Goal: Task Accomplishment & Management: Manage account settings

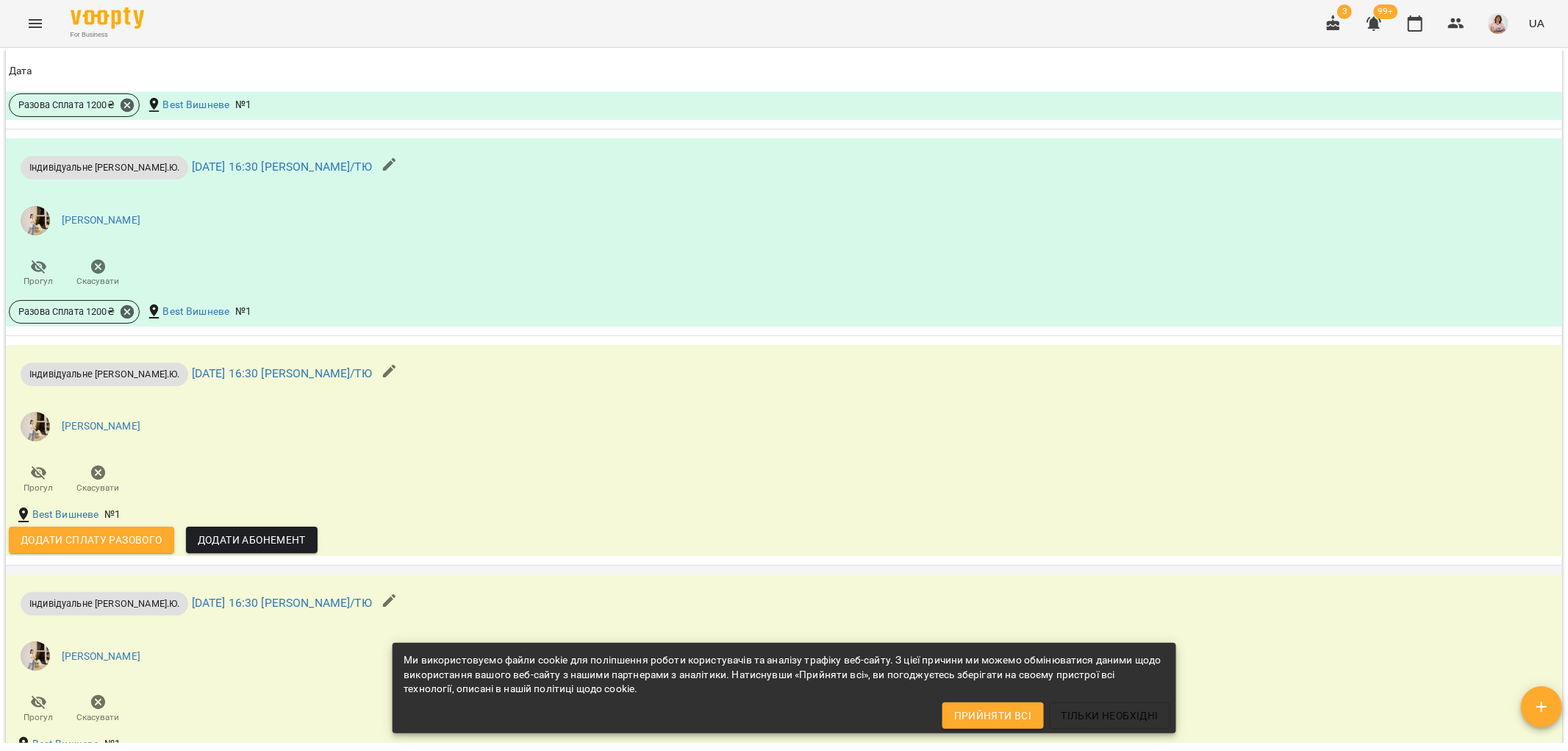
scroll to position [1792, 0]
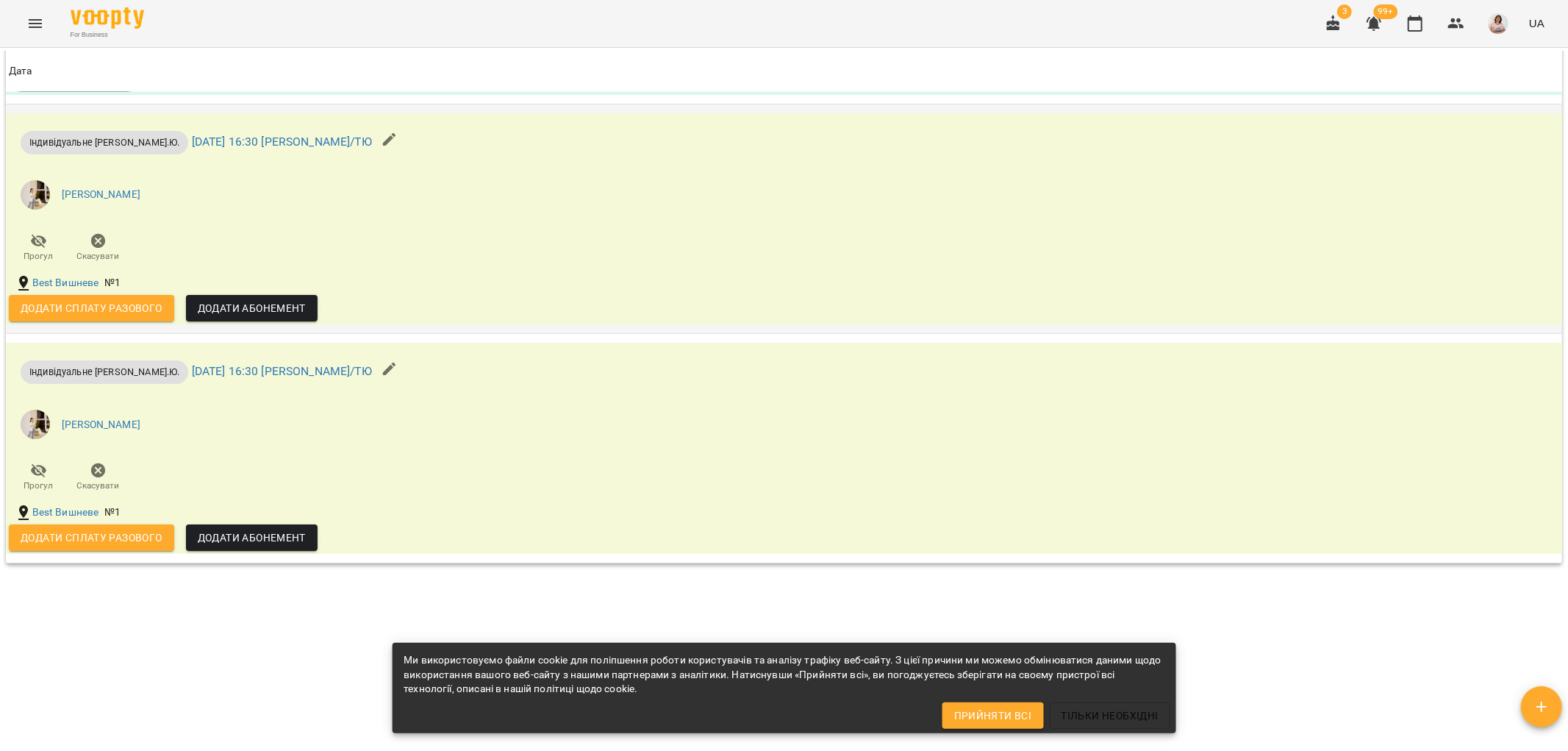
click at [104, 305] on span "Додати сплату разового" at bounding box center [91, 308] width 142 height 18
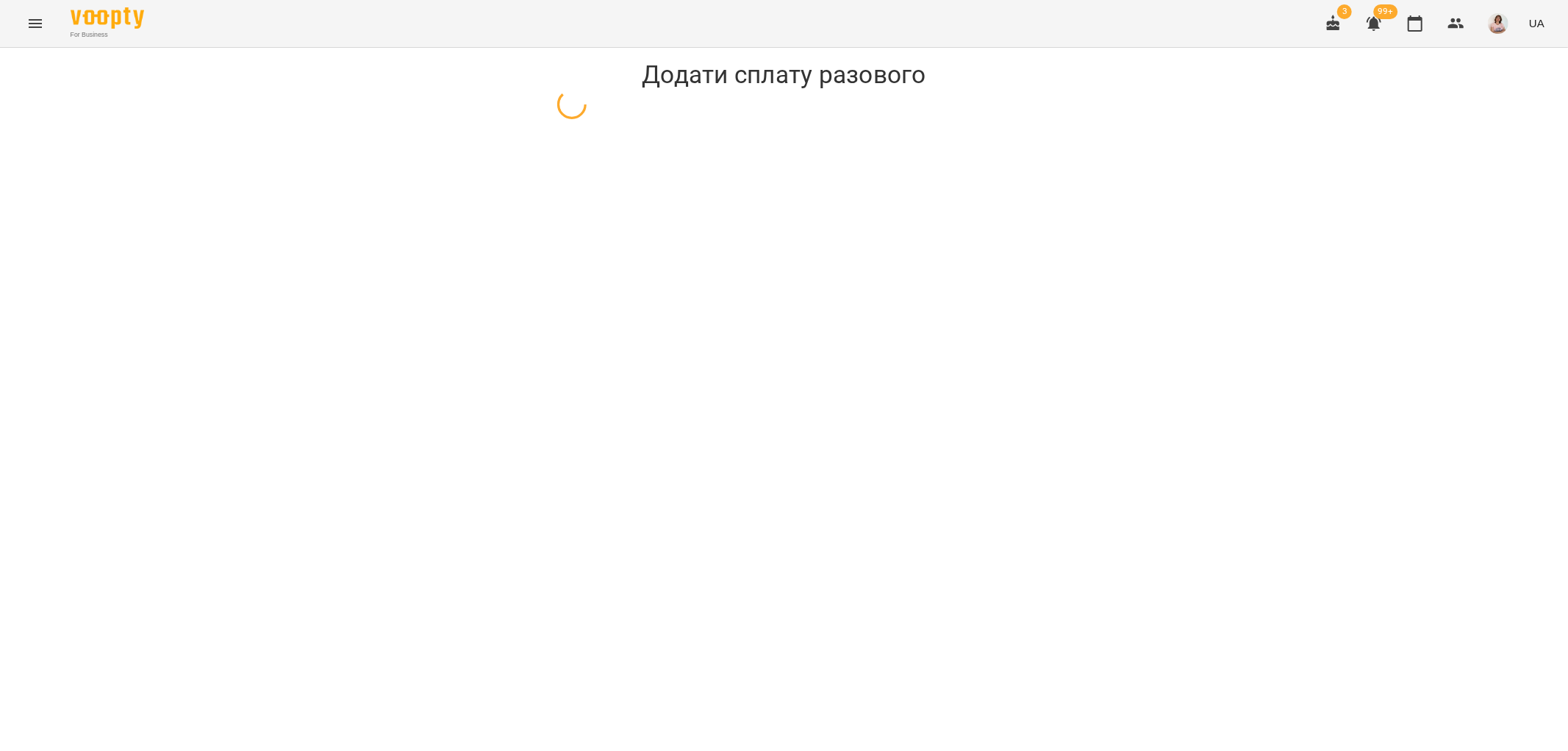
select select "**********"
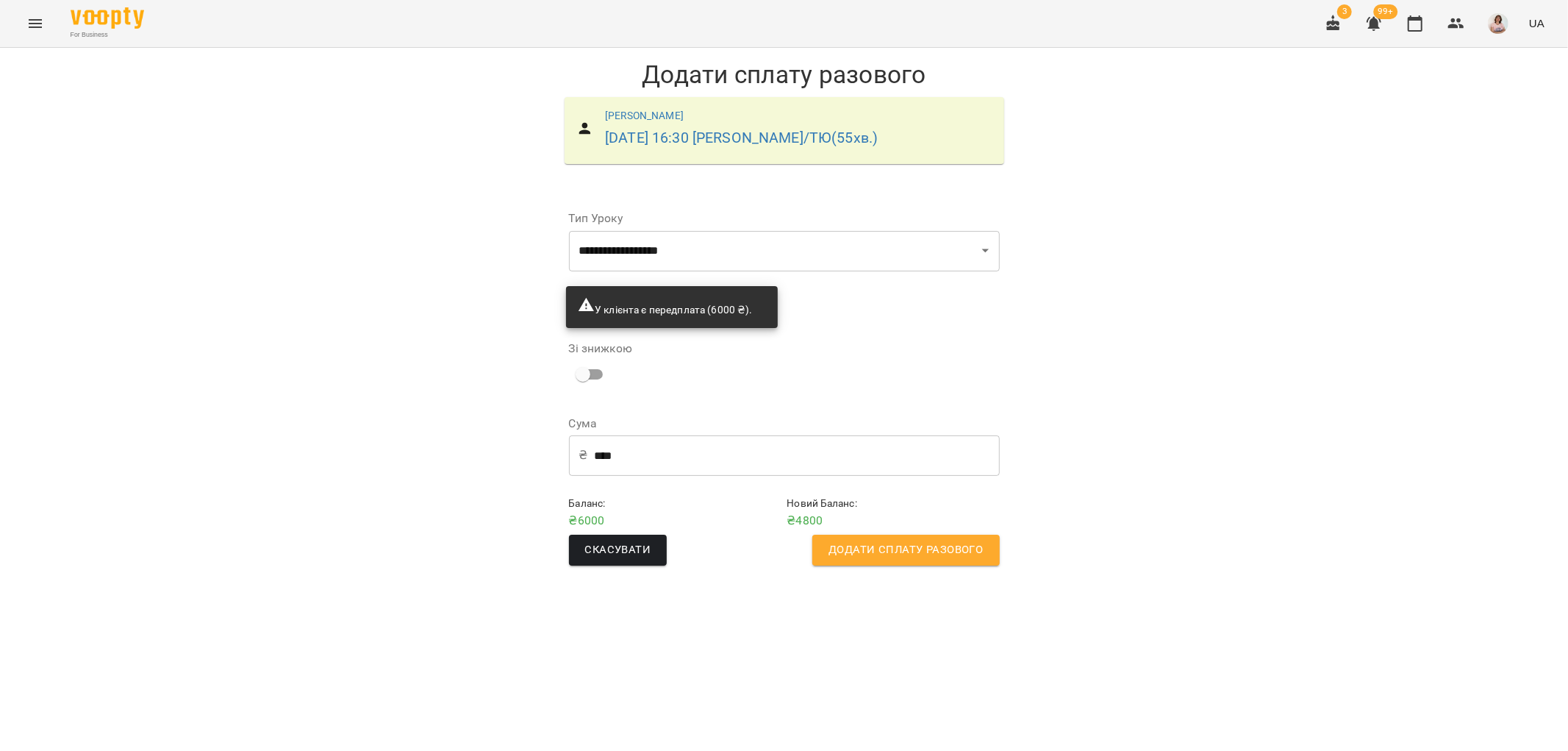
click at [925, 548] on span "Додати сплату разового" at bounding box center [906, 550] width 155 height 20
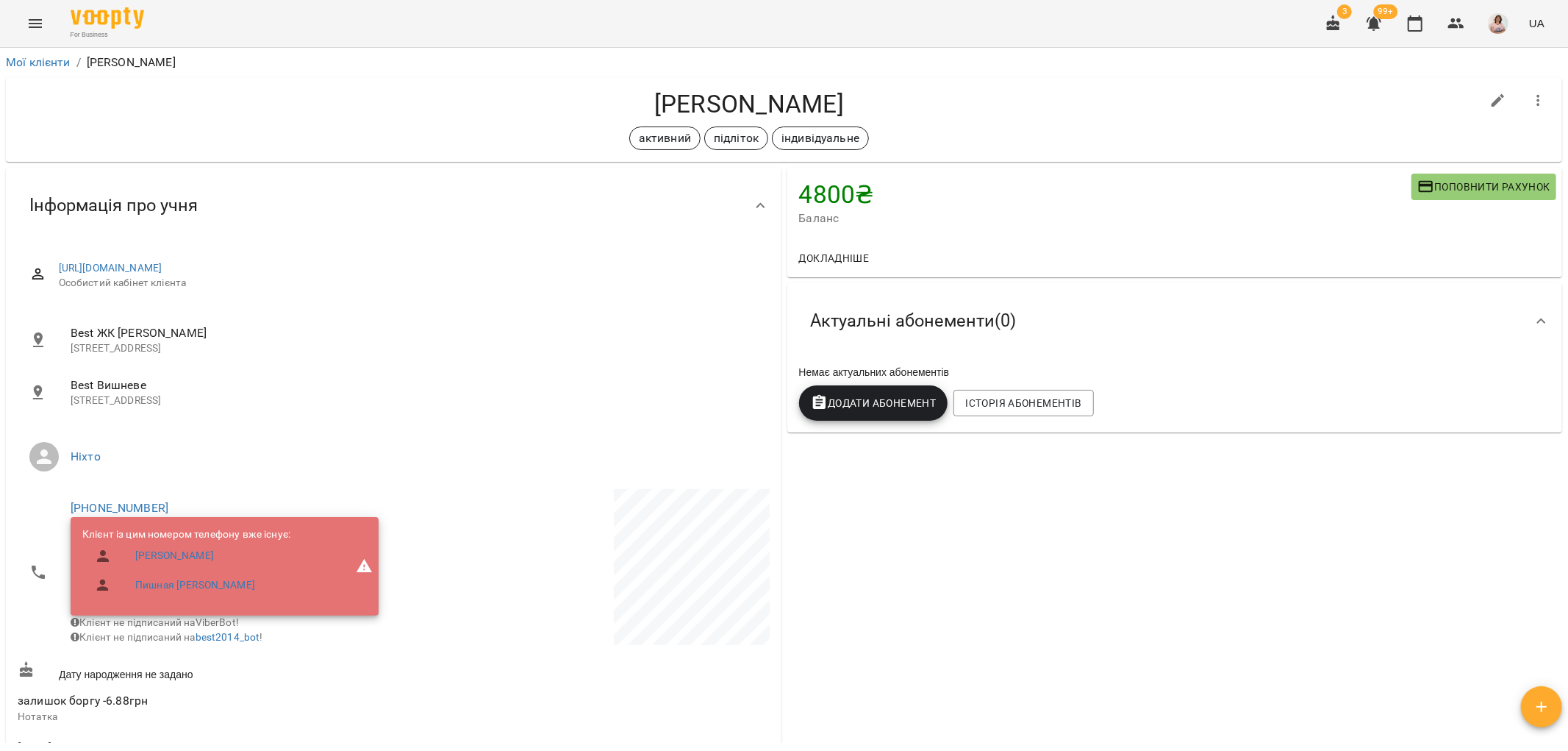
click at [34, 23] on icon "Menu" at bounding box center [35, 23] width 18 height 18
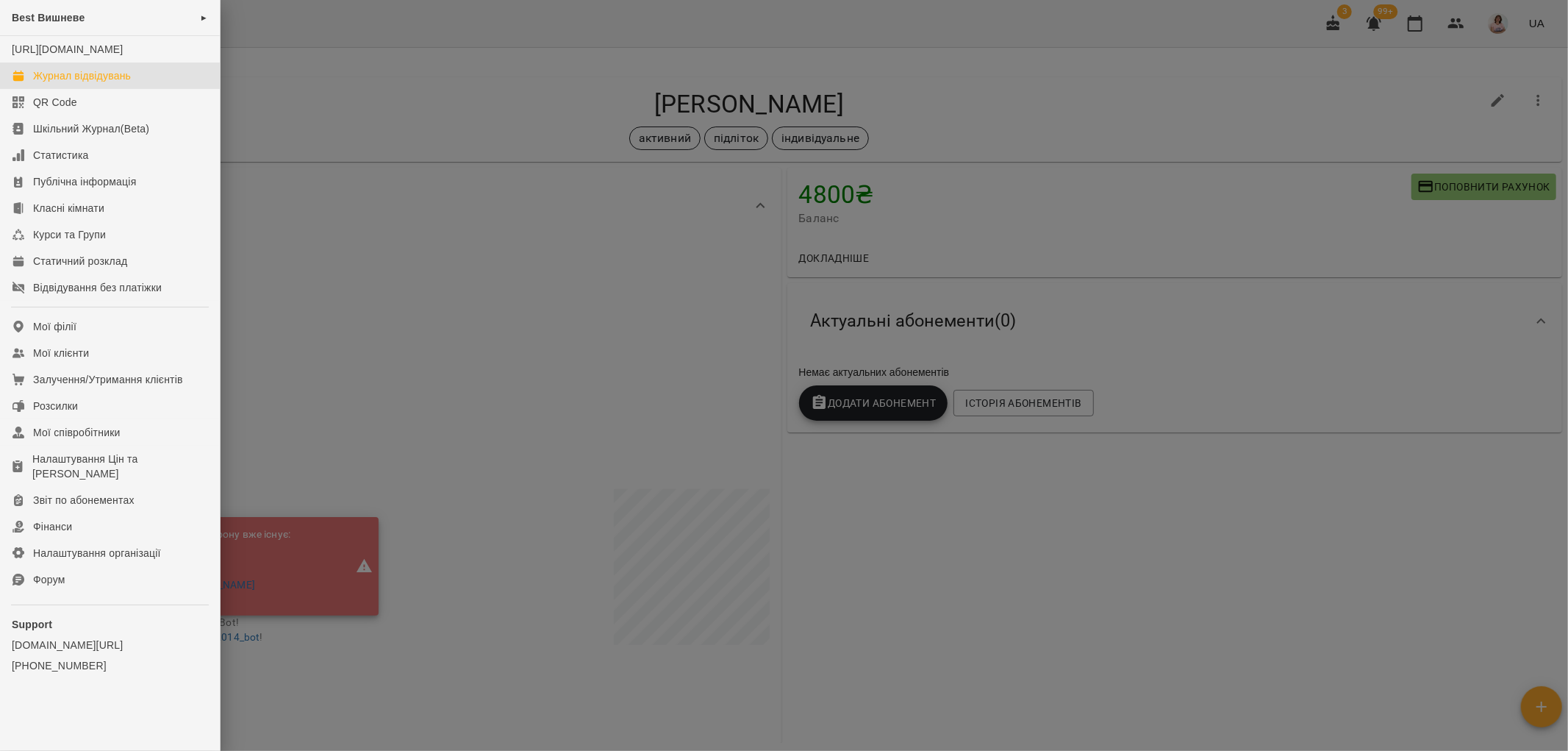
click at [108, 89] on link "Журнал відвідувань" at bounding box center [110, 75] width 220 height 26
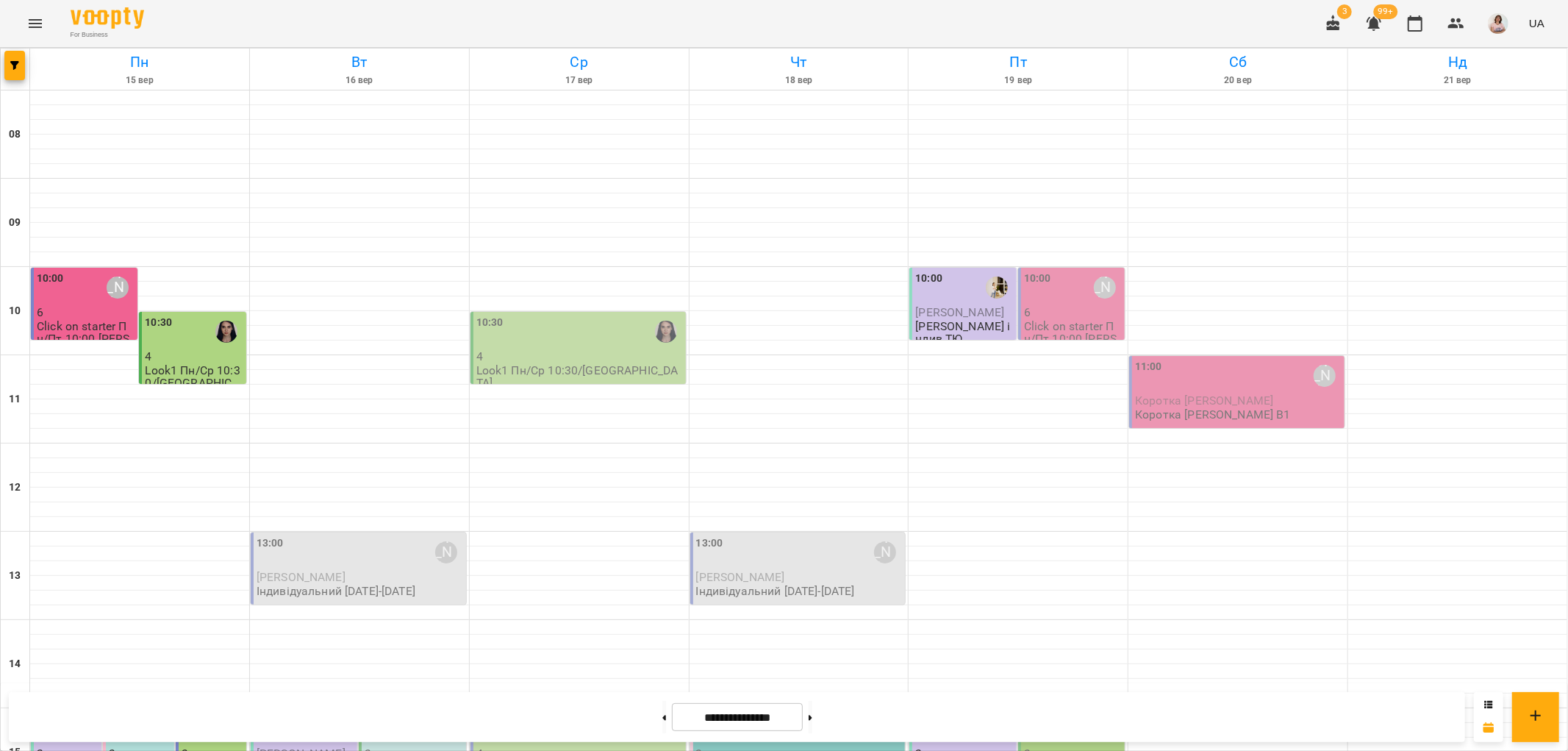
scroll to position [408, 0]
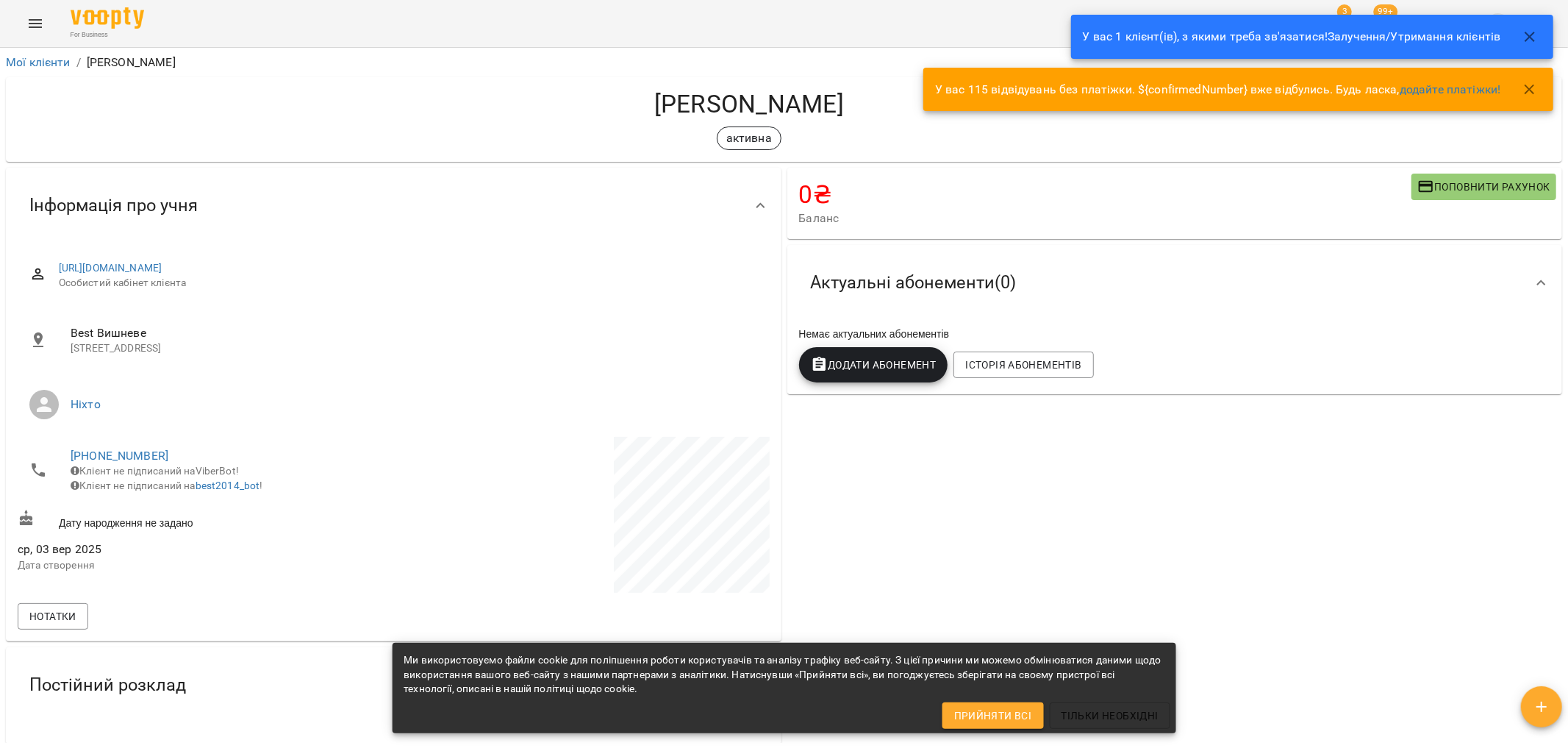
click at [1492, 190] on span "Поповнити рахунок" at bounding box center [1484, 187] width 133 height 18
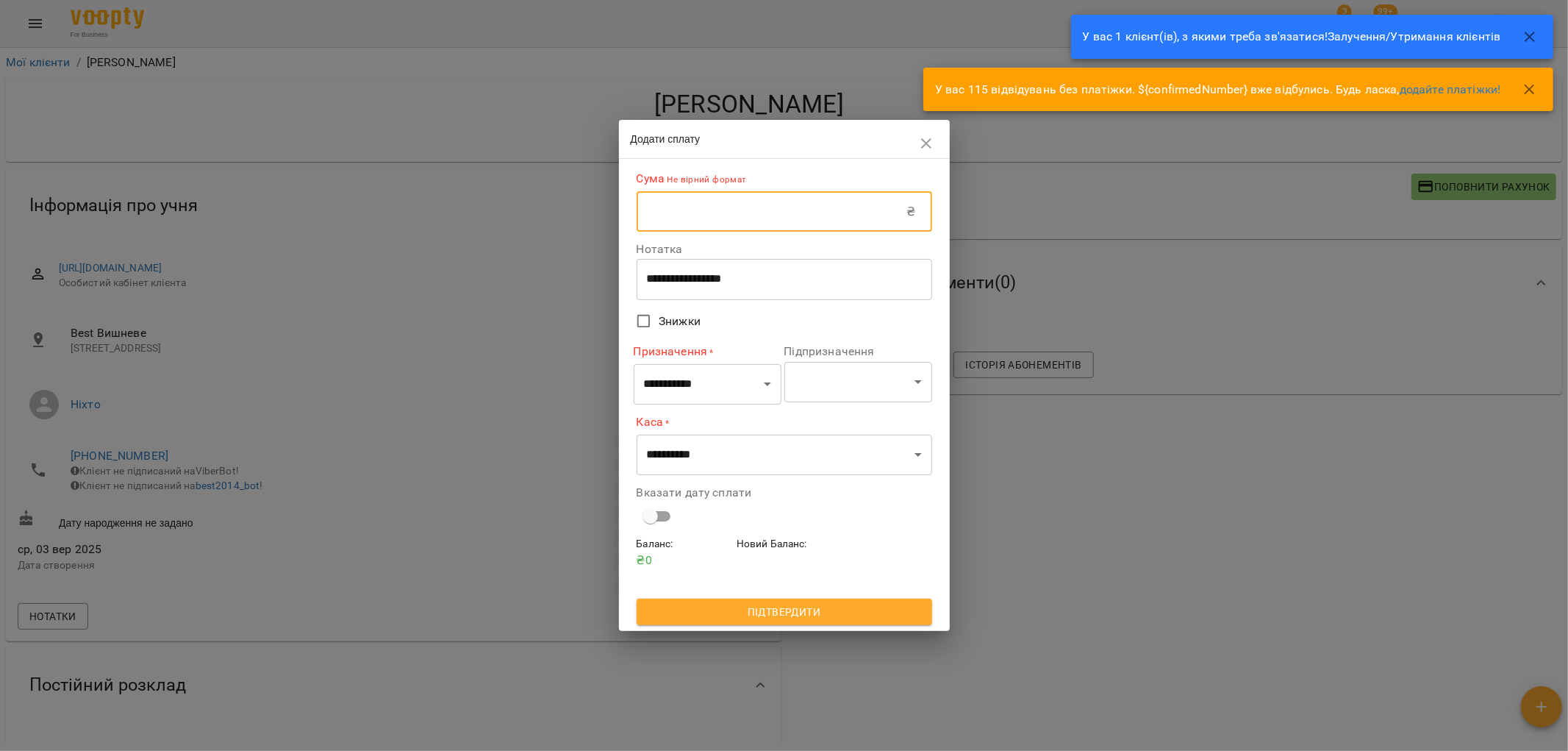
click at [741, 213] on input "text" at bounding box center [772, 211] width 270 height 41
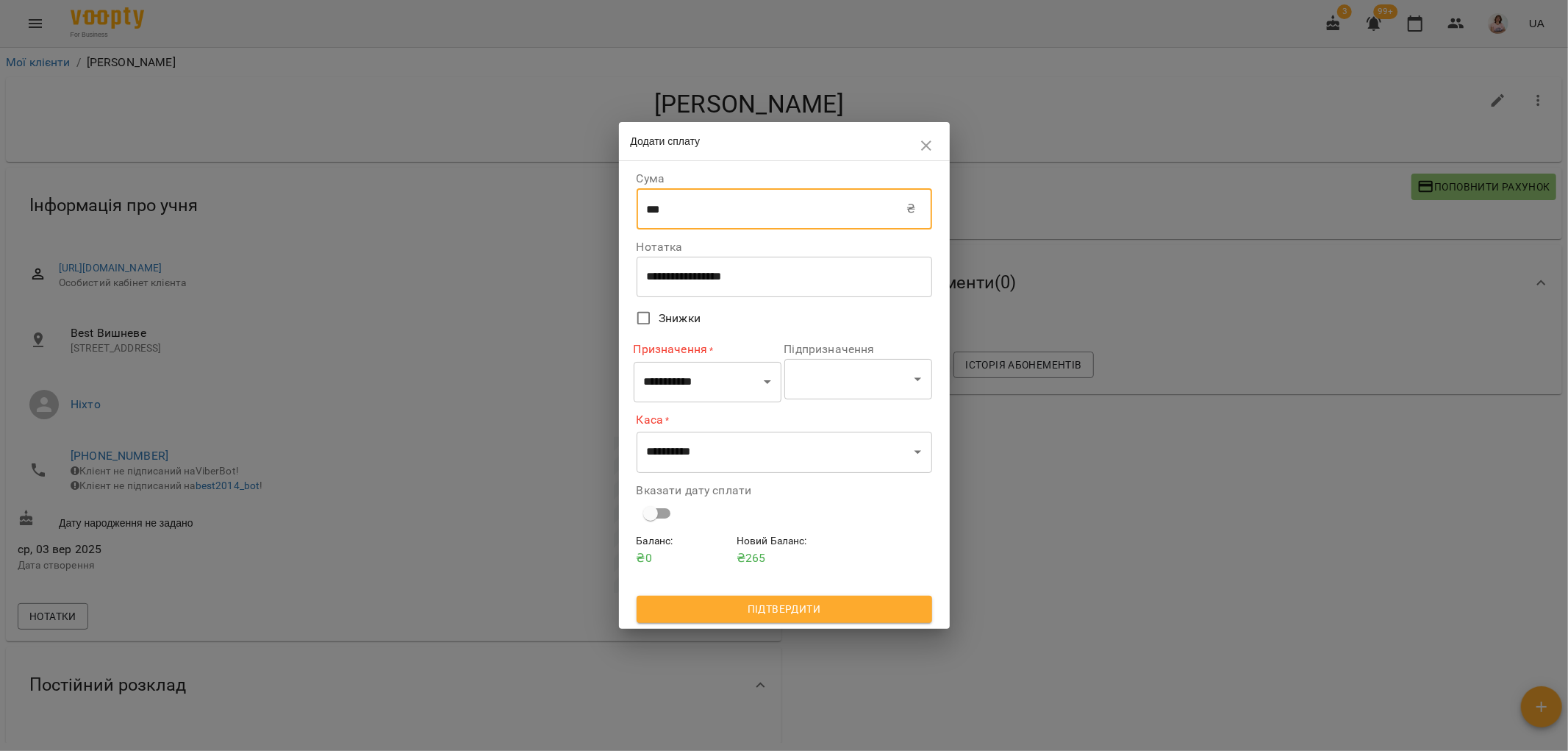
type input "****"
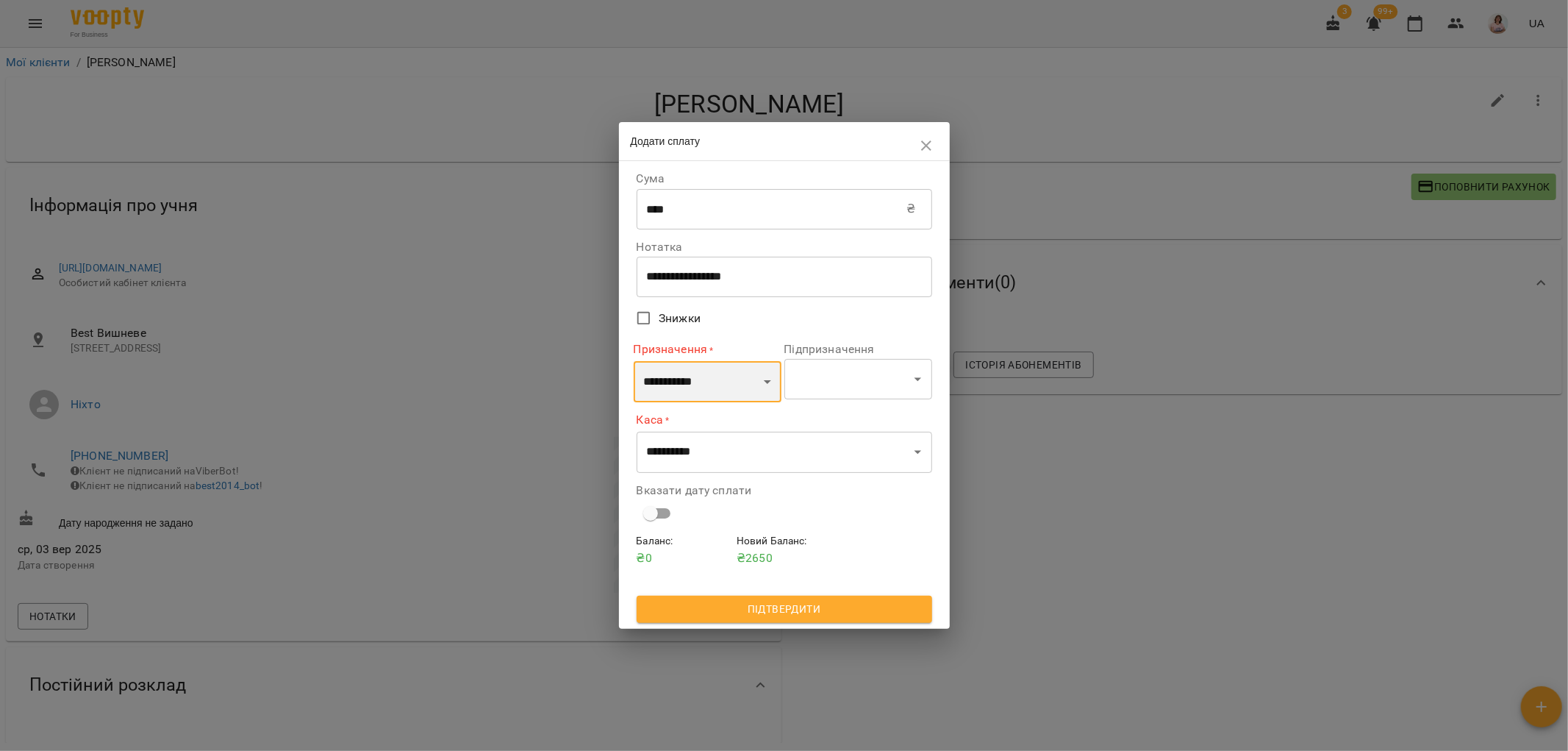
click at [737, 377] on select "**********" at bounding box center [708, 382] width 148 height 41
select select "*********"
click at [634, 361] on select "**********" at bounding box center [708, 382] width 148 height 41
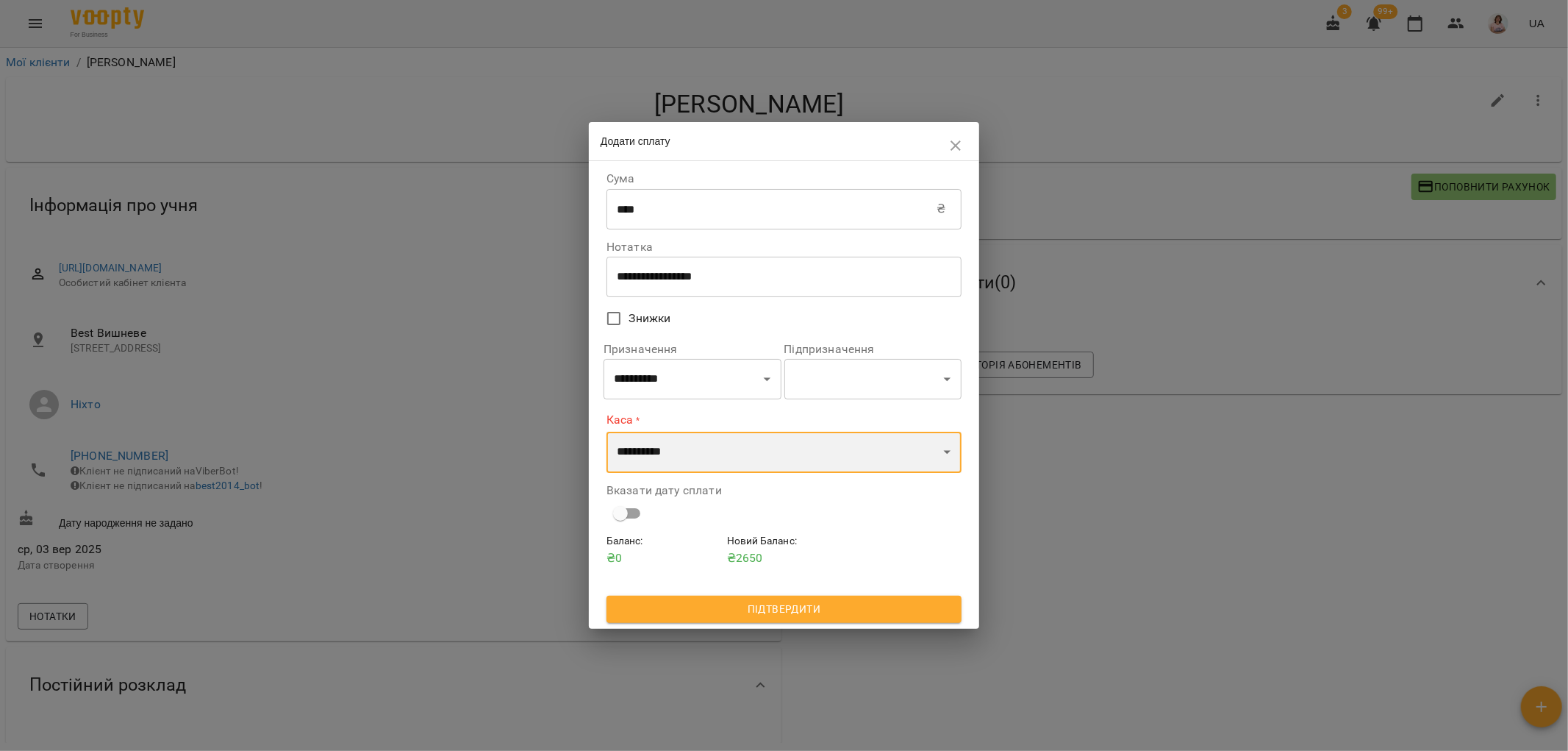
click at [706, 450] on select "**********" at bounding box center [784, 452] width 355 height 41
select select "**********"
click at [607, 432] on select "**********" at bounding box center [784, 452] width 355 height 41
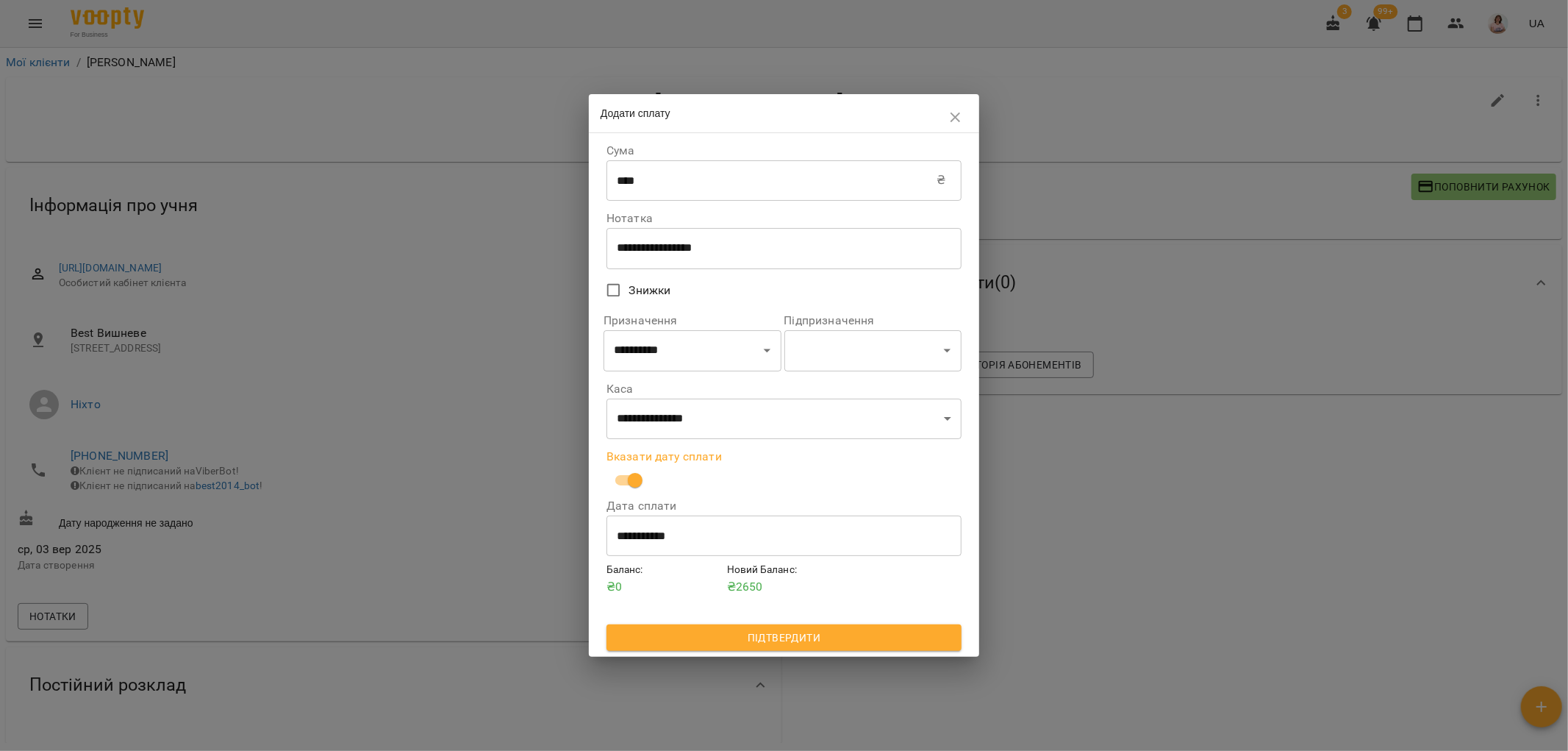
click at [816, 640] on span "Підтвердити" at bounding box center [784, 637] width 332 height 18
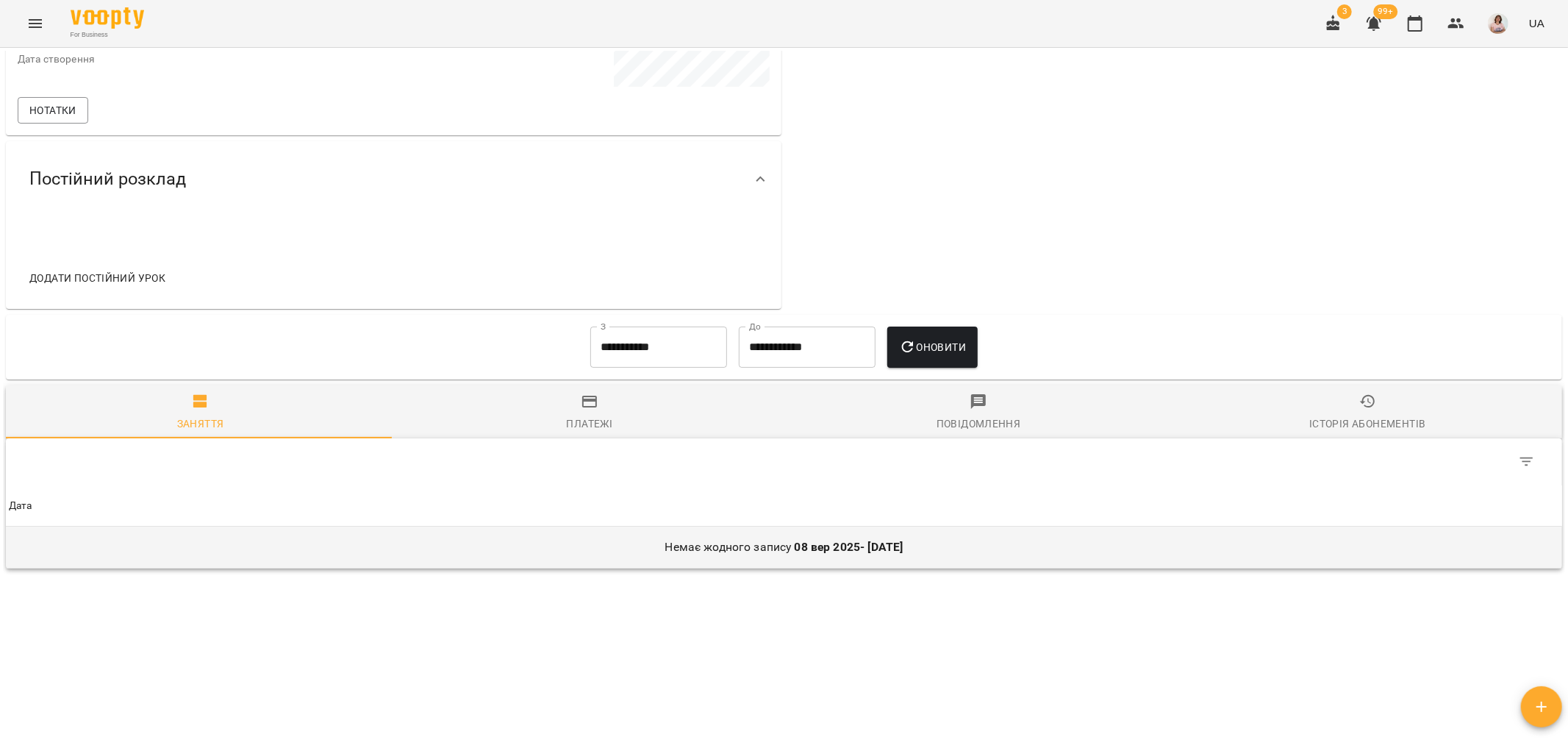
scroll to position [510, 0]
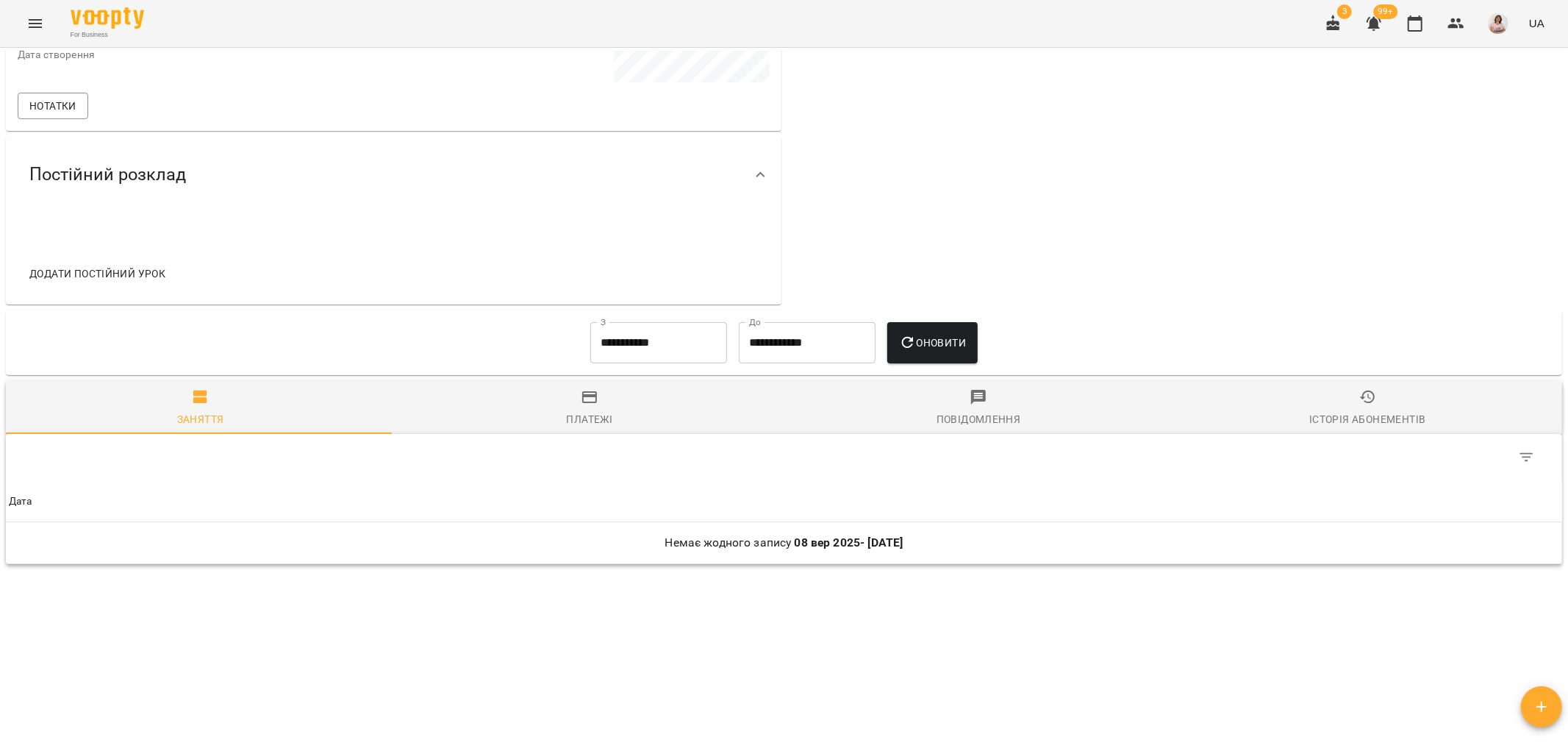
click at [580, 398] on icon "button" at bounding box center [589, 398] width 18 height 18
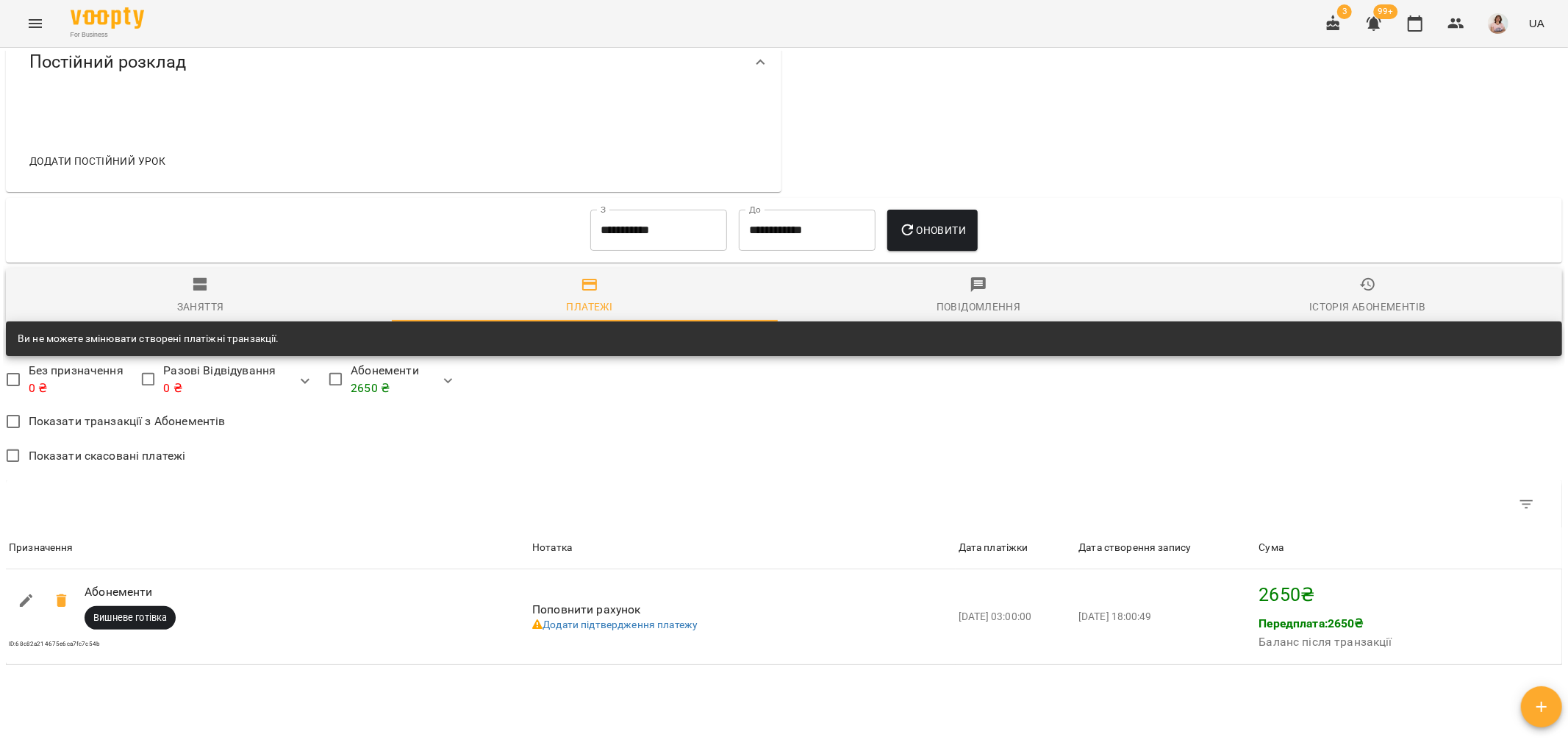
scroll to position [724, 0]
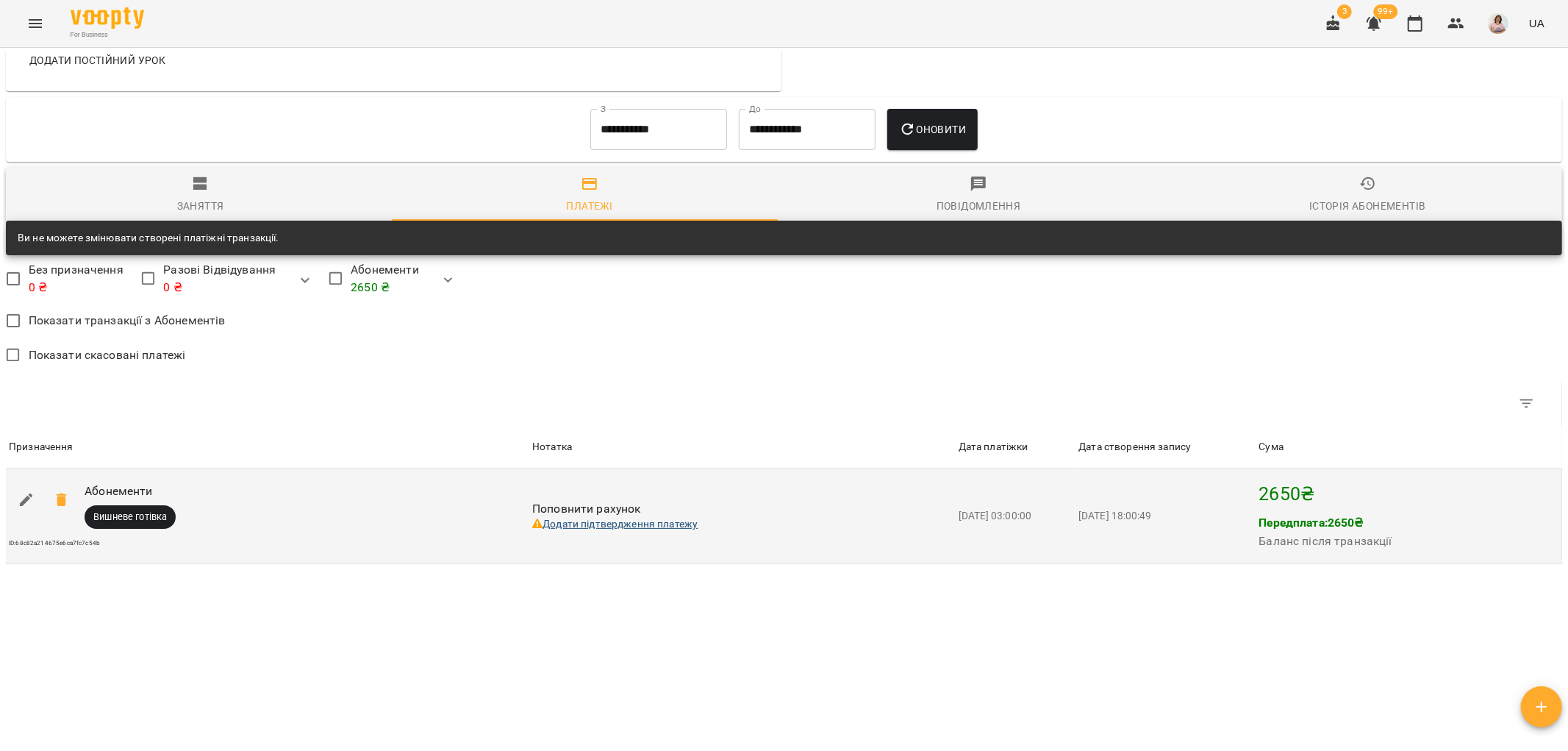
click at [664, 518] on link "Додати підтвердження платежу" at bounding box center [615, 524] width 165 height 12
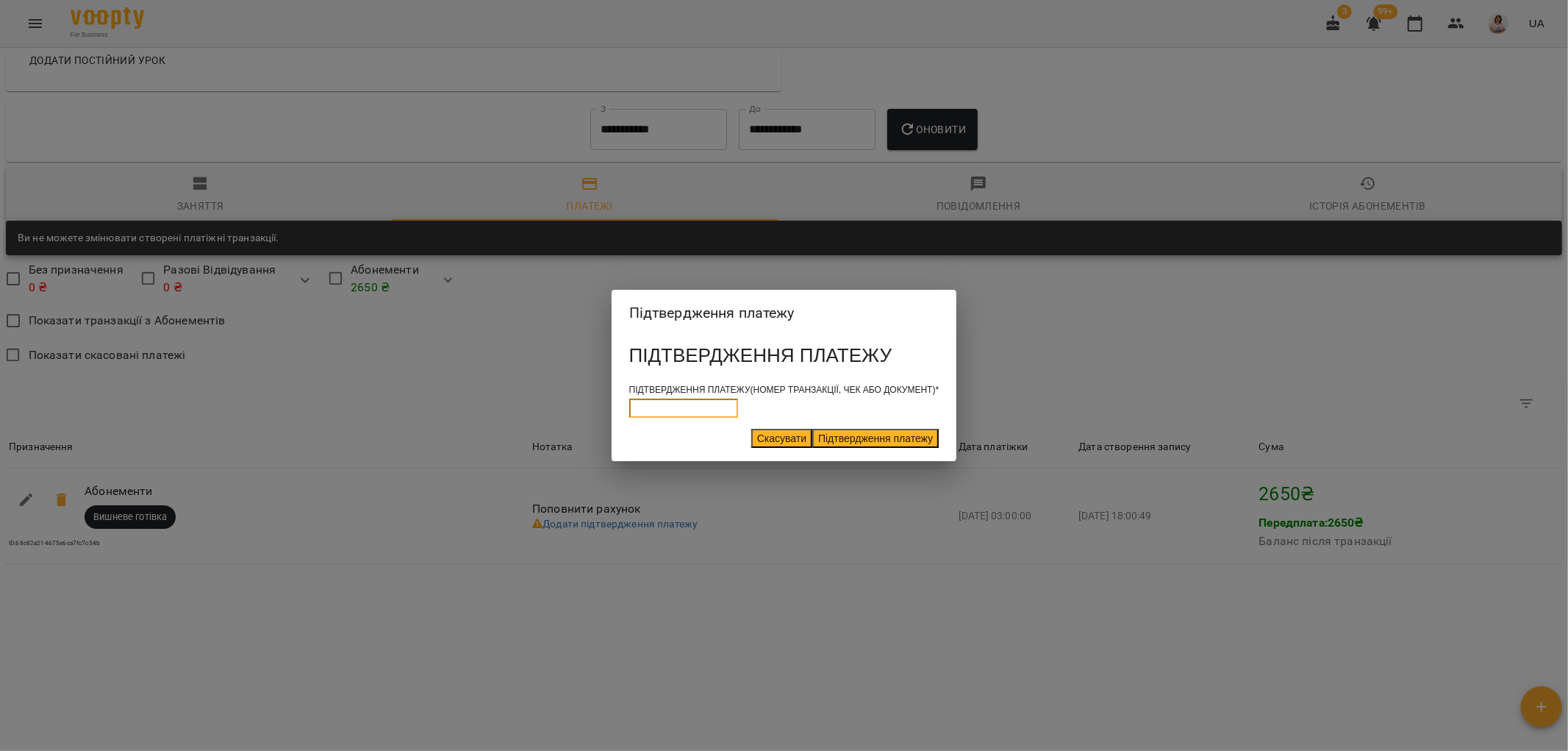
click at [682, 405] on input at bounding box center [683, 408] width 109 height 20
type input "**********"
click at [853, 442] on button "Підтвердження платежу" at bounding box center [875, 439] width 126 height 20
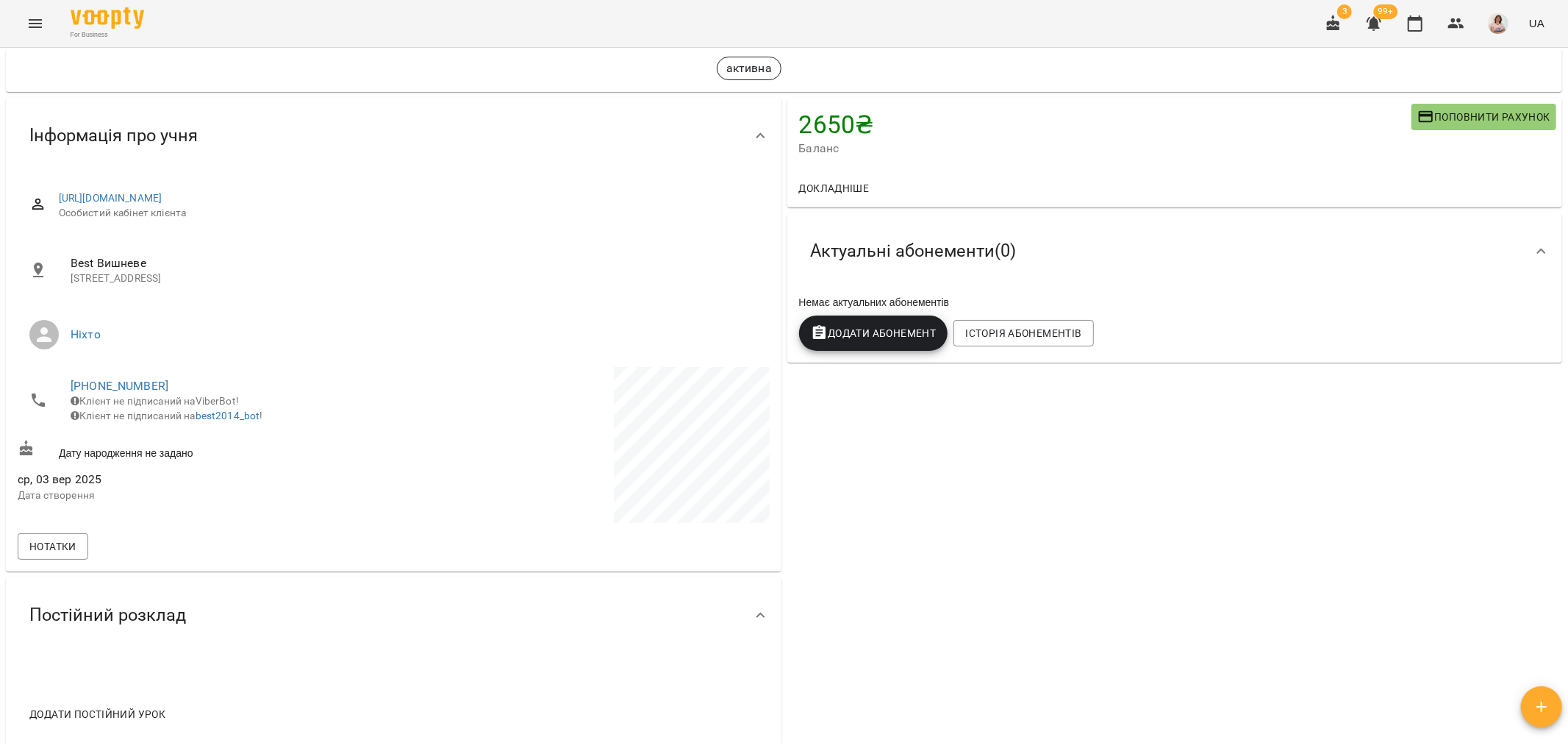
scroll to position [0, 0]
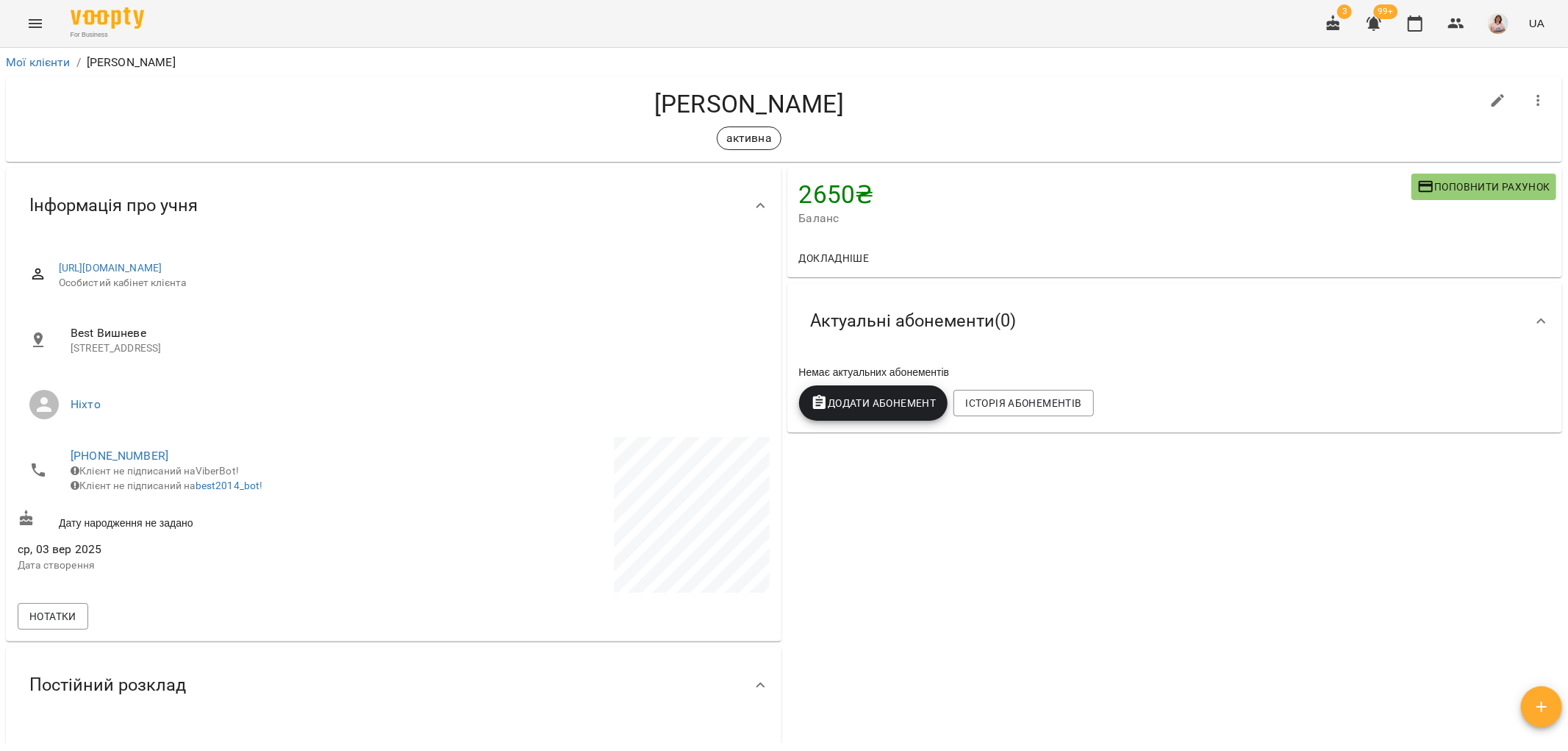
click at [896, 406] on span "Додати Абонемент" at bounding box center [874, 403] width 125 height 18
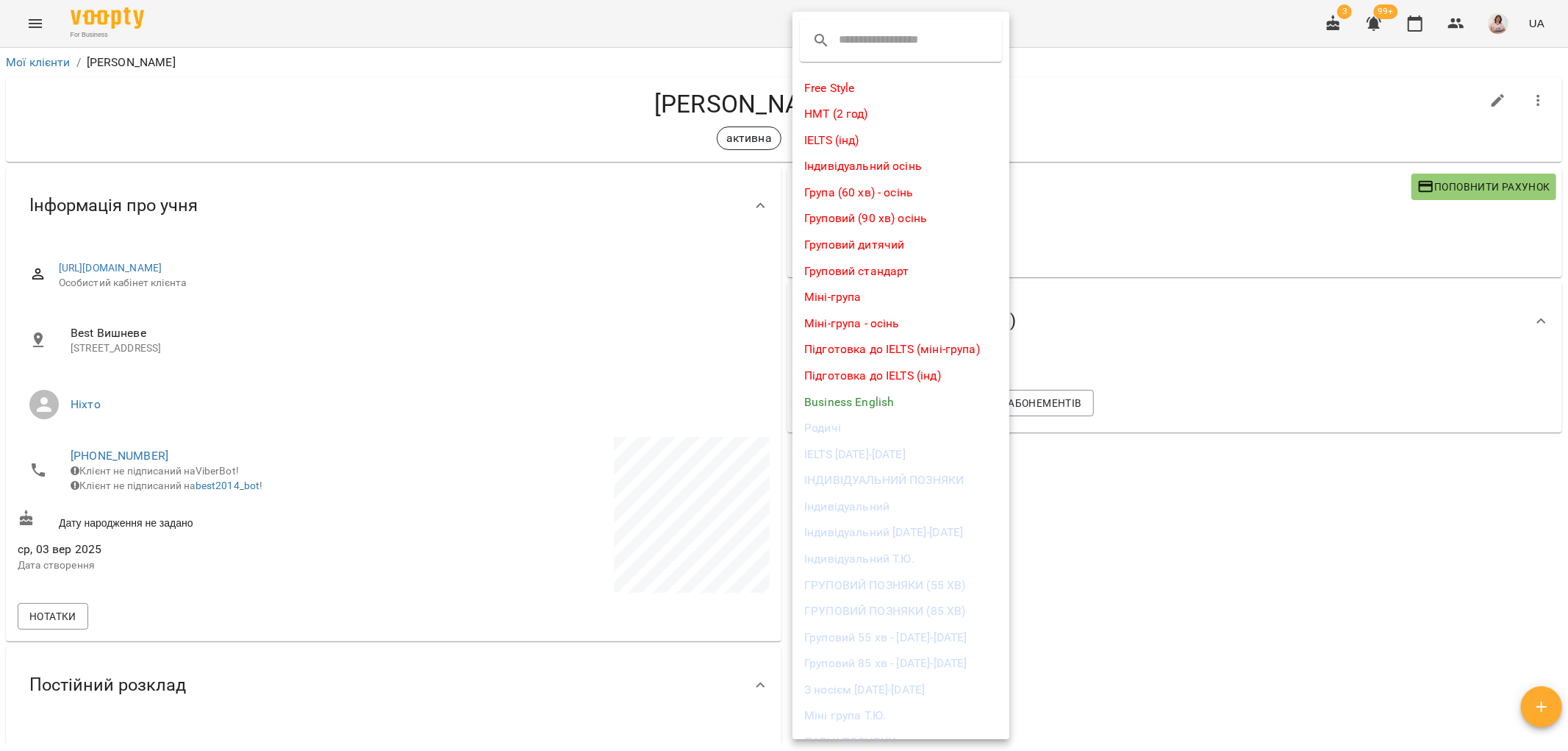
click at [893, 637] on li "Груповий 55 хв - 2025-2026" at bounding box center [901, 637] width 217 height 26
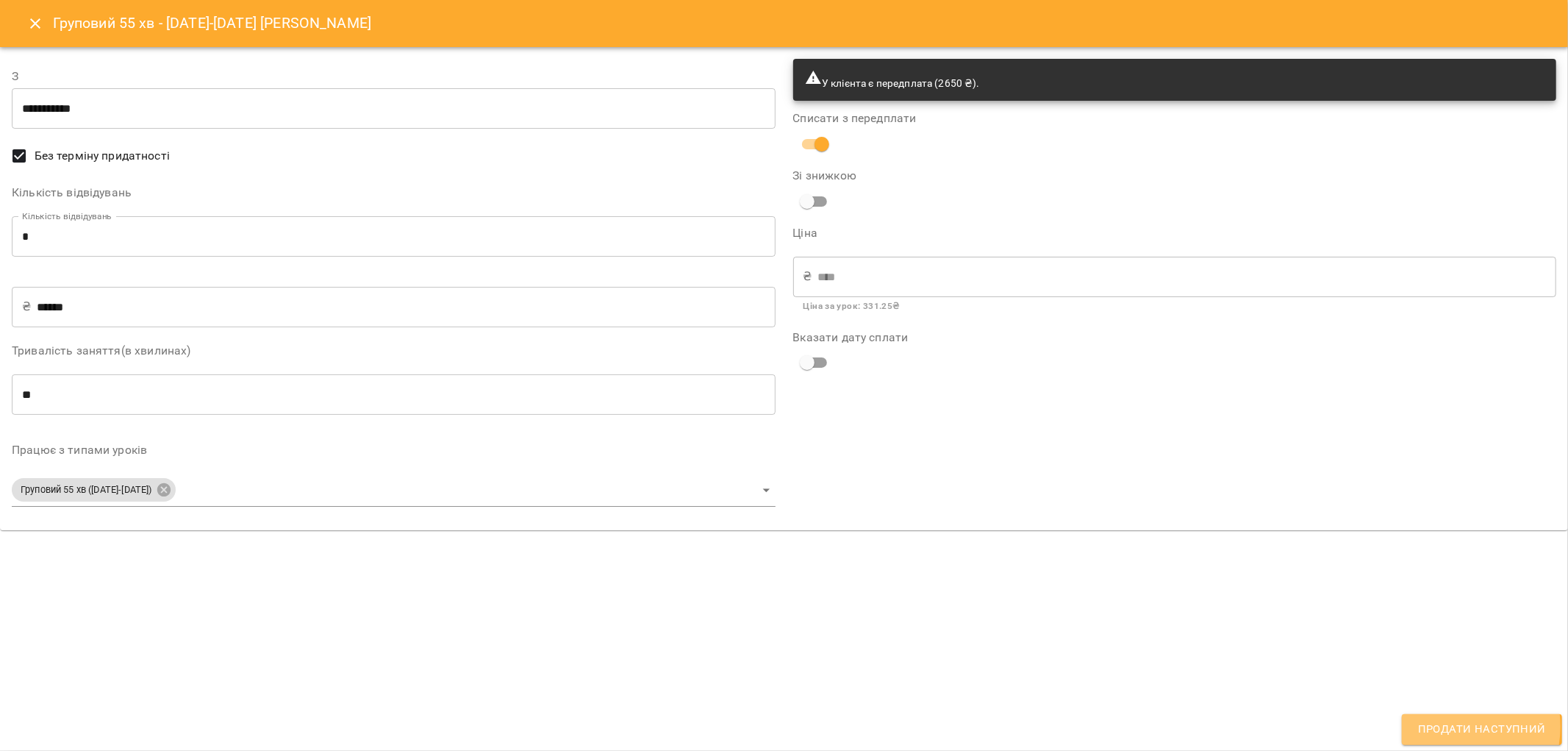
click at [1451, 727] on span "Продати наступний" at bounding box center [1482, 729] width 128 height 20
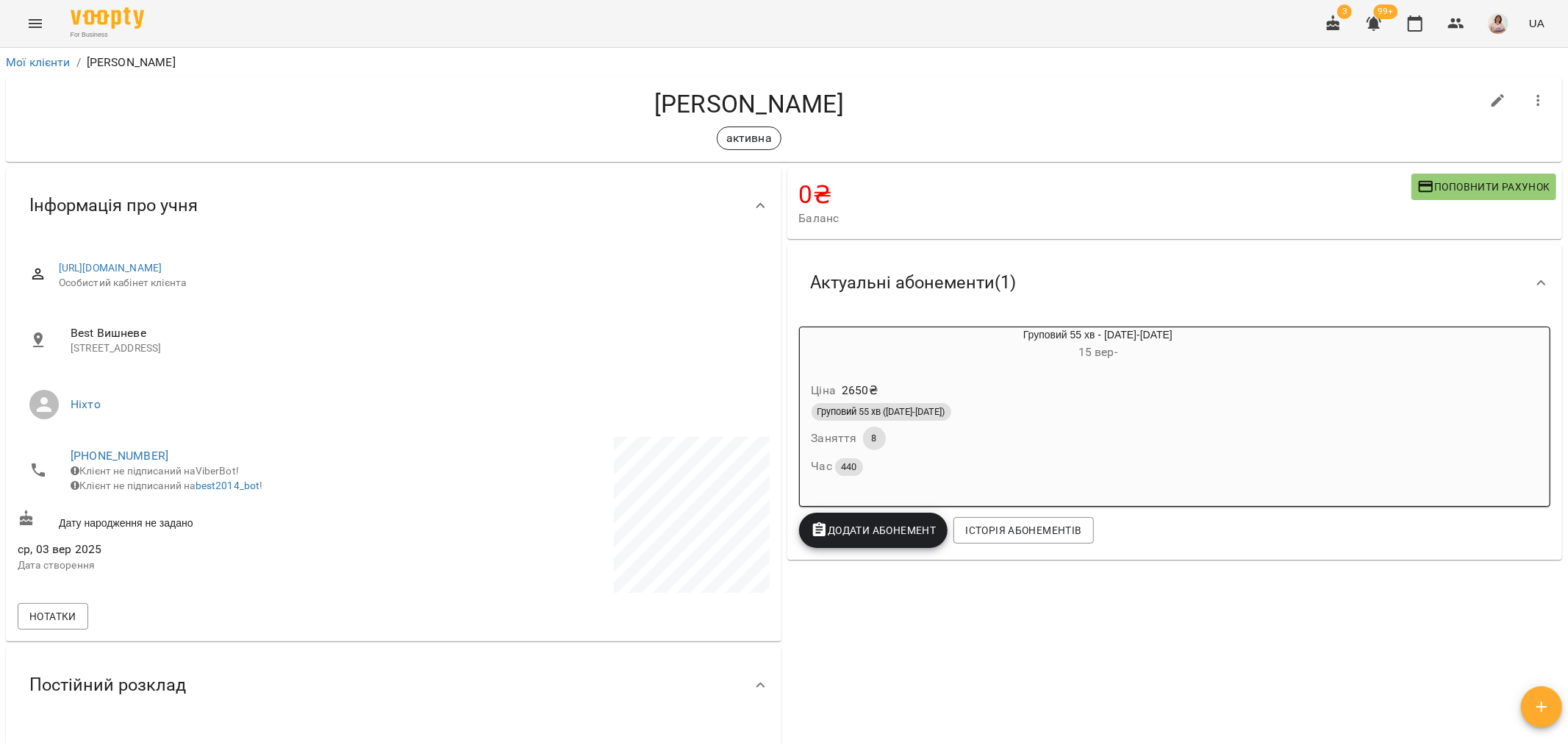
click at [40, 23] on icon "Menu" at bounding box center [35, 23] width 18 height 18
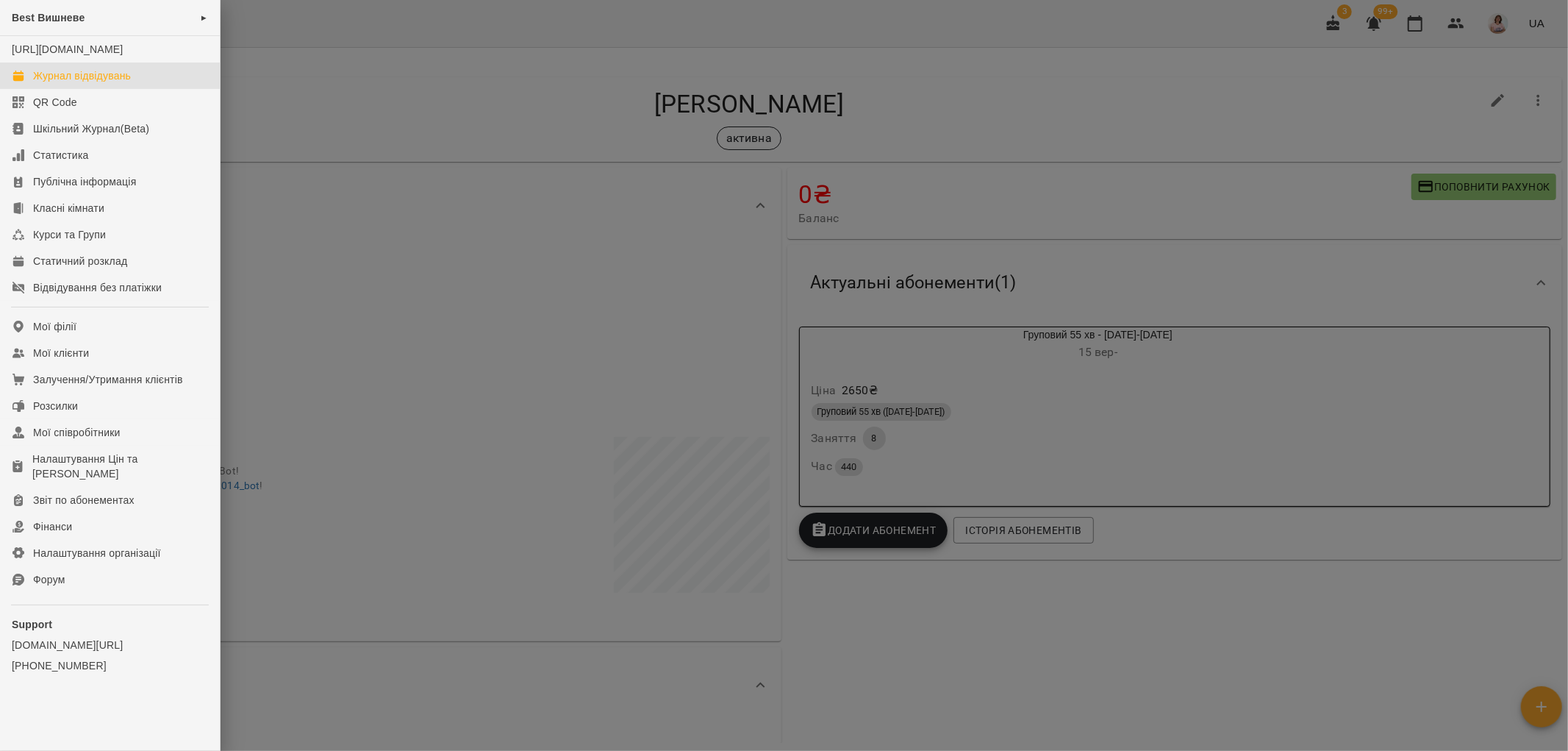
click at [111, 83] on div "Журнал відвідувань" at bounding box center [82, 75] width 98 height 15
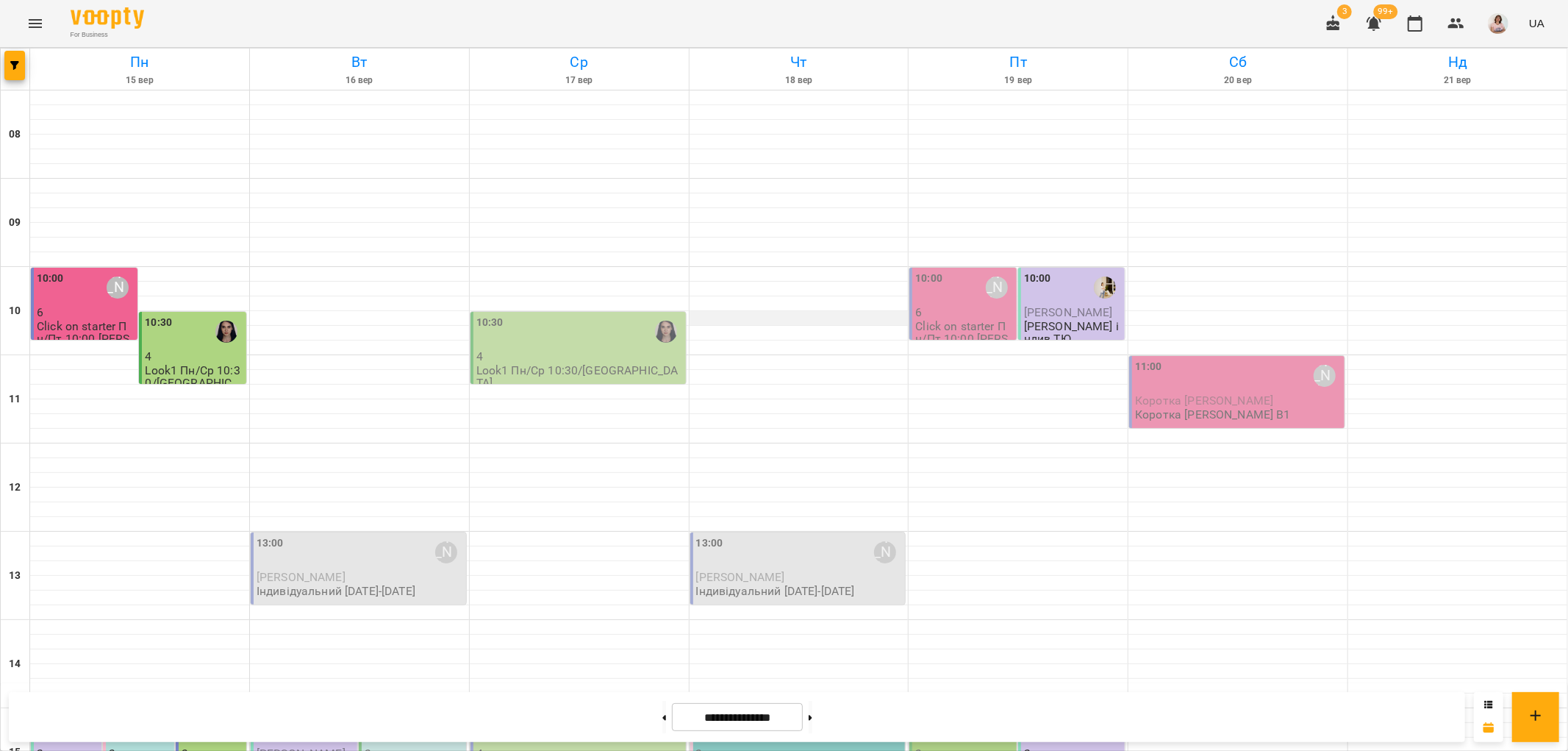
scroll to position [490, 0]
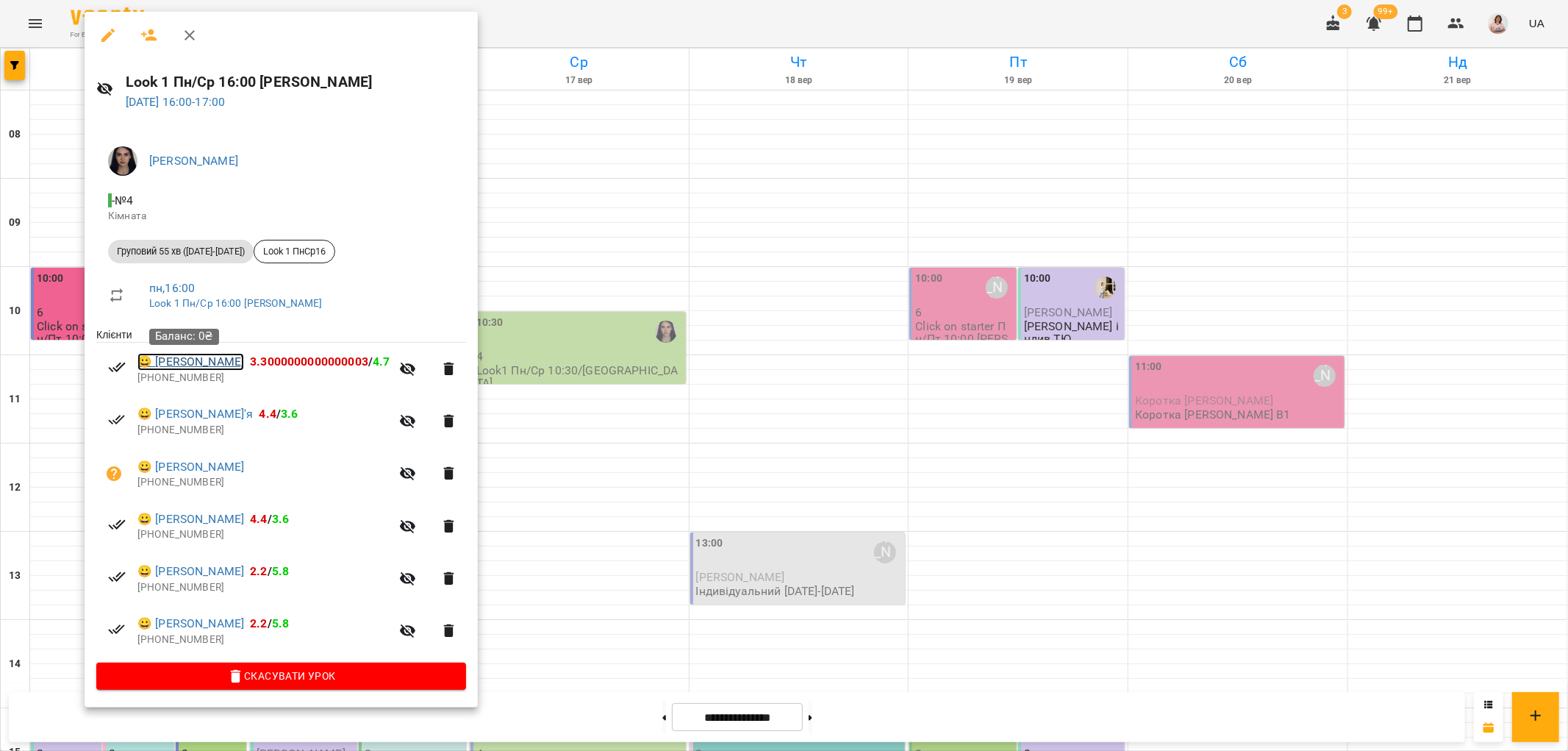
click at [173, 360] on link "😀 Кулинич Кіра" at bounding box center [190, 362] width 107 height 18
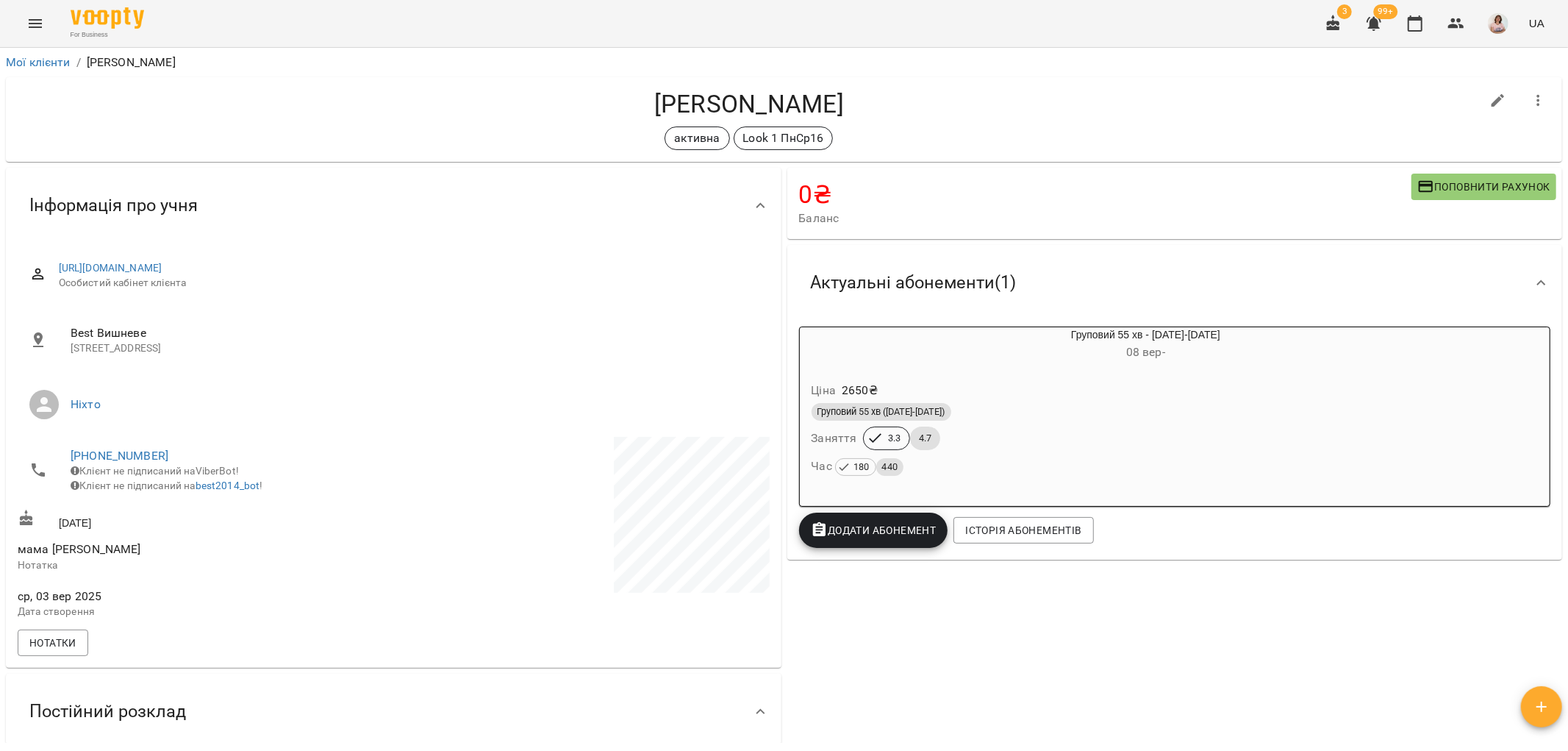
click at [34, 21] on icon "Menu" at bounding box center [35, 23] width 18 height 18
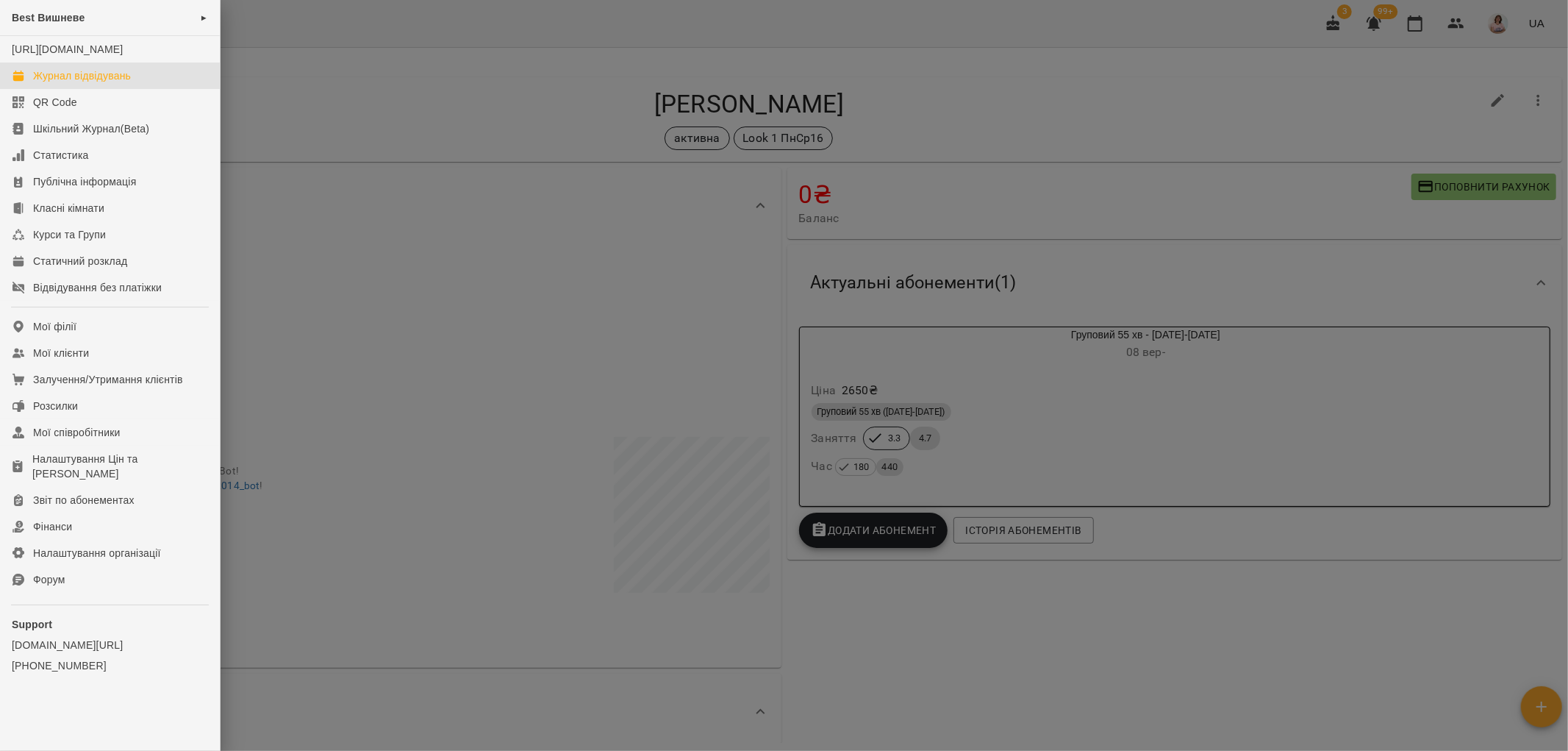
click at [73, 83] on div "Журнал відвідувань" at bounding box center [82, 75] width 98 height 15
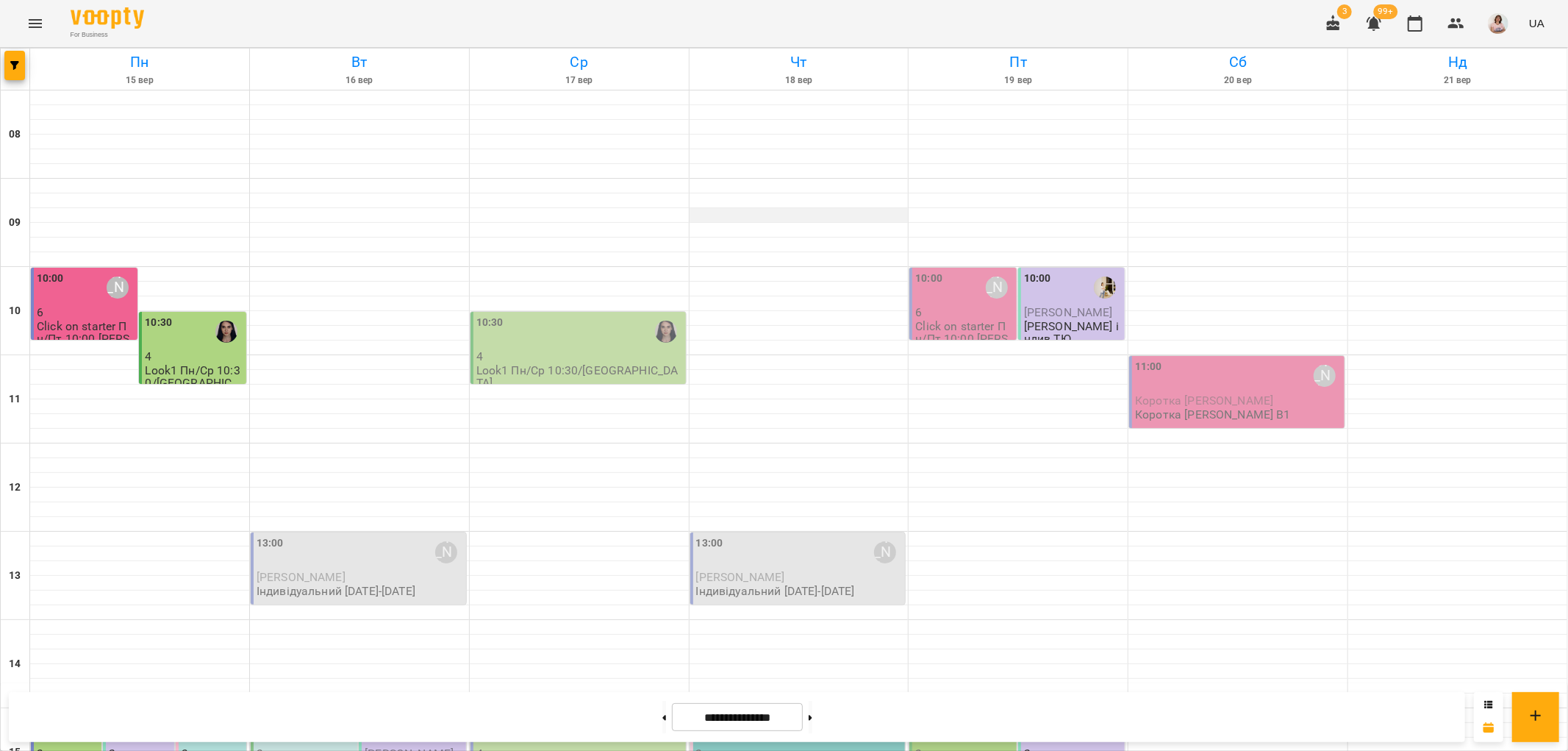
scroll to position [641, 0]
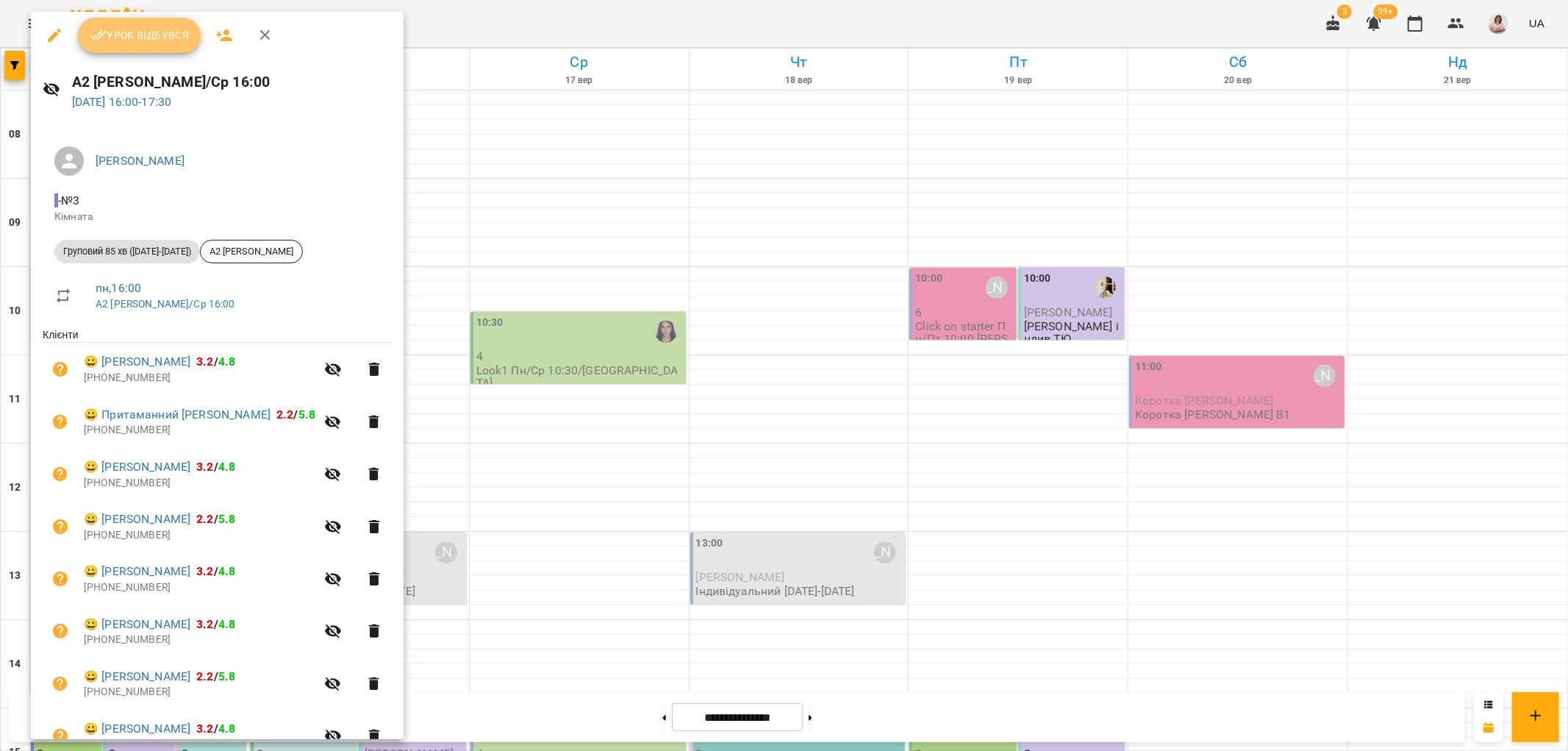
click at [146, 37] on span "Урок відбувся" at bounding box center [140, 35] width 100 height 18
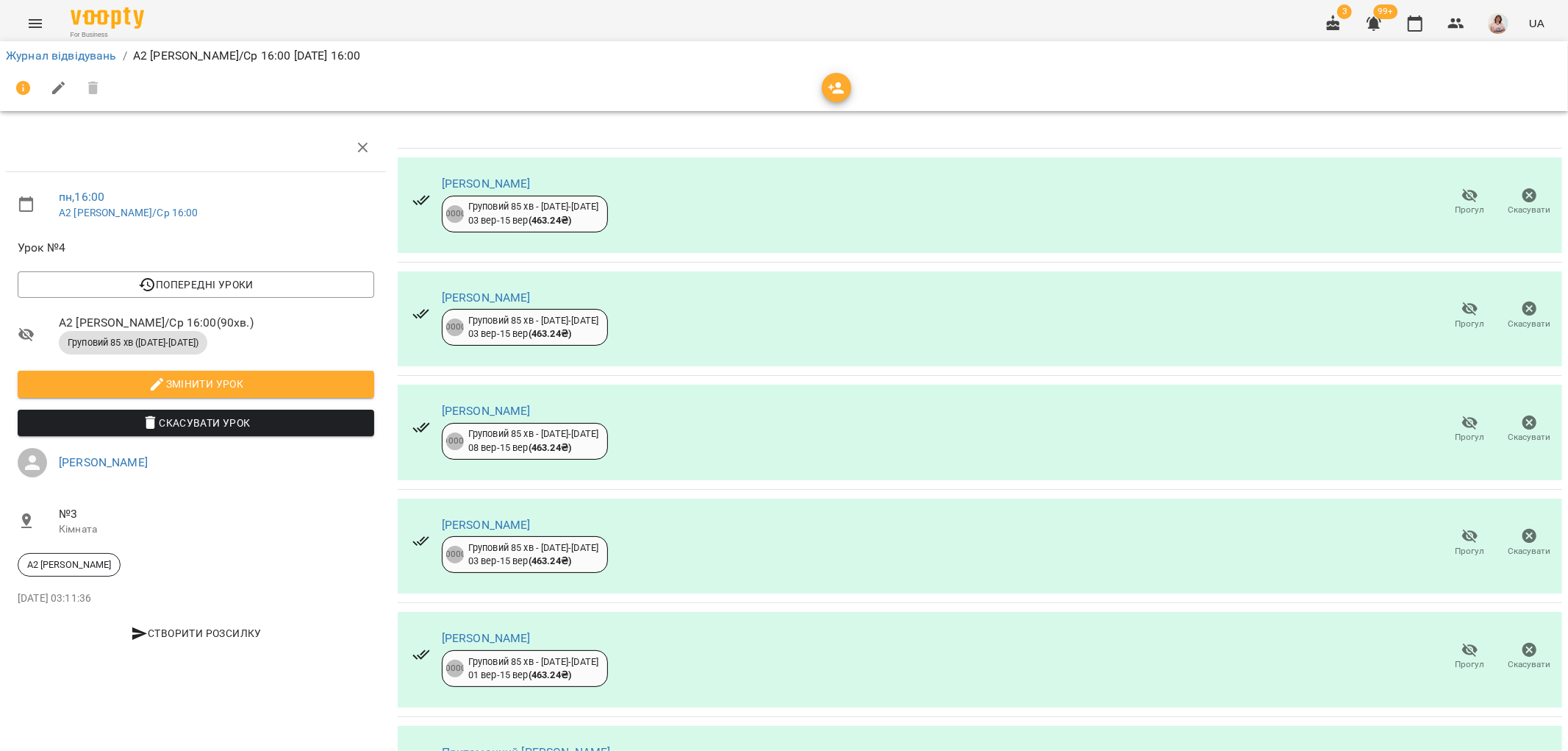
scroll to position [413, 0]
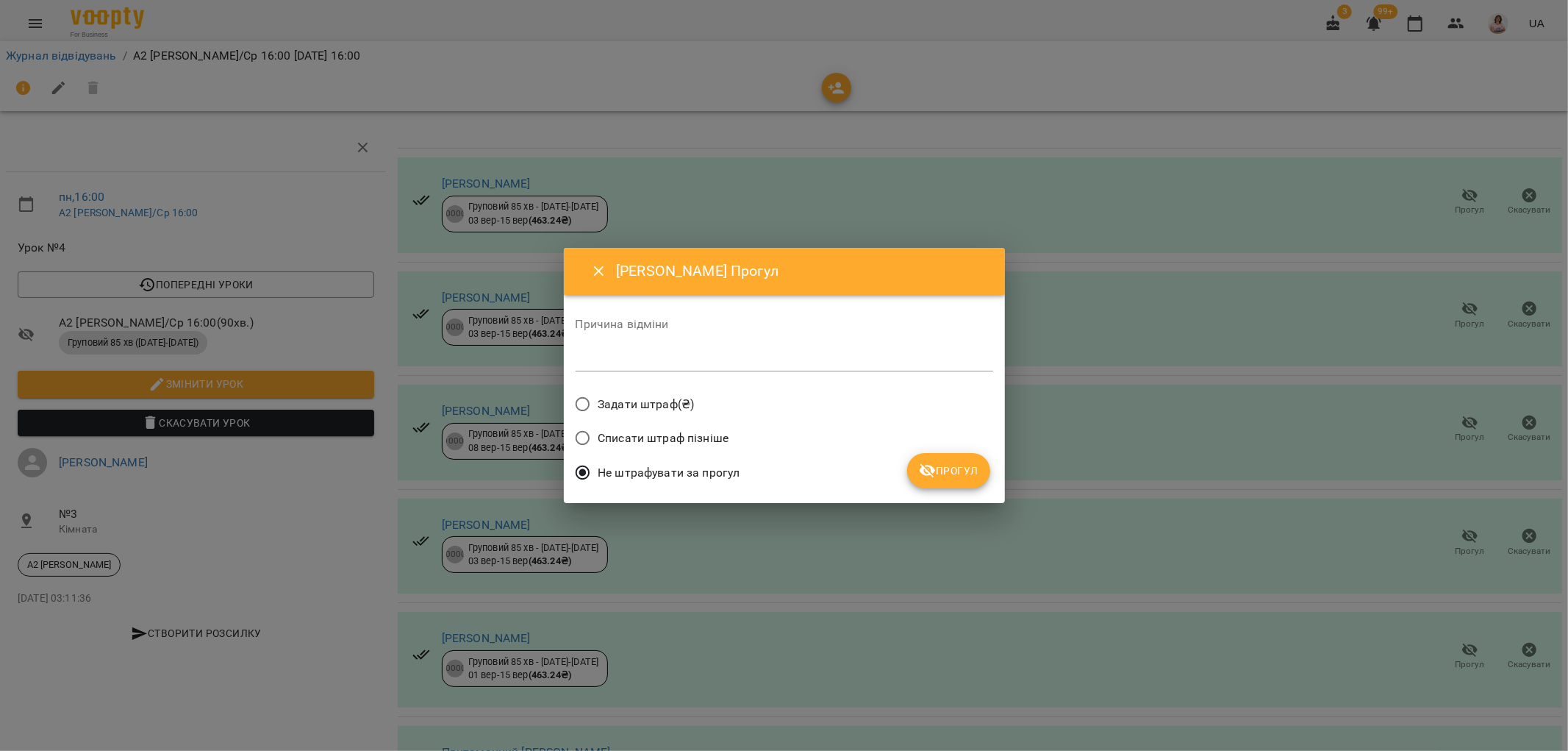
click at [599, 358] on textarea at bounding box center [784, 359] width 418 height 14
type textarea "********"
click at [943, 460] on button "Прогул" at bounding box center [948, 471] width 83 height 35
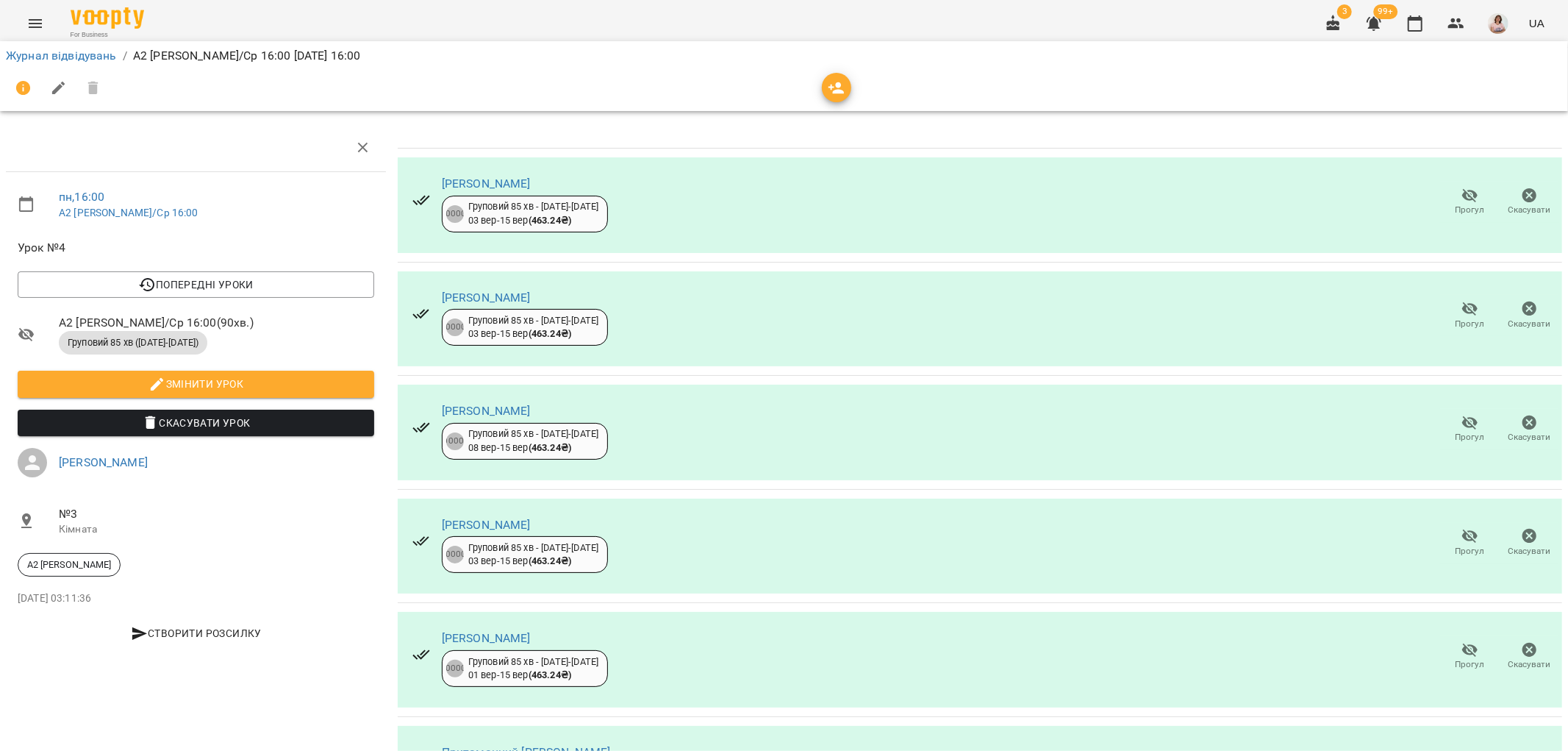
scroll to position [427, 0]
click at [37, 49] on link "Журнал відвідувань" at bounding box center [61, 56] width 111 height 14
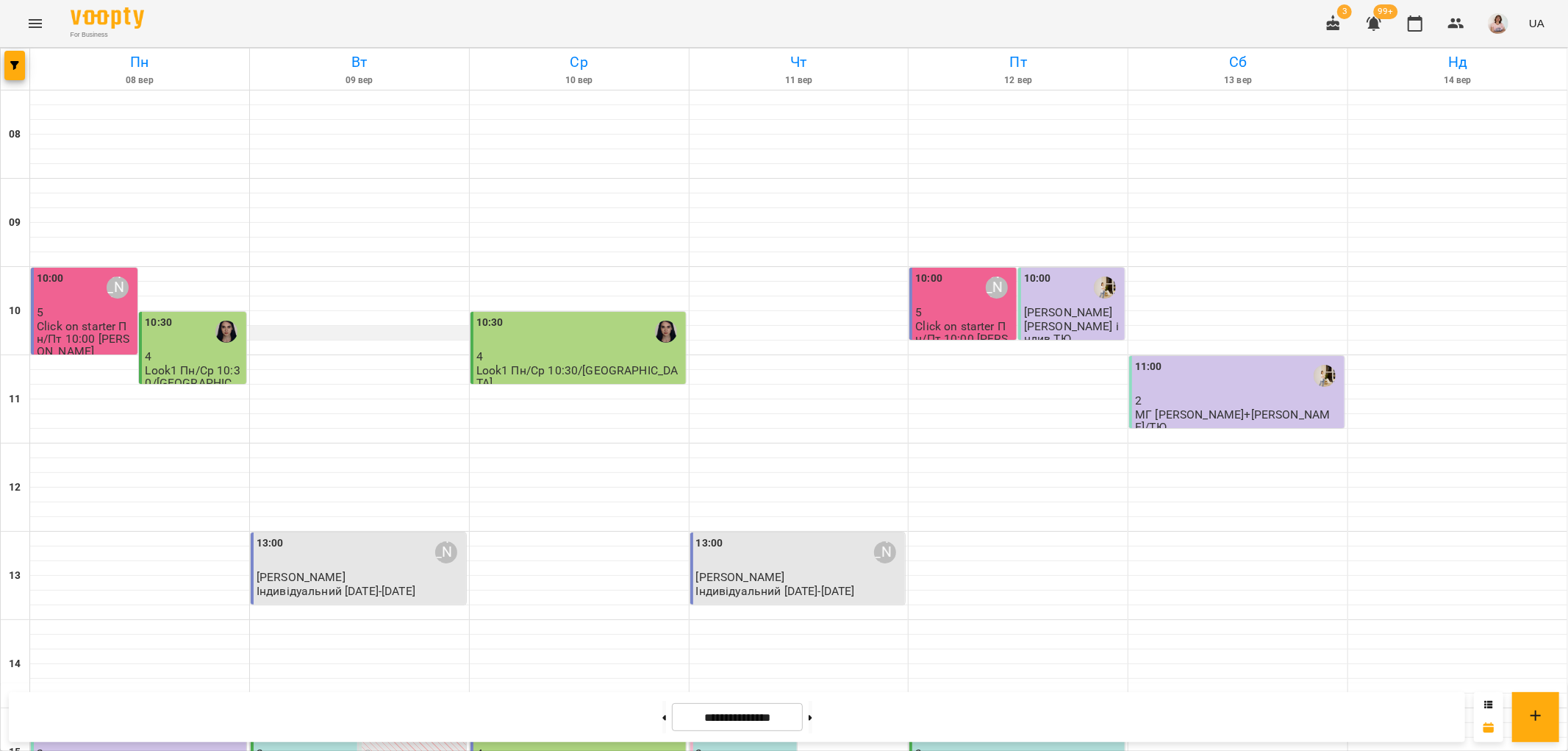
scroll to position [641, 0]
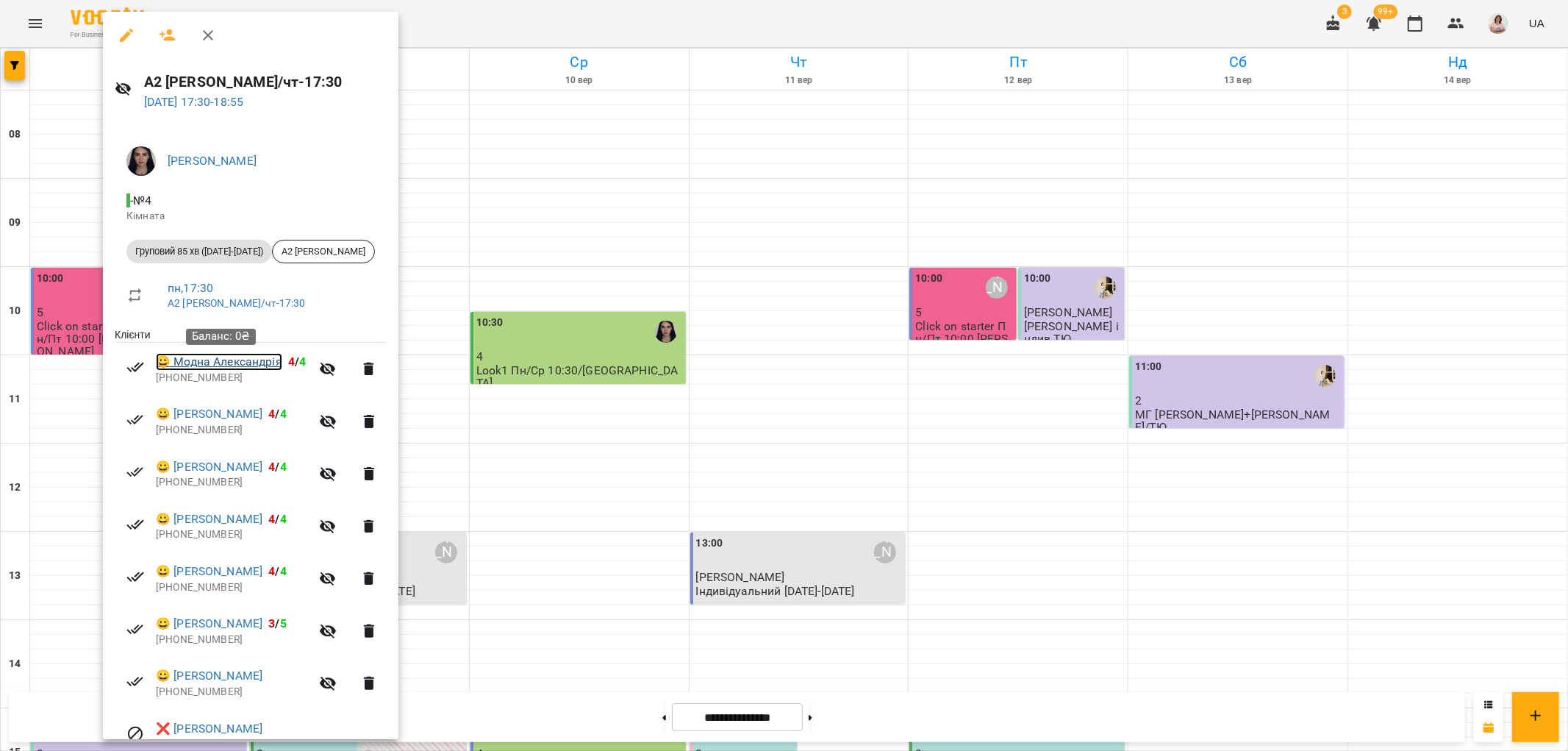
click at [235, 364] on link "😀 Модна Александрія" at bounding box center [218, 362] width 126 height 18
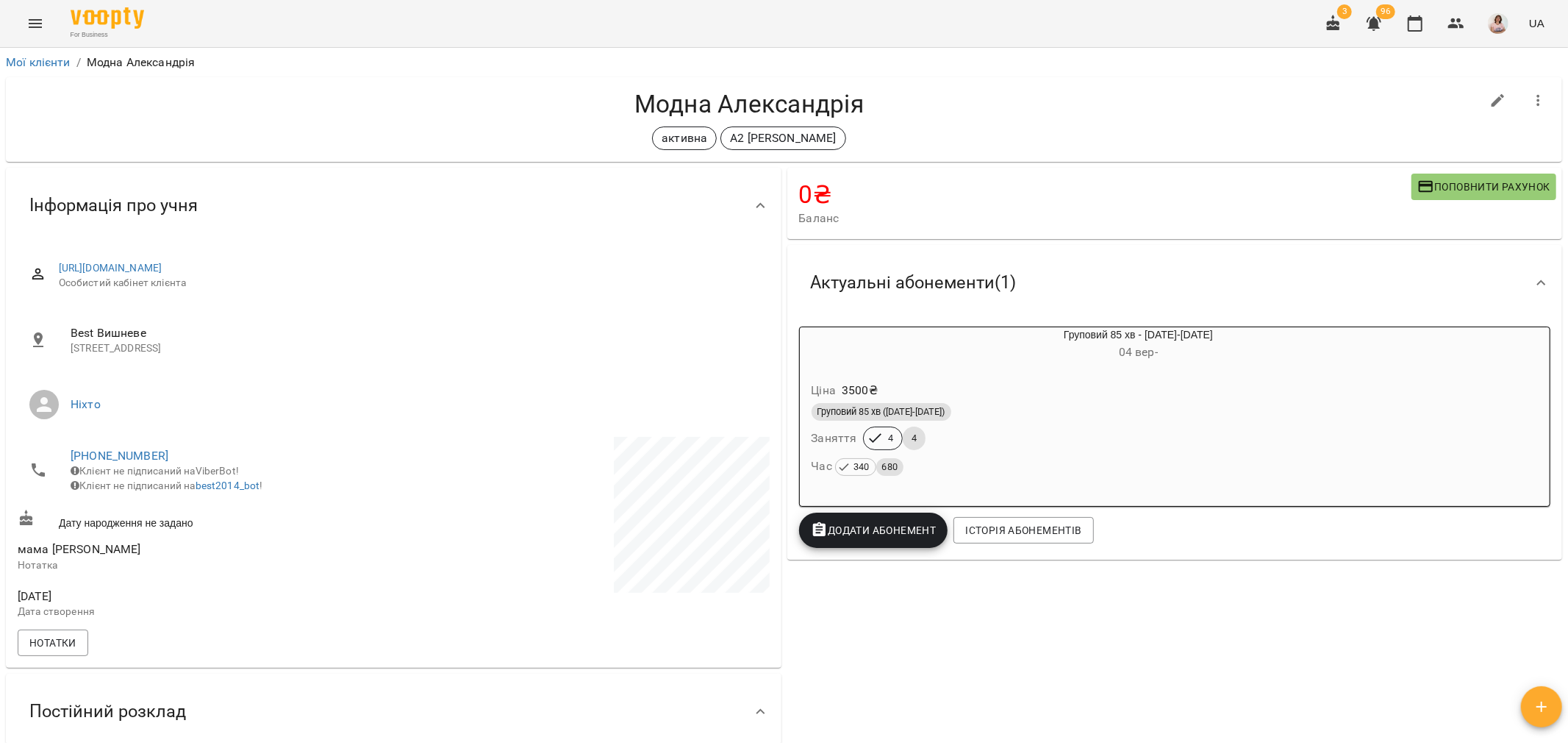
click at [35, 20] on icon "Menu" at bounding box center [35, 23] width 14 height 9
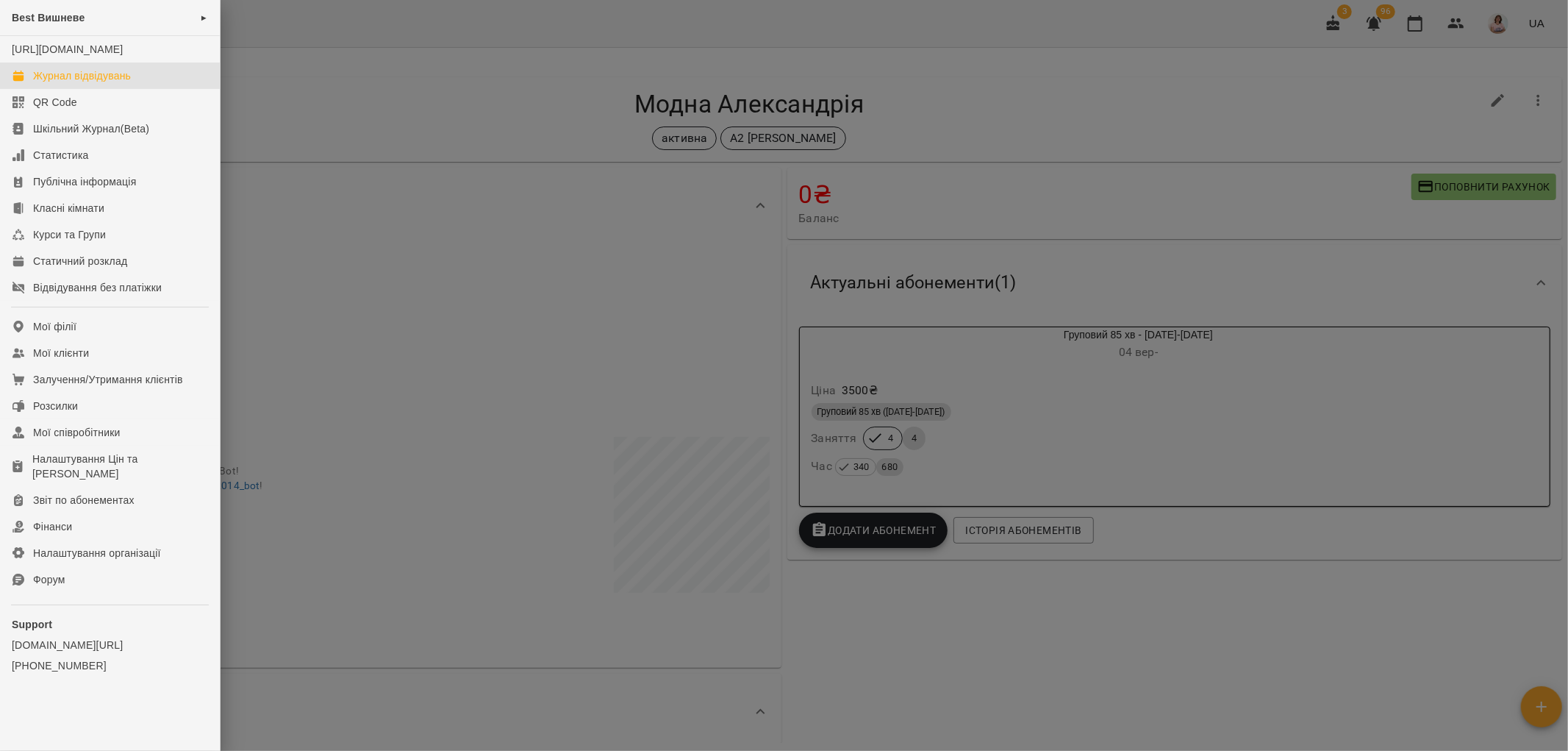
click at [94, 83] on div "Журнал відвідувань" at bounding box center [82, 75] width 98 height 15
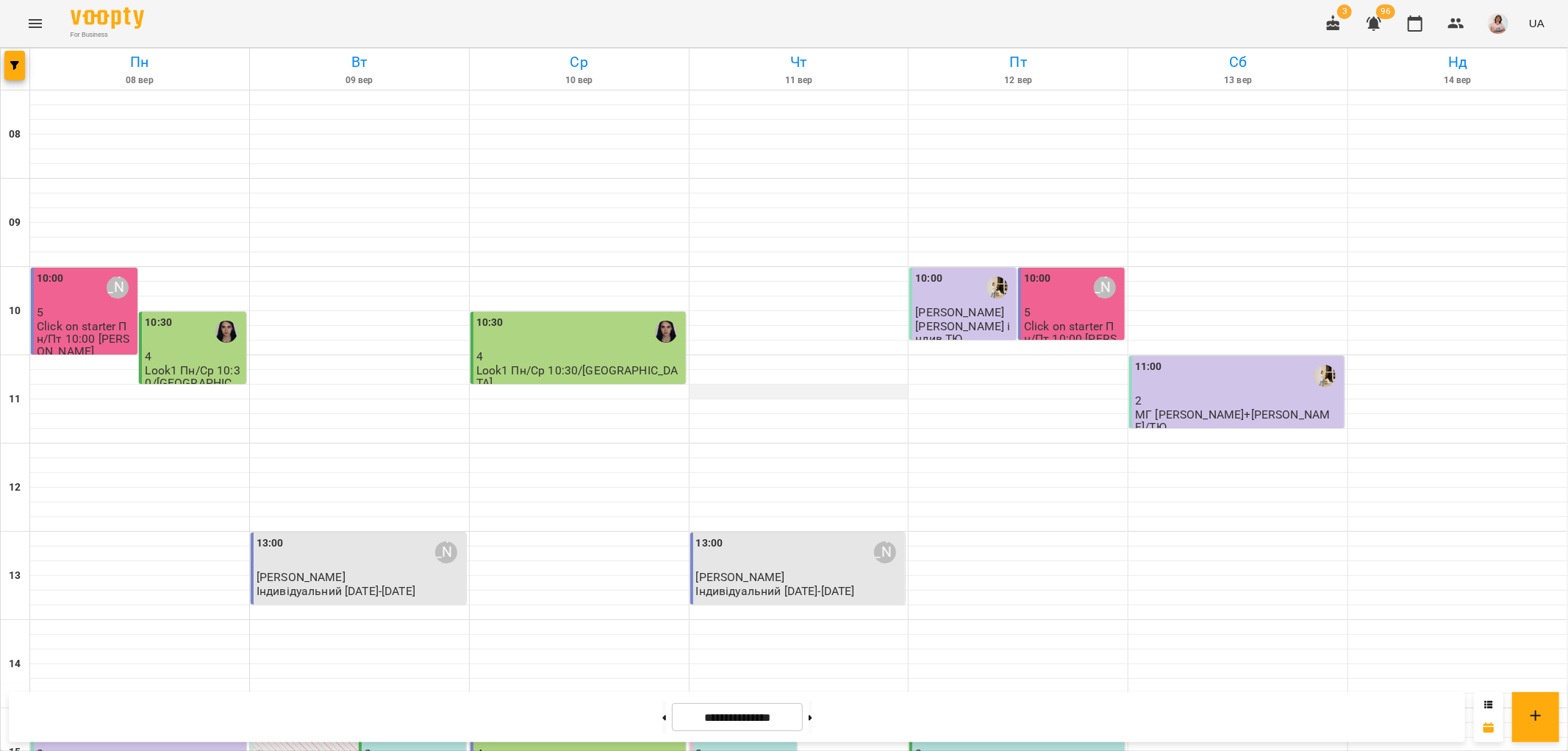
scroll to position [641, 0]
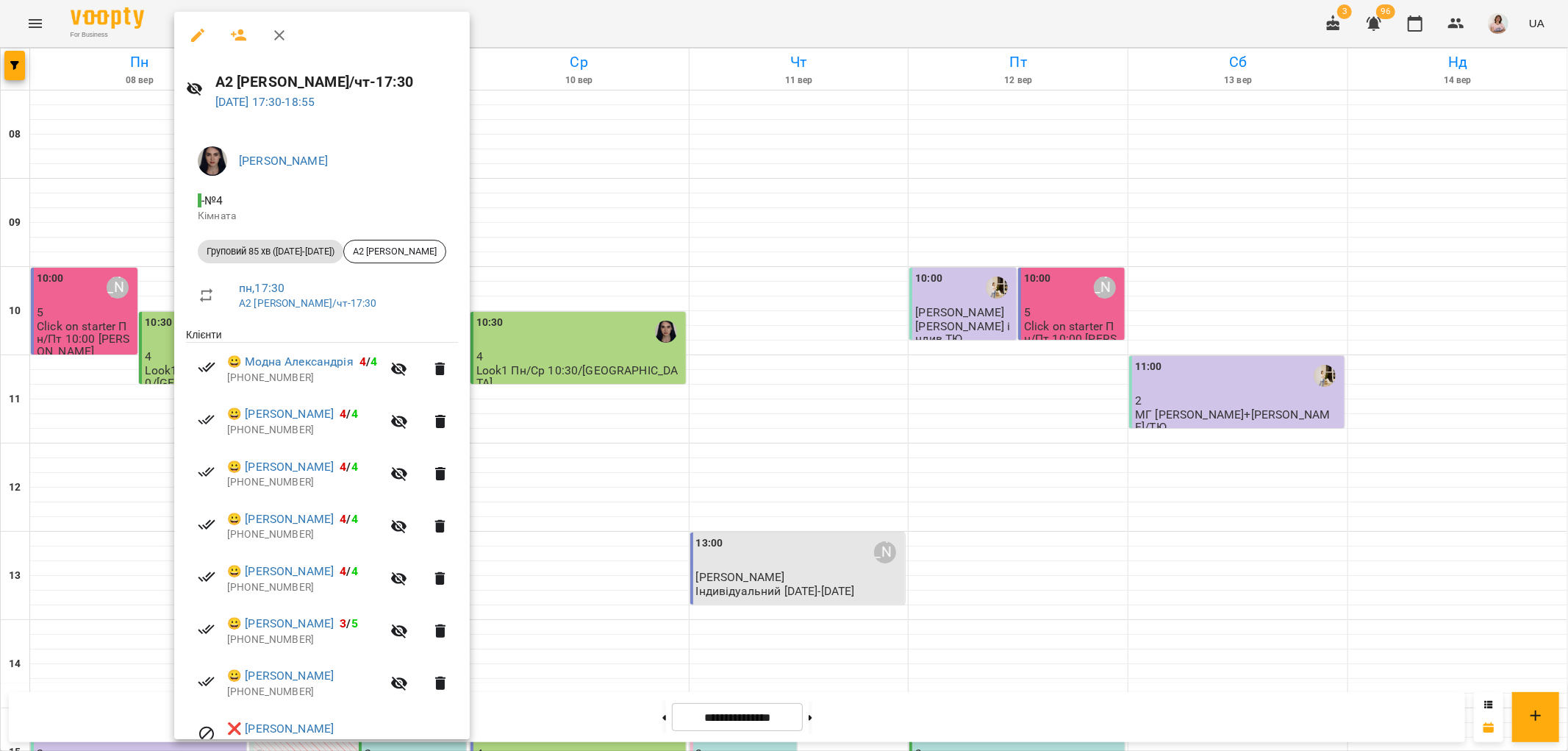
click at [800, 365] on div at bounding box center [784, 375] width 1568 height 751
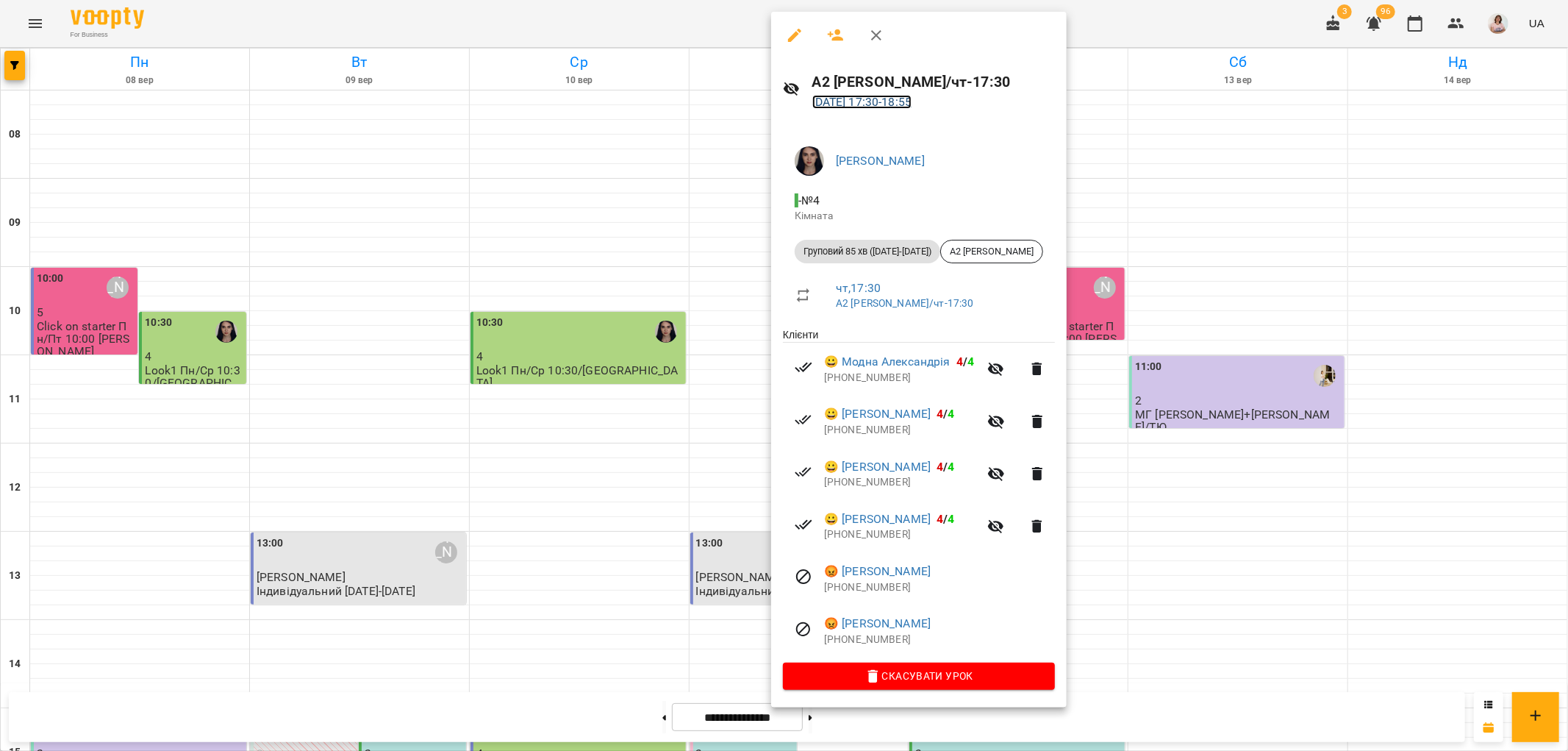
click at [833, 105] on link "11 вер 2025 17:30 - 18:55" at bounding box center [862, 102] width 100 height 14
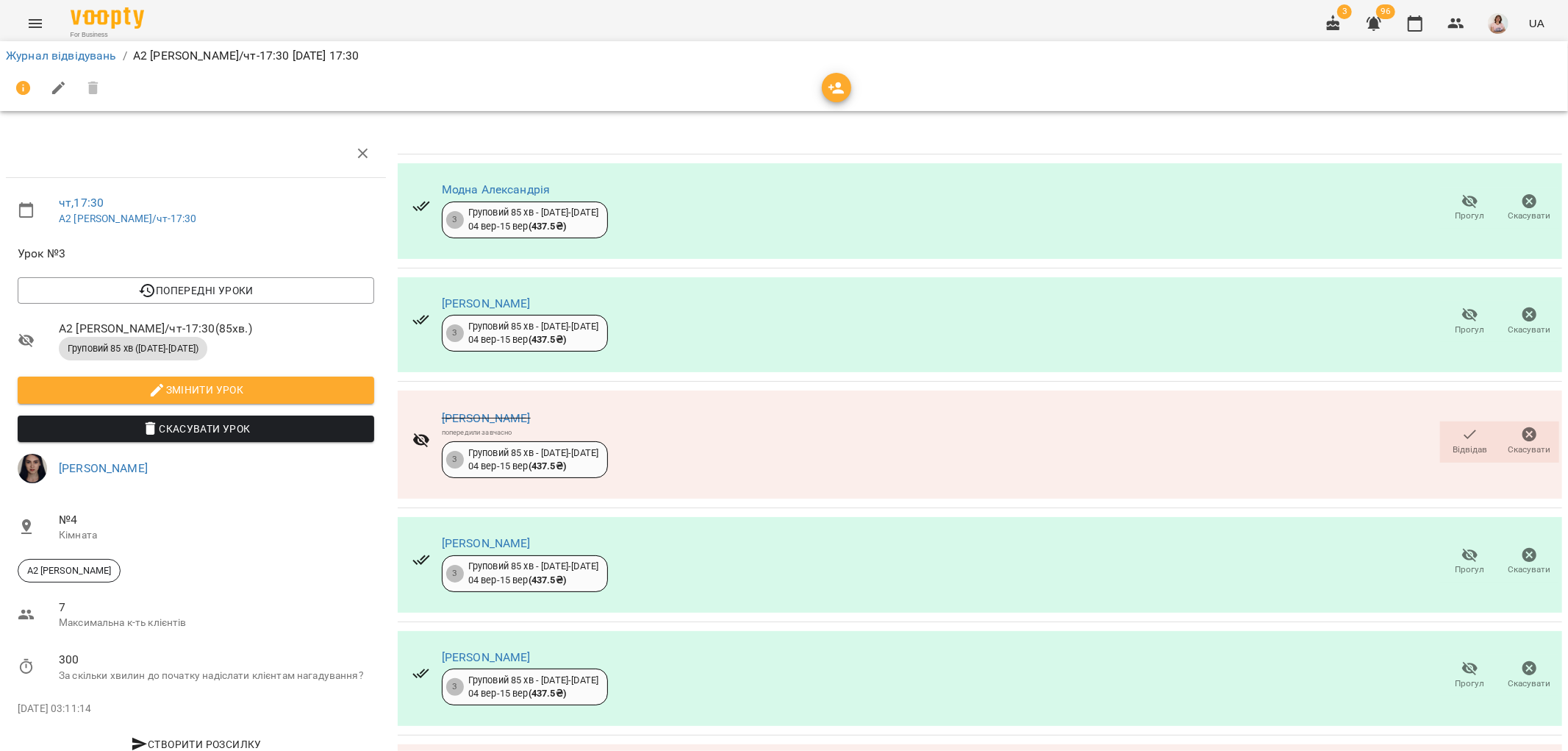
click at [34, 30] on icon "Menu" at bounding box center [35, 23] width 18 height 18
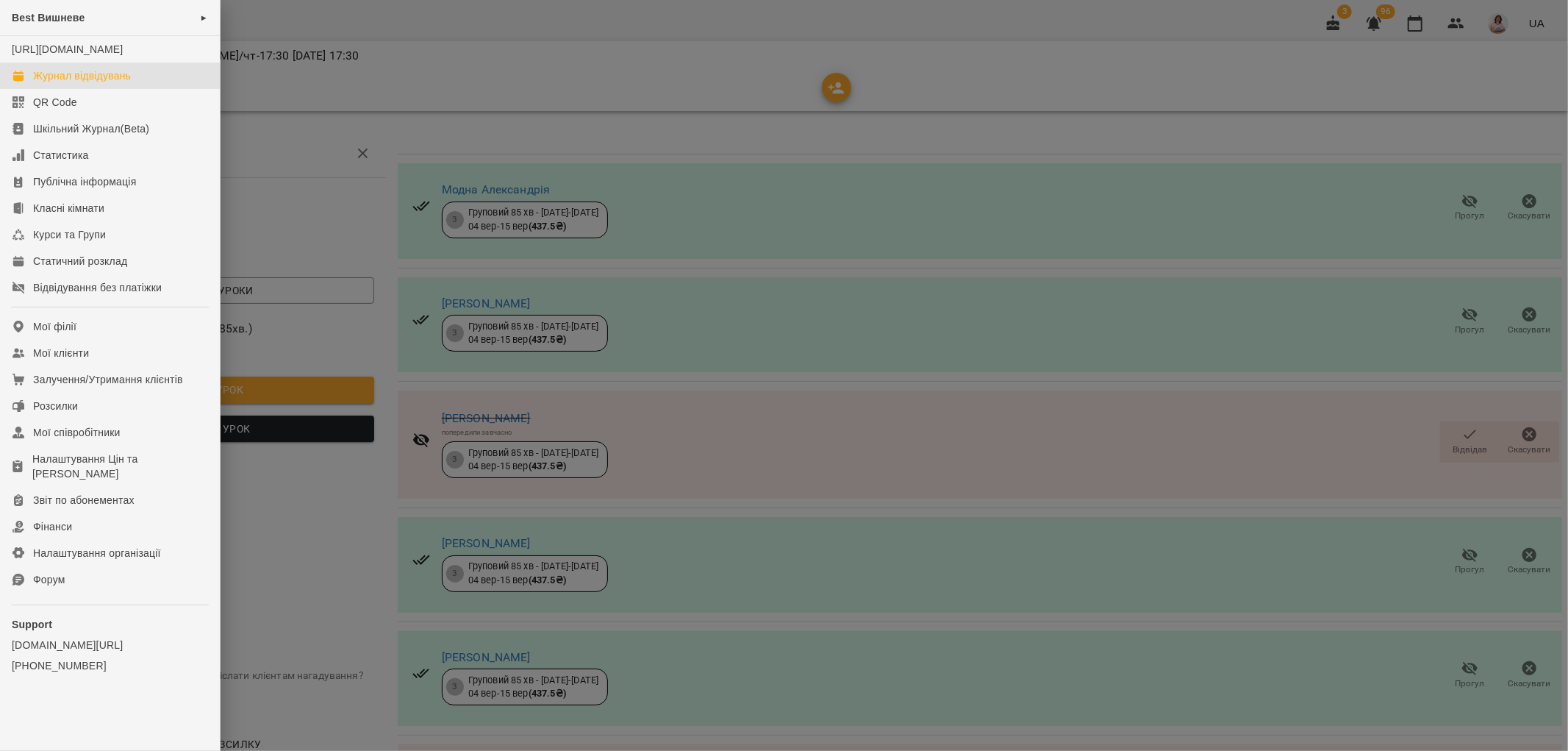
click at [64, 83] on div "Журнал відвідувань" at bounding box center [82, 75] width 98 height 15
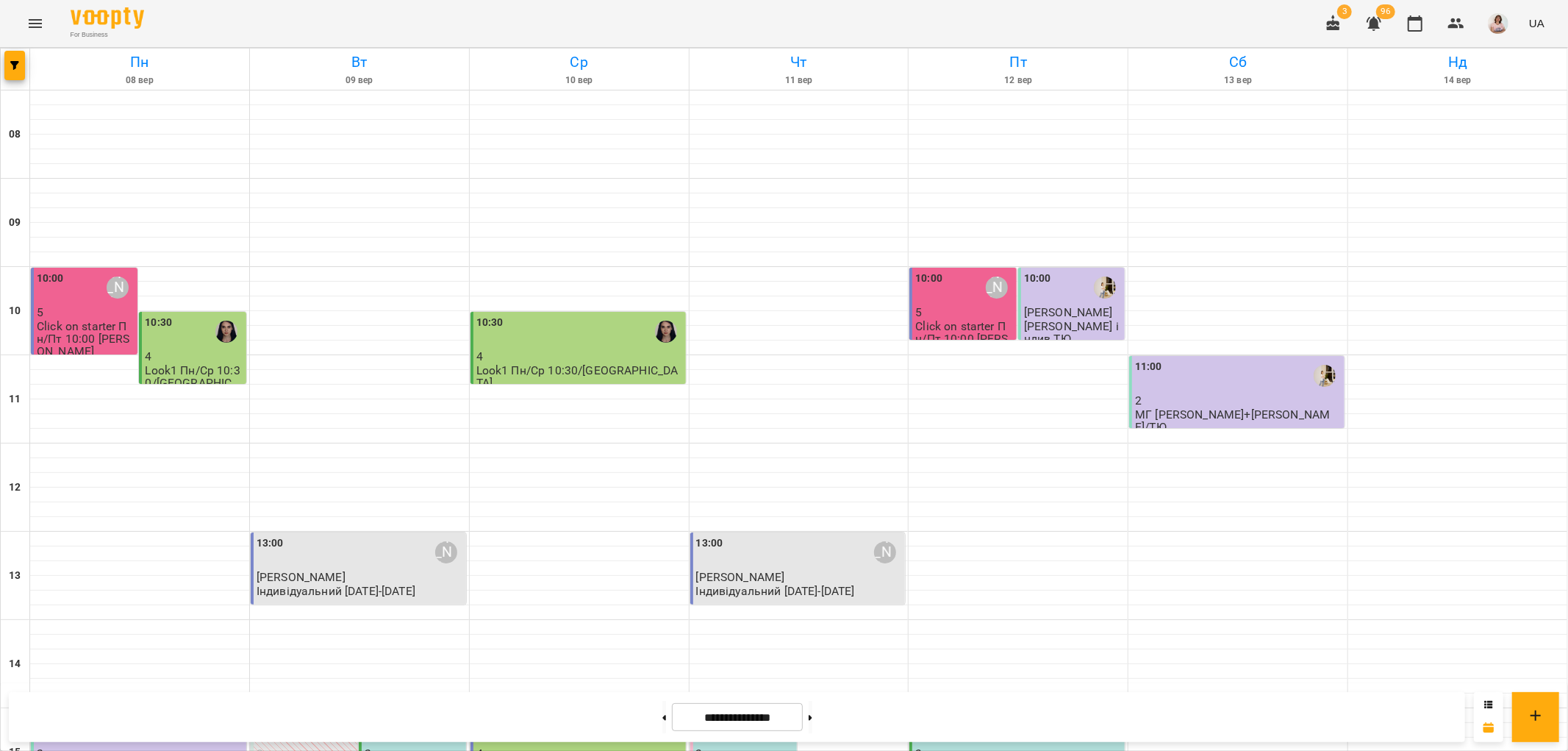
scroll to position [641, 0]
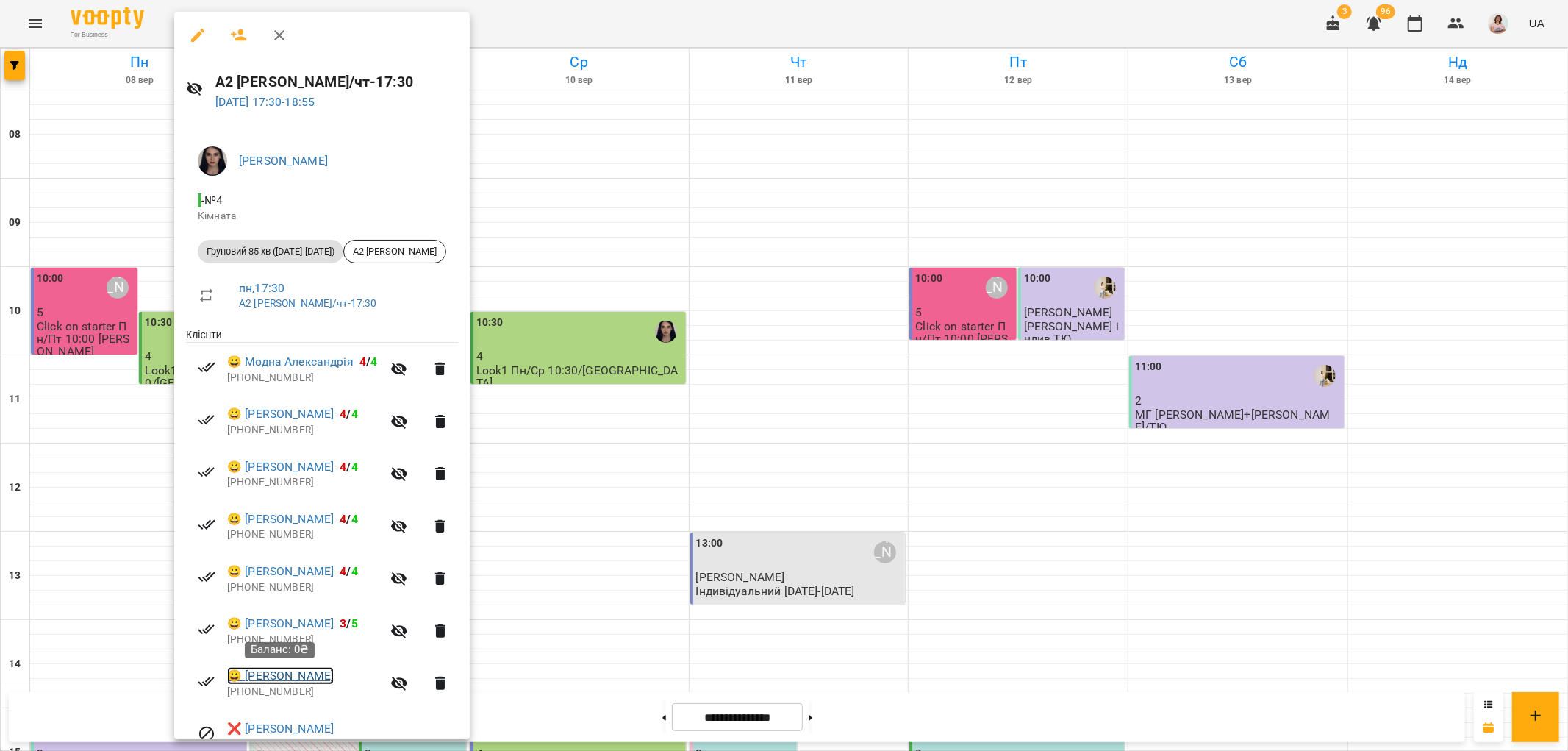
click at [300, 679] on link "😀 Розумей Назар" at bounding box center [280, 676] width 107 height 18
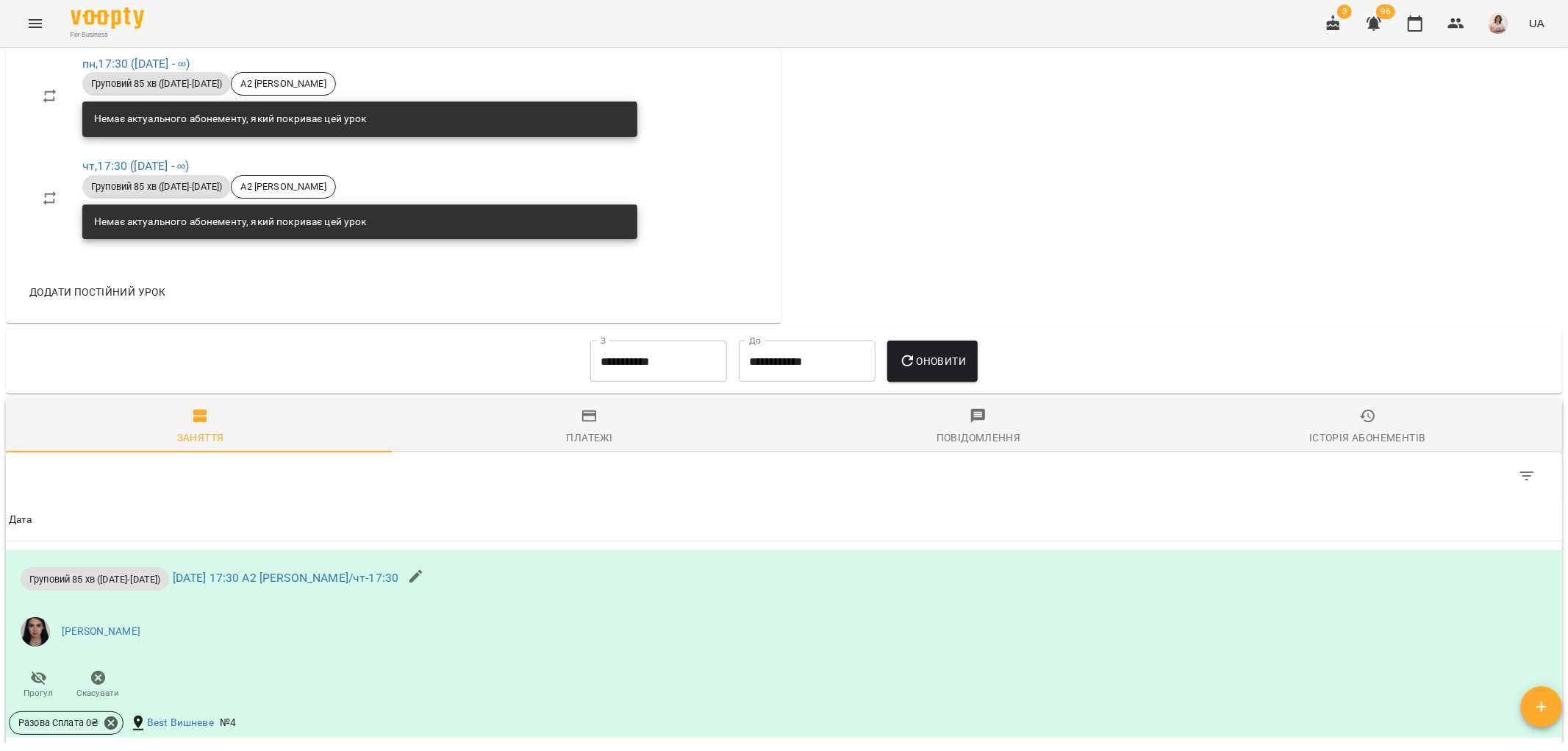
scroll to position [372, 0]
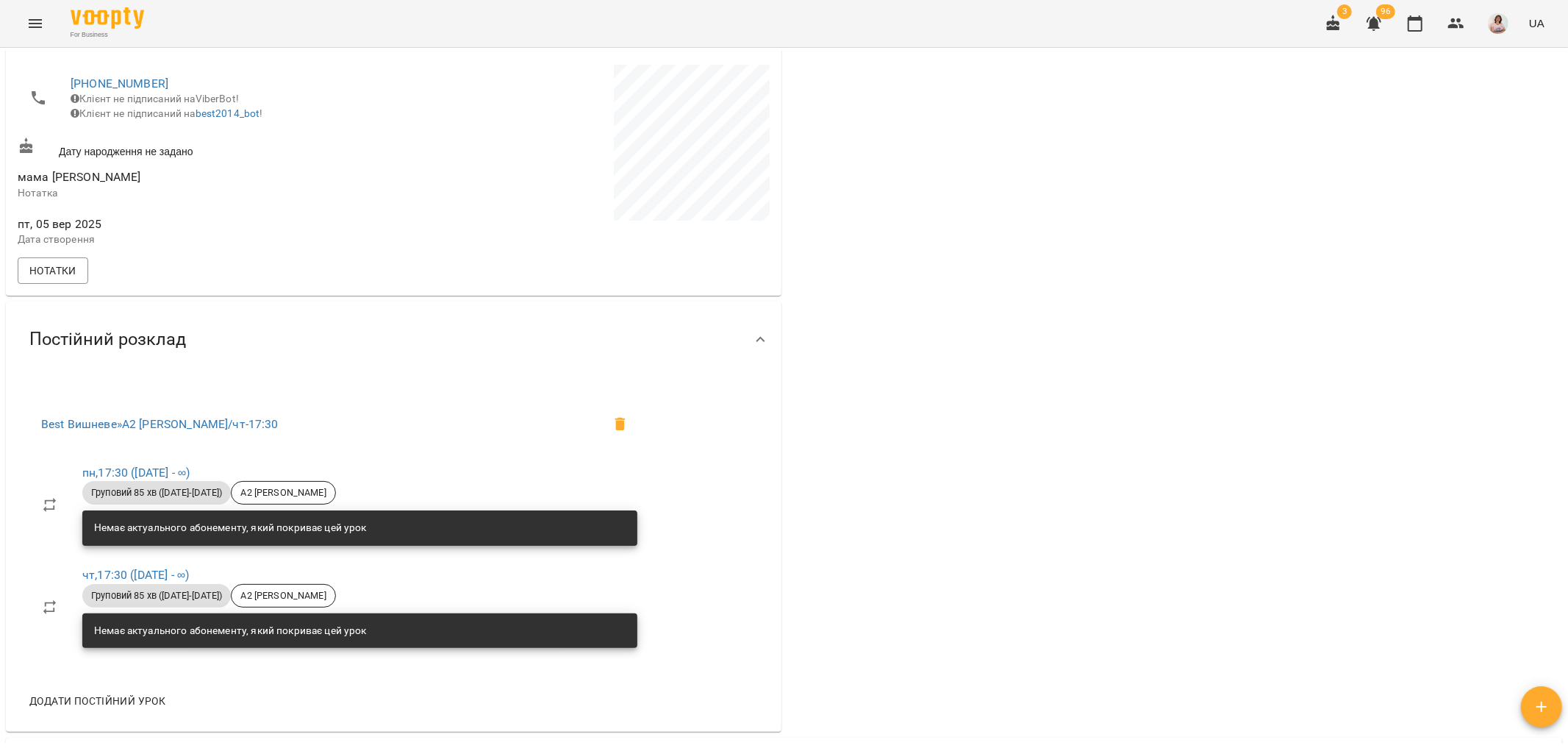
click at [32, 23] on icon "Menu" at bounding box center [35, 23] width 18 height 18
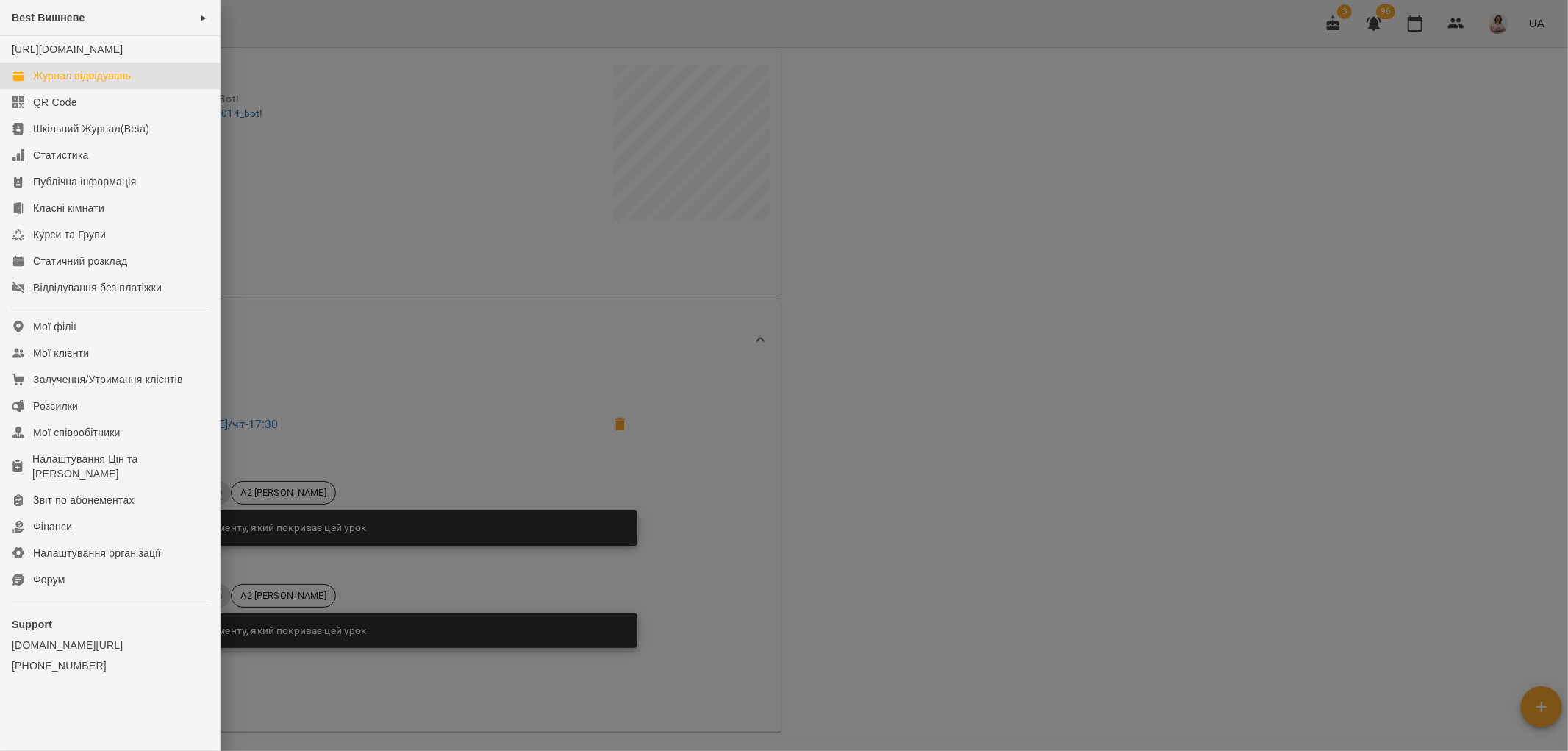
click at [79, 83] on div "Журнал відвідувань" at bounding box center [82, 75] width 98 height 15
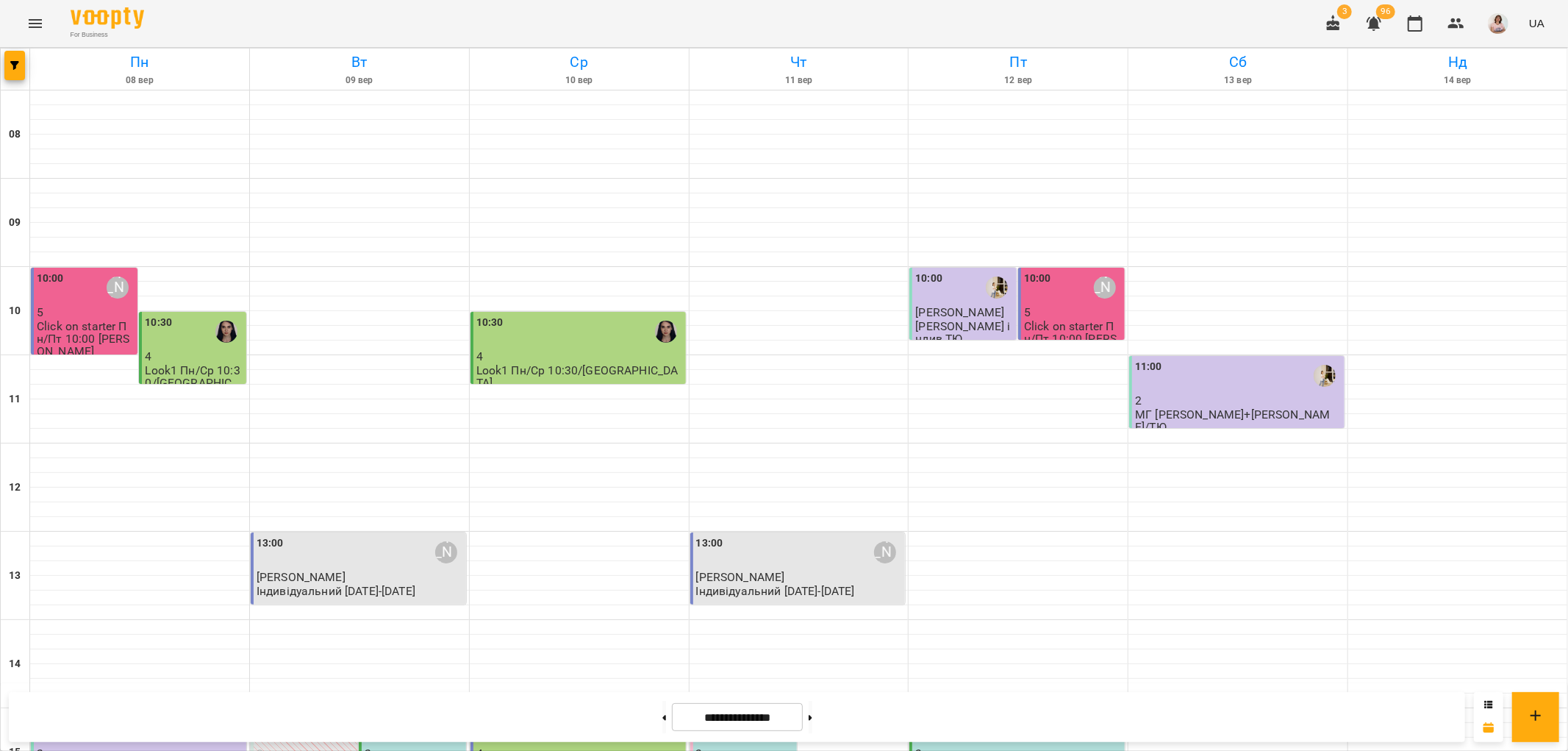
scroll to position [641, 0]
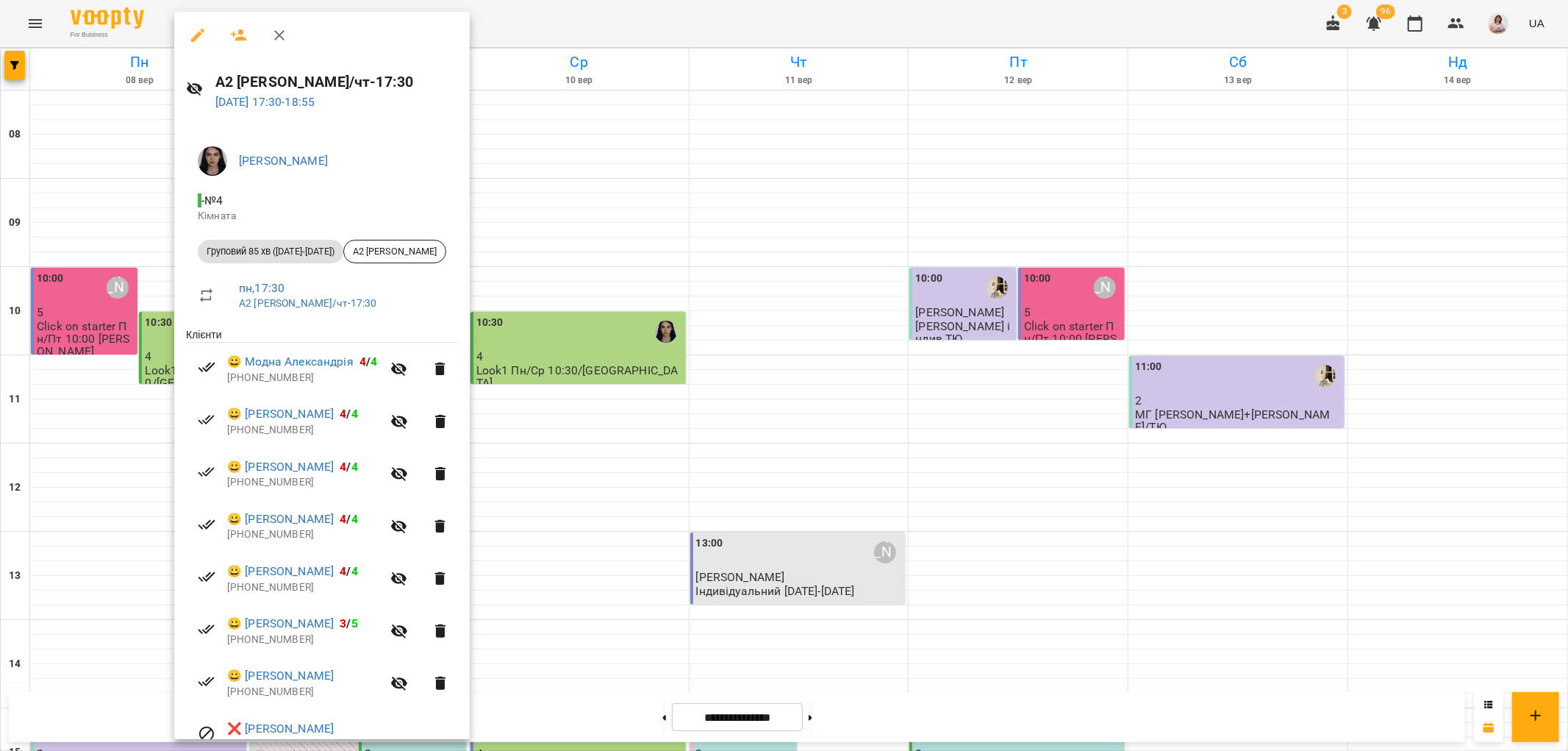
click at [750, 366] on div at bounding box center [784, 375] width 1568 height 751
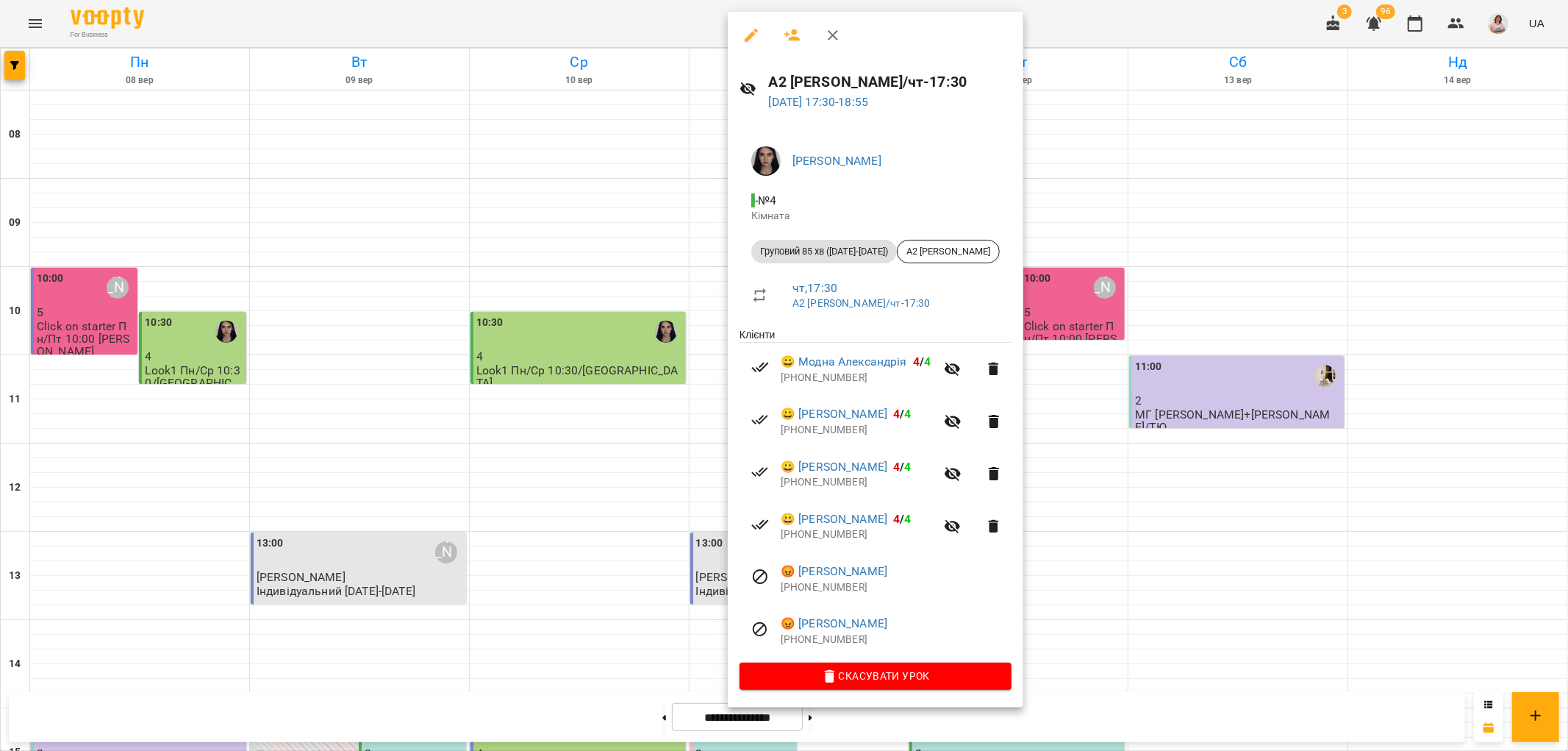
click at [794, 33] on icon "button" at bounding box center [793, 35] width 17 height 12
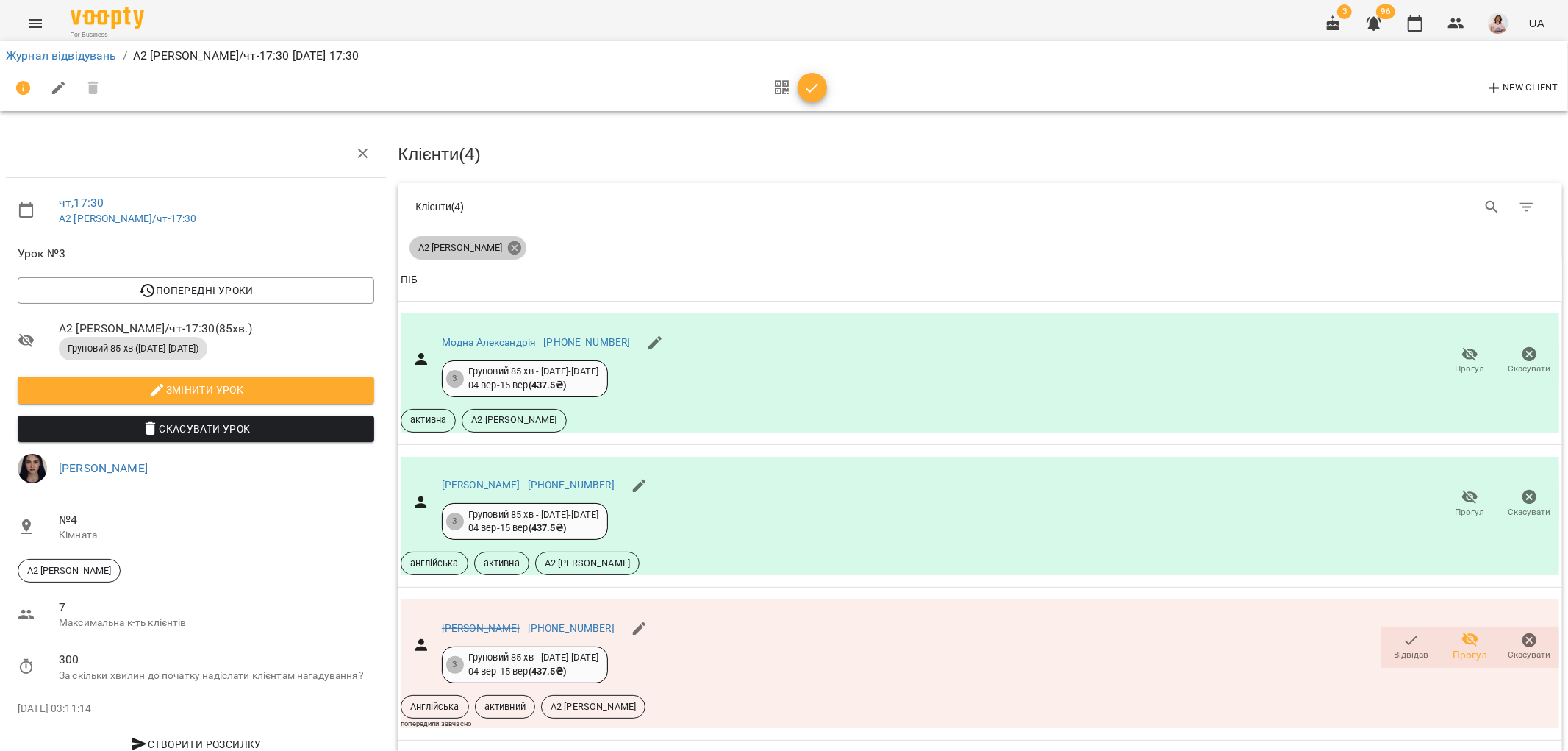
click at [507, 248] on icon at bounding box center [515, 248] width 17 height 17
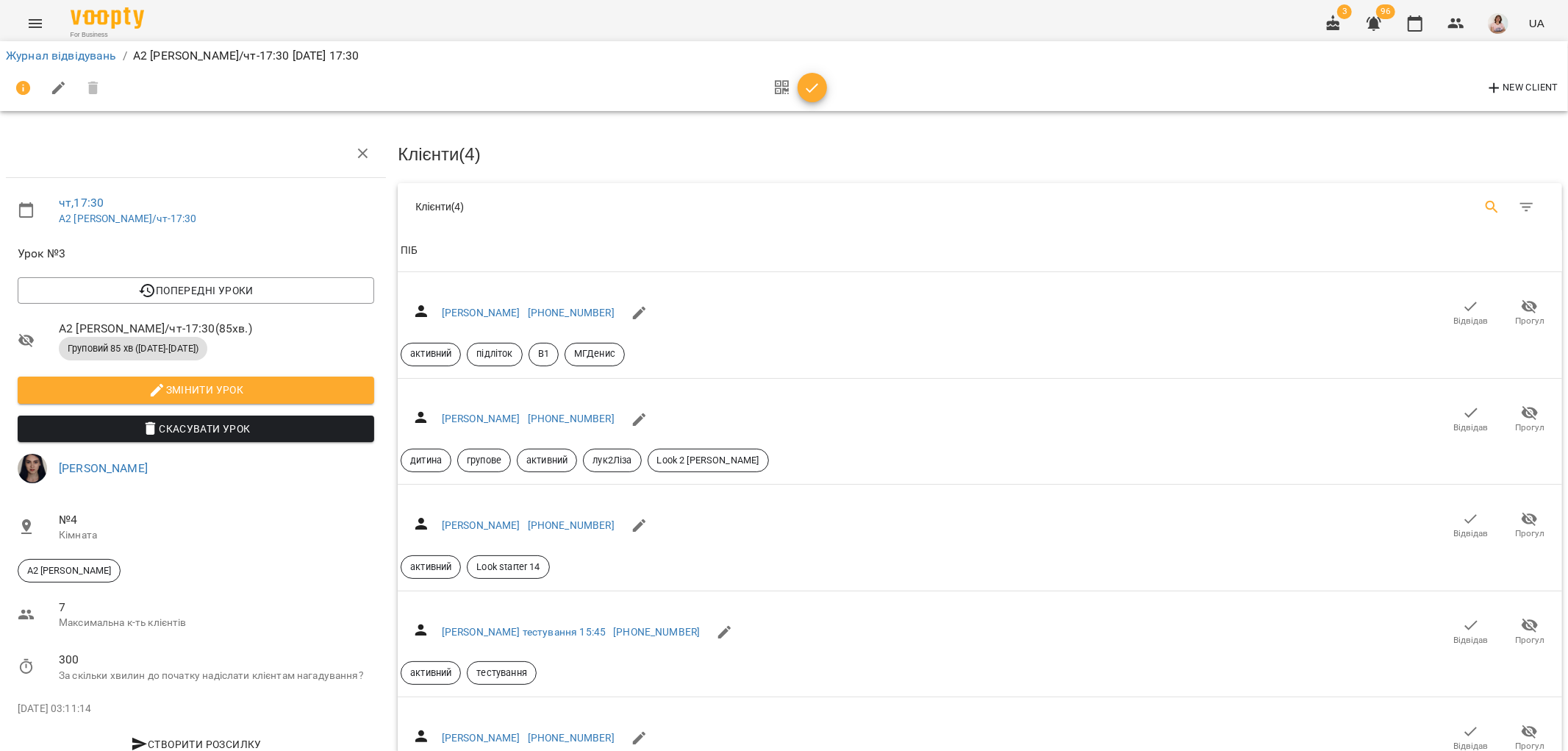
click at [1486, 202] on icon "Search" at bounding box center [1492, 207] width 13 height 13
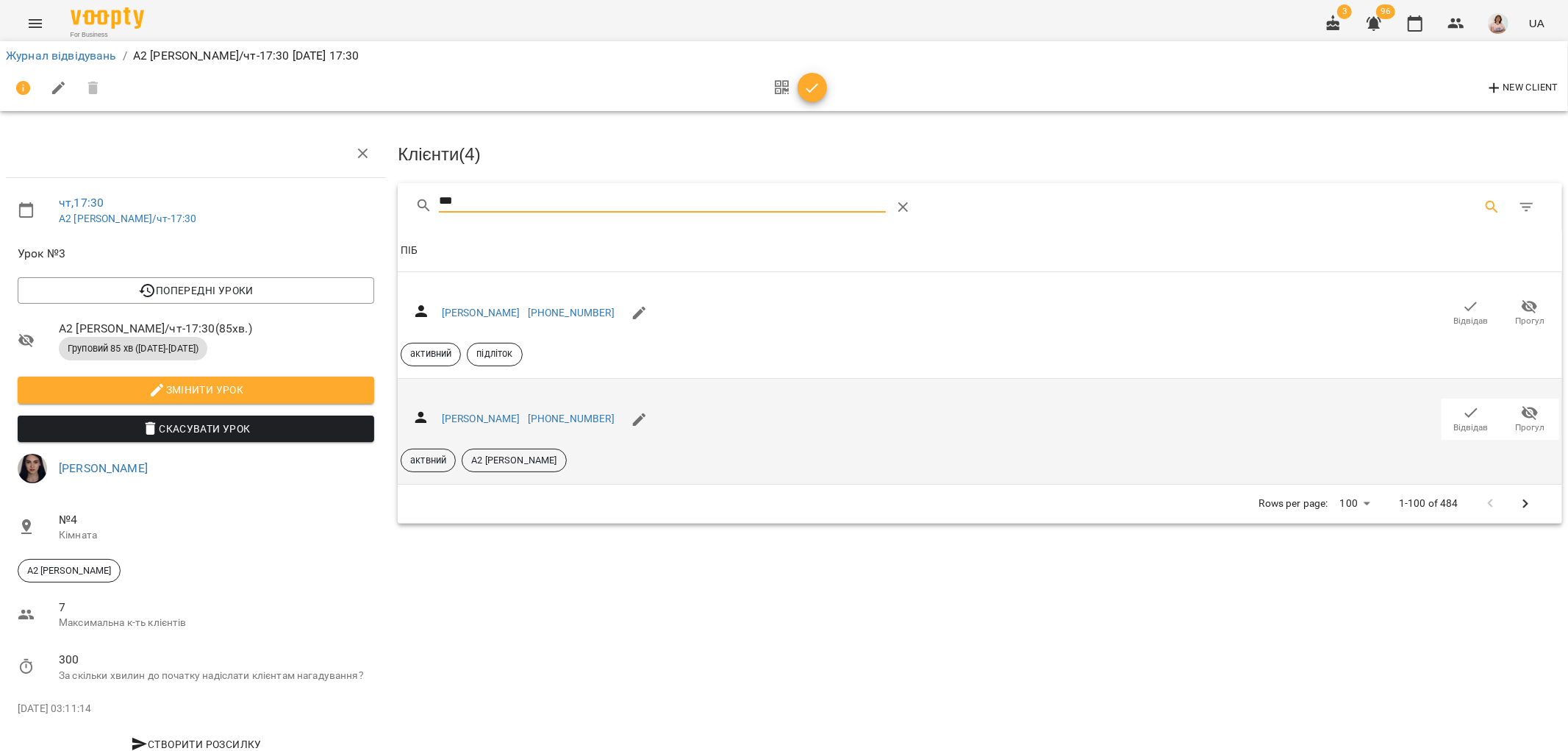
type input "***"
click at [1465, 410] on icon "button" at bounding box center [1471, 413] width 13 height 10
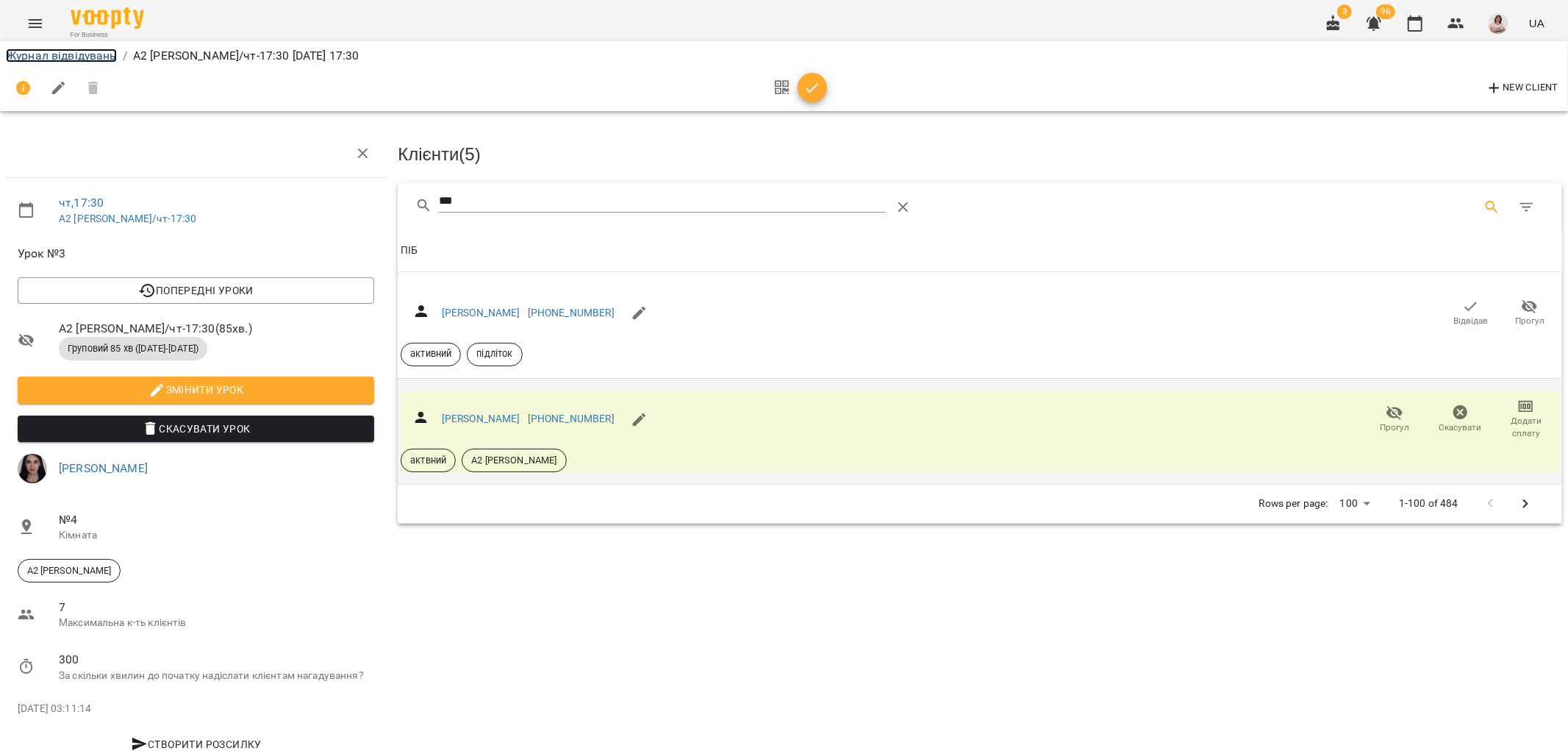
click at [33, 53] on link "Журнал відвідувань" at bounding box center [61, 56] width 111 height 14
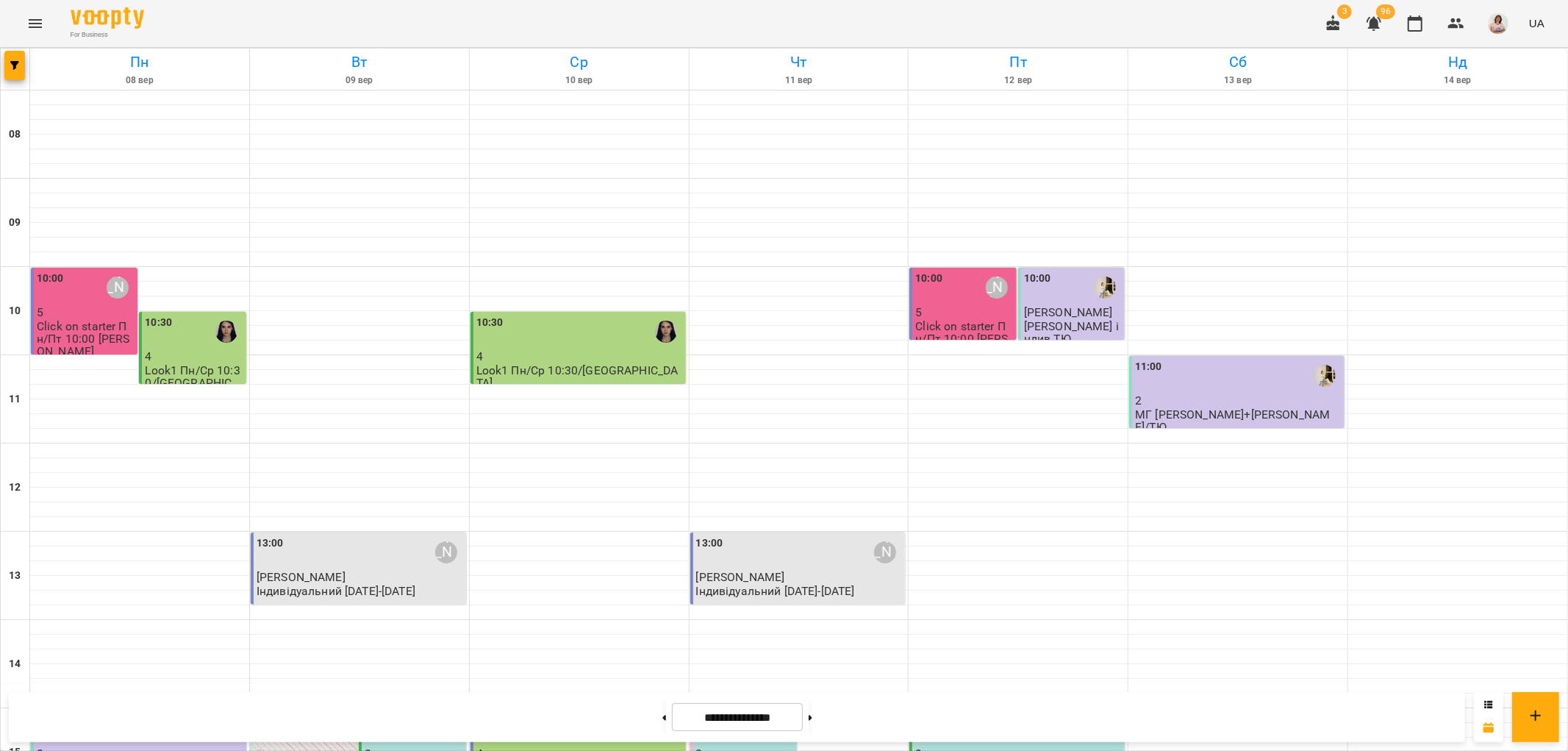
scroll to position [641, 0]
click at [812, 719] on button at bounding box center [810, 717] width 4 height 32
type input "**********"
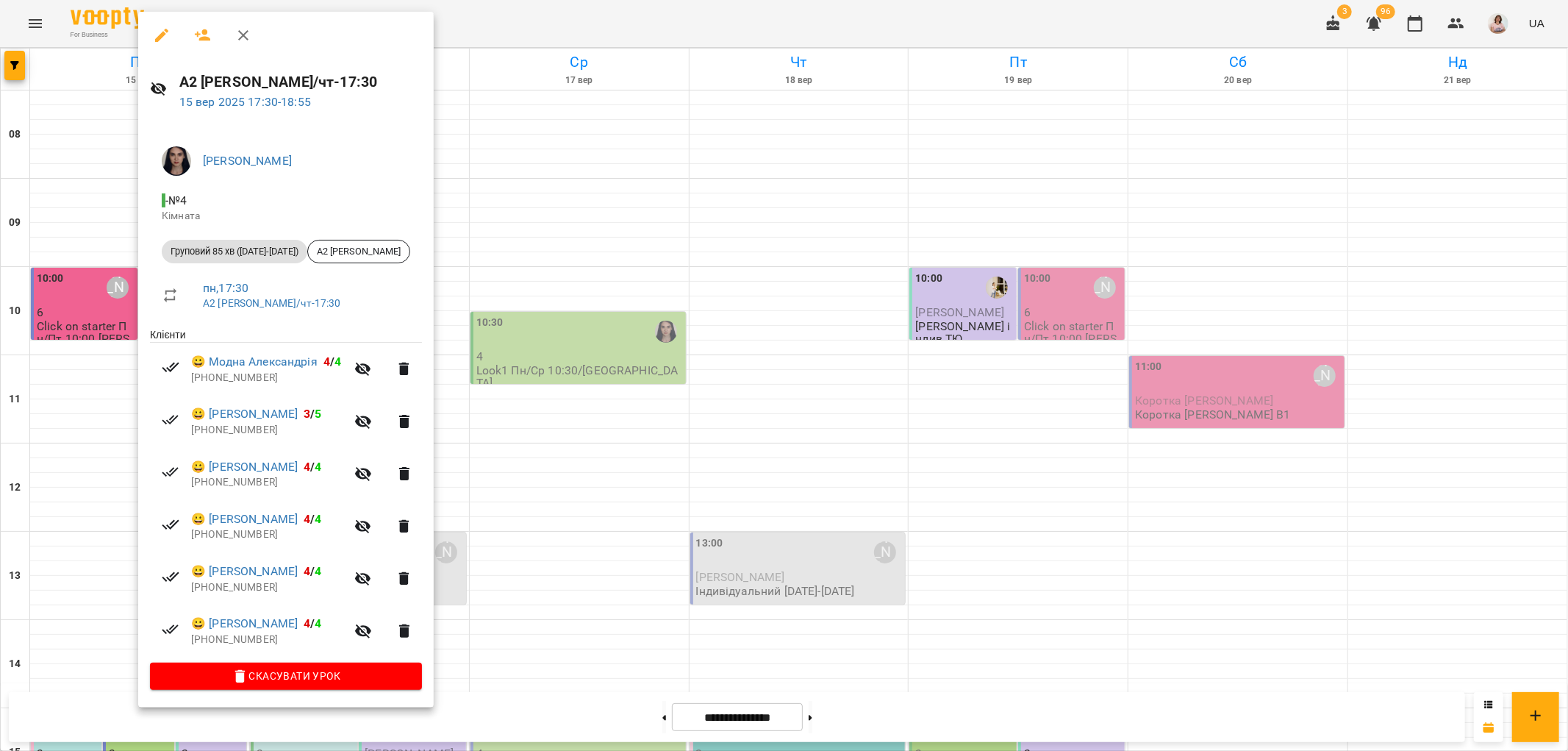
click at [205, 35] on icon "button" at bounding box center [203, 35] width 18 height 18
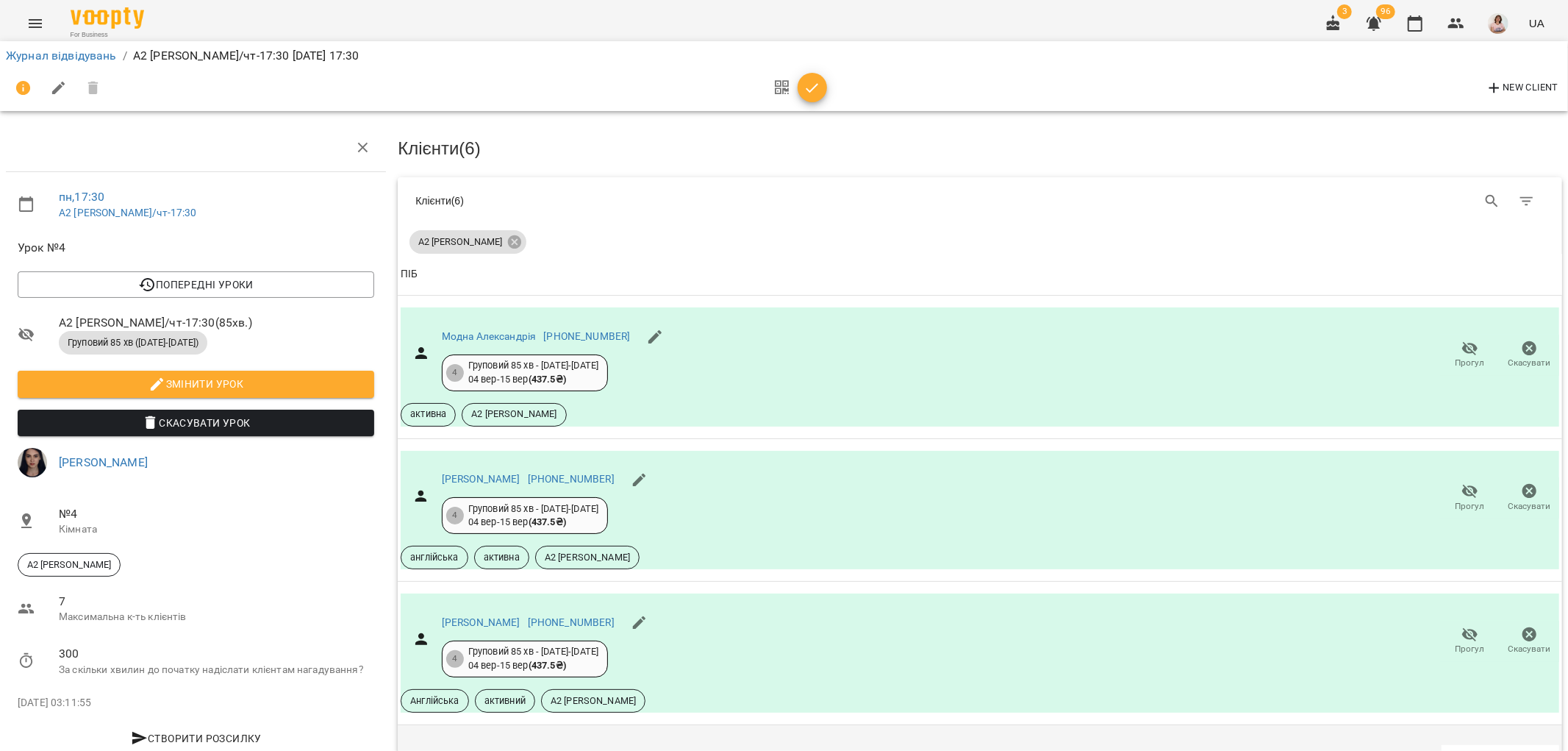
scroll to position [5, 0]
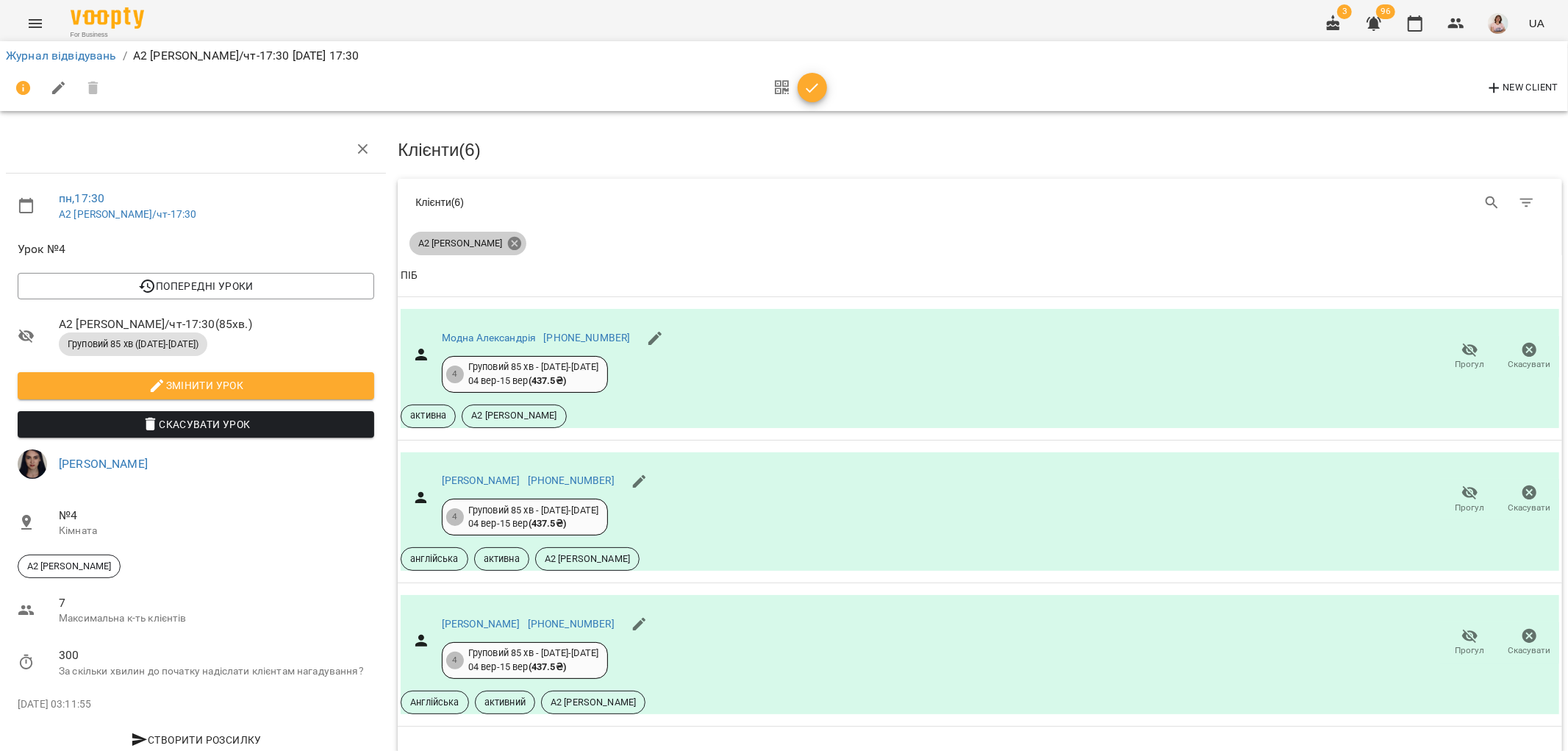
click at [507, 244] on icon at bounding box center [515, 243] width 17 height 17
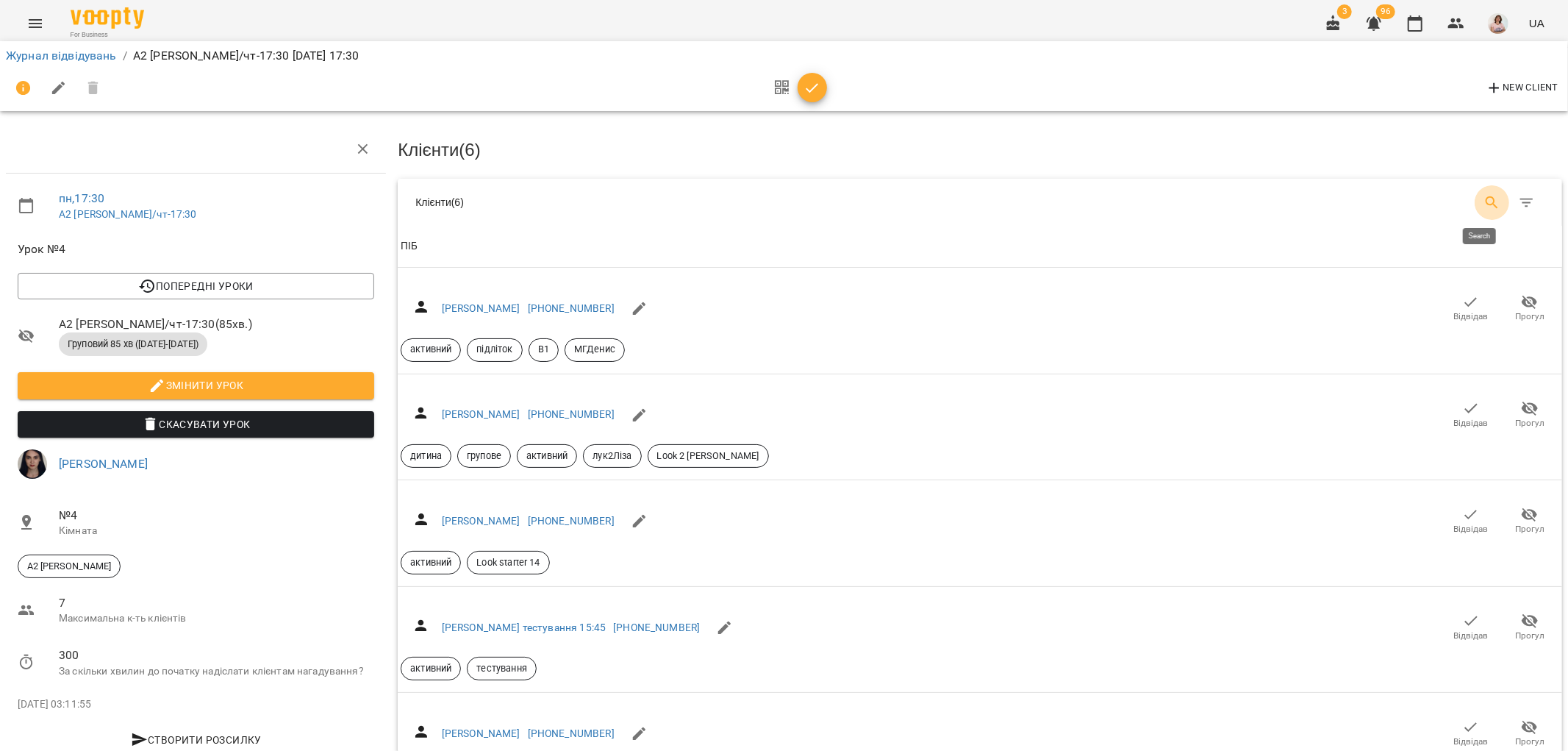
click at [1486, 200] on icon "Search" at bounding box center [1492, 203] width 13 height 13
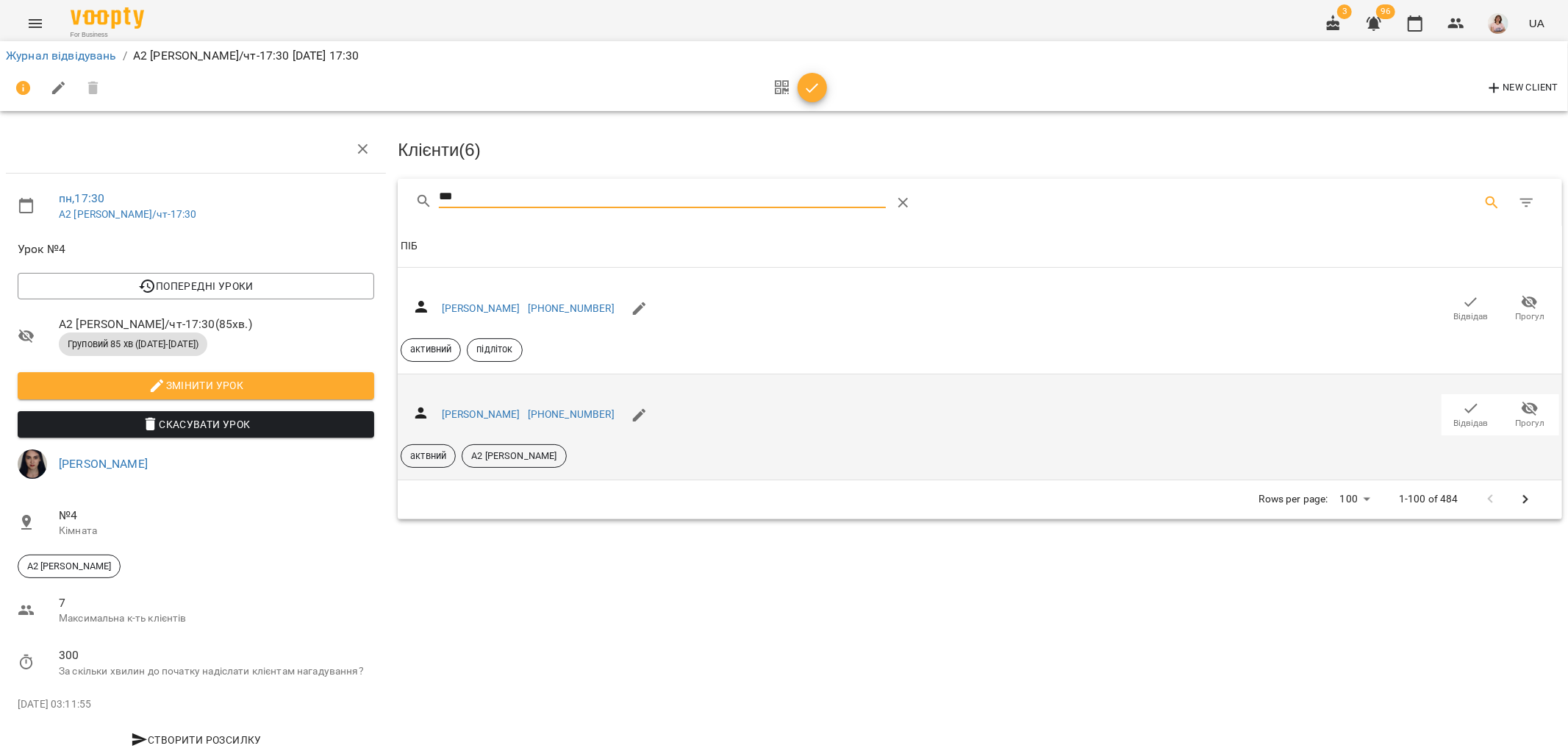
type input "***"
click at [1454, 417] on span "Відвідав" at bounding box center [1471, 423] width 34 height 13
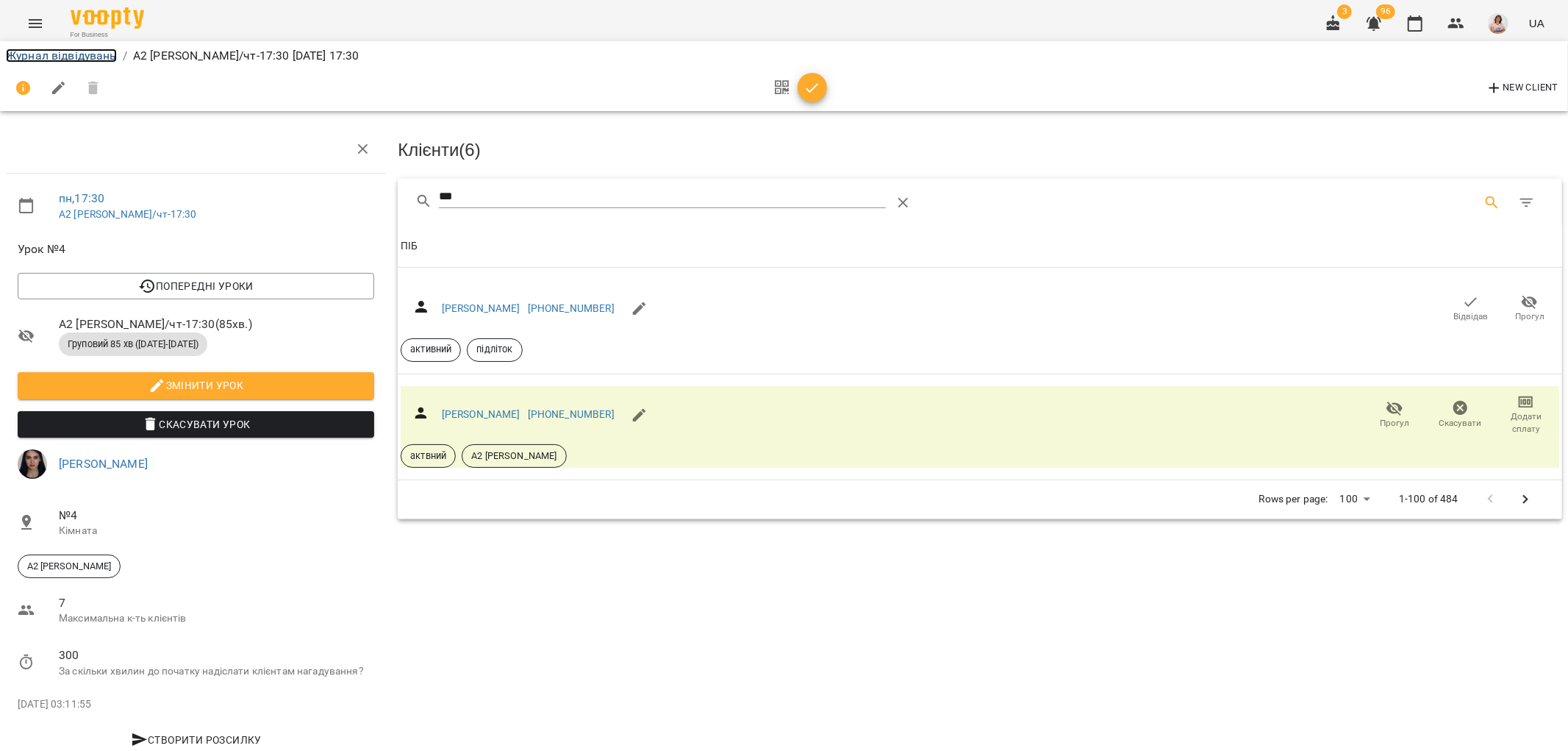
click at [70, 56] on link "Журнал відвідувань" at bounding box center [61, 56] width 111 height 14
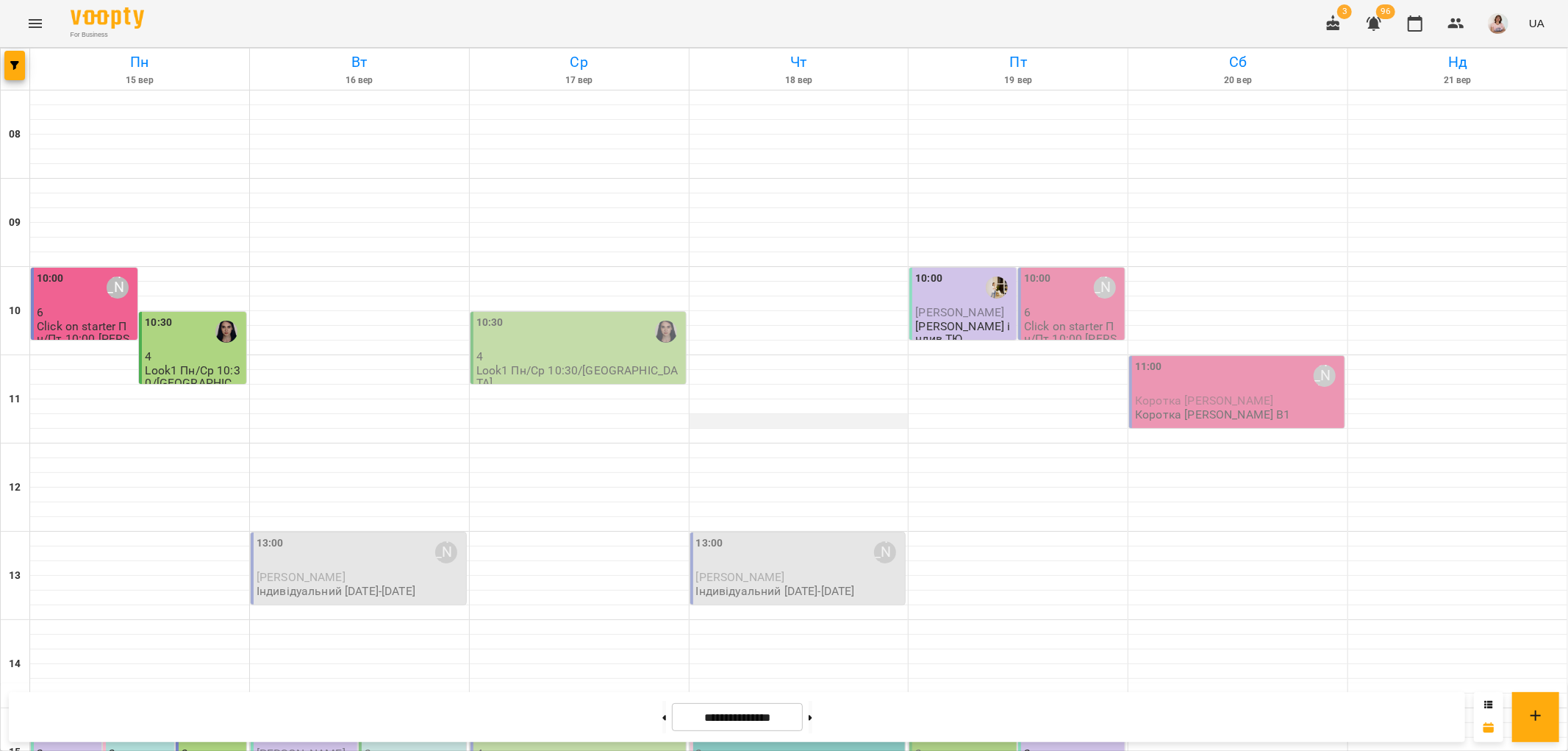
scroll to position [490, 0]
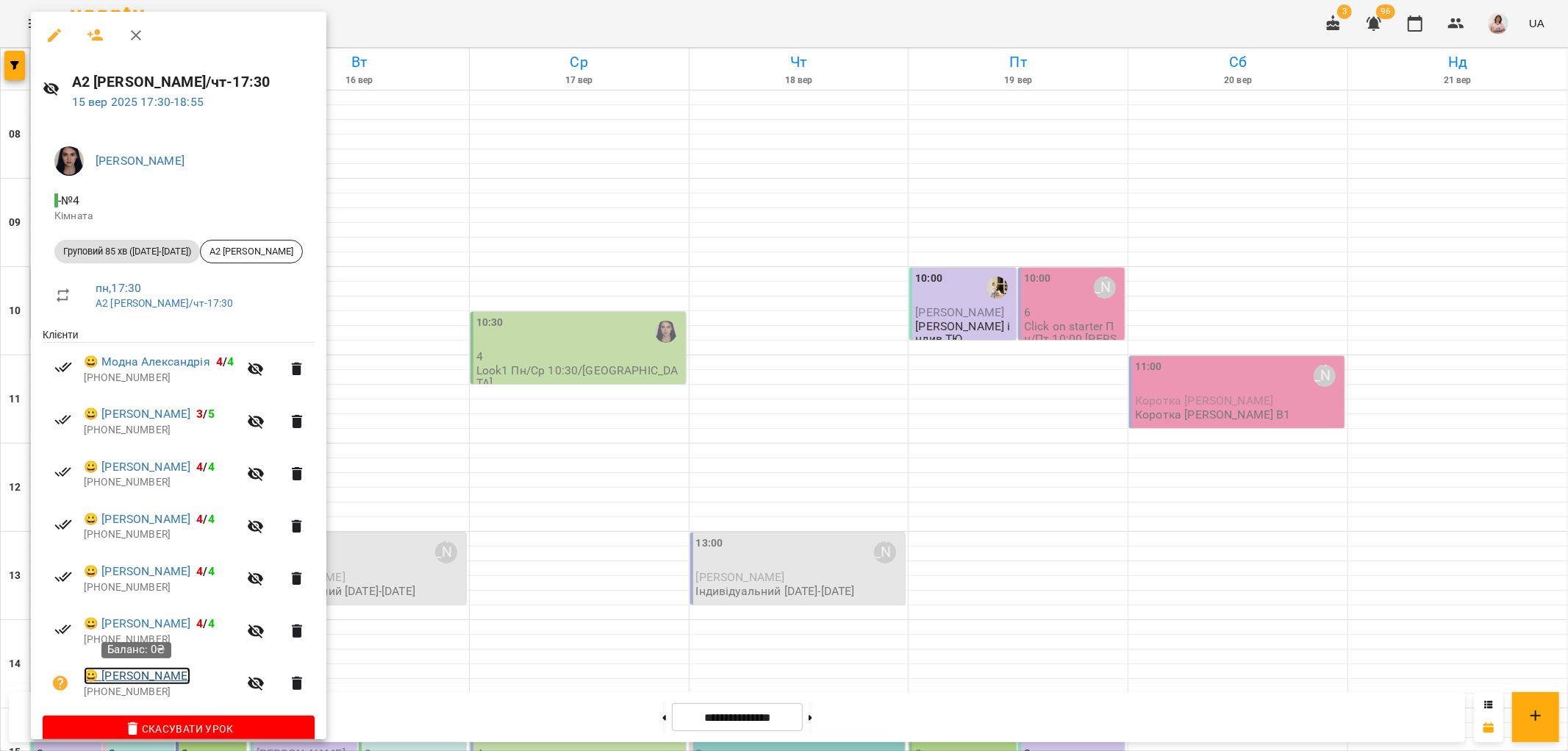
click at [172, 677] on link "😀 Розумей Назар" at bounding box center [137, 676] width 107 height 18
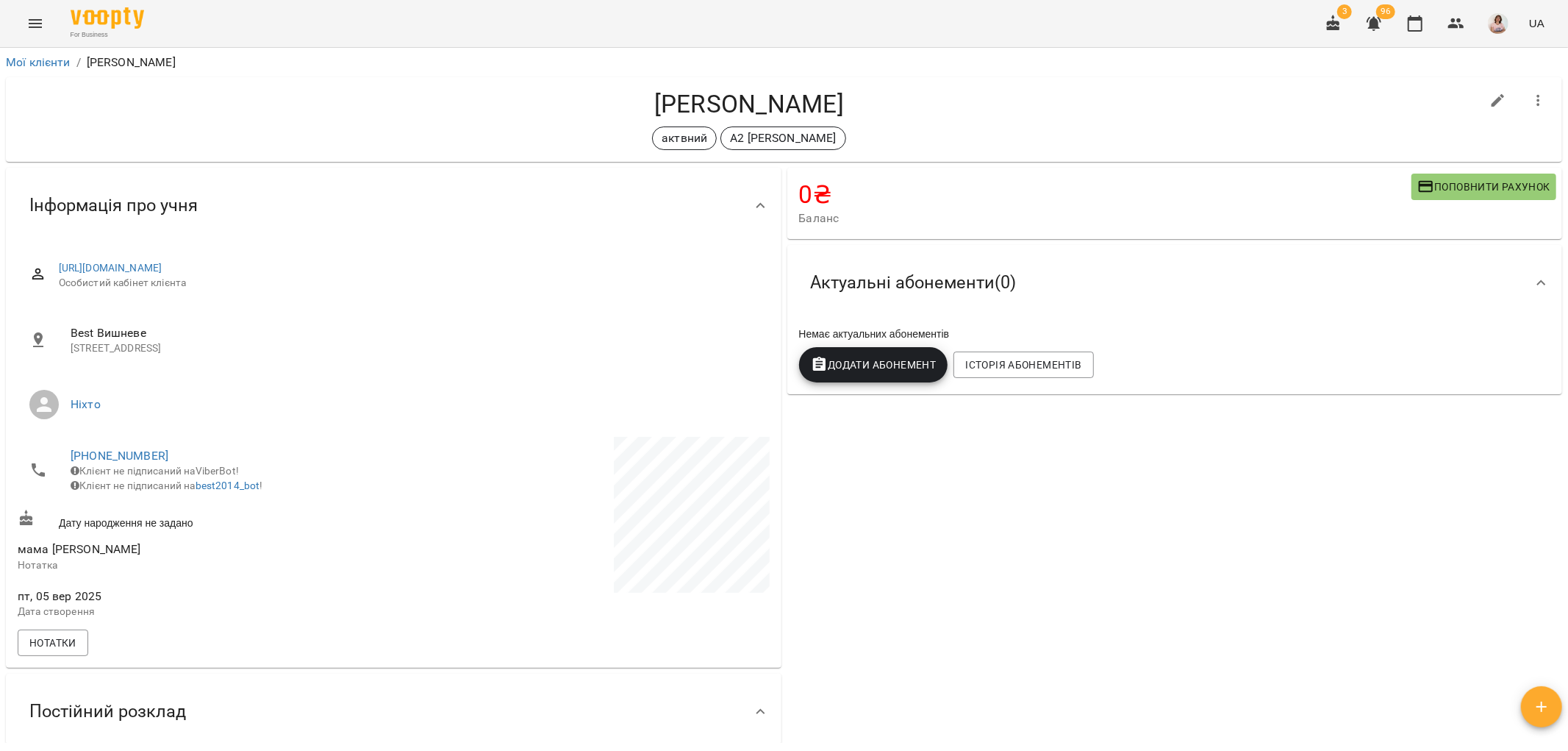
click at [34, 30] on icon "Menu" at bounding box center [35, 23] width 18 height 18
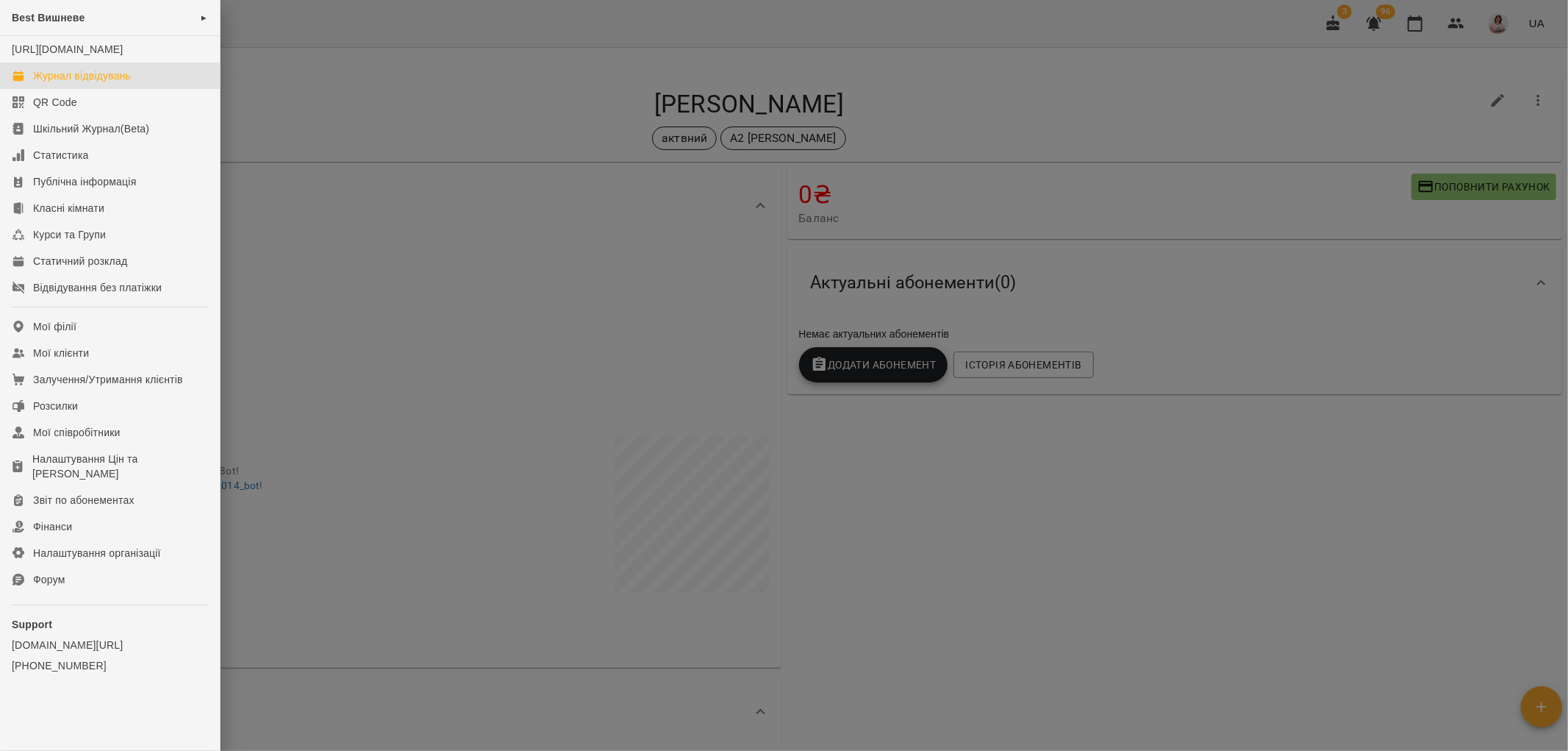
click at [75, 83] on div "Журнал відвідувань" at bounding box center [82, 75] width 98 height 15
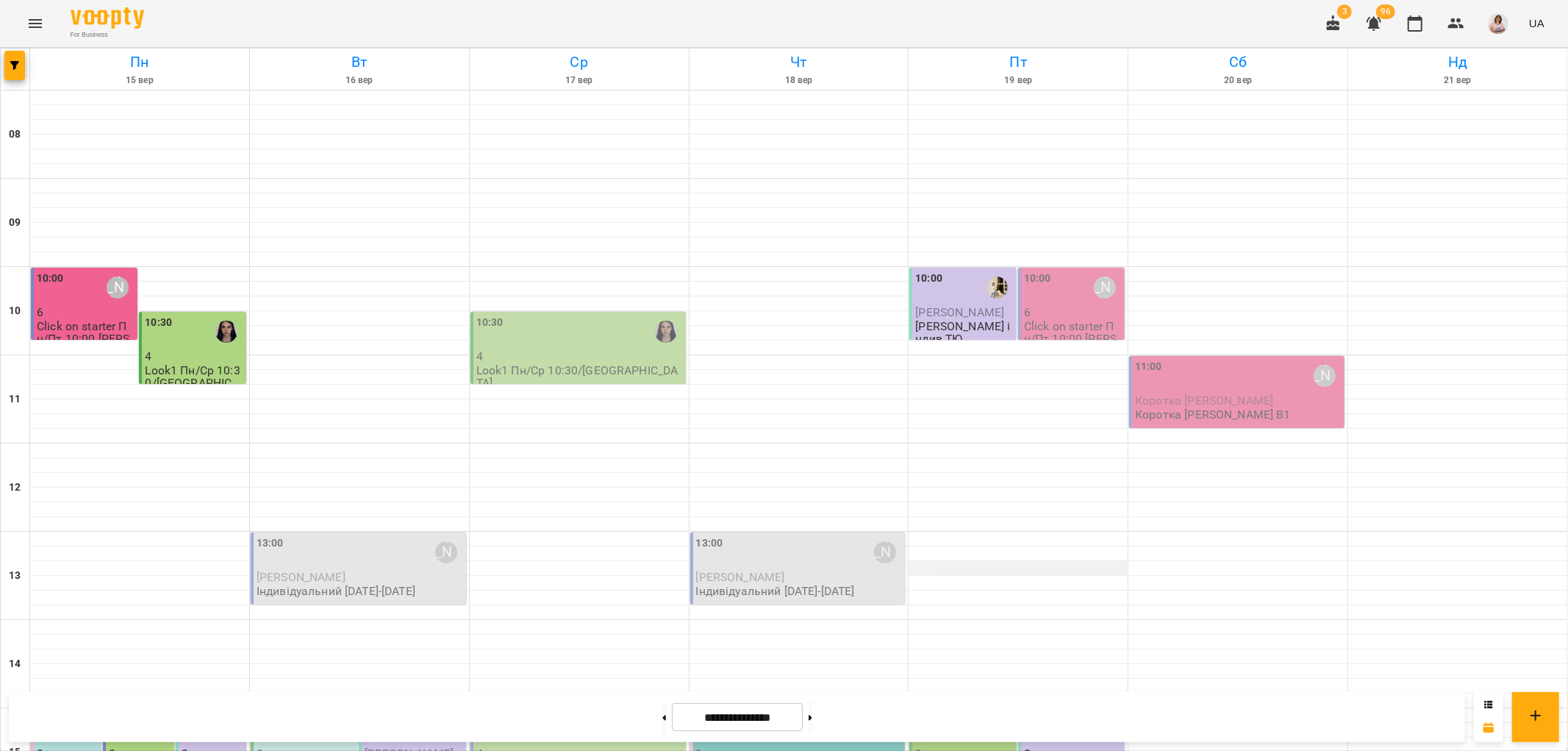
scroll to position [490, 0]
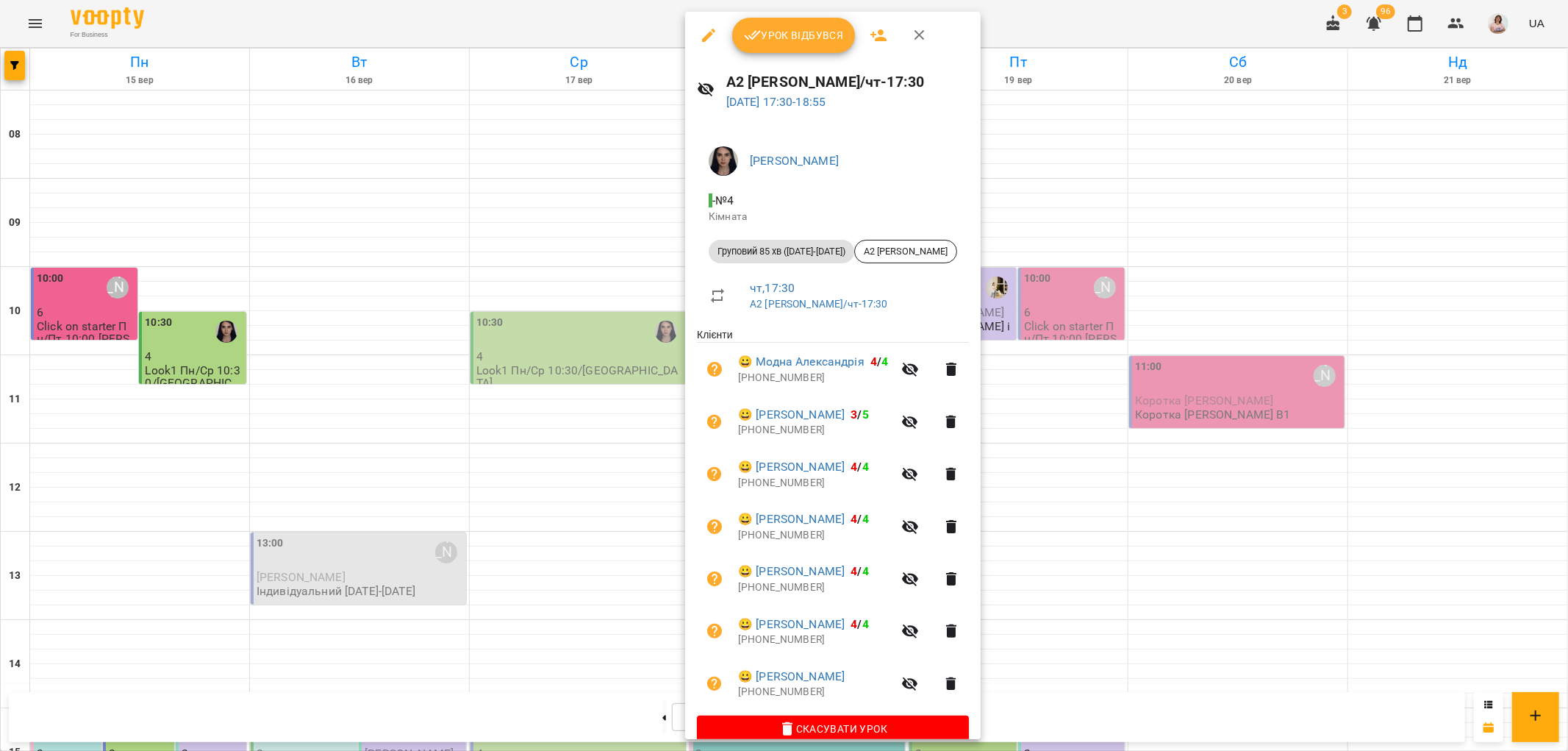
click at [389, 503] on div at bounding box center [784, 375] width 1568 height 751
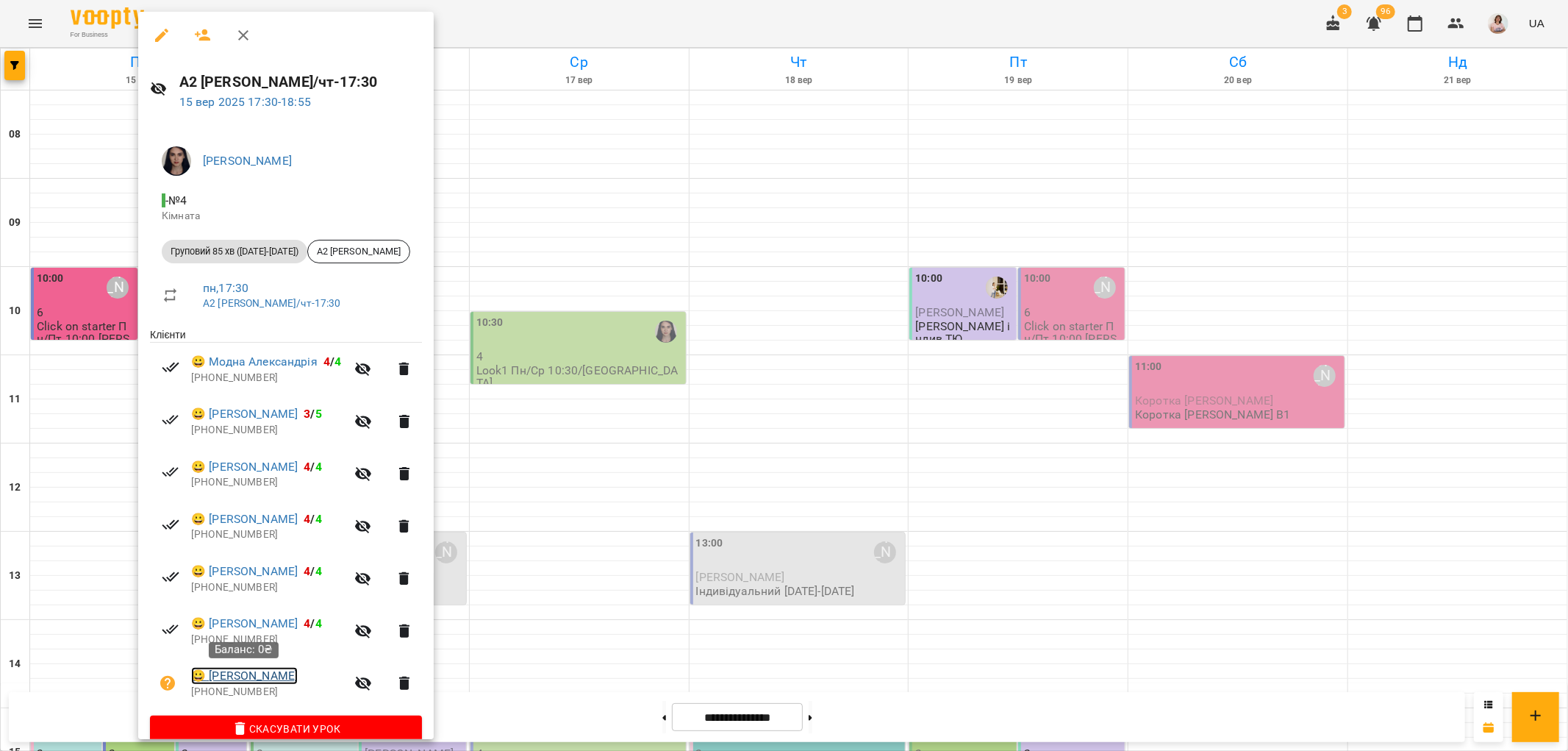
click at [246, 675] on link "😀 Розумей Назар" at bounding box center [244, 676] width 107 height 18
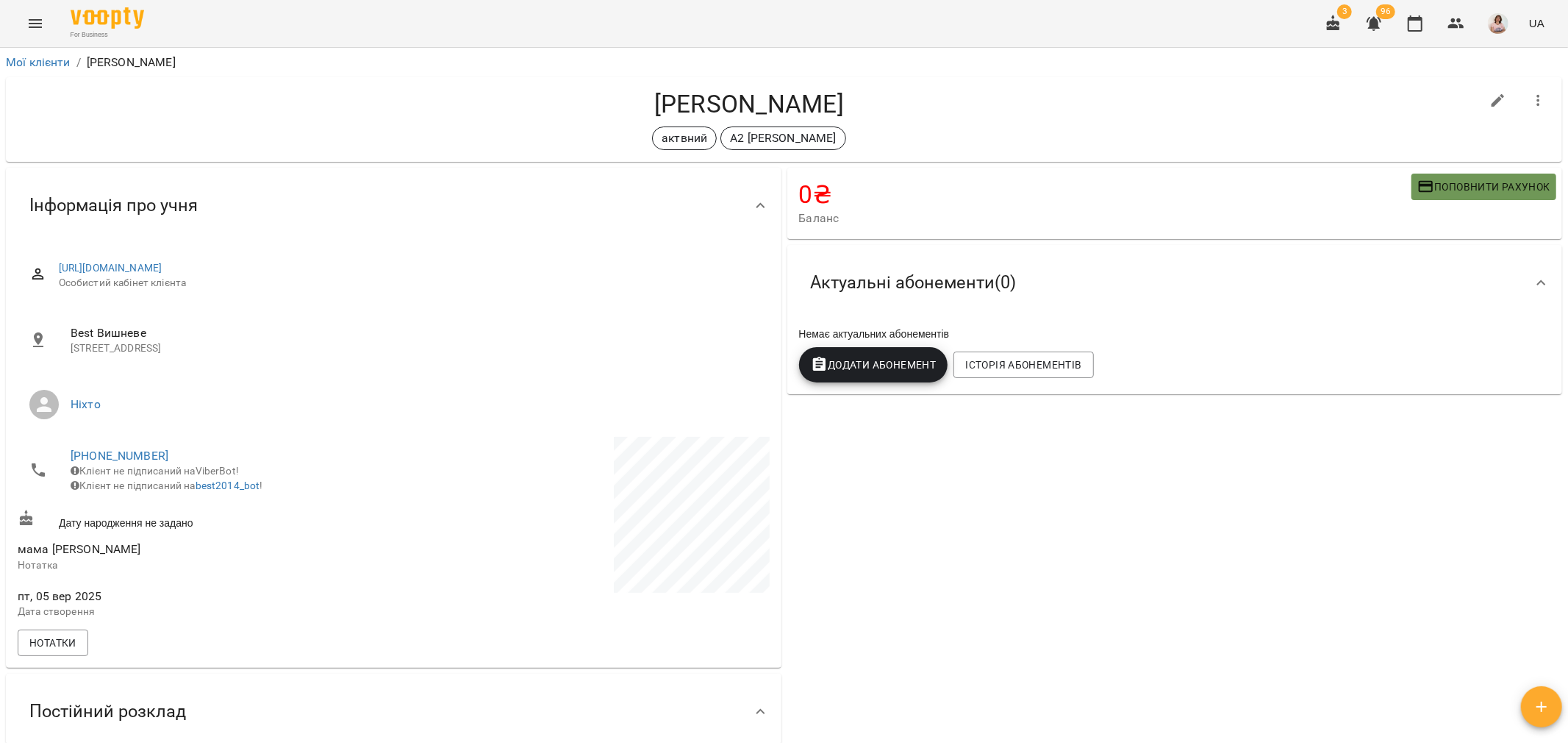
click at [1481, 187] on span "Поповнити рахунок" at bounding box center [1484, 187] width 133 height 18
click at [1490, 99] on icon "button" at bounding box center [1499, 101] width 18 height 18
select select "**"
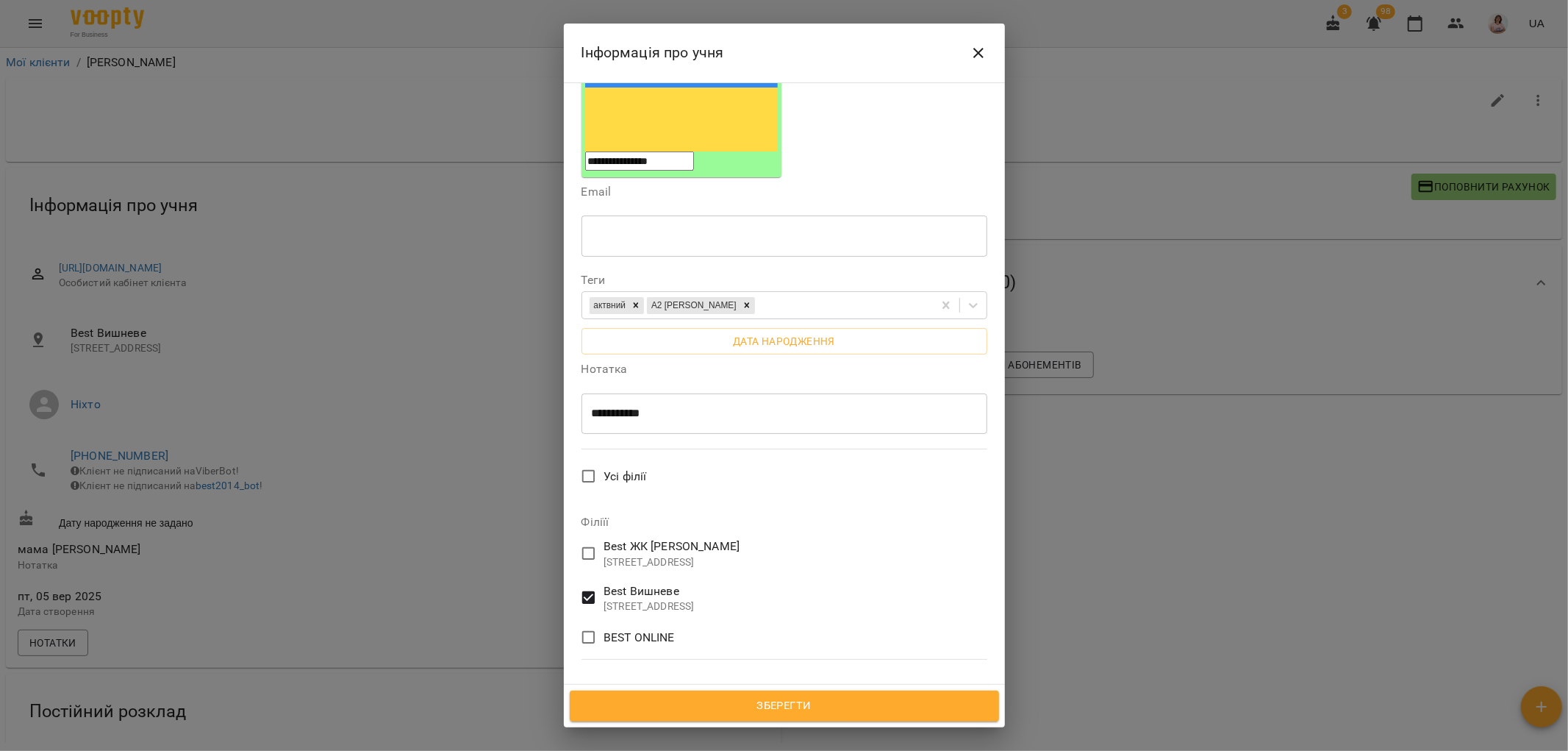
scroll to position [572, 0]
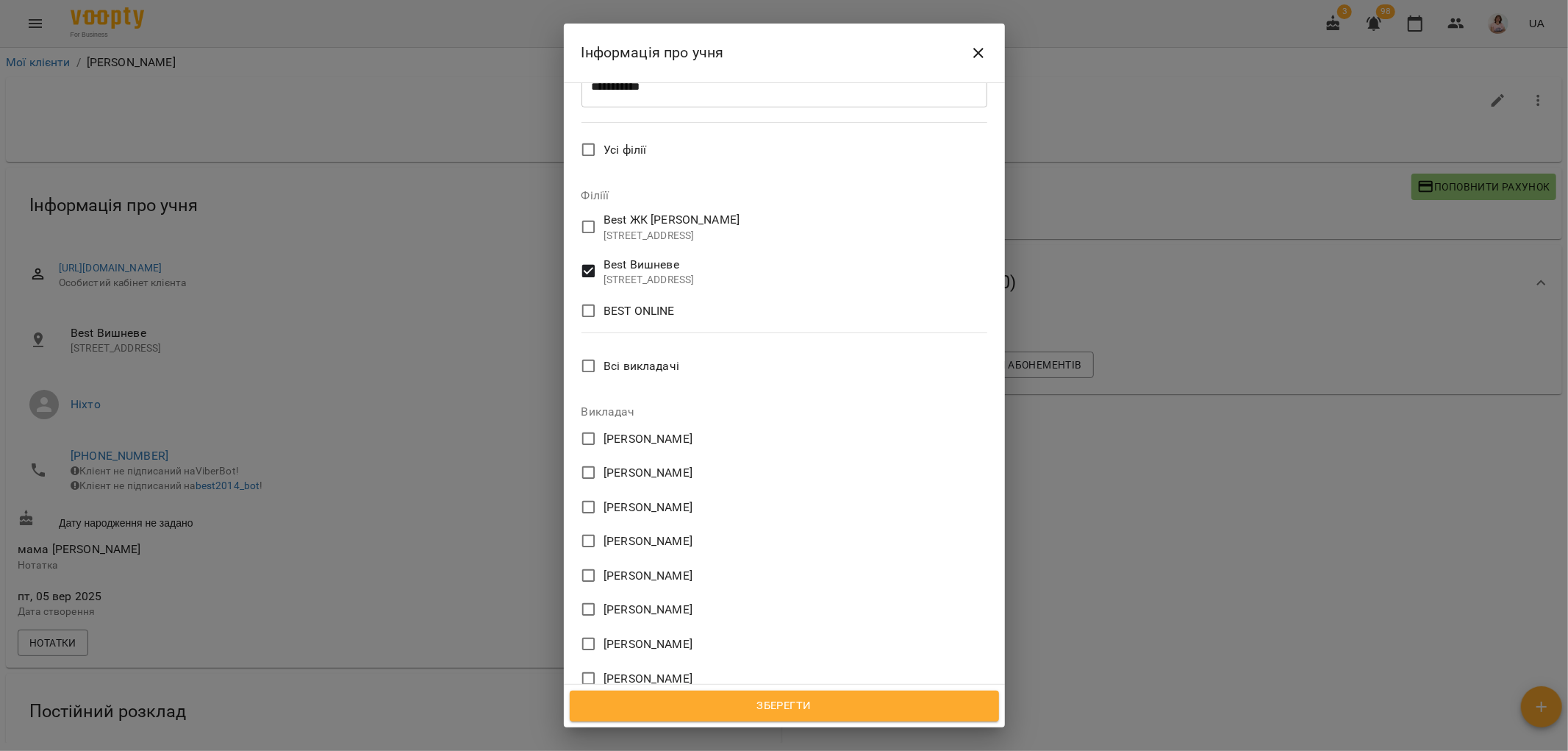
click at [816, 708] on span "Зберегти" at bounding box center [785, 706] width 397 height 20
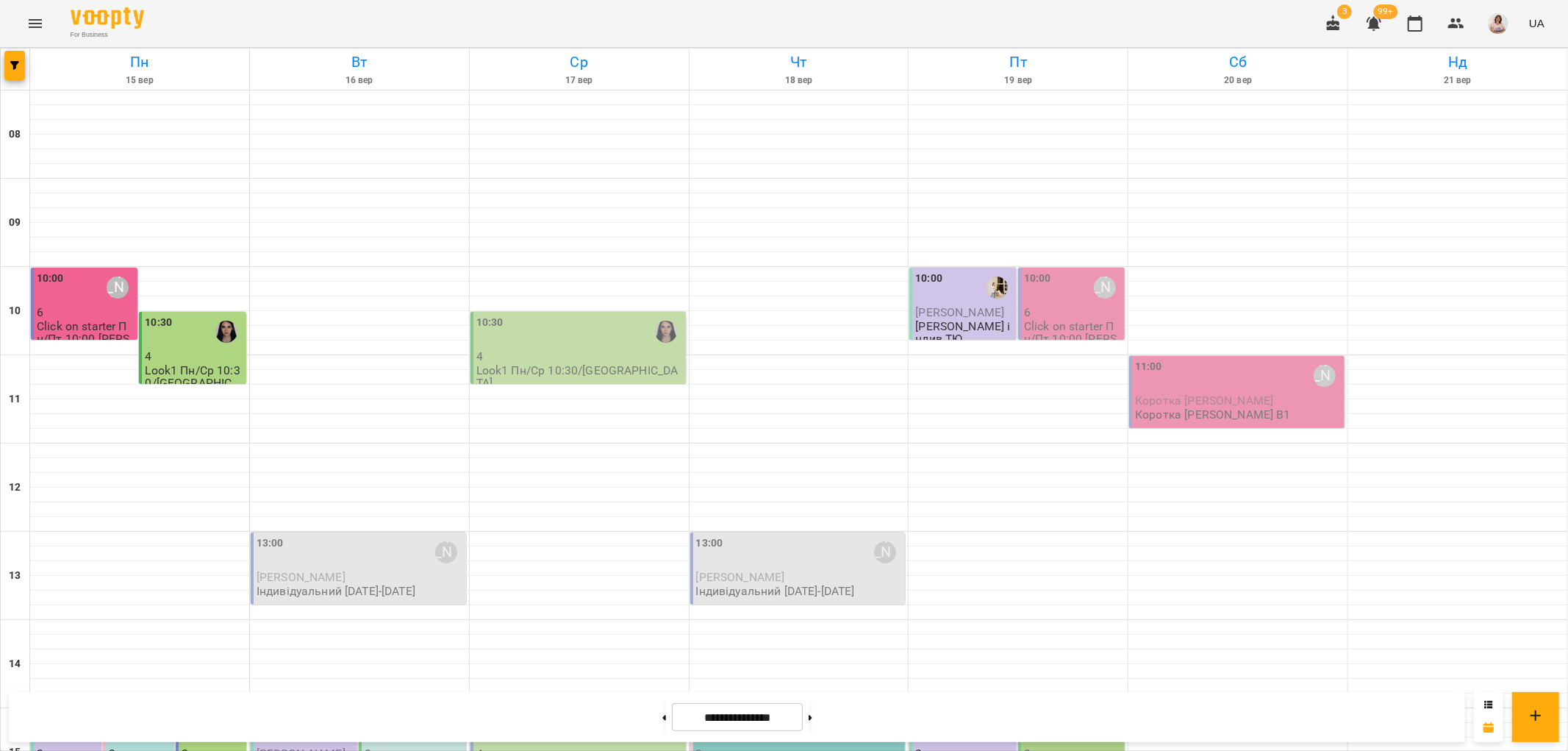
scroll to position [408, 0]
click at [1461, 20] on icon "button" at bounding box center [1456, 23] width 18 height 18
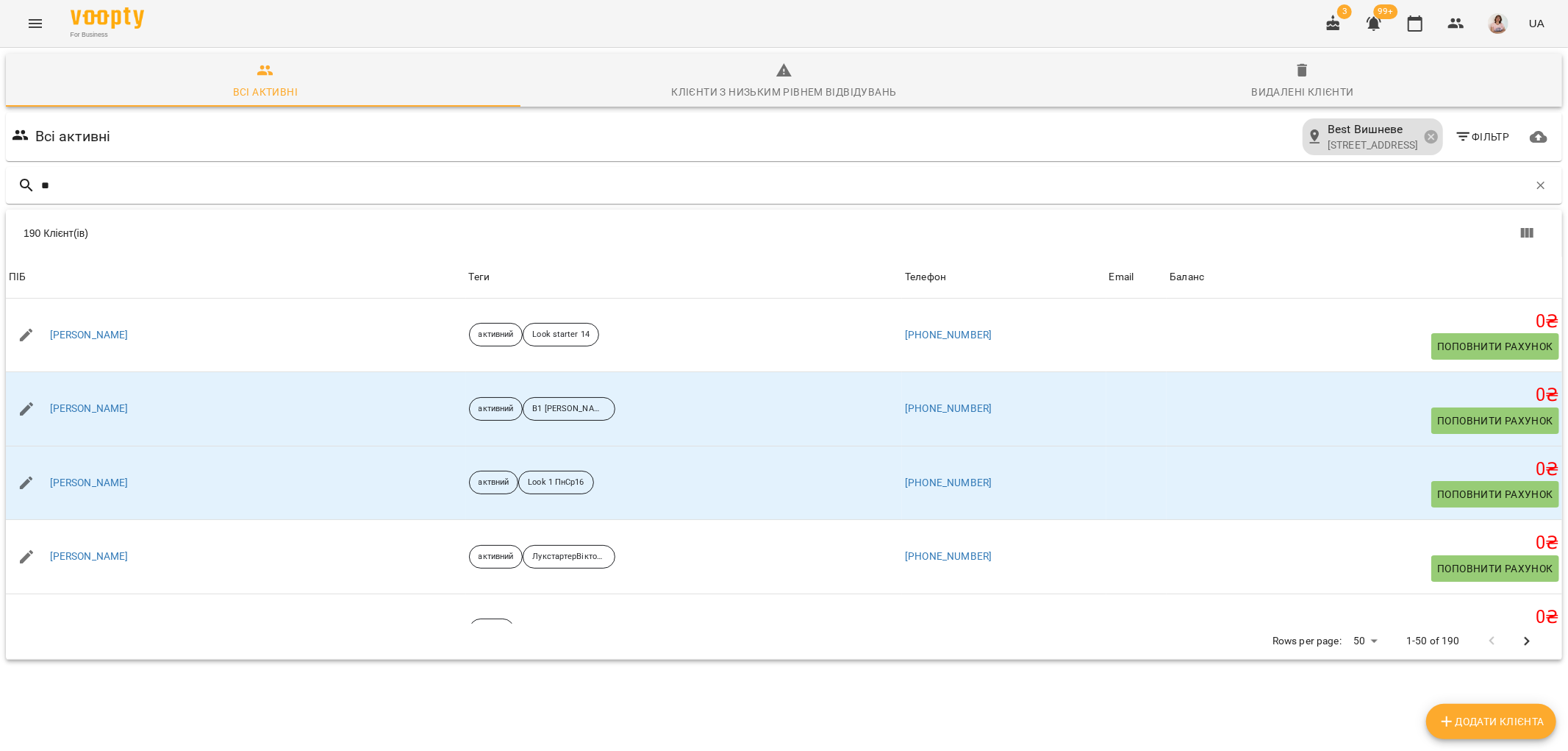
type input "***"
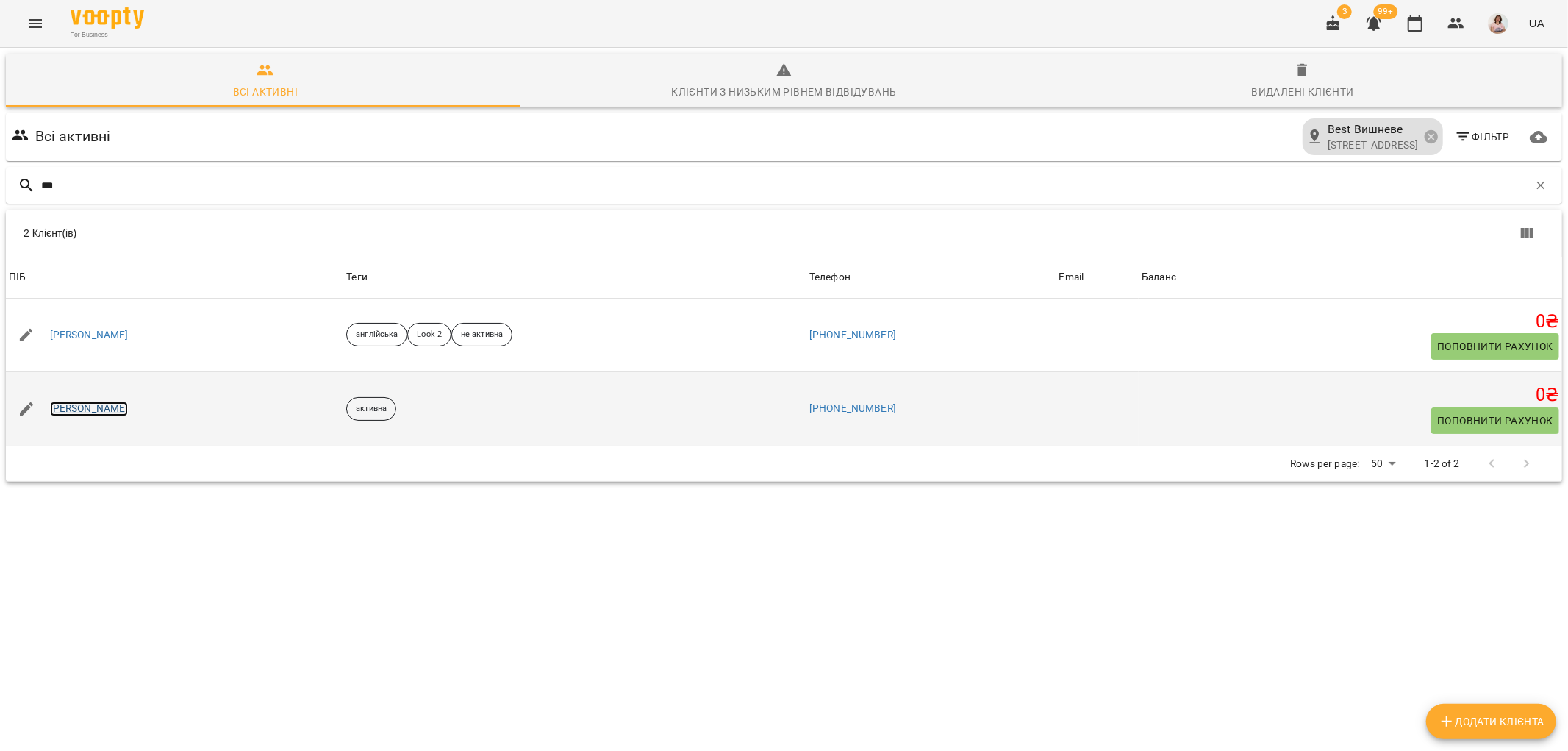
click at [108, 412] on link "Каліна Кароліна" at bounding box center [89, 408] width 78 height 15
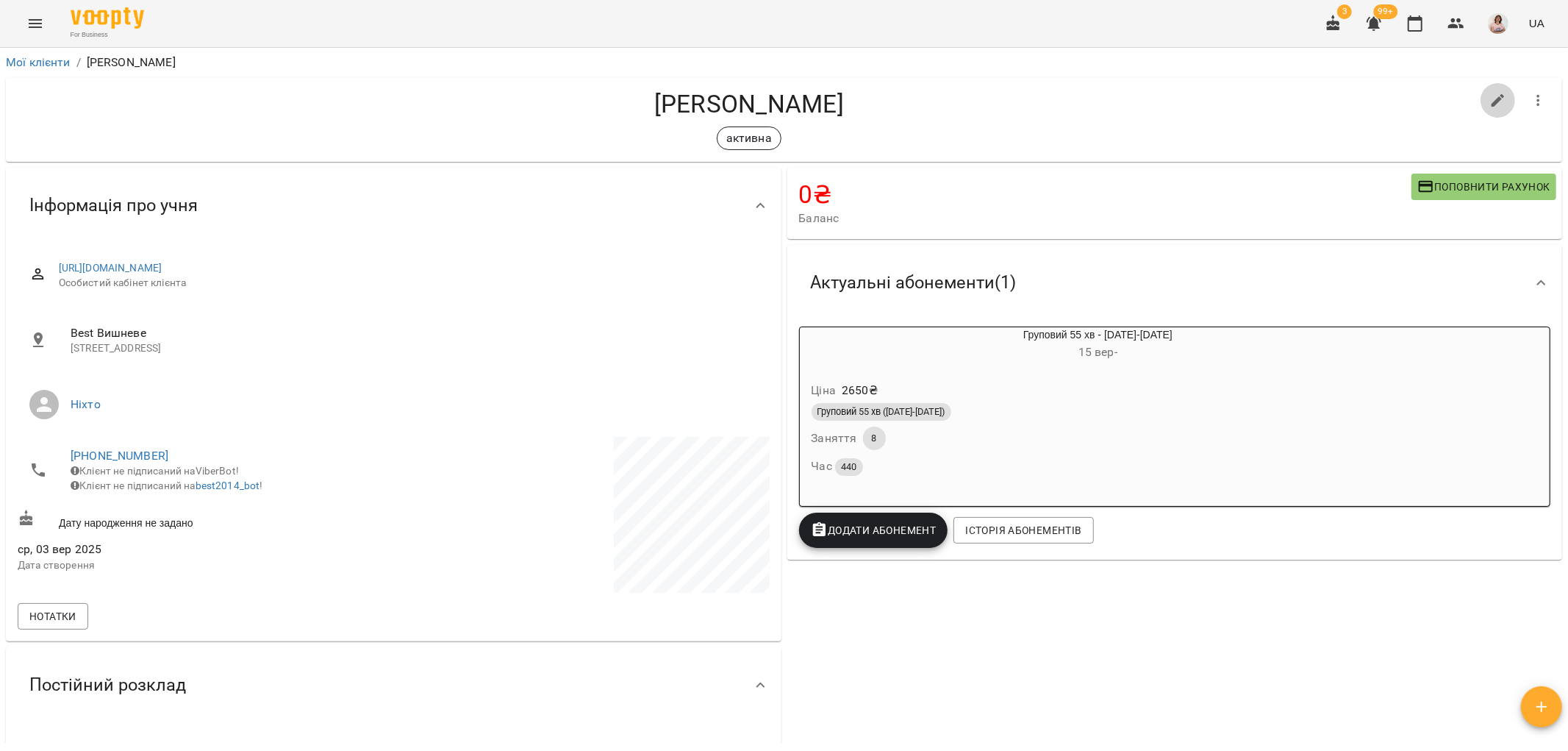
click at [1492, 99] on icon "button" at bounding box center [1499, 101] width 14 height 14
select select "**"
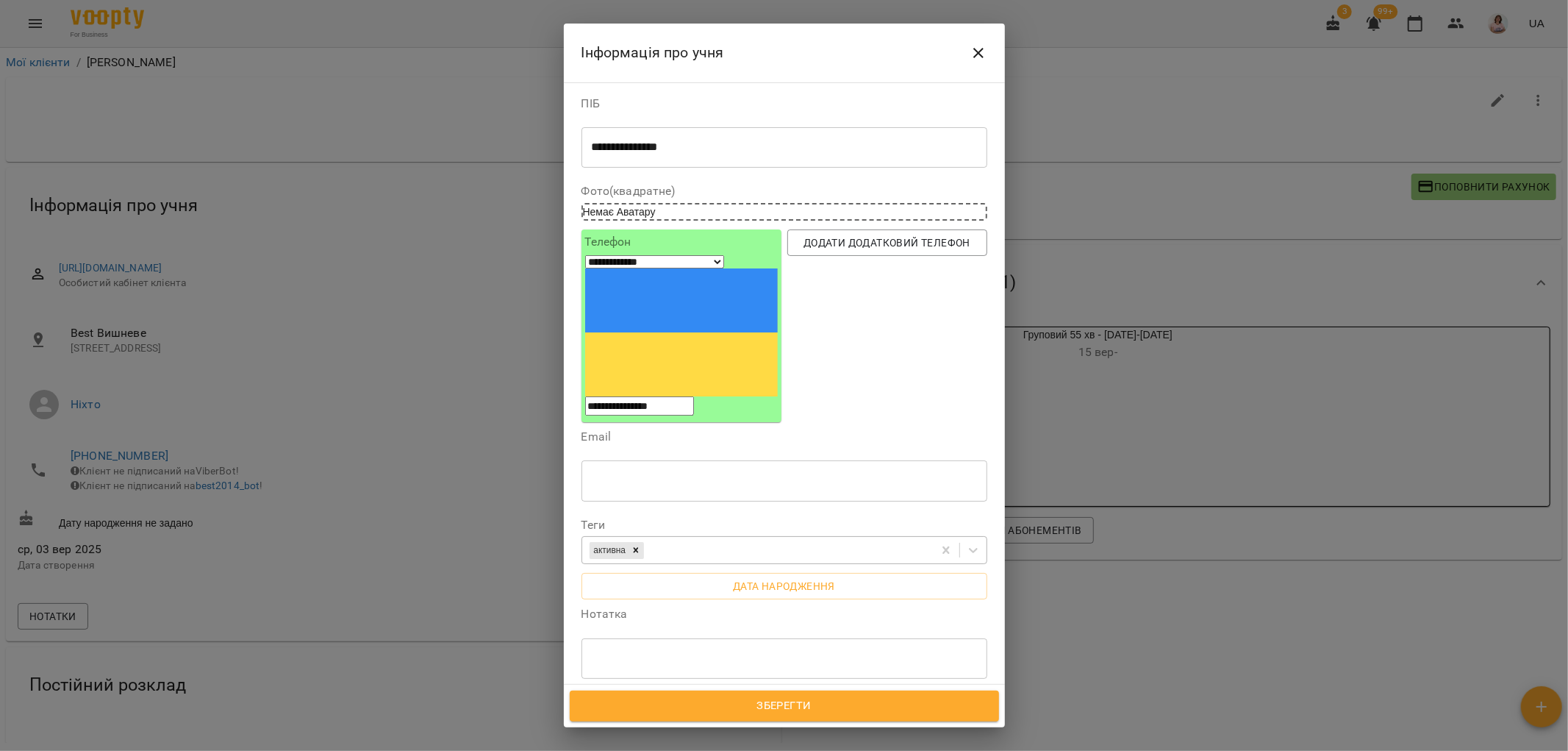
click at [714, 539] on div "активна" at bounding box center [758, 550] width 350 height 24
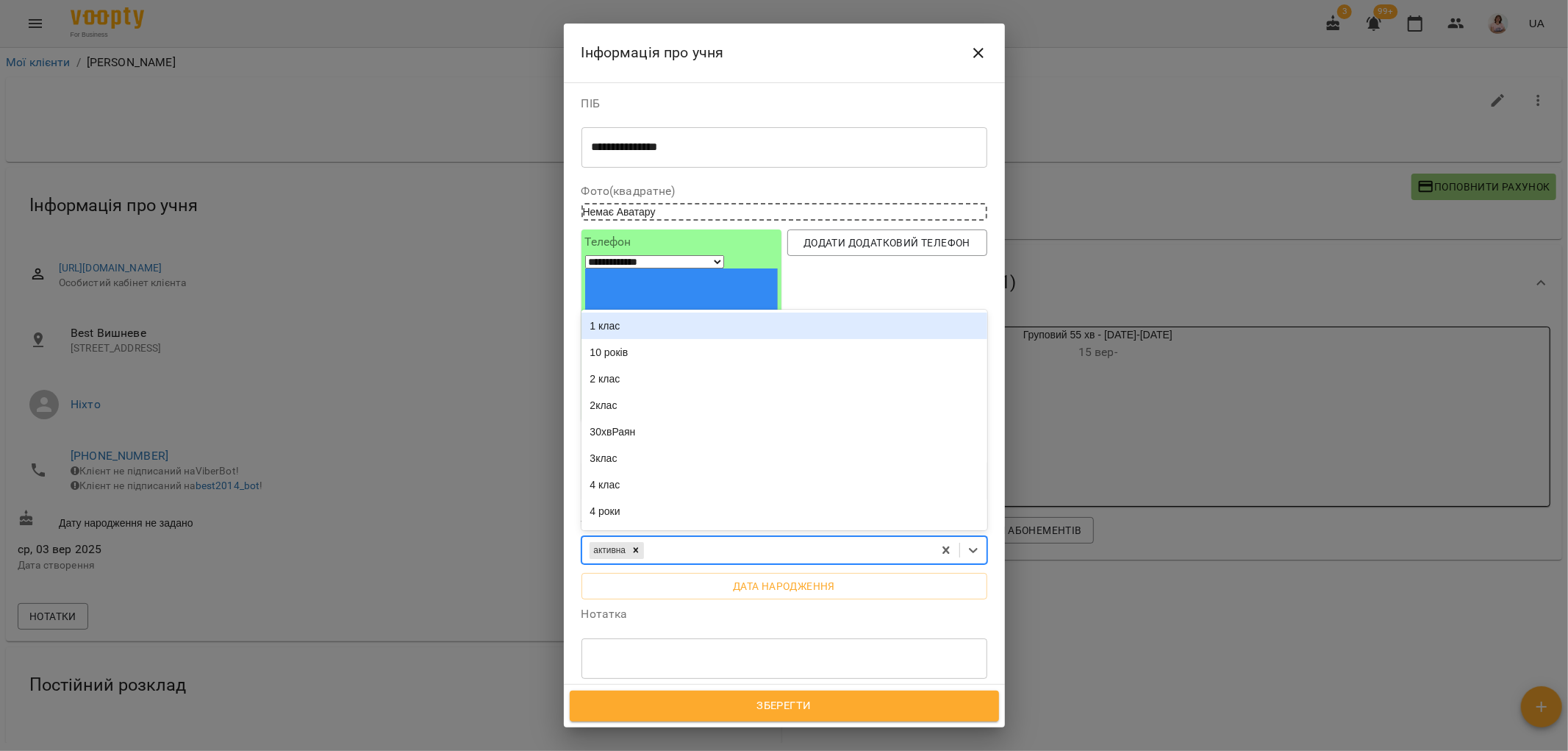
click at [714, 539] on div "активна" at bounding box center [758, 550] width 350 height 24
type input "****"
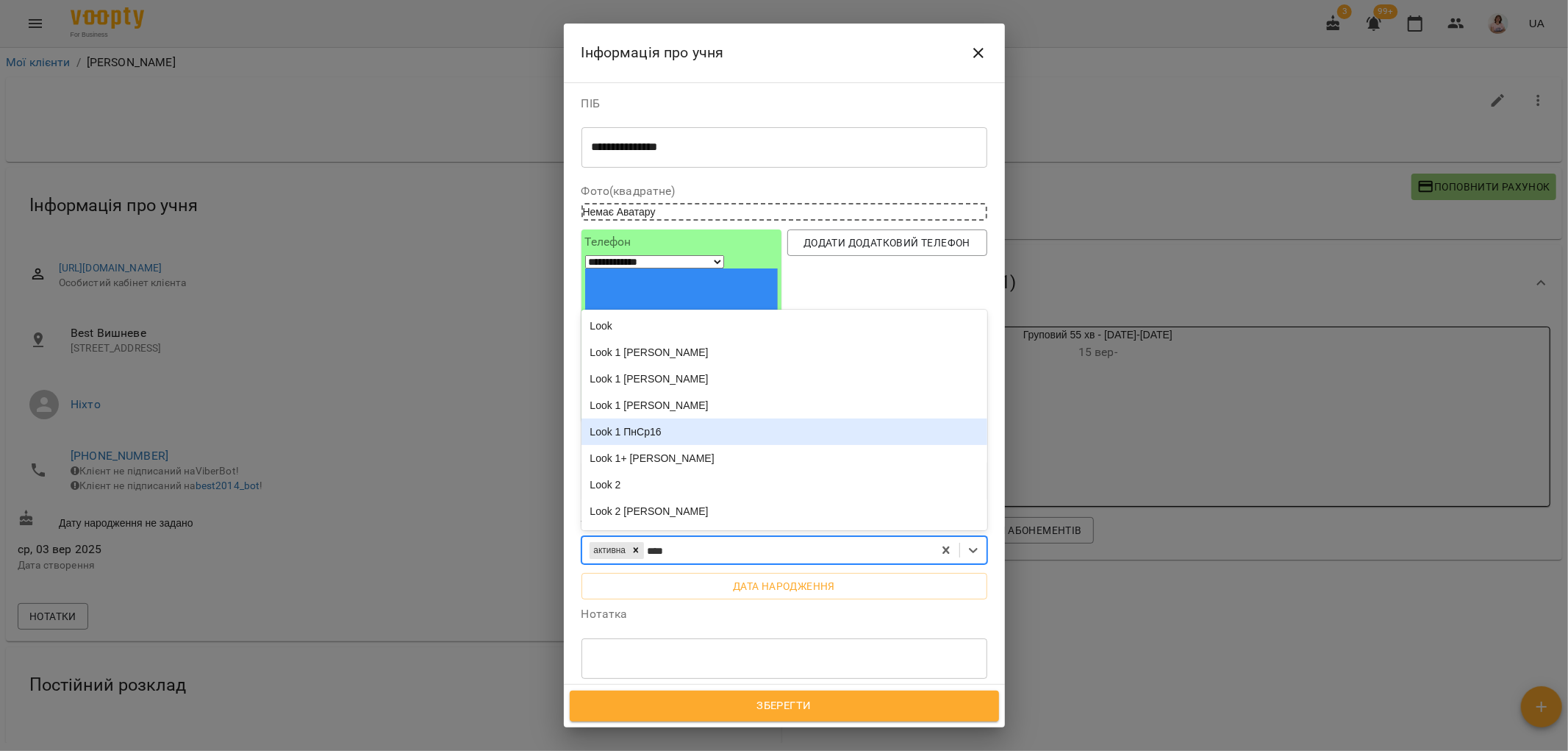
click at [660, 418] on div "Look 1 ПнСр16" at bounding box center [784, 431] width 406 height 26
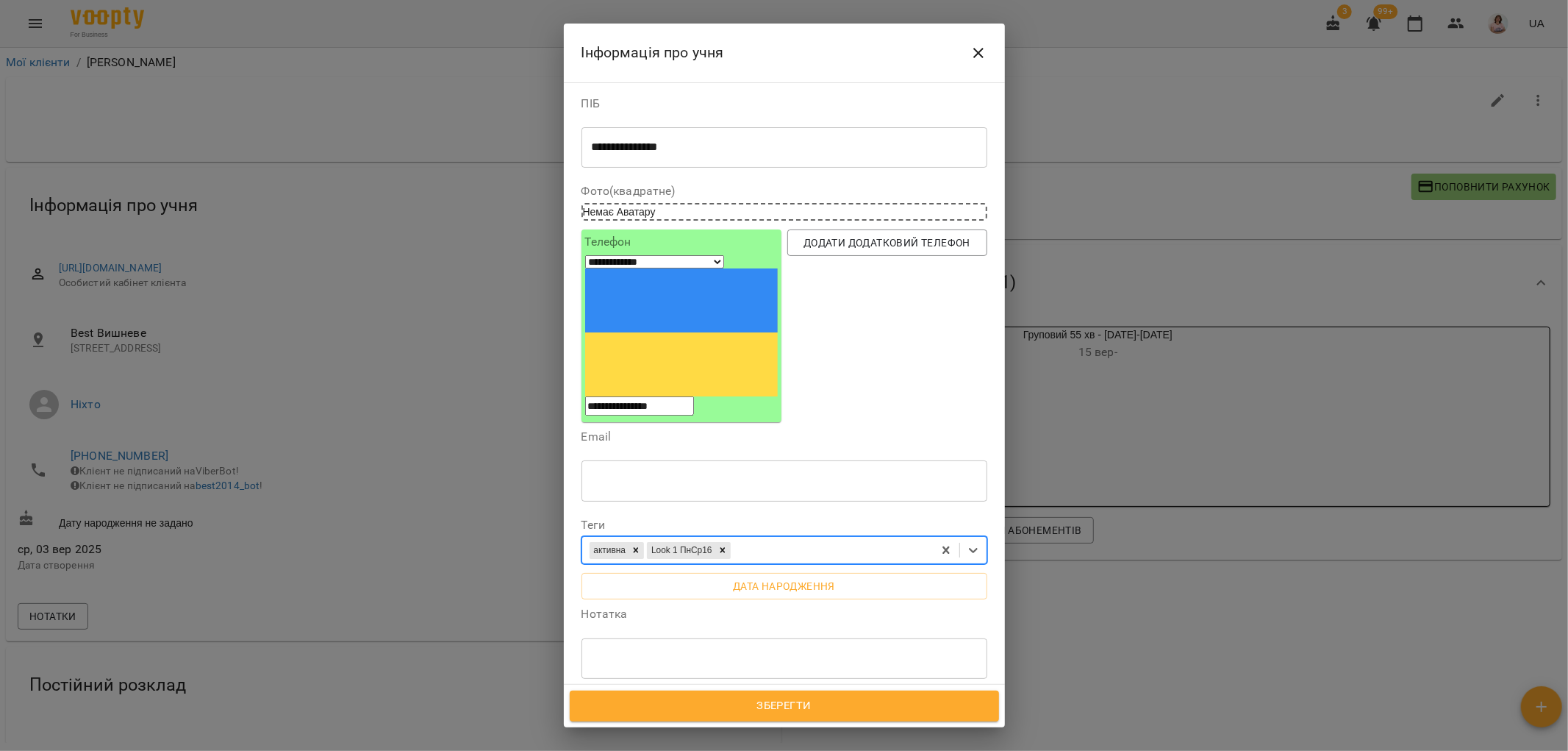
click at [810, 701] on span "Зберегти" at bounding box center [785, 706] width 397 height 20
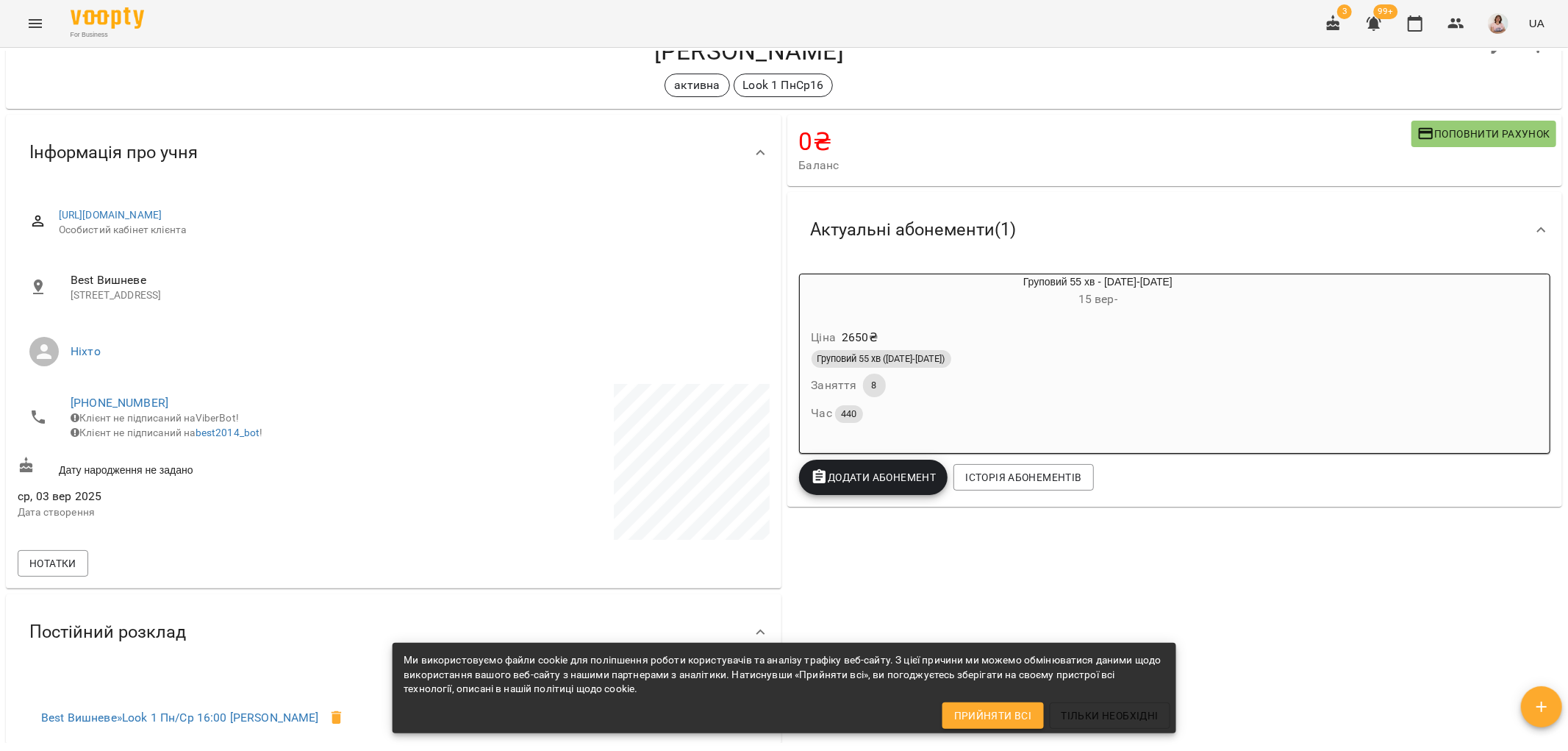
scroll to position [81, 0]
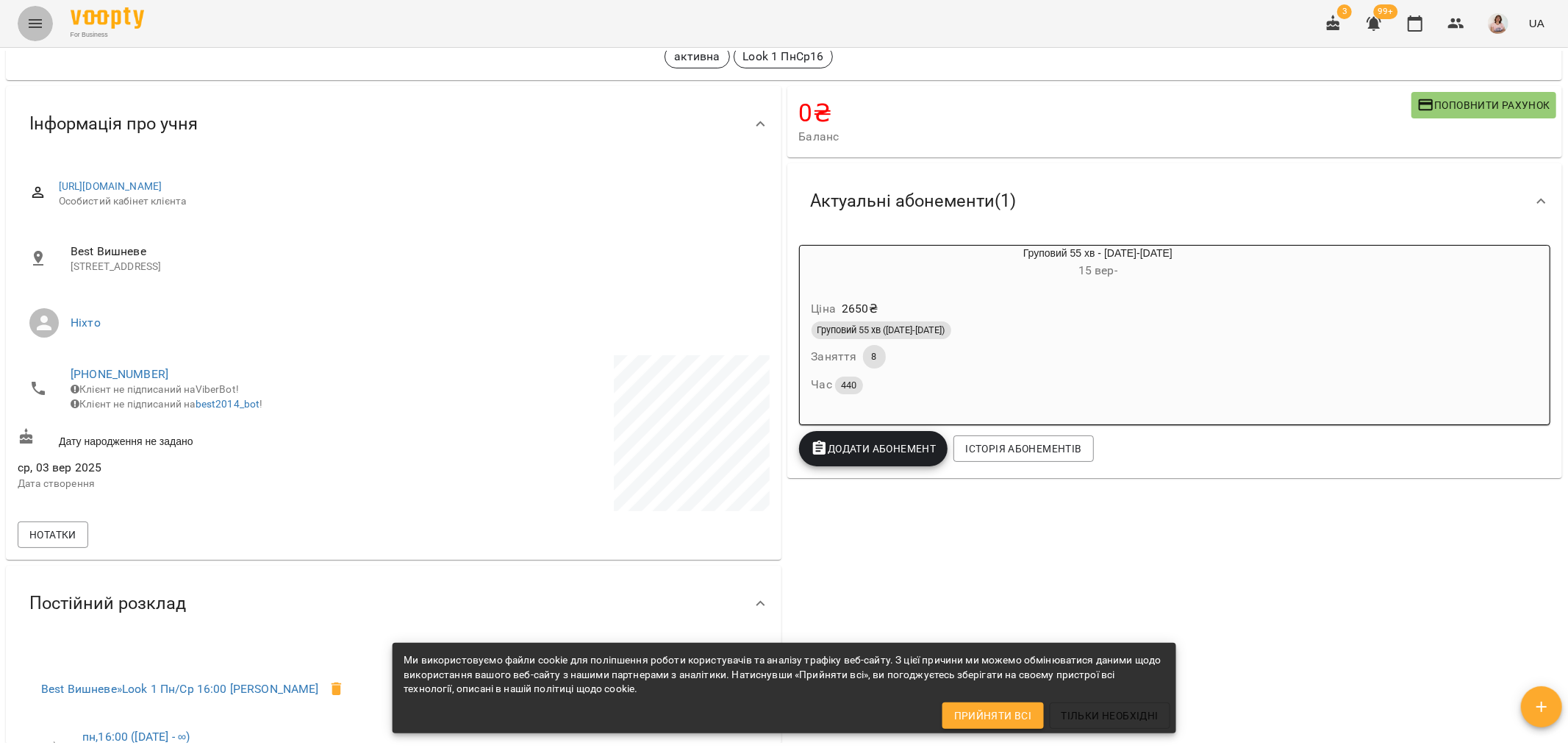
click at [34, 19] on icon "Menu" at bounding box center [35, 23] width 18 height 18
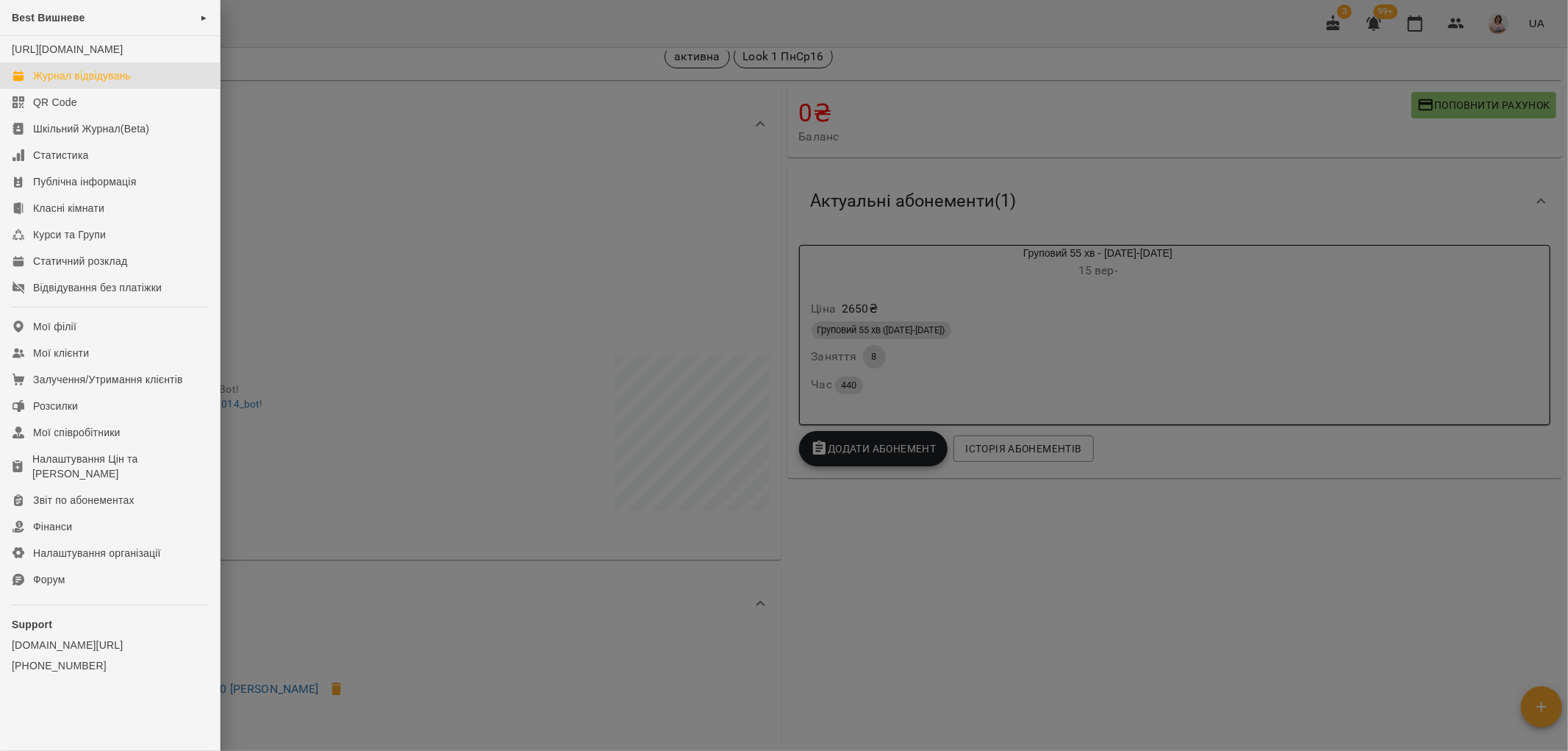
click at [86, 82] on link "Журнал відвідувань" at bounding box center [110, 75] width 220 height 26
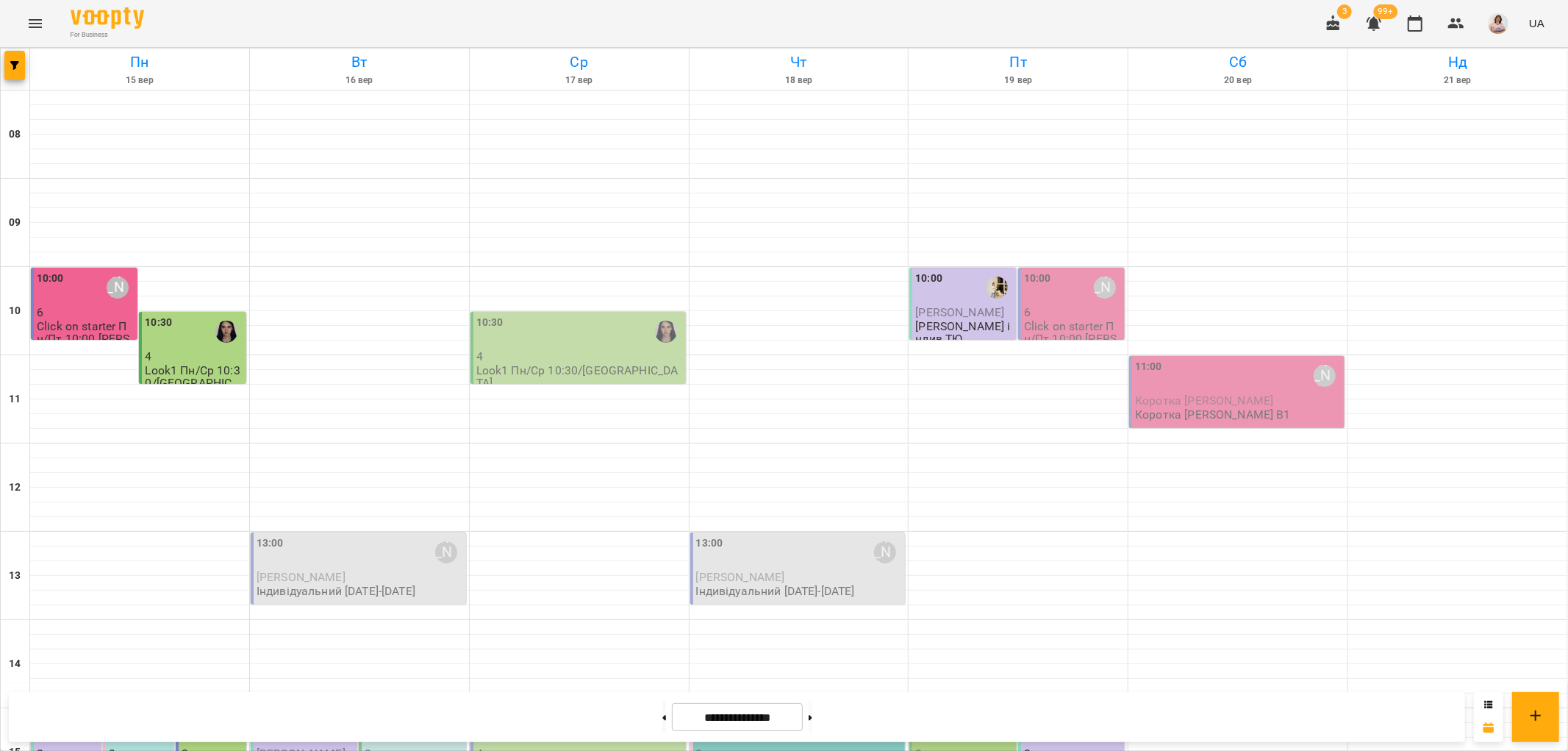
scroll to position [478, 0]
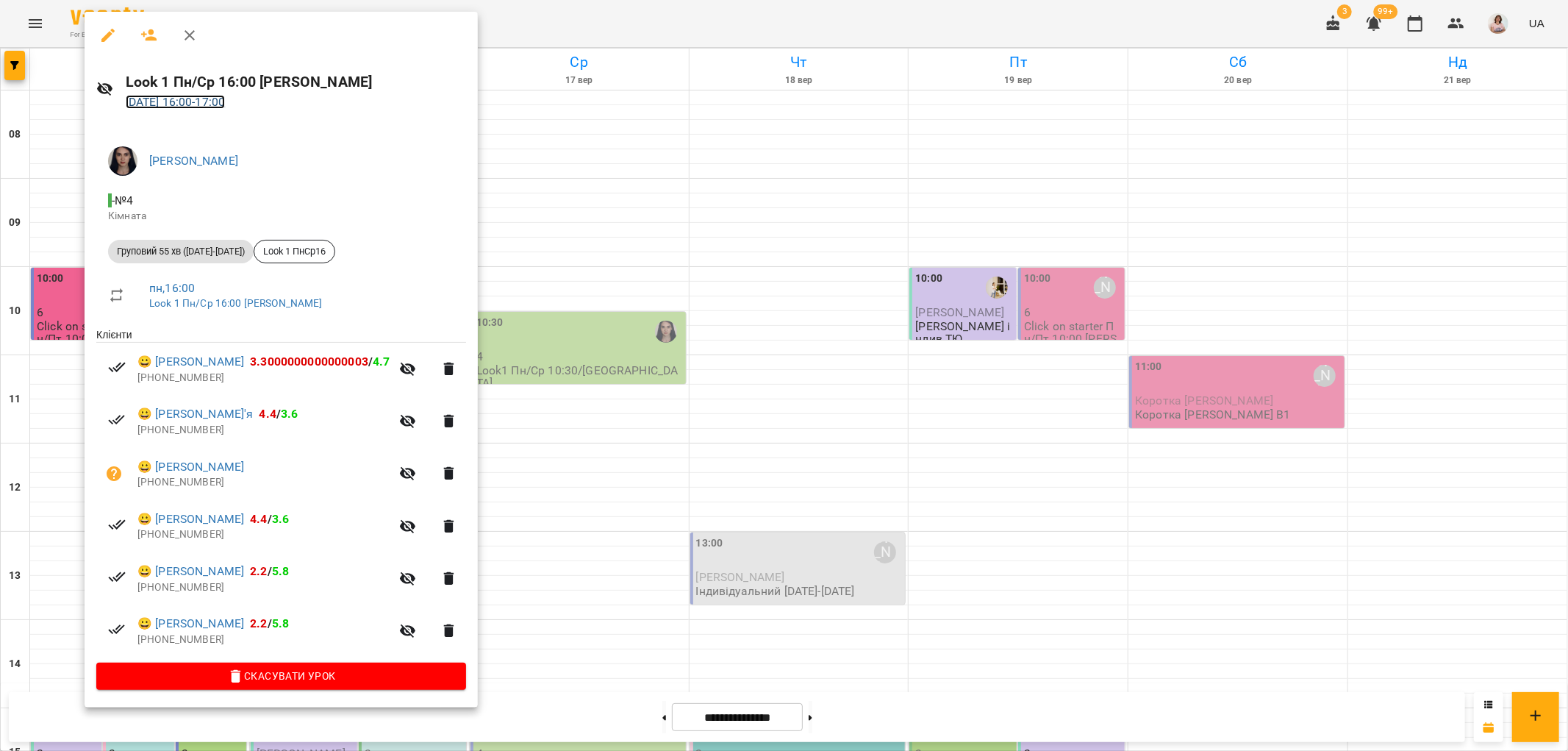
click at [226, 95] on link "15 вер 2025 16:00 - 17:00" at bounding box center [175, 102] width 100 height 14
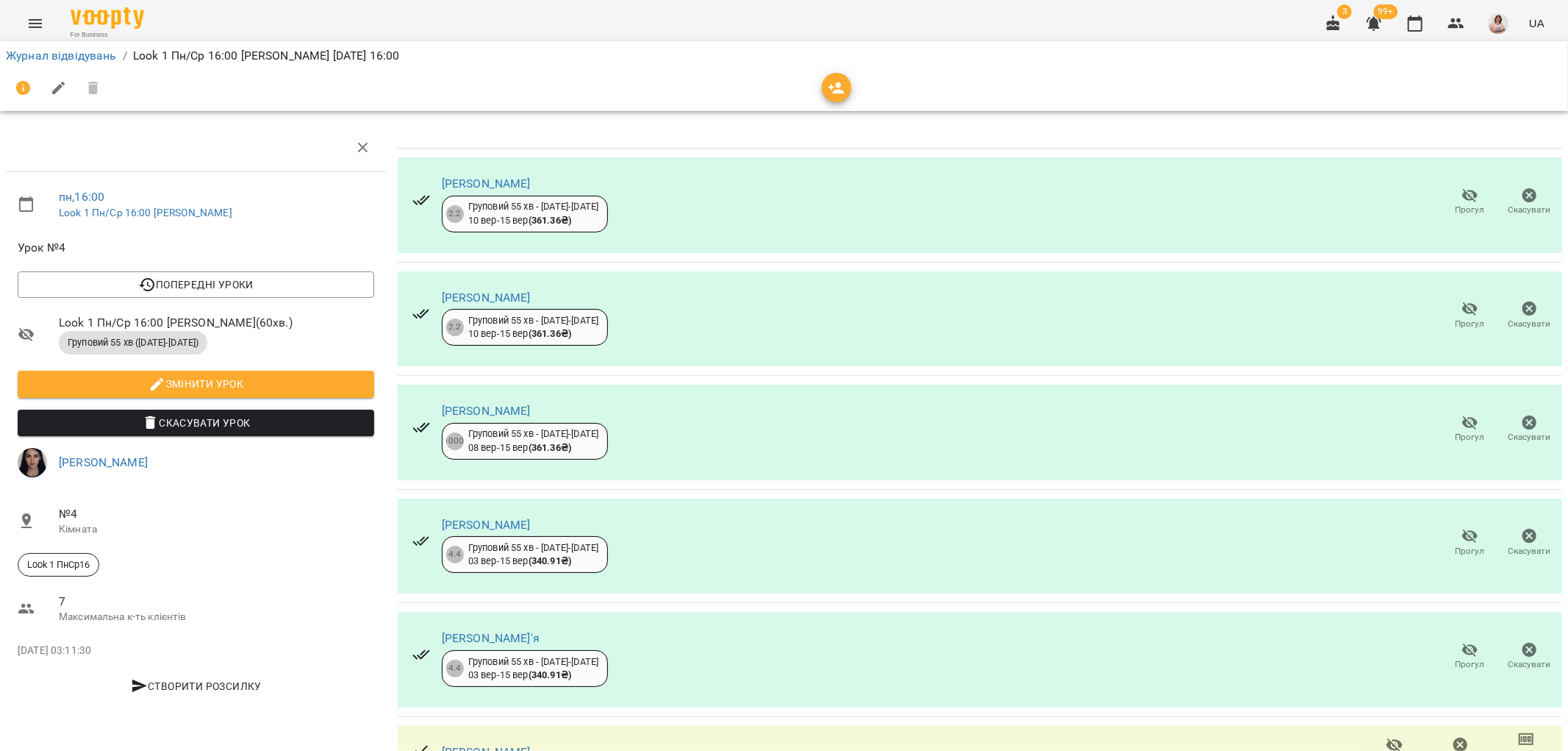
scroll to position [72, 0]
click at [469, 745] on link "[PERSON_NAME]" at bounding box center [485, 752] width 89 height 14
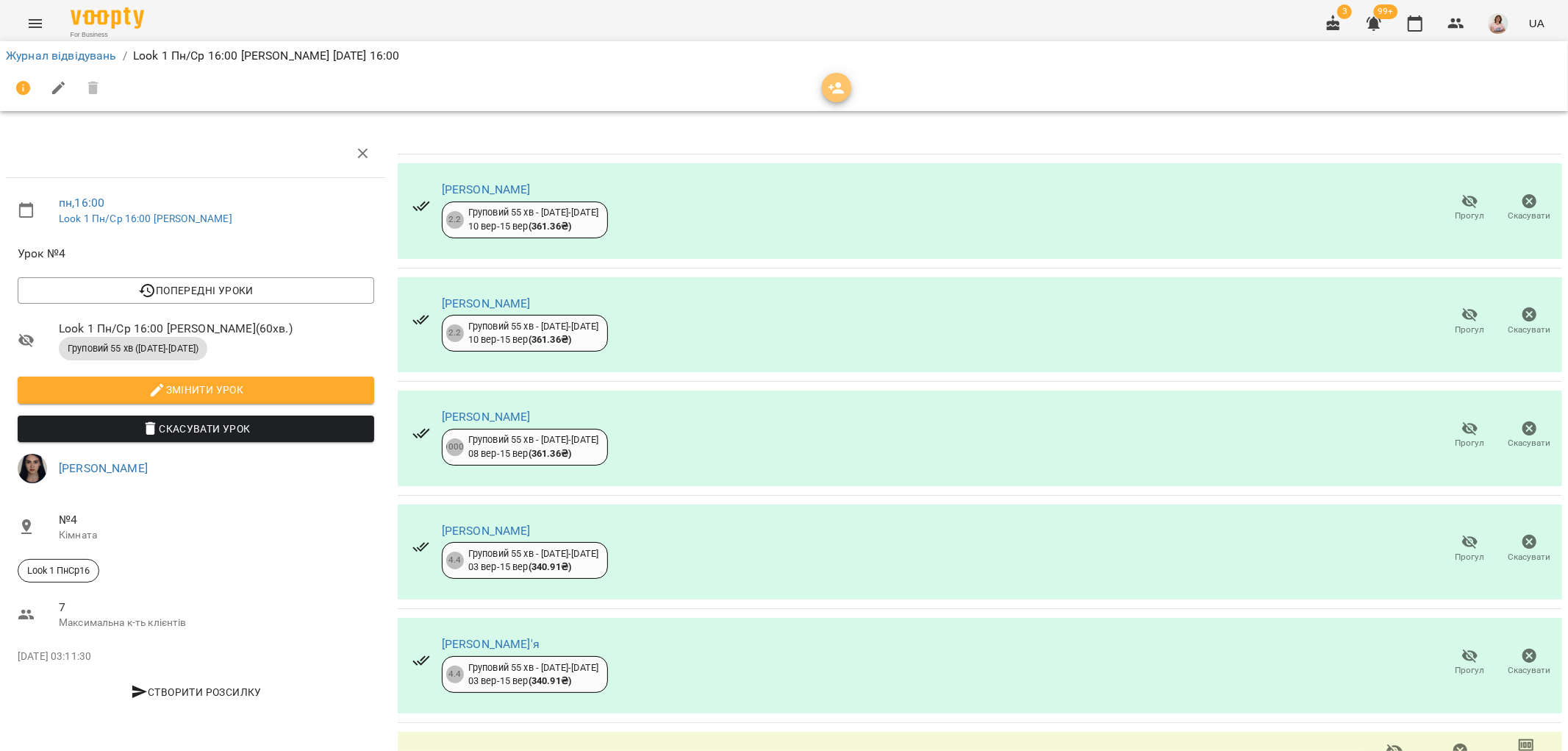
click at [835, 89] on icon "button" at bounding box center [837, 88] width 18 height 18
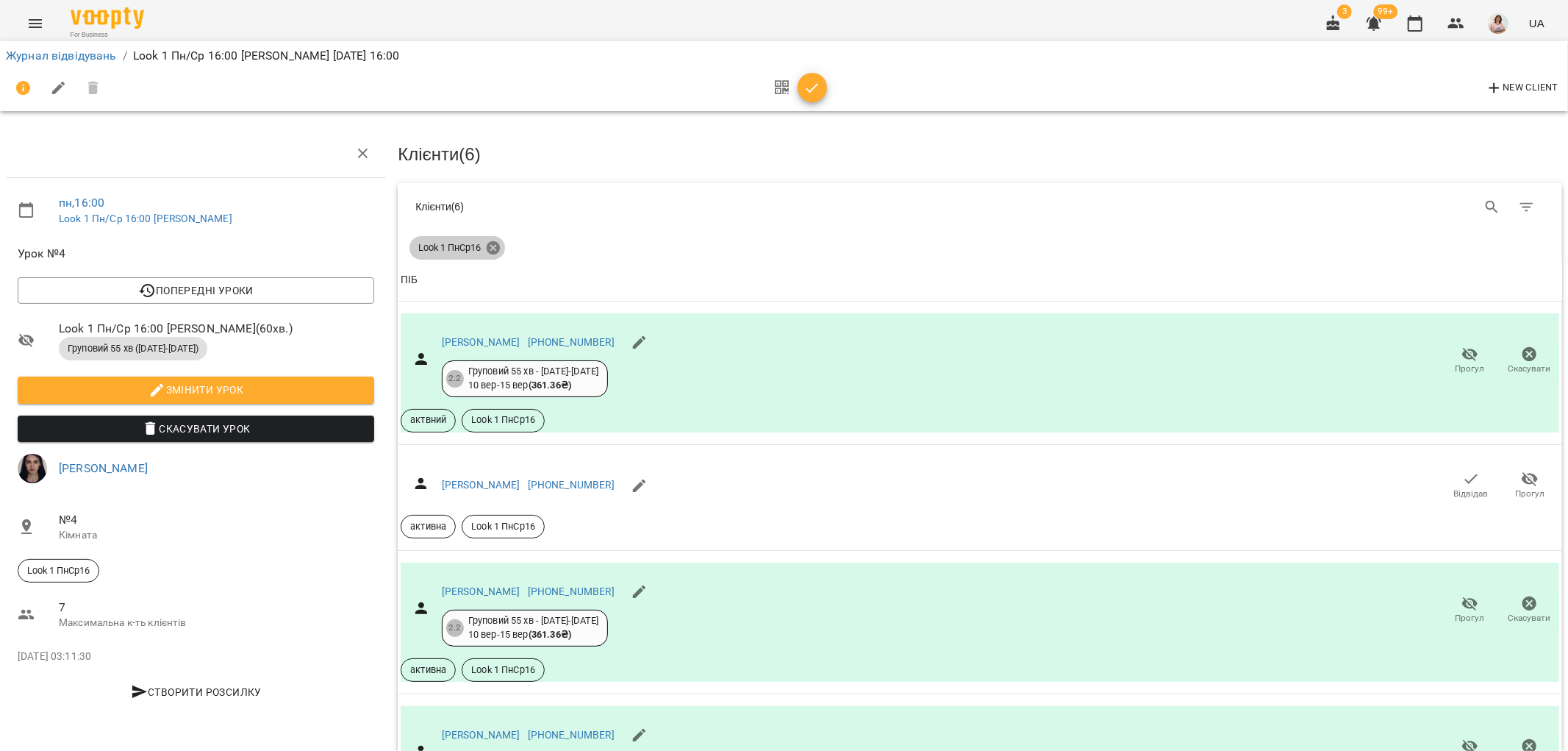
click at [492, 244] on icon at bounding box center [493, 248] width 14 height 14
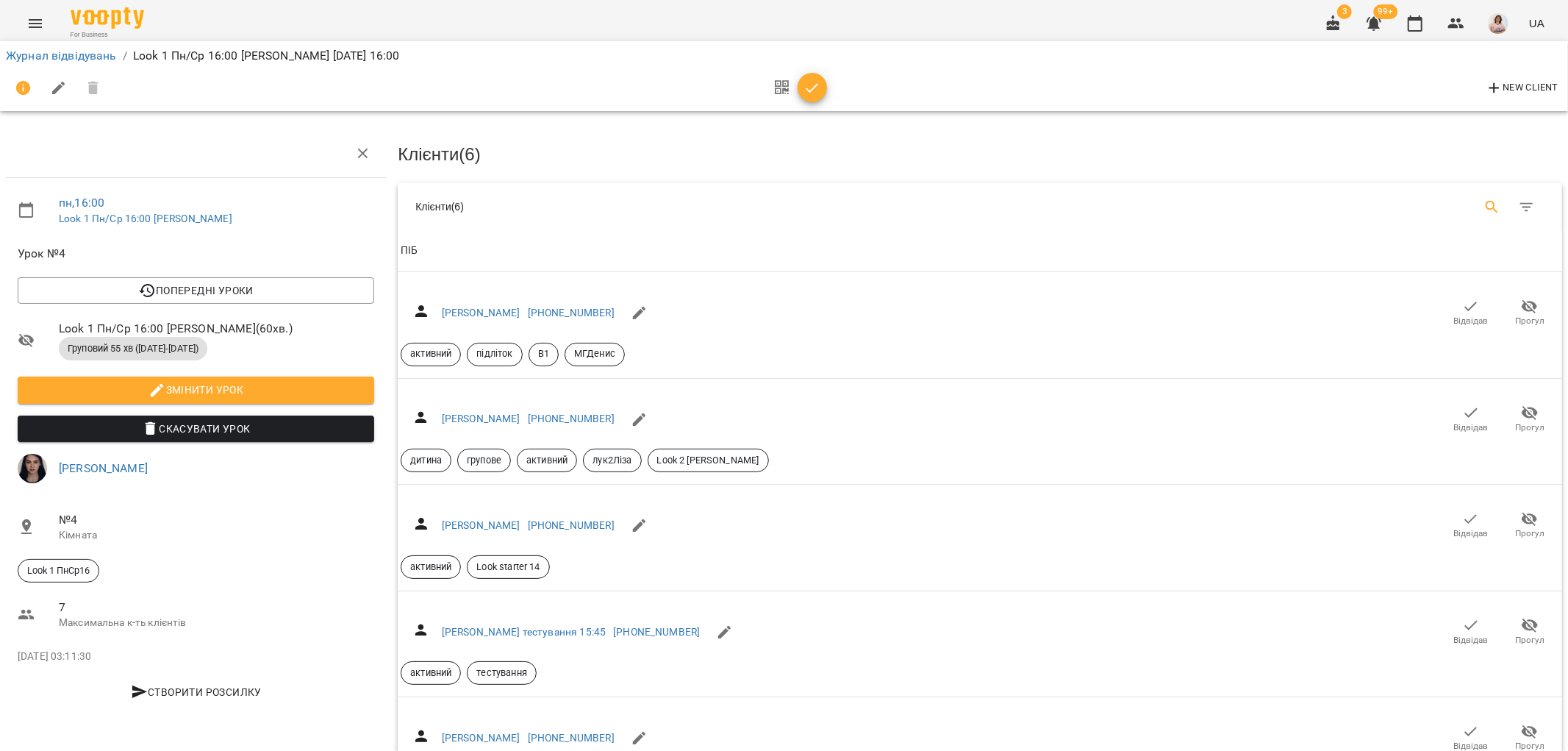
click at [1484, 199] on icon "Search" at bounding box center [1493, 208] width 18 height 18
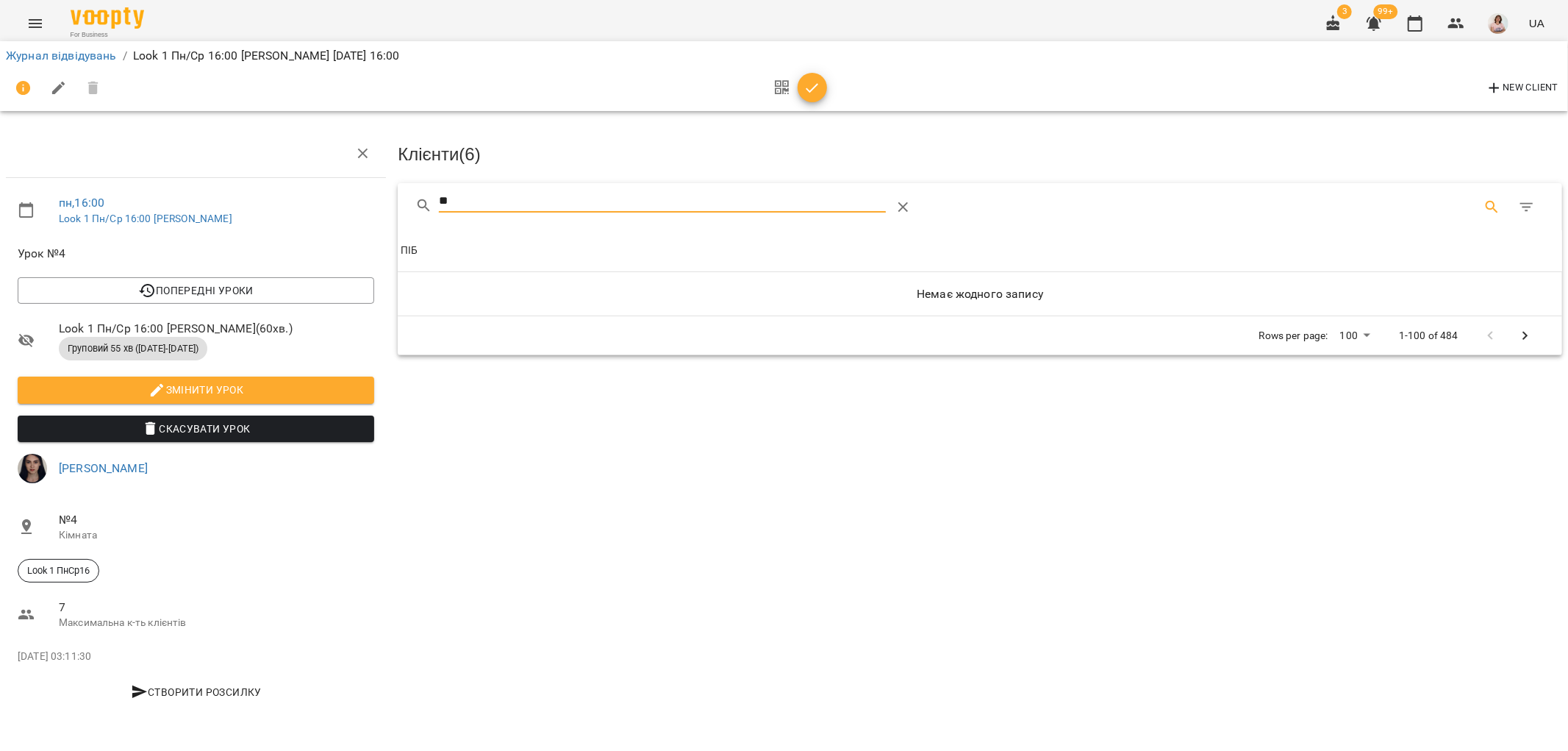
type input "*"
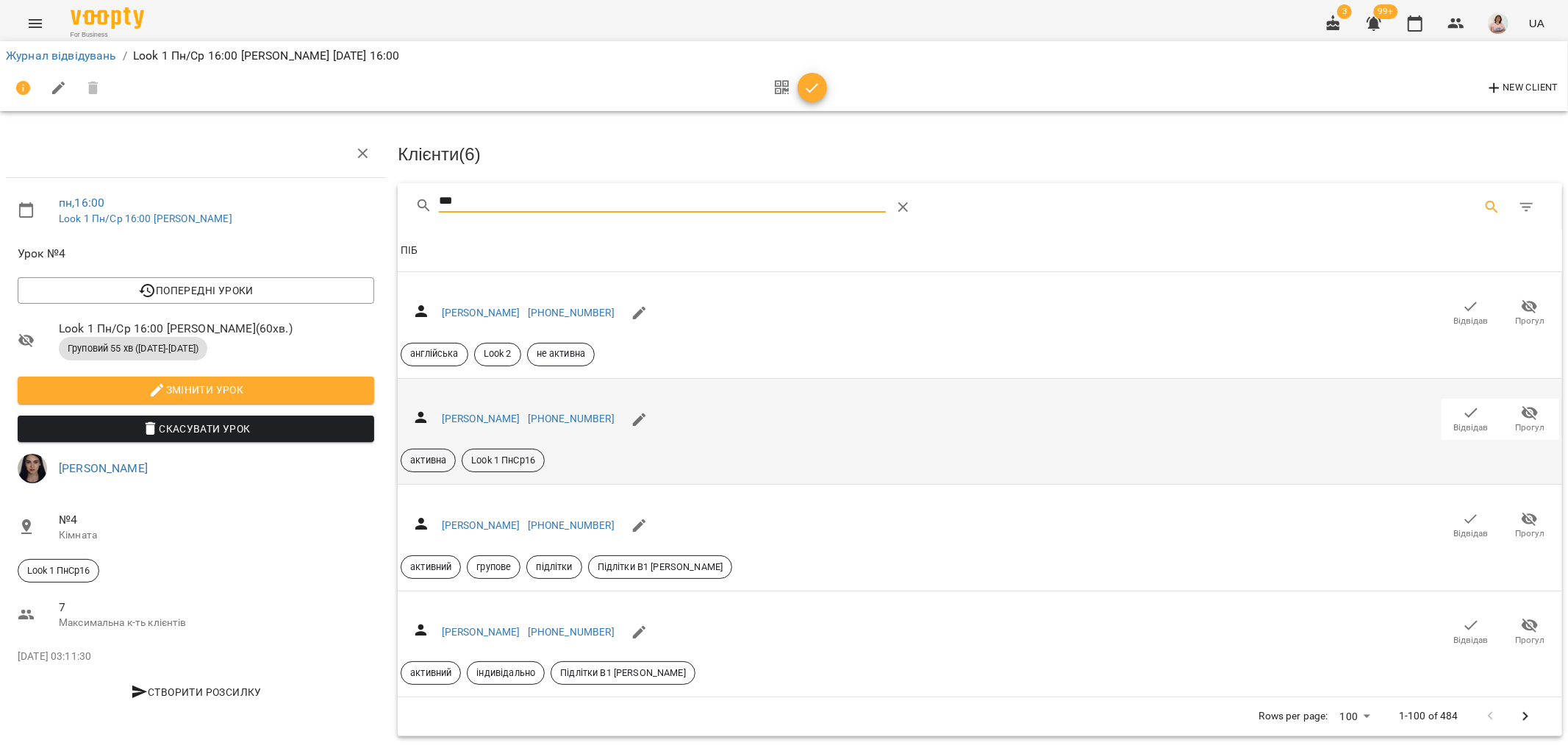
type input "***"
click at [1462, 415] on icon "button" at bounding box center [1471, 412] width 18 height 18
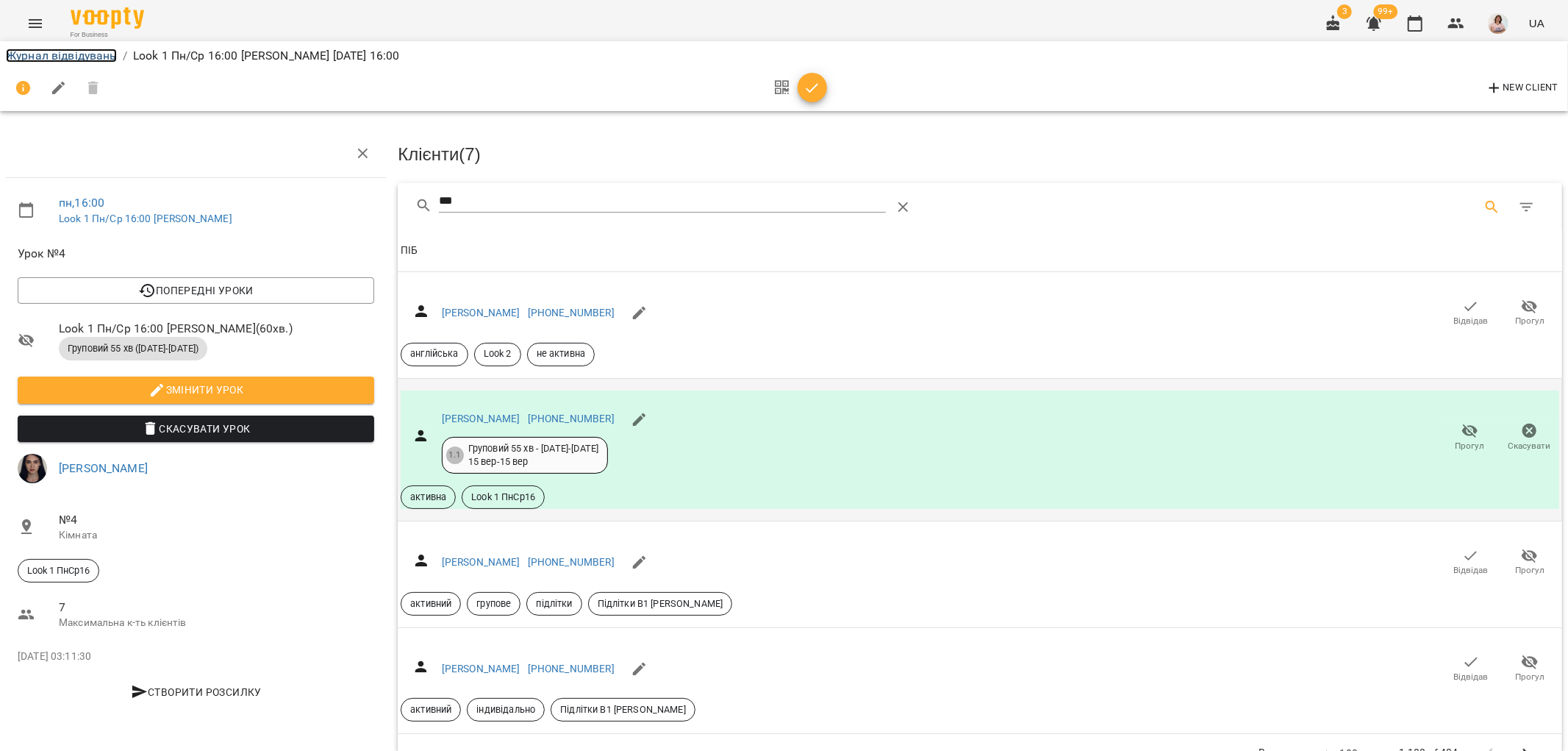
click at [41, 53] on link "Журнал відвідувань" at bounding box center [61, 56] width 111 height 14
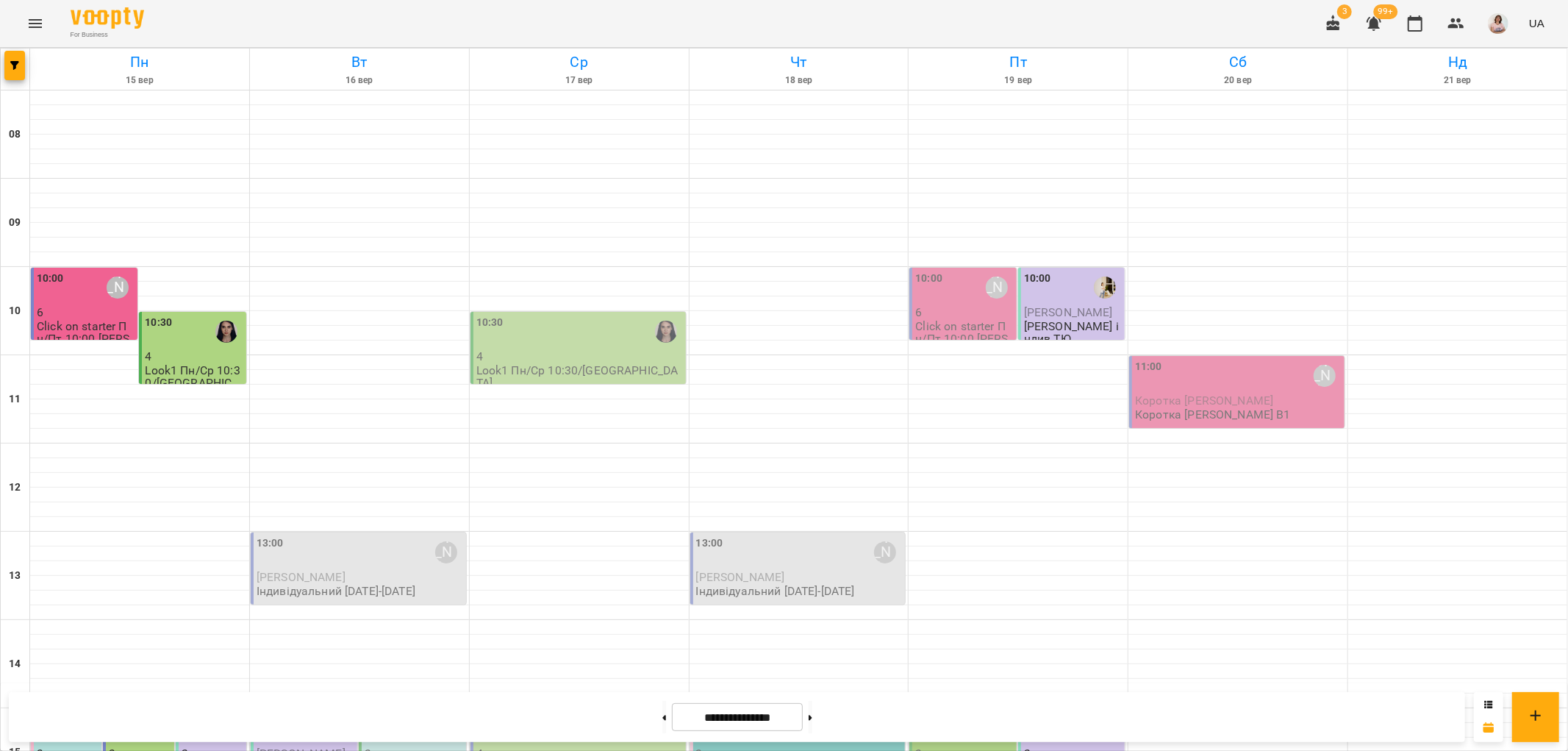
scroll to position [641, 0]
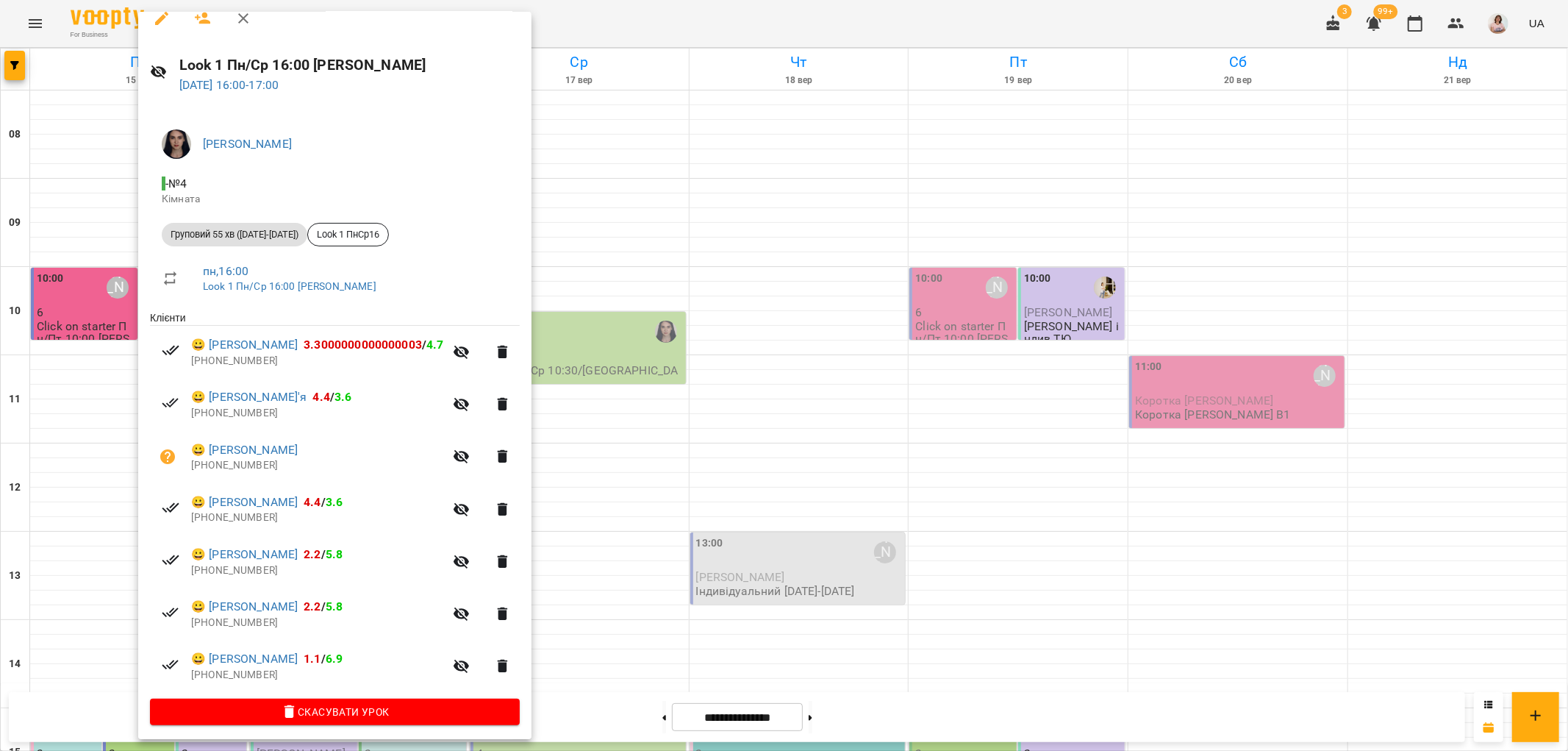
scroll to position [21, 0]
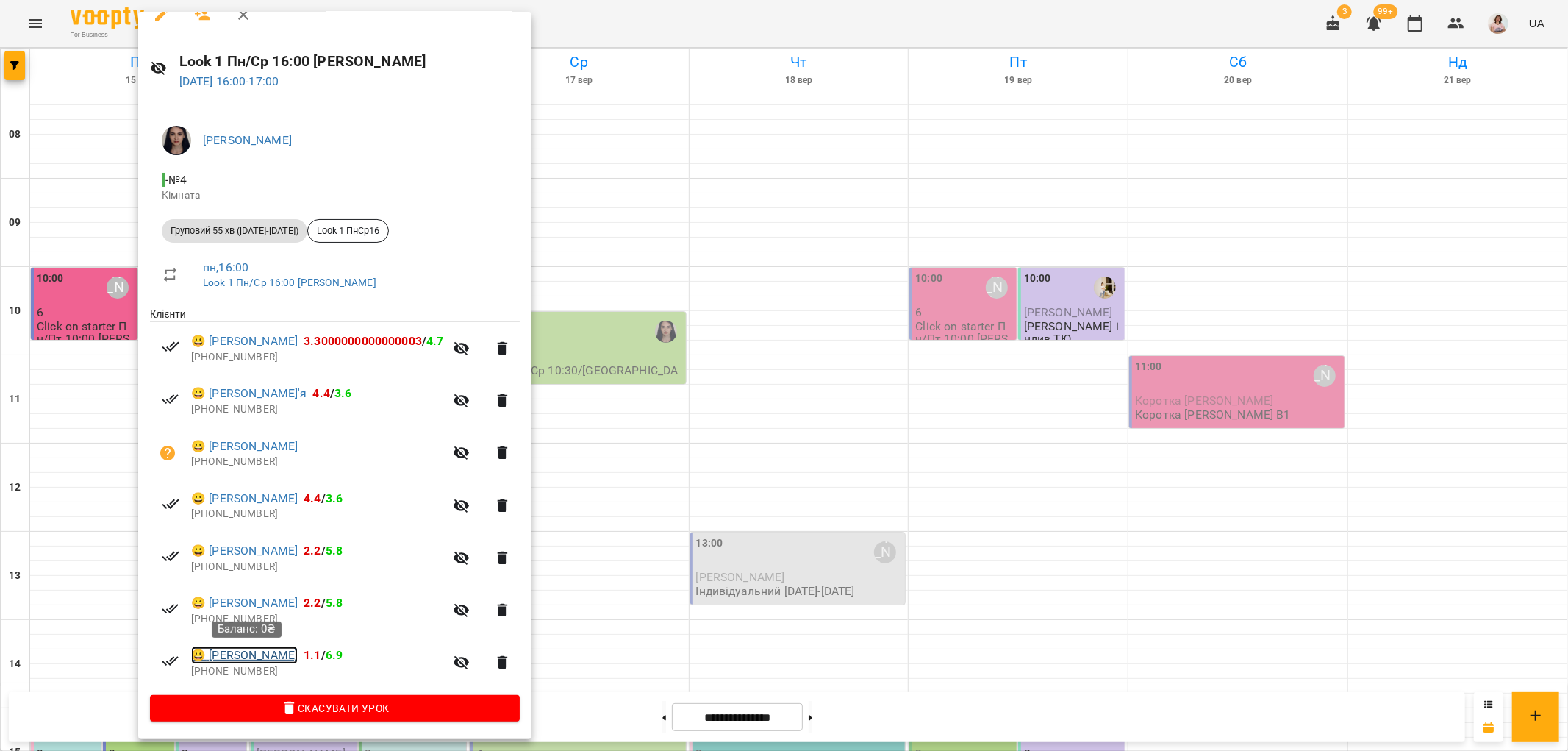
click at [282, 652] on link "😀 Каліна Кароліна" at bounding box center [244, 655] width 107 height 18
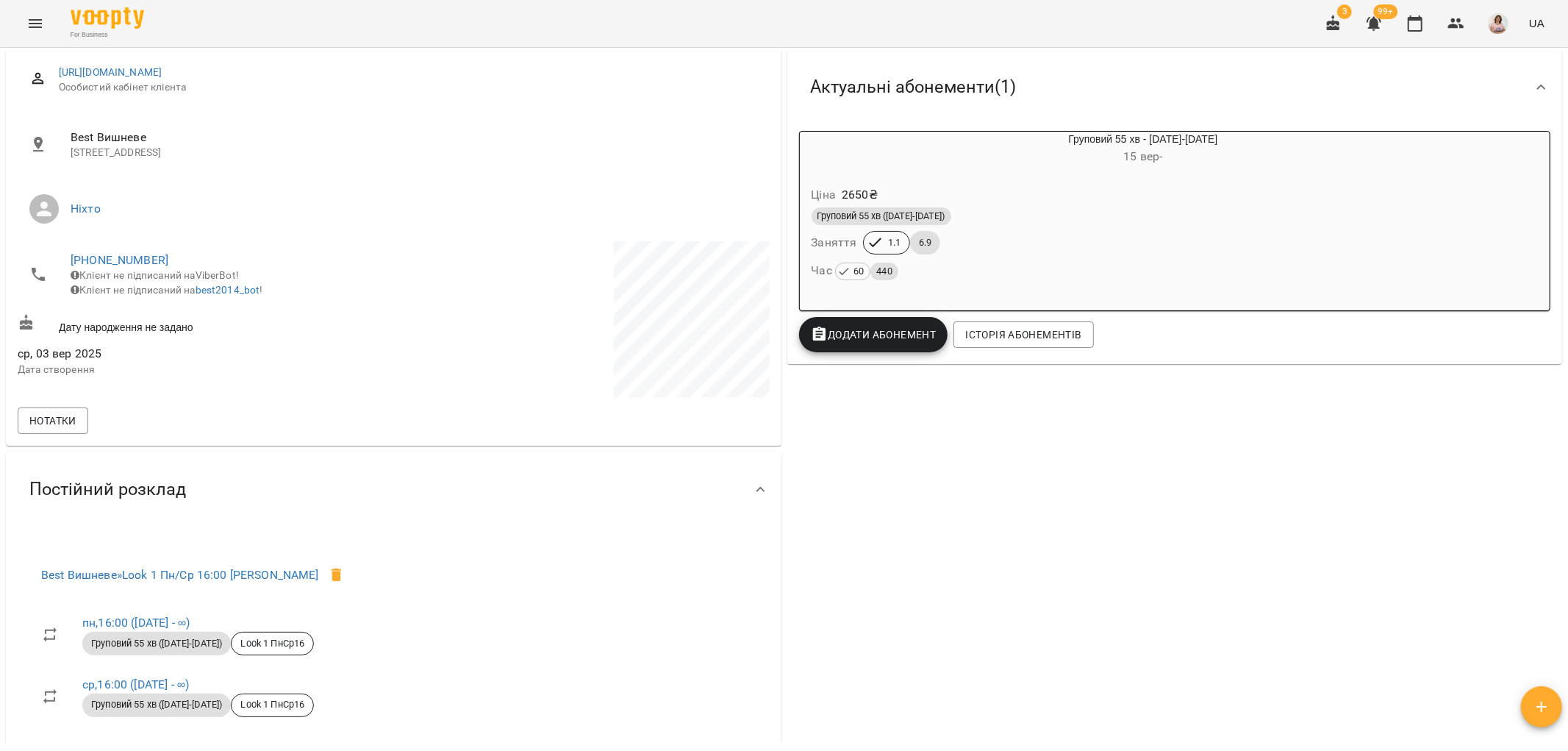
scroll to position [41, 0]
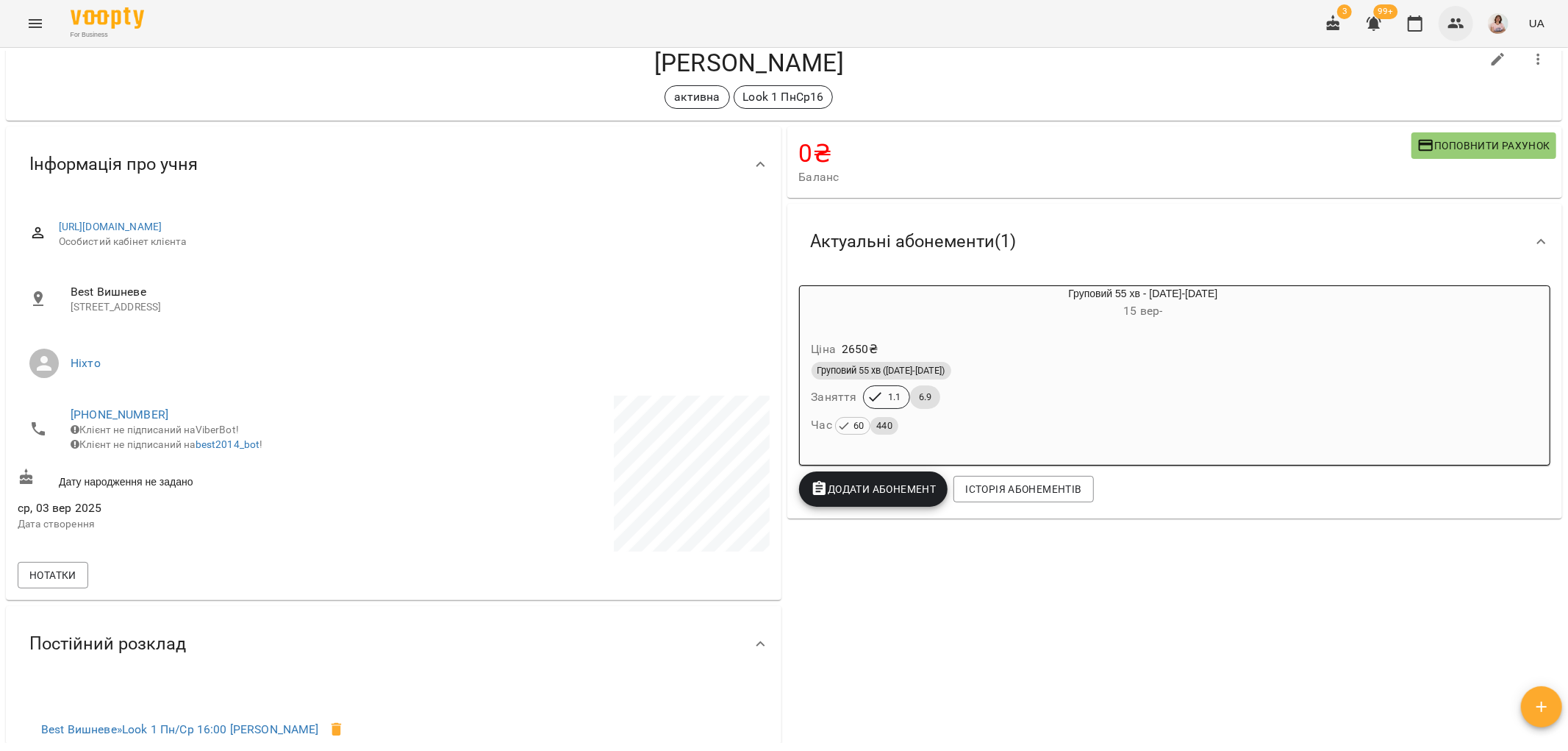
click at [1452, 23] on icon "button" at bounding box center [1456, 23] width 18 height 18
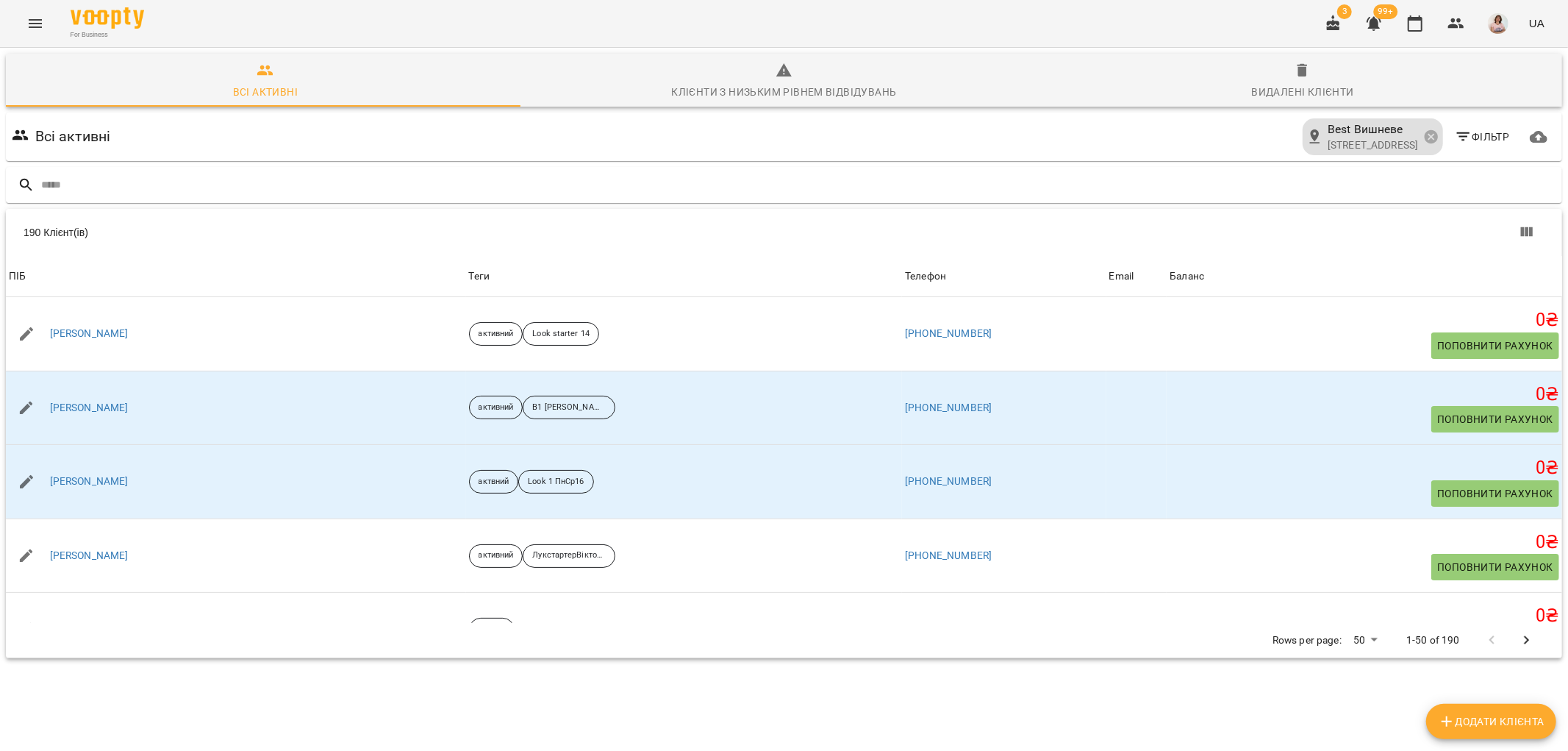
click at [1457, 137] on icon "button" at bounding box center [1464, 137] width 18 height 18
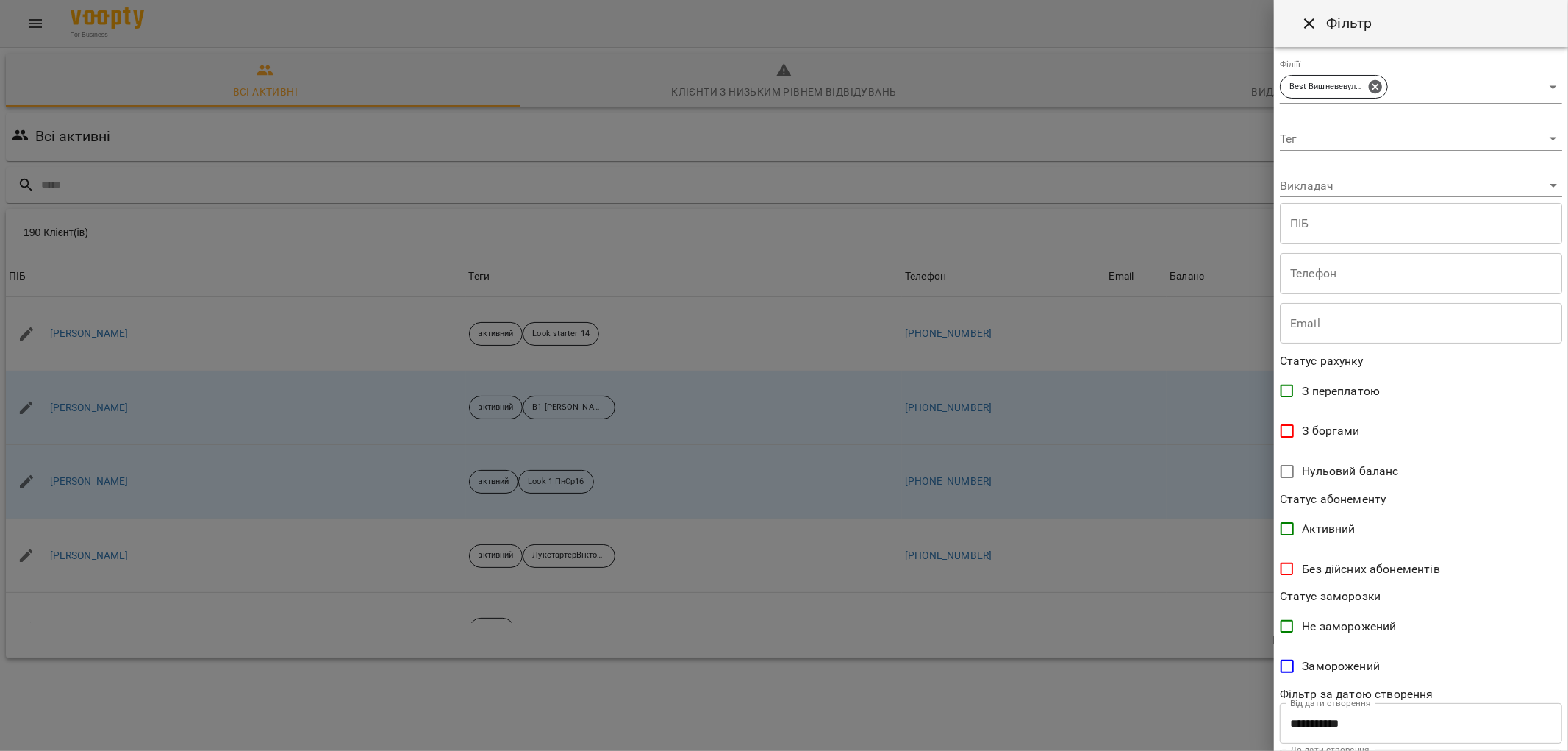
scroll to position [77, 0]
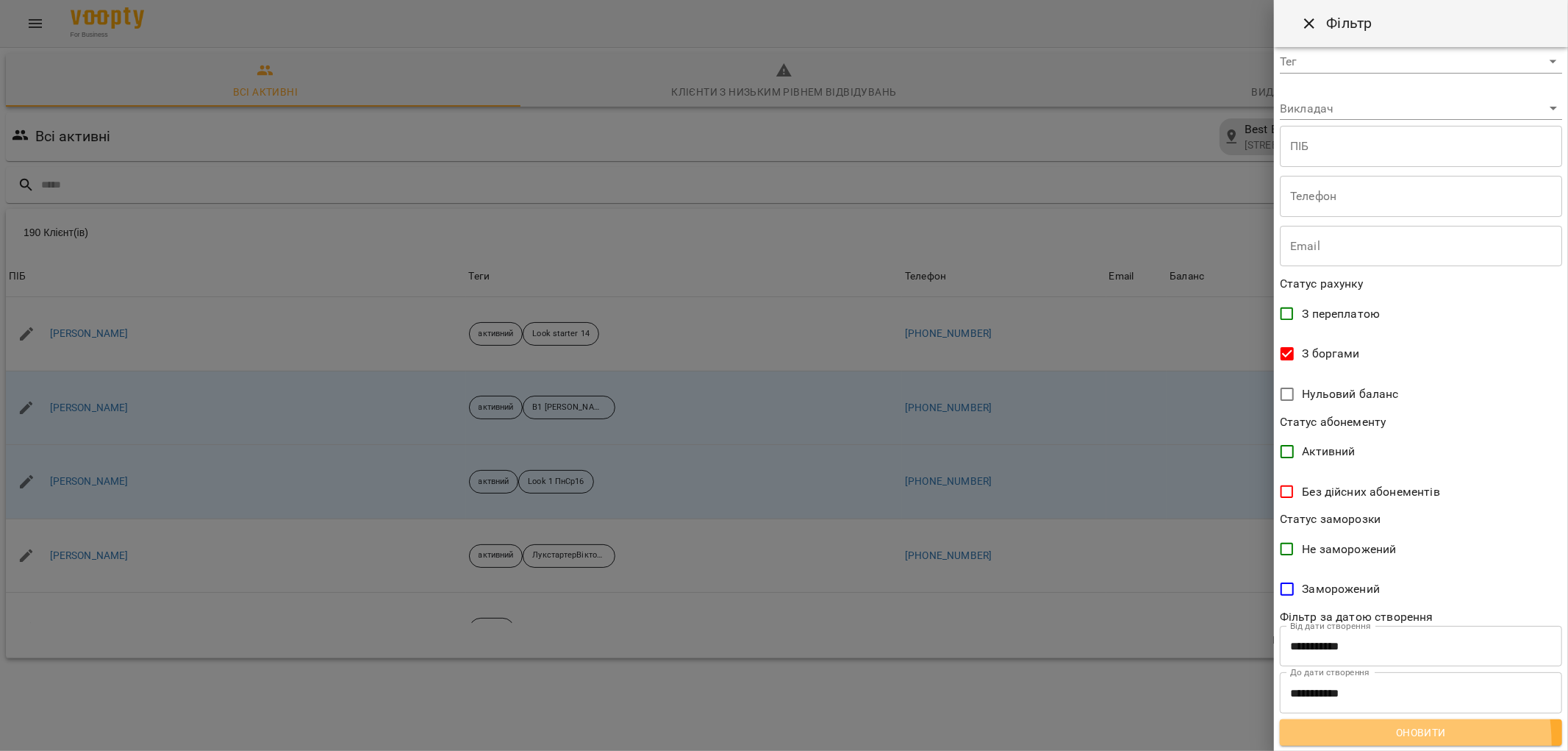
click at [1357, 744] on button "Оновити" at bounding box center [1421, 732] width 282 height 26
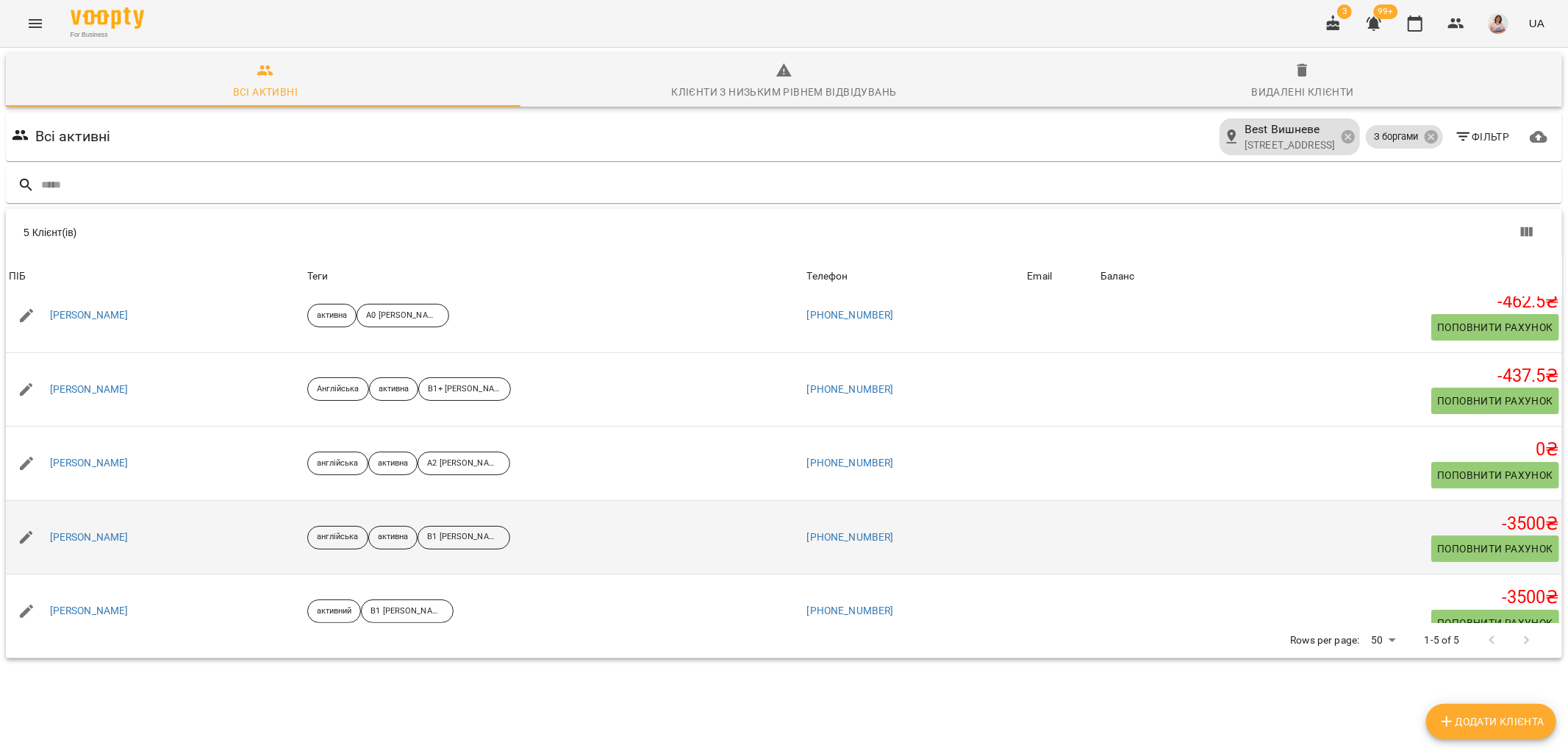
scroll to position [44, 0]
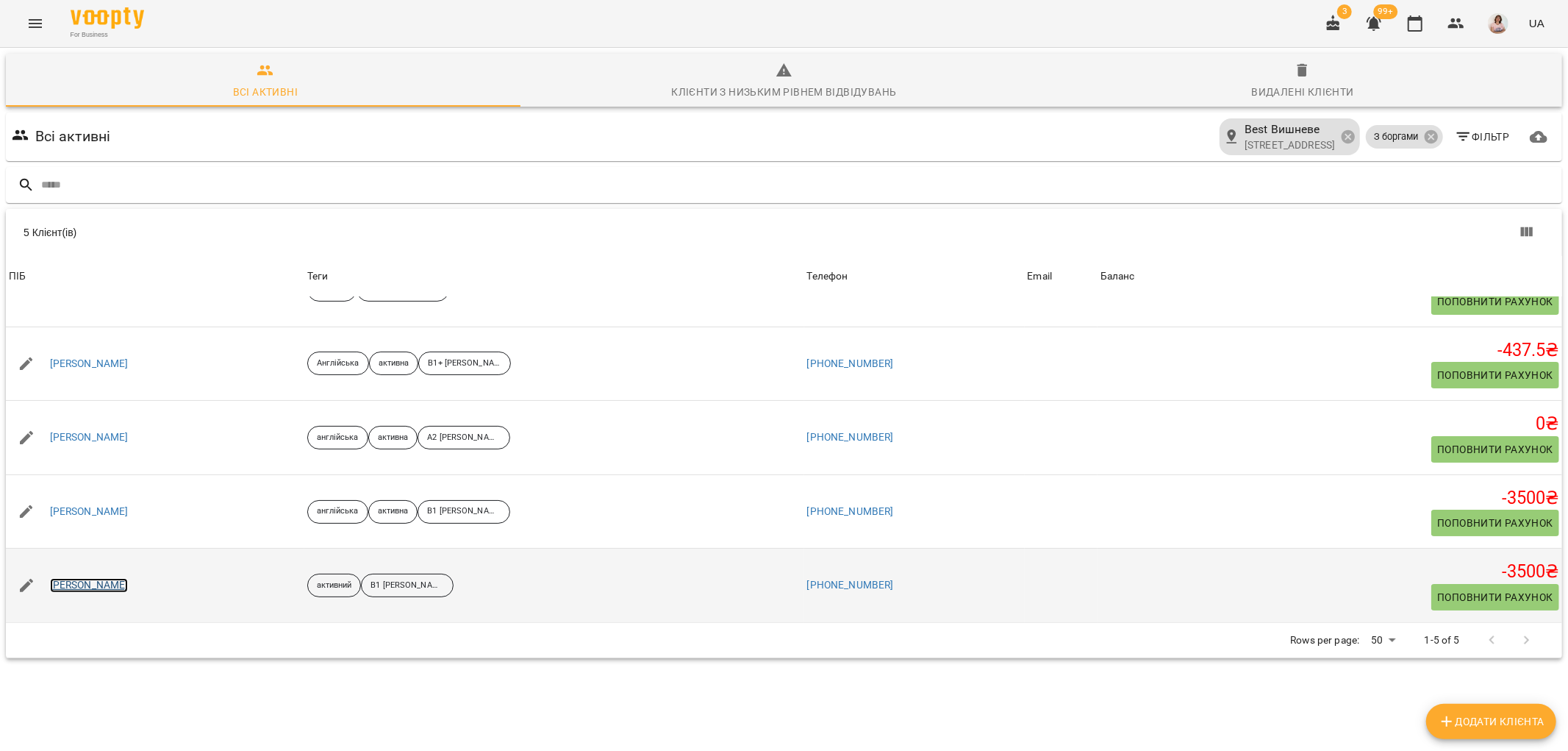
click at [101, 583] on link "[PERSON_NAME]" at bounding box center [89, 585] width 78 height 15
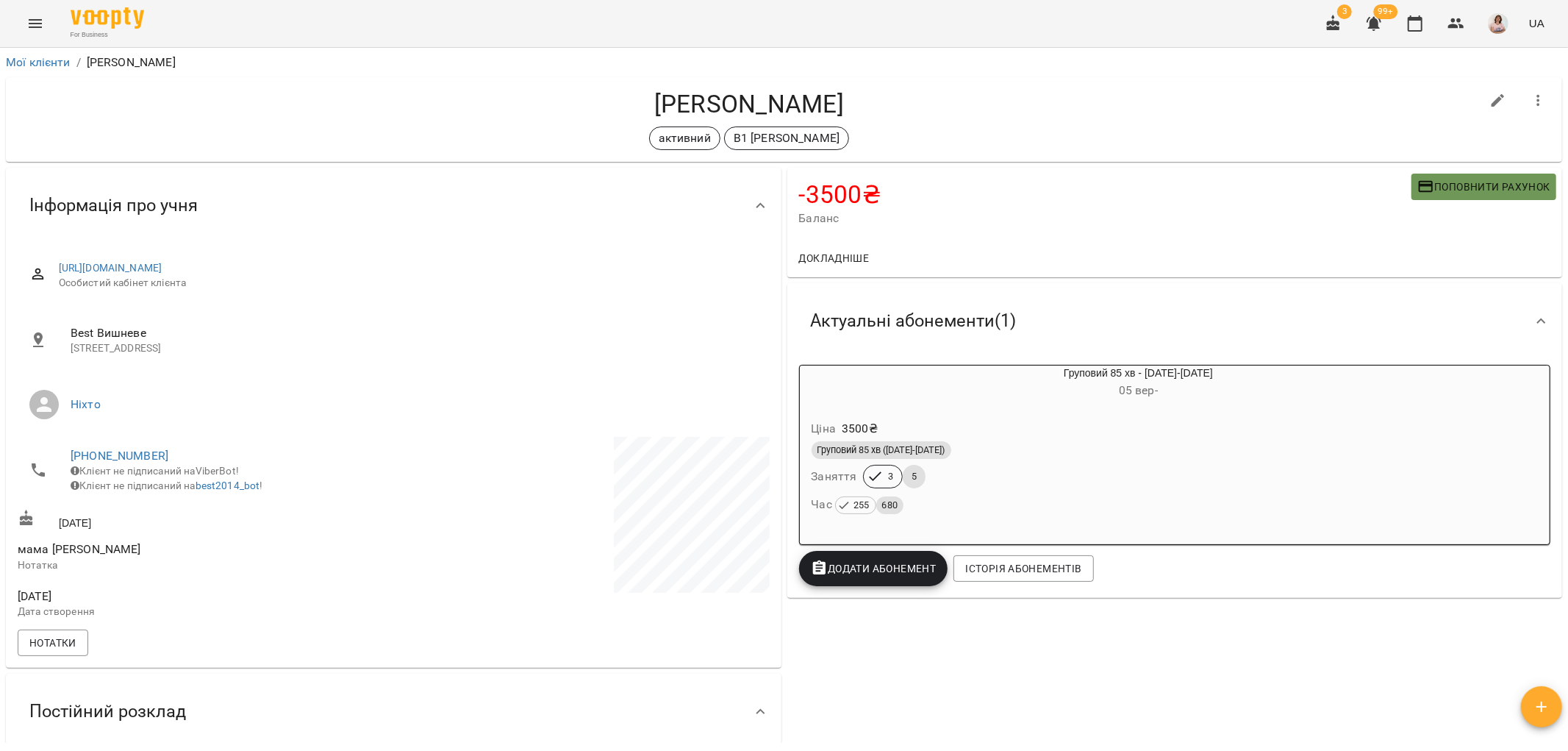
click at [1486, 173] on button "Поповнити рахунок" at bounding box center [1484, 186] width 145 height 26
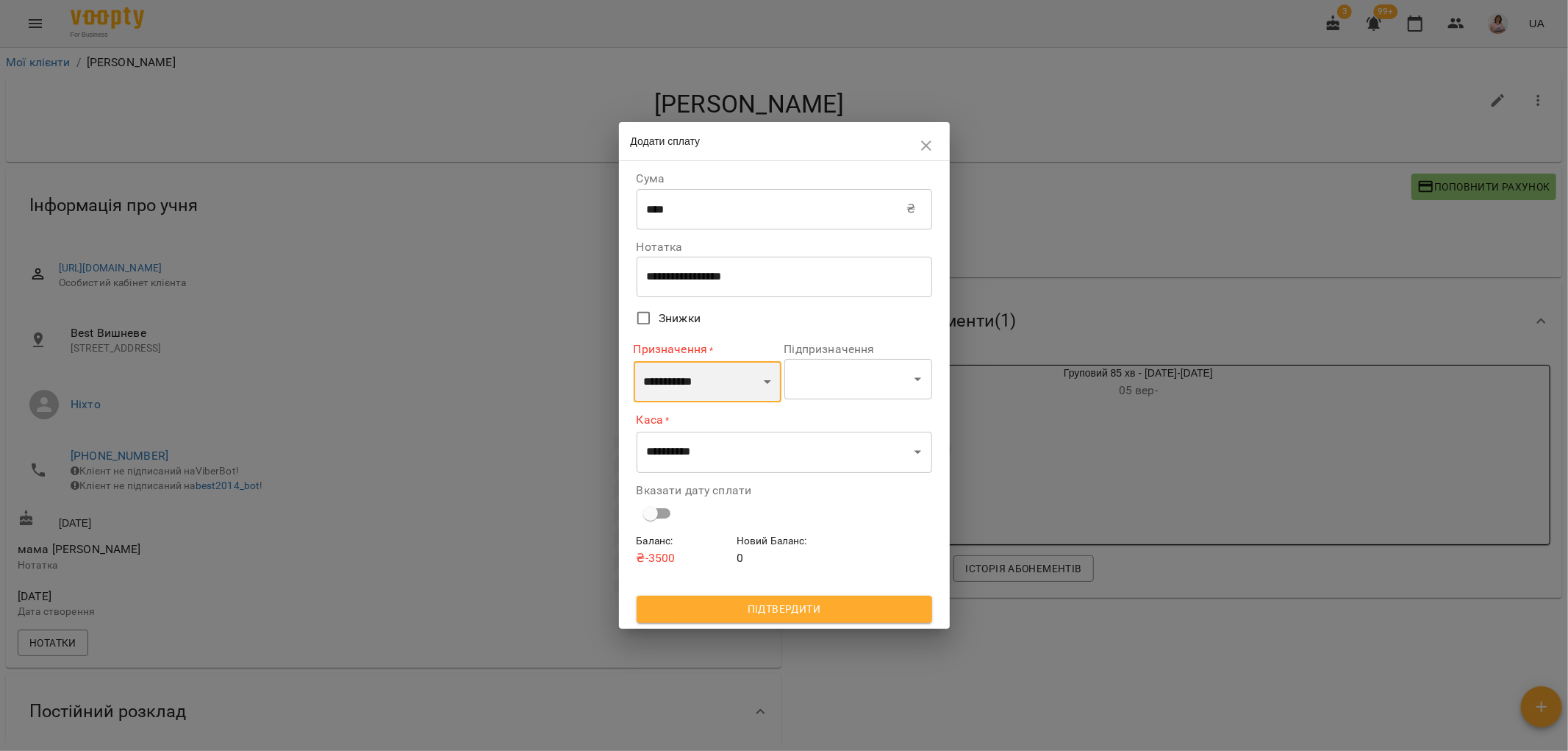
click at [744, 374] on select "**********" at bounding box center [708, 382] width 148 height 41
select select "*********"
click at [634, 361] on select "**********" at bounding box center [708, 382] width 148 height 41
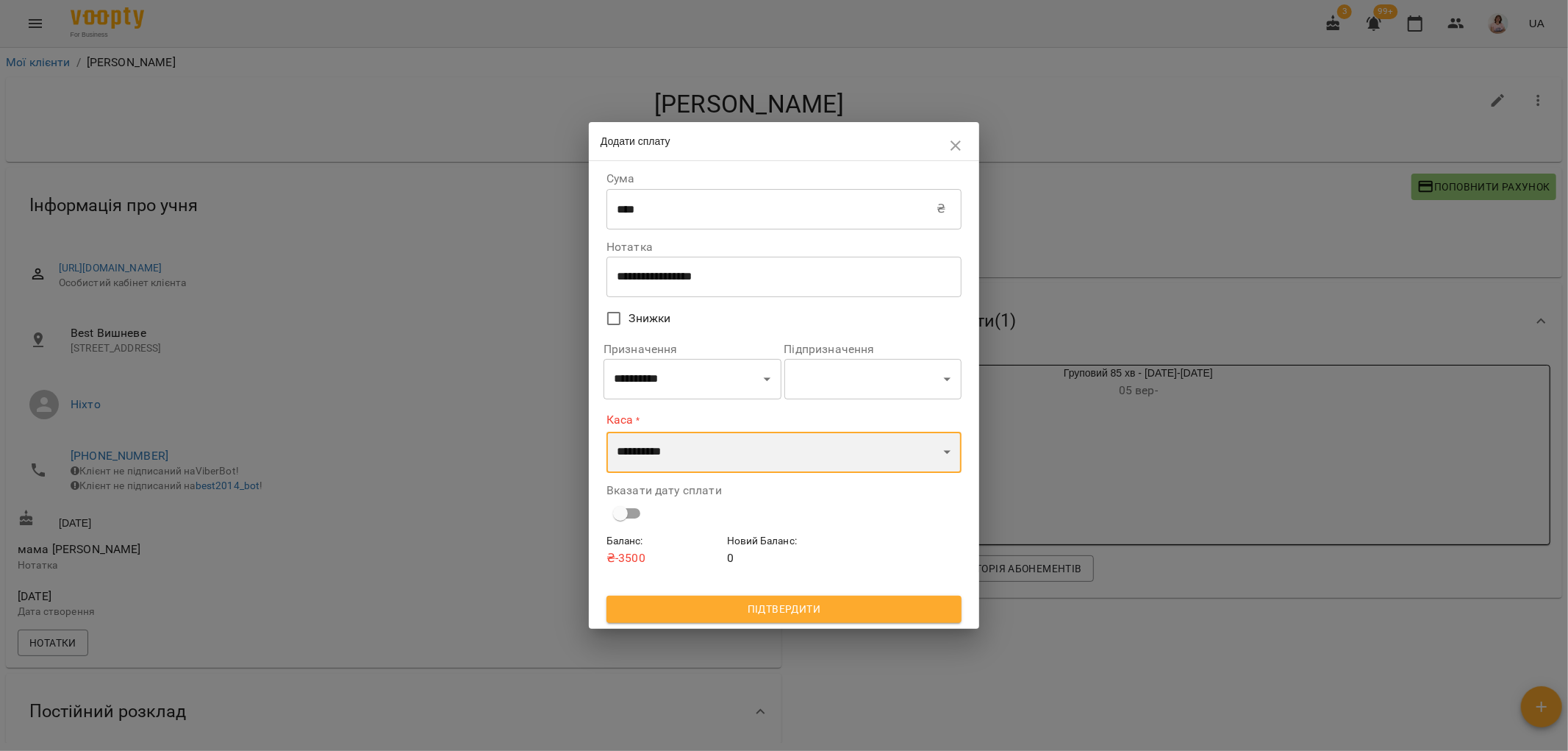
click at [739, 456] on select "**********" at bounding box center [784, 452] width 355 height 41
select select "**********"
click at [607, 432] on select "**********" at bounding box center [784, 452] width 355 height 41
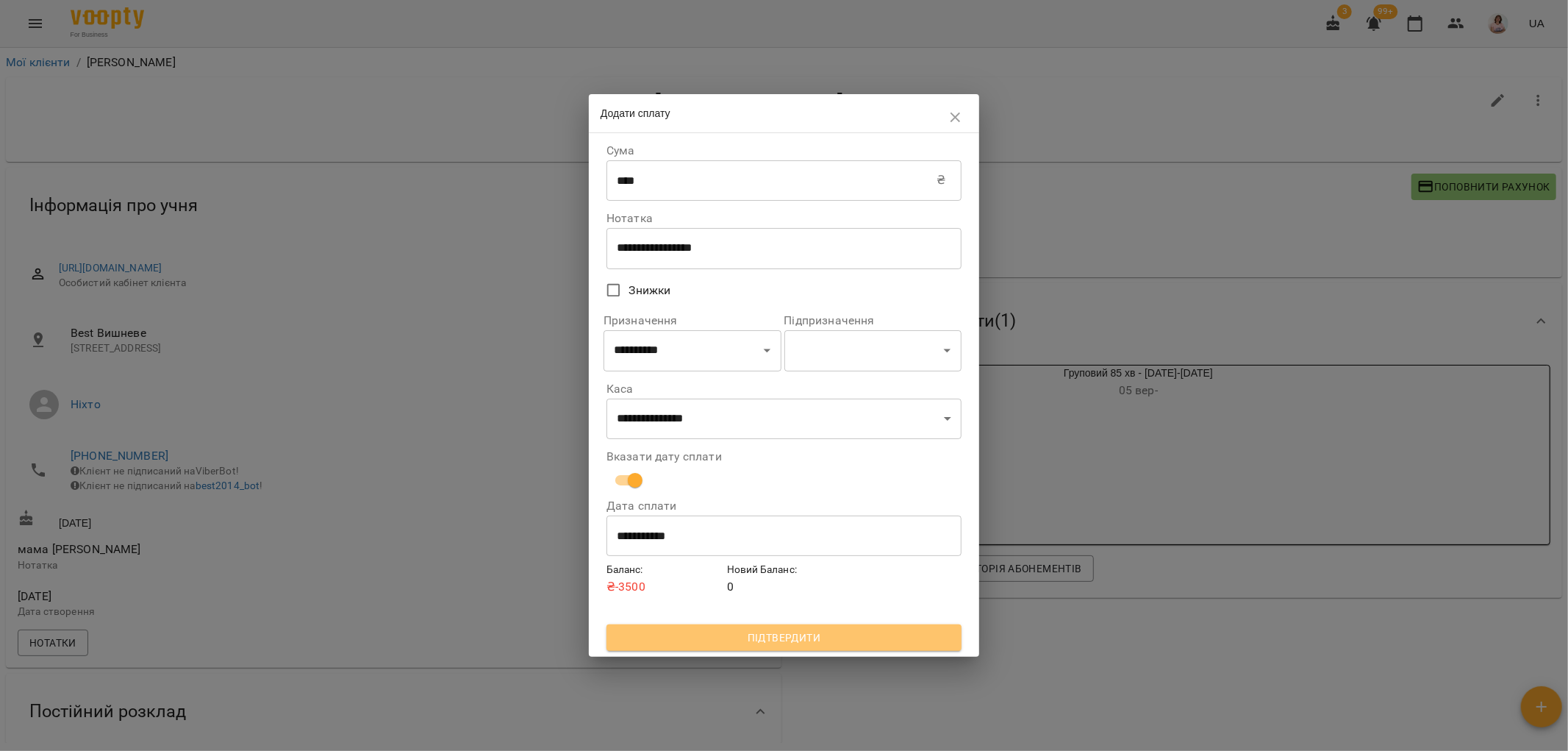
click at [731, 631] on span "Підтвердити" at bounding box center [784, 637] width 332 height 18
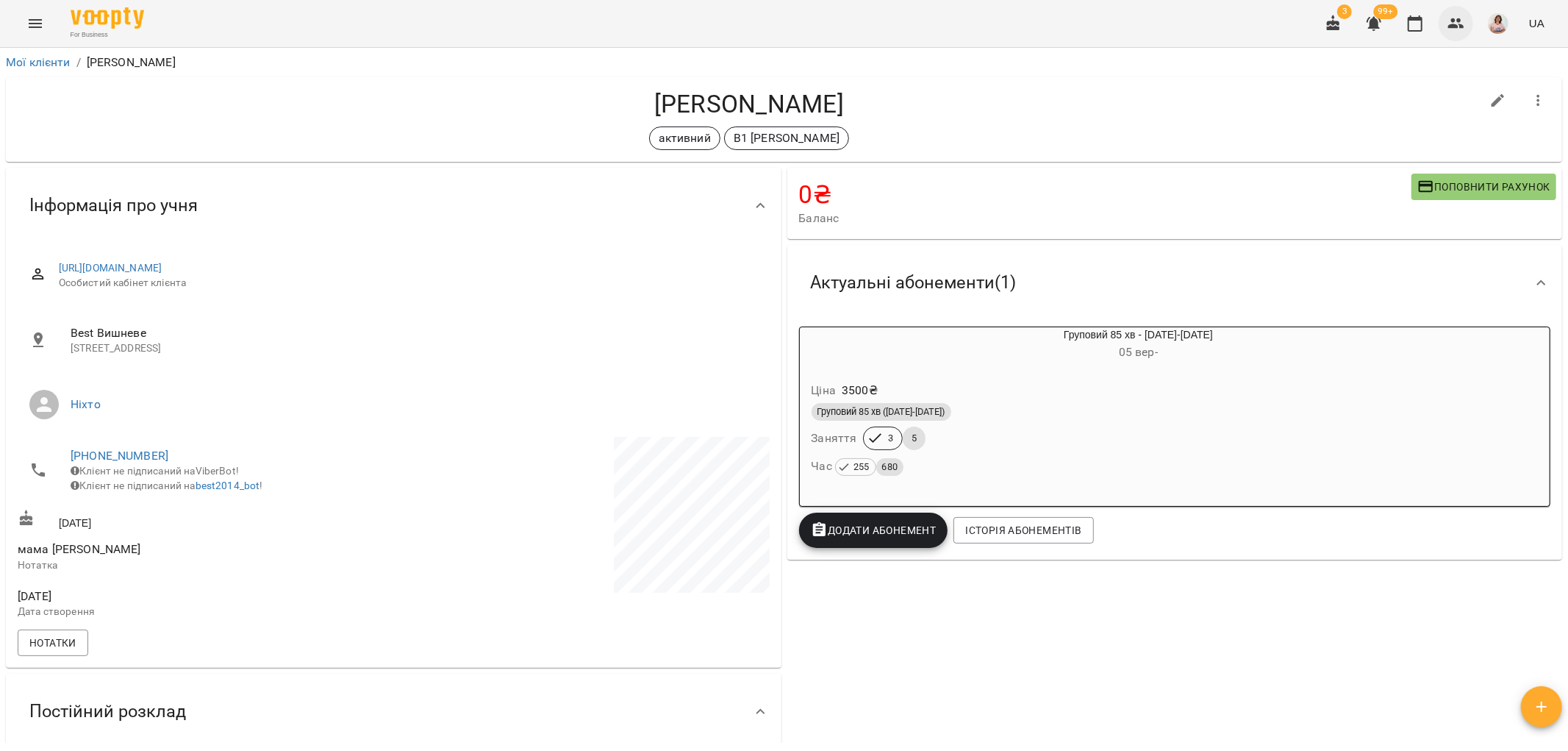
click at [1461, 24] on icon "button" at bounding box center [1456, 23] width 17 height 11
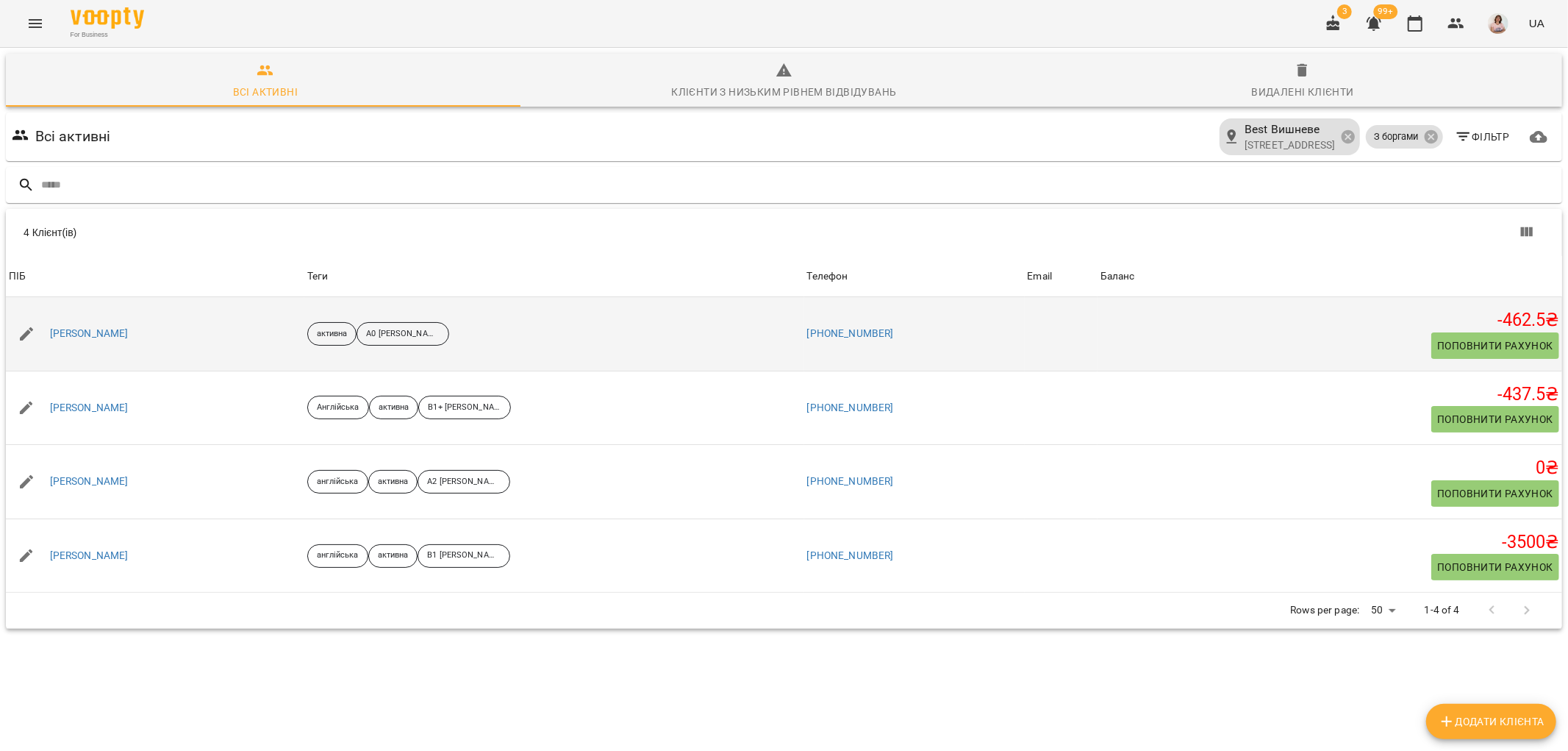
scroll to position [64, 0]
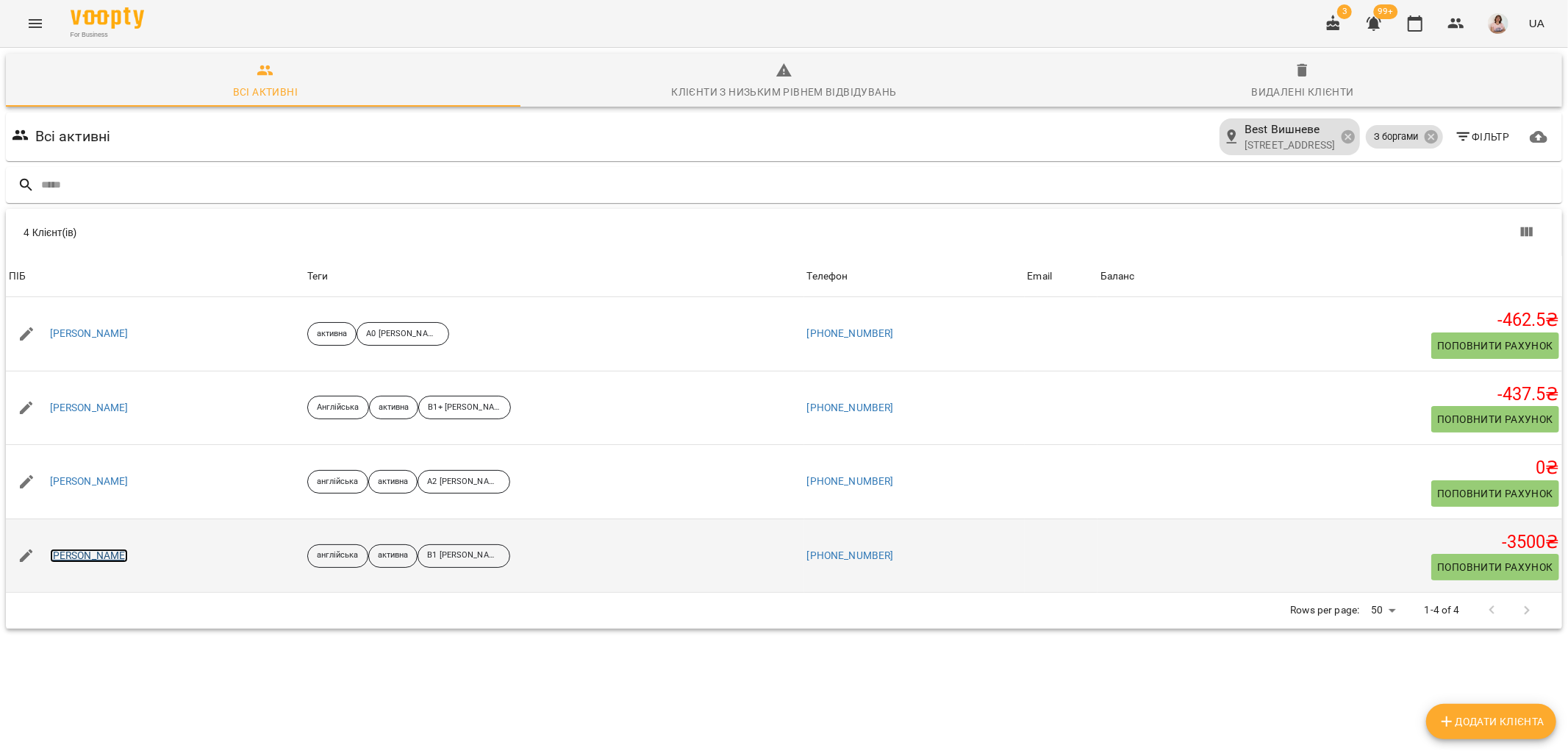
click at [81, 548] on link "Хлипавка Юлія" at bounding box center [89, 555] width 78 height 15
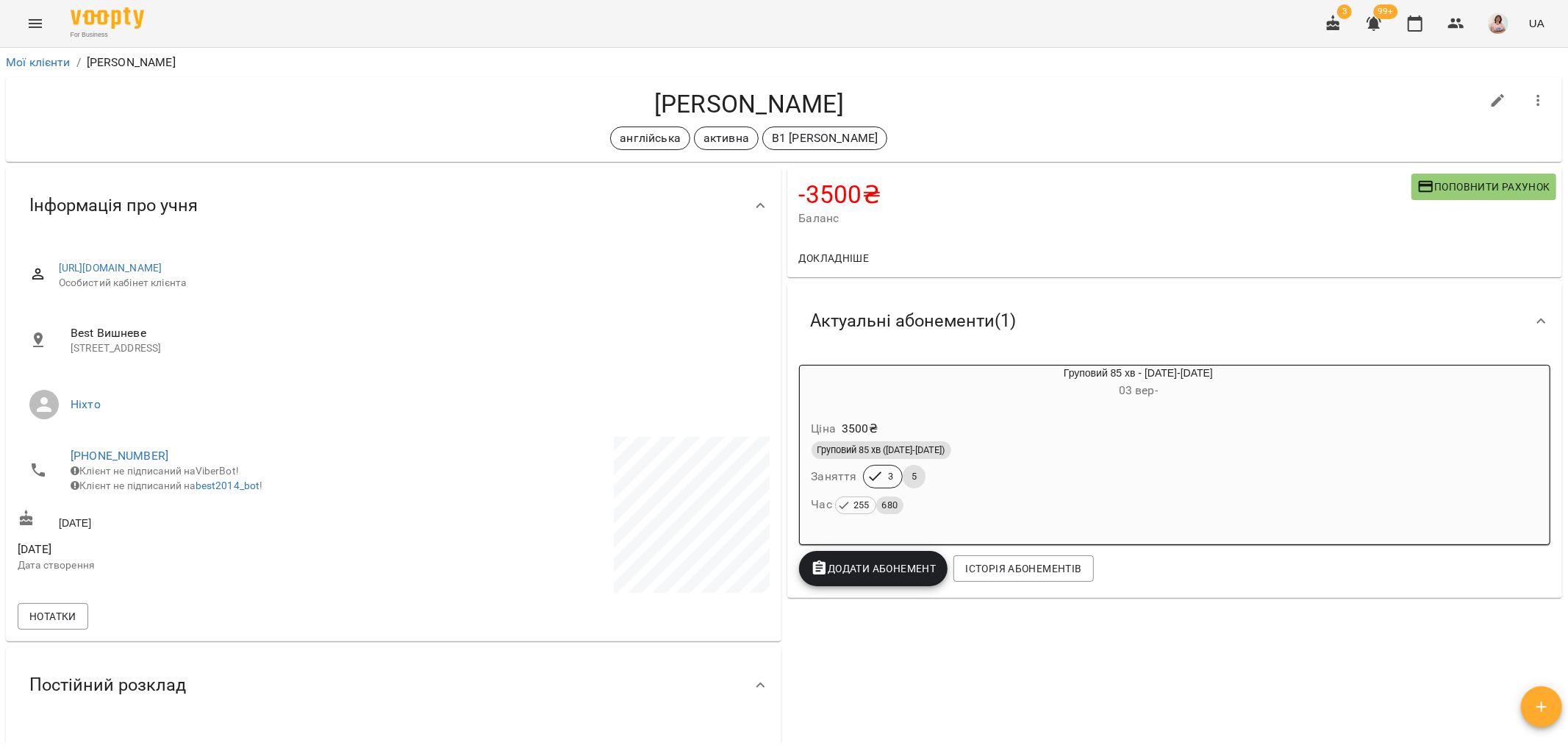
click at [33, 25] on icon "Menu" at bounding box center [35, 23] width 18 height 18
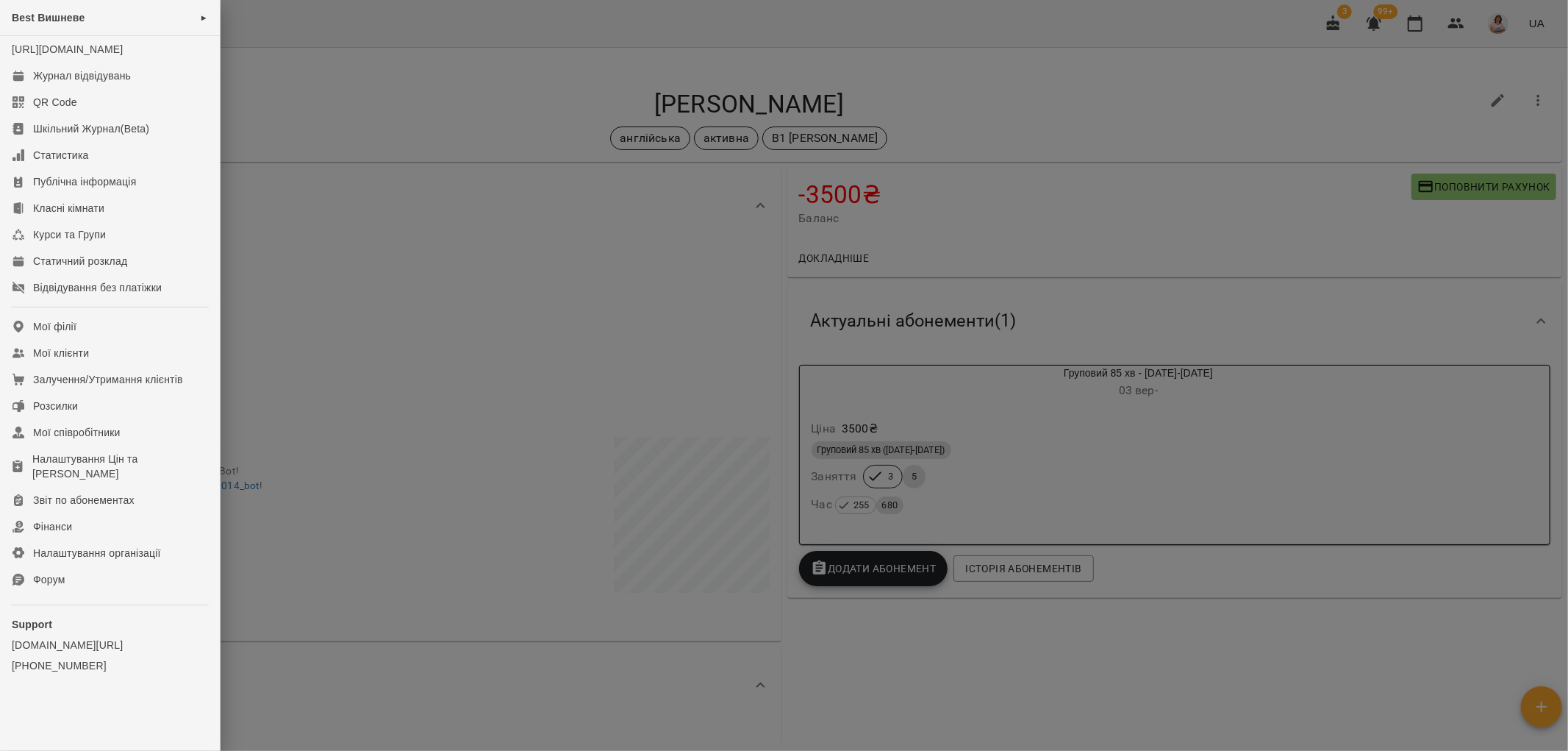
click at [1407, 120] on div at bounding box center [784, 375] width 1568 height 751
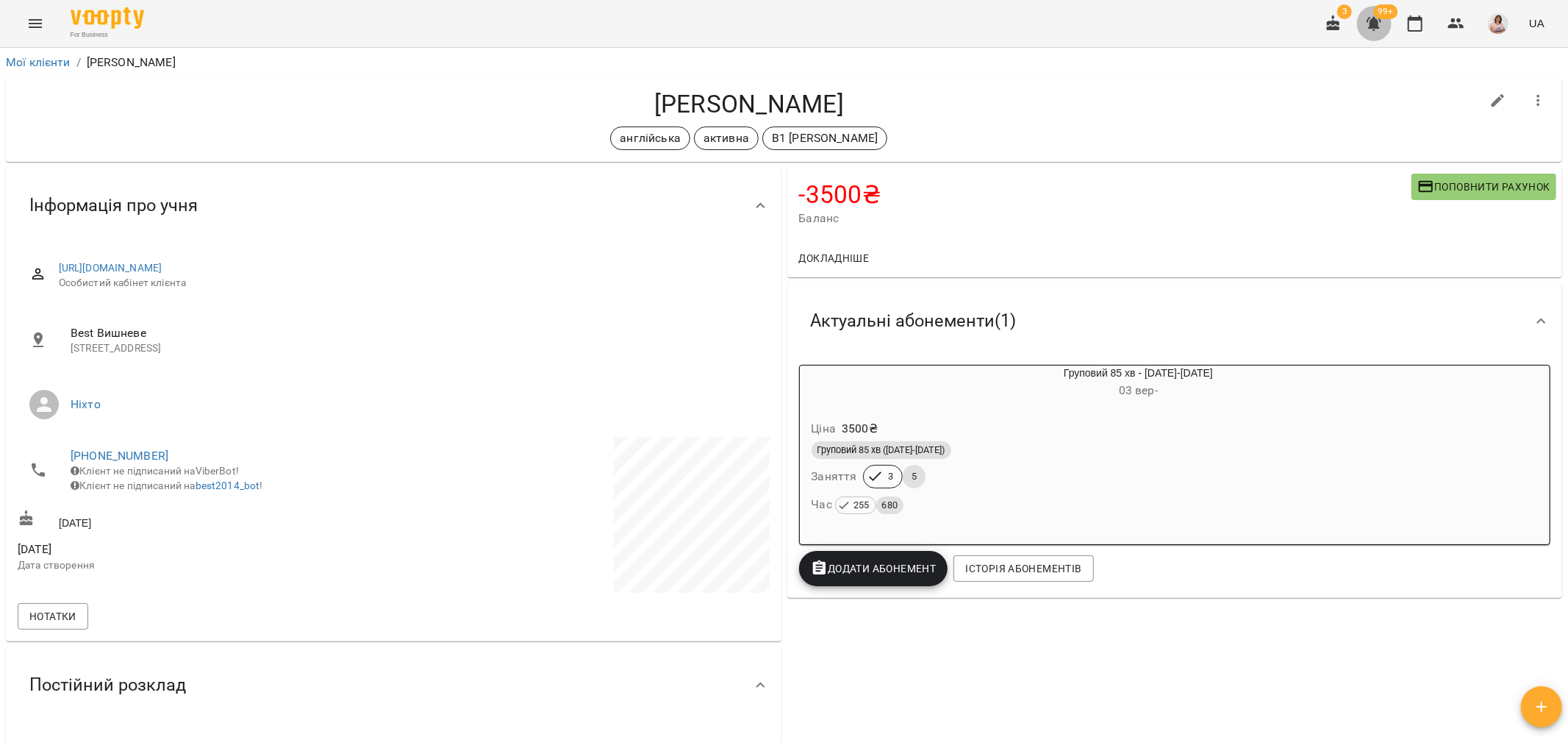
click at [1373, 21] on icon "button" at bounding box center [1374, 23] width 15 height 14
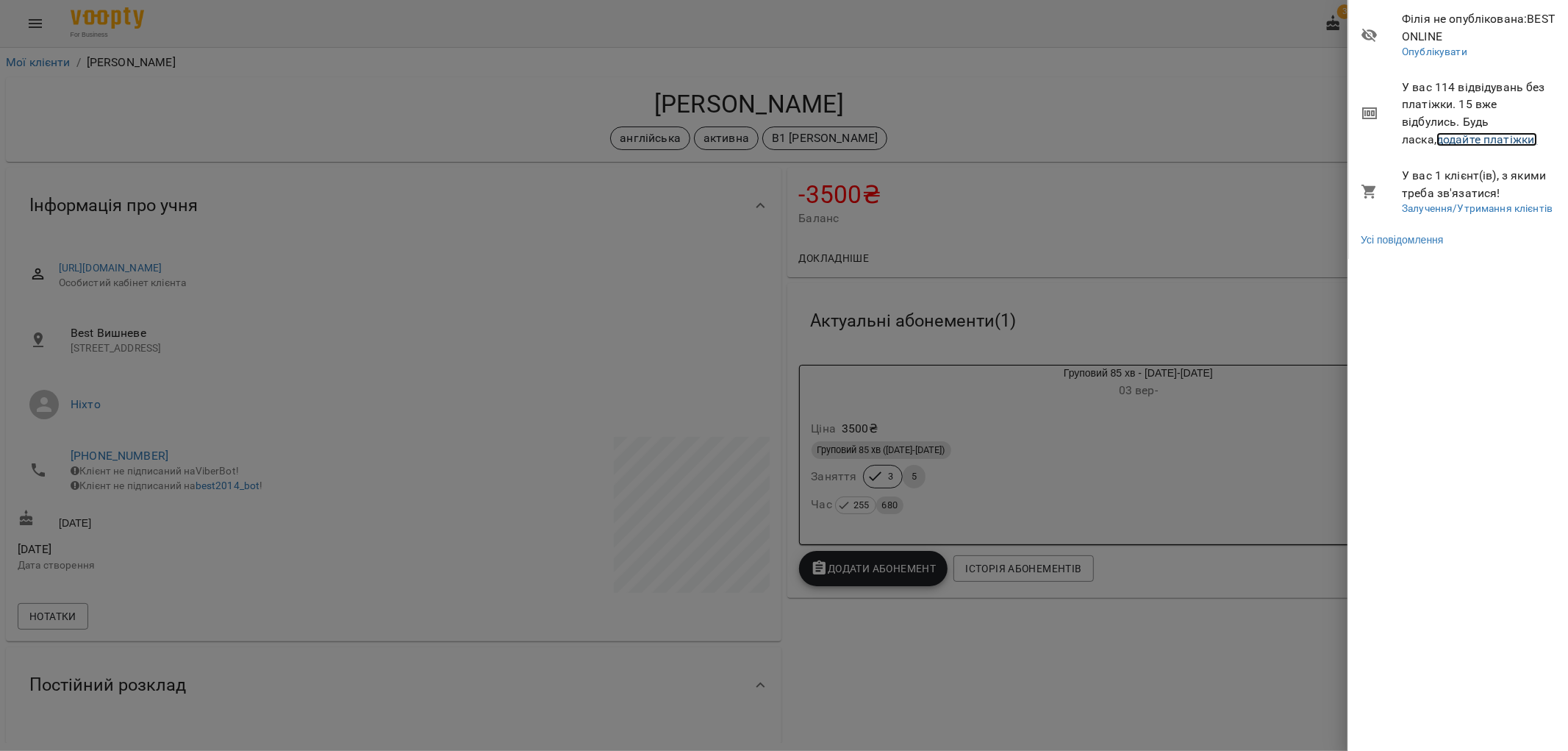
click at [1437, 140] on link "додайте платіжки!" at bounding box center [1488, 139] width 102 height 14
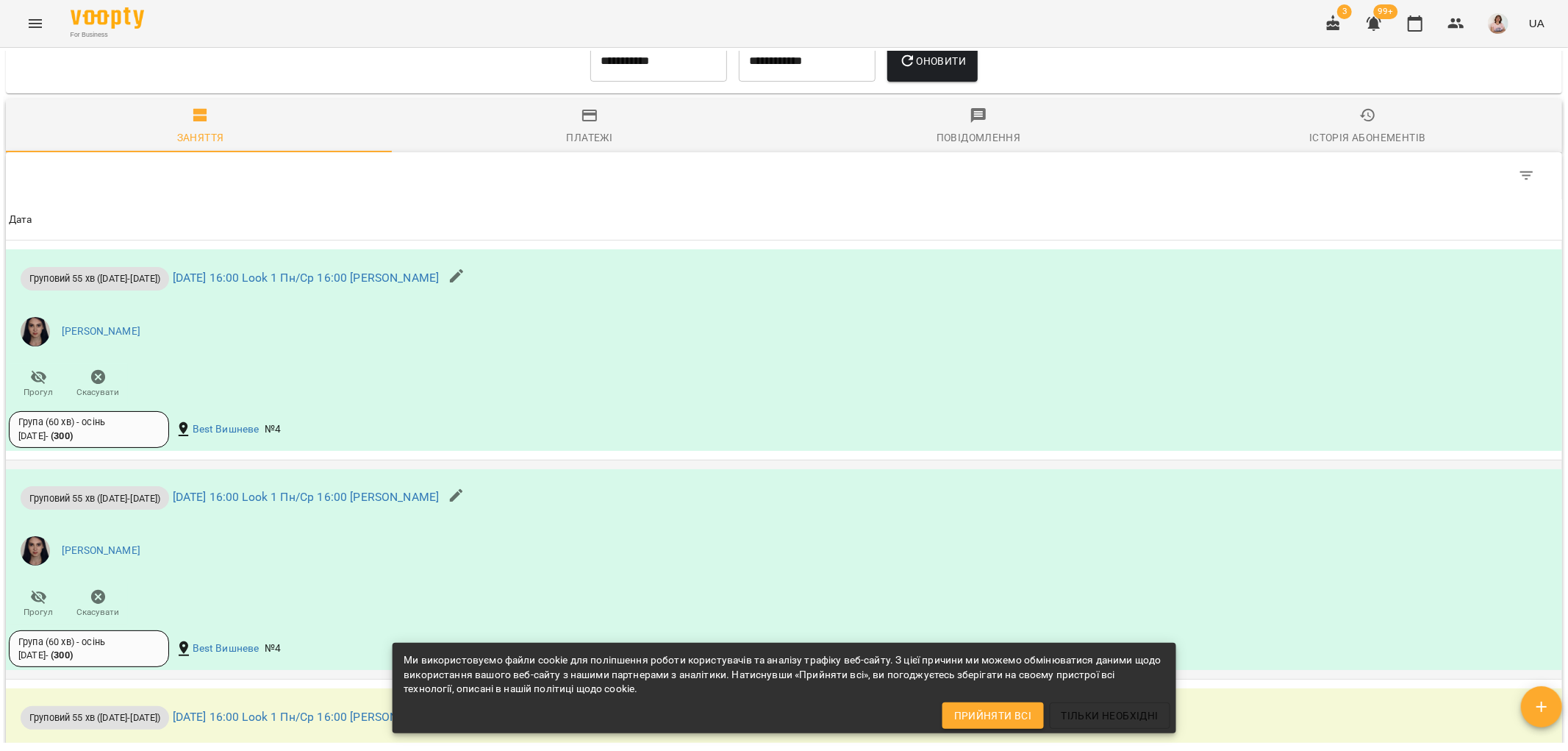
scroll to position [1043, 0]
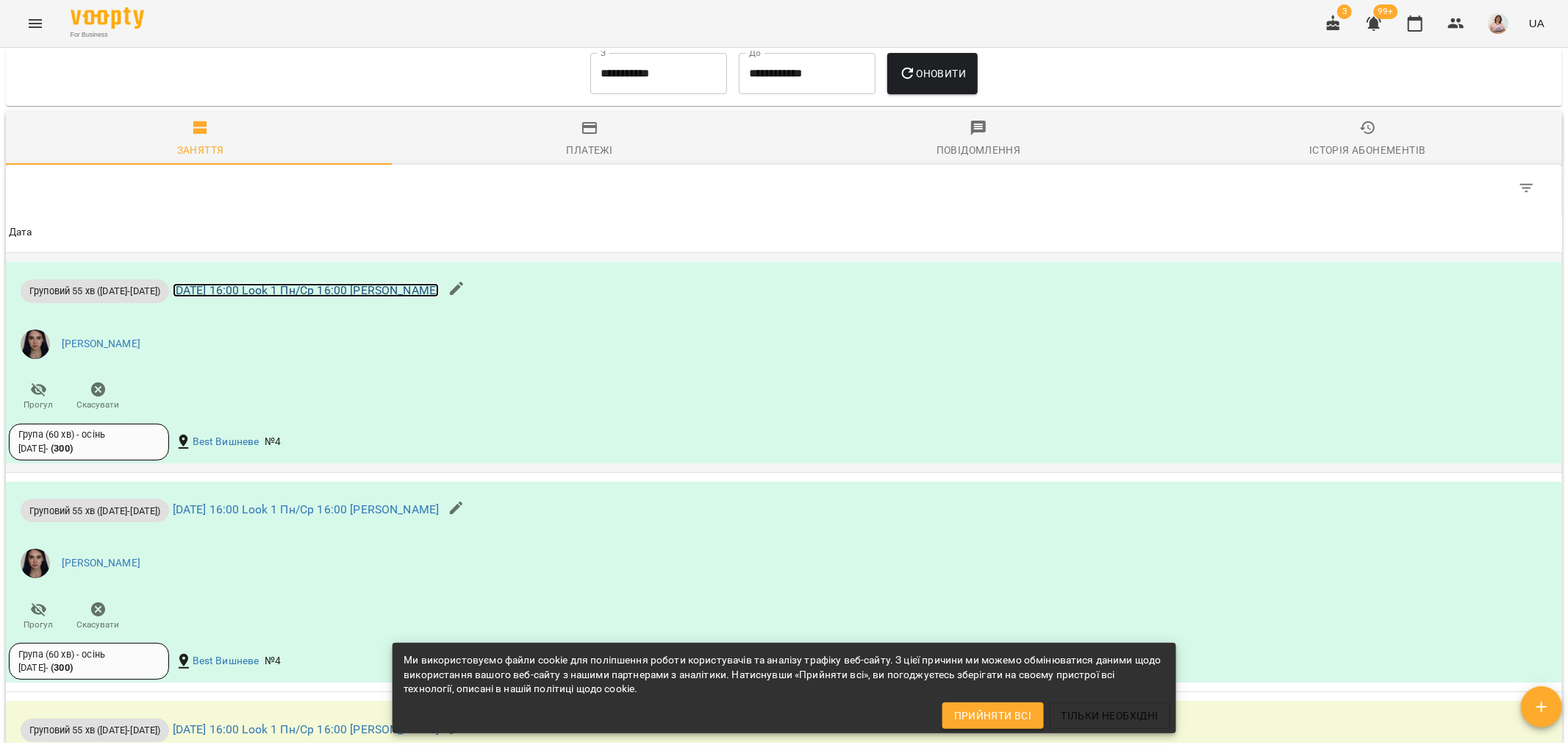
click at [288, 293] on link "[DATE] 16:00 Look 1 Пн/Ср 16:00 [PERSON_NAME]" at bounding box center [306, 290] width 267 height 14
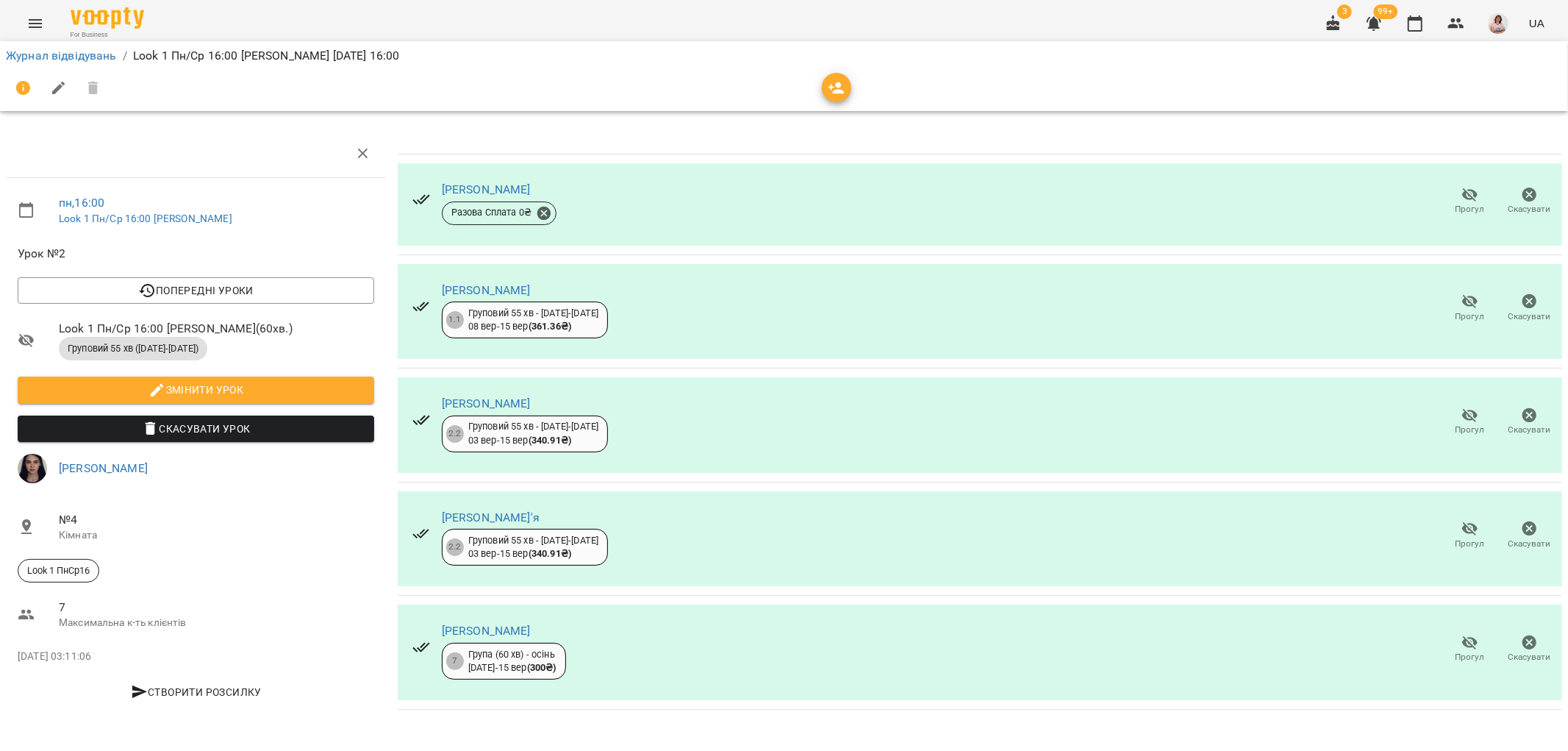
click at [32, 25] on icon "Menu" at bounding box center [35, 23] width 18 height 18
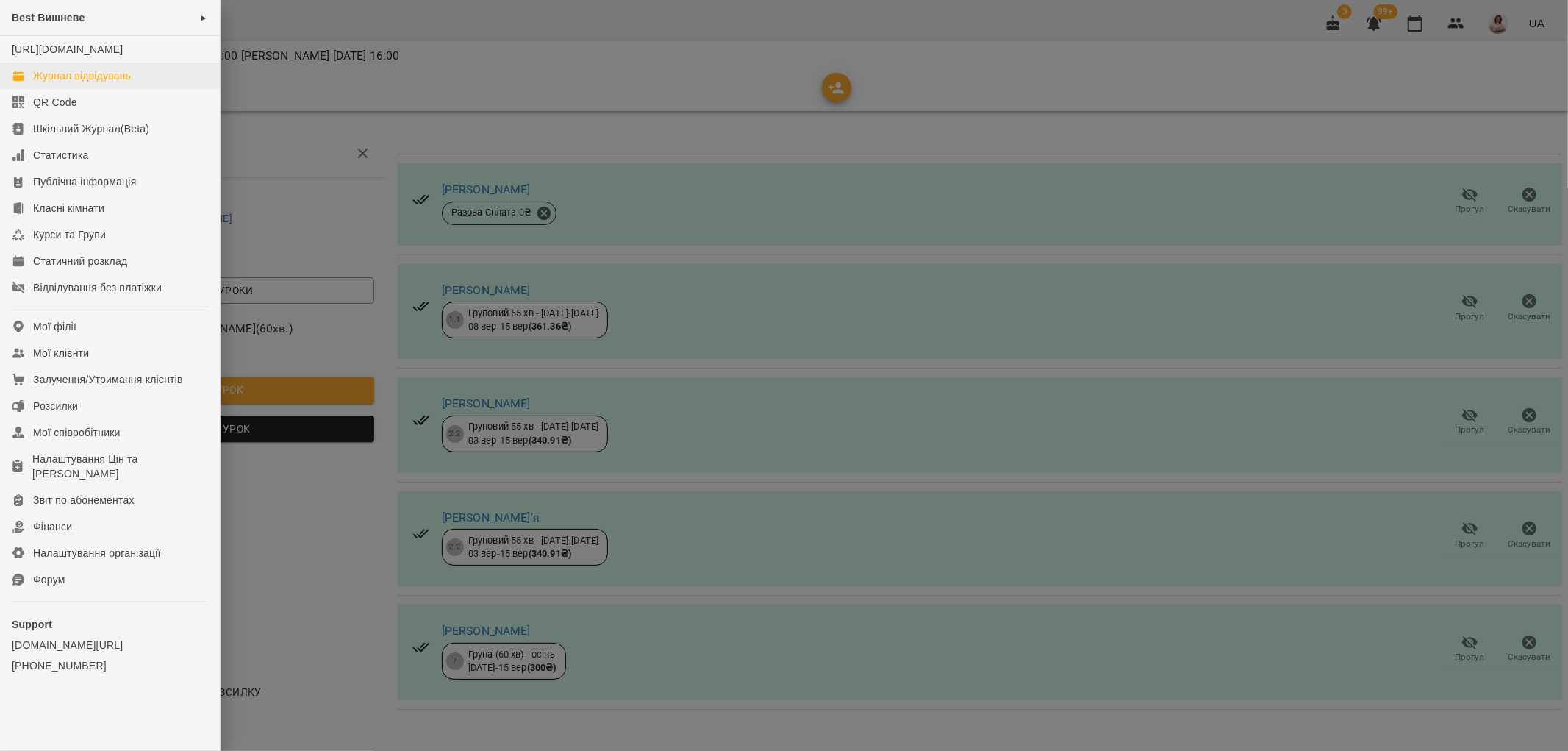
click at [123, 63] on li "[URL][DOMAIN_NAME]" at bounding box center [110, 49] width 220 height 26
click at [125, 83] on div "Журнал відвідувань" at bounding box center [82, 75] width 98 height 15
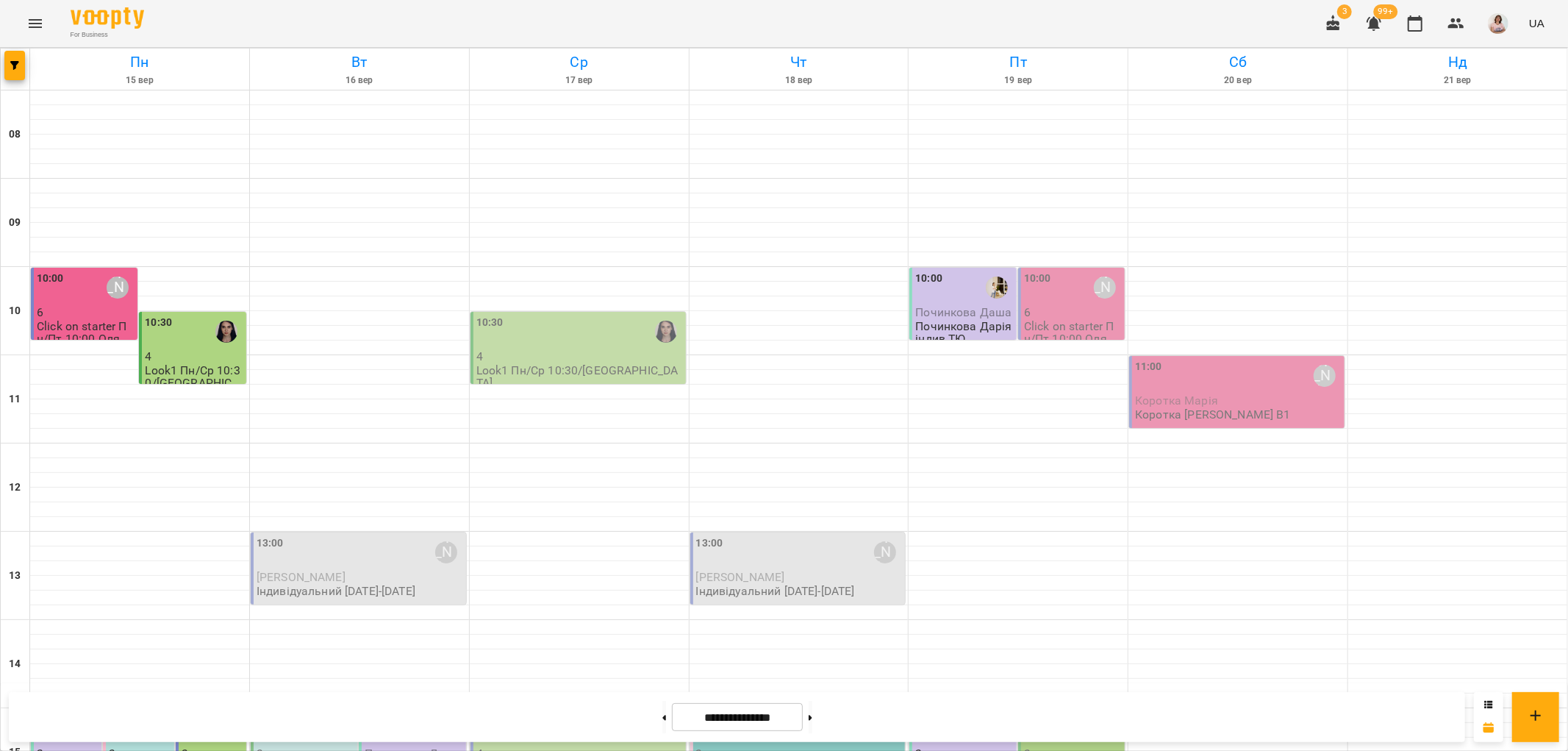
scroll to position [572, 0]
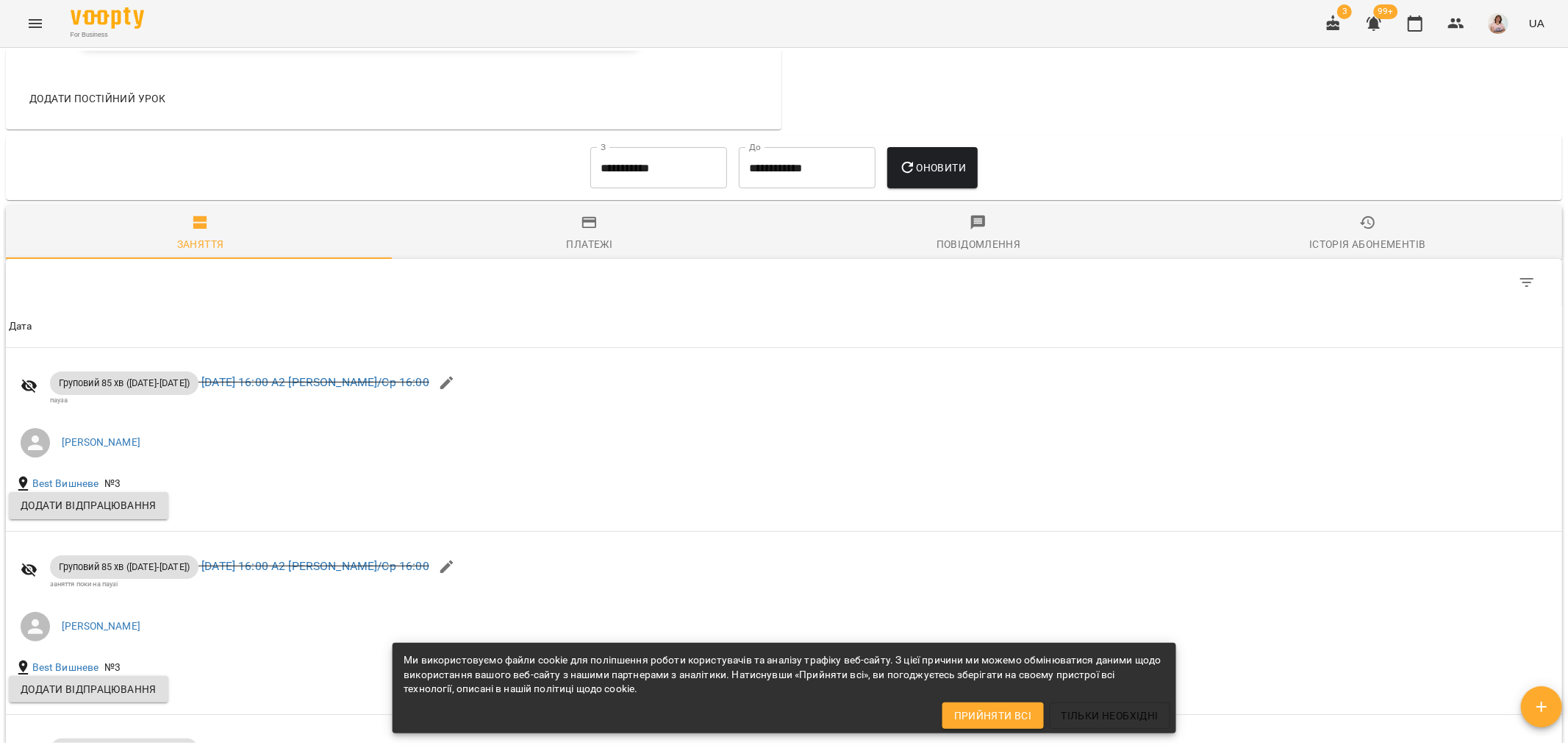
scroll to position [1388, 0]
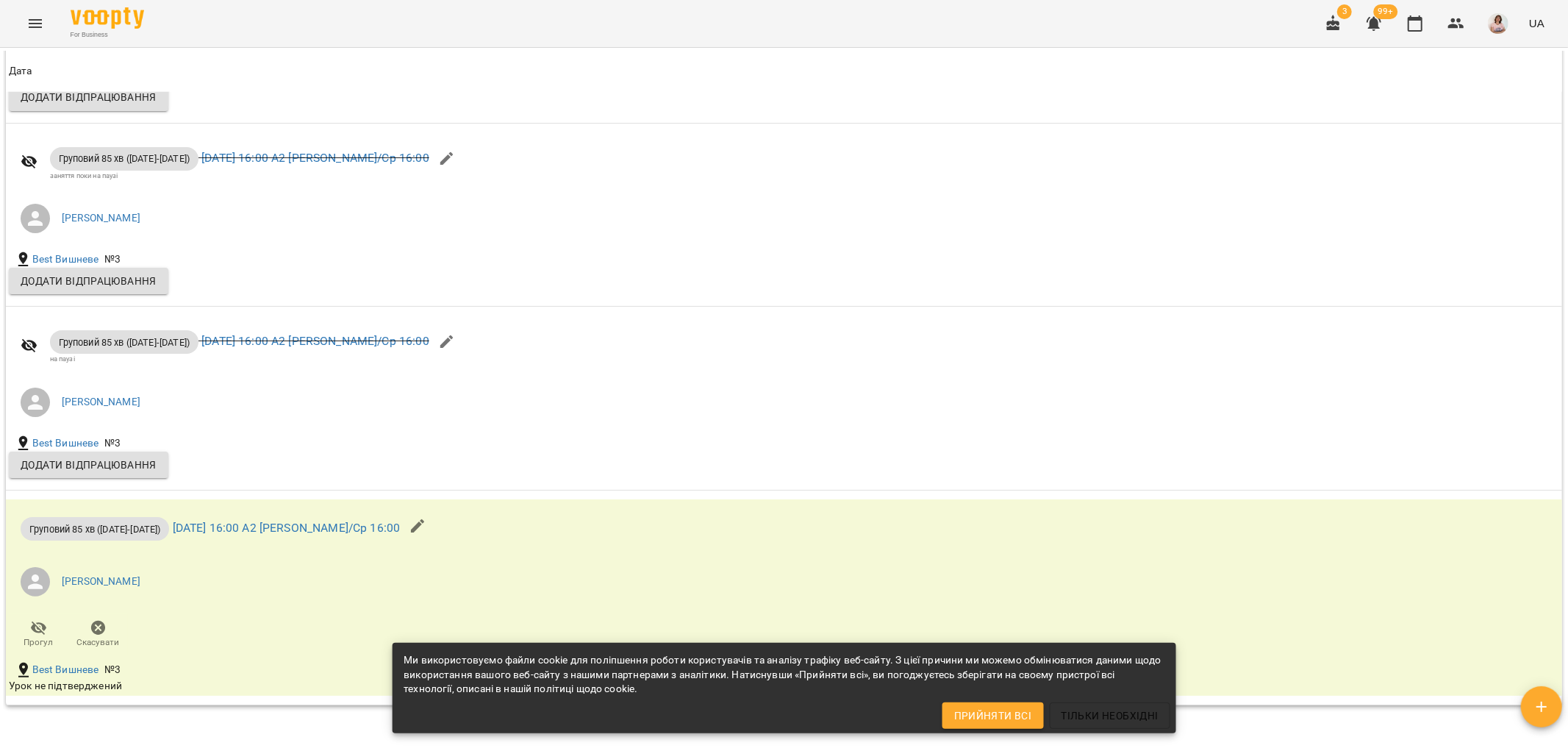
click at [26, 20] on icon "Menu" at bounding box center [35, 23] width 18 height 18
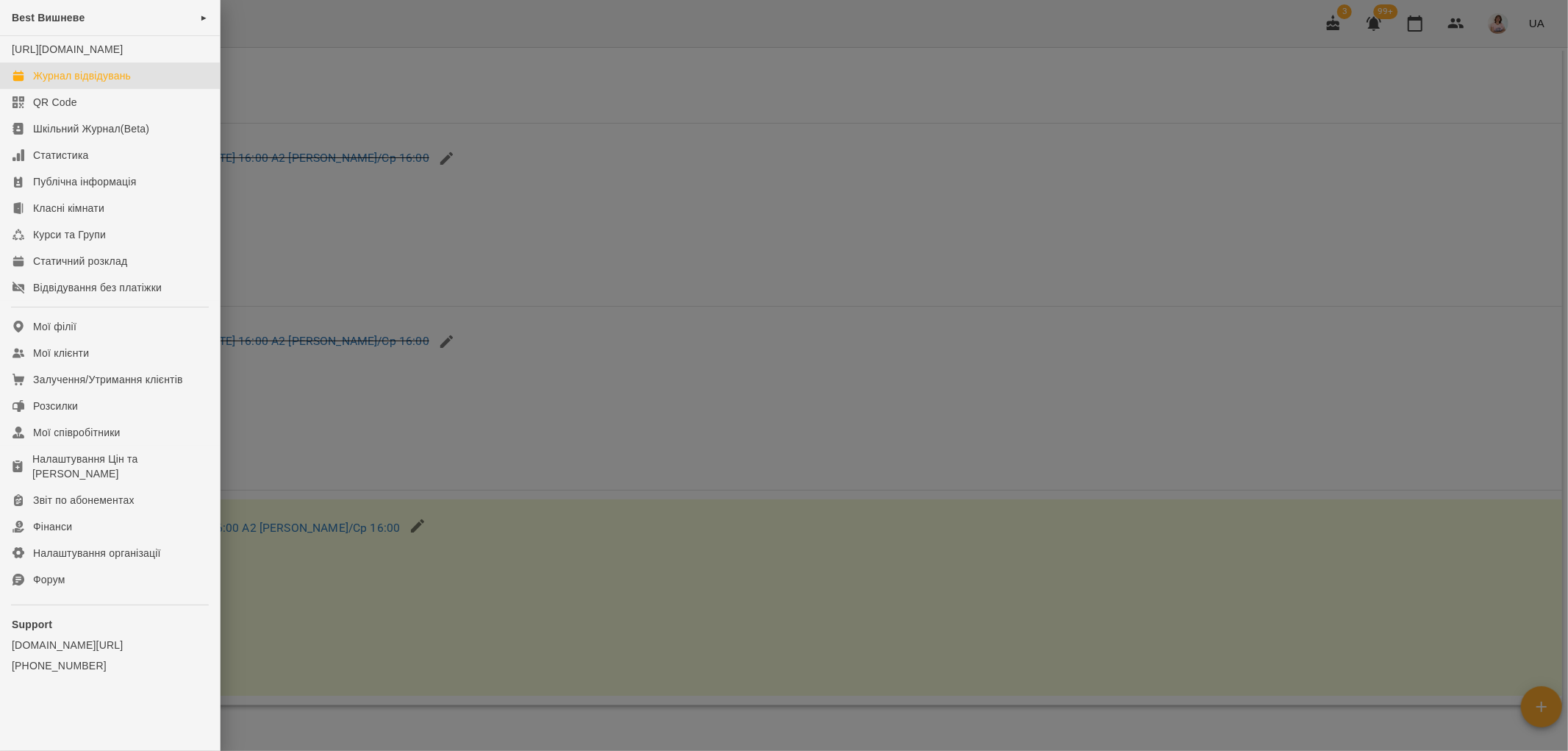
click at [87, 83] on div "Журнал відвідувань" at bounding box center [82, 75] width 98 height 15
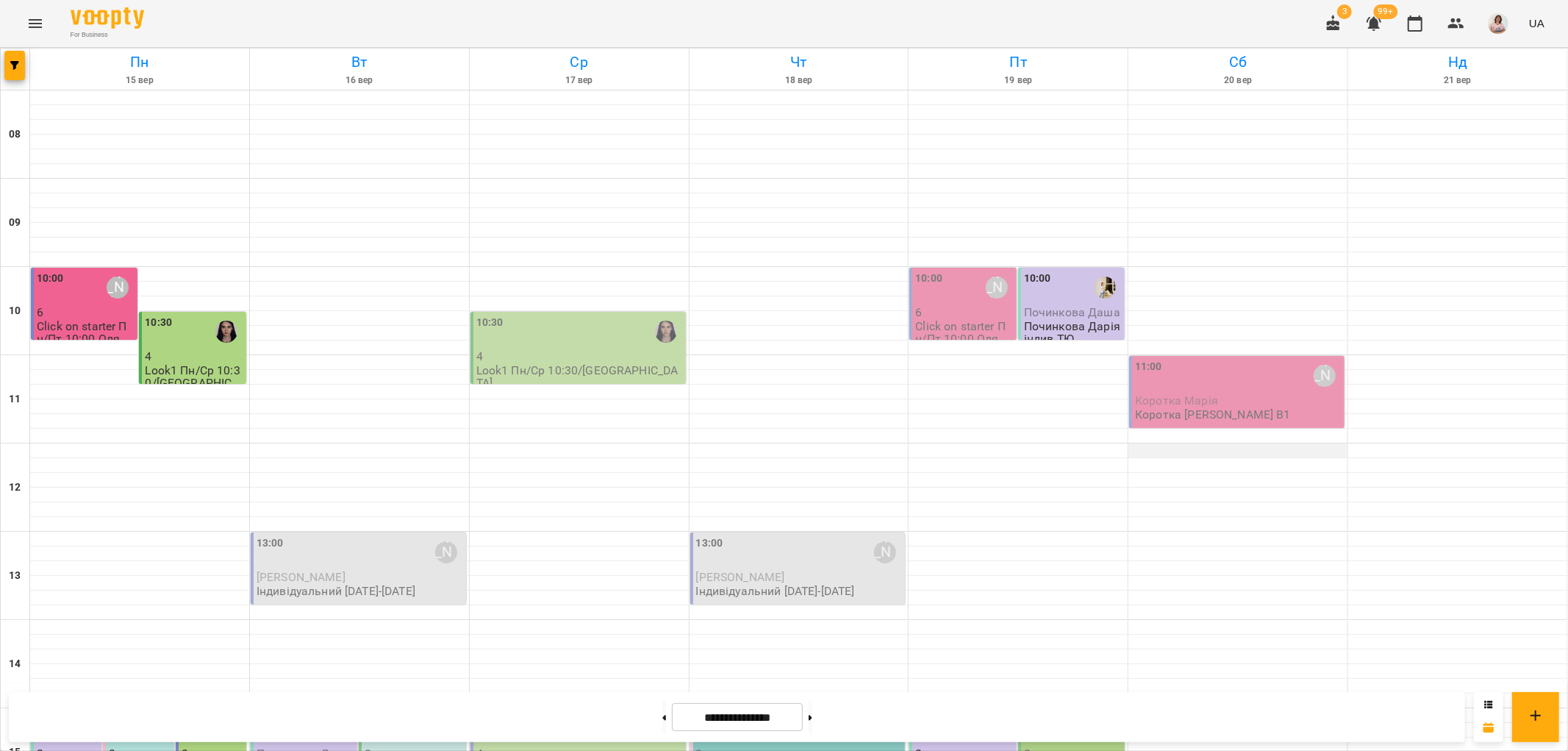
scroll to position [490, 0]
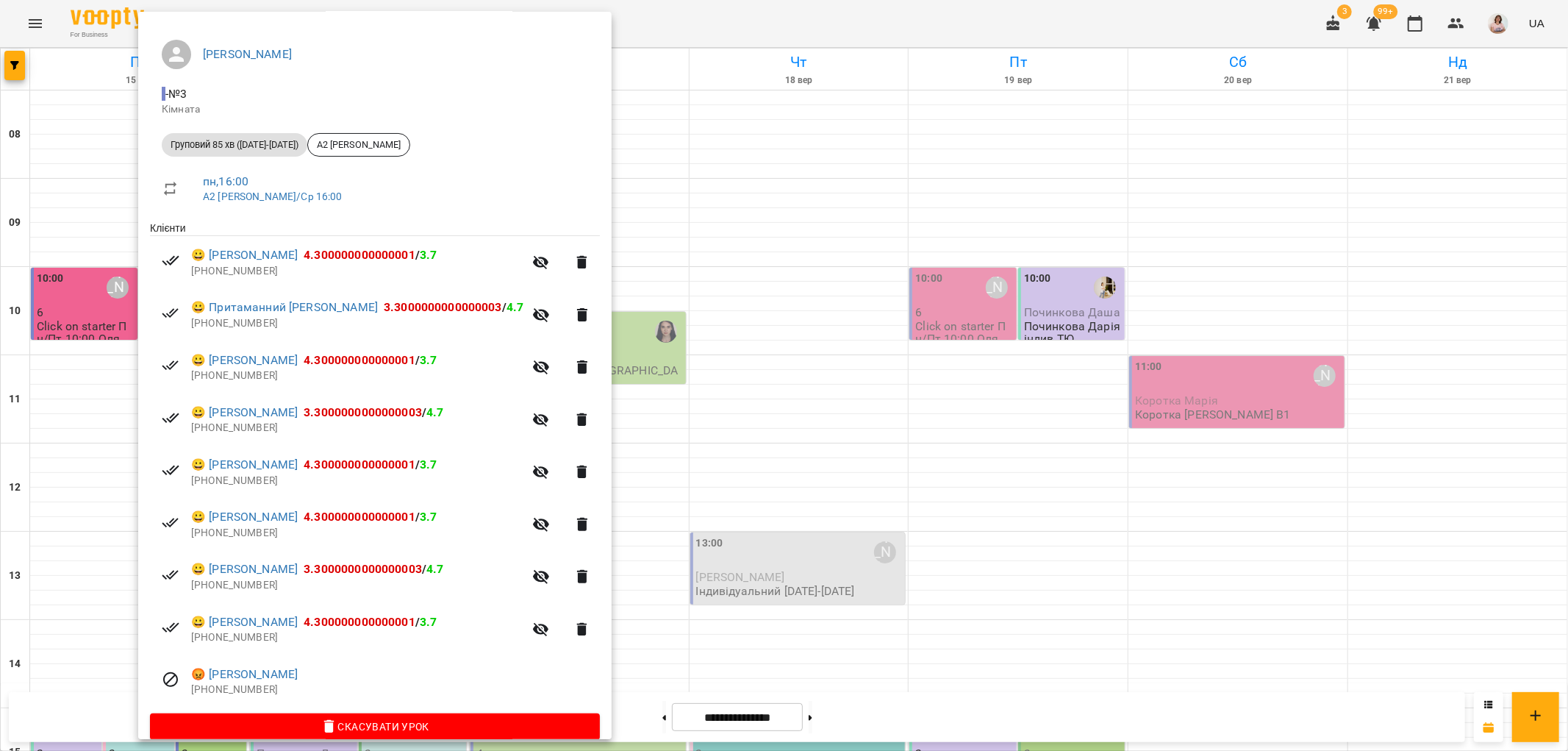
scroll to position [125, 0]
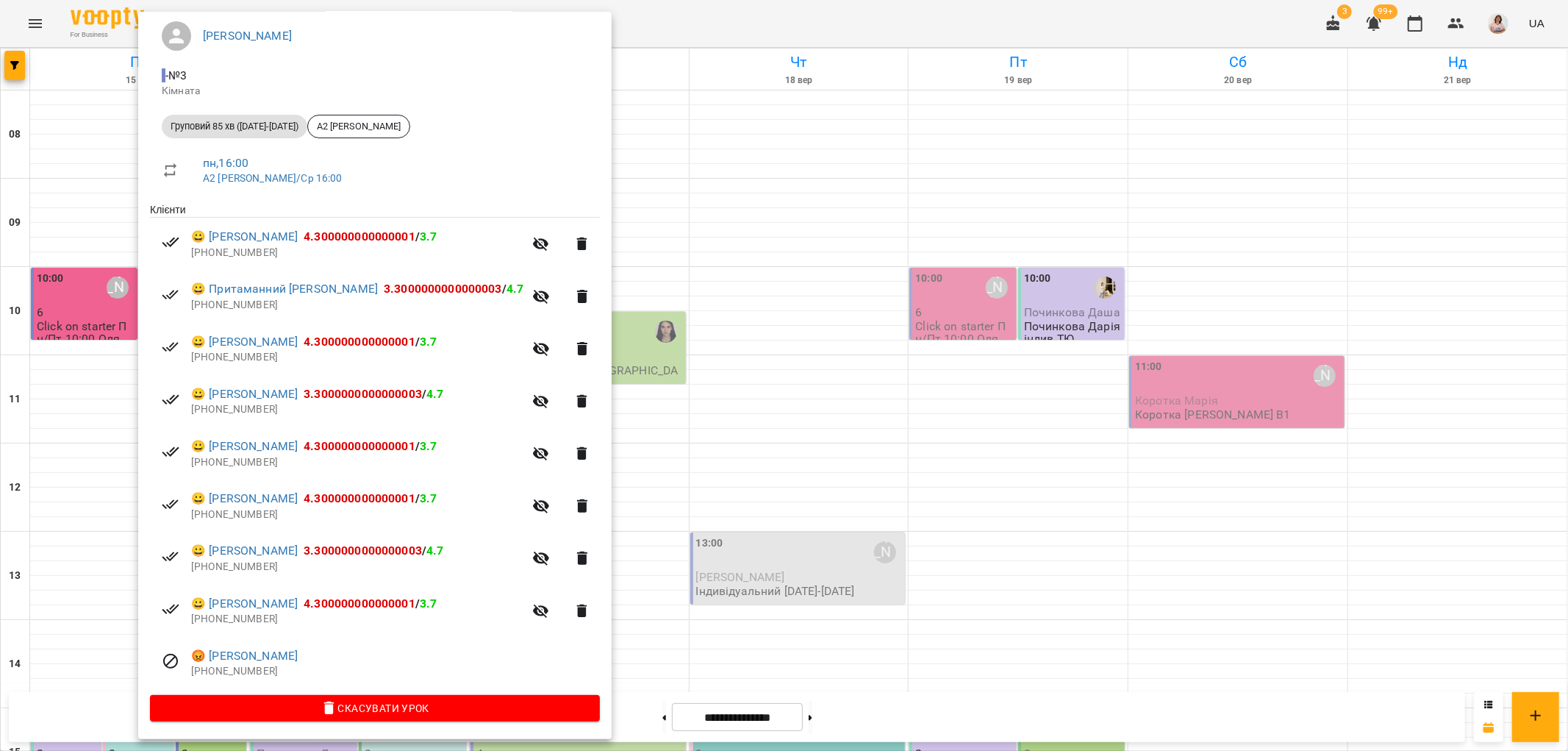
click at [703, 395] on div at bounding box center [784, 375] width 1568 height 751
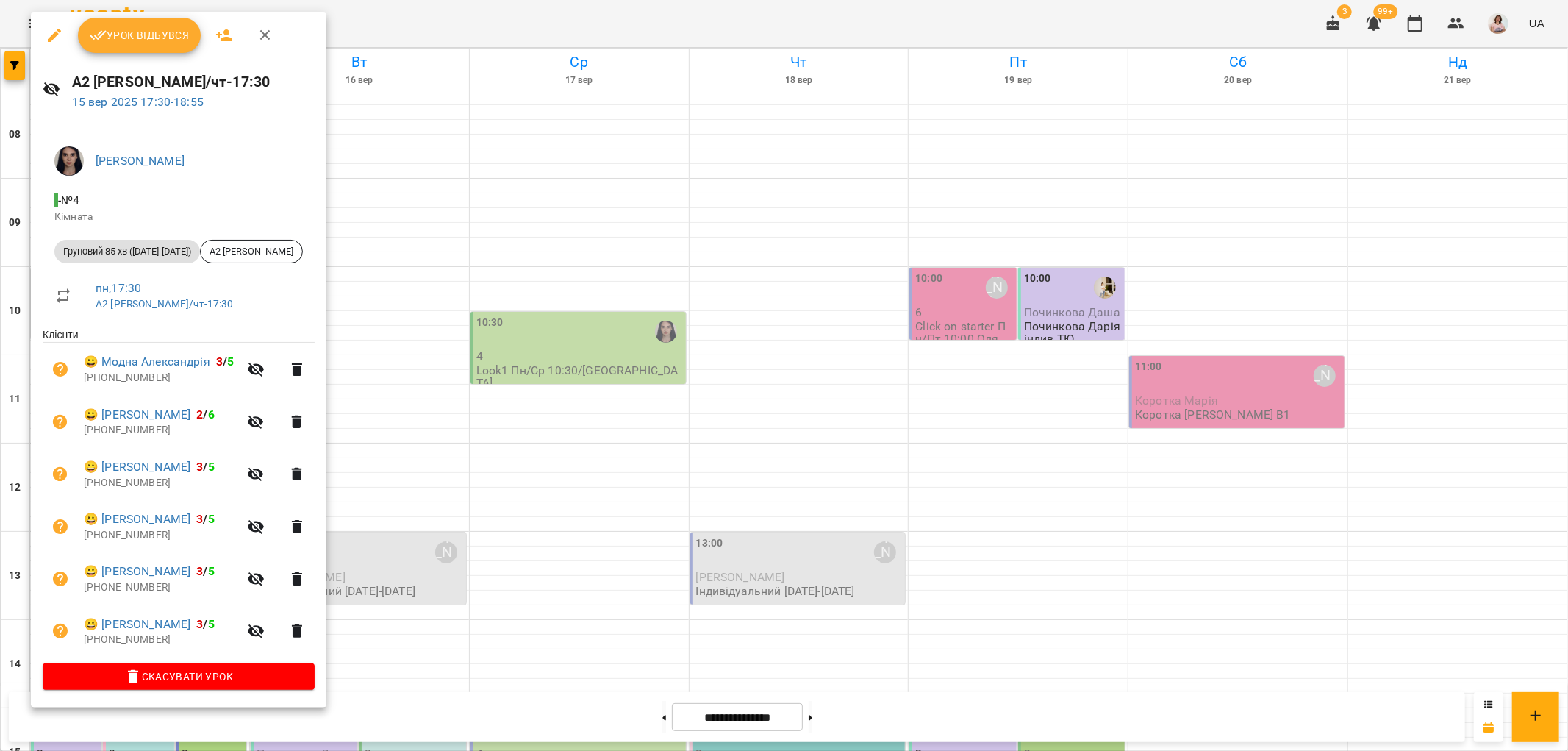
click at [150, 31] on span "Урок відбувся" at bounding box center [140, 35] width 100 height 18
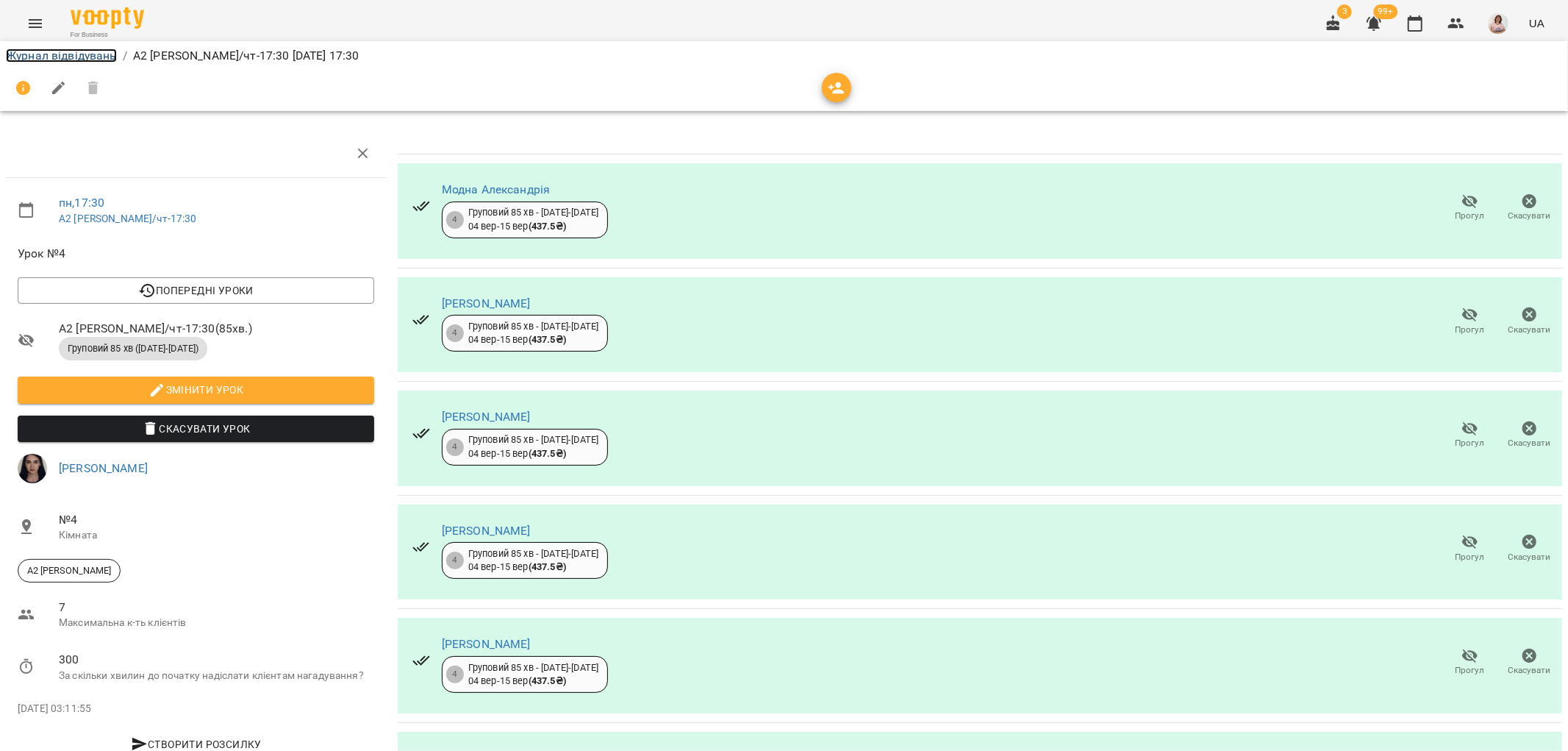
click at [58, 57] on link "Журнал відвідувань" at bounding box center [61, 56] width 111 height 14
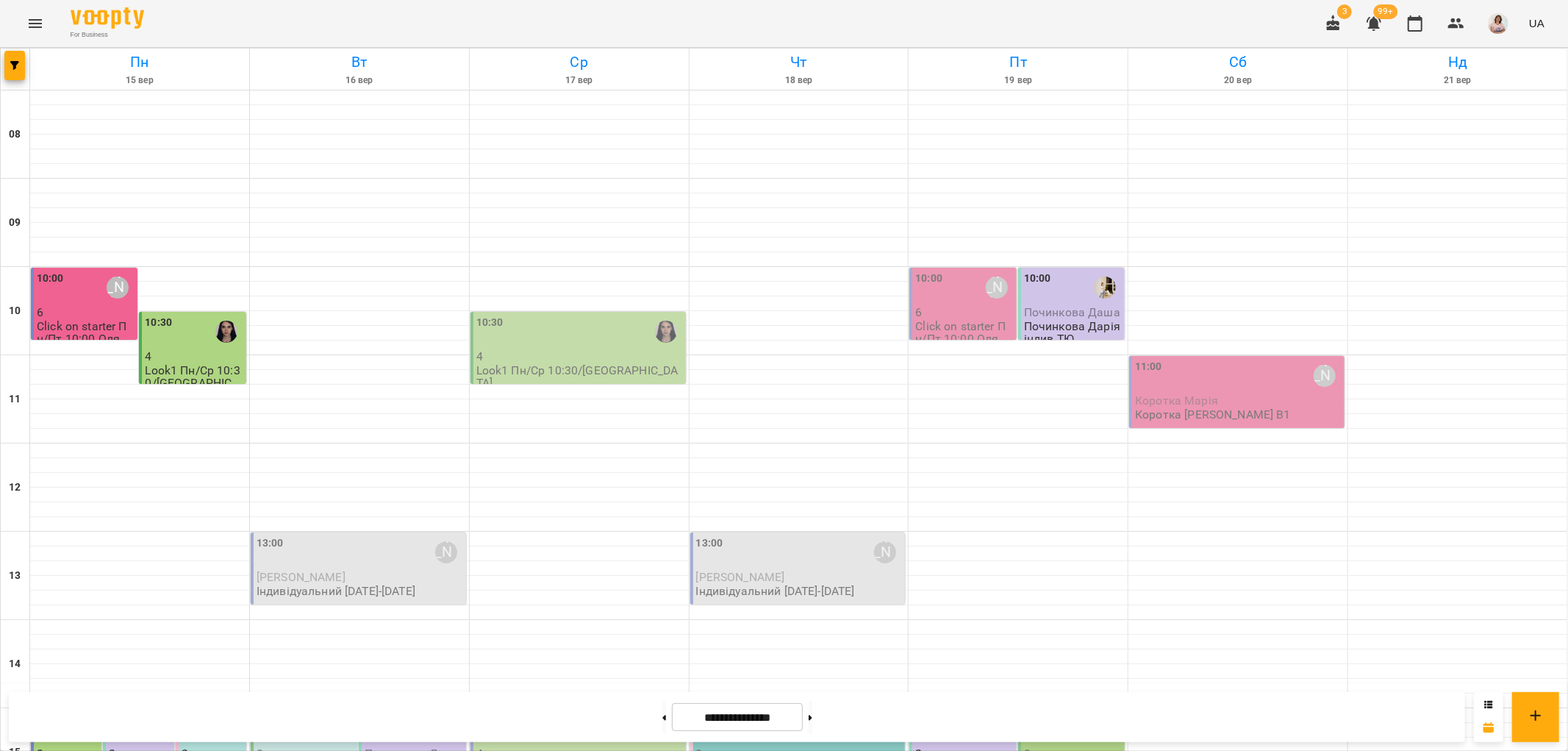
scroll to position [641, 0]
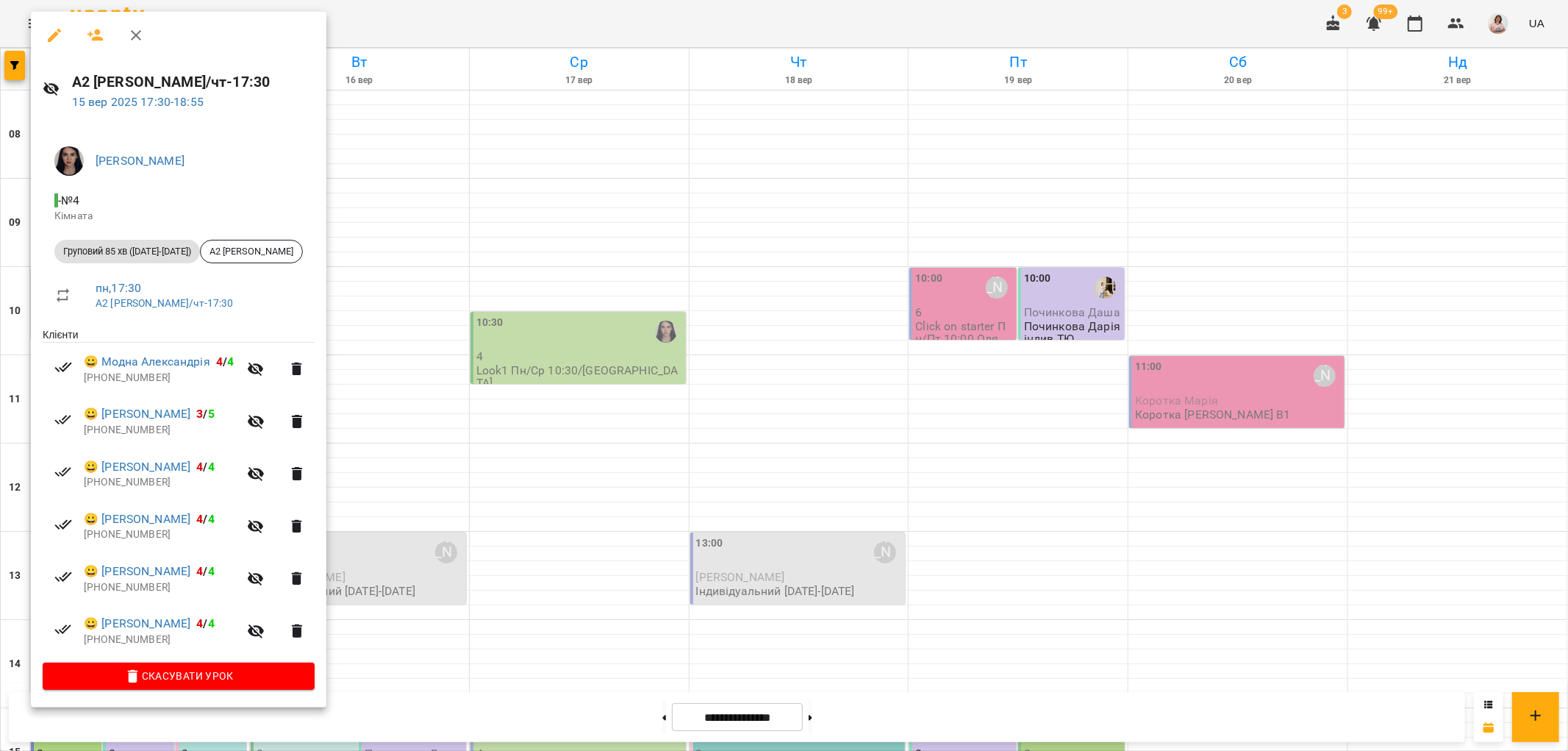
click at [435, 360] on div at bounding box center [784, 375] width 1568 height 751
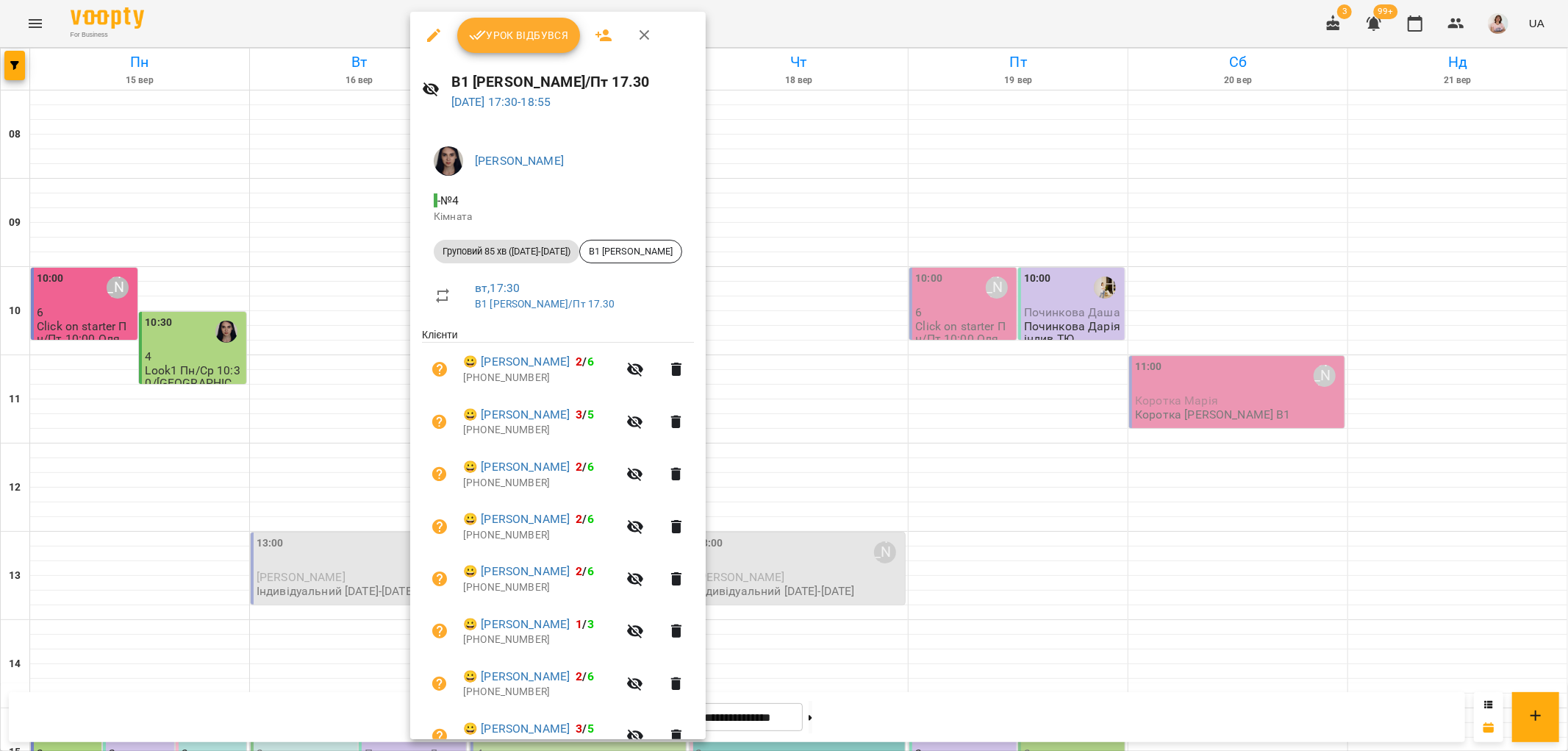
click at [826, 356] on div at bounding box center [784, 375] width 1568 height 751
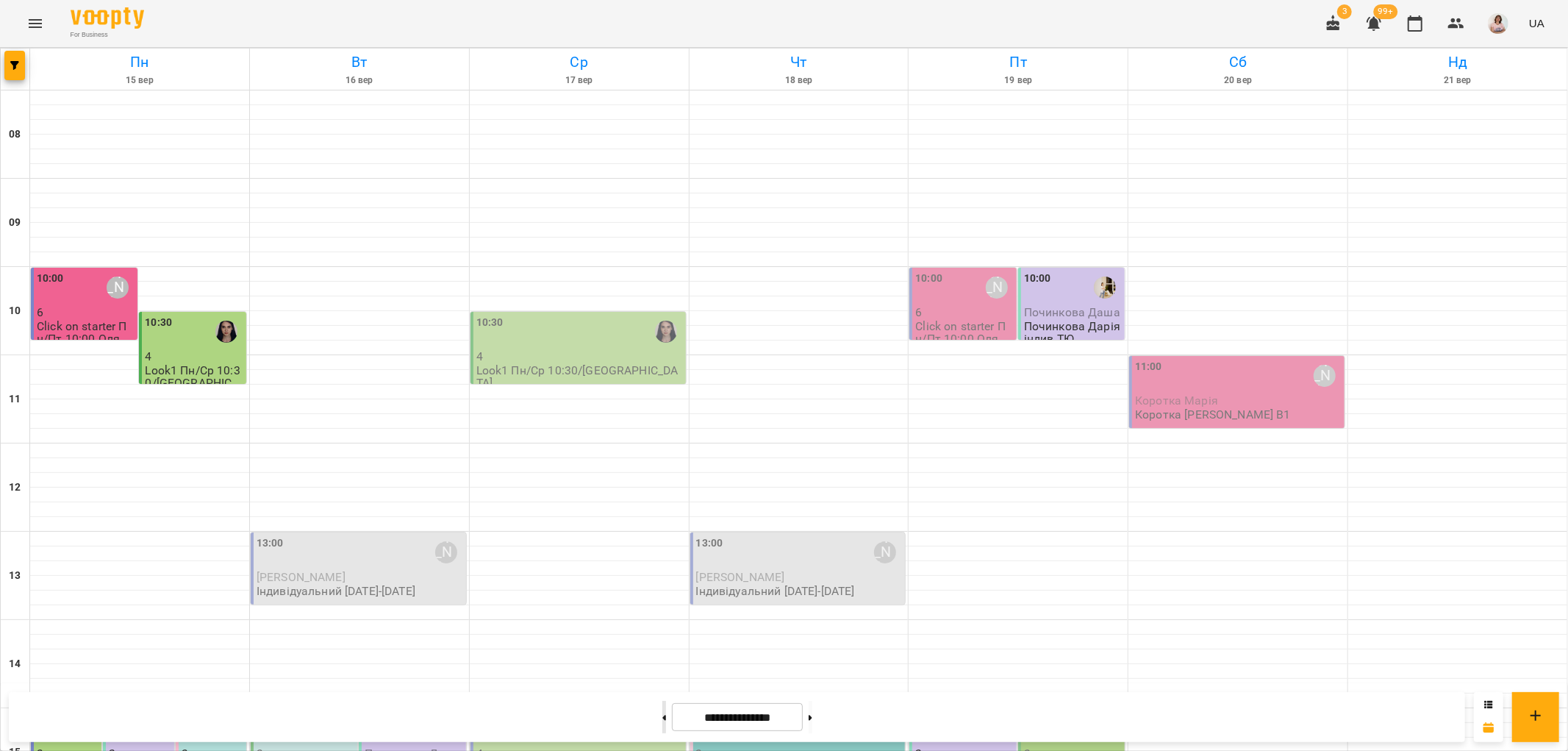
click at [663, 717] on button at bounding box center [665, 717] width 4 height 32
type input "**********"
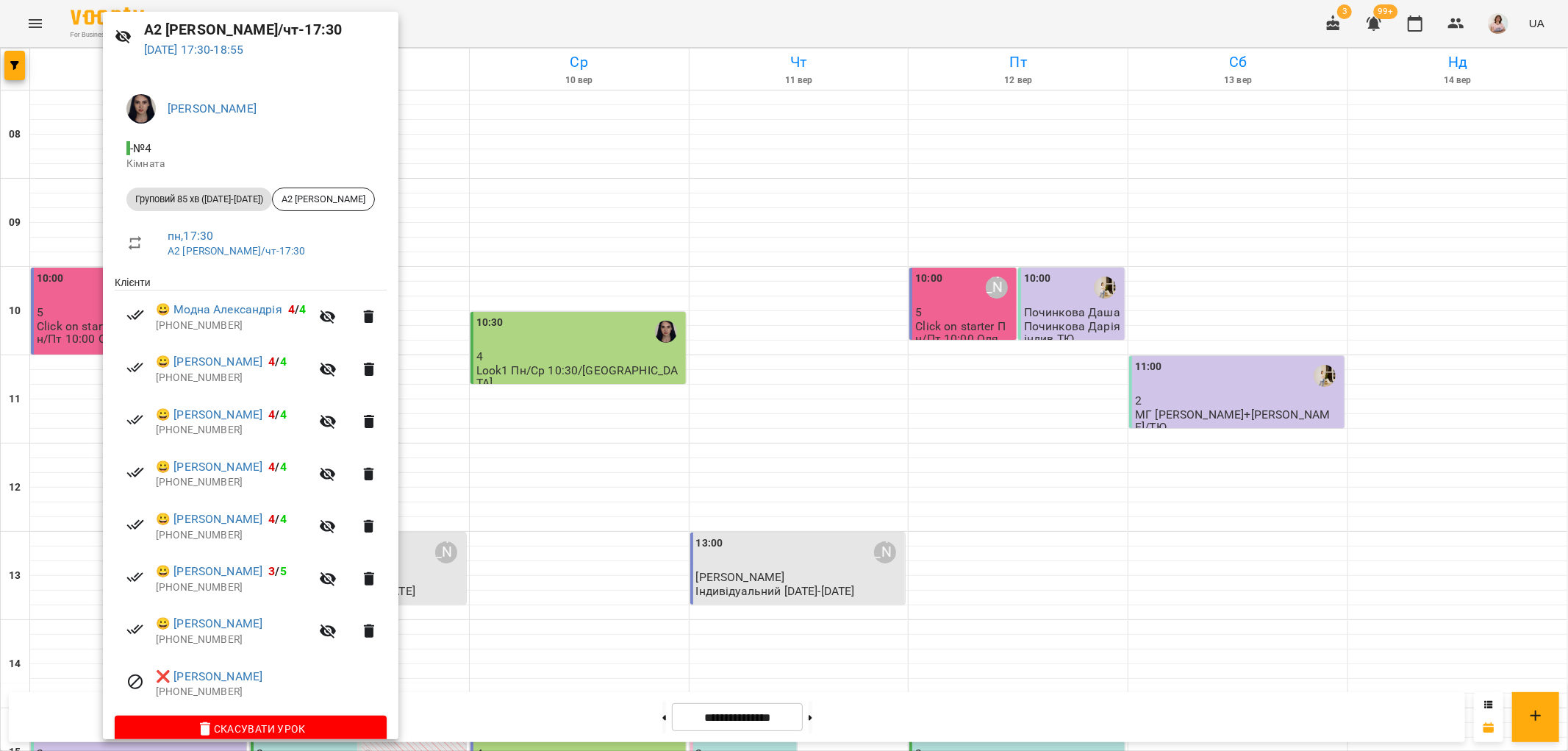
scroll to position [73, 0]
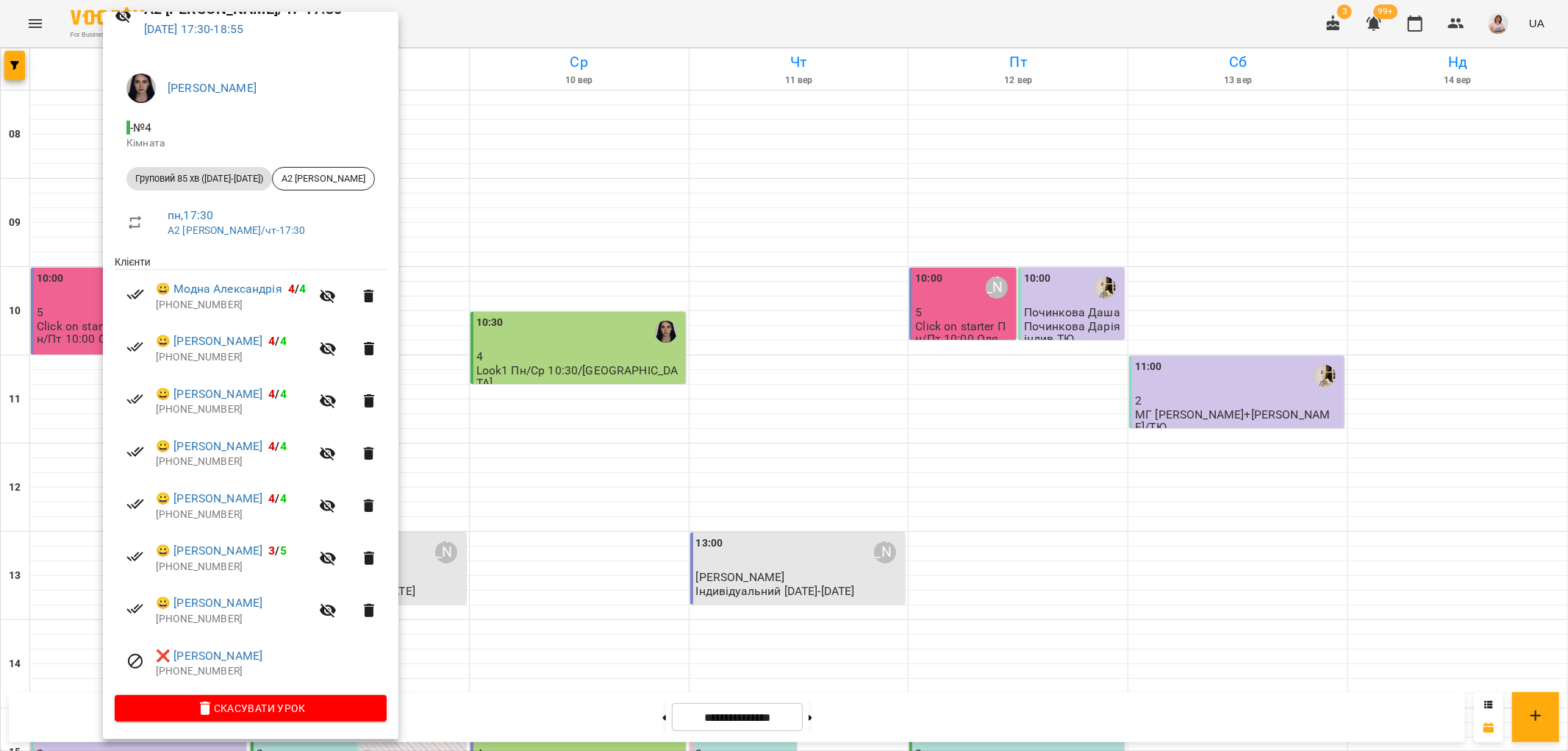
click at [745, 346] on div at bounding box center [784, 375] width 1568 height 751
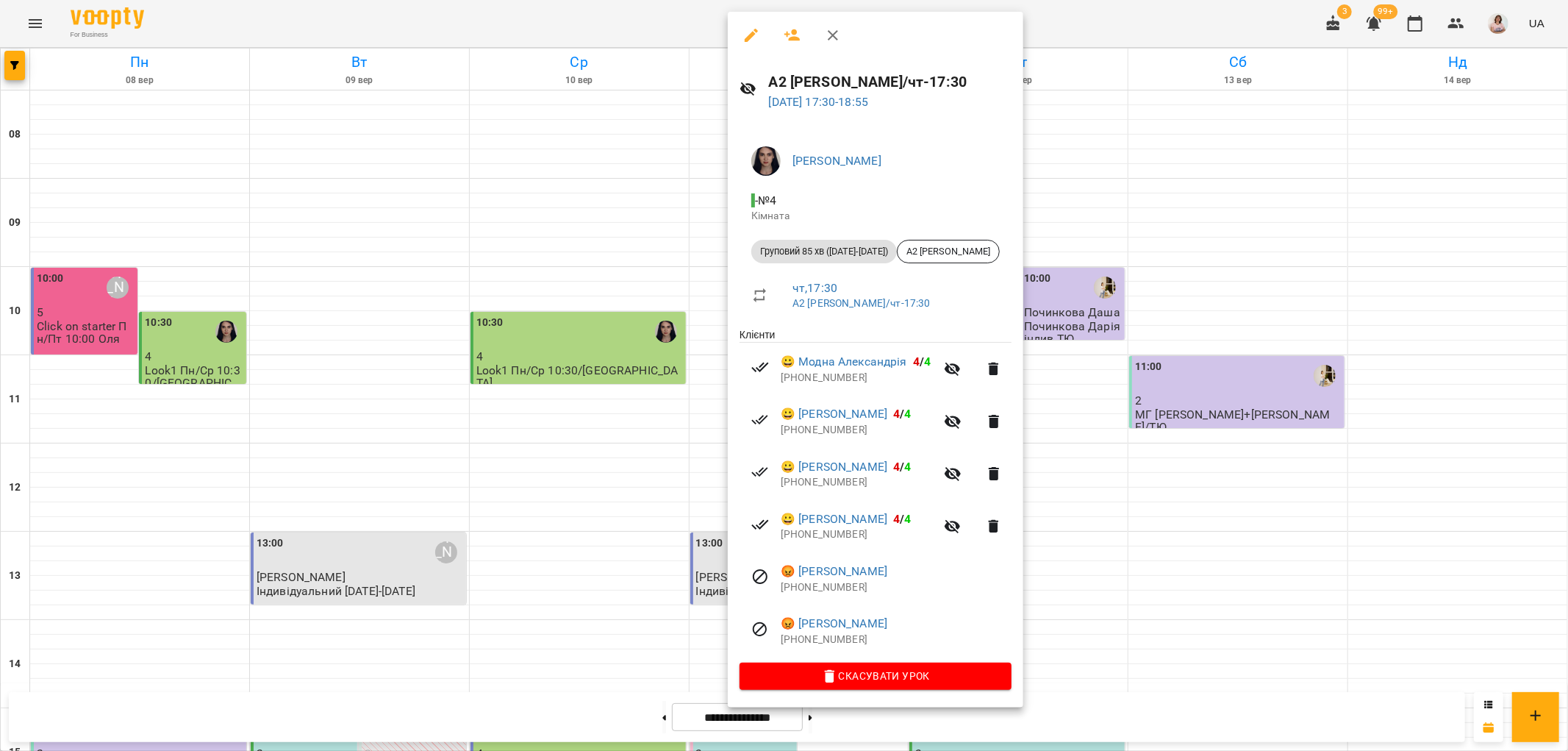
click at [137, 346] on div at bounding box center [784, 375] width 1568 height 751
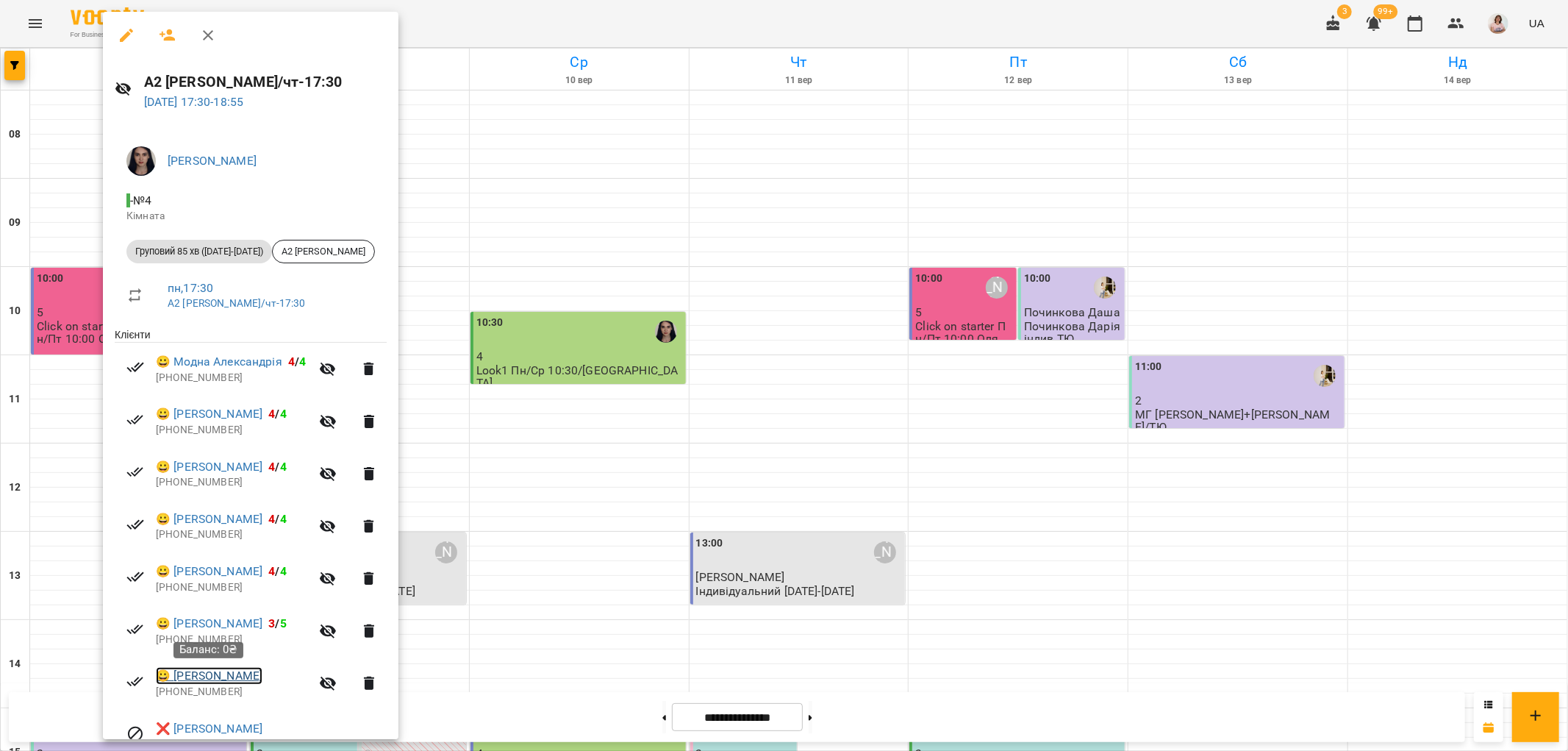
click at [226, 679] on link "😀 Розумей Назар" at bounding box center [208, 676] width 107 height 18
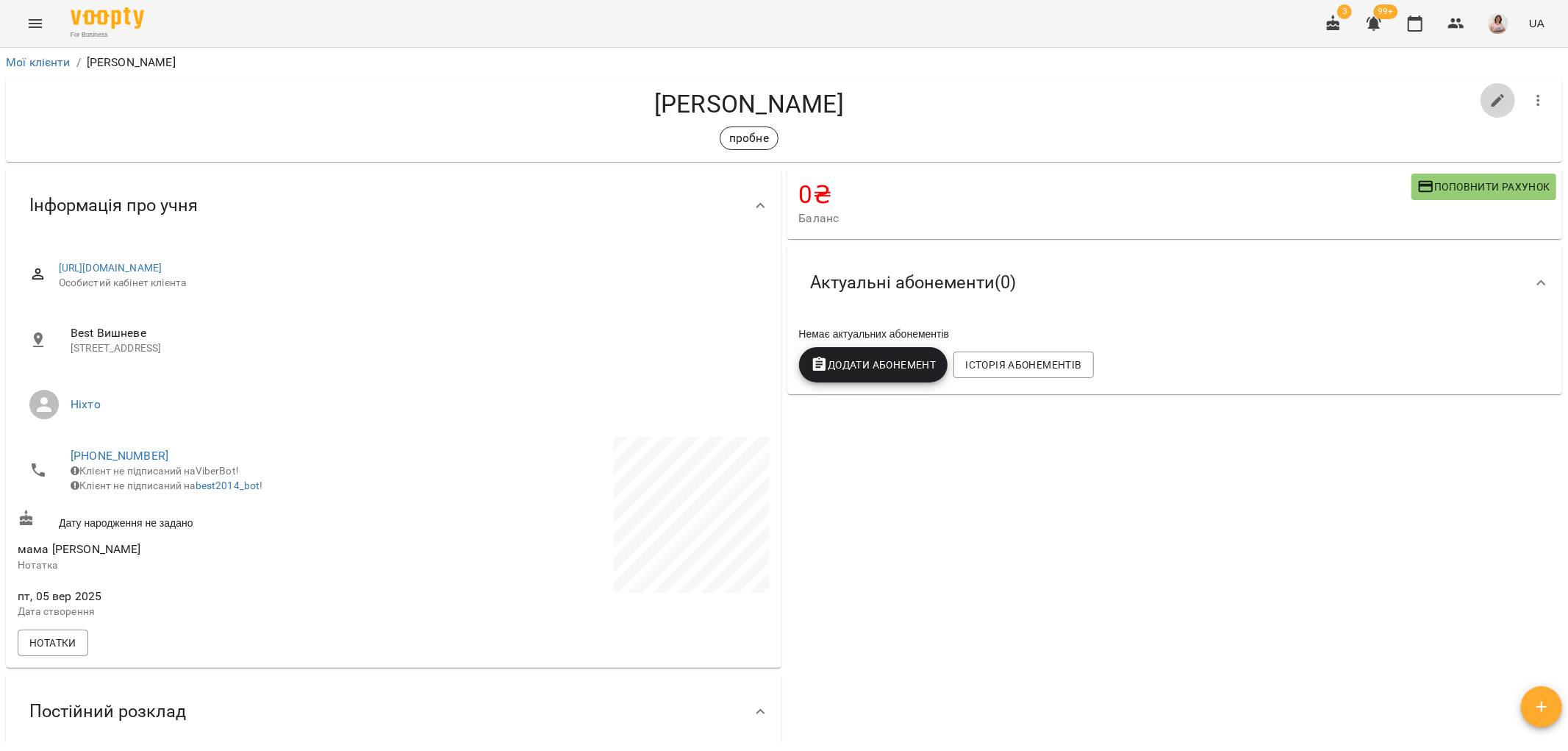
click at [1492, 99] on icon "button" at bounding box center [1499, 101] width 14 height 14
select select "**"
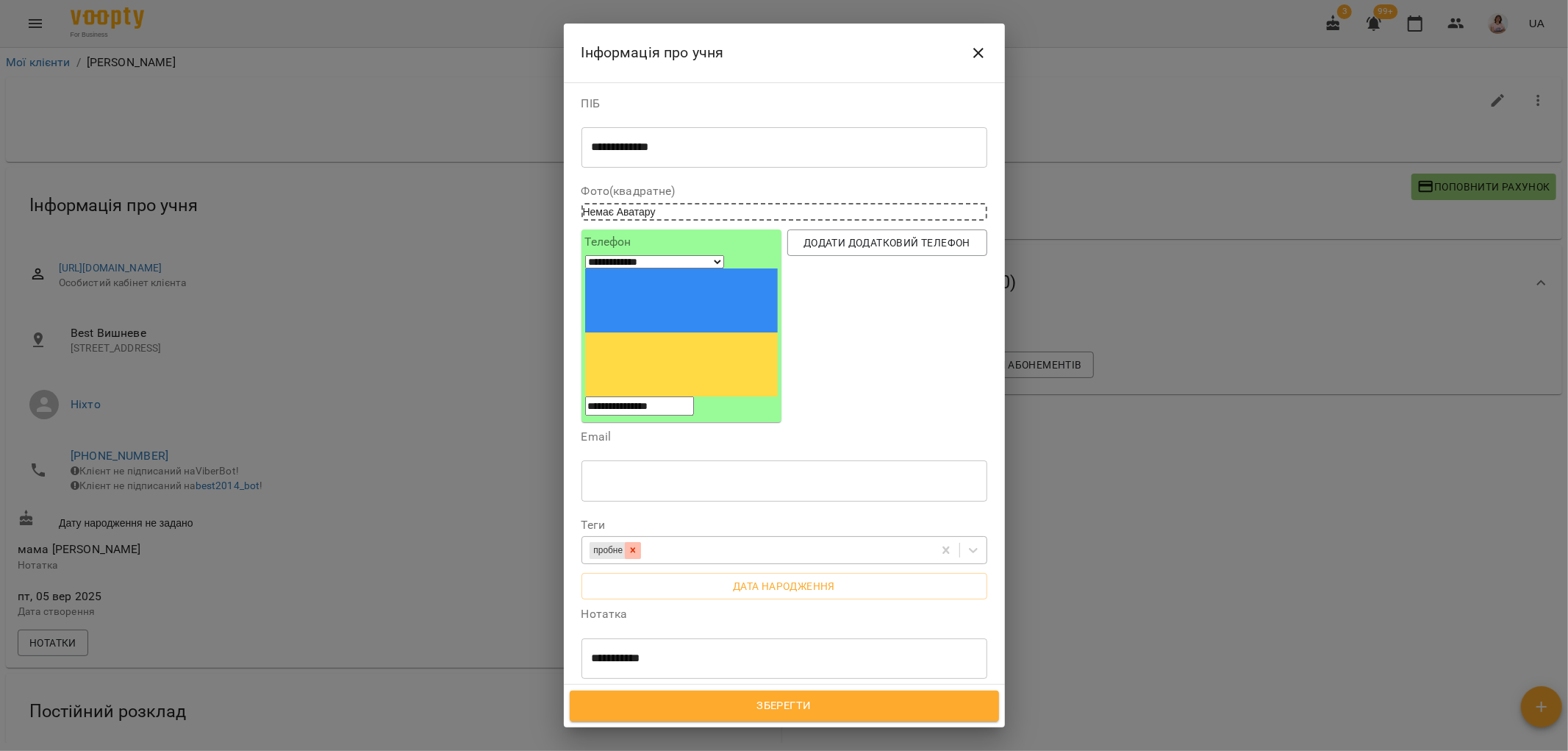
click at [638, 545] on icon at bounding box center [633, 550] width 11 height 11
click at [640, 542] on div "Надрукуйте або оберіть..." at bounding box center [650, 549] width 122 height 15
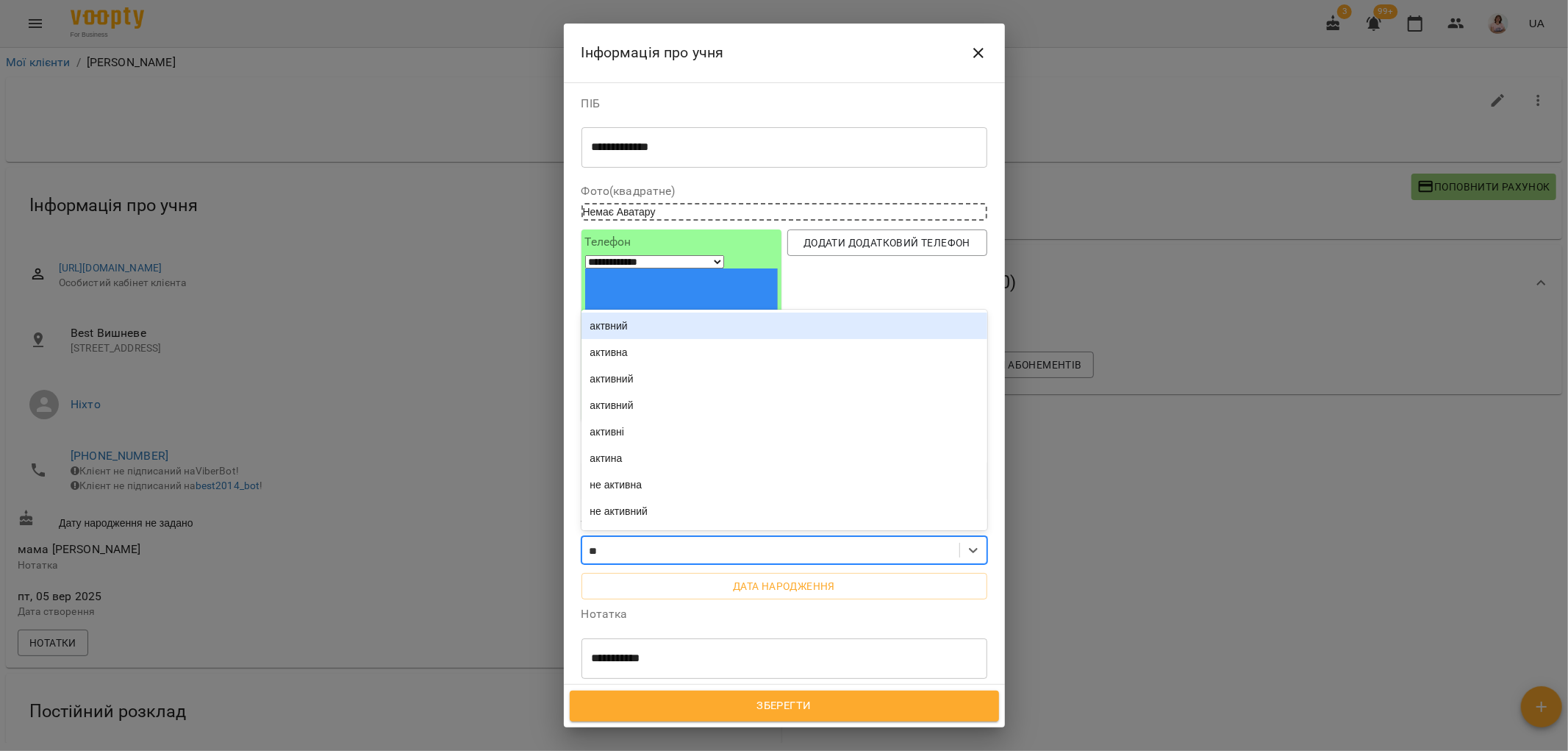
type input "***"
click at [592, 312] on div "актвний" at bounding box center [784, 325] width 406 height 26
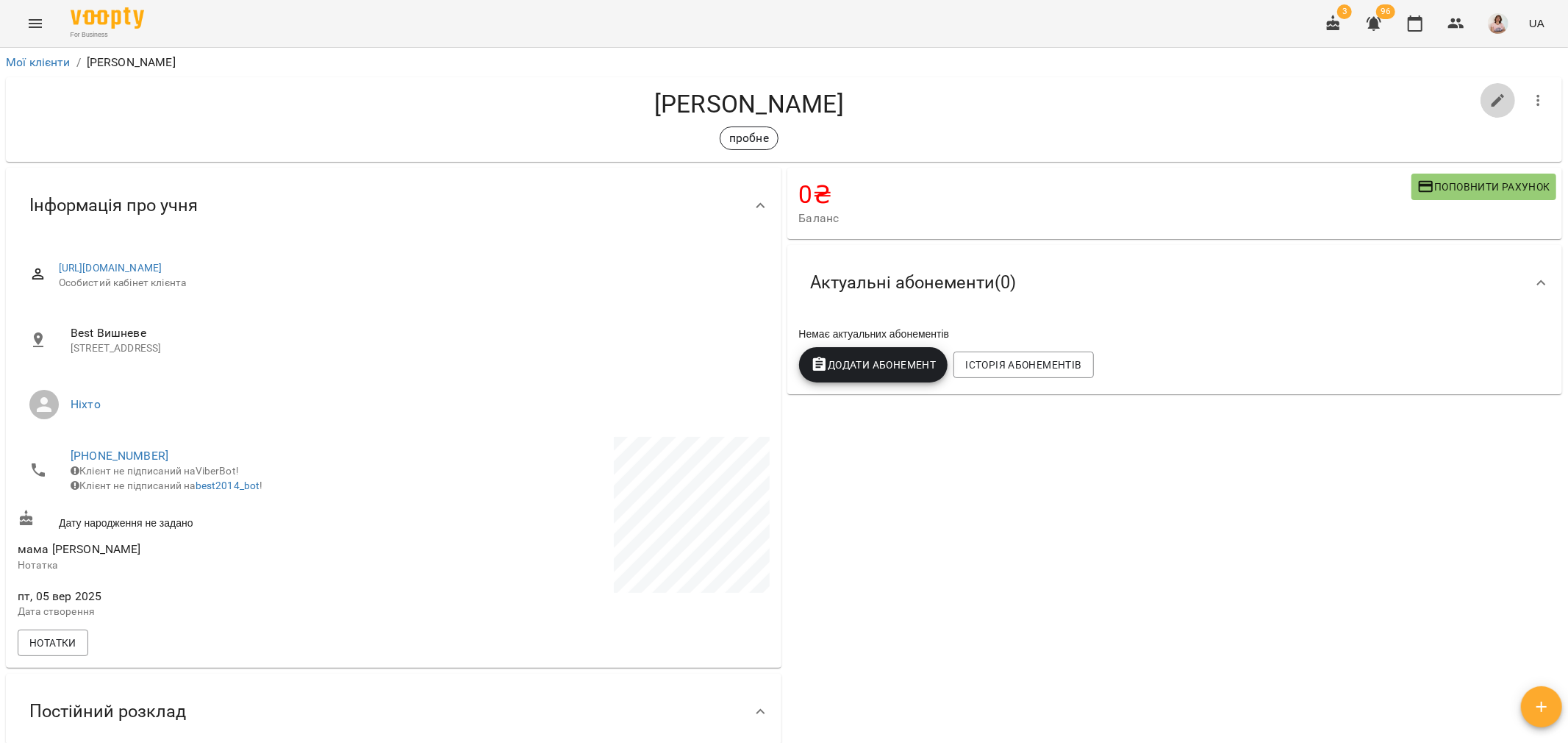
click at [1490, 101] on icon "button" at bounding box center [1499, 101] width 18 height 18
select select "**"
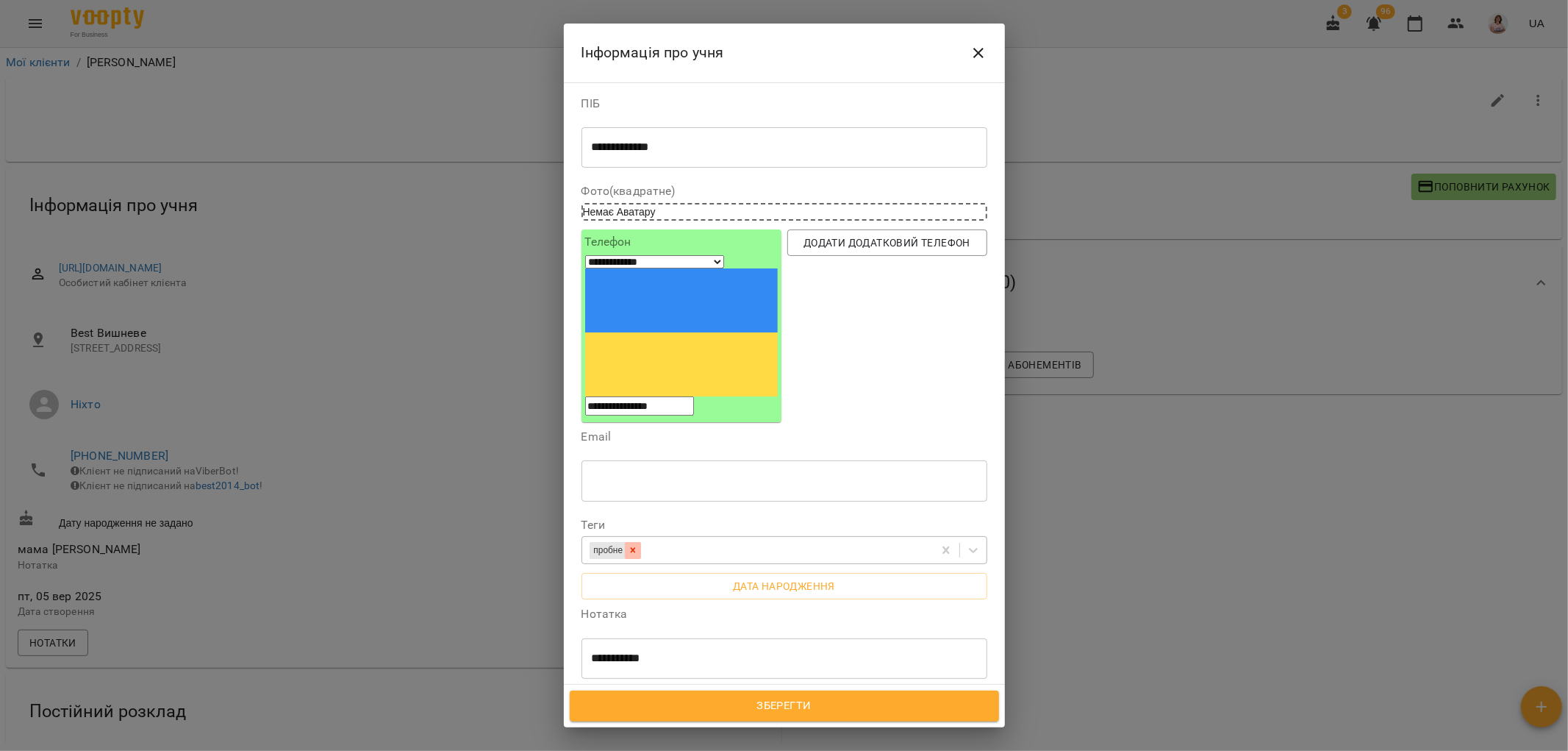
click at [637, 545] on icon at bounding box center [633, 550] width 11 height 11
click at [640, 542] on div "Надрукуйте або оберіть..." at bounding box center [650, 549] width 122 height 15
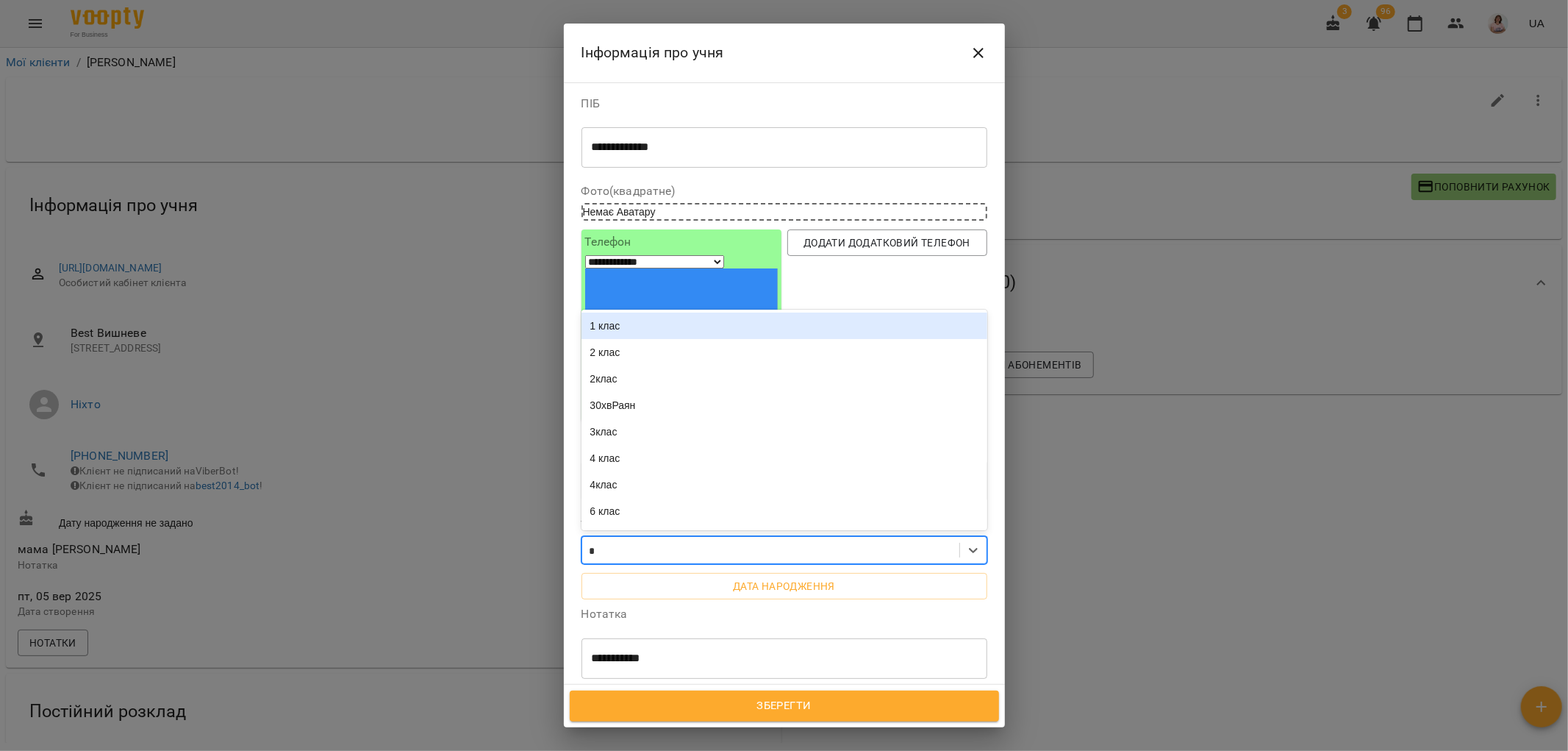
type input "**"
click at [631, 312] on div "актвний" at bounding box center [784, 325] width 406 height 26
type input "**"
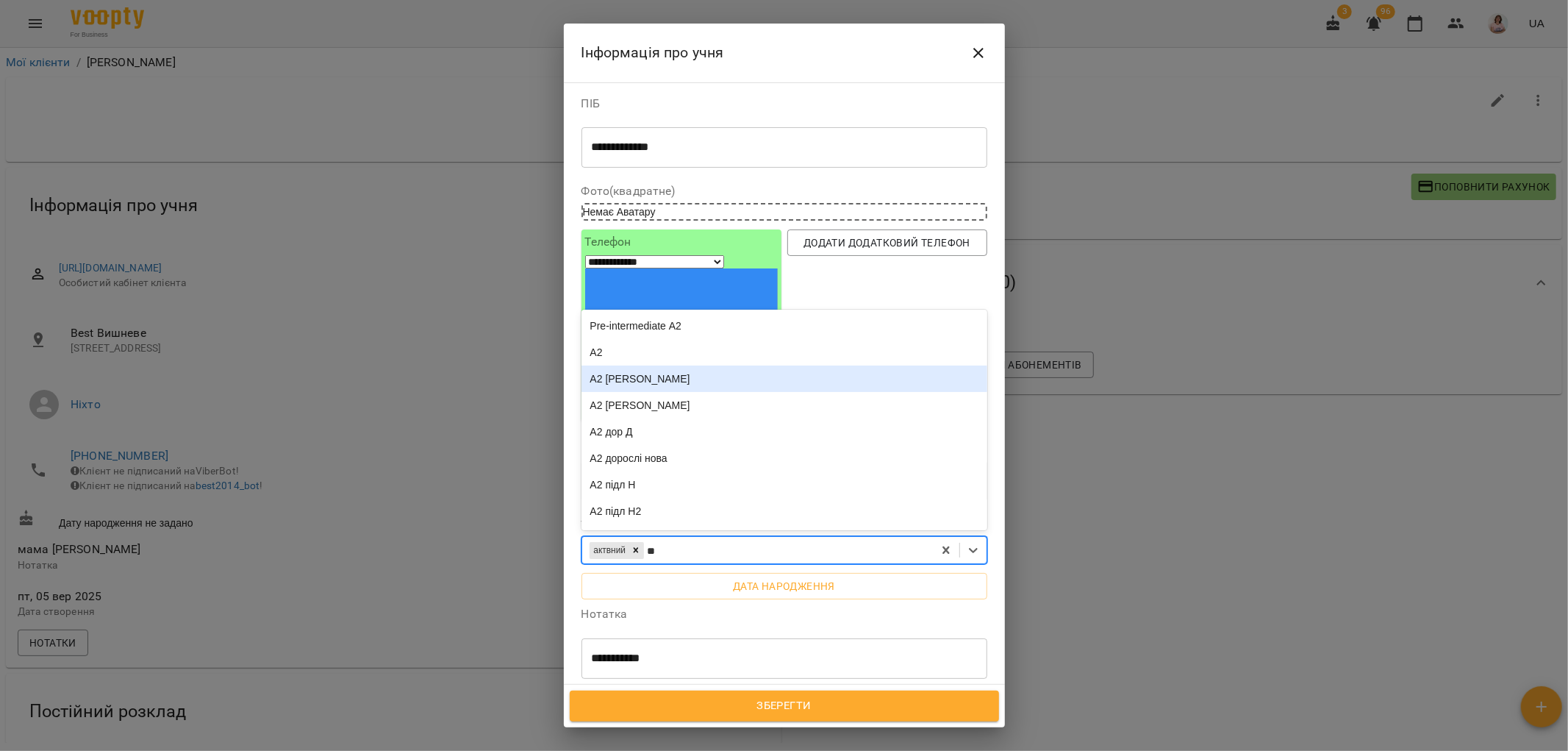
click at [634, 365] on div "А2 [PERSON_NAME]" at bounding box center [784, 378] width 406 height 26
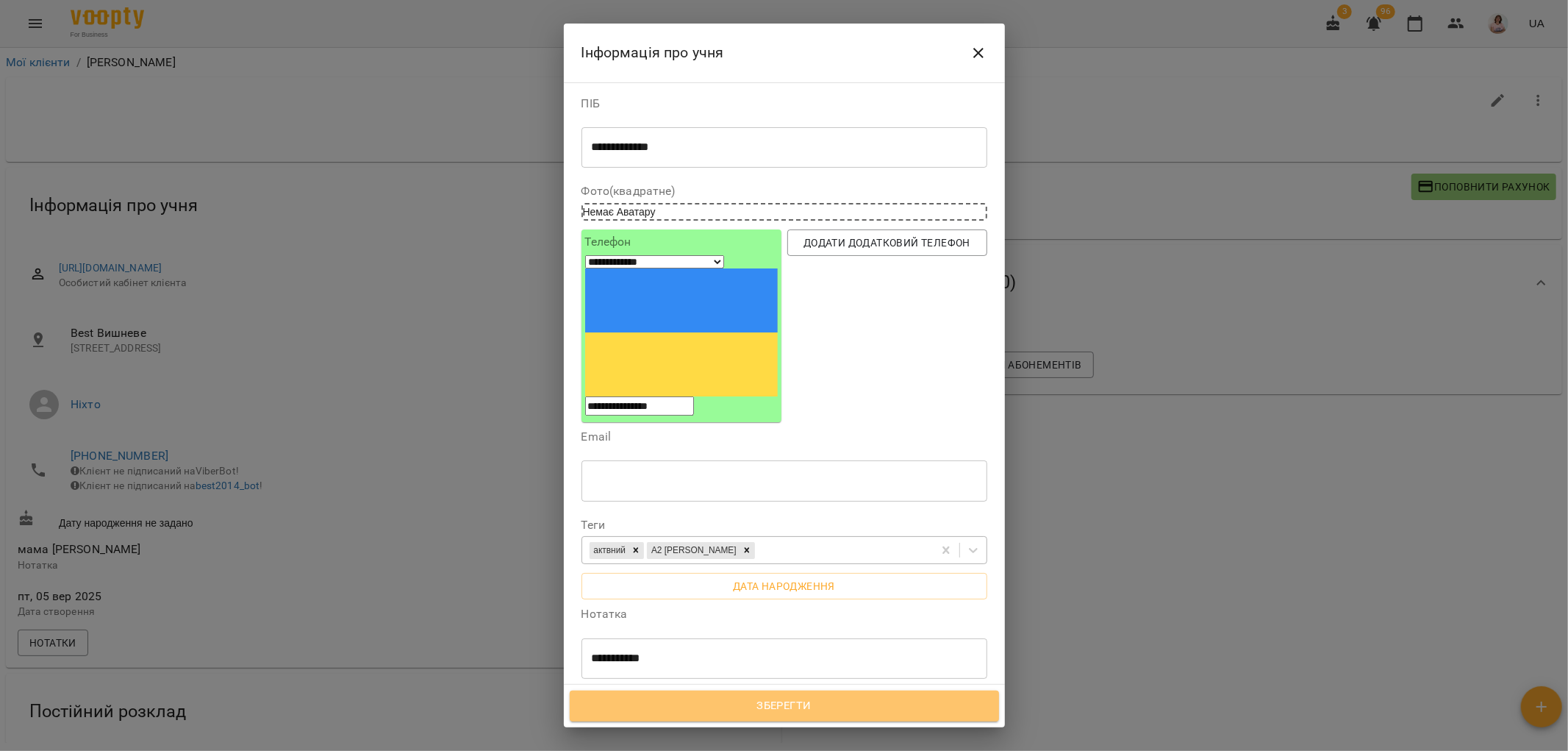
click at [804, 704] on span "Зберегти" at bounding box center [785, 706] width 397 height 20
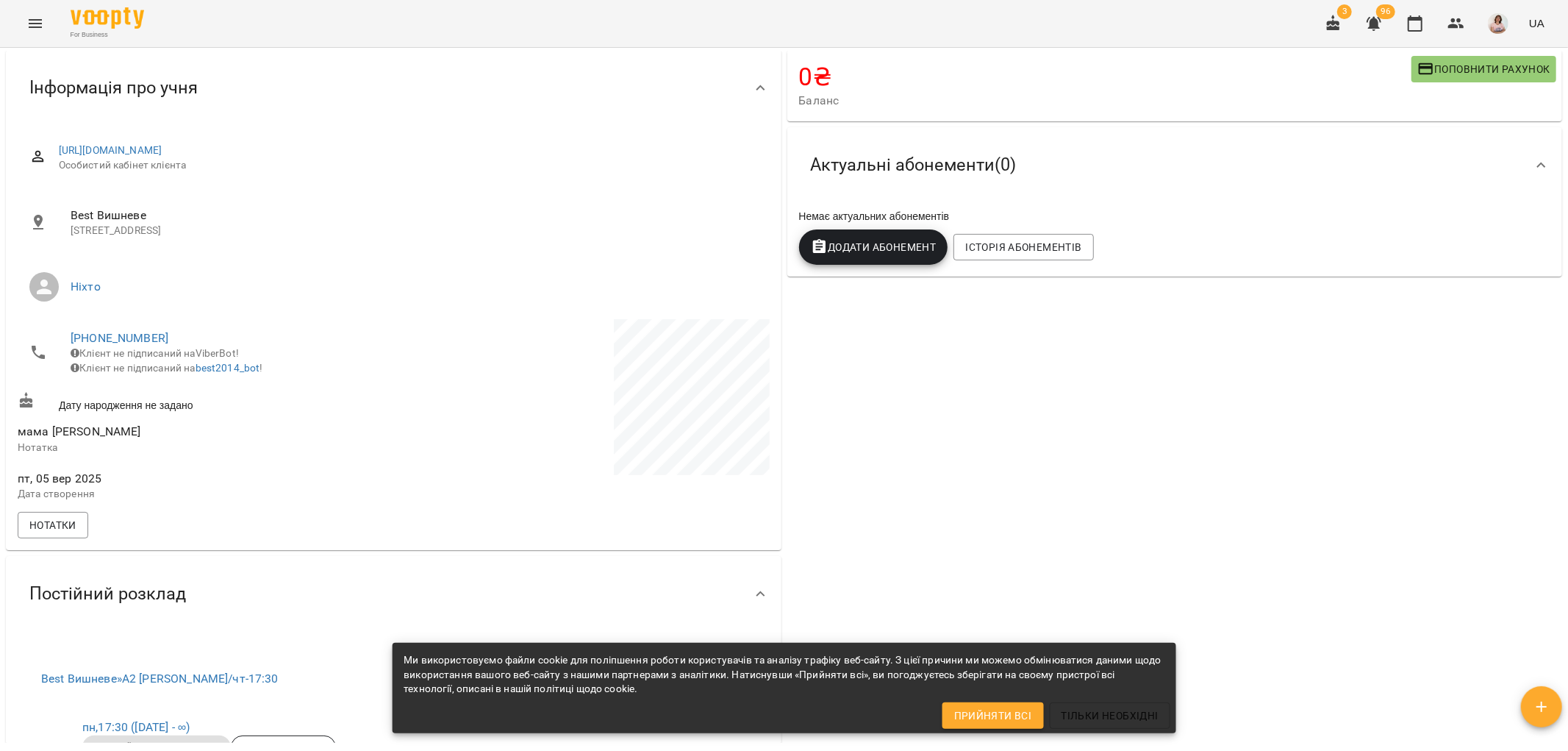
scroll to position [245, 0]
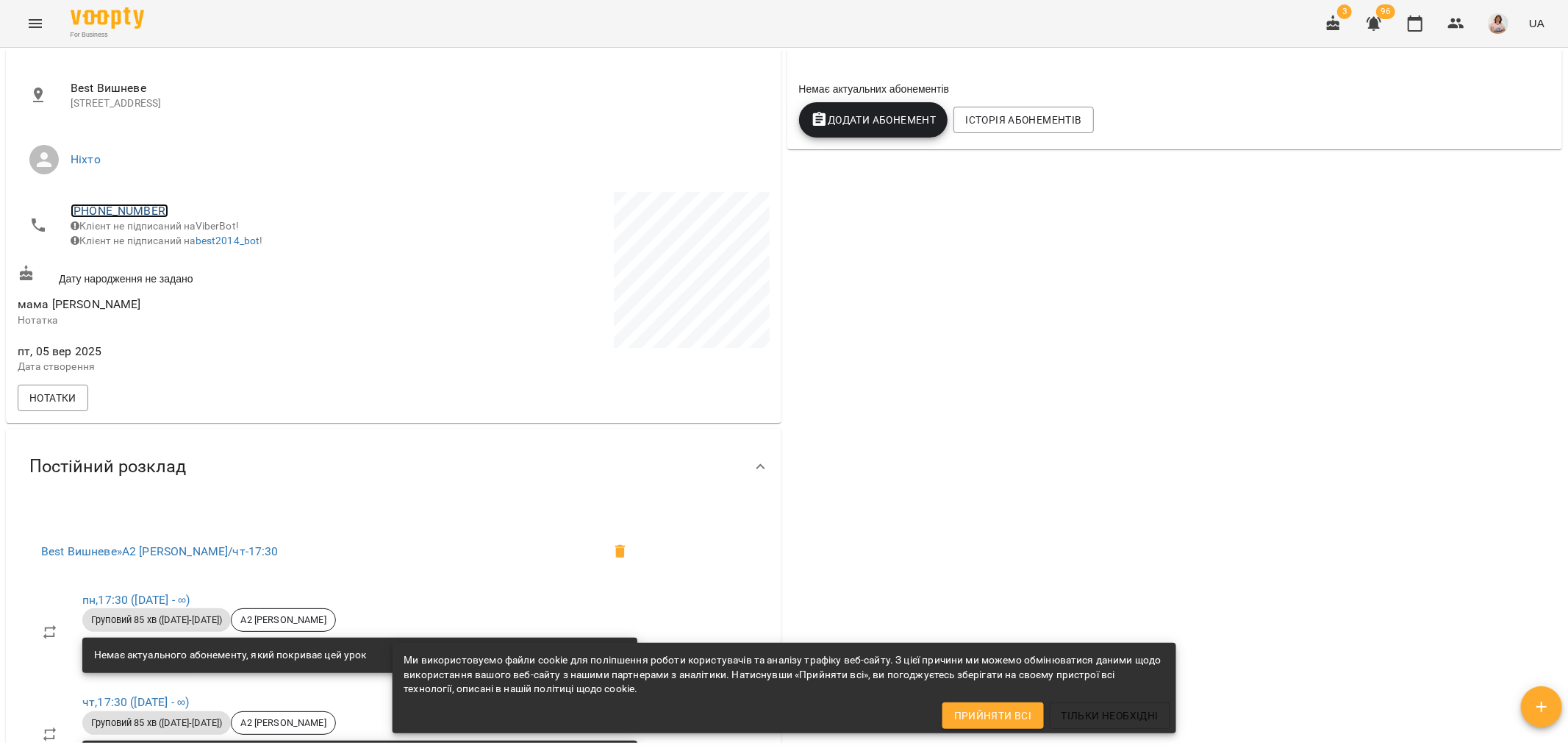
click at [148, 213] on link "[PHONE_NUMBER]" at bounding box center [119, 211] width 98 height 14
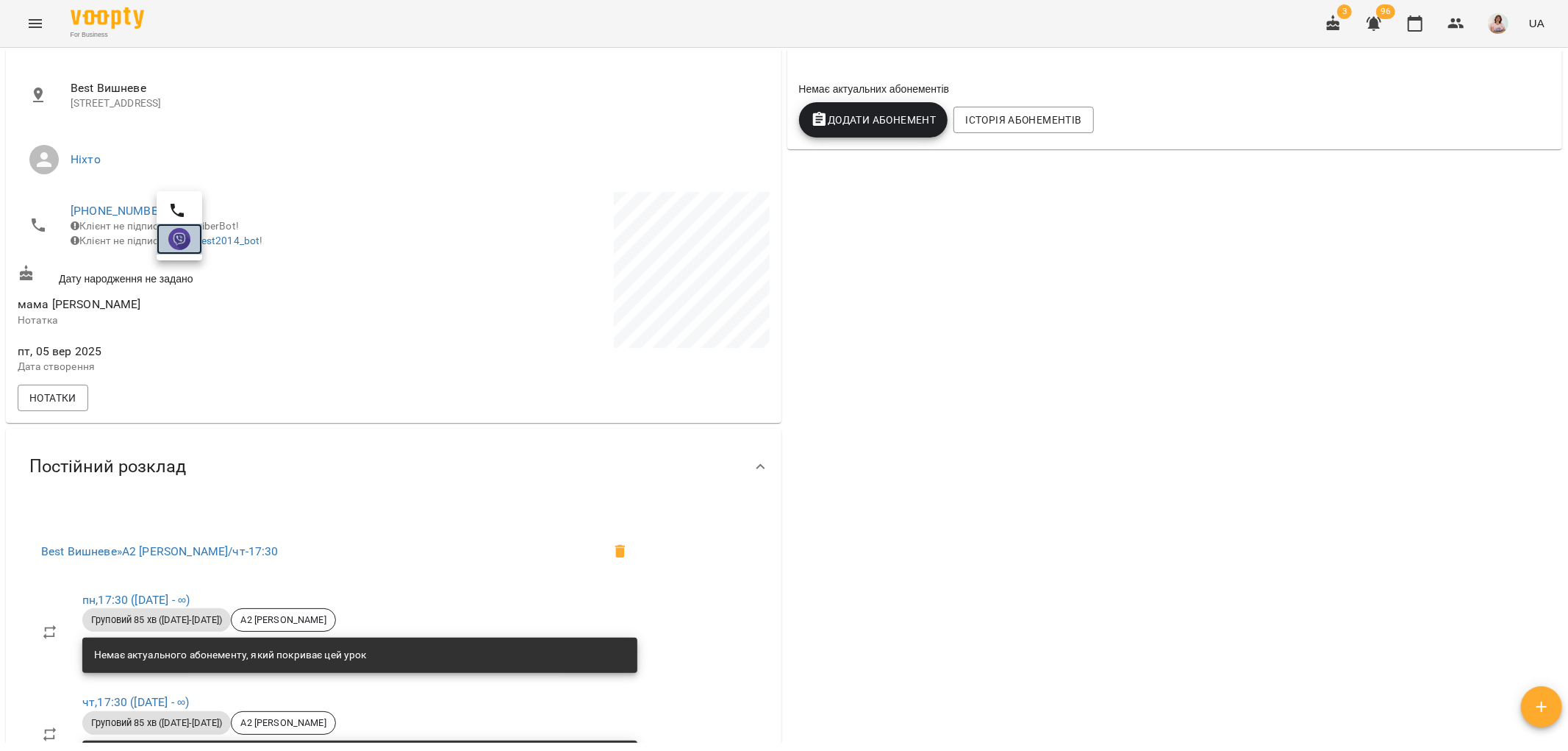
click at [185, 237] on img at bounding box center [179, 239] width 23 height 23
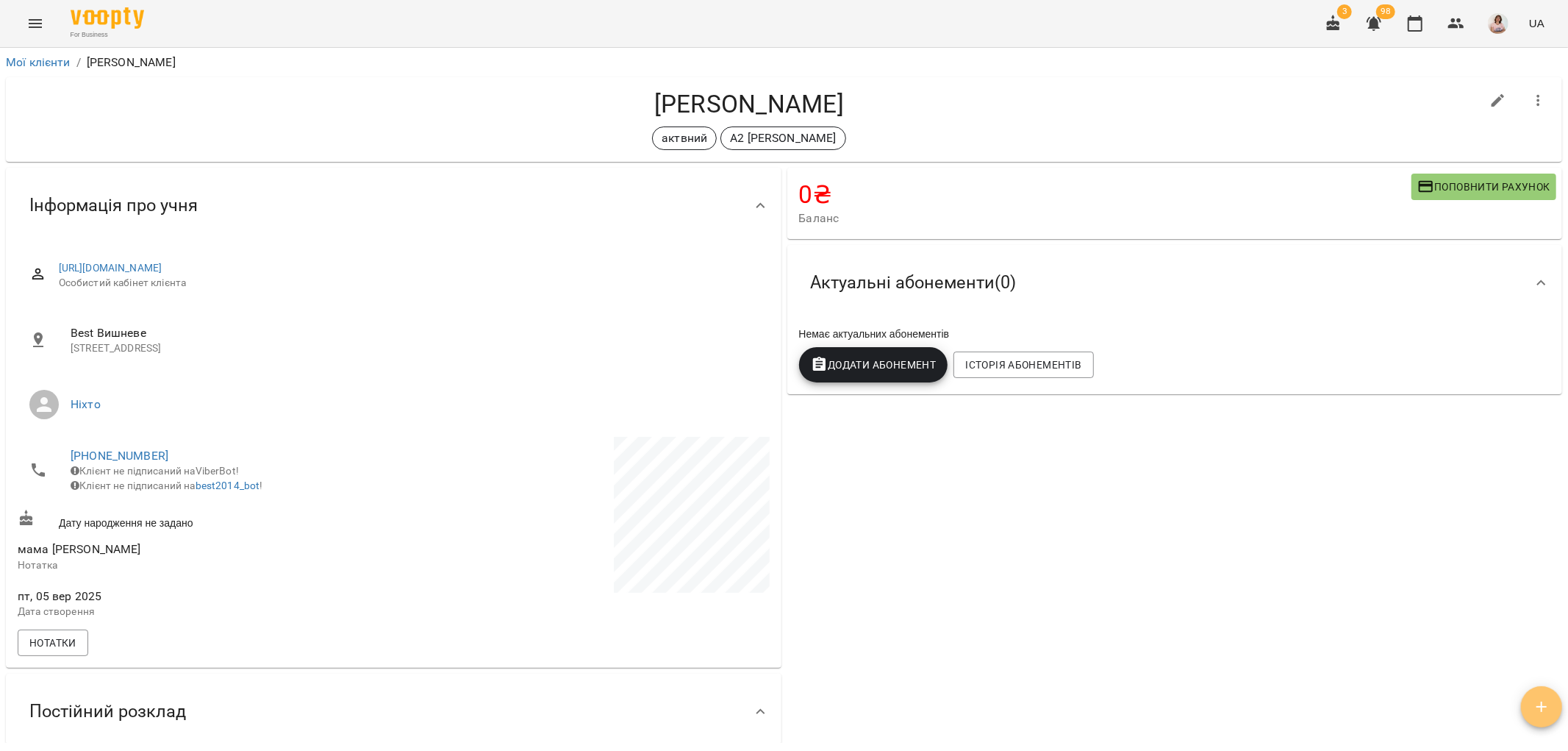
click at [1537, 702] on icon "button" at bounding box center [1542, 707] width 18 height 18
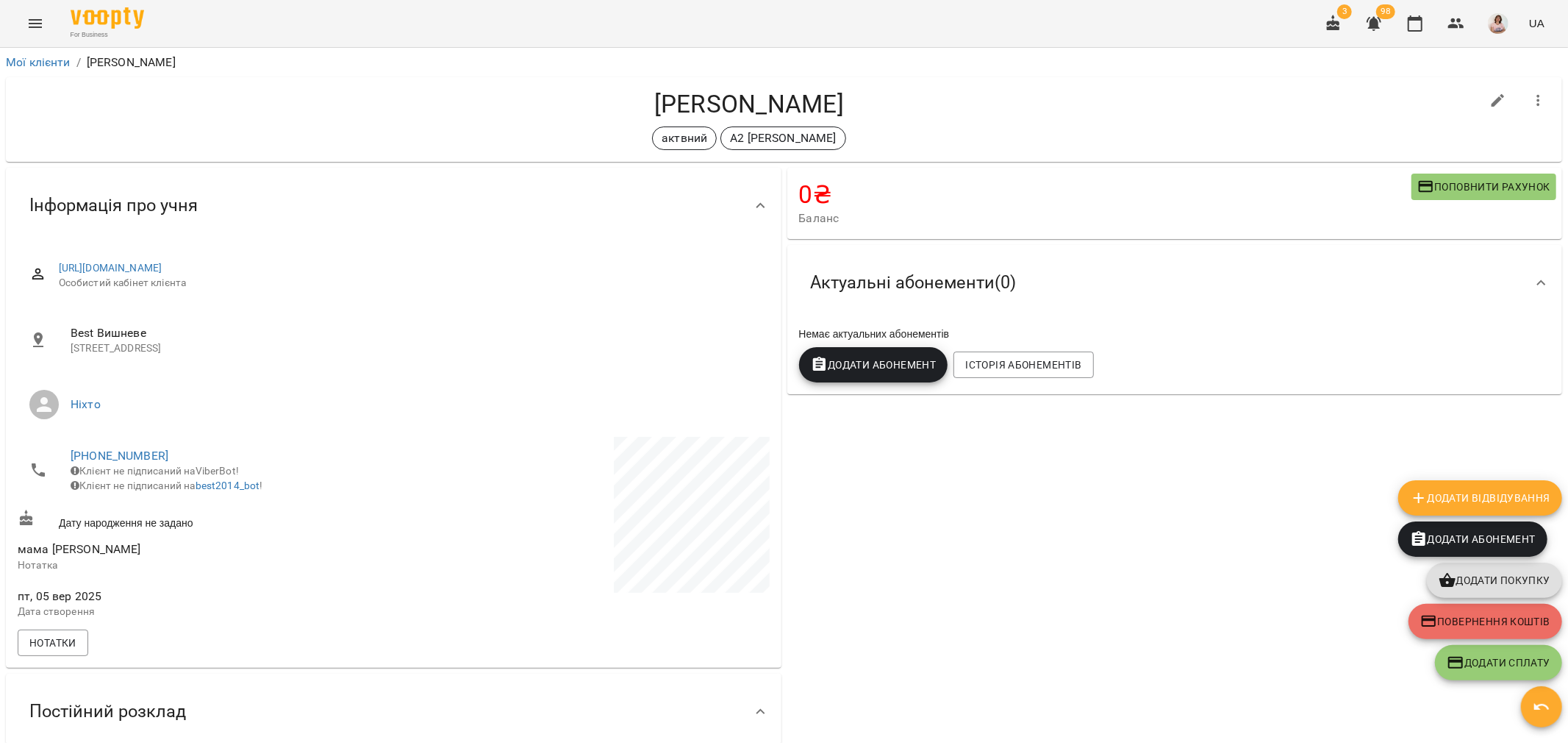
click at [1035, 483] on div "0 ₴ Баланс Поповнити рахунок Актуальні абонементи ( 0 ) Немає актуальних абонем…" at bounding box center [1176, 635] width 782 height 943
click at [1457, 18] on icon "button" at bounding box center [1456, 23] width 18 height 18
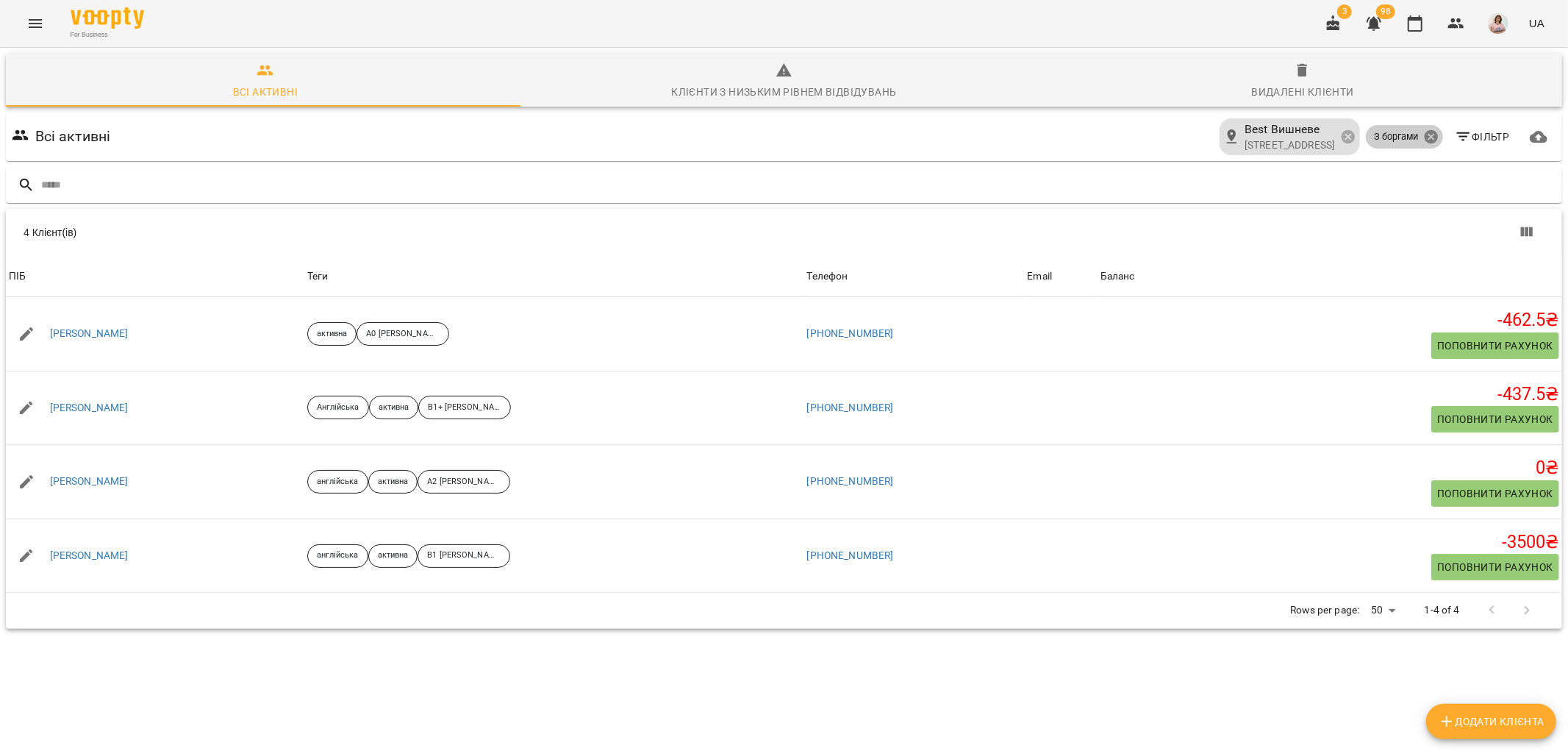
click at [1423, 129] on icon at bounding box center [1431, 136] width 17 height 17
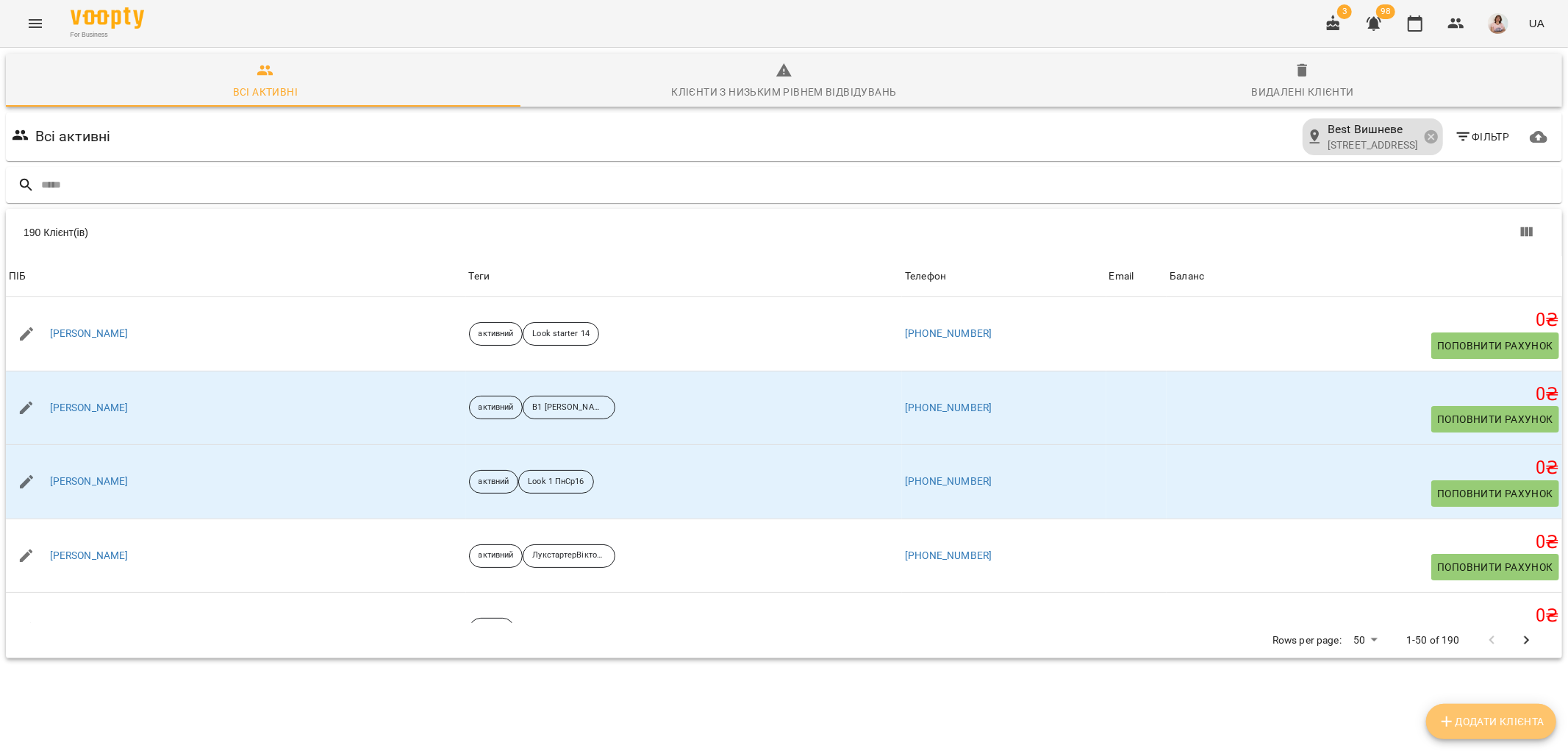
click at [1494, 718] on span "Додати клієнта" at bounding box center [1491, 722] width 107 height 18
select select "**"
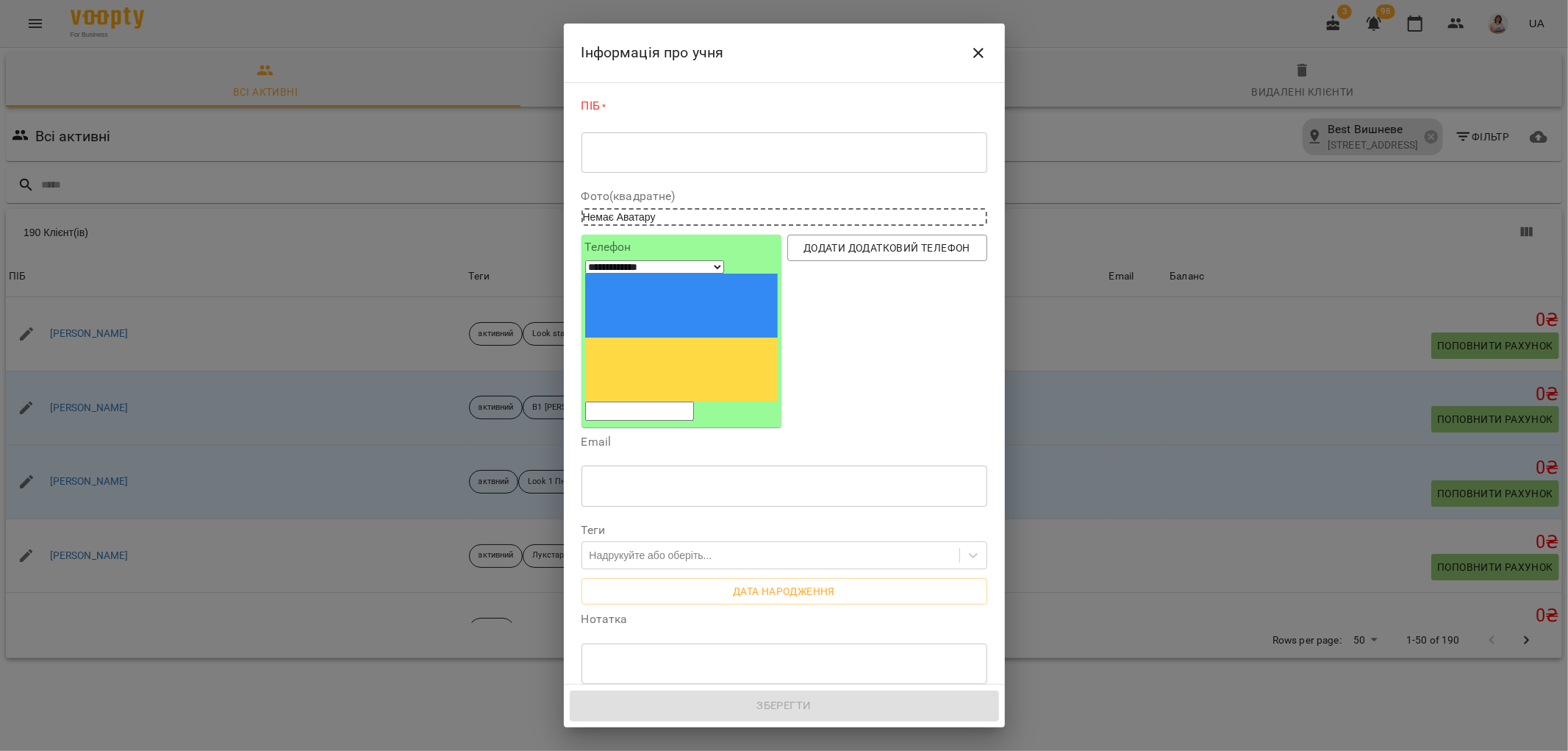
click at [641, 142] on div "* ​" at bounding box center [784, 152] width 406 height 41
click at [613, 151] on textarea at bounding box center [785, 153] width 386 height 14
paste textarea "*******"
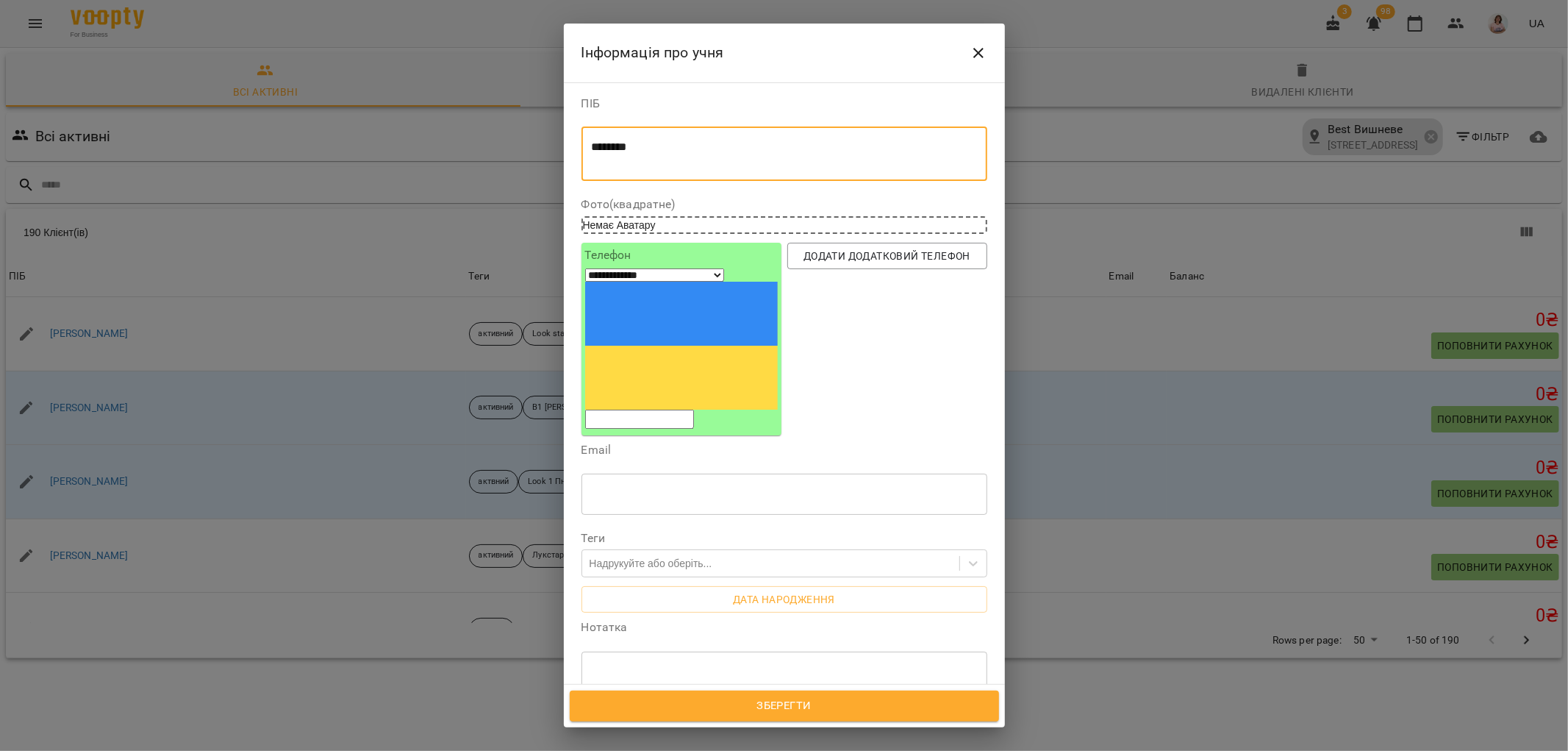
click at [655, 143] on textarea "*******" at bounding box center [778, 154] width 373 height 27
type textarea "*"
click at [667, 283] on div "**********" at bounding box center [681, 339] width 193 height 179
type textarea "**********"
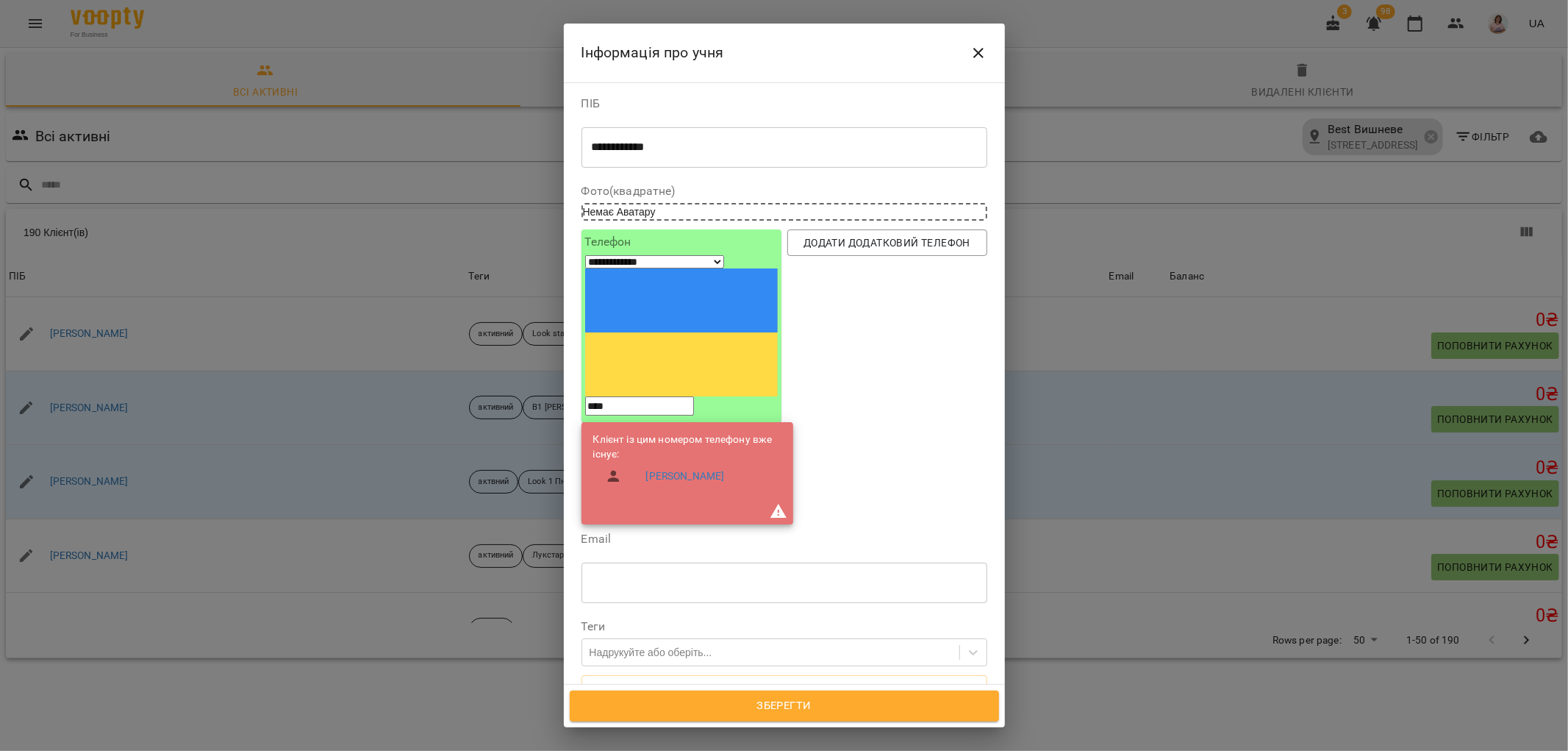
click at [655, 397] on input "****" at bounding box center [639, 406] width 109 height 20
paste input "**********"
type input "**********"
click at [918, 354] on div "Додати додатковий телефон" at bounding box center [888, 376] width 206 height 301
click at [618, 750] on textarea at bounding box center [785, 760] width 386 height 14
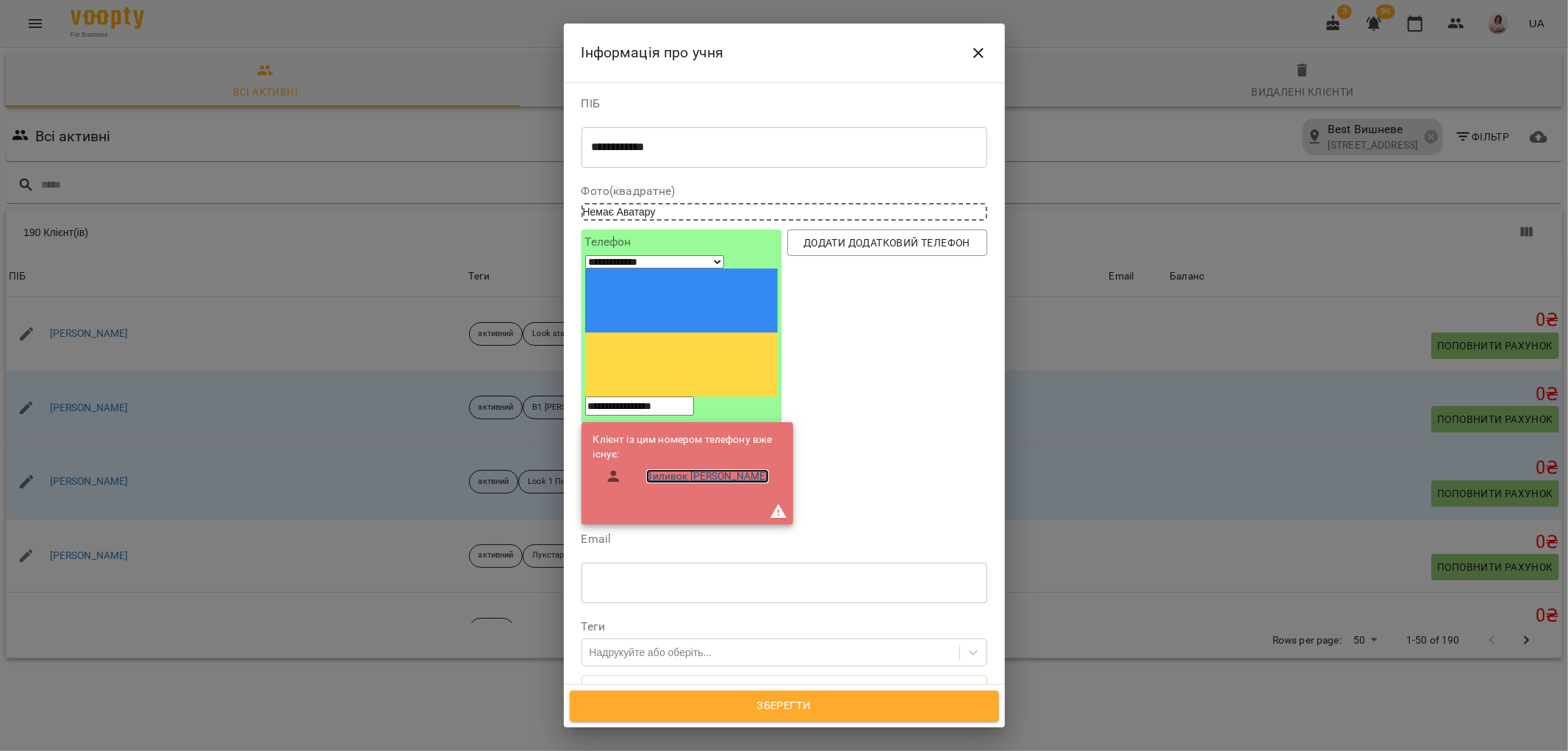
click at [707, 469] on link "Виливок Владислав" at bounding box center [707, 476] width 122 height 15
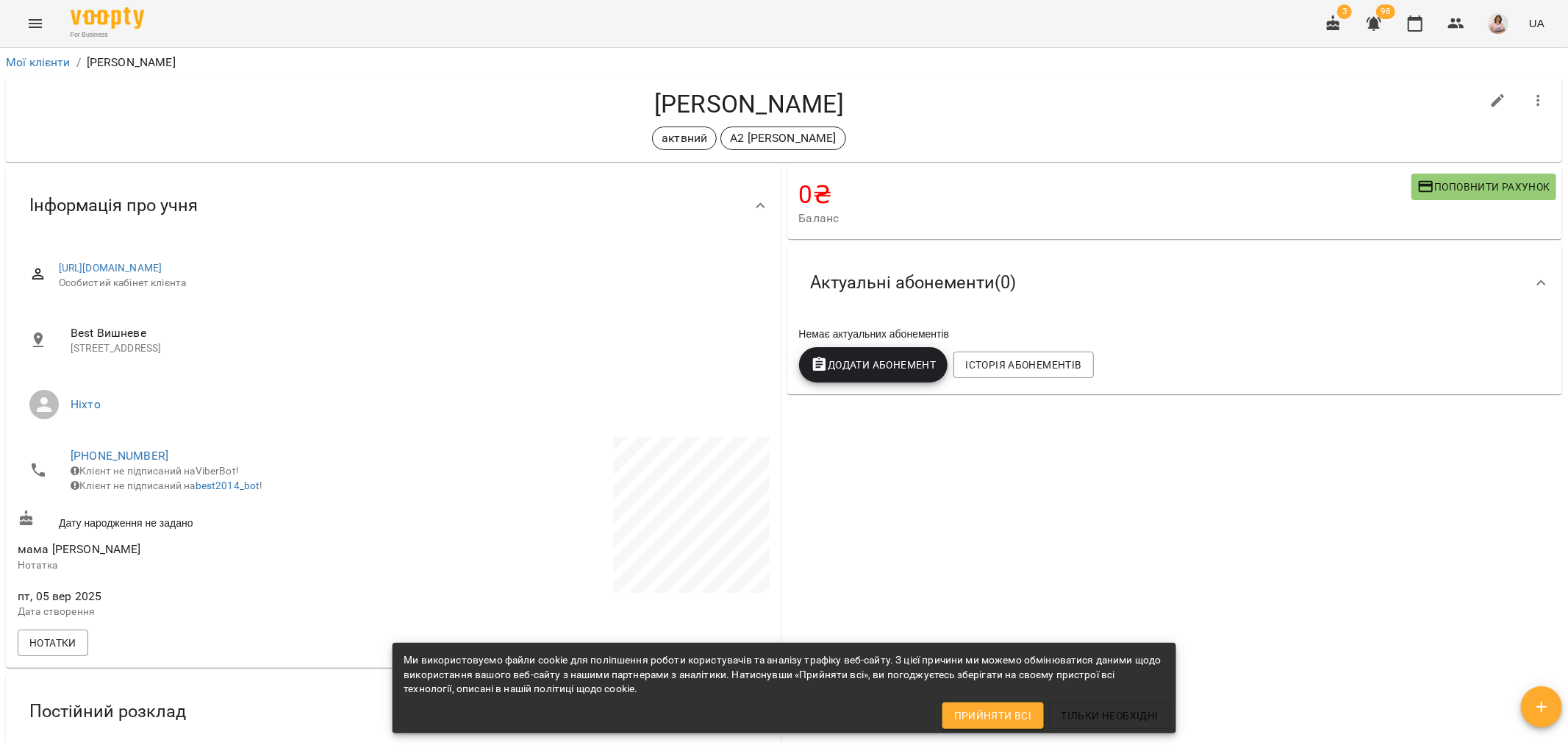
click at [900, 528] on div "0 ₴ Баланс Поповнити рахунок Актуальні абонементи ( 0 ) Немає актуальних абонем…" at bounding box center [1176, 635] width 782 height 943
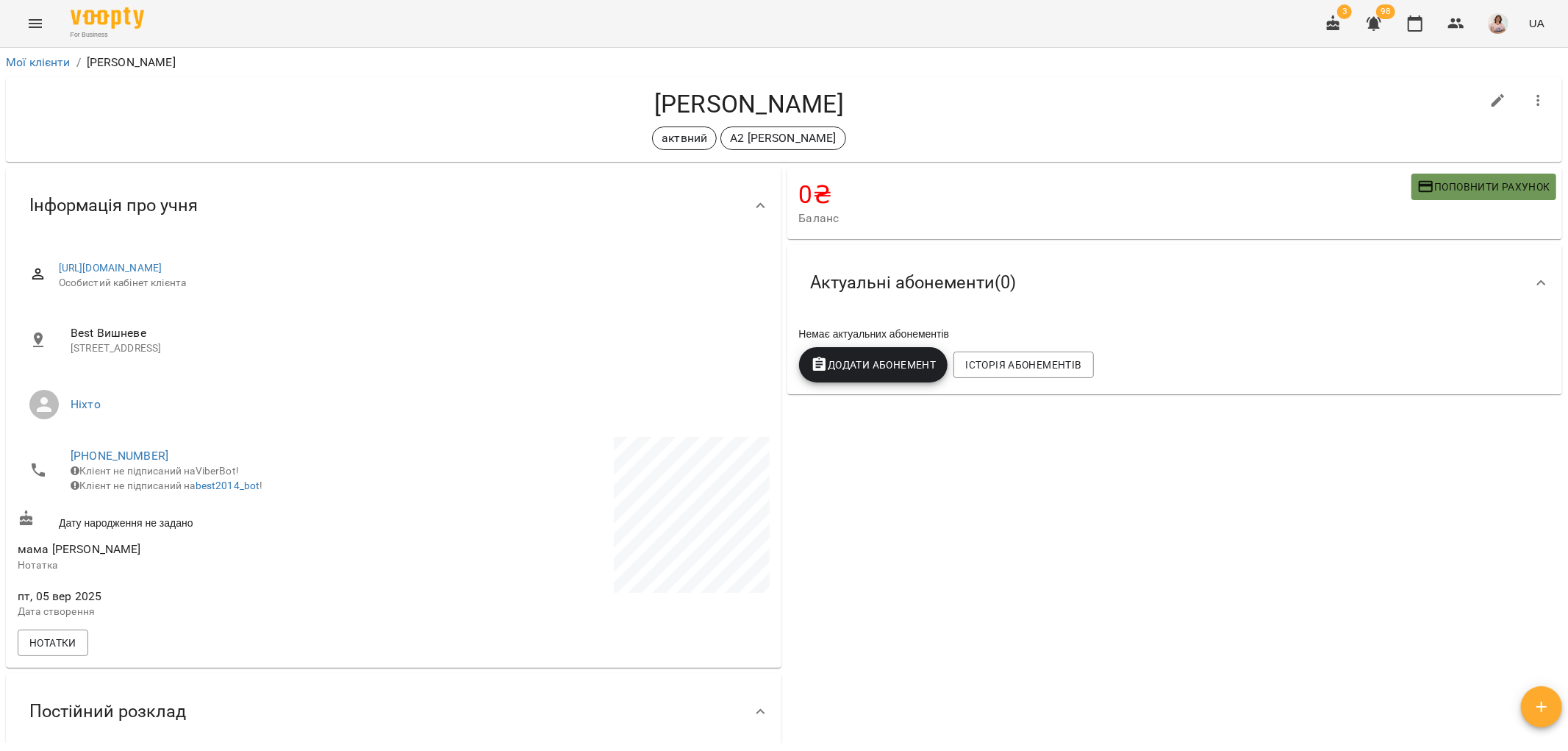
click at [1479, 181] on span "Поповнити рахунок" at bounding box center [1484, 187] width 133 height 18
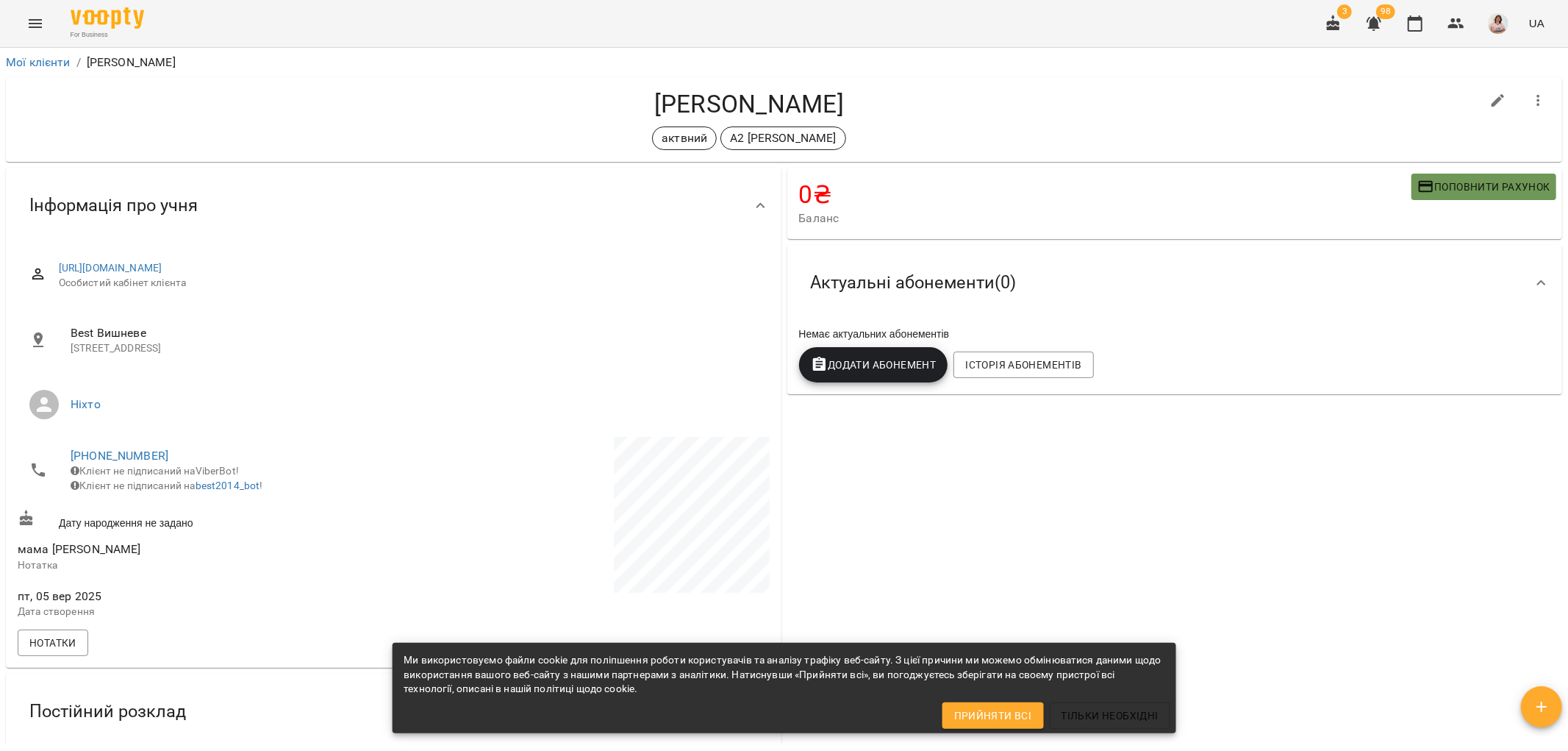
click at [1447, 187] on span "Поповнити рахунок" at bounding box center [1484, 187] width 133 height 18
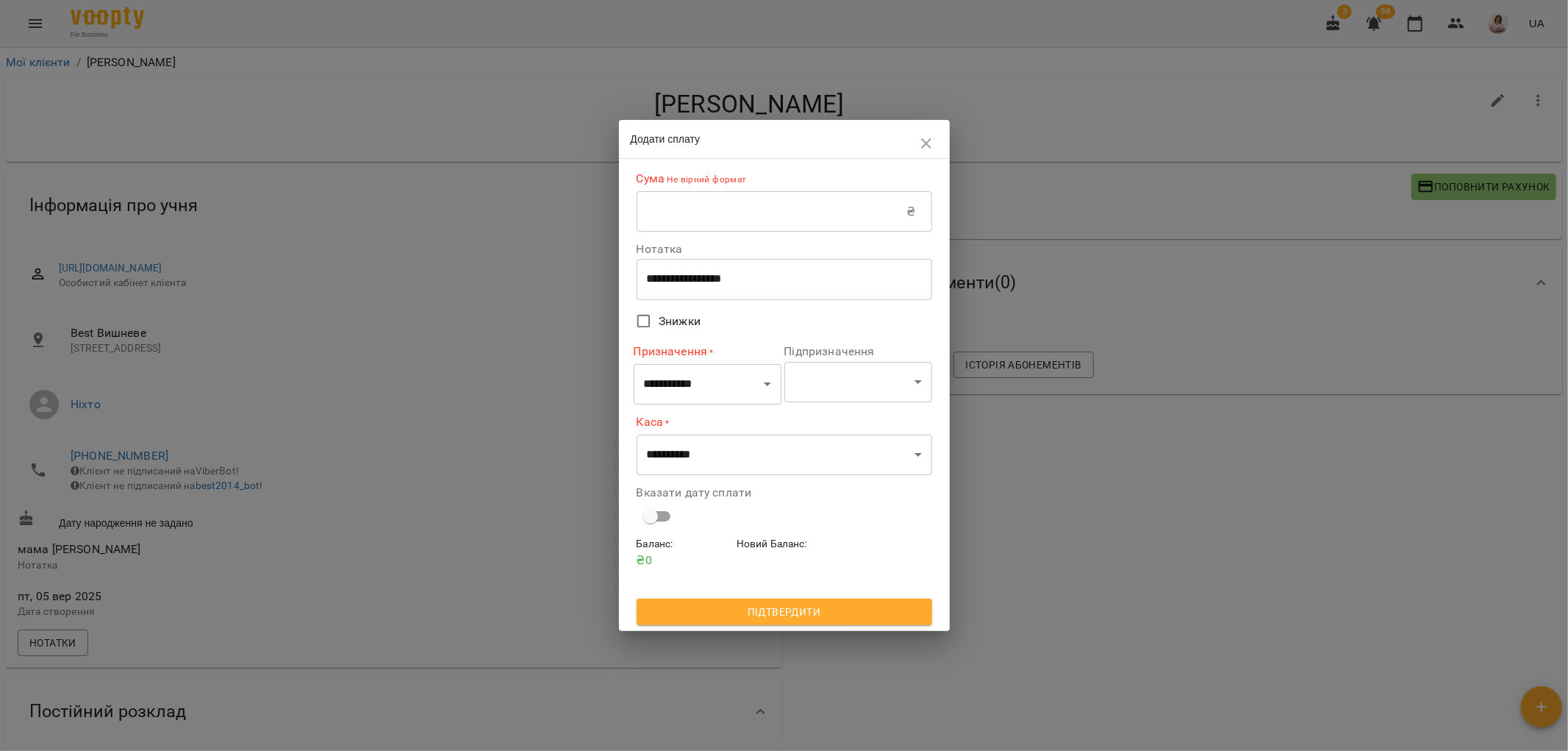
click at [702, 210] on input "text" at bounding box center [772, 211] width 270 height 41
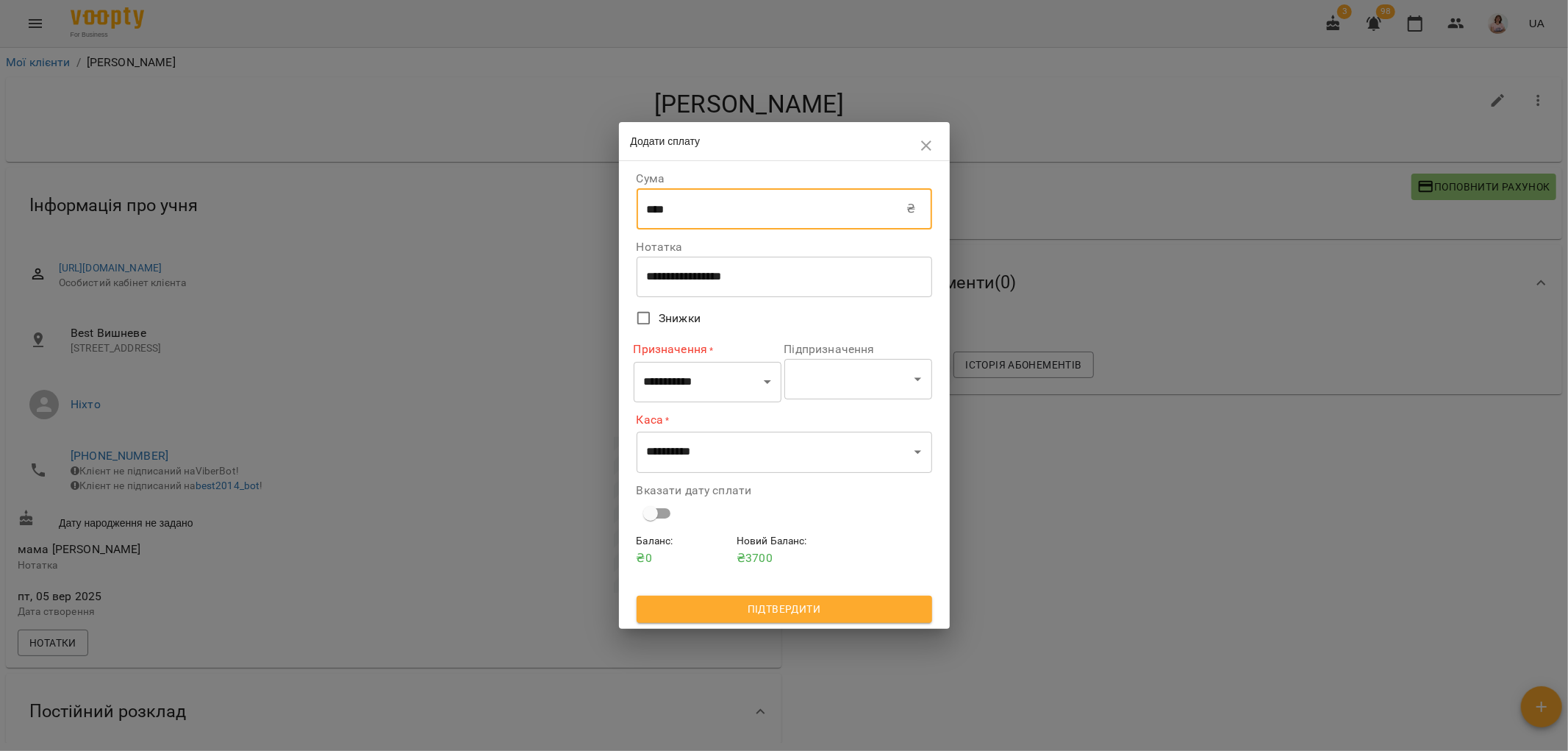
type input "****"
click at [722, 383] on select "**********" at bounding box center [708, 382] width 148 height 41
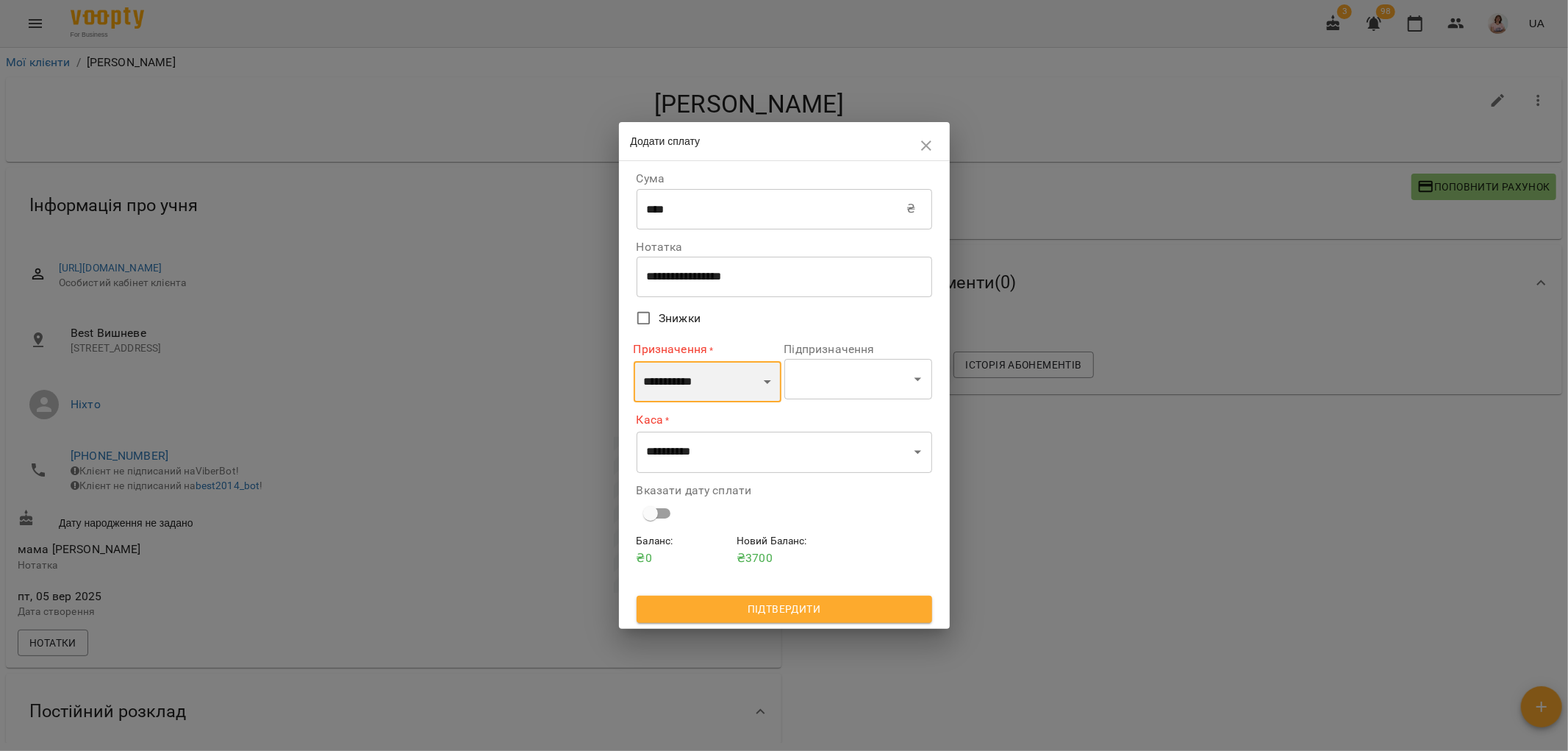
select select "*********"
click at [634, 361] on select "**********" at bounding box center [708, 382] width 148 height 41
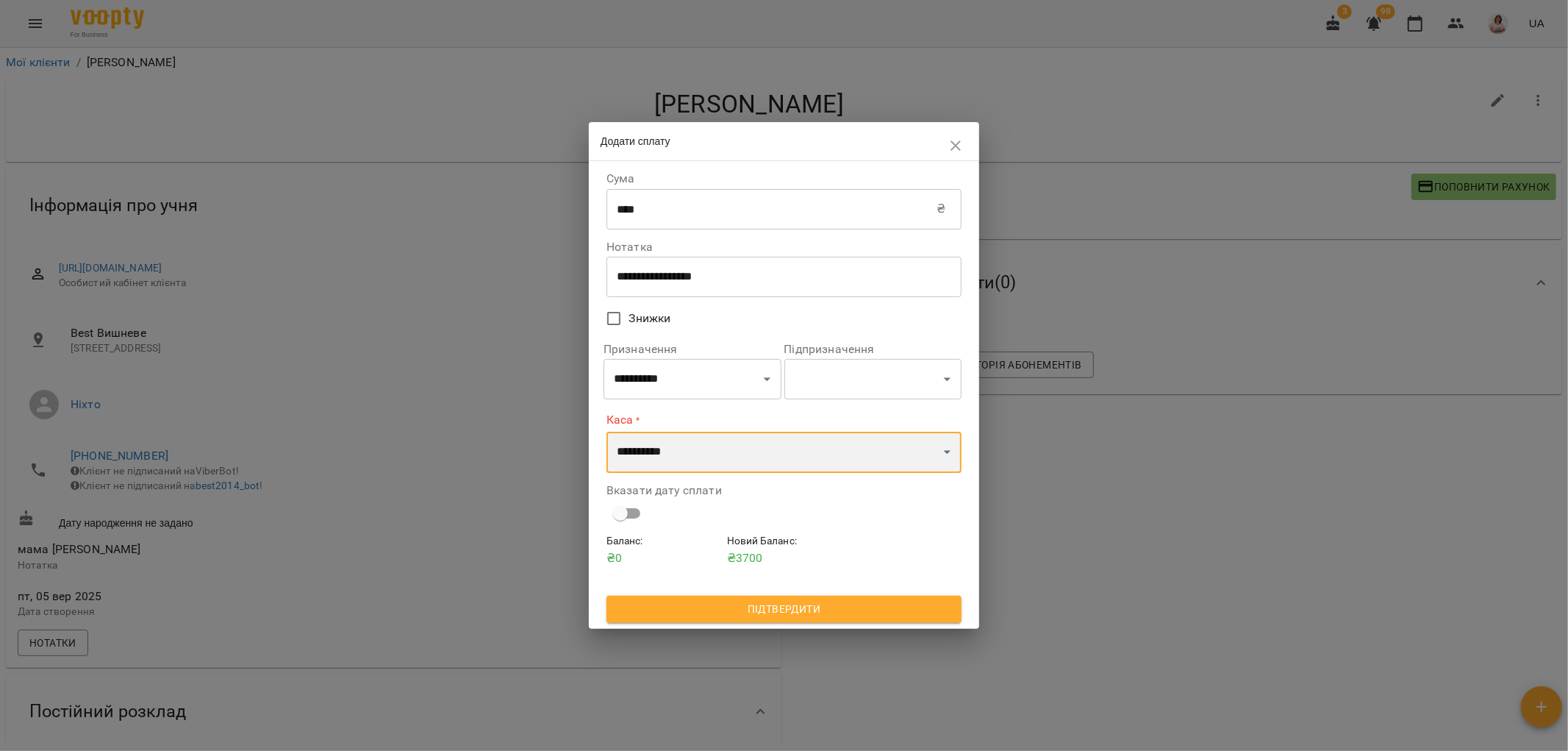
click at [714, 456] on select "**********" at bounding box center [784, 452] width 355 height 41
select select "**********"
click at [607, 432] on select "**********" at bounding box center [784, 452] width 355 height 41
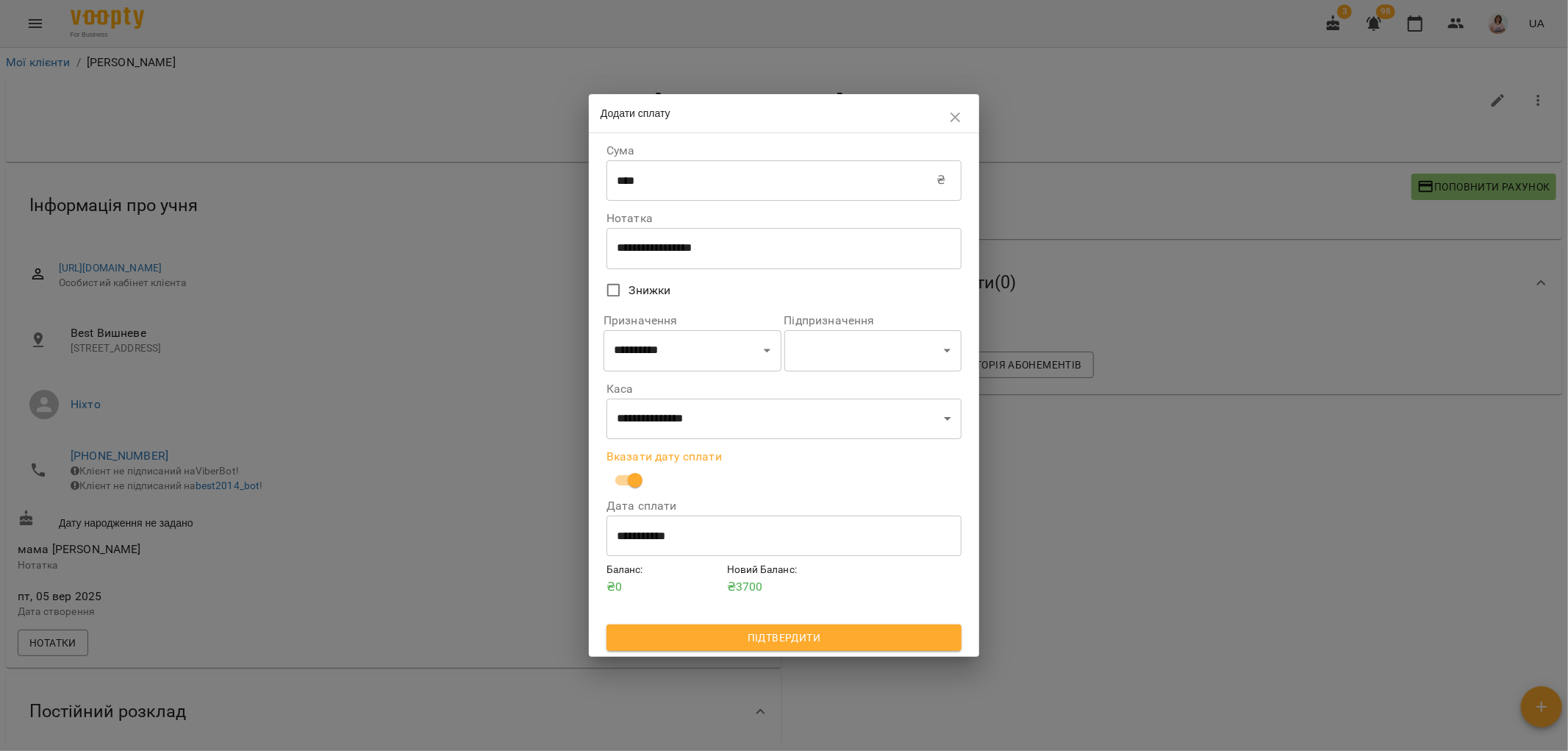
click at [718, 528] on input "**********" at bounding box center [784, 536] width 355 height 41
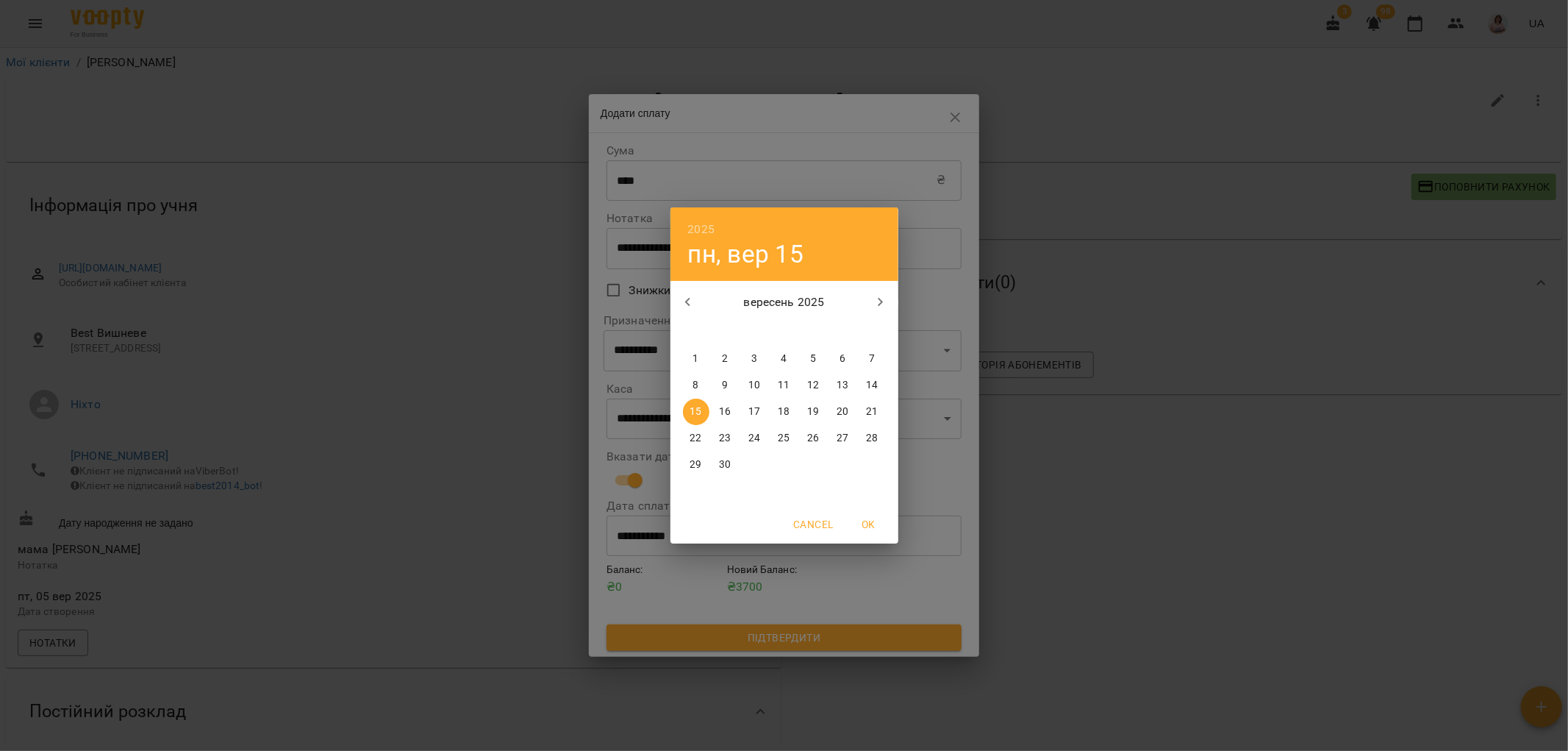
click at [753, 381] on p "10" at bounding box center [755, 385] width 12 height 15
type input "**********"
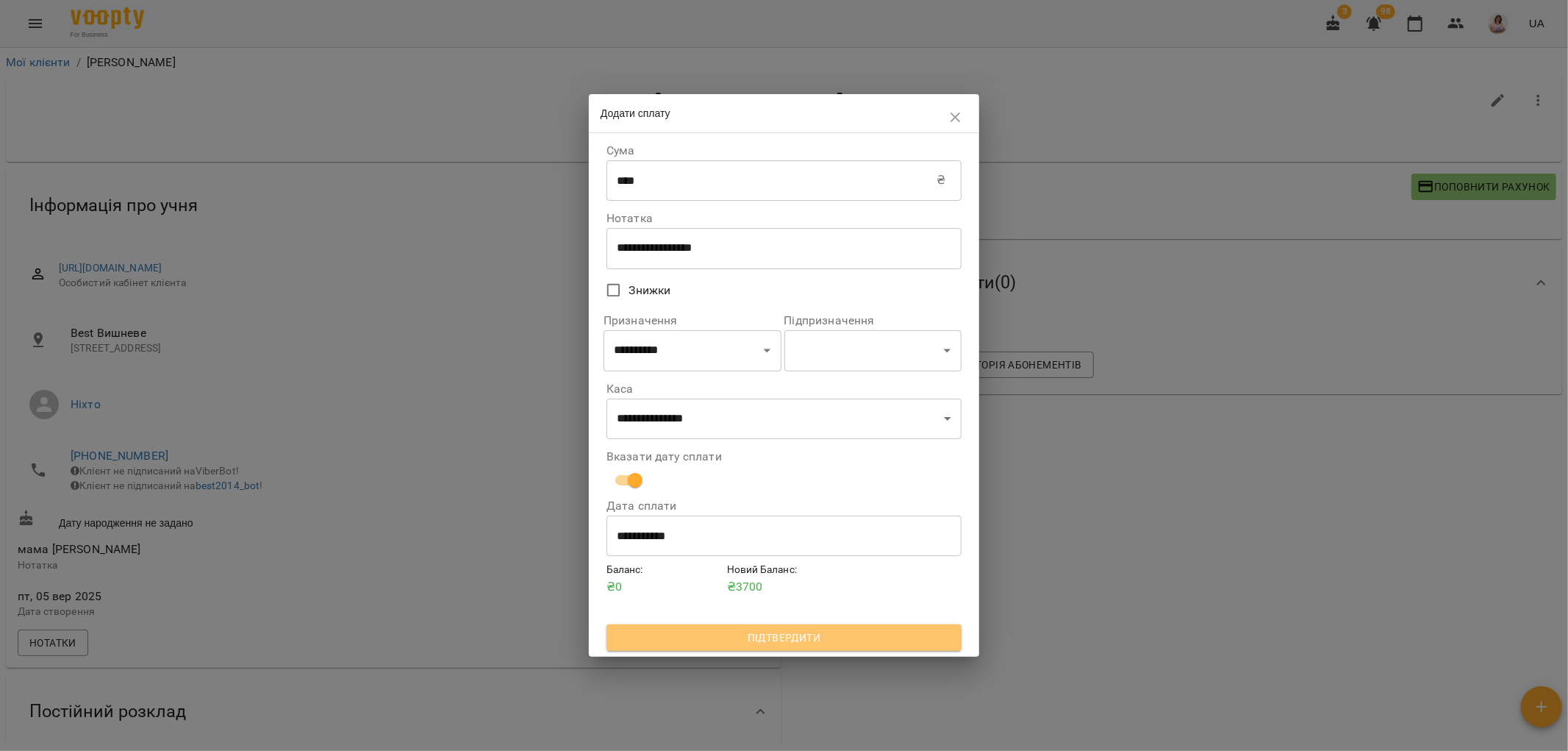
click at [878, 635] on span "Підтвердити" at bounding box center [784, 637] width 332 height 18
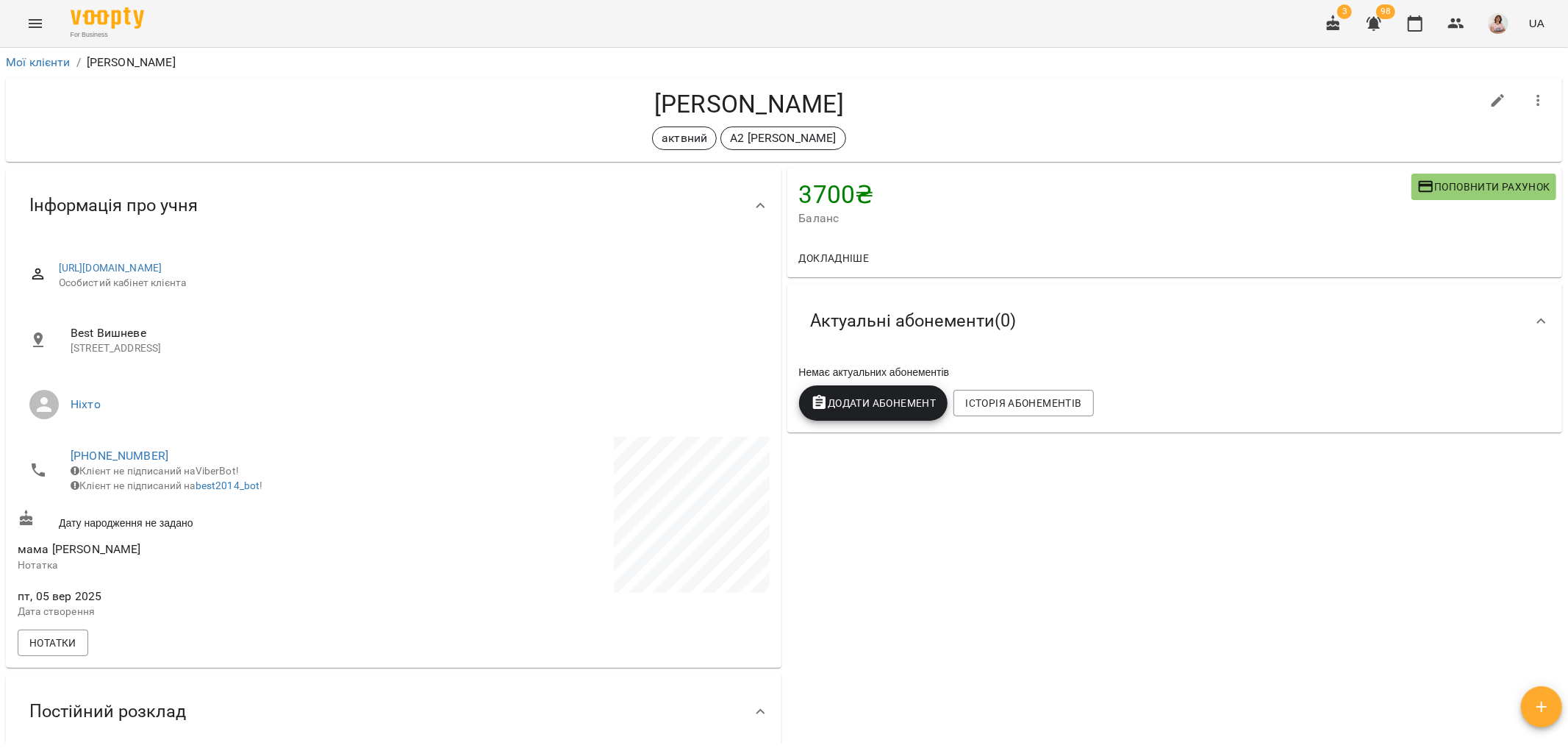
click at [851, 407] on span "Додати Абонемент" at bounding box center [874, 403] width 125 height 18
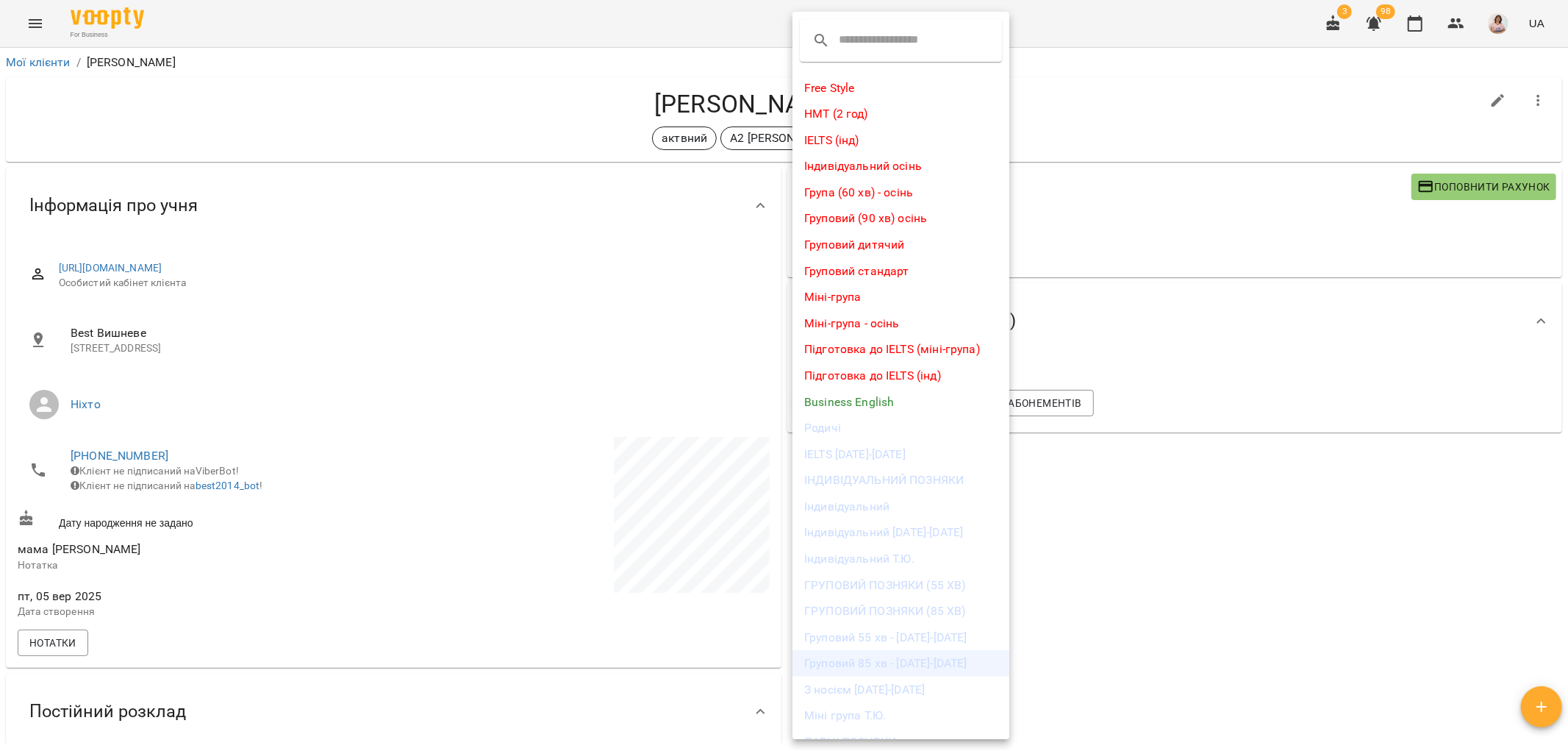
click at [924, 658] on li "Груповий 85 хв - 2025-2026" at bounding box center [901, 663] width 217 height 26
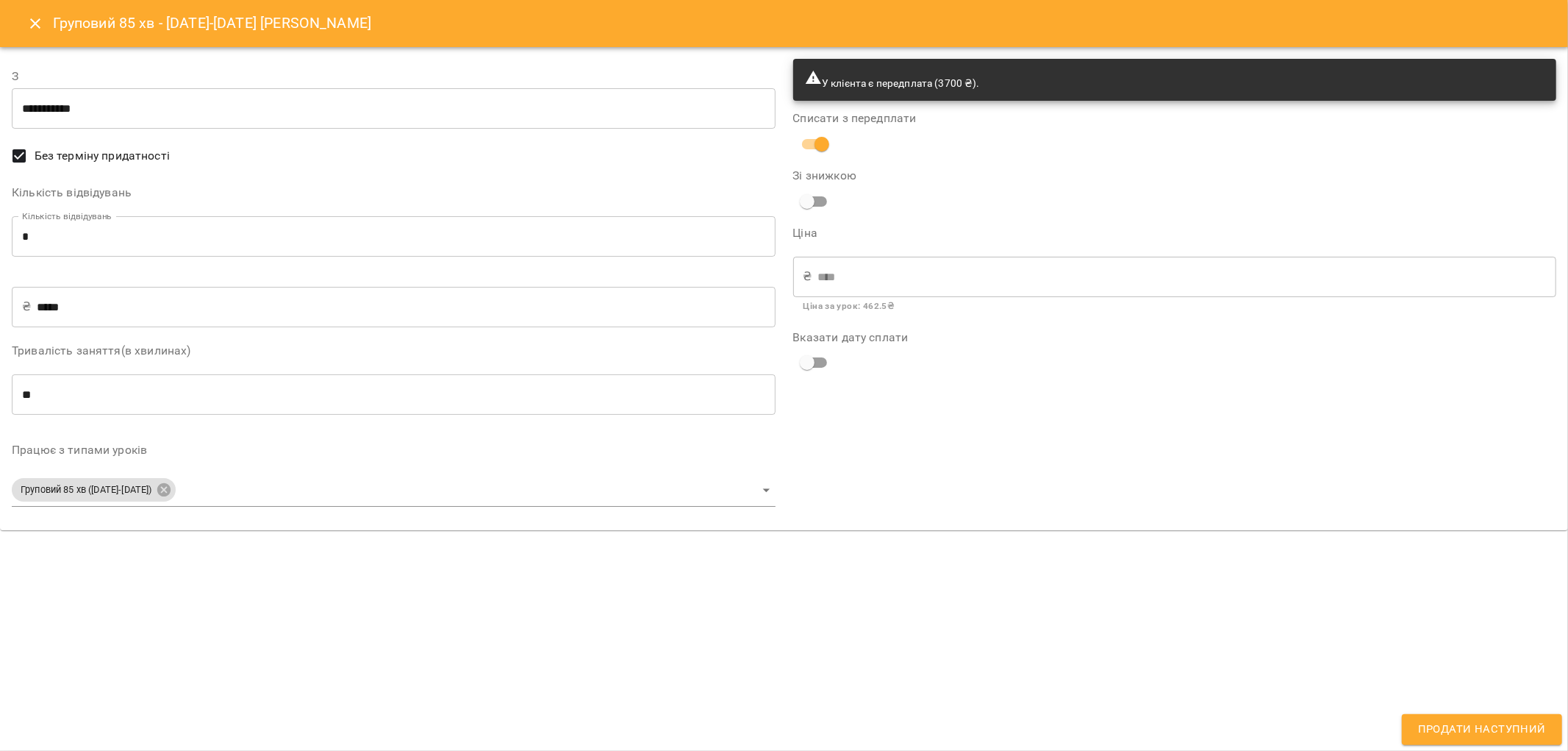
type input "**********"
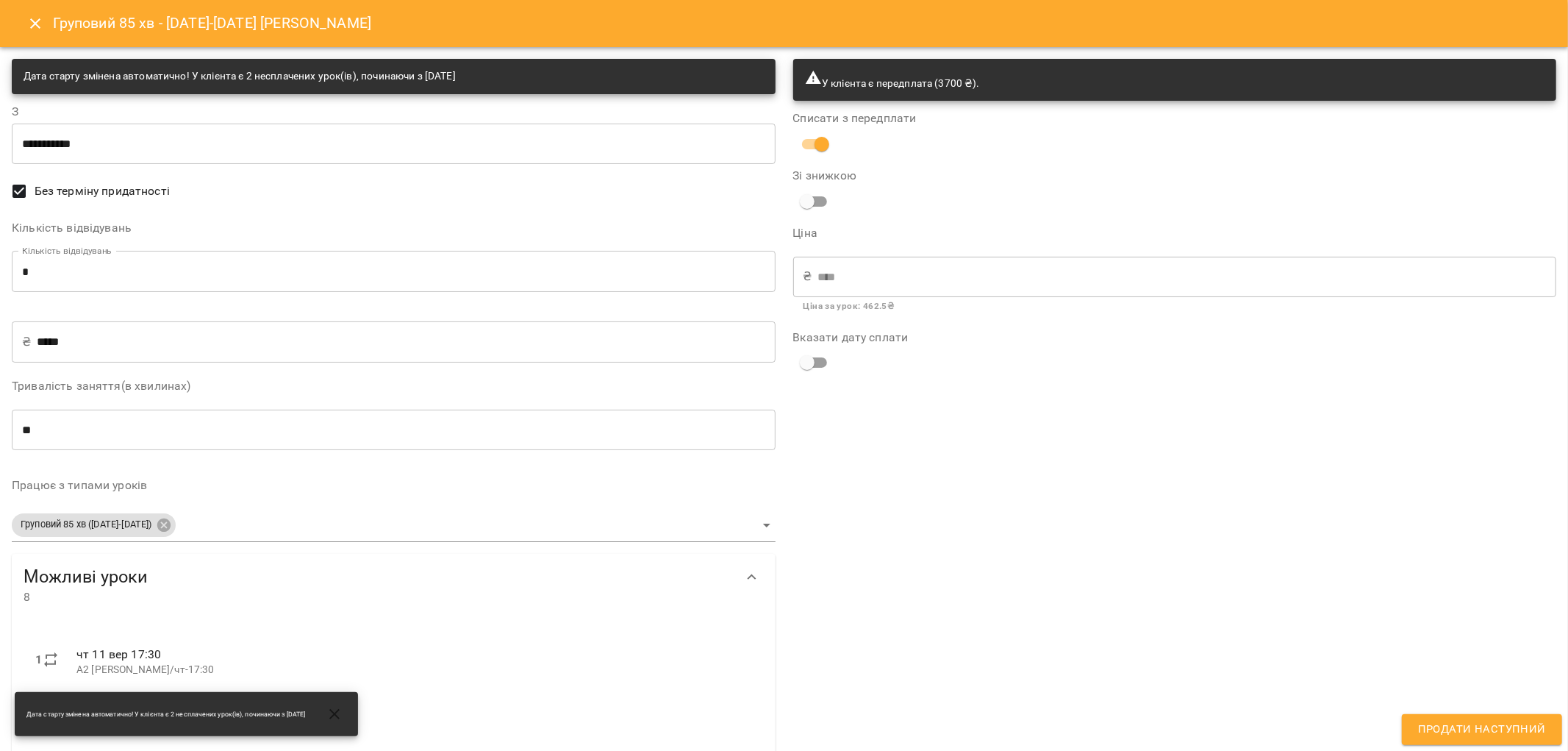
click at [1464, 732] on span "Продати наступний" at bounding box center [1482, 729] width 128 height 20
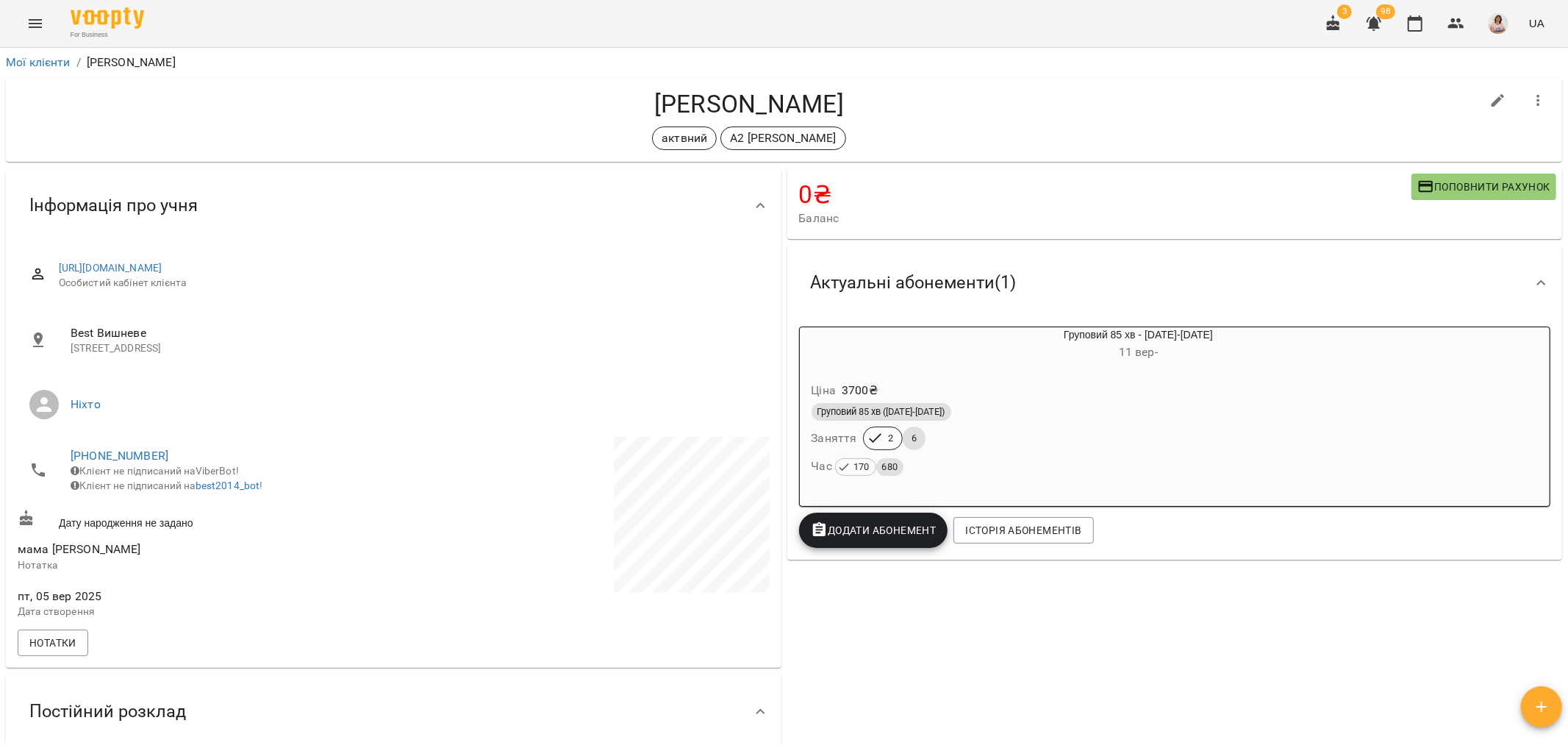
click at [41, 20] on icon "Menu" at bounding box center [35, 23] width 18 height 18
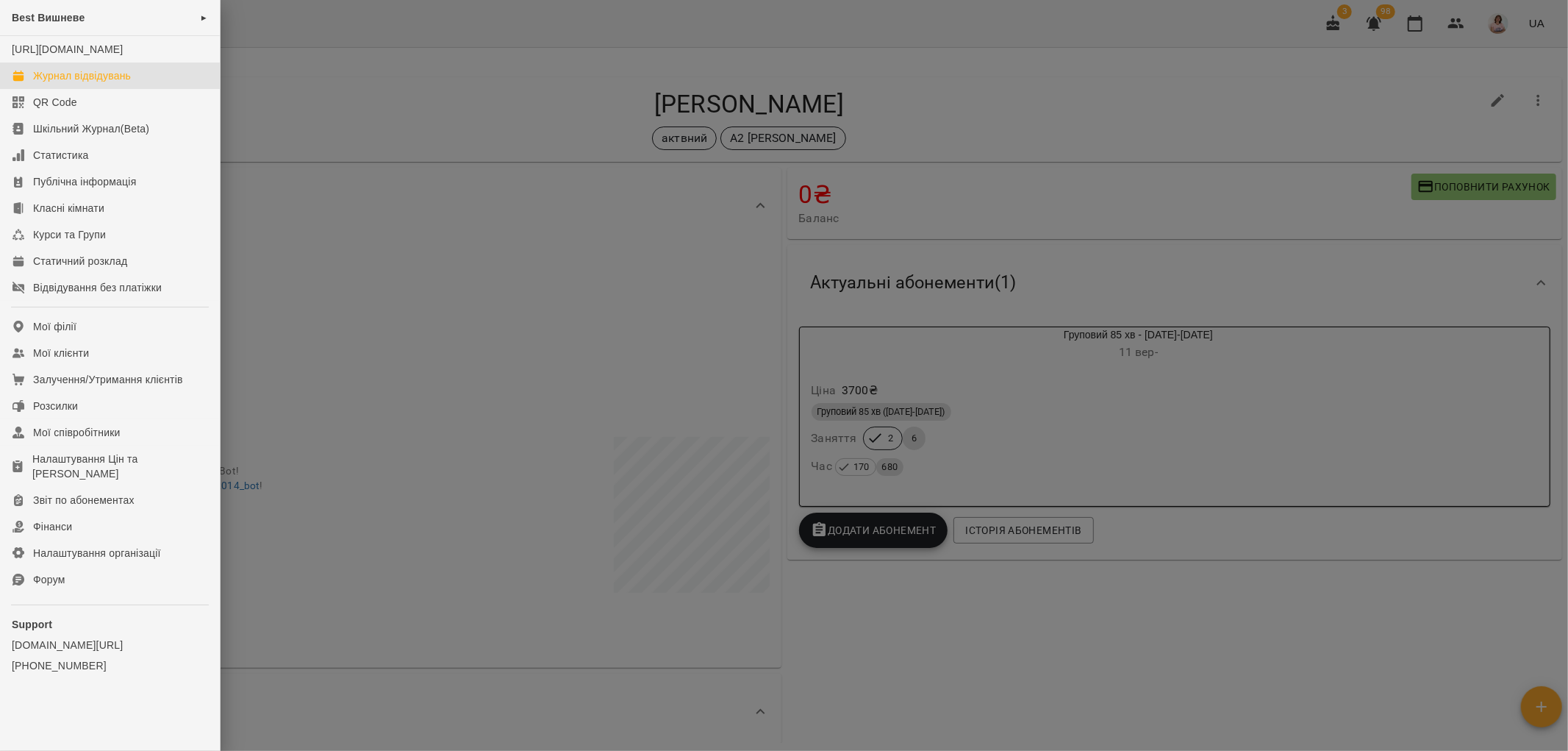
click at [86, 83] on div "Журнал відвідувань" at bounding box center [82, 75] width 98 height 15
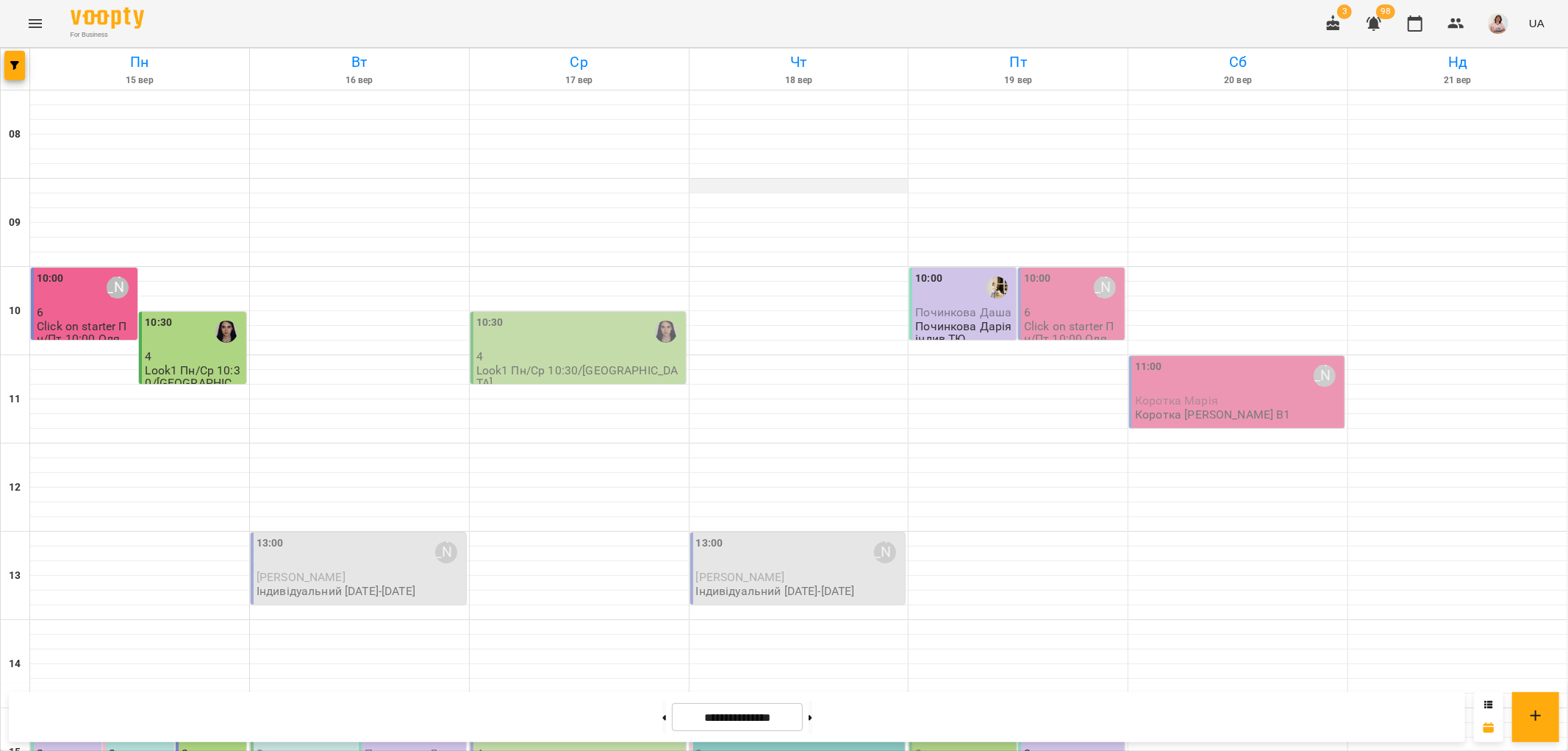
scroll to position [641, 0]
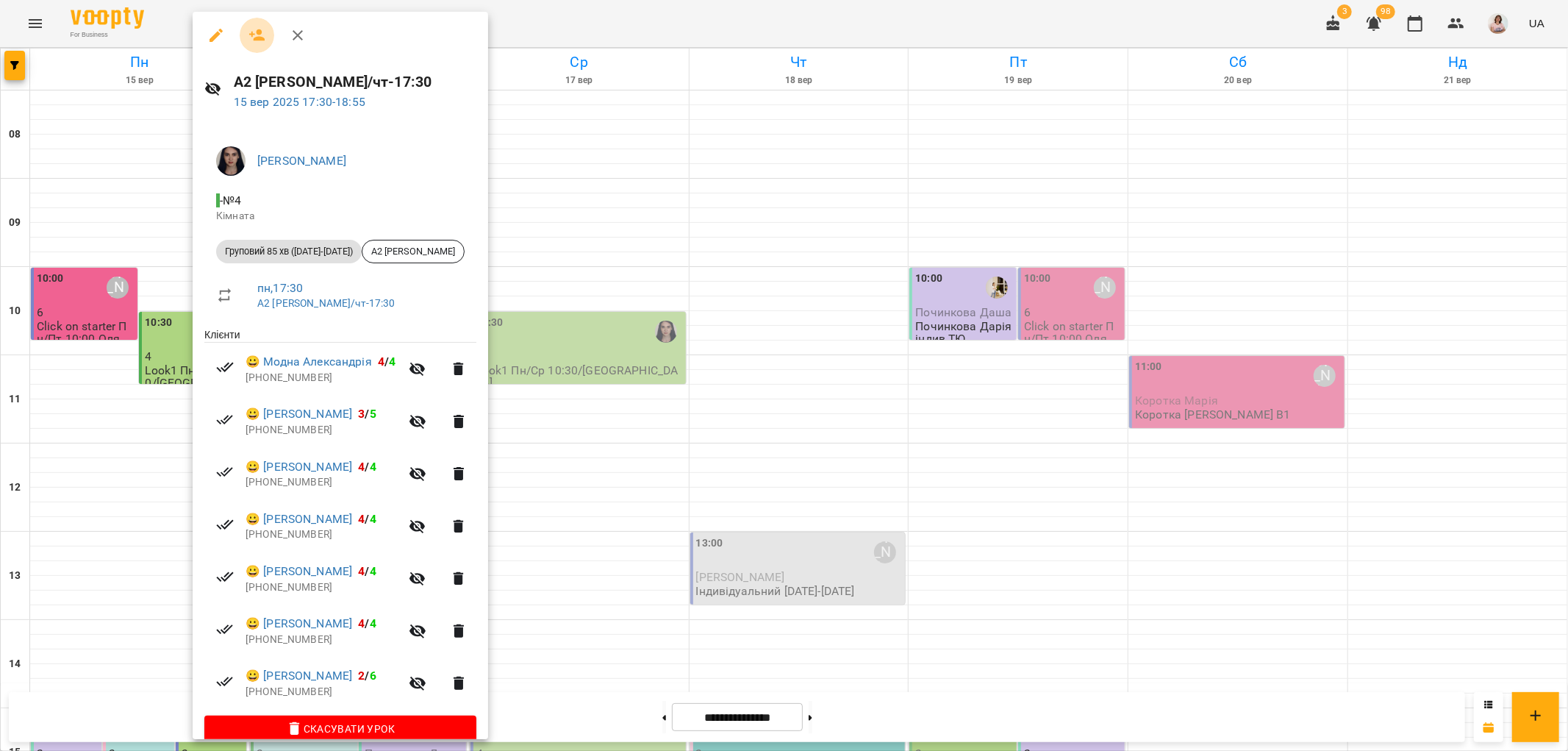
click at [258, 32] on icon "button" at bounding box center [257, 35] width 17 height 12
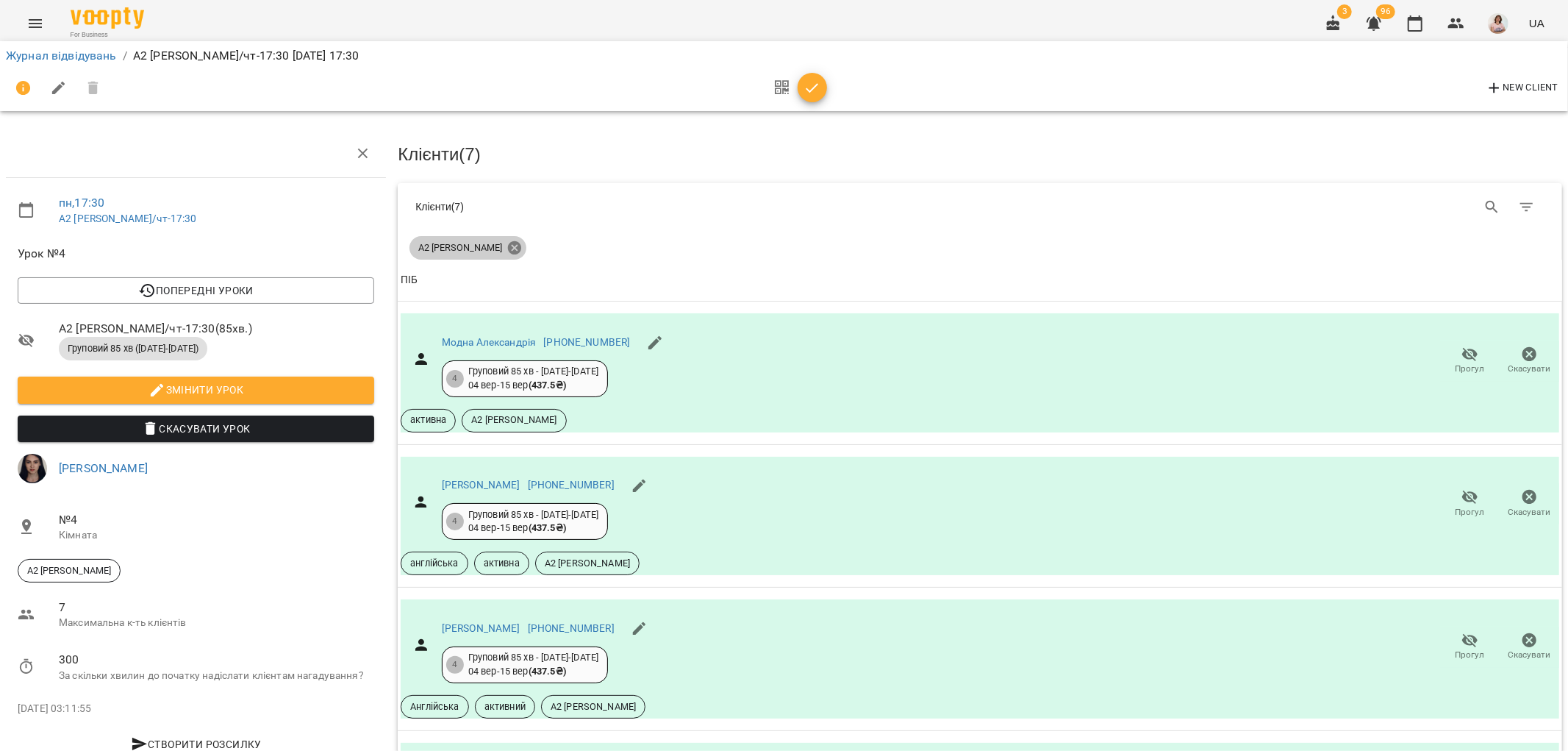
click at [508, 241] on icon at bounding box center [515, 248] width 14 height 14
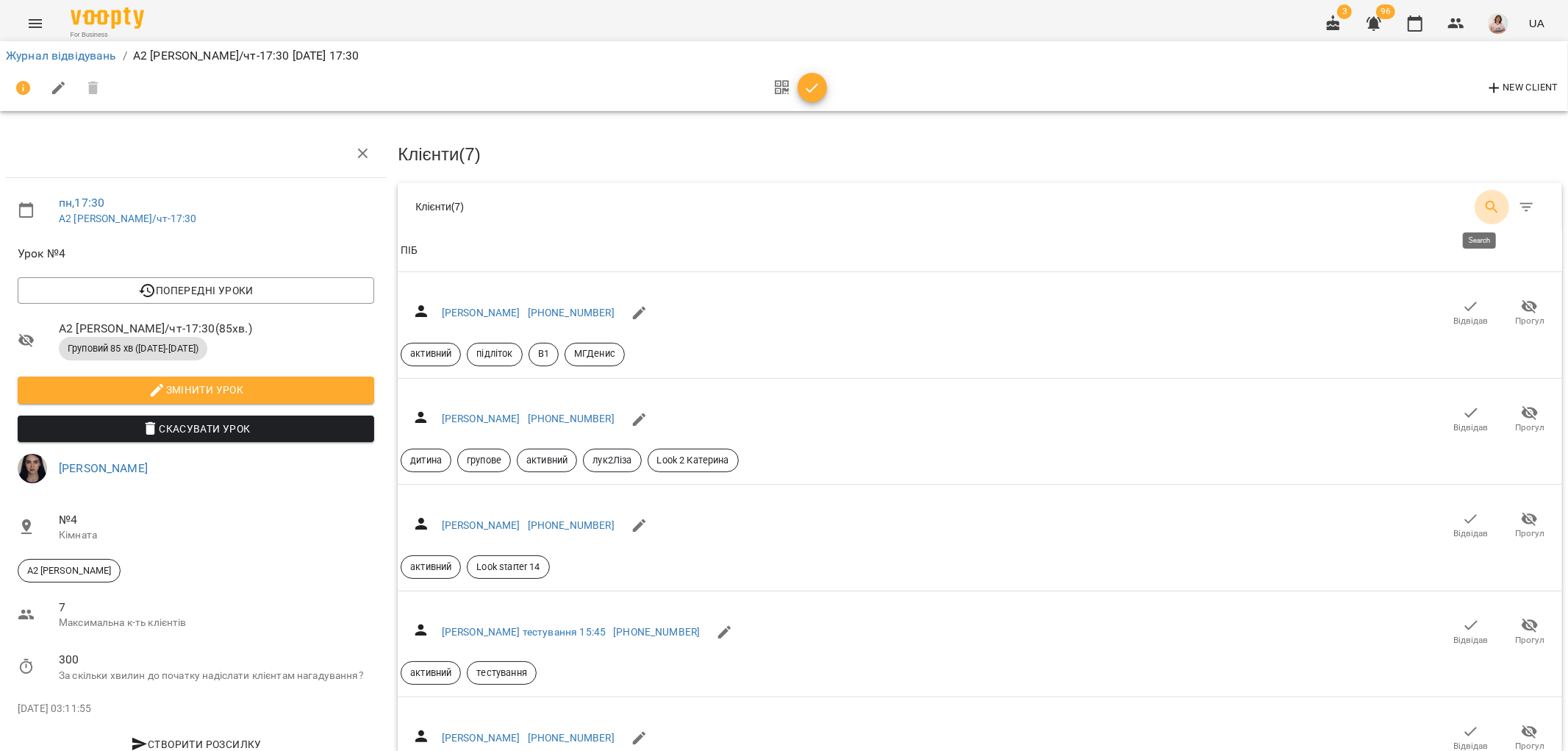
click at [1484, 199] on icon "Search" at bounding box center [1493, 208] width 18 height 18
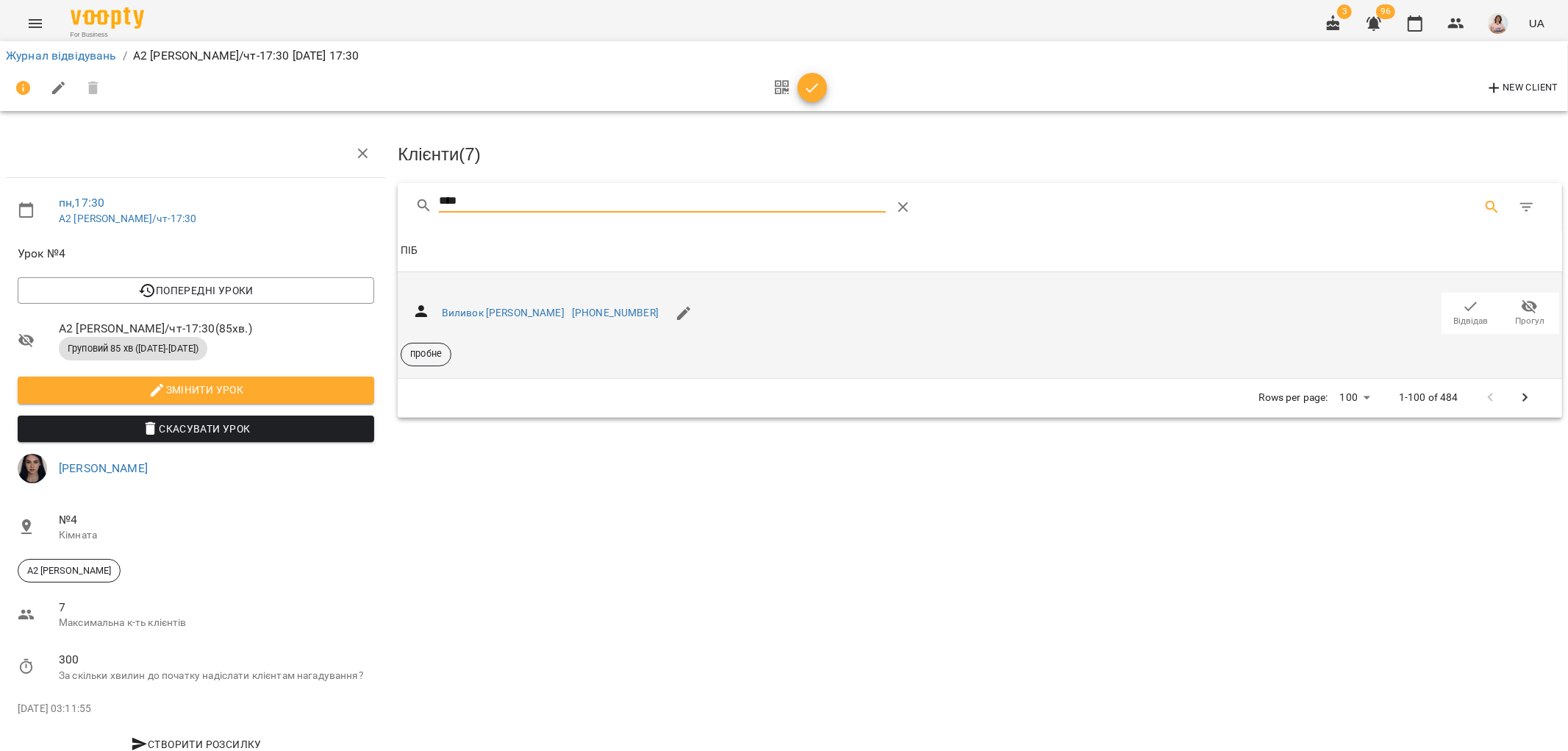
type input "****"
click at [1454, 315] on span "Відвідав" at bounding box center [1471, 321] width 34 height 13
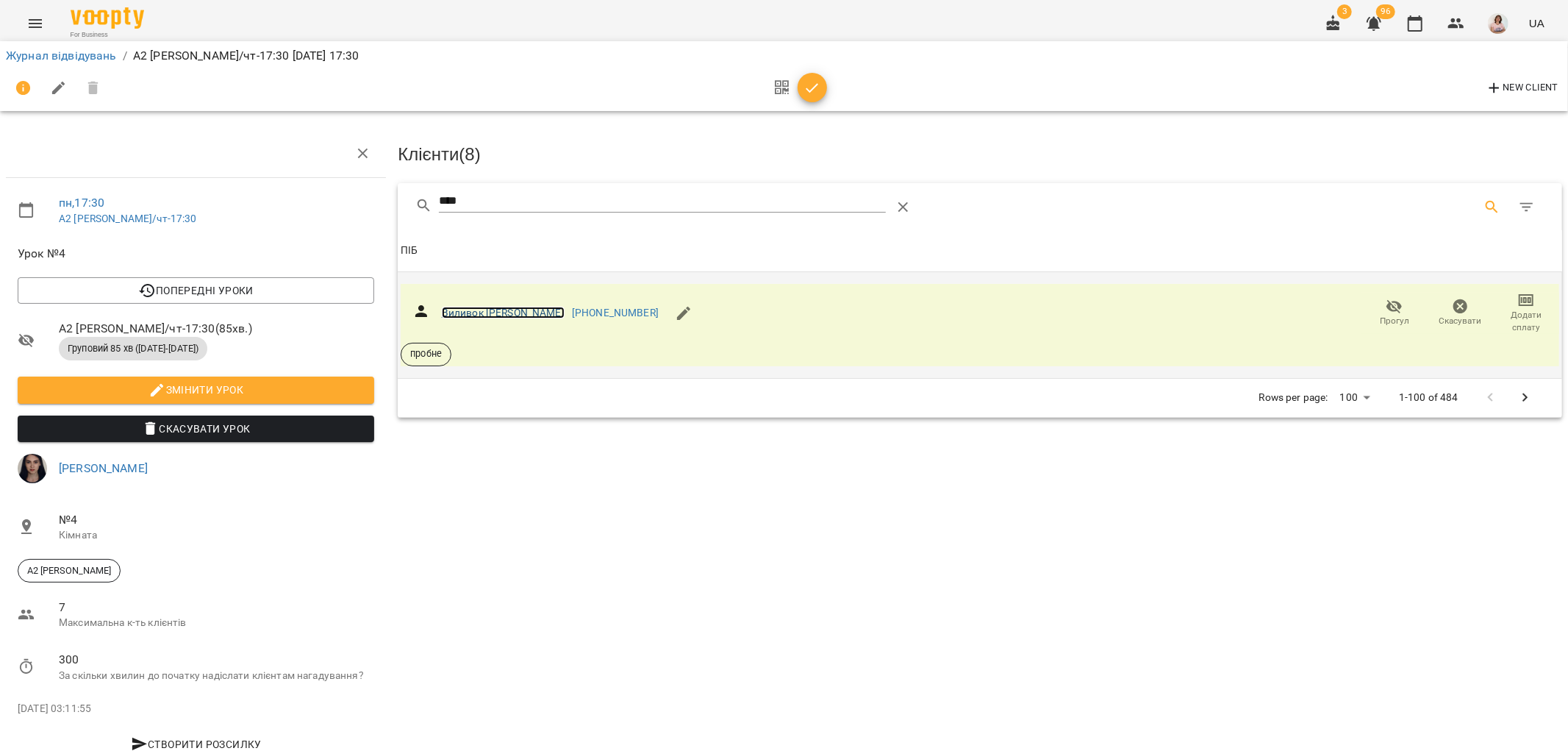
click at [461, 314] on link "Виливок Владислав" at bounding box center [502, 312] width 122 height 12
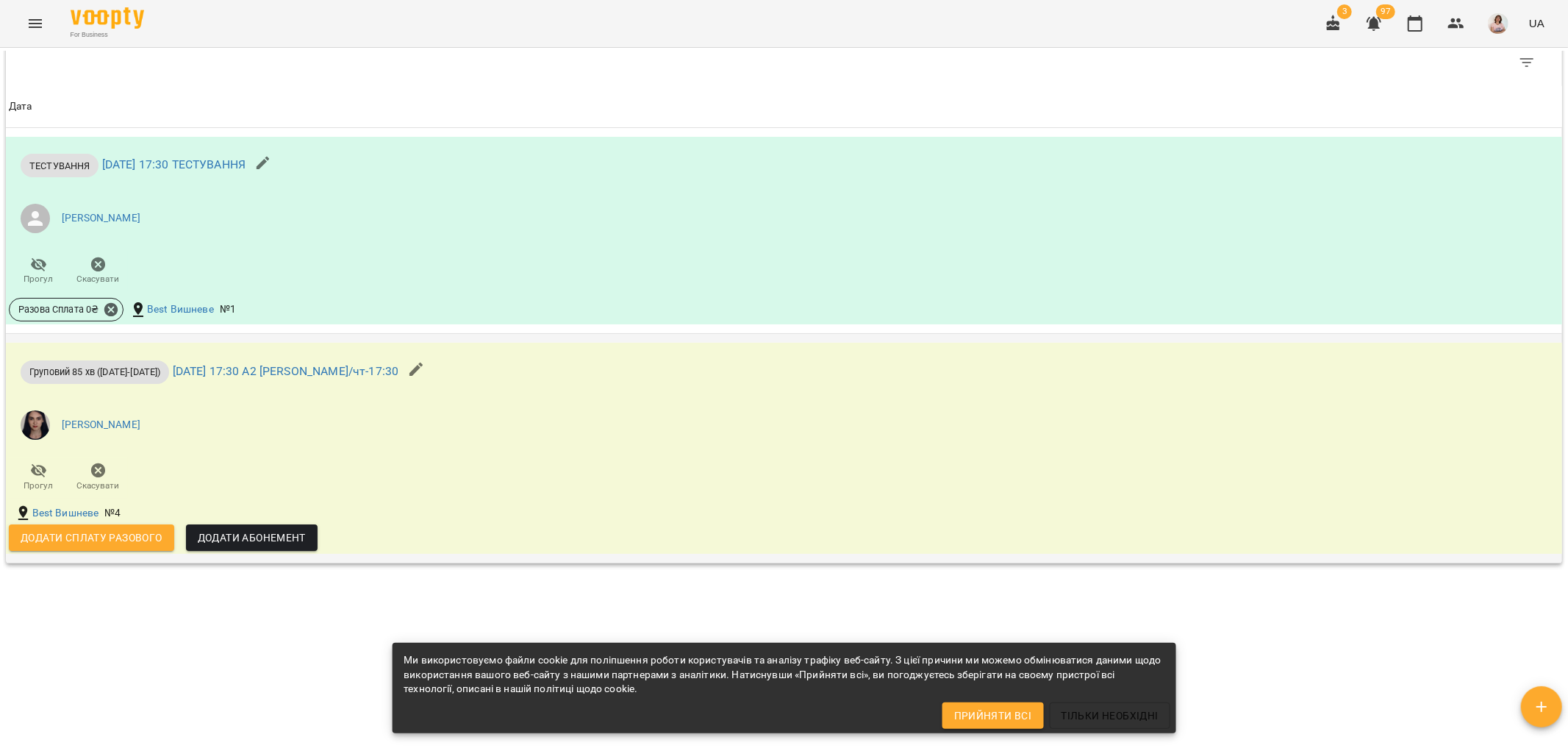
scroll to position [948, 0]
click at [132, 531] on span "Додати сплату разового" at bounding box center [91, 538] width 142 height 18
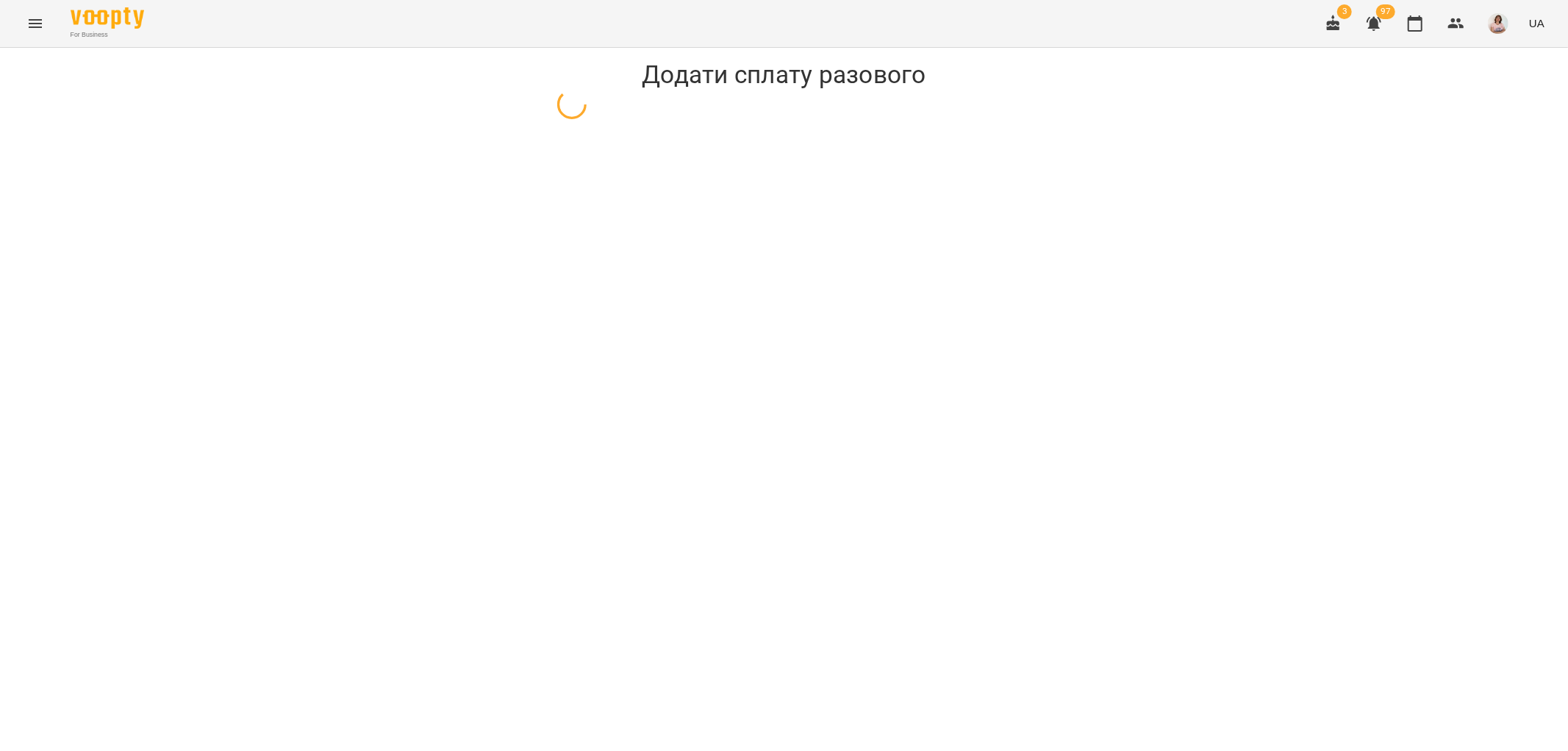
select select "**********"
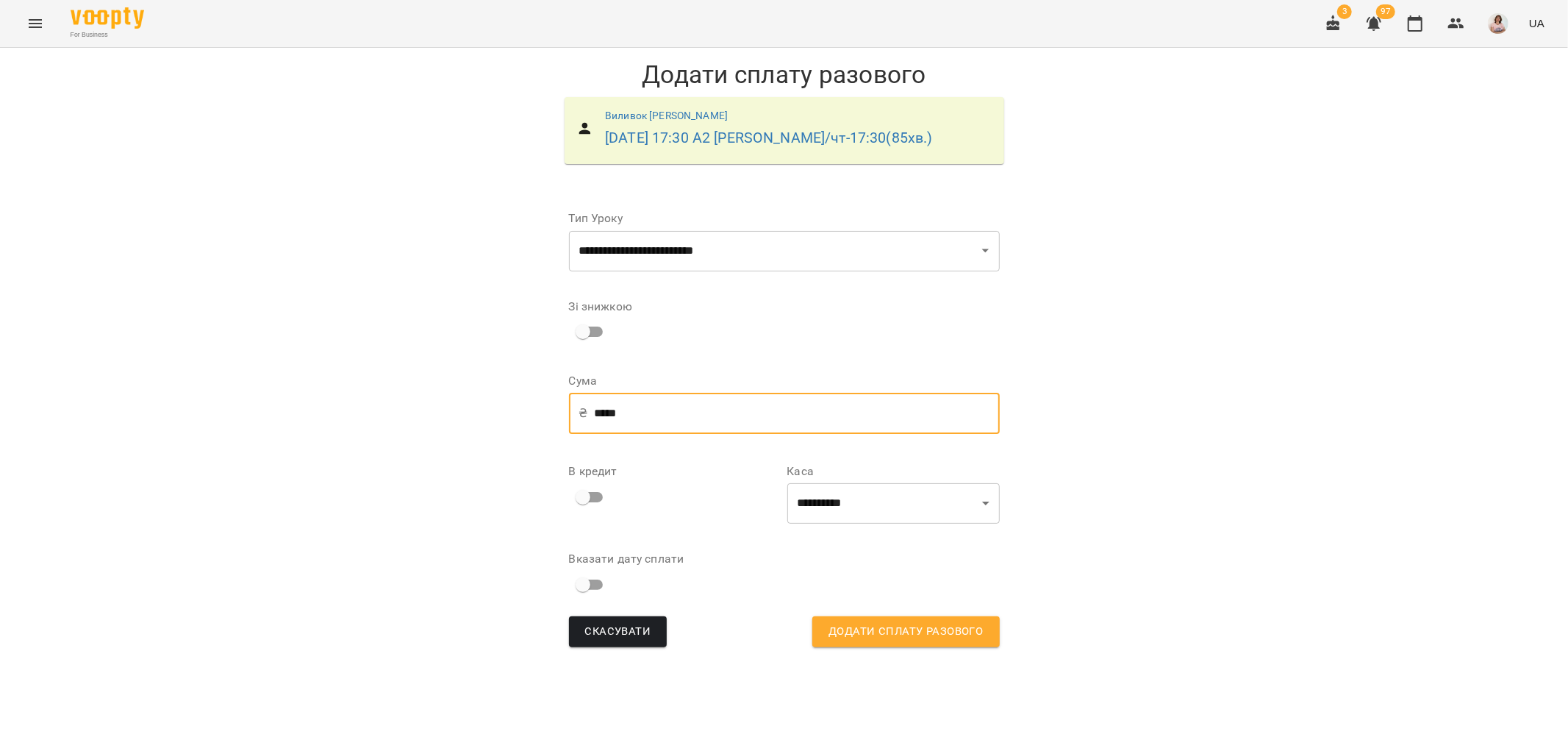
click at [756, 415] on input "*****" at bounding box center [797, 413] width 406 height 41
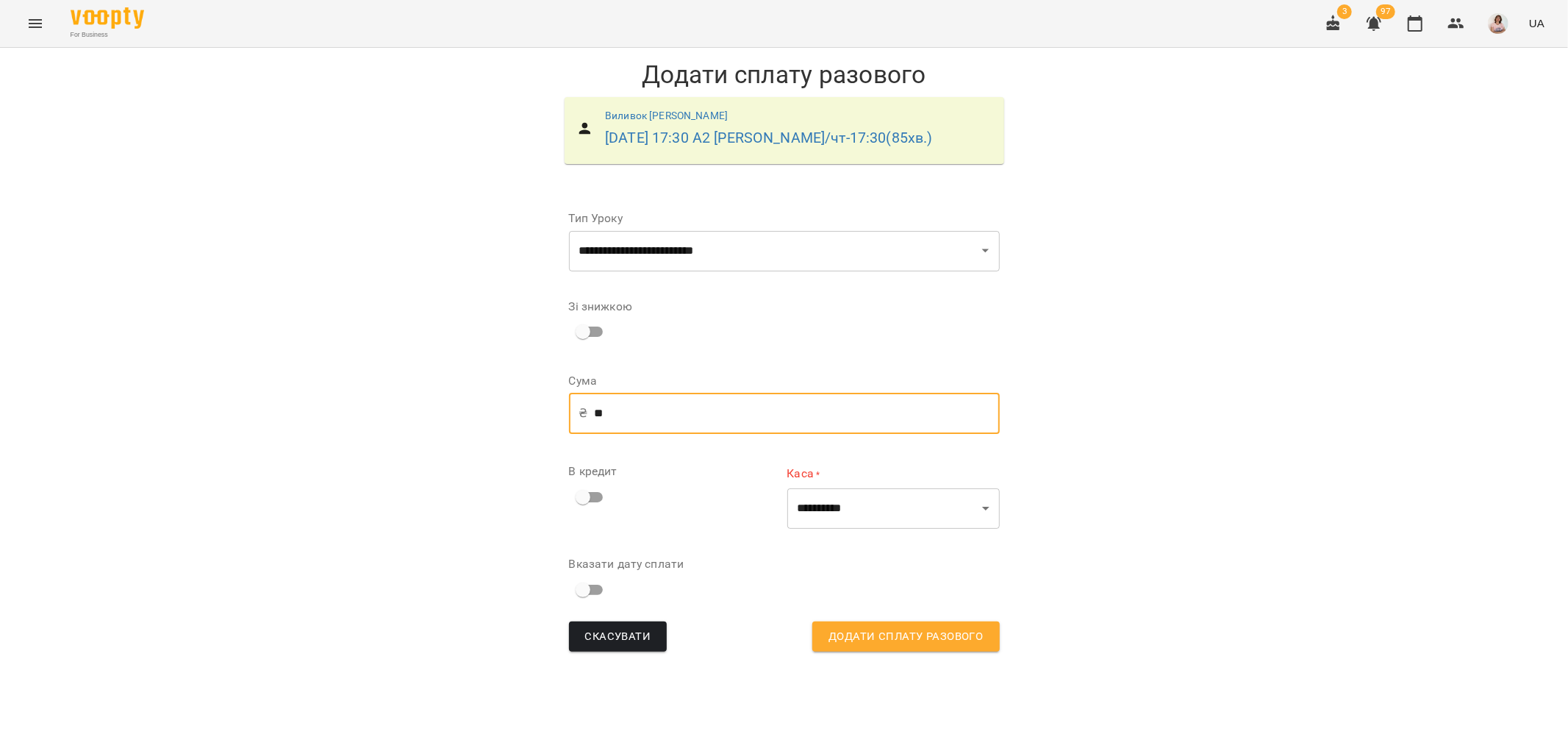
type input "*"
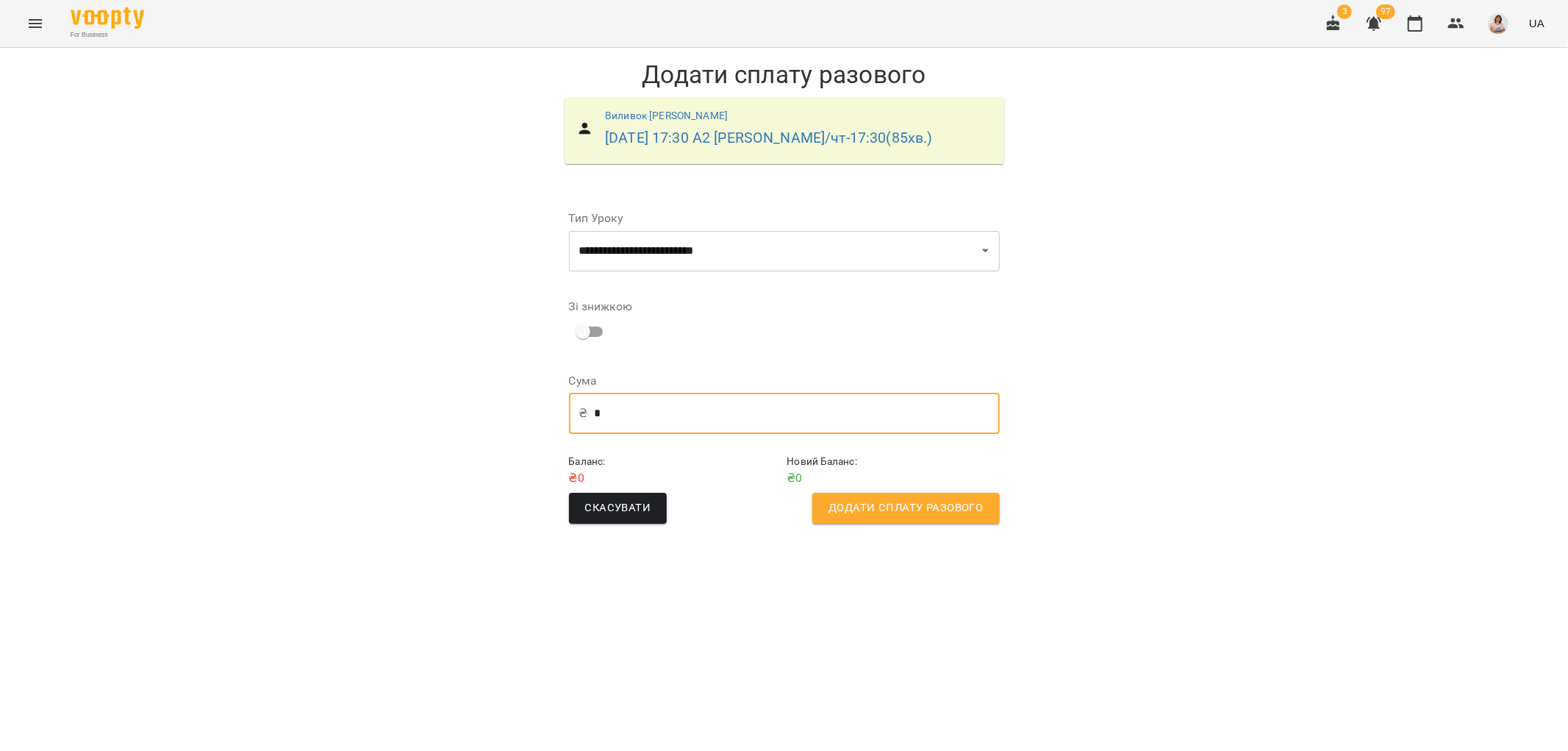
type input "*"
click at [885, 504] on span "Додати сплату разового" at bounding box center [906, 508] width 155 height 20
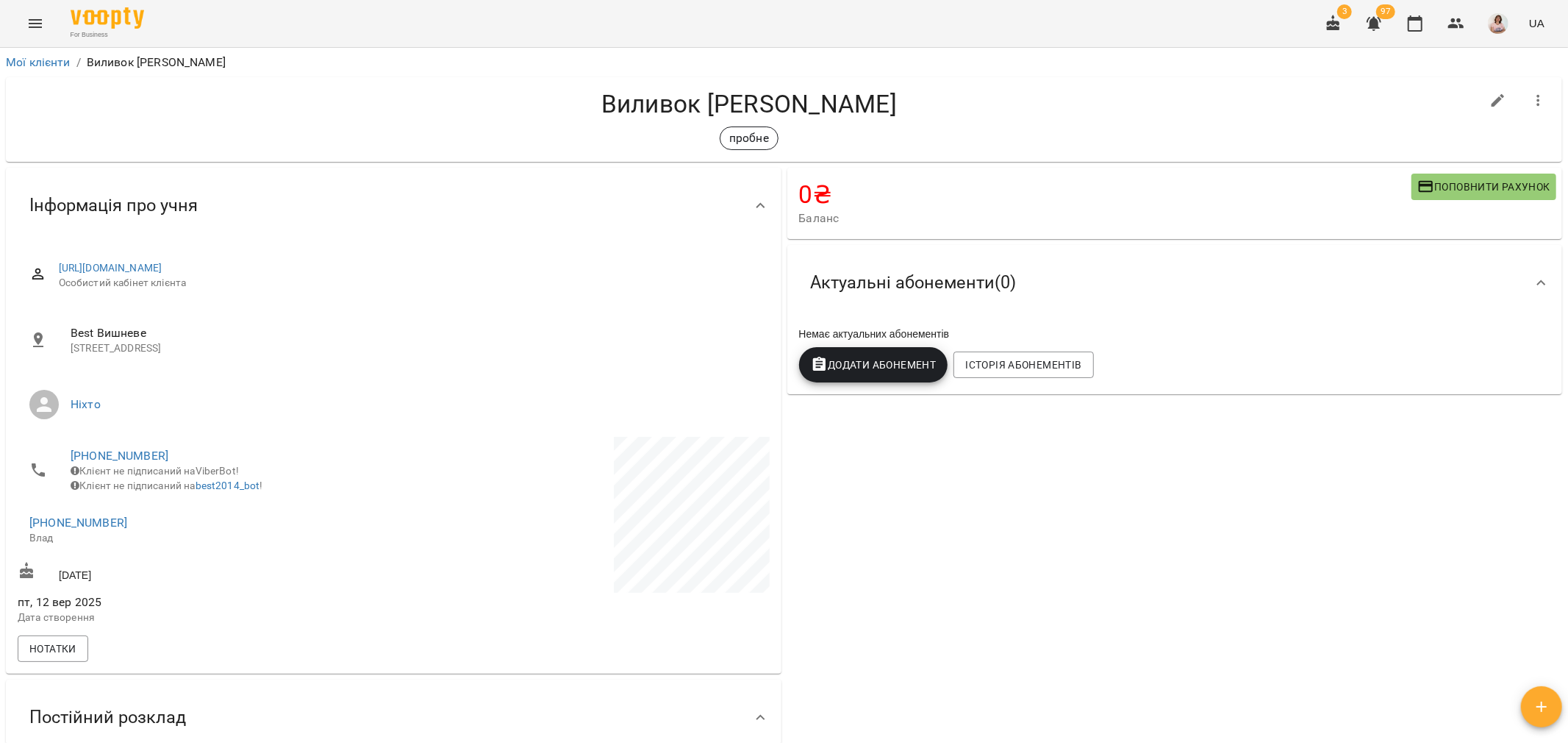
click at [30, 25] on icon "Menu" at bounding box center [35, 23] width 18 height 18
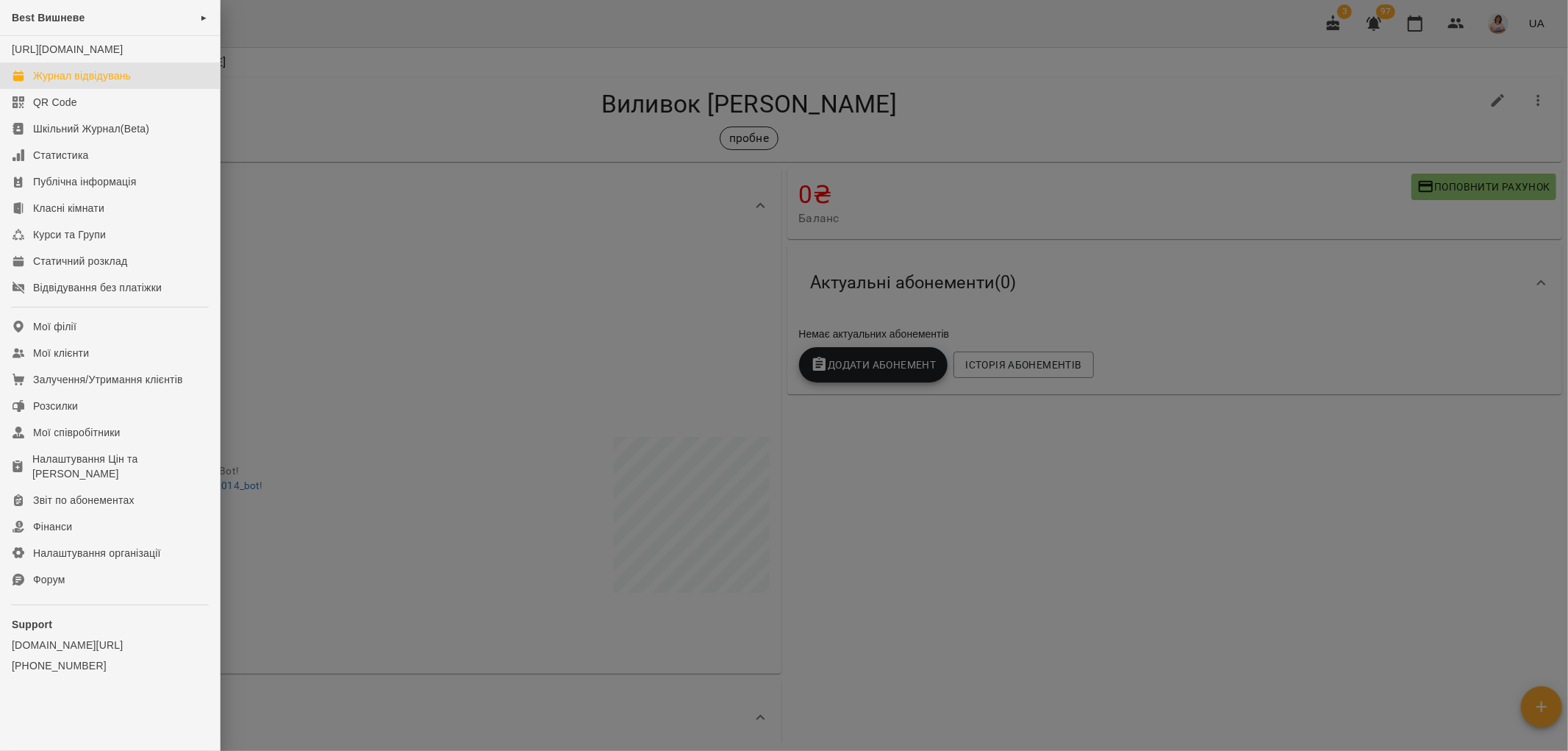
click at [108, 83] on div "Журнал відвідувань" at bounding box center [82, 75] width 98 height 15
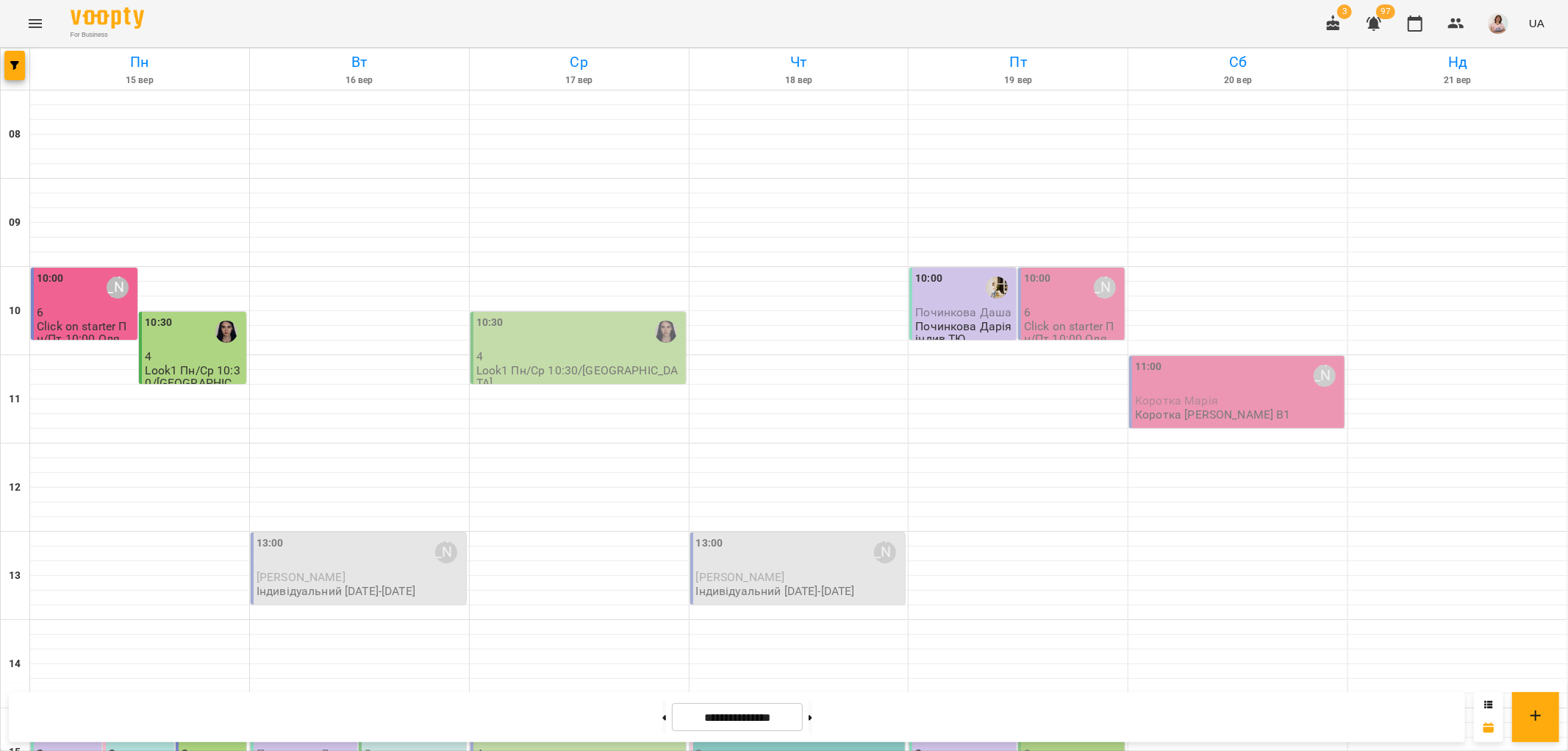
scroll to position [572, 0]
click at [210, 747] on p "3" at bounding box center [212, 753] width 62 height 13
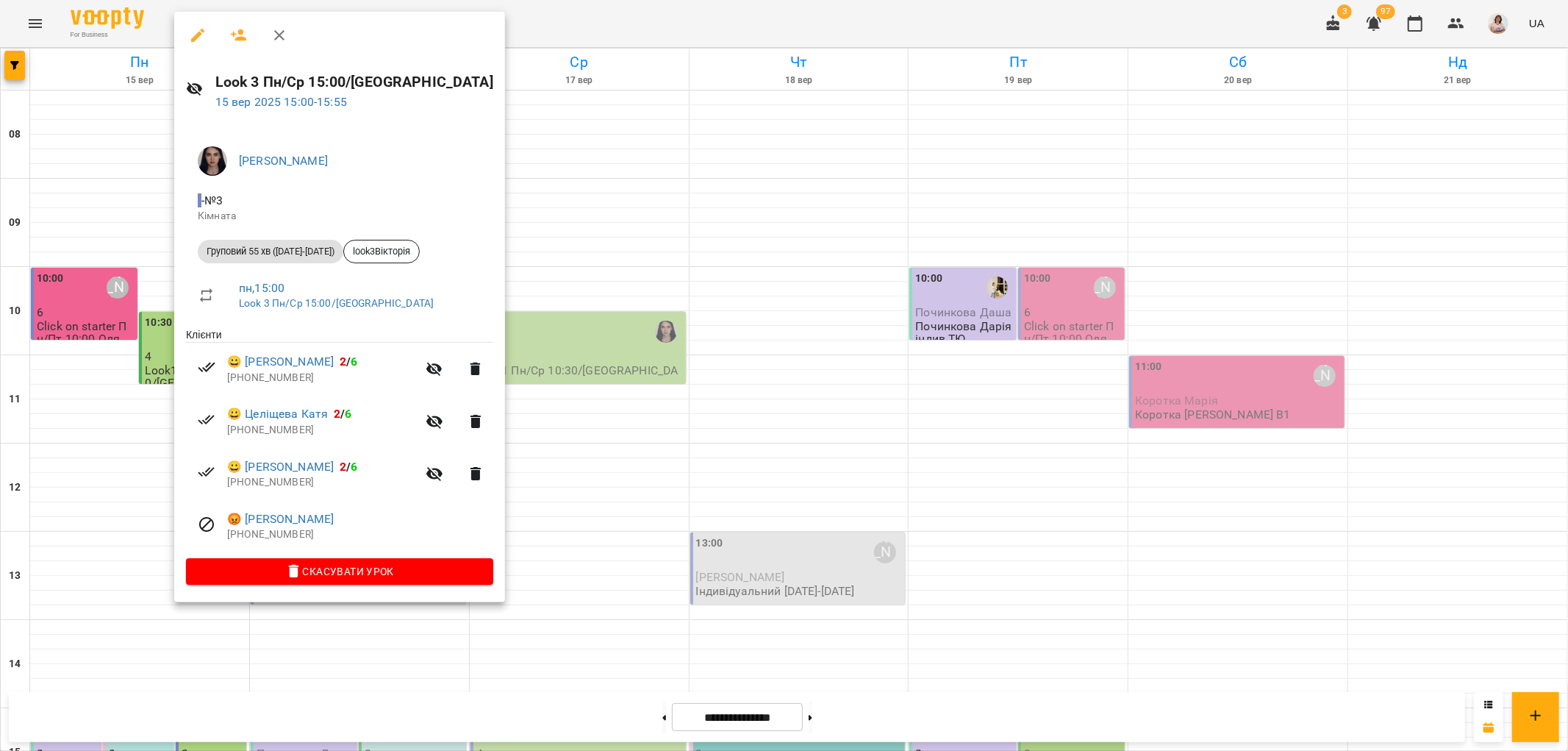
click at [65, 291] on div at bounding box center [784, 375] width 1568 height 751
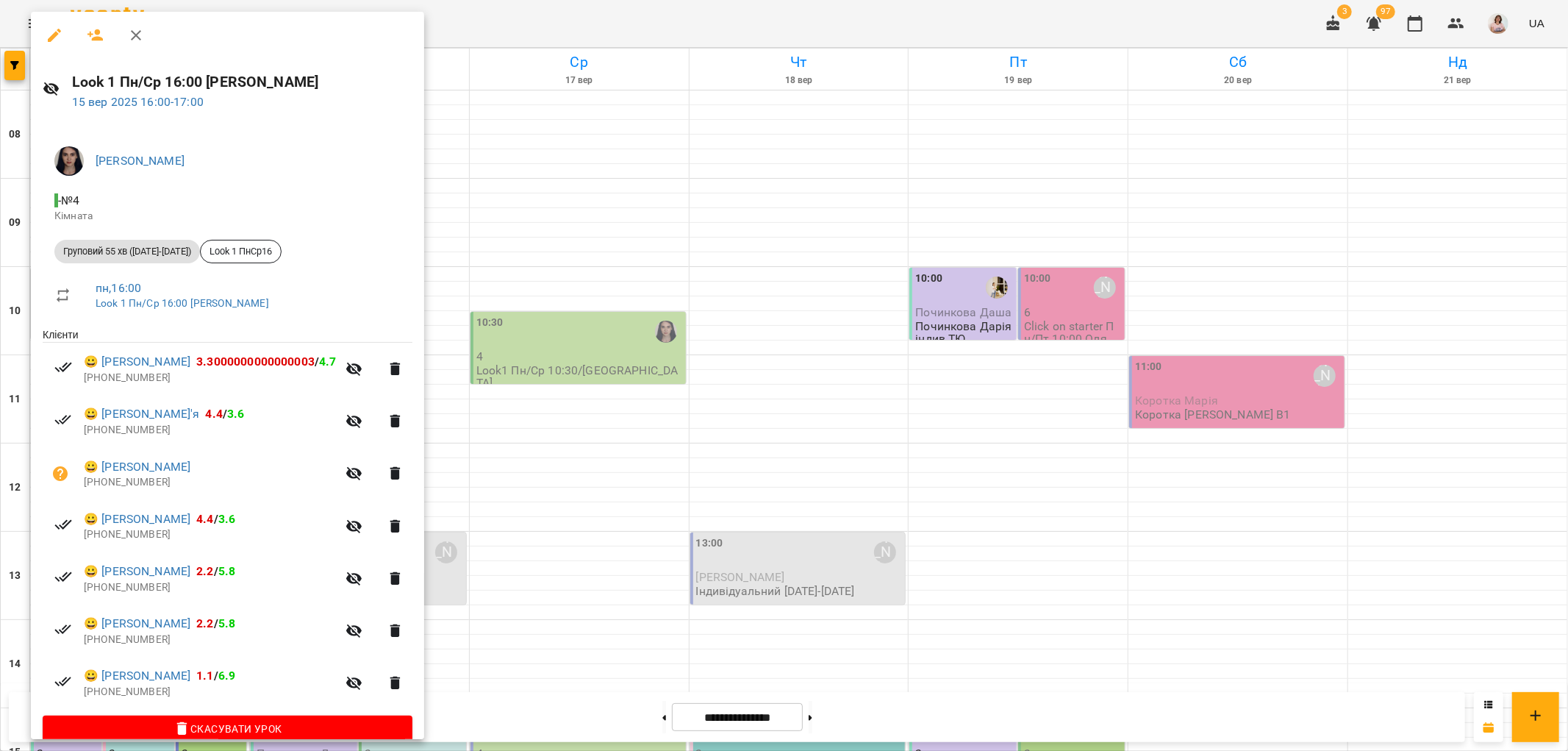
click at [550, 572] on div at bounding box center [784, 375] width 1568 height 751
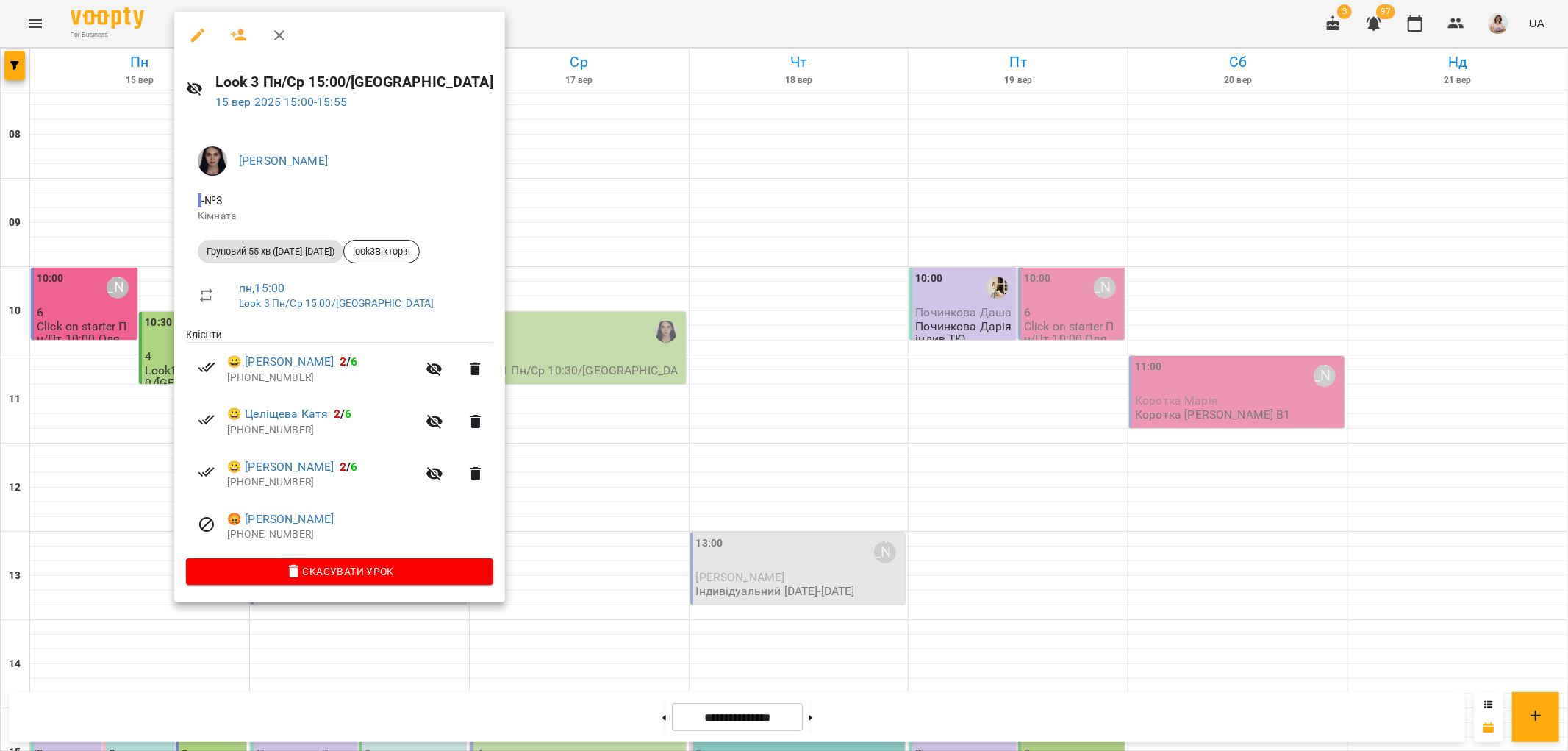
click at [55, 269] on div at bounding box center [784, 375] width 1568 height 751
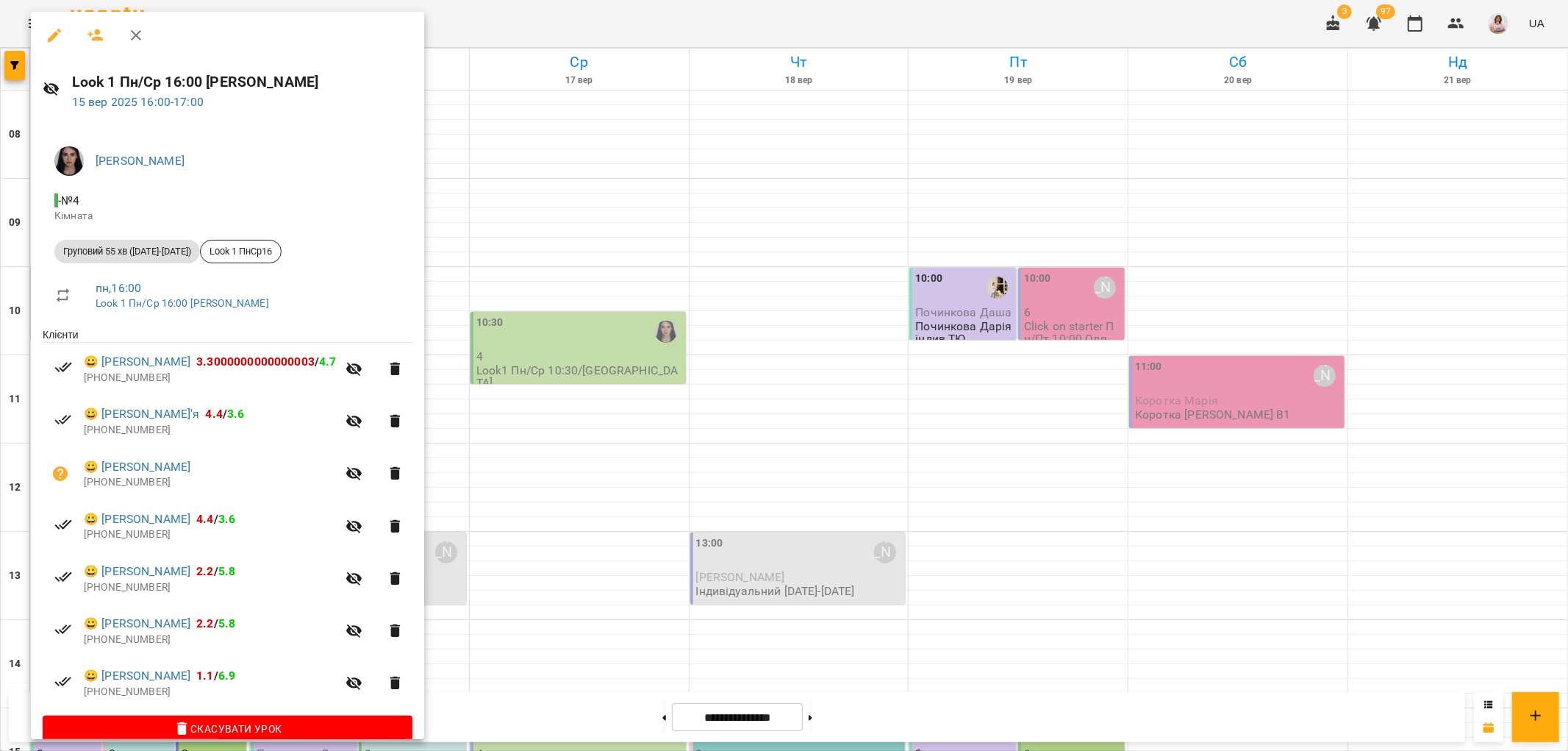
click at [616, 552] on div at bounding box center [784, 375] width 1568 height 751
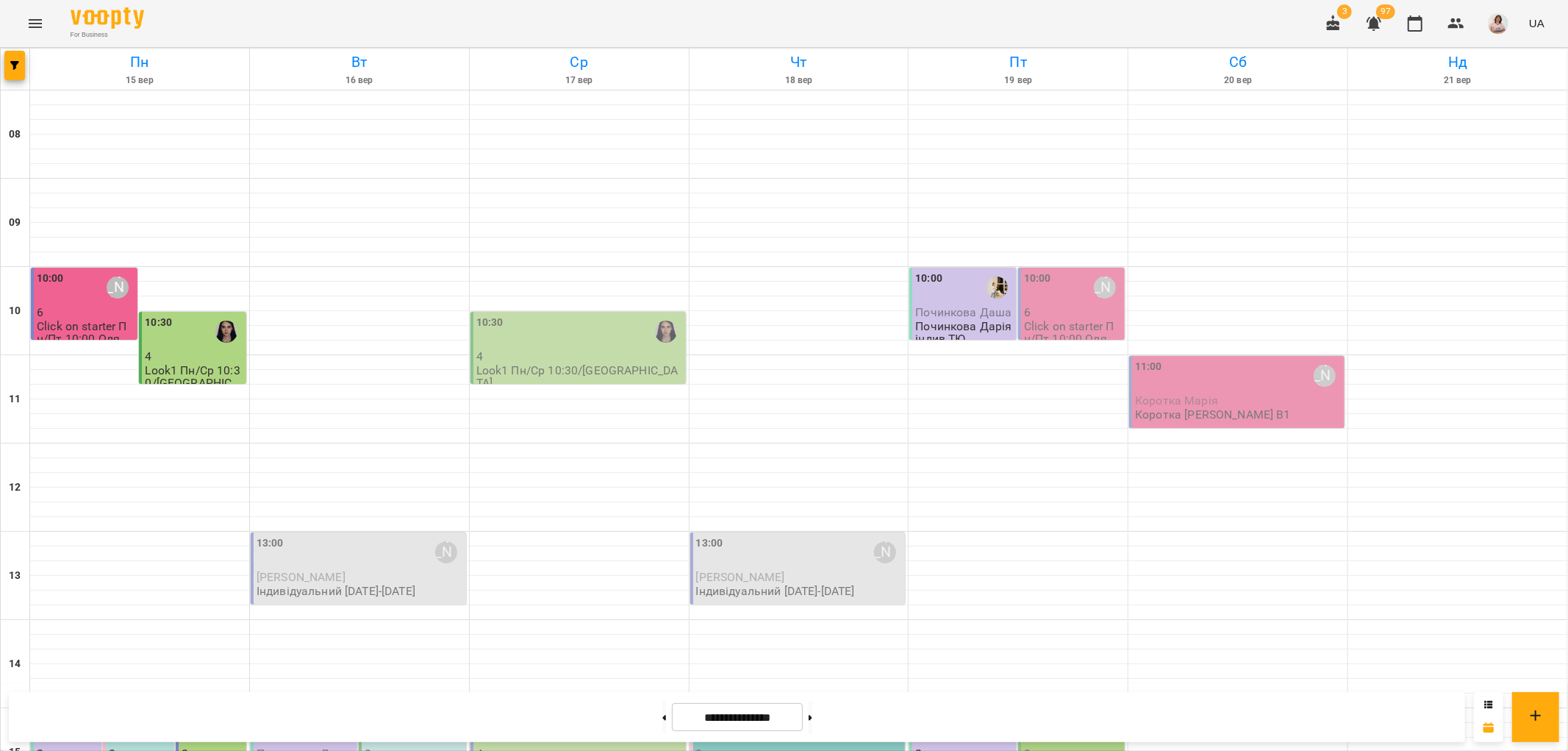
scroll to position [560, 0]
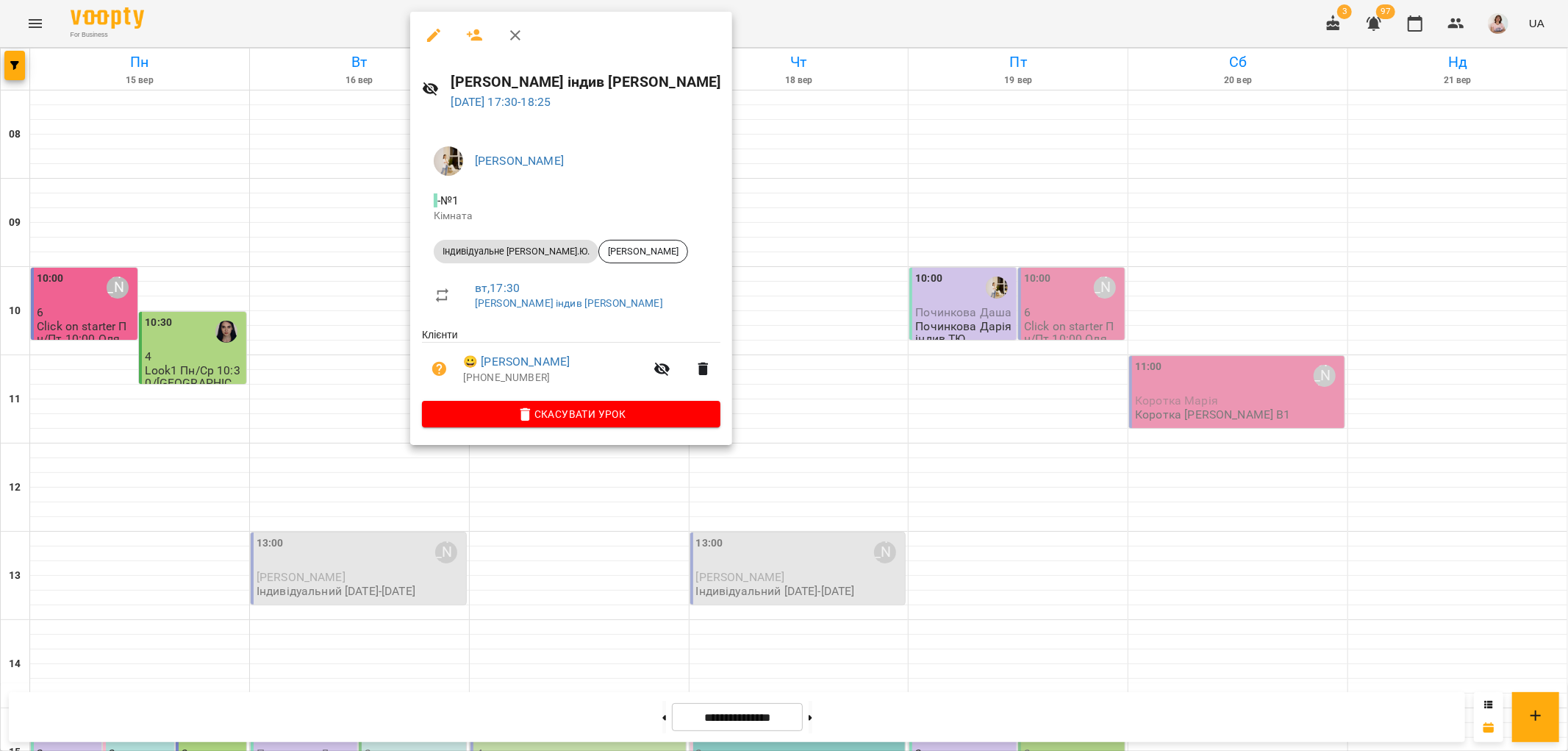
click at [589, 557] on div at bounding box center [784, 375] width 1568 height 751
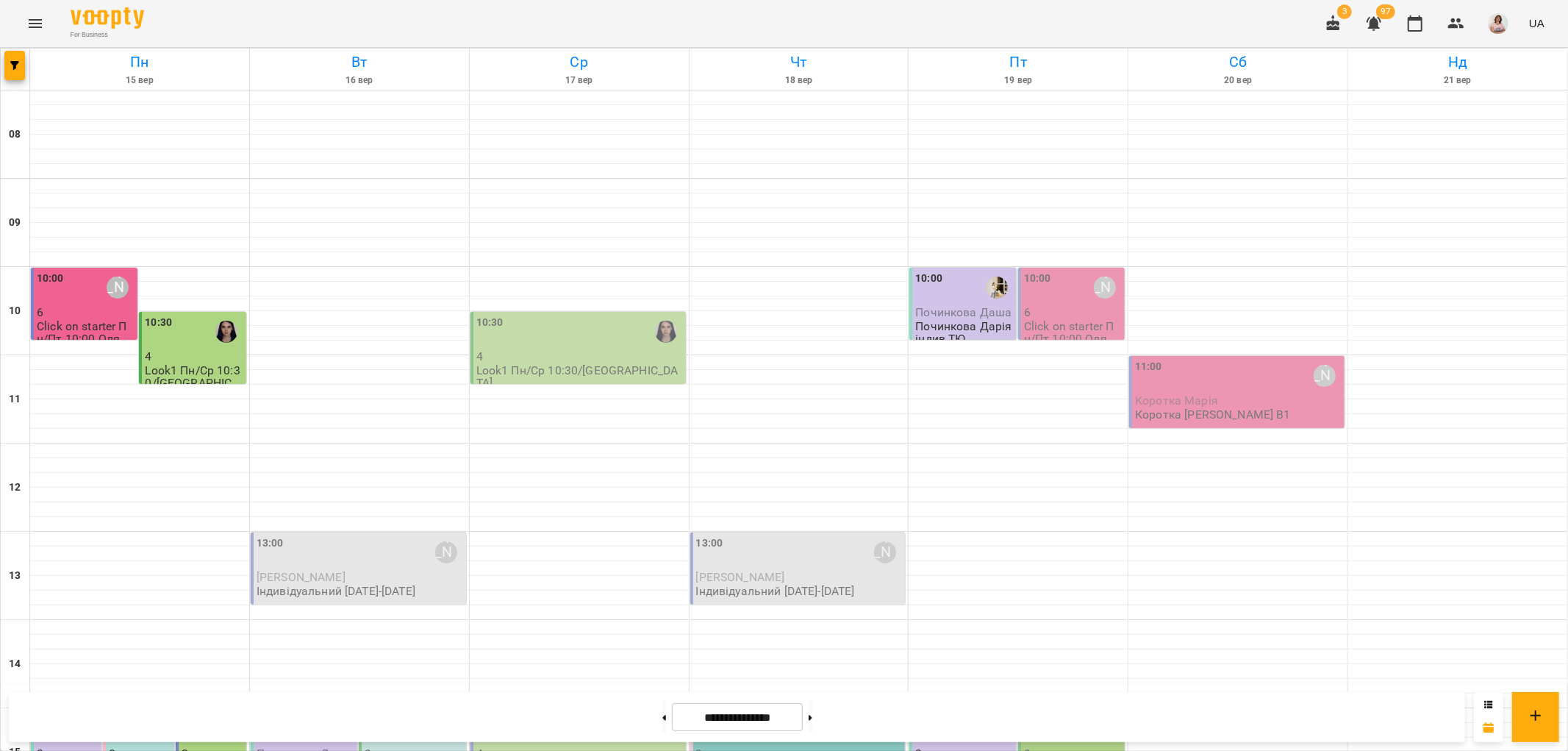
scroll to position [396, 0]
click at [300, 712] on div "15:00" at bounding box center [305, 728] width 98 height 34
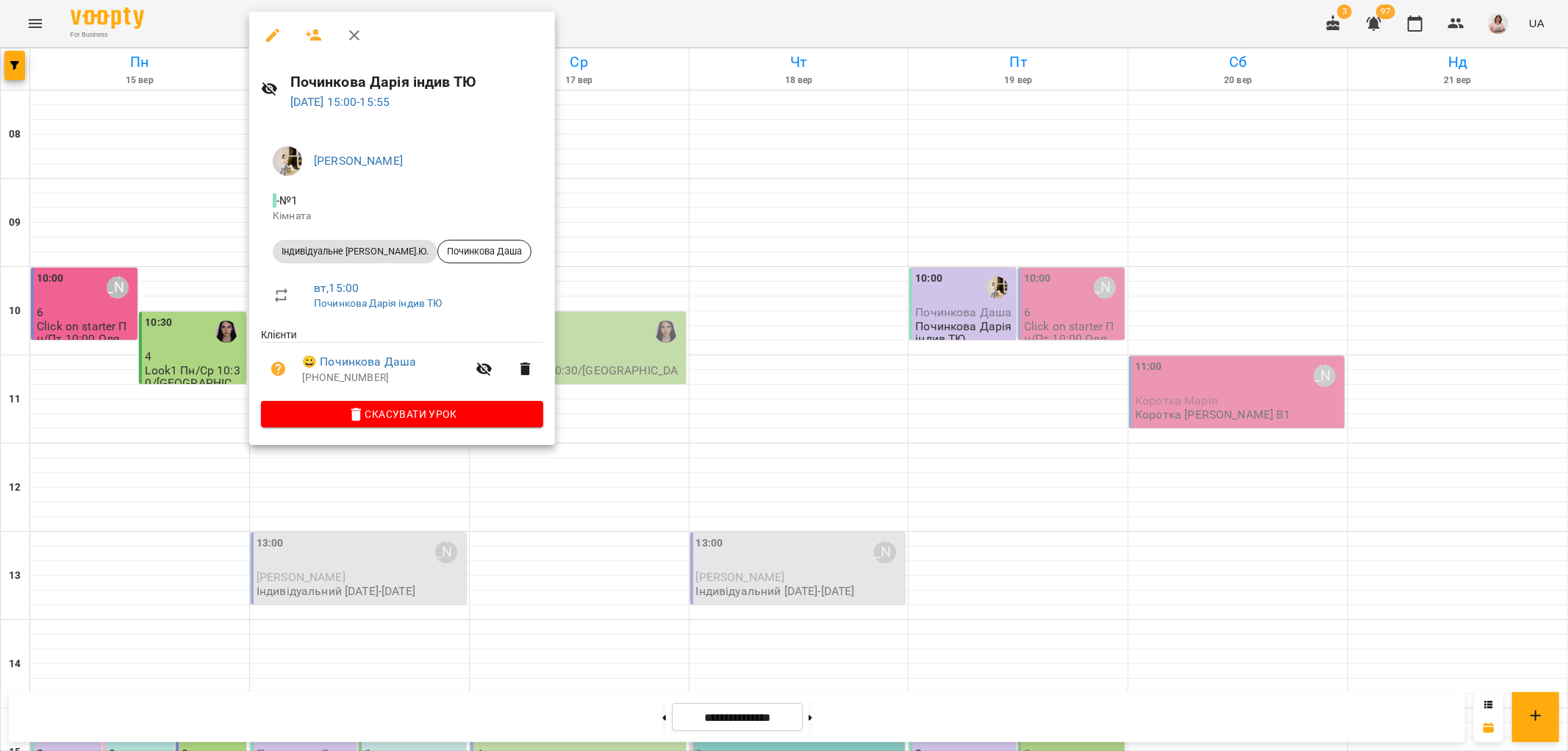
click at [572, 449] on div at bounding box center [784, 375] width 1568 height 751
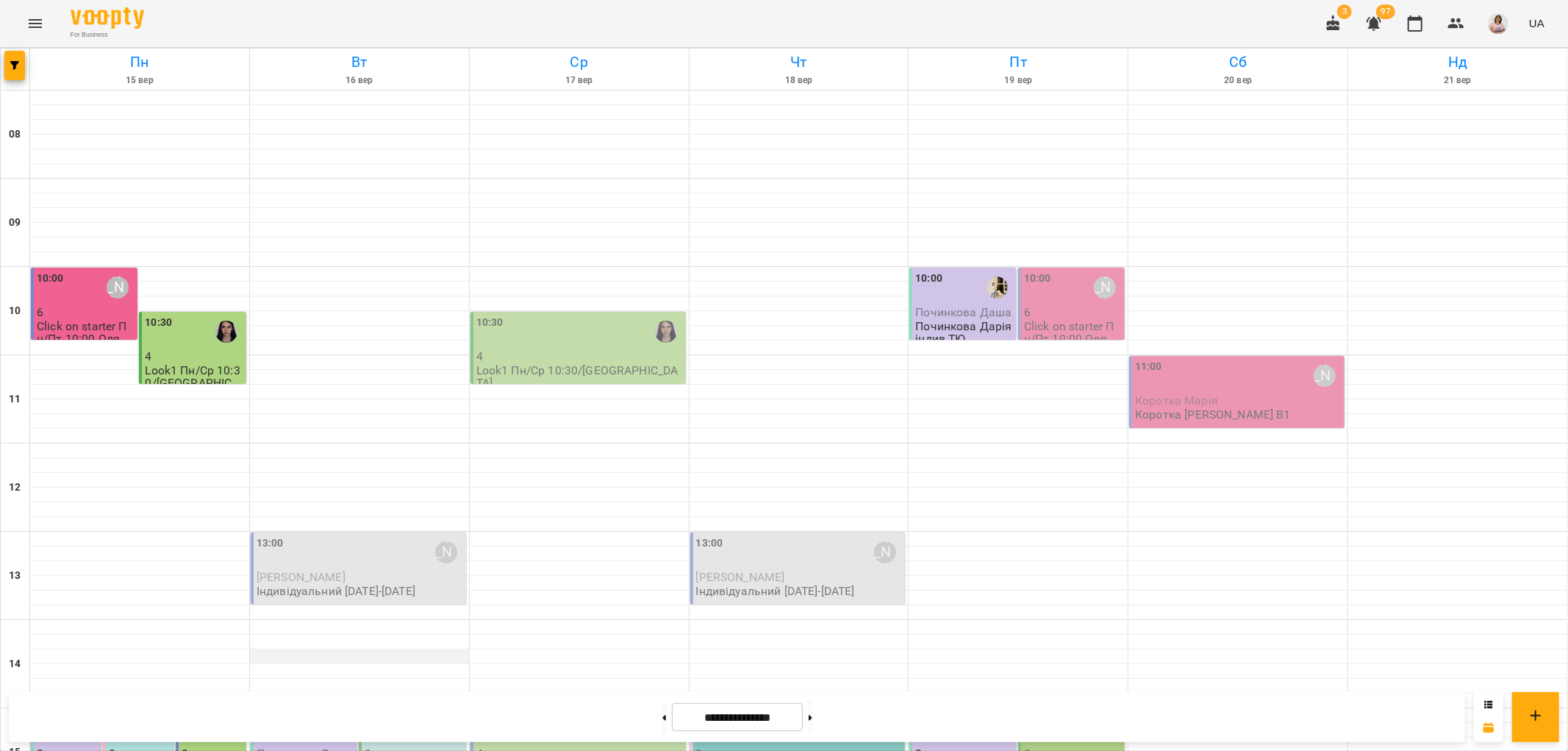
scroll to position [0, 0]
click at [54, 294] on div "10:00" at bounding box center [51, 287] width 27 height 34
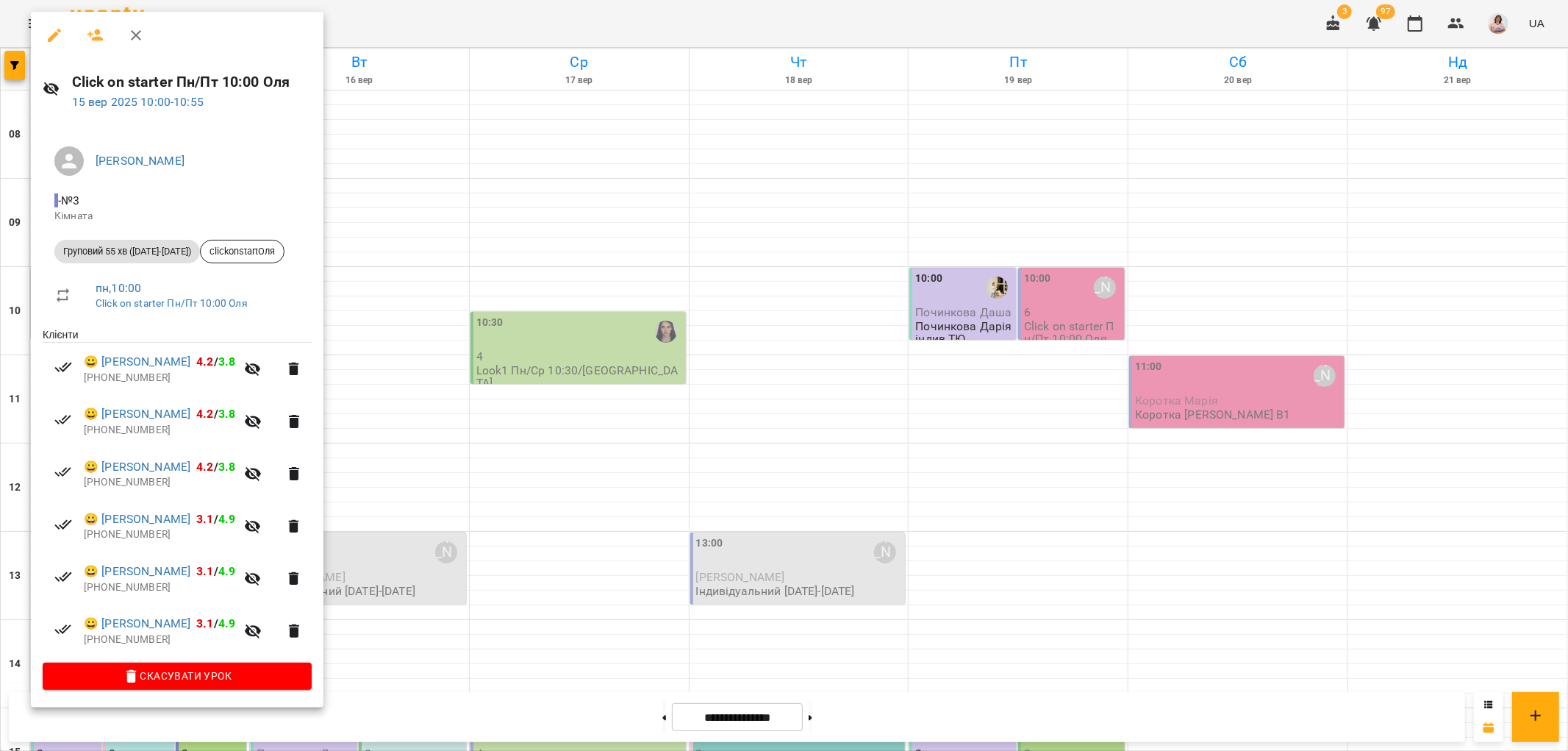
click at [397, 561] on div at bounding box center [784, 375] width 1568 height 751
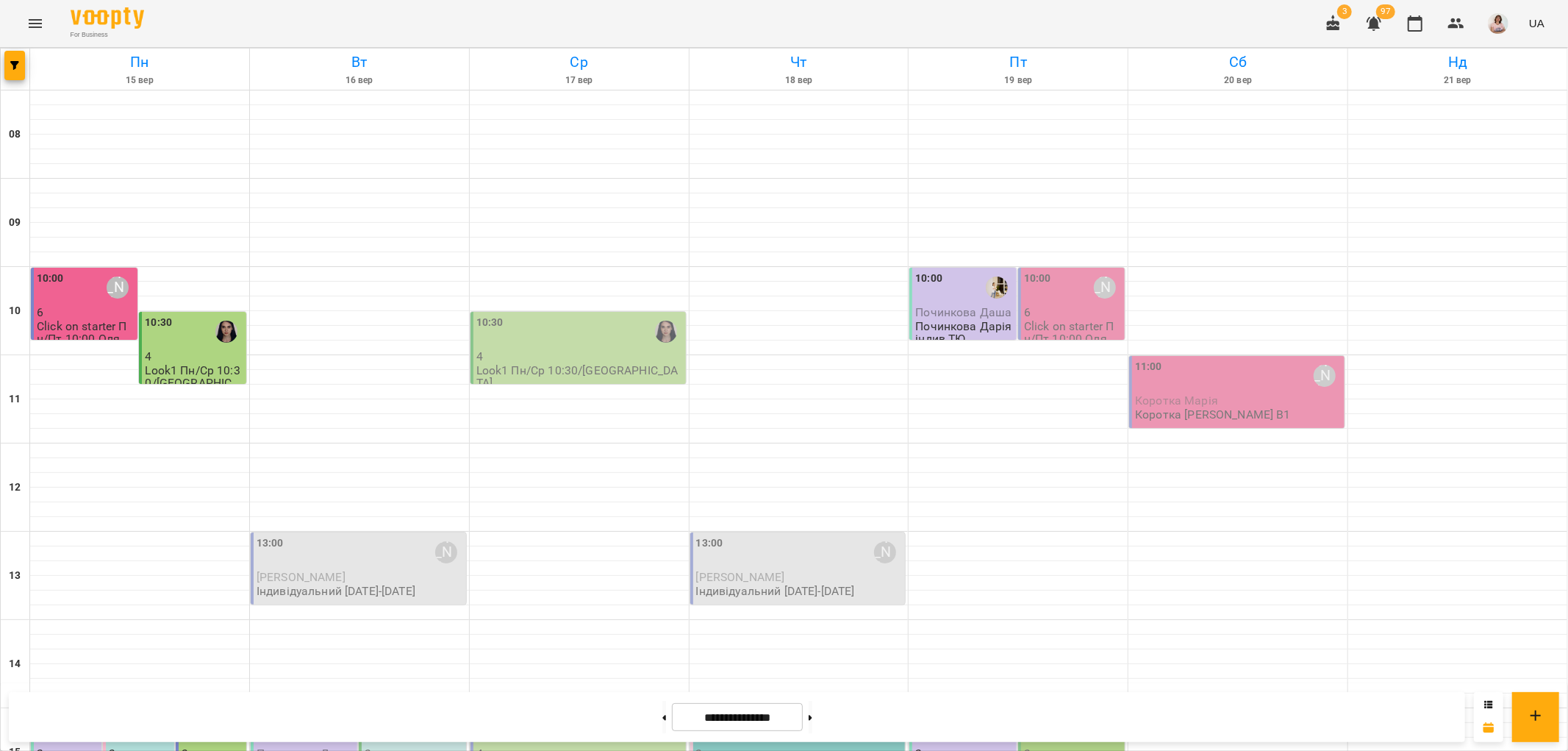
click at [167, 352] on p "4" at bounding box center [194, 356] width 98 height 13
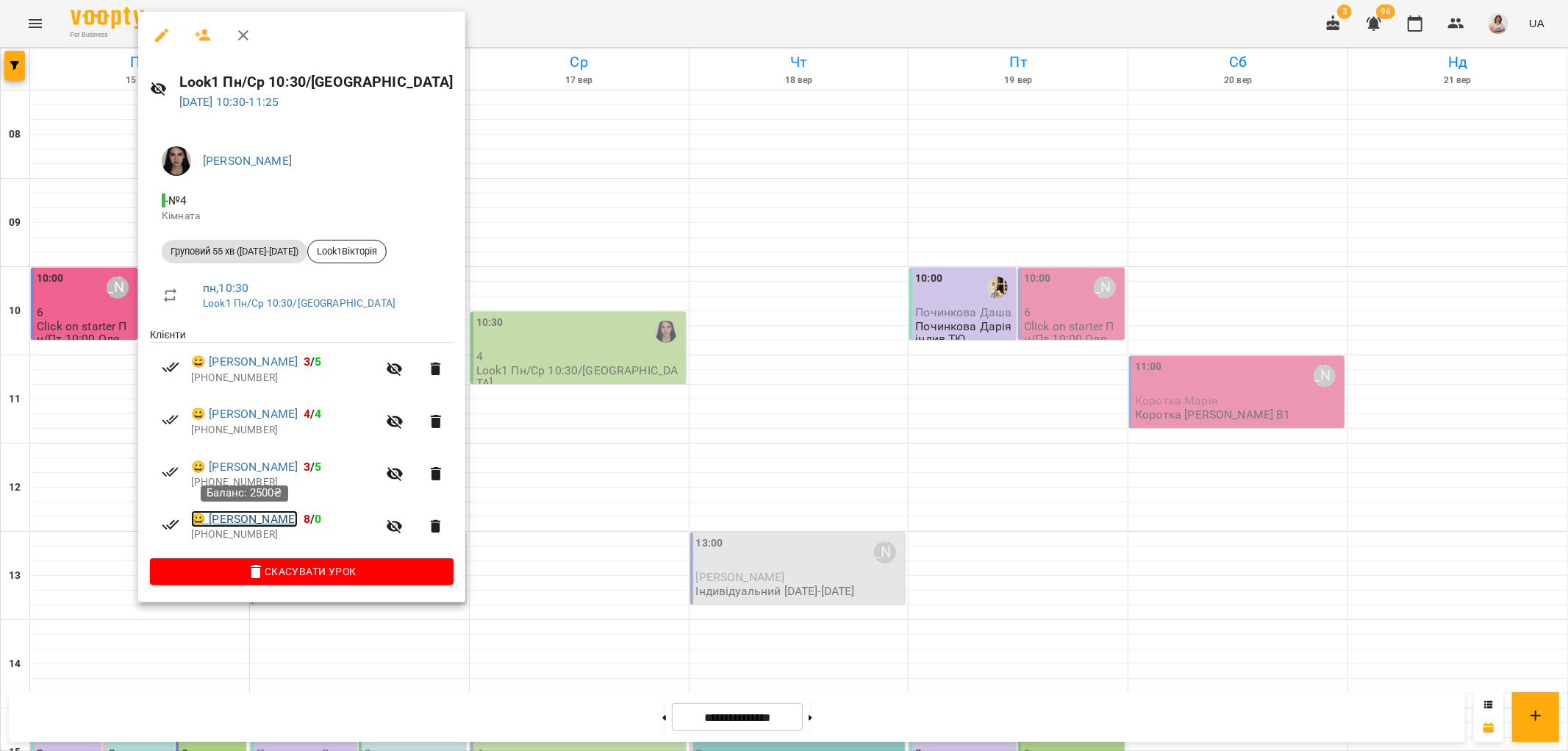
click at [266, 525] on link "😀 Куськіна Марта" at bounding box center [244, 519] width 107 height 18
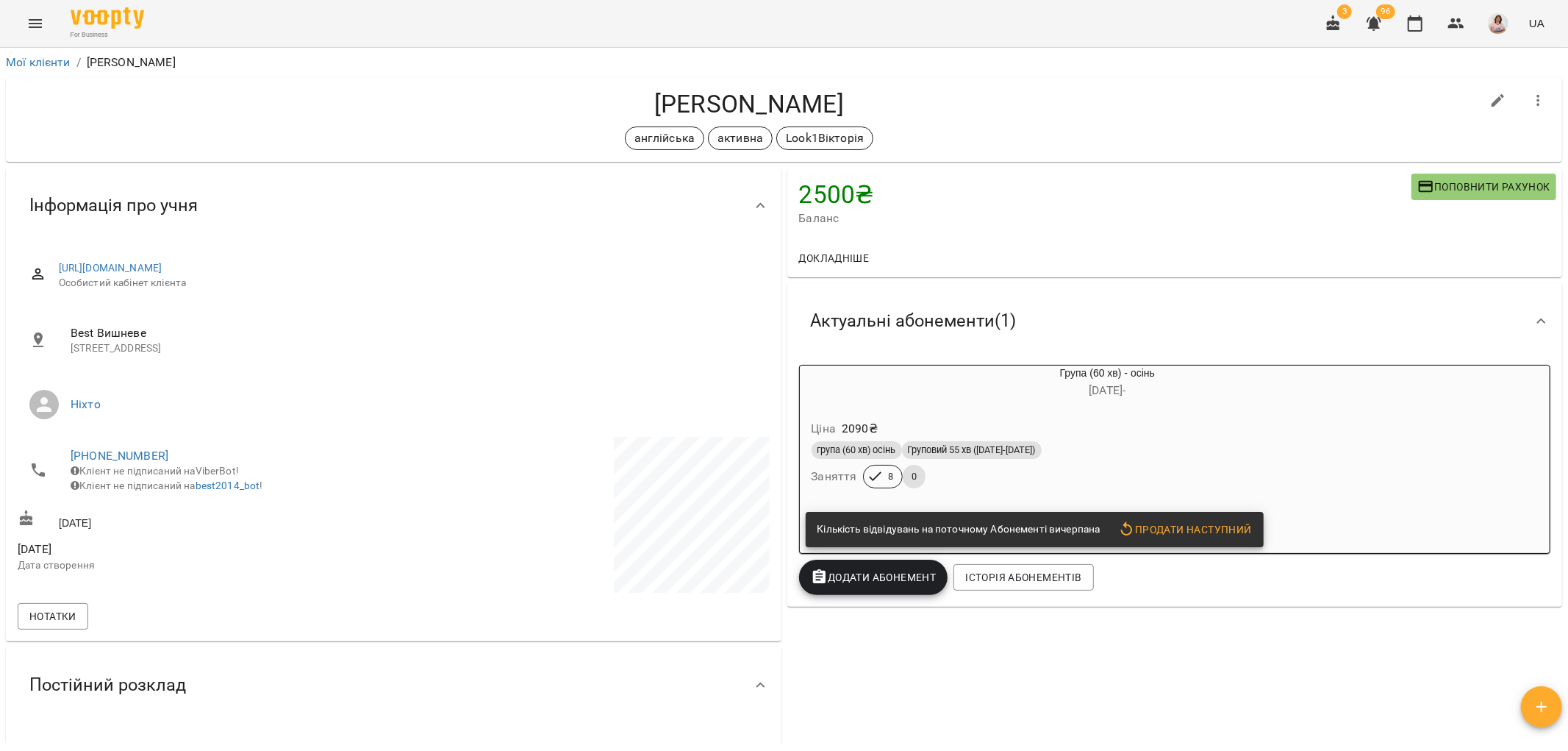
click at [910, 392] on h6 "07 трав -" at bounding box center [1107, 390] width 475 height 21
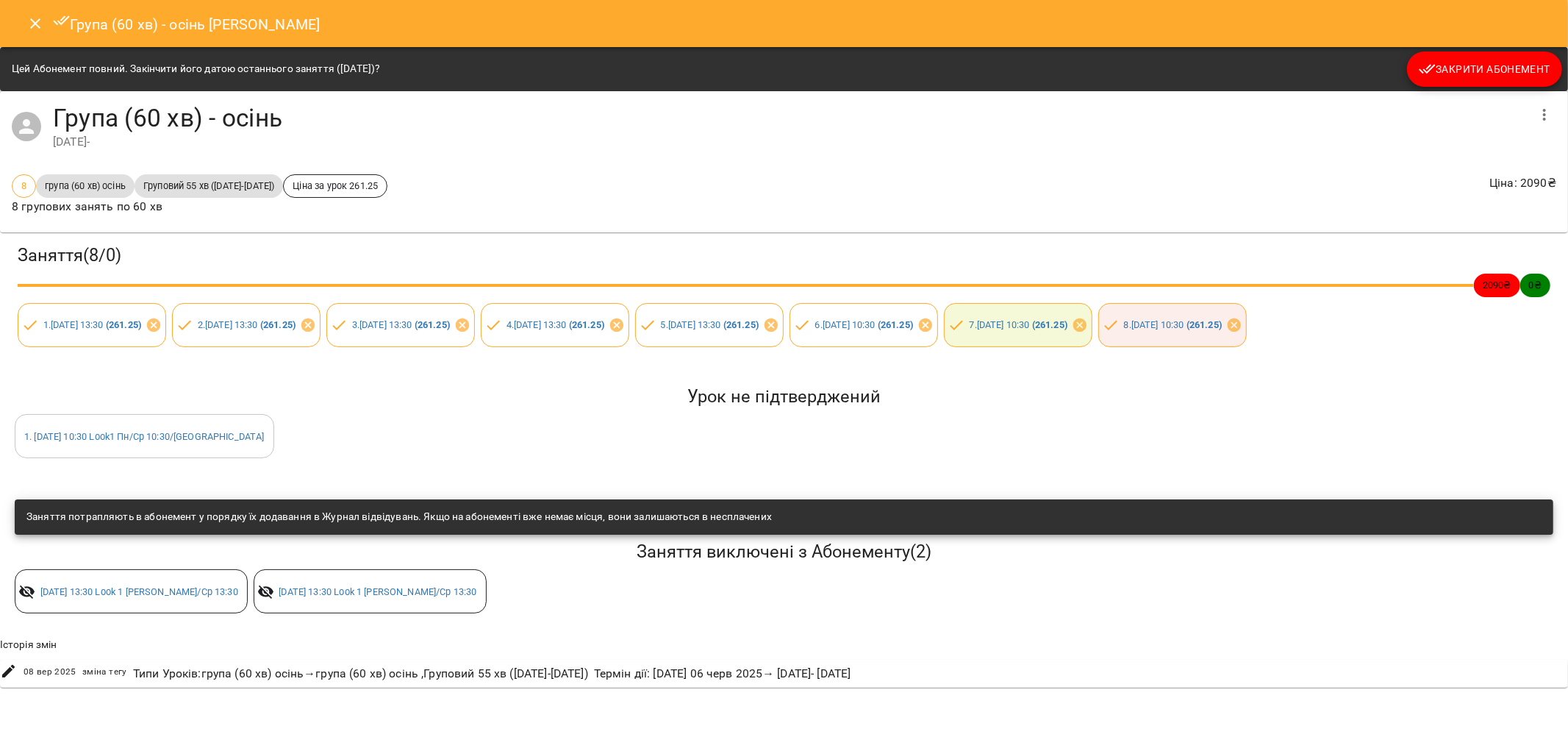
scroll to position [2, 0]
click at [1456, 67] on span "Закрити Абонемент" at bounding box center [1485, 70] width 131 height 18
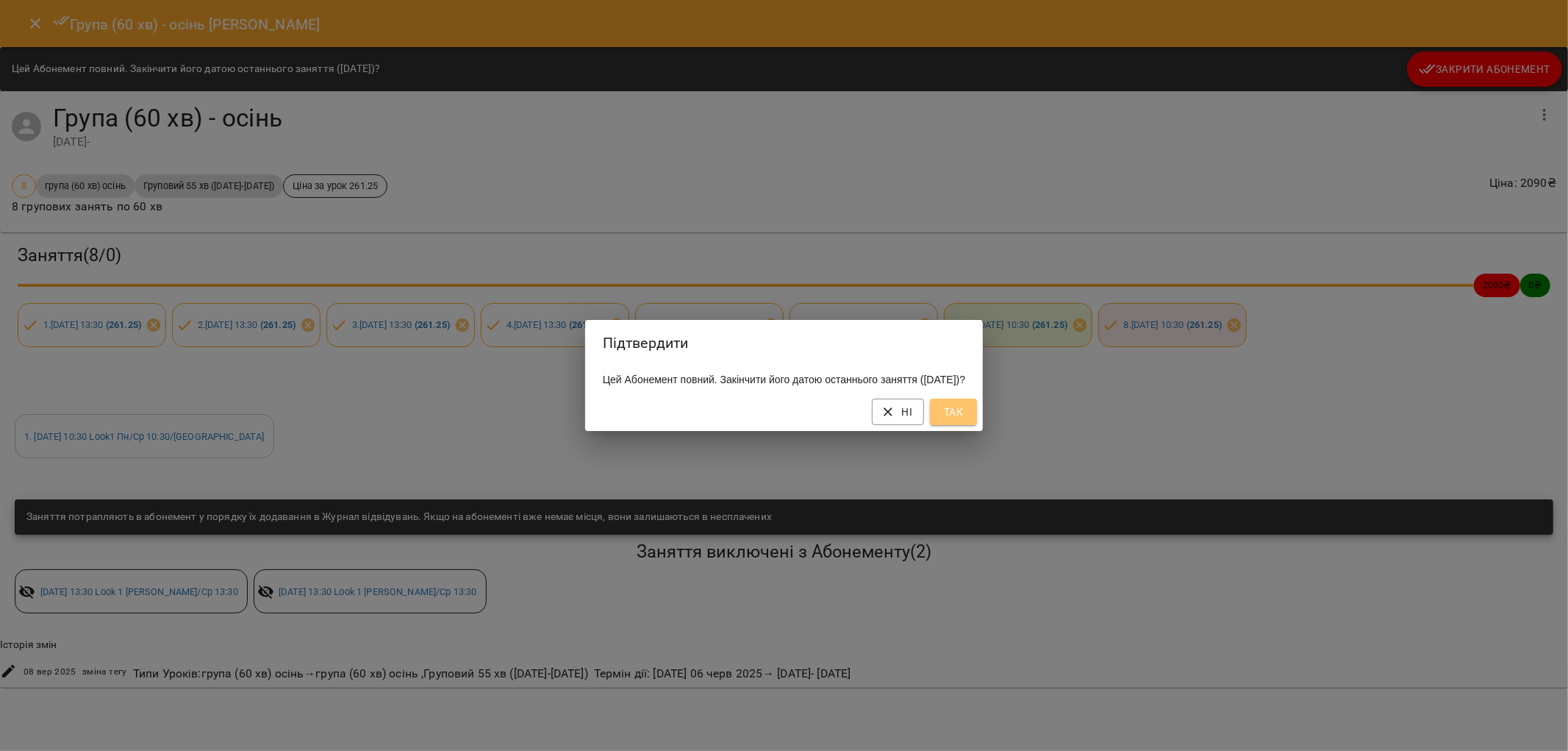
click at [977, 423] on button "Так" at bounding box center [953, 411] width 47 height 26
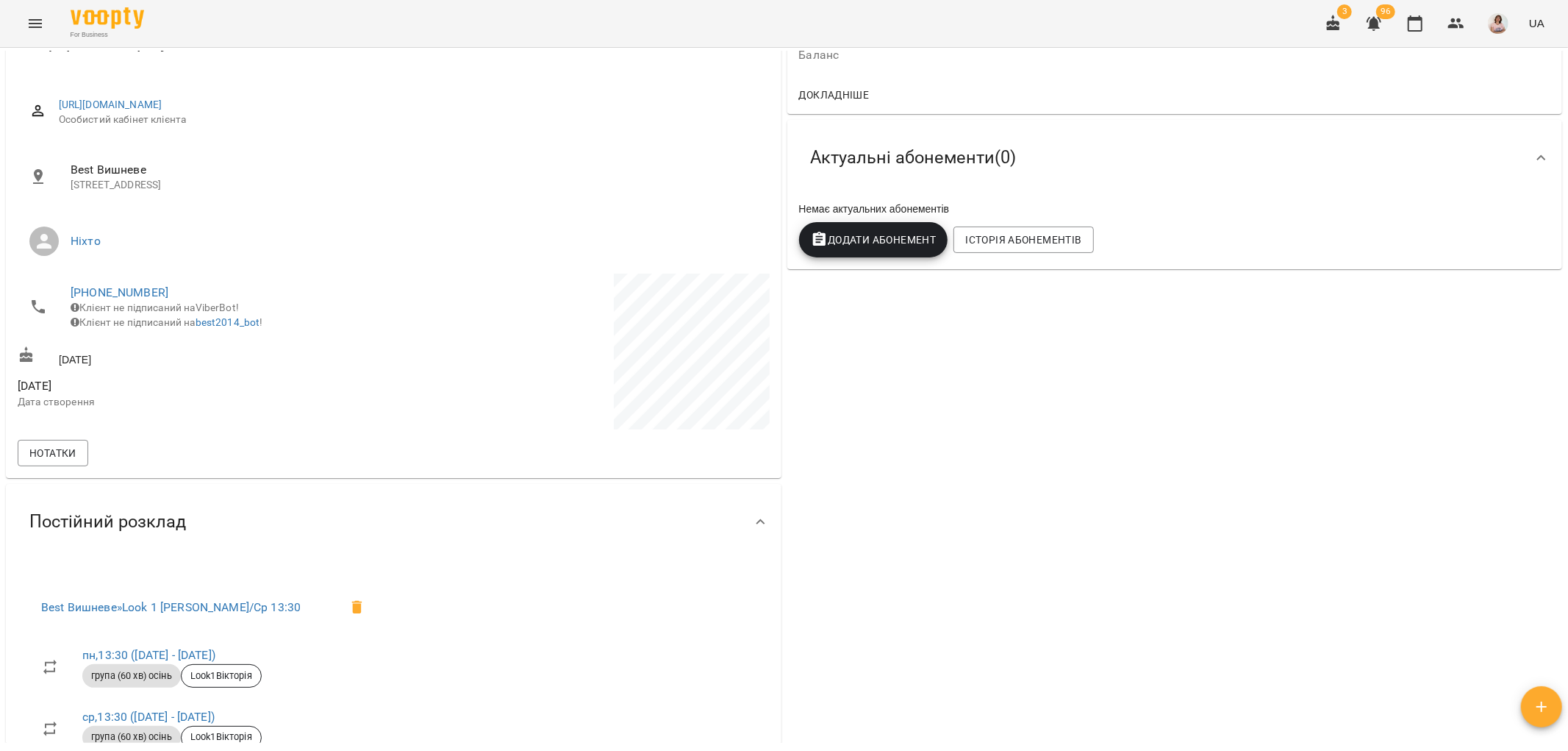
scroll to position [0, 0]
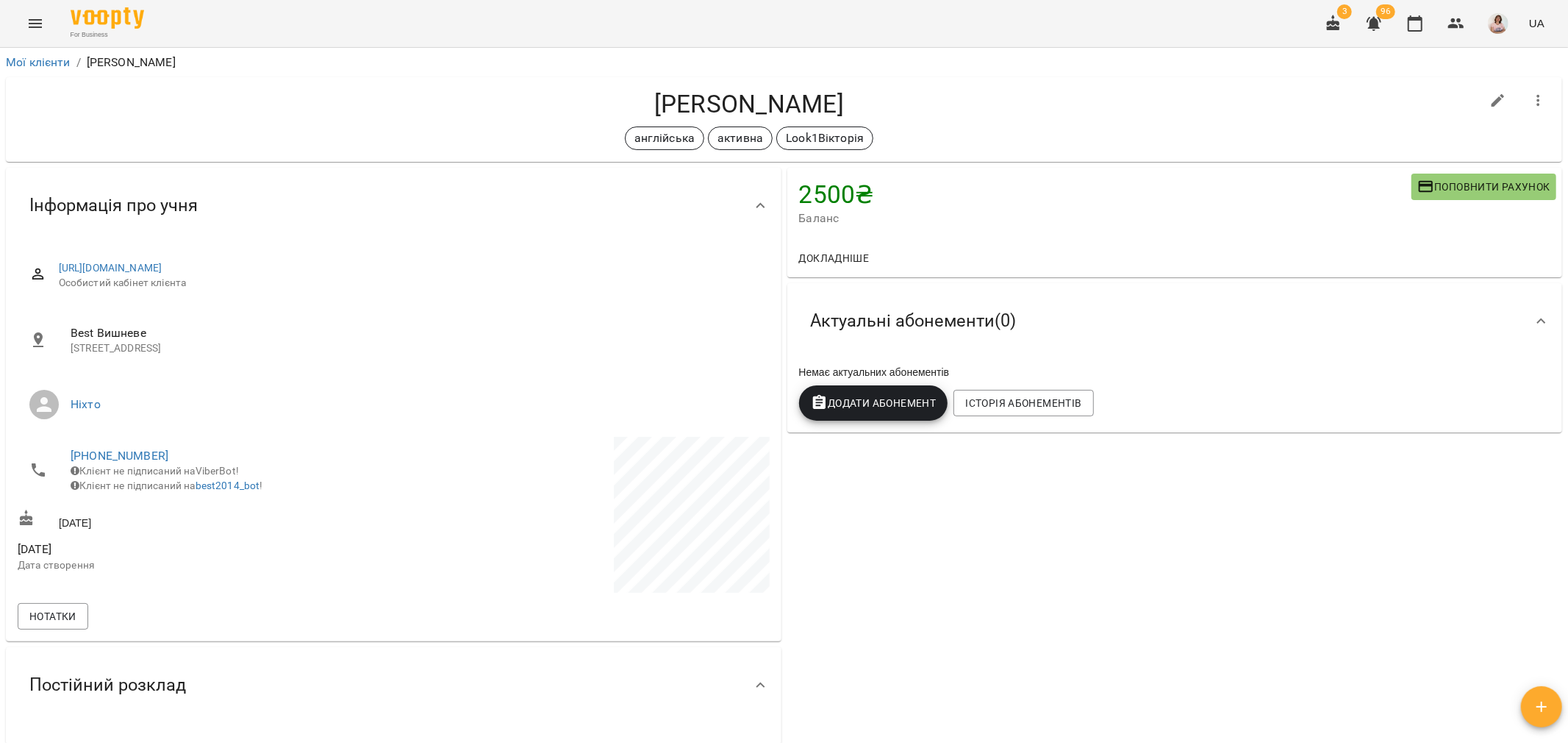
click at [31, 18] on icon "Menu" at bounding box center [35, 23] width 18 height 18
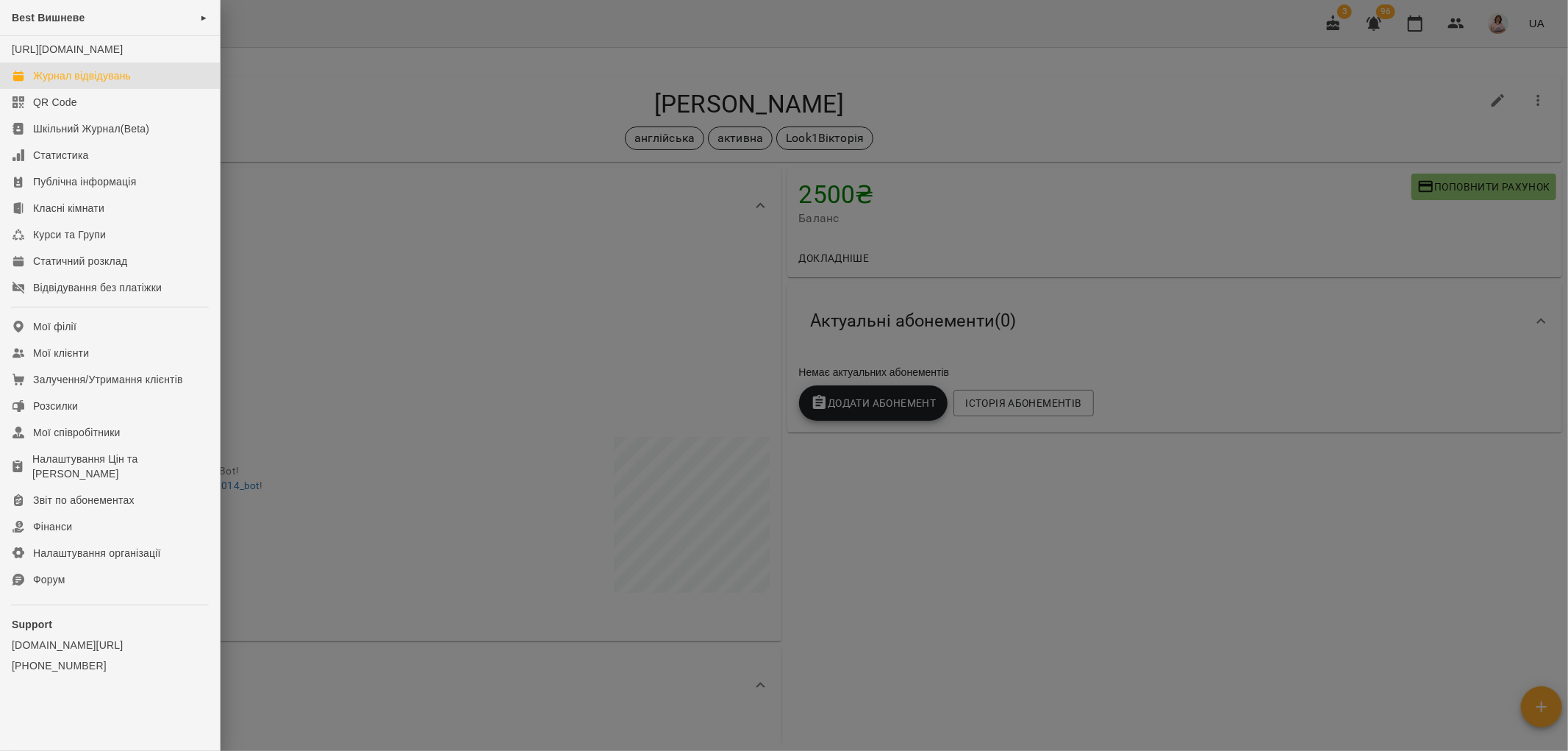
click at [82, 83] on div "Журнал відвідувань" at bounding box center [82, 75] width 98 height 15
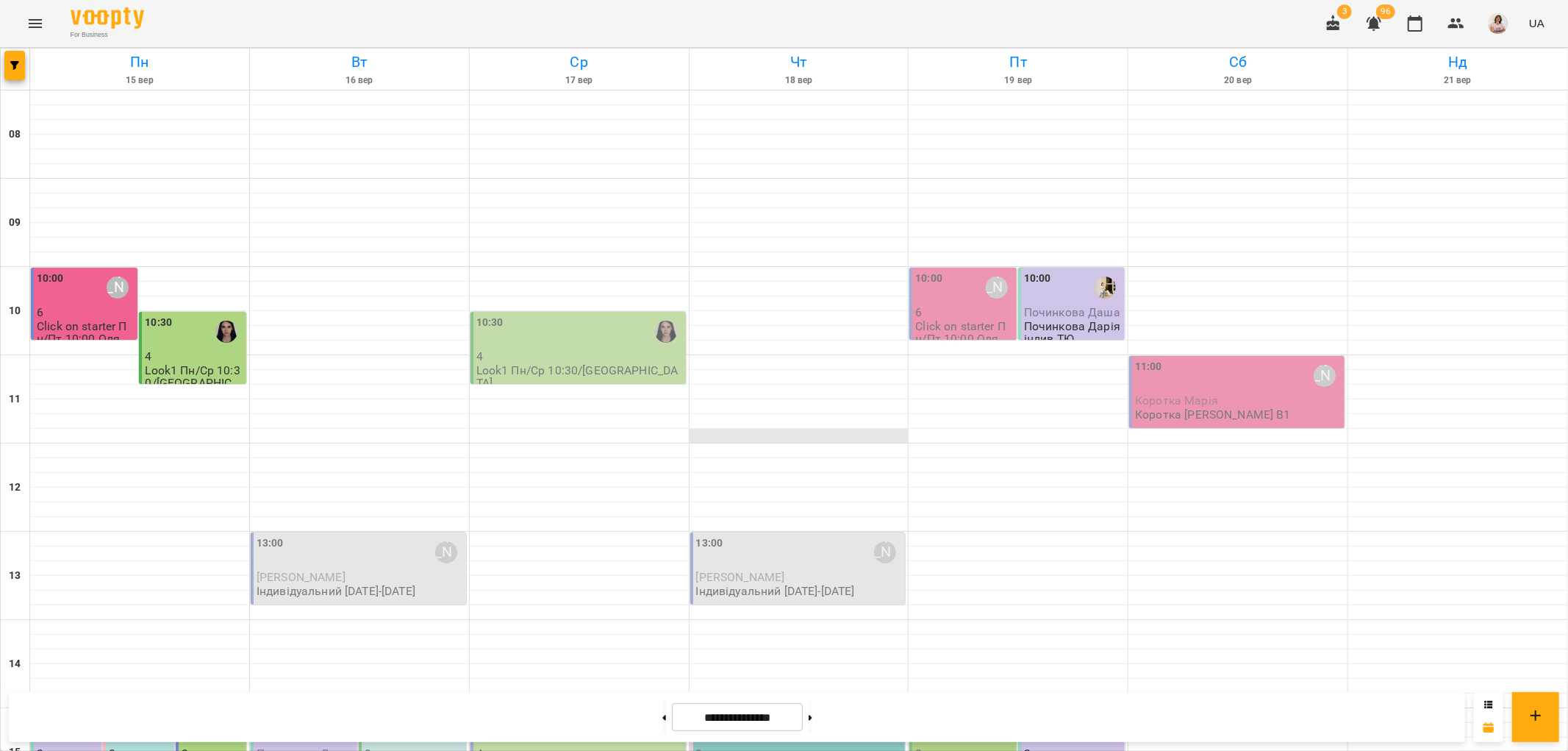
scroll to position [572, 0]
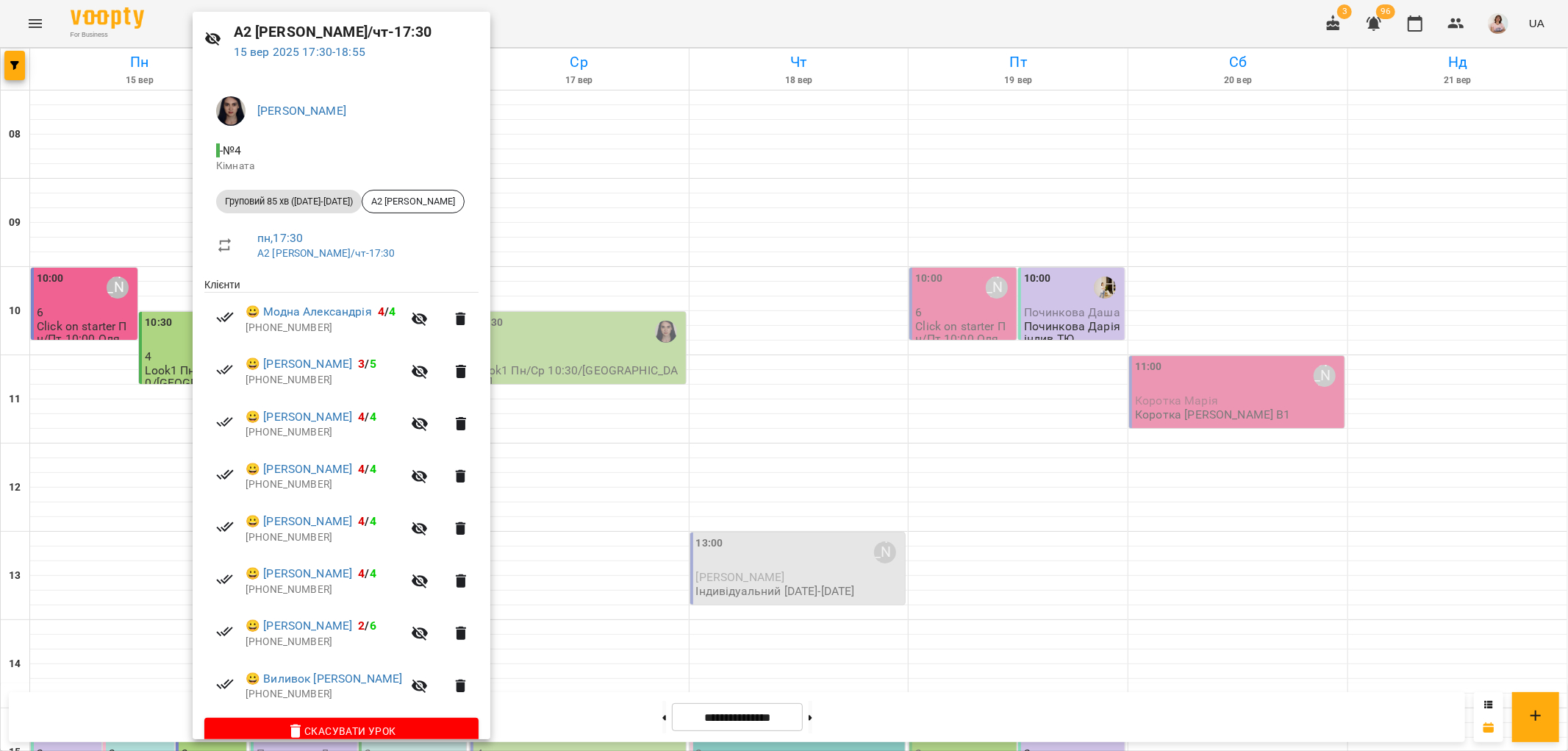
scroll to position [73, 0]
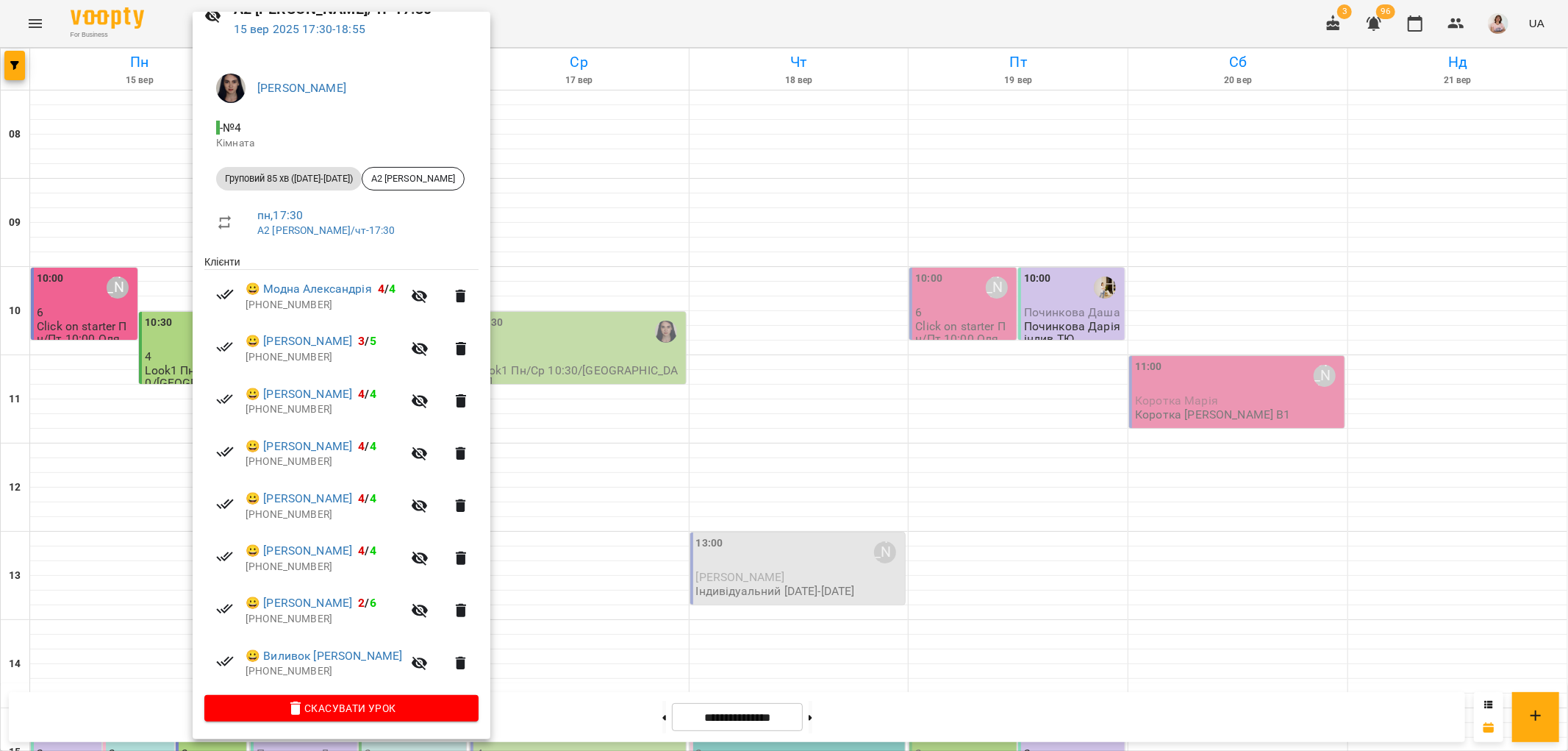
click at [560, 578] on div at bounding box center [784, 375] width 1568 height 751
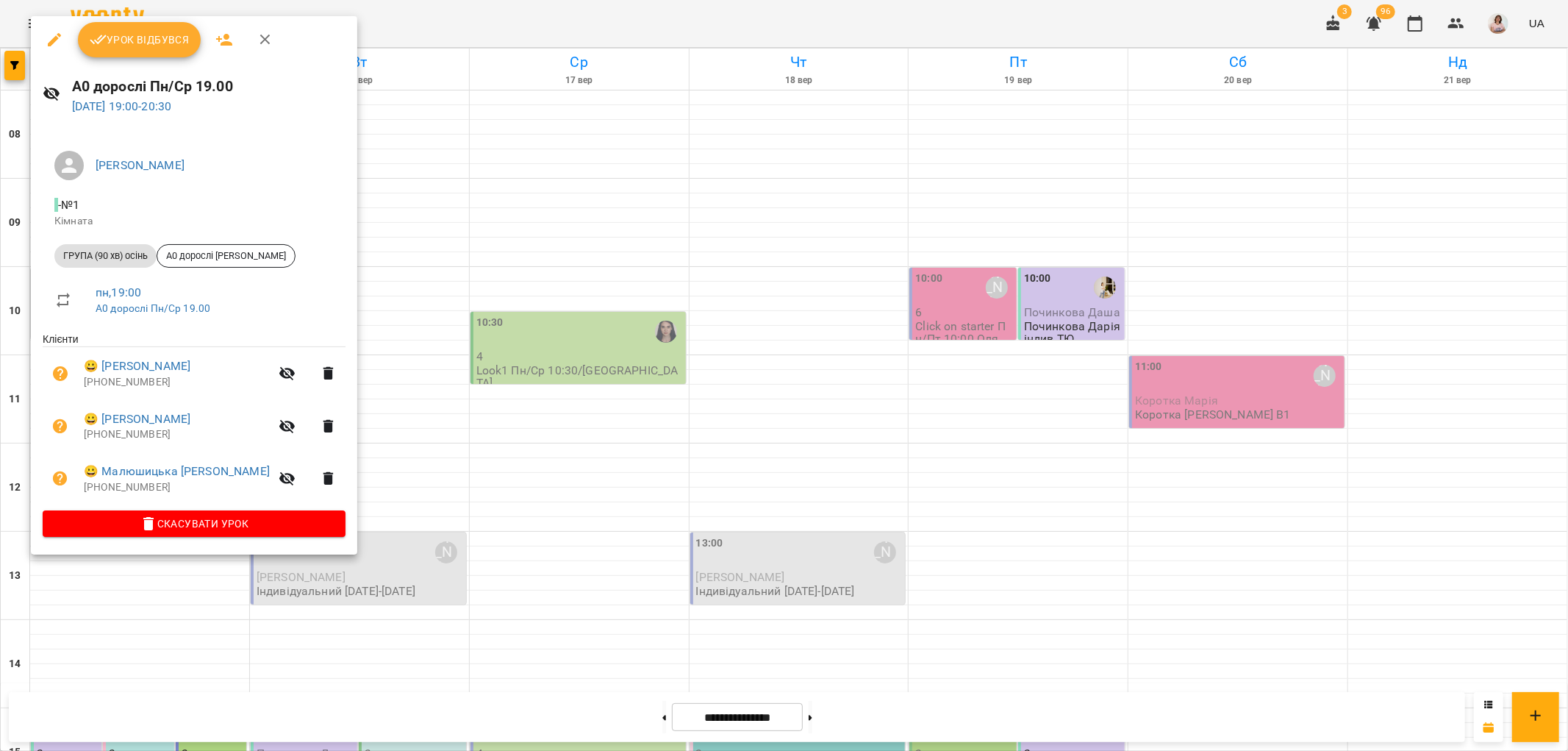
click at [569, 567] on div at bounding box center [784, 375] width 1568 height 751
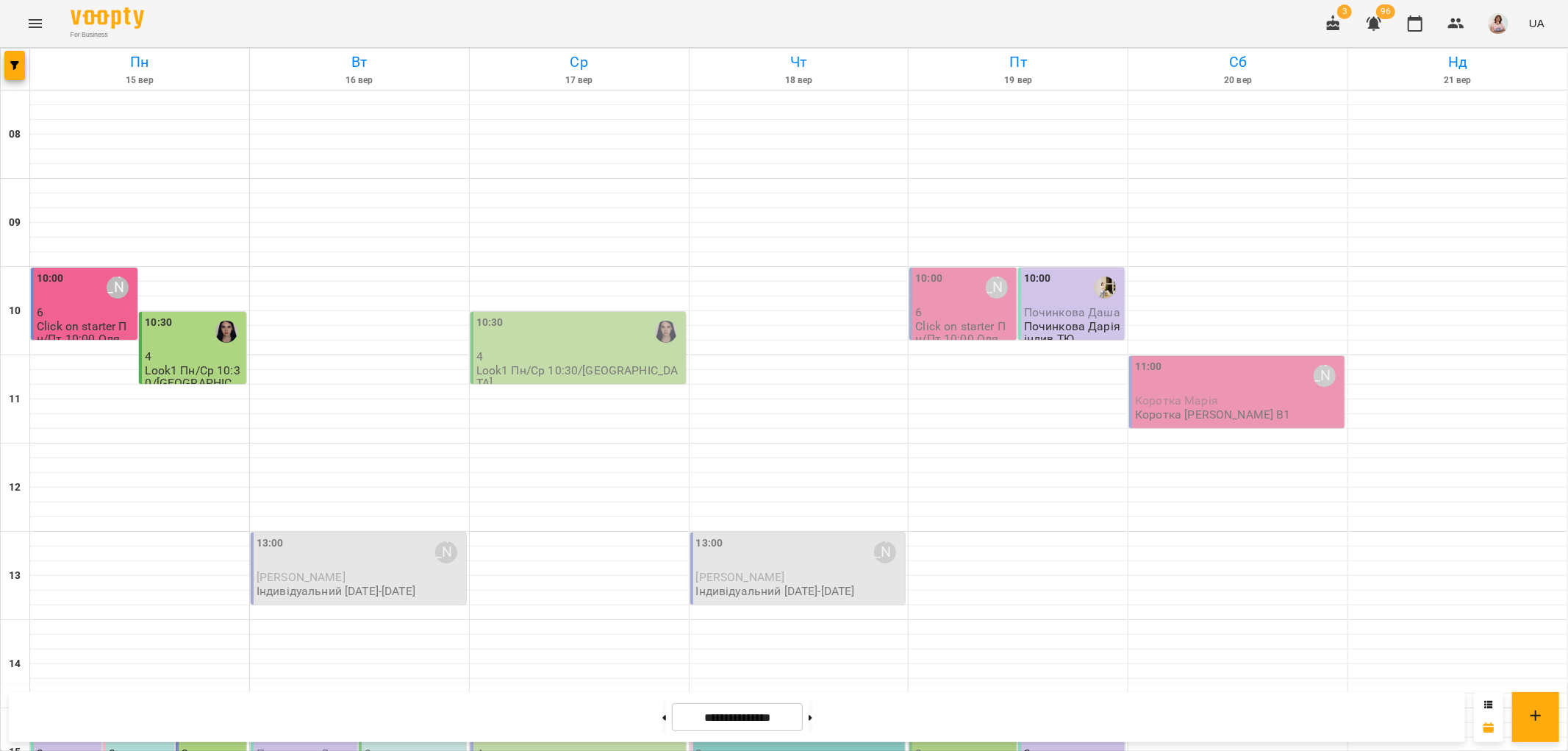
scroll to position [490, 0]
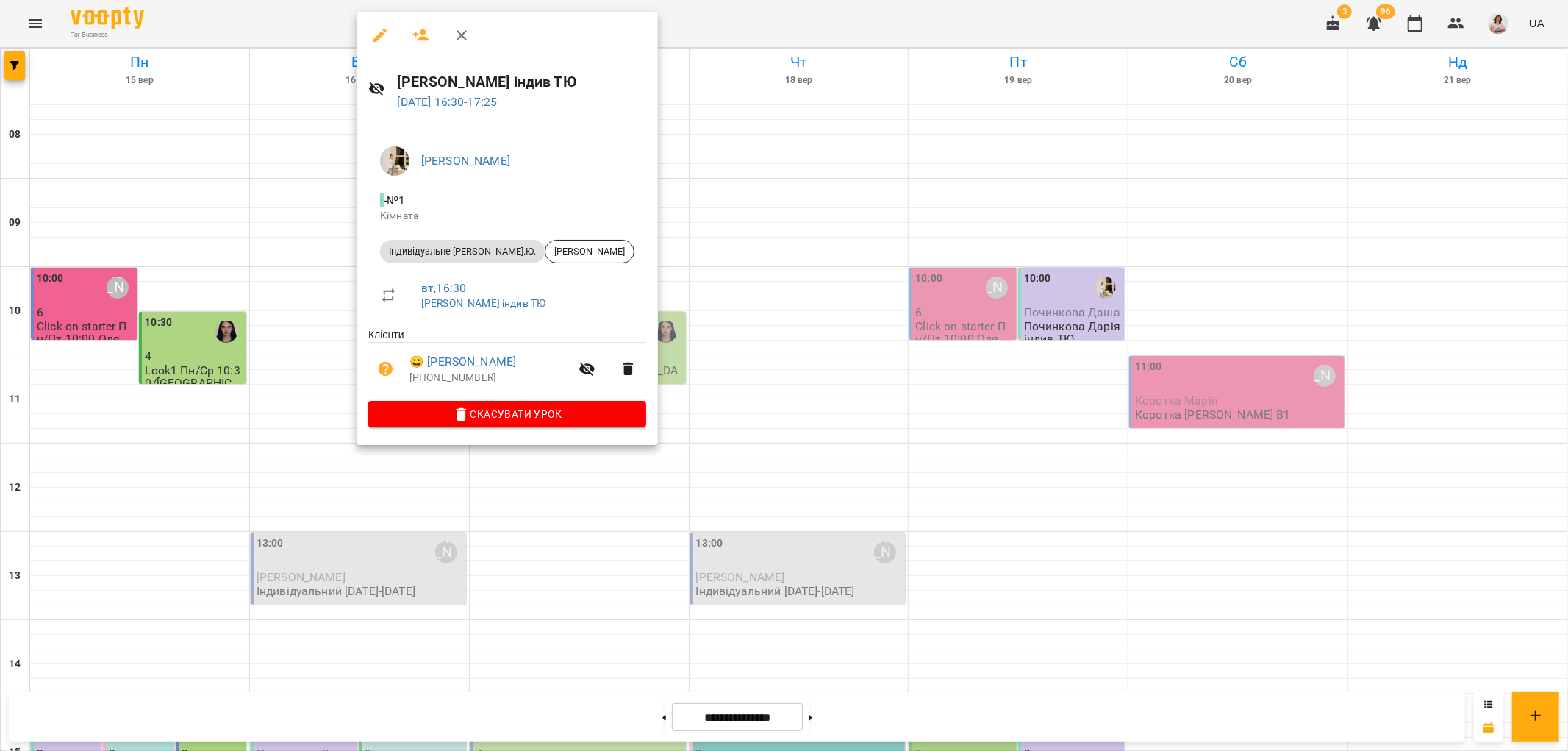
click at [247, 384] on div at bounding box center [784, 375] width 1568 height 751
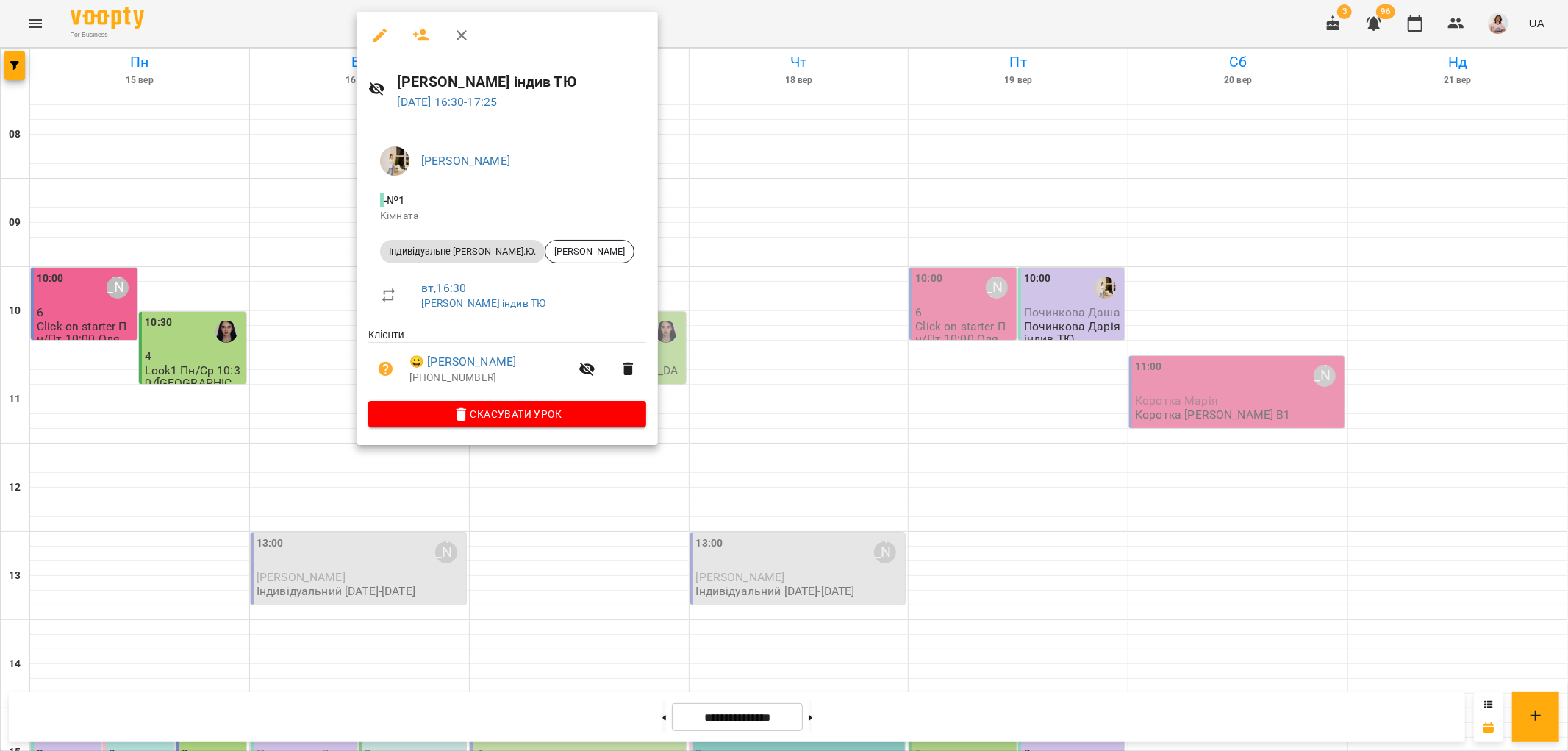
click at [325, 360] on div at bounding box center [784, 375] width 1568 height 751
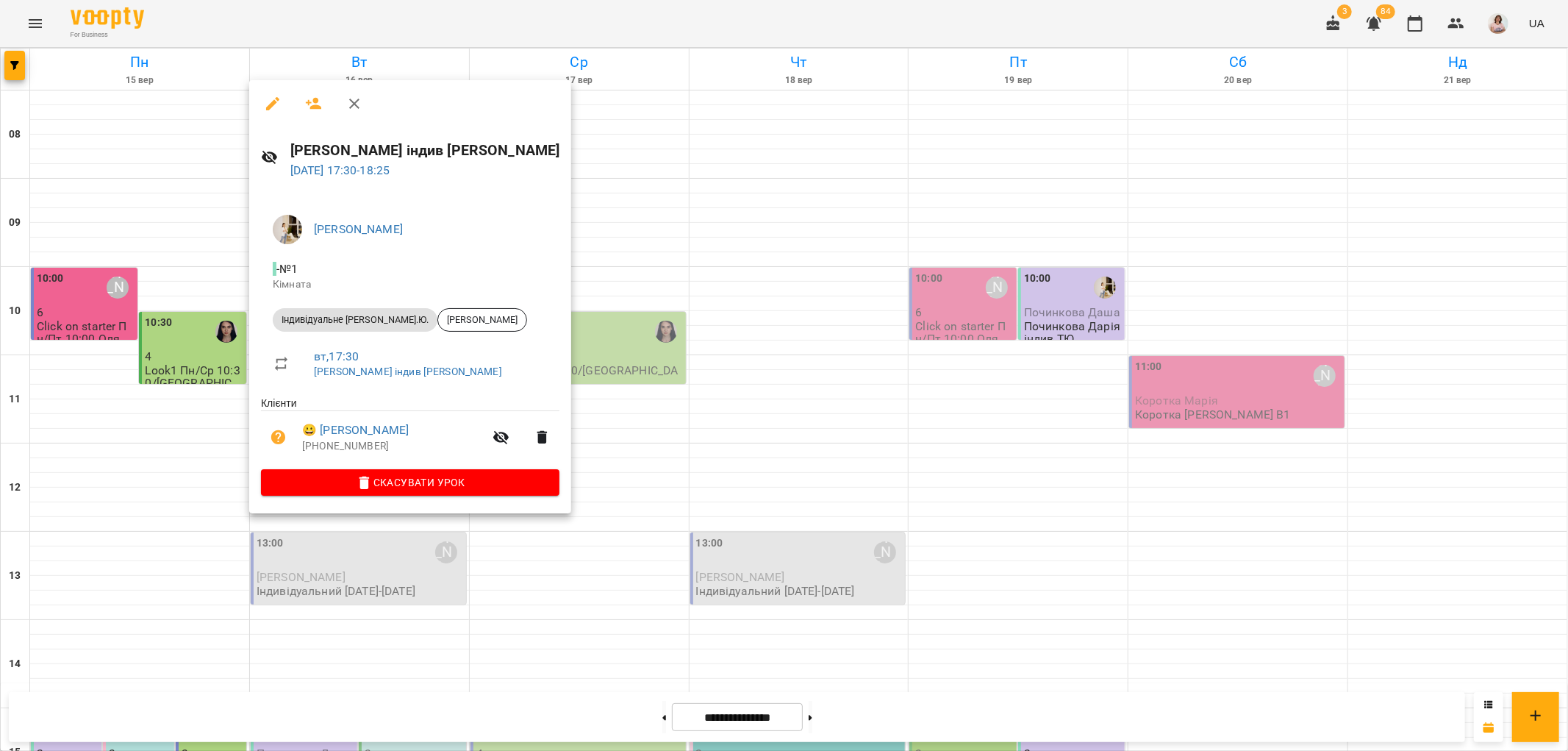
click at [593, 246] on div at bounding box center [784, 375] width 1568 height 751
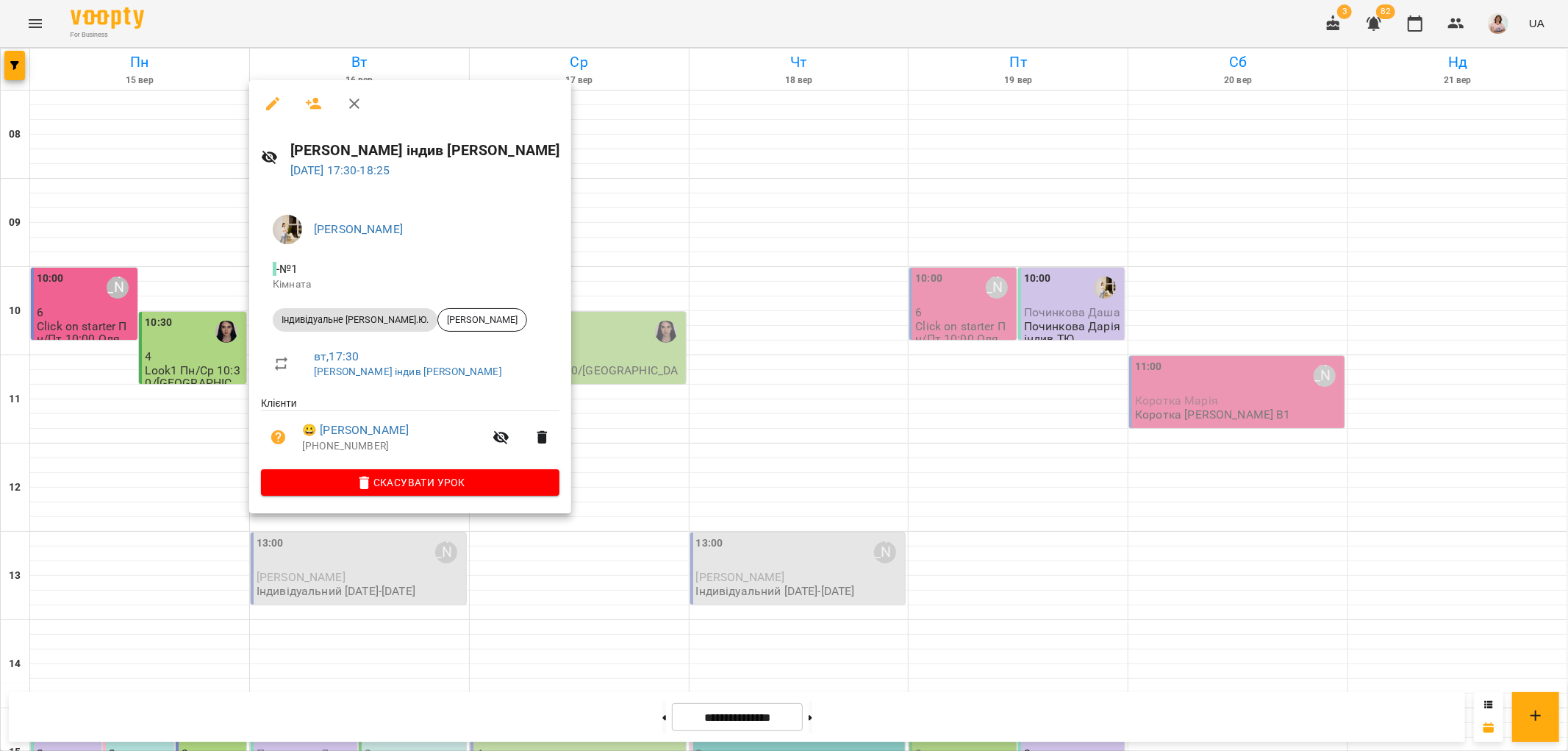
click at [574, 488] on div at bounding box center [784, 375] width 1568 height 751
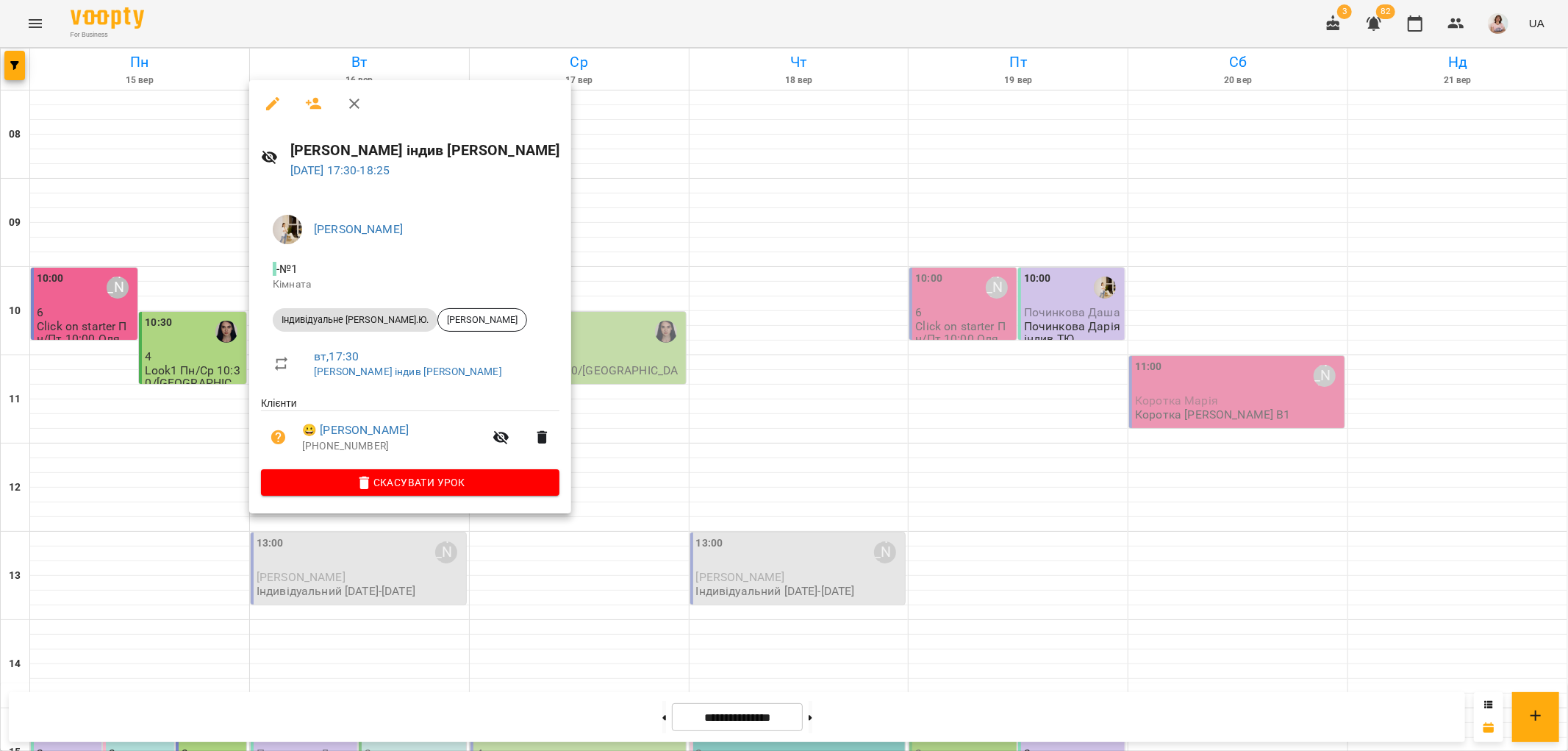
click at [589, 379] on div at bounding box center [784, 375] width 1568 height 751
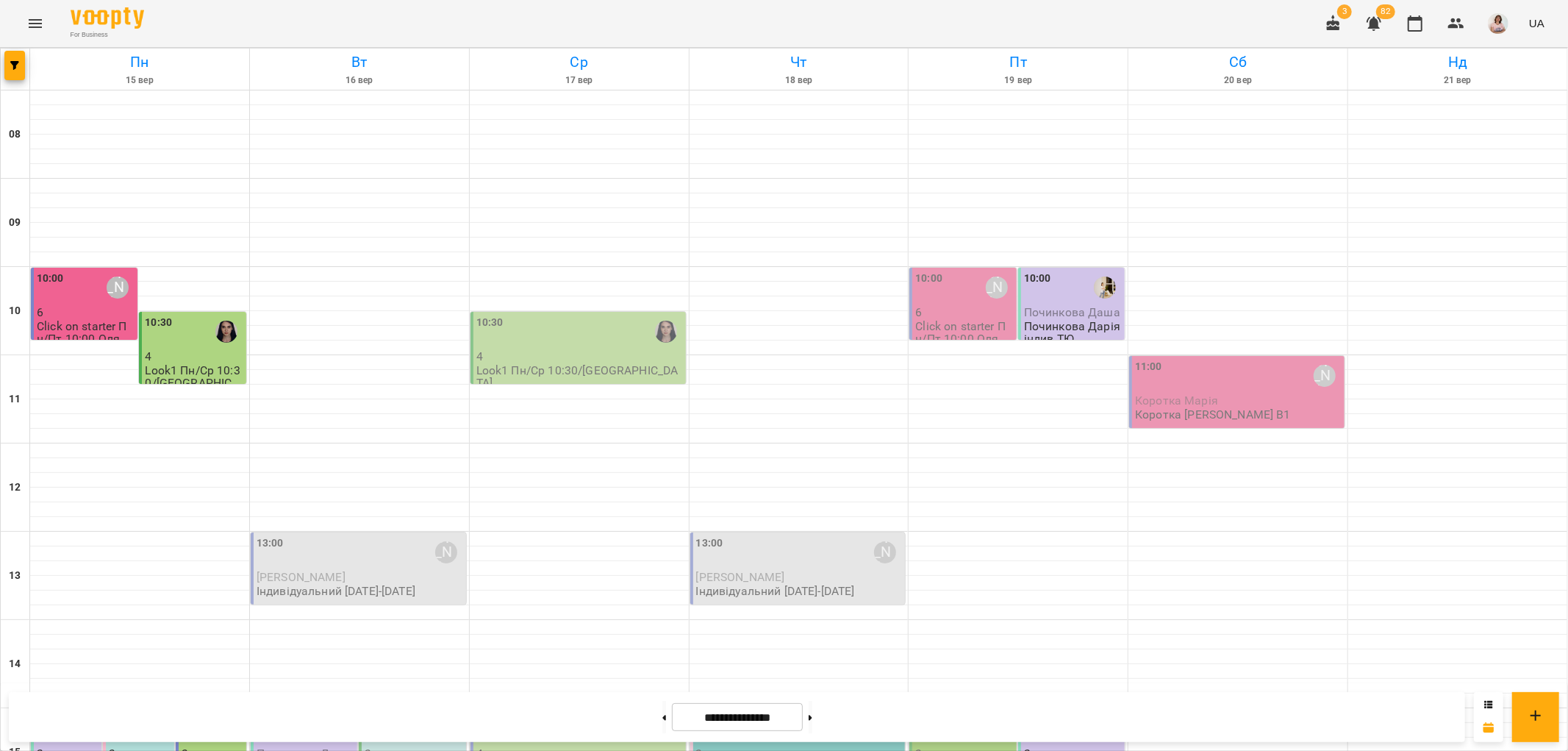
click at [311, 712] on div "15:00" at bounding box center [305, 728] width 98 height 34
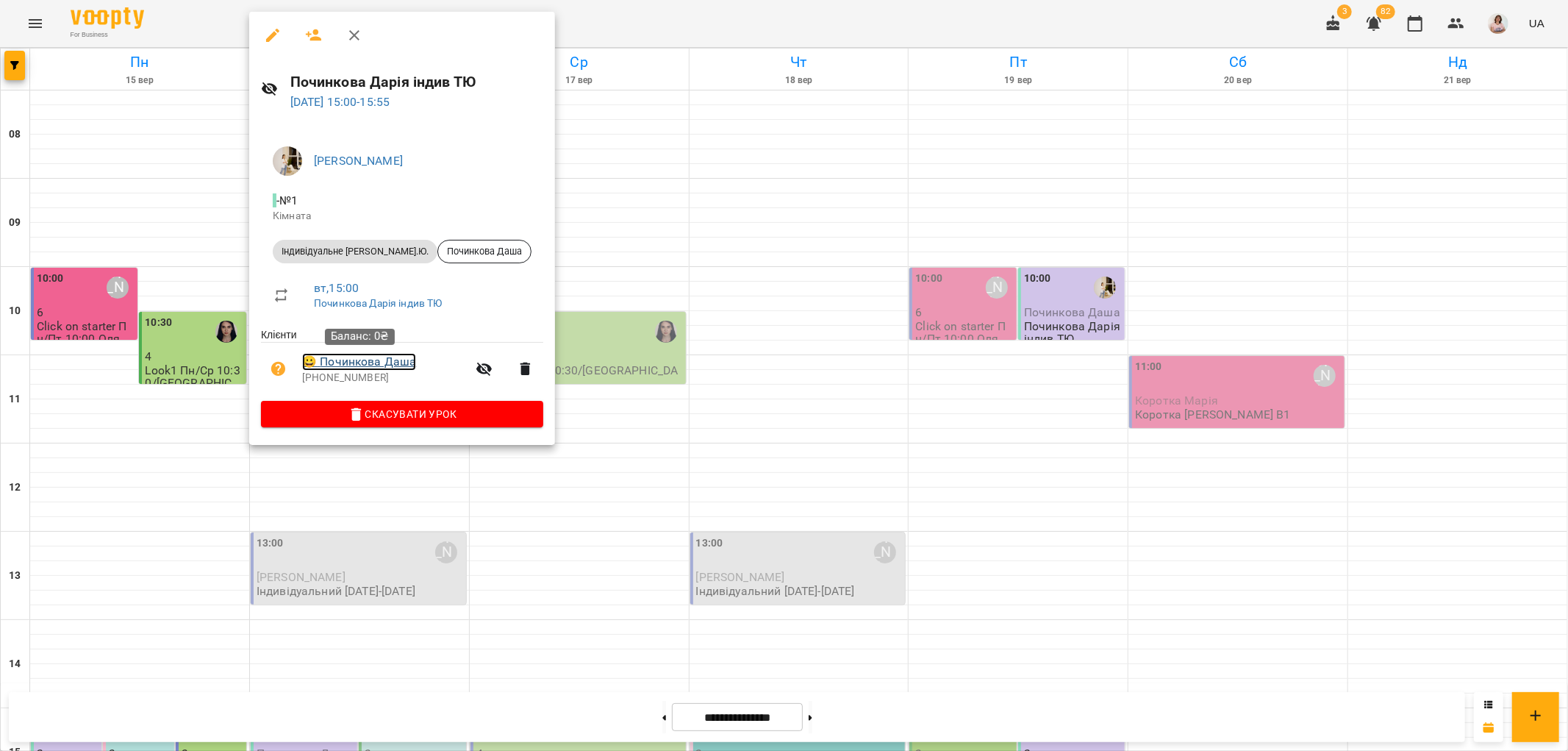
click at [348, 360] on link "😀 Починкова Даша" at bounding box center [359, 362] width 114 height 18
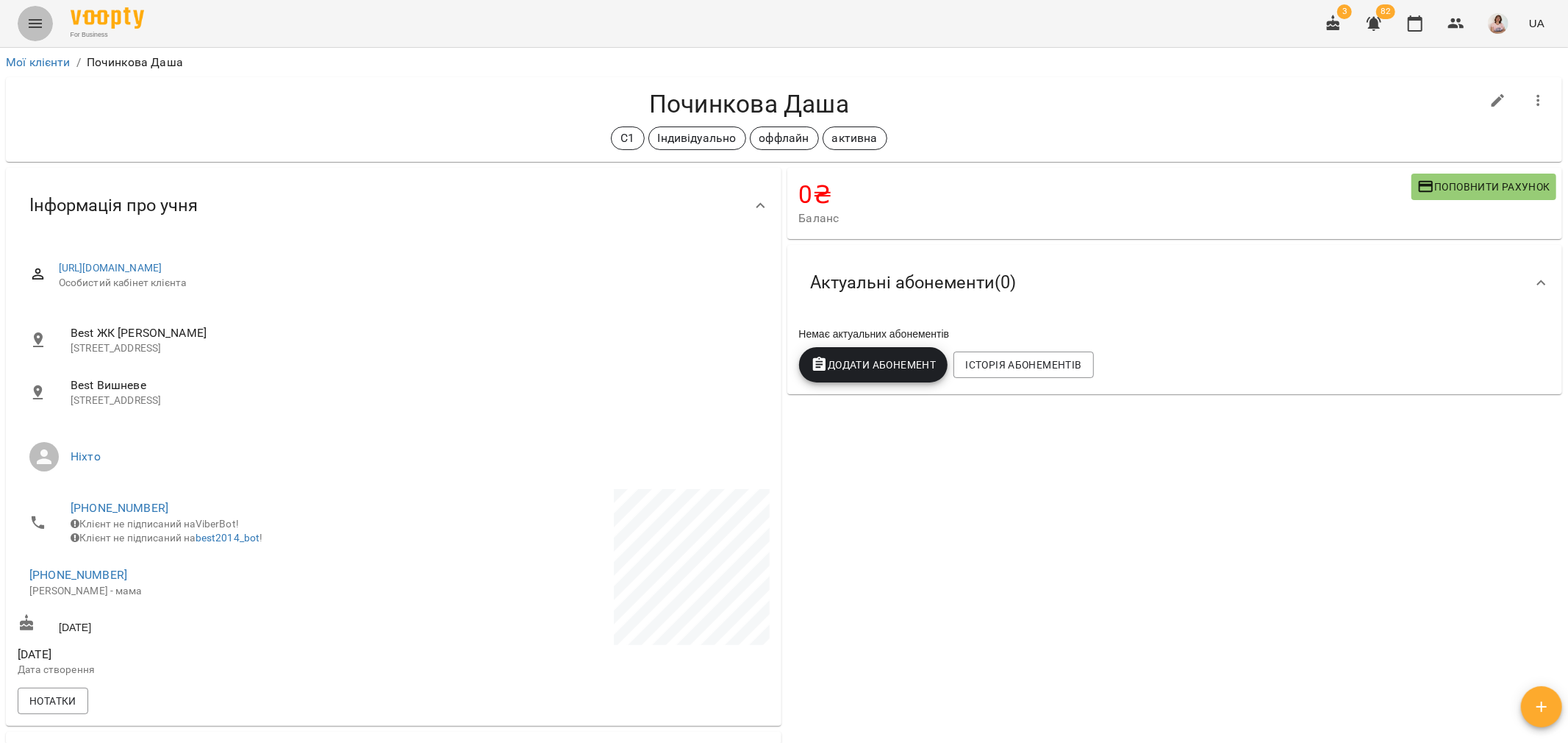
click at [26, 20] on icon "Menu" at bounding box center [35, 23] width 18 height 18
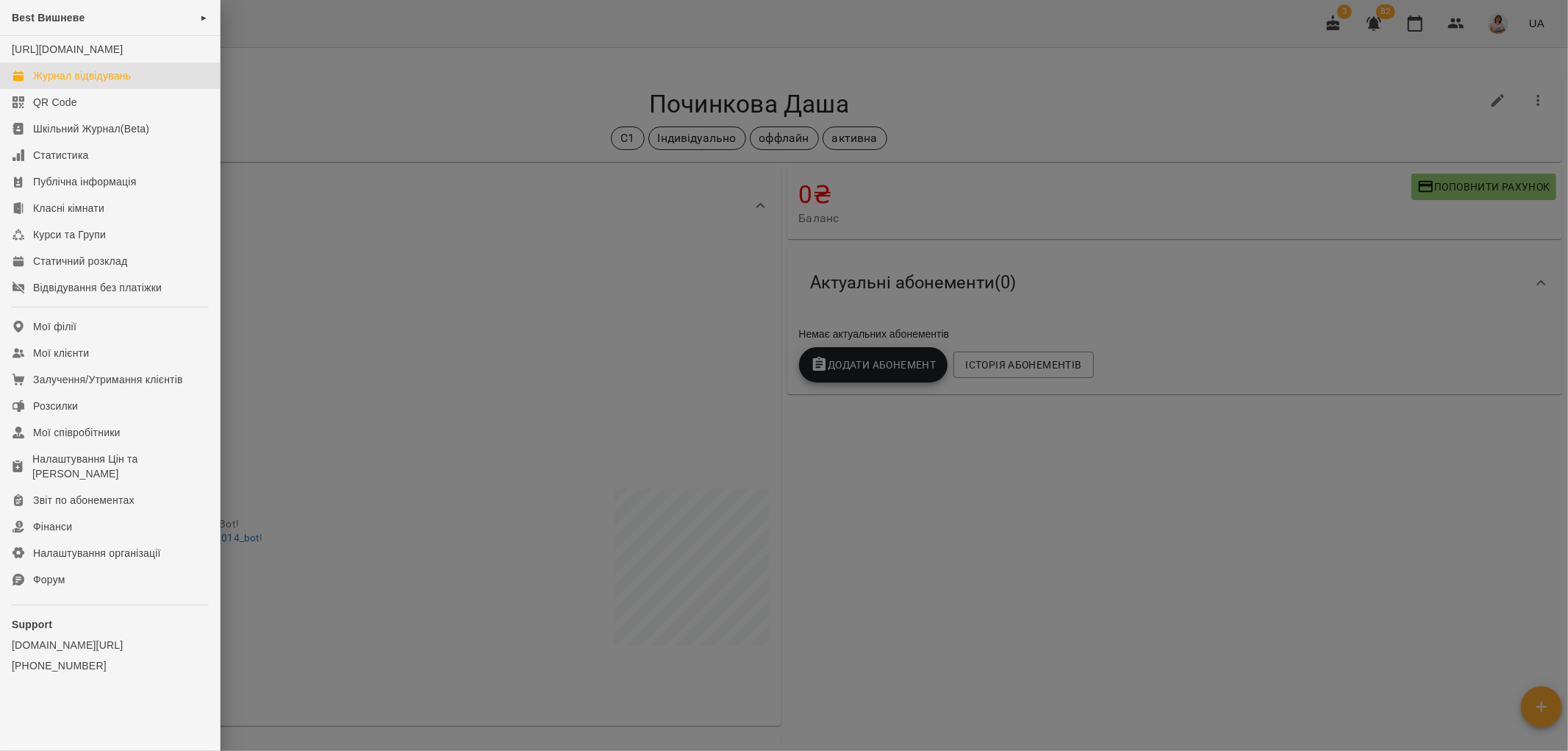
click at [105, 83] on div "Журнал відвідувань" at bounding box center [82, 75] width 98 height 15
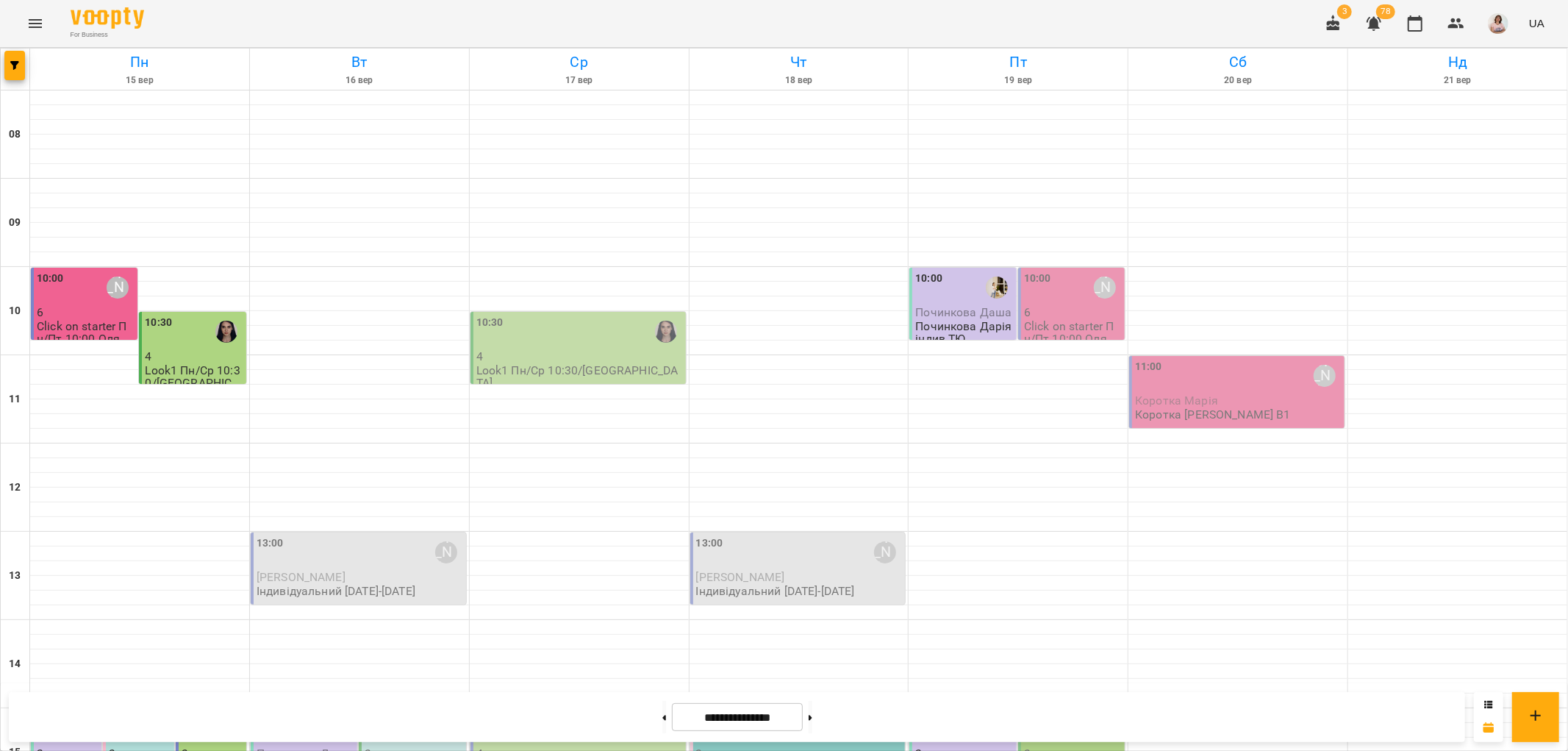
scroll to position [164, 0]
click at [663, 714] on button at bounding box center [665, 717] width 4 height 32
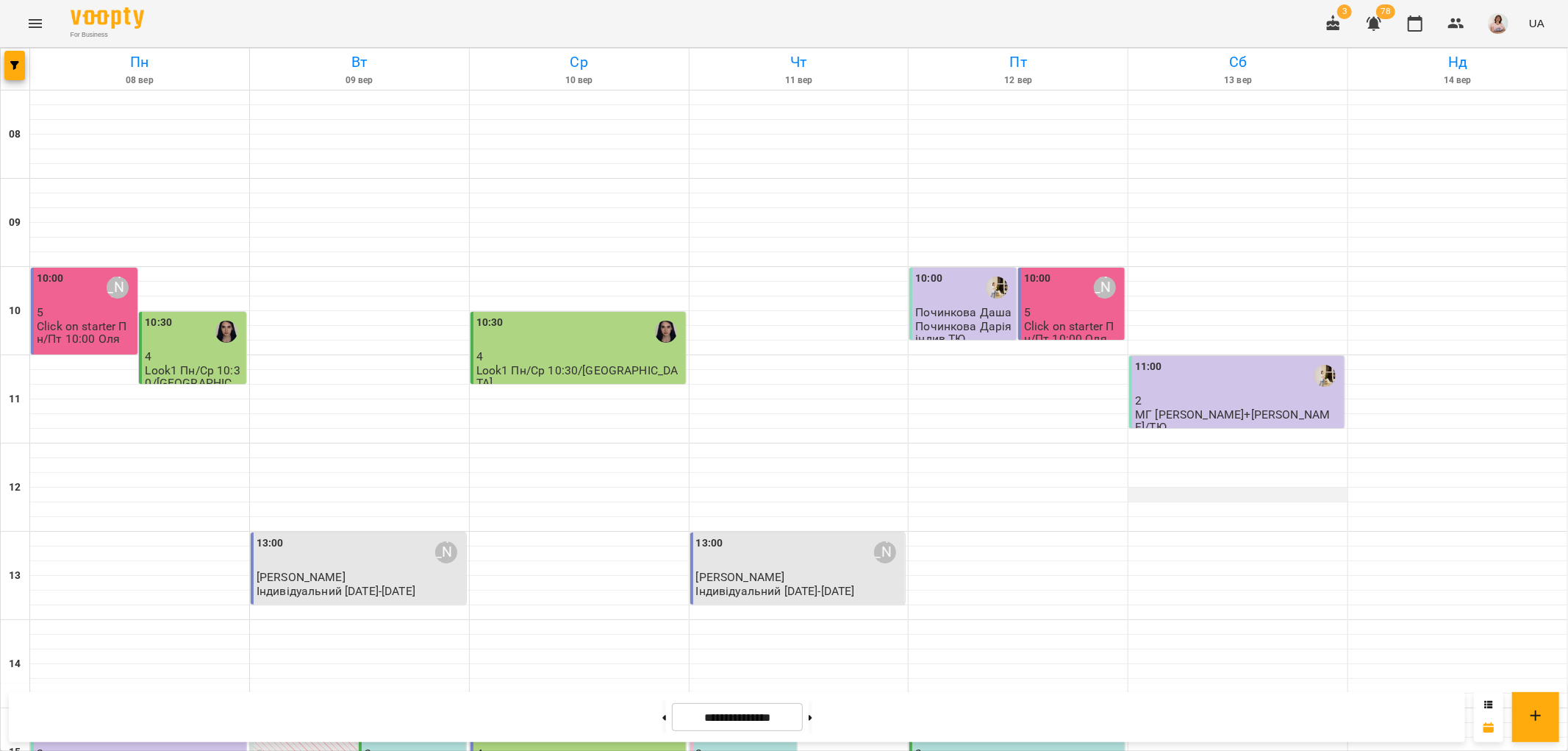
scroll to position [408, 0]
click at [663, 717] on icon at bounding box center [665, 717] width 4 height 5
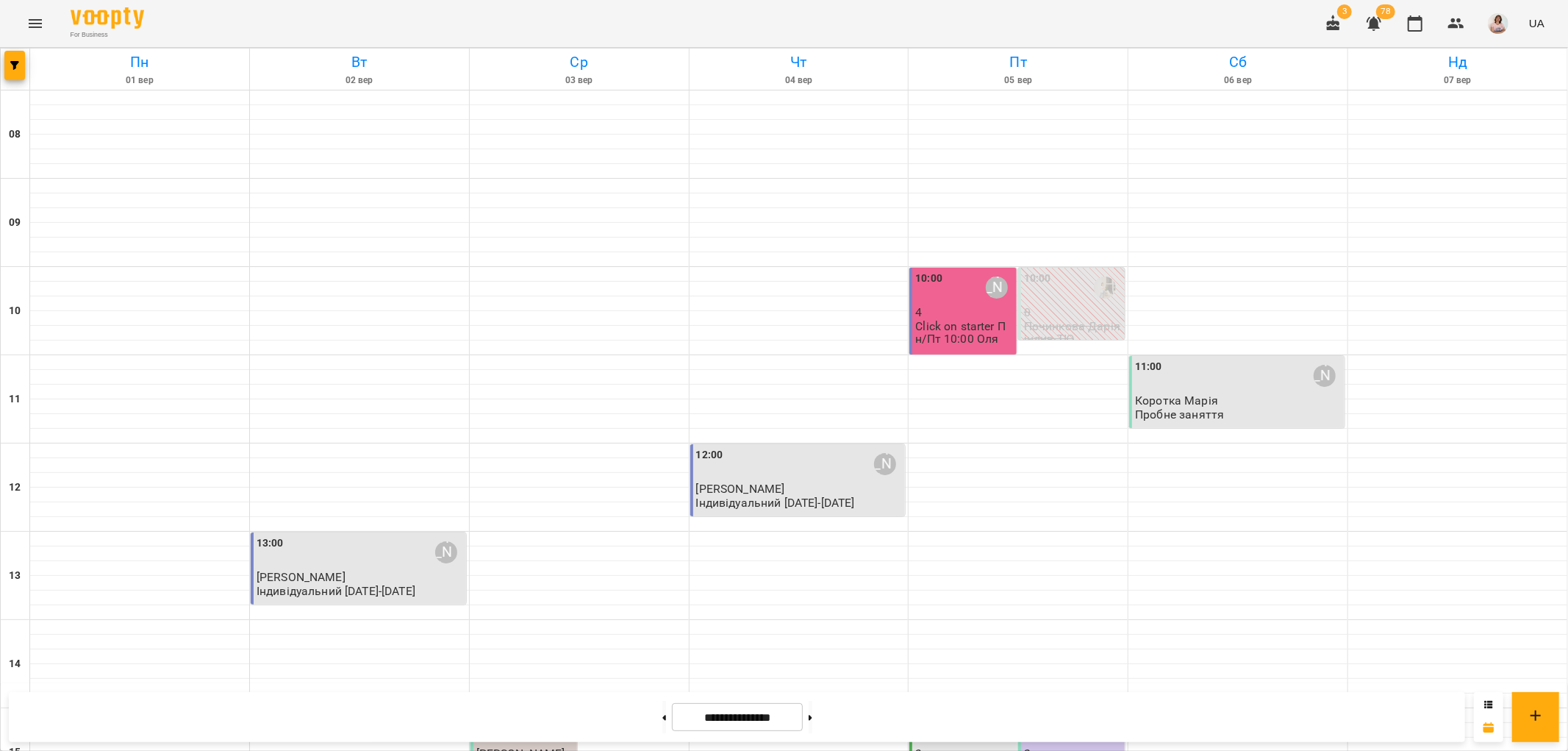
scroll to position [490, 0]
click at [812, 717] on button at bounding box center [810, 717] width 4 height 32
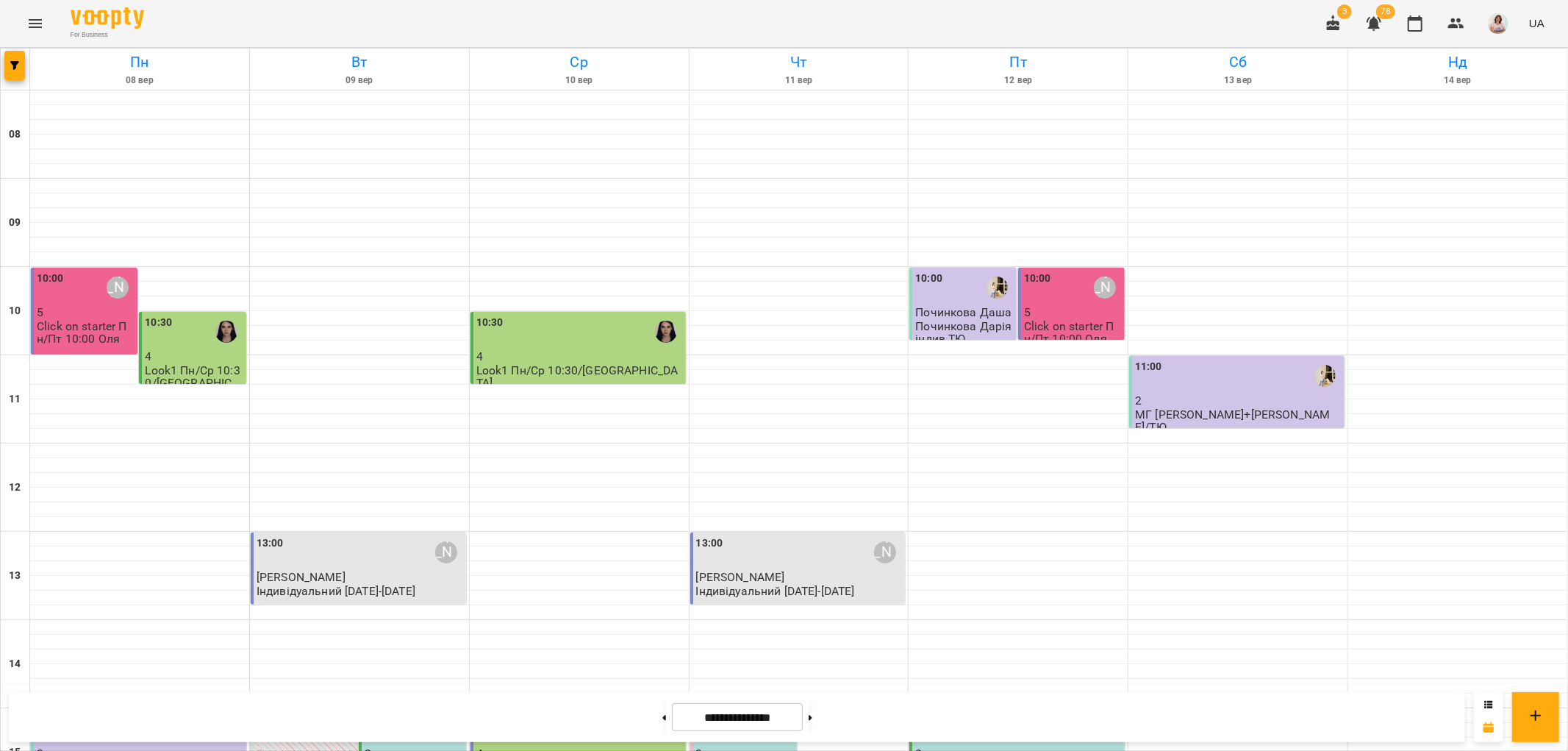
scroll to position [572, 0]
click at [812, 703] on button at bounding box center [810, 717] width 4 height 32
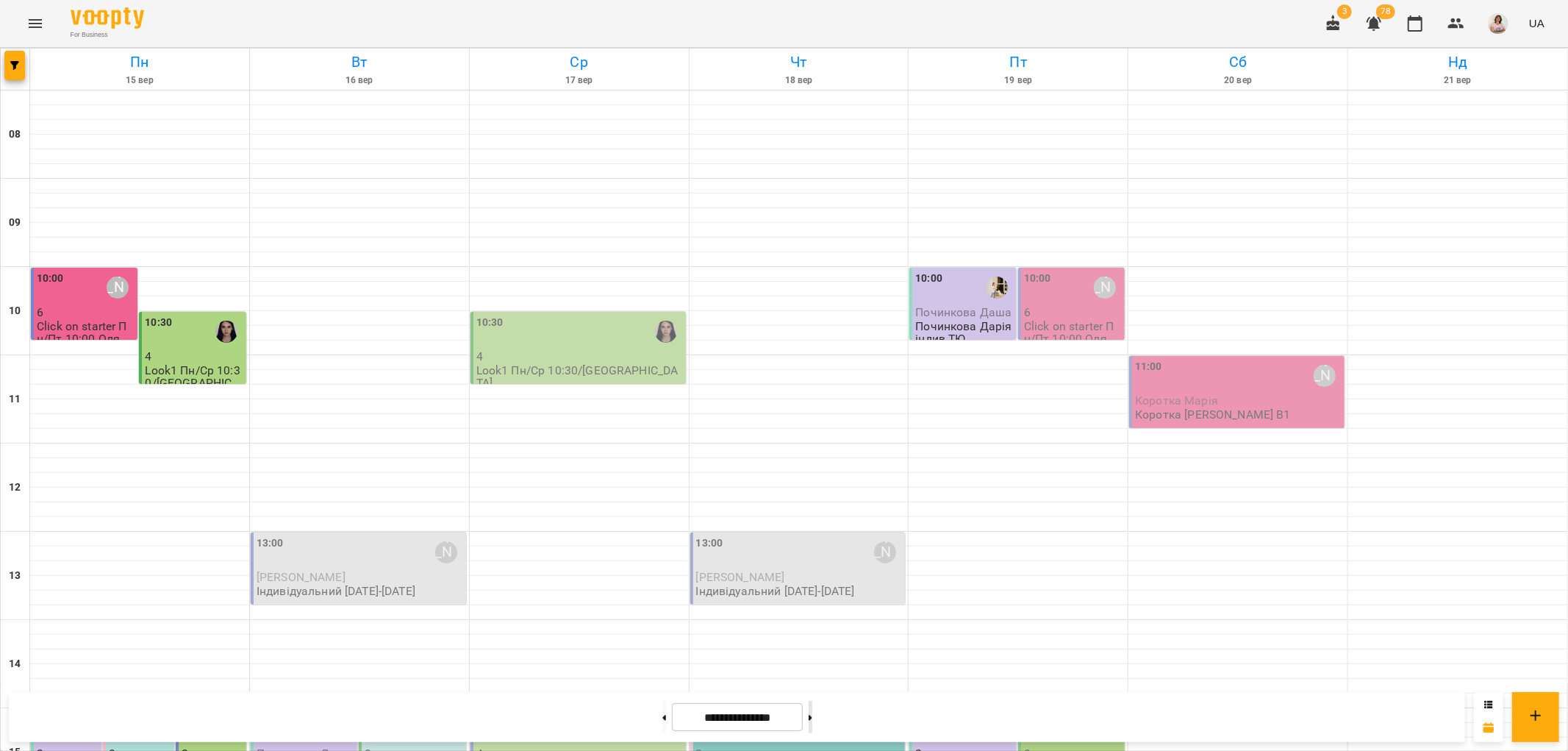
click at [812, 721] on button at bounding box center [810, 717] width 4 height 32
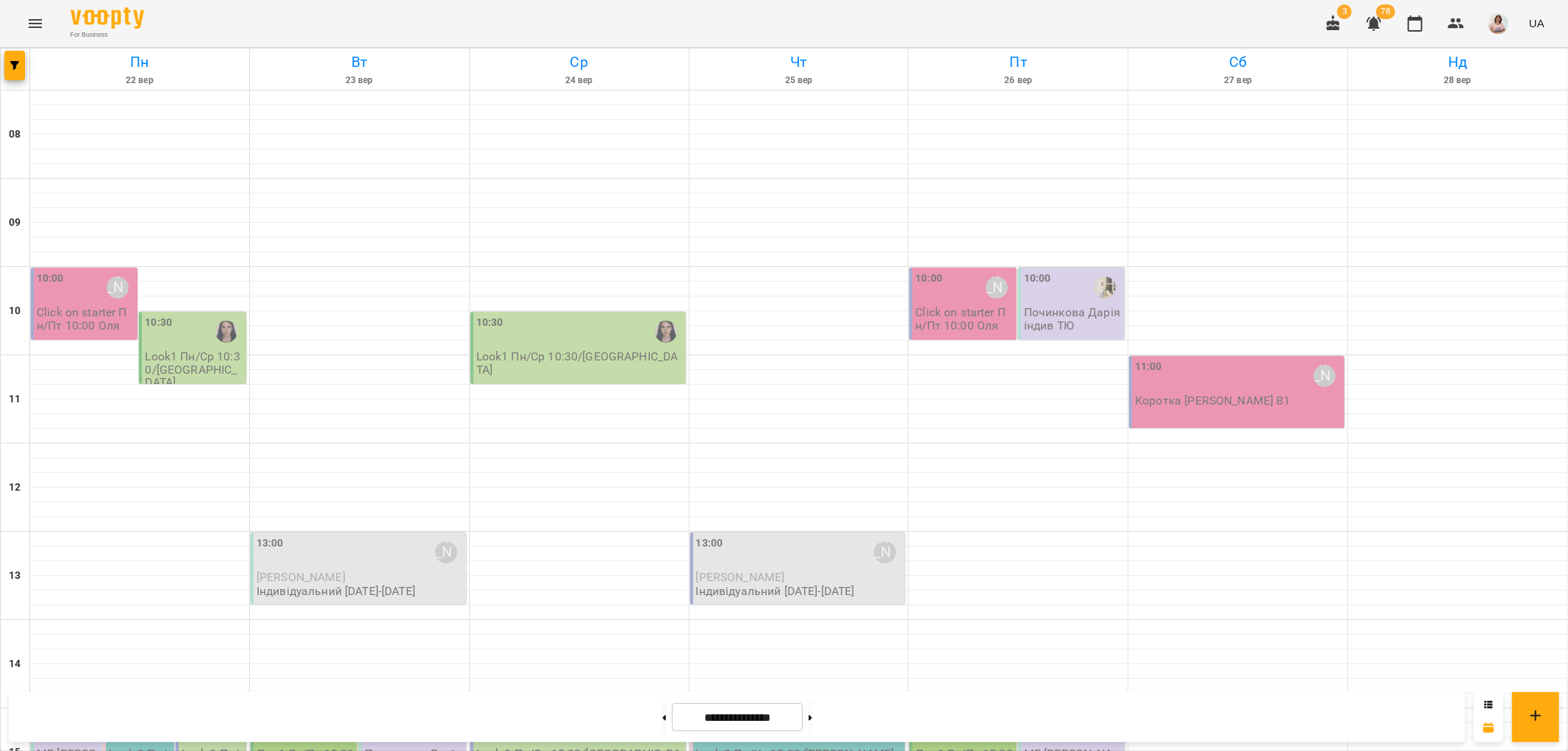
scroll to position [327, 0]
click at [663, 719] on button at bounding box center [665, 717] width 4 height 32
type input "**********"
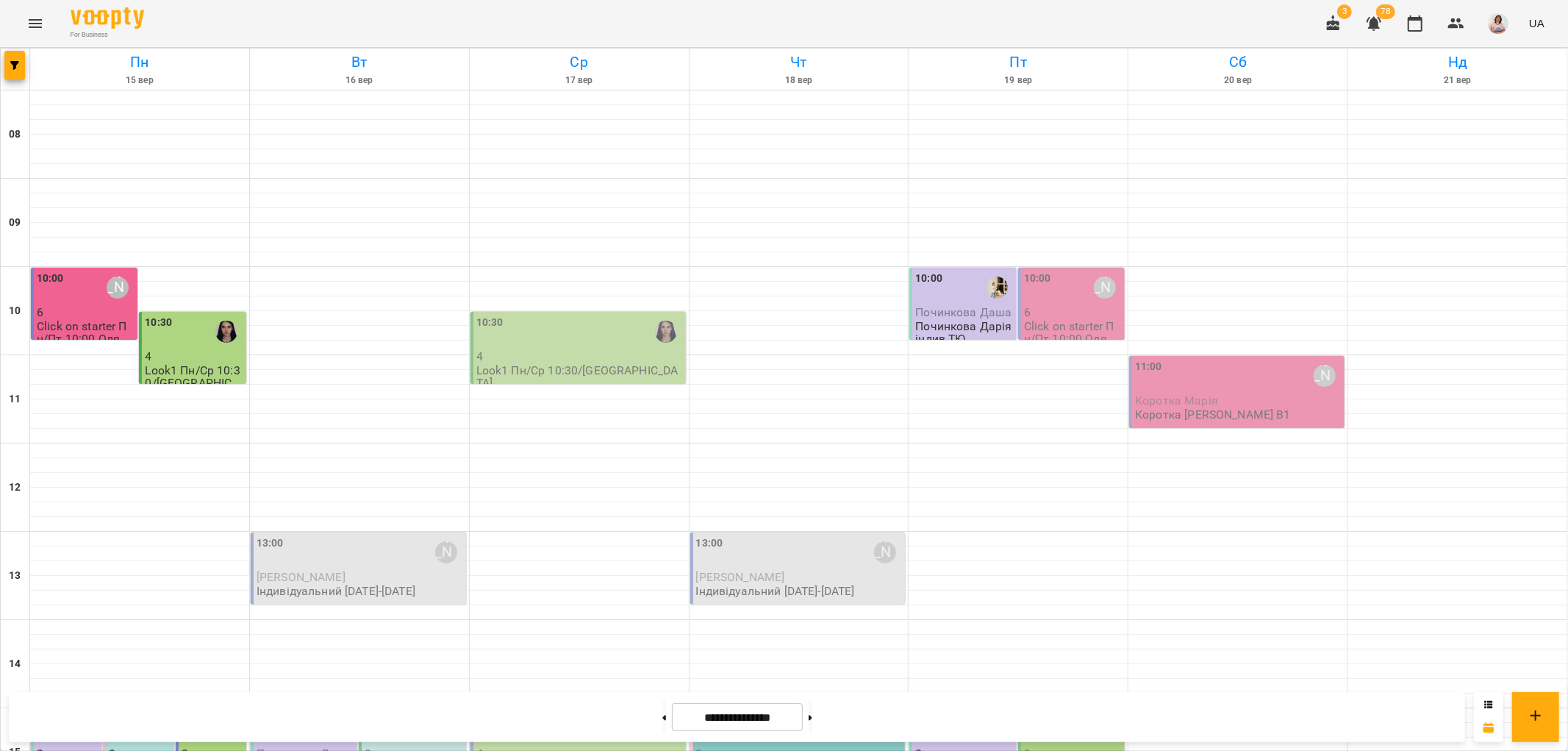
scroll to position [408, 0]
click at [278, 712] on div "15:00" at bounding box center [270, 728] width 27 height 34
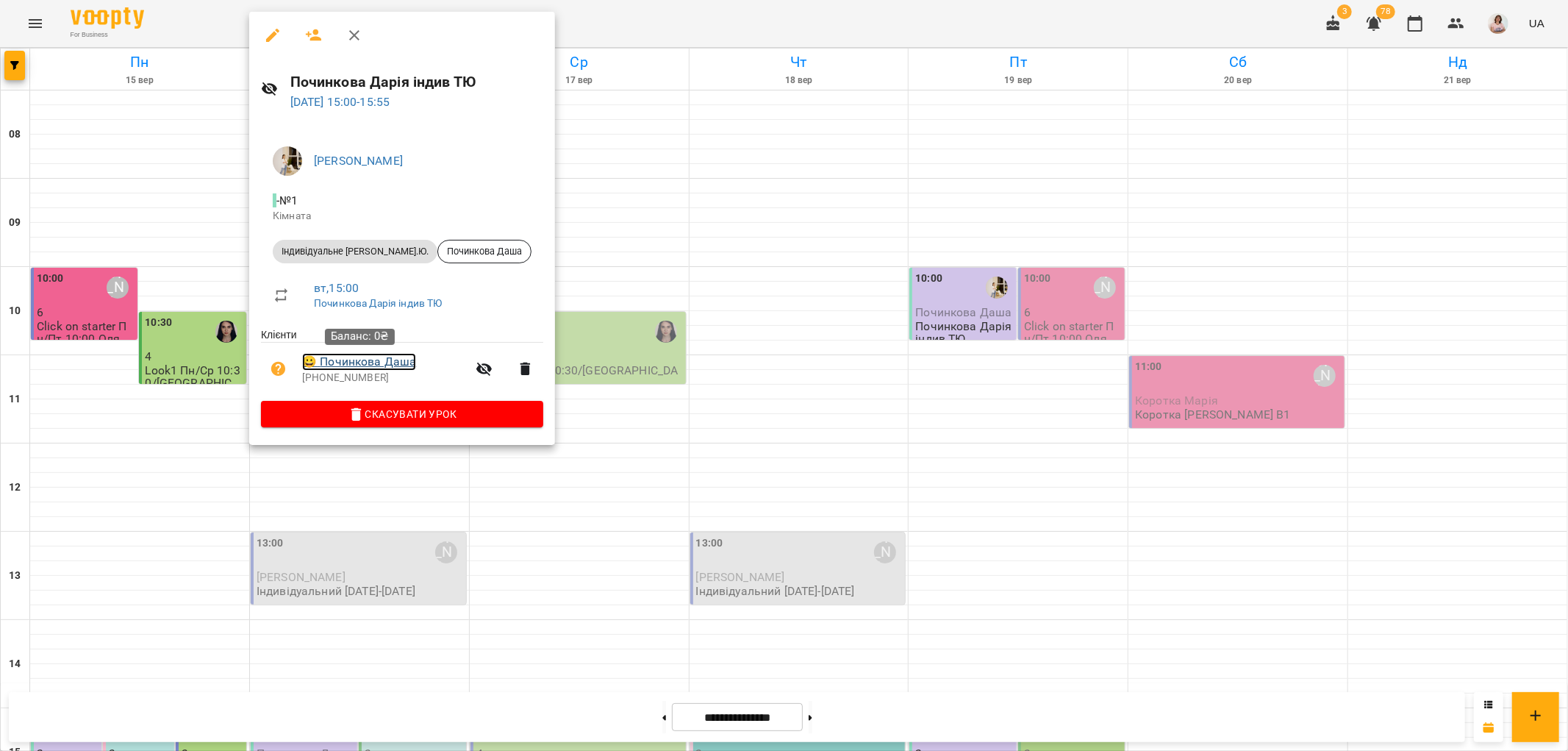
click at [381, 366] on link "😀 Починкова Даша" at bounding box center [359, 362] width 114 height 18
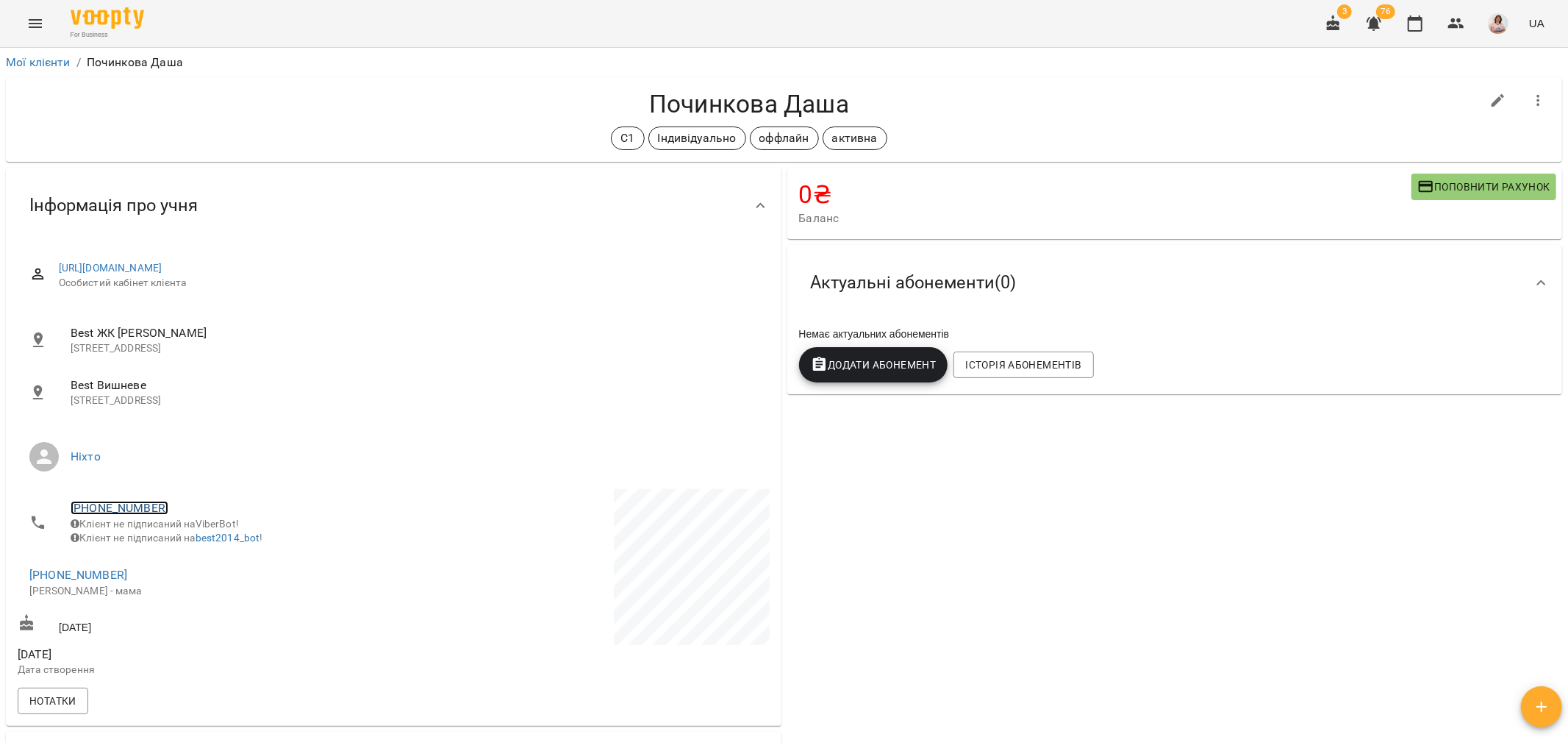
click at [134, 501] on link "+380955527746" at bounding box center [119, 508] width 98 height 14
click at [177, 530] on img at bounding box center [179, 536] width 23 height 23
click at [28, 24] on icon "Menu" at bounding box center [35, 23] width 18 height 18
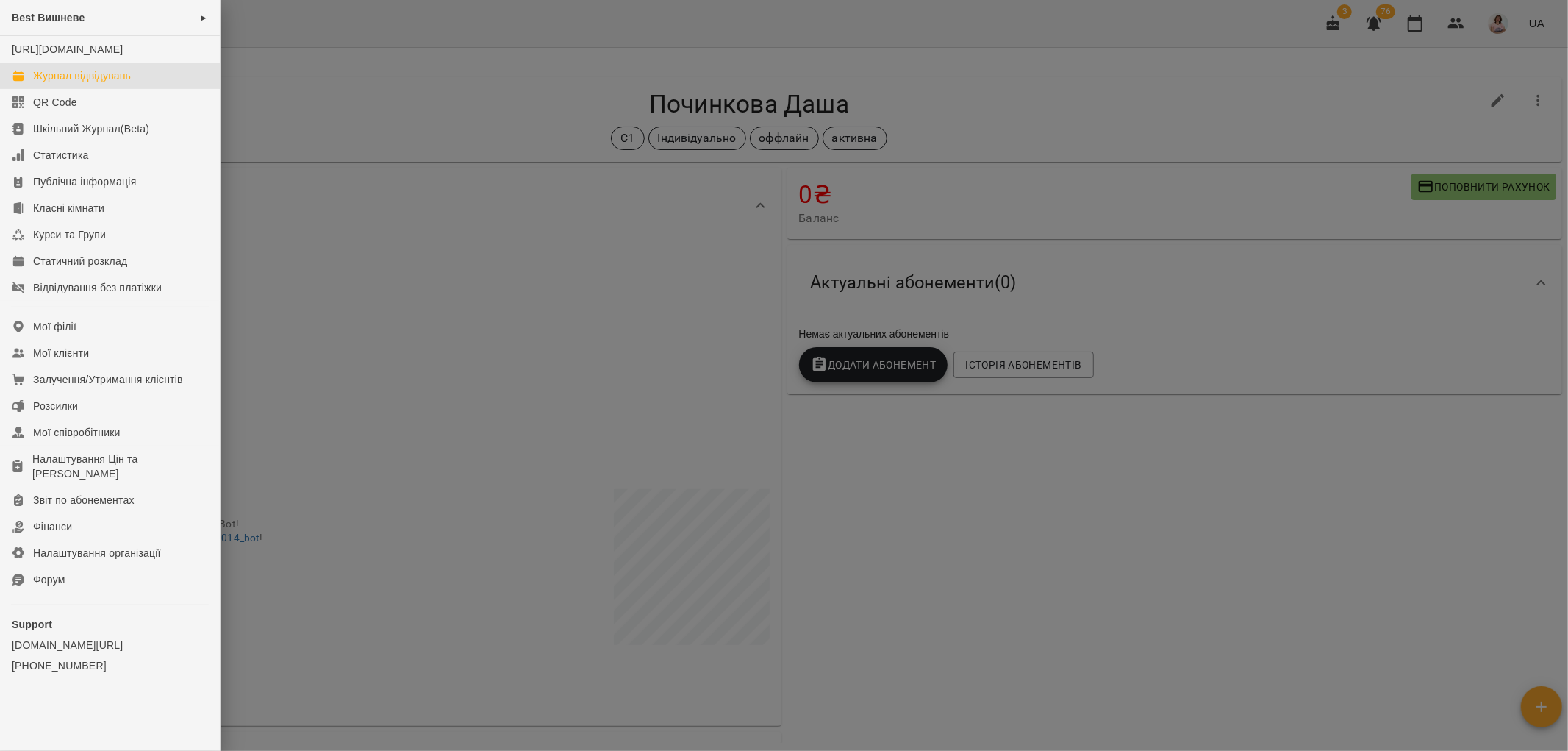
click at [117, 83] on div "Журнал відвідувань" at bounding box center [82, 75] width 98 height 15
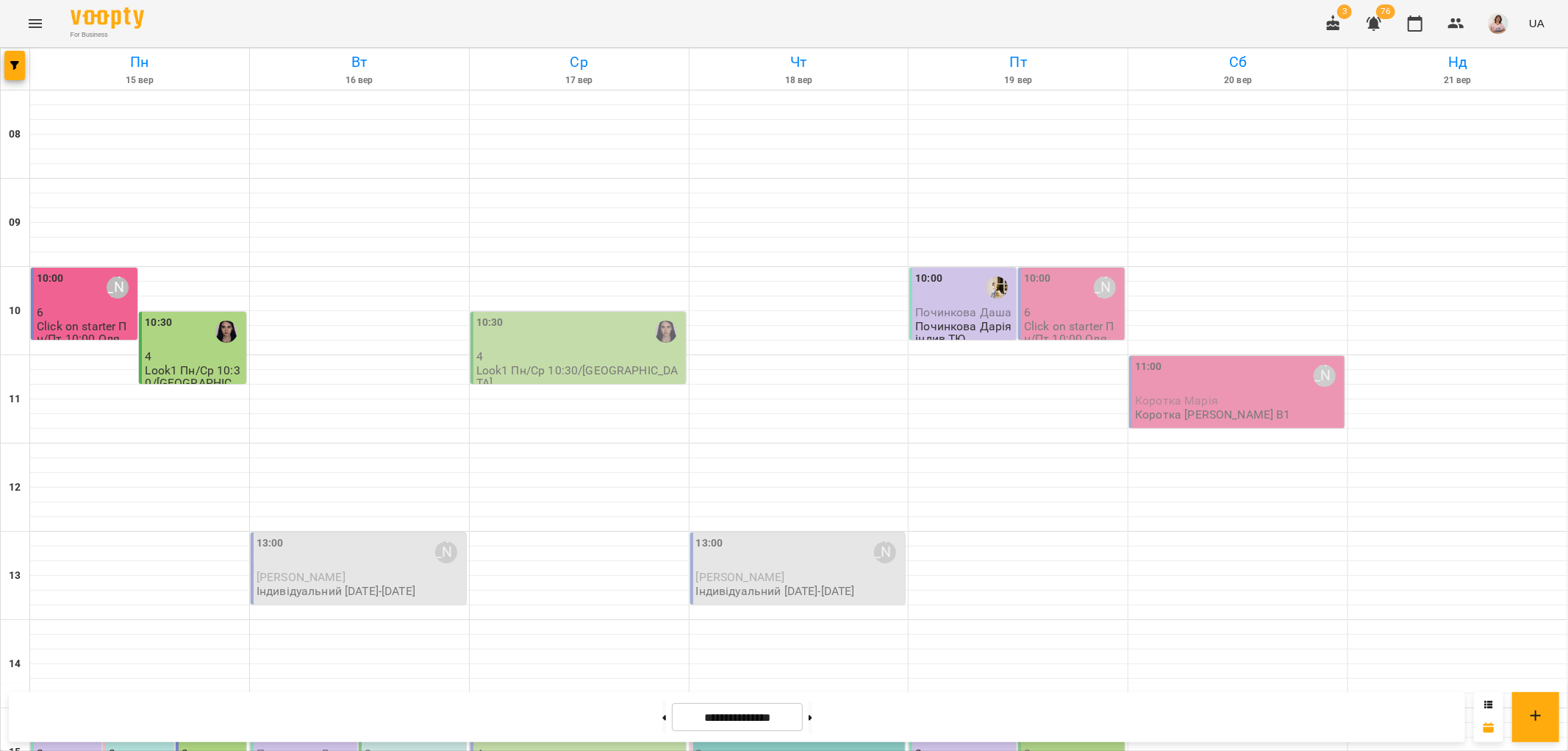
scroll to position [572, 0]
click at [296, 747] on span "Починкова Даша" at bounding box center [304, 754] width 96 height 14
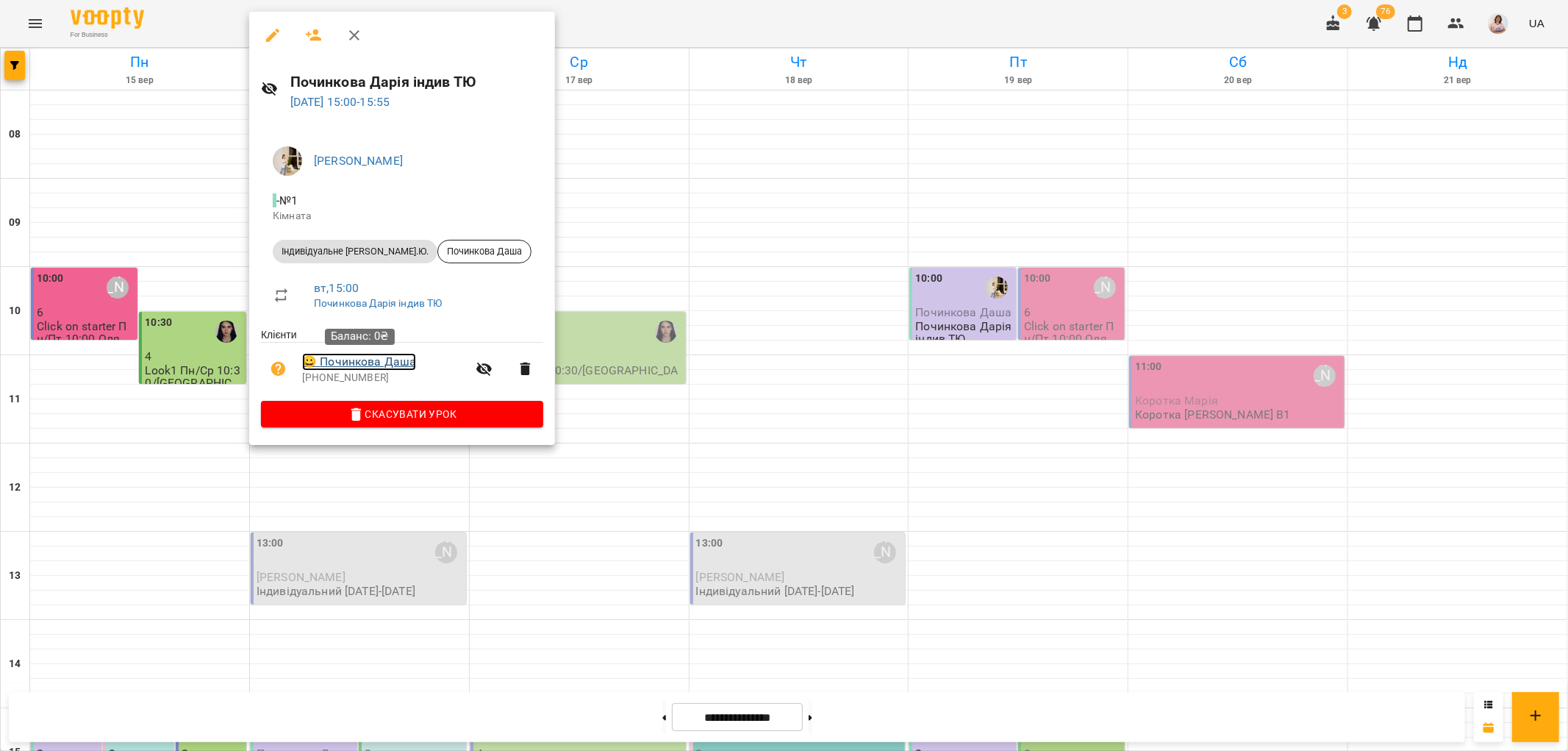
click at [402, 358] on link "😀 Починкова Даша" at bounding box center [359, 362] width 114 height 18
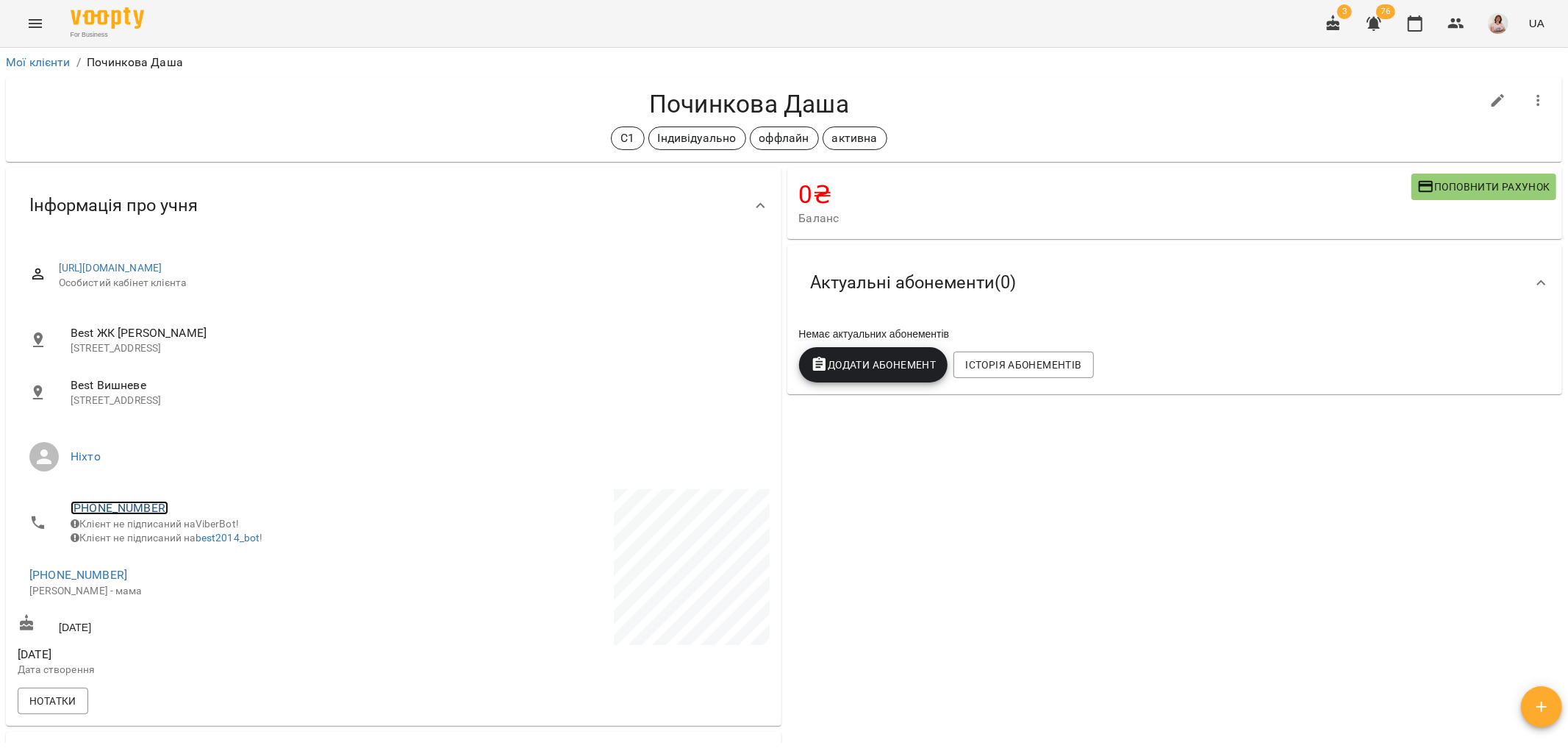
click at [125, 510] on link "+380955527746" at bounding box center [119, 508] width 98 height 14
click at [188, 536] on img at bounding box center [179, 536] width 23 height 23
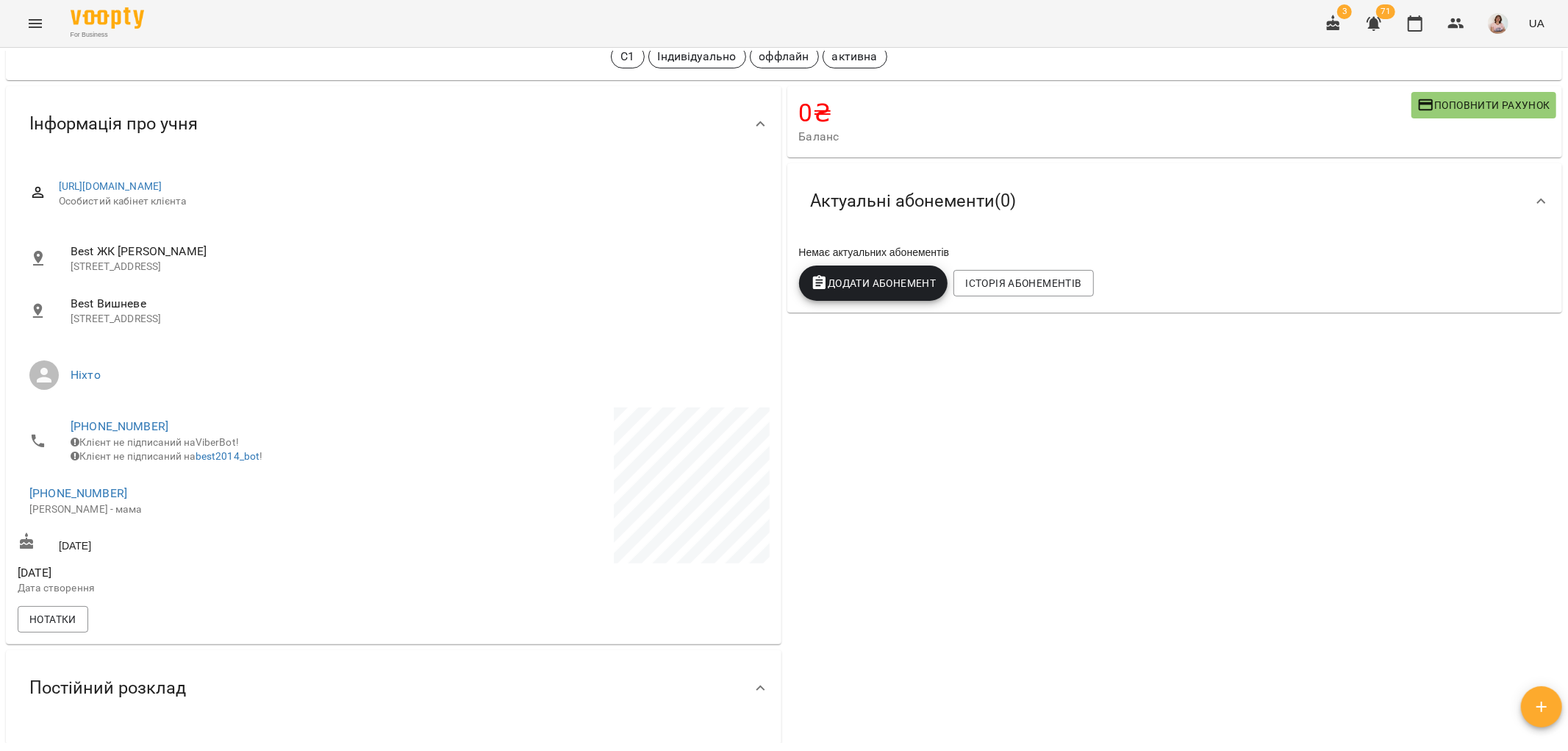
click at [927, 660] on div "0 ₴ Баланс Поповнити рахунок -62050 ₴ Разові Відвідування -800 ₴ Індивідуальне …" at bounding box center [1176, 640] width 782 height 1115
click at [33, 25] on icon "Menu" at bounding box center [35, 23] width 18 height 18
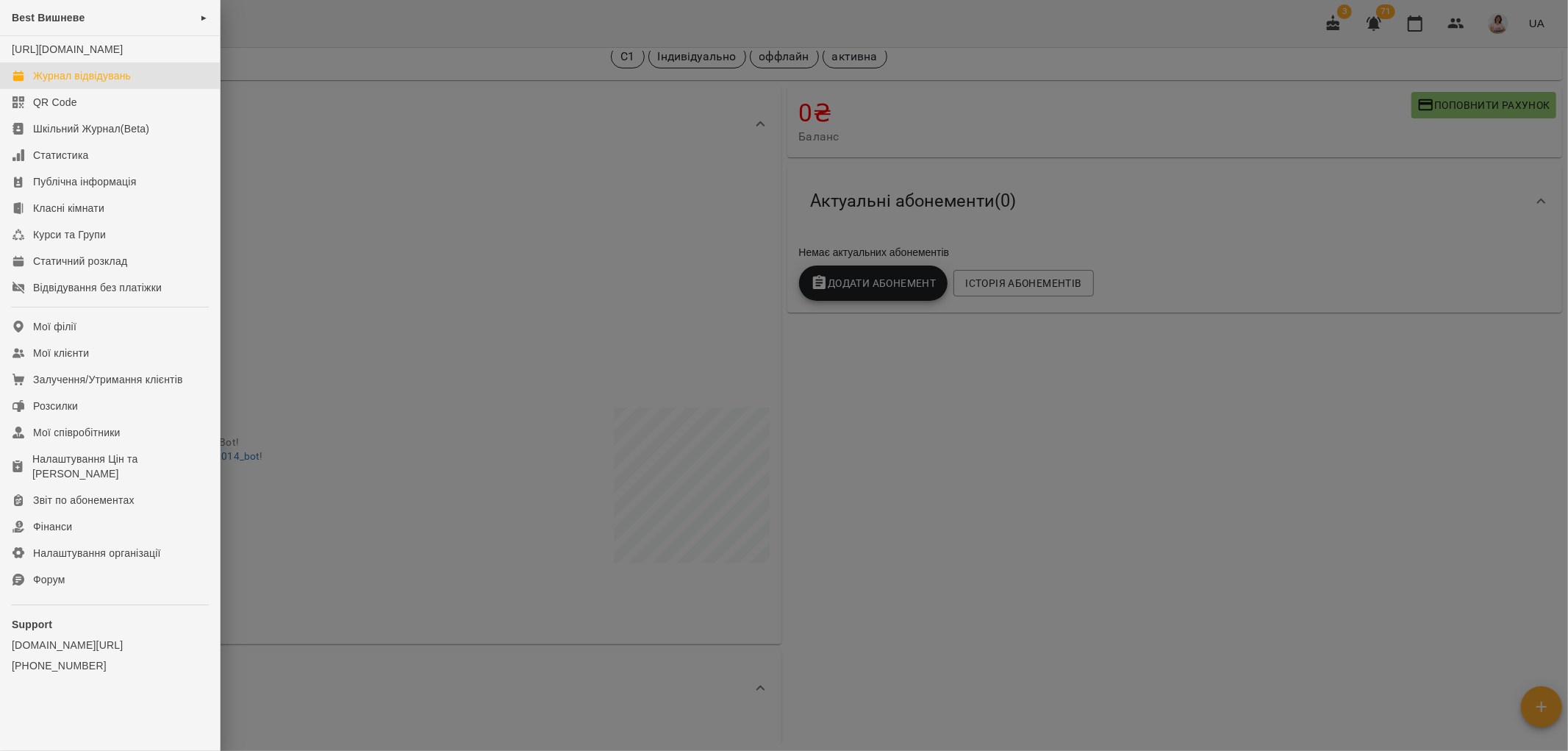
click at [122, 83] on div "Журнал відвідувань" at bounding box center [82, 75] width 98 height 15
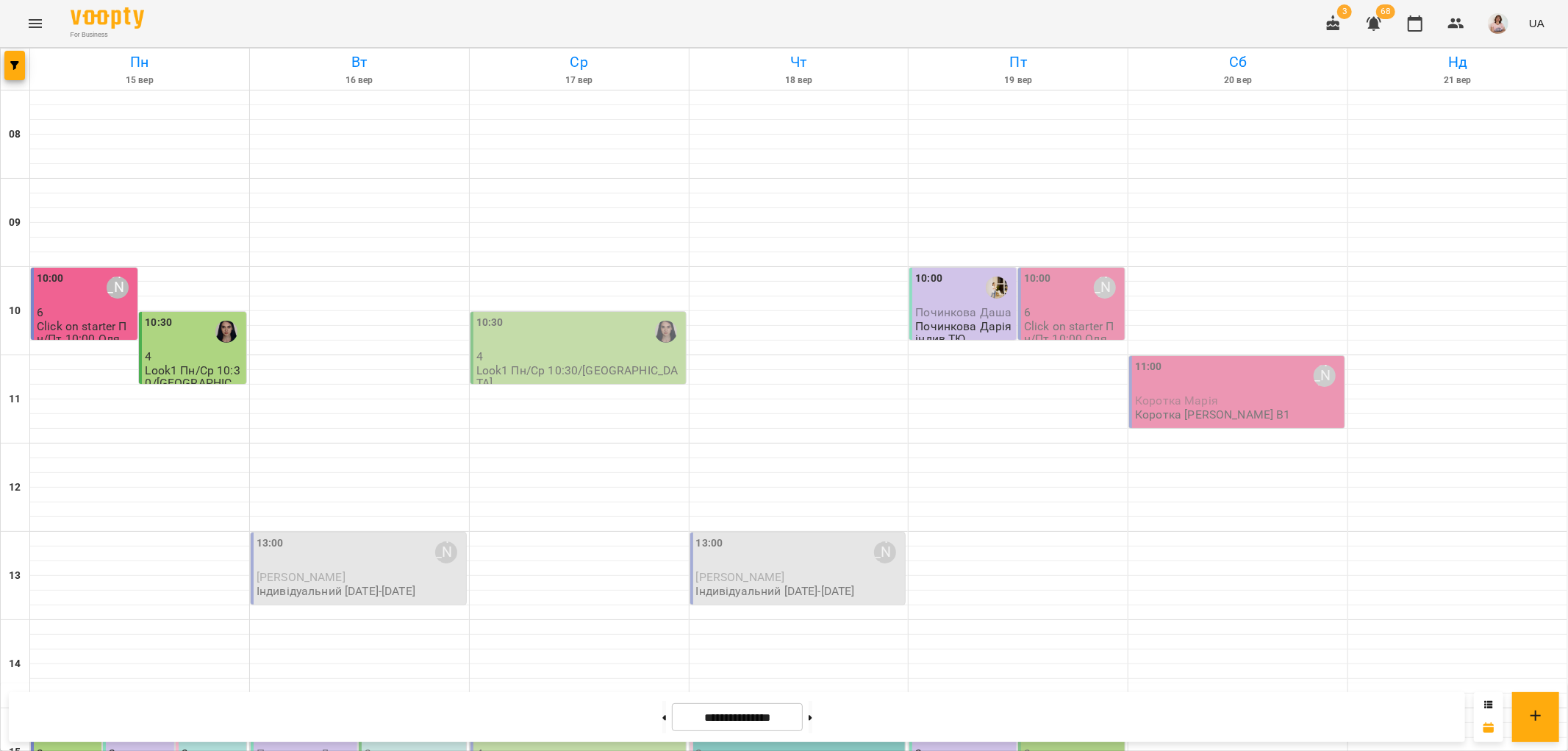
scroll to position [572, 0]
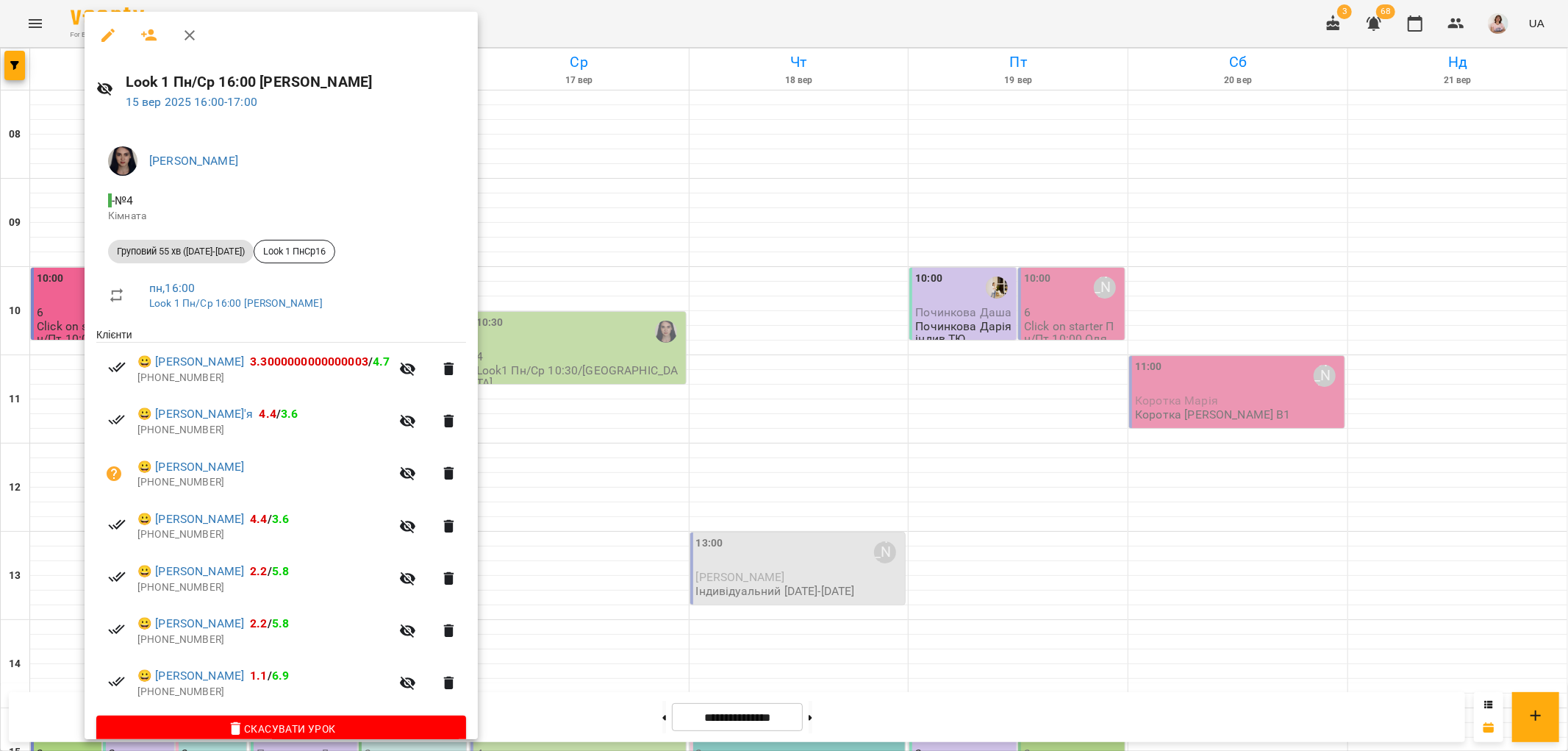
click at [70, 184] on div at bounding box center [784, 375] width 1568 height 751
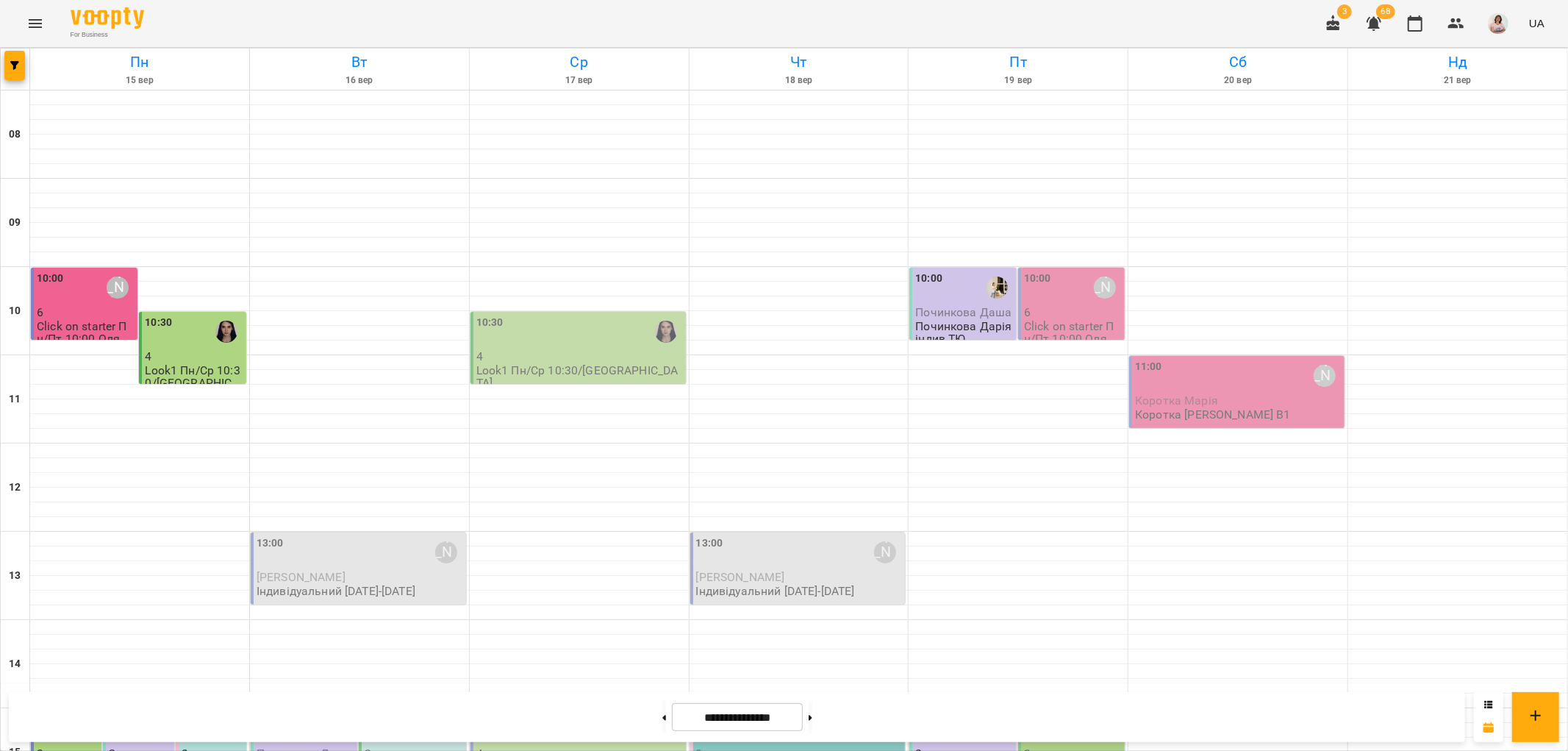
click at [67, 747] on p "3" at bounding box center [68, 753] width 62 height 13
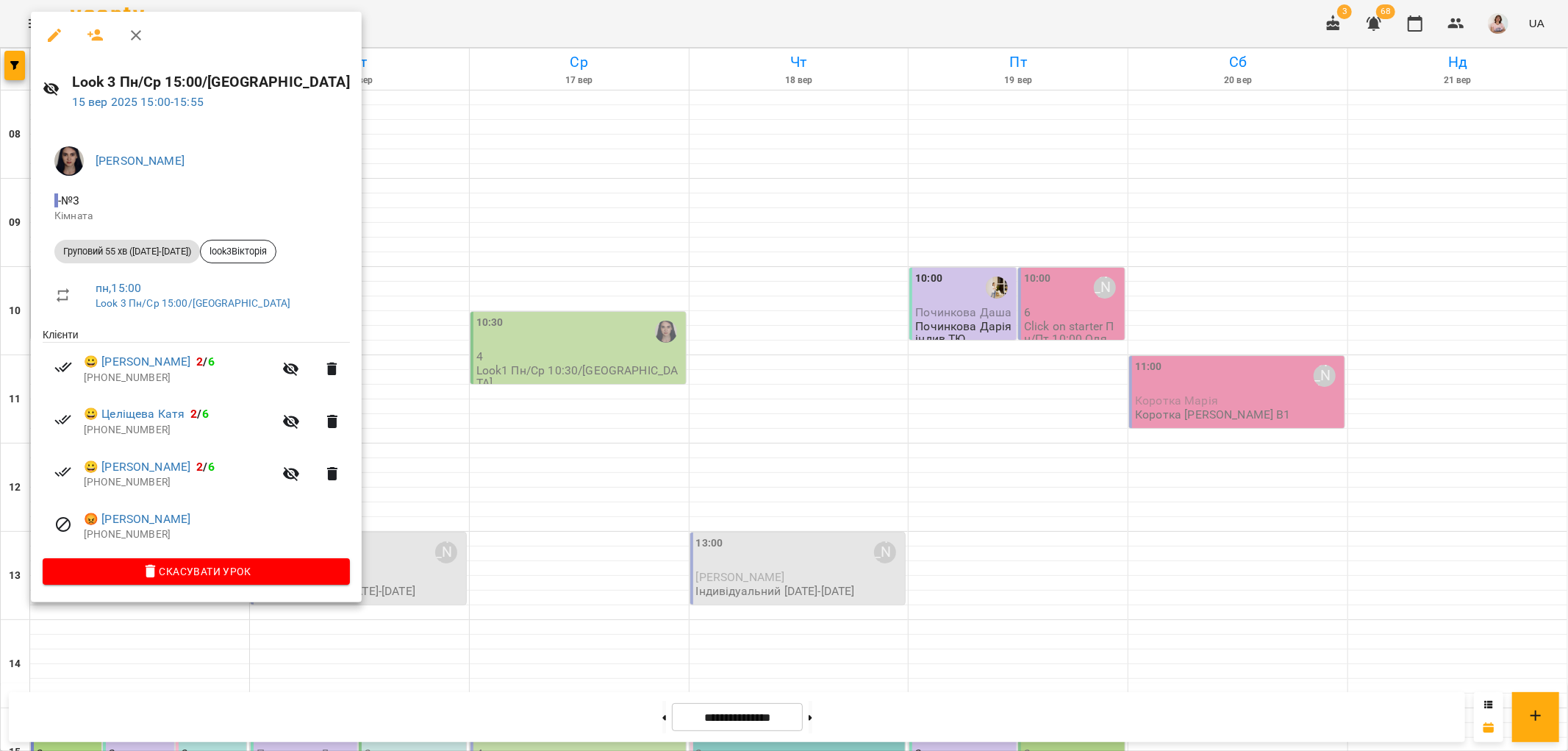
click at [373, 422] on div at bounding box center [784, 375] width 1568 height 751
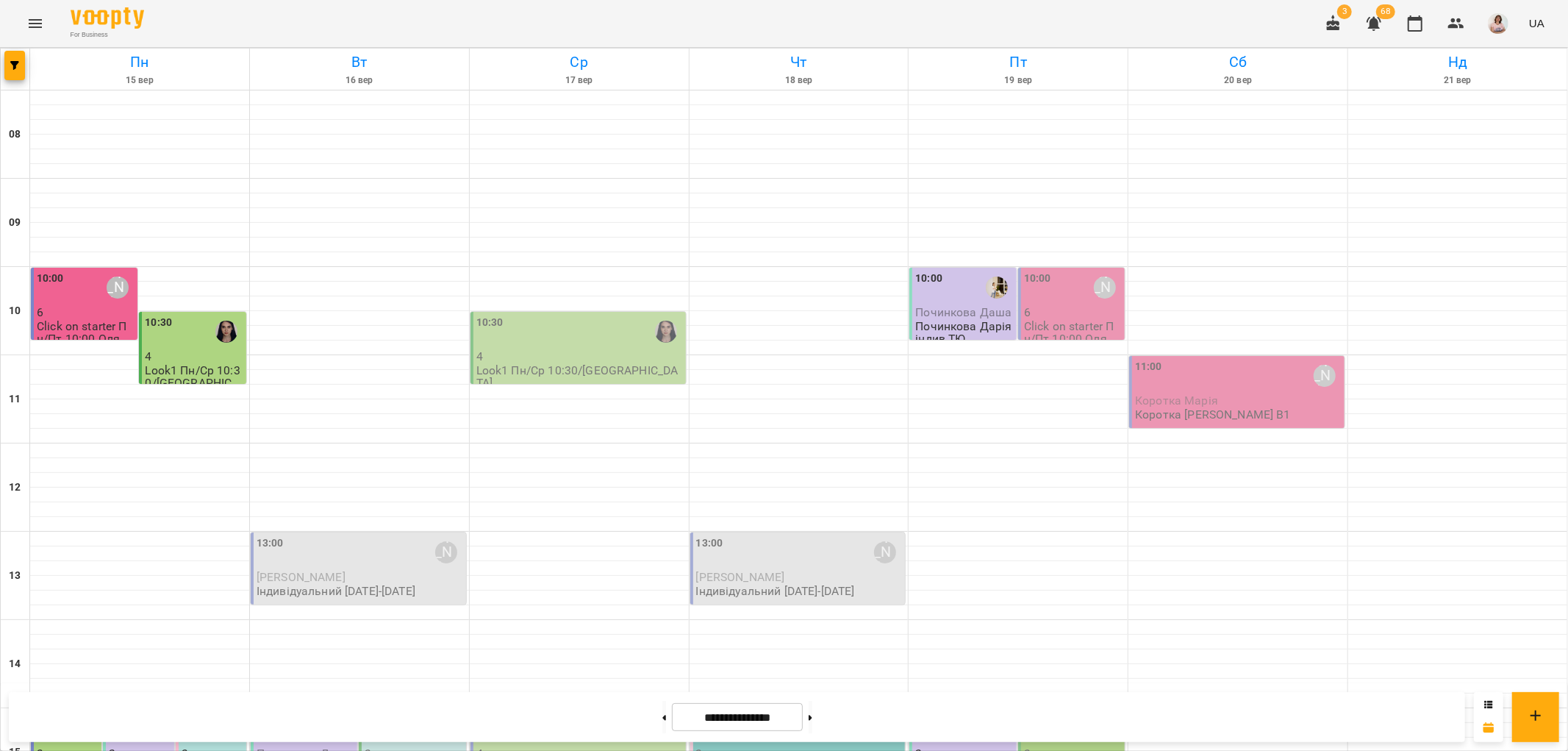
click at [60, 747] on p "3" at bounding box center [68, 753] width 62 height 13
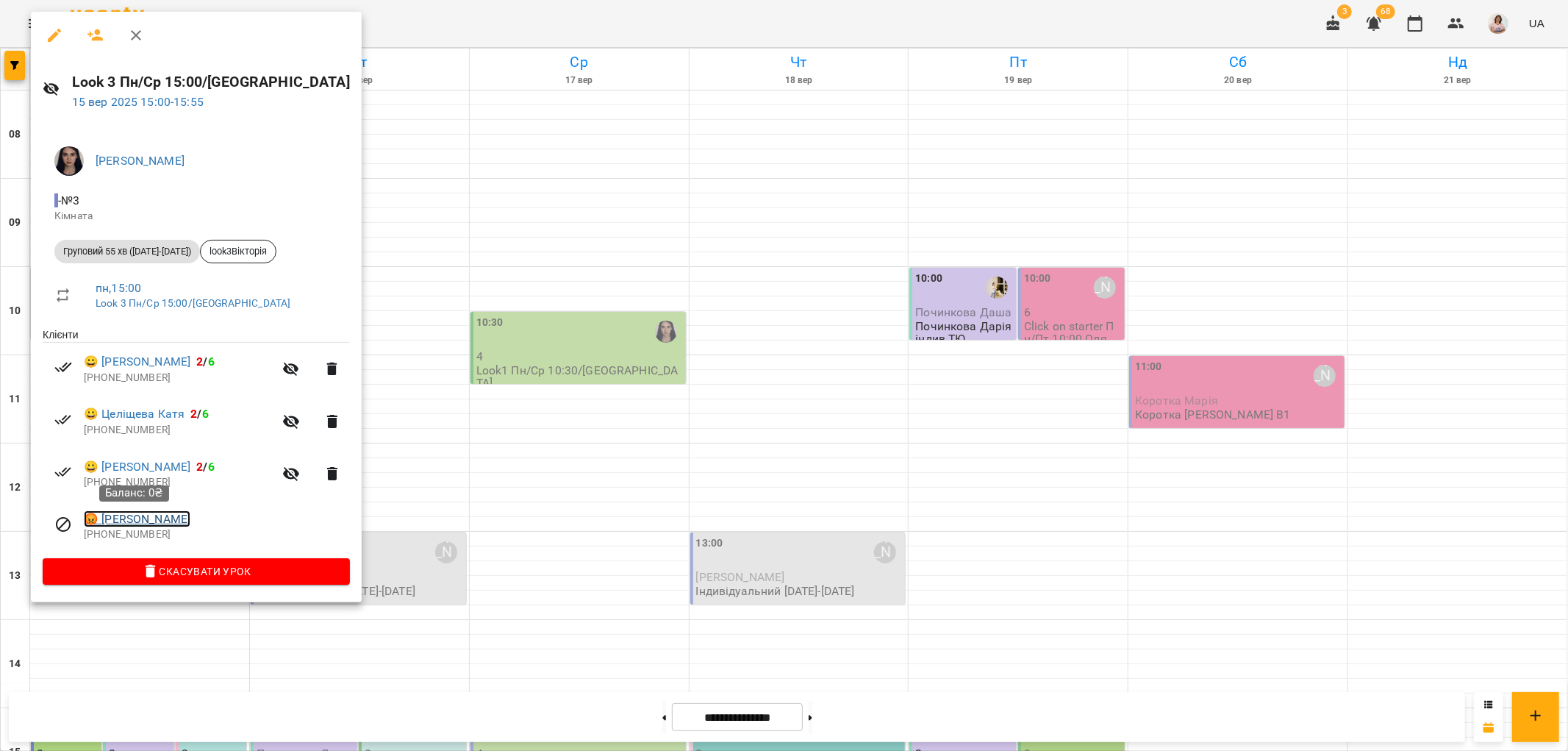
click at [119, 522] on link "😡 Гаврилюк Іван" at bounding box center [137, 519] width 107 height 18
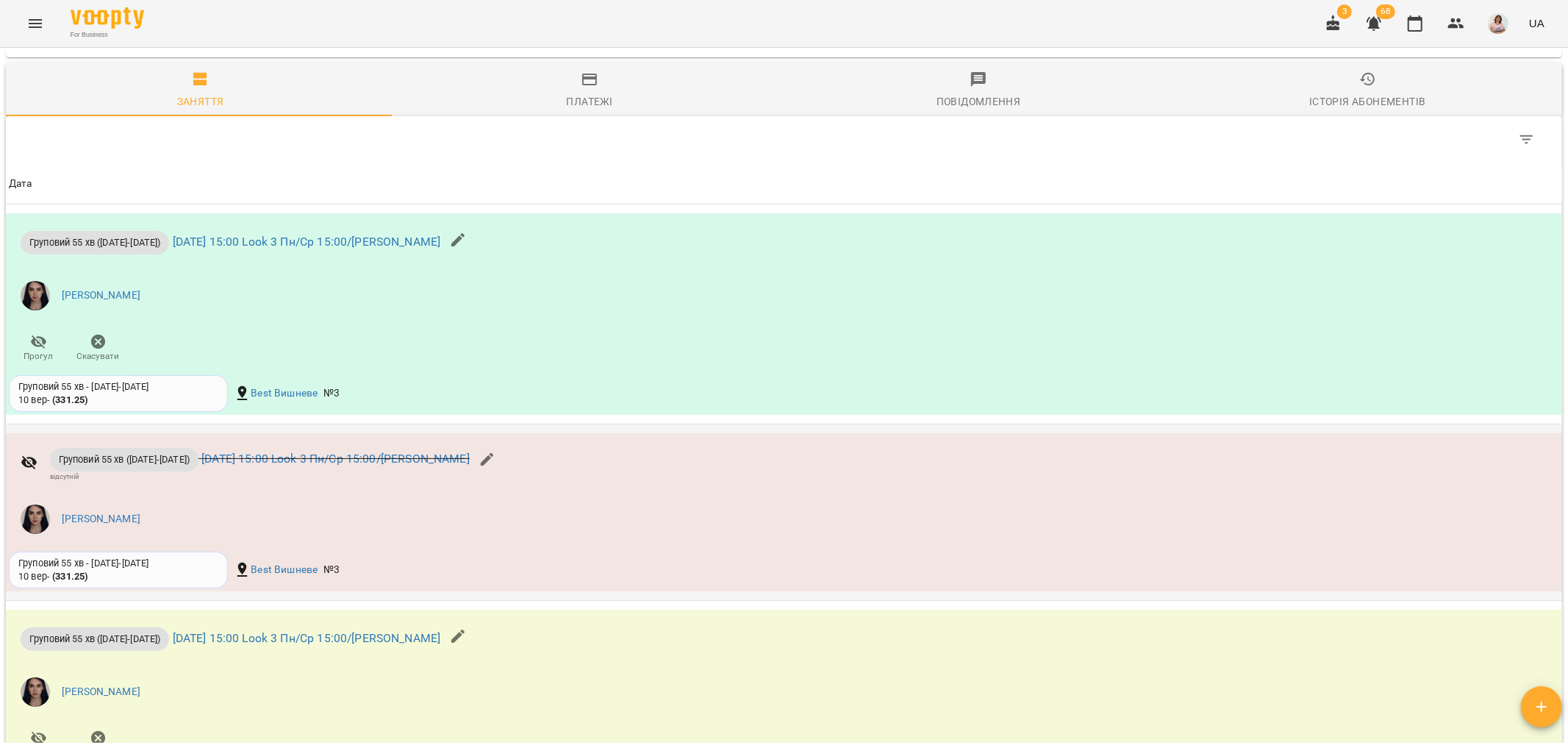
scroll to position [1144, 0]
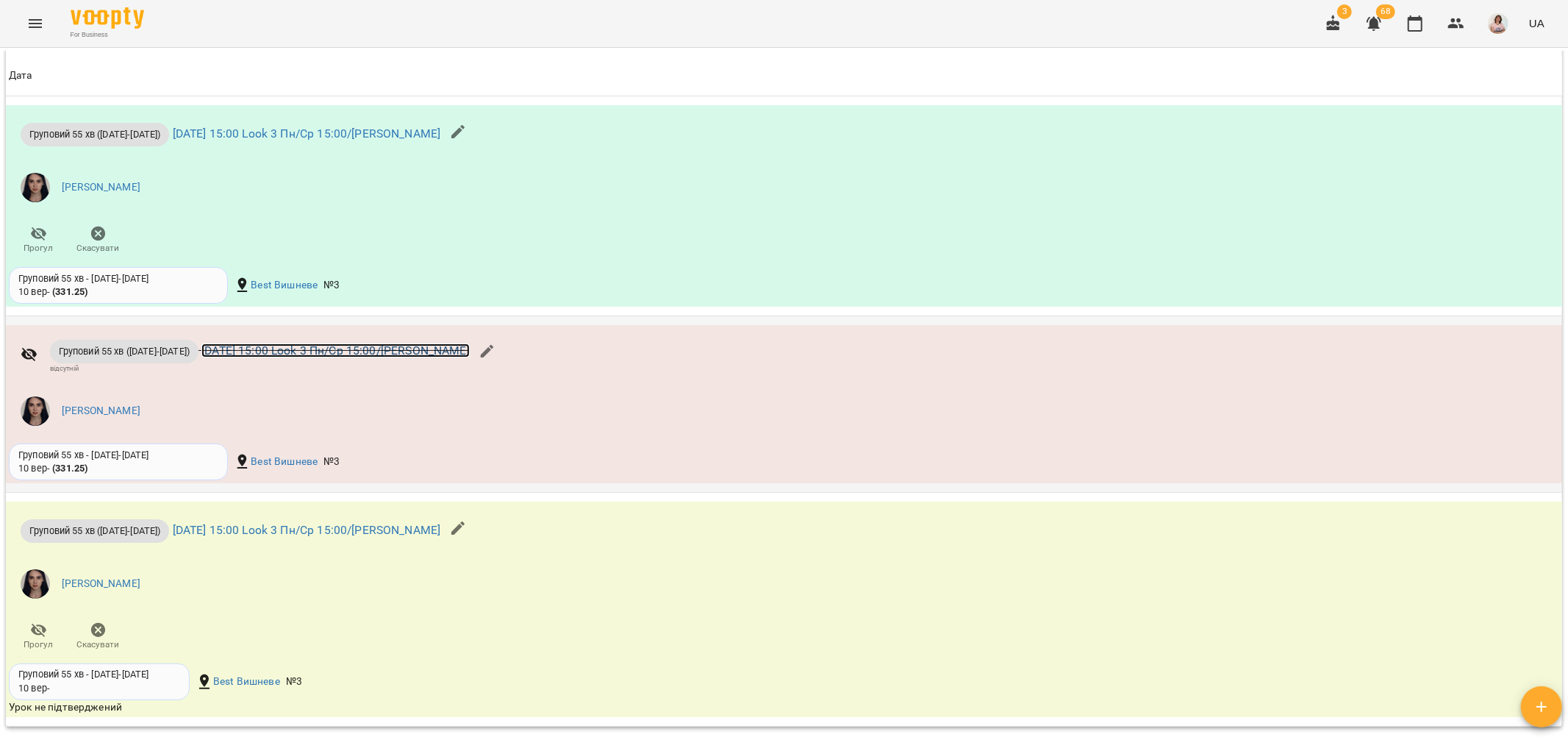
click at [205, 357] on link "пн 15 вер 2025 15:00 Look 3 Пн/Ср 15:00/Вікторія" at bounding box center [336, 351] width 268 height 14
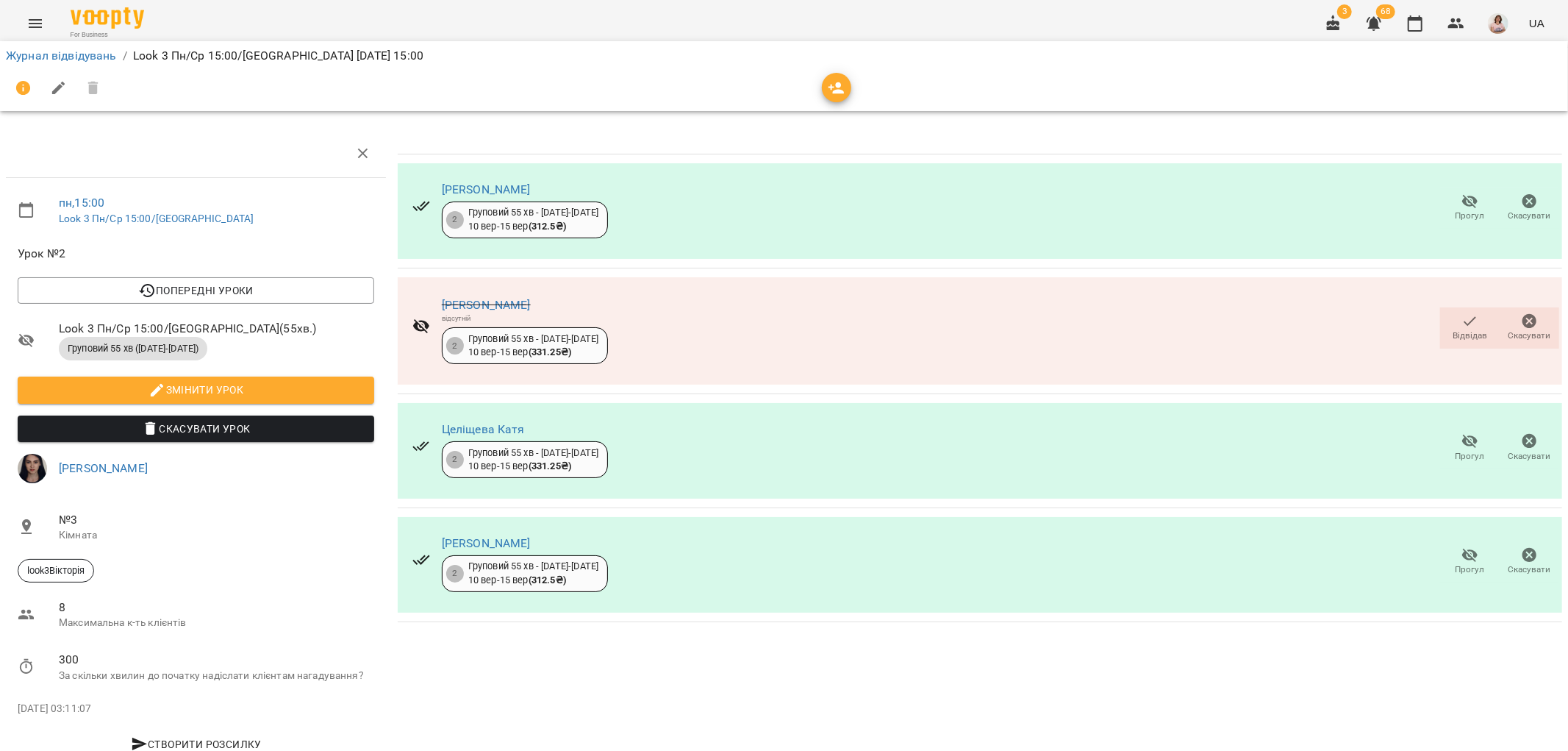
click at [1460, 333] on span "Відвідав" at bounding box center [1469, 336] width 34 height 13
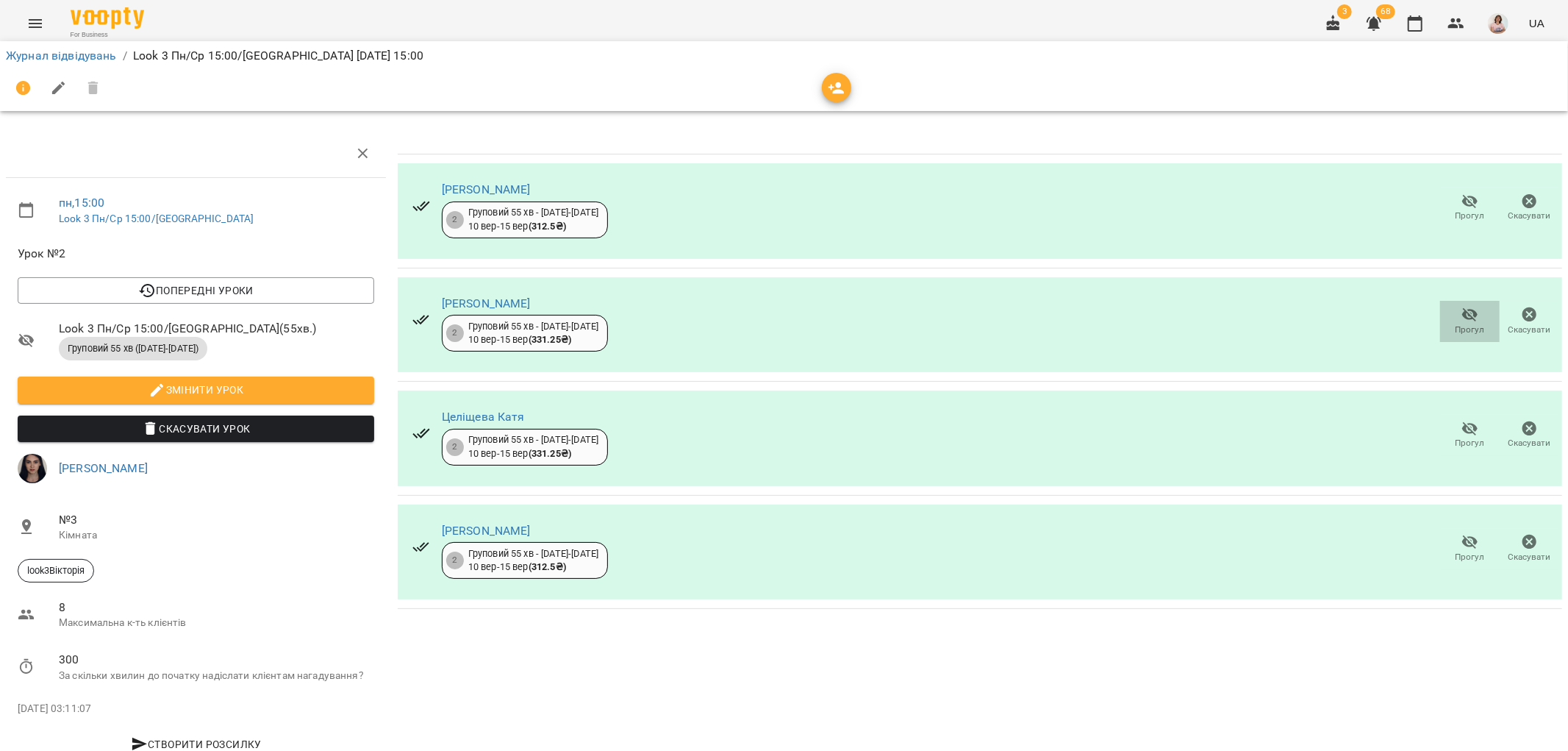
click at [1461, 320] on icon "button" at bounding box center [1470, 315] width 18 height 18
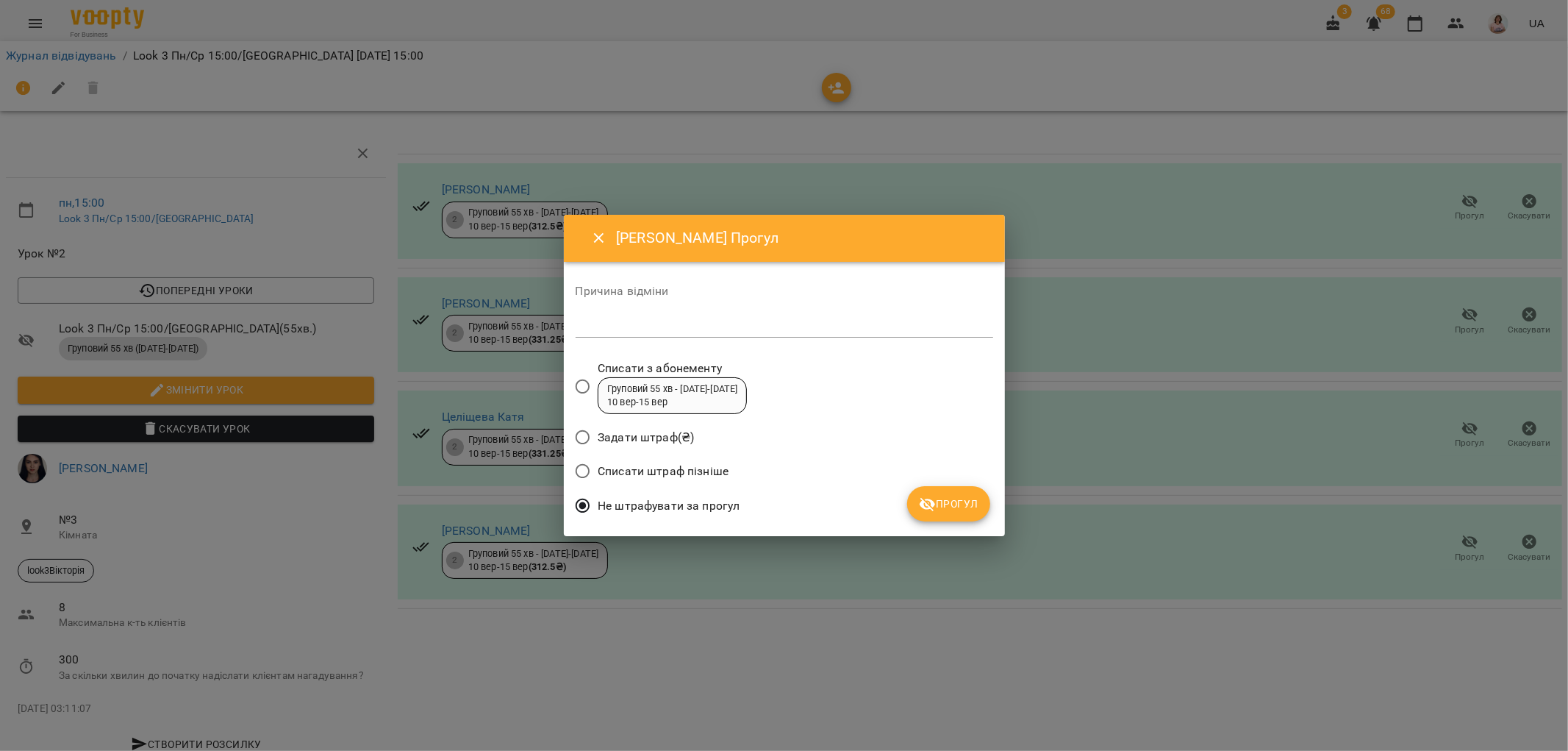
click at [590, 333] on textarea at bounding box center [784, 325] width 418 height 14
type textarea "**********"
click at [930, 493] on button "Прогул" at bounding box center [948, 504] width 83 height 35
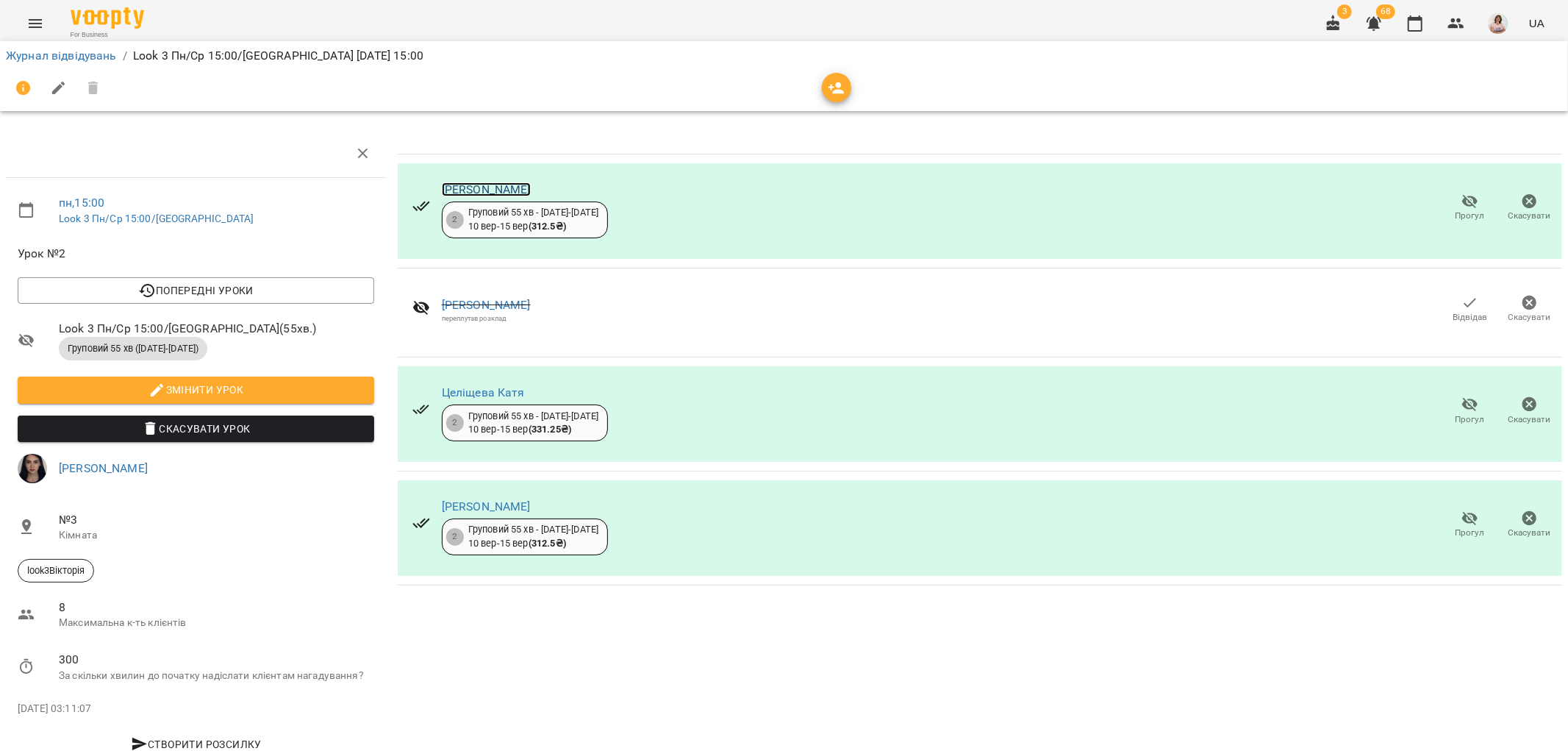
click at [469, 185] on link "Буренок Варвара" at bounding box center [485, 189] width 89 height 14
click at [504, 398] on link "Целіщева Катя" at bounding box center [483, 393] width 83 height 14
click at [276, 394] on span "Змінити урок" at bounding box center [196, 390] width 333 height 18
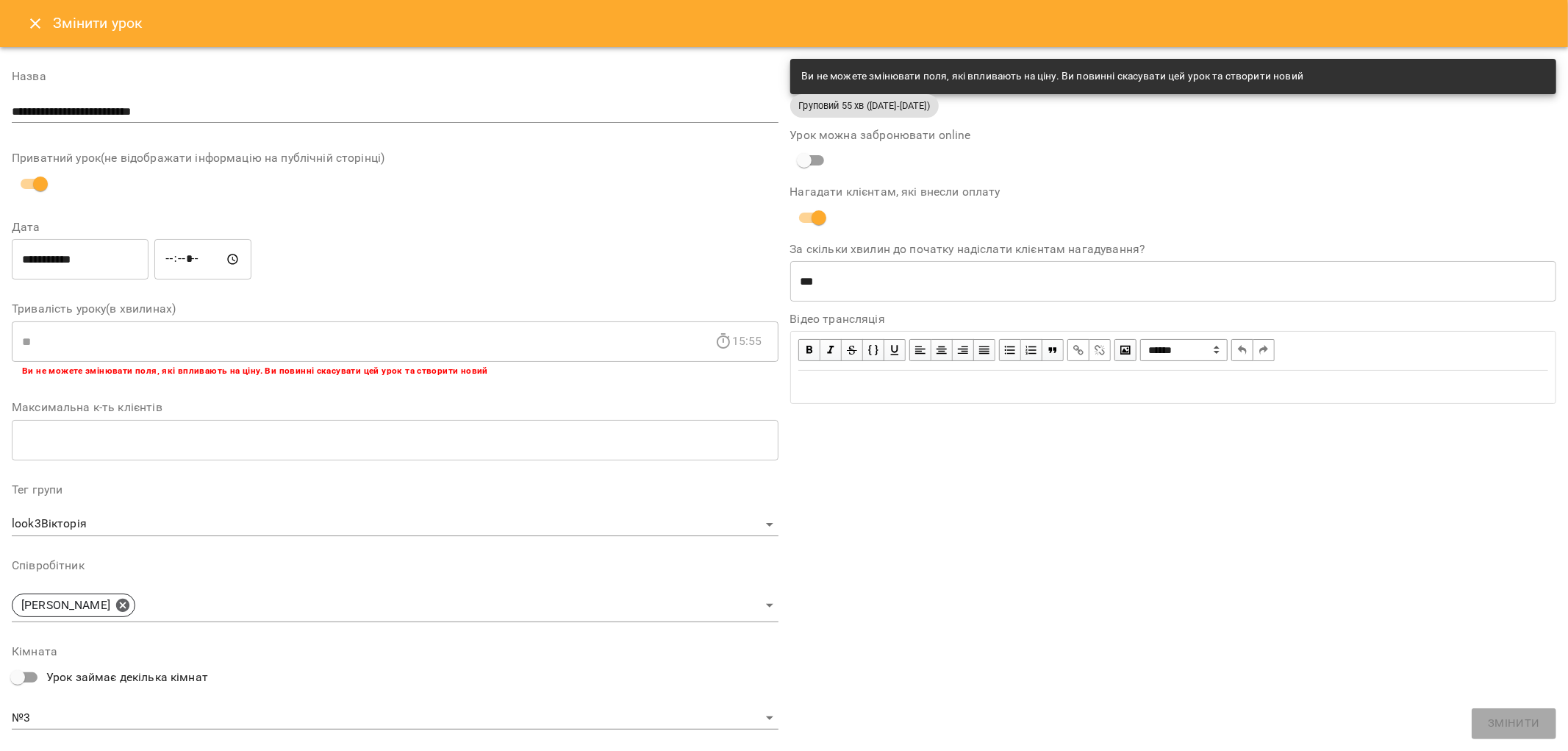
click at [38, 23] on icon "Close" at bounding box center [35, 23] width 18 height 18
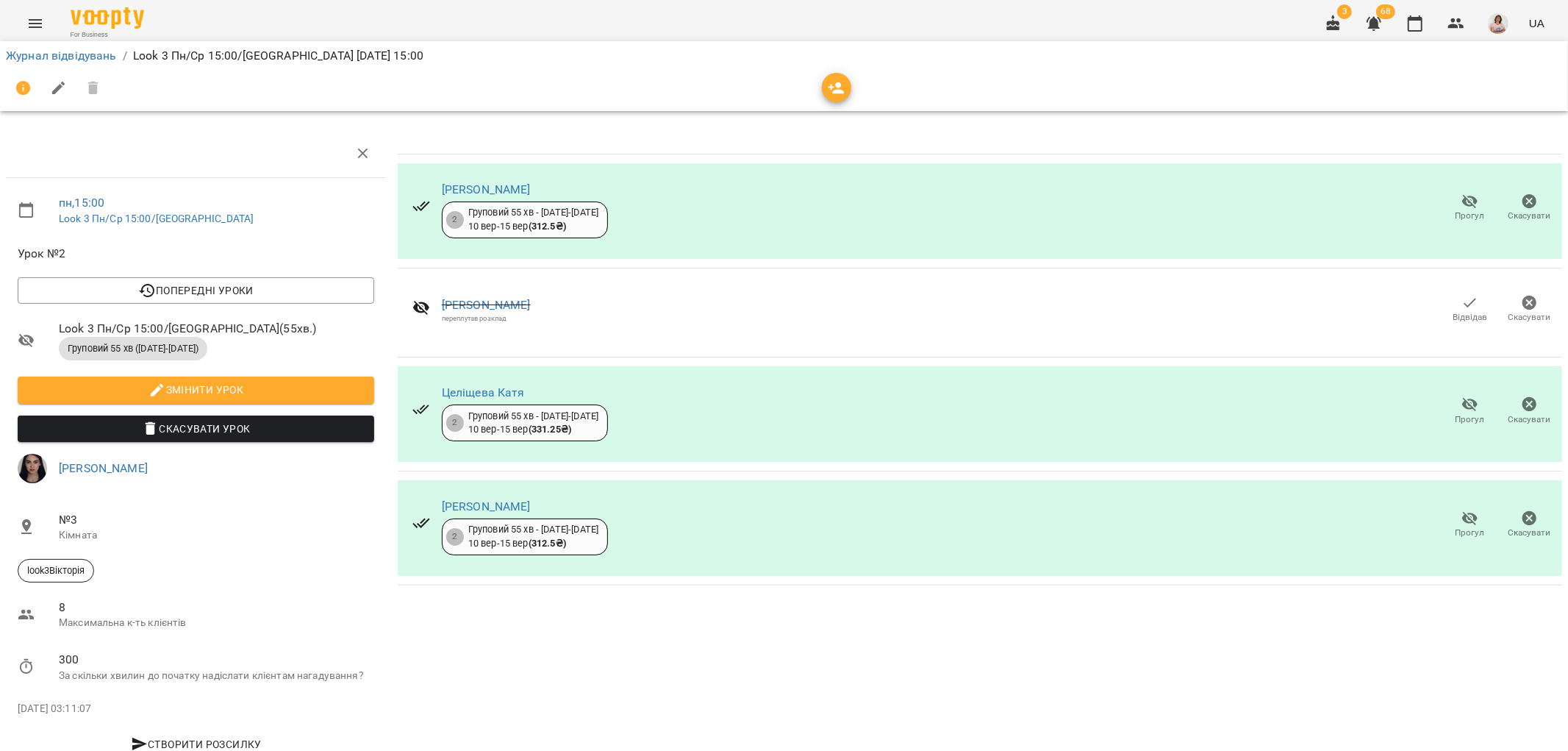
click at [594, 319] on div "Гаврилюк Іван переплутав розклад Відвідав Скасувати" at bounding box center [980, 312] width 1165 height 71
click at [491, 309] on link "Гаврилюк Іван" at bounding box center [485, 305] width 89 height 14
click at [509, 182] on link "Буренок Варвара" at bounding box center [485, 189] width 89 height 14
click at [507, 390] on link "Целіщева Катя" at bounding box center [483, 393] width 83 height 14
click at [530, 503] on link "Чайківський Максим" at bounding box center [485, 506] width 89 height 14
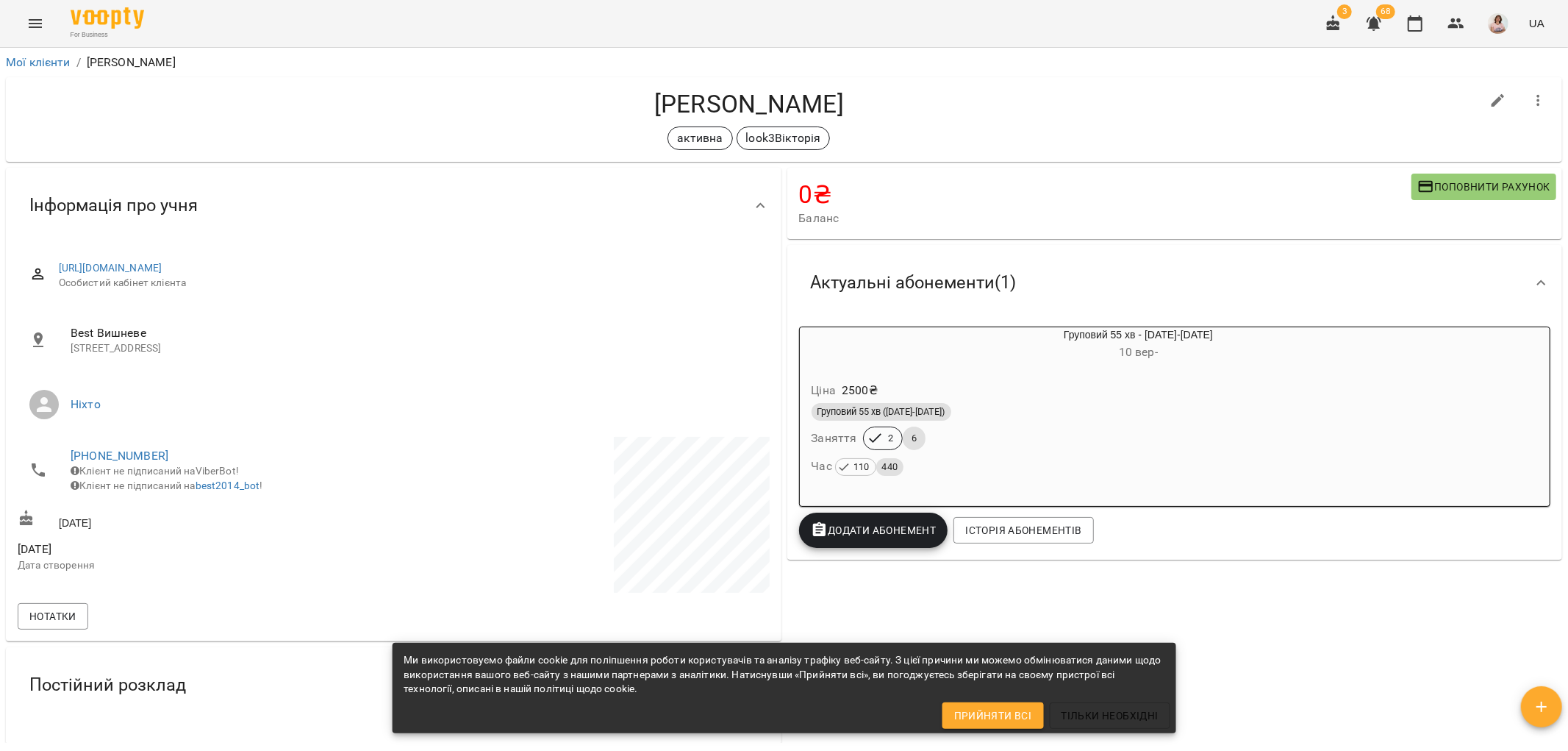
click at [942, 399] on div "Ціна 2500 ₴" at bounding box center [1103, 390] width 589 height 26
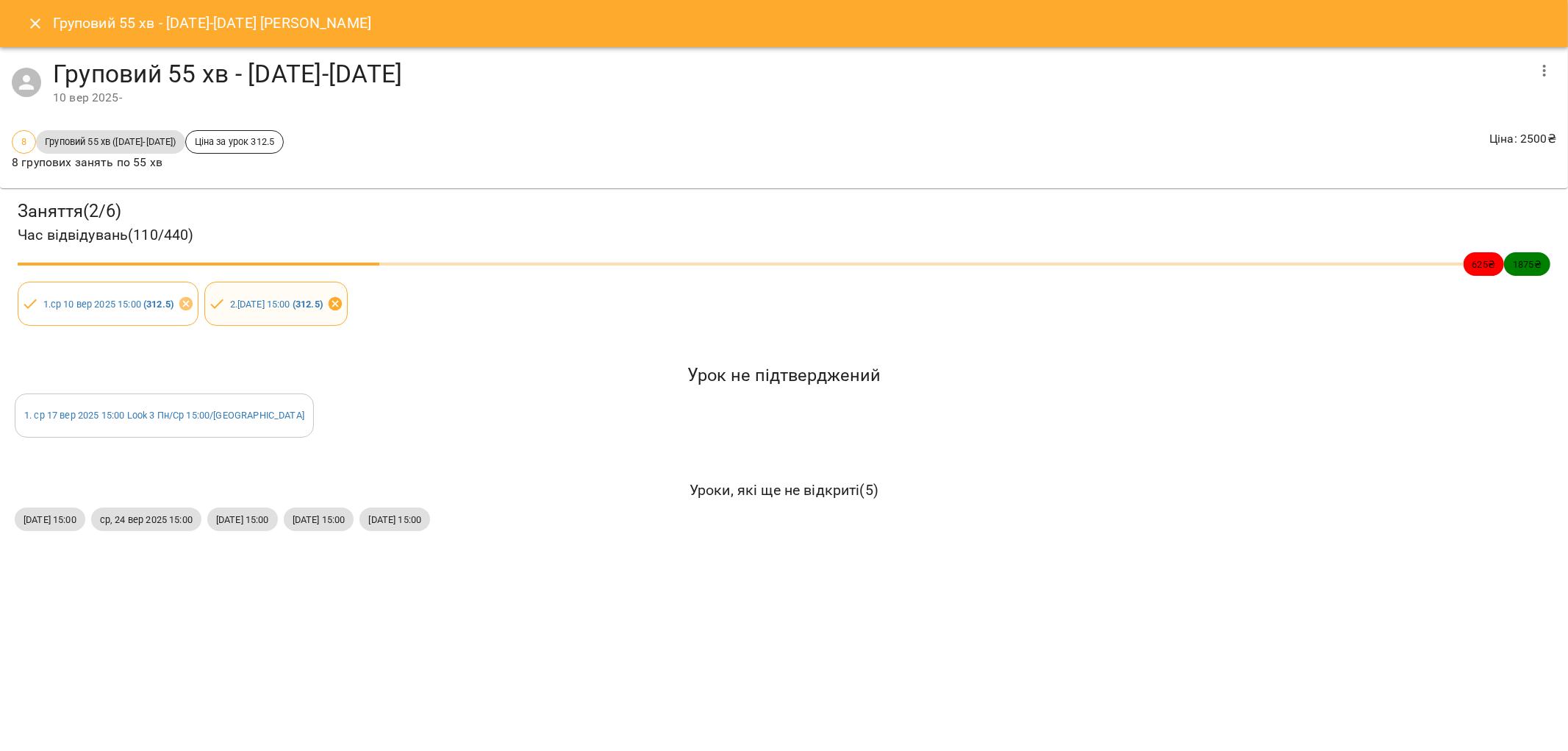
click at [342, 298] on icon at bounding box center [336, 305] width 14 height 14
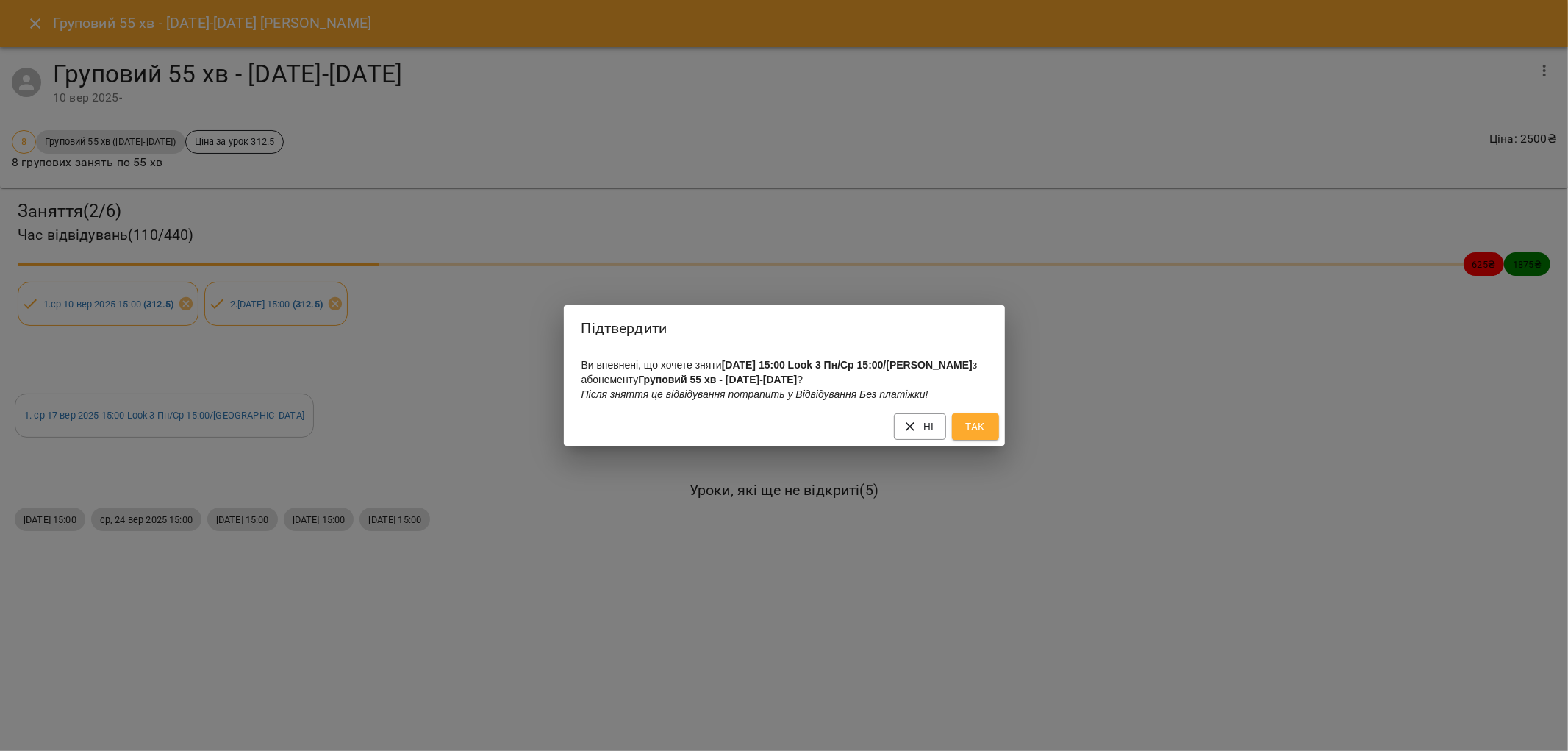
click at [973, 425] on span "Так" at bounding box center [976, 427] width 23 height 18
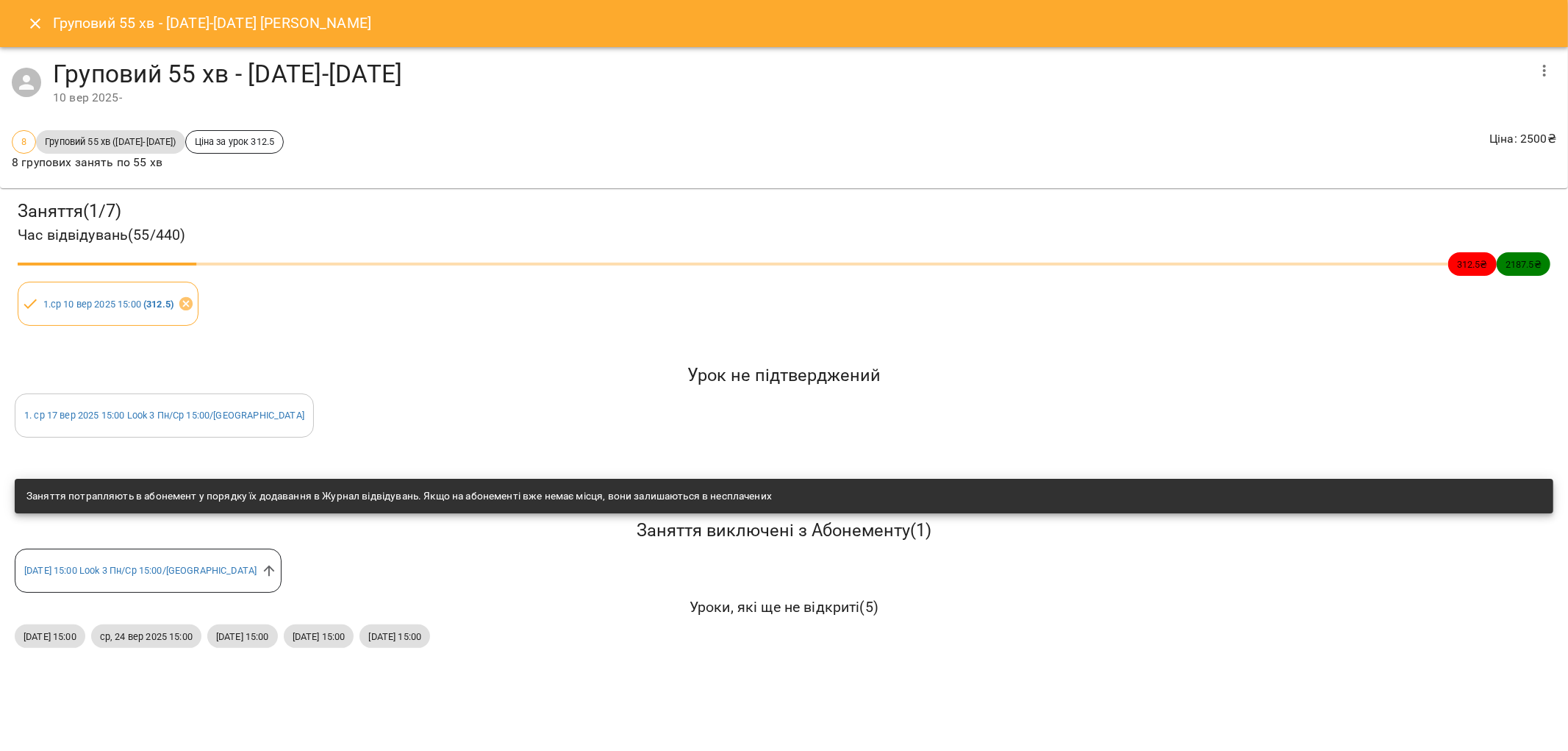
click at [37, 23] on icon "Close" at bounding box center [35, 23] width 18 height 18
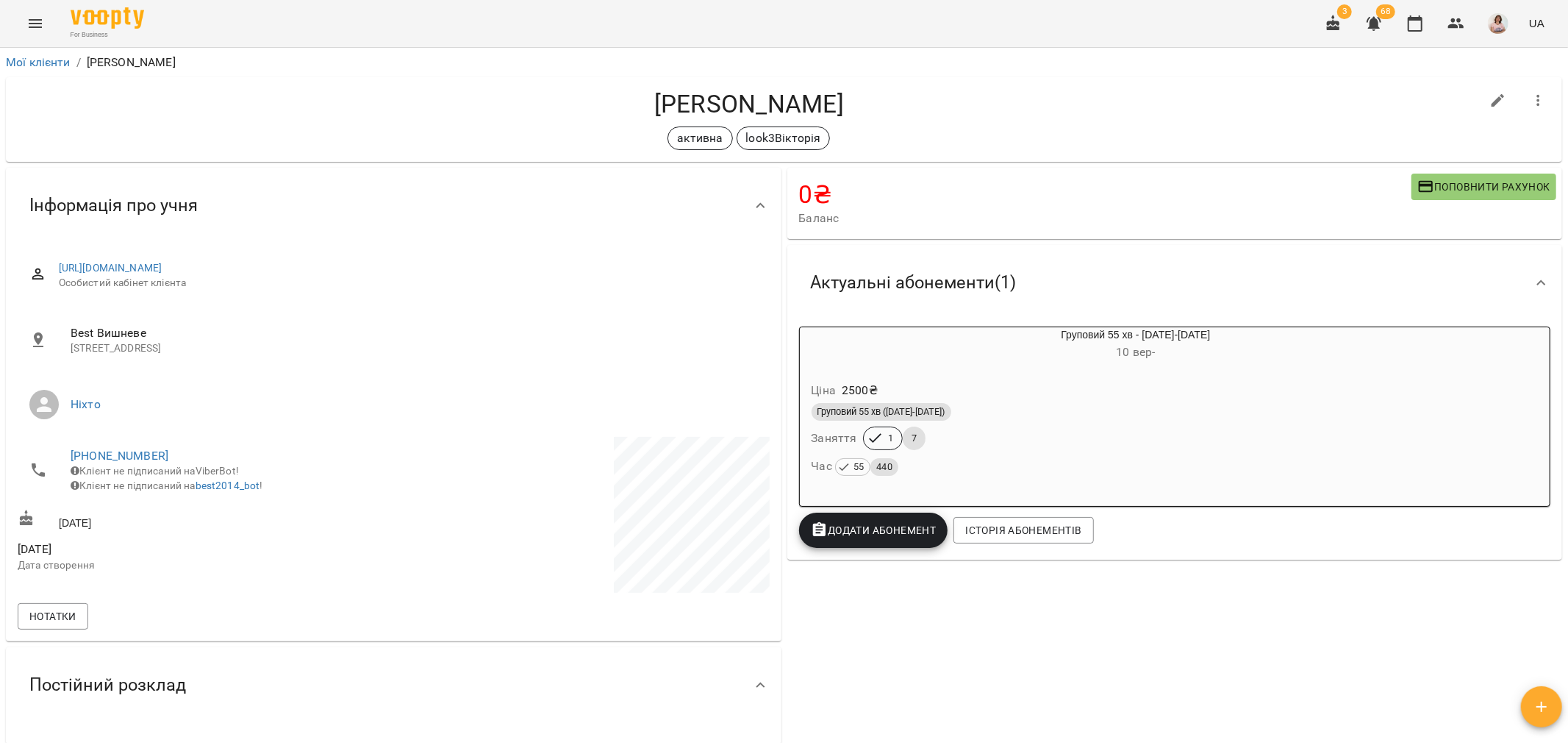
click at [29, 27] on icon "Menu" at bounding box center [35, 23] width 14 height 9
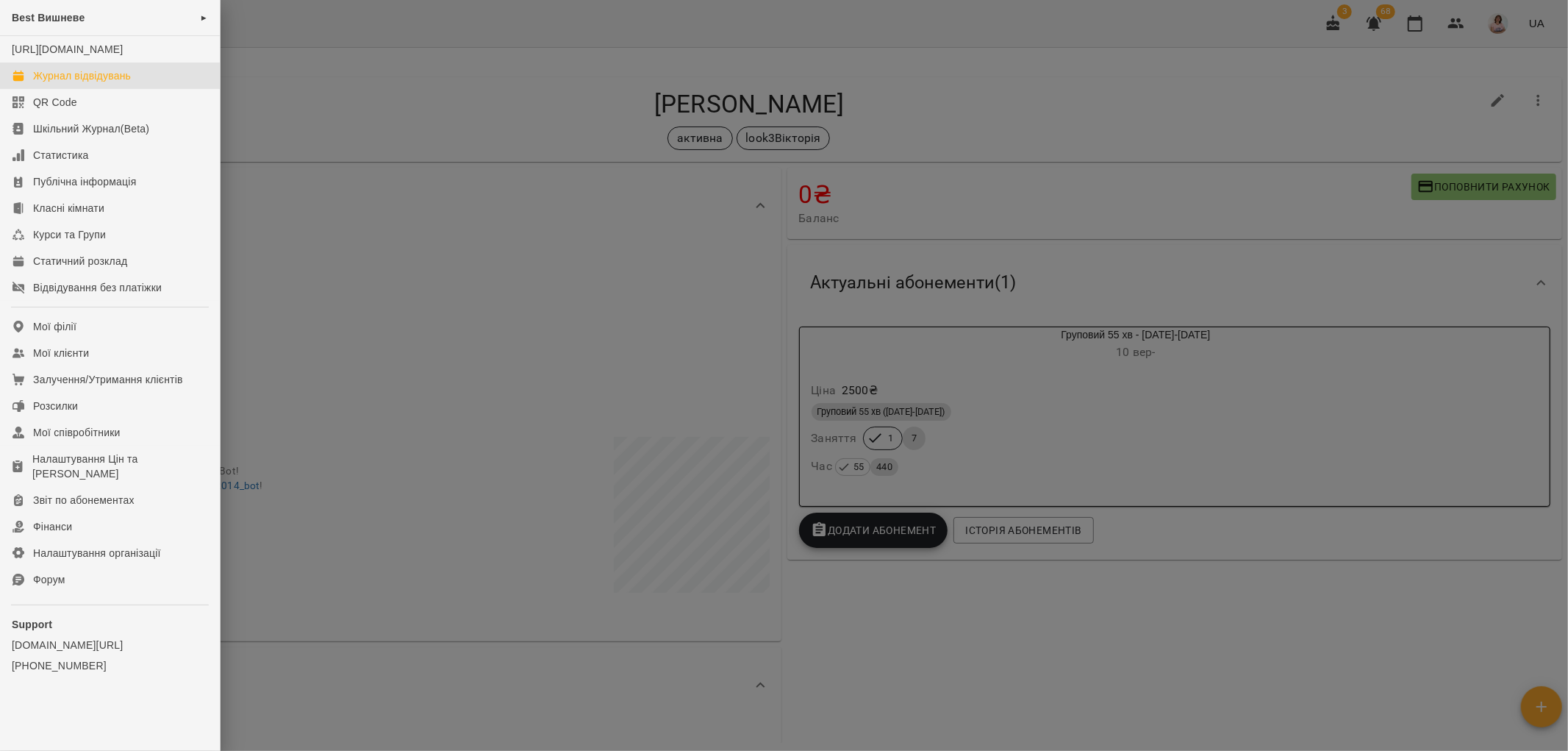
click at [83, 83] on div "Журнал відвідувань" at bounding box center [82, 75] width 98 height 15
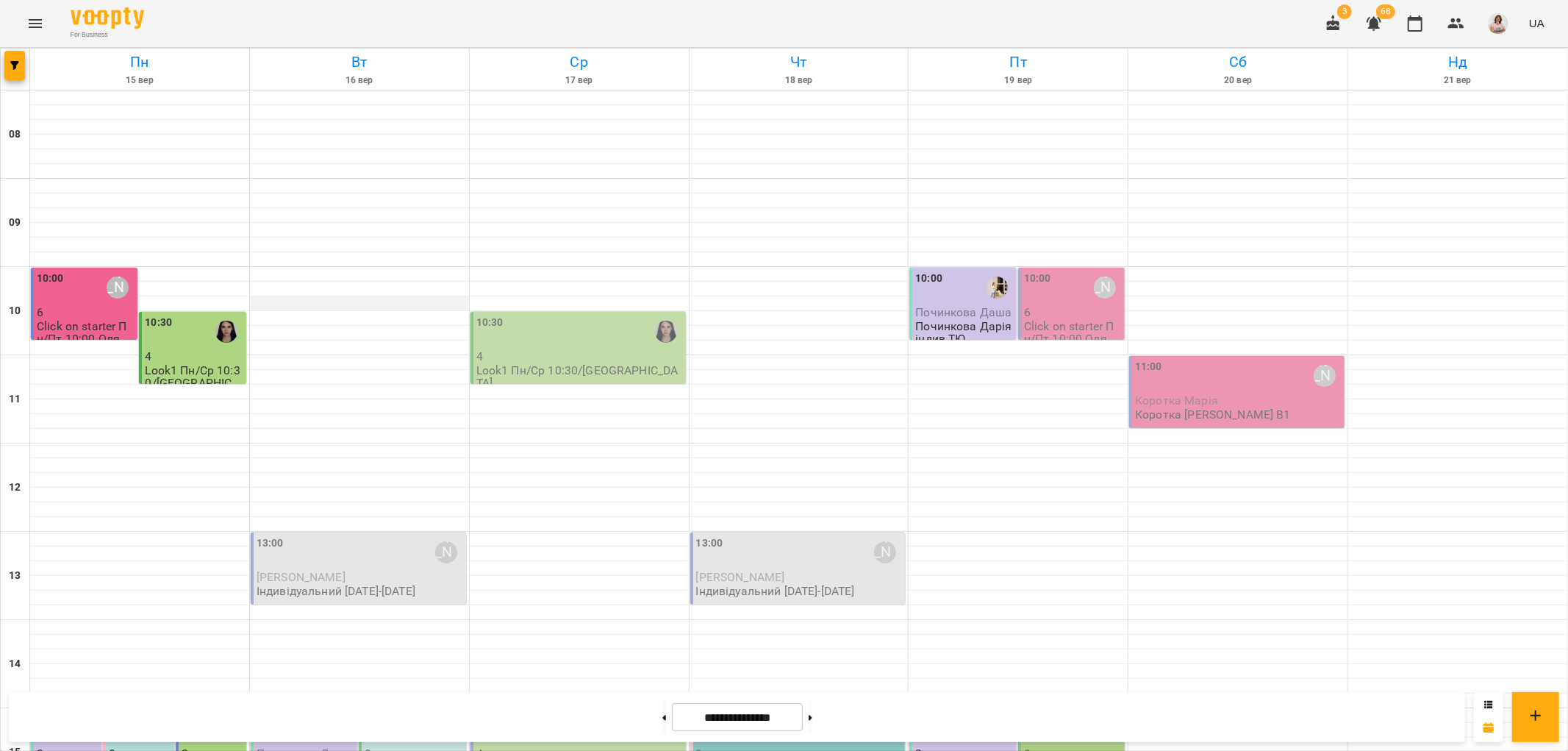
scroll to position [408, 0]
click at [211, 747] on p "3" at bounding box center [212, 753] width 62 height 13
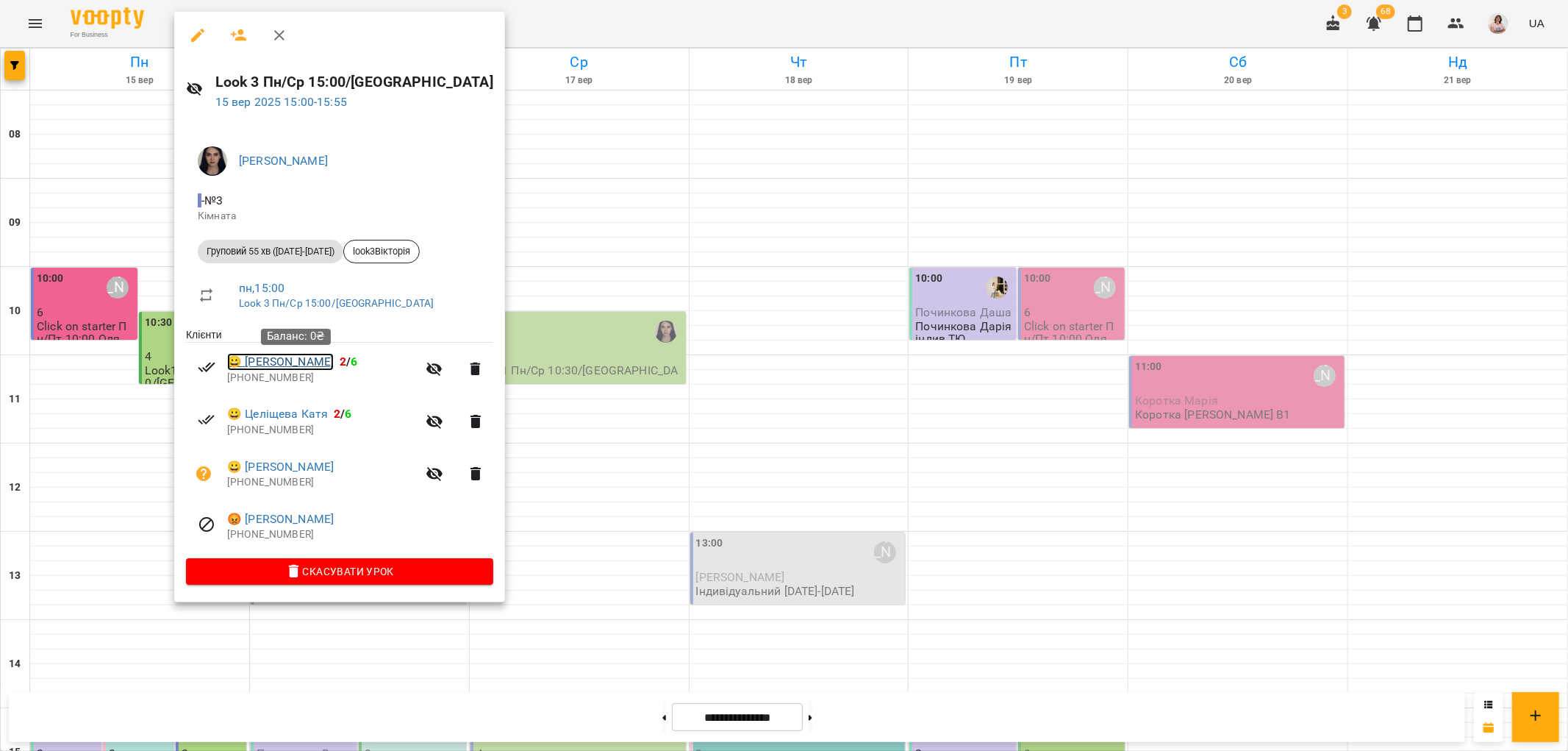
click at [254, 355] on link "😀 Чайківський Максим" at bounding box center [280, 362] width 107 height 18
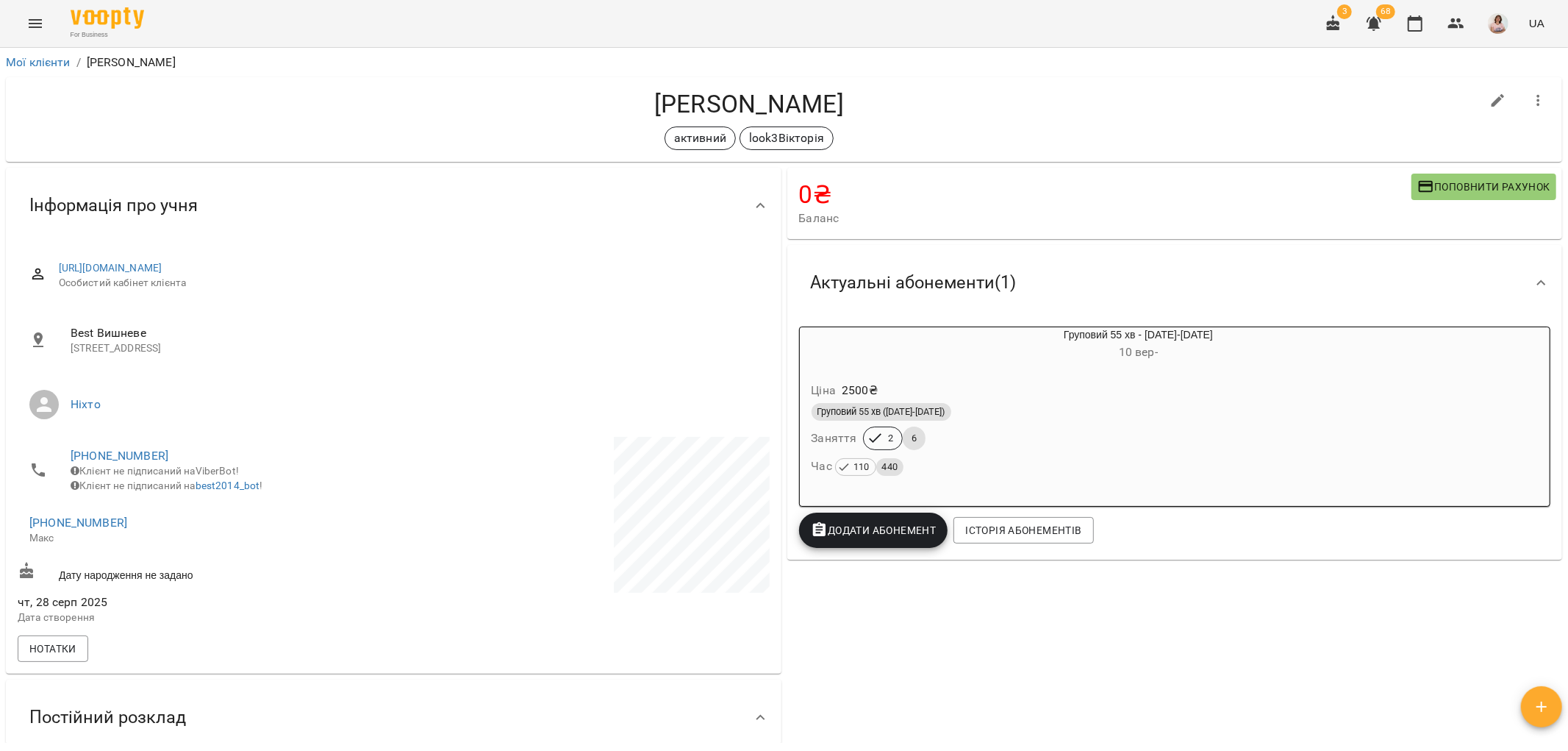
click at [899, 361] on h6 "10 вер -" at bounding box center [1138, 352] width 536 height 21
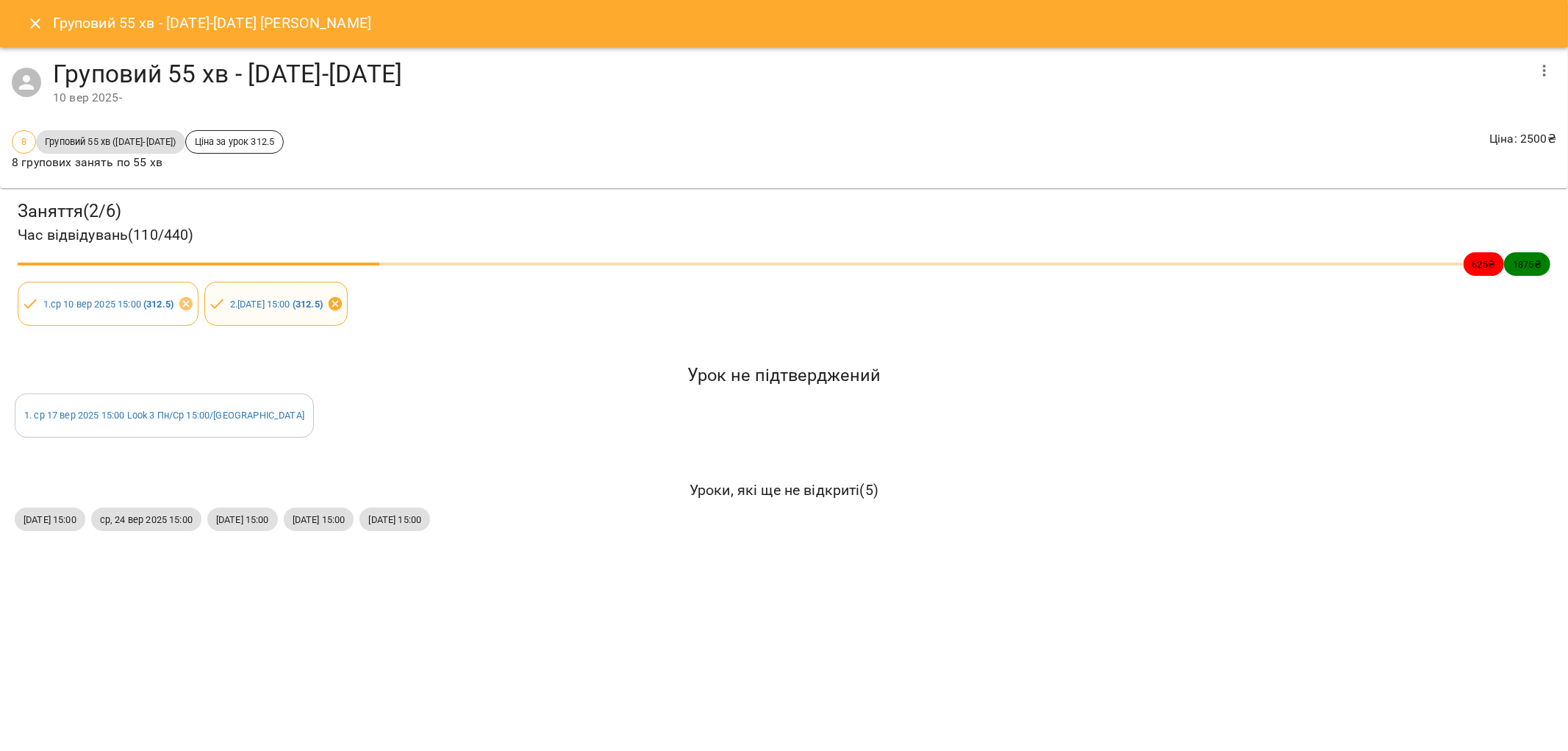
click at [342, 300] on icon at bounding box center [336, 305] width 14 height 14
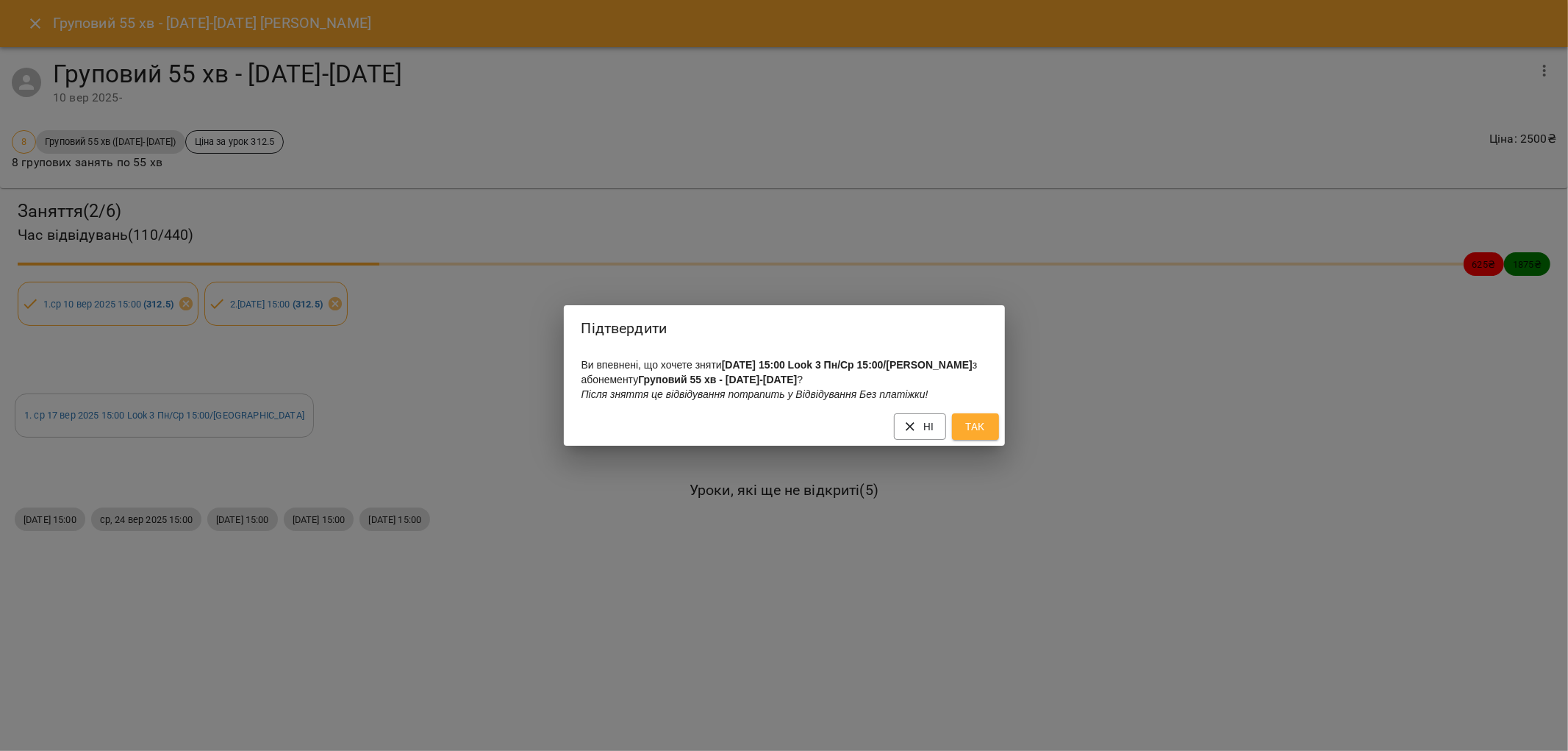
click at [986, 436] on span "Так" at bounding box center [976, 427] width 23 height 18
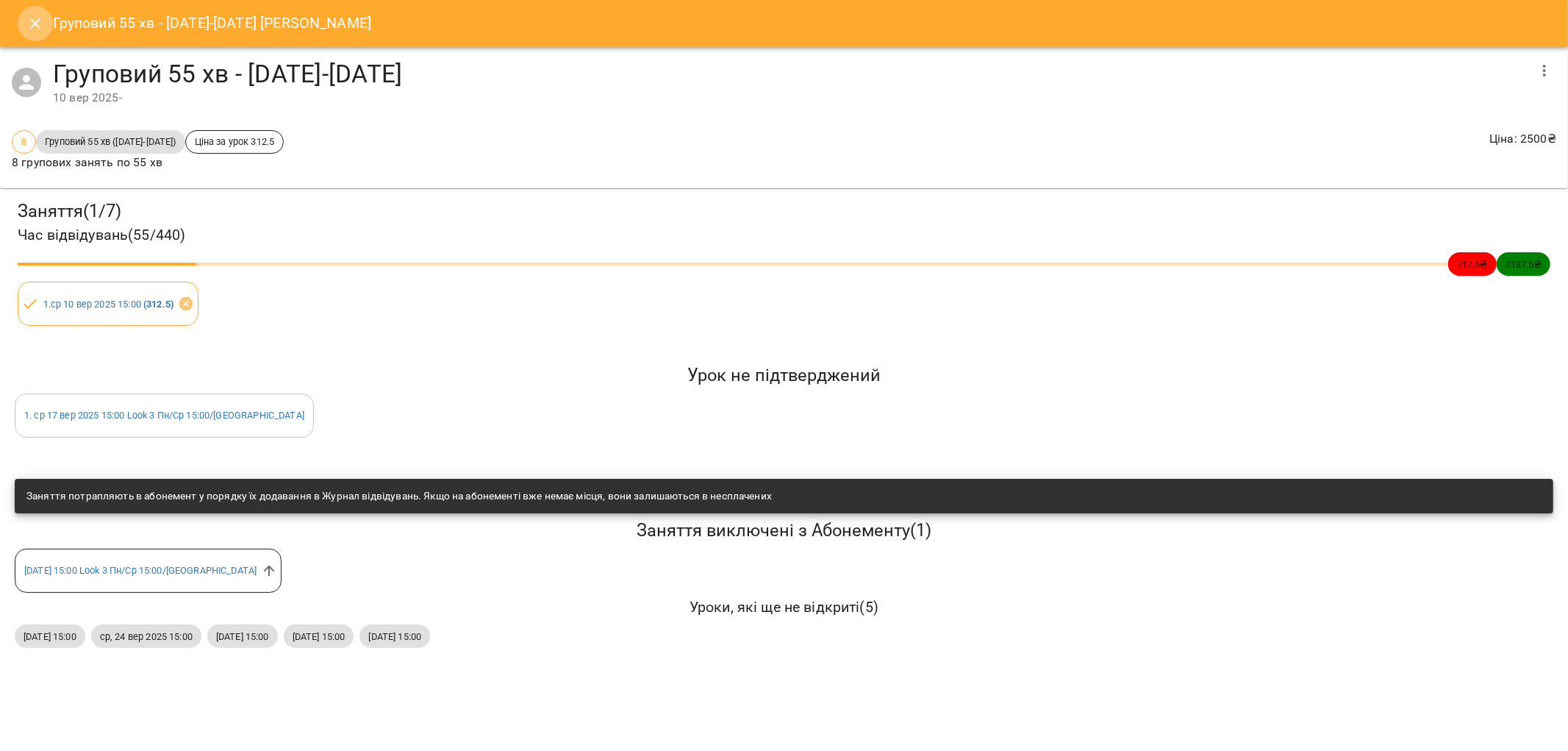
click at [26, 15] on icon "Close" at bounding box center [35, 23] width 18 height 18
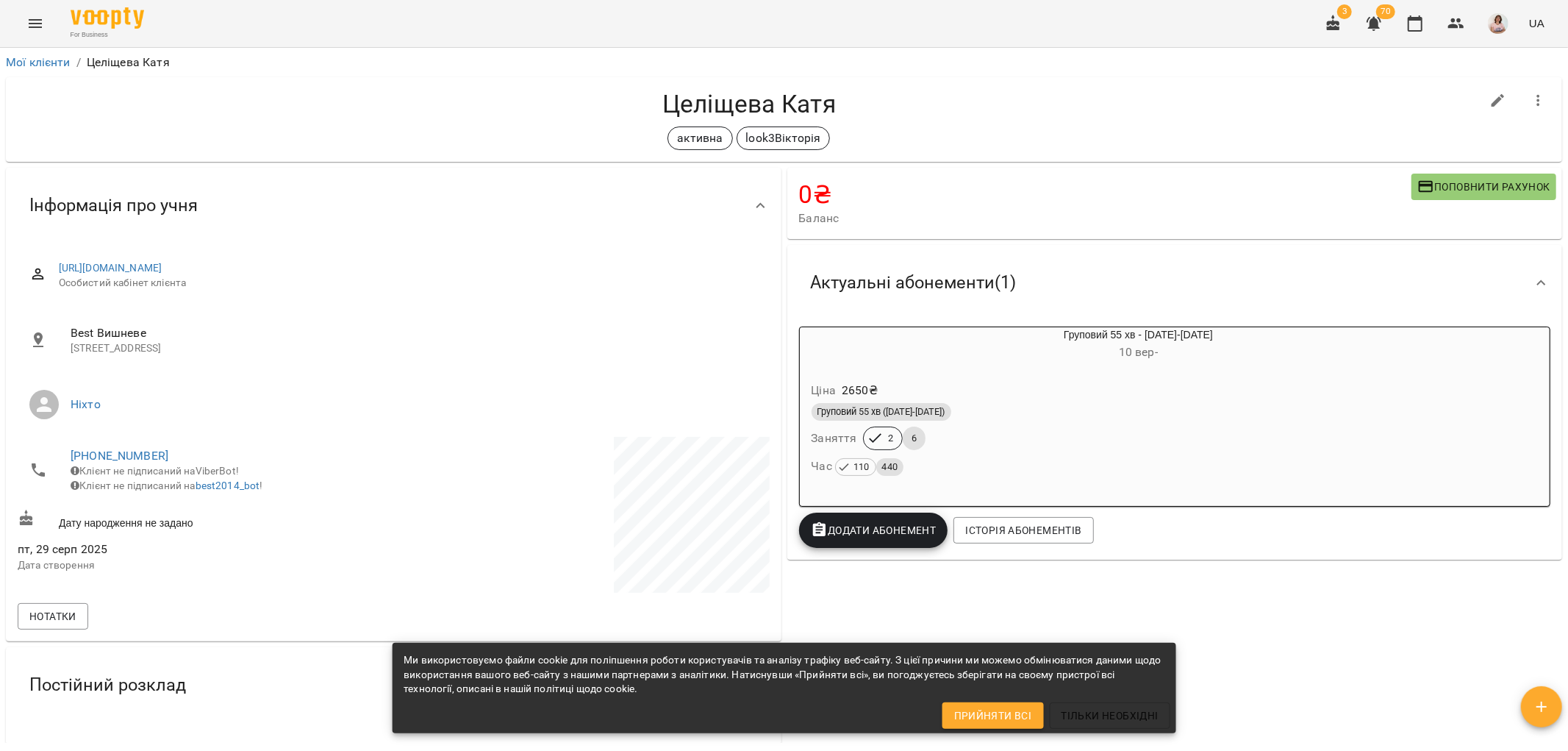
click at [867, 366] on div "Груповий 55 хв - [DATE]-[DATE] [DATE] - Ціна 2650 ₴ Груповий 55 хв ([DATE]-[DAT…" at bounding box center [1103, 410] width 614 height 173
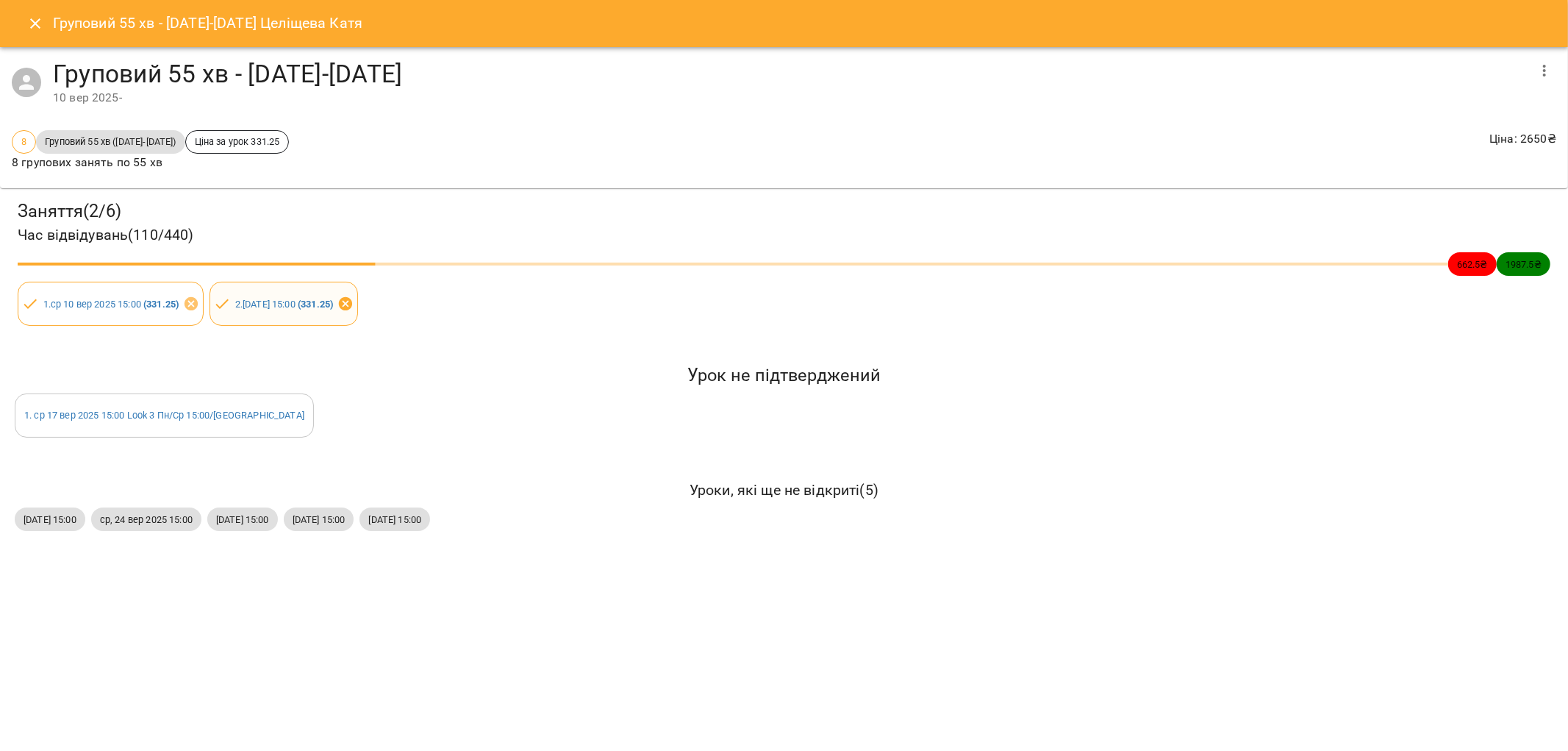
click at [352, 304] on icon at bounding box center [346, 305] width 14 height 14
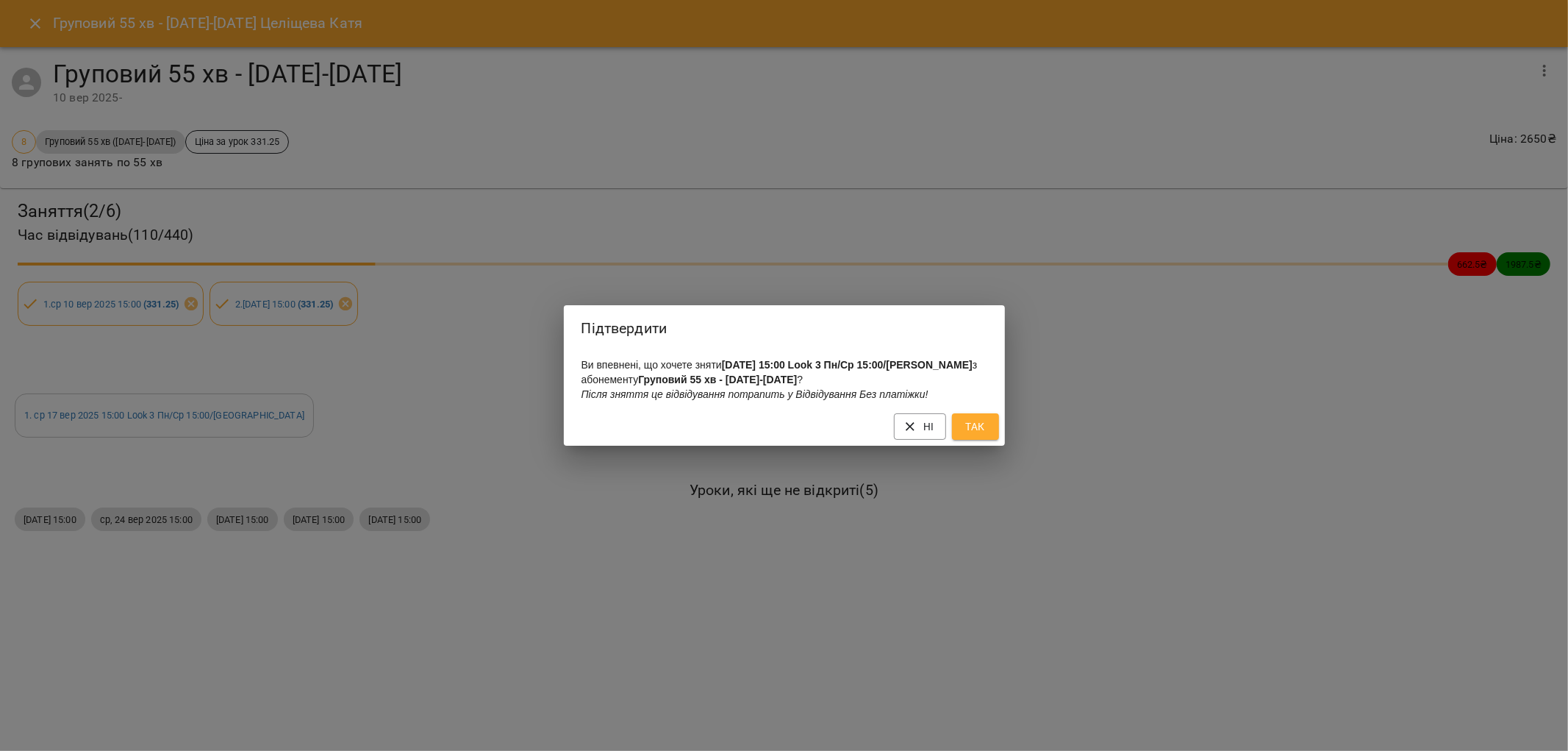
click at [980, 434] on span "Так" at bounding box center [976, 427] width 23 height 18
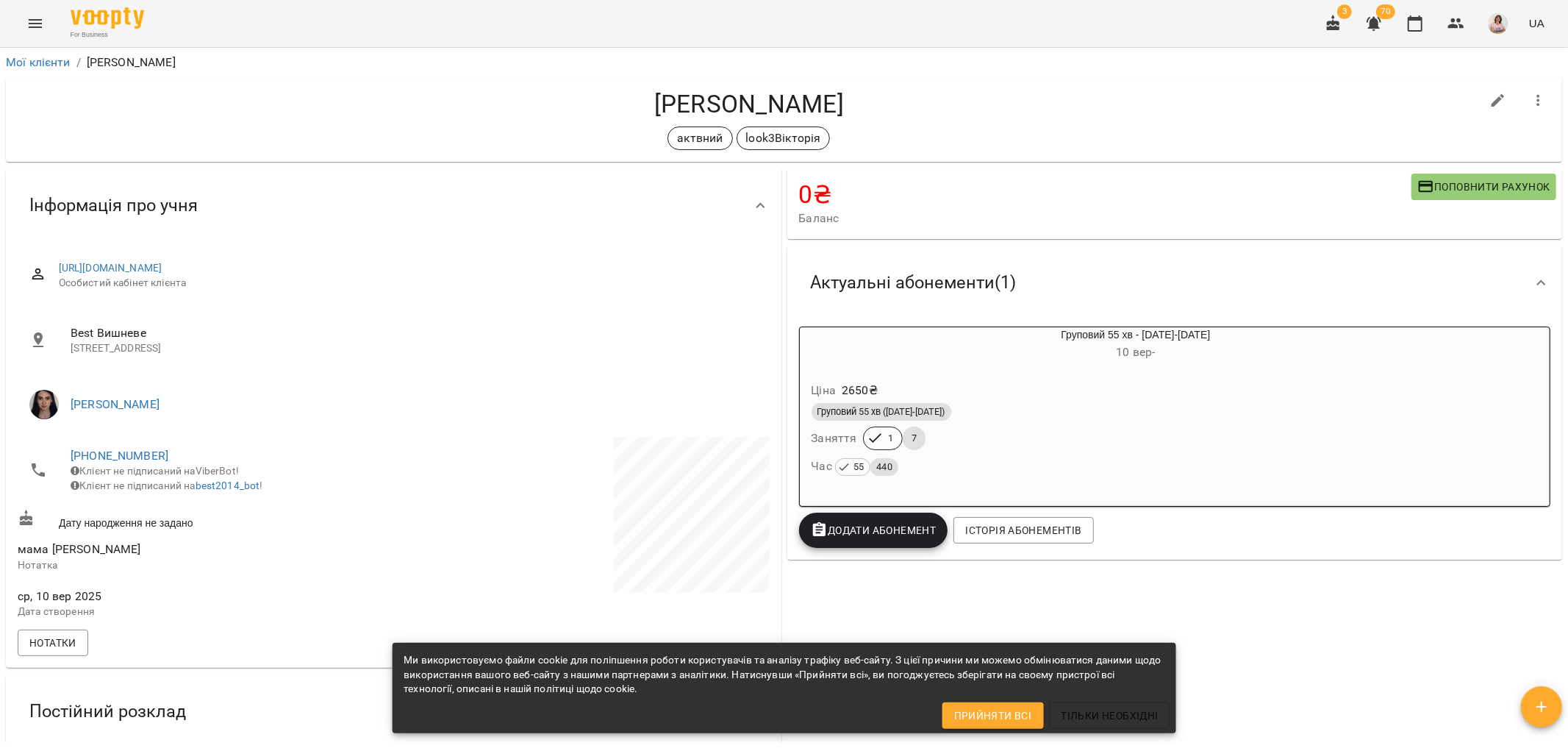
click at [1003, 408] on div "Груповий 55 хв ([DATE]-[DATE])" at bounding box center [1100, 412] width 578 height 18
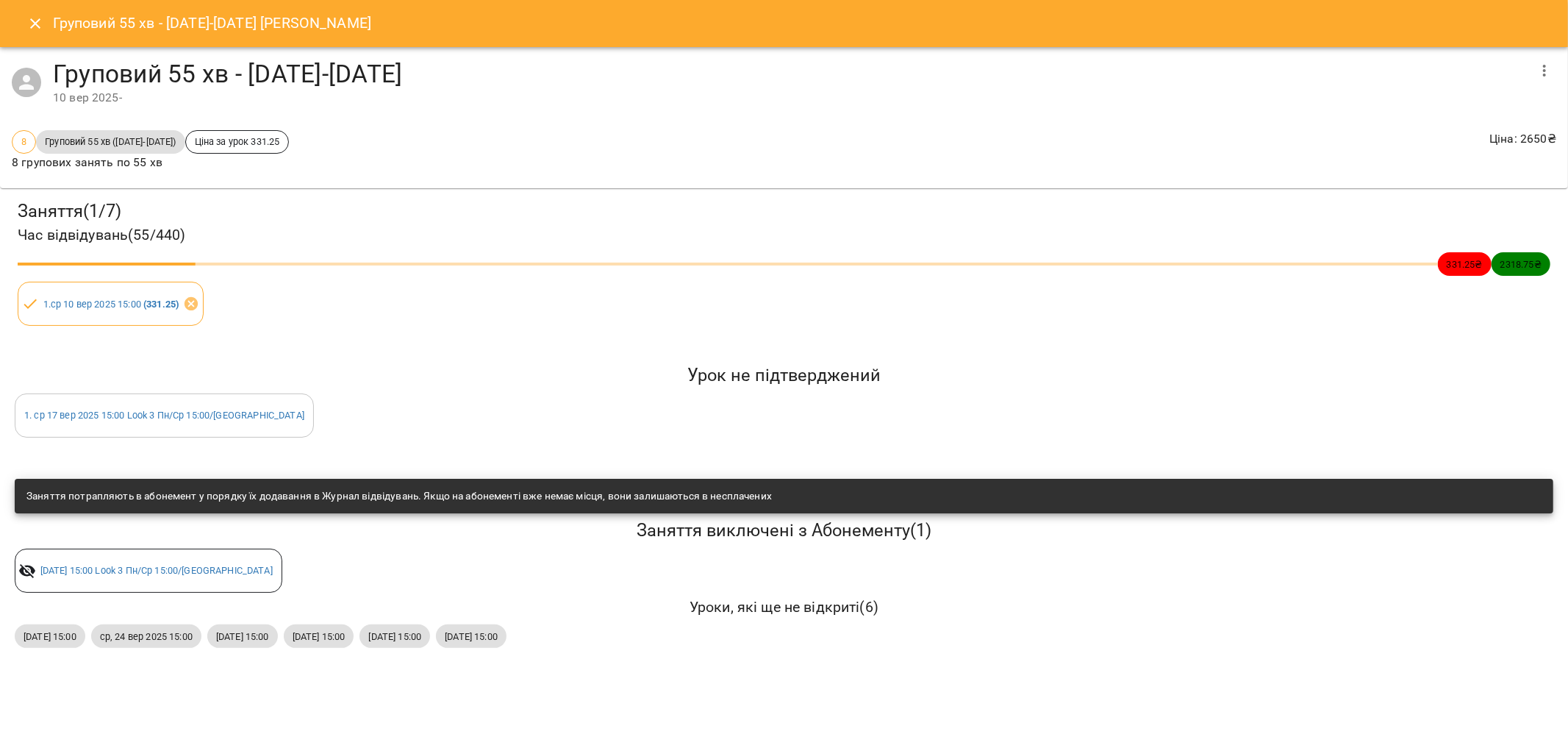
click at [28, 17] on icon "Close" at bounding box center [35, 23] width 18 height 18
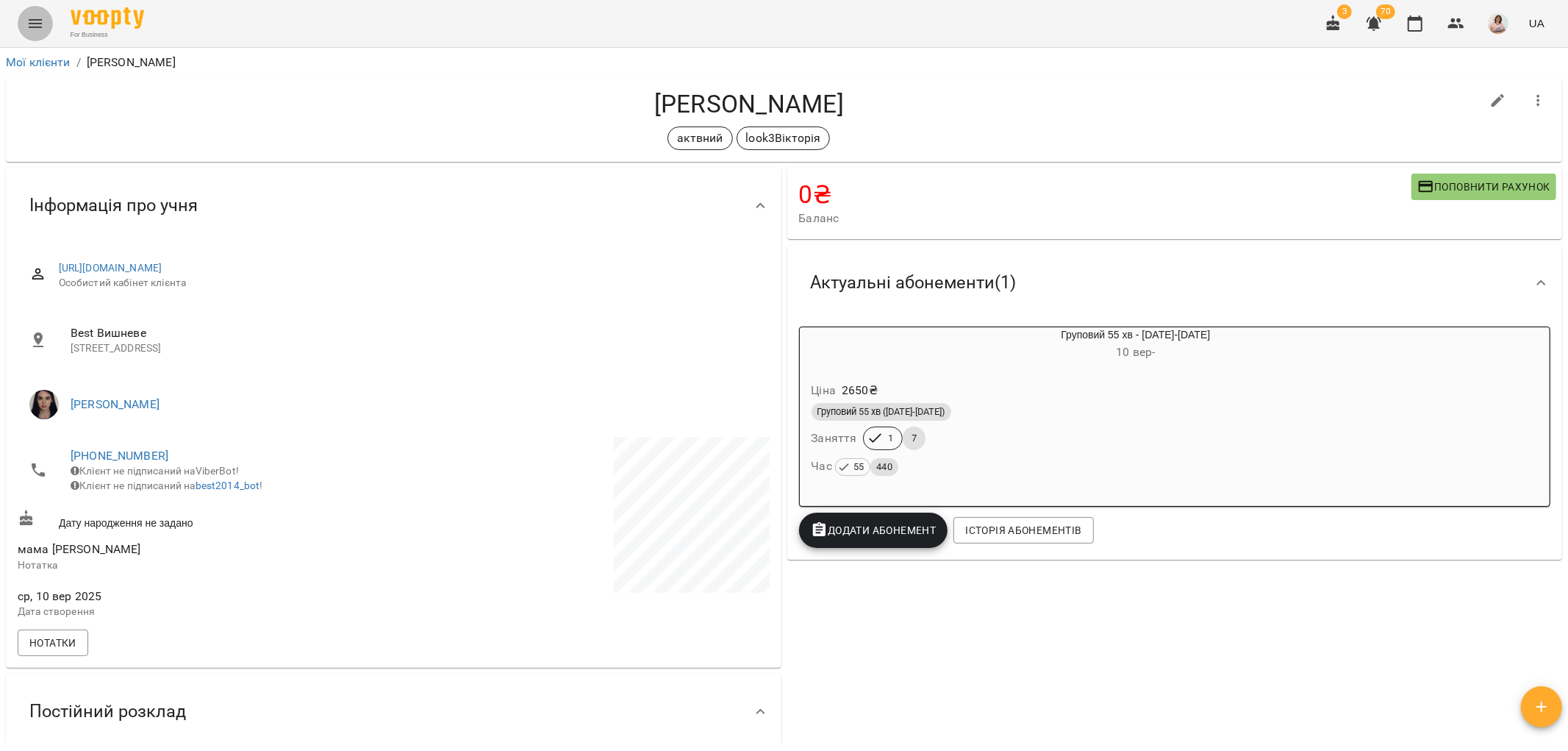
click at [31, 23] on icon "Menu" at bounding box center [35, 23] width 18 height 18
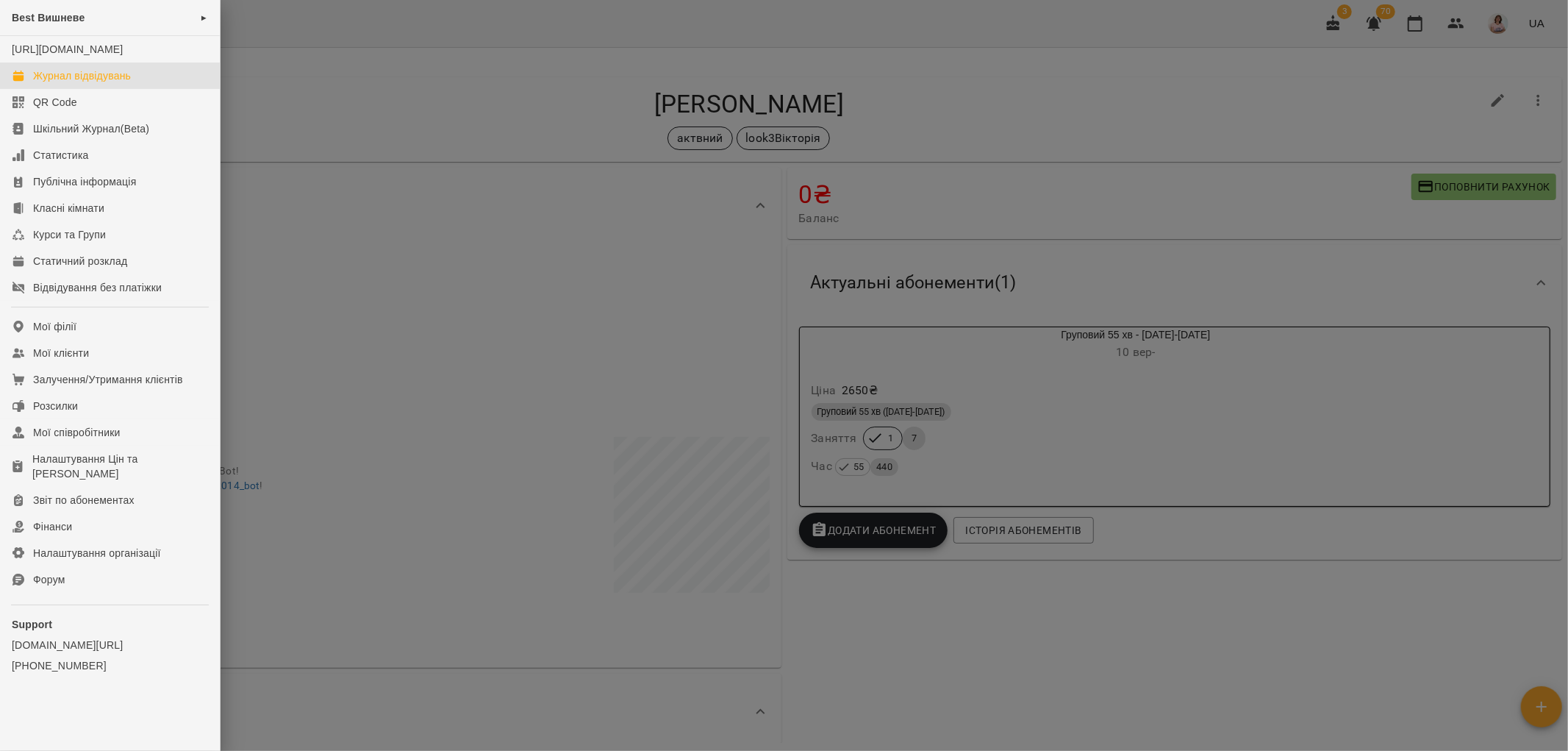
click at [99, 83] on div "Журнал відвідувань" at bounding box center [82, 75] width 98 height 15
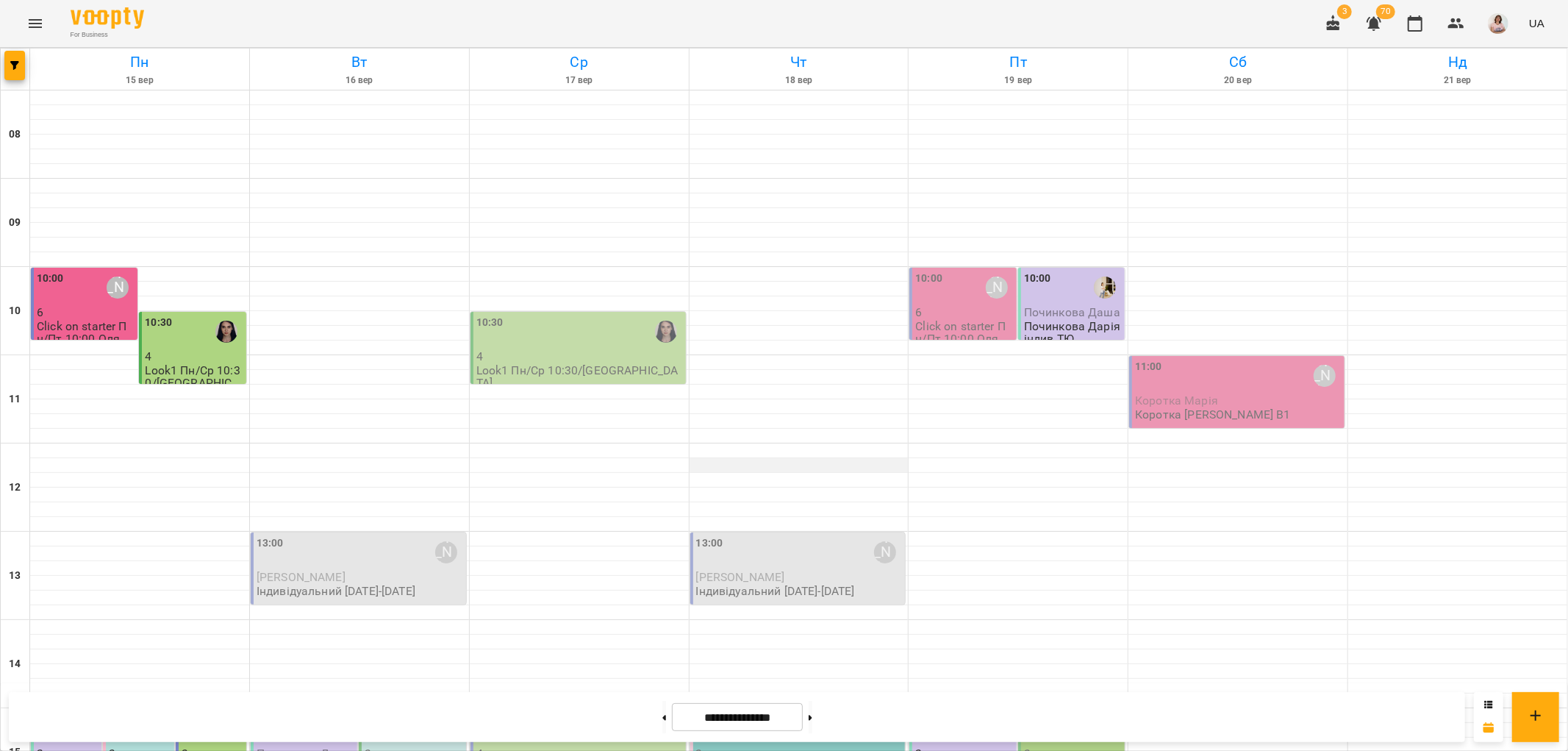
scroll to position [408, 0]
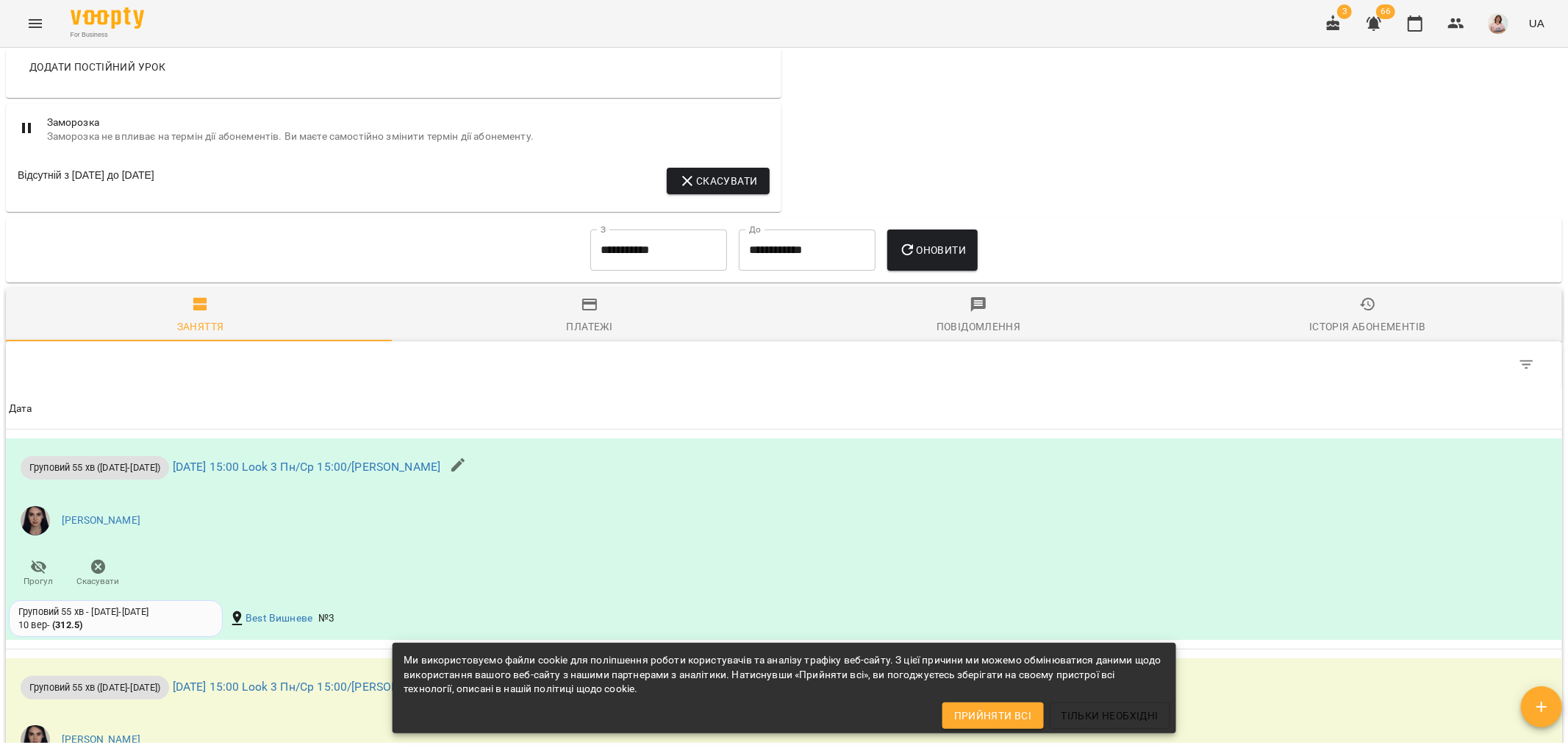
scroll to position [1307, 0]
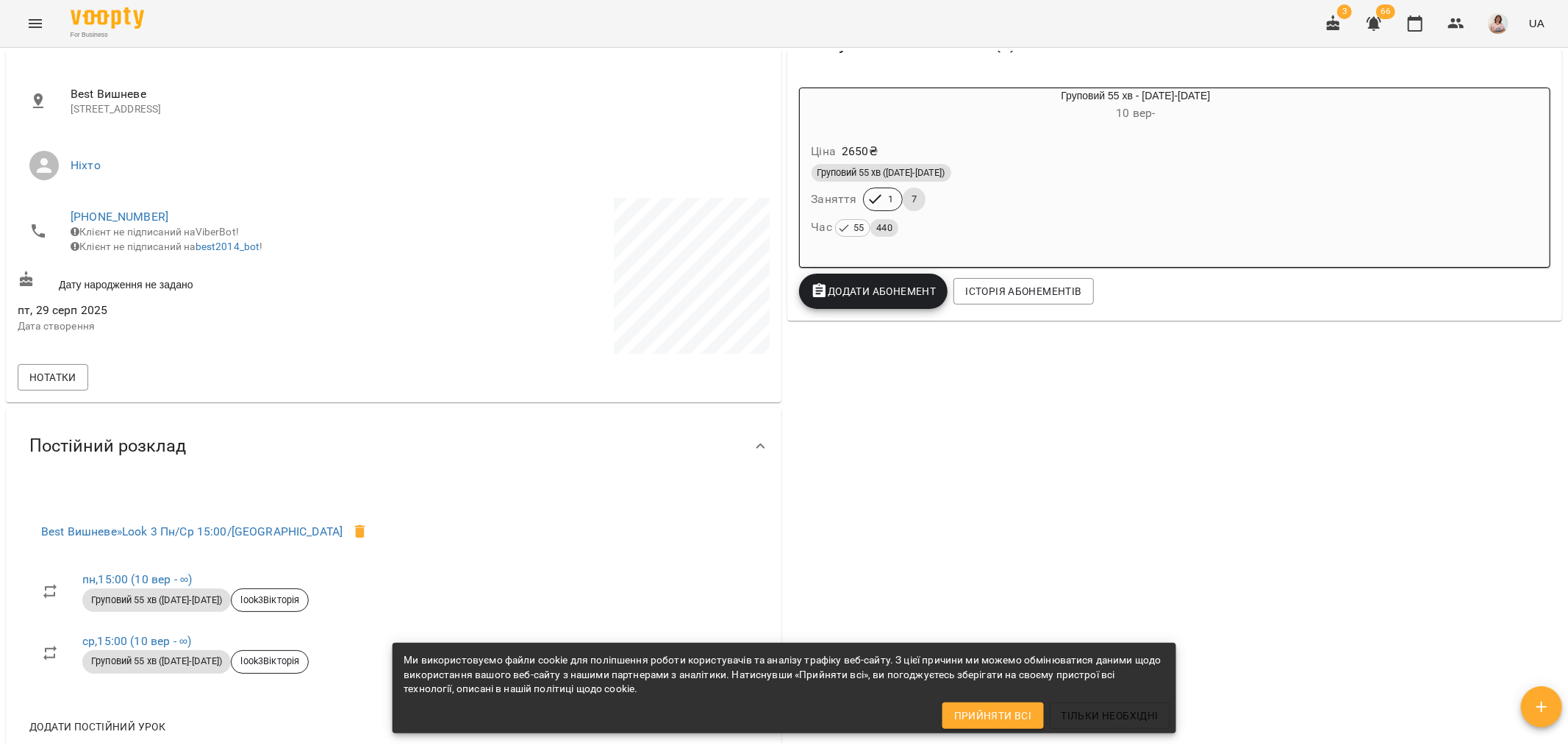
scroll to position [81, 0]
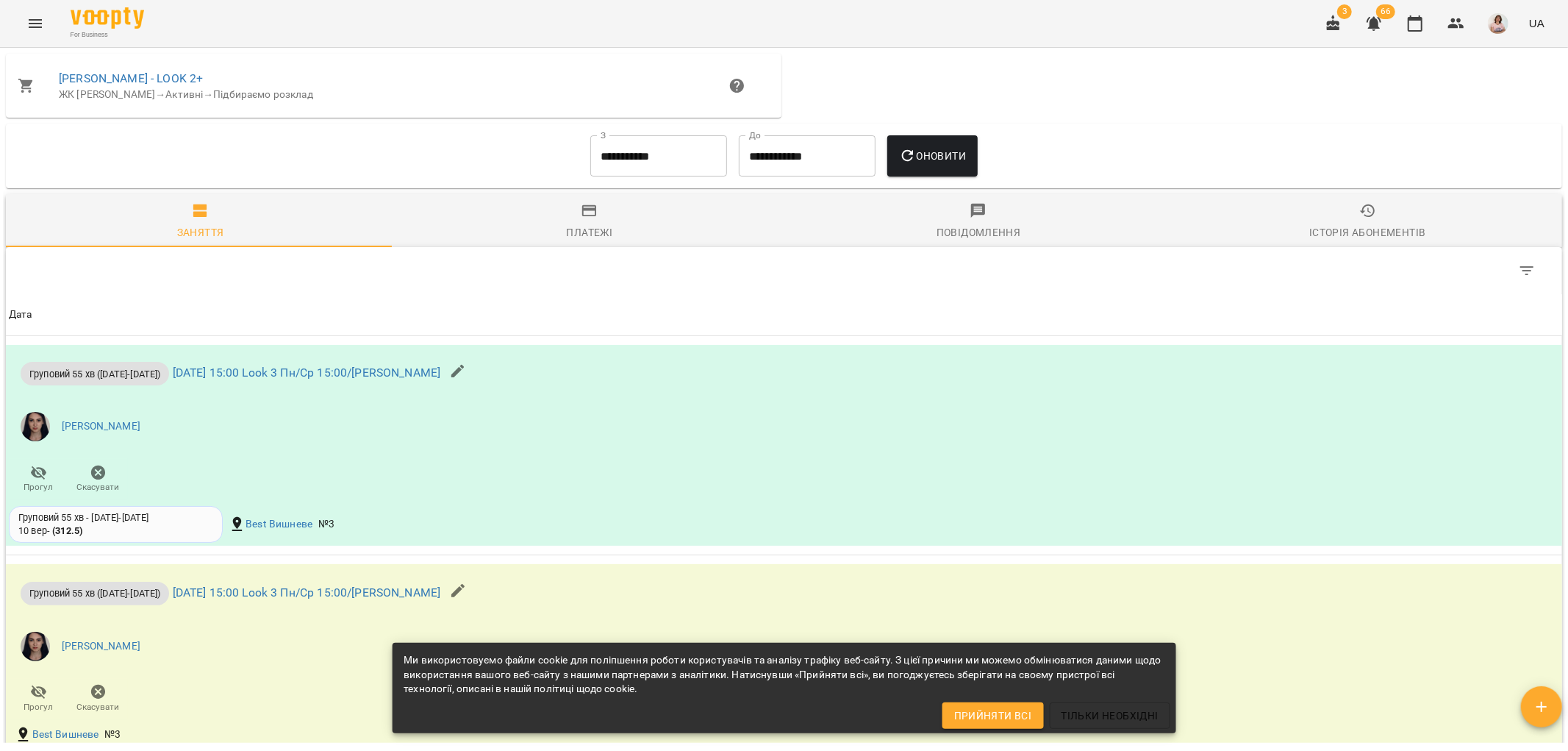
scroll to position [1307, 0]
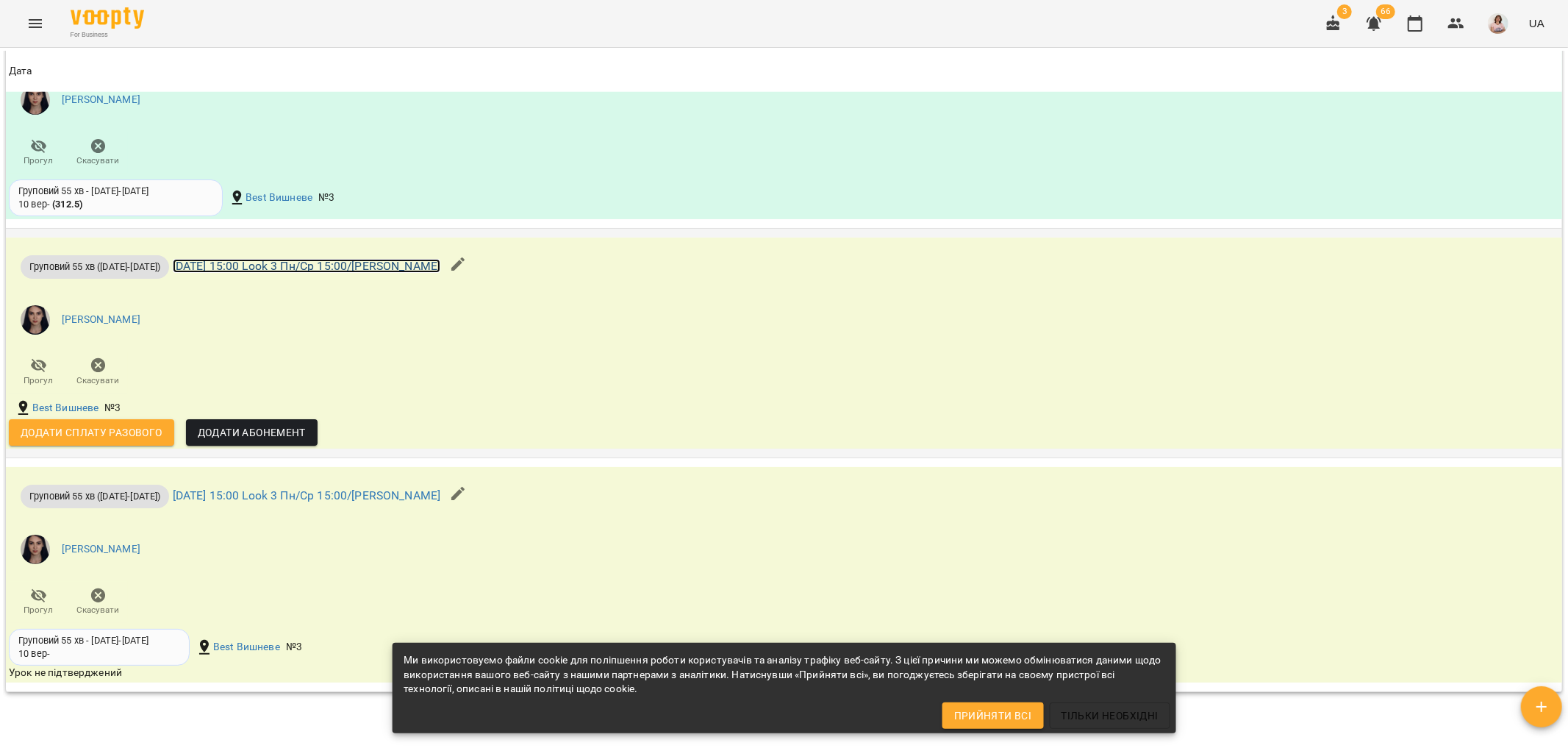
click at [248, 273] on link "[DATE] 15:00 Look 3 Пн/Ср 15:00/[PERSON_NAME]" at bounding box center [307, 265] width 268 height 14
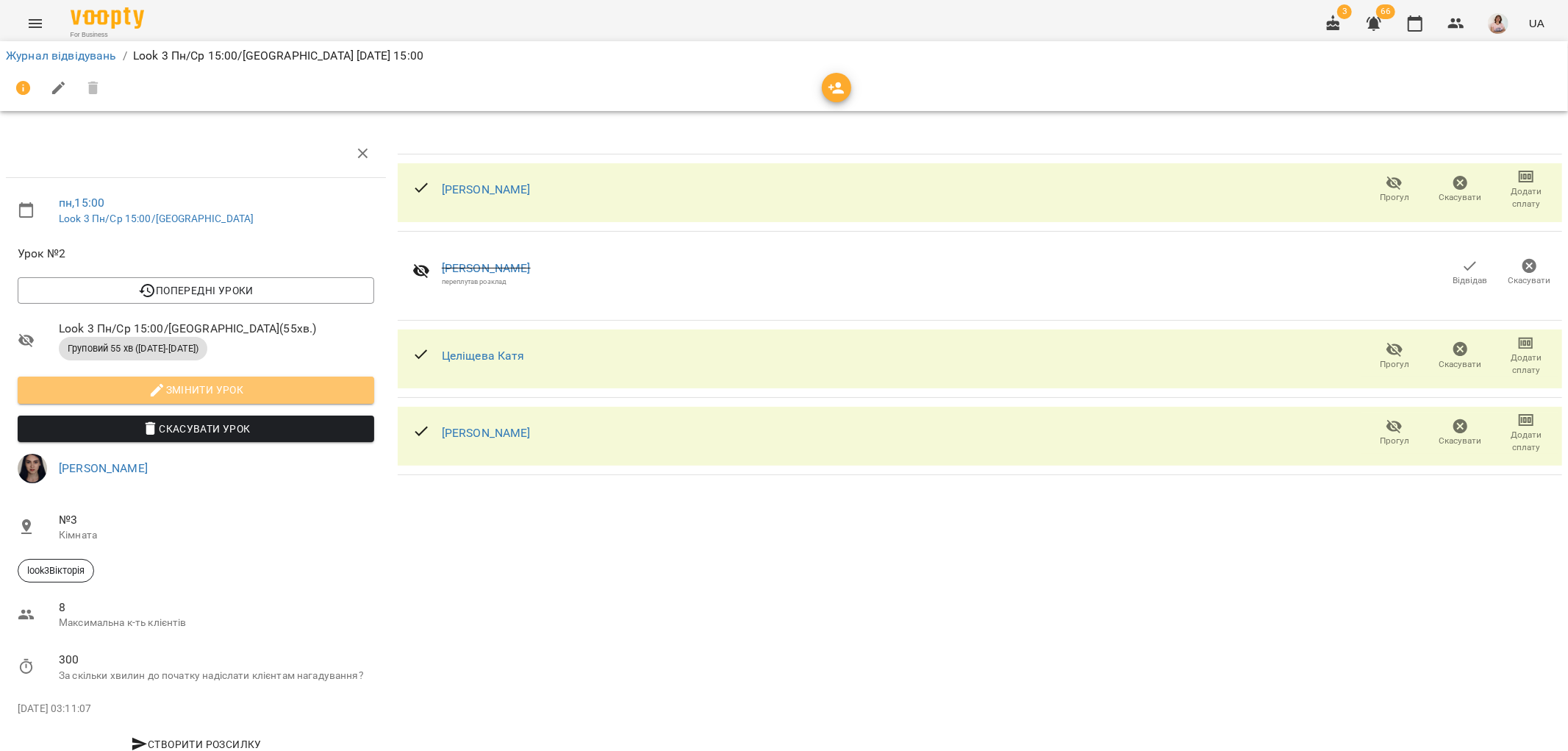
click at [285, 384] on span "Змінити урок" at bounding box center [196, 390] width 333 height 18
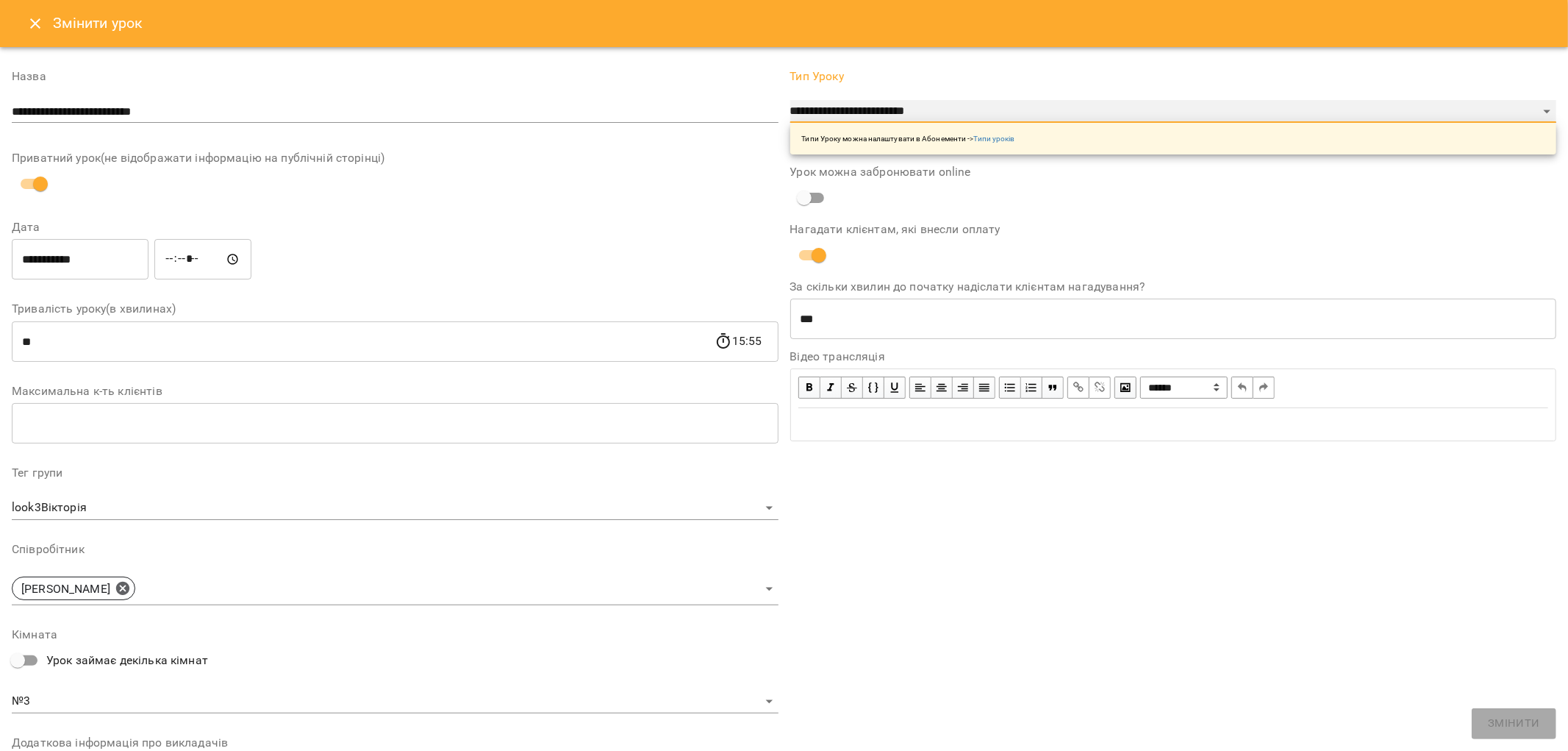
click at [976, 104] on select "**********" at bounding box center [1175, 112] width 767 height 23
select select "**********"
click at [791, 123] on select "**********" at bounding box center [1175, 112] width 767 height 23
type input "**"
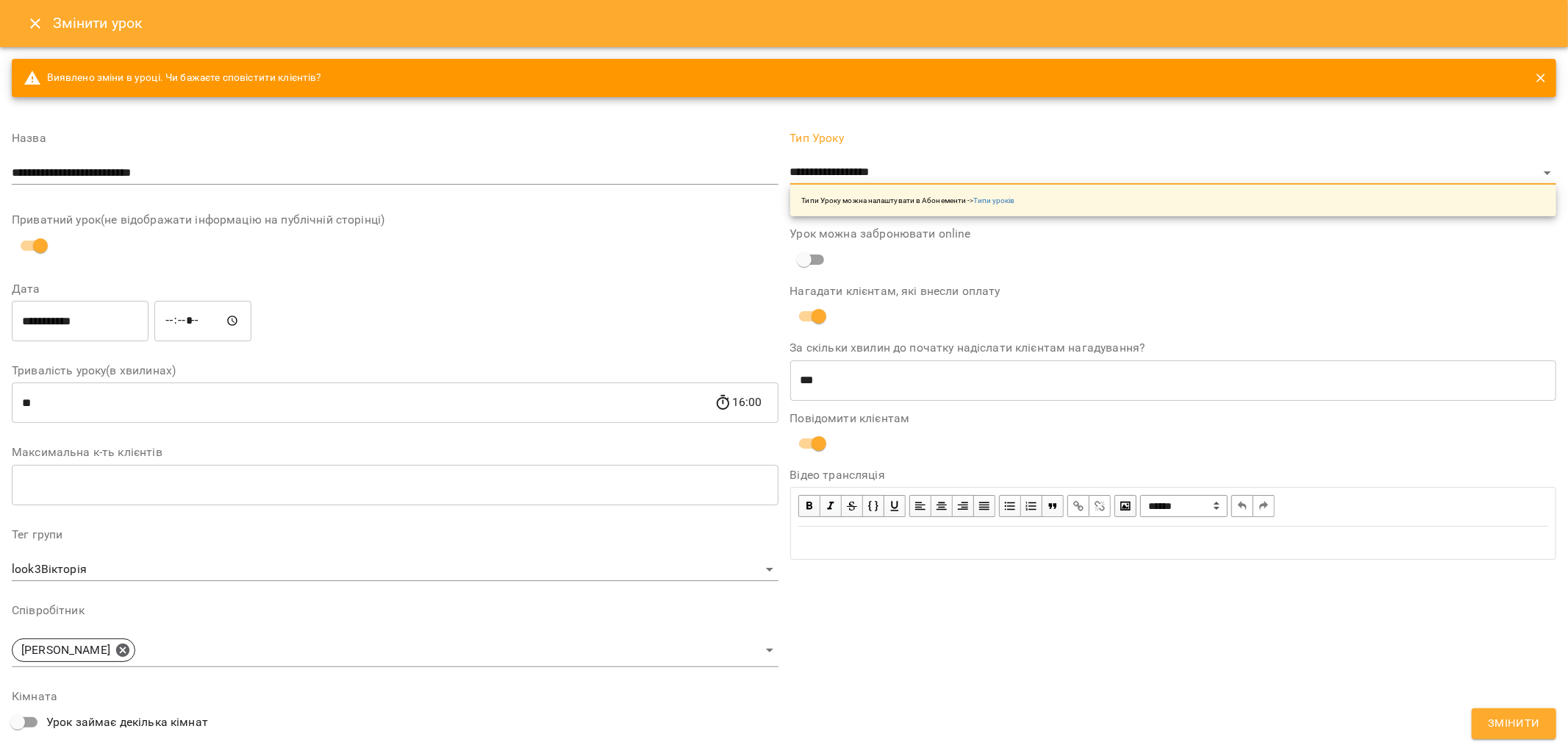
click at [1498, 721] on span "Змінити" at bounding box center [1514, 724] width 52 height 20
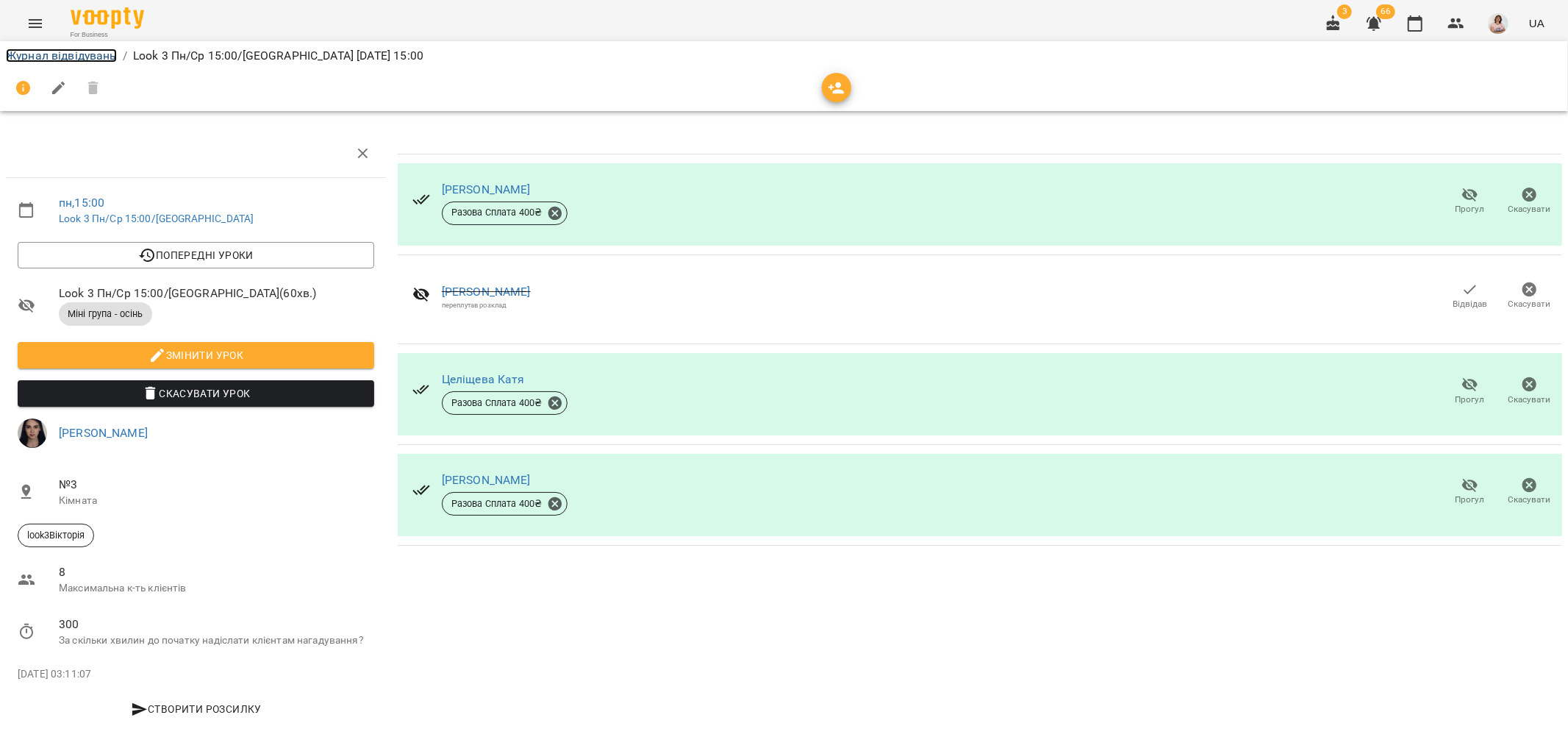
click at [33, 49] on link "Журнал відвідувань" at bounding box center [61, 56] width 111 height 14
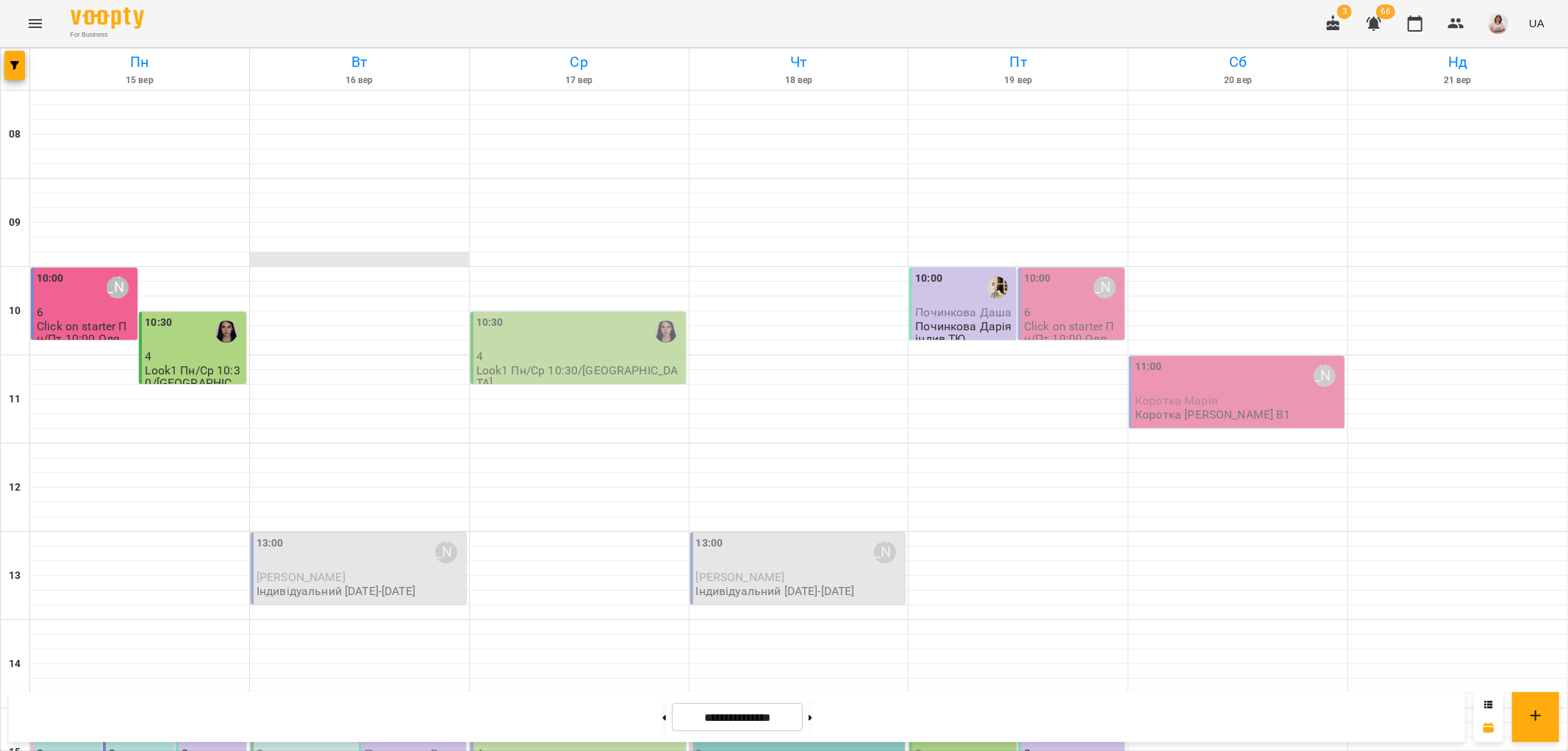
scroll to position [572, 0]
click at [134, 747] on p "3" at bounding box center [139, 753] width 62 height 13
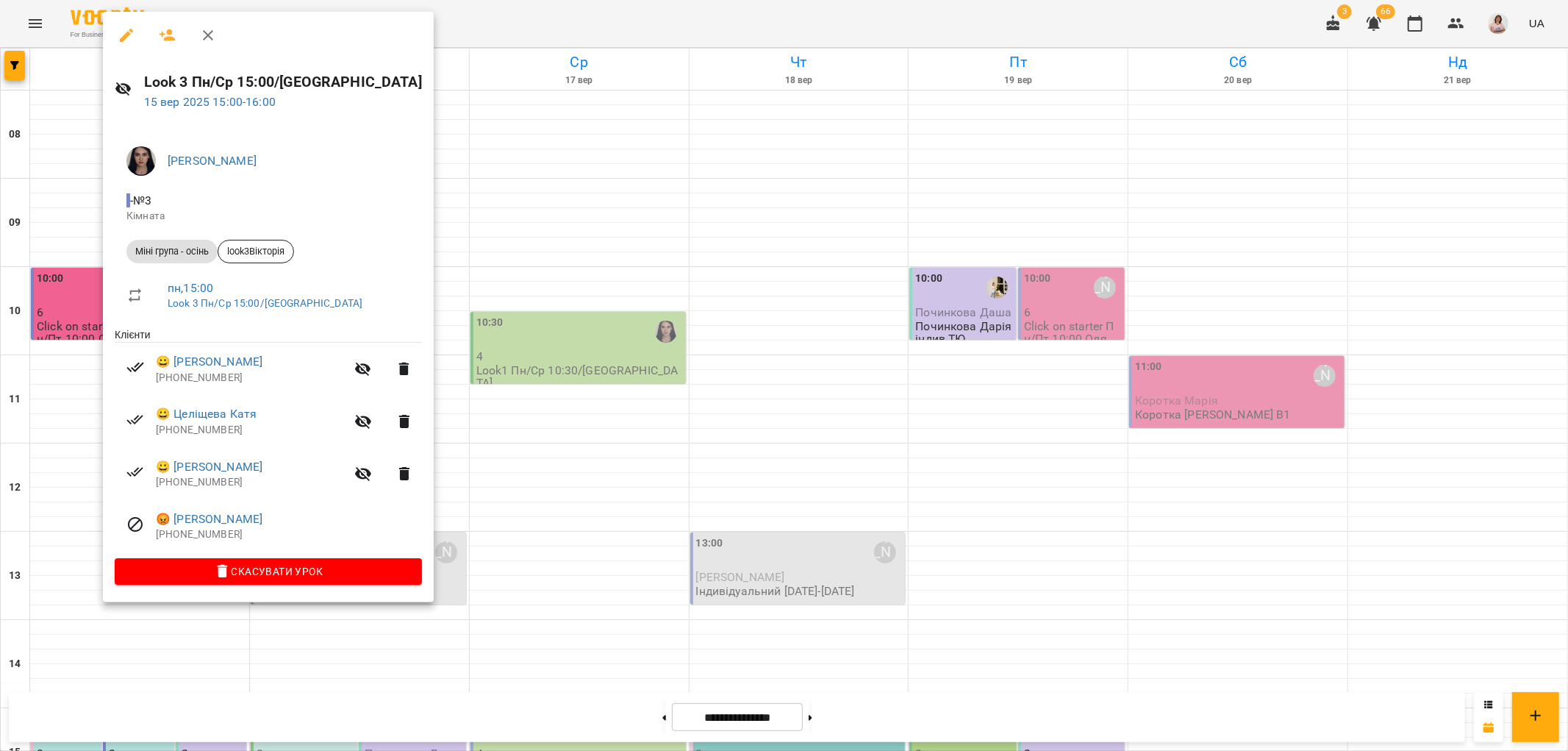
click at [456, 173] on div at bounding box center [784, 375] width 1568 height 751
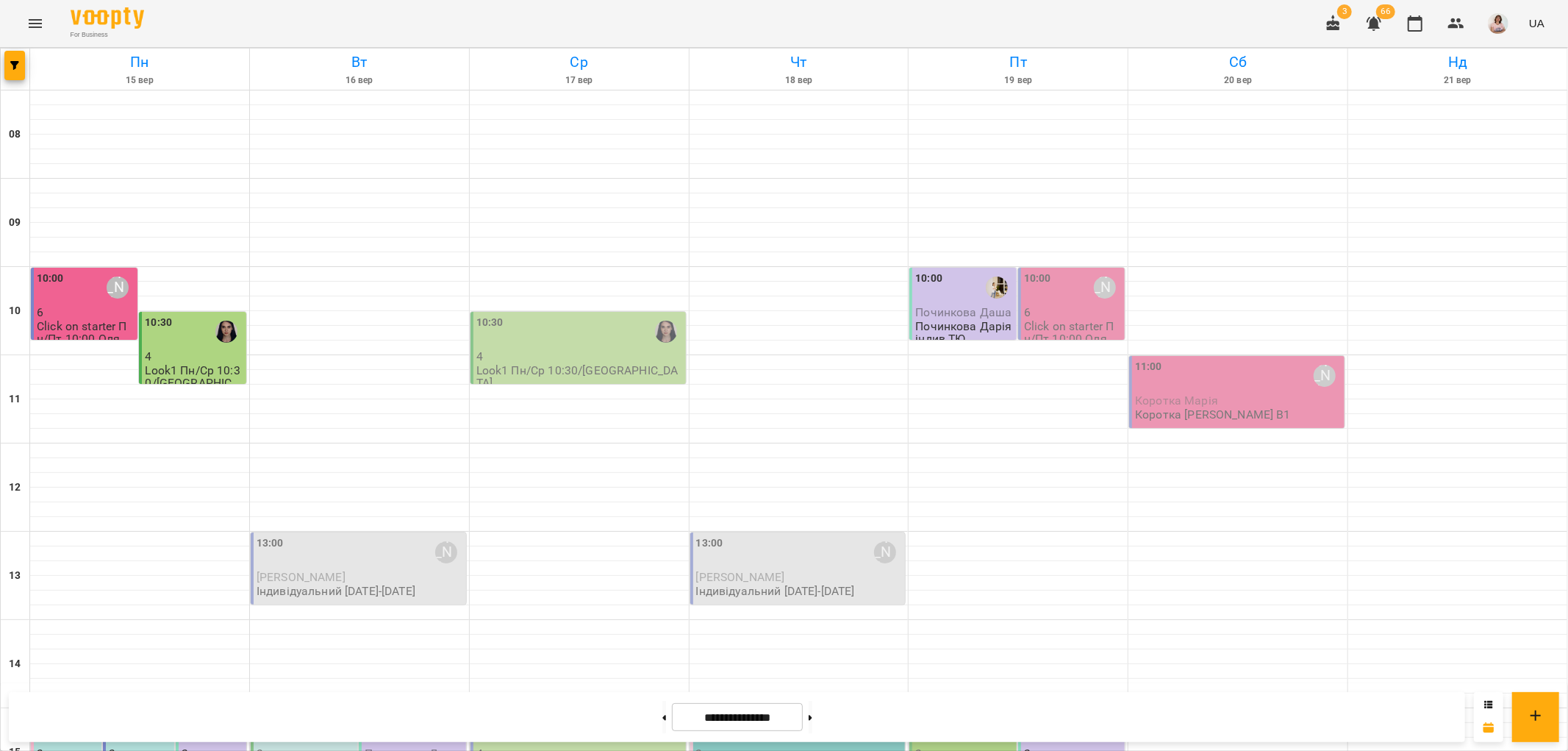
click at [62, 712] on div "15:00" at bounding box center [51, 728] width 27 height 34
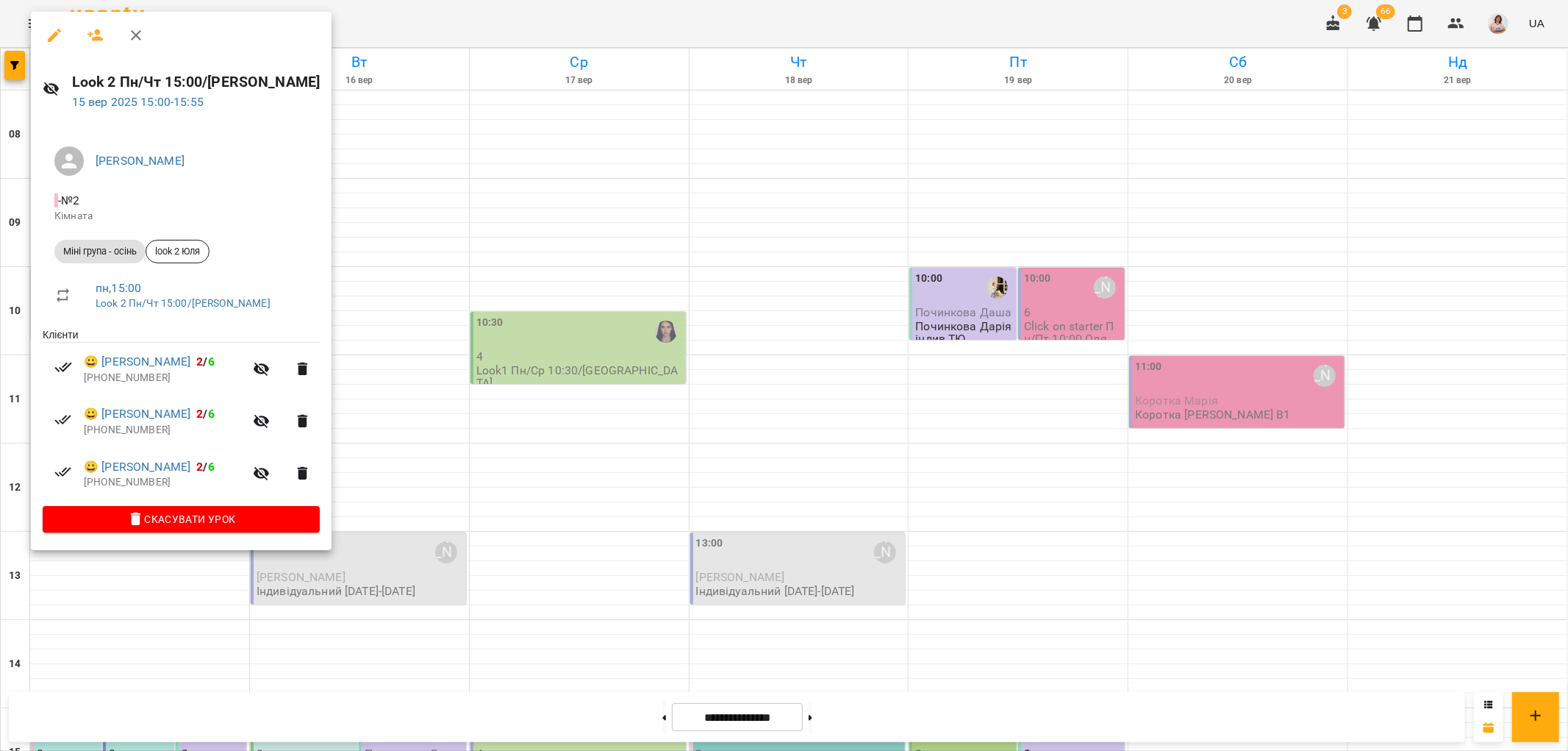
click at [445, 188] on div at bounding box center [784, 375] width 1568 height 751
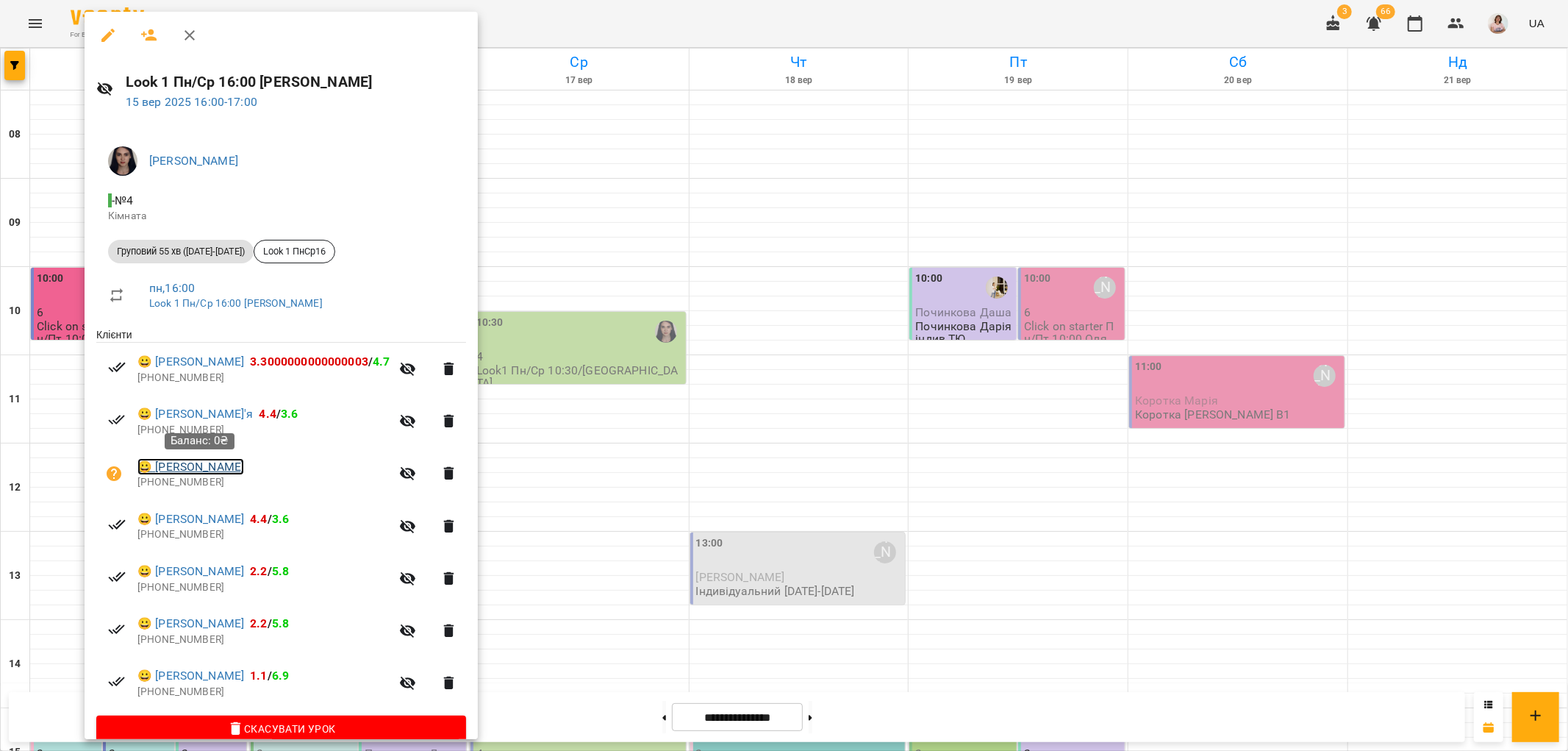
click at [224, 468] on link "😀 Стеценко Ангеліна" at bounding box center [190, 467] width 107 height 18
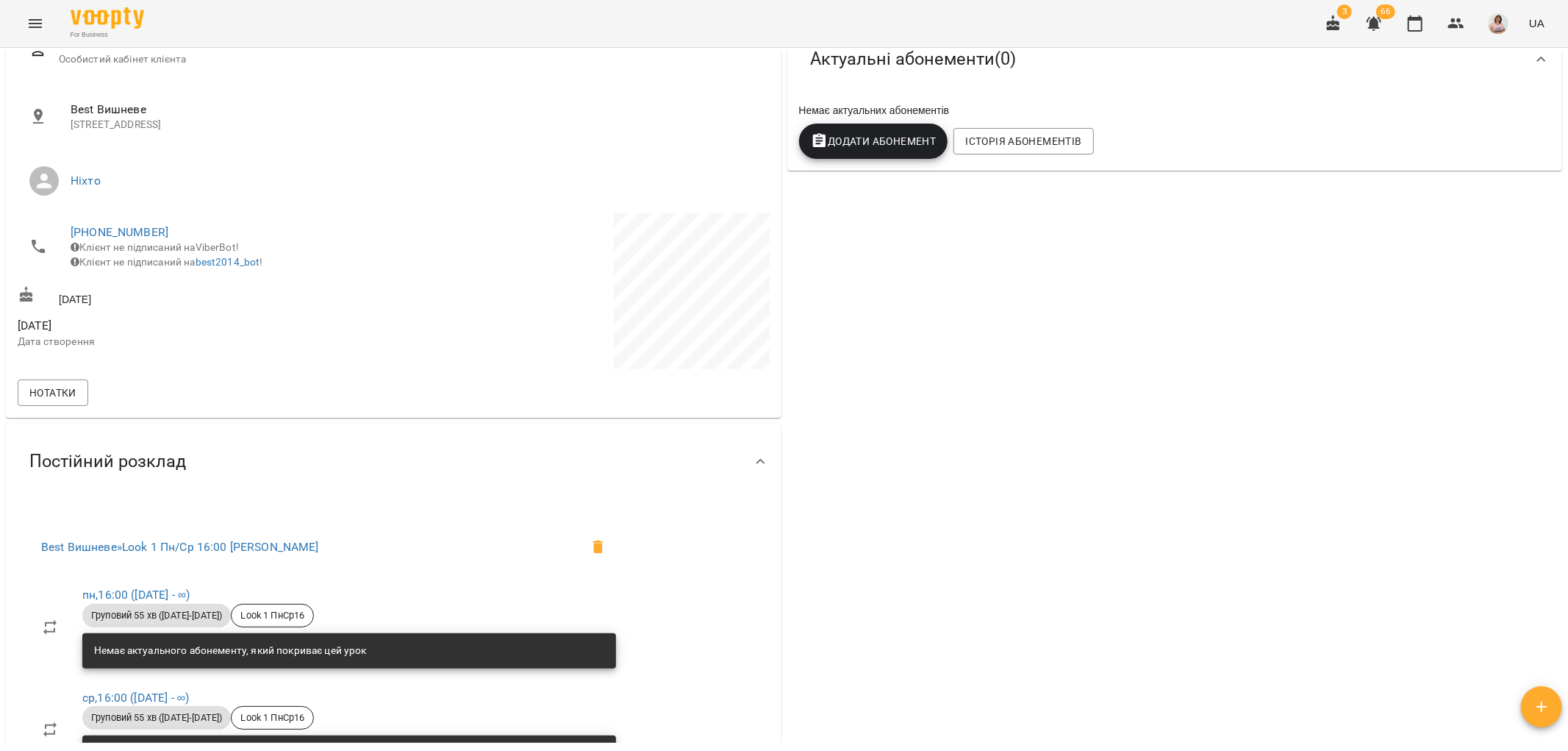
scroll to position [245, 0]
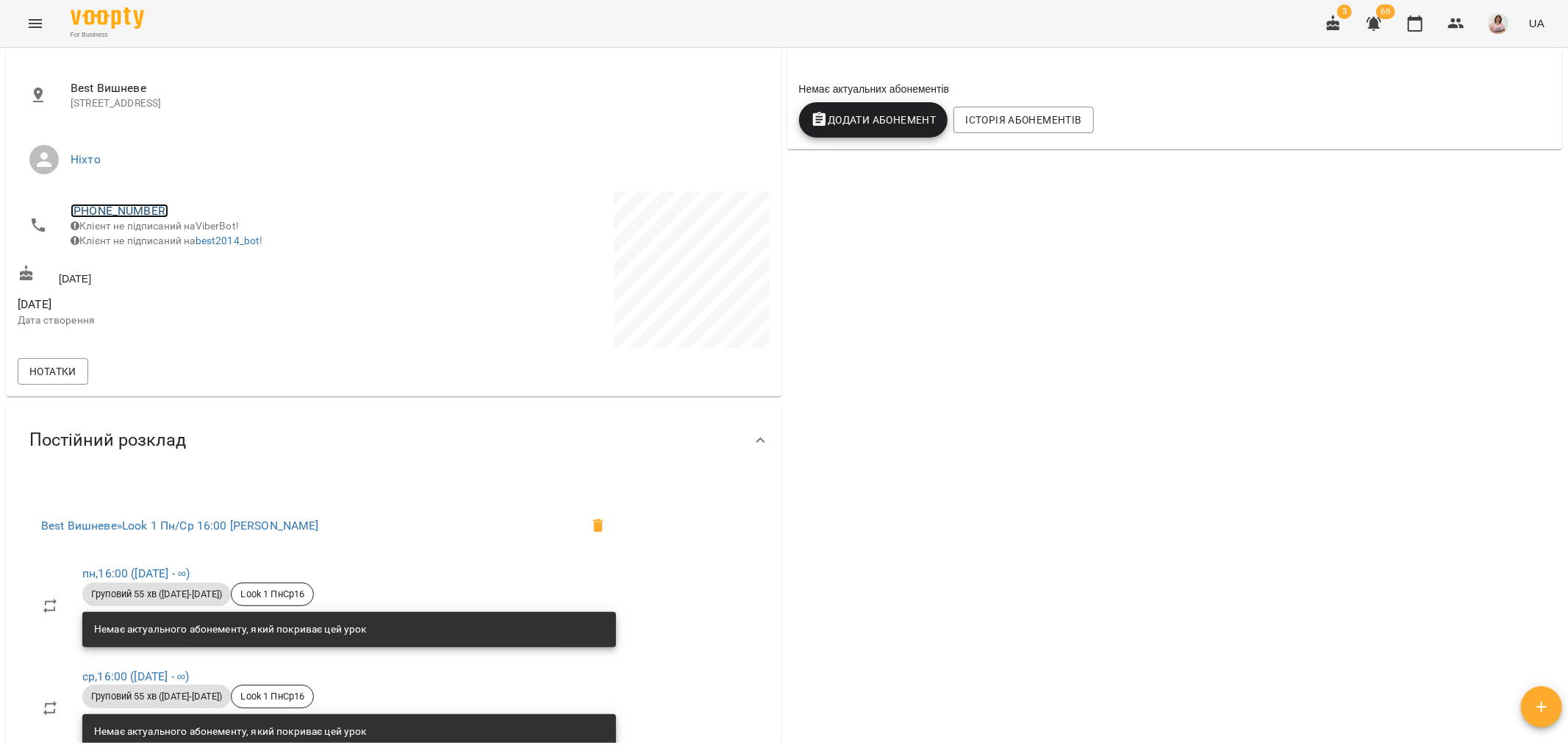
click at [101, 204] on link "+380934088965" at bounding box center [119, 211] width 98 height 14
click at [182, 249] on img at bounding box center [179, 239] width 23 height 23
click at [30, 21] on icon "Menu" at bounding box center [35, 23] width 18 height 18
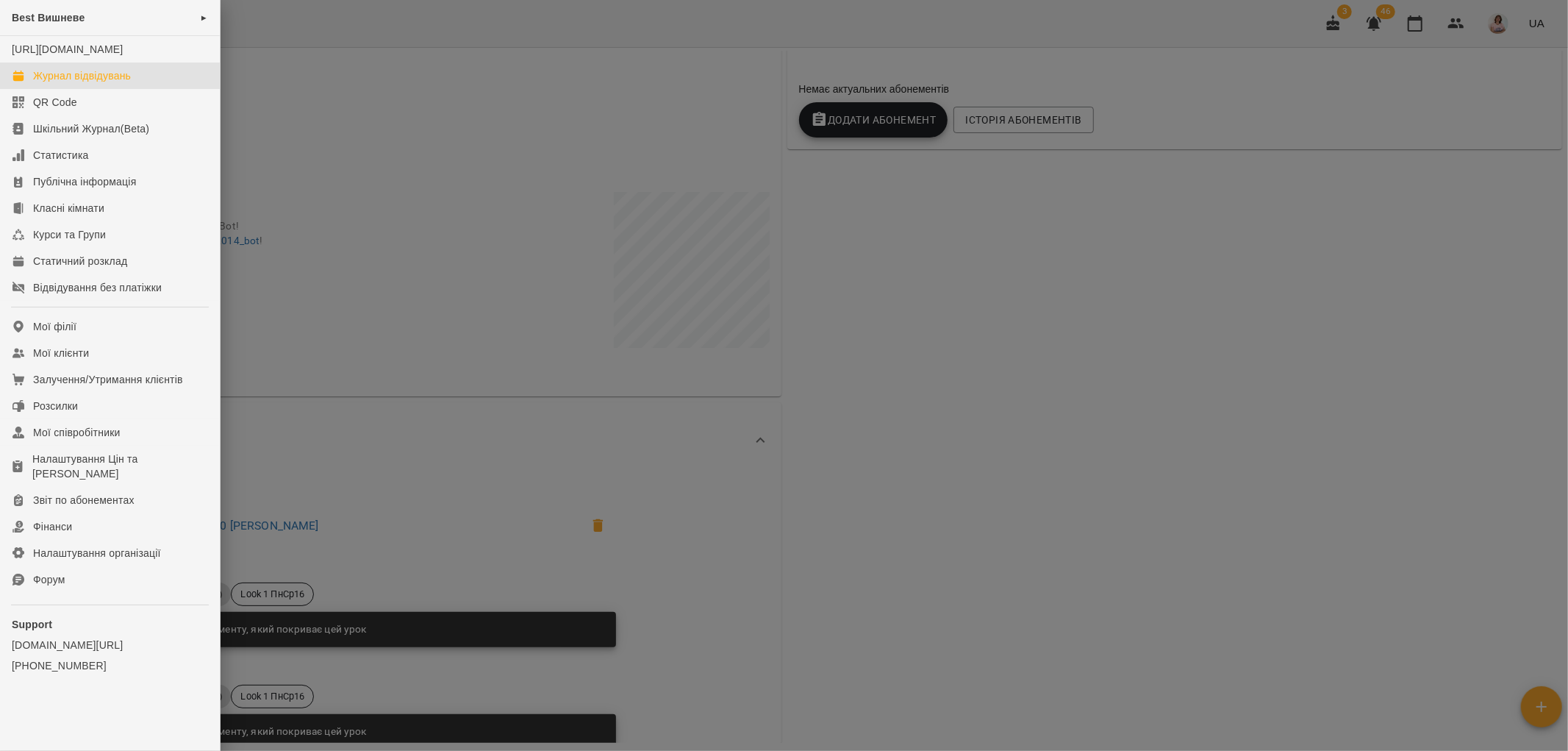
click at [128, 89] on link "Журнал відвідувань" at bounding box center [110, 75] width 220 height 26
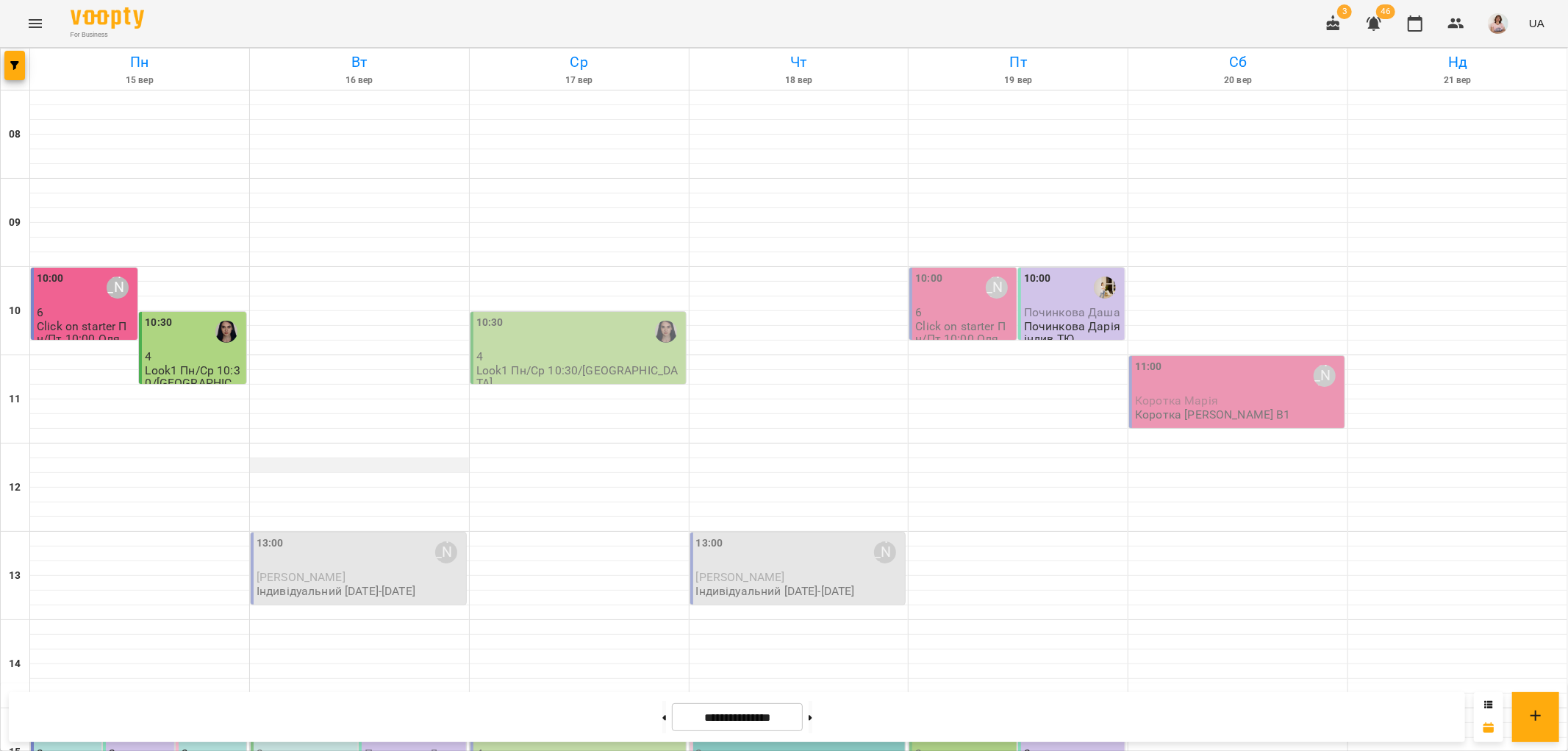
scroll to position [232, 0]
click at [50, 747] on p "3" at bounding box center [68, 753] width 62 height 13
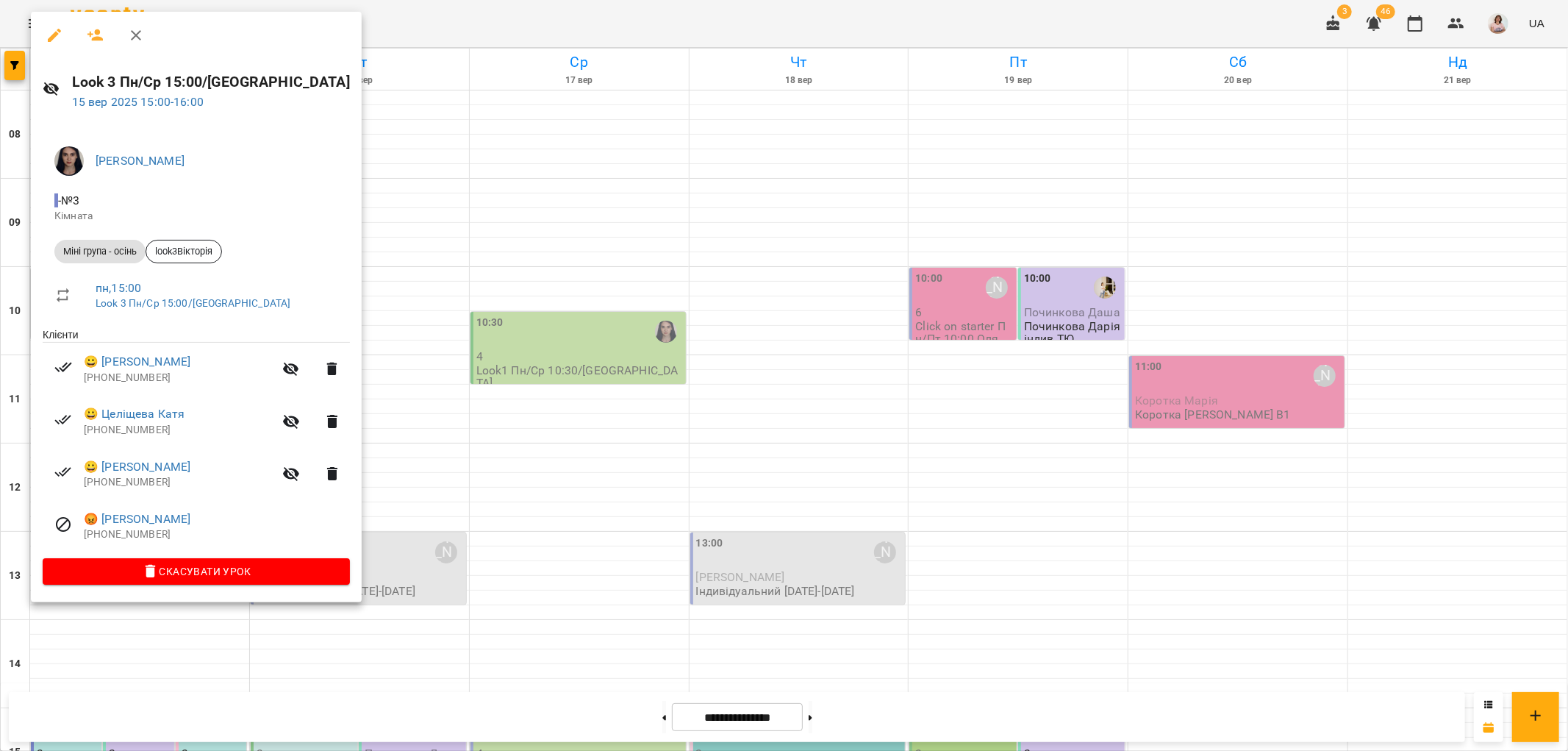
click at [389, 326] on div at bounding box center [784, 375] width 1568 height 751
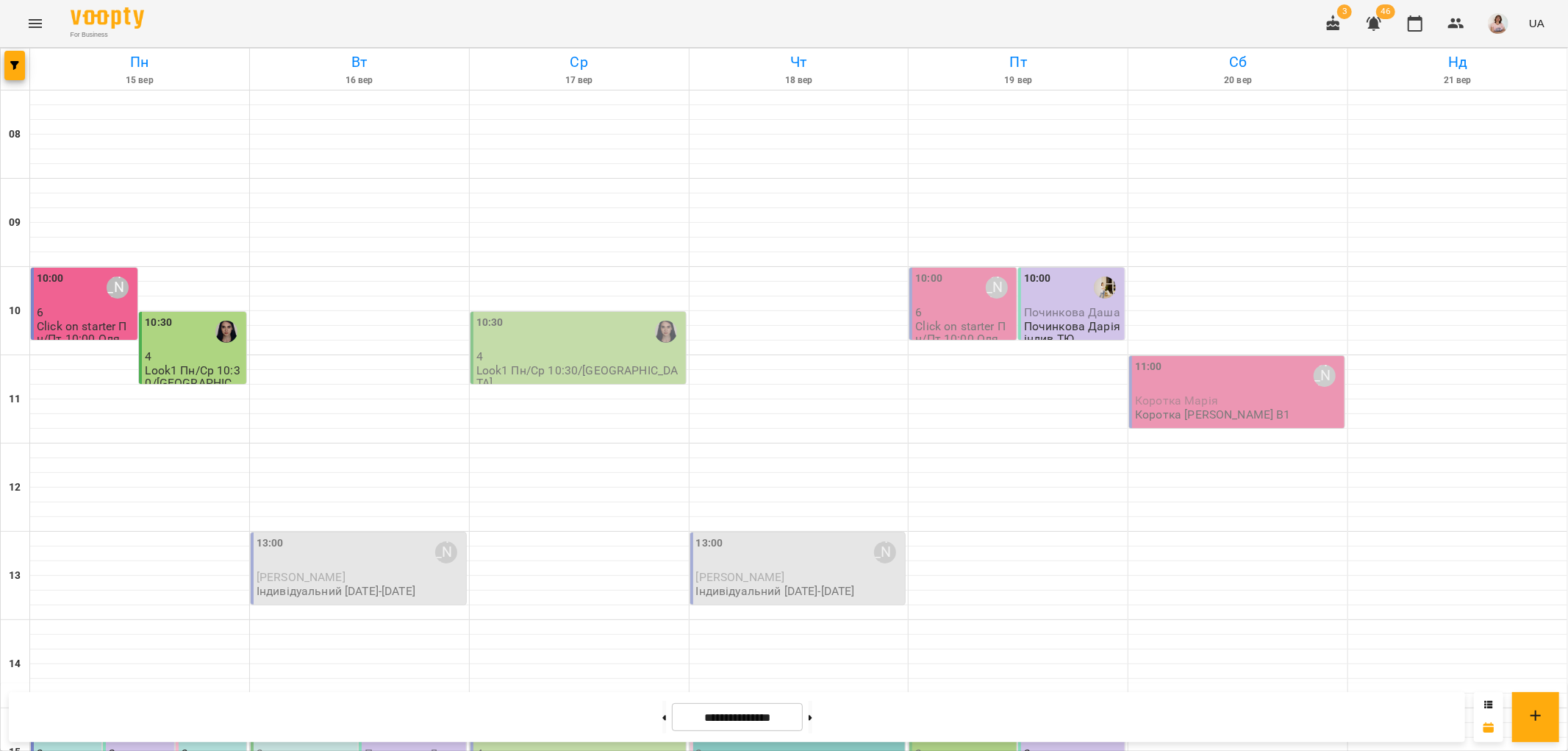
scroll to position [396, 0]
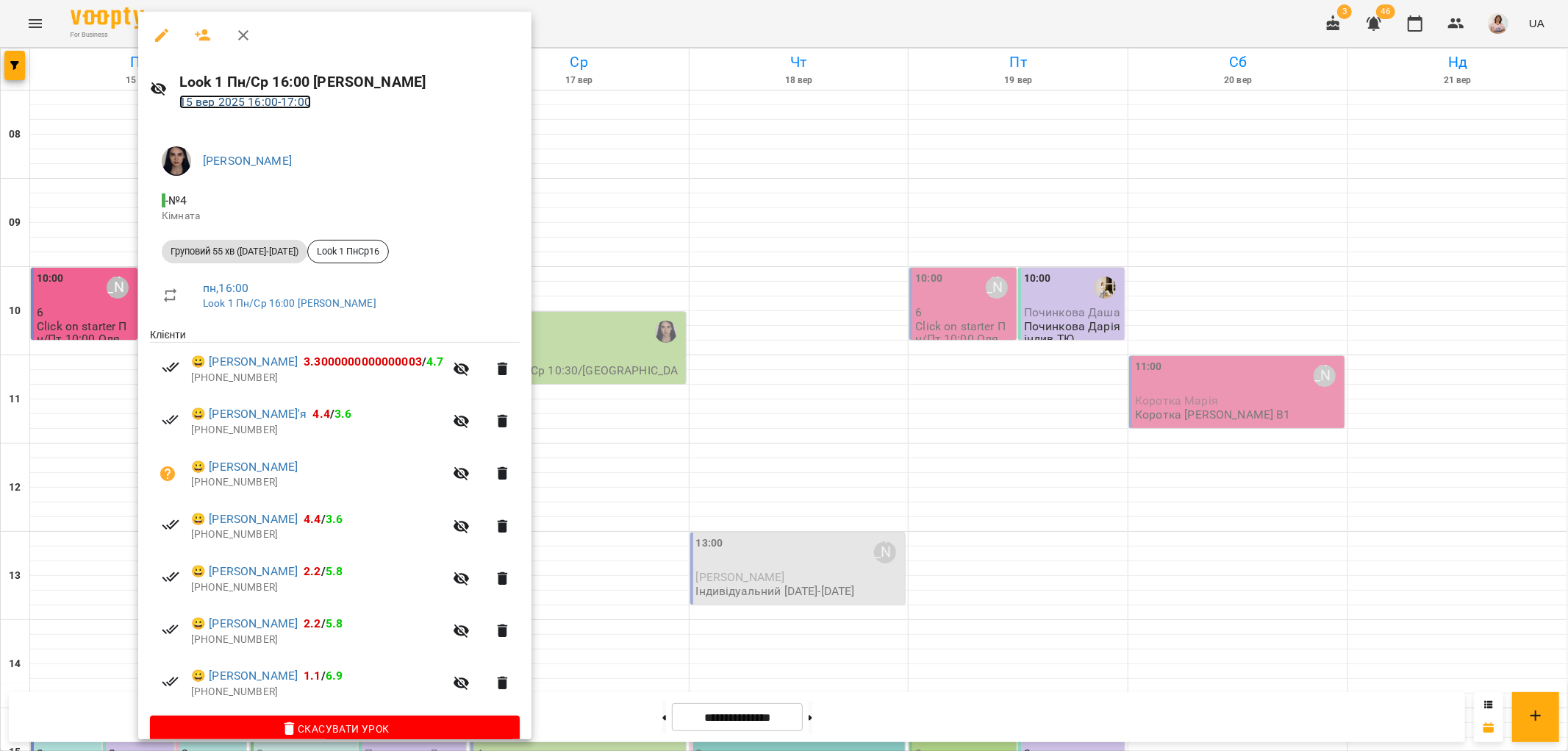
click at [265, 103] on link "15 вер 2025 16:00 - 17:00" at bounding box center [245, 102] width 131 height 14
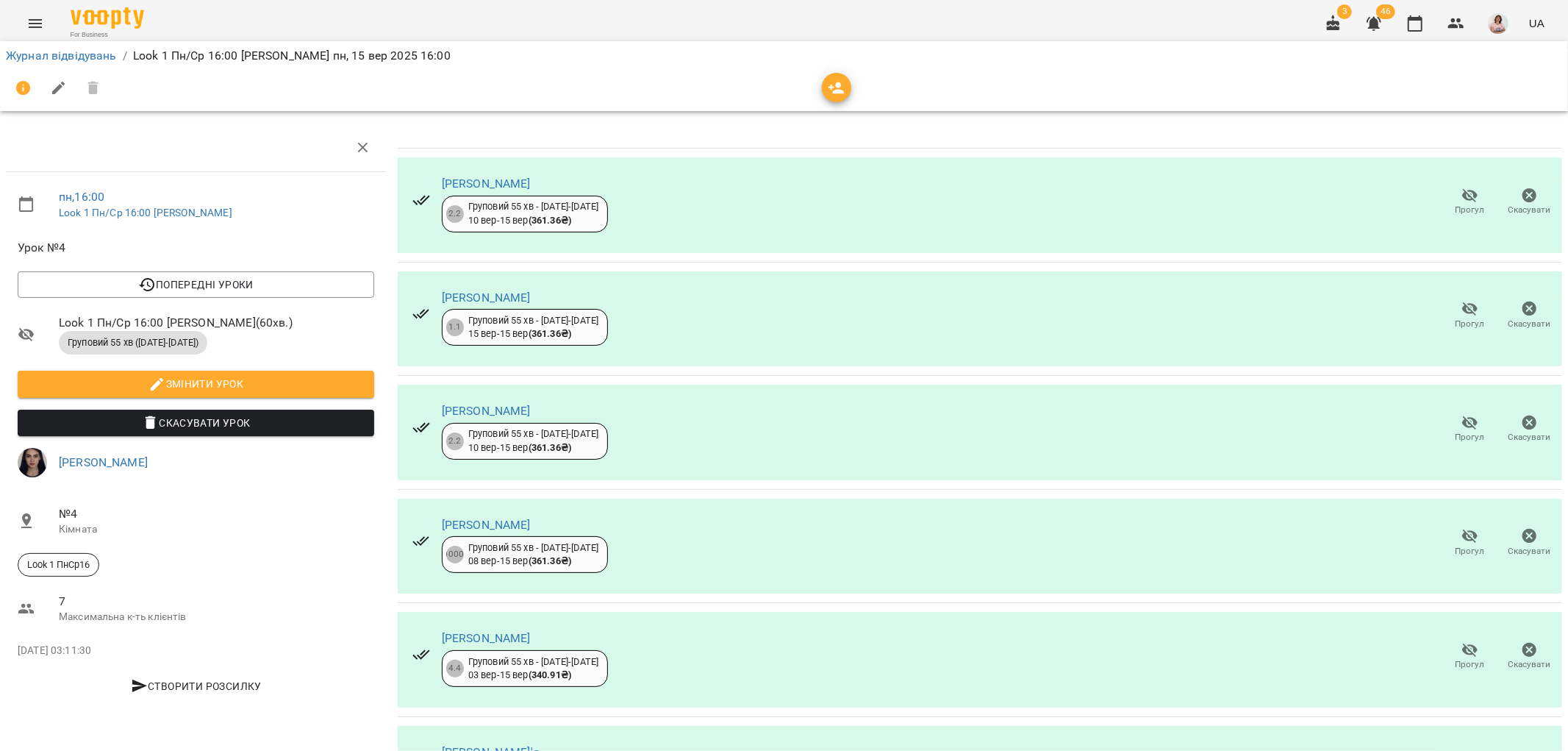
scroll to position [186, 0]
click at [33, 54] on link "Журнал відвідувань" at bounding box center [61, 56] width 111 height 14
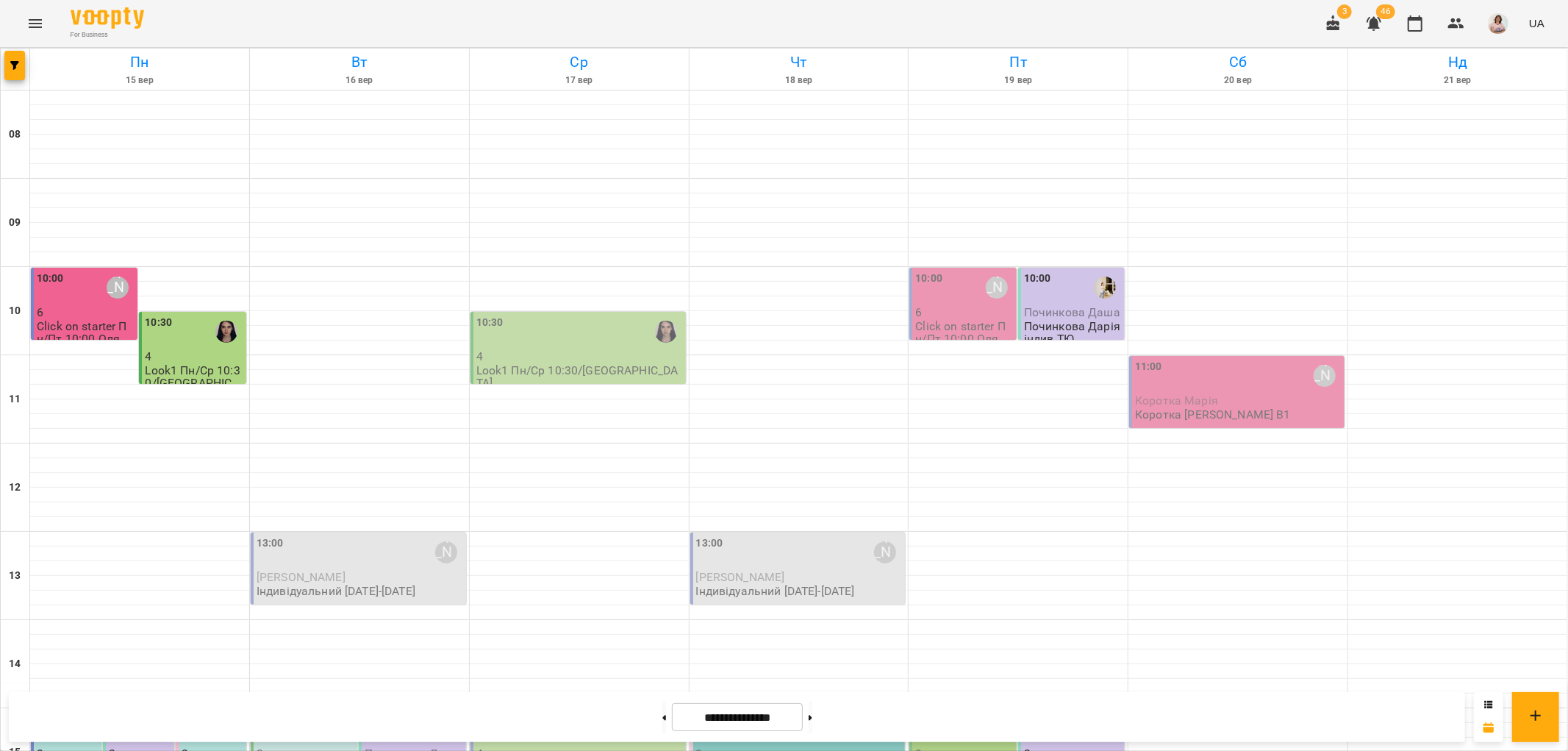
scroll to position [490, 0]
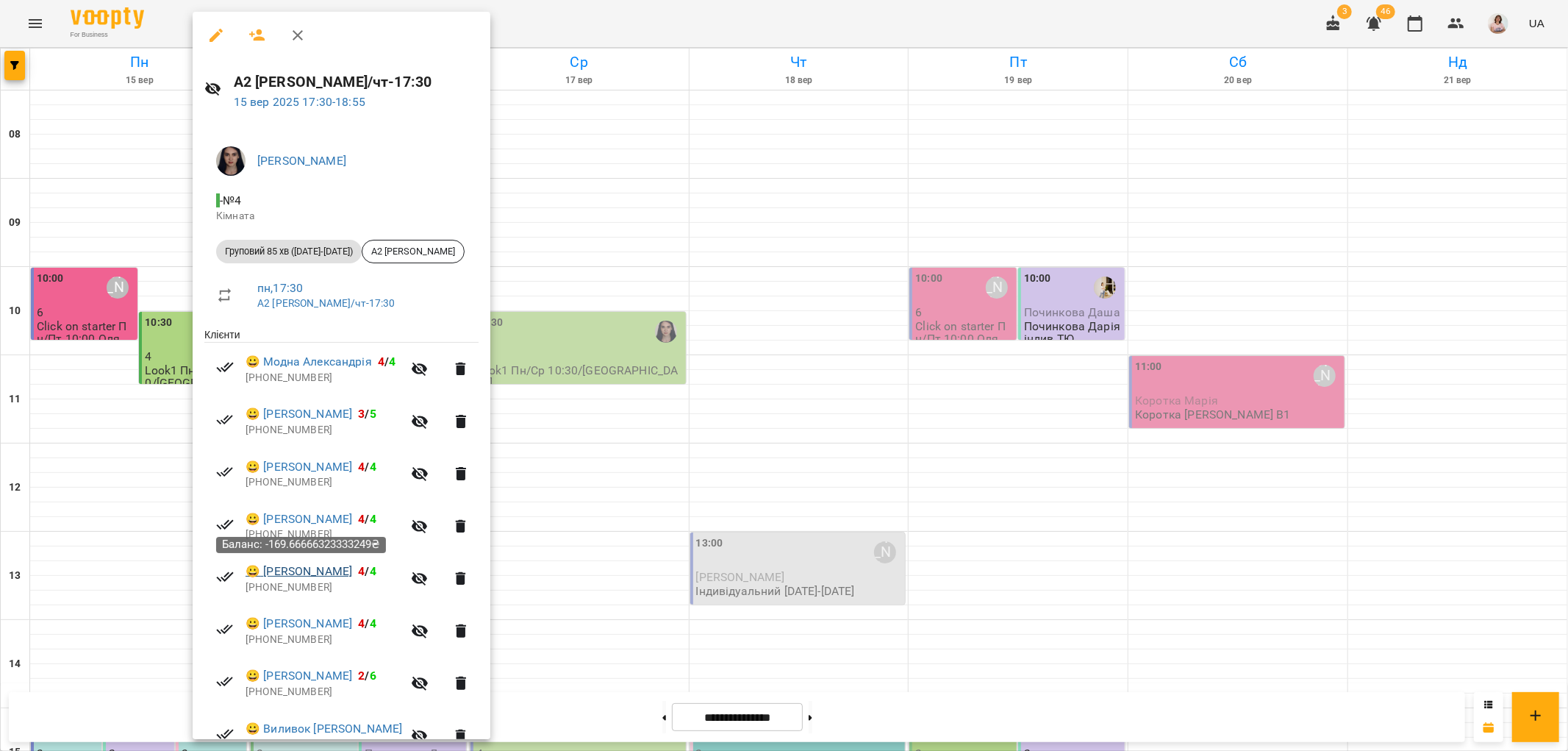
scroll to position [73, 0]
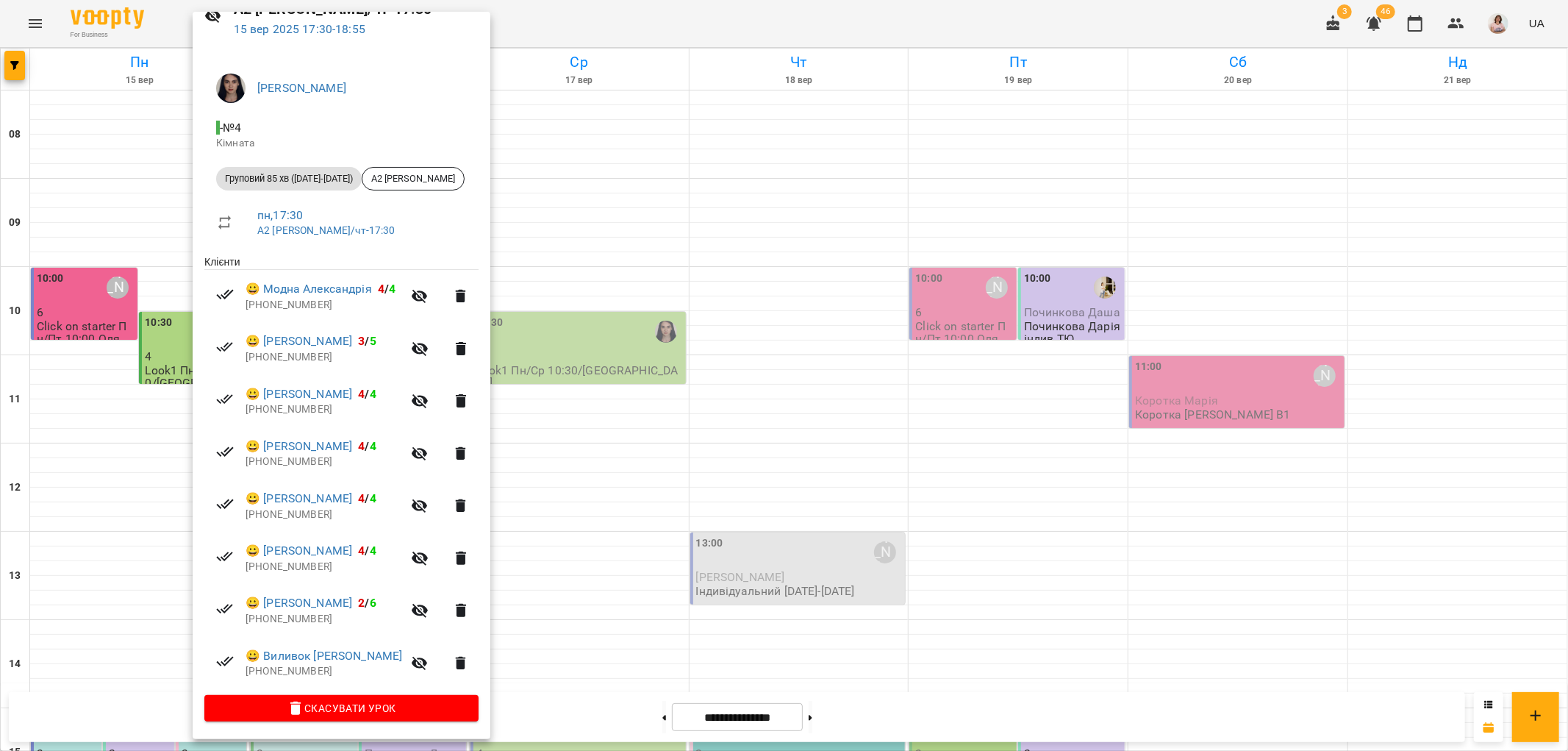
click at [661, 442] on div at bounding box center [784, 375] width 1568 height 751
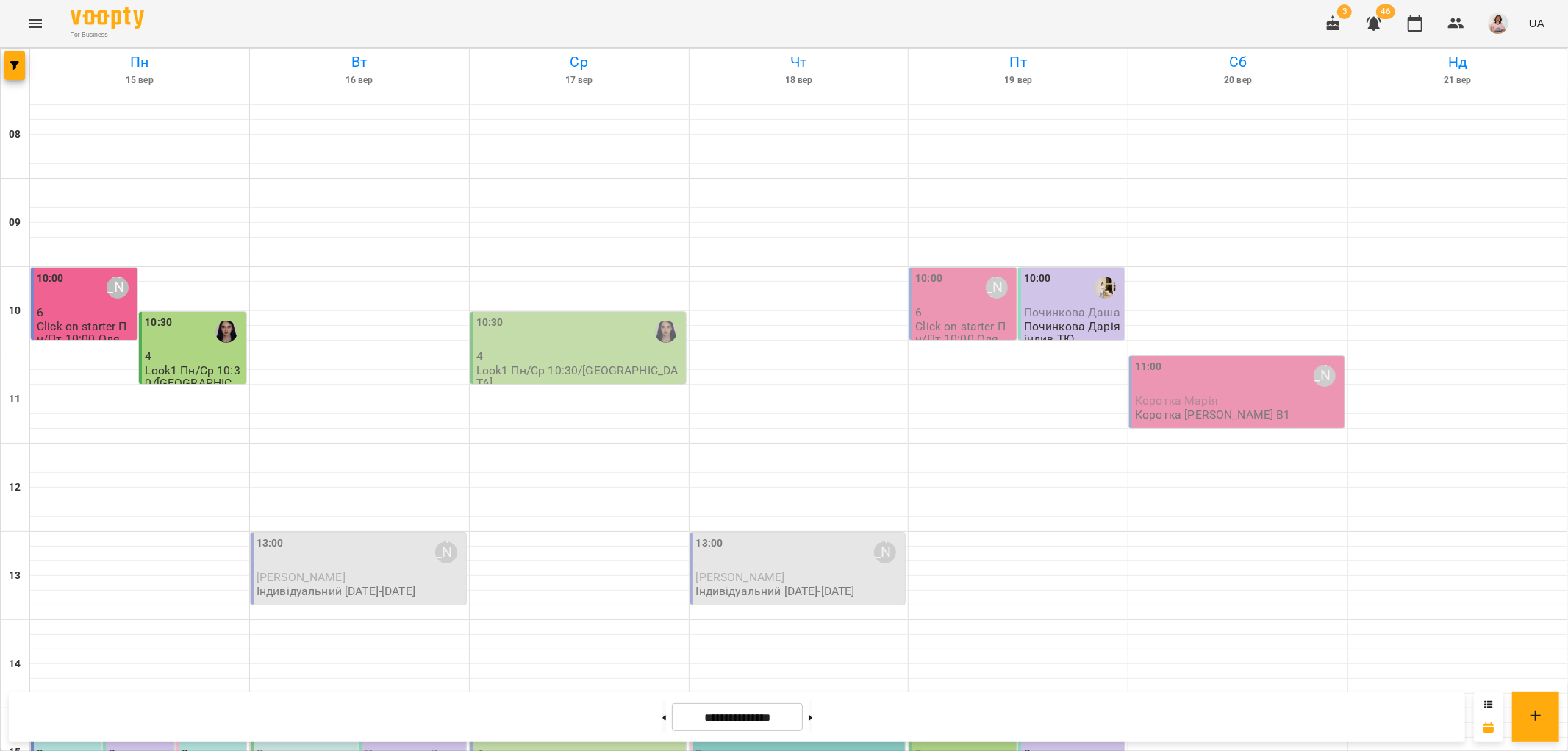
click at [202, 712] on div "15:00" at bounding box center [196, 728] width 27 height 34
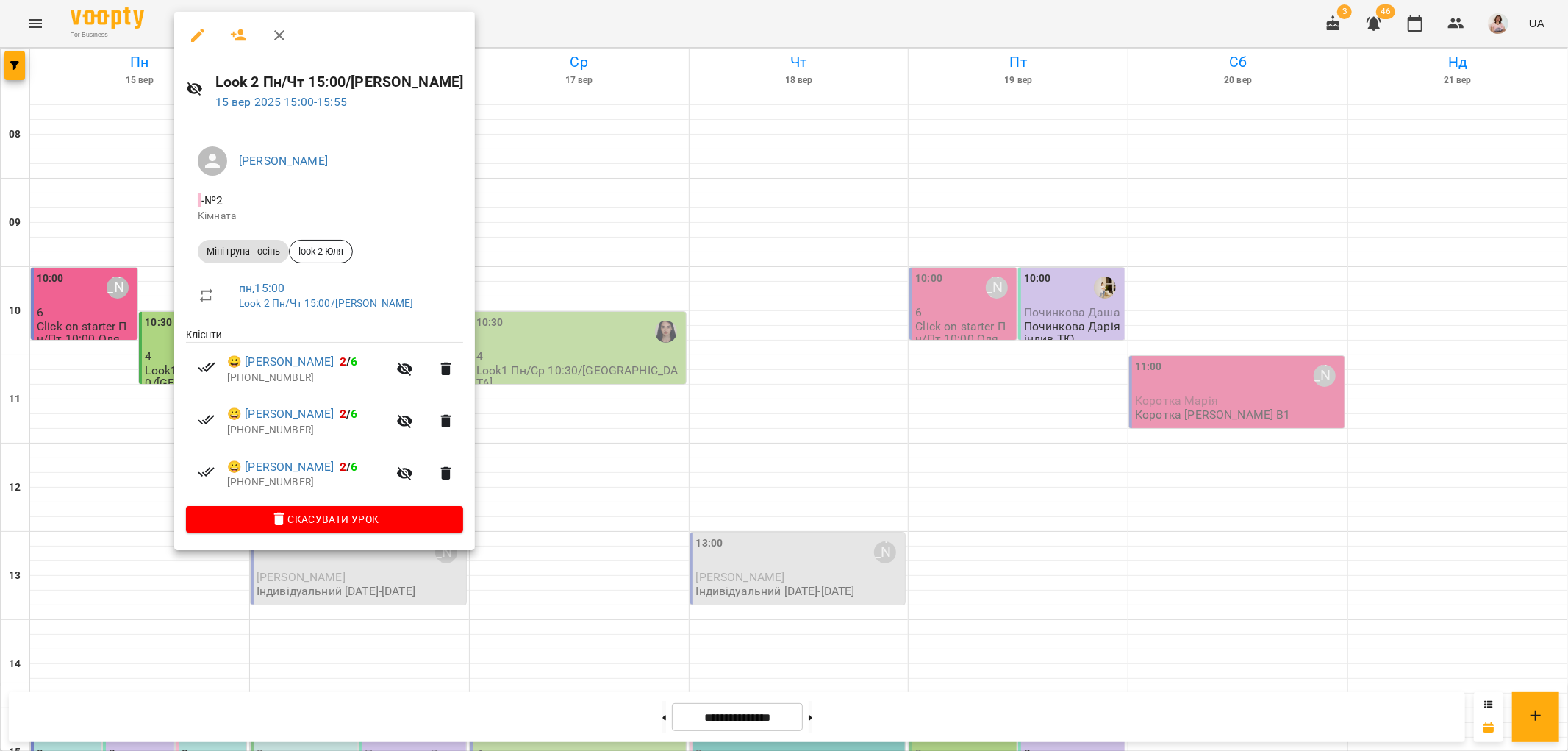
click at [608, 435] on div at bounding box center [784, 375] width 1568 height 751
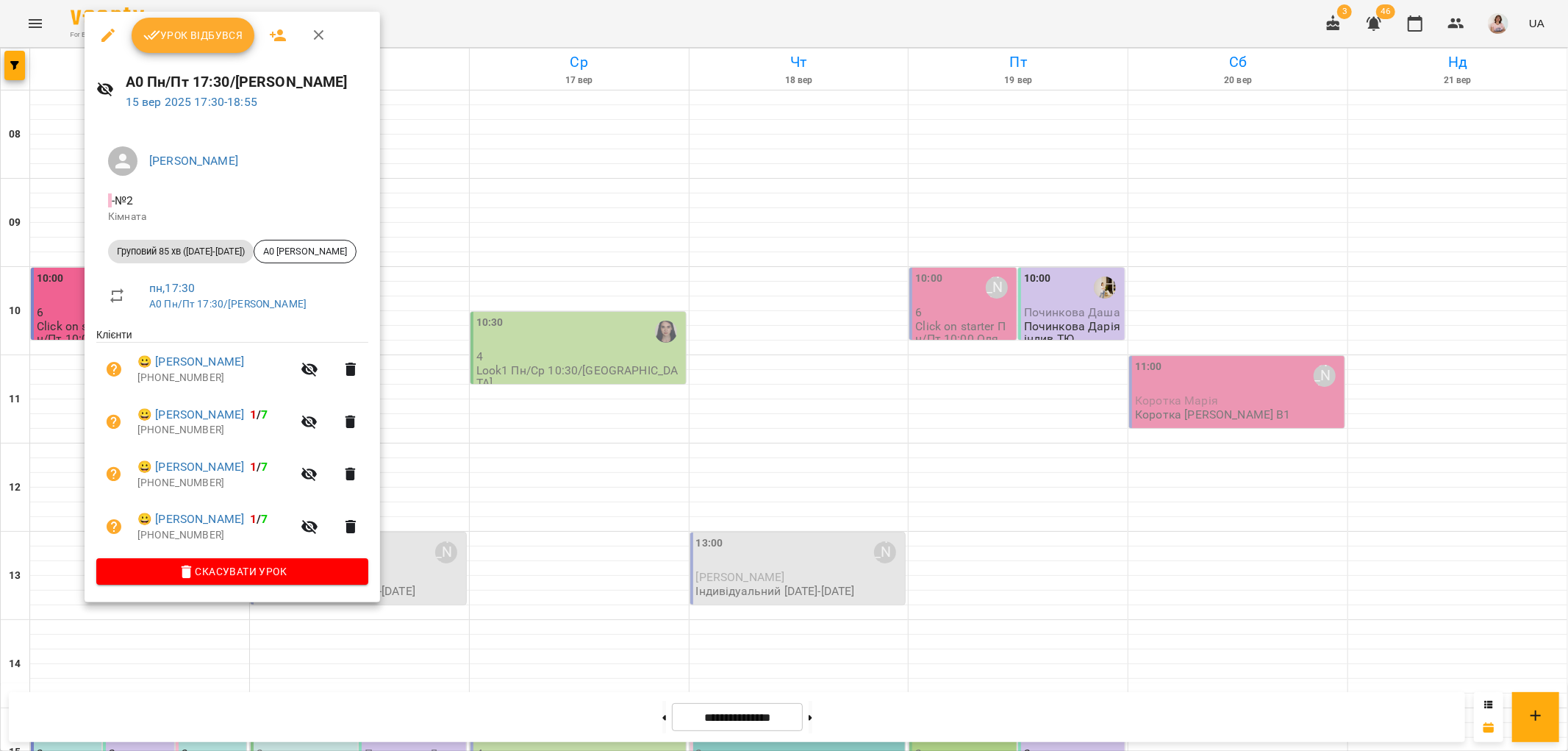
click at [200, 26] on span "Урок відбувся" at bounding box center [193, 35] width 100 height 18
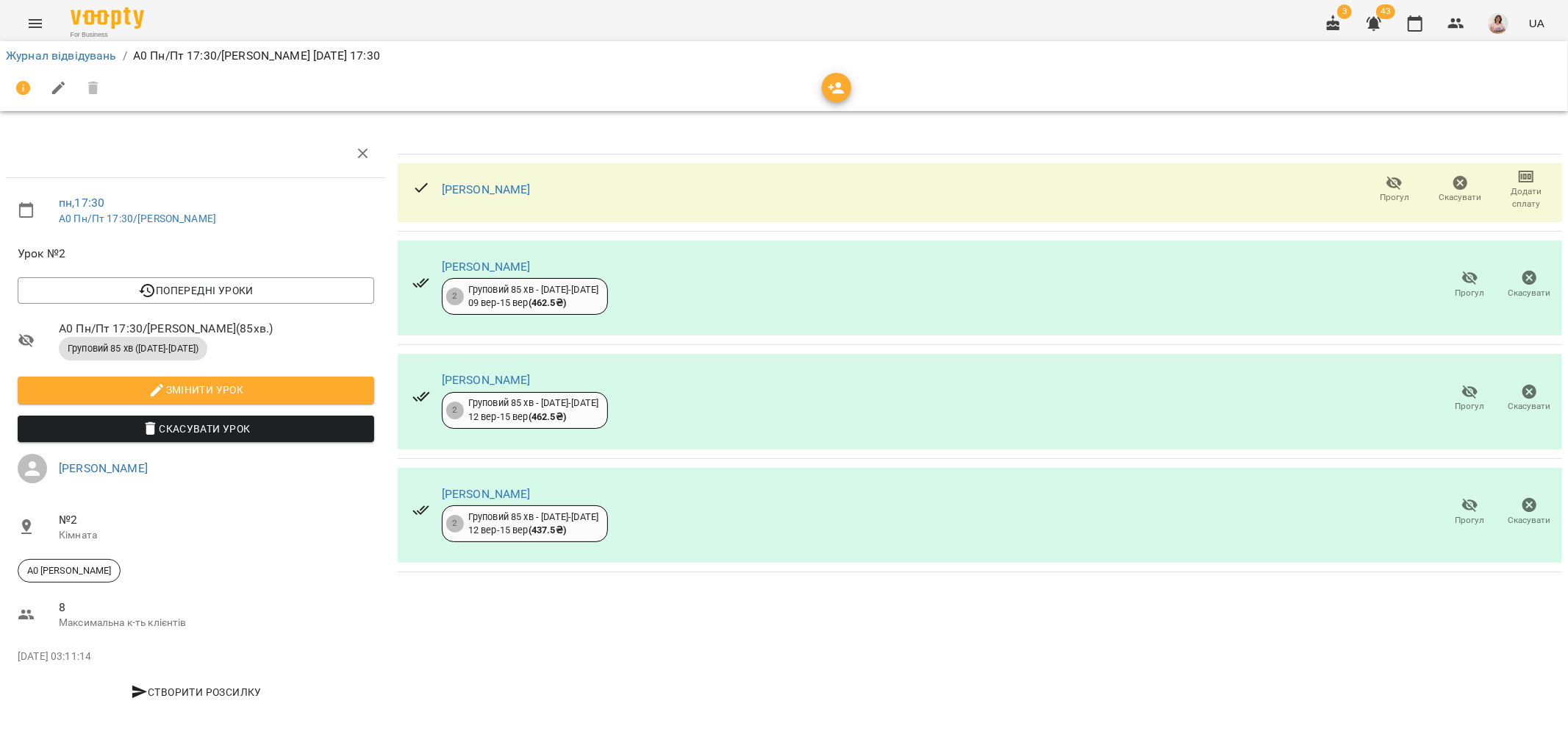
click at [828, 84] on icon "button" at bounding box center [837, 88] width 18 height 18
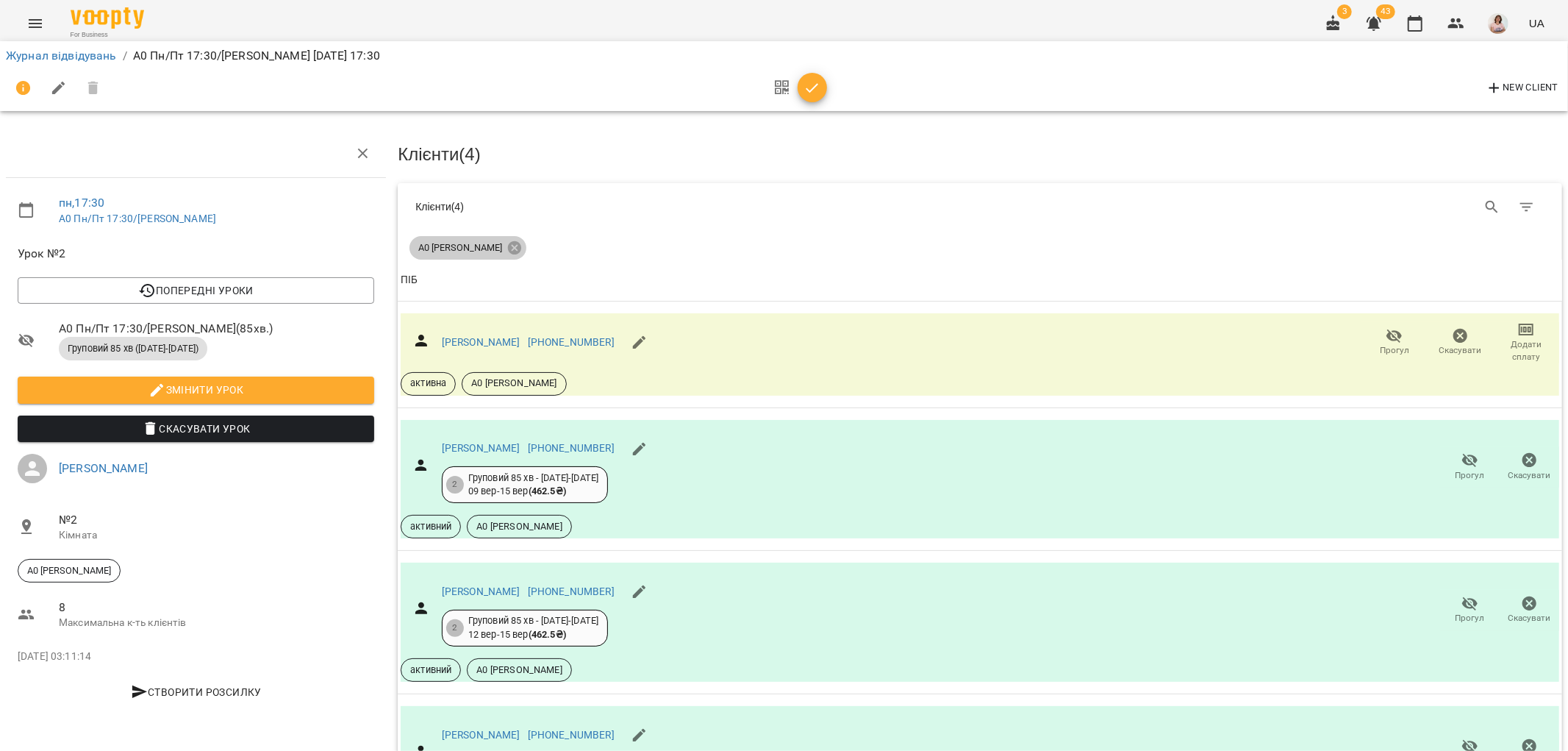
click at [508, 246] on icon at bounding box center [515, 248] width 14 height 14
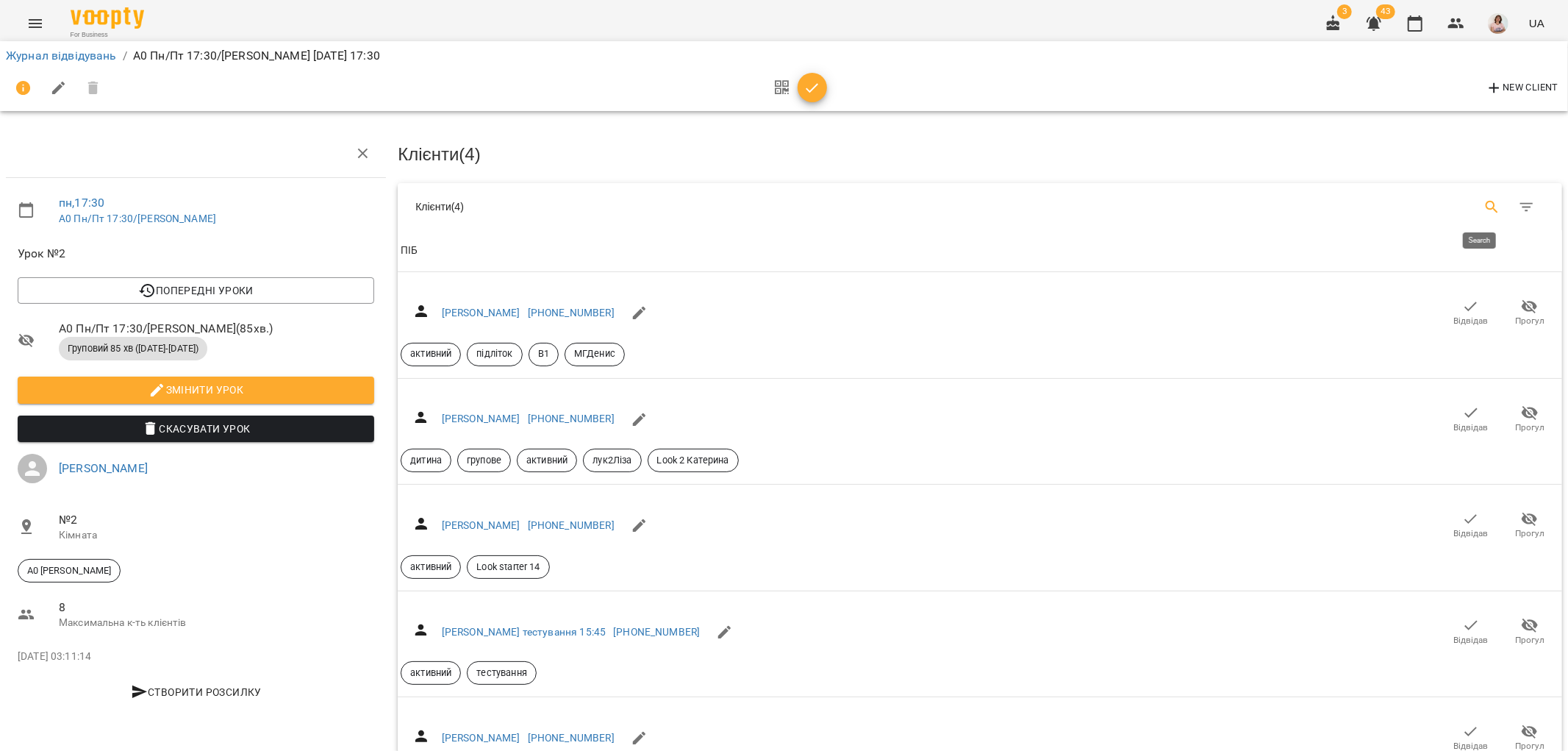
click at [1486, 202] on icon "Search" at bounding box center [1493, 208] width 18 height 18
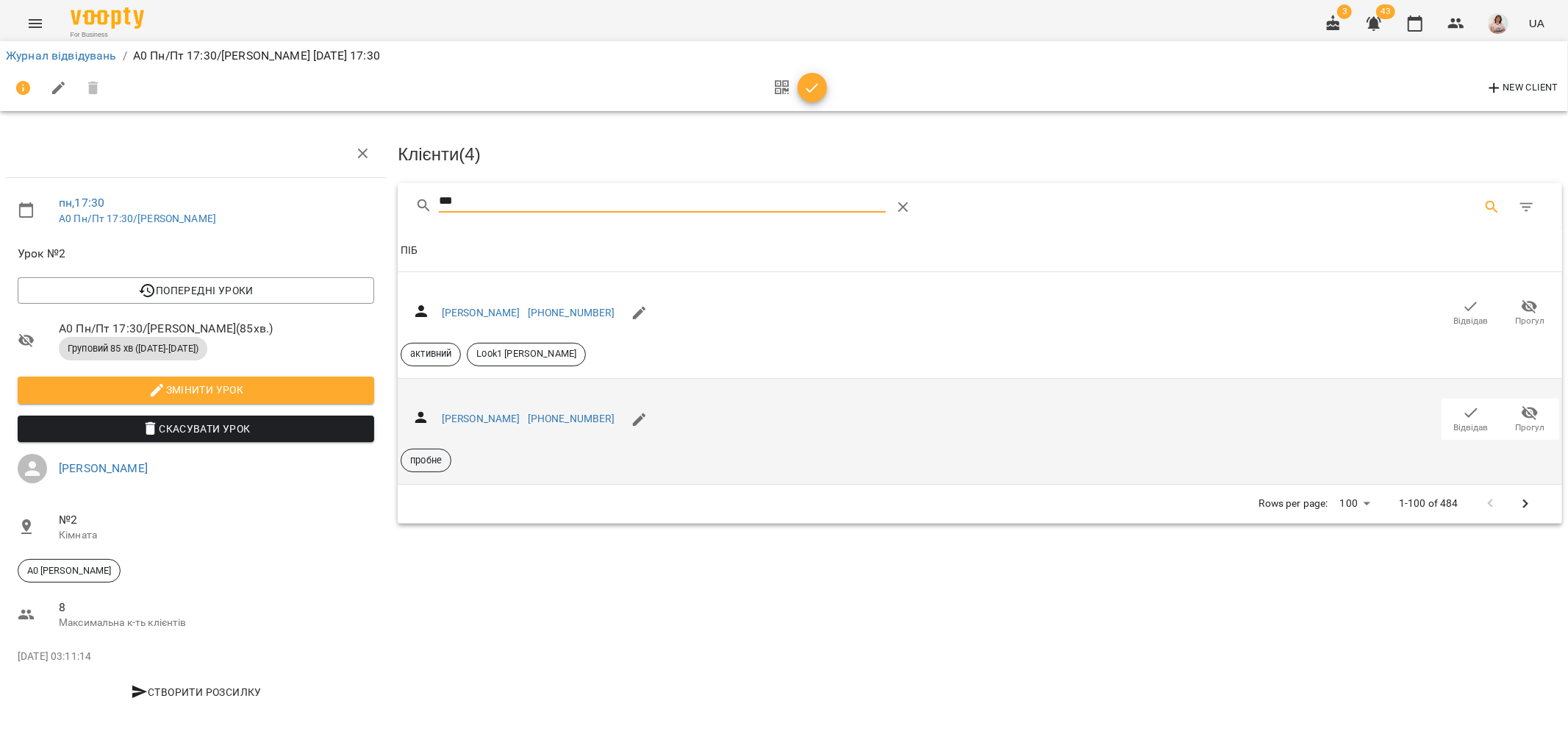
type input "***"
click at [1473, 412] on icon "button" at bounding box center [1471, 412] width 18 height 18
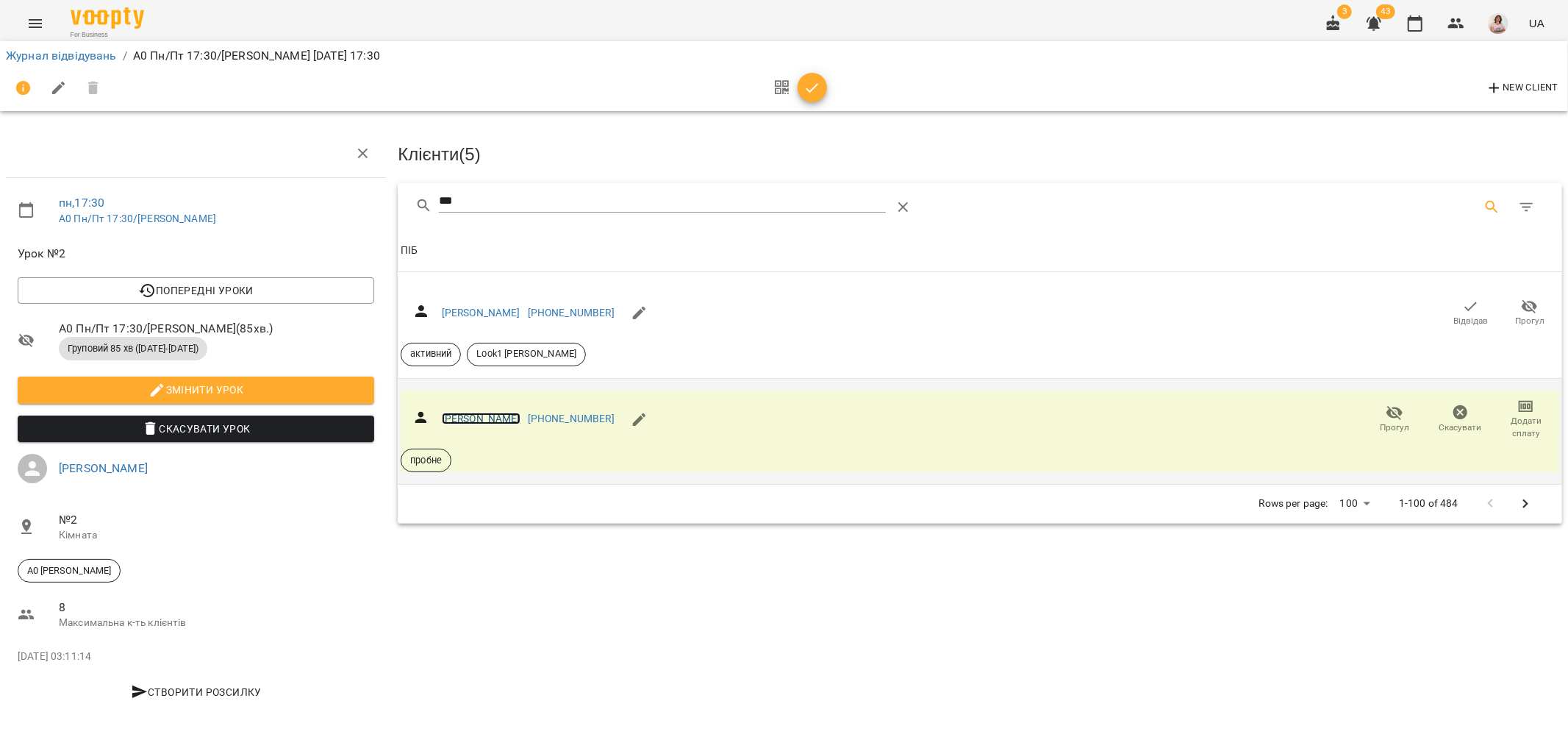
click at [489, 412] on link "Бєлясник Максим" at bounding box center [481, 418] width 78 height 12
click at [49, 50] on link "Журнал відвідувань" at bounding box center [61, 56] width 111 height 14
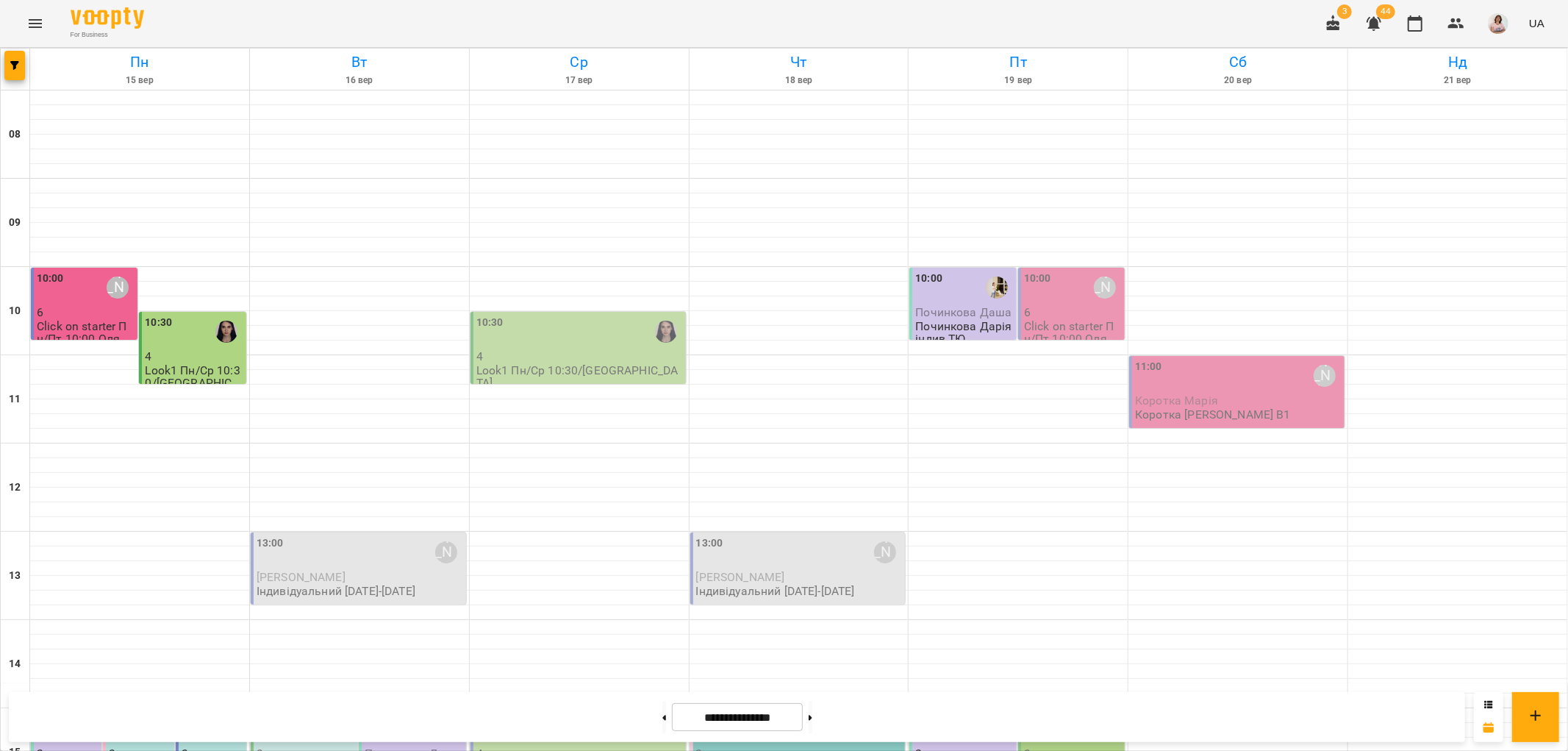
scroll to position [641, 0]
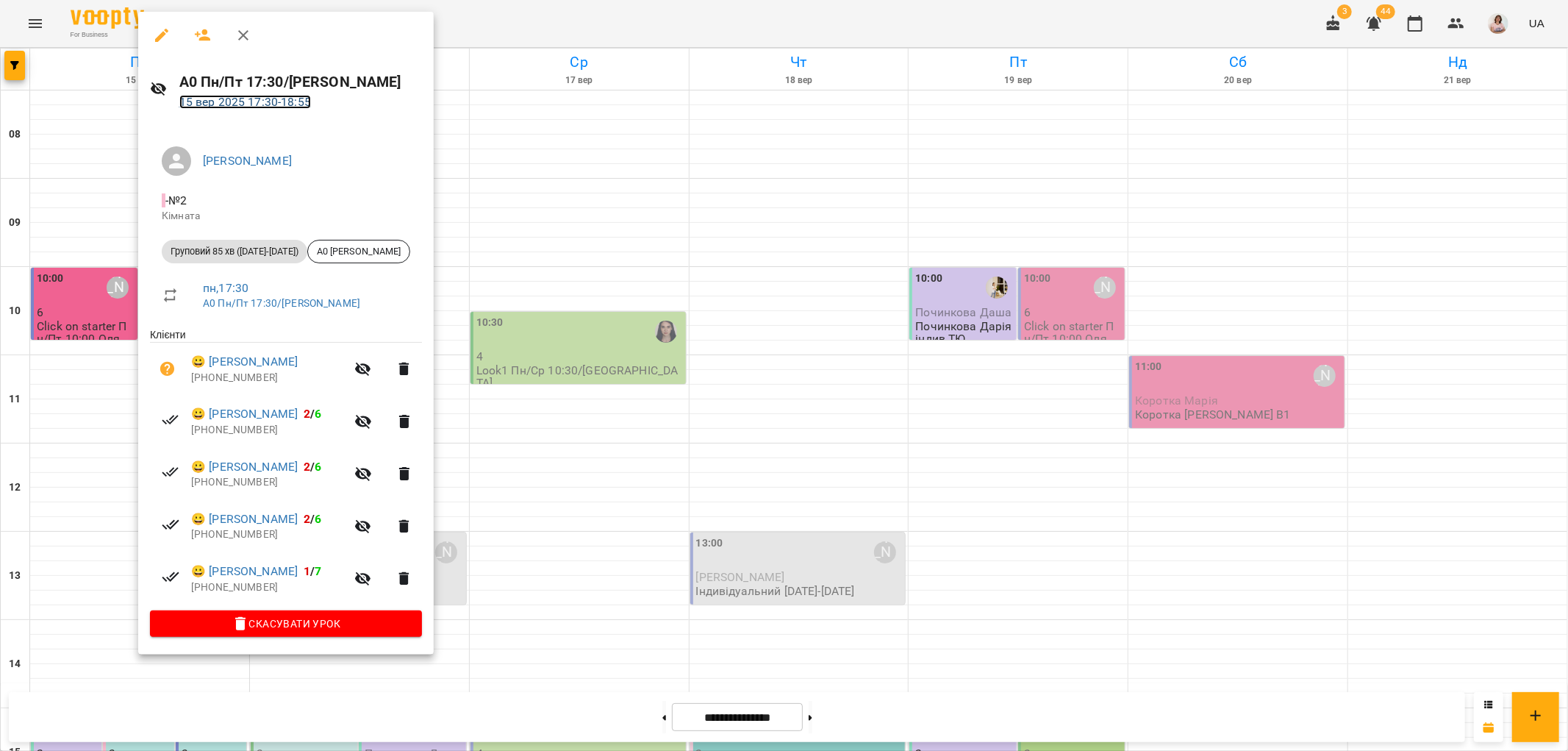
click at [226, 108] on link "15 вер 2025 17:30 - 18:55" at bounding box center [245, 102] width 131 height 14
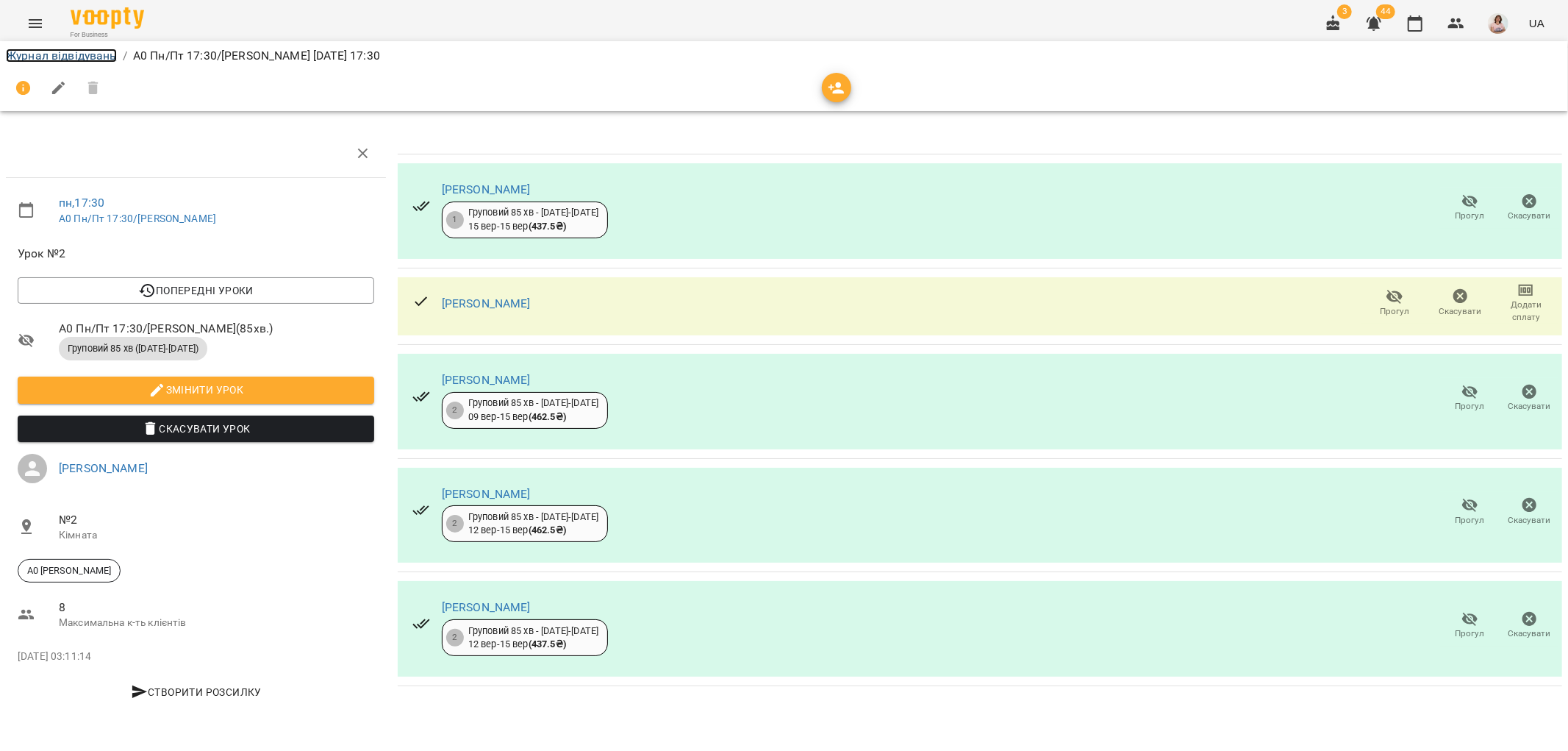
click at [30, 61] on link "Журнал відвідувань" at bounding box center [61, 56] width 111 height 14
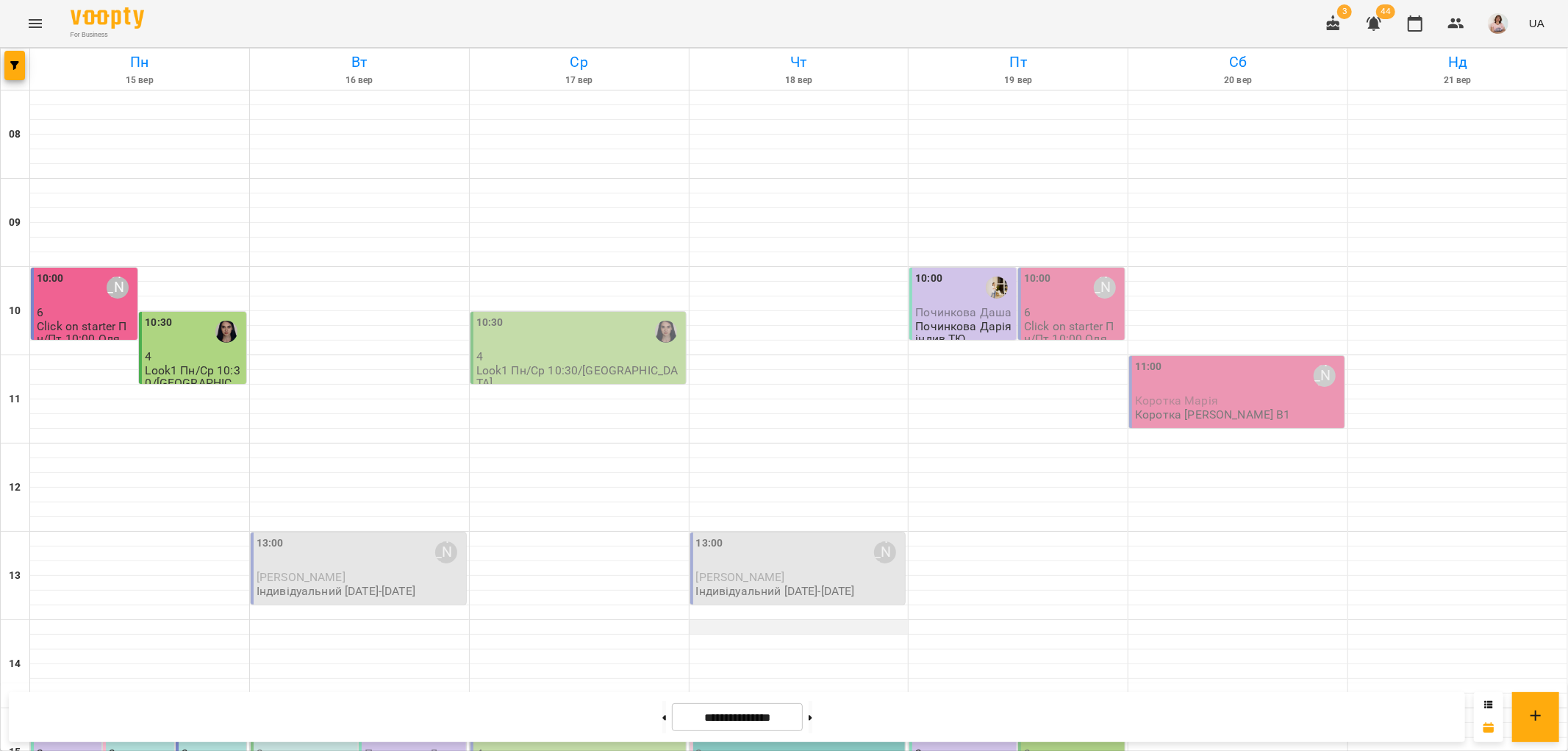
scroll to position [490, 0]
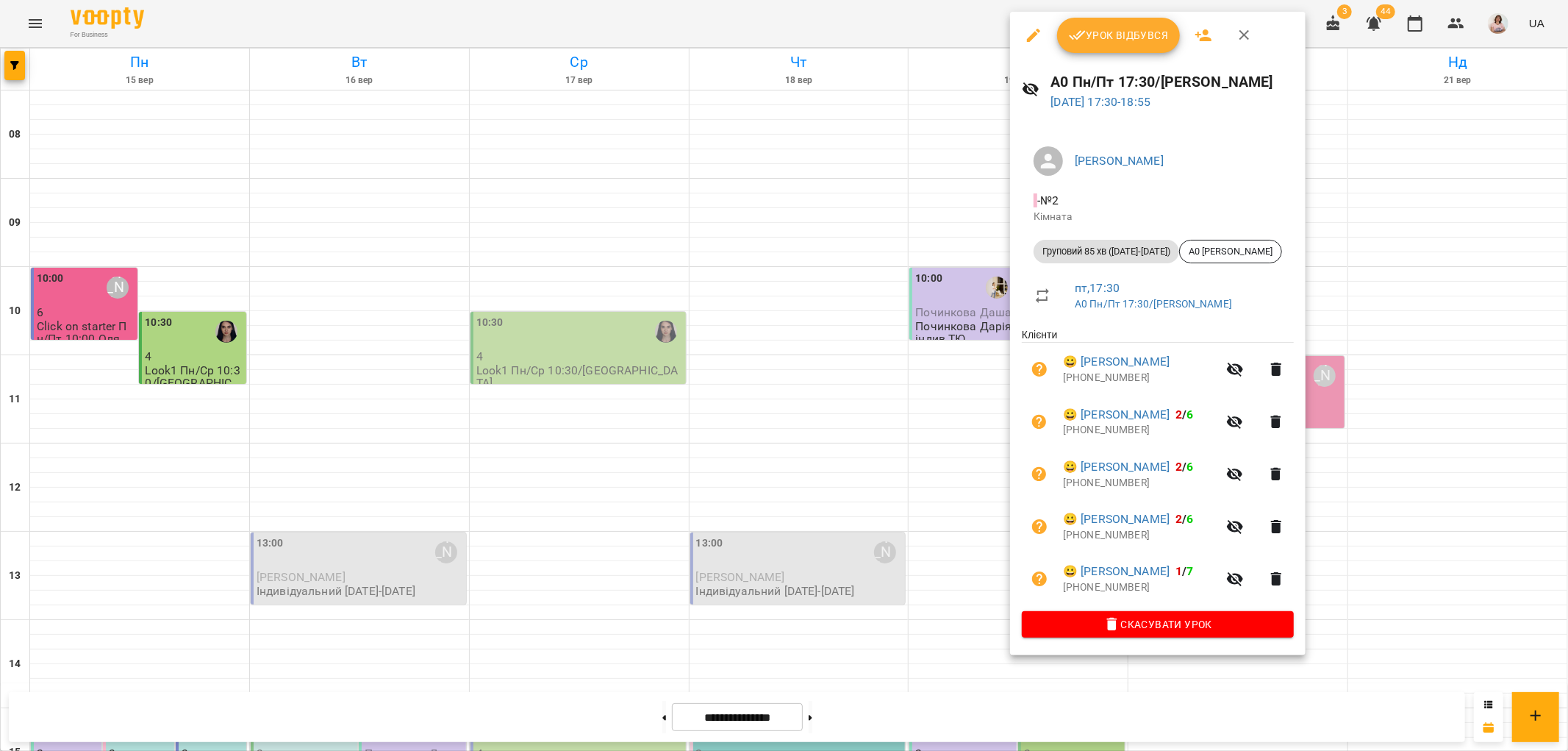
click at [842, 494] on div at bounding box center [784, 375] width 1568 height 751
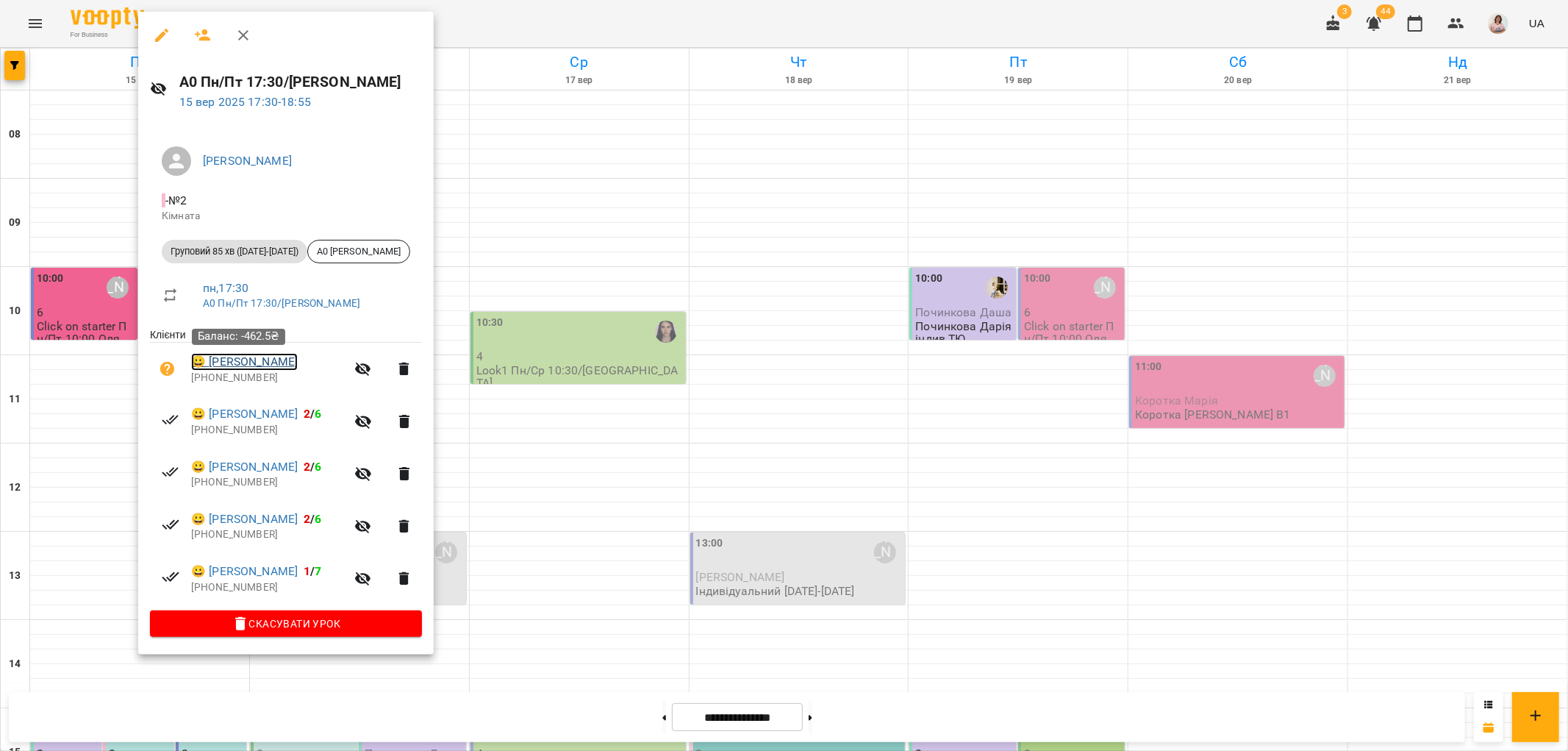
click at [238, 366] on link "😀 Головня Катя" at bounding box center [244, 362] width 107 height 18
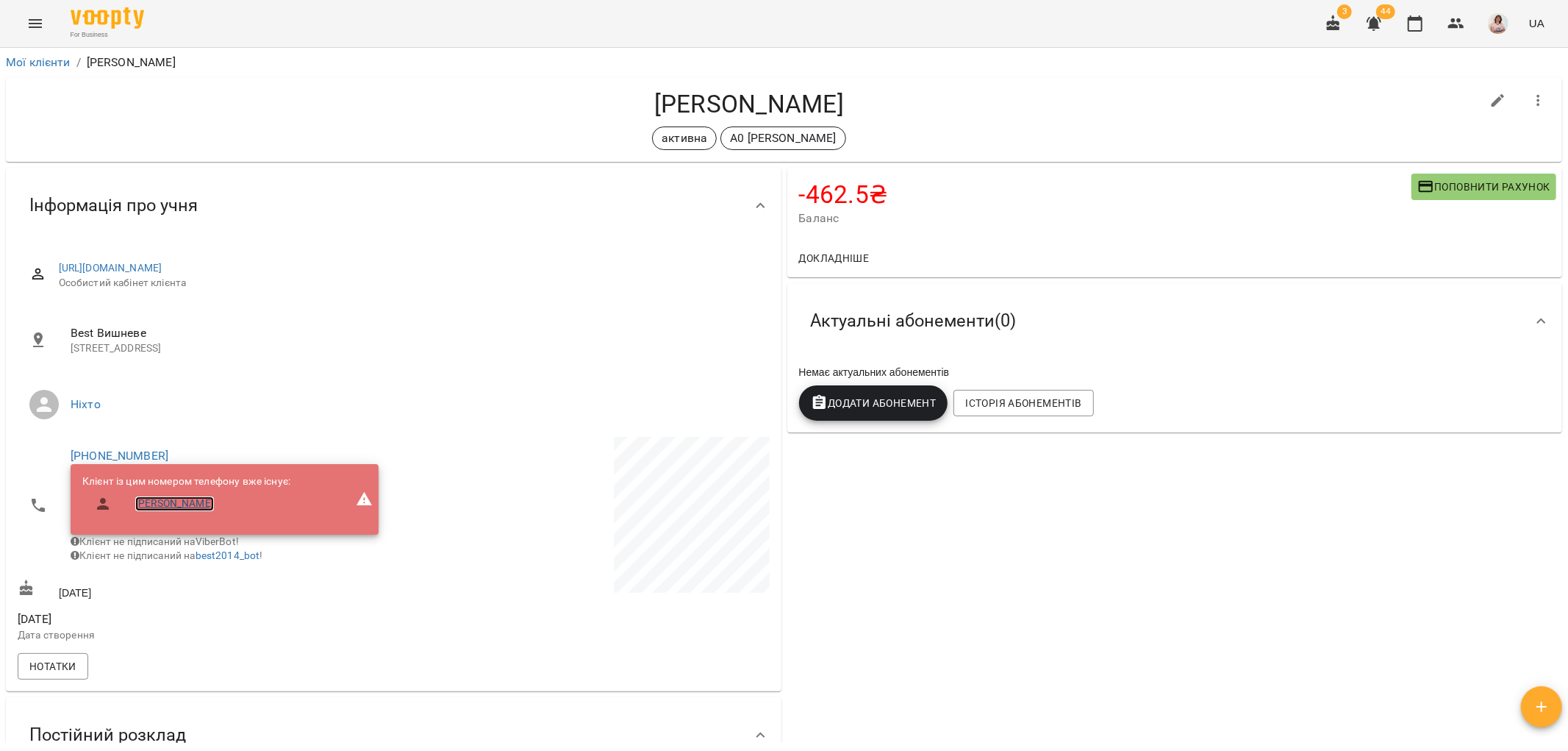
click at [184, 501] on link "[PERSON_NAME]" at bounding box center [174, 503] width 78 height 15
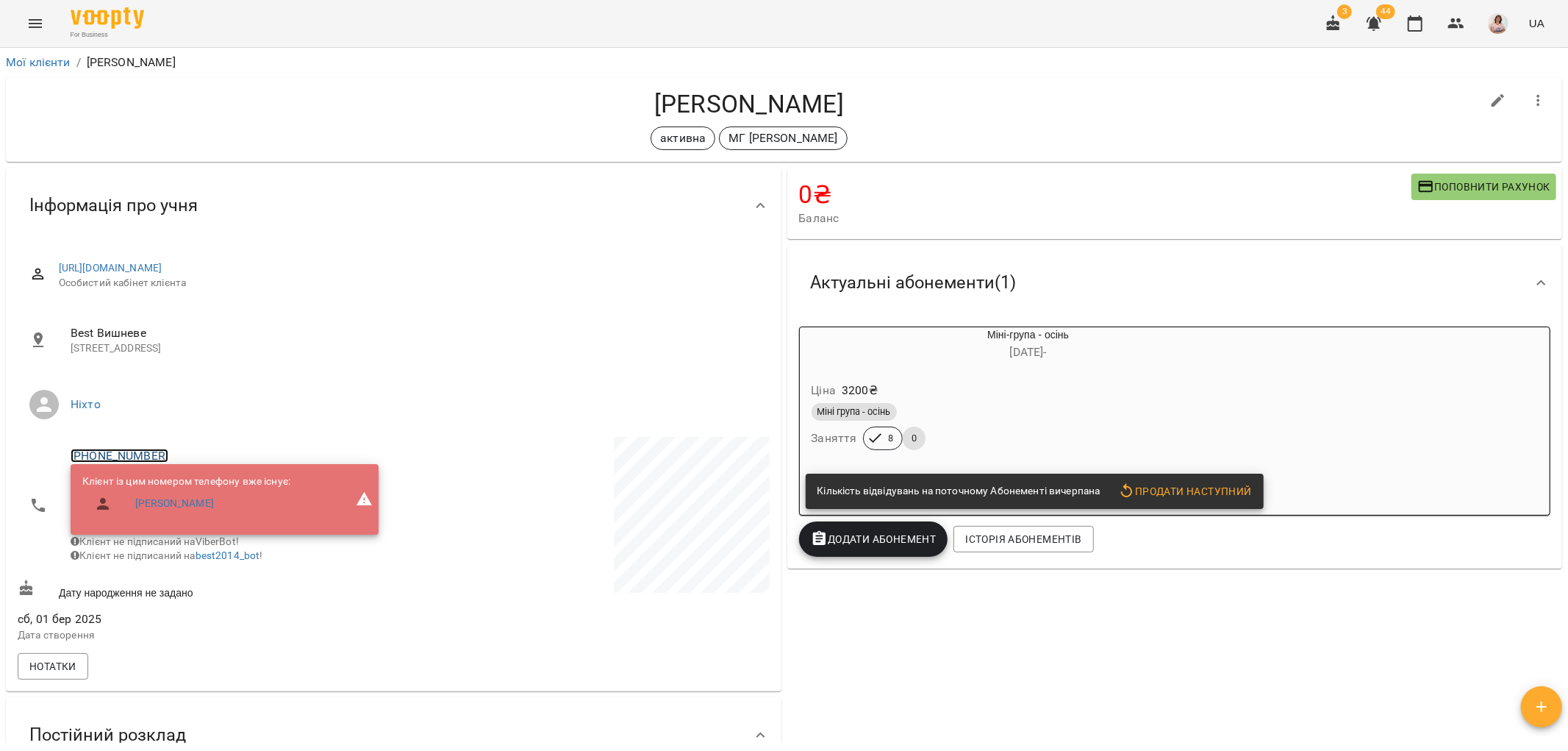
click at [135, 451] on link "[PHONE_NUMBER]" at bounding box center [119, 455] width 98 height 14
click at [188, 475] on img at bounding box center [179, 484] width 23 height 23
click at [657, 635] on div at bounding box center [582, 541] width 379 height 216
click at [34, 24] on icon "Menu" at bounding box center [35, 23] width 18 height 18
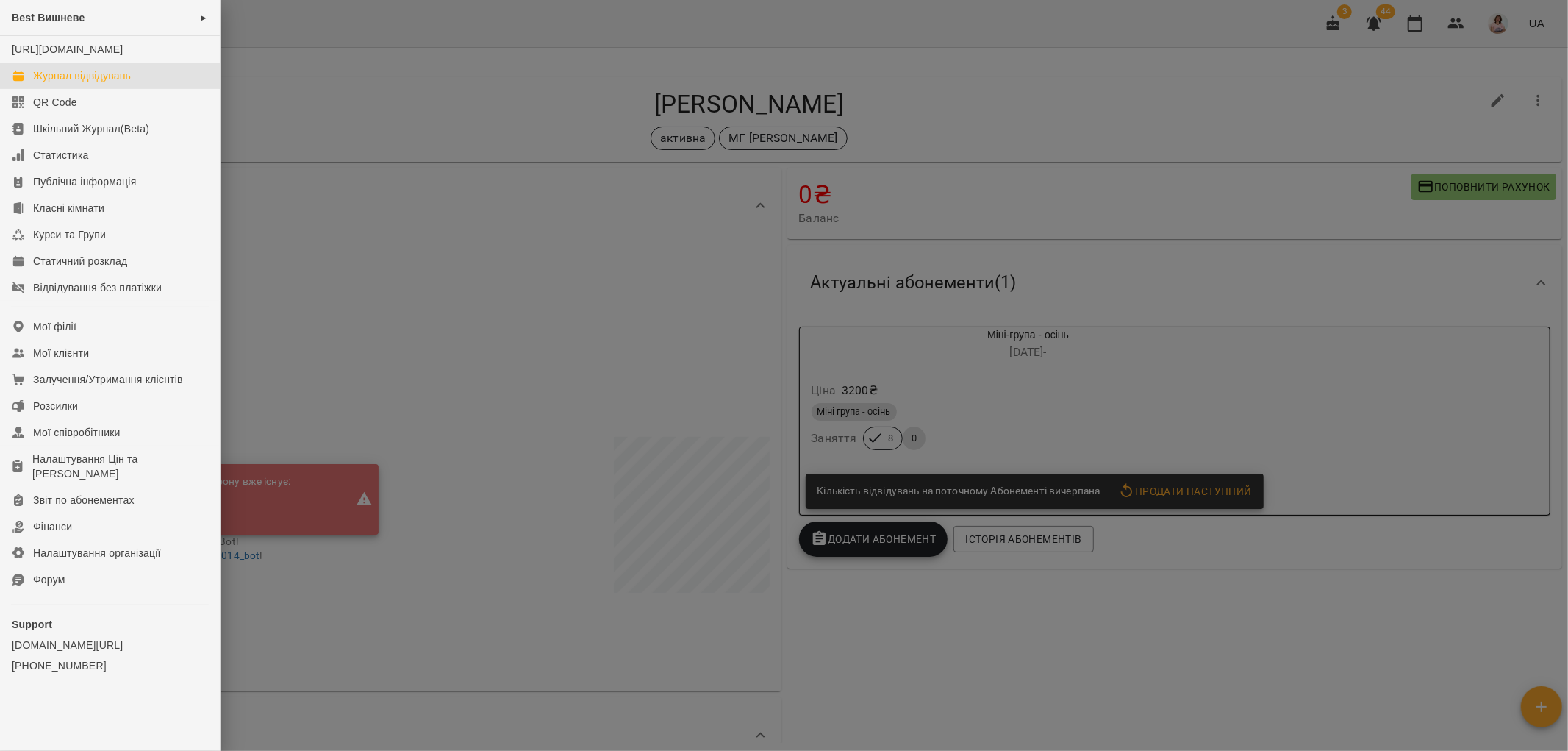
click at [57, 83] on div "Журнал відвідувань" at bounding box center [82, 75] width 98 height 15
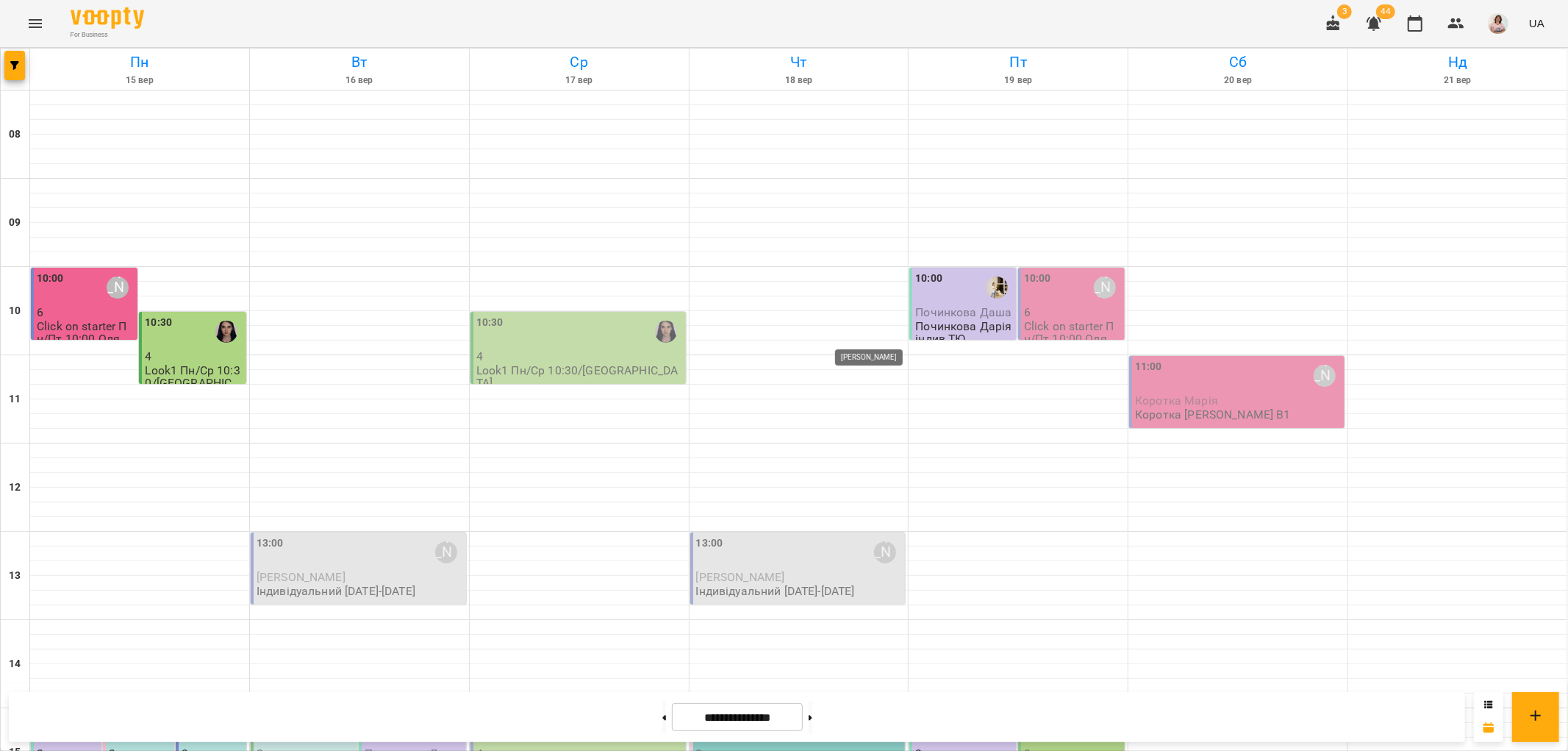
scroll to position [641, 0]
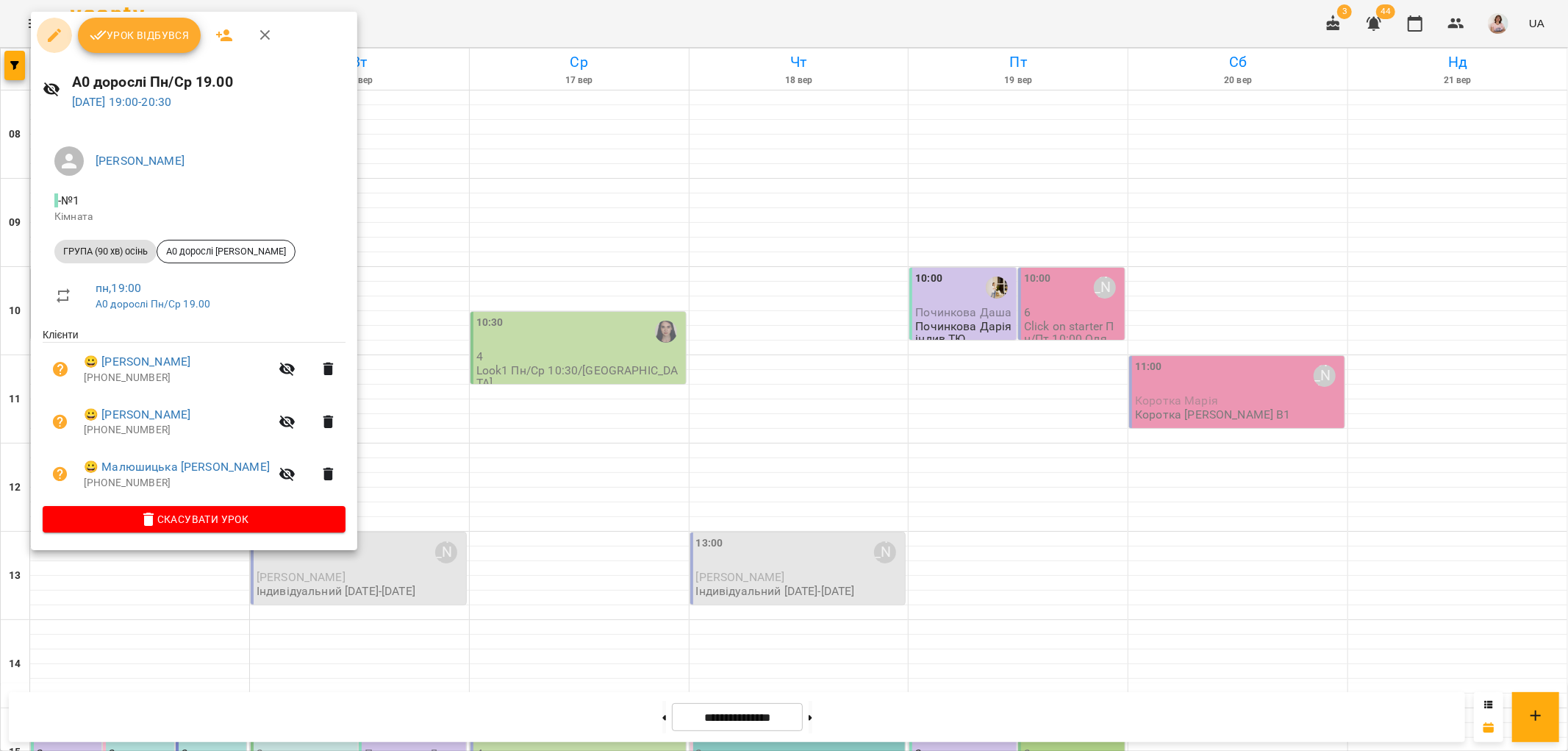
click at [49, 30] on icon "button" at bounding box center [55, 35] width 18 height 18
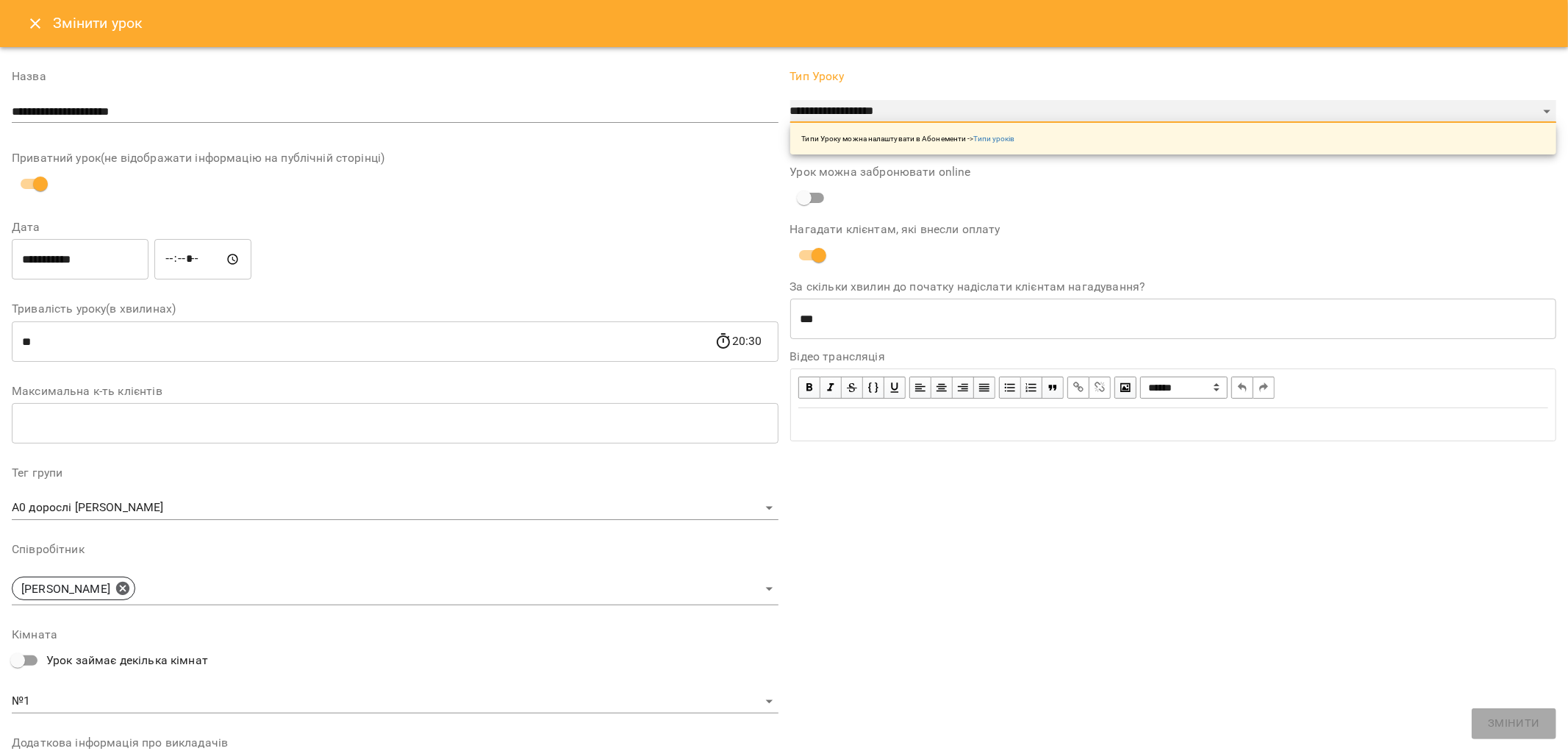
click at [917, 109] on select "**********" at bounding box center [1175, 112] width 767 height 23
select select "**********"
click at [791, 123] on select "**********" at bounding box center [1175, 112] width 767 height 23
type input "**"
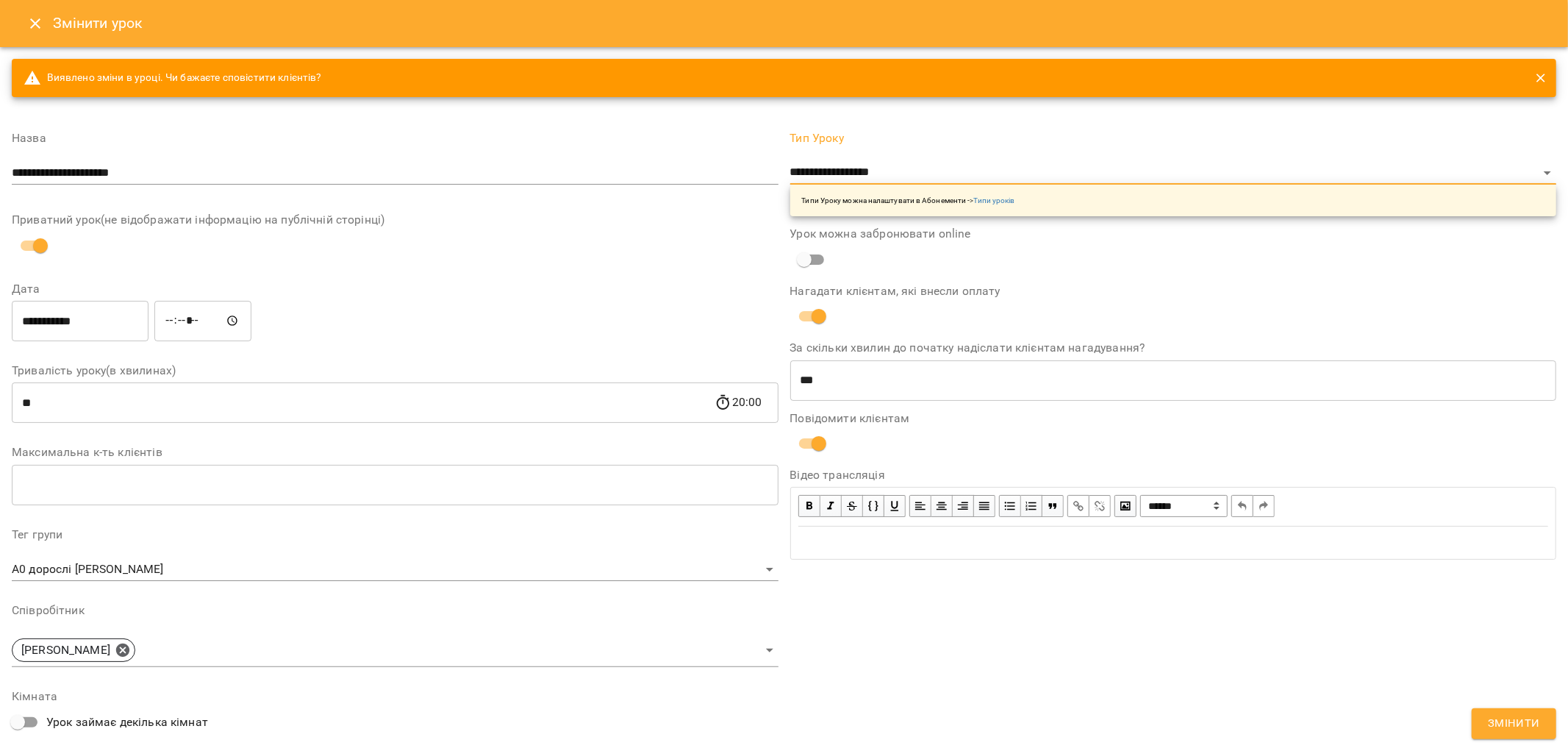
click at [1500, 724] on span "Змінити" at bounding box center [1514, 724] width 52 height 20
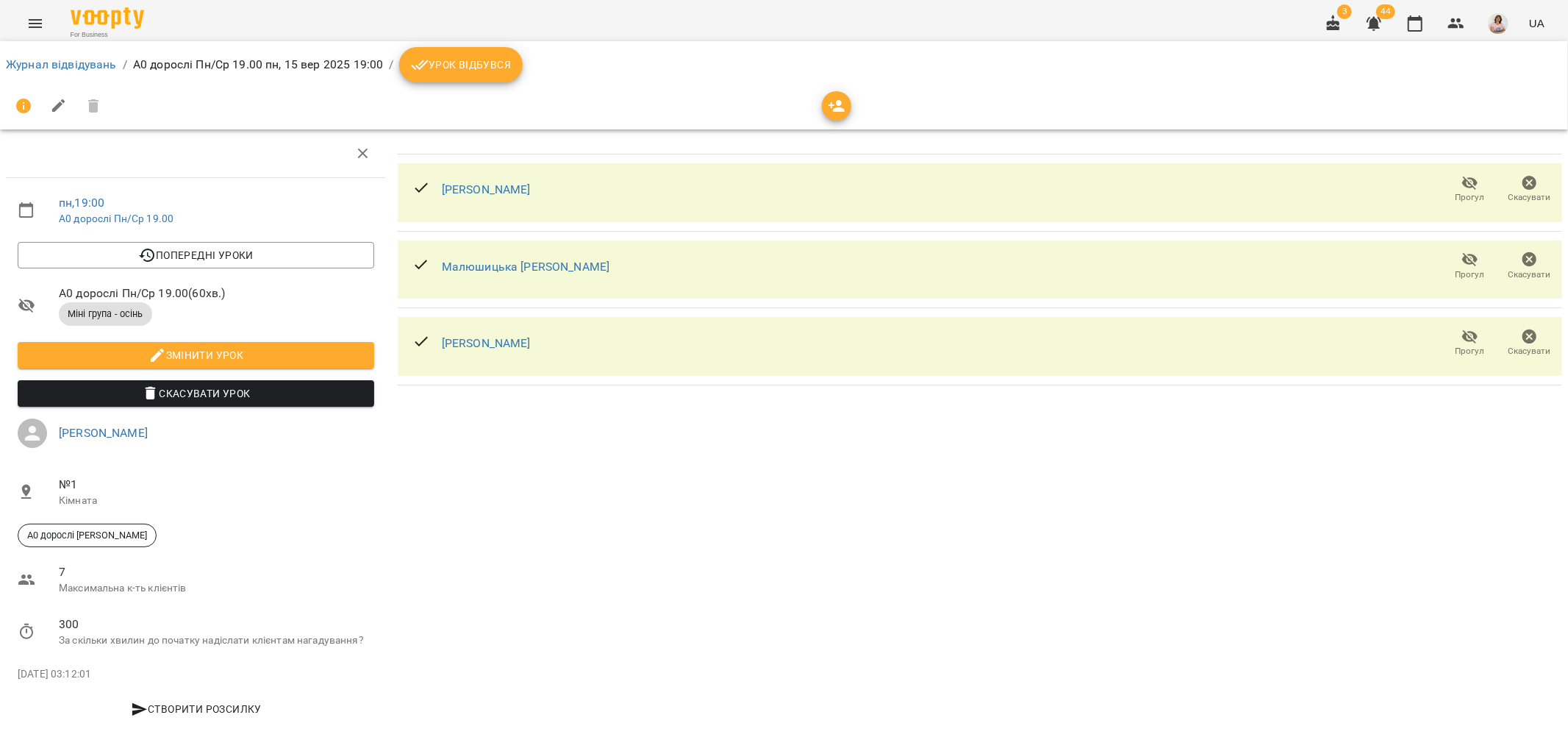
click at [1469, 185] on span "Прогул" at bounding box center [1470, 189] width 42 height 29
click at [475, 61] on span "Урок відбувся" at bounding box center [461, 65] width 100 height 18
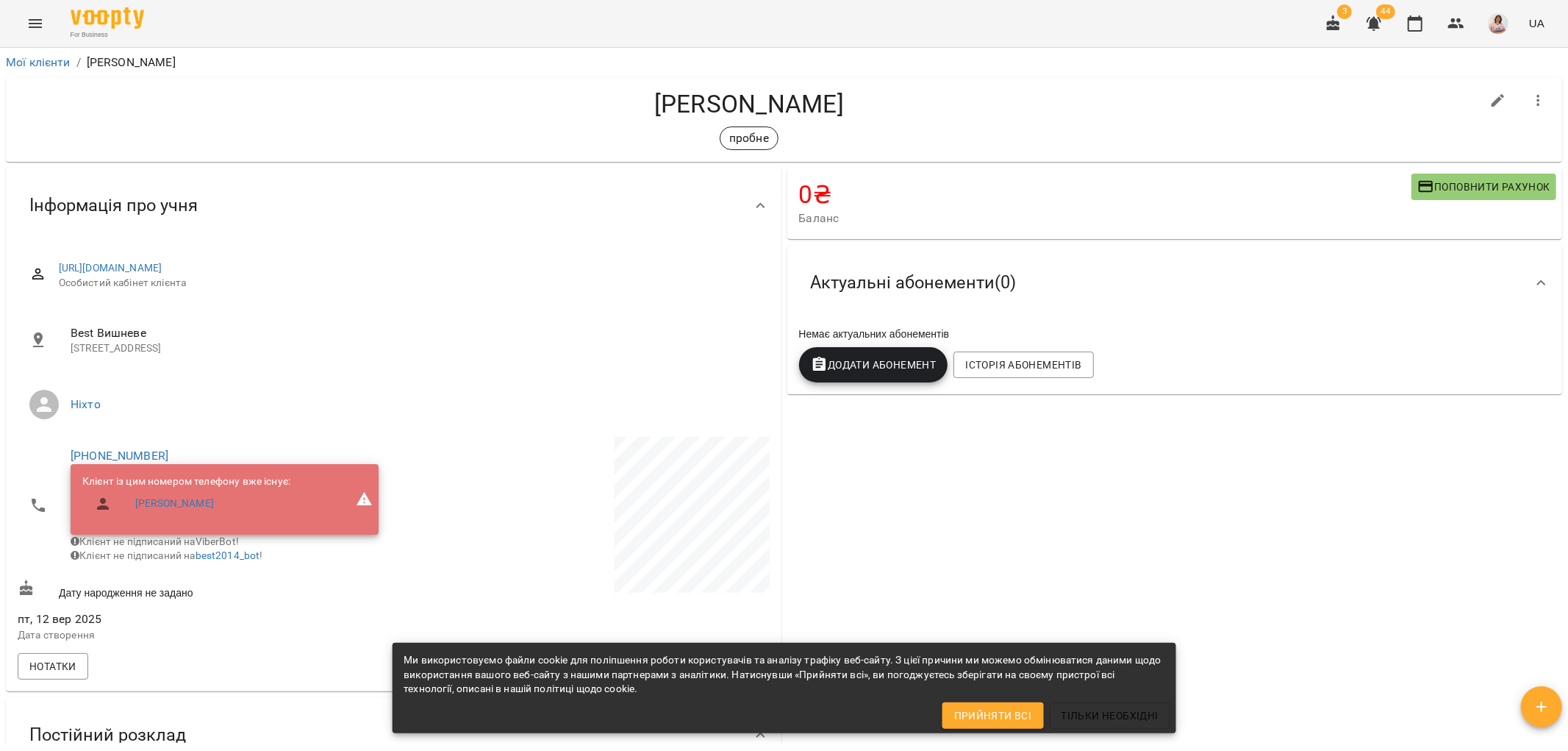
click at [1471, 186] on span "Поповнити рахунок" at bounding box center [1484, 187] width 133 height 18
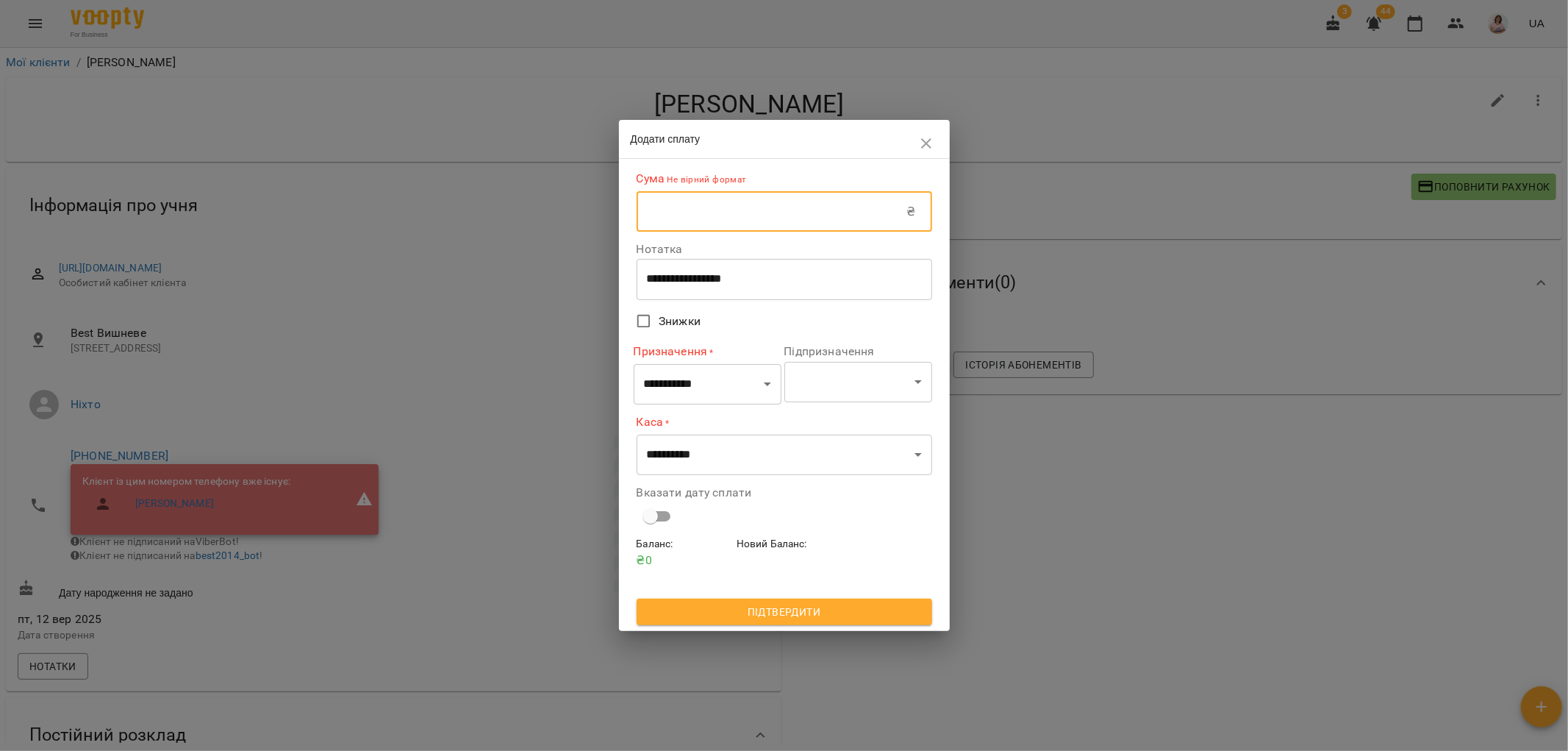
click at [714, 217] on input "text" at bounding box center [772, 211] width 270 height 41
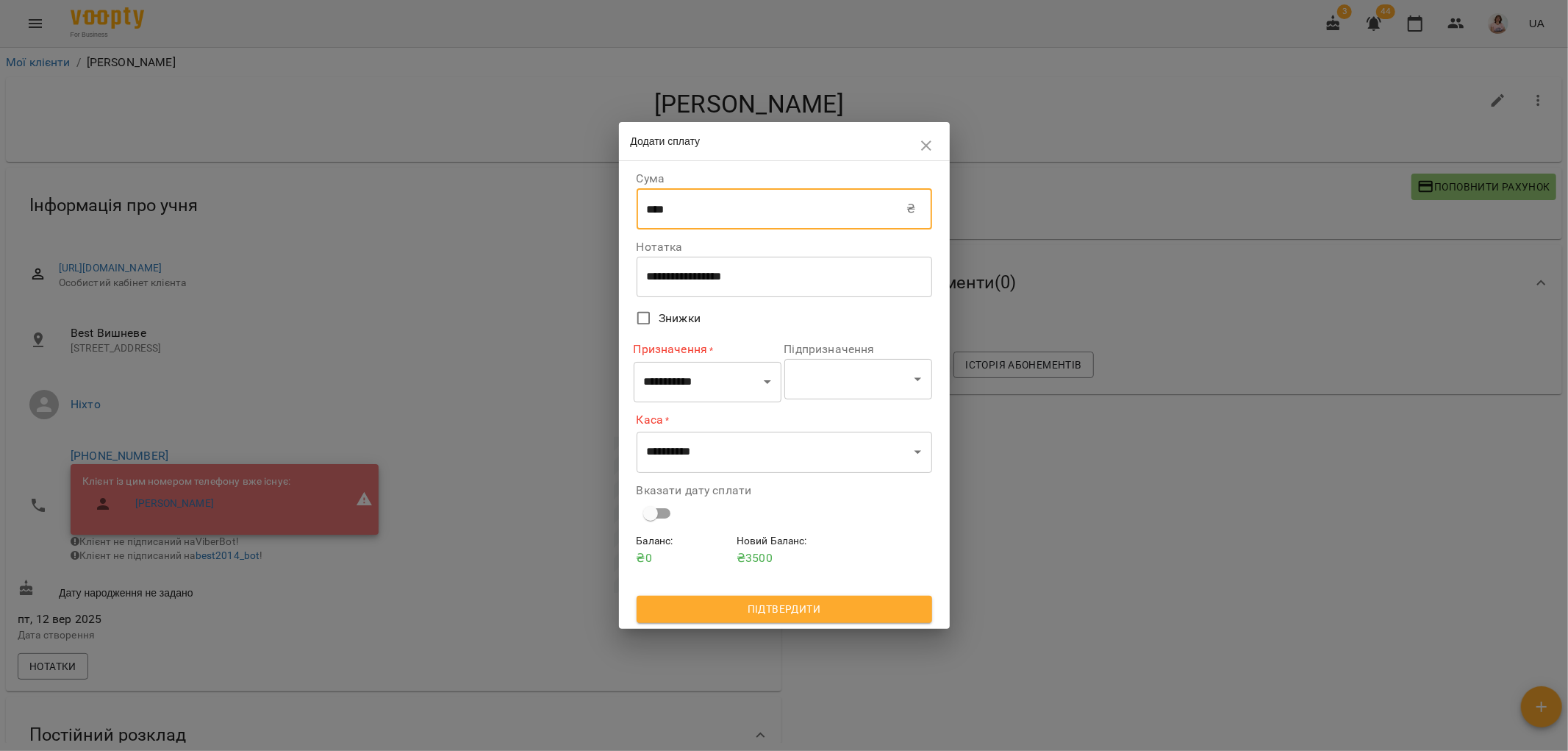
type input "****"
click at [708, 388] on select "**********" at bounding box center [708, 382] width 148 height 41
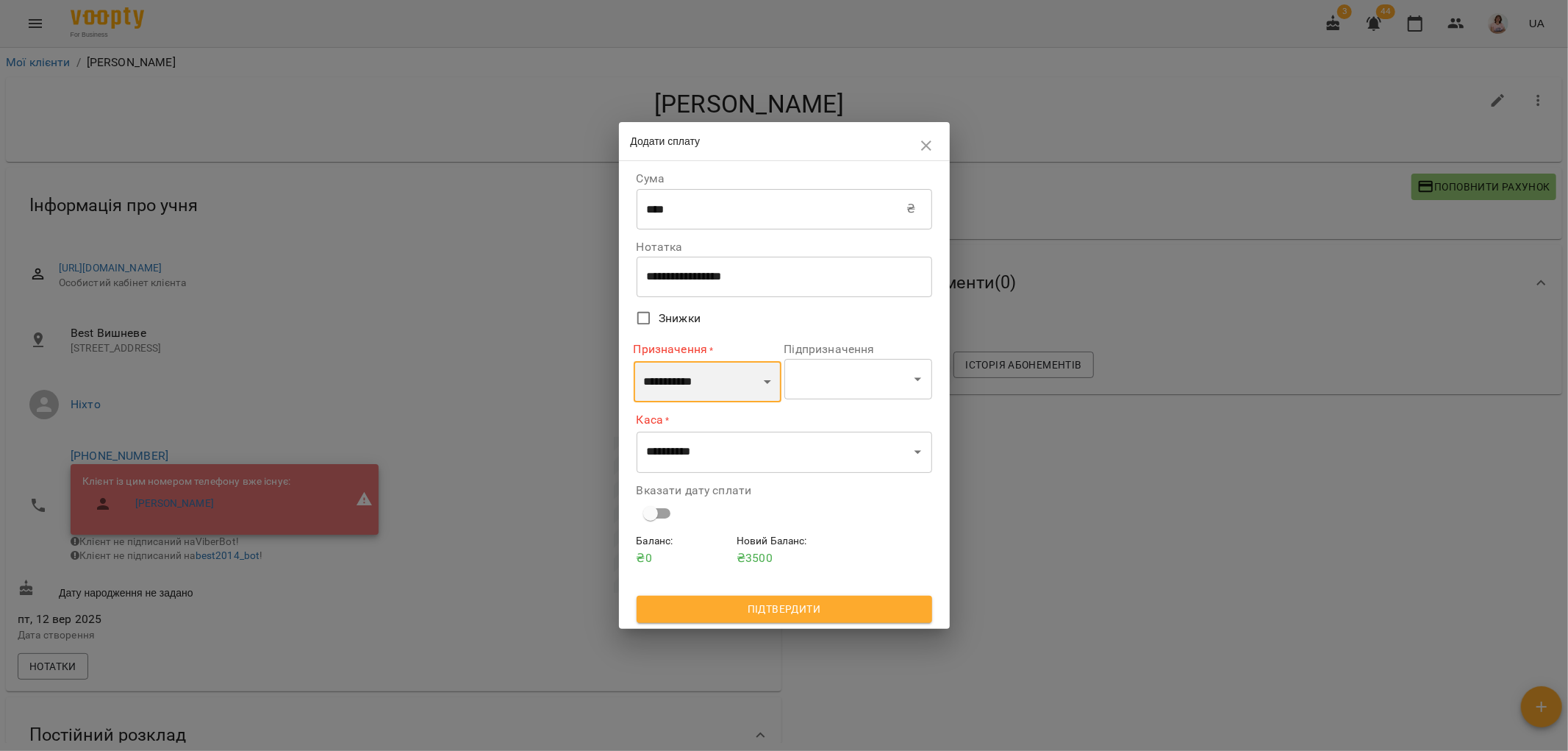
select select "*********"
click at [634, 361] on select "**********" at bounding box center [708, 382] width 148 height 41
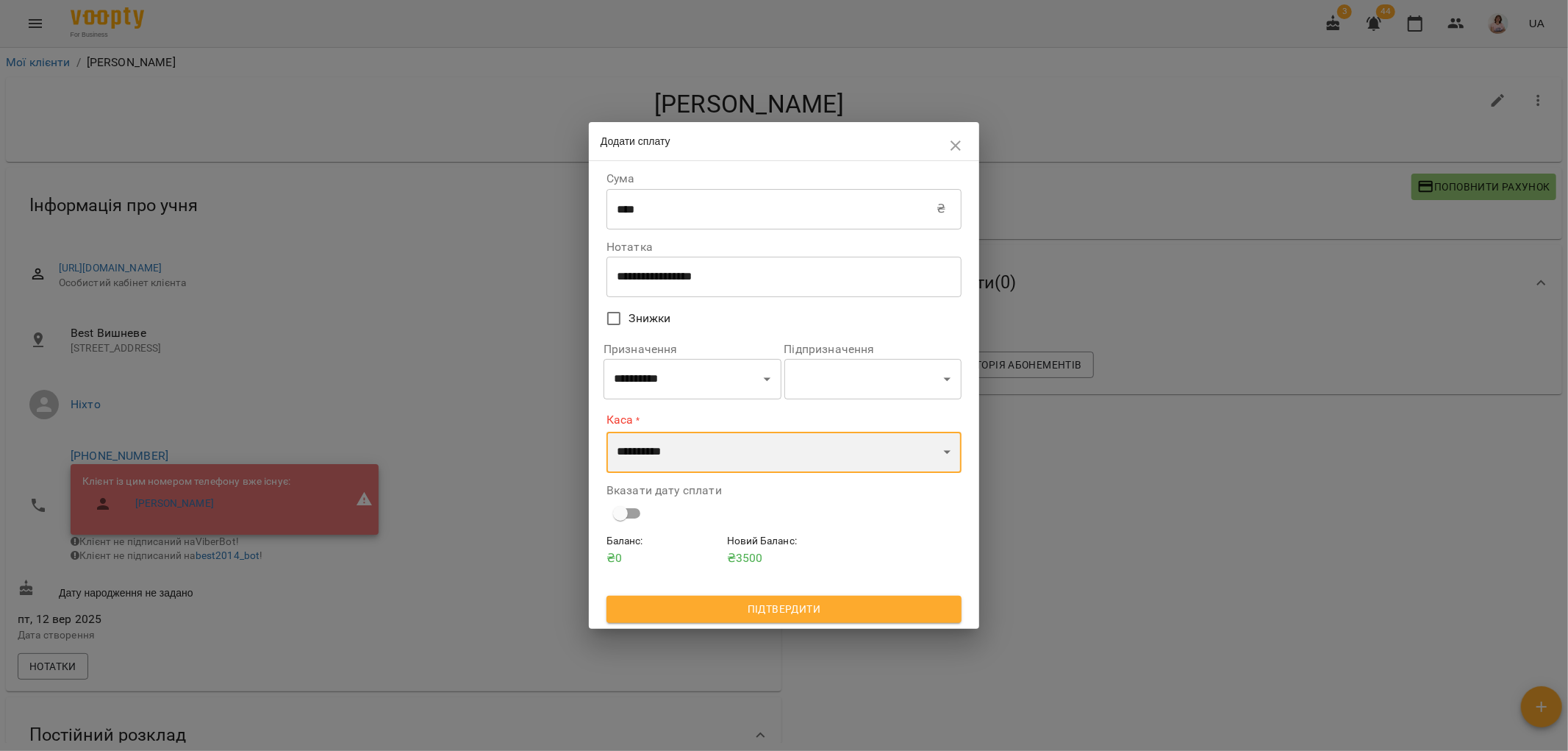
click at [708, 451] on select "**********" at bounding box center [784, 452] width 355 height 41
select select "**********"
click at [607, 432] on select "**********" at bounding box center [784, 452] width 355 height 41
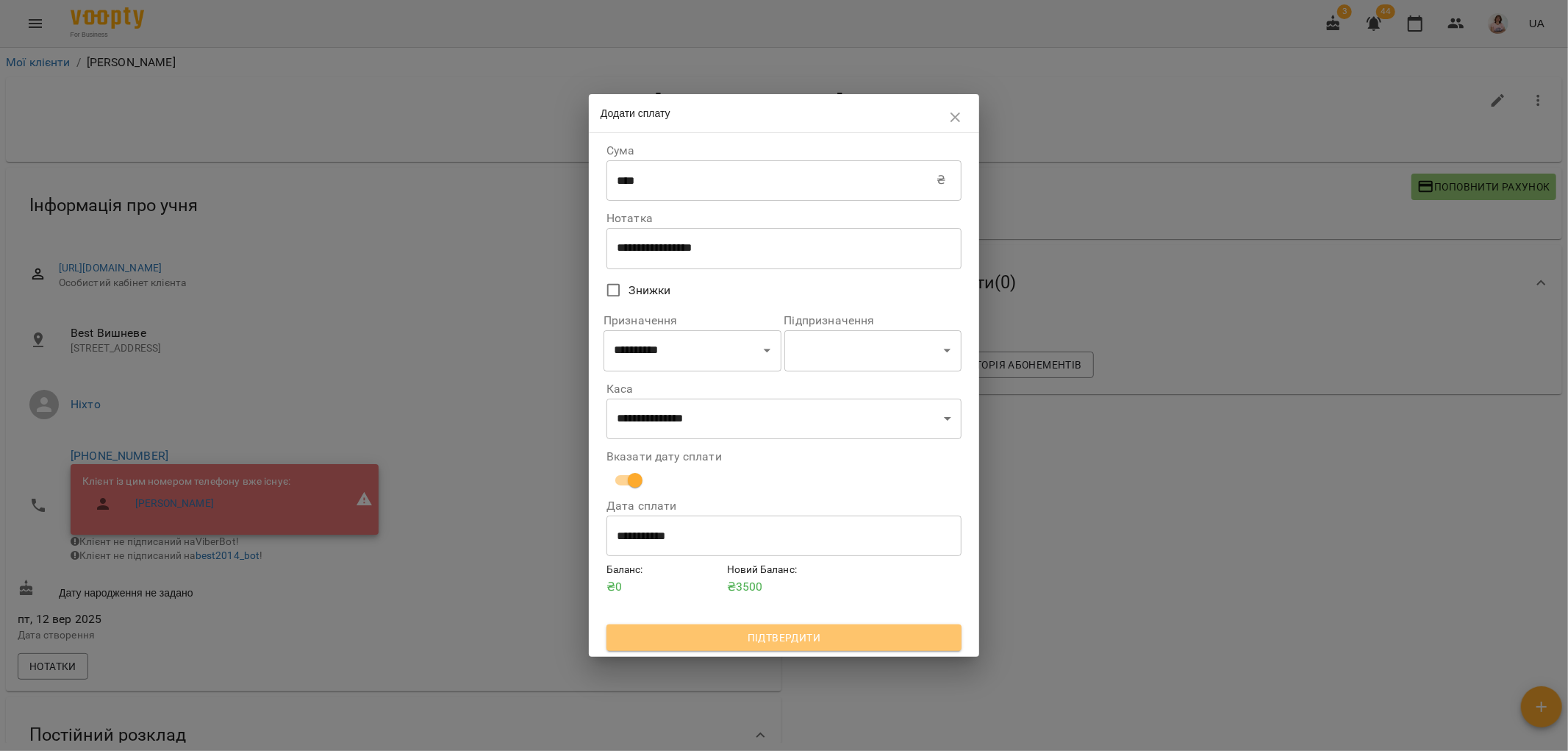
click at [835, 637] on span "Підтвердити" at bounding box center [784, 637] width 332 height 18
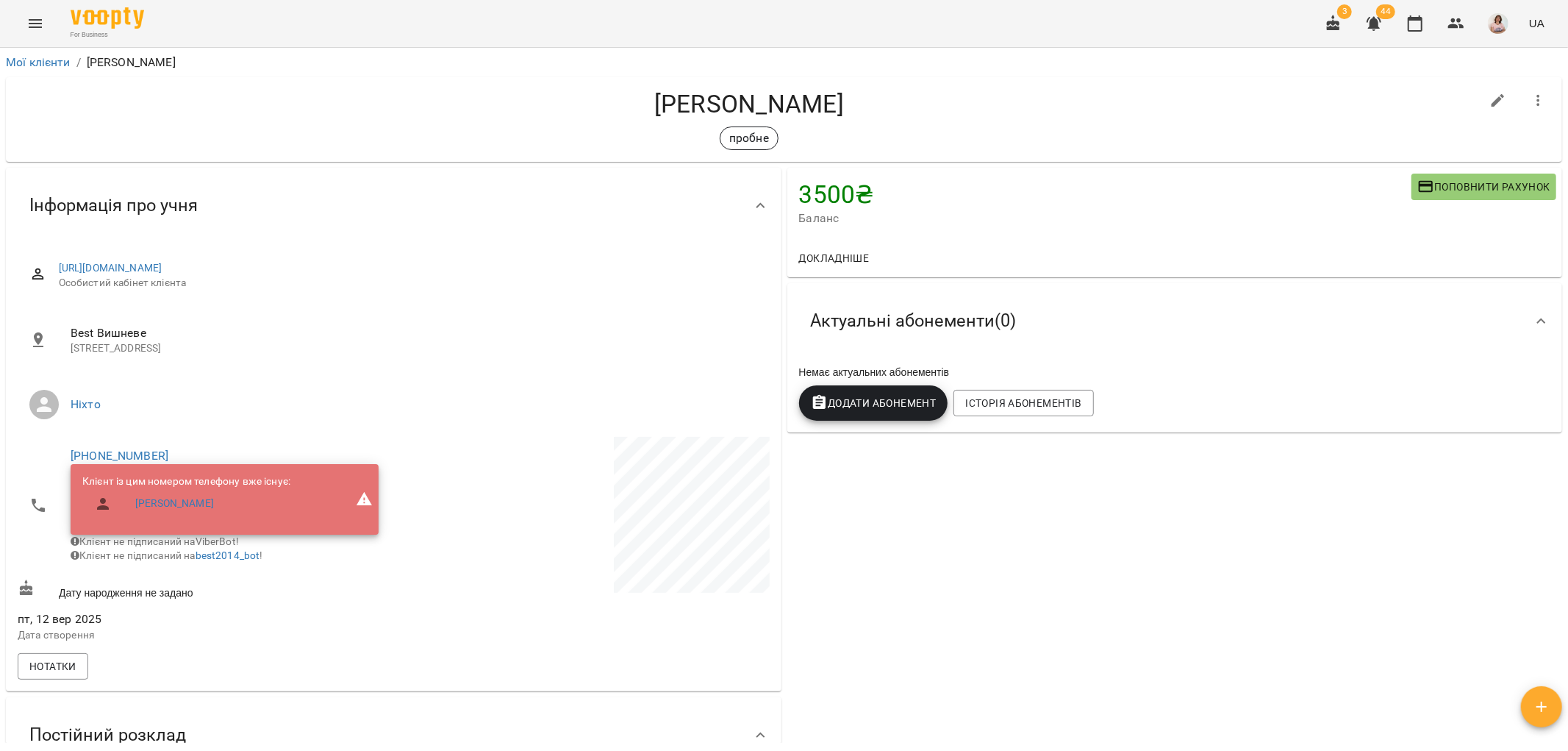
click at [1490, 99] on icon "button" at bounding box center [1499, 101] width 18 height 18
select select "**"
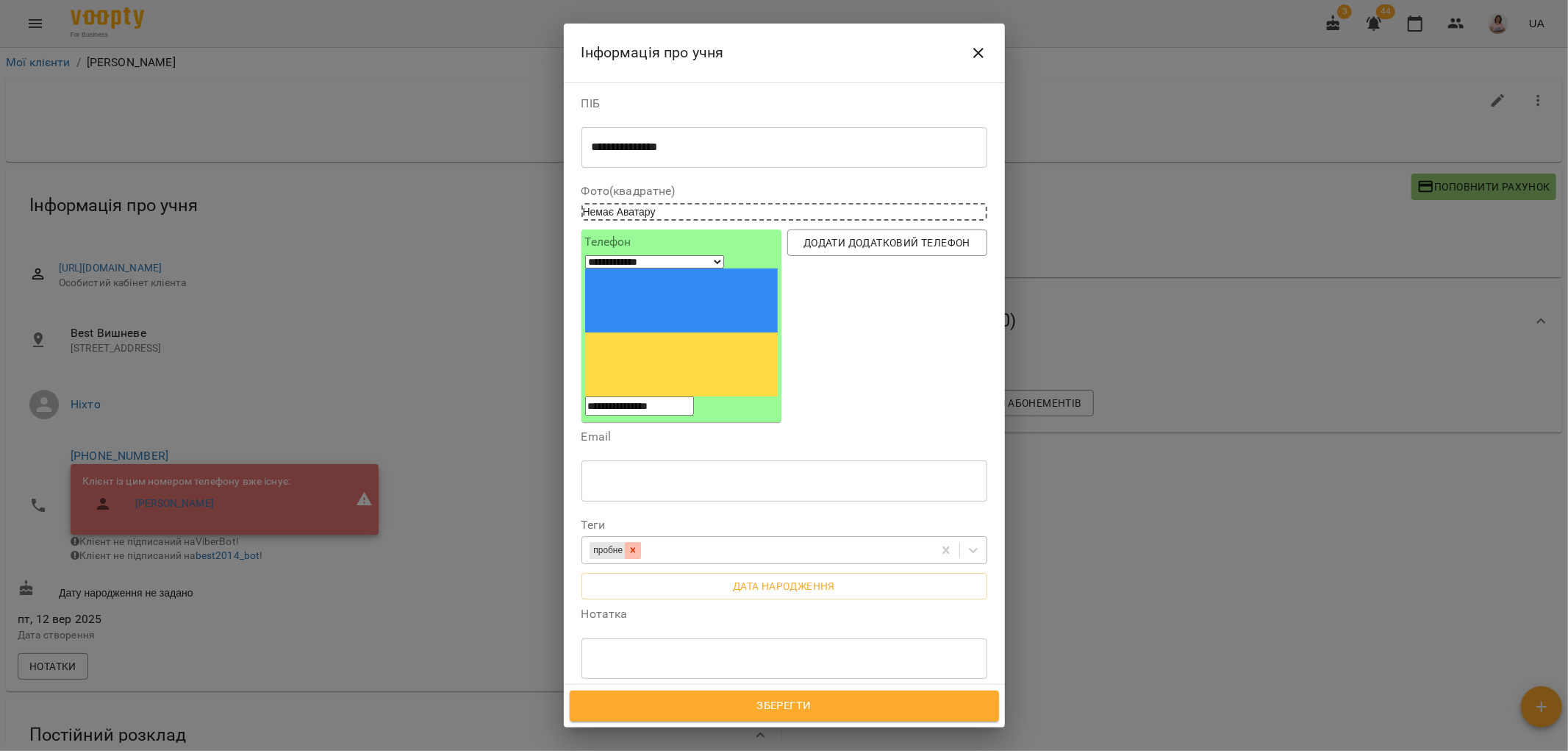
click at [636, 548] on icon at bounding box center [633, 550] width 5 height 5
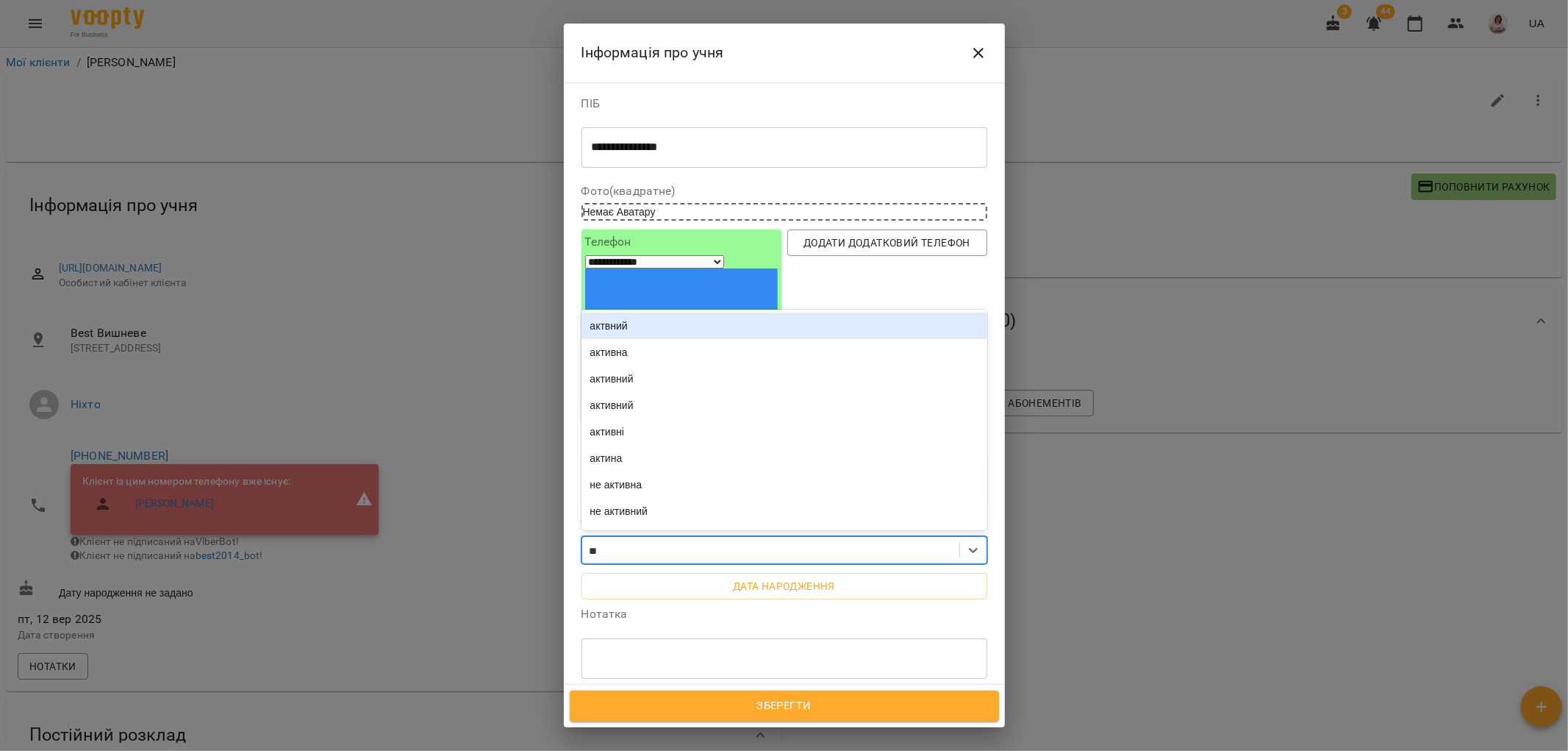
type input "***"
click at [630, 312] on div "актвний" at bounding box center [784, 325] width 406 height 26
type input "**"
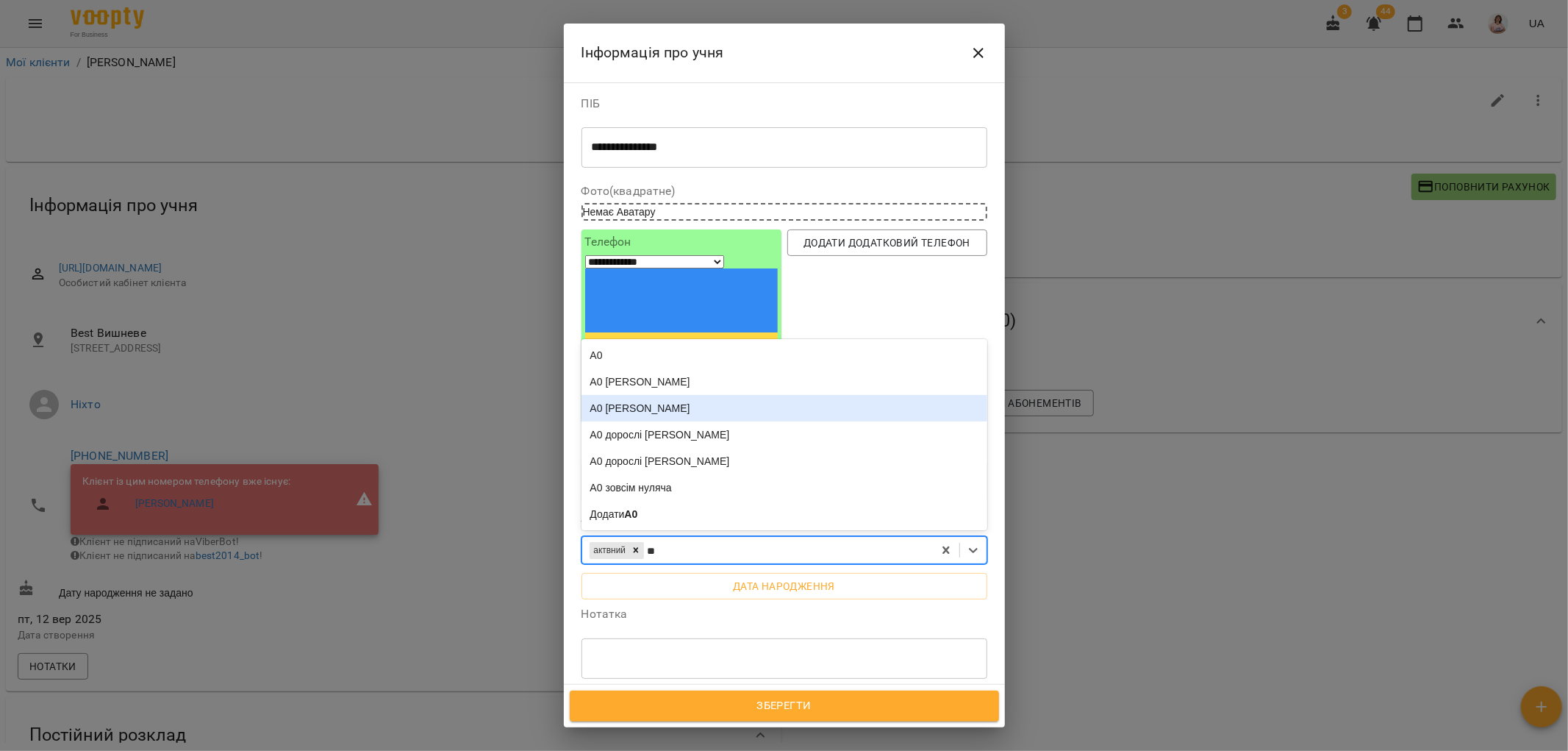
click at [682, 395] on div "А0 [PERSON_NAME]" at bounding box center [784, 407] width 406 height 26
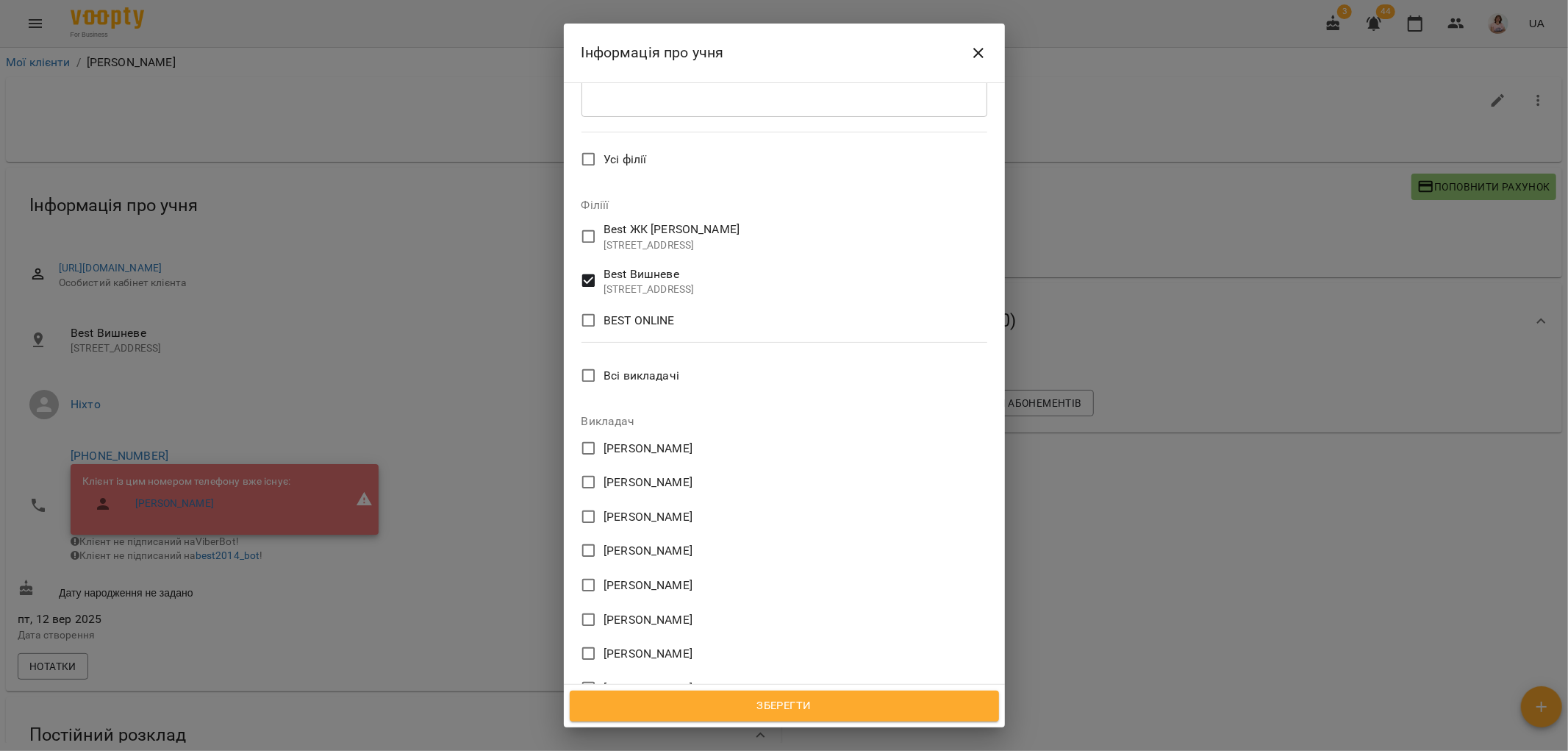
scroll to position [899, 0]
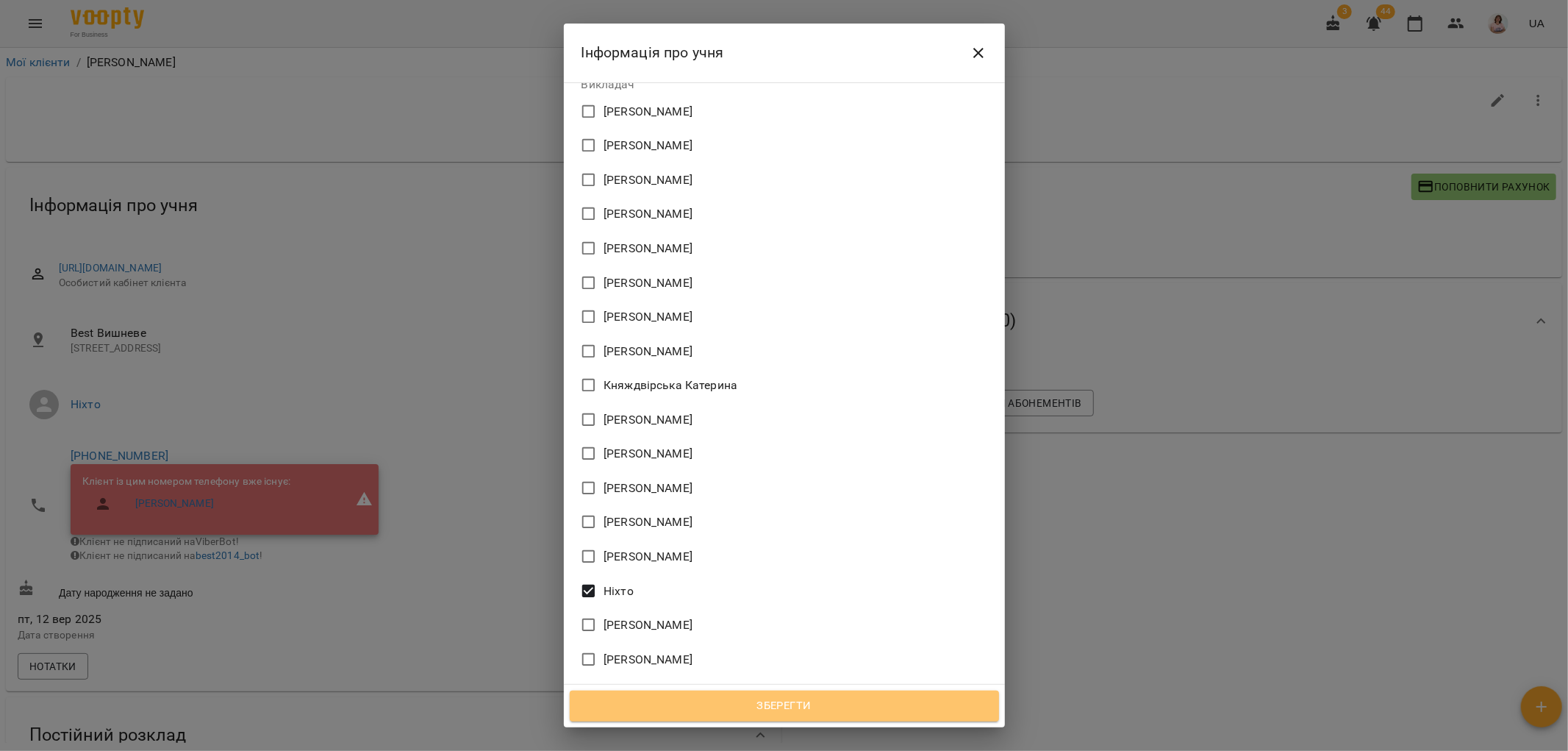
click at [803, 707] on span "Зберегти" at bounding box center [785, 706] width 397 height 20
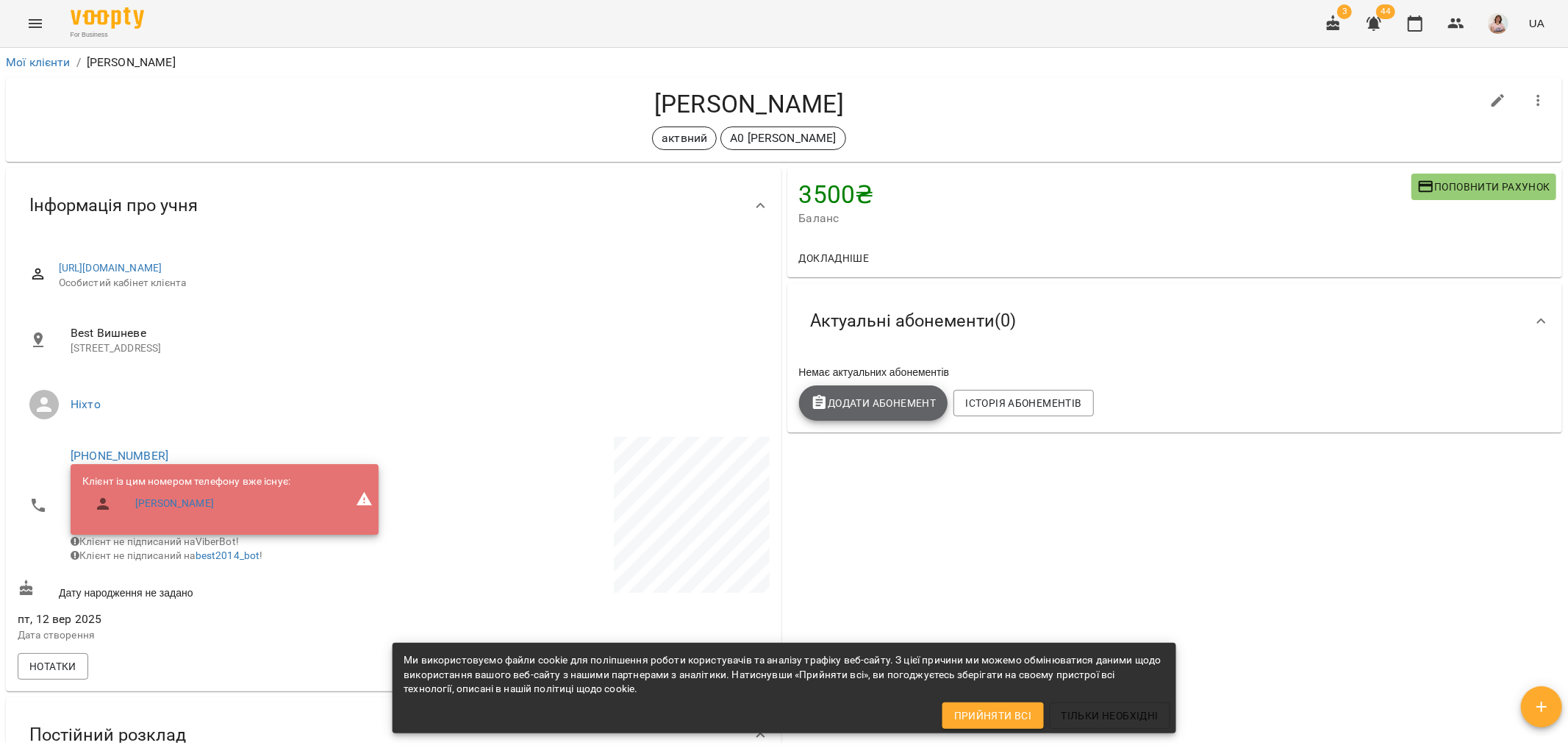
click at [861, 403] on span "Додати Абонемент" at bounding box center [874, 403] width 125 height 18
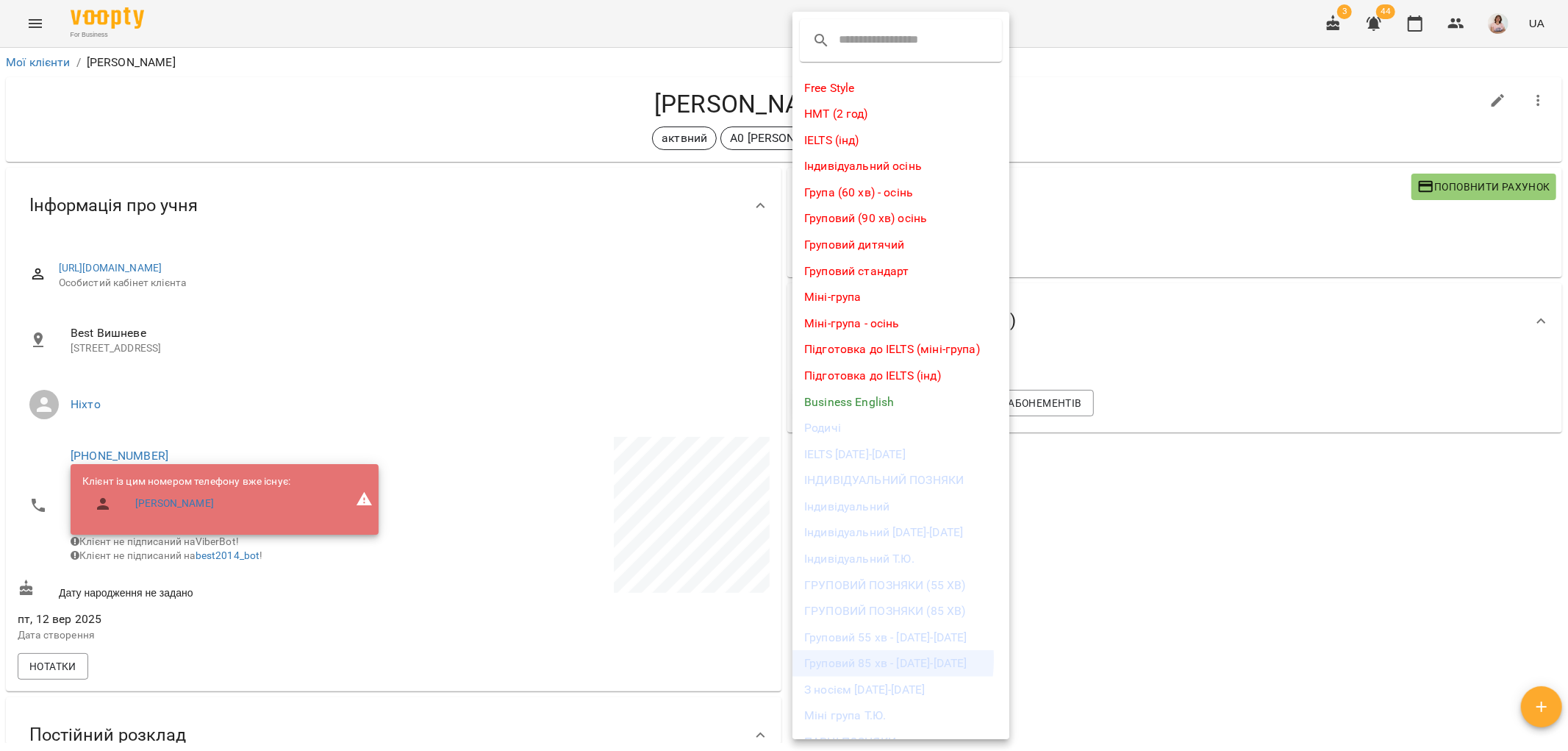
click at [843, 658] on li "Груповий 85 хв - [DATE]-[DATE]" at bounding box center [901, 663] width 217 height 26
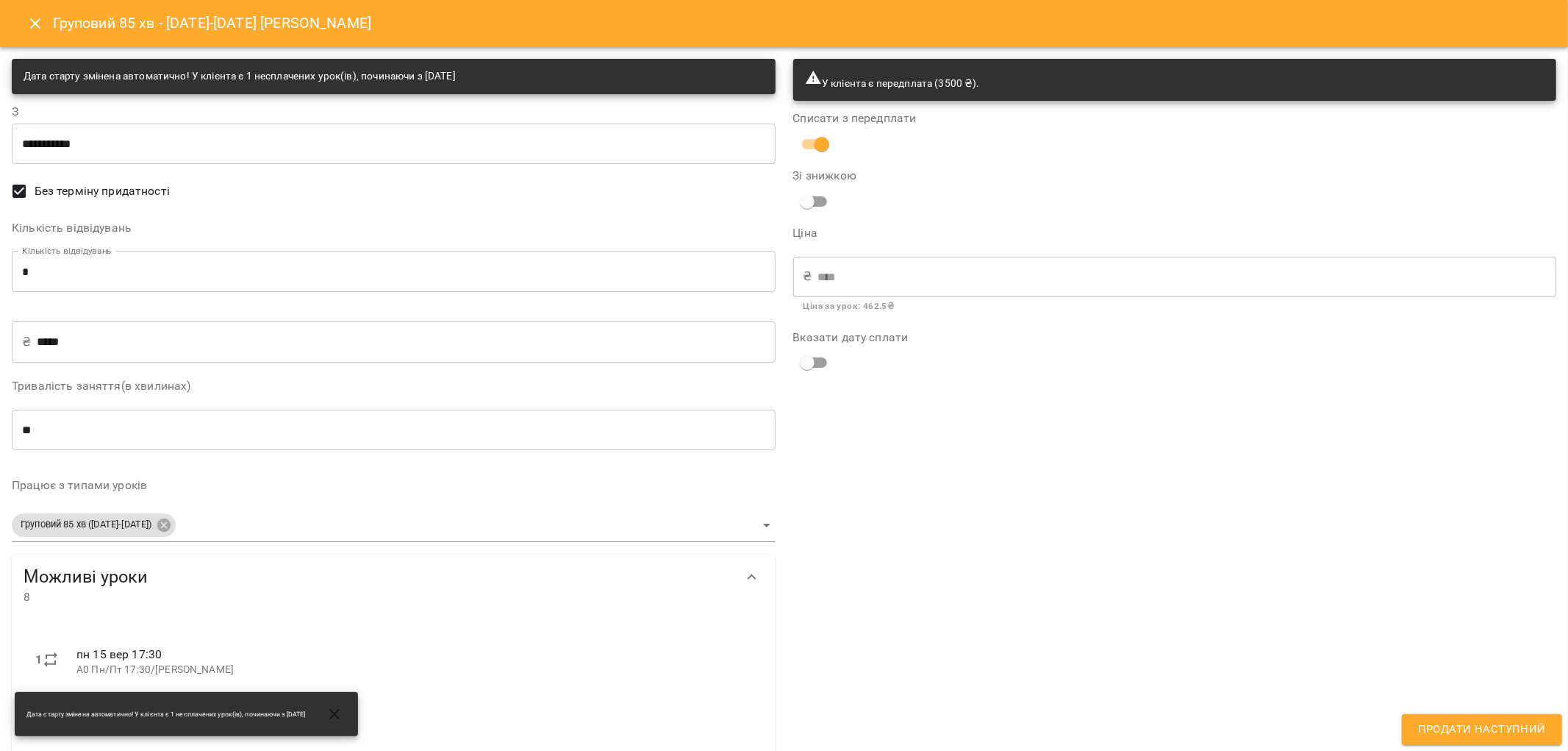
click at [646, 360] on input "*****" at bounding box center [406, 342] width 738 height 41
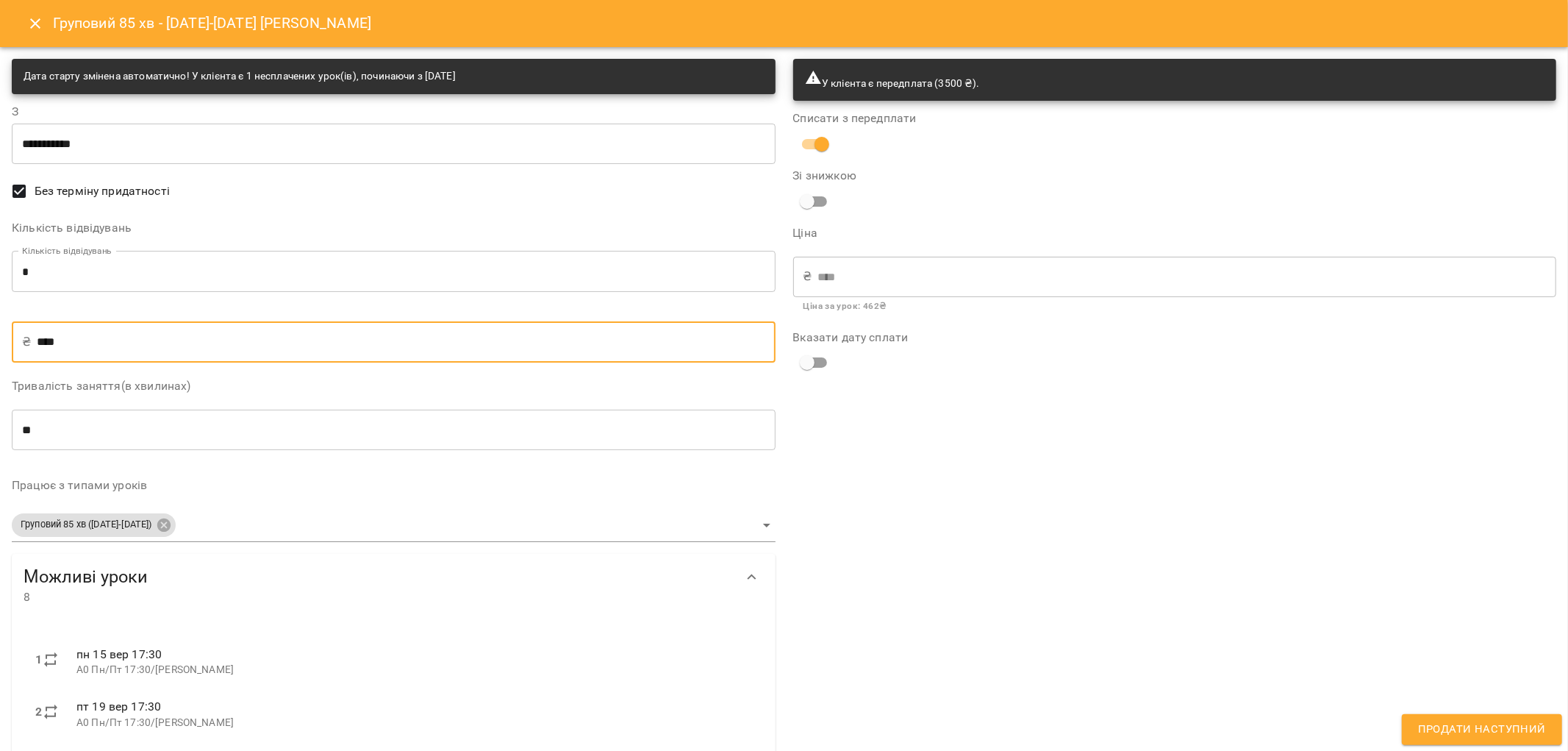
type input "****"
type input "**"
type input "***"
type input "*"
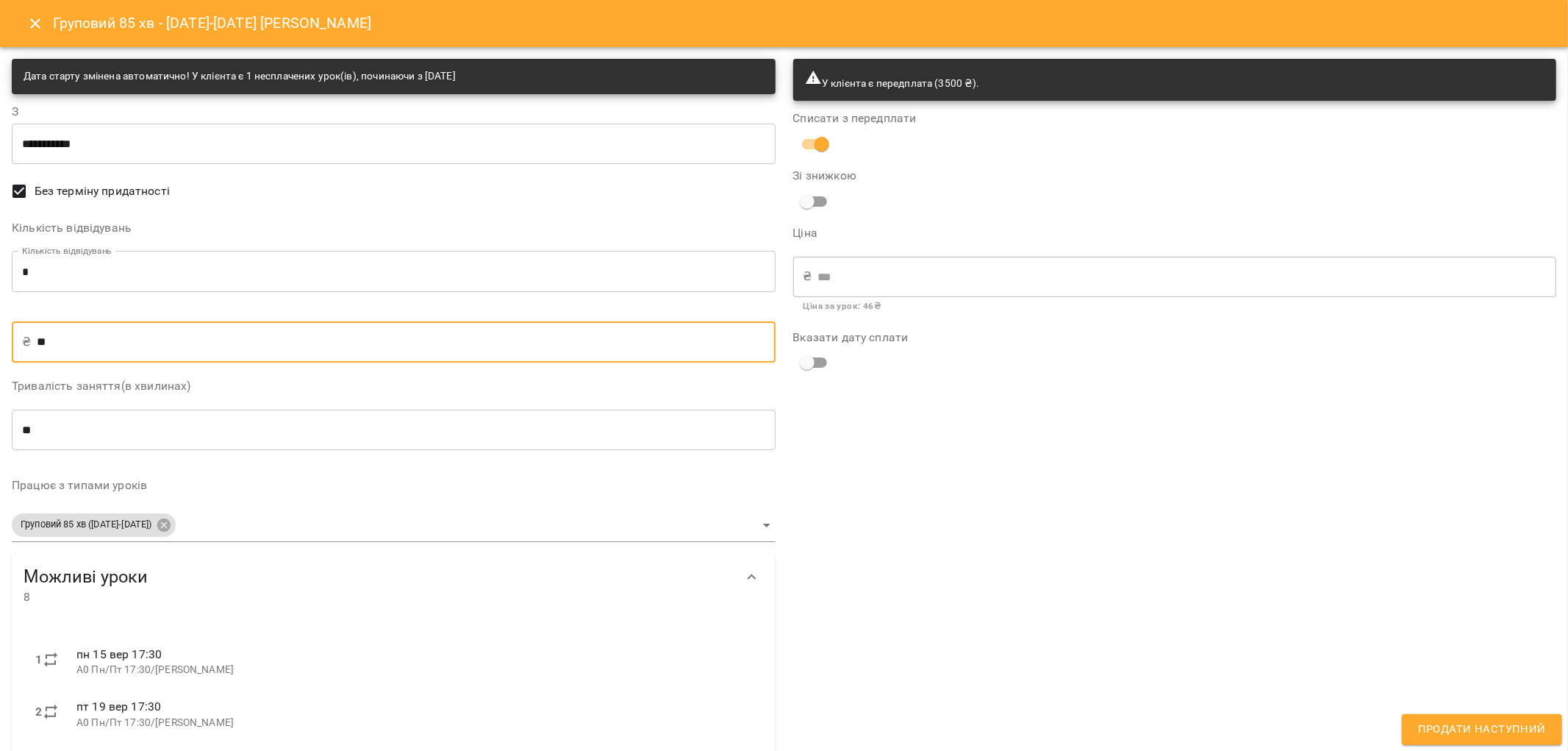
type input "**"
type input "*"
type input "**"
type input "******"
type input "****"
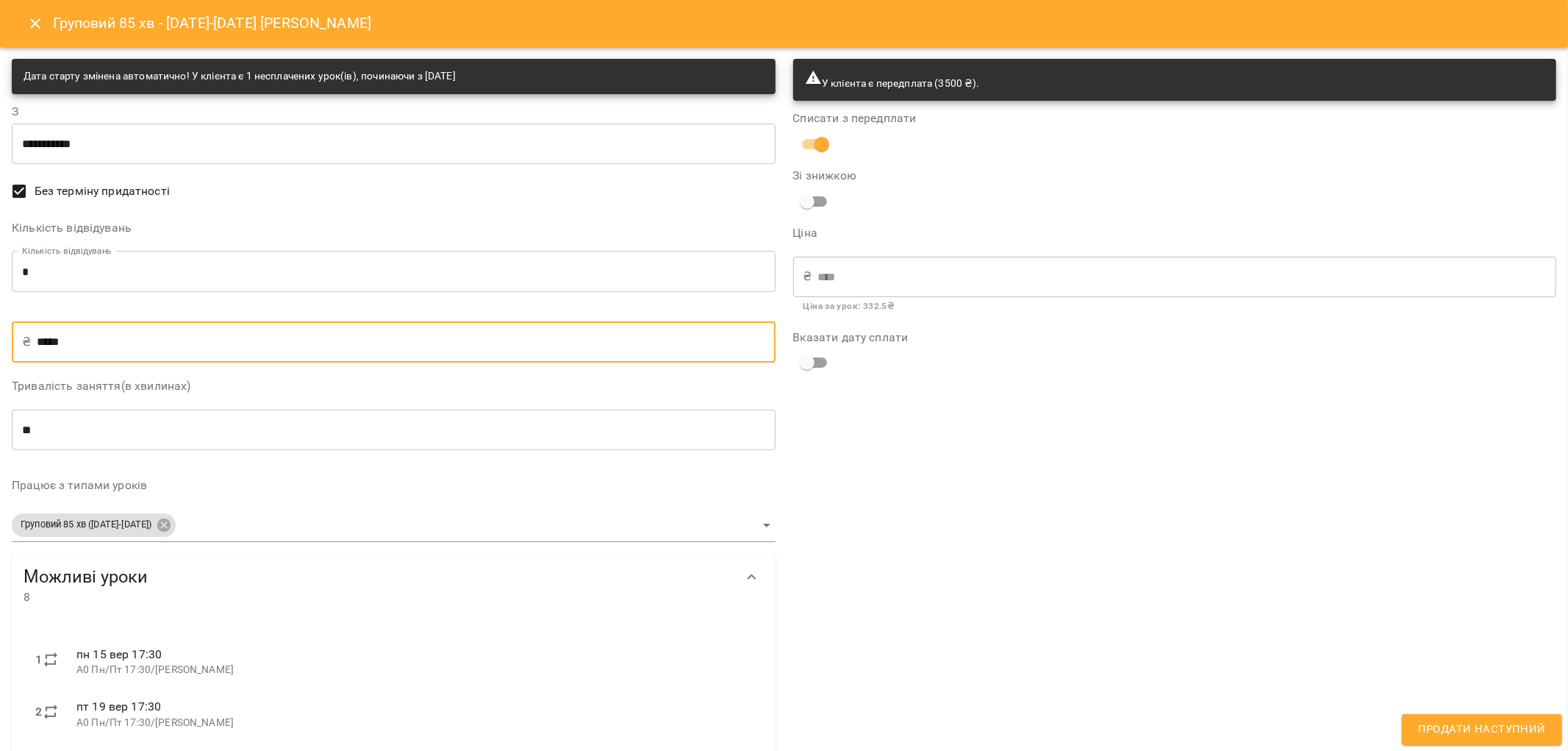
type input "****"
type input "**"
type input "***"
type input "*"
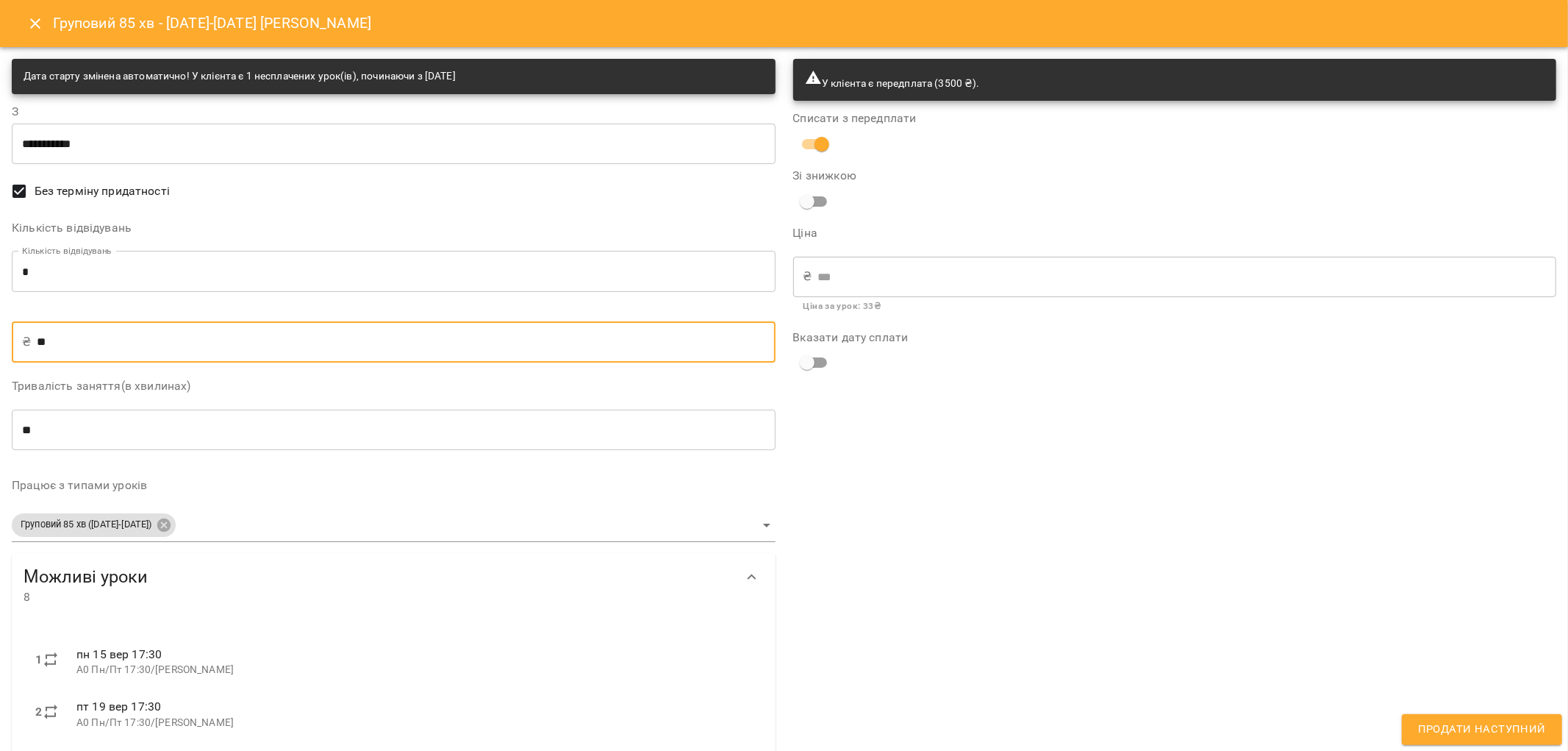
type input "**"
type input "*"
type input "**"
type input "***"
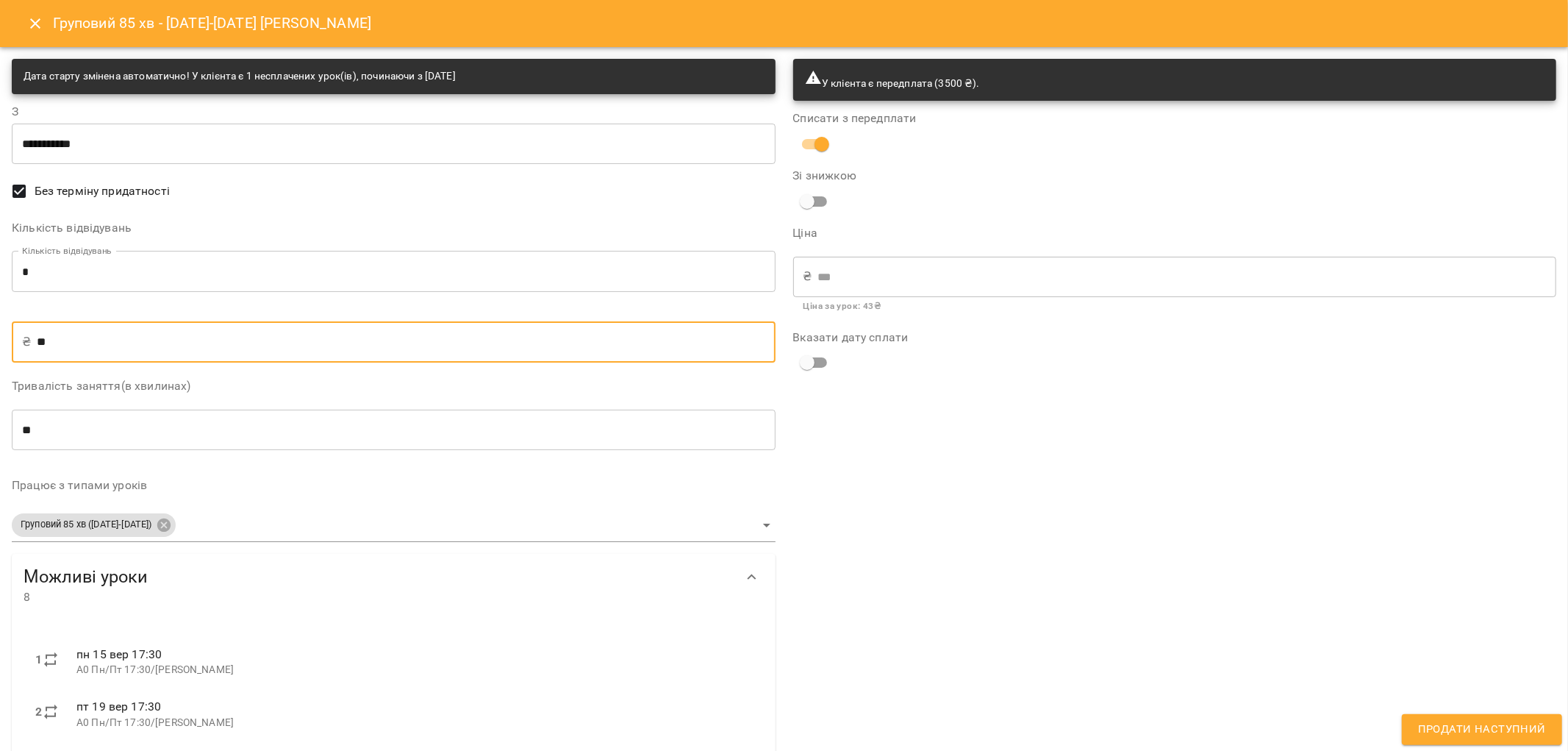
type input "******"
type input "****"
click at [1483, 725] on span "Продати наступний" at bounding box center [1482, 729] width 128 height 20
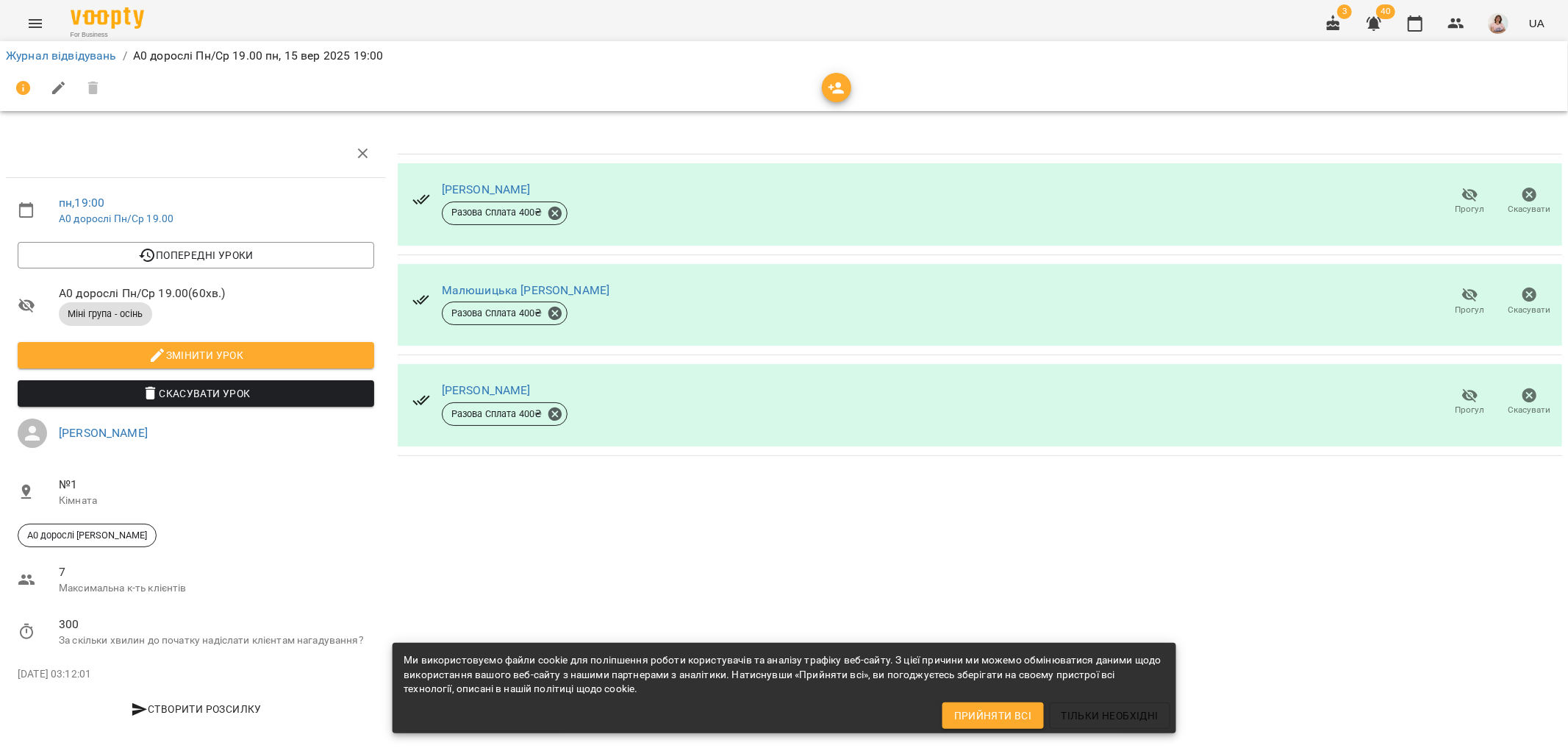
click at [1461, 200] on icon "button" at bounding box center [1470, 195] width 18 height 18
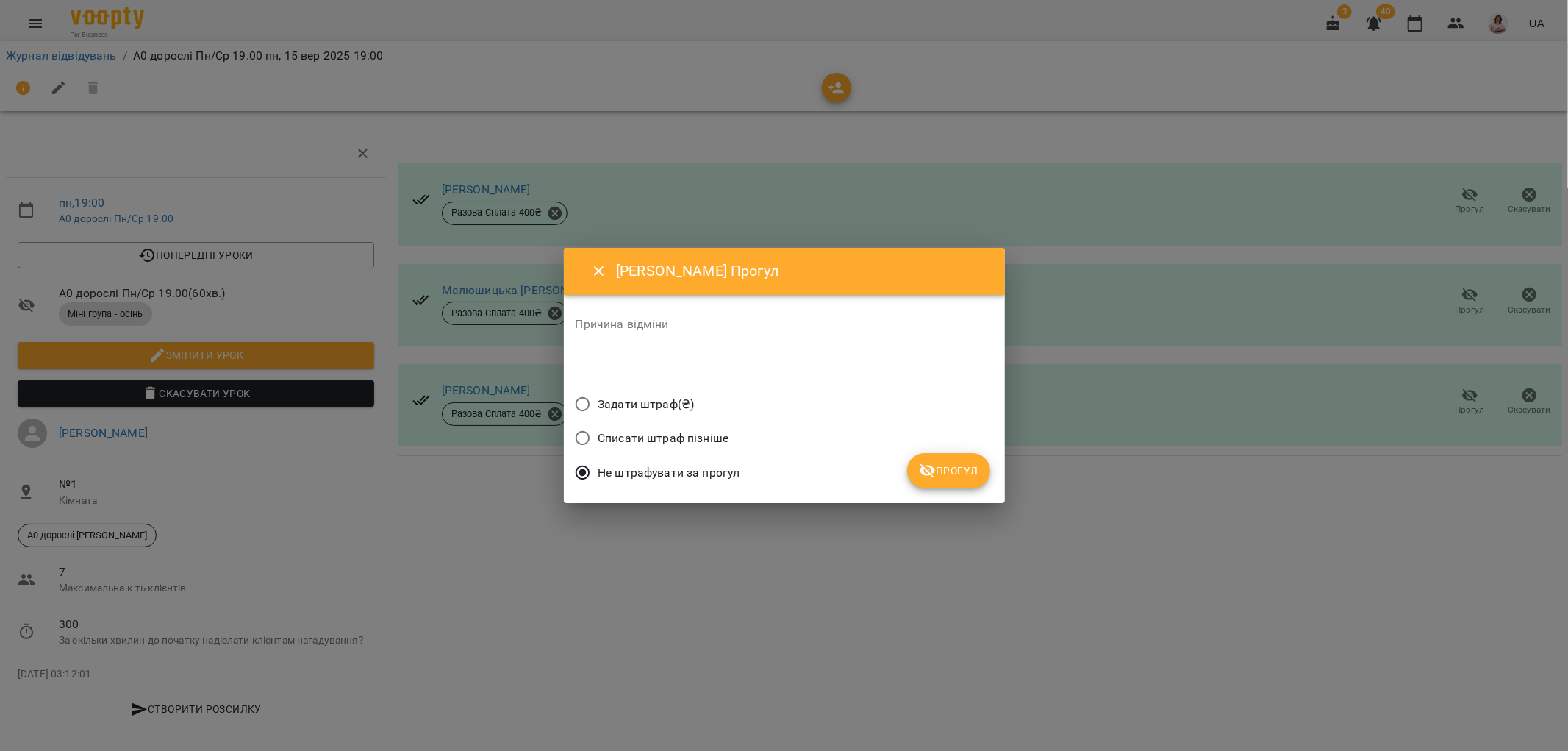
click at [623, 356] on textarea at bounding box center [784, 359] width 418 height 14
type textarea "********"
click at [952, 464] on span "Прогул" at bounding box center [948, 471] width 60 height 18
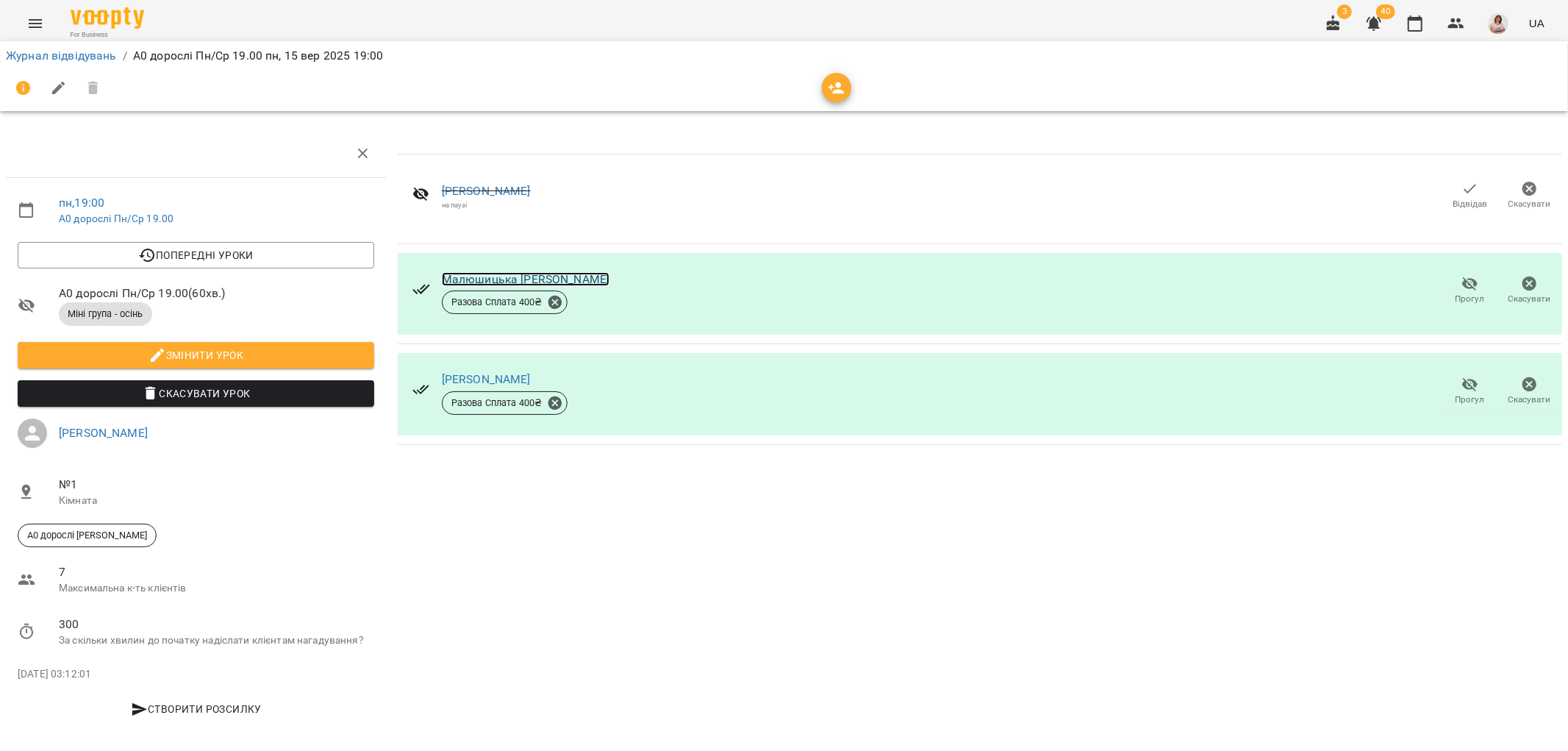
click at [498, 282] on link "Малюшицька [PERSON_NAME]" at bounding box center [526, 279] width 168 height 14
click at [530, 376] on link "[PERSON_NAME]" at bounding box center [485, 379] width 89 height 14
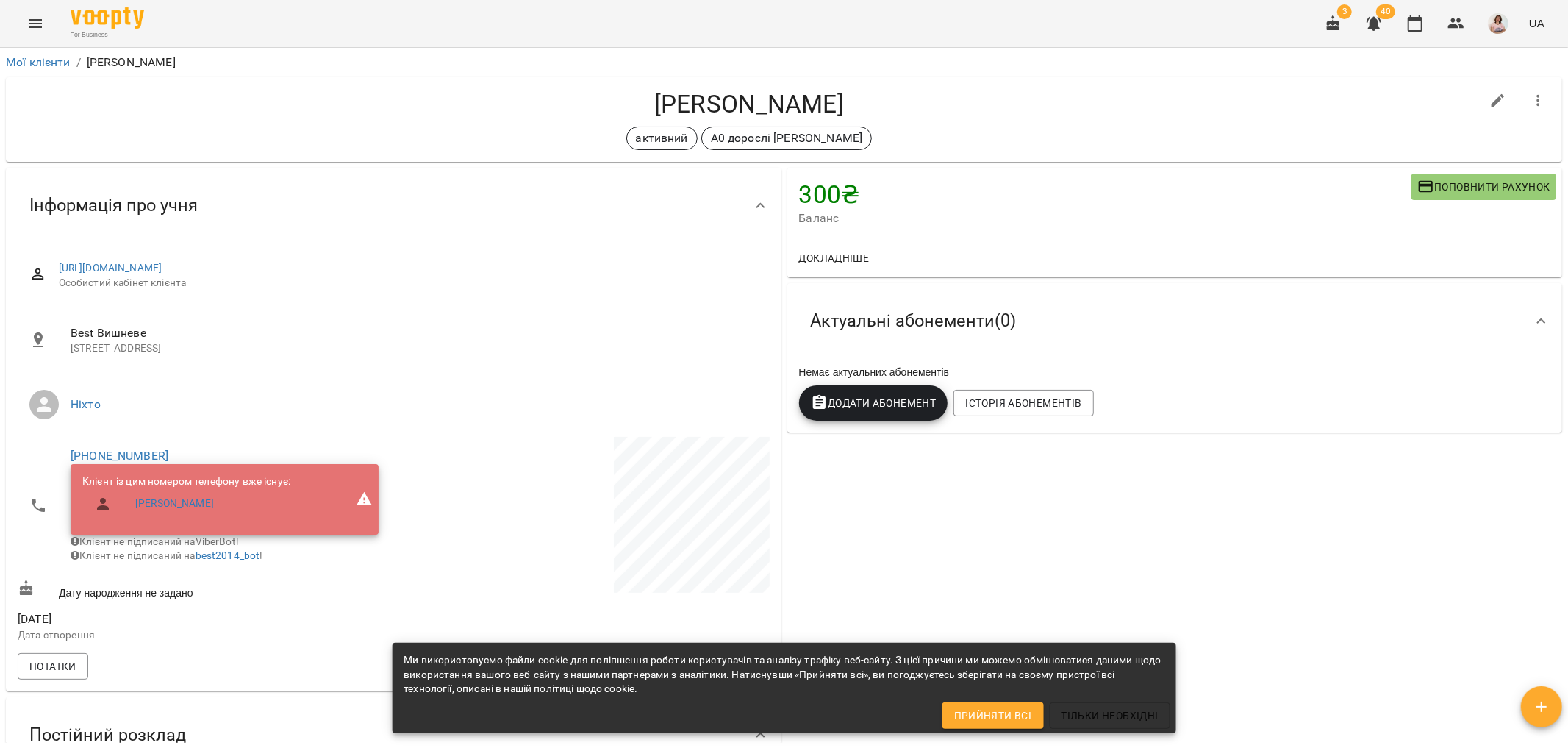
click at [32, 23] on icon "Menu" at bounding box center [35, 23] width 14 height 9
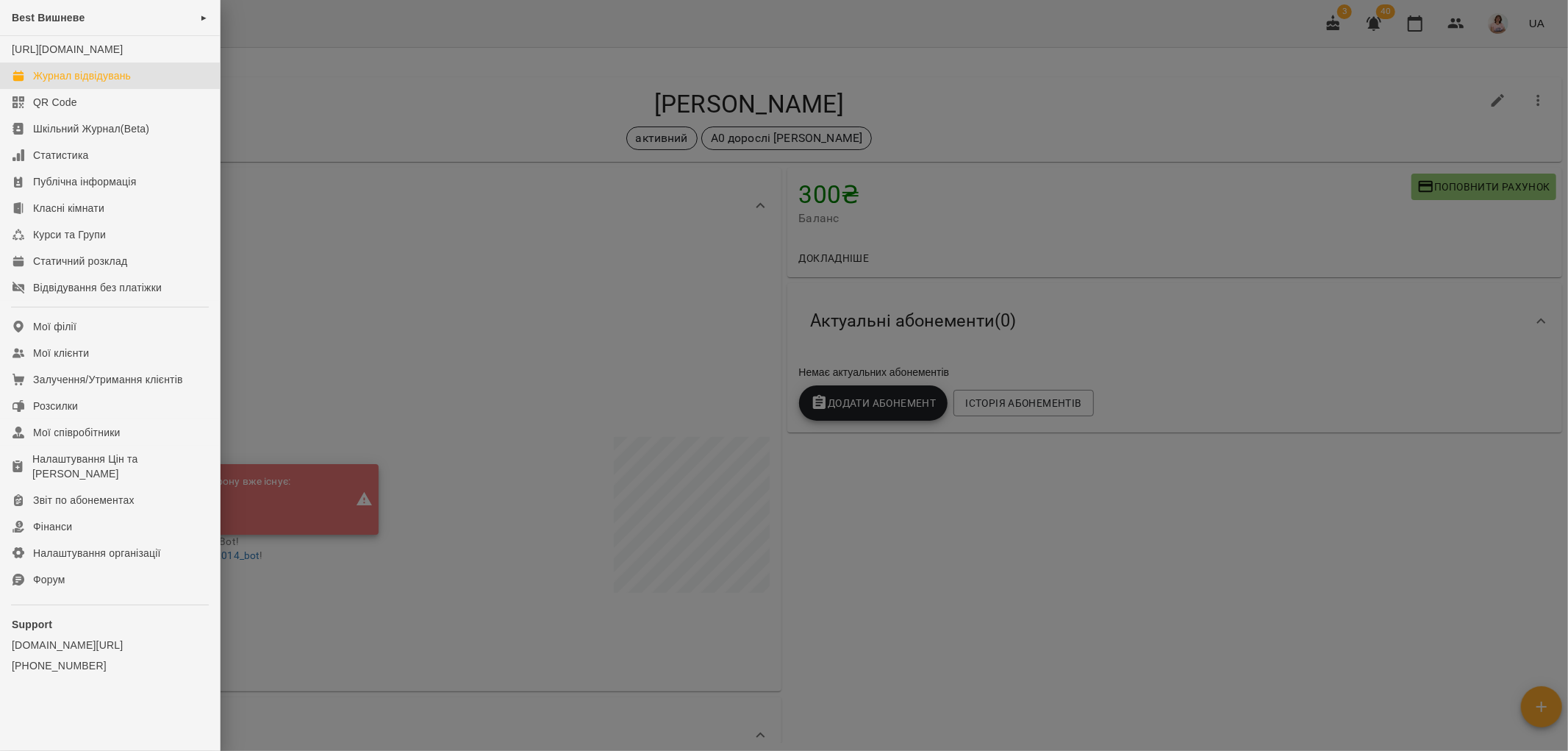
click at [75, 83] on div "Журнал відвідувань" at bounding box center [82, 75] width 98 height 15
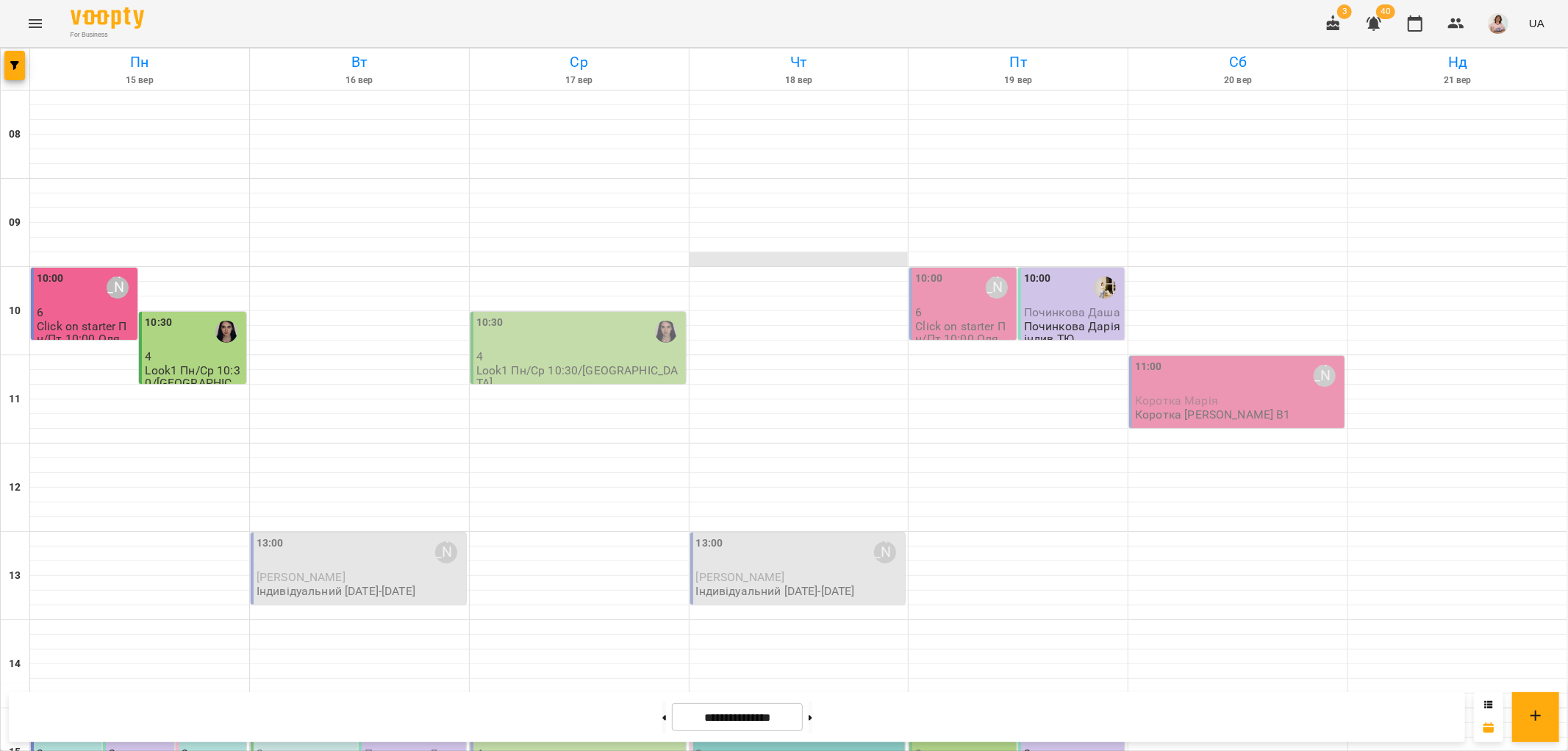
scroll to position [490, 0]
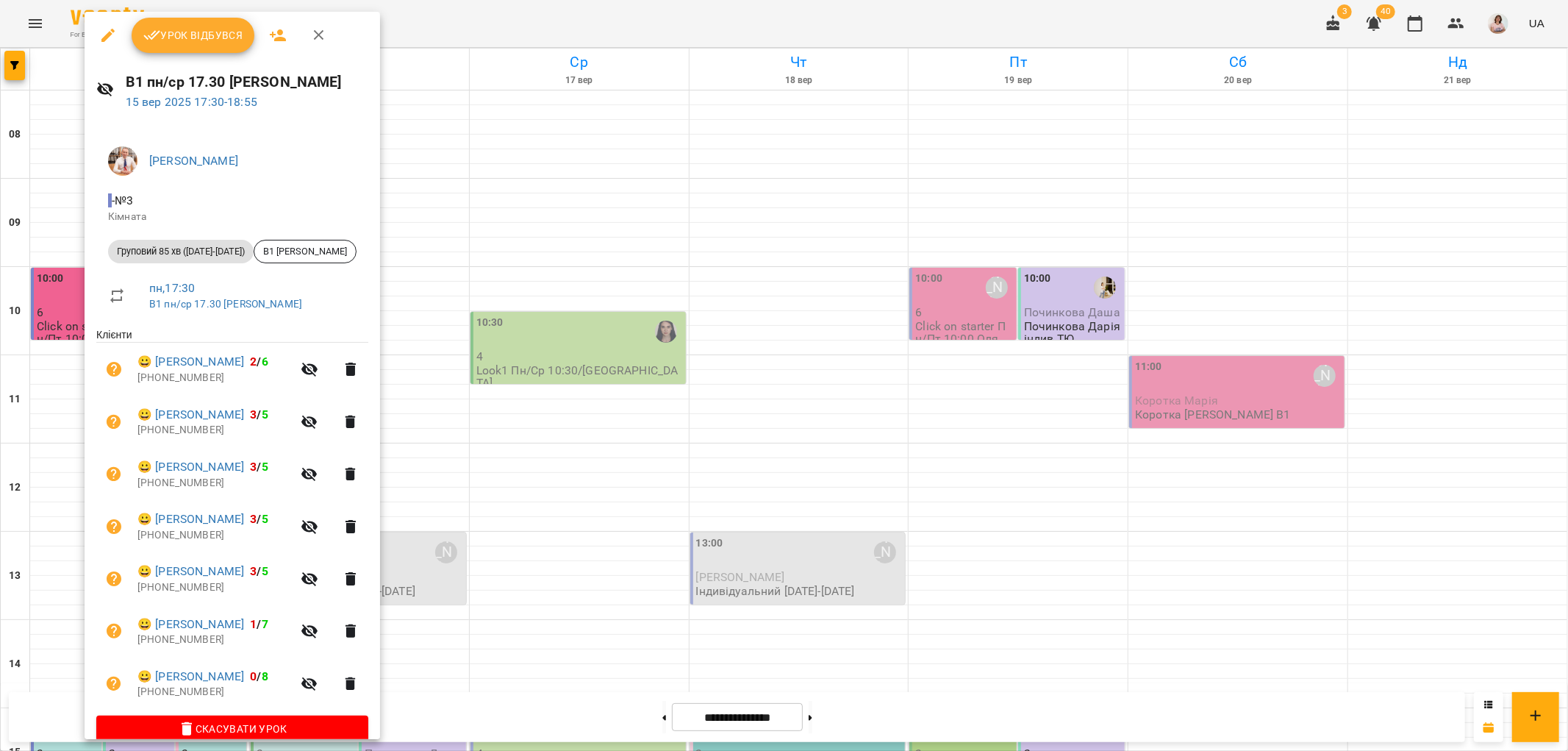
click at [181, 39] on span "Урок відбувся" at bounding box center [193, 35] width 100 height 18
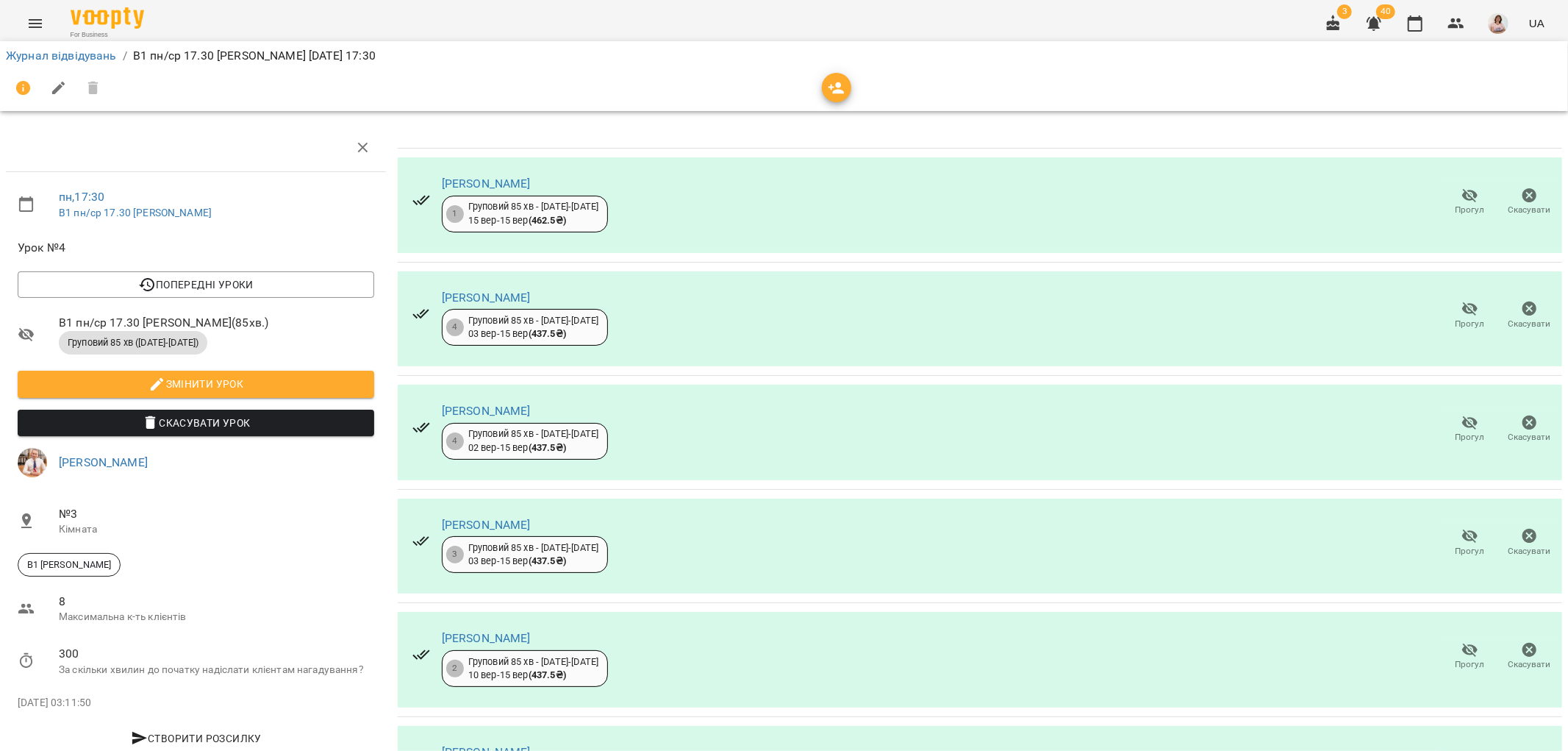
scroll to position [223, 0]
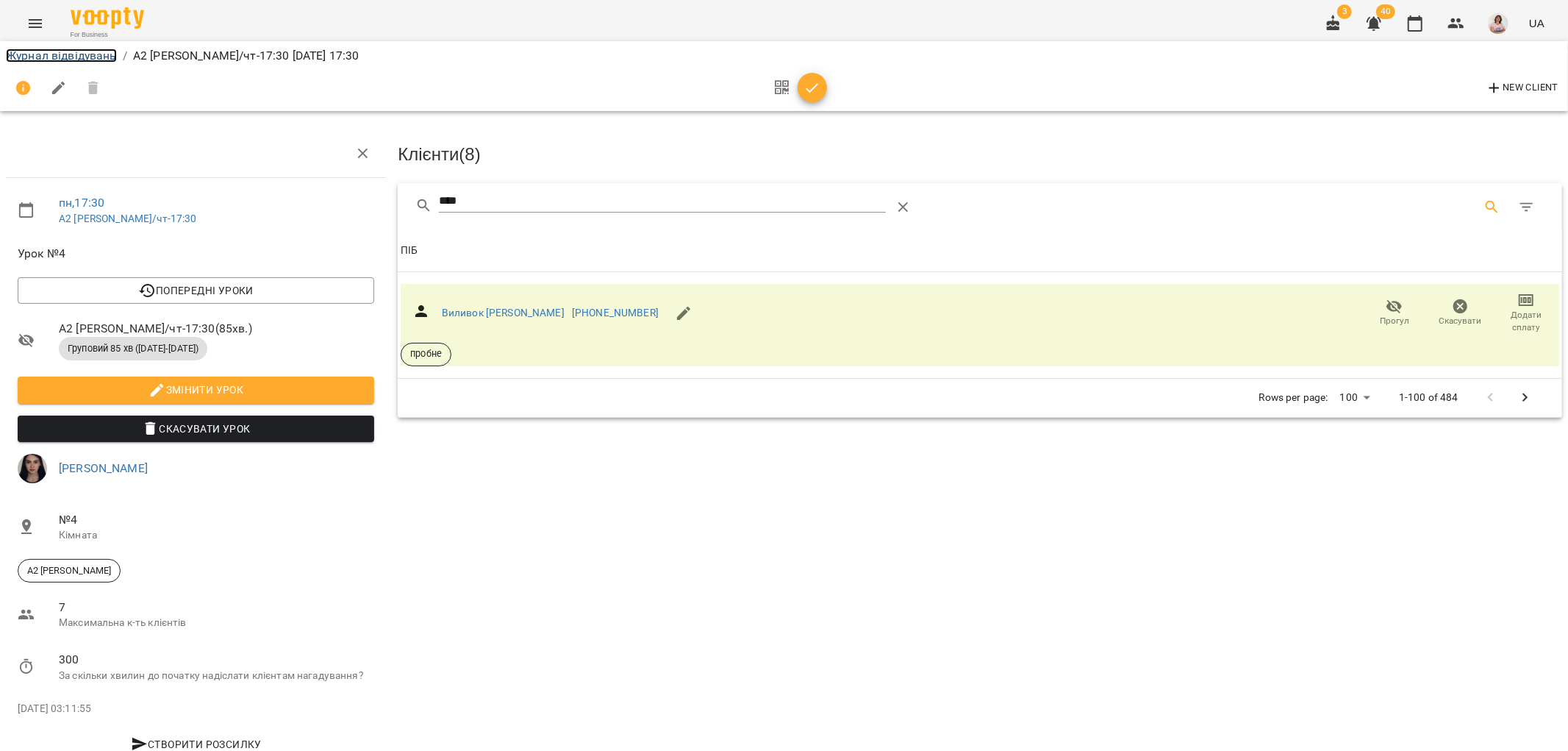
drag, startPoint x: 42, startPoint y: 56, endPoint x: 72, endPoint y: 53, distance: 30.1
click at [41, 56] on link "Журнал відвідувань" at bounding box center [61, 56] width 111 height 14
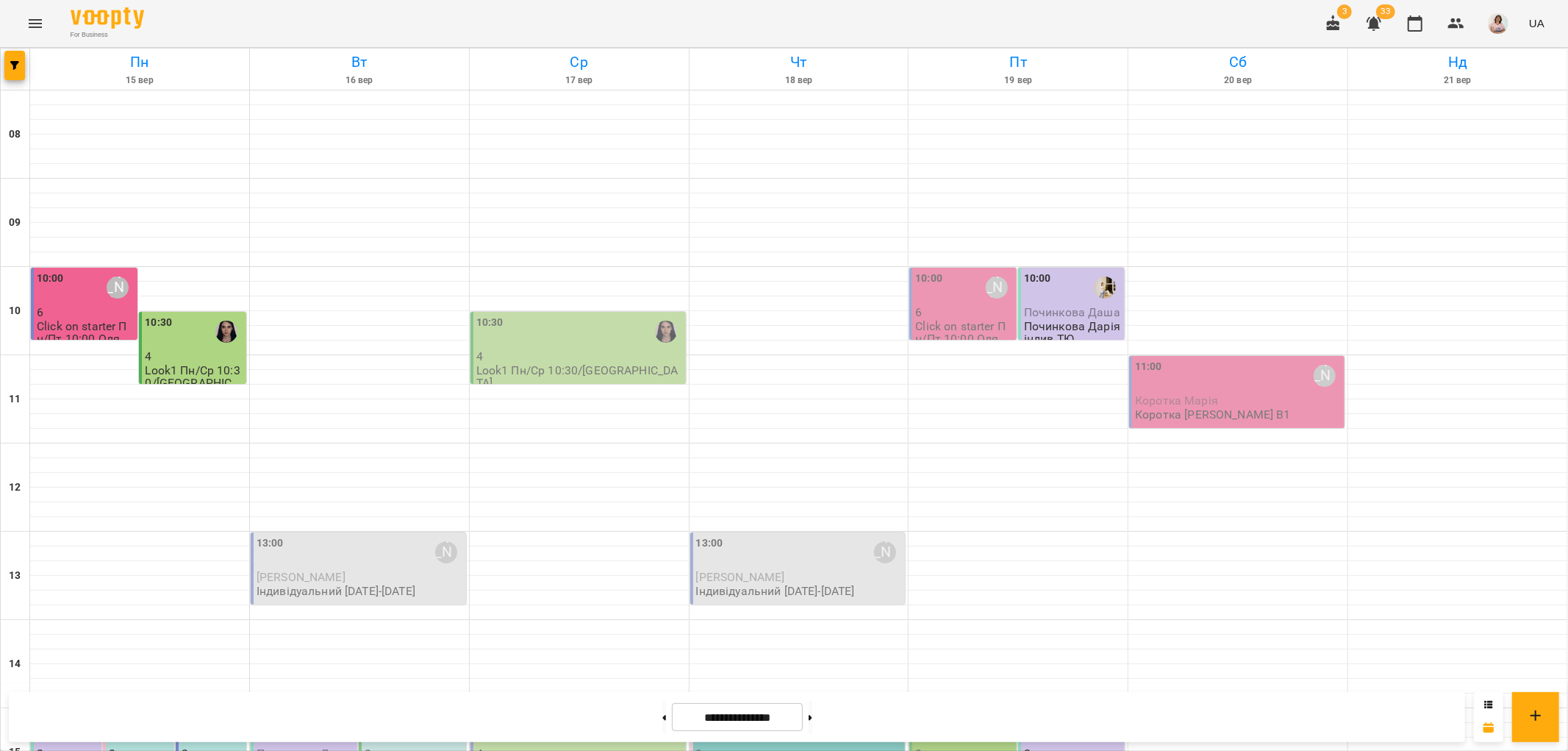
scroll to position [396, 0]
click at [282, 712] on div "15:00" at bounding box center [305, 728] width 98 height 34
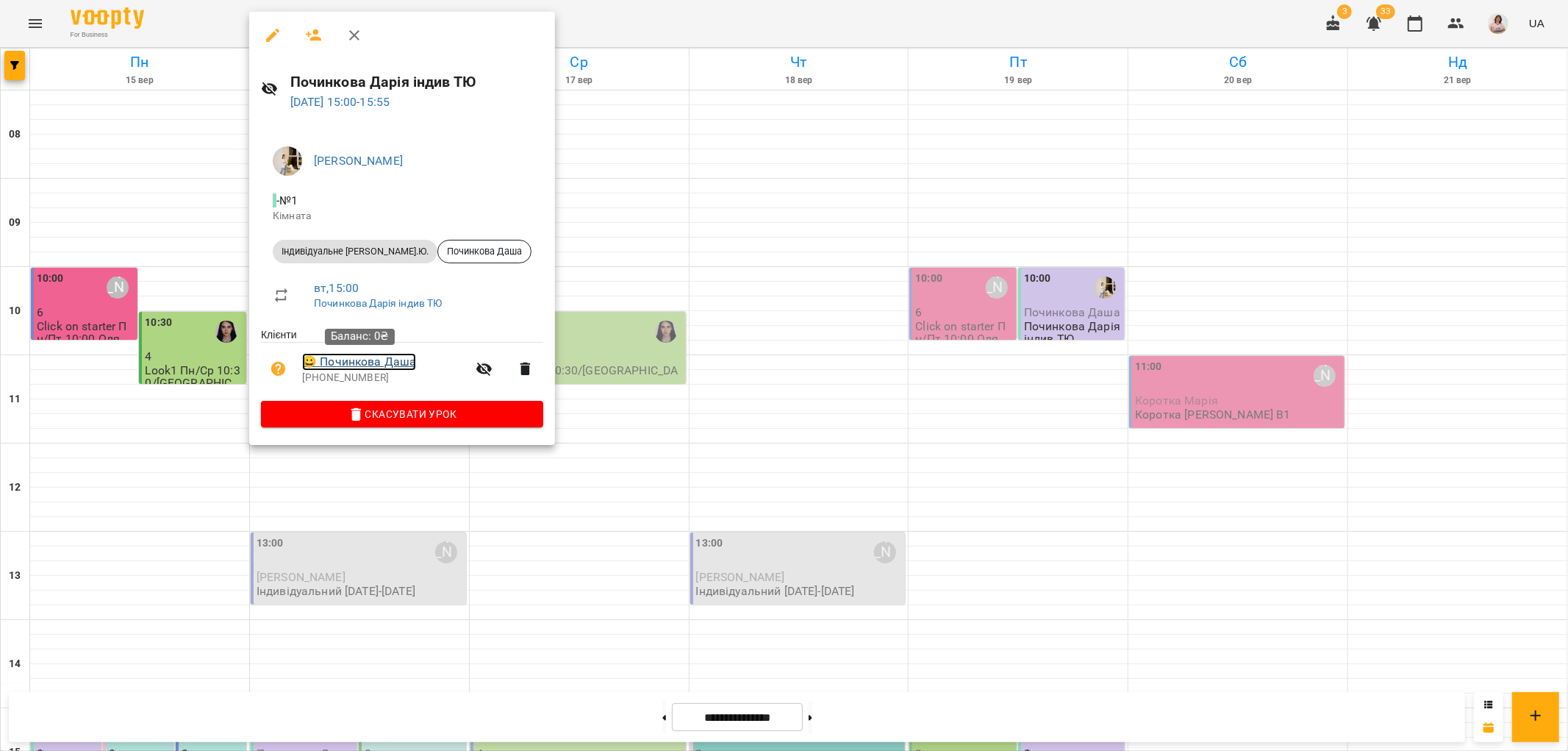
click at [357, 366] on link "😀 [PERSON_NAME]" at bounding box center [359, 362] width 114 height 18
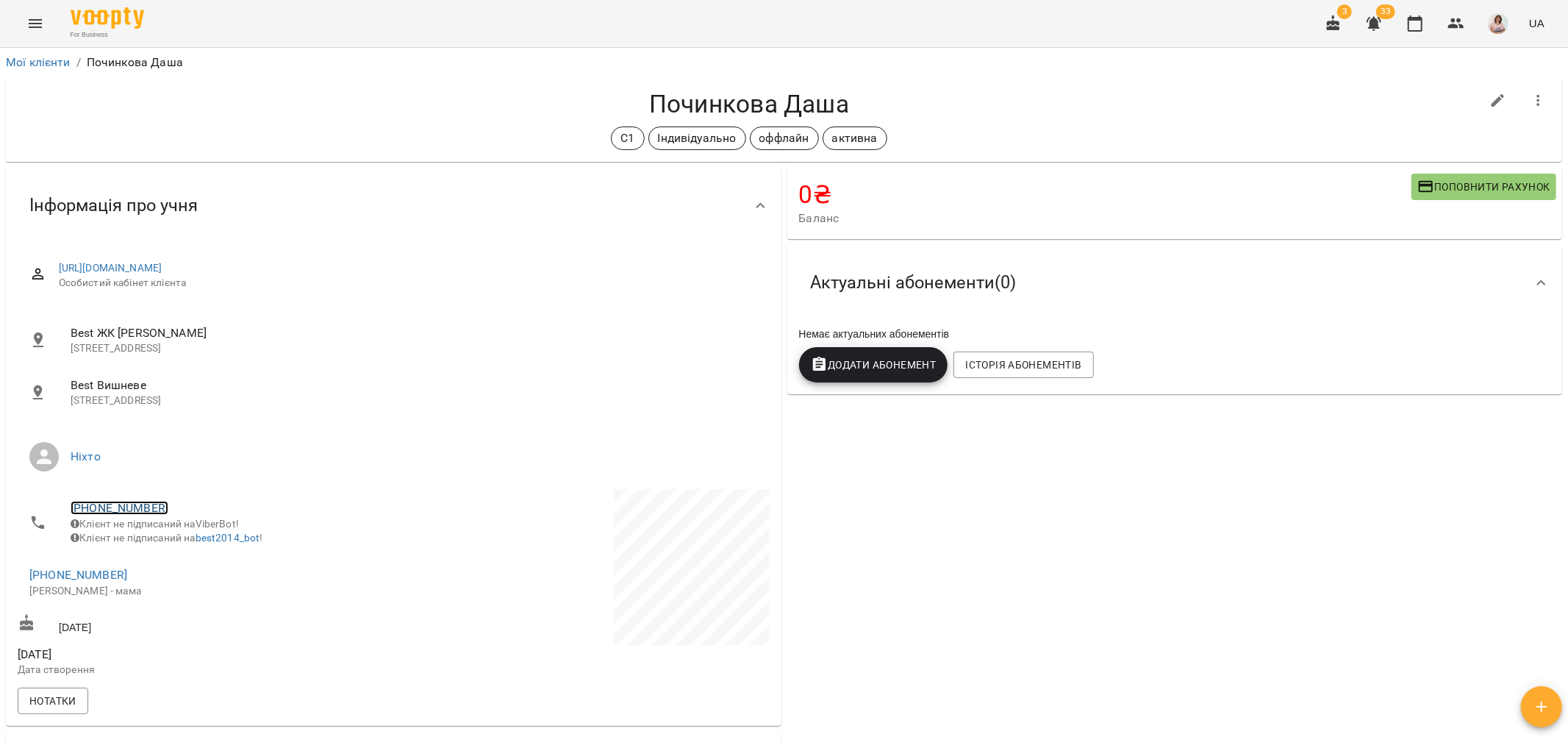
click at [115, 505] on link "[PHONE_NUMBER]" at bounding box center [119, 508] width 98 height 14
click at [173, 539] on img at bounding box center [179, 536] width 23 height 23
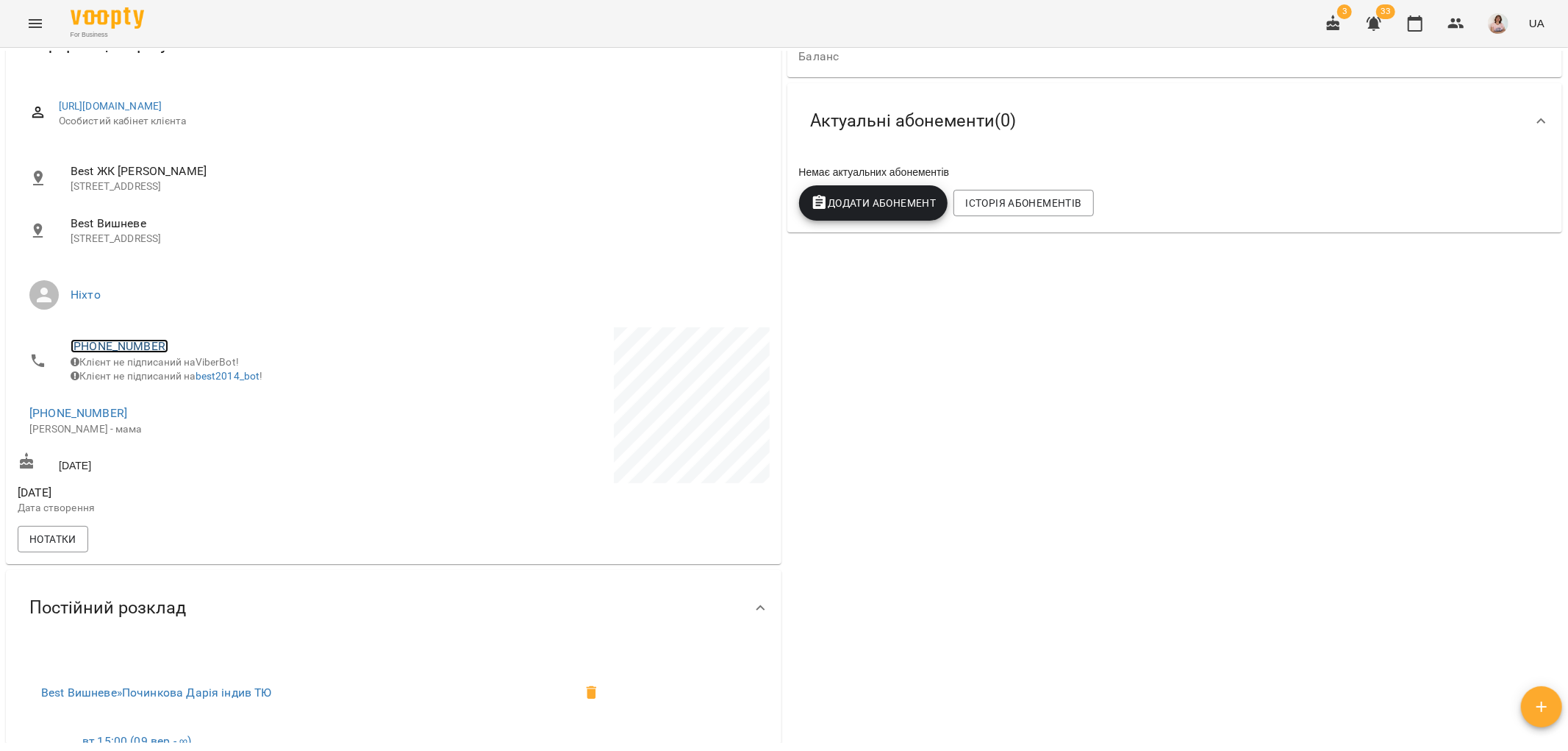
scroll to position [408, 0]
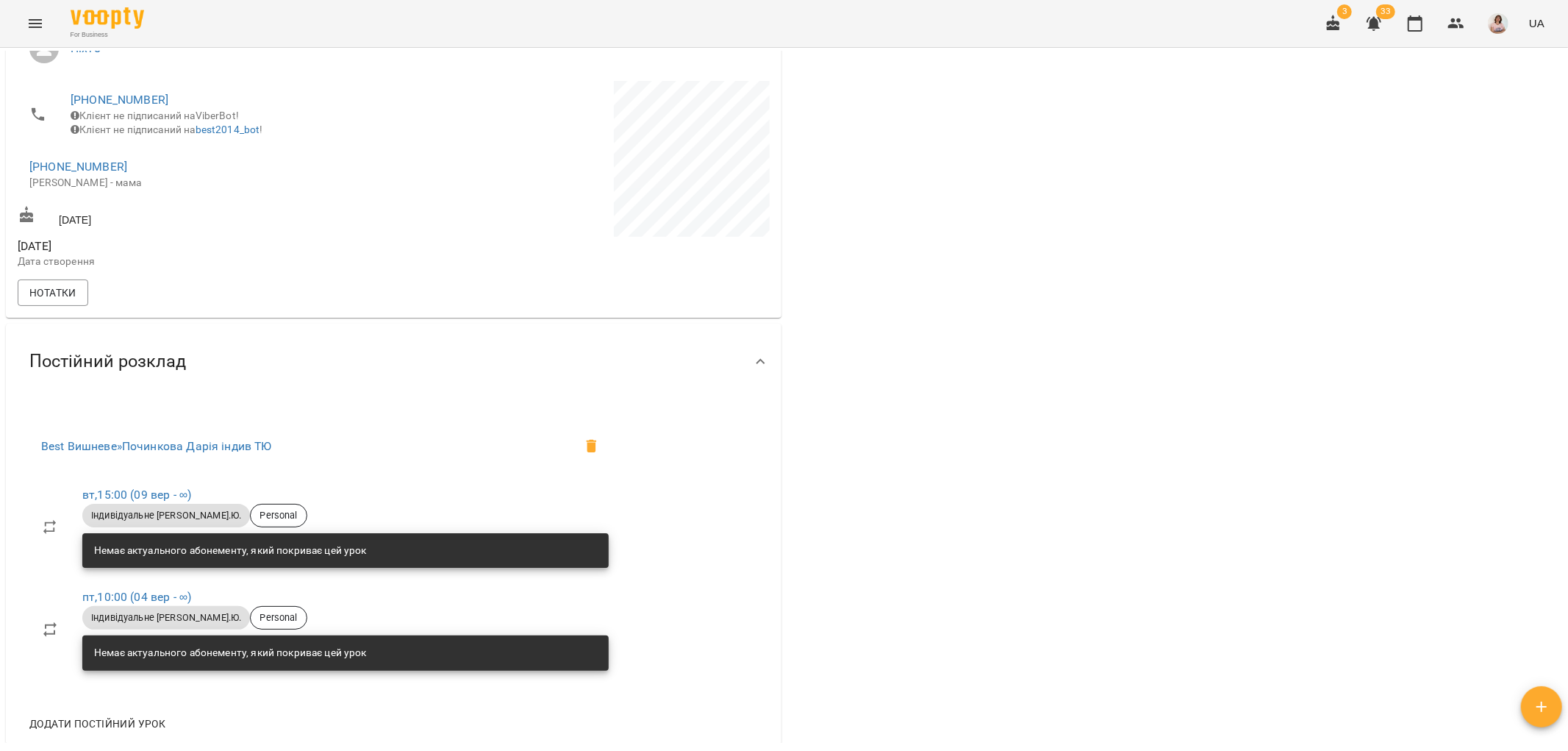
click at [1105, 704] on div "0 ₴ Баланс Поповнити рахунок 50750 ₴ Абонементи 67100 ₴ Без призначення -17100 …" at bounding box center [1176, 313] width 782 height 1115
click at [34, 23] on icon "Menu" at bounding box center [35, 23] width 14 height 9
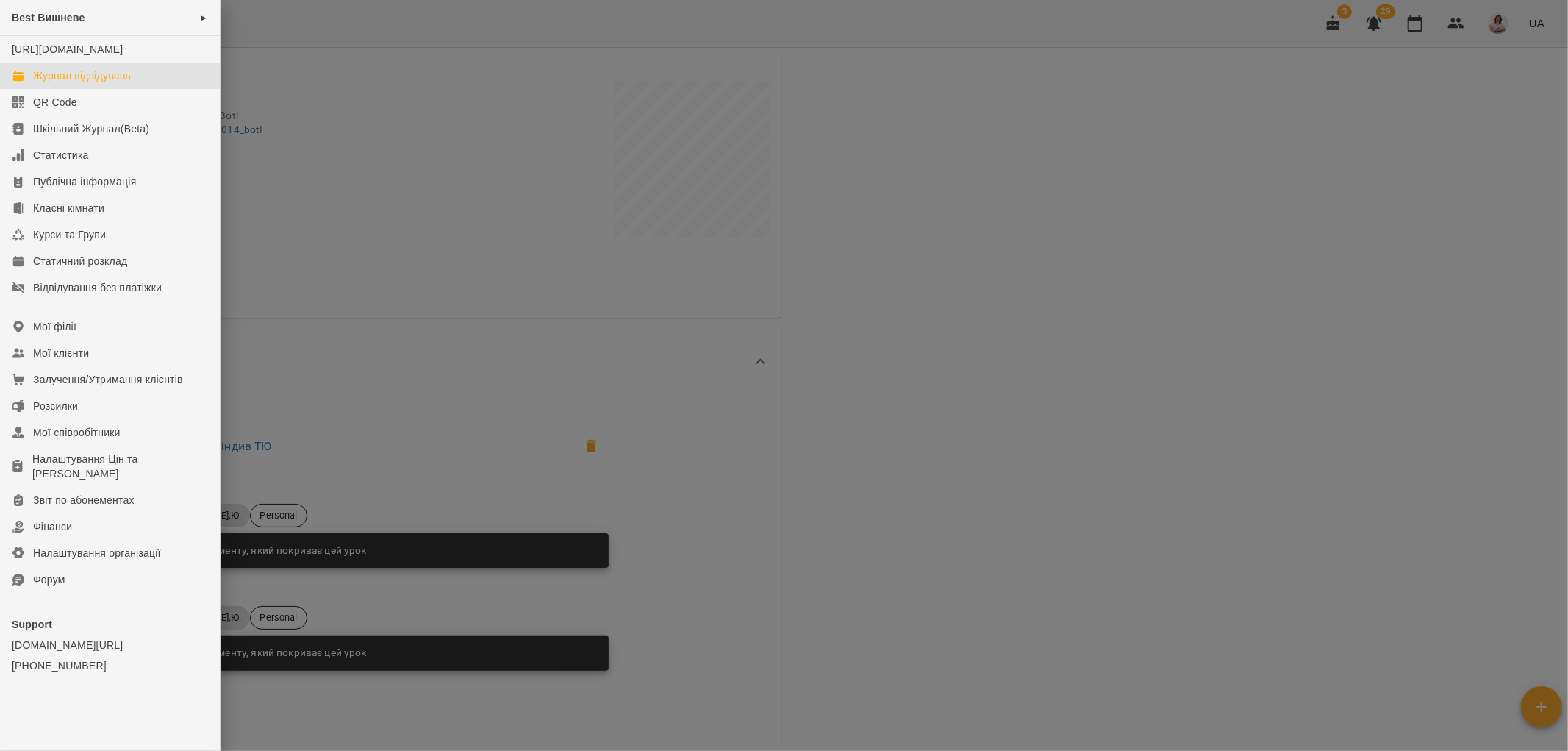
click at [109, 83] on div "Журнал відвідувань" at bounding box center [82, 75] width 98 height 15
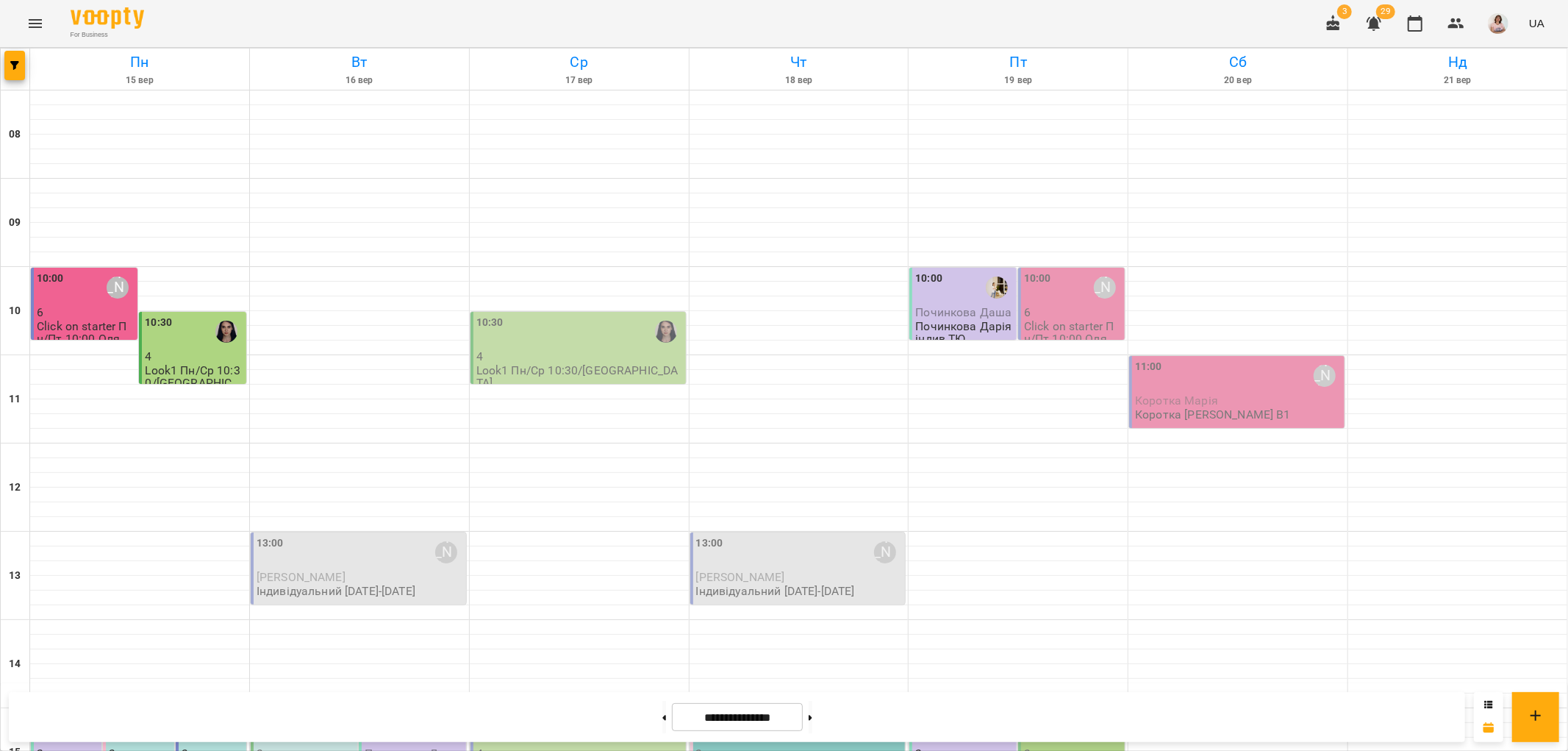
scroll to position [572, 0]
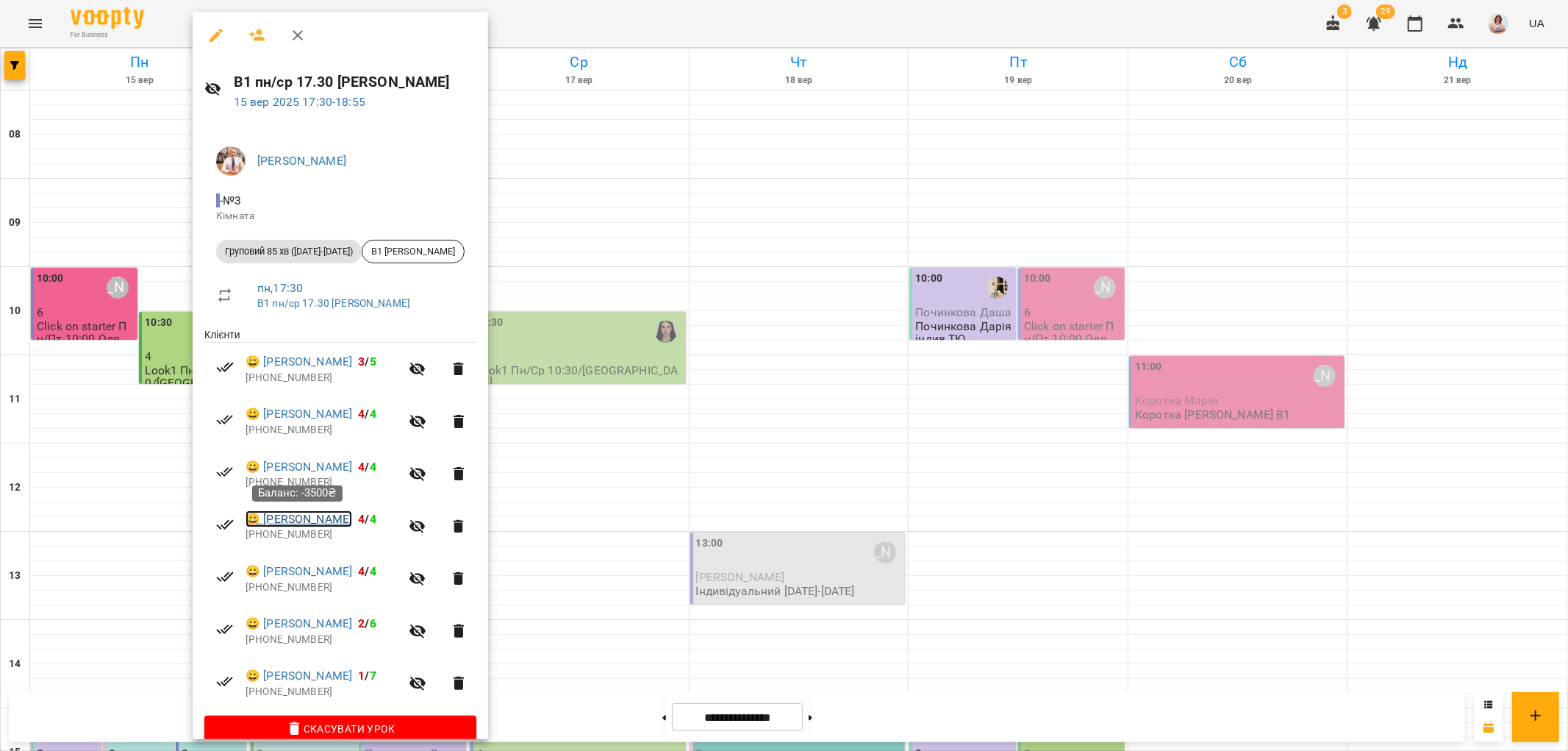
click at [284, 519] on link "😀 Хлипавка Юлія" at bounding box center [299, 519] width 107 height 18
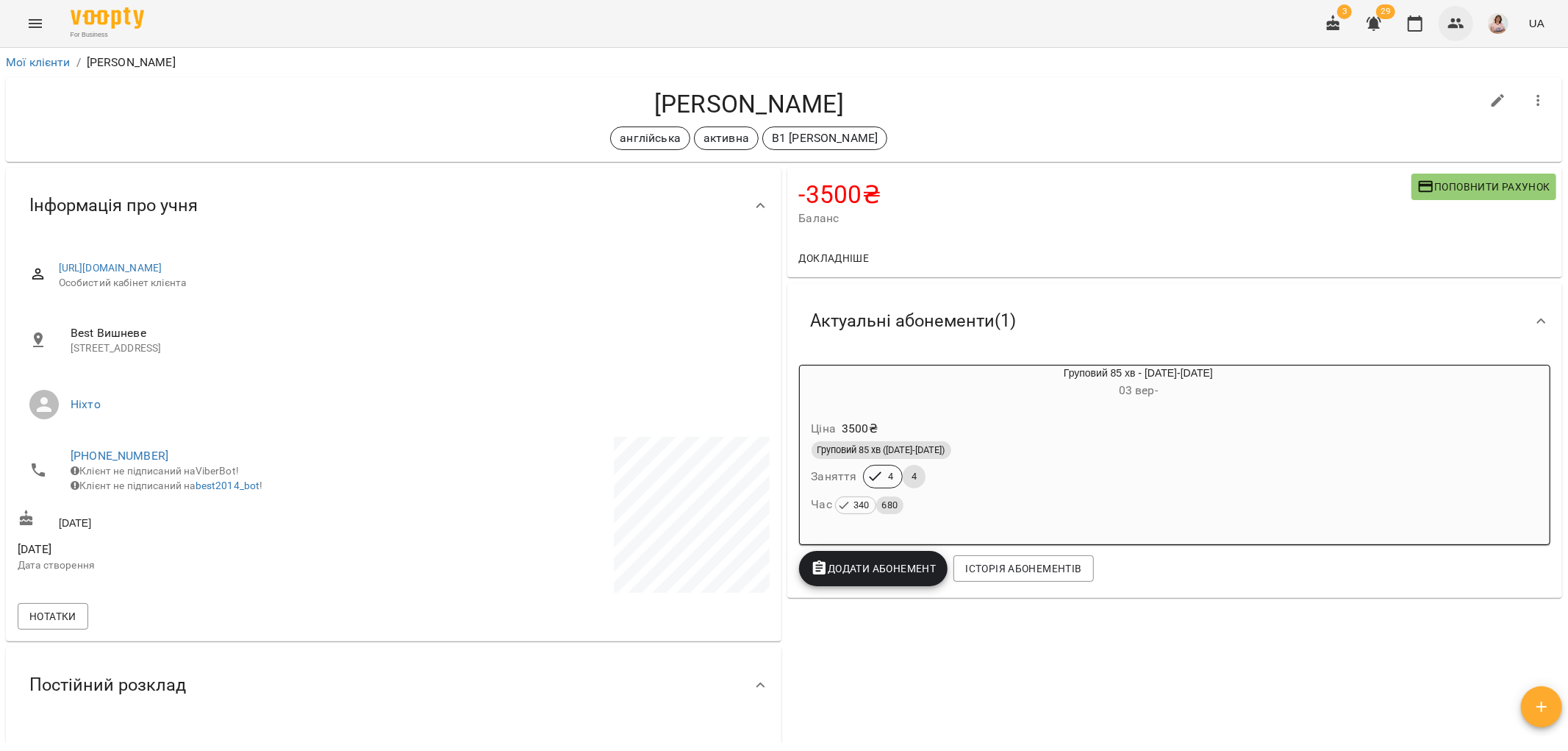
click at [1458, 23] on icon "button" at bounding box center [1456, 23] width 18 height 18
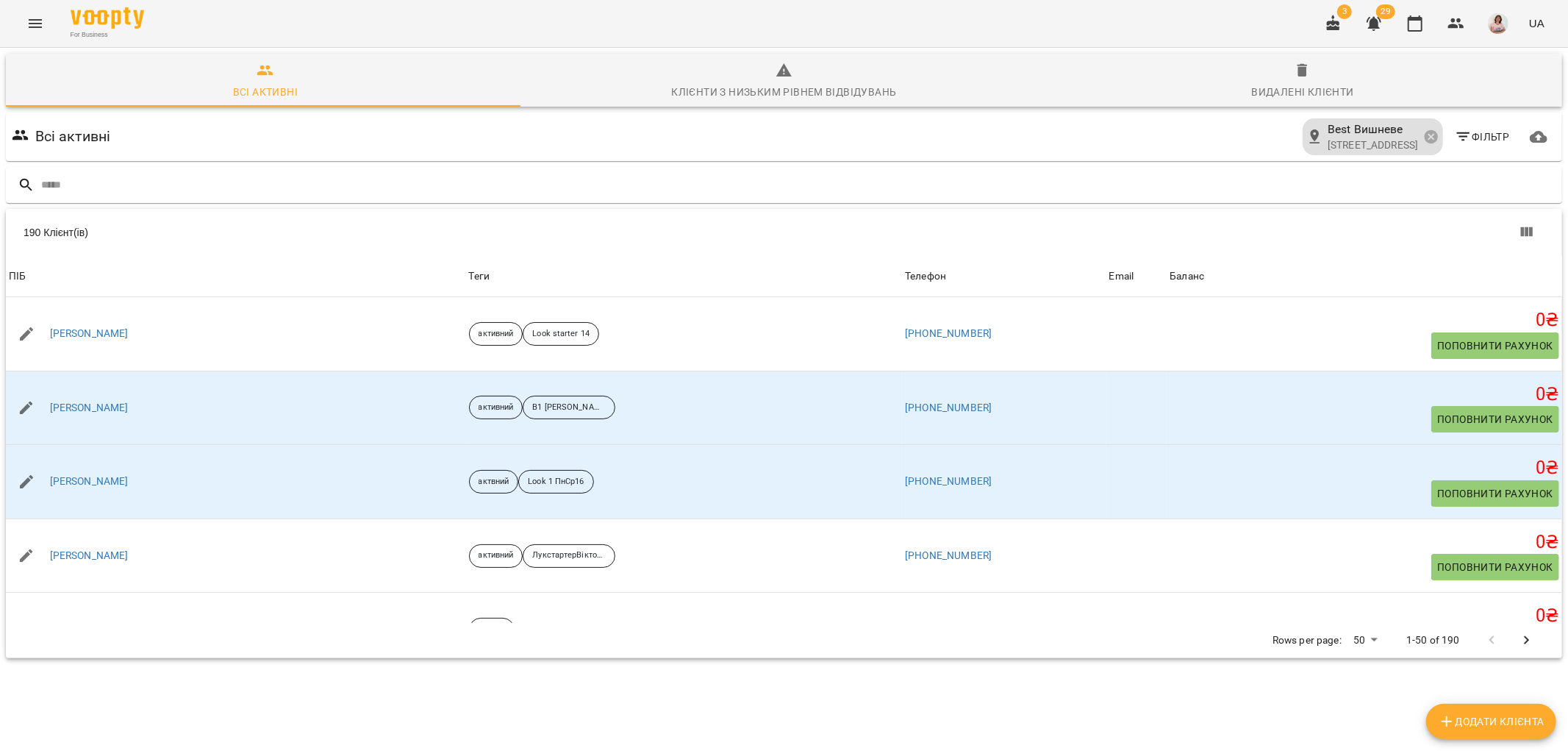
click at [1456, 137] on icon "button" at bounding box center [1463, 136] width 14 height 9
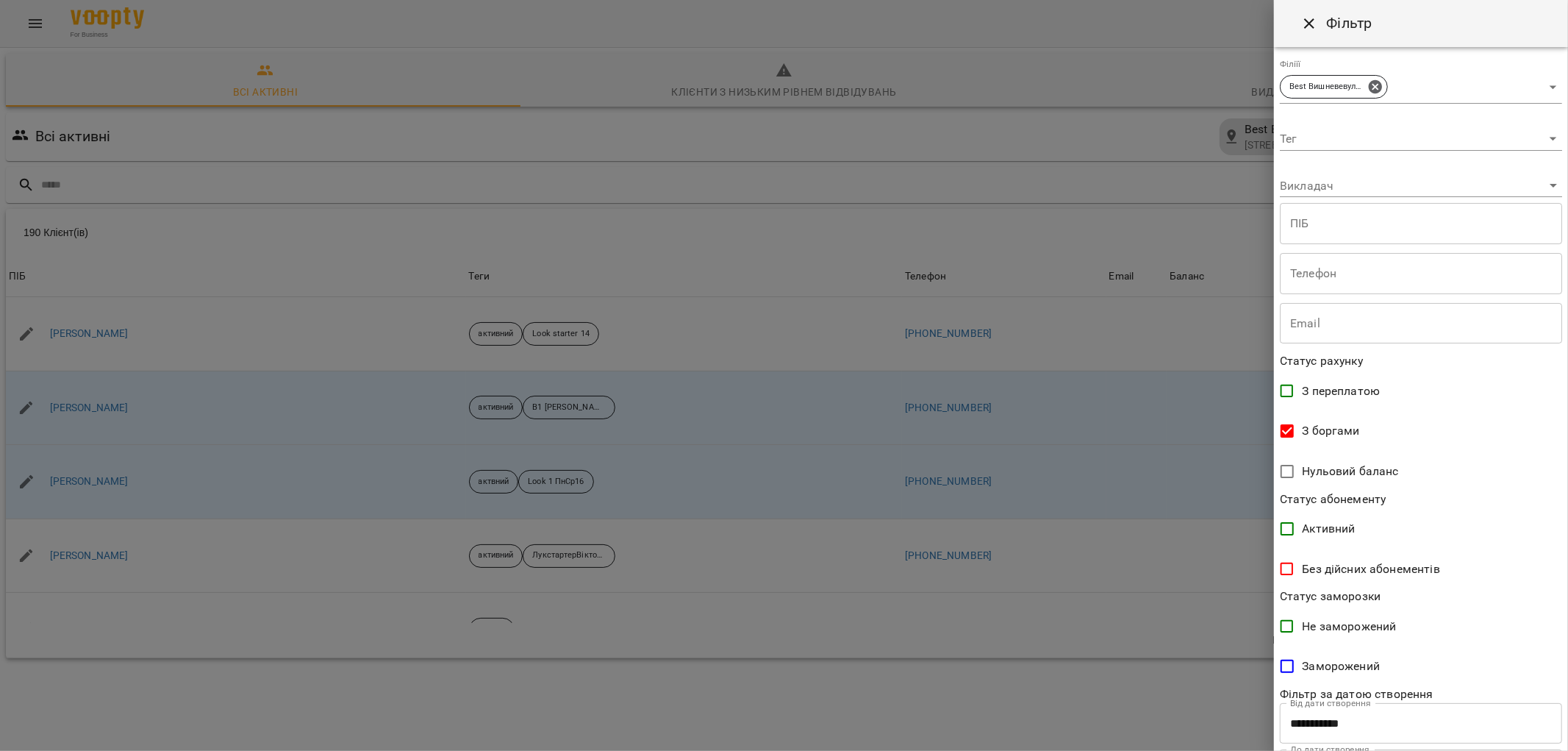
scroll to position [77, 0]
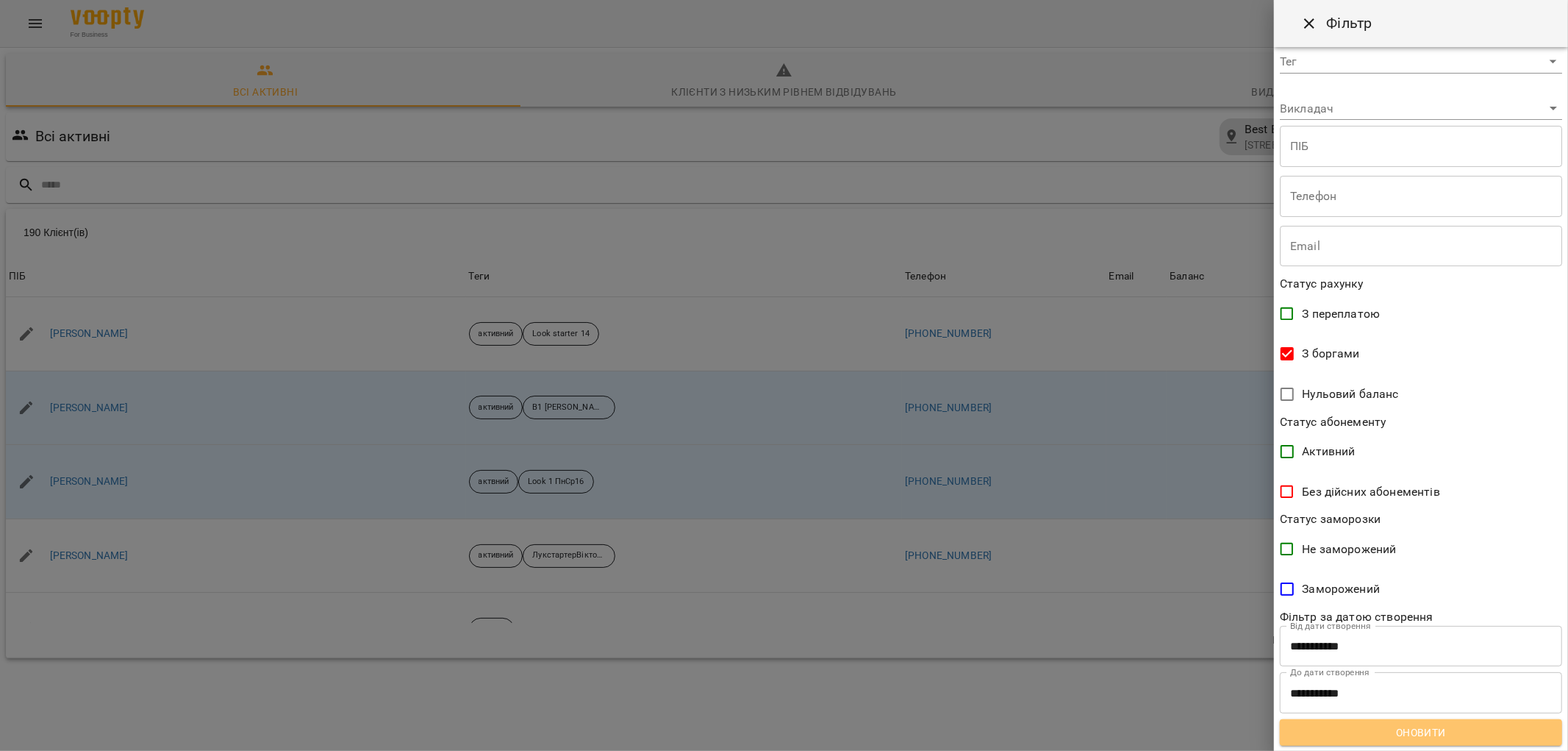
click at [1428, 730] on span "Оновити" at bounding box center [1421, 732] width 258 height 18
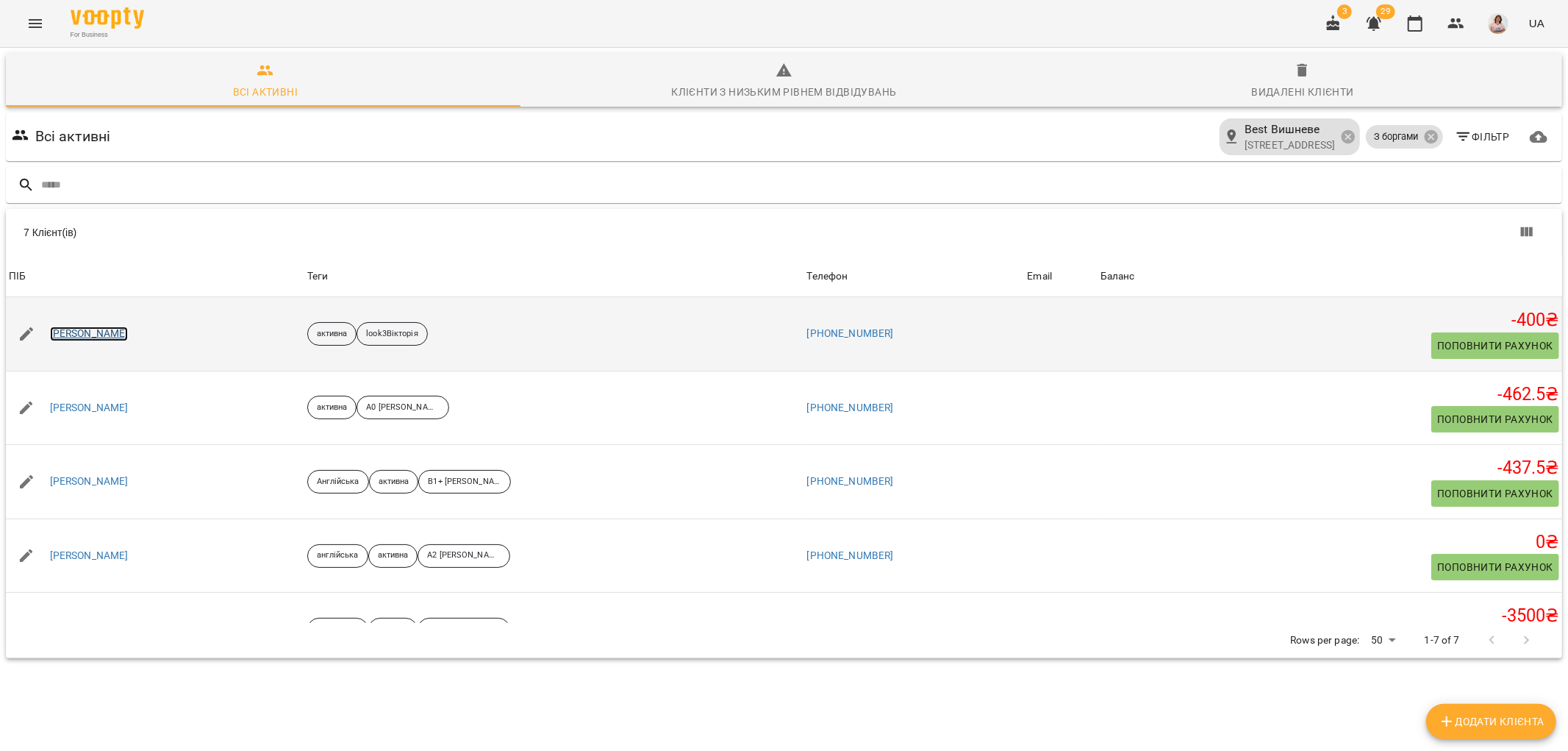
click at [102, 331] on link "Буренок Варвара" at bounding box center [89, 334] width 78 height 15
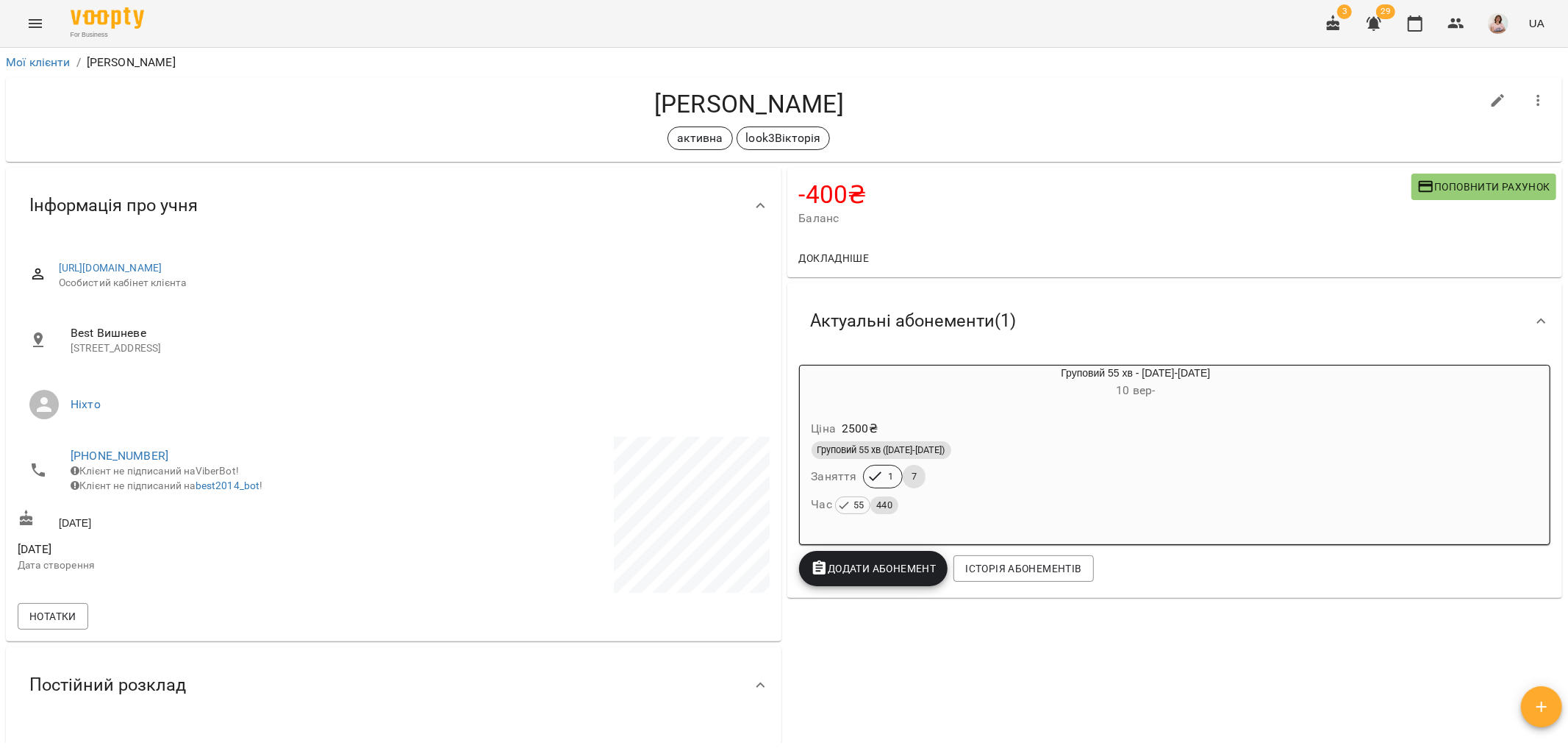
click at [982, 408] on div "Ціна 2500 ₴ Груповий 55 хв (2025-2026) Заняття 1 7 Час 55 440" at bounding box center [1100, 469] width 602 height 125
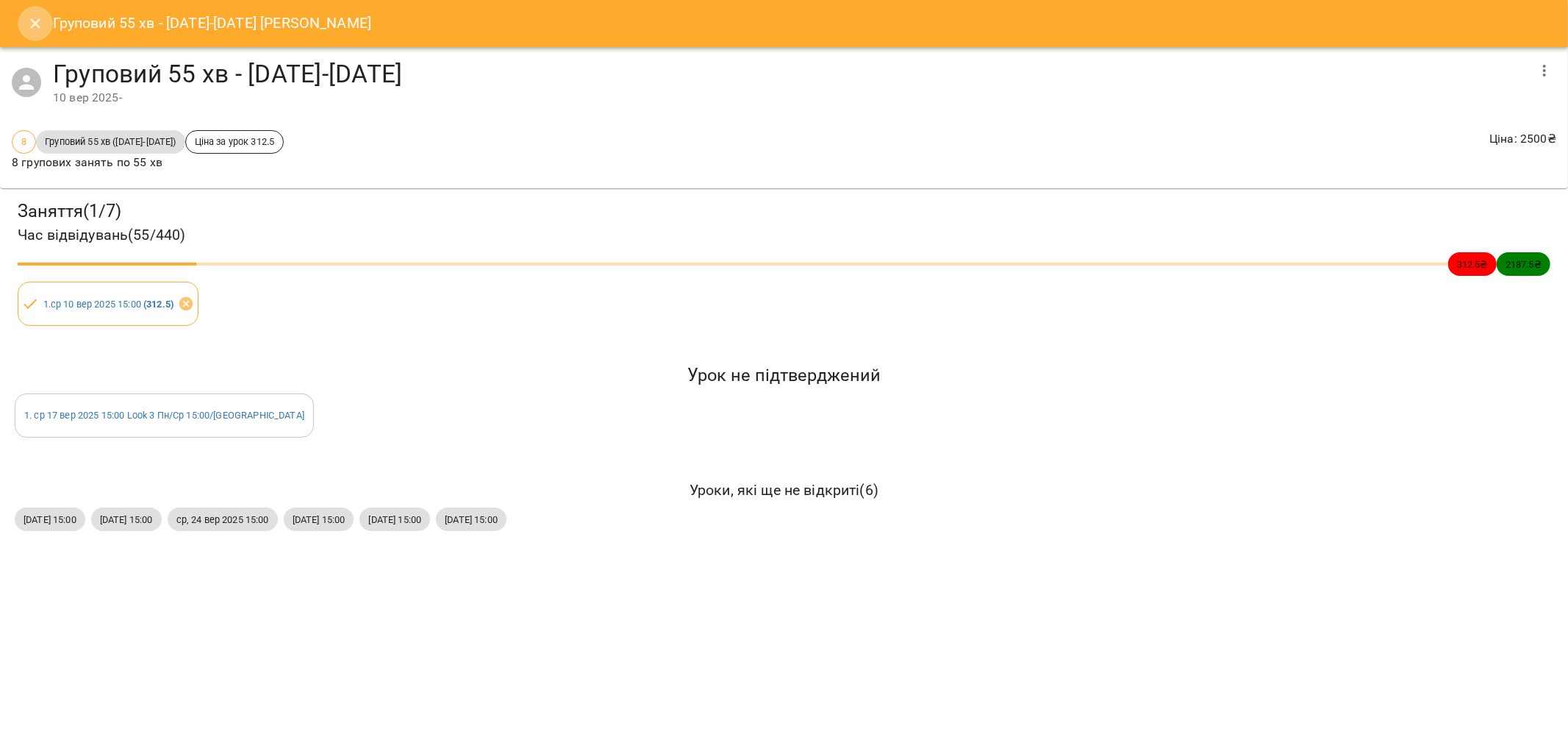
click at [30, 20] on icon "Close" at bounding box center [35, 23] width 11 height 11
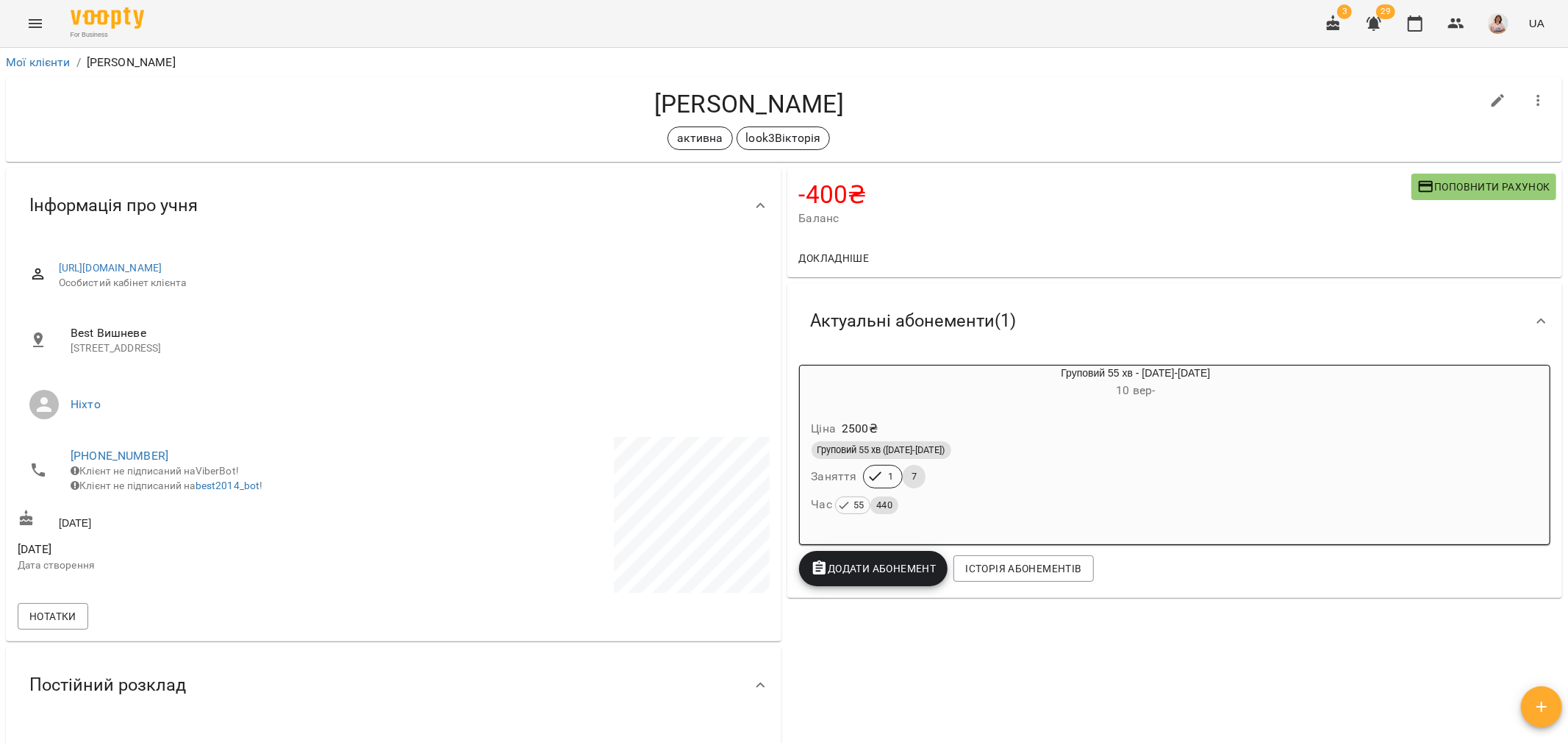
click at [1045, 446] on div "Груповий 55 хв ([DATE]-[DATE])" at bounding box center [1100, 450] width 578 height 18
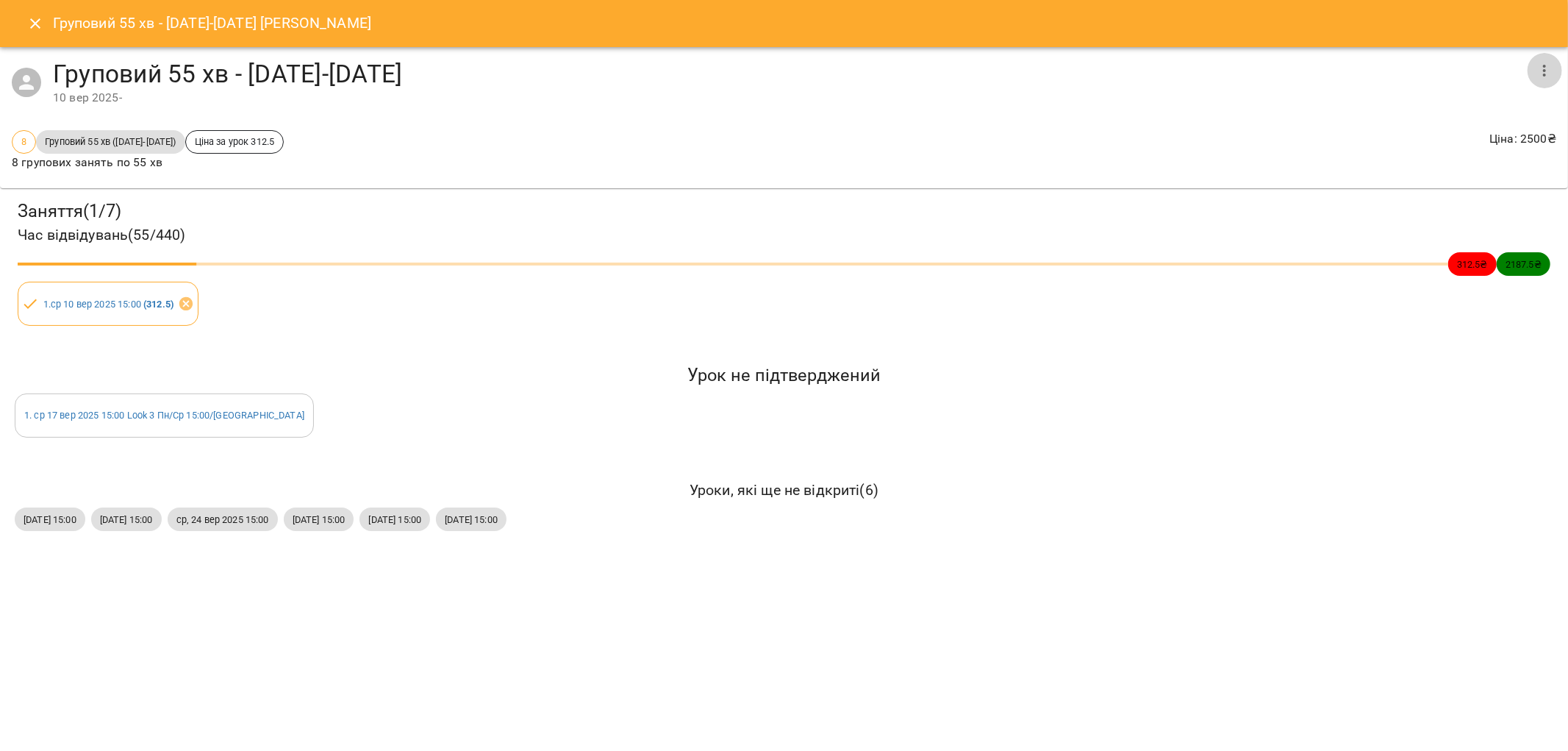
click at [1545, 68] on icon "button" at bounding box center [1545, 70] width 18 height 18
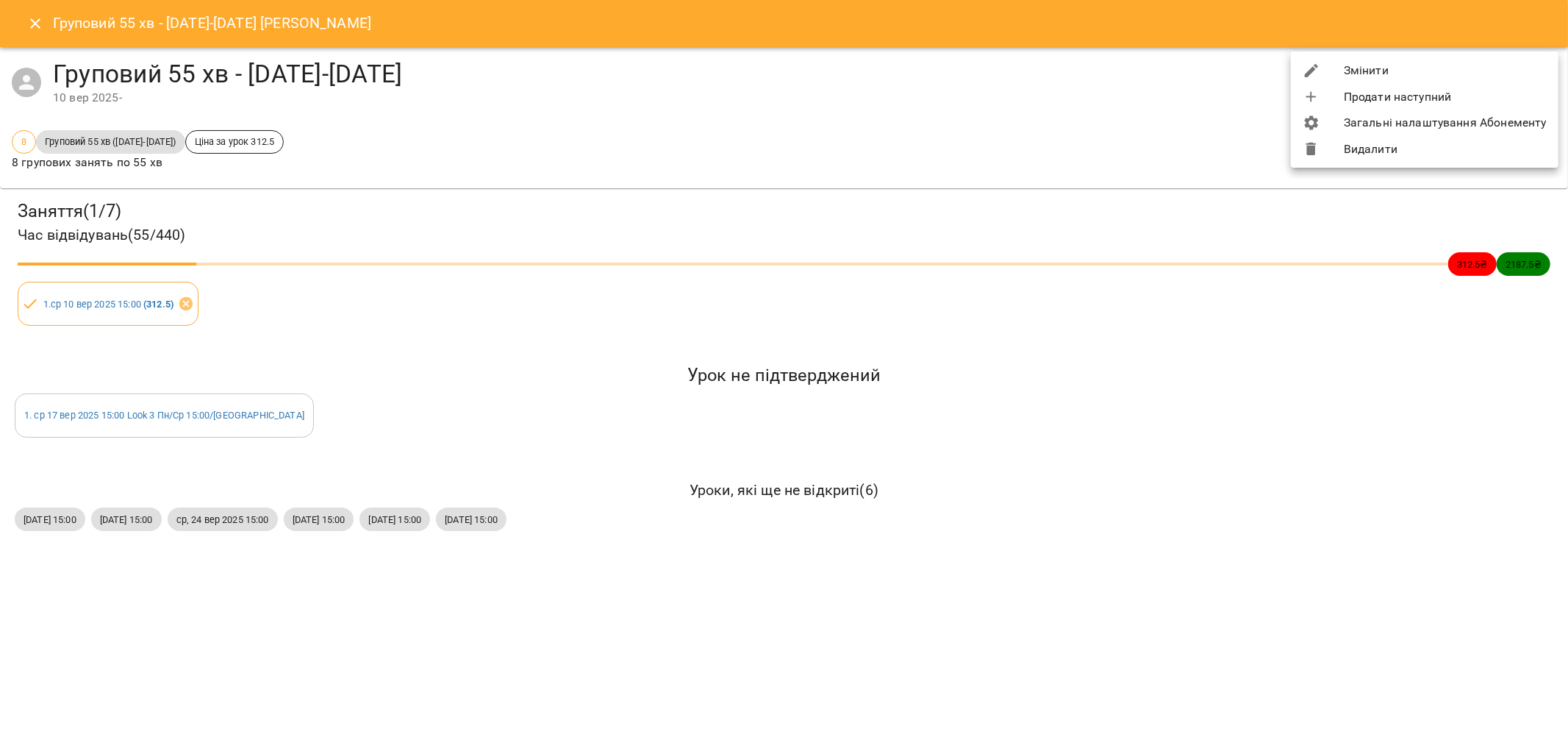
click at [1350, 137] on li "Видалити" at bounding box center [1424, 149] width 267 height 26
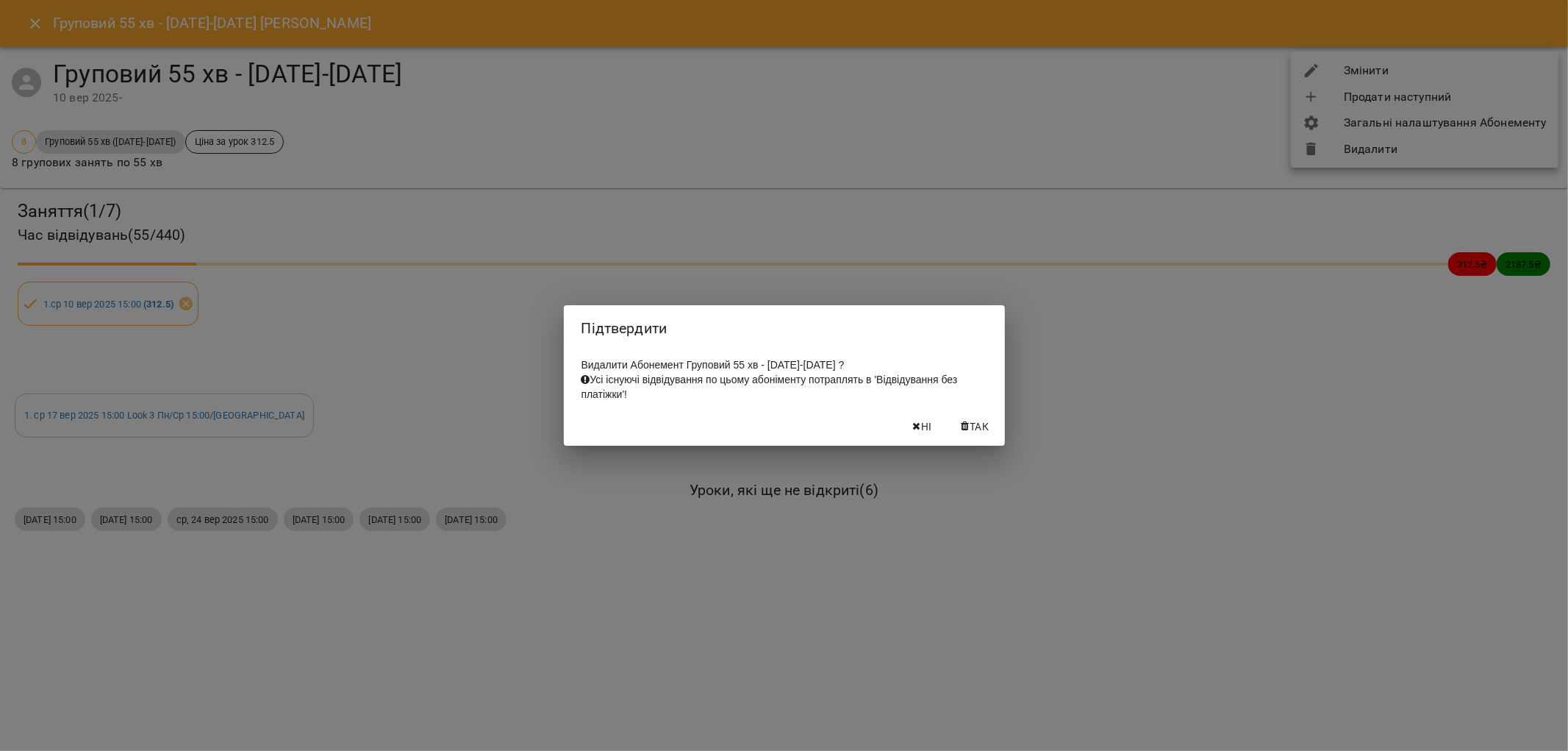
click at [986, 436] on span "Так" at bounding box center [980, 427] width 20 height 18
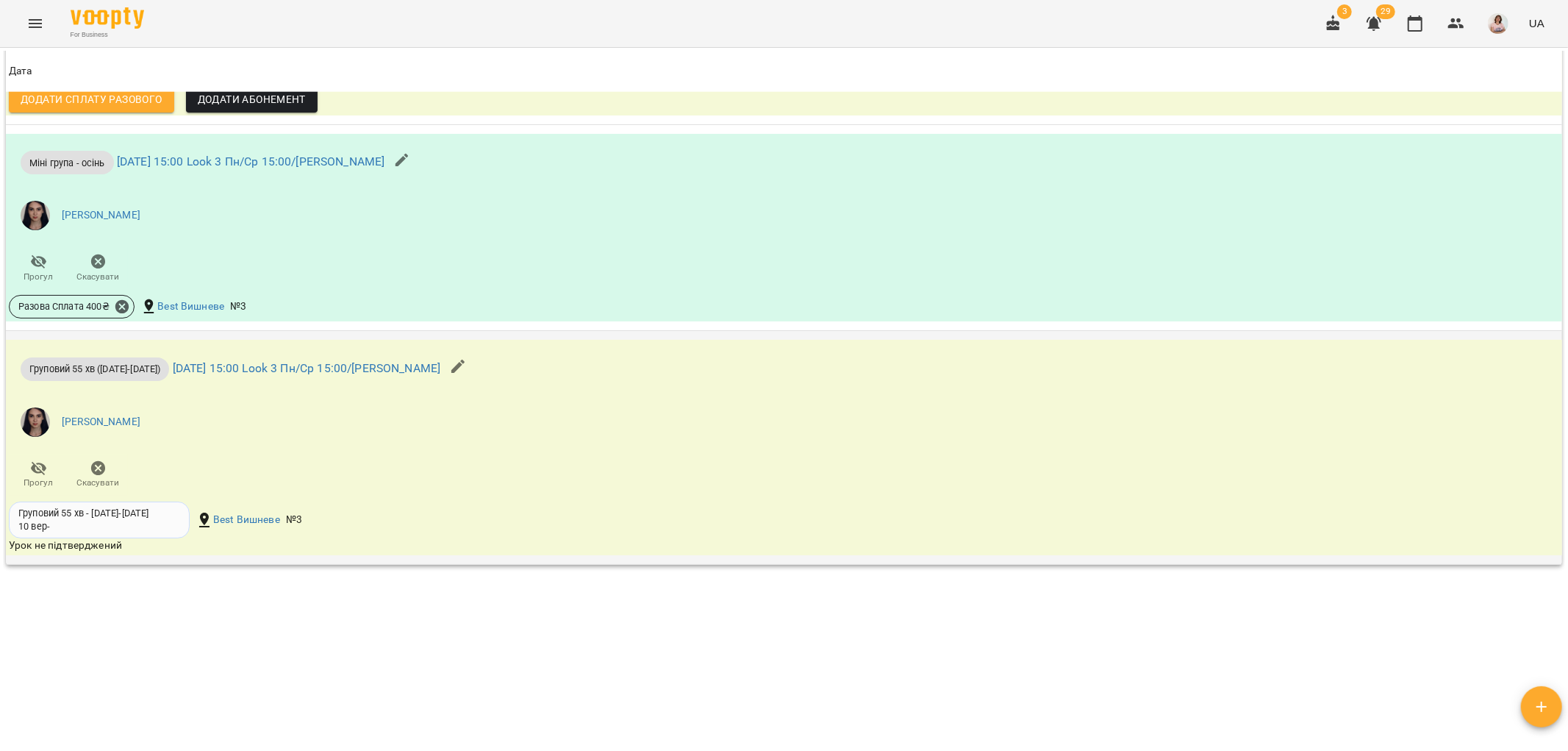
scroll to position [1517, 0]
click at [125, 306] on icon at bounding box center [122, 305] width 14 height 14
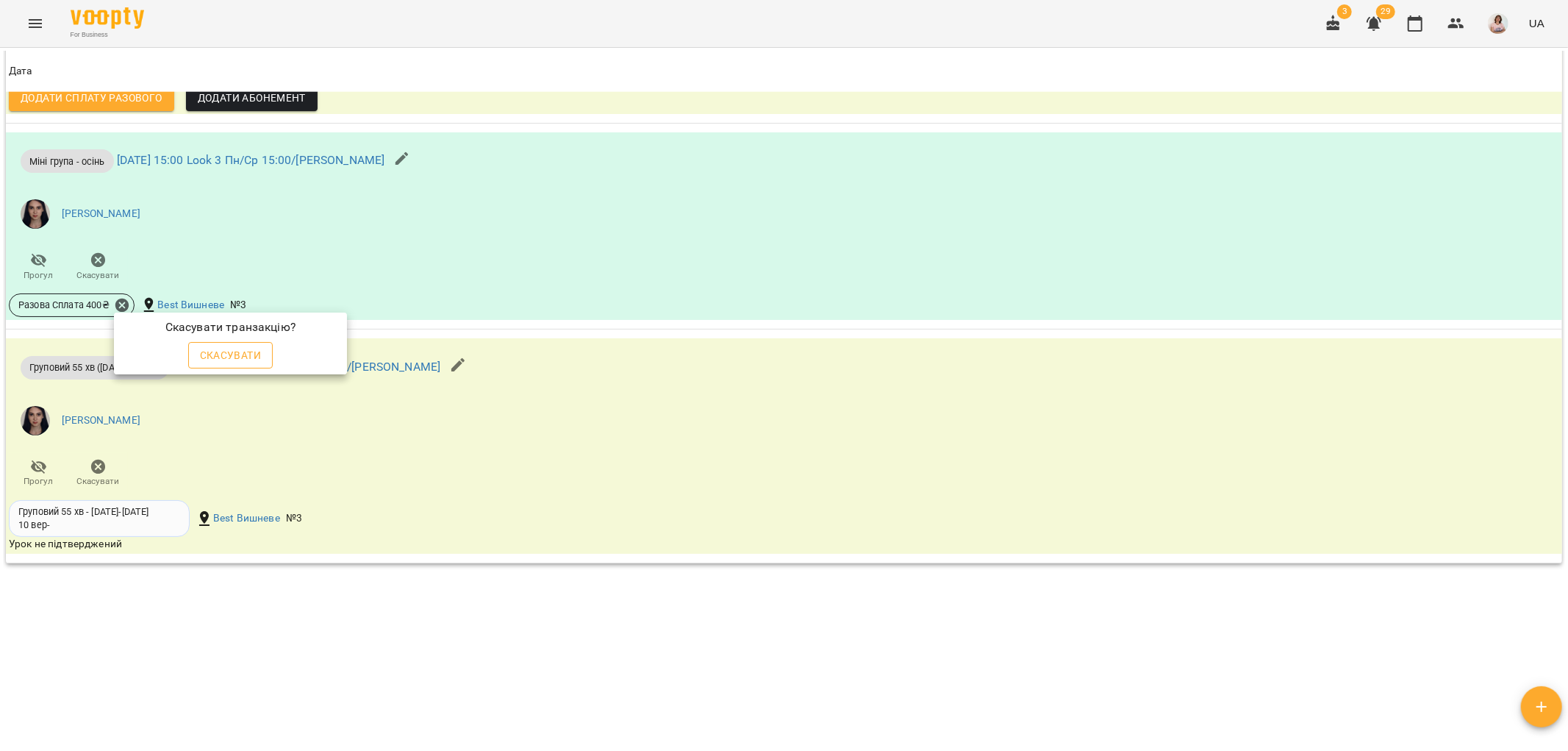
click at [223, 350] on span "Скасувати" at bounding box center [230, 355] width 62 height 18
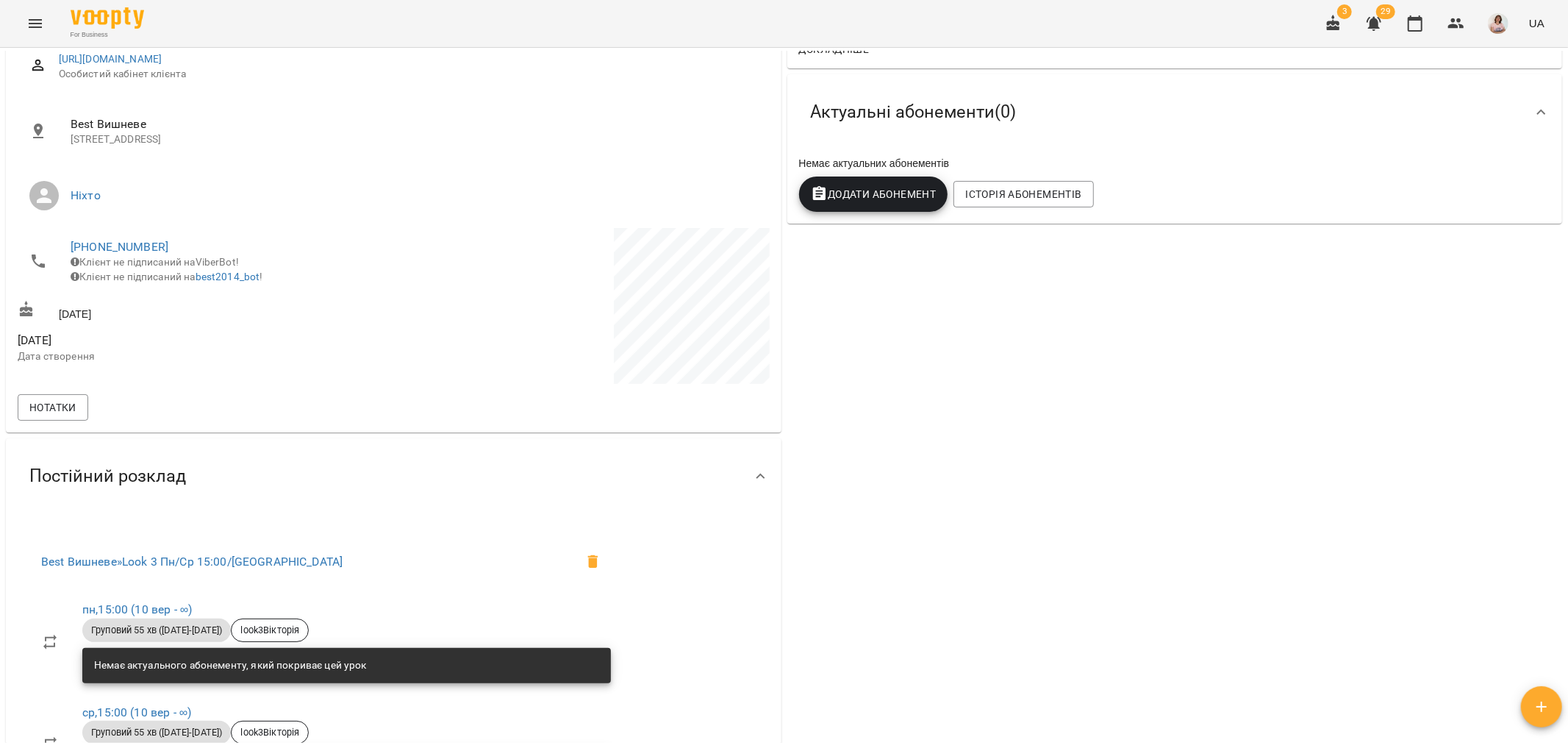
scroll to position [0, 0]
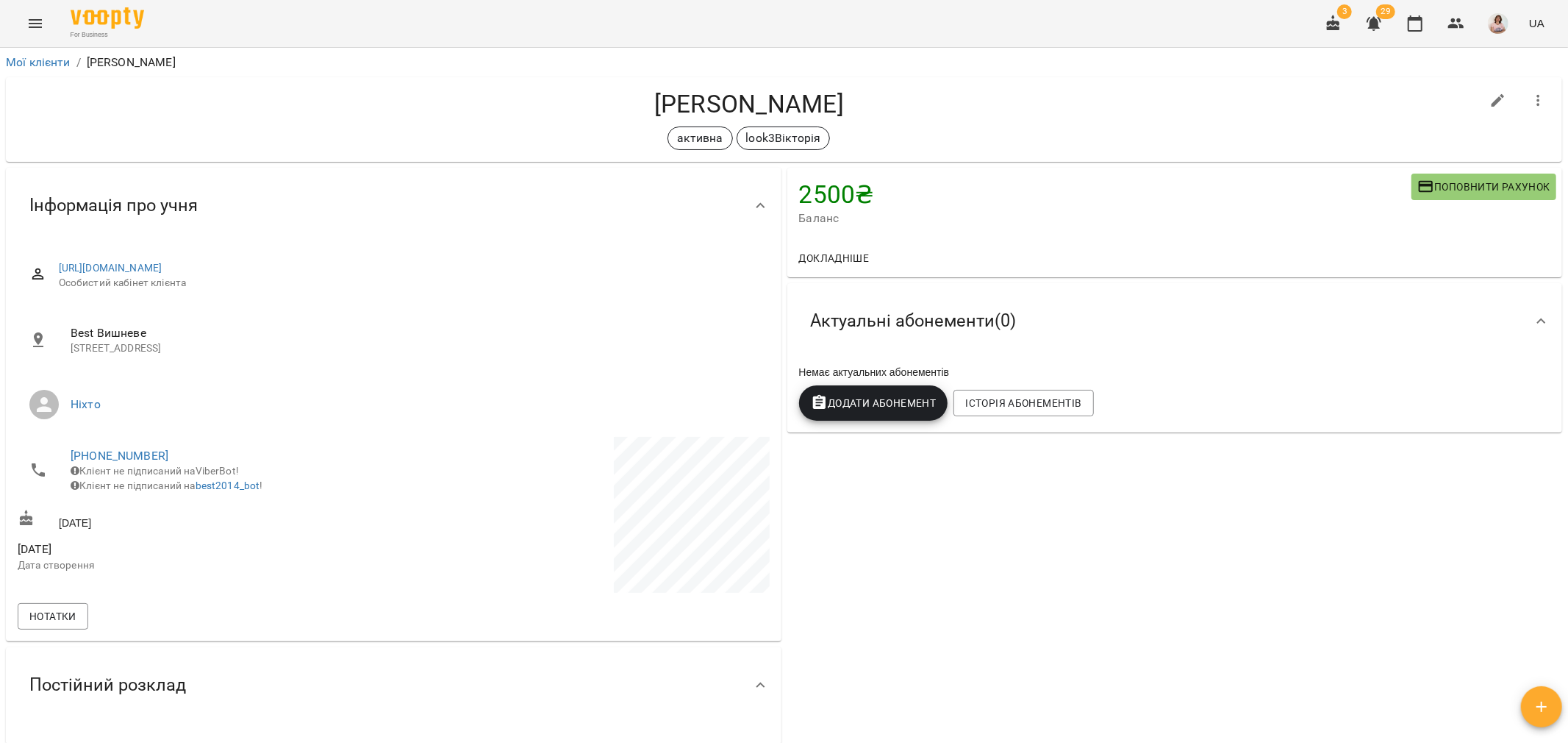
click at [1451, 181] on span "Поповнити рахунок" at bounding box center [1484, 187] width 133 height 18
click at [838, 408] on span "Додати Абонемент" at bounding box center [874, 403] width 125 height 18
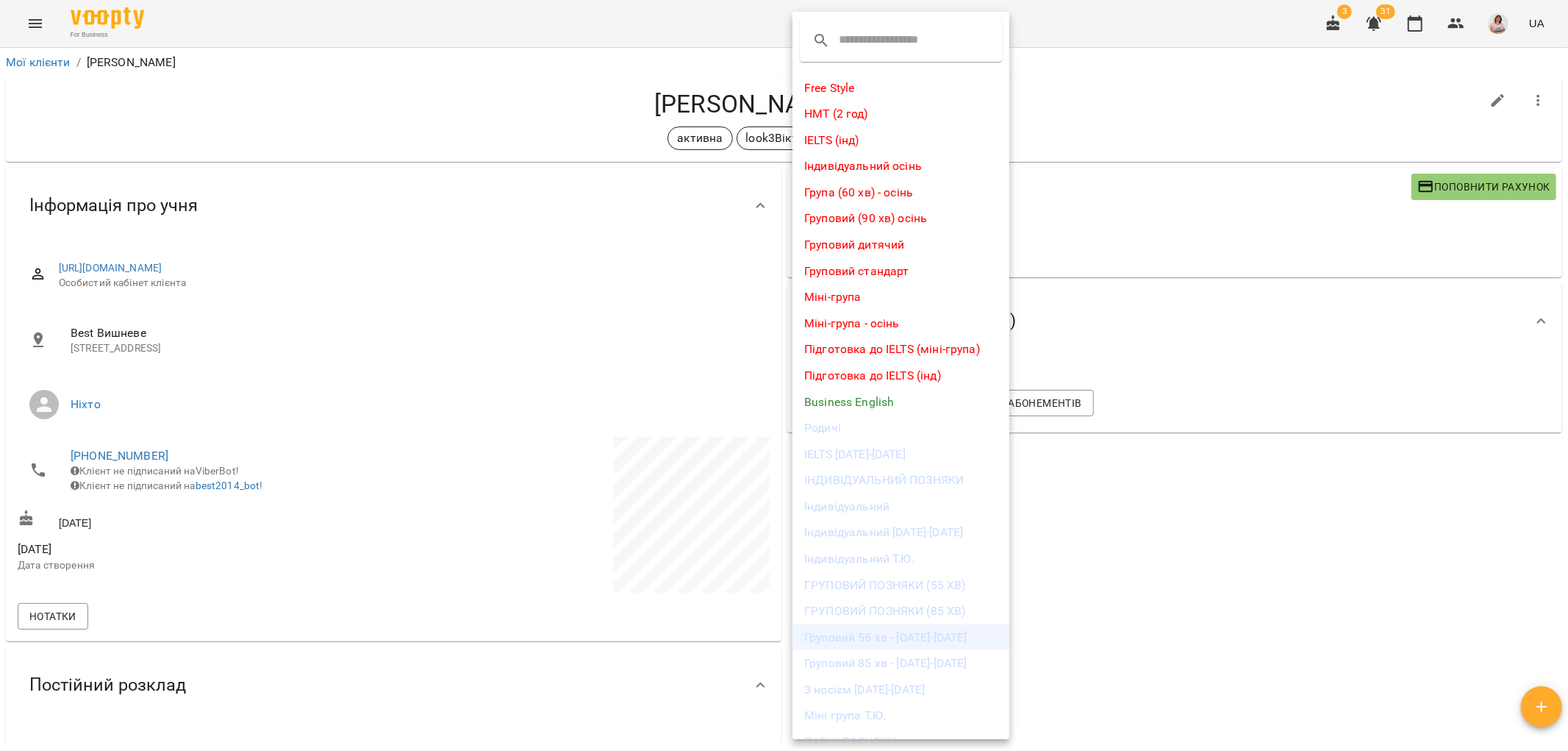
click at [927, 638] on li "Груповий 55 хв - [DATE]-[DATE]" at bounding box center [901, 637] width 217 height 26
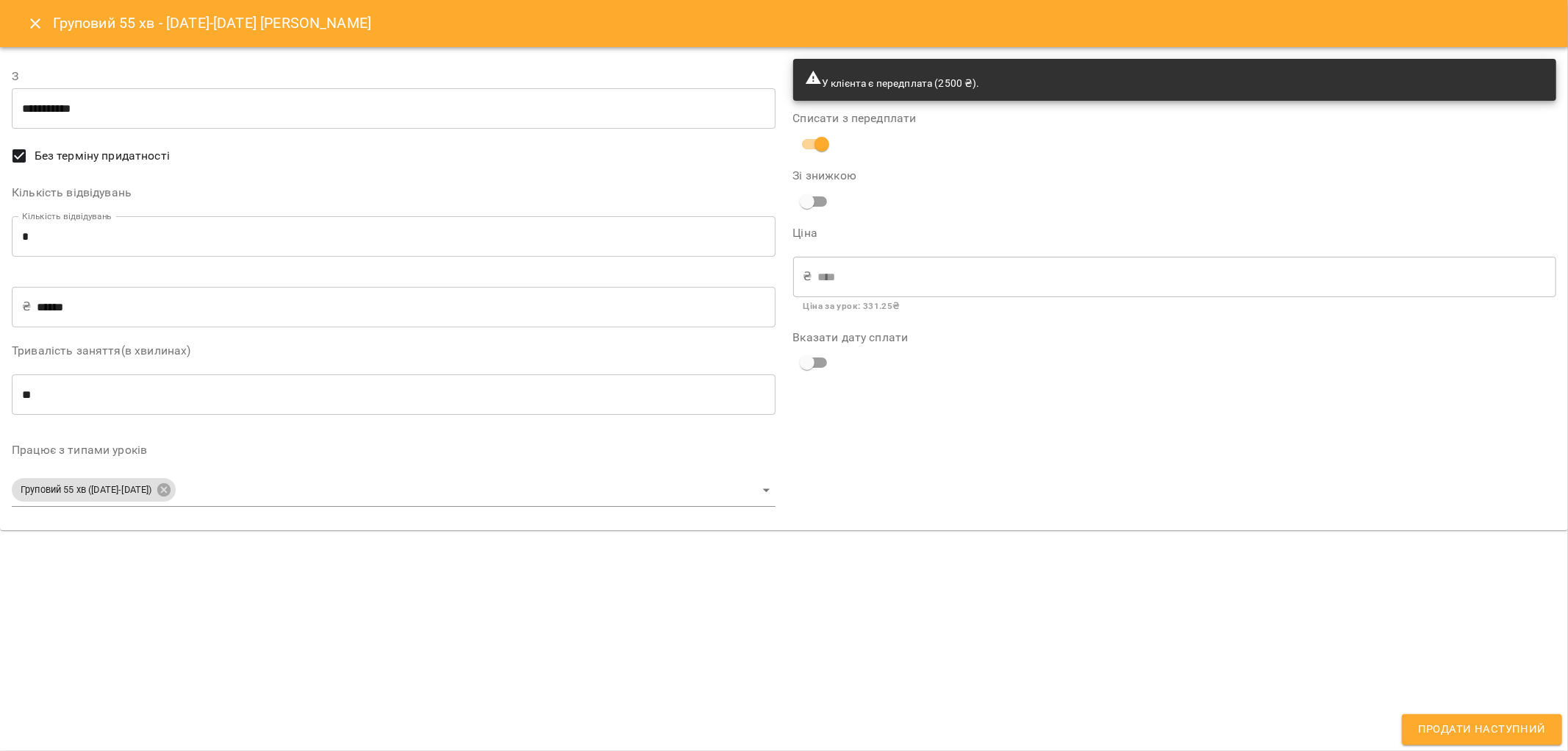
type input "**********"
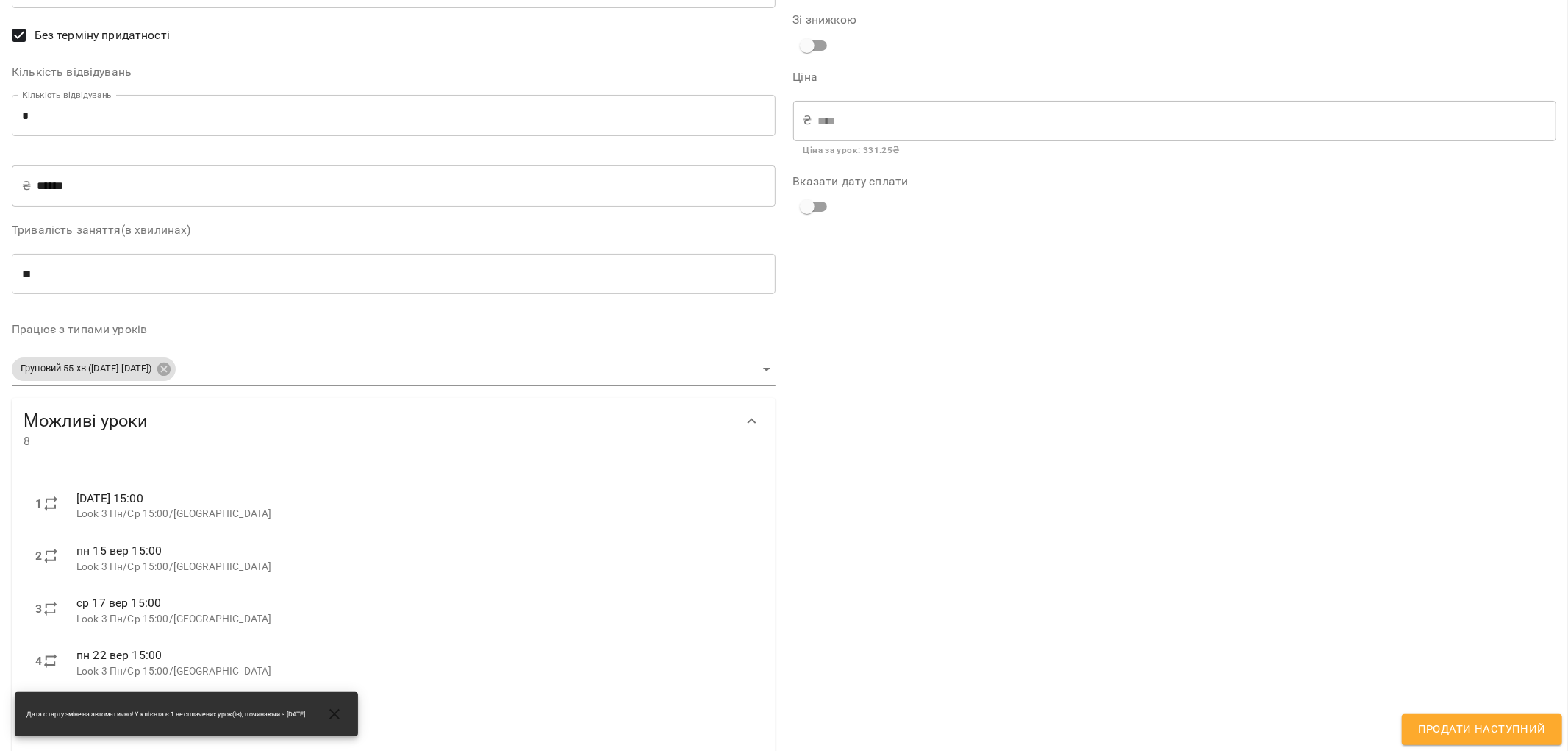
scroll to position [337, 0]
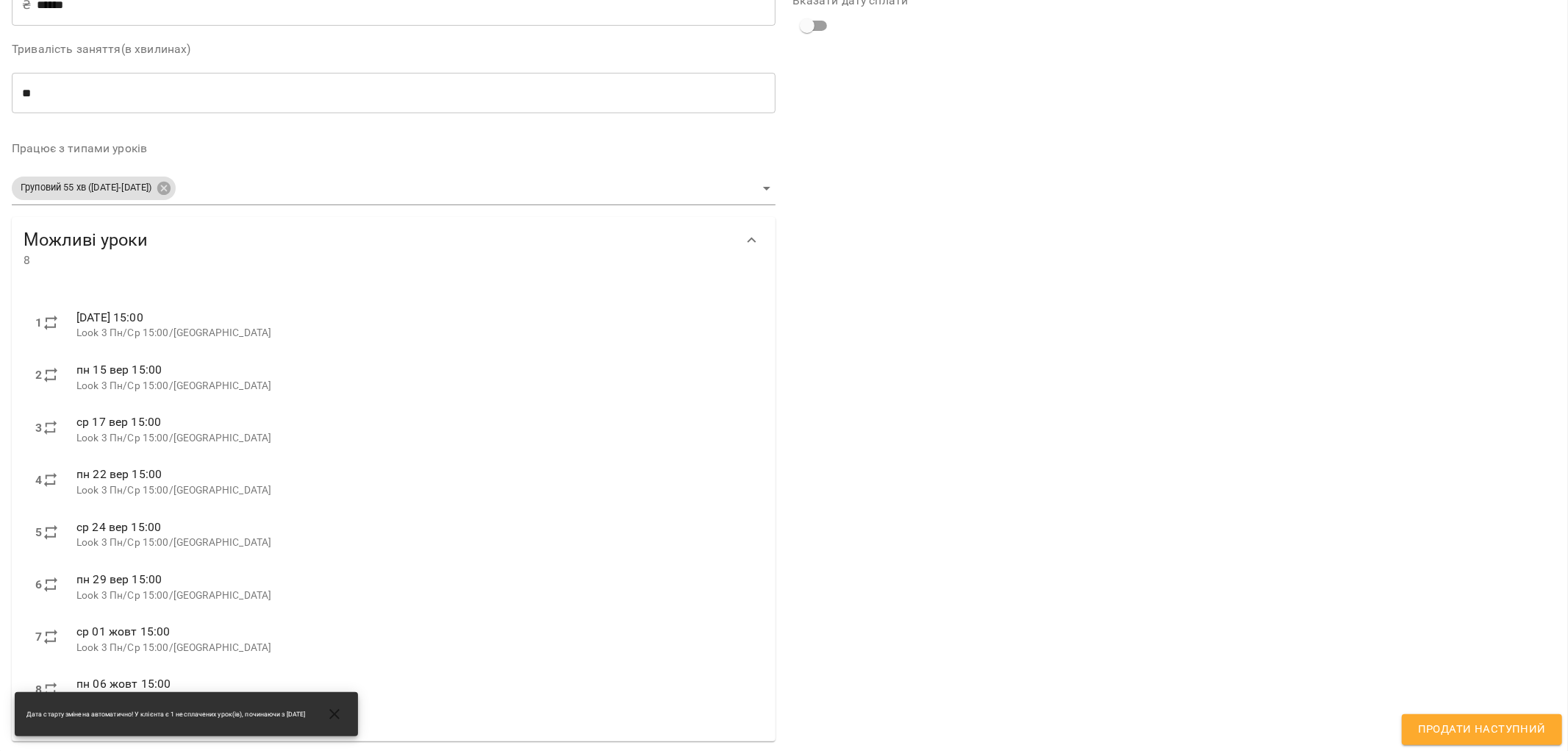
click at [755, 186] on body "For Business 3 31 UA Мої клієнти / Буренок Варвара Буренок Варвара активна look…" at bounding box center [784, 399] width 1568 height 799
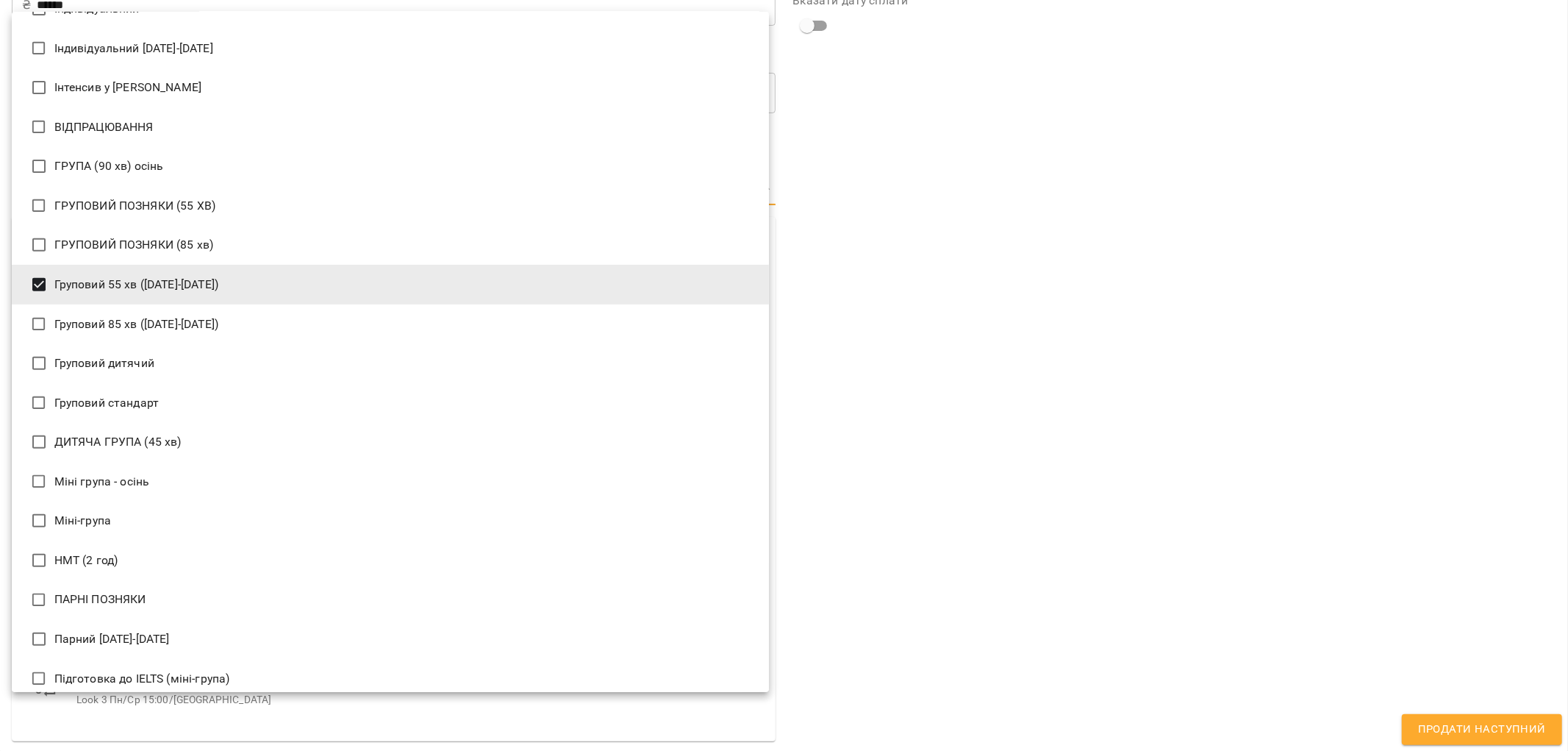
scroll to position [408, 0]
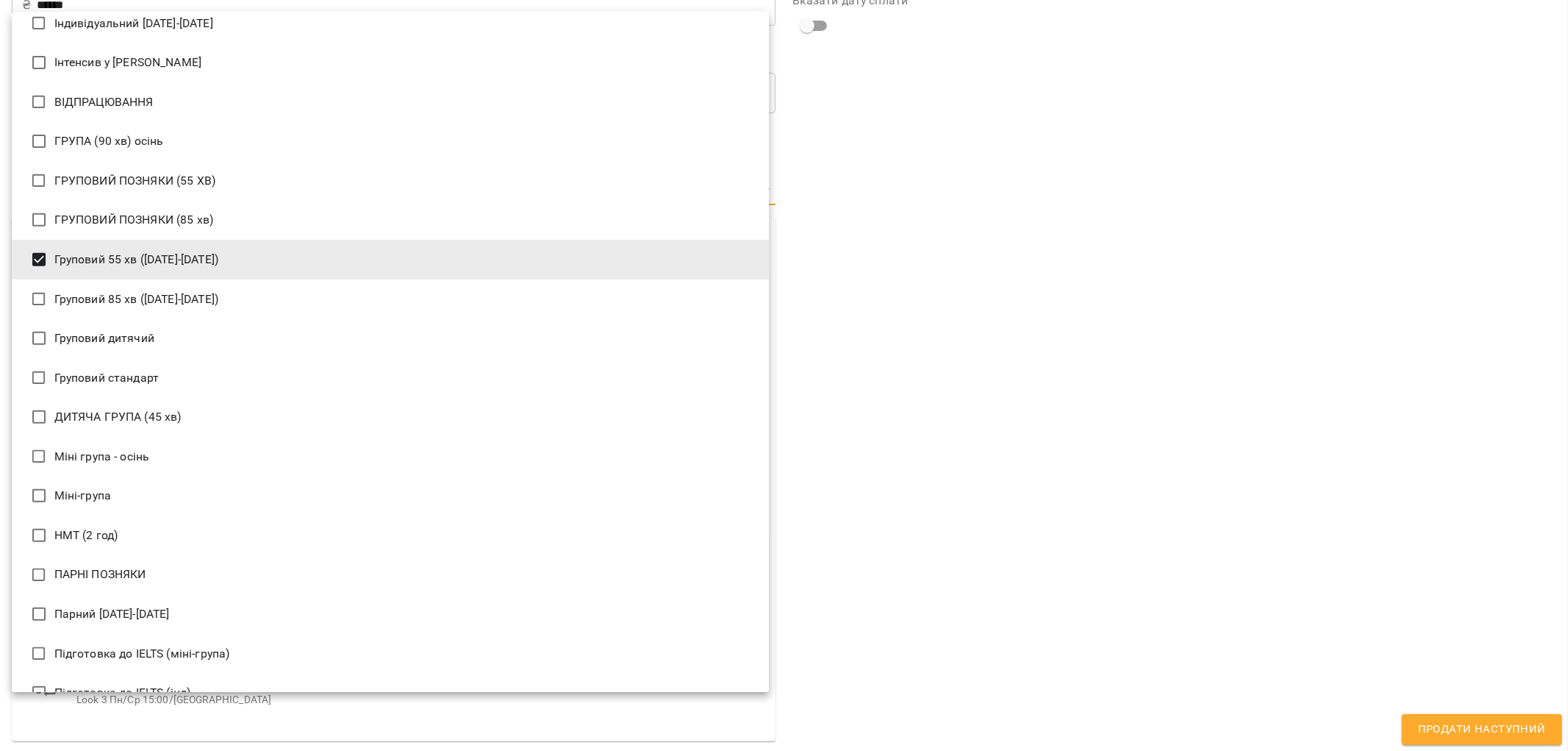
type input "**********"
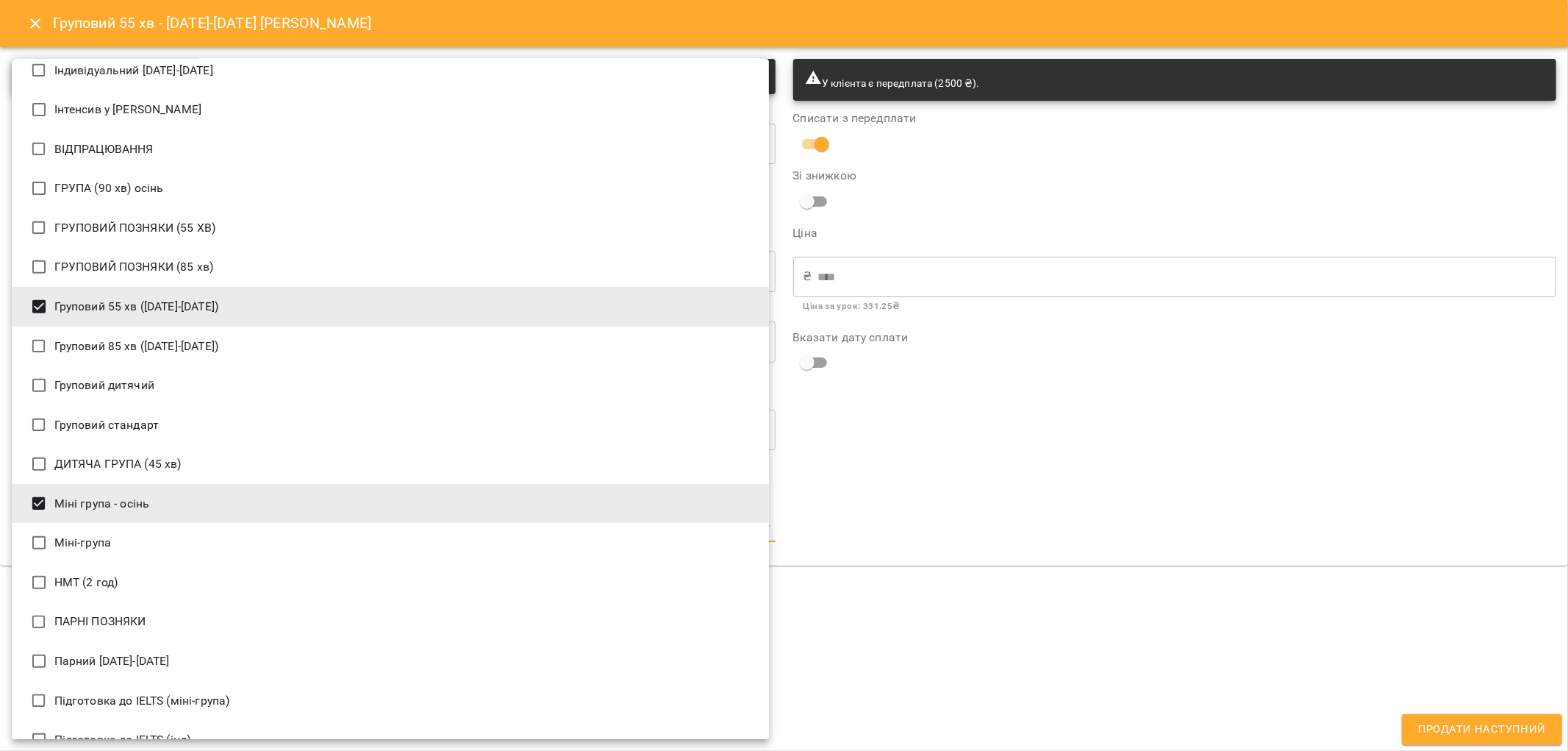
scroll to position [0, 0]
click at [1144, 528] on div at bounding box center [784, 375] width 1568 height 751
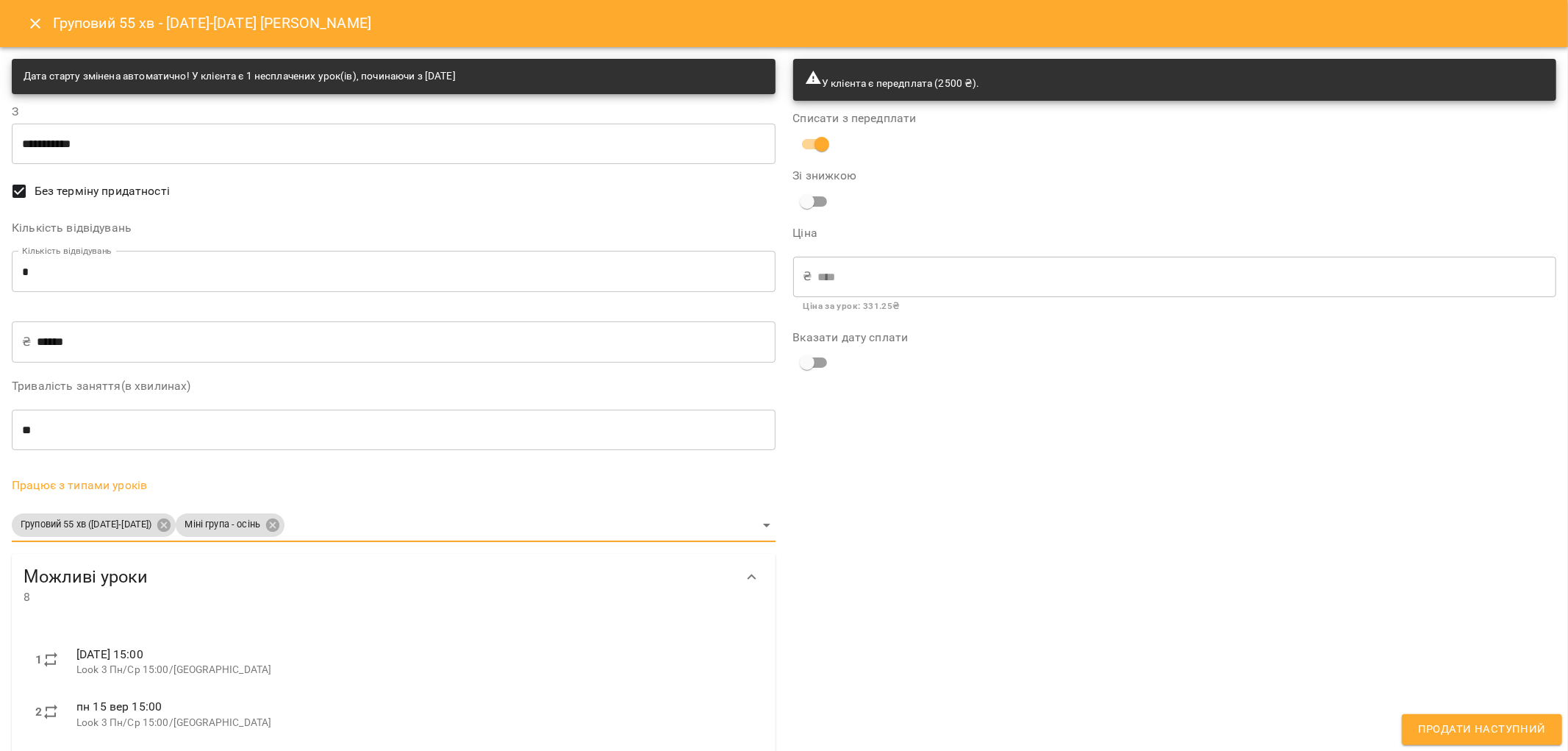
click at [98, 333] on input "******" at bounding box center [406, 342] width 738 height 41
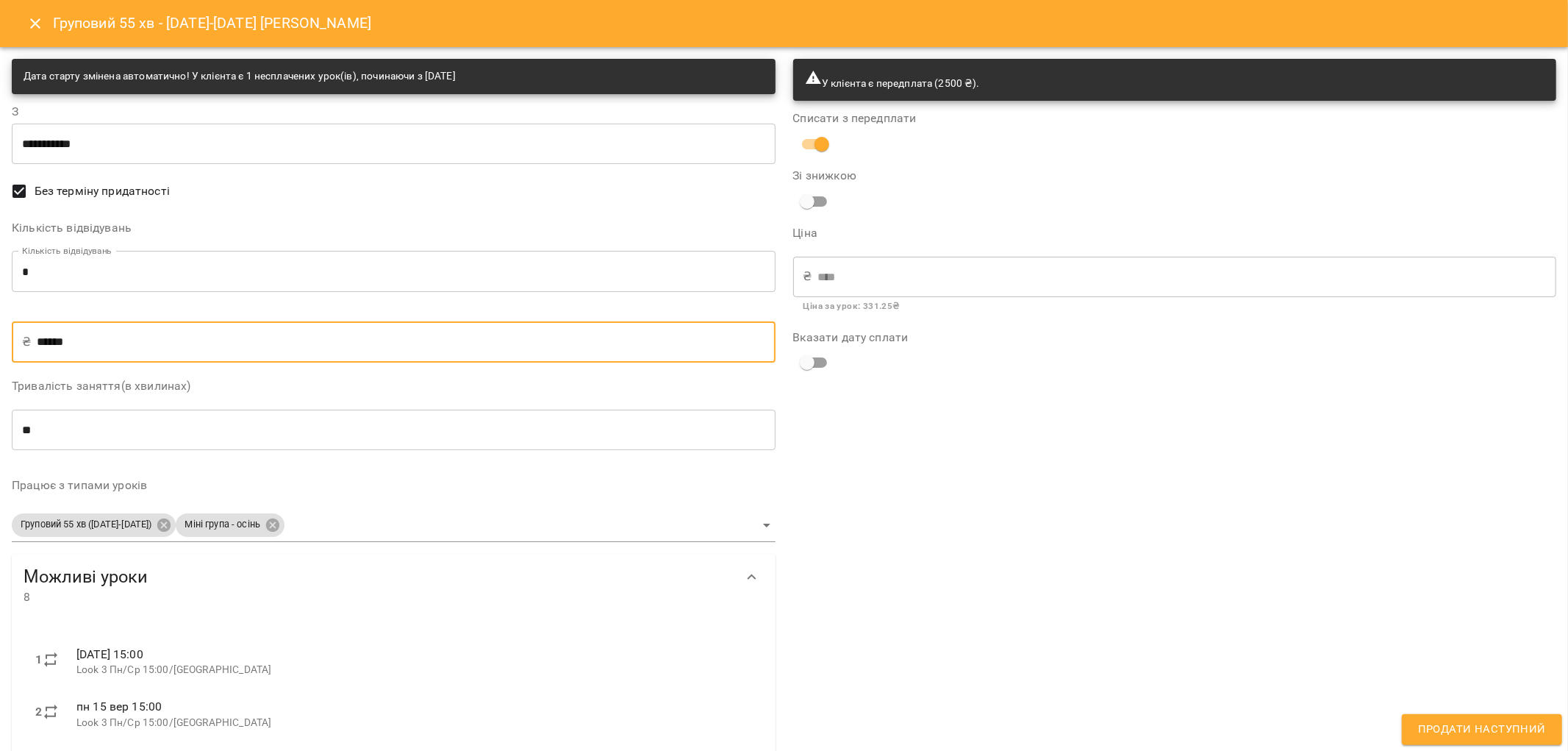
type input "*****"
type input "******"
type input "****"
type input "**"
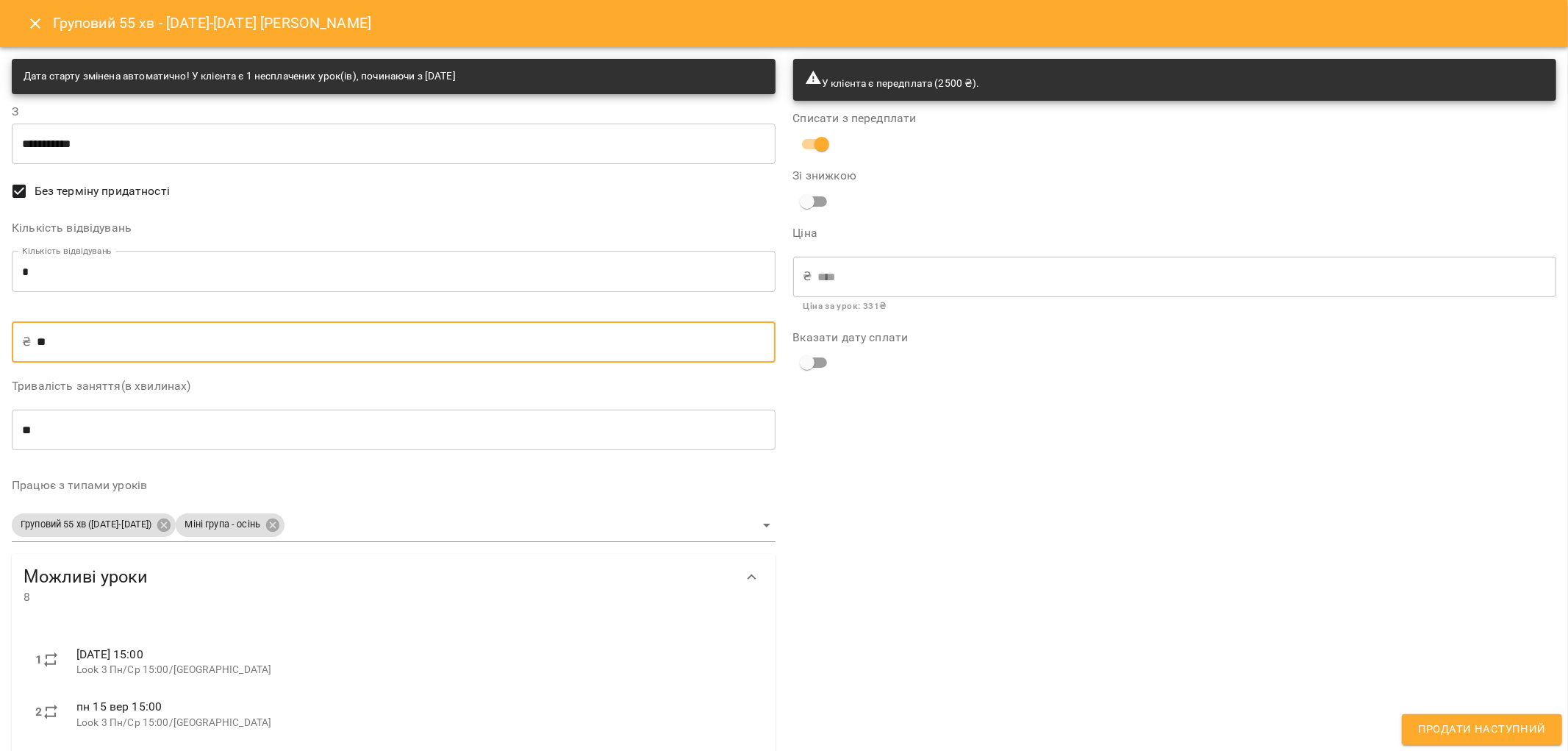
type input "***"
type input "*"
type input "**"
type input "******"
type input "****"
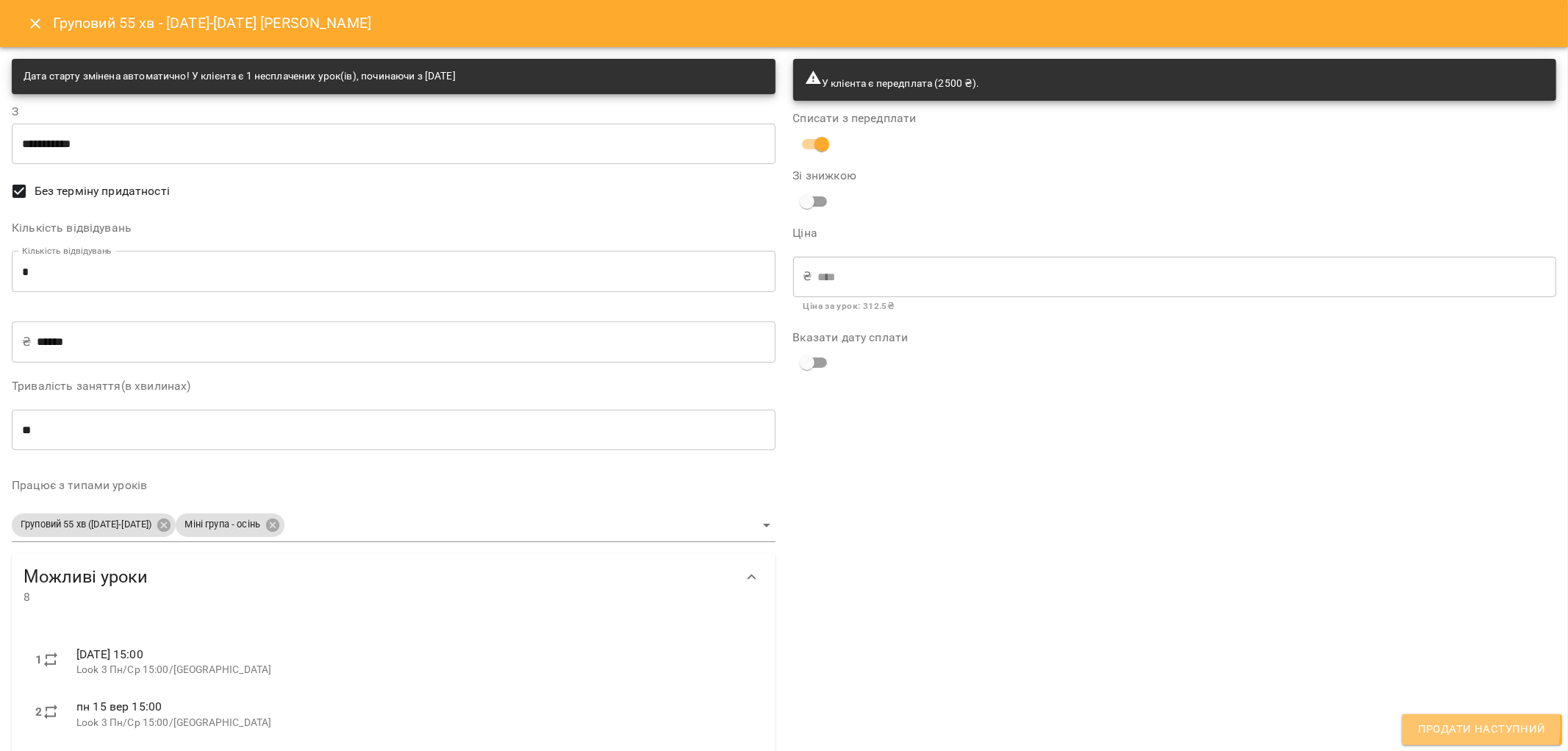
click at [1442, 724] on span "Продати наступний" at bounding box center [1482, 729] width 128 height 20
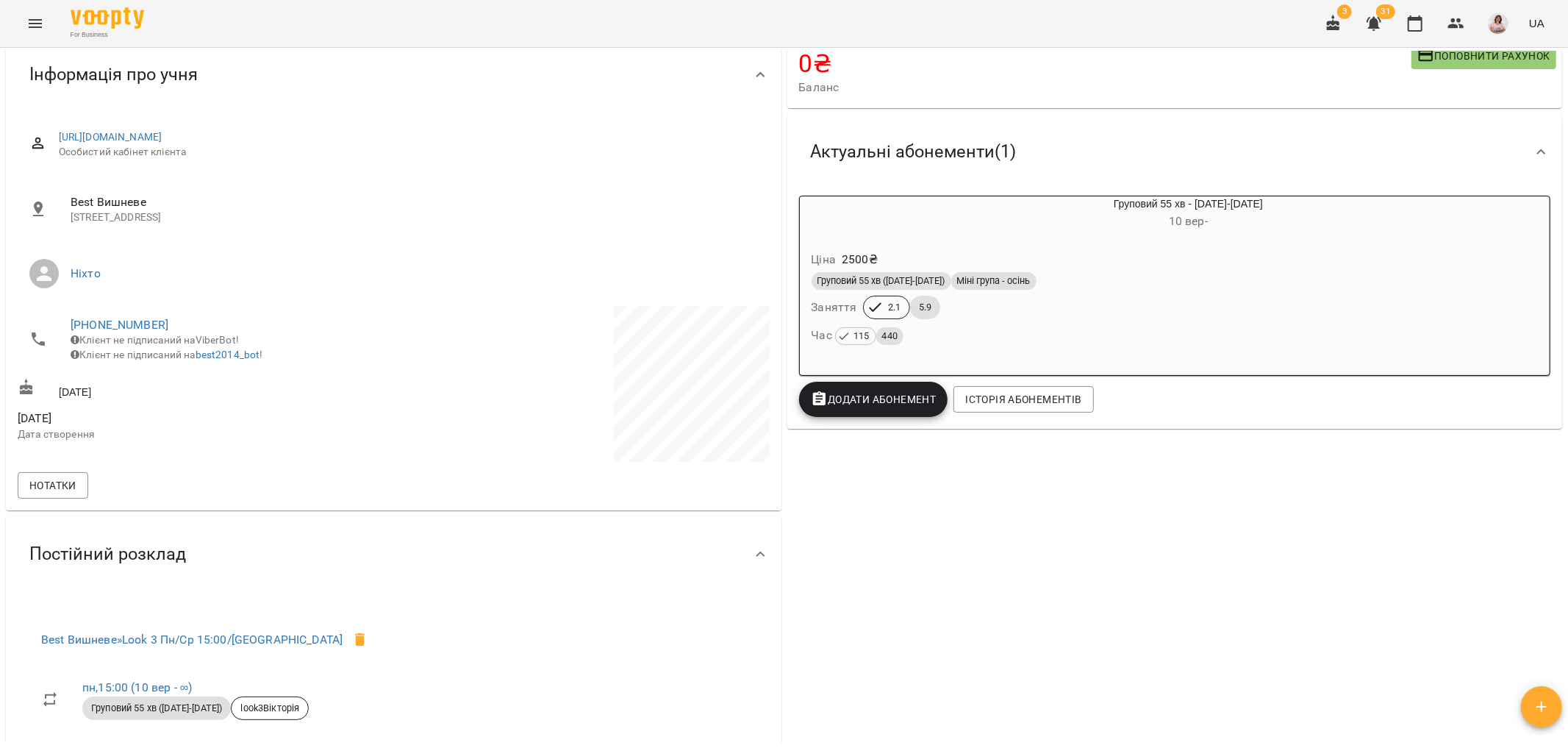
scroll to position [130, 0]
click at [37, 23] on icon "Menu" at bounding box center [35, 23] width 18 height 18
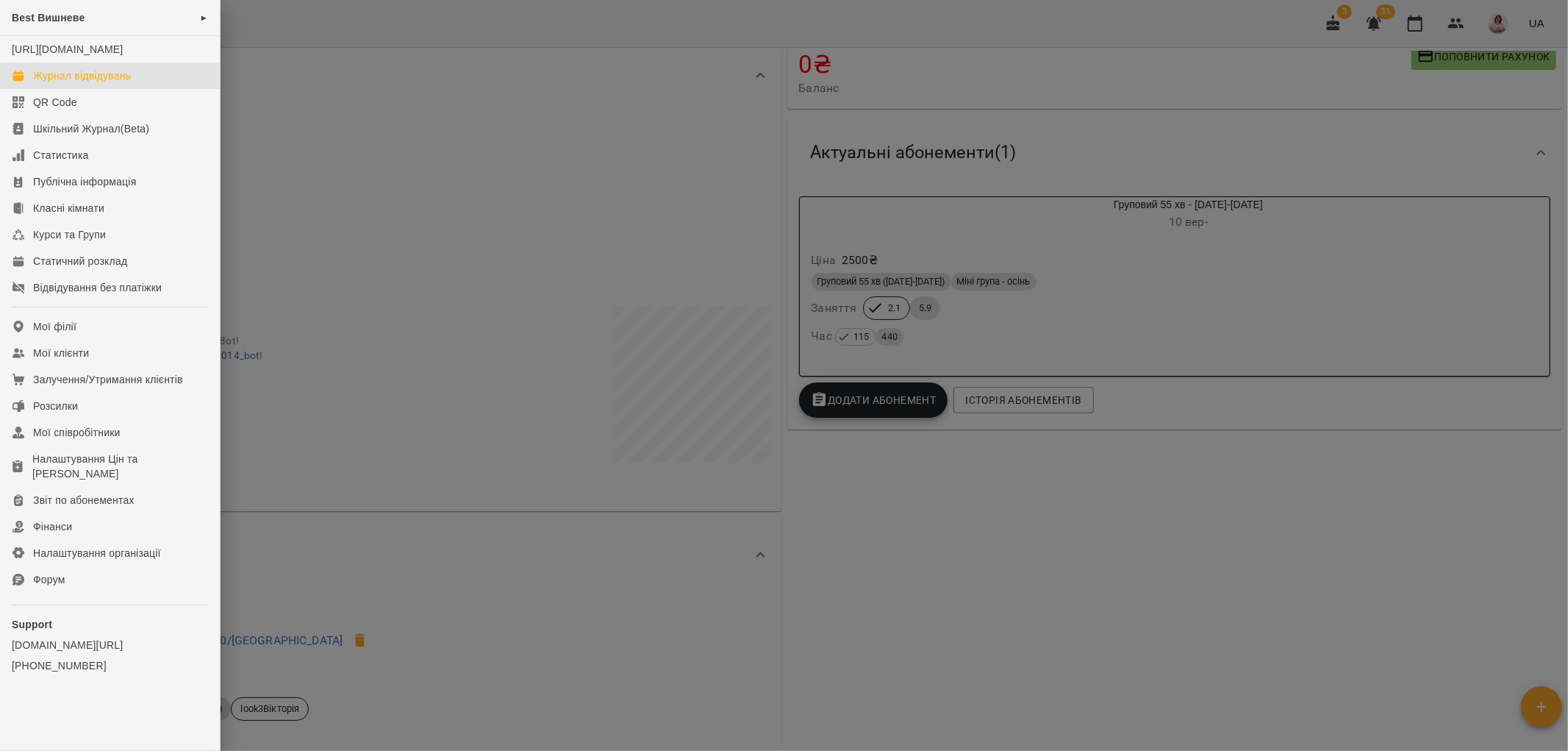
click at [72, 81] on link "Журнал відвідувань" at bounding box center [110, 75] width 220 height 26
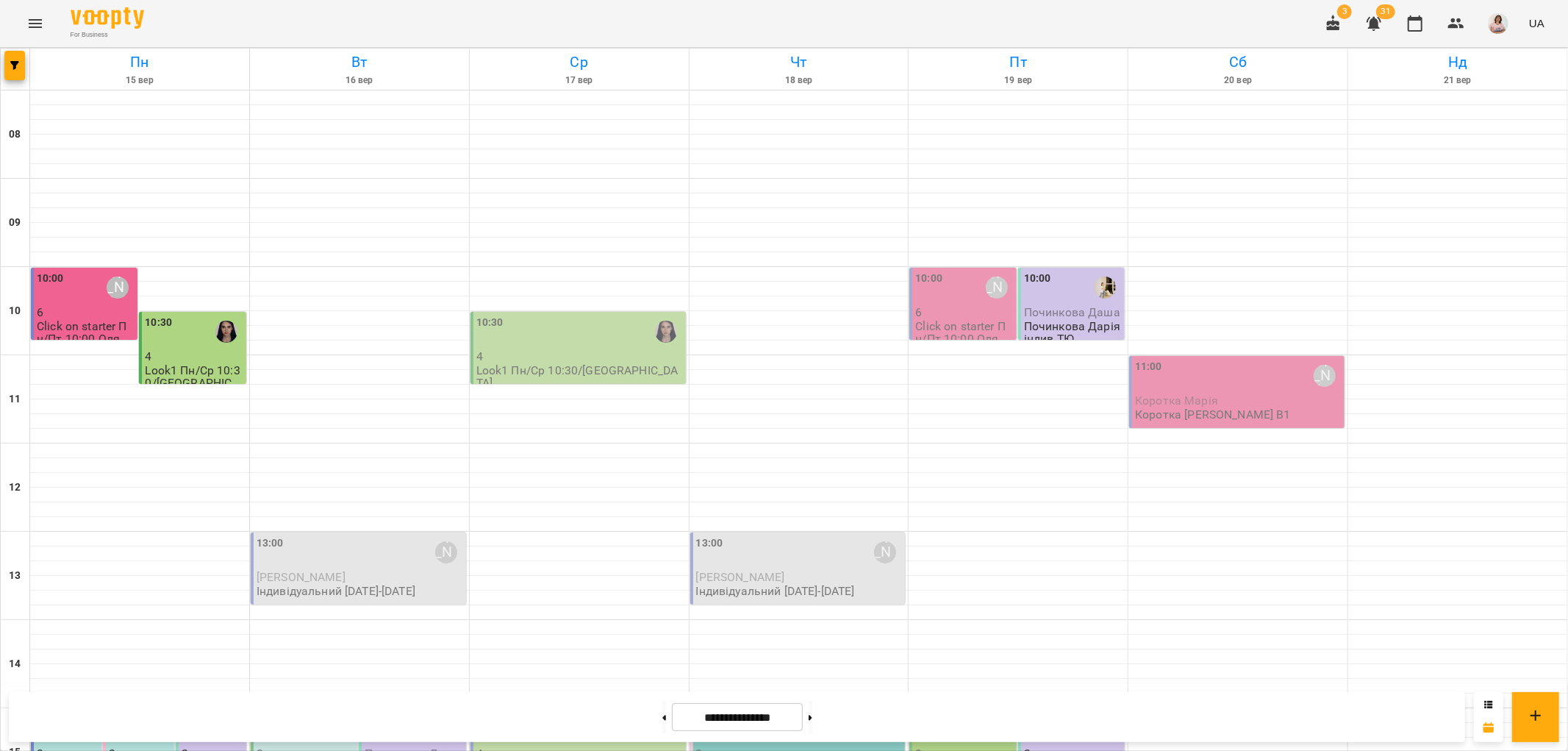
scroll to position [327, 0]
click at [62, 712] on div "15:00" at bounding box center [51, 728] width 27 height 34
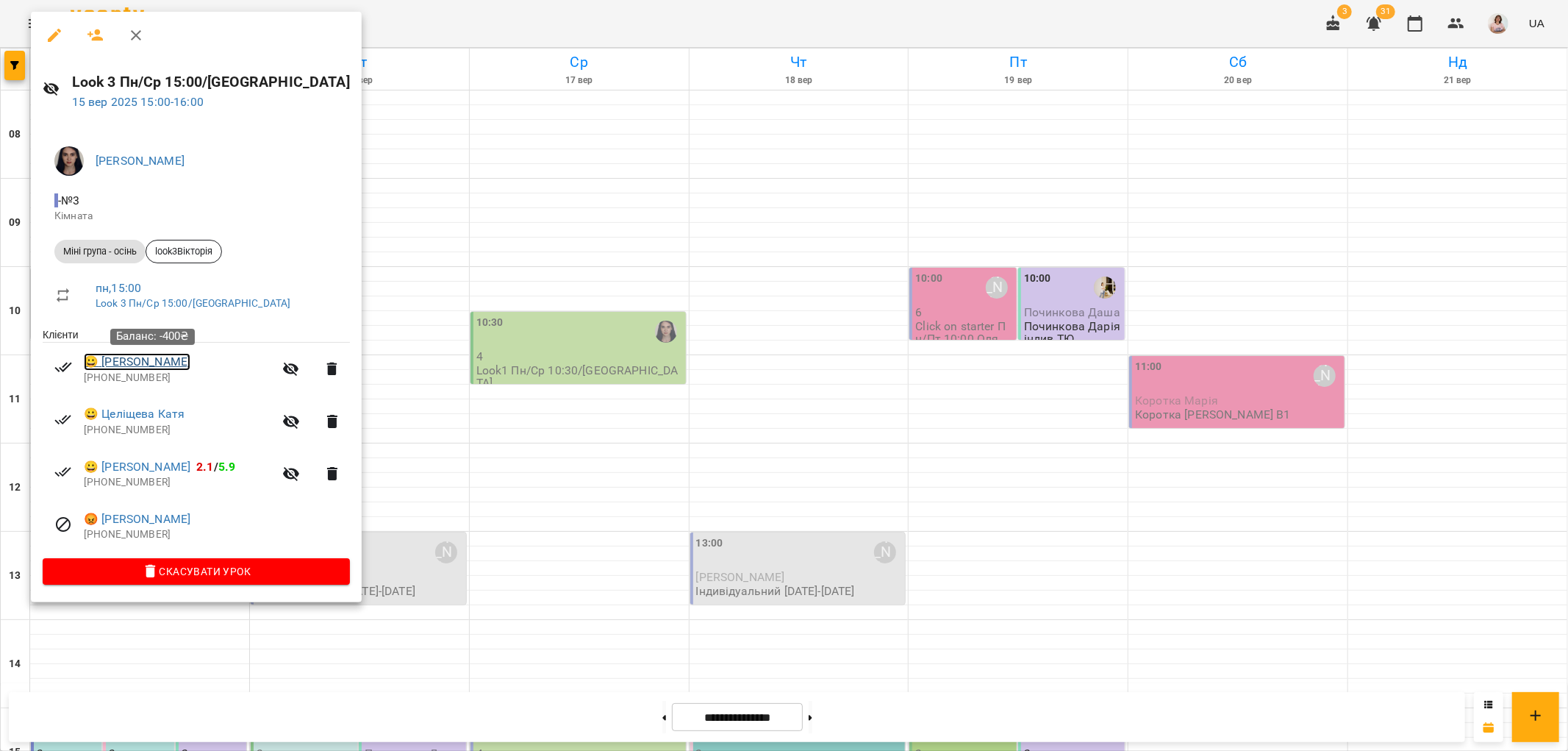
click at [149, 366] on link "😀 Чайківський Максим" at bounding box center [137, 362] width 107 height 18
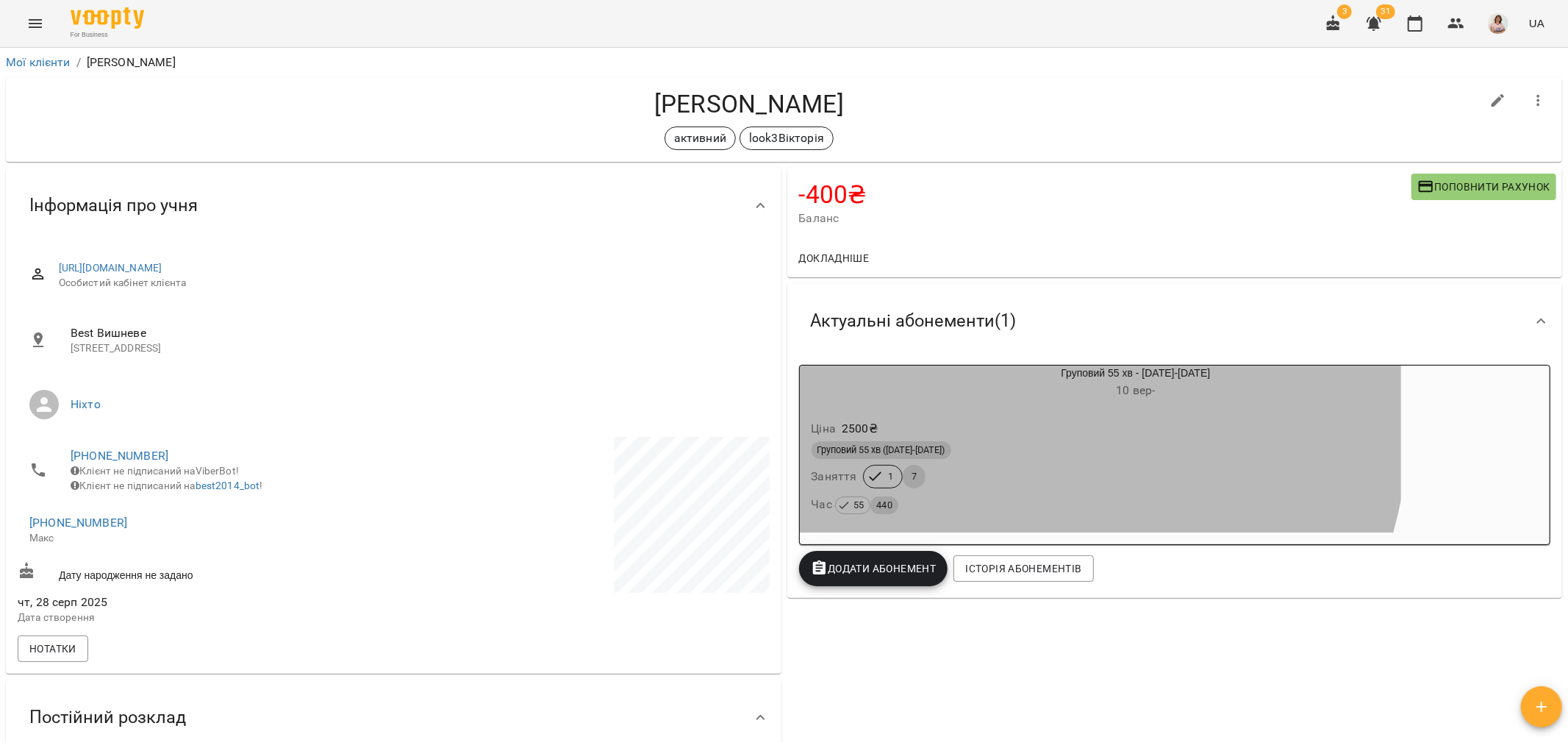
click at [912, 400] on h6 "10 вер -" at bounding box center [1135, 390] width 531 height 21
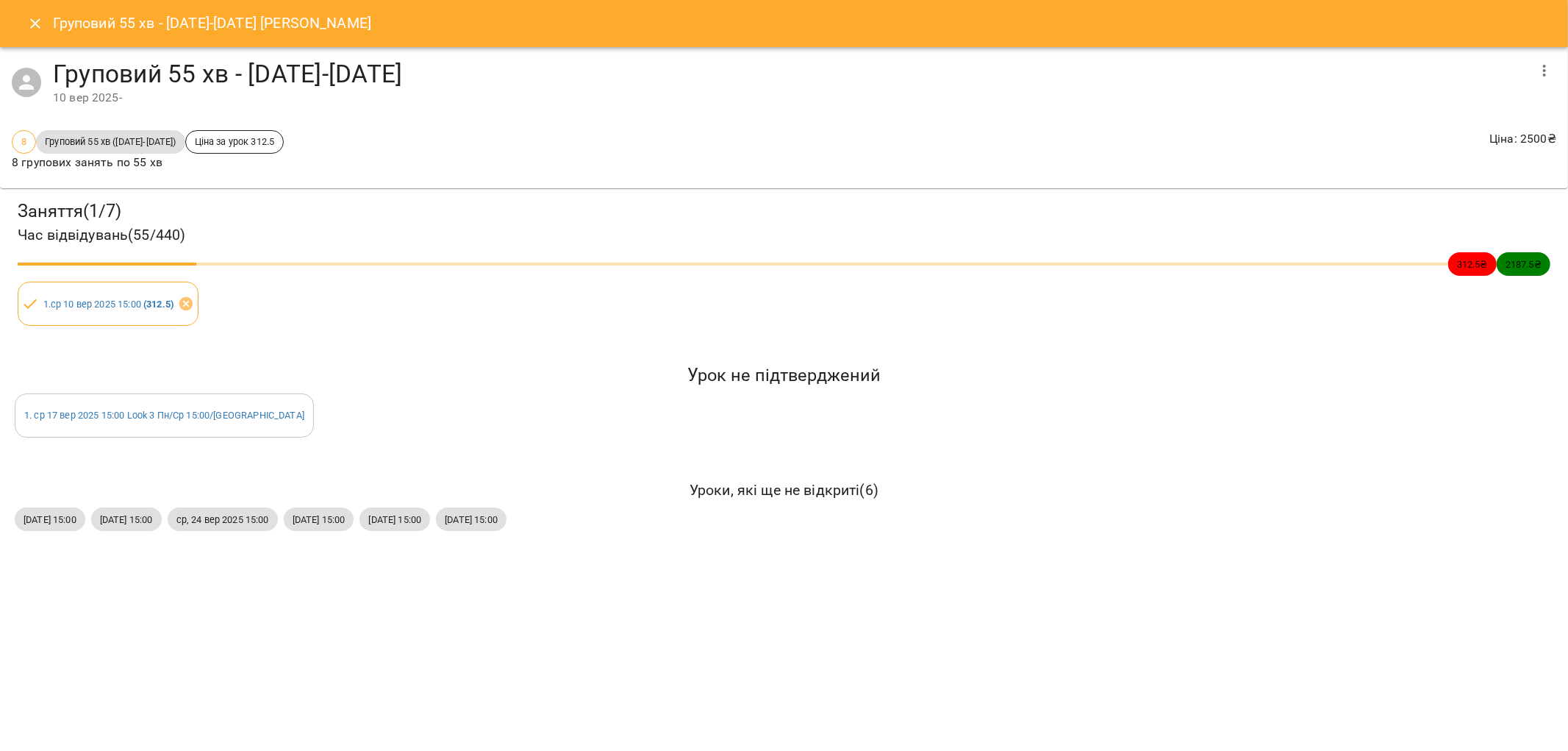
click at [1545, 70] on icon "button" at bounding box center [1545, 70] width 3 height 12
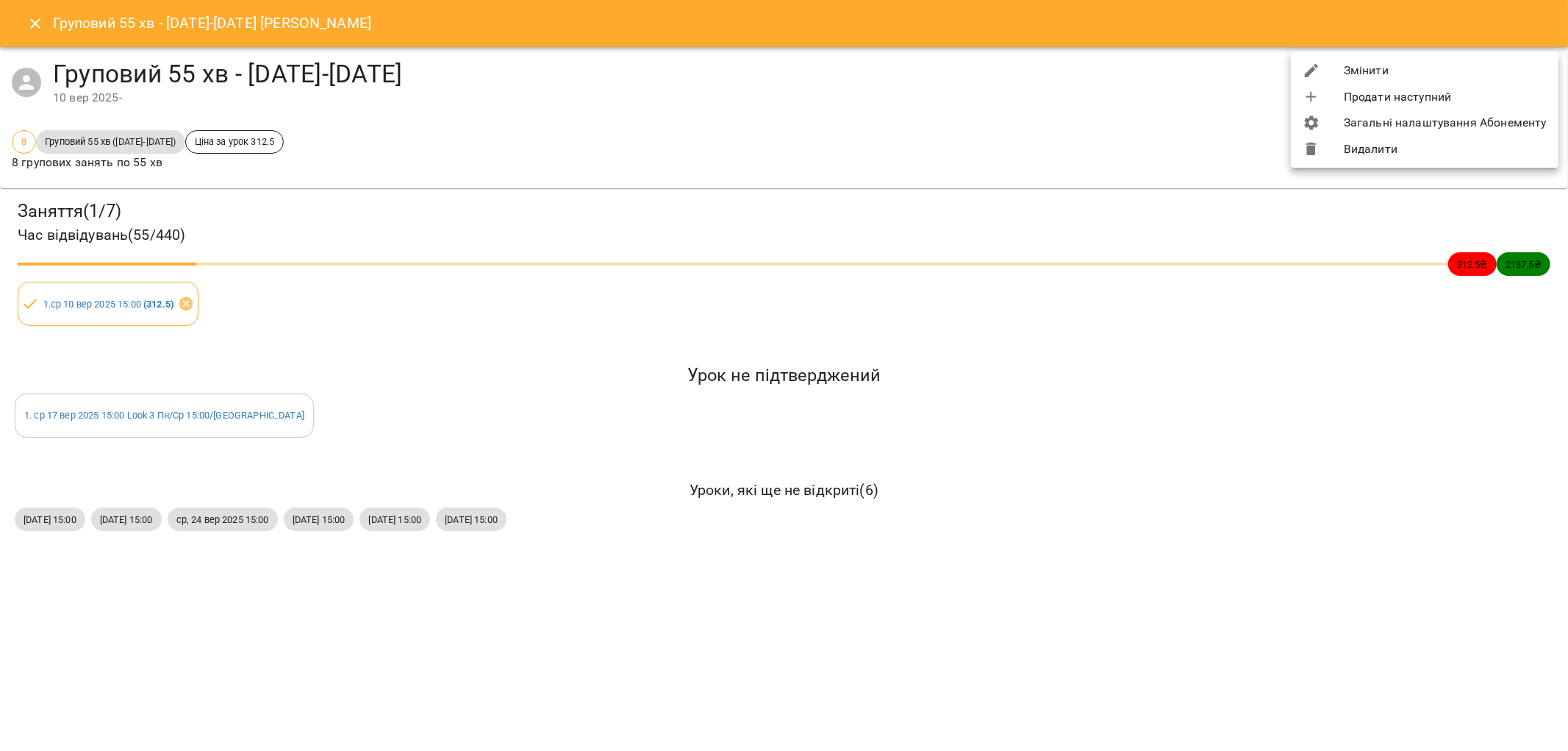
click at [1386, 151] on li "Видалити" at bounding box center [1424, 149] width 267 height 26
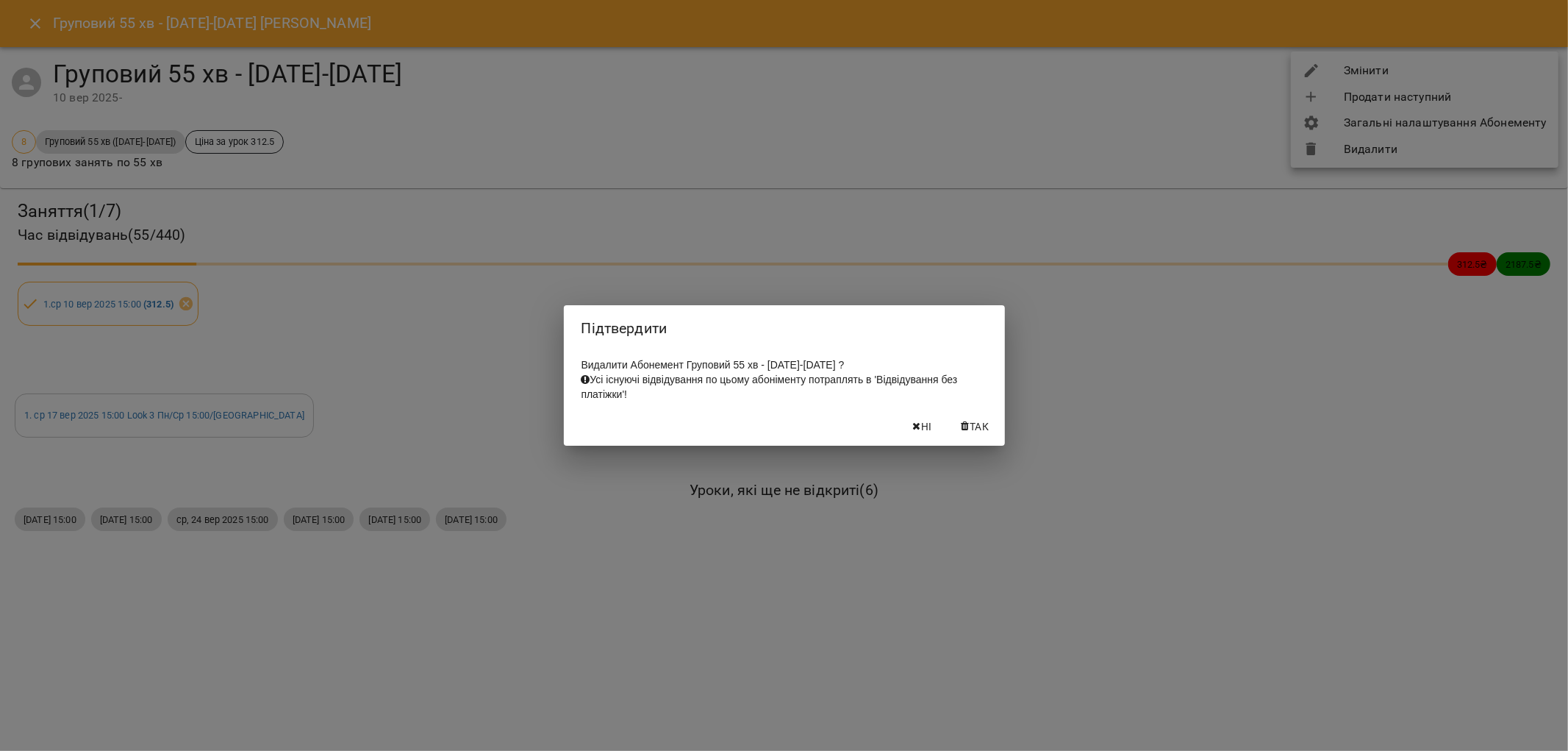
click at [980, 430] on span "Так" at bounding box center [980, 427] width 20 height 18
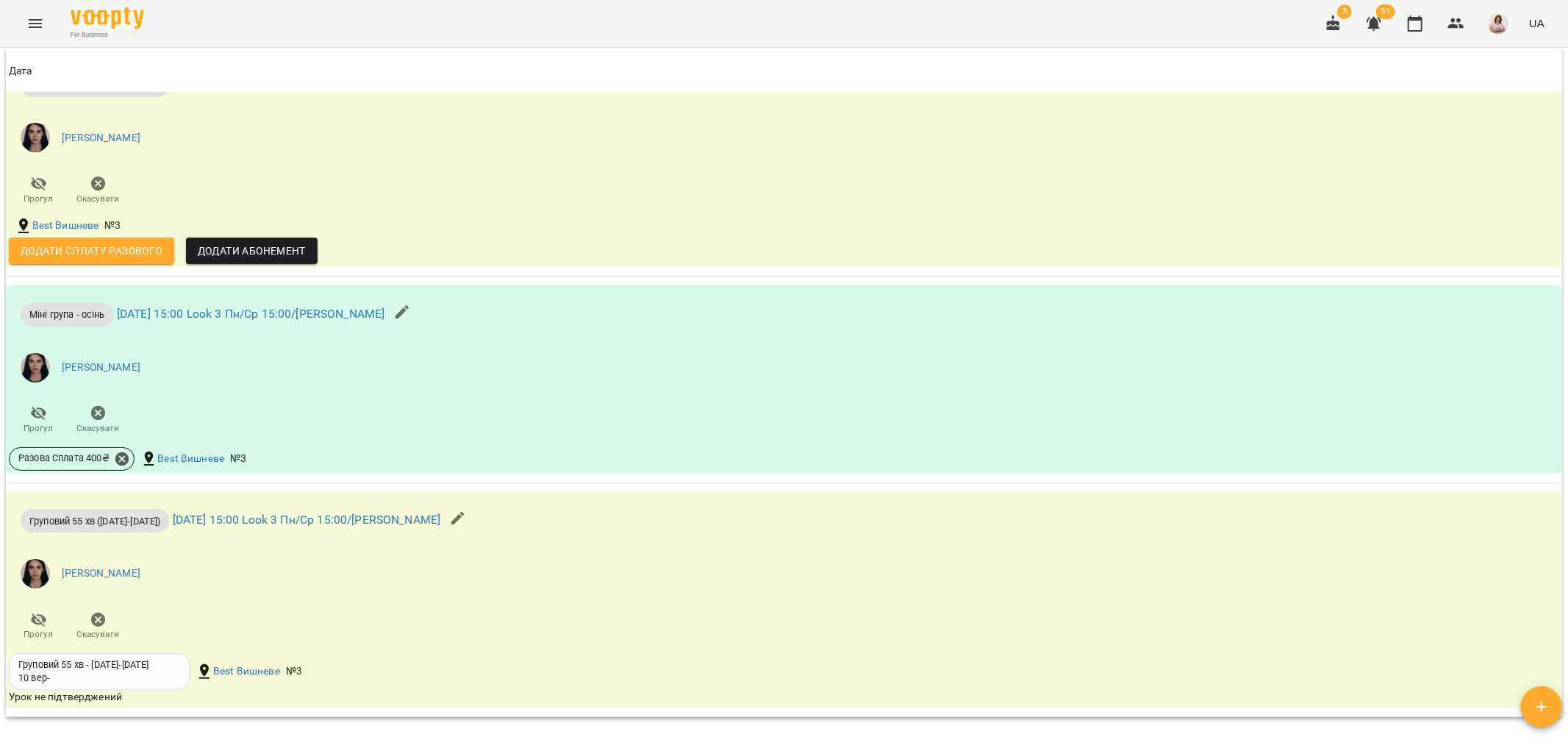
scroll to position [1516, 0]
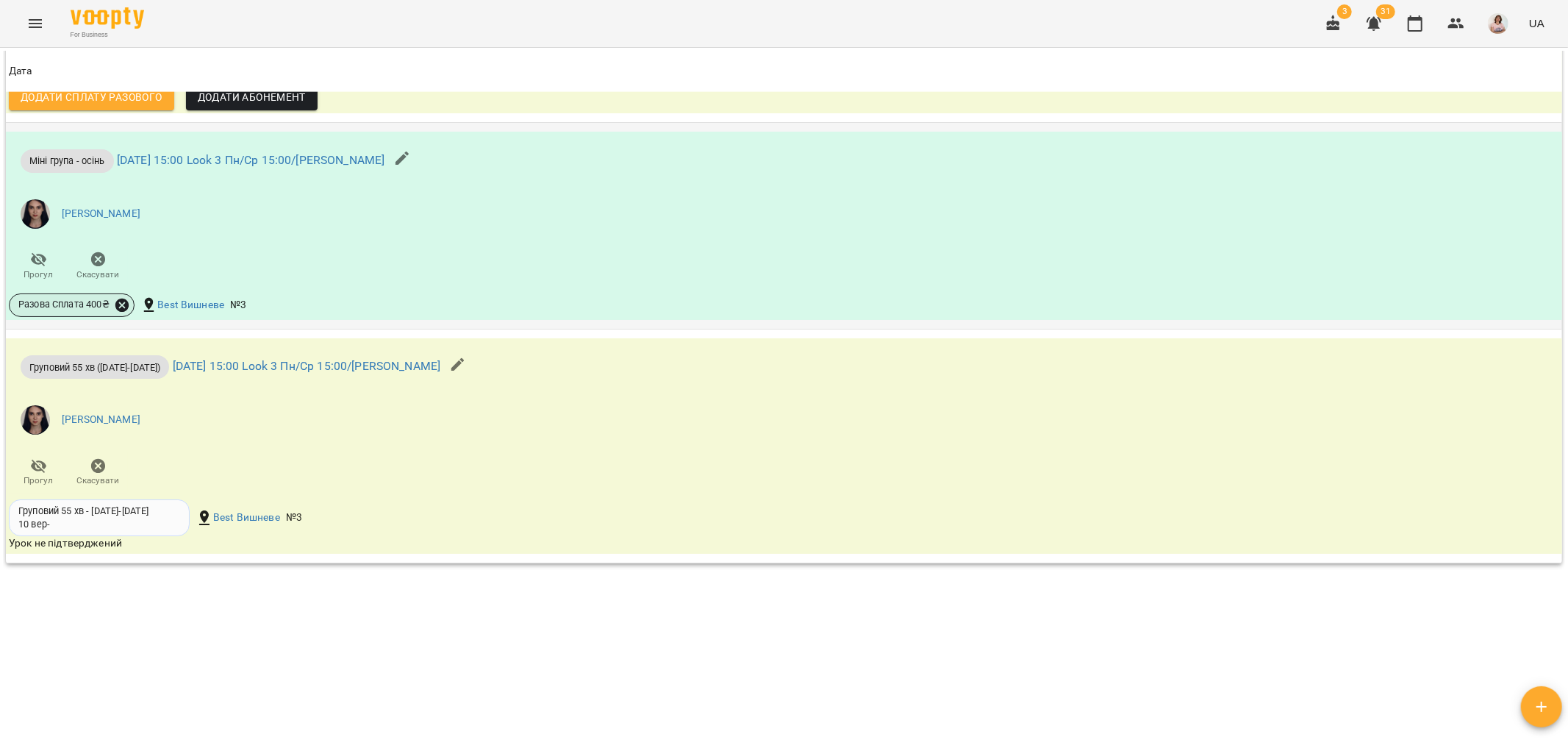
click at [121, 309] on icon at bounding box center [122, 305] width 14 height 14
click at [201, 348] on span "Скасувати" at bounding box center [230, 356] width 62 height 18
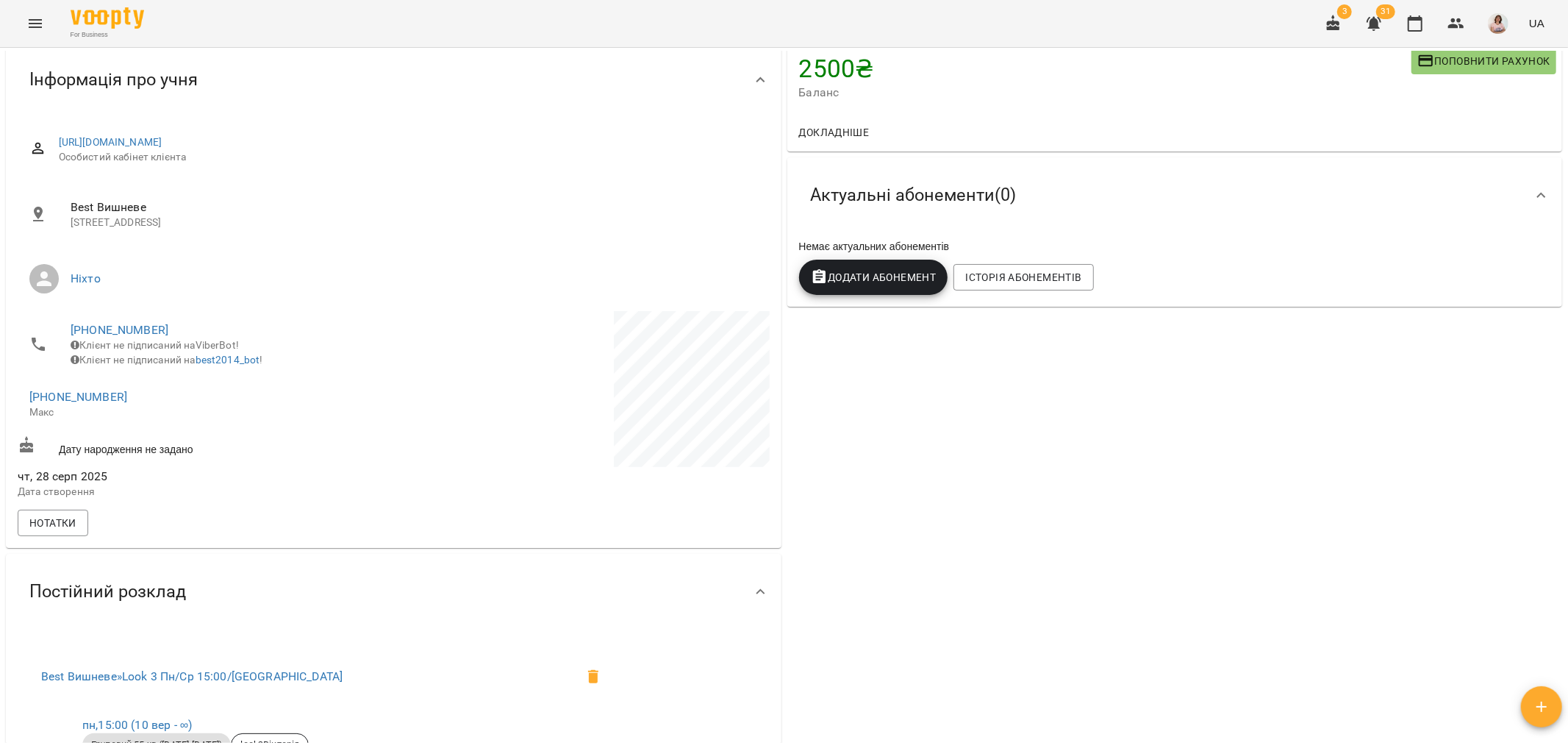
scroll to position [0, 0]
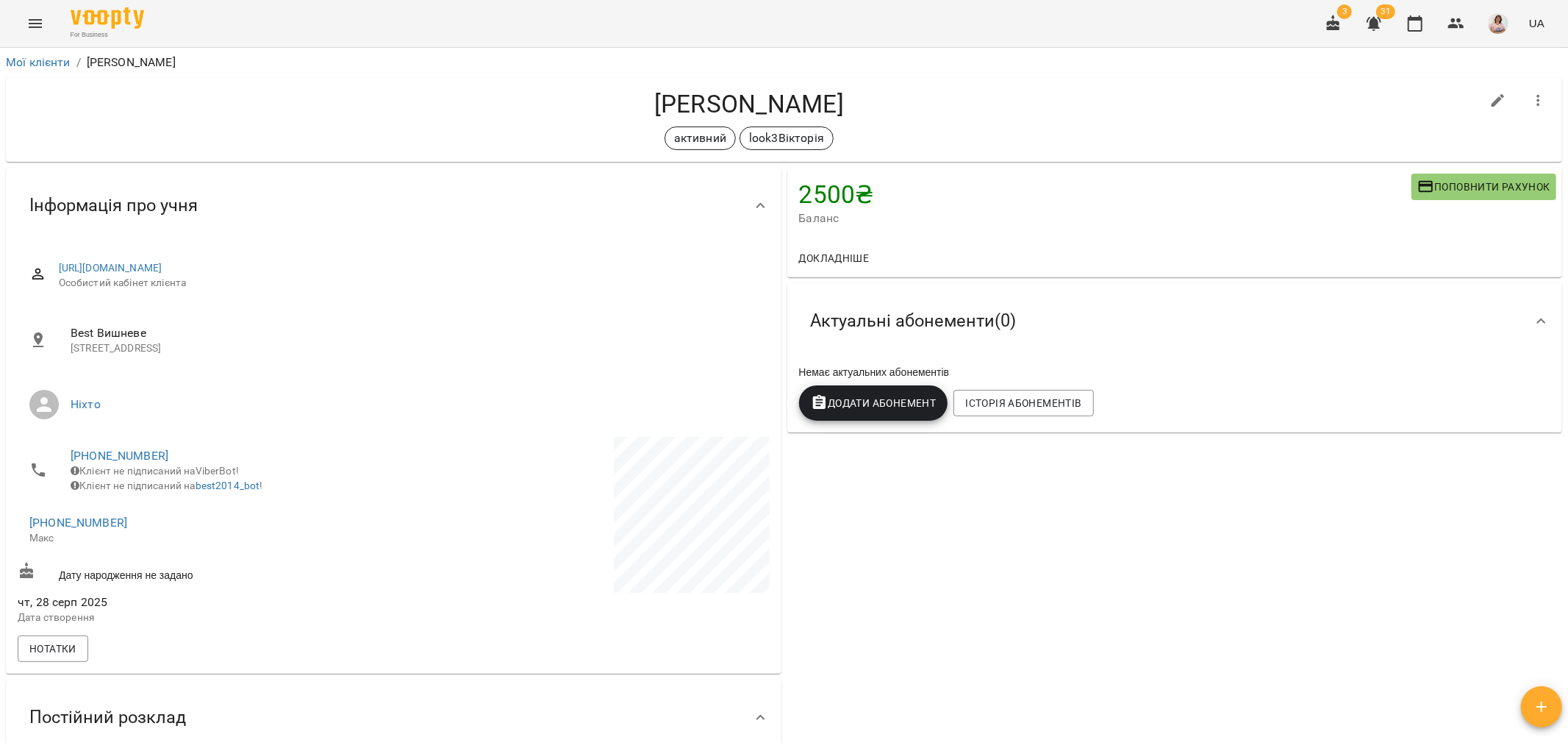
click at [876, 401] on span "Додати Абонемент" at bounding box center [874, 403] width 125 height 18
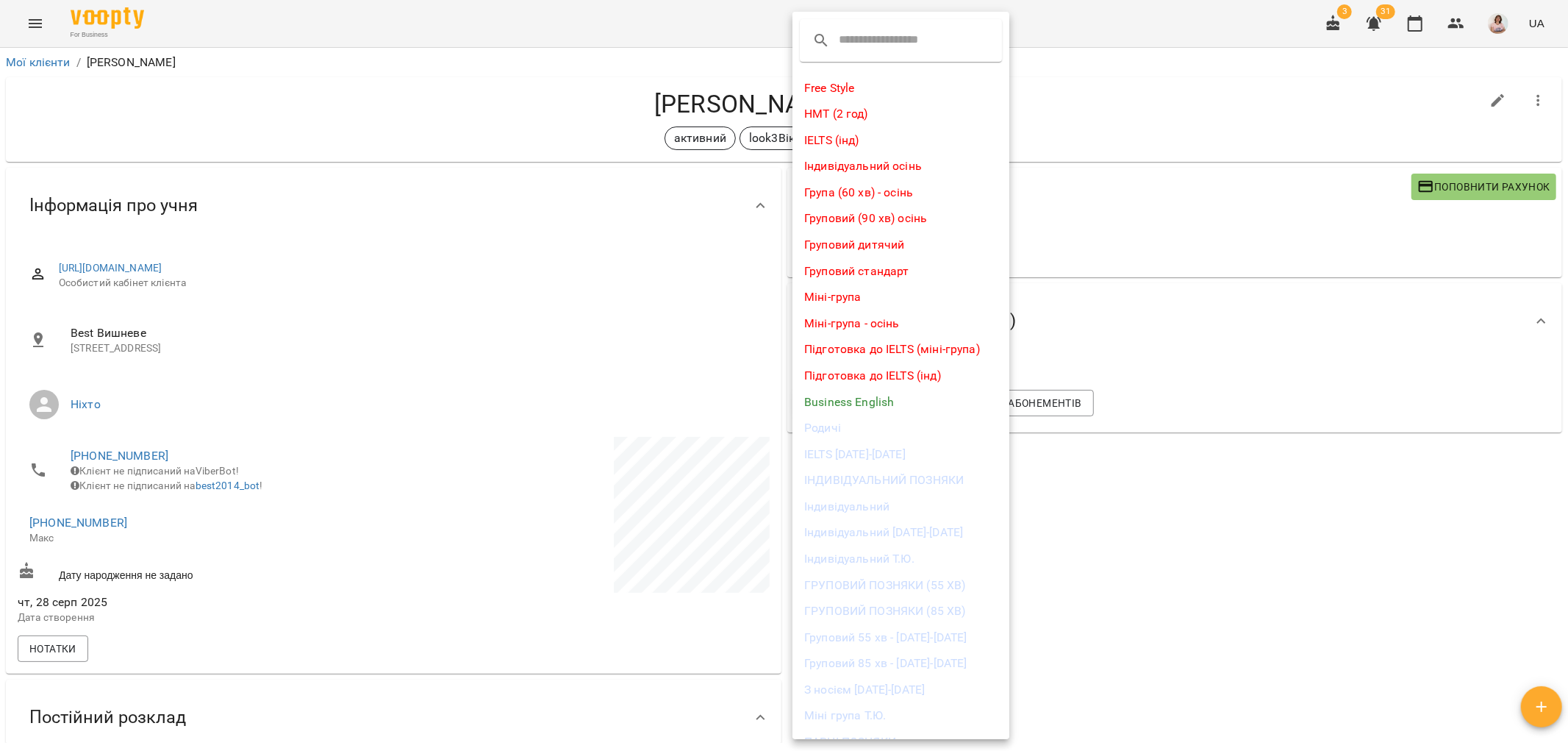
click at [910, 638] on li "Груповий 55 хв - [DATE]-[DATE]" at bounding box center [901, 637] width 217 height 26
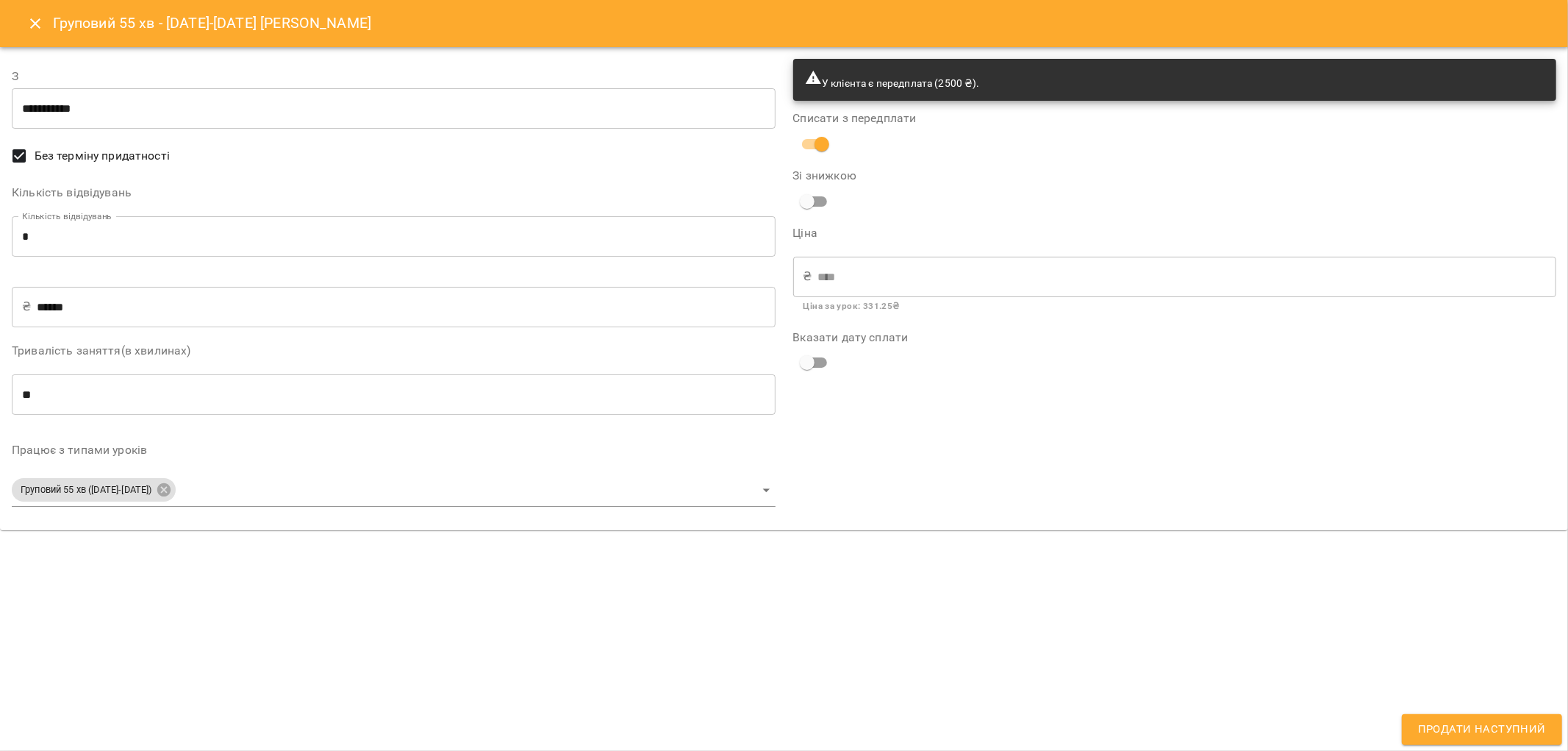
type input "**********"
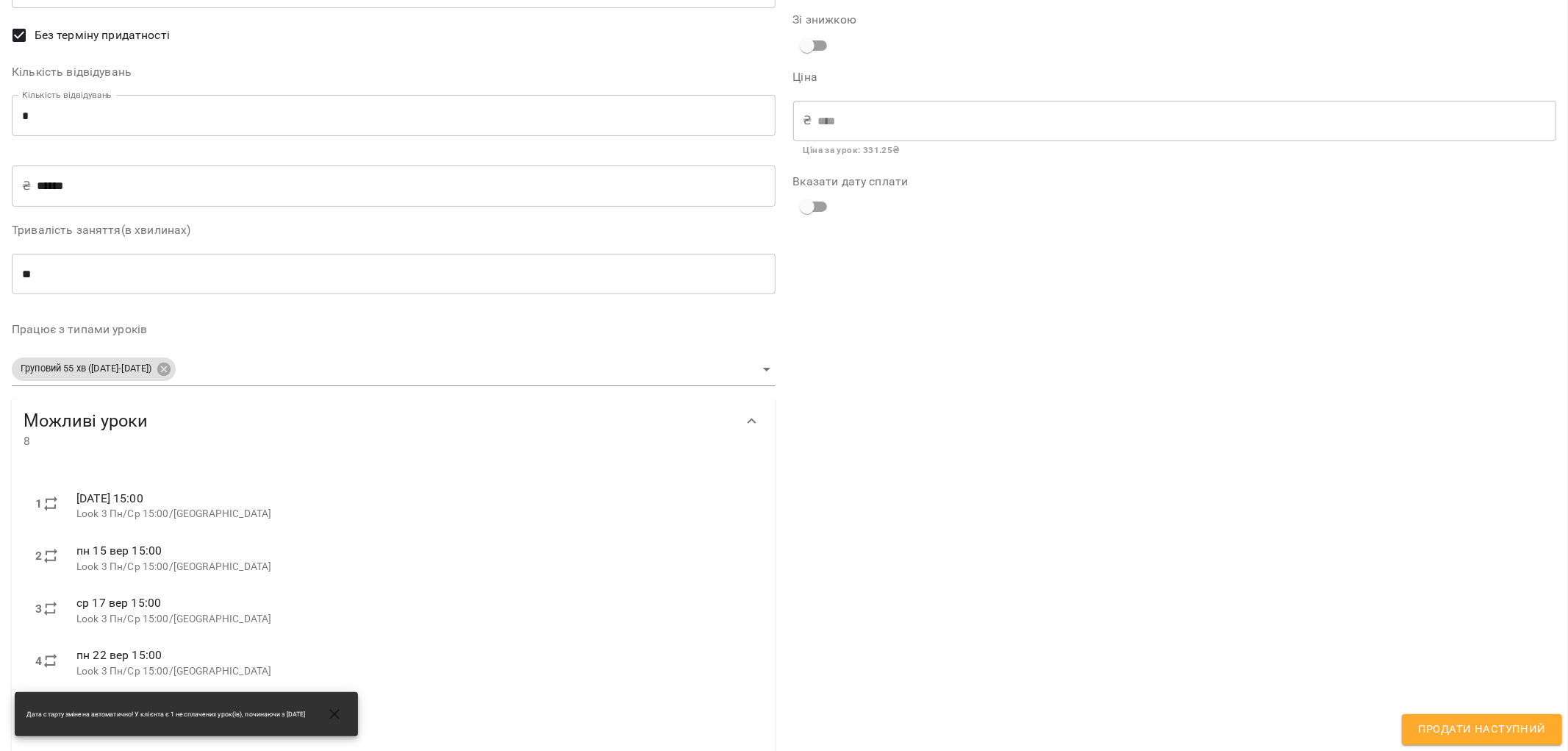
scroll to position [11, 0]
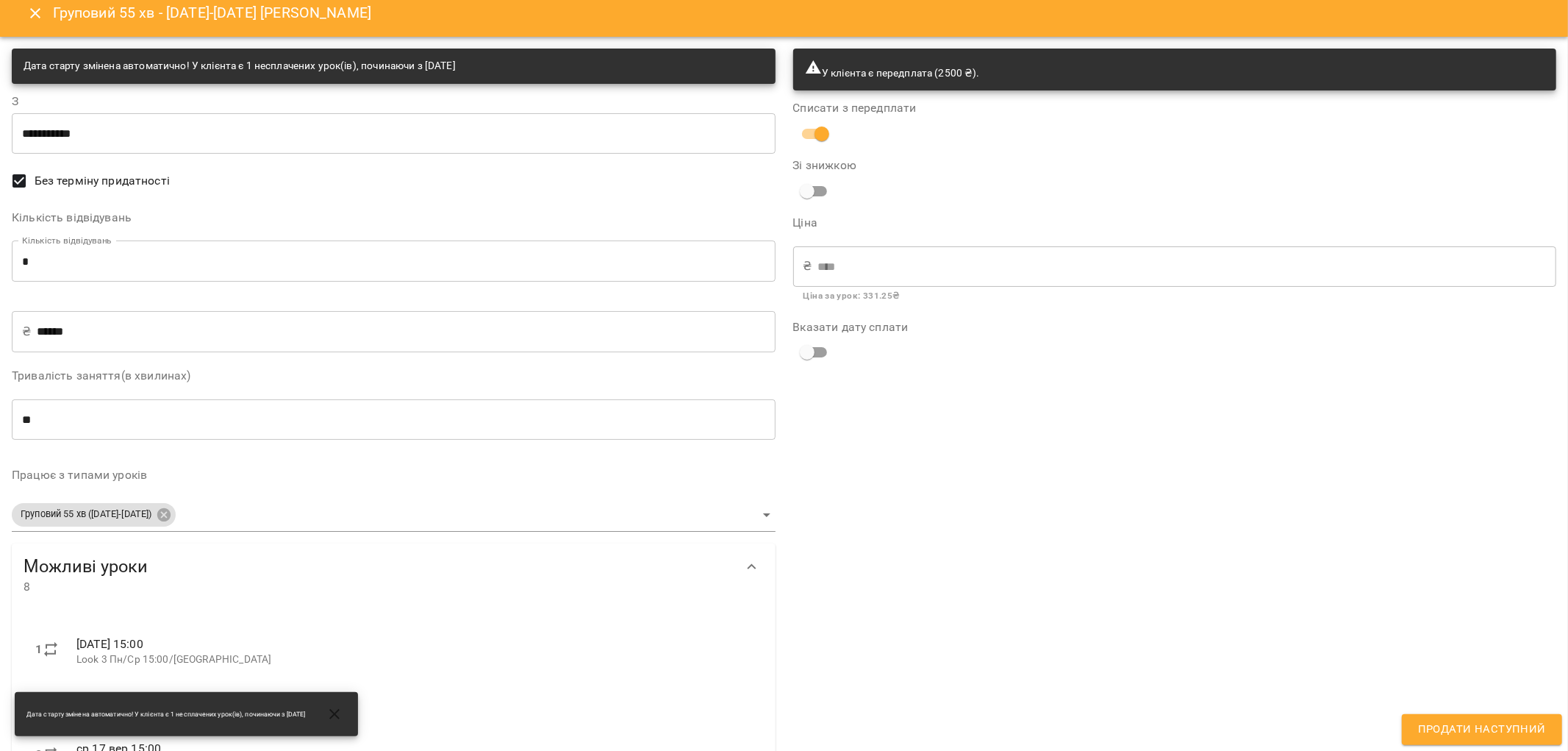
click at [756, 510] on body "For Business 3 31 UA Мої клієнти / Чайківський Максим Чайківський Максим активн…" at bounding box center [784, 399] width 1568 height 799
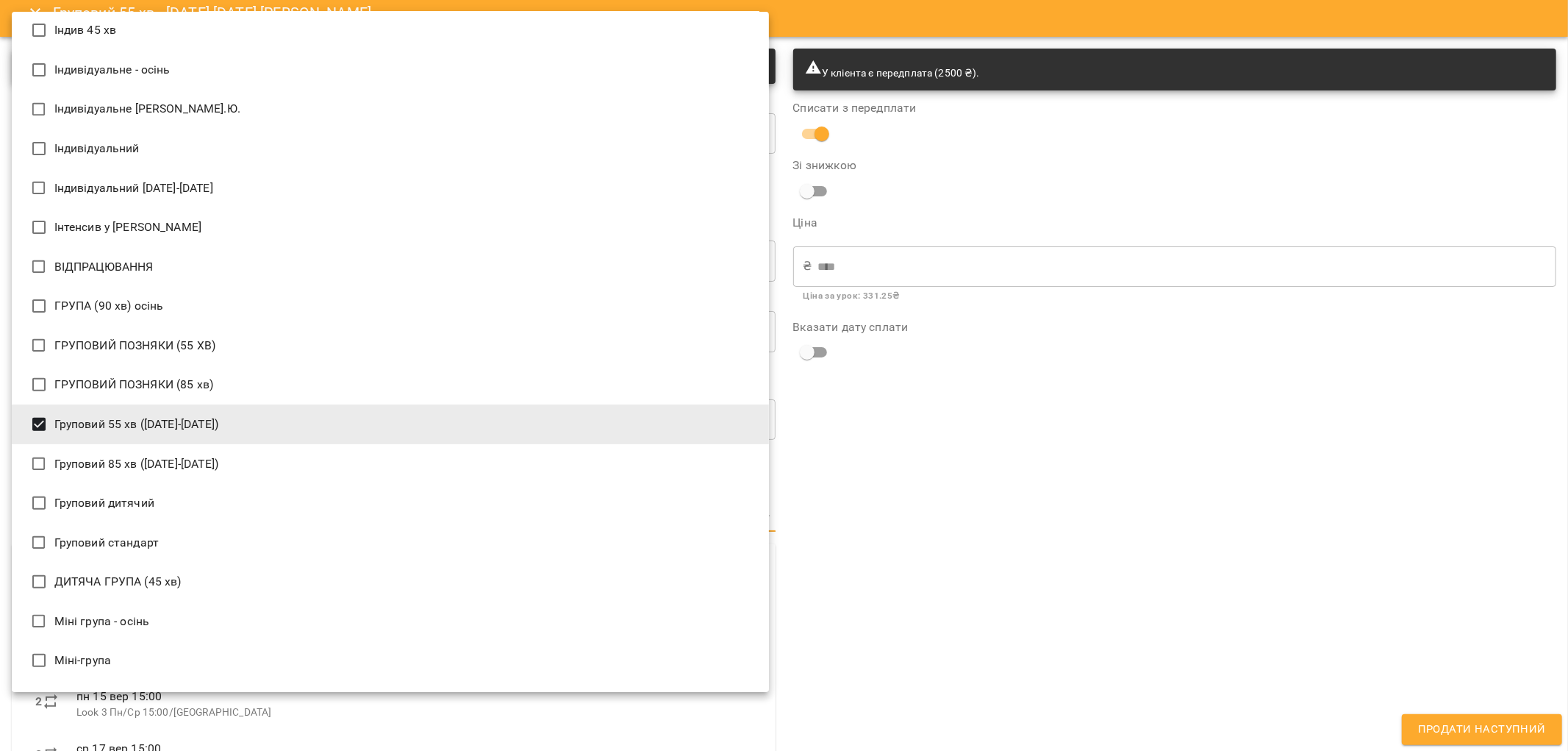
scroll to position [408, 0]
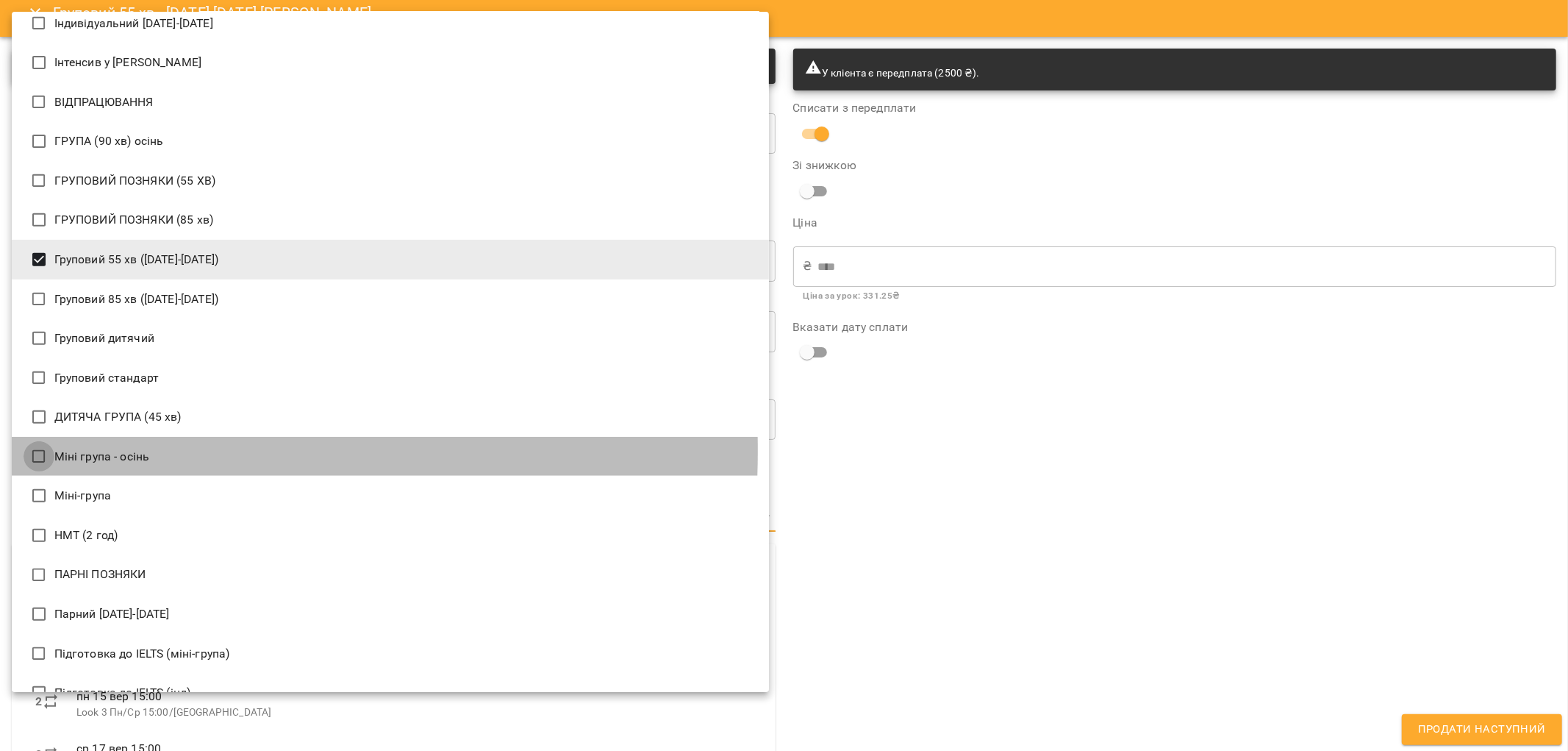
type input "**********"
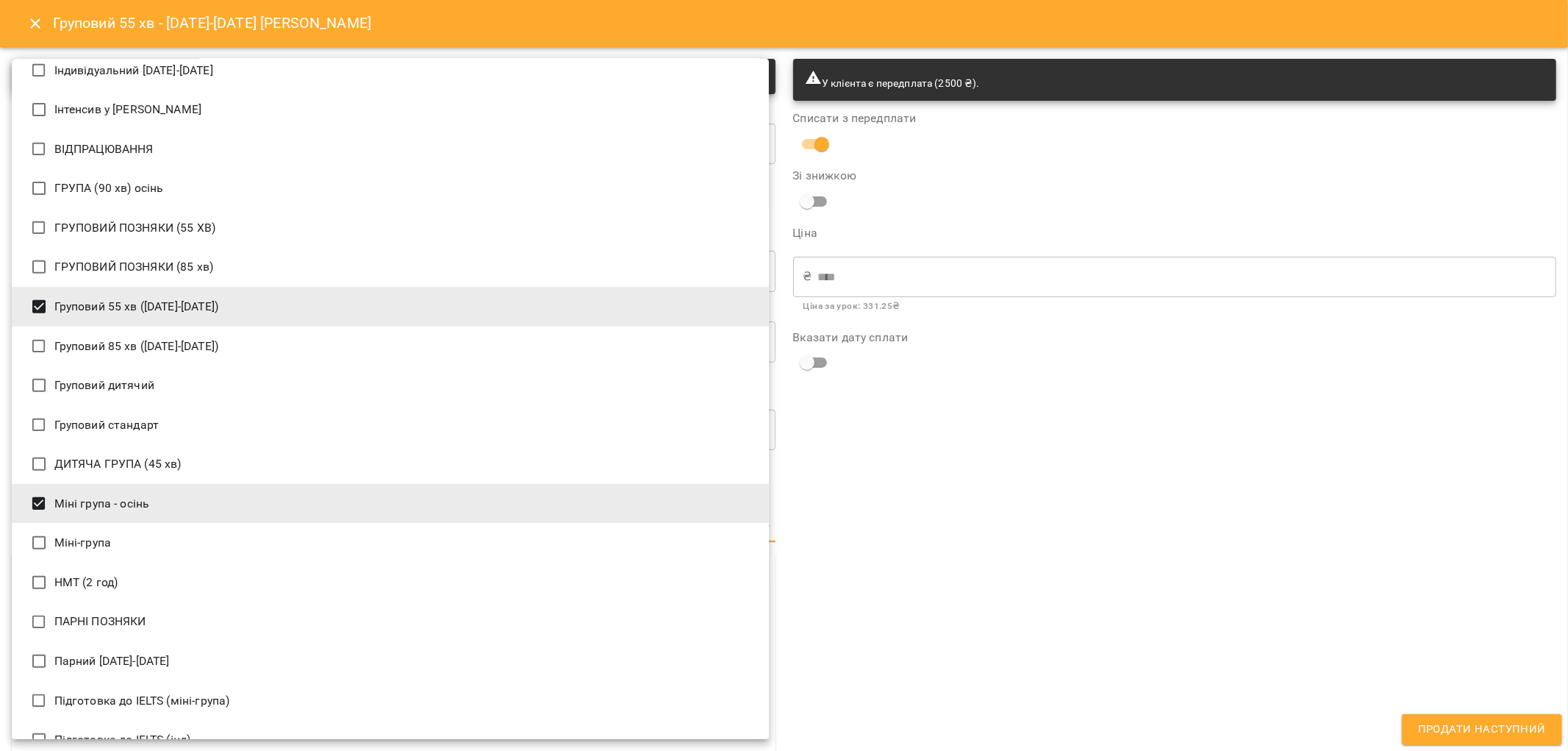
click at [1039, 568] on div at bounding box center [784, 375] width 1568 height 751
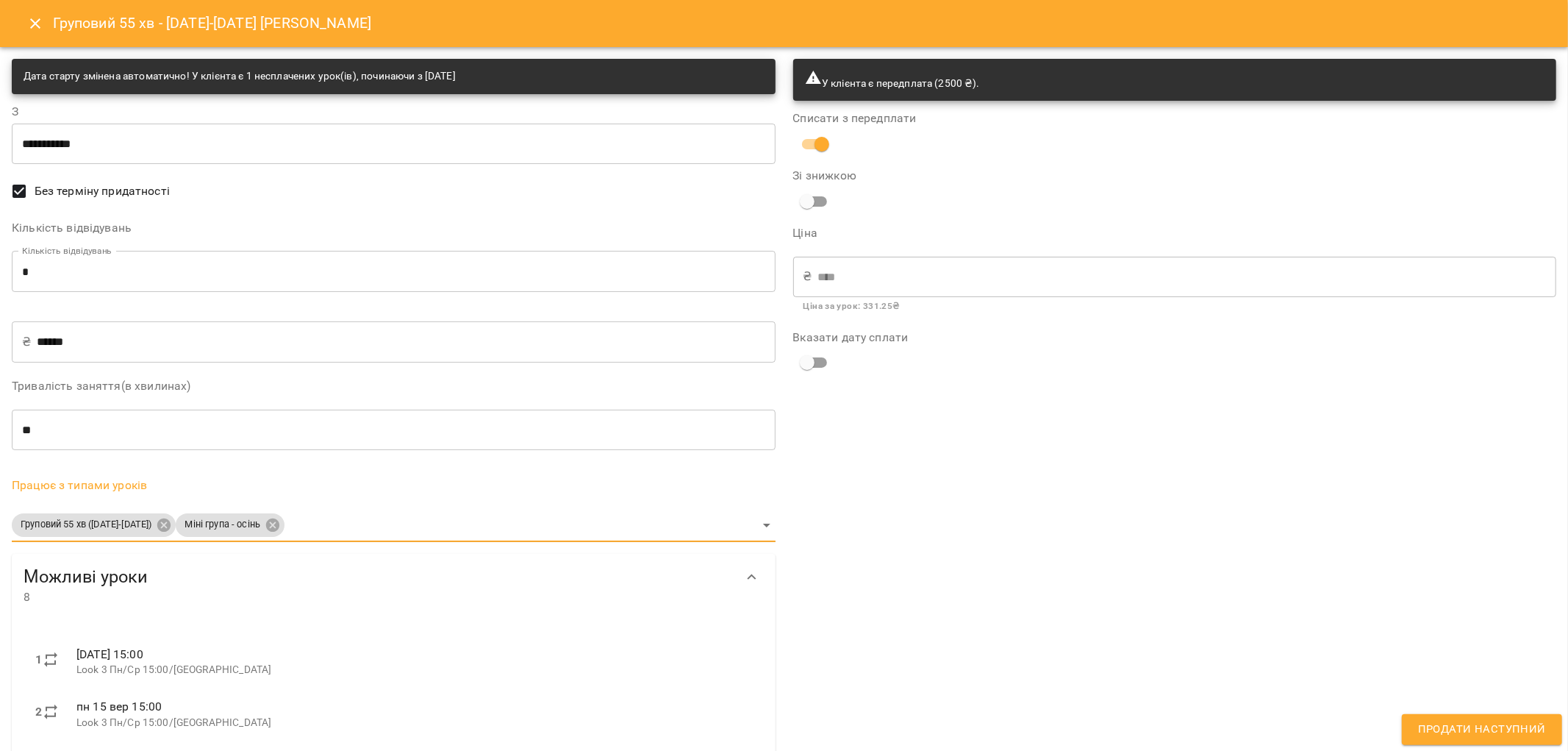
click at [321, 319] on div "**********" at bounding box center [393, 586] width 764 height 984
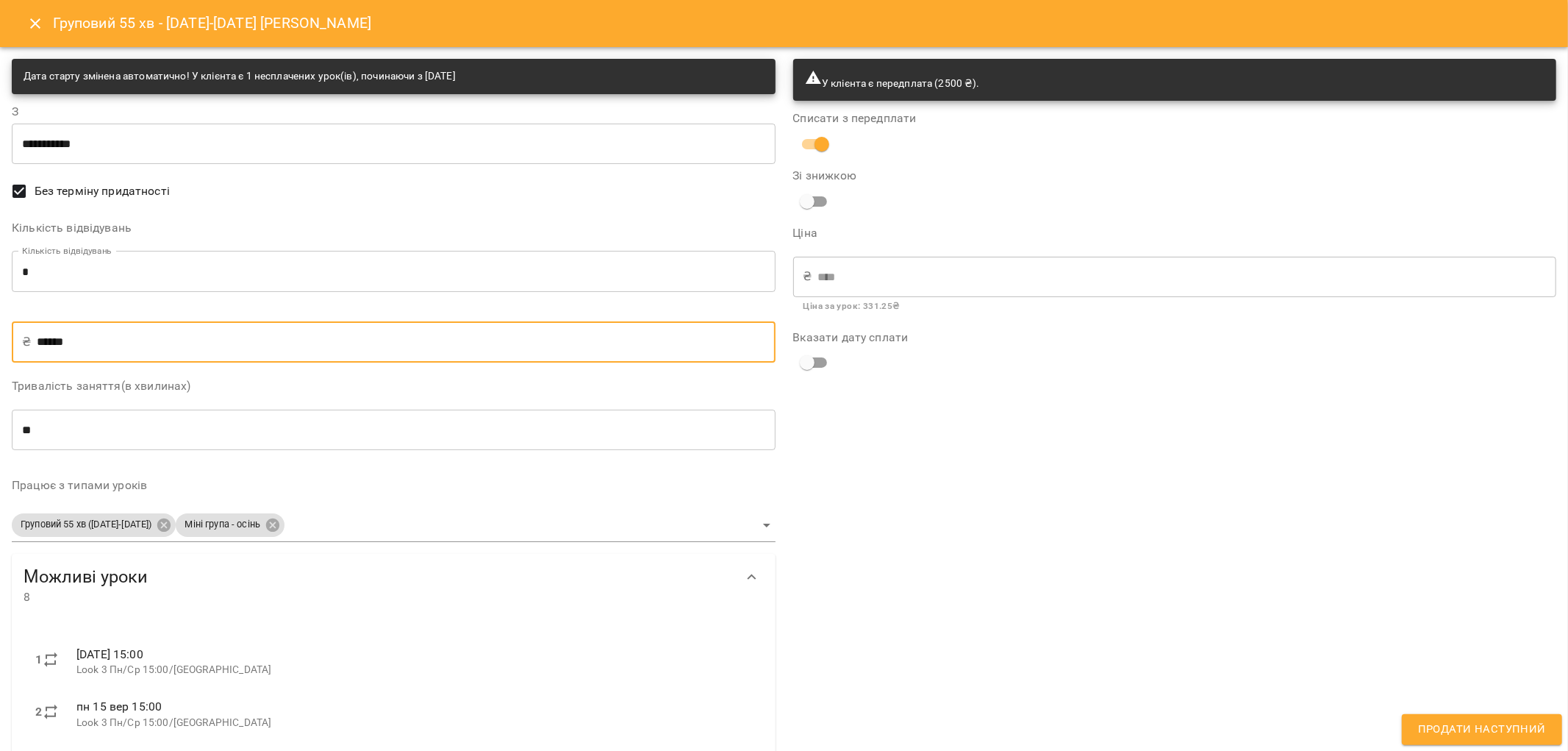
click at [321, 333] on input "******" at bounding box center [406, 342] width 738 height 41
type input "*****"
type input "******"
type input "****"
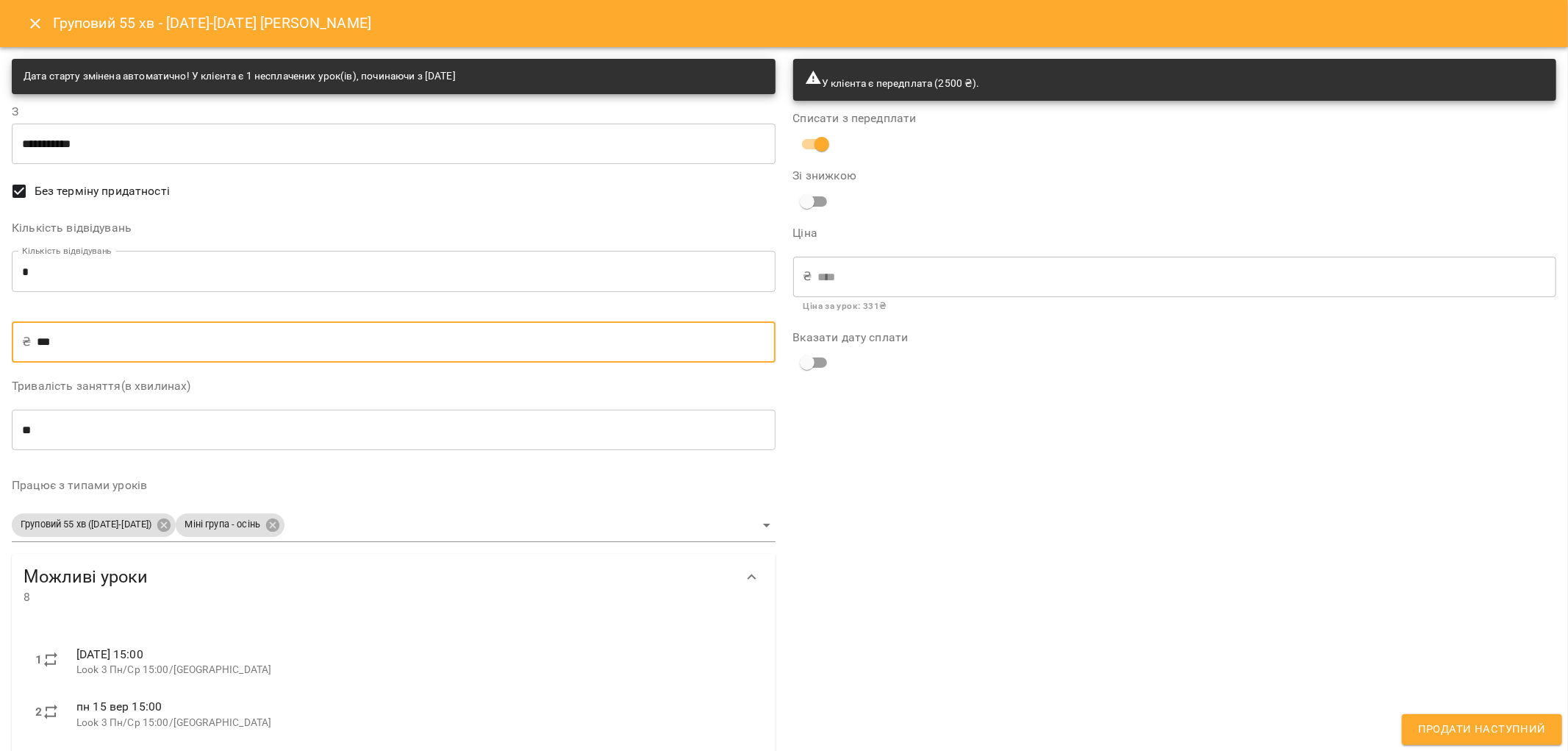
type input "**"
type input "***"
type input "*"
type input "**"
type input "******"
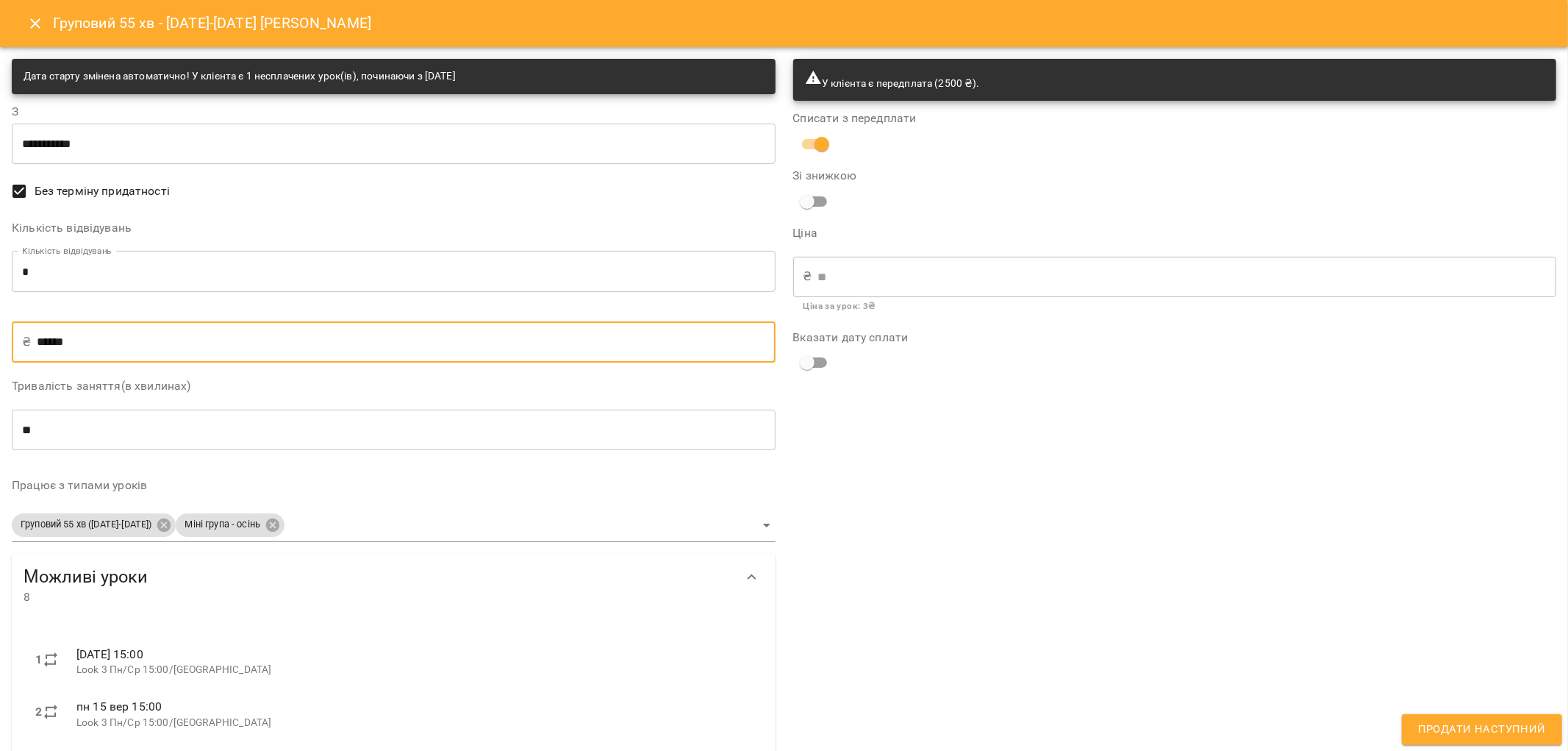
type input "****"
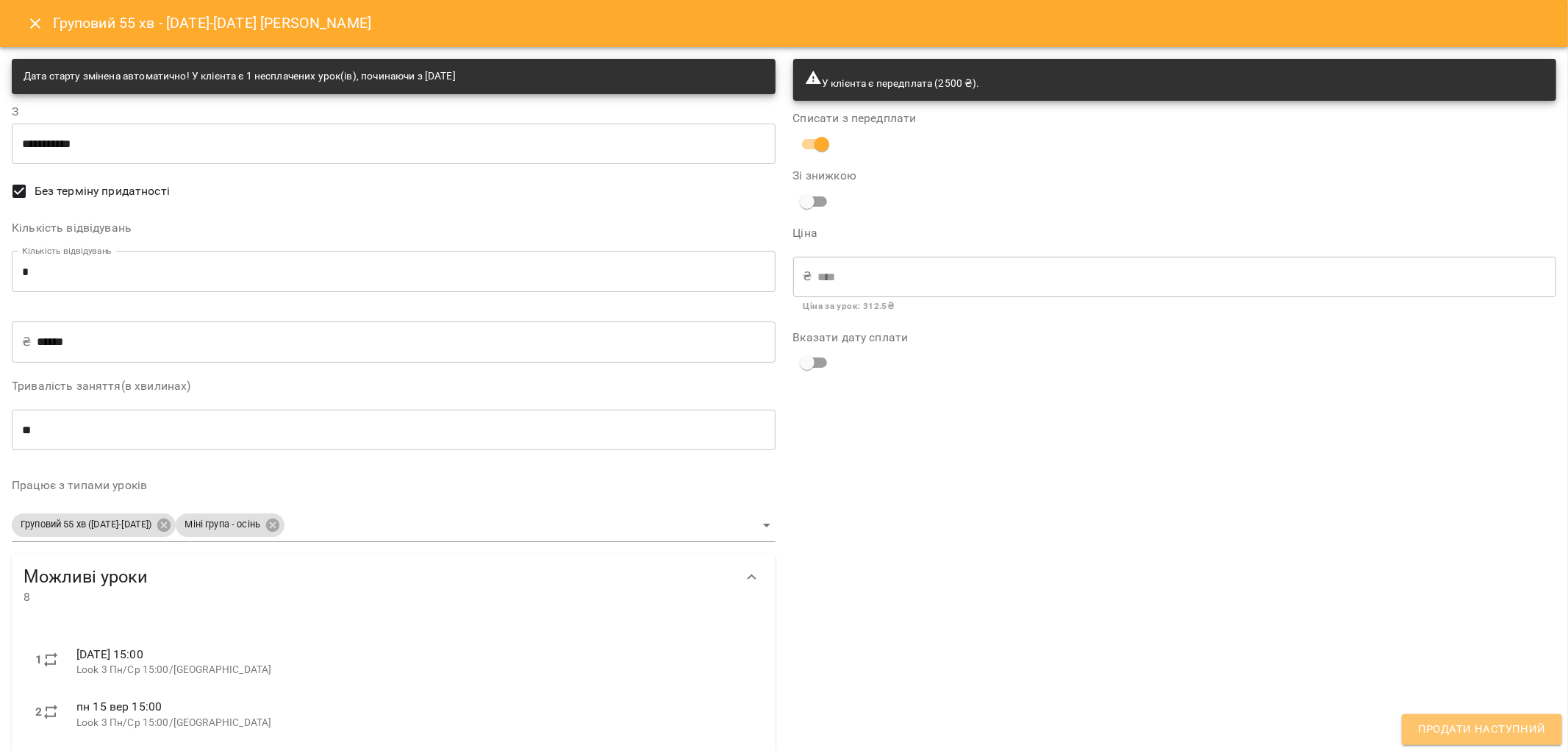
drag, startPoint x: 1509, startPoint y: 726, endPoint x: 1500, endPoint y: 723, distance: 9.5
click at [1509, 725] on span "Продати наступний" at bounding box center [1482, 729] width 128 height 20
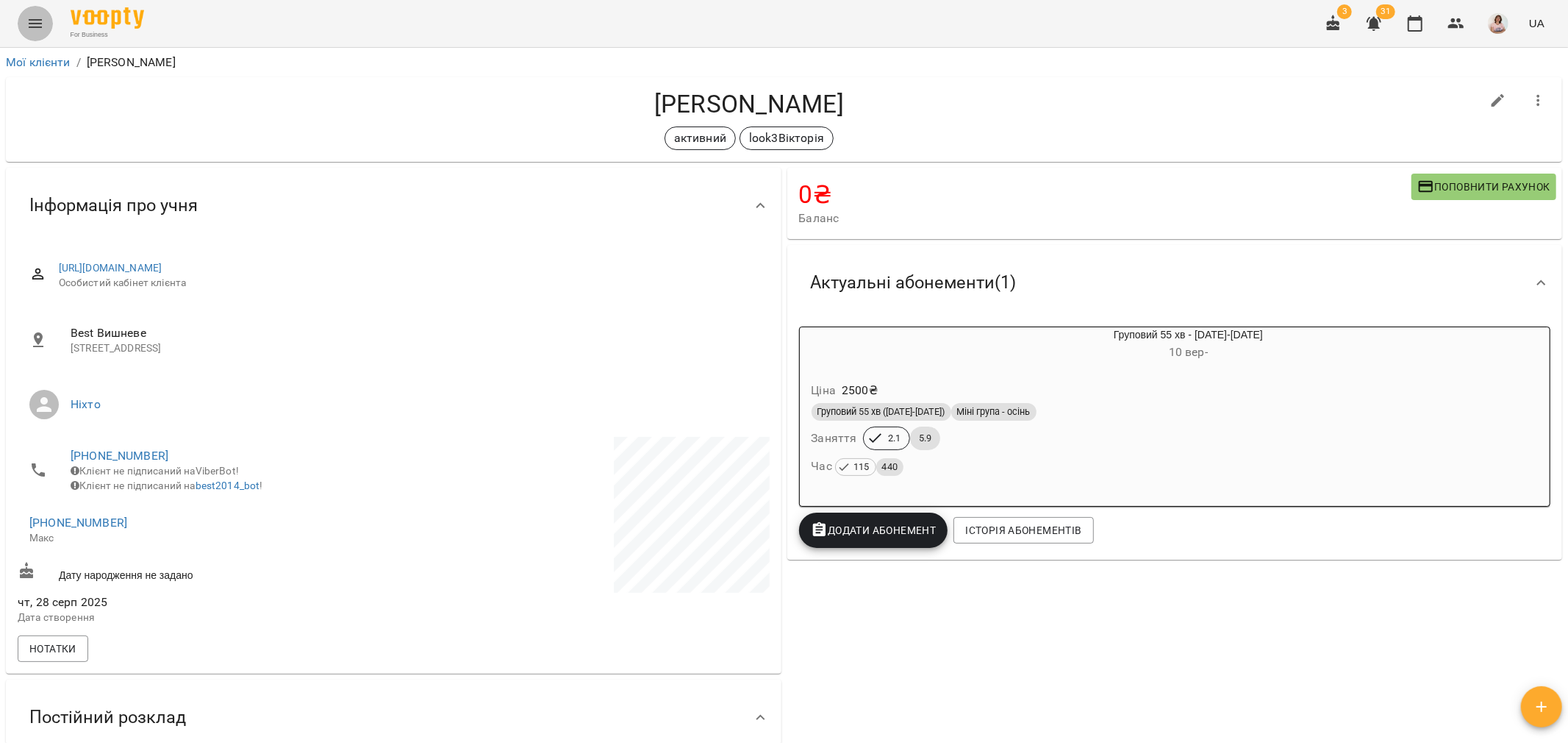
click at [34, 23] on icon "Menu" at bounding box center [35, 23] width 14 height 9
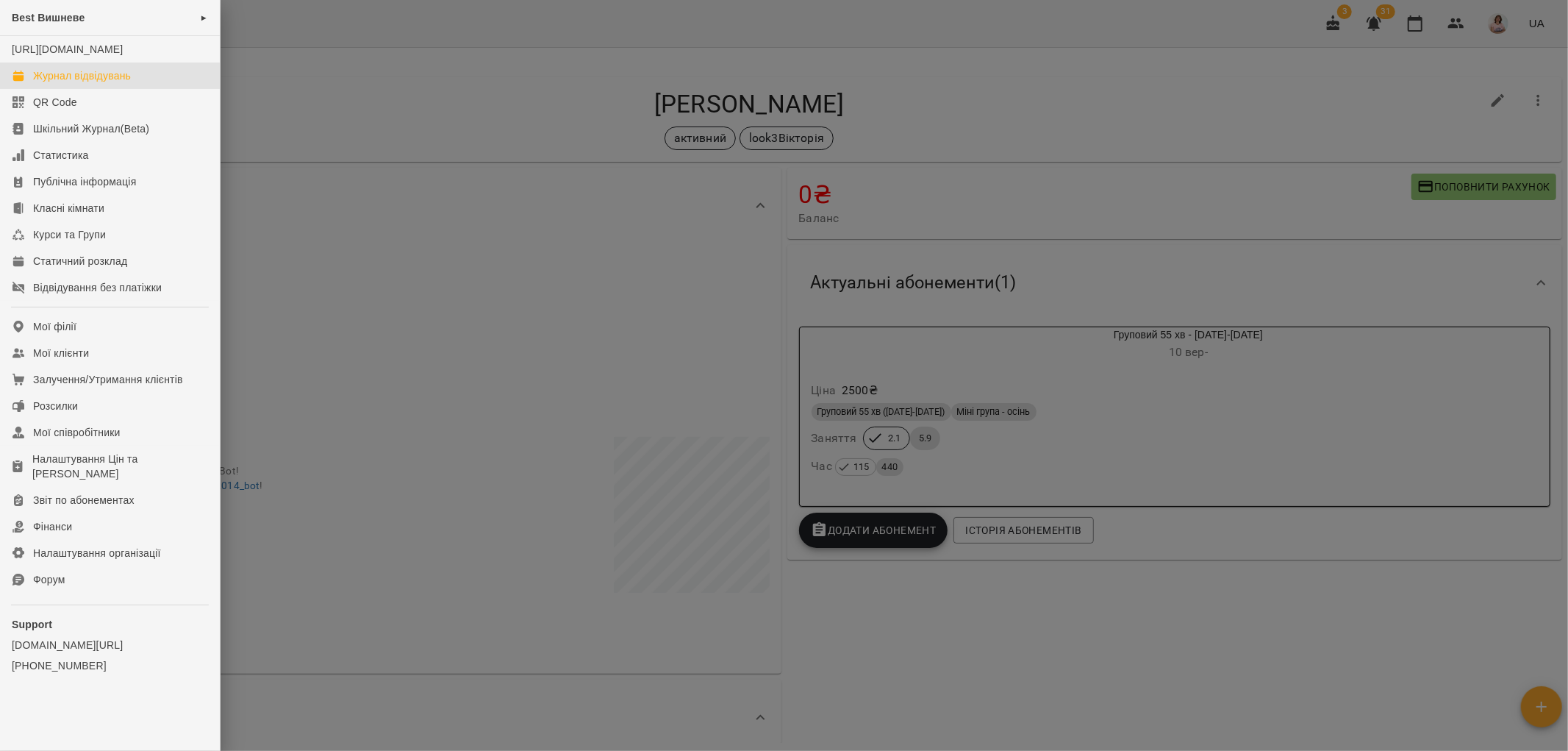
click at [61, 83] on div "Журнал відвідувань" at bounding box center [82, 75] width 98 height 15
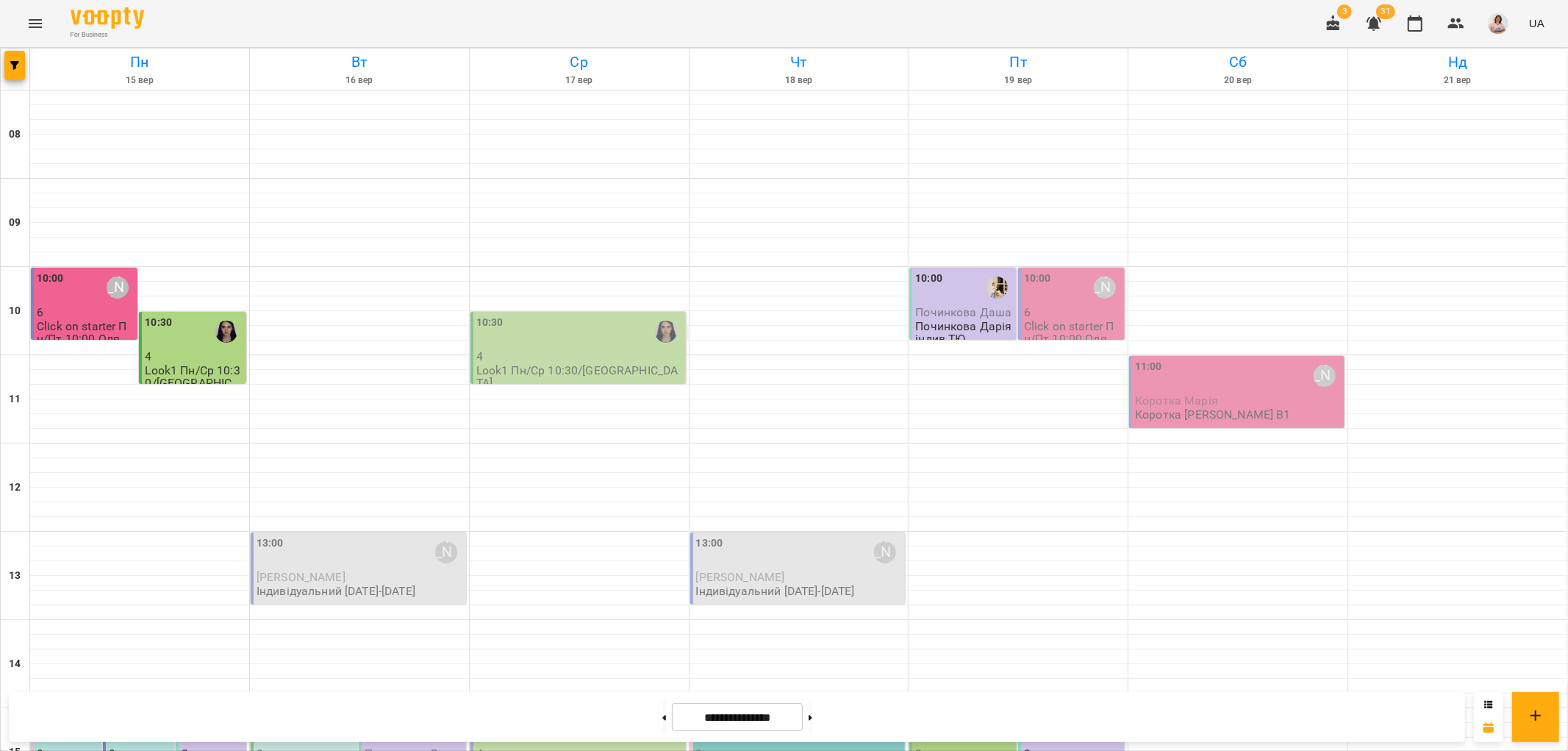
scroll to position [490, 0]
click at [65, 712] on div "[PERSON_NAME]" at bounding box center [81, 728] width 34 height 34
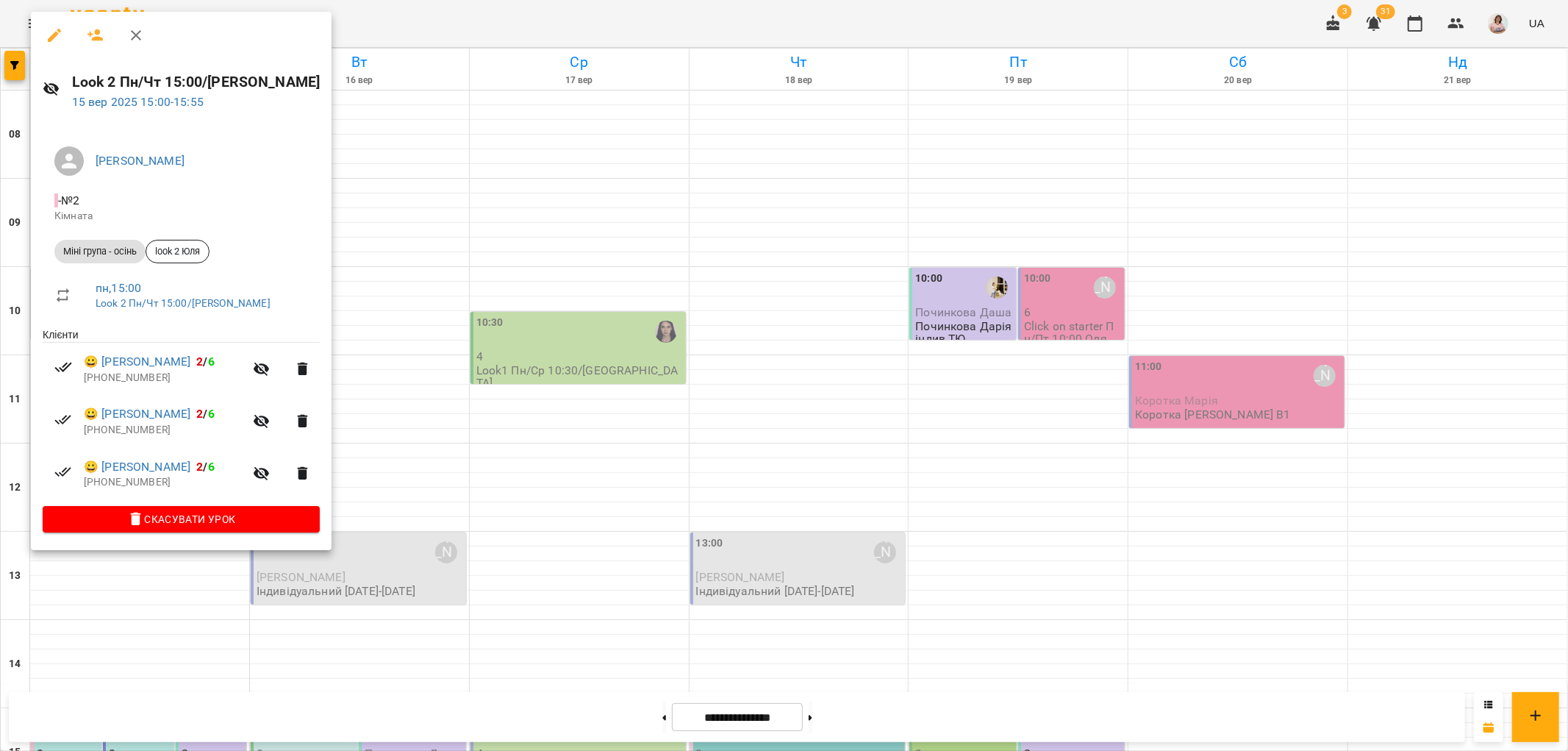
click at [391, 246] on div at bounding box center [784, 375] width 1568 height 751
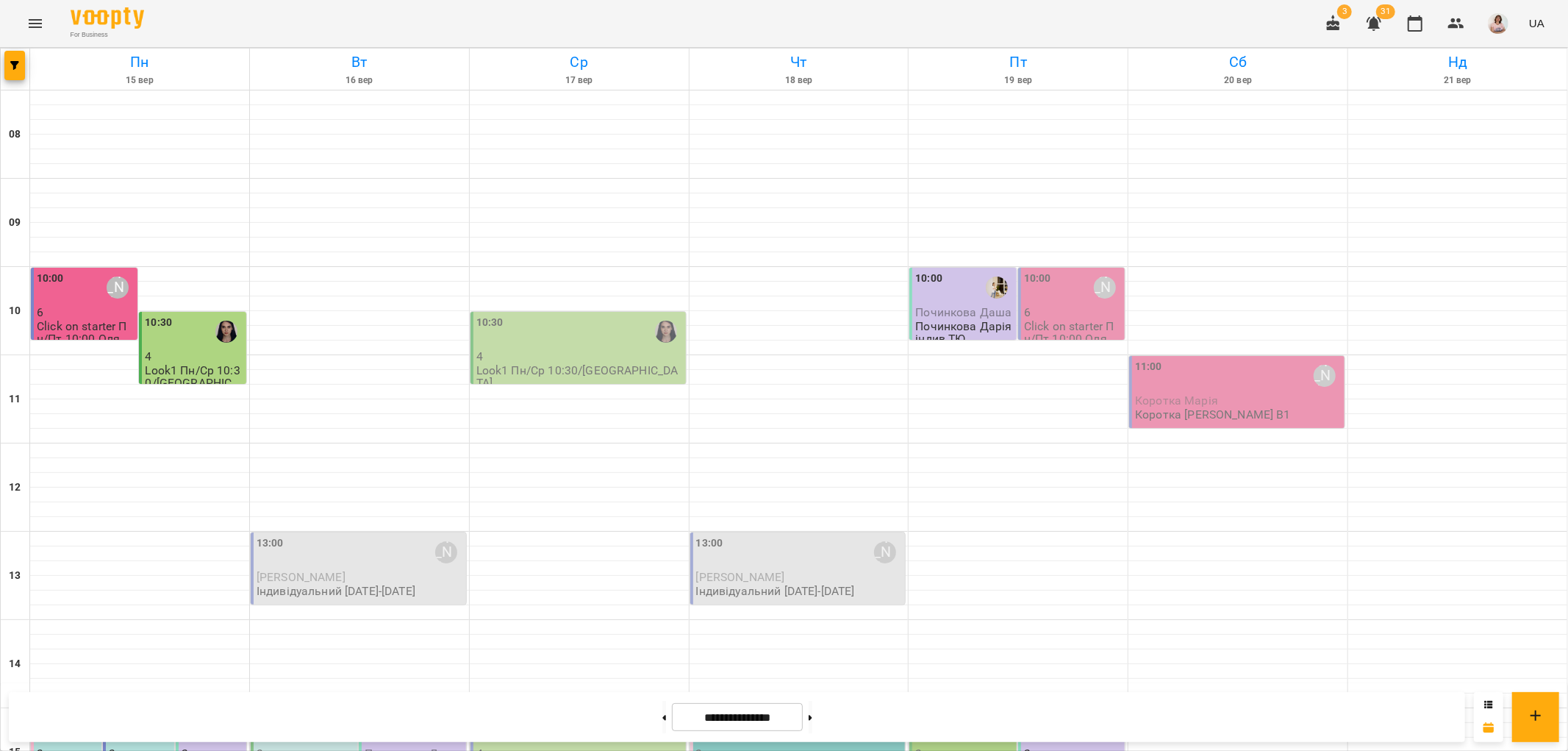
click at [113, 747] on p "3" at bounding box center [139, 753] width 62 height 13
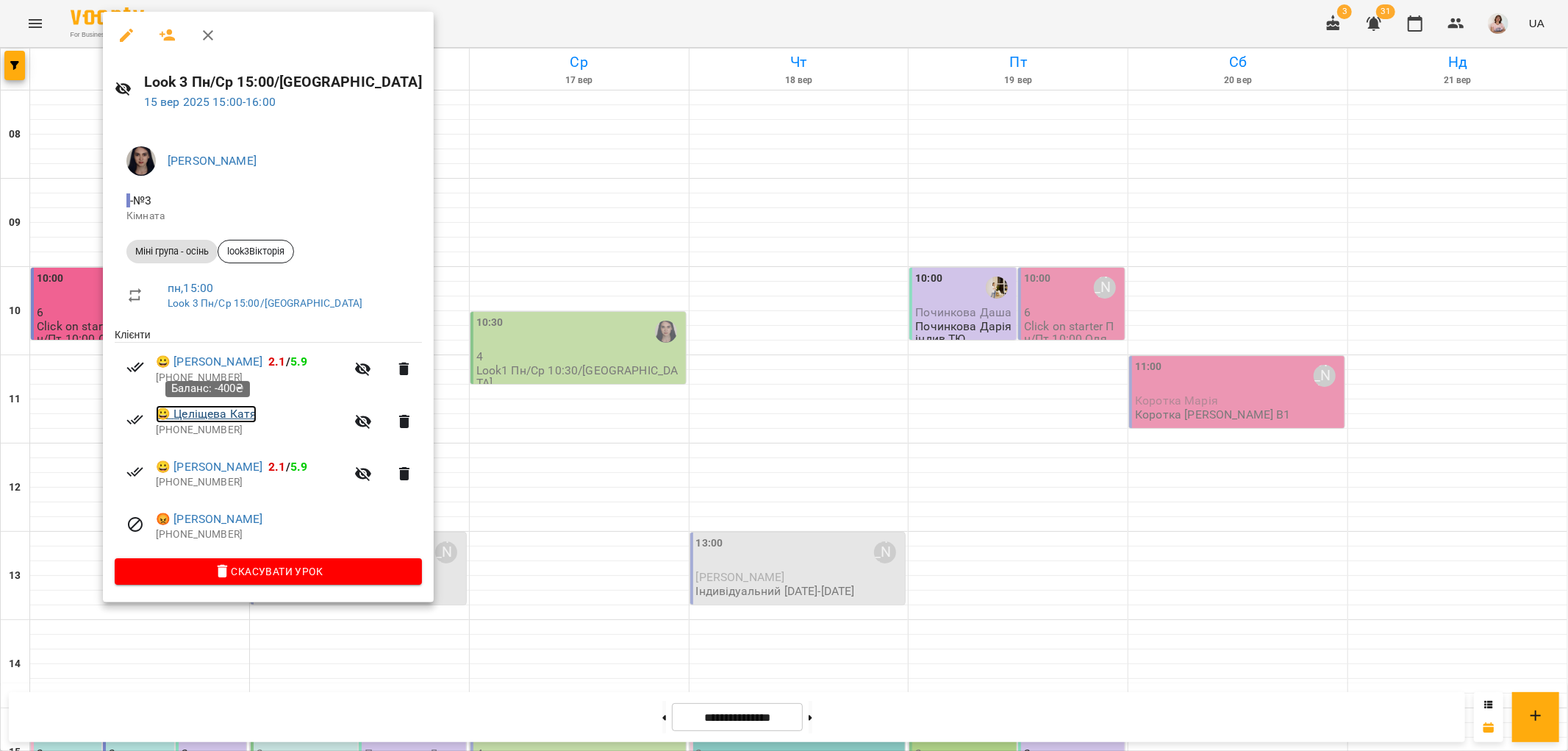
click at [232, 410] on link "😀 Целіщева Катя" at bounding box center [206, 414] width 101 height 18
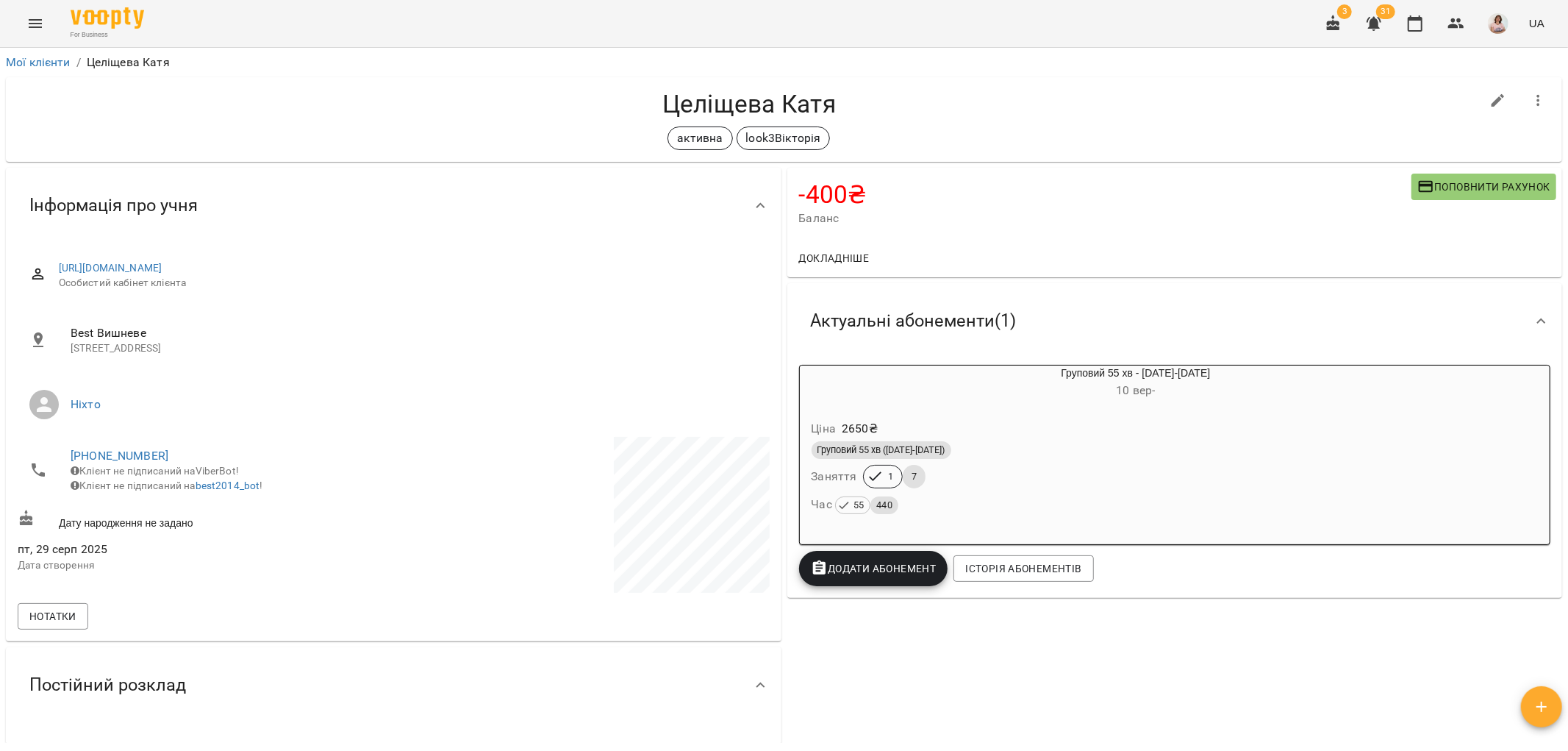
click at [950, 416] on div "Ціна 2650 ₴" at bounding box center [1100, 428] width 584 height 26
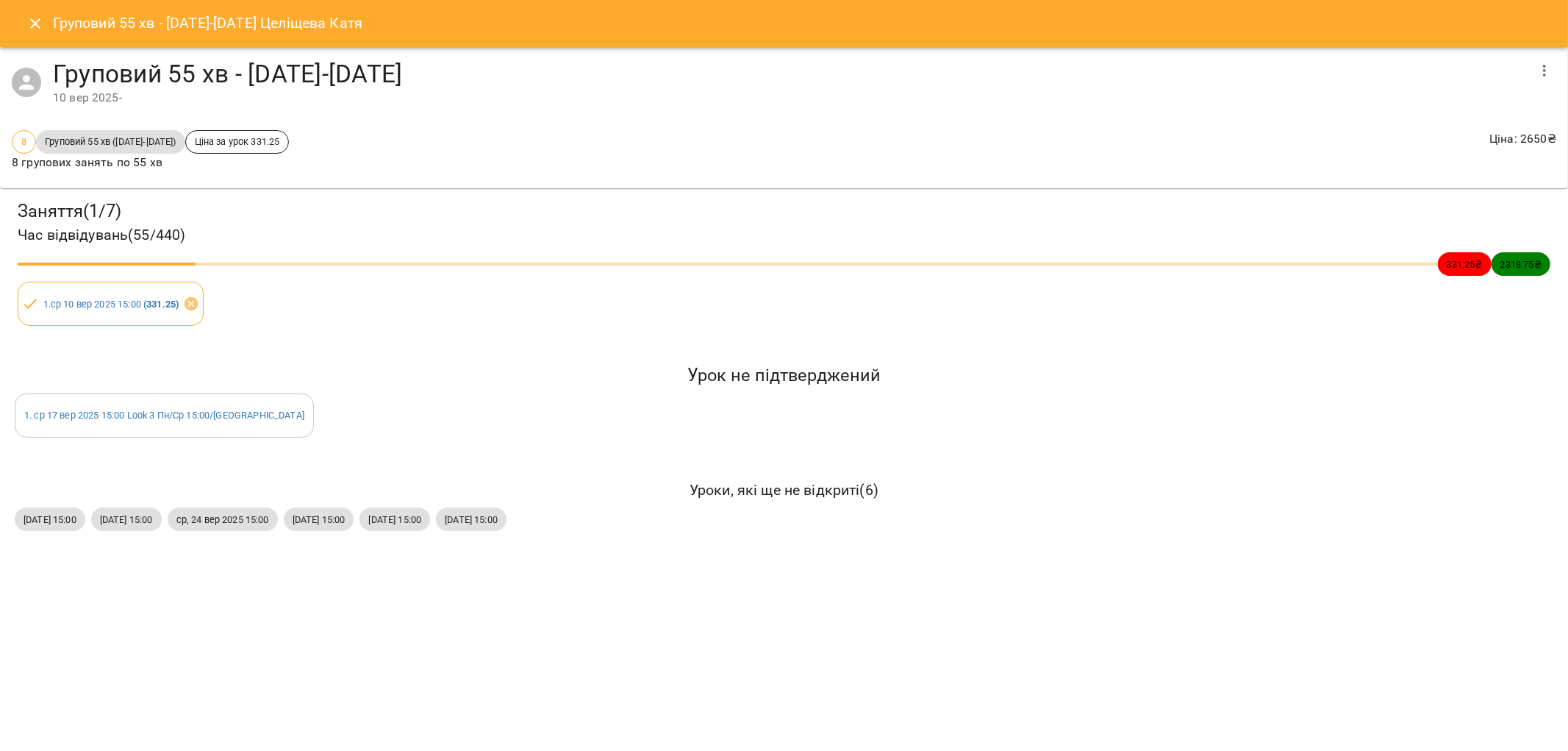
click at [1545, 63] on icon "button" at bounding box center [1545, 70] width 18 height 18
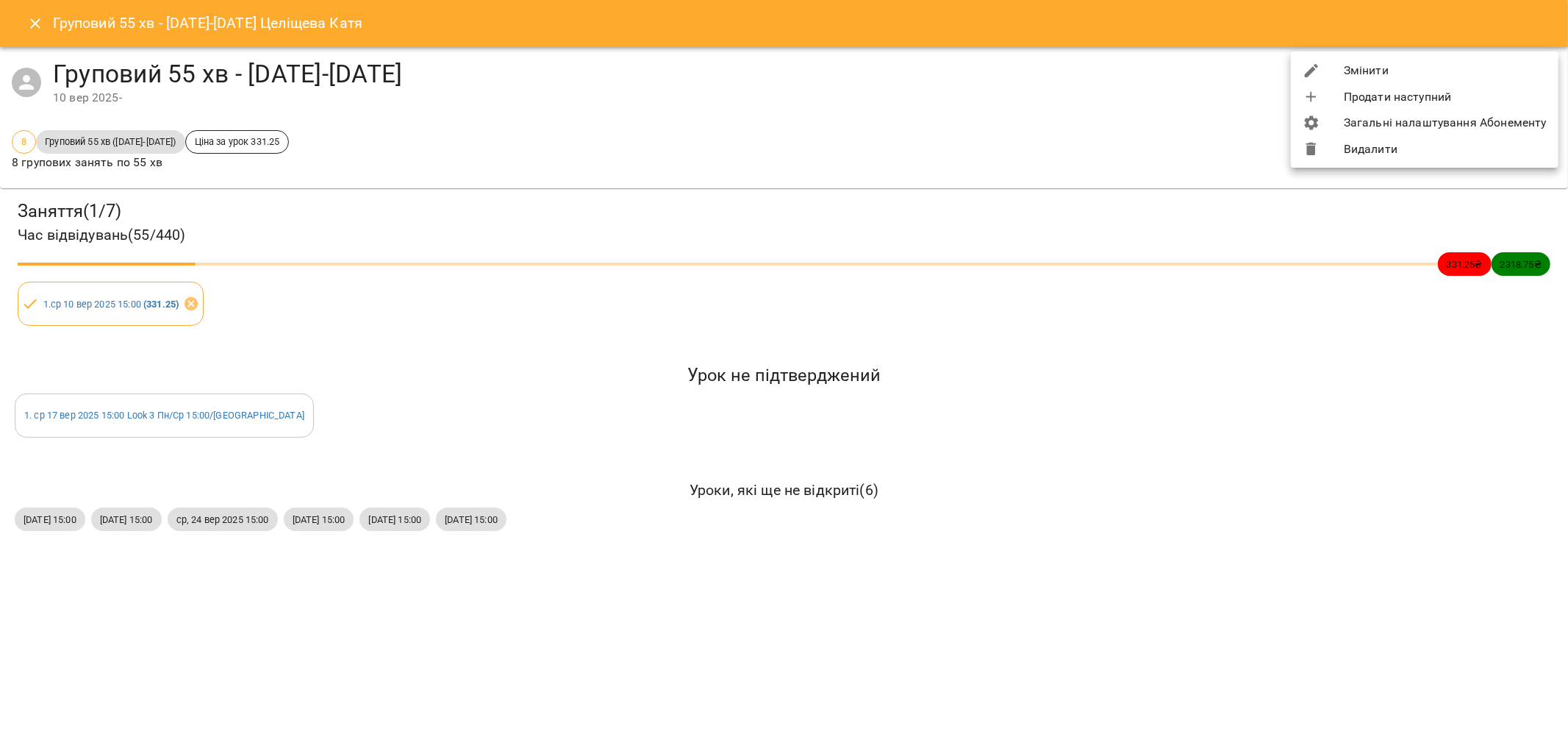
click at [1376, 151] on li "Видалити" at bounding box center [1424, 149] width 267 height 26
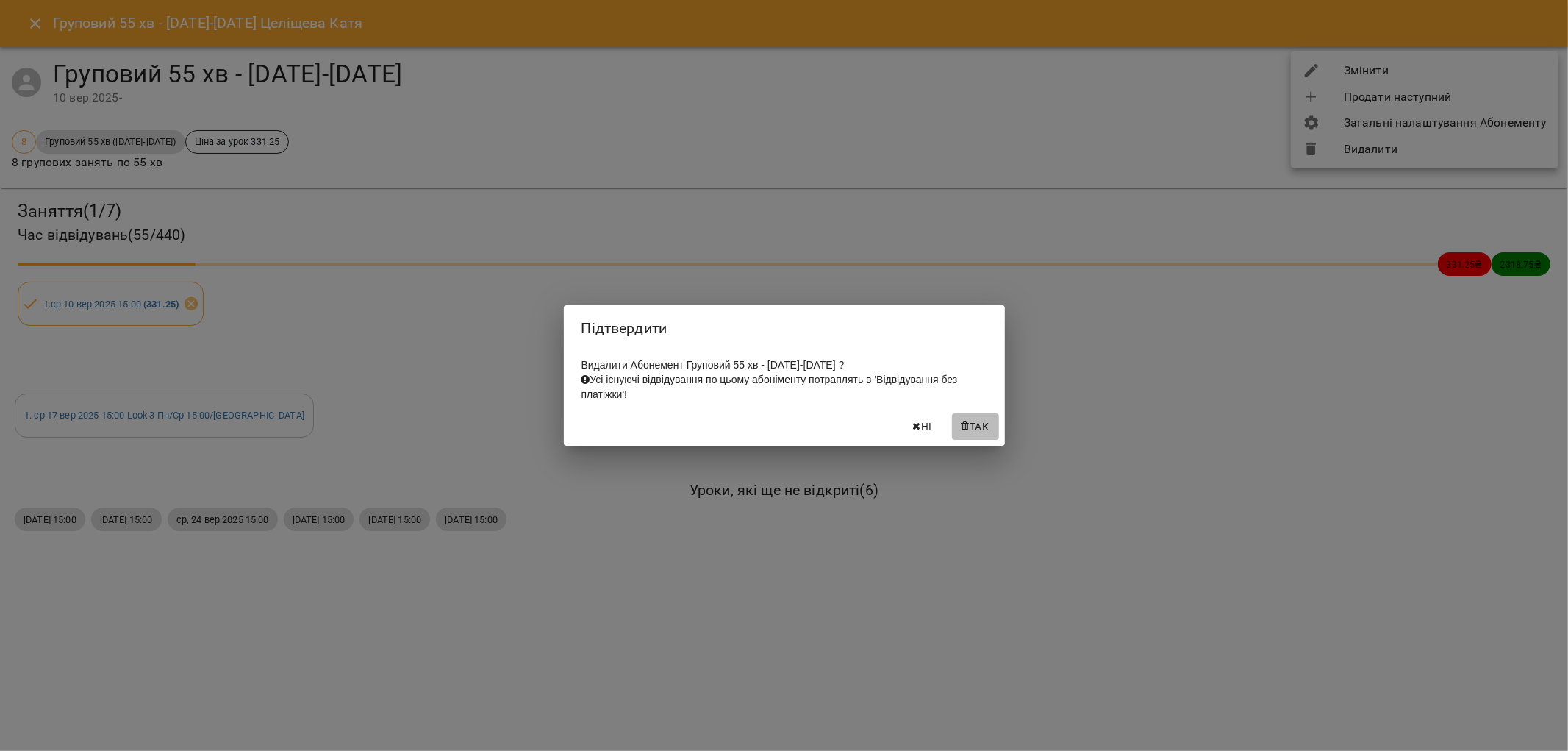
click at [962, 431] on icon "button" at bounding box center [966, 426] width 8 height 11
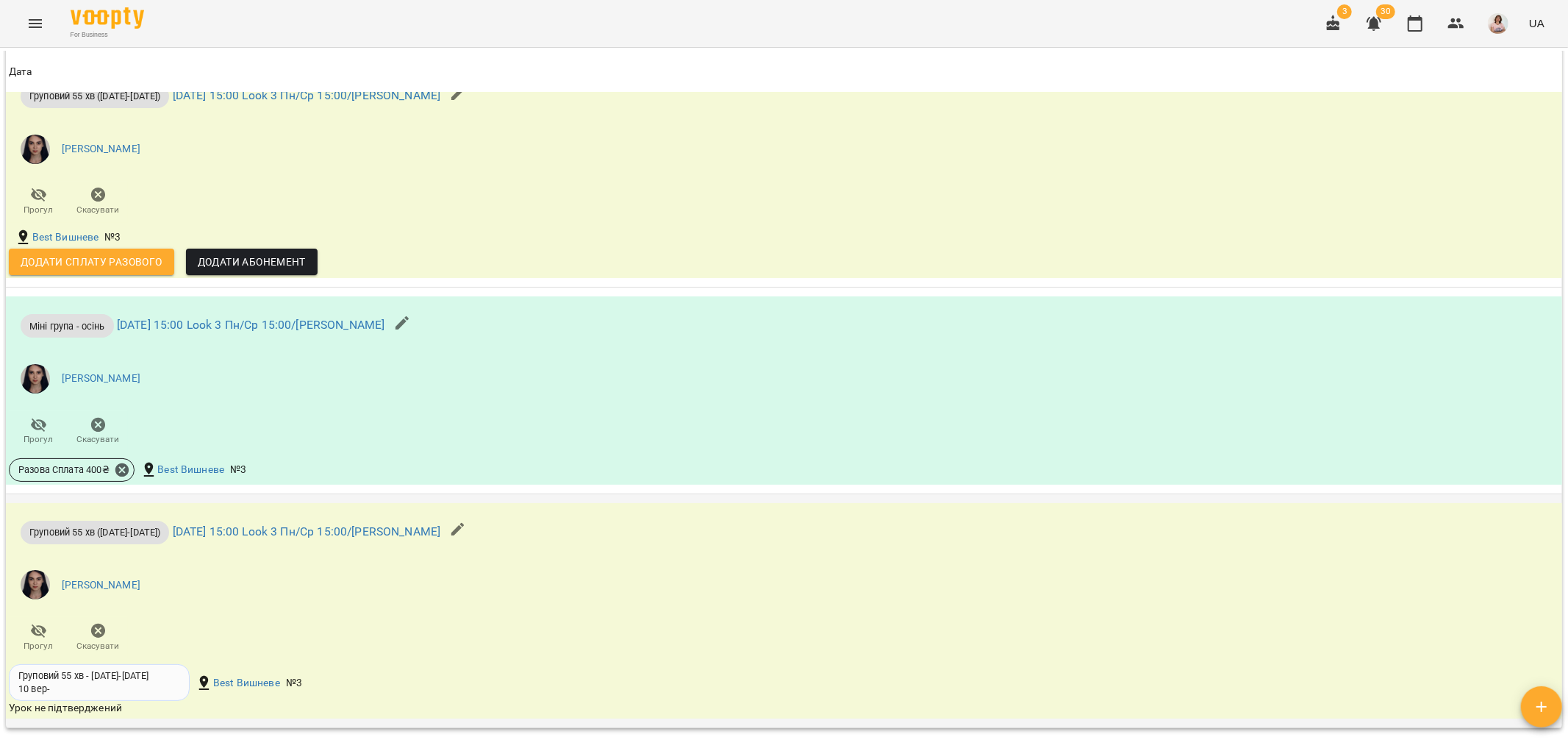
scroll to position [1402, 0]
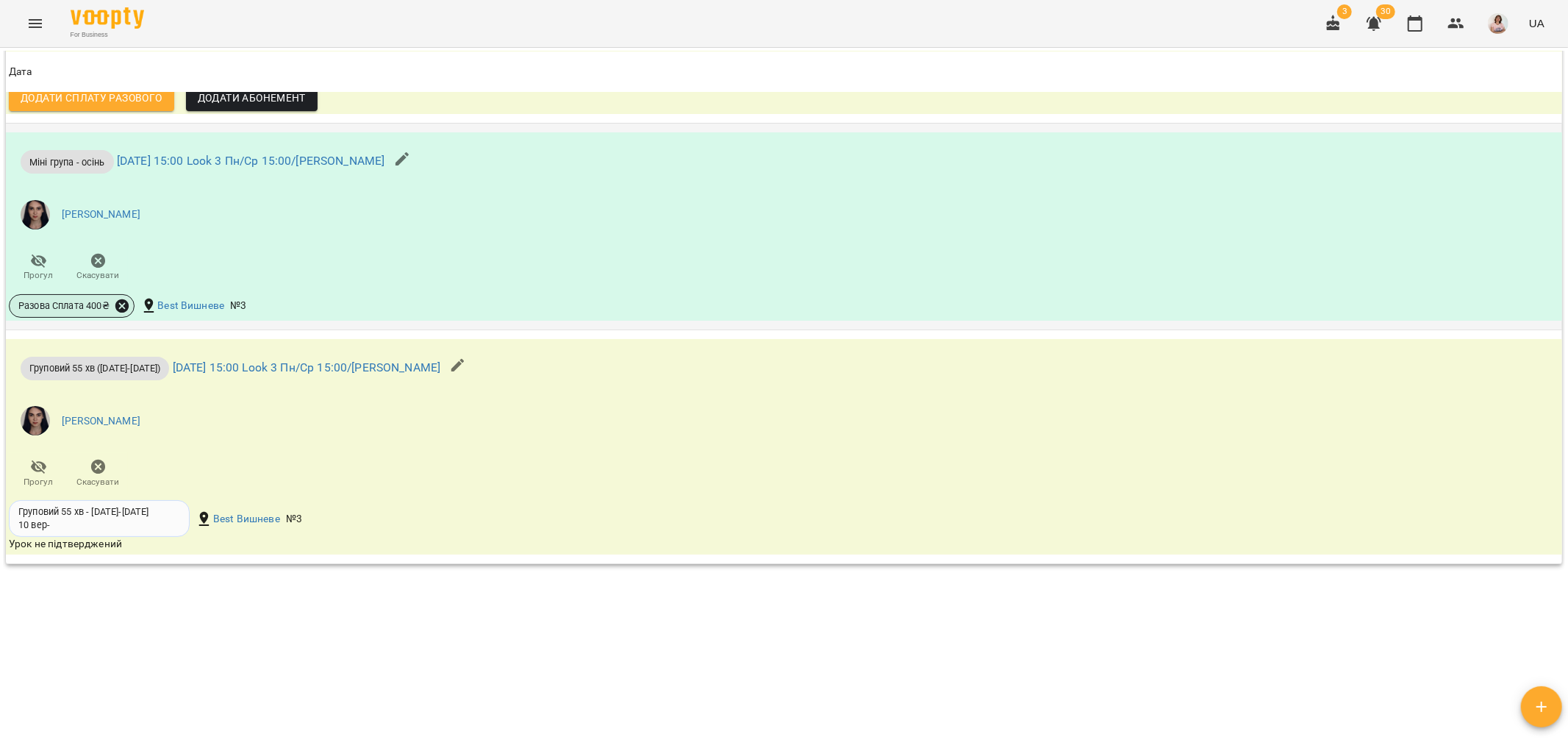
click at [120, 298] on icon at bounding box center [121, 305] width 17 height 17
click at [217, 355] on span "Скасувати" at bounding box center [230, 356] width 62 height 18
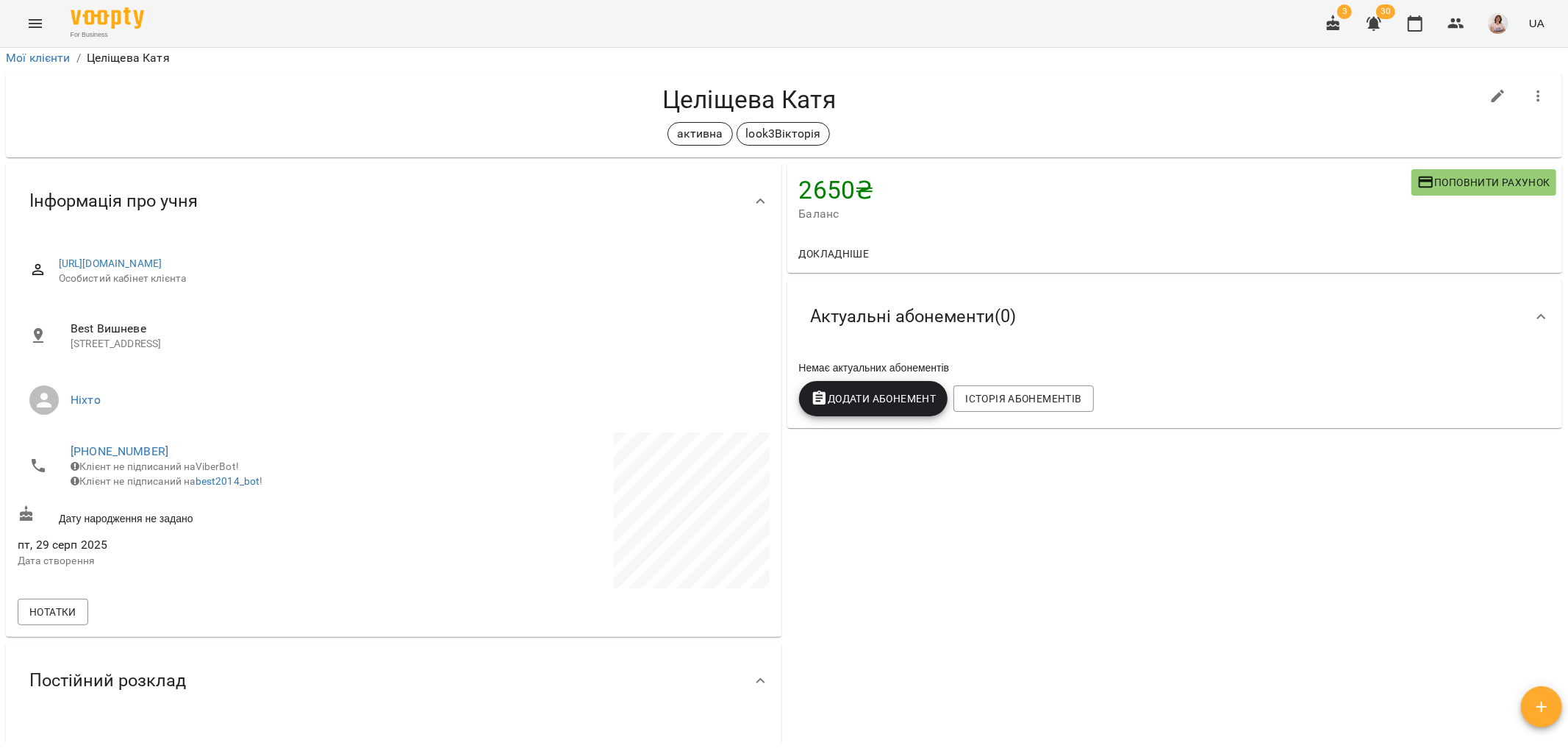
scroll to position [0, 0]
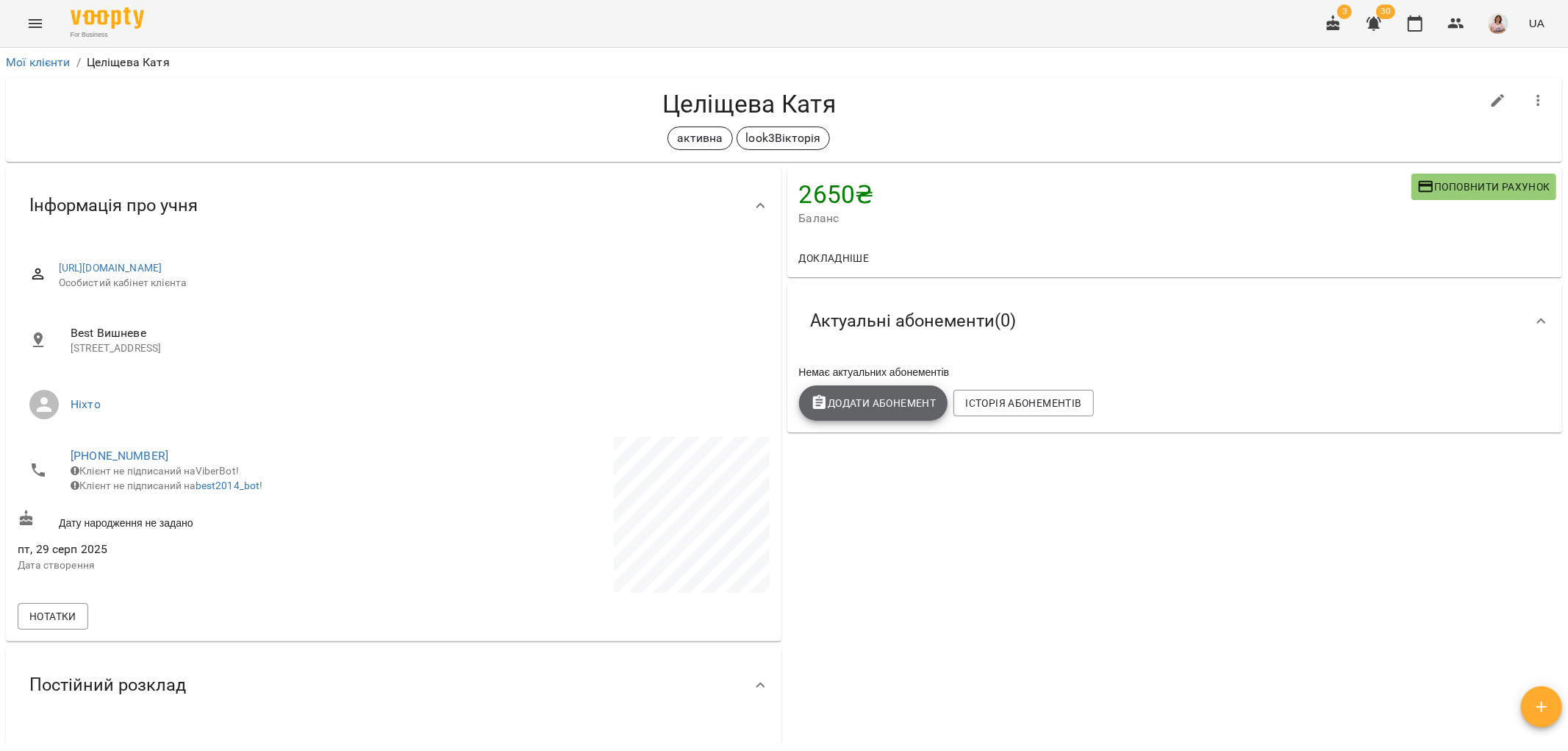
click at [862, 398] on span "Додати Абонемент" at bounding box center [874, 403] width 125 height 18
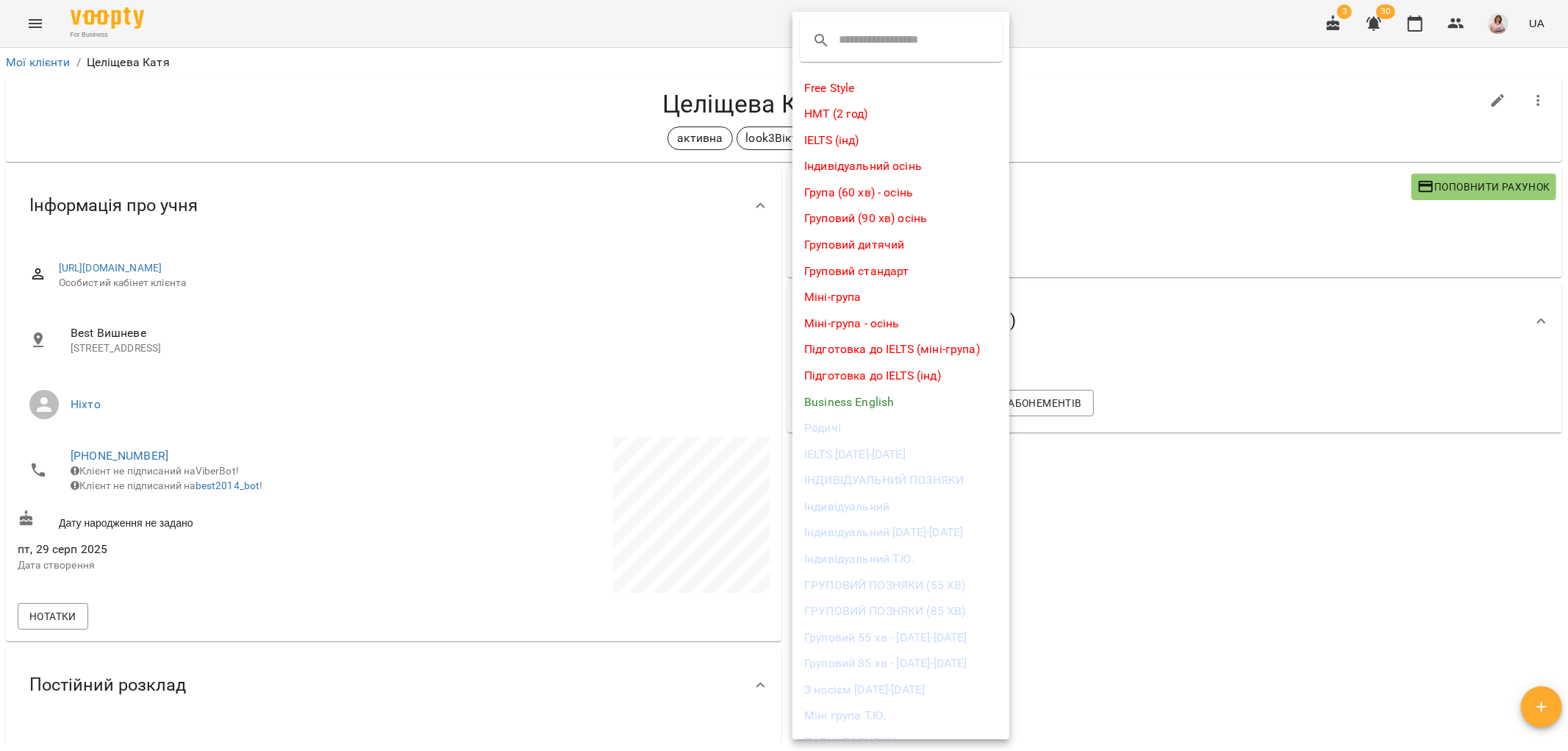
click at [903, 635] on li "Груповий 55 хв - [DATE]-[DATE]" at bounding box center [901, 637] width 217 height 26
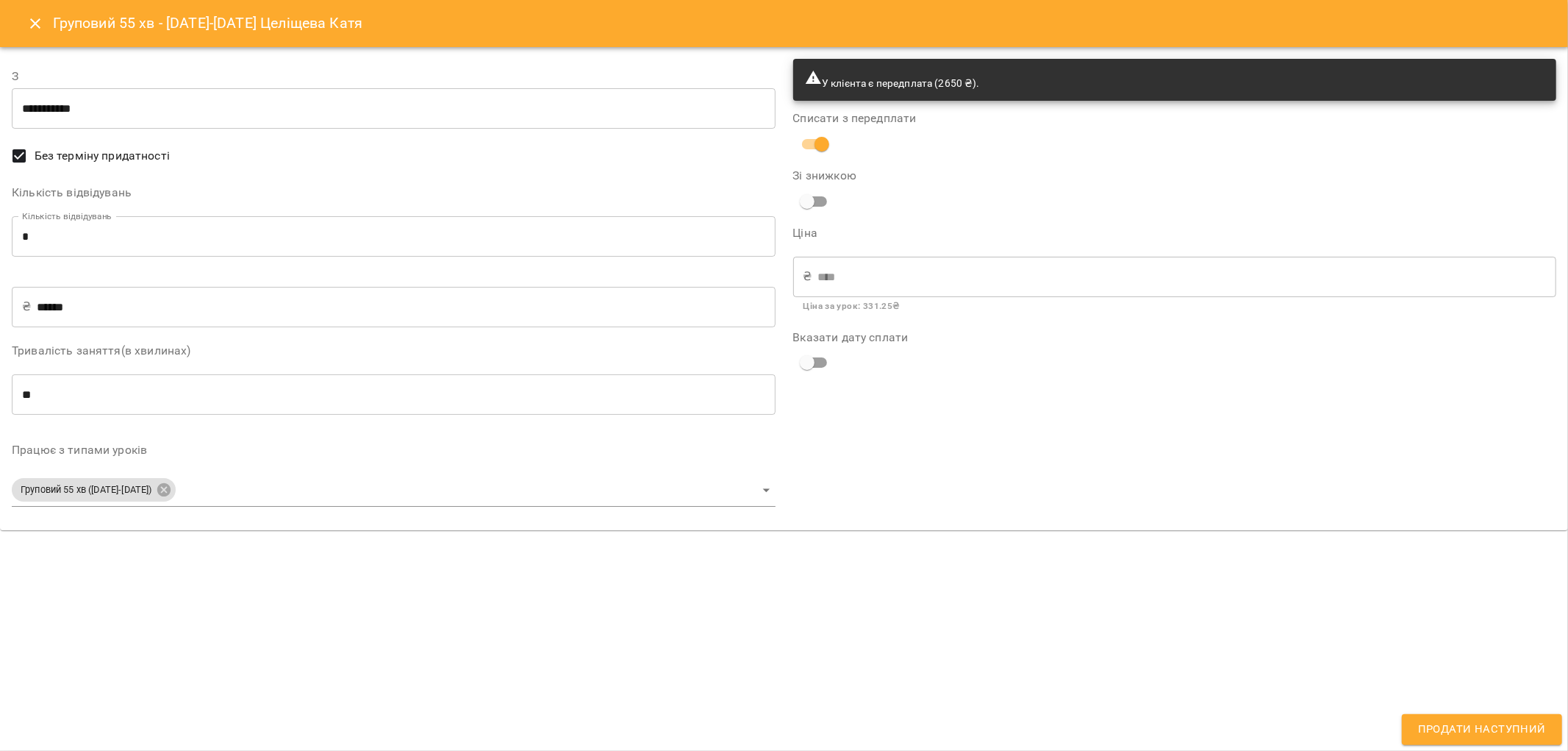
type input "**********"
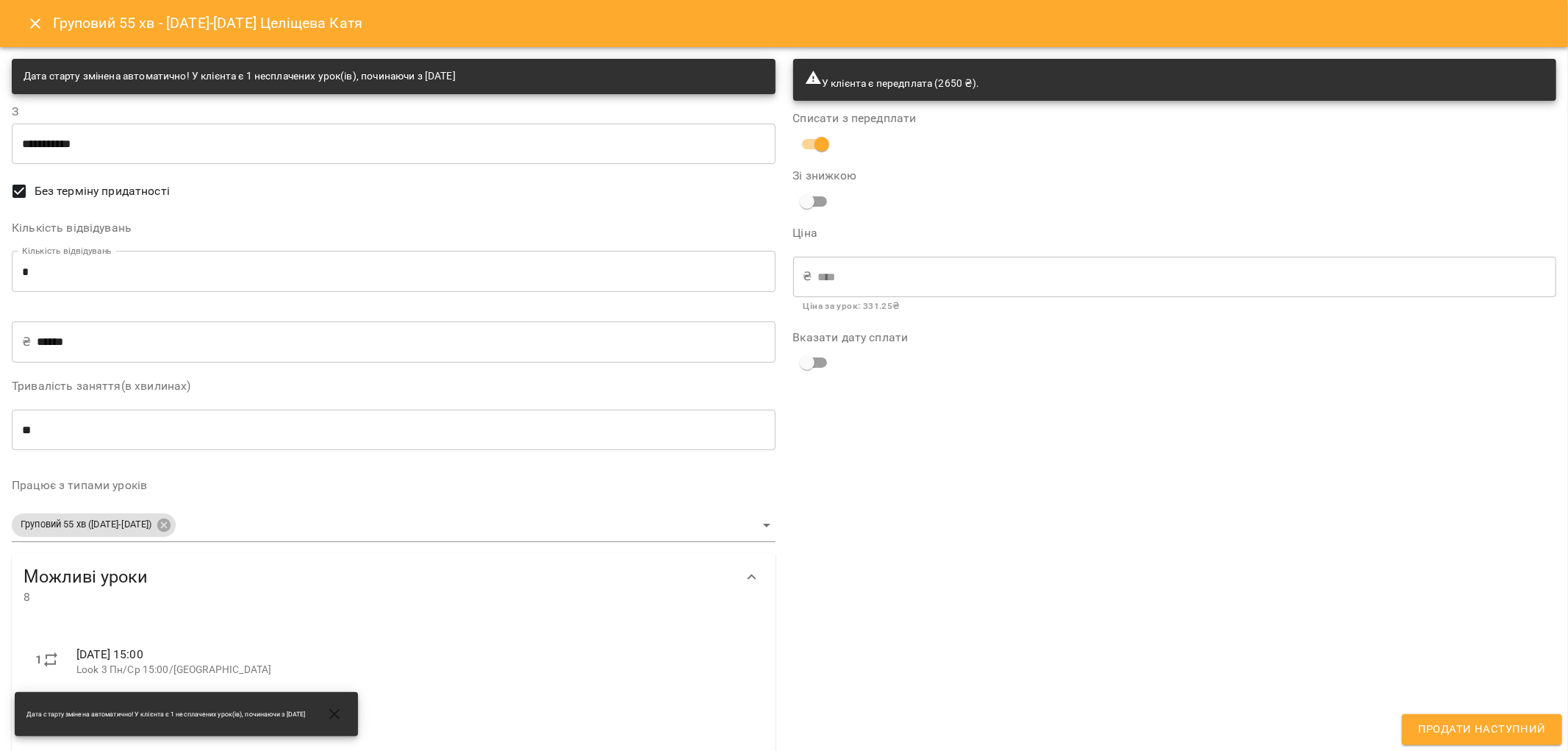
scroll to position [327, 0]
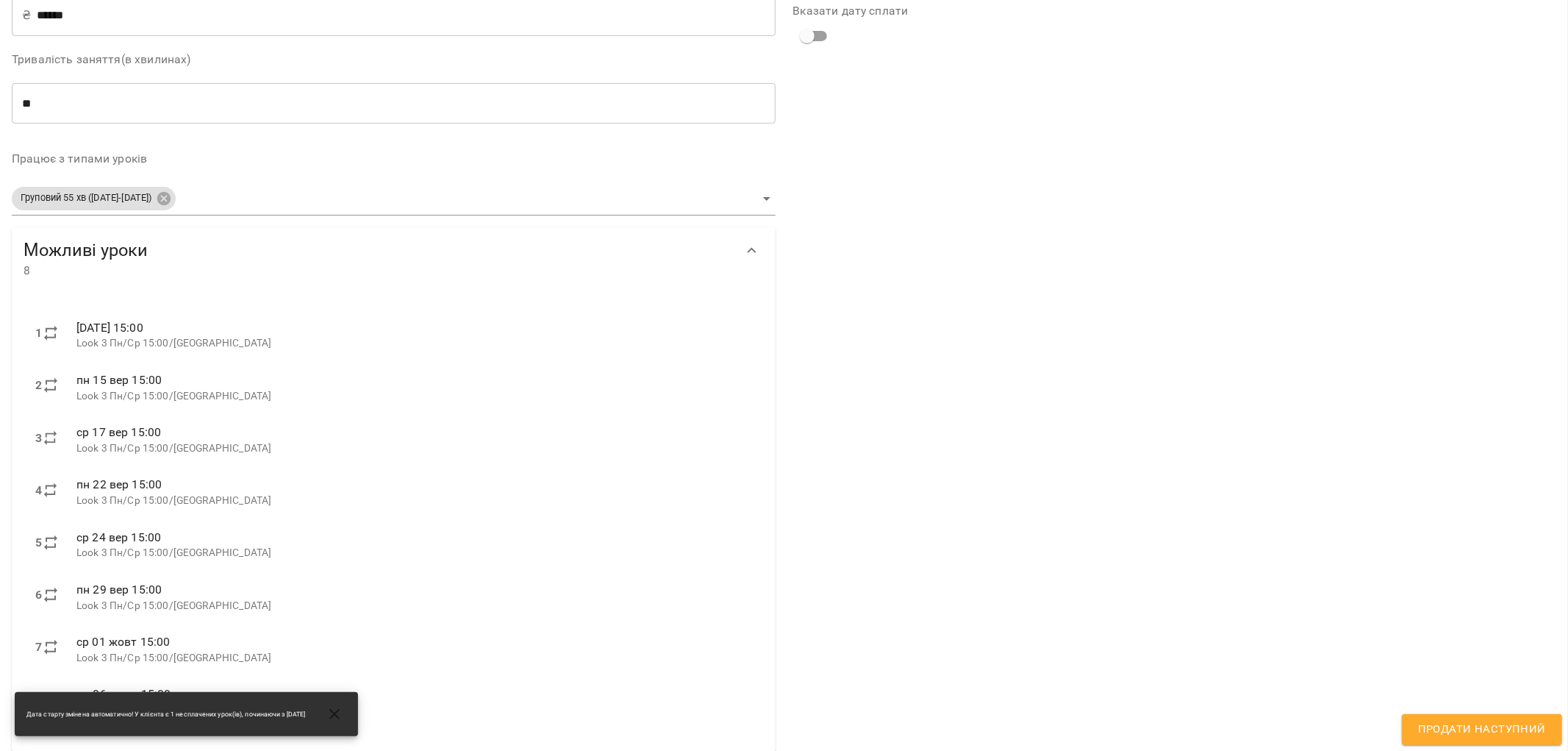
click at [737, 192] on body "For Business 3 30 UA Мої клієнти / Целіщева Катя Целіщева Катя активна look3Вік…" at bounding box center [784, 399] width 1568 height 799
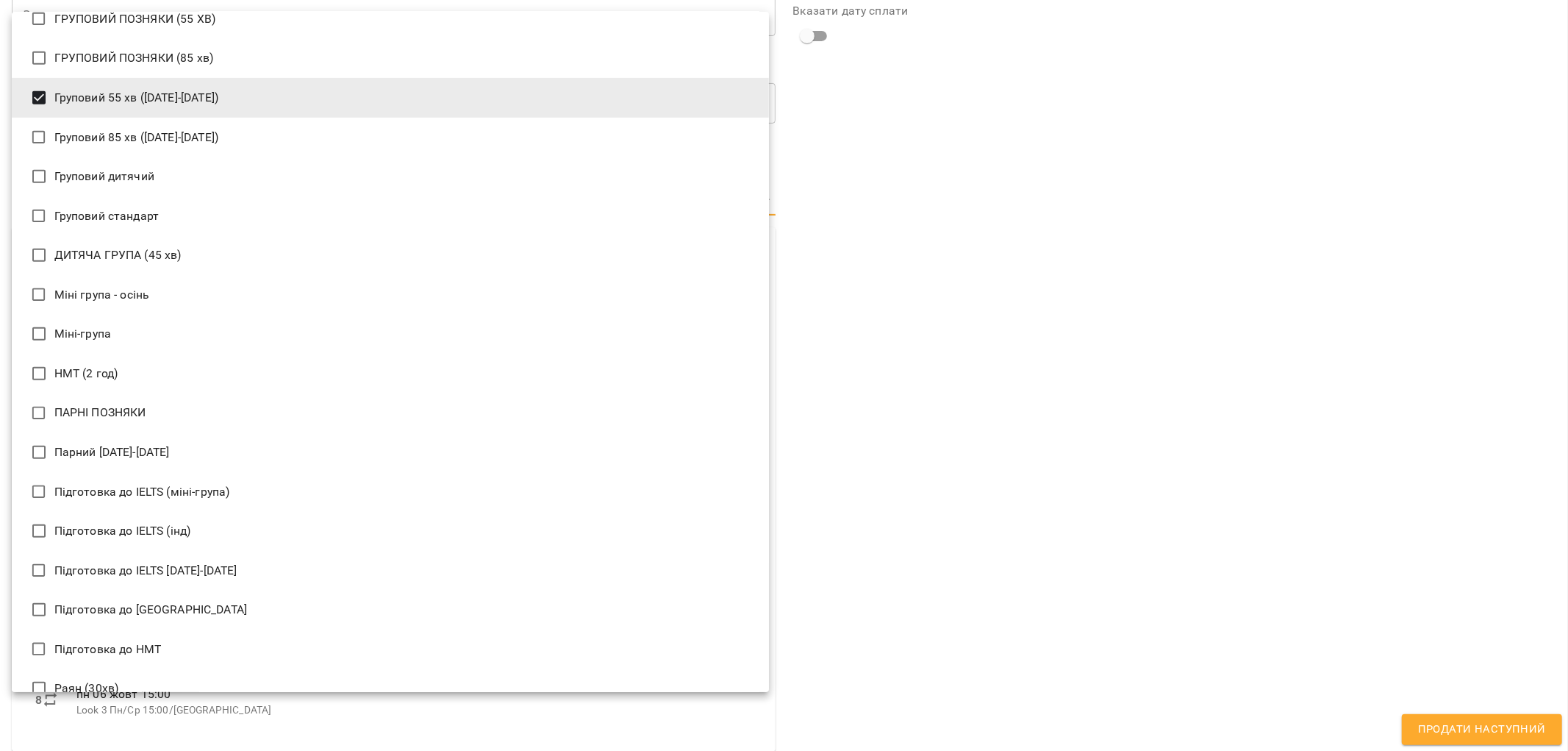
scroll to position [572, 0]
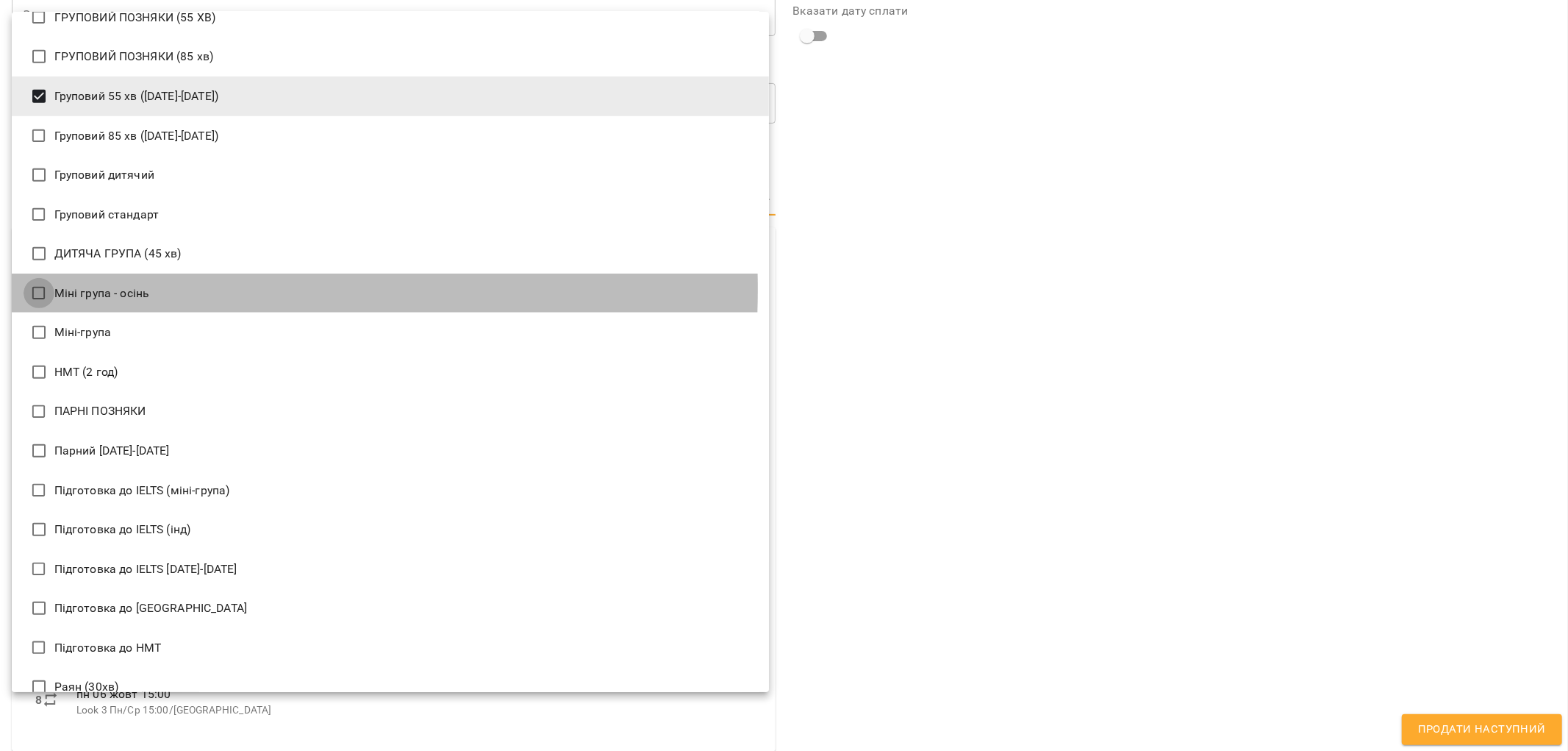
type input "**********"
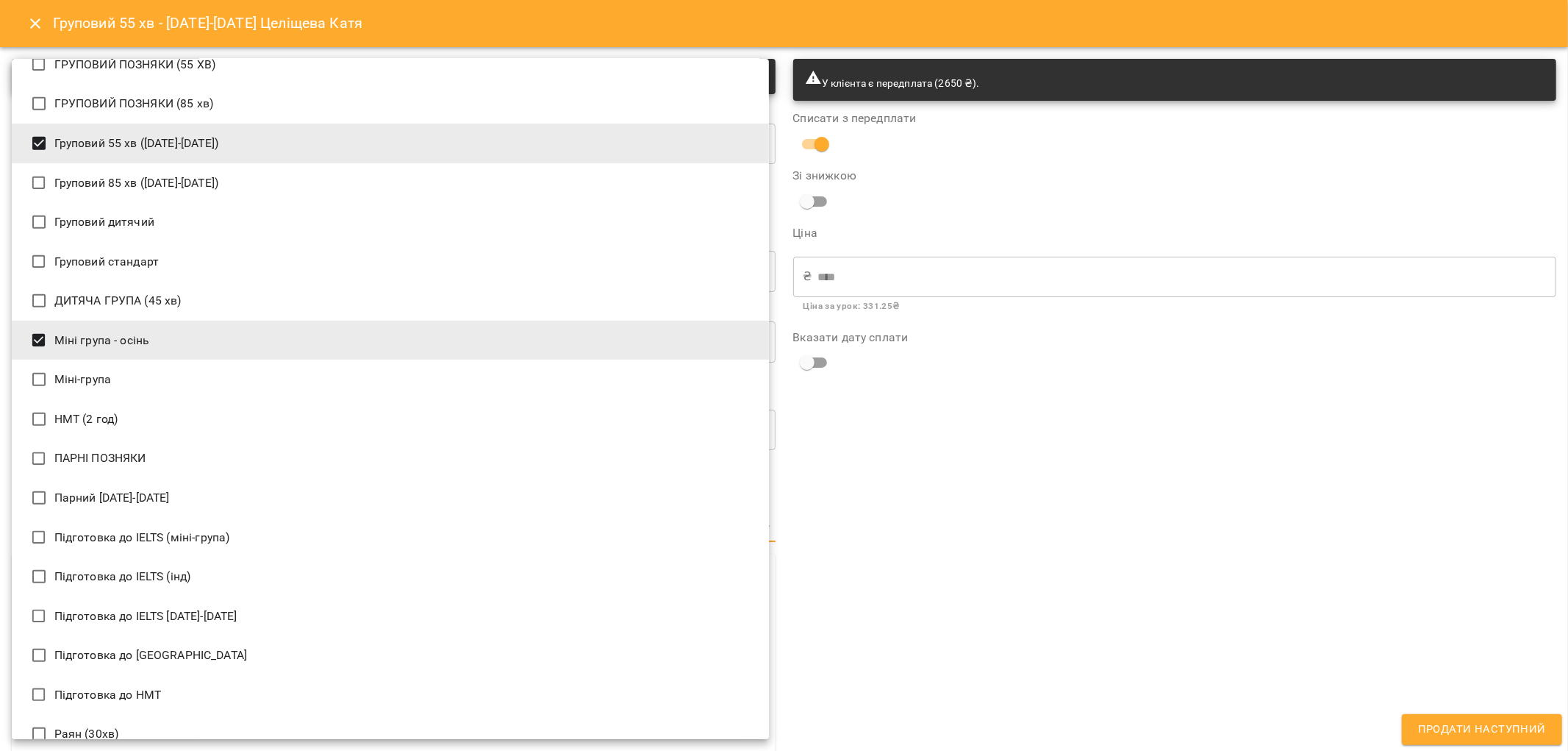
click at [1298, 697] on div at bounding box center [784, 375] width 1568 height 751
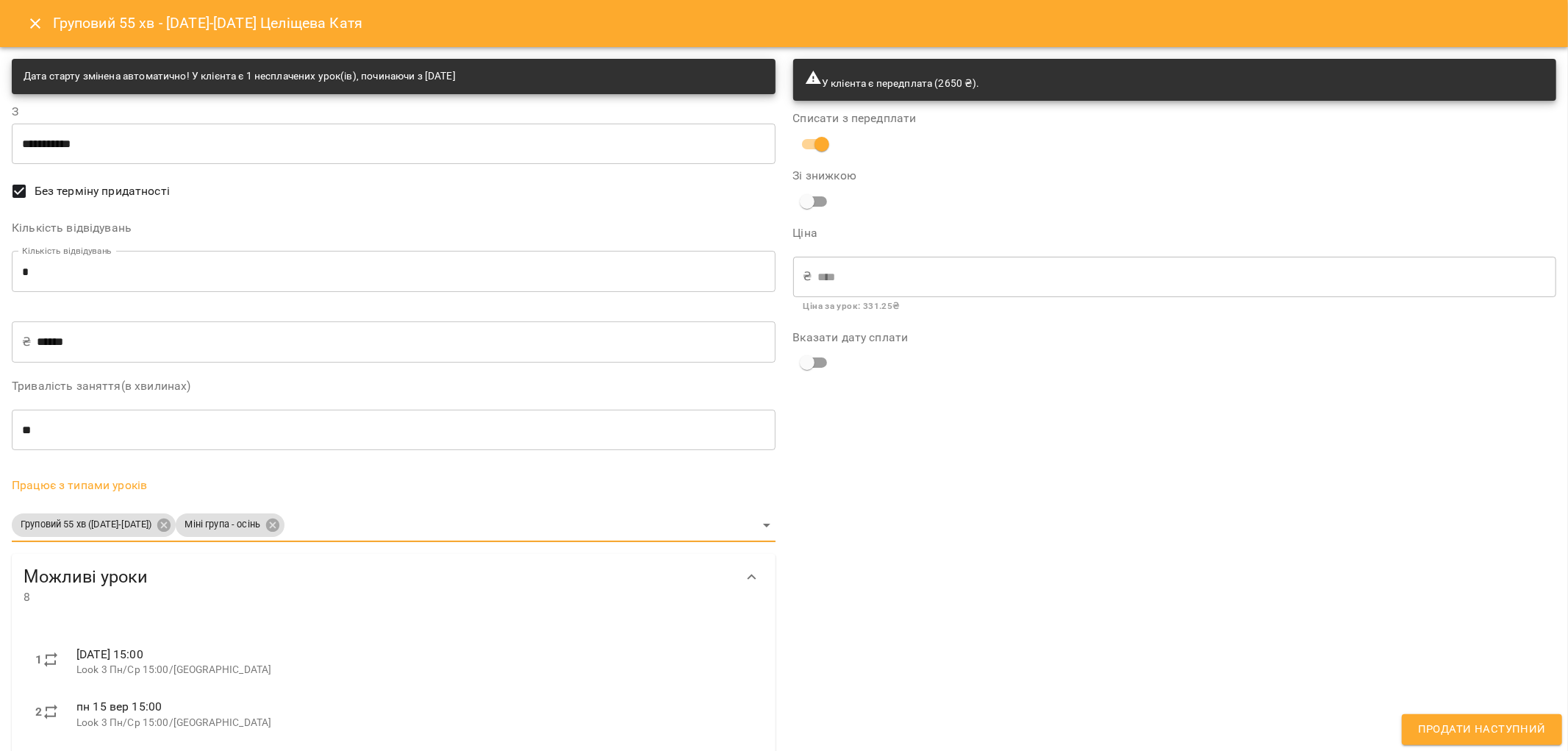
click at [1488, 727] on span "Продати наступний" at bounding box center [1482, 729] width 128 height 20
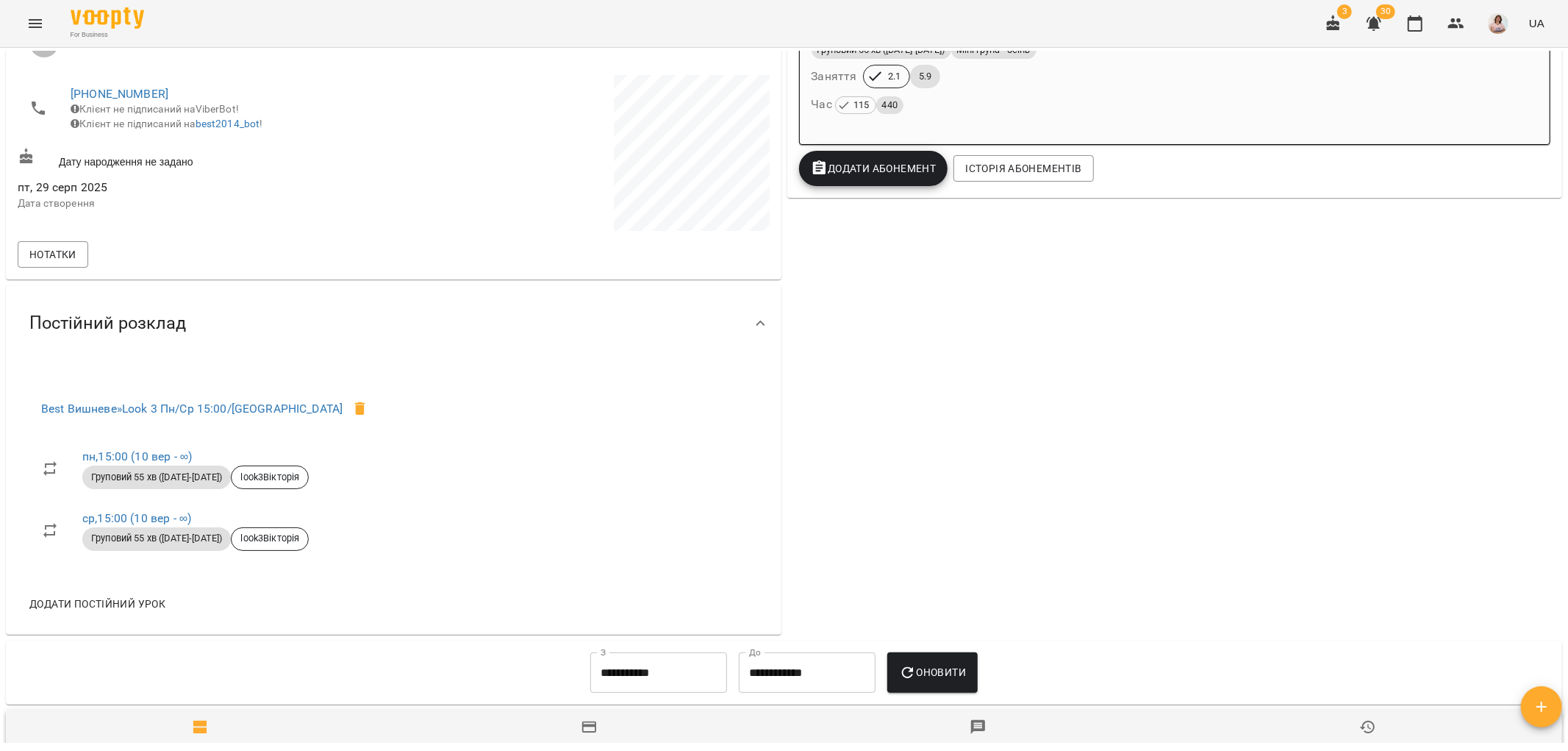
scroll to position [81, 0]
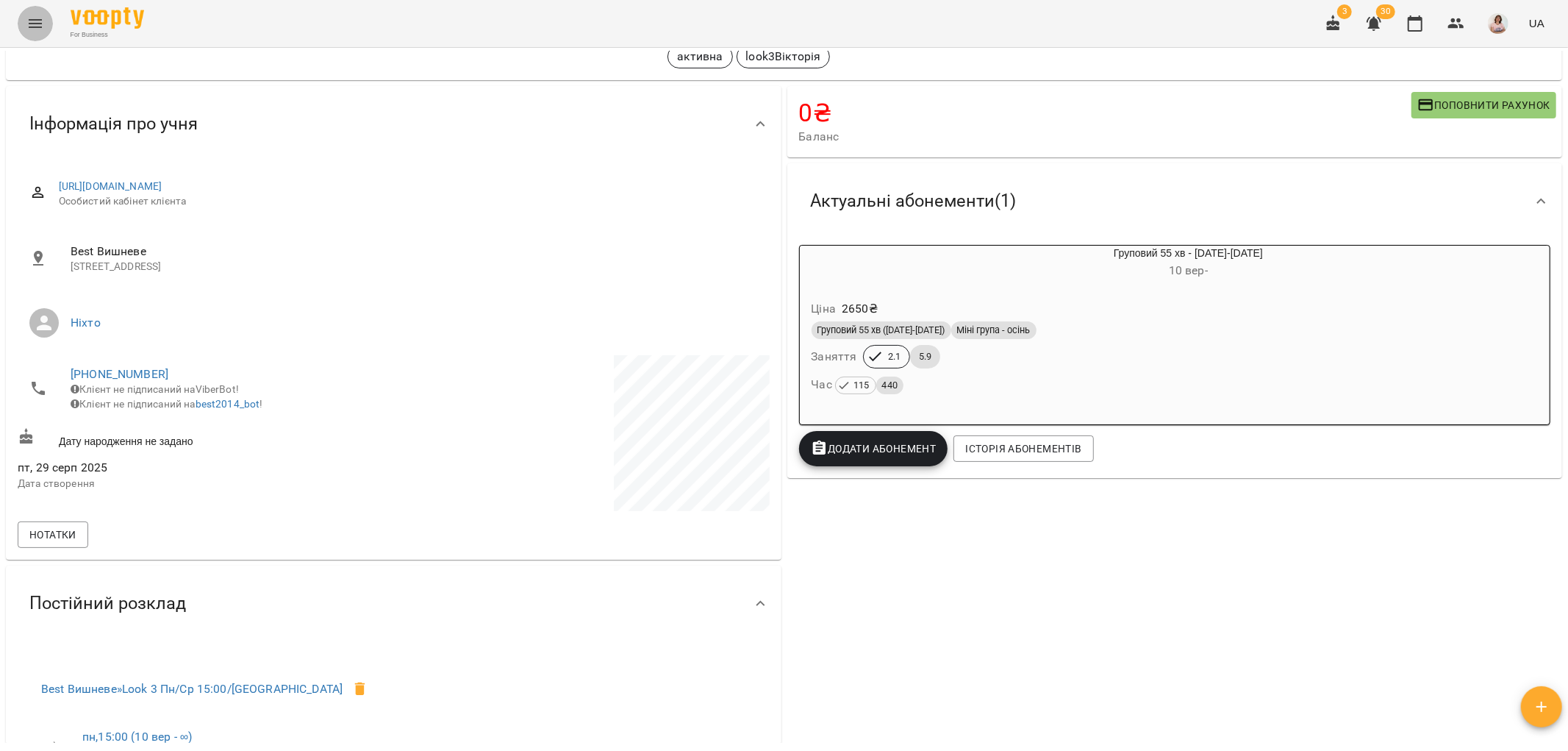
click at [21, 20] on button "Menu" at bounding box center [35, 23] width 35 height 35
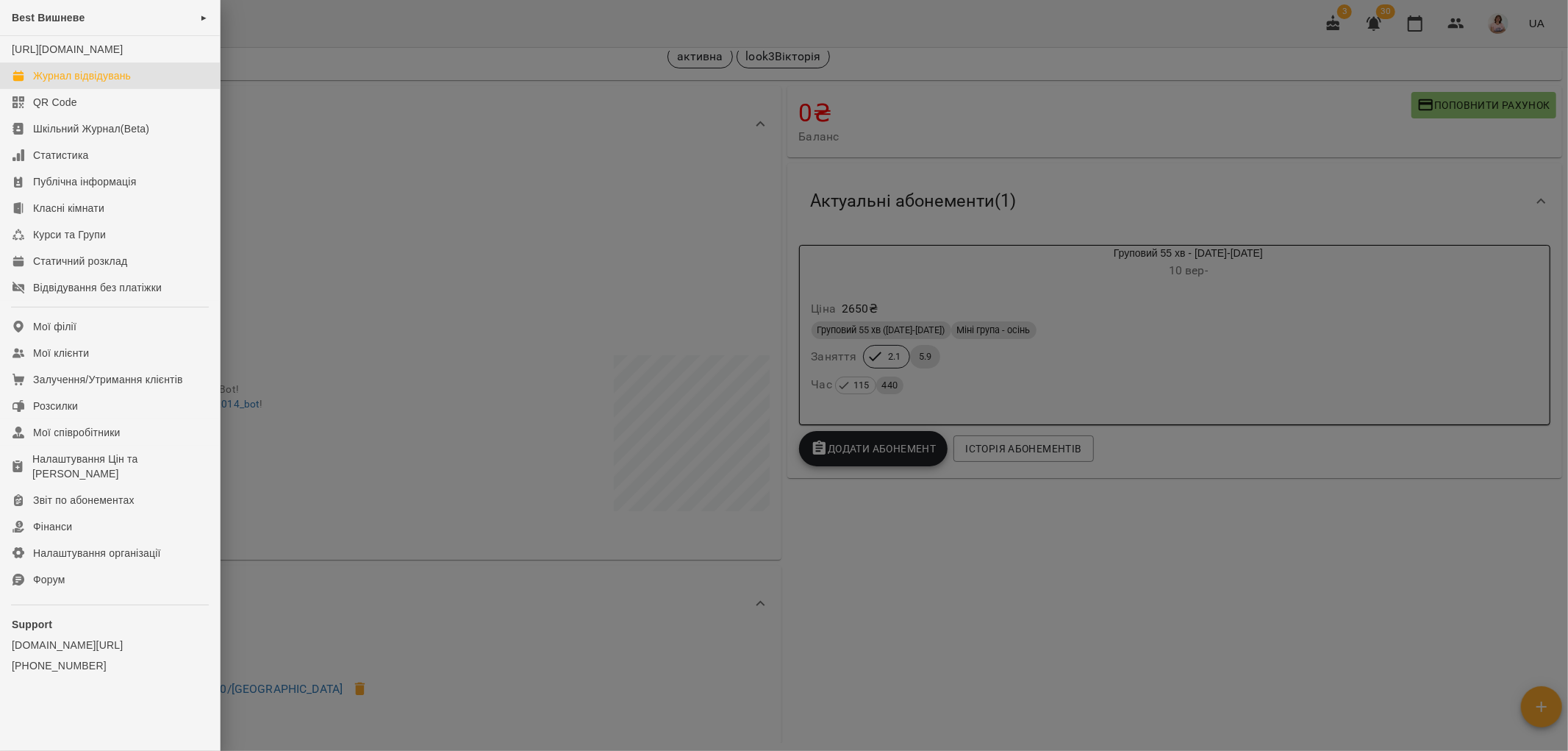
click at [93, 83] on div "Журнал відвідувань" at bounding box center [82, 75] width 98 height 15
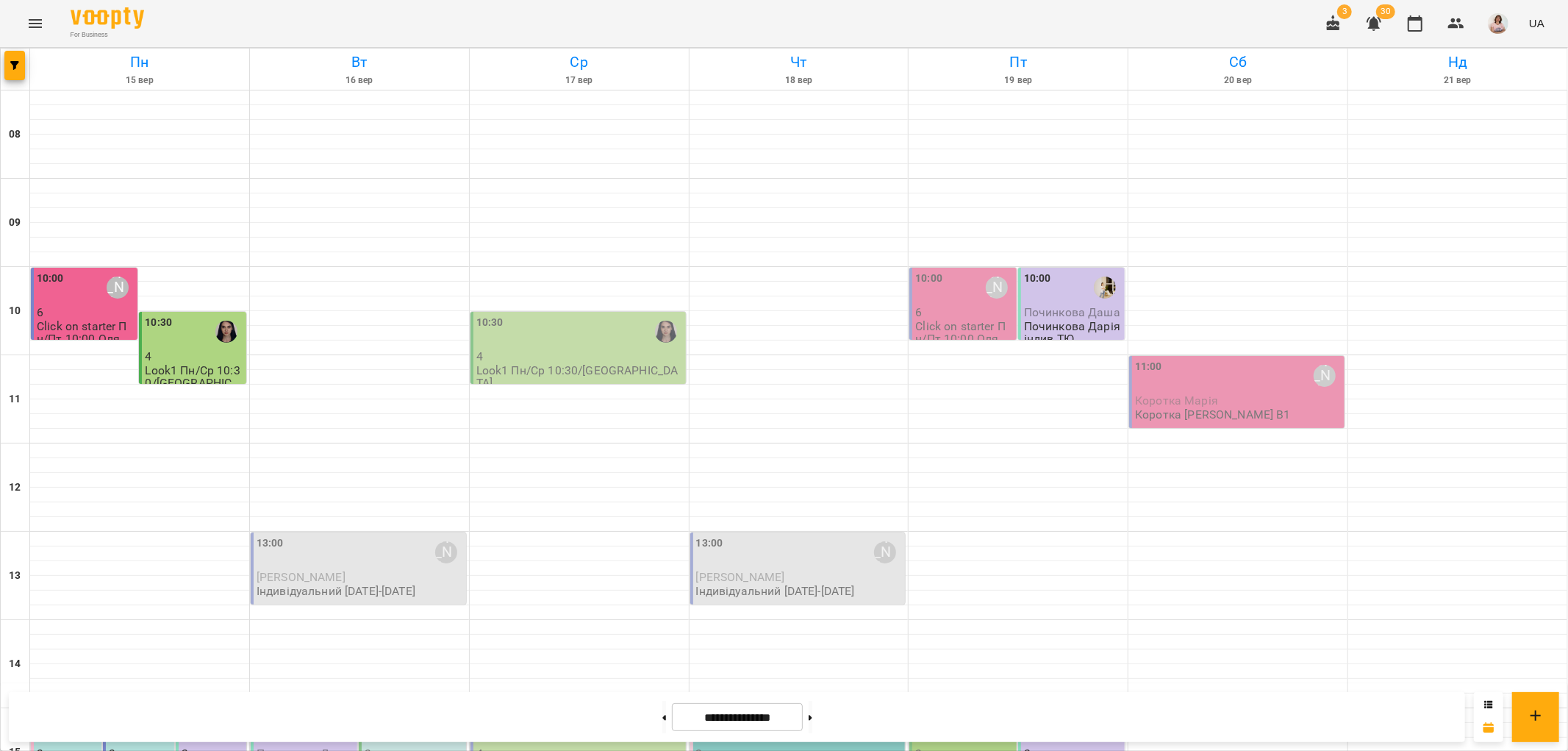
scroll to position [572, 0]
click at [1465, 23] on icon "button" at bounding box center [1456, 23] width 18 height 18
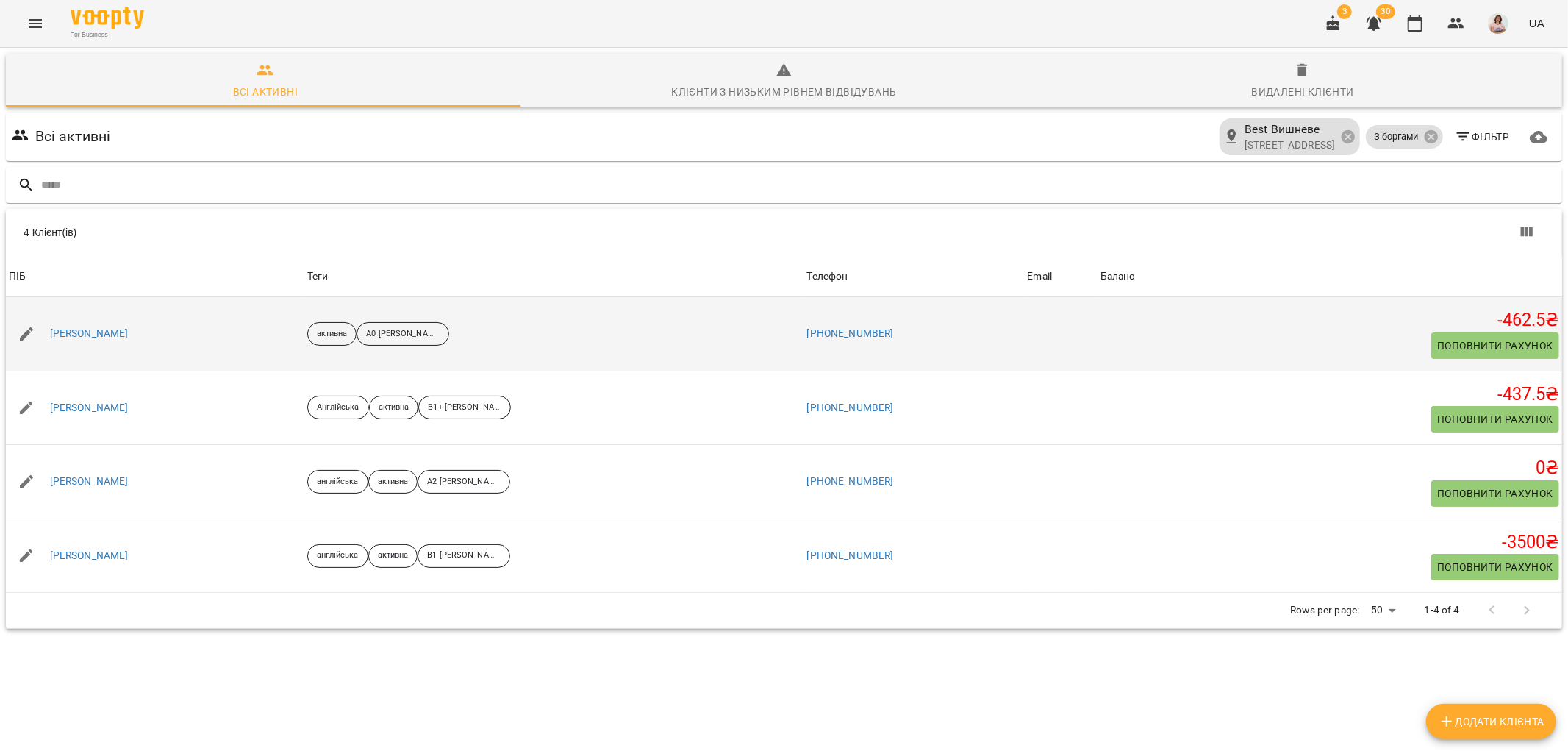
scroll to position [64, 0]
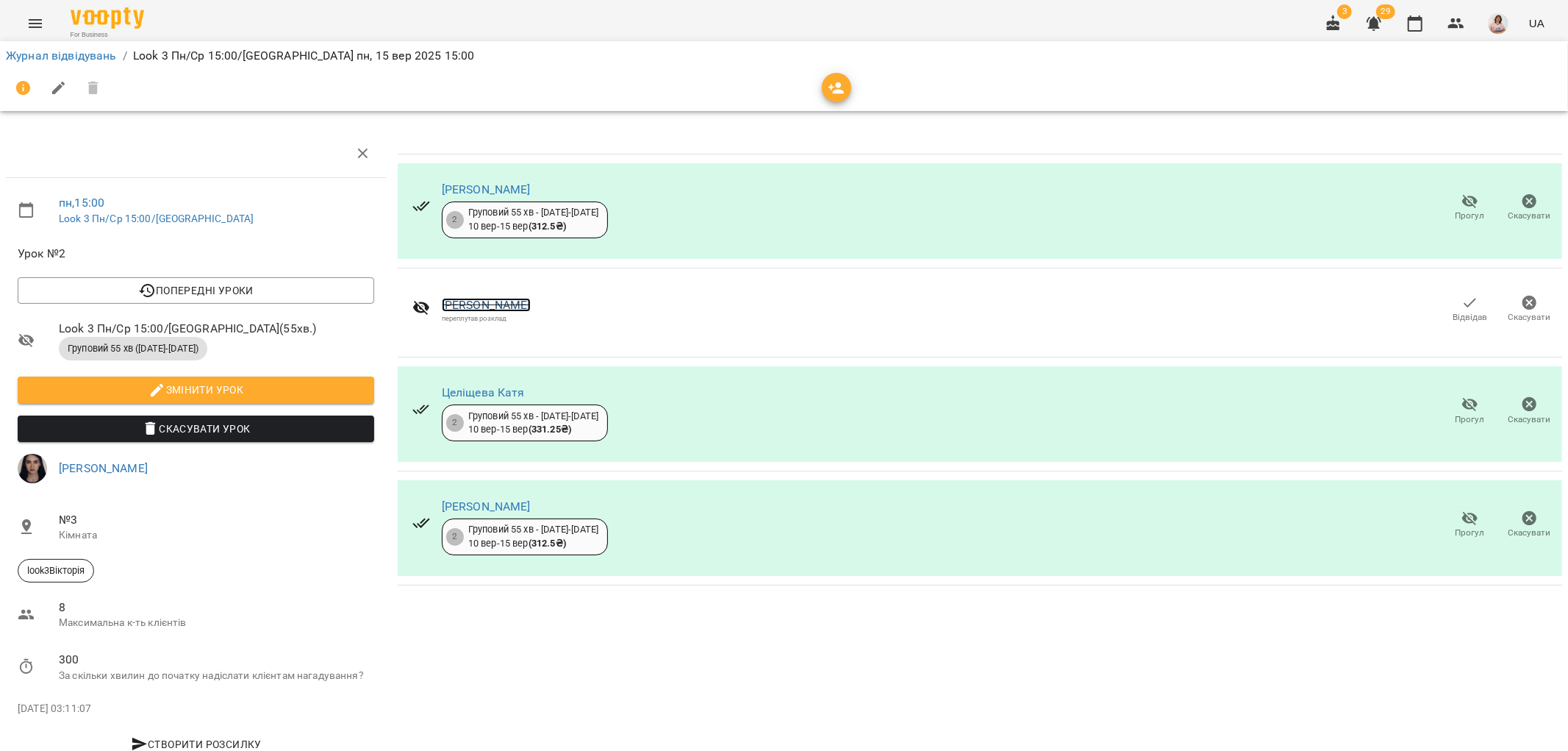
click at [479, 306] on link "[PERSON_NAME]" at bounding box center [485, 305] width 89 height 14
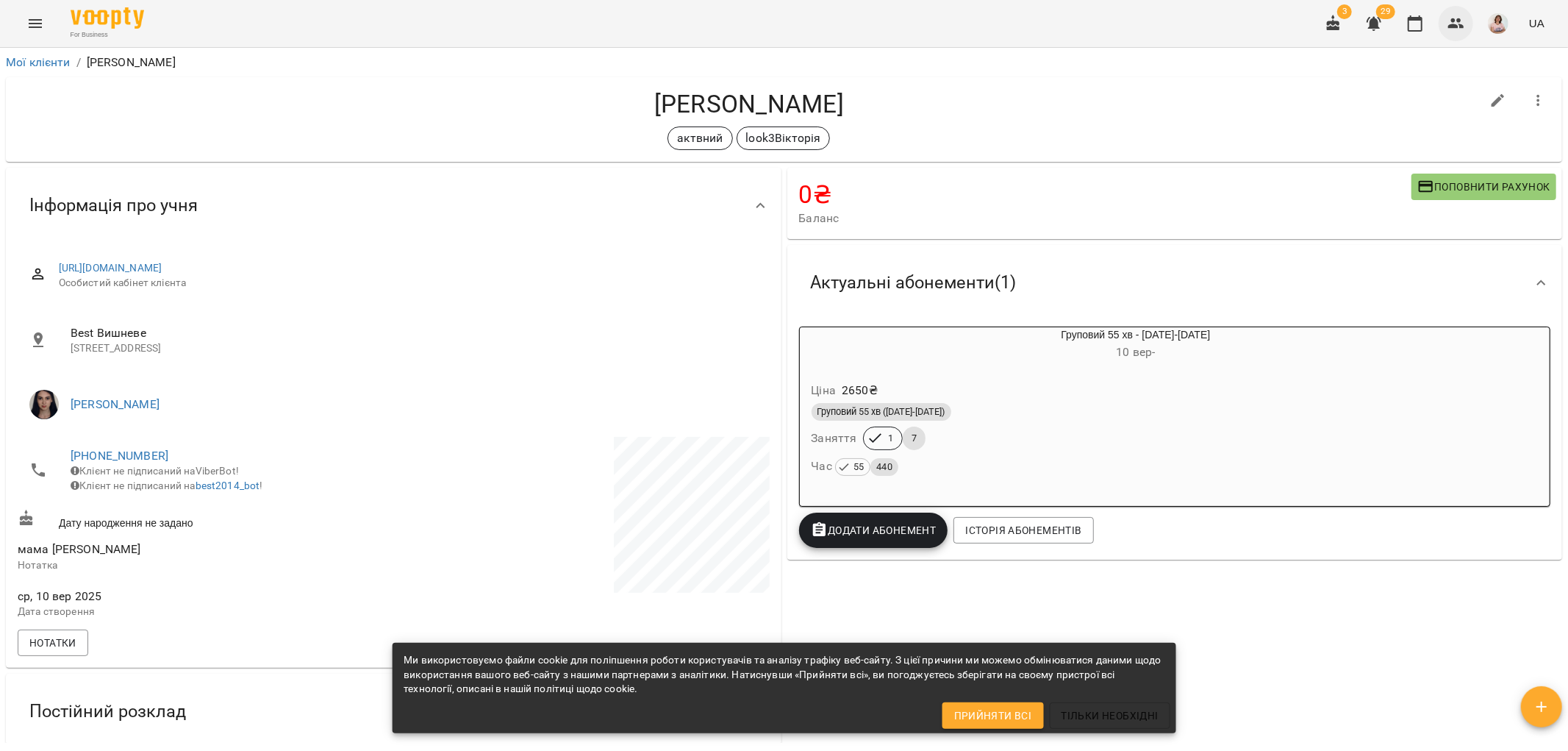
click at [1457, 21] on icon "button" at bounding box center [1456, 23] width 18 height 18
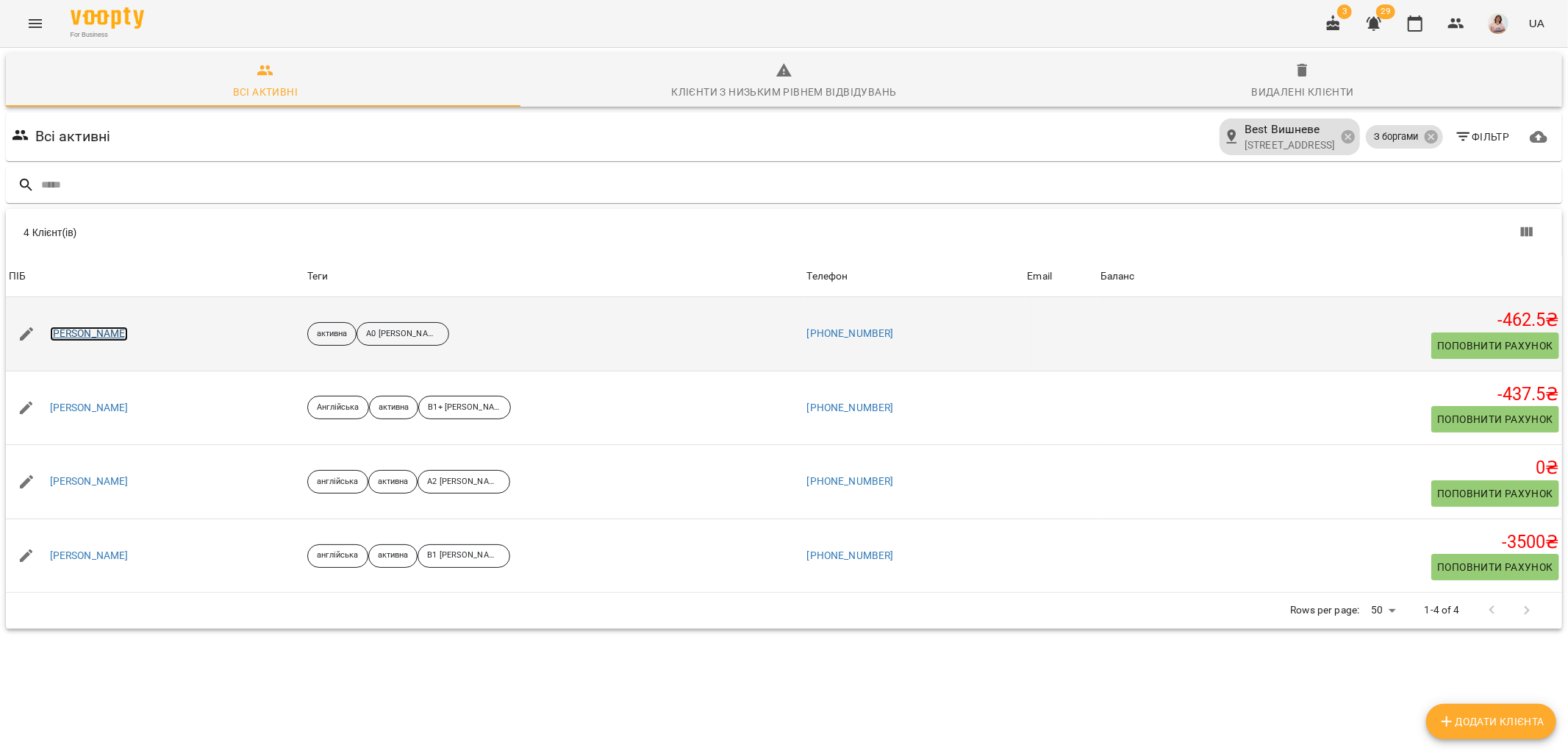
click at [79, 336] on link "[PERSON_NAME]" at bounding box center [89, 334] width 78 height 15
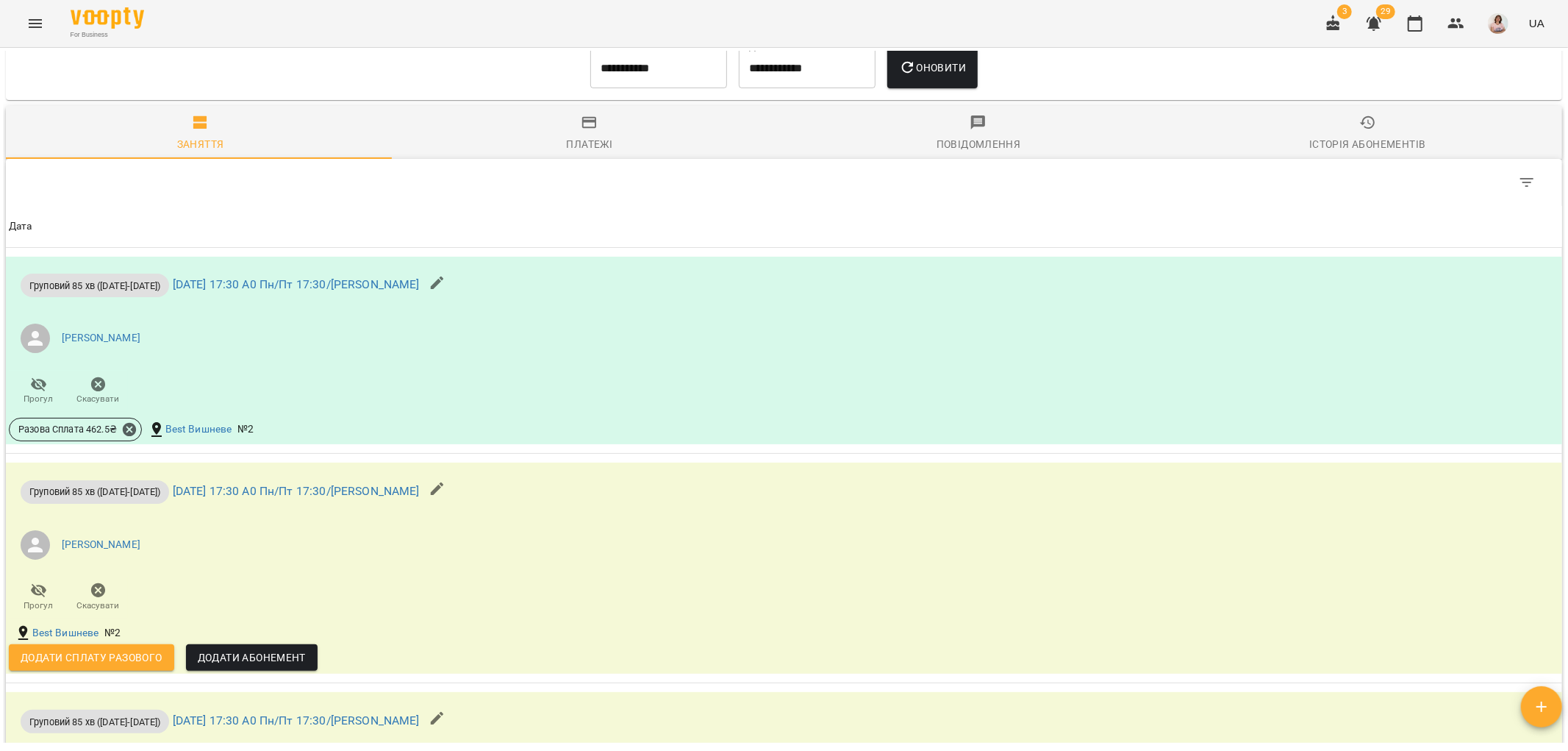
scroll to position [1388, 0]
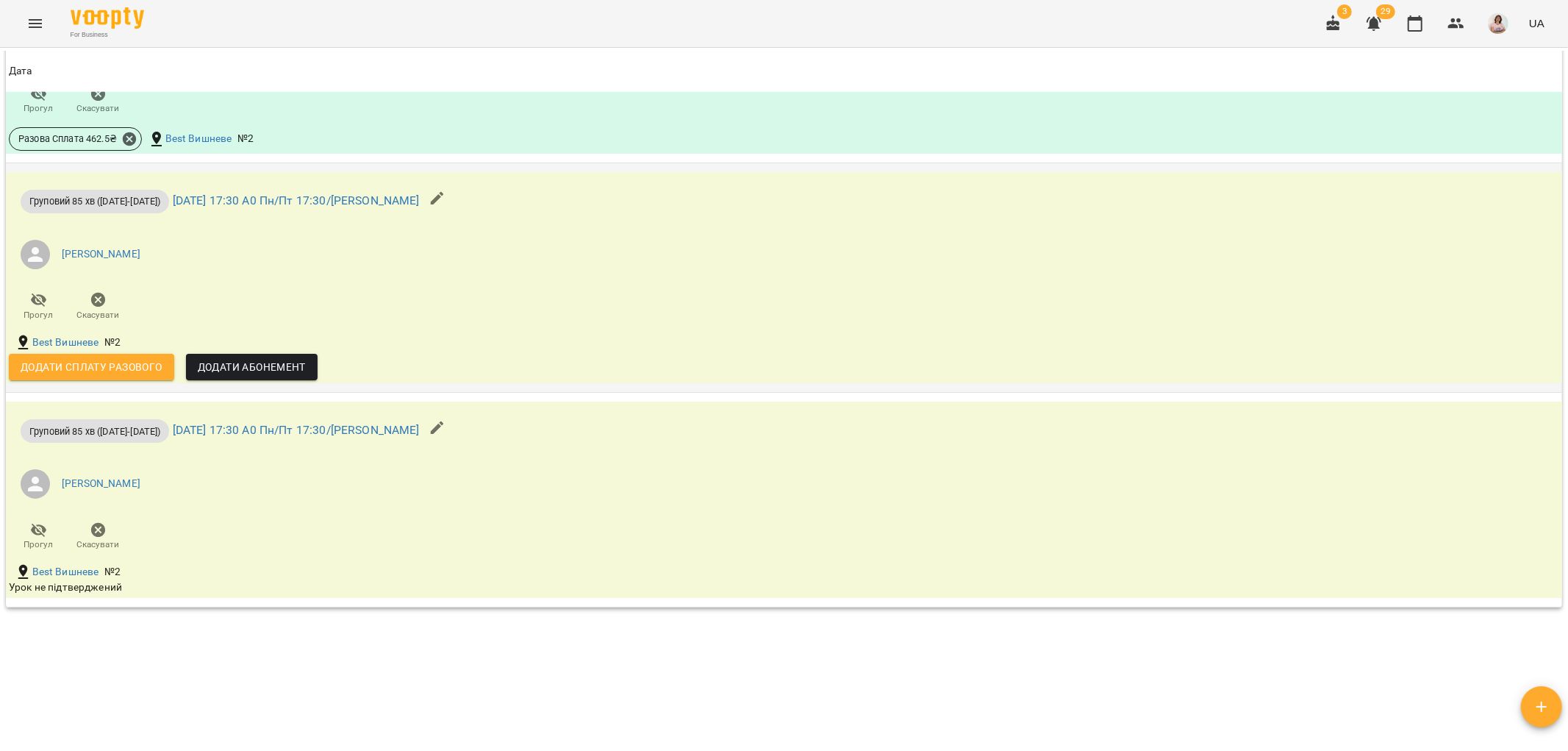
click at [64, 372] on span "Додати сплату разового" at bounding box center [91, 367] width 142 height 18
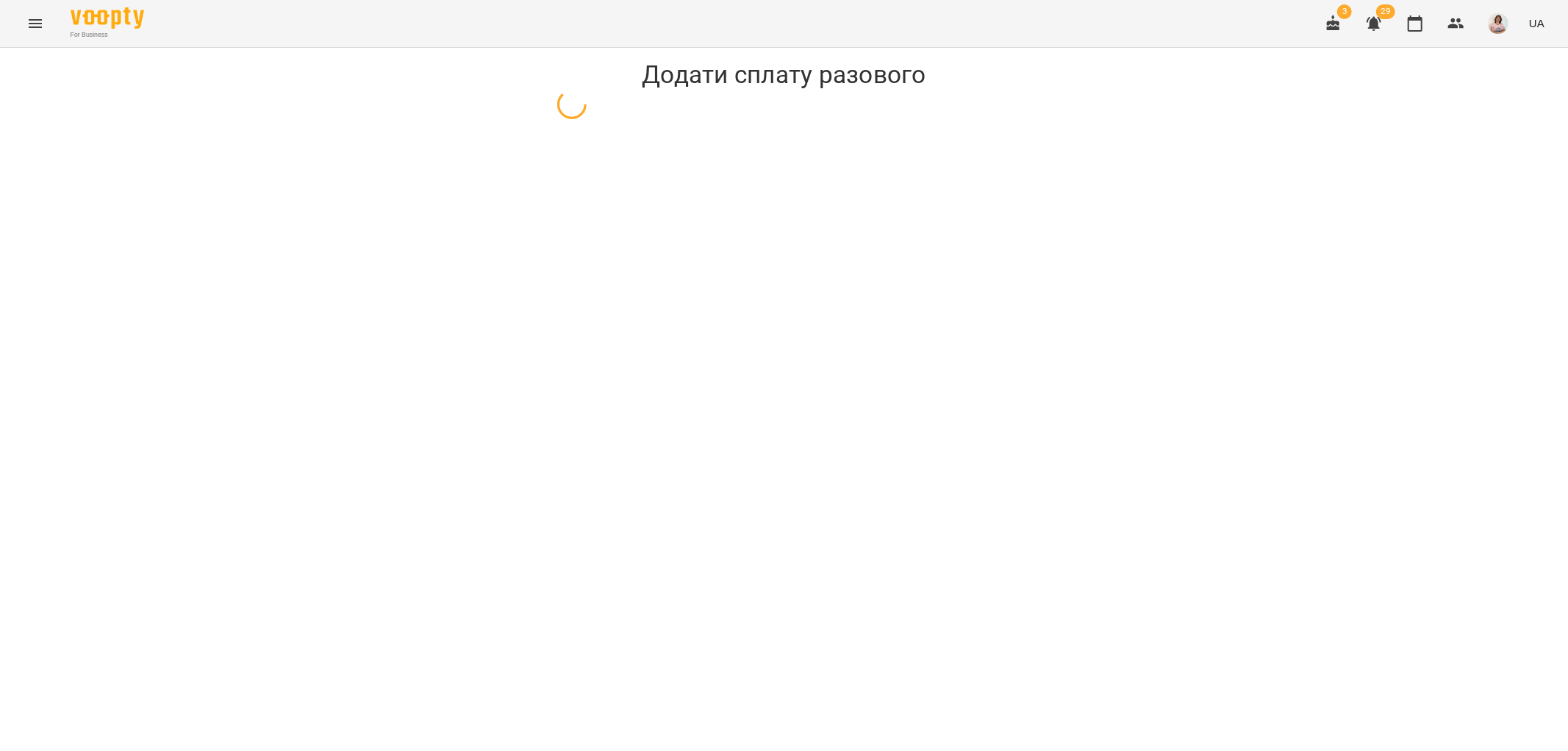
select select "**********"
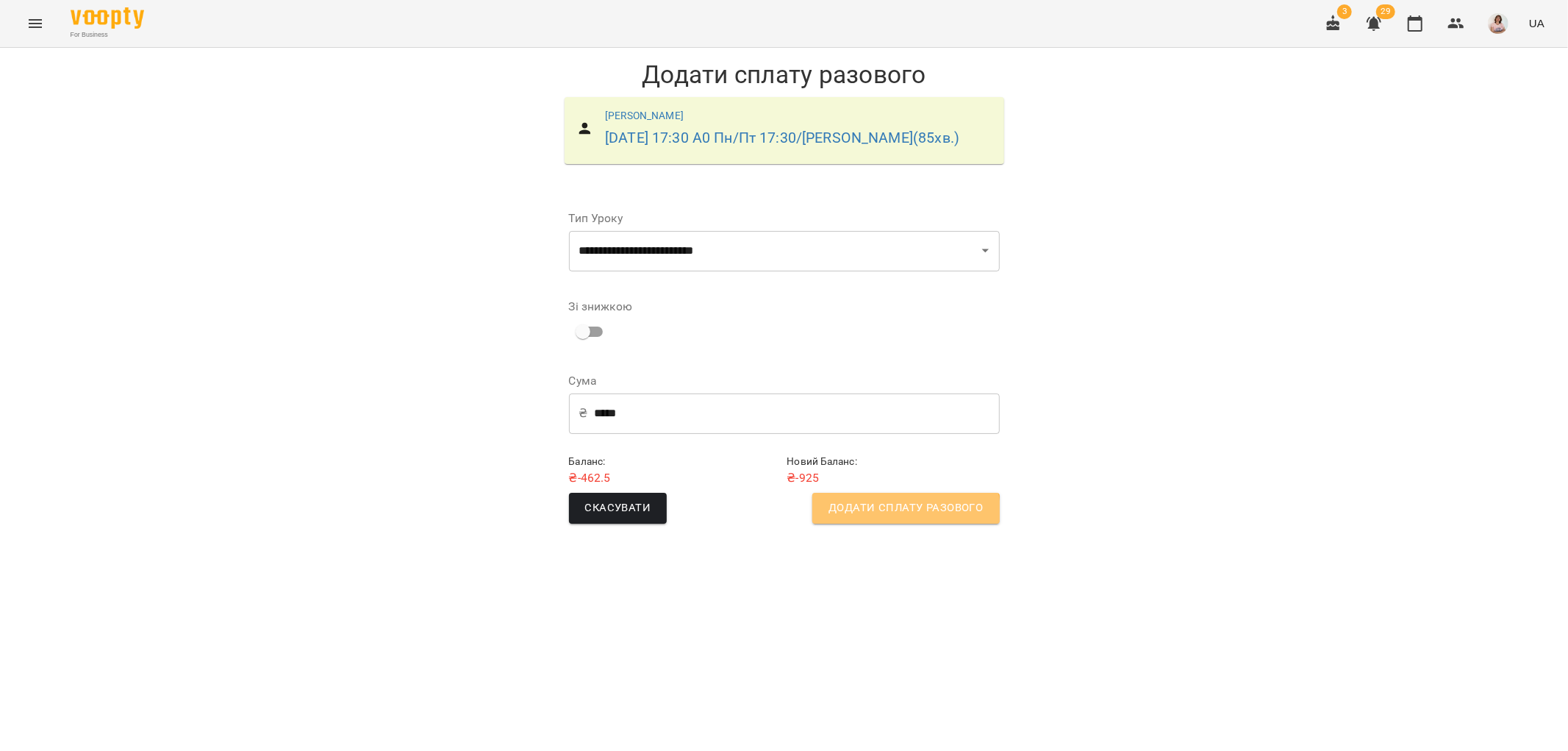
click at [892, 518] on button "Додати сплату разового" at bounding box center [905, 508] width 187 height 31
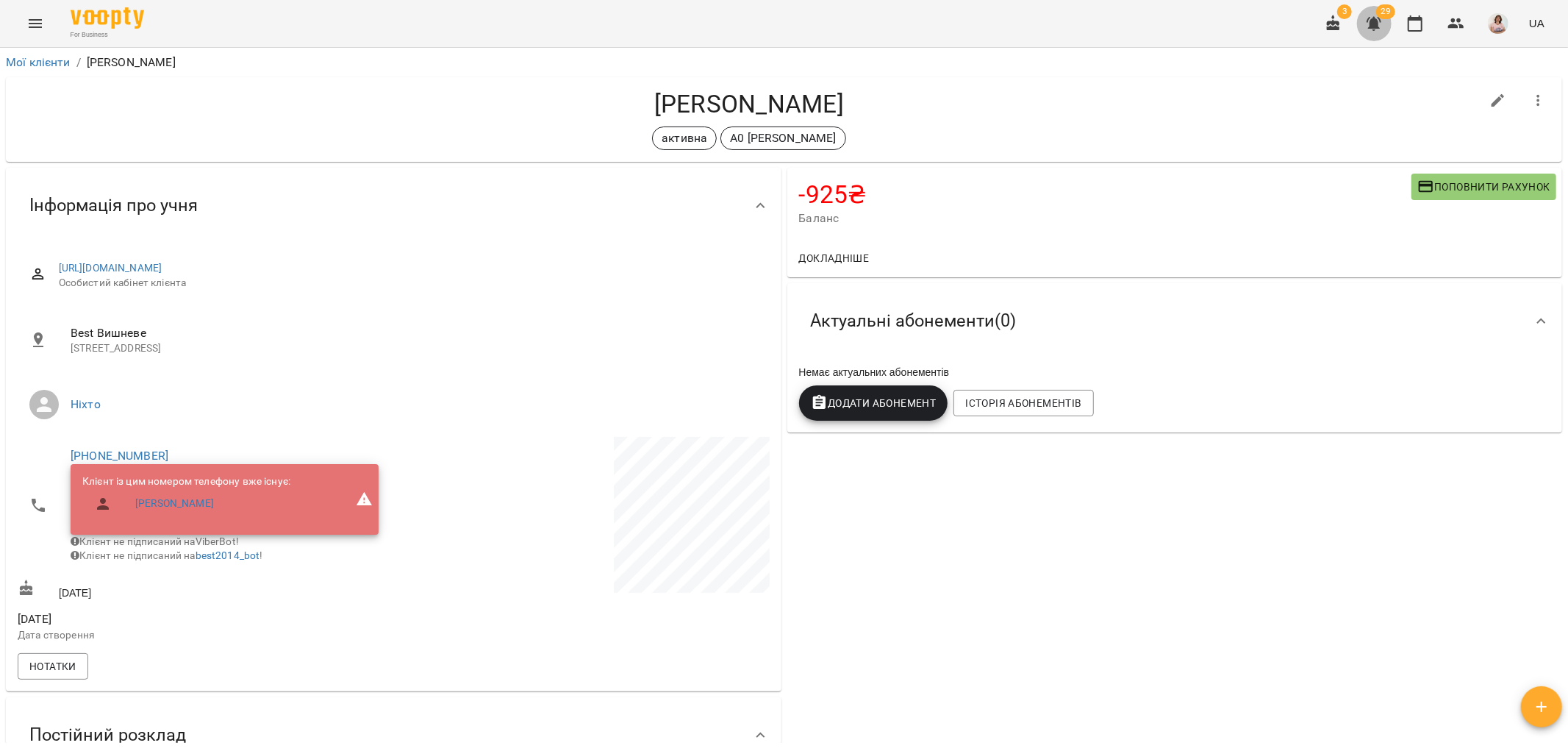
click at [1373, 24] on icon "button" at bounding box center [1374, 23] width 15 height 14
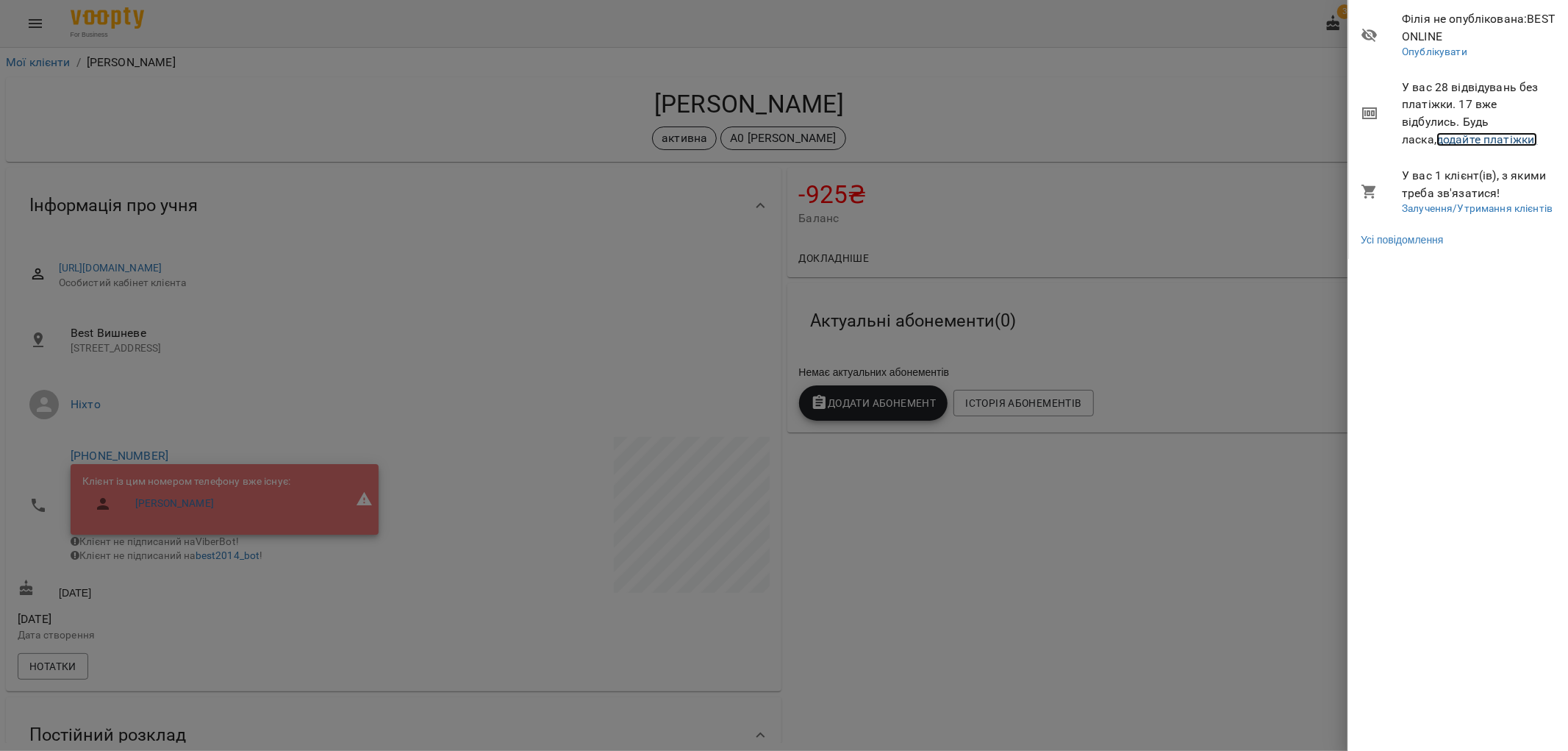
click at [1437, 134] on link "додайте платіжки!" at bounding box center [1488, 139] width 102 height 14
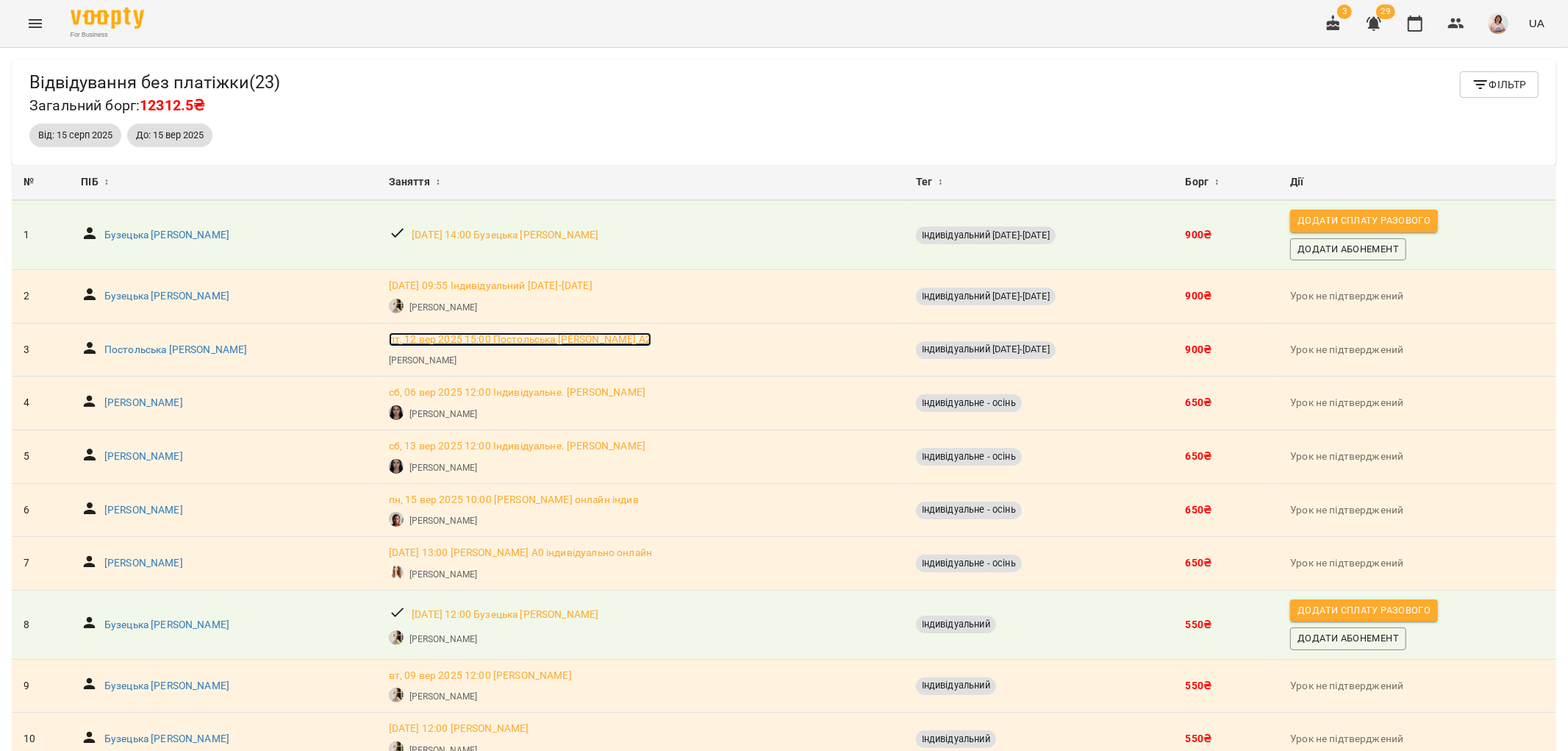
click at [502, 340] on p "пт, 12 вер 2025 15:00 Постольська Ірина А2" at bounding box center [520, 340] width 262 height 15
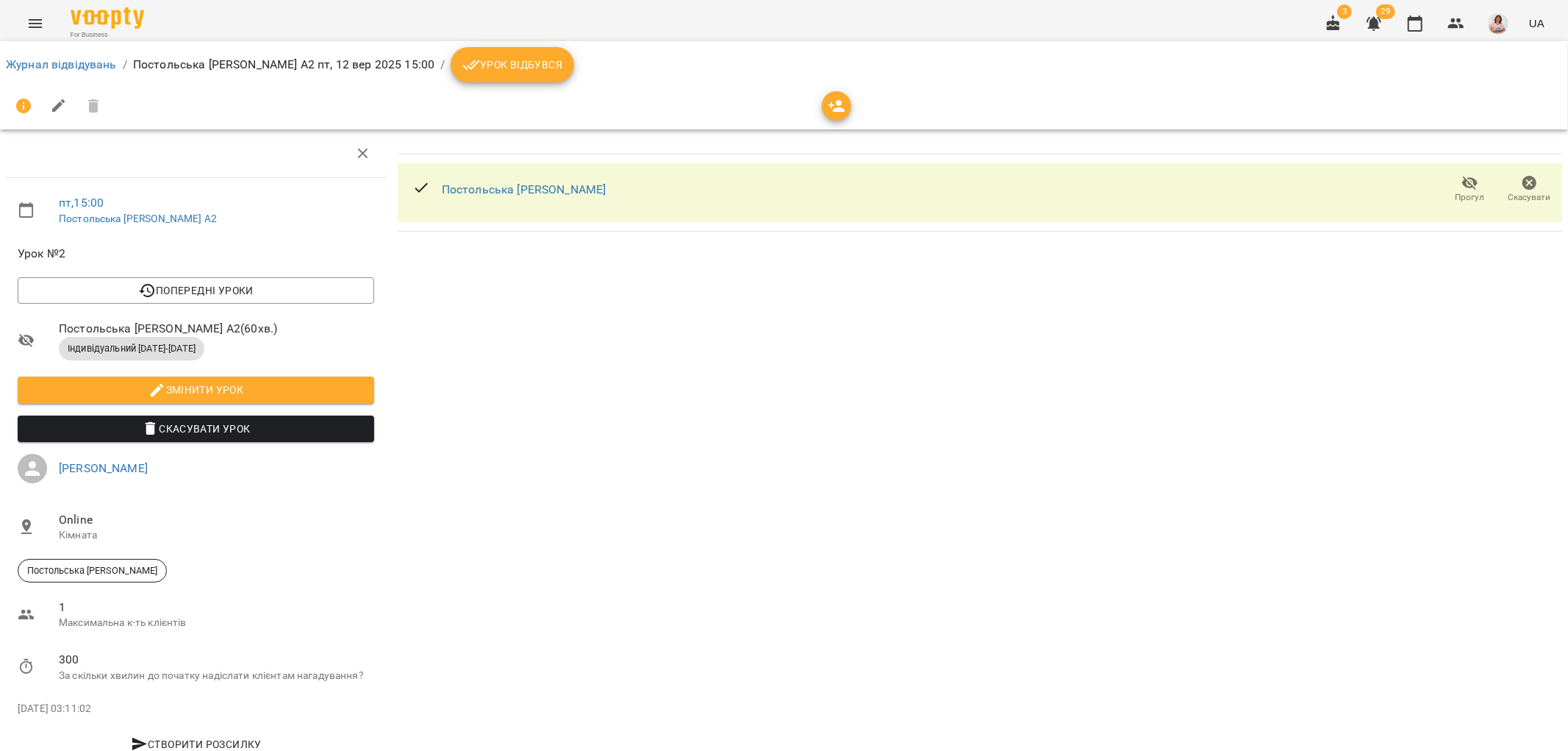
click at [458, 181] on div "Постольська [PERSON_NAME]" at bounding box center [524, 190] width 164 height 18
click at [463, 196] on link "Постольська [PERSON_NAME]" at bounding box center [524, 189] width 164 height 14
click at [34, 58] on link "Журнал відвідувань" at bounding box center [61, 65] width 111 height 14
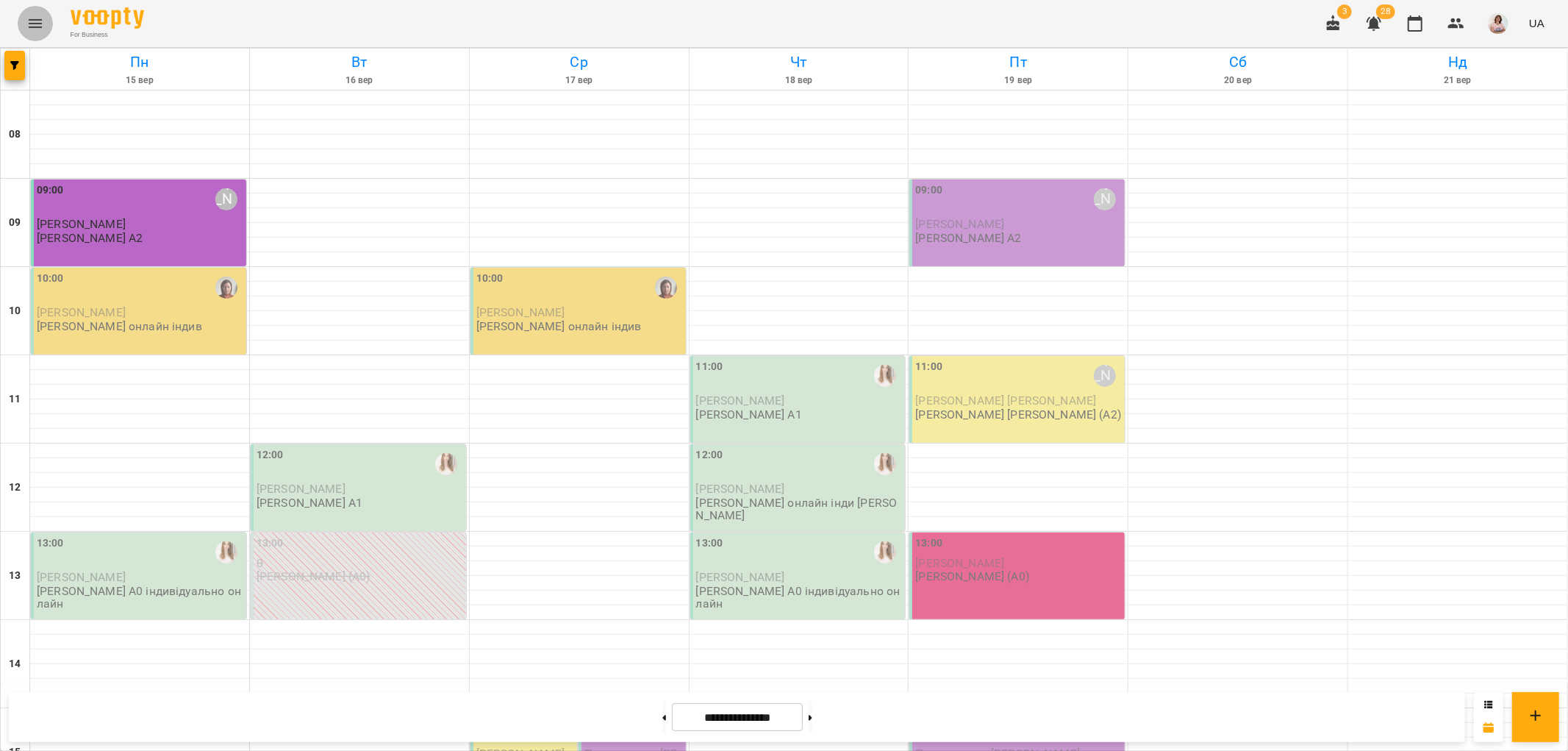
click at [28, 18] on icon "Menu" at bounding box center [35, 23] width 18 height 18
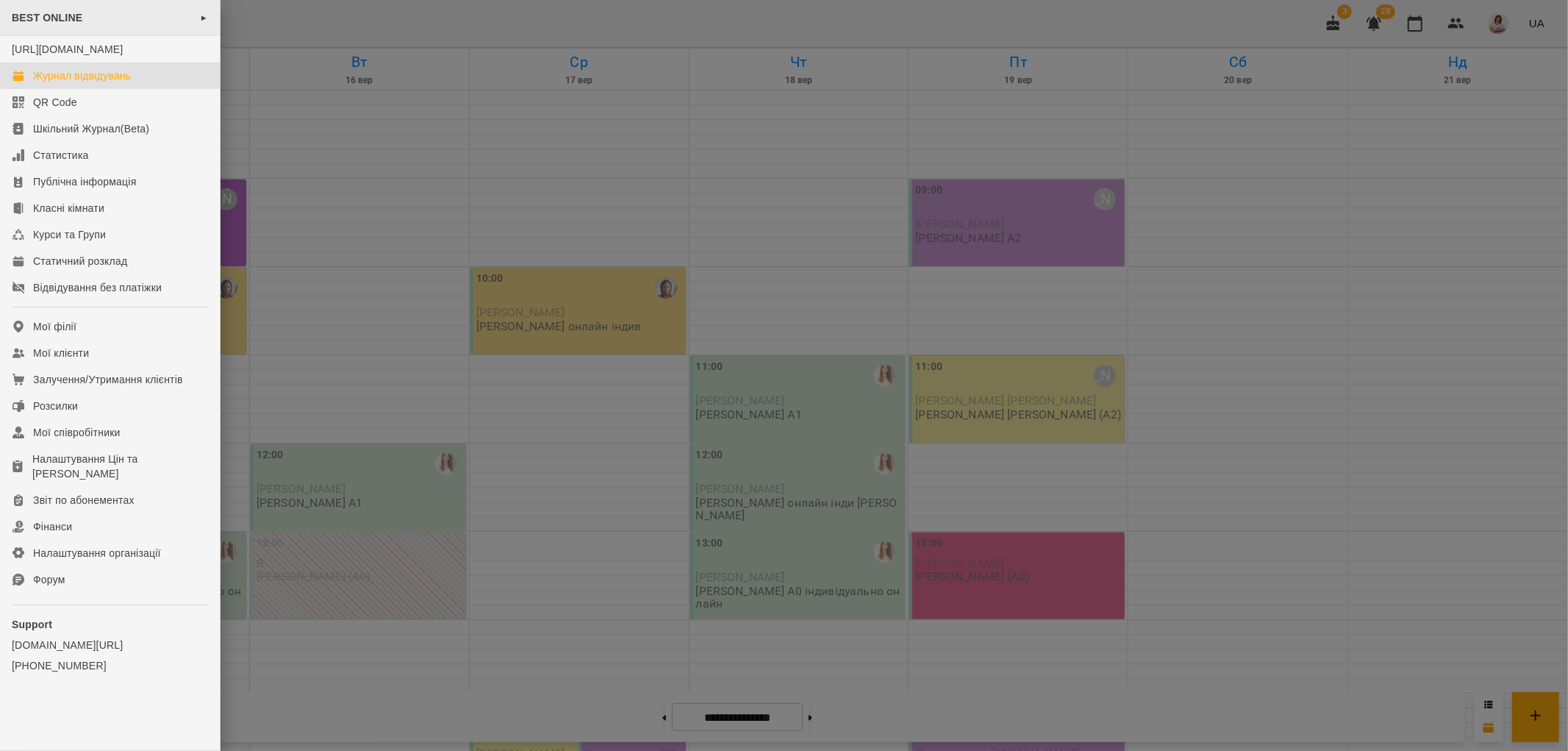
click at [102, 11] on div "BEST ONLINE ►" at bounding box center [110, 18] width 220 height 36
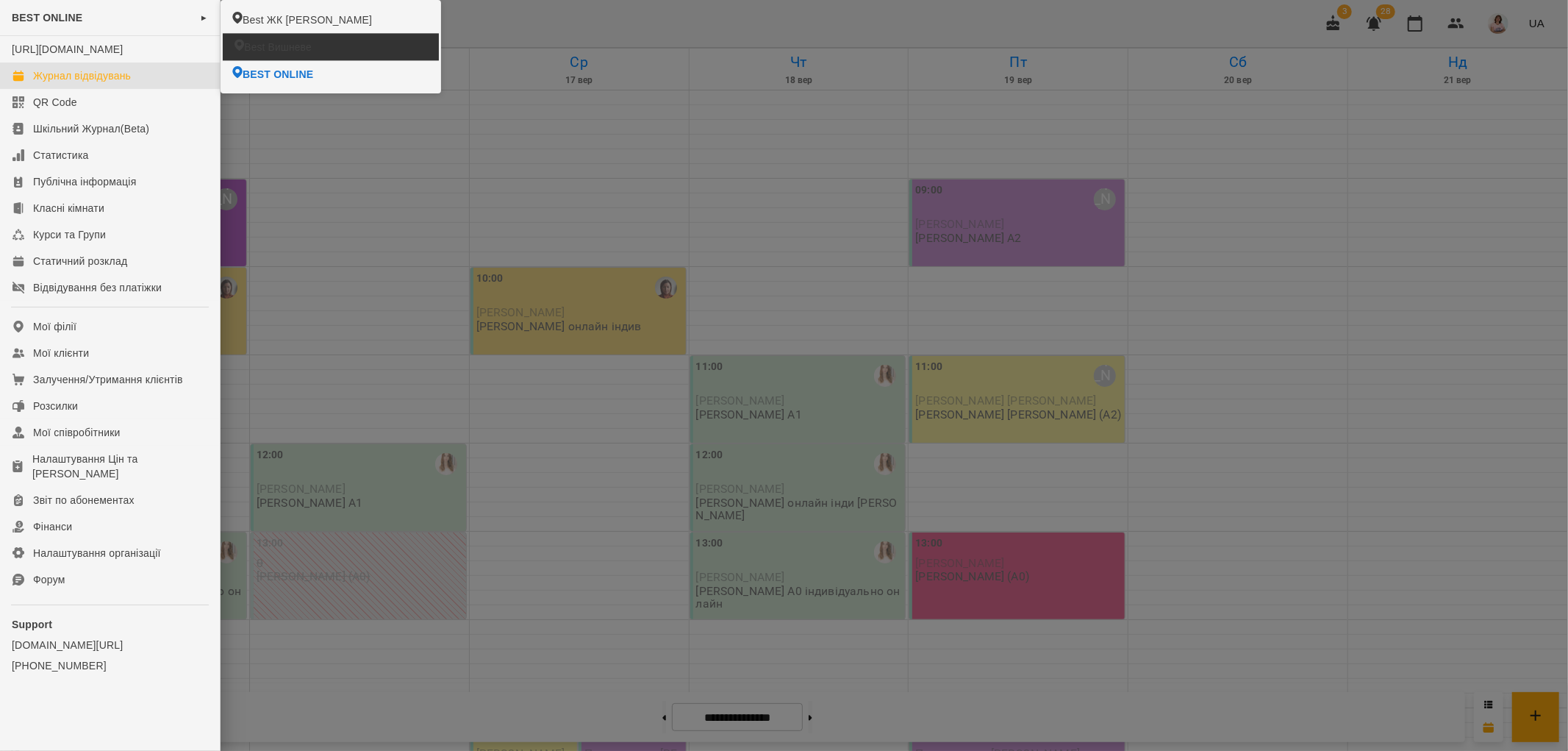
click at [287, 44] on span "Best Вишневе" at bounding box center [277, 47] width 67 height 15
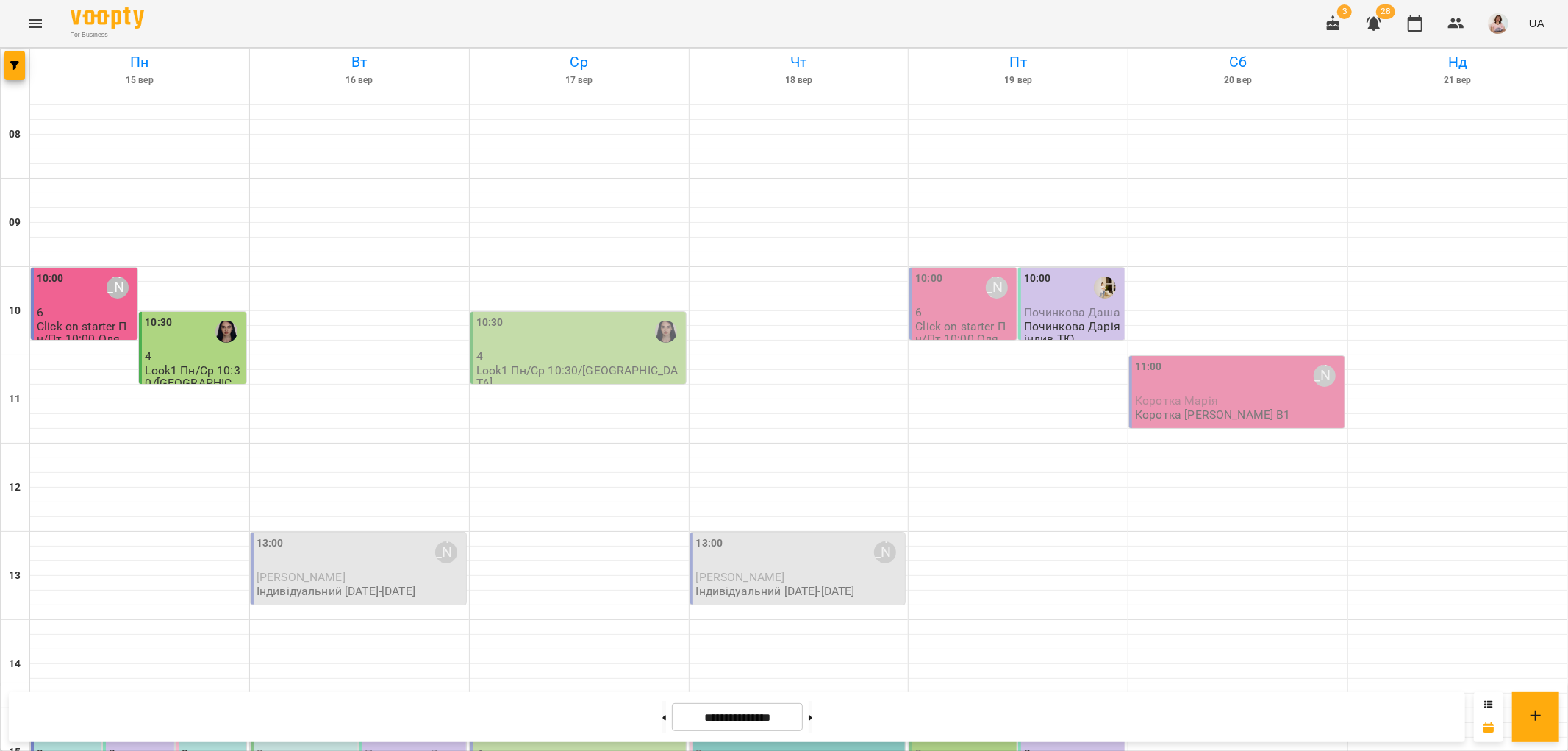
scroll to position [641, 0]
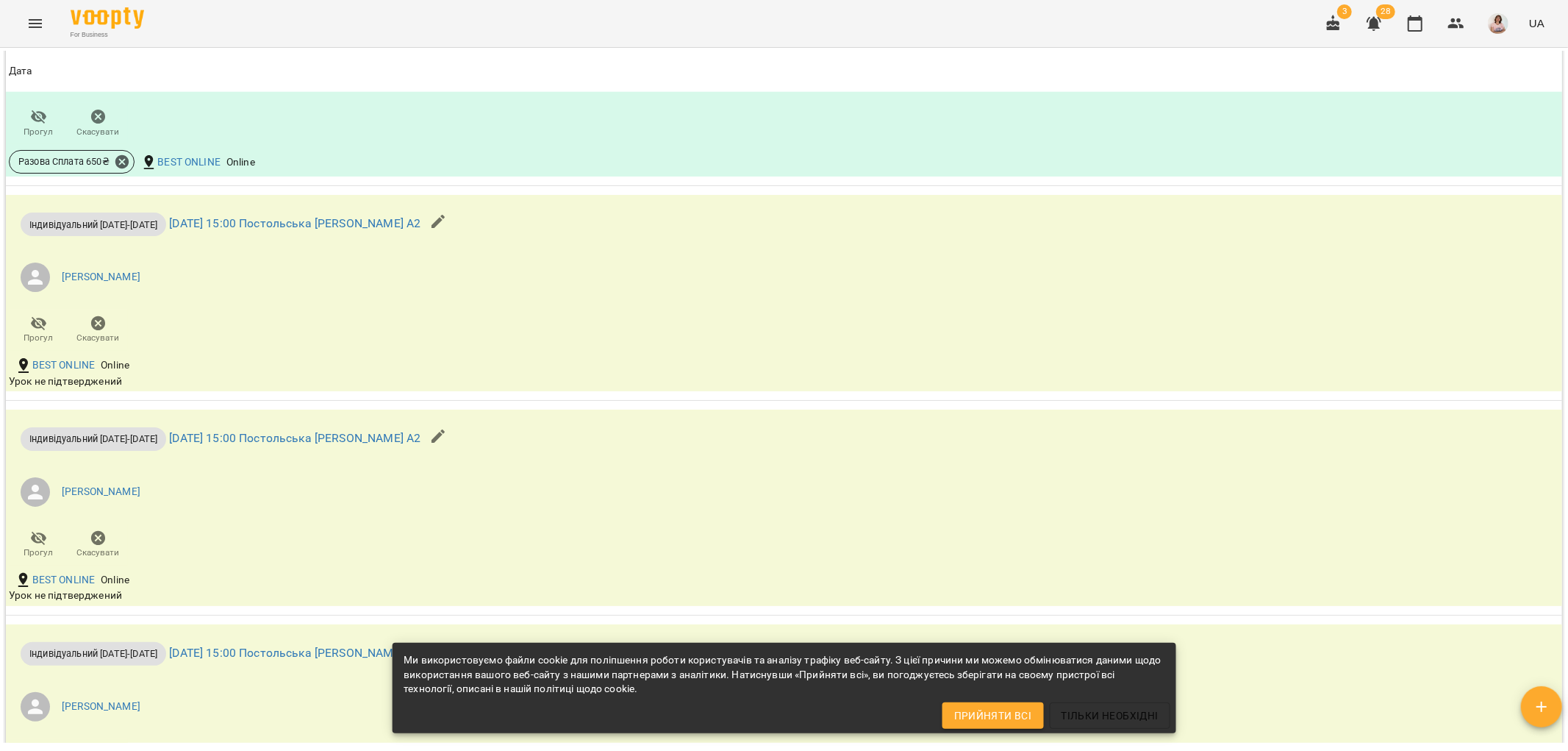
scroll to position [1553, 0]
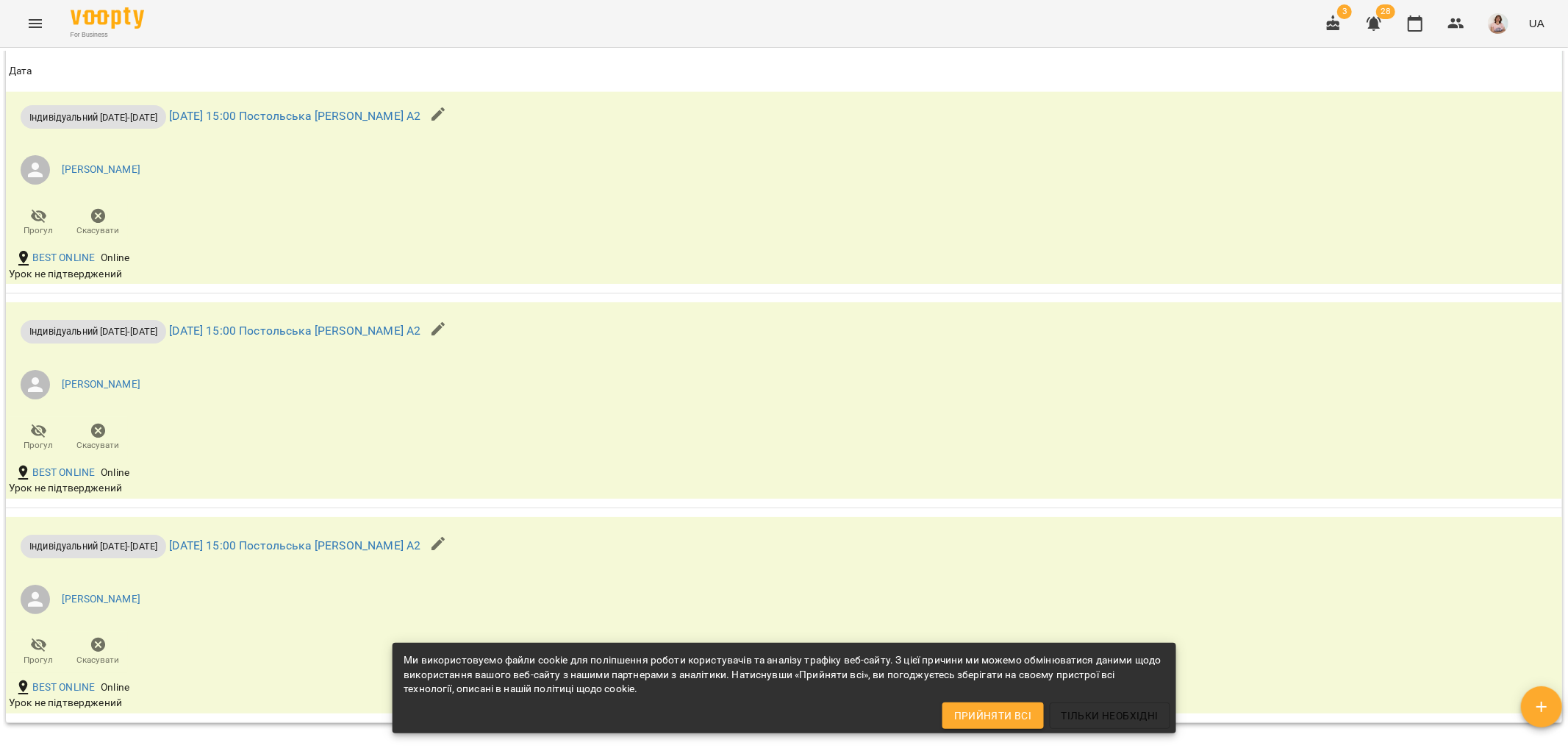
click at [1378, 24] on icon "button" at bounding box center [1374, 23] width 15 height 14
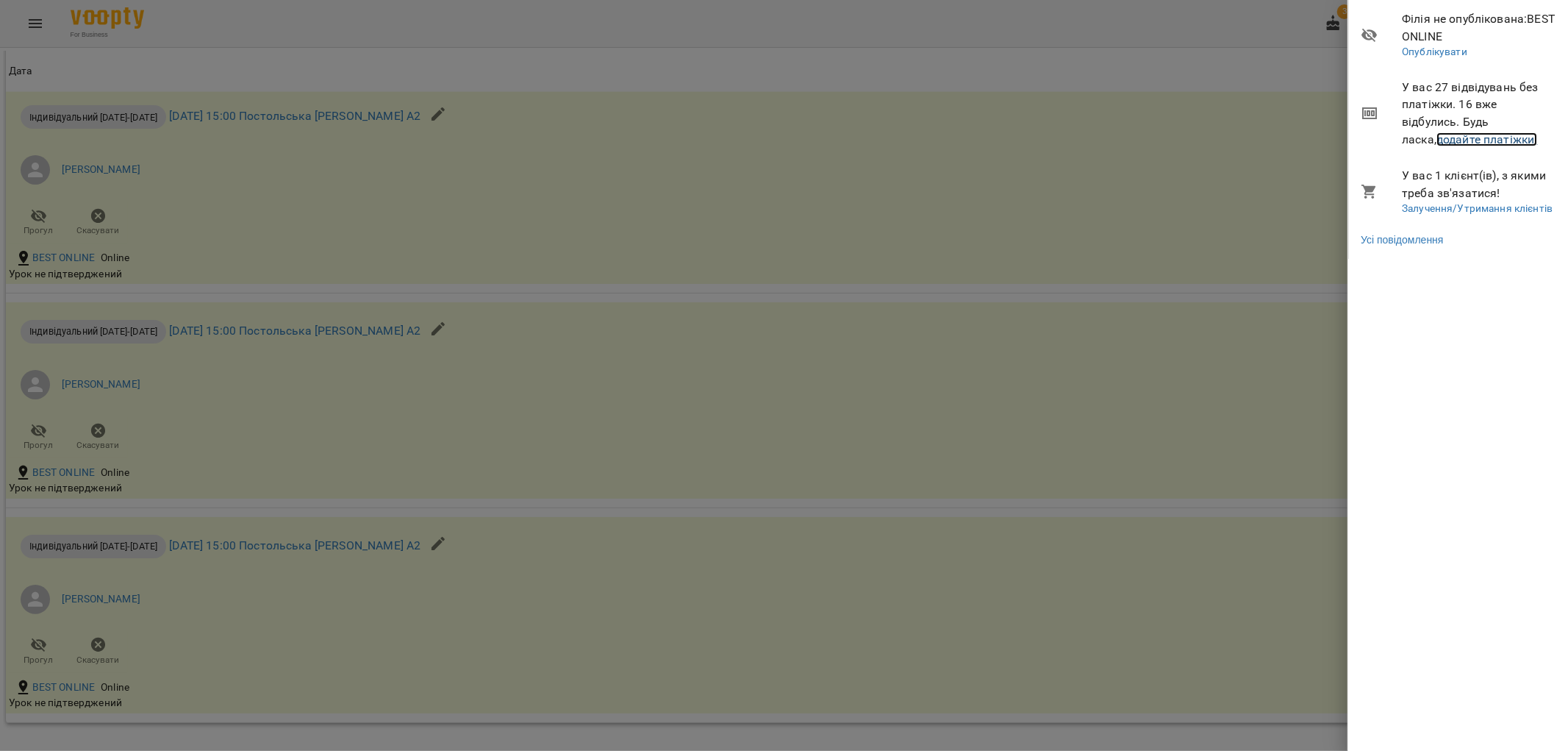
click at [1437, 143] on link "додайте платіжки!" at bounding box center [1488, 139] width 102 height 14
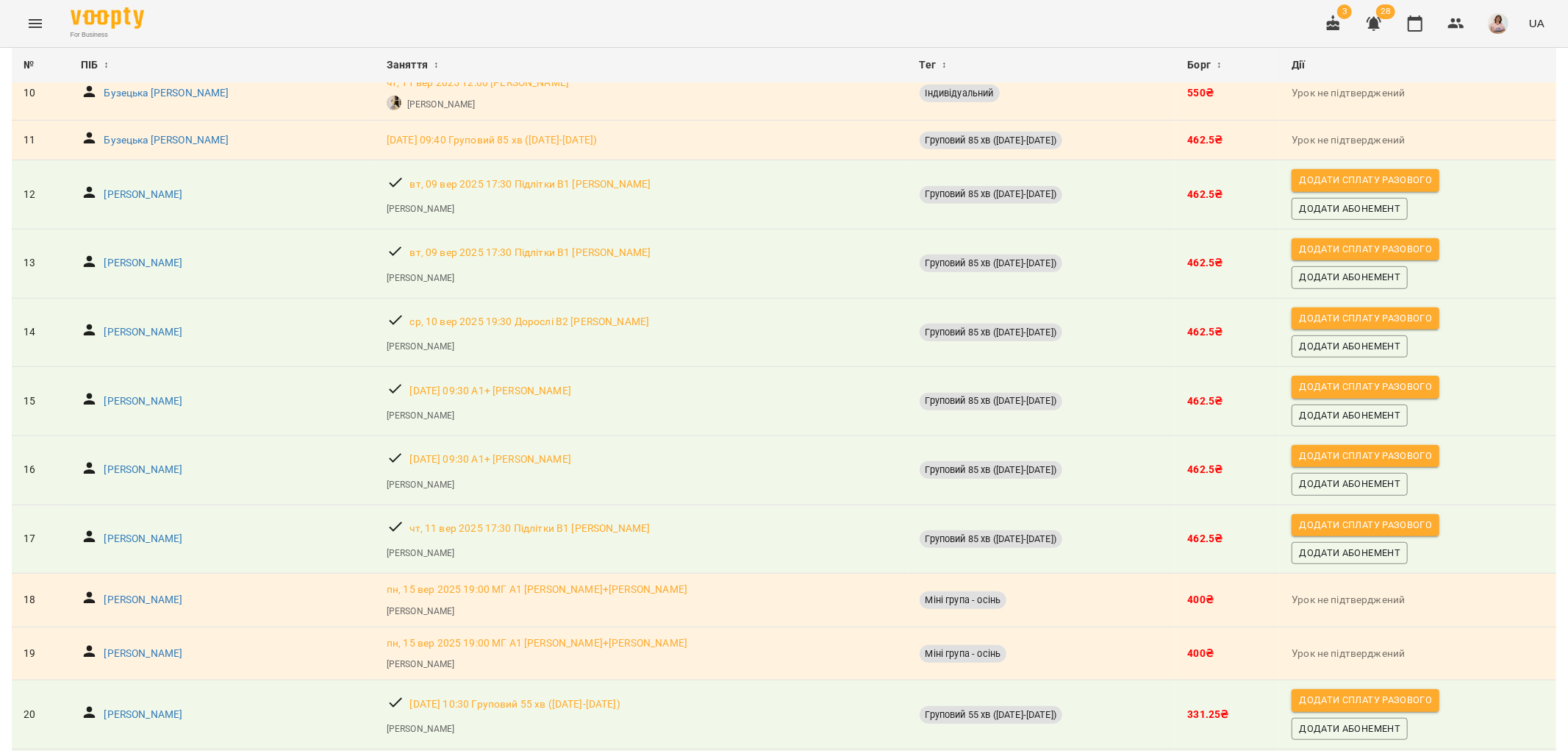
scroll to position [653, 0]
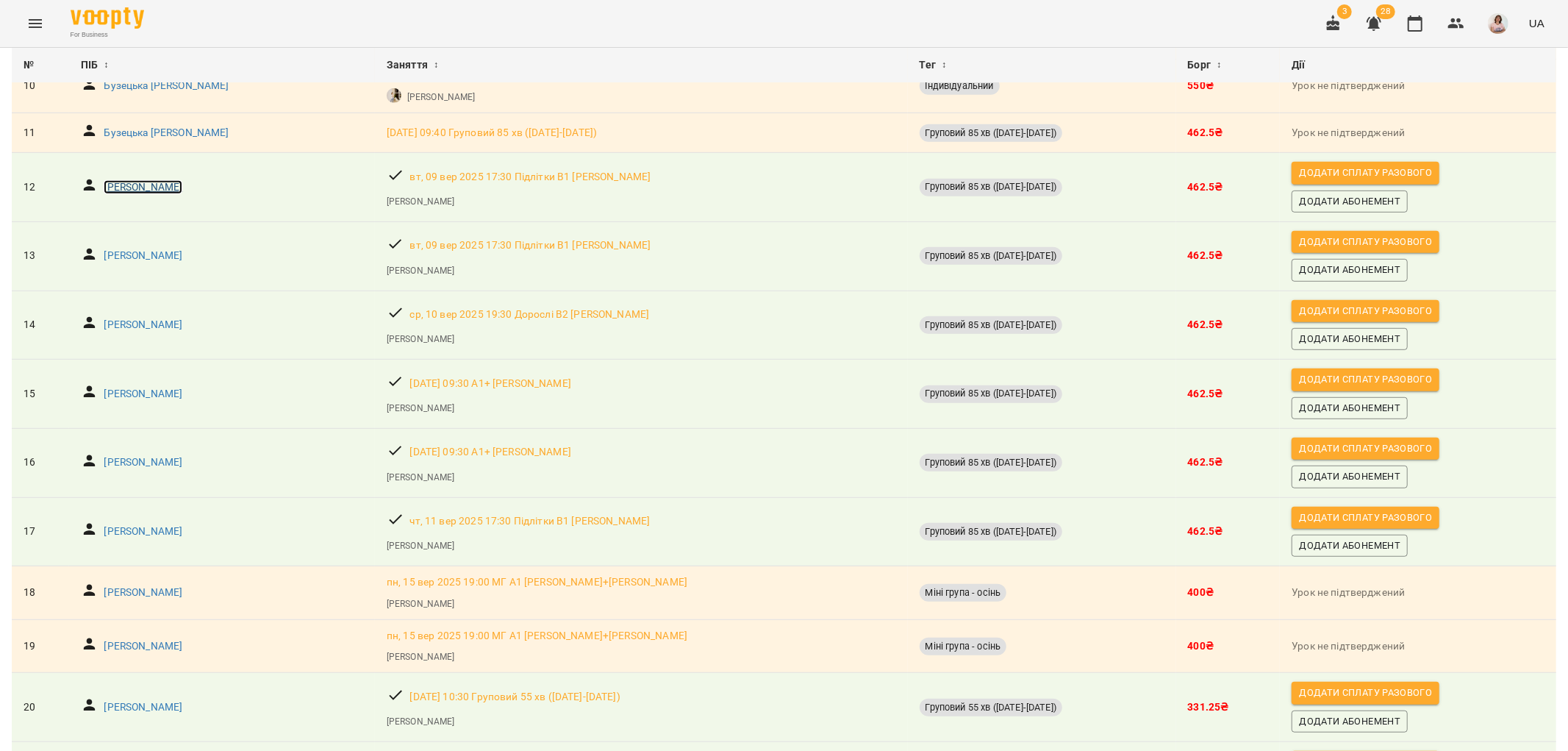
click at [148, 192] on p "[PERSON_NAME]" at bounding box center [143, 187] width 78 height 15
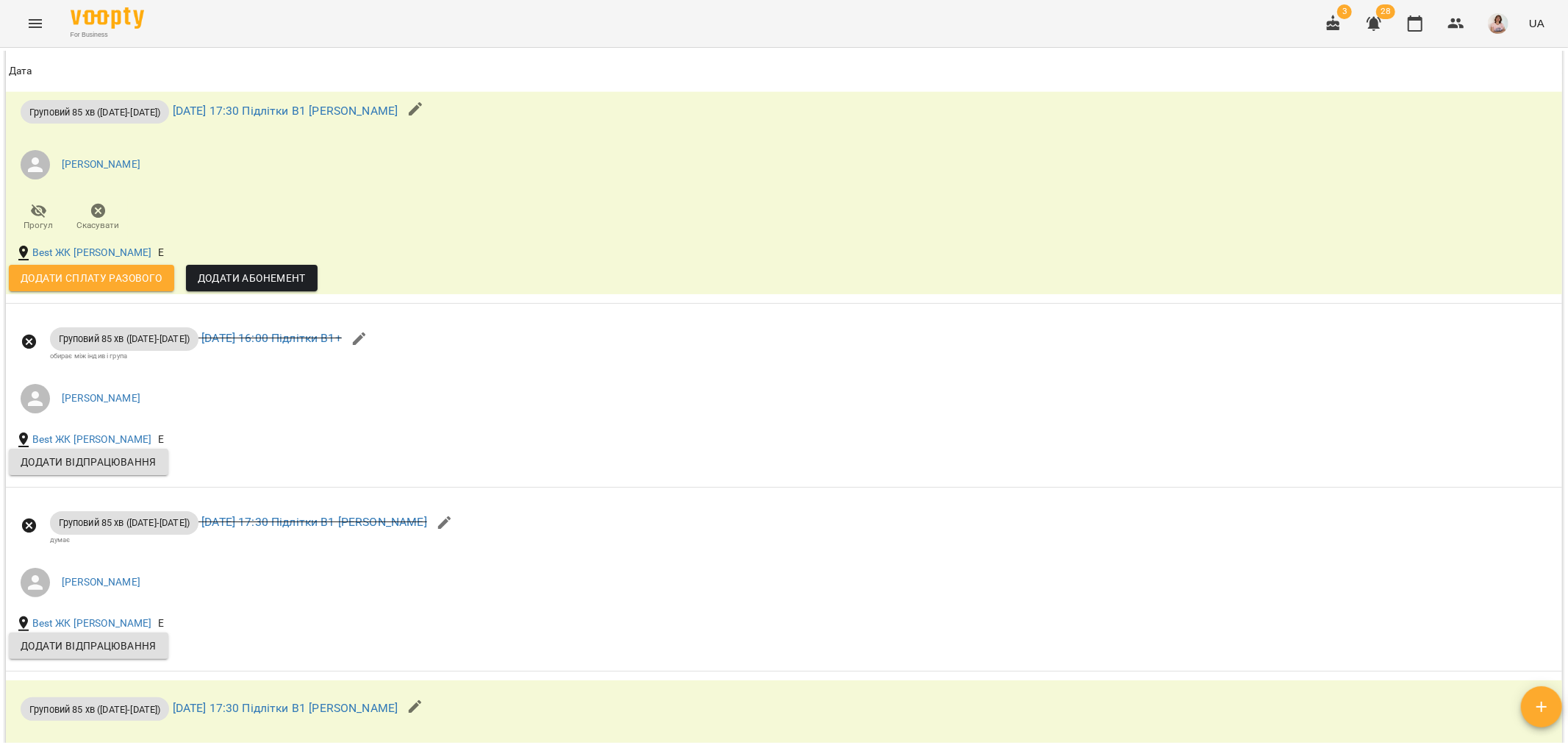
scroll to position [1553, 0]
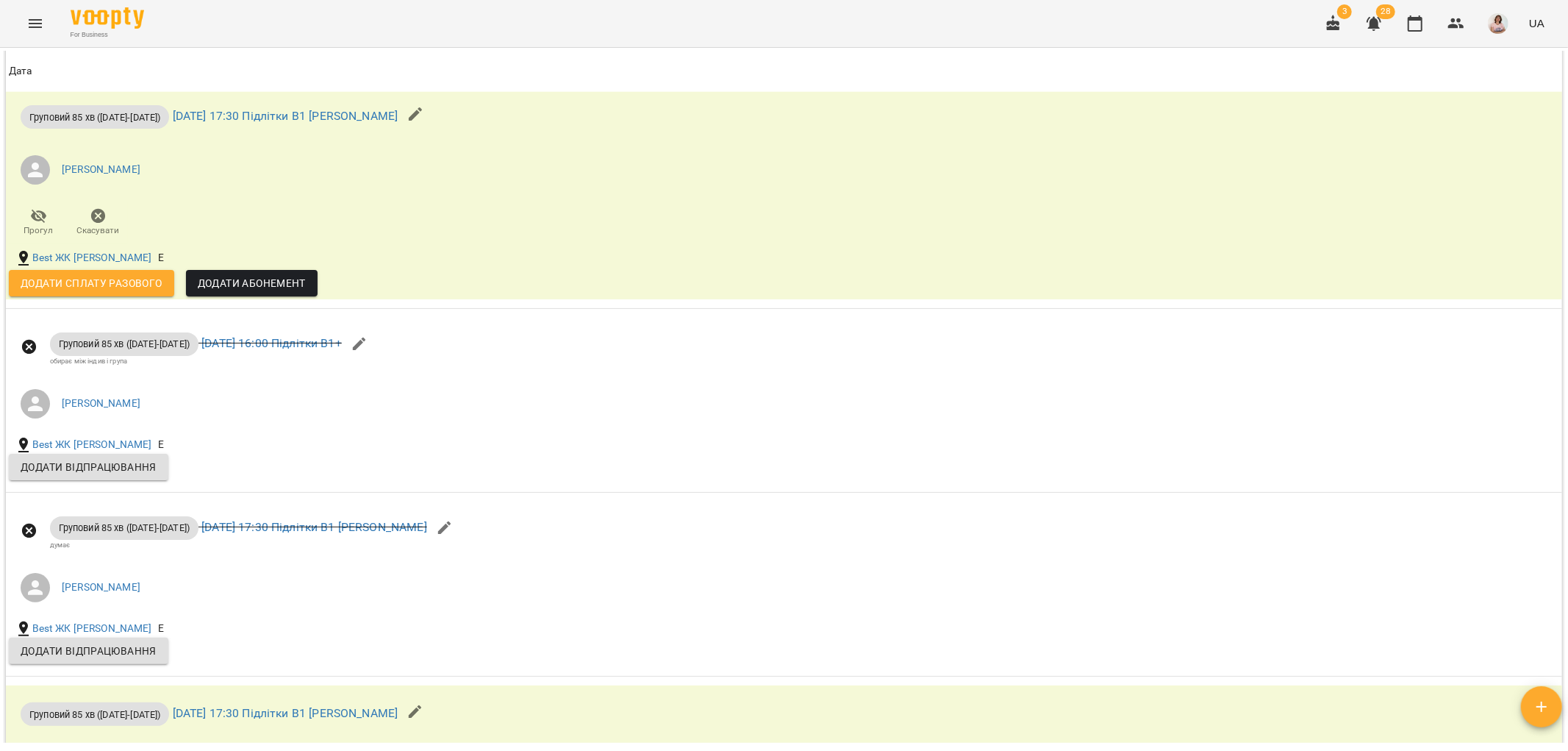
click at [1372, 25] on icon "button" at bounding box center [1374, 23] width 15 height 14
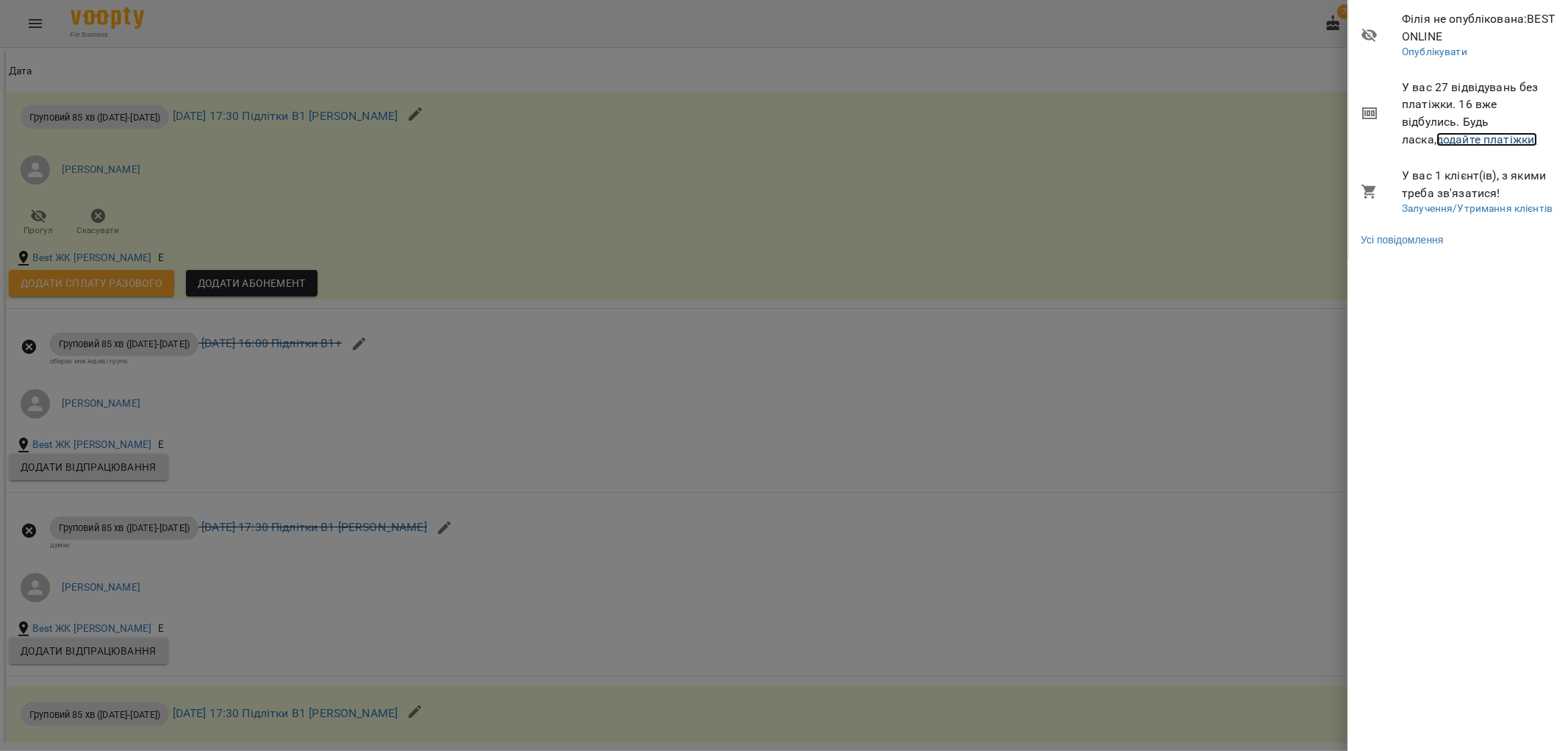
click at [1437, 136] on link "додайте платіжки!" at bounding box center [1488, 139] width 102 height 14
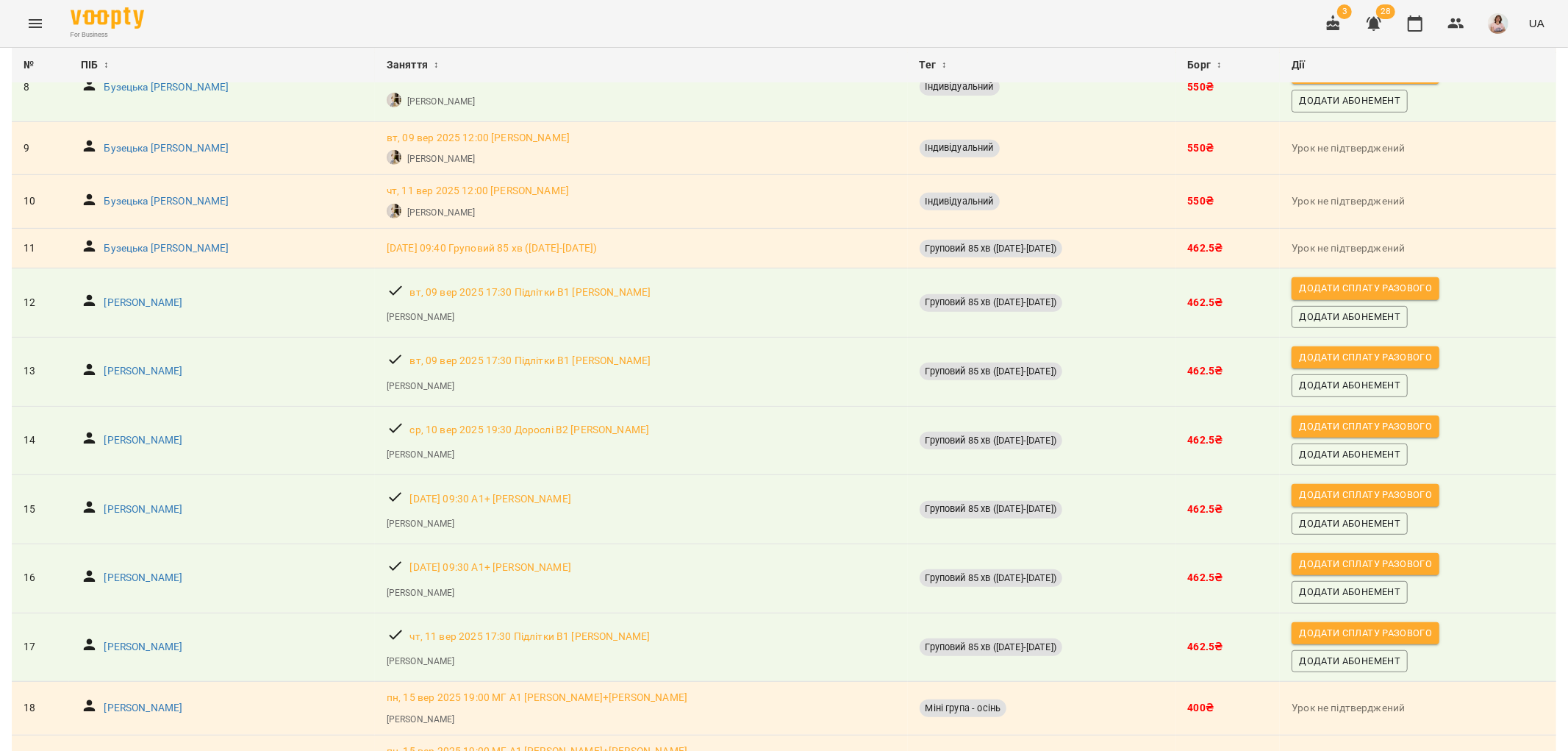
scroll to position [910, 0]
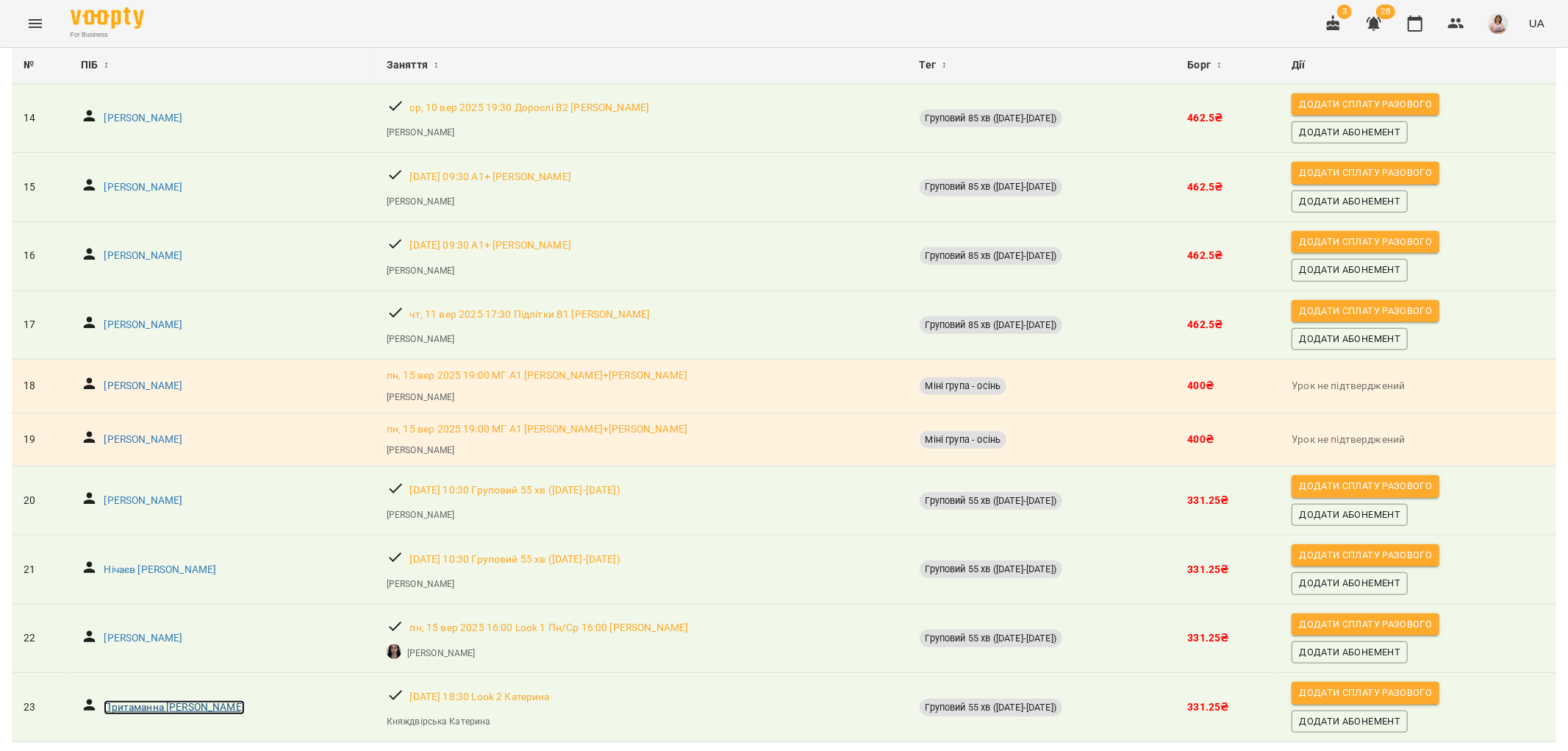
click at [133, 700] on p "Притаманна [PERSON_NAME]" at bounding box center [174, 707] width 141 height 15
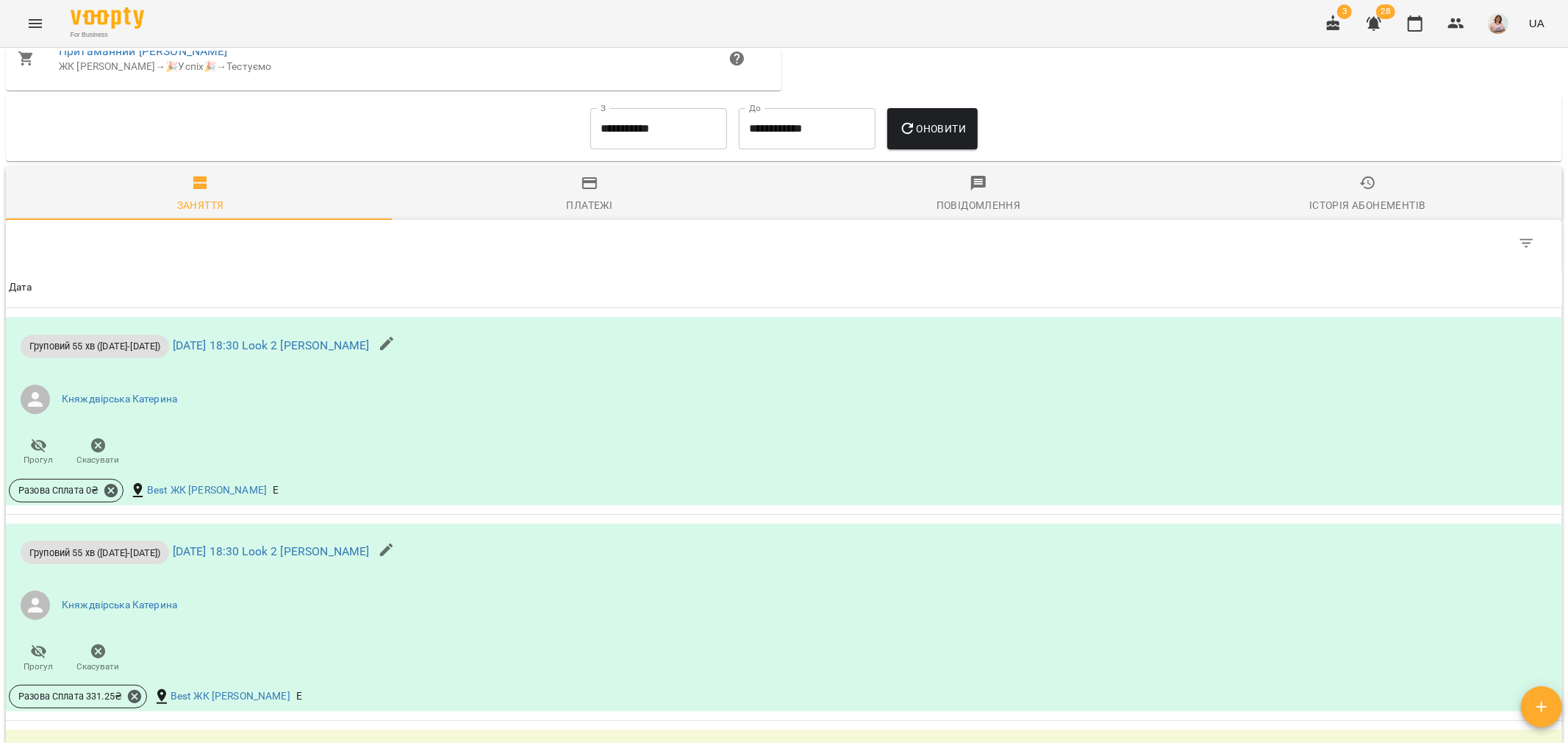
scroll to position [1144, 0]
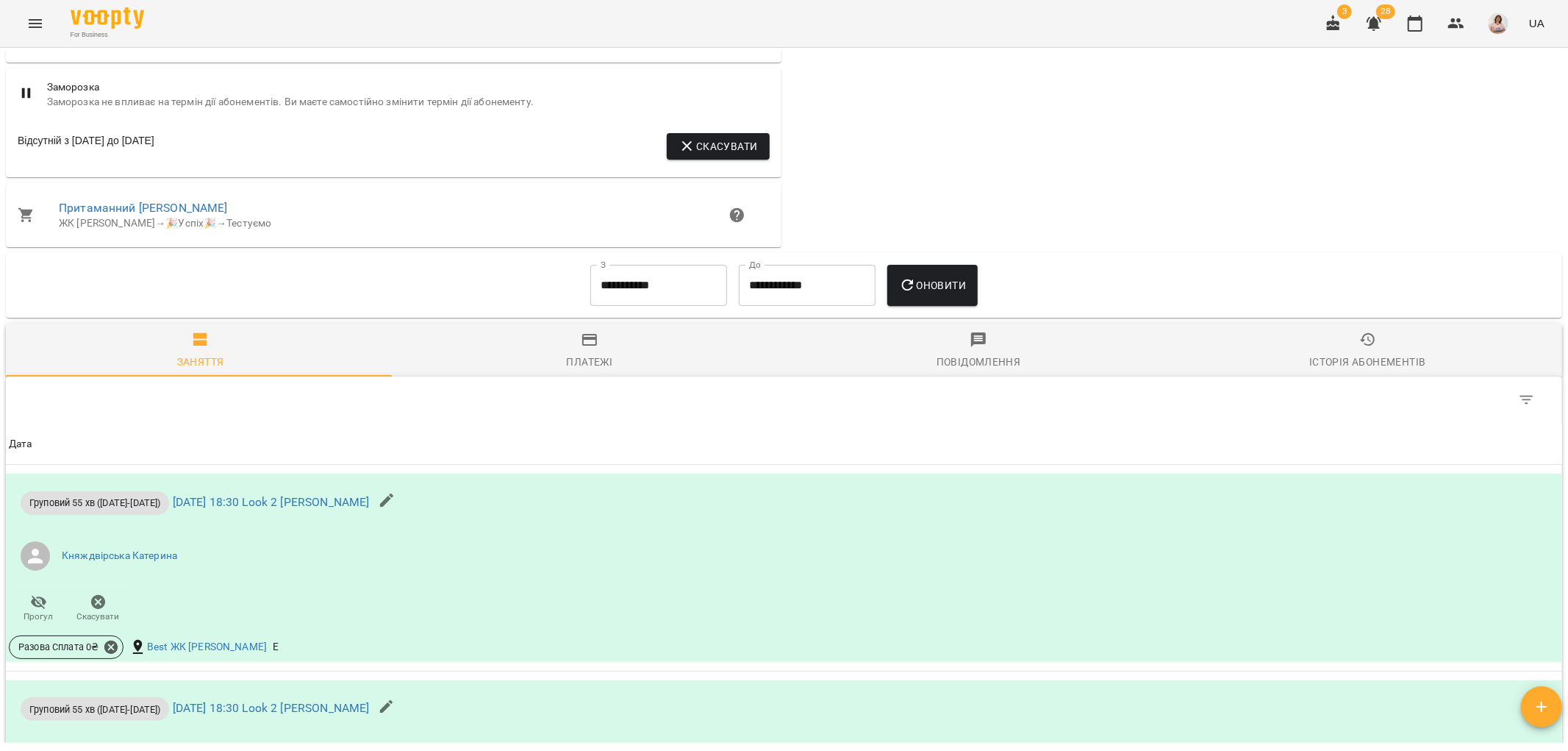
click at [593, 349] on icon "button" at bounding box center [589, 340] width 18 height 18
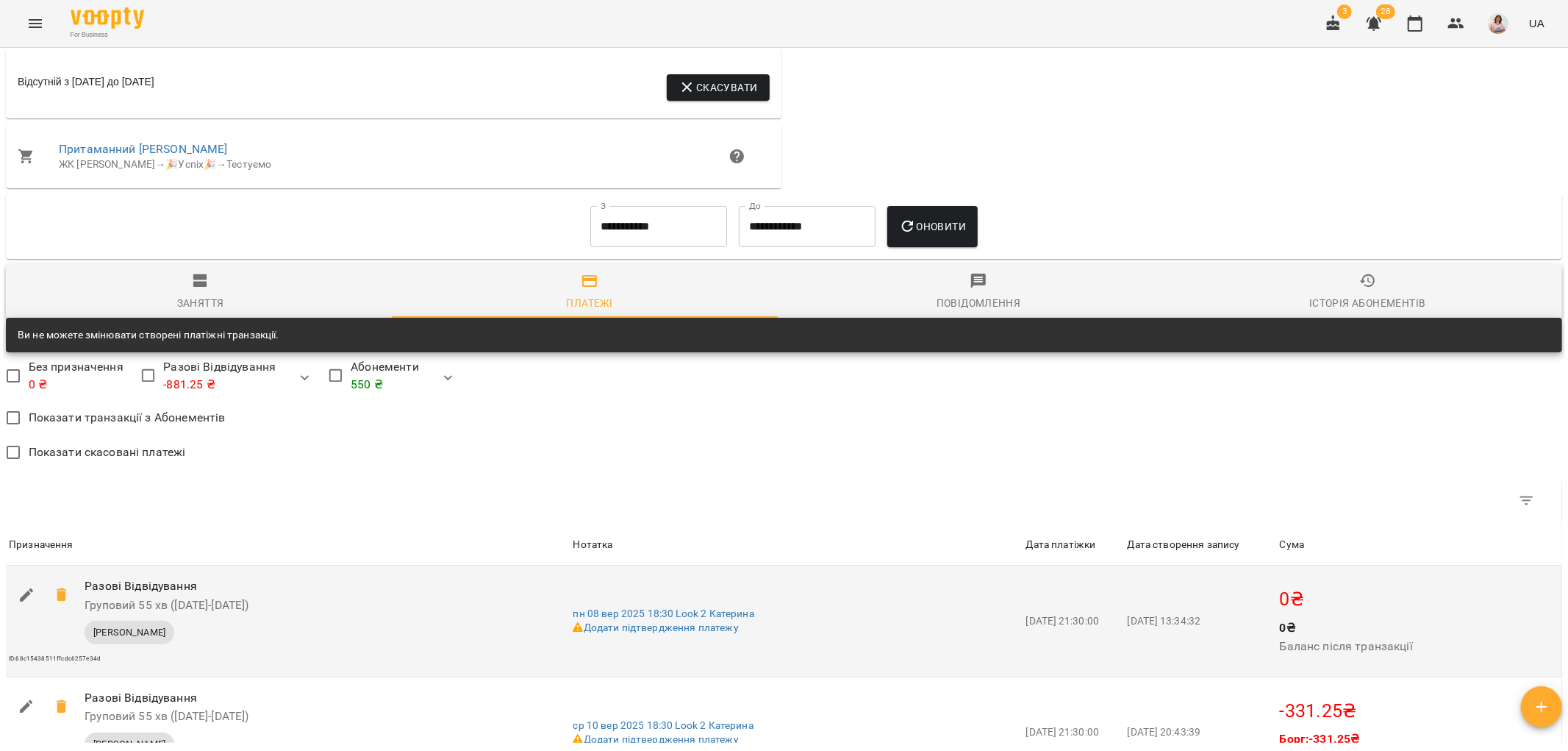
scroll to position [1194, 0]
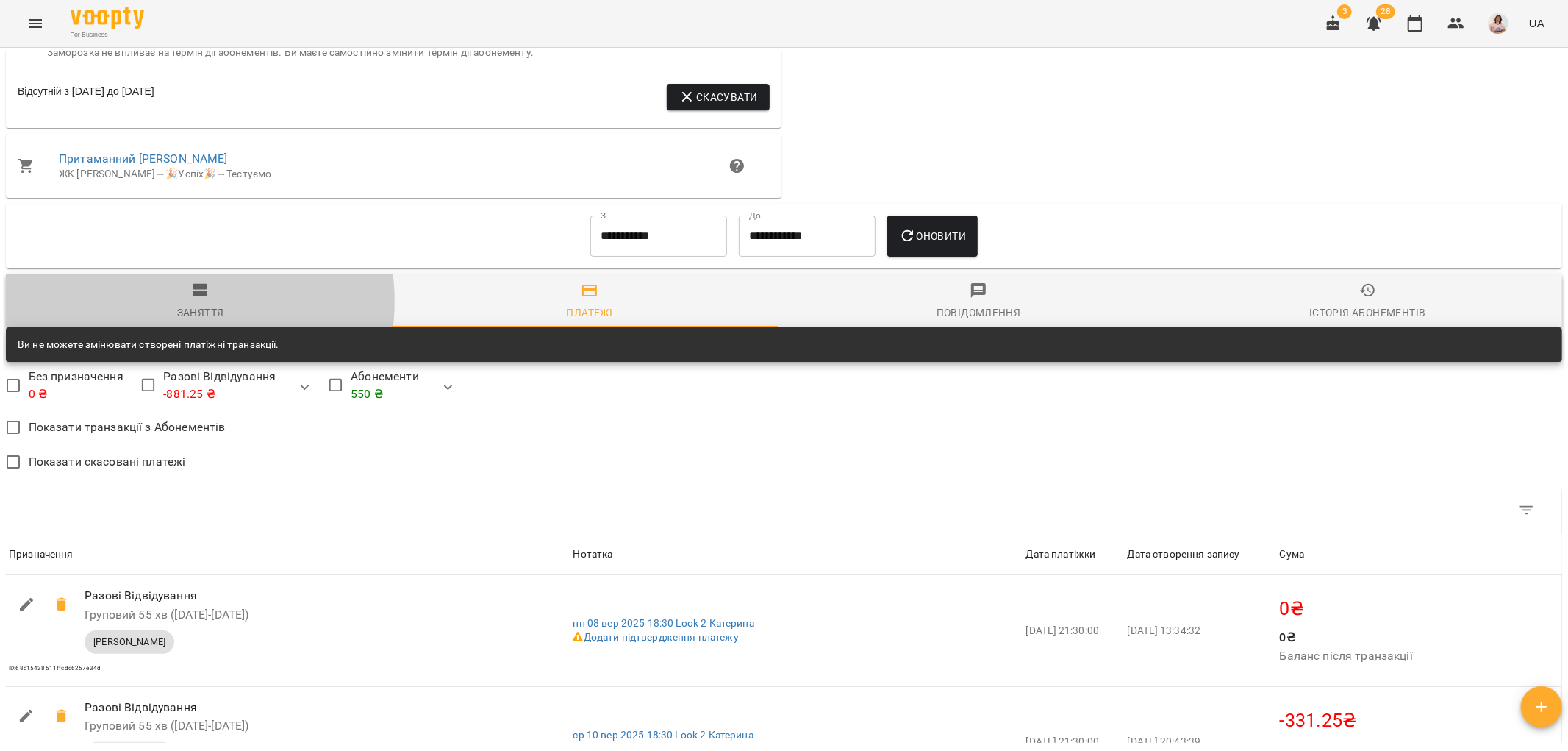
click at [197, 311] on span "Заняття" at bounding box center [200, 302] width 371 height 40
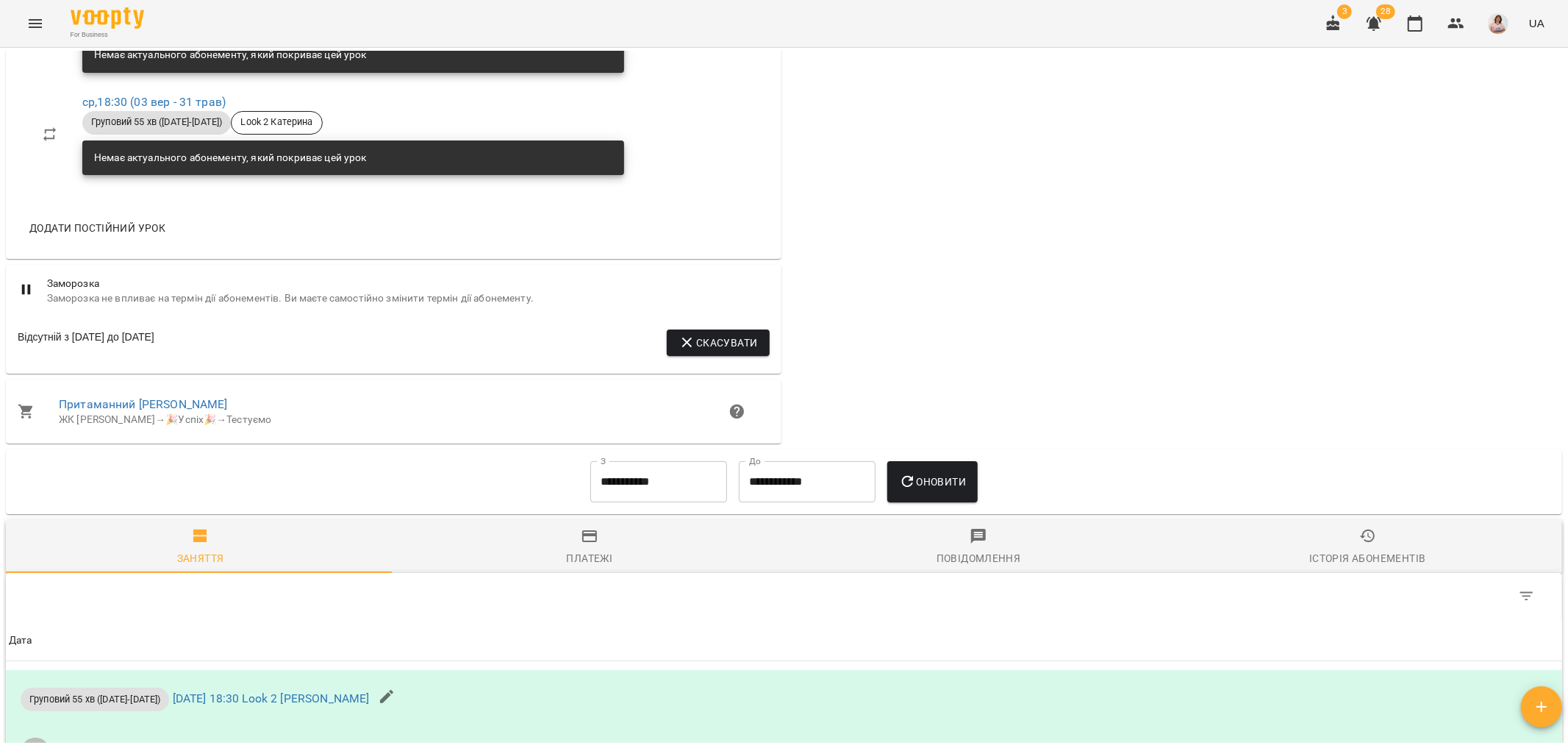
scroll to position [540, 0]
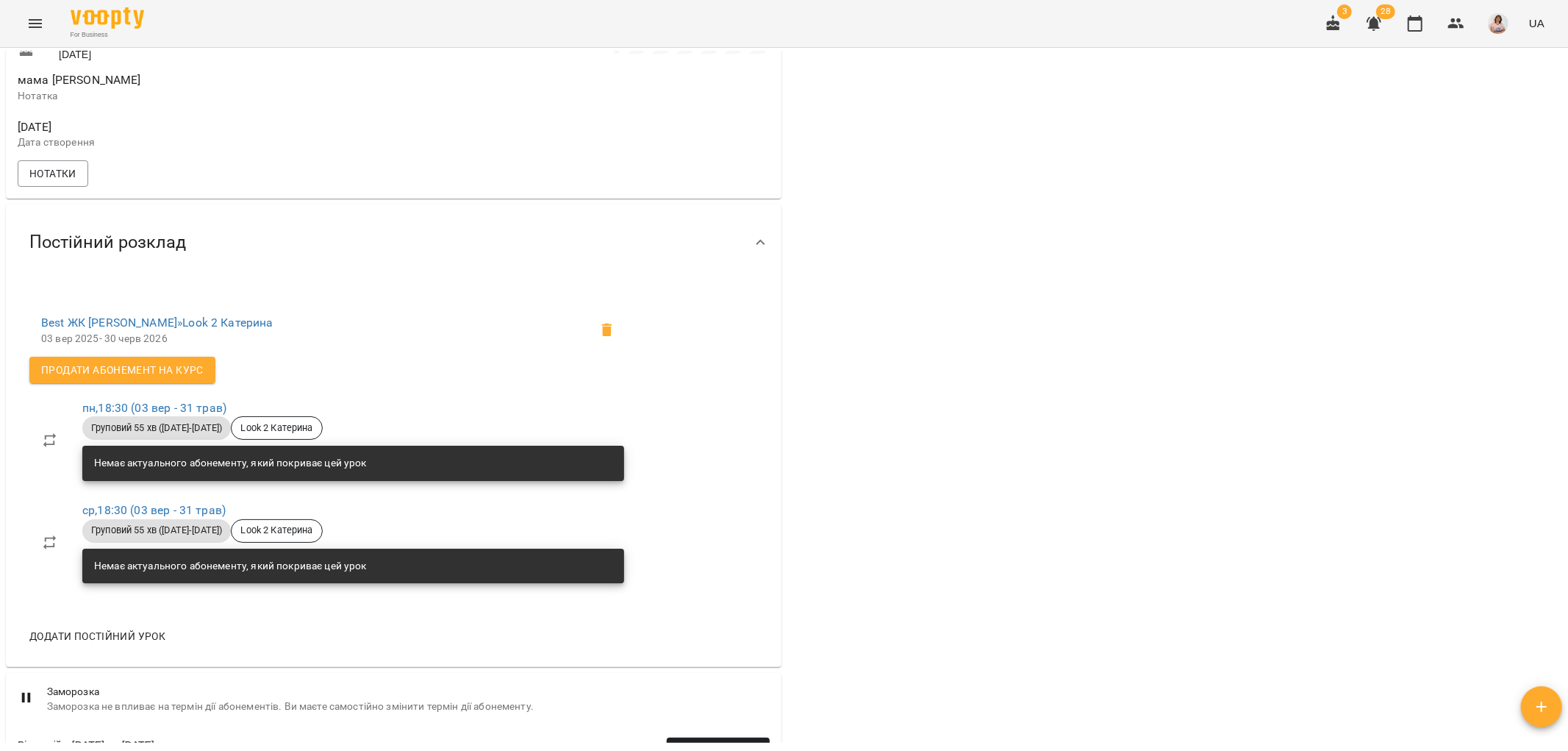
click at [26, 20] on icon "Menu" at bounding box center [35, 23] width 18 height 18
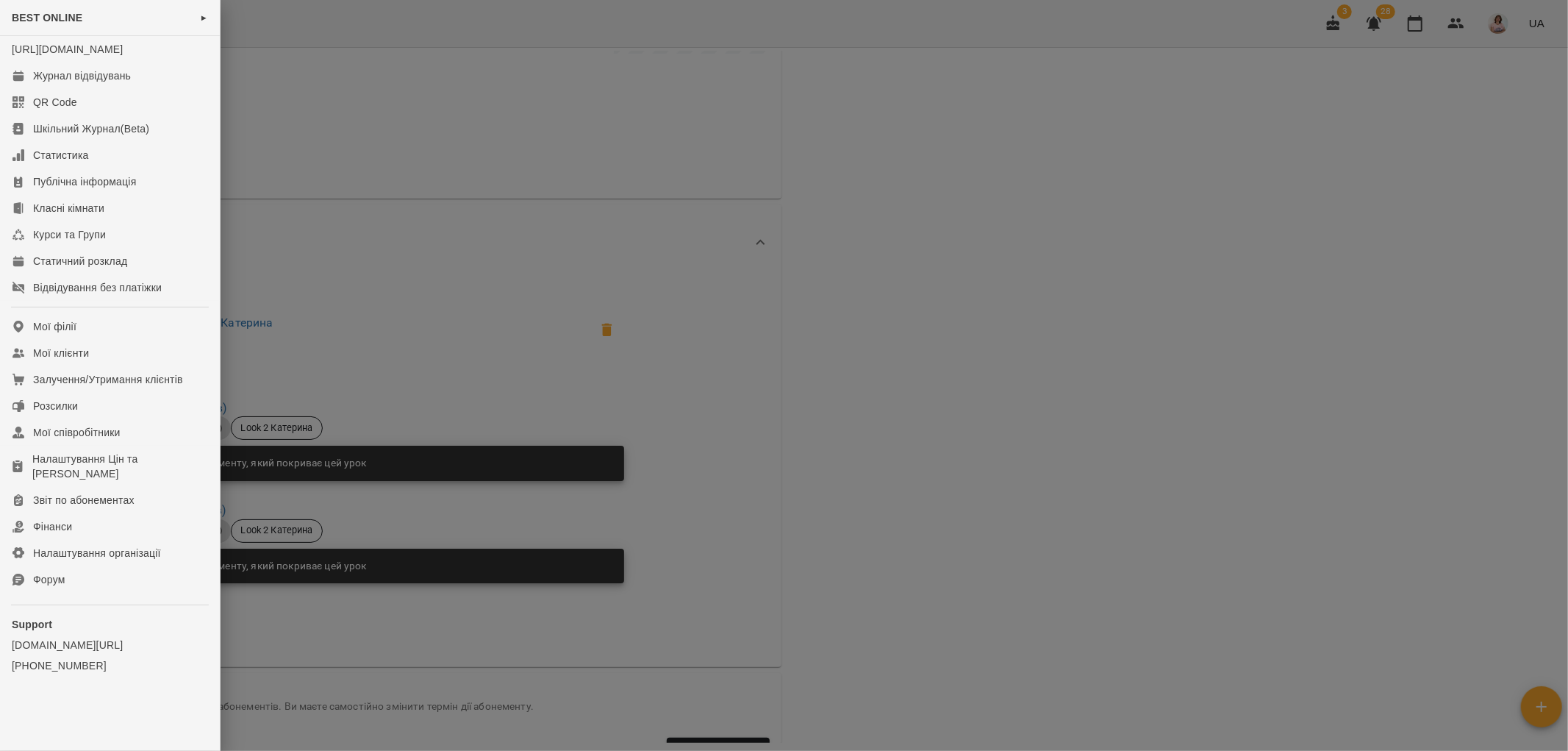
click at [1225, 197] on div at bounding box center [784, 375] width 1568 height 751
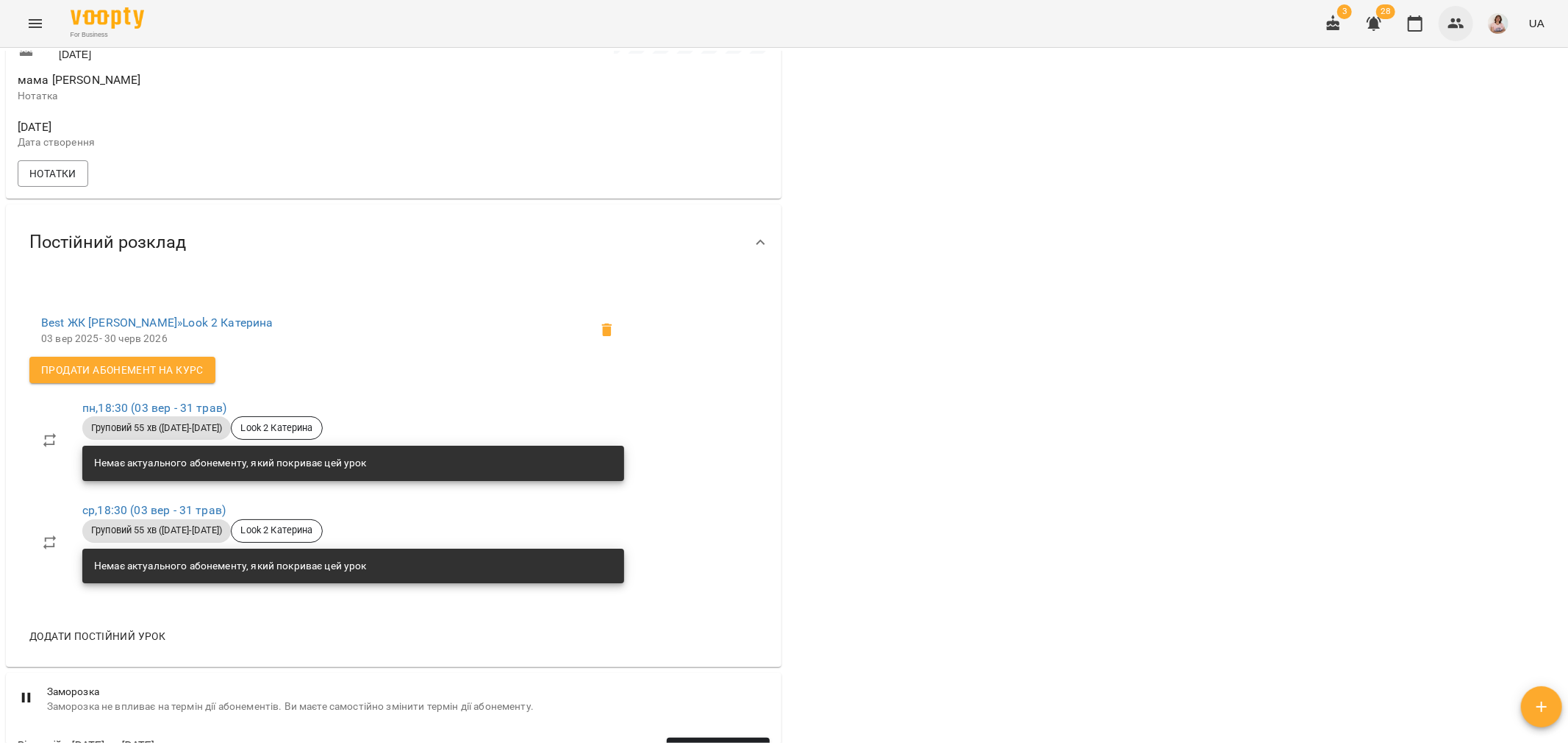
click at [1465, 21] on icon "button" at bounding box center [1456, 23] width 18 height 18
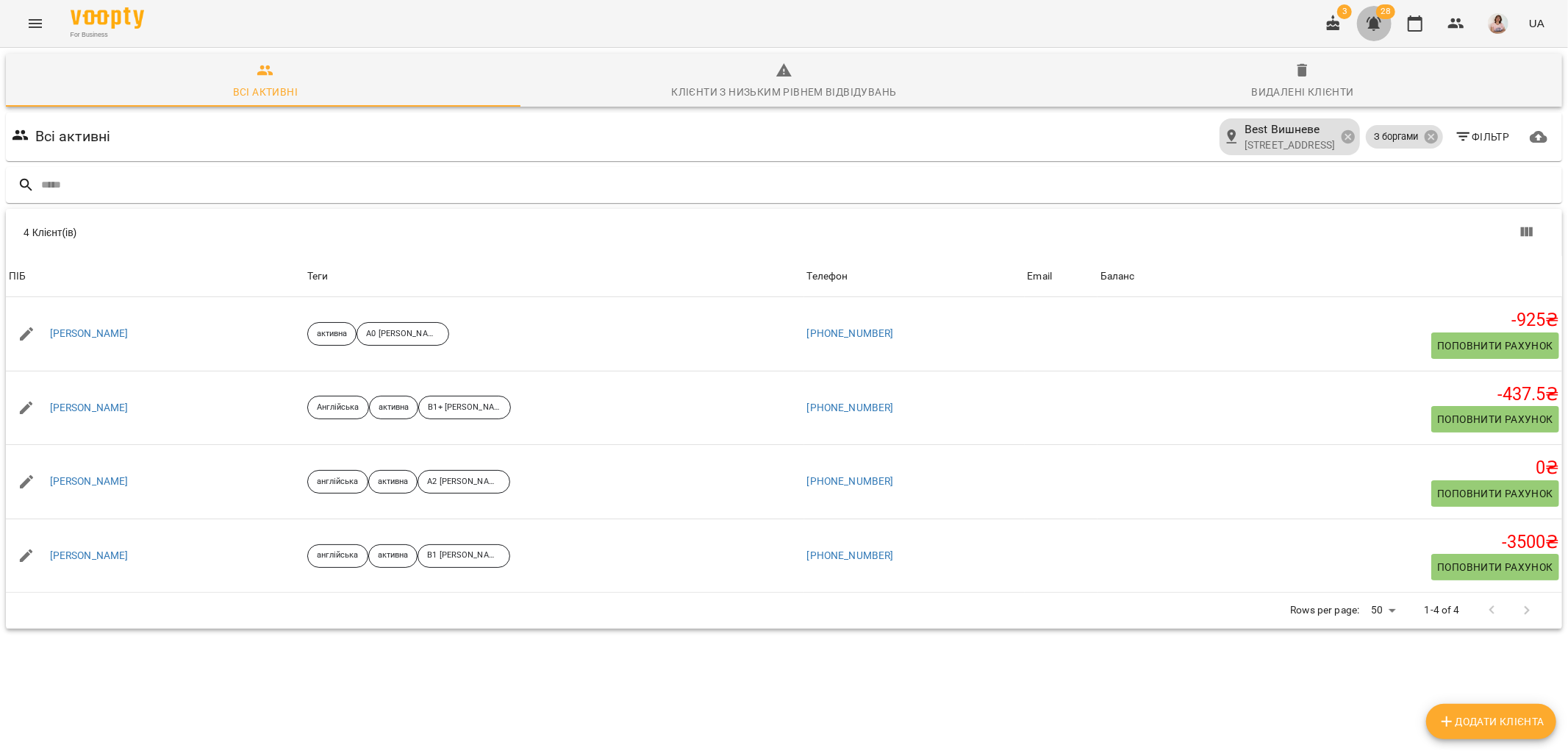
click at [1376, 27] on icon "button" at bounding box center [1374, 23] width 15 height 14
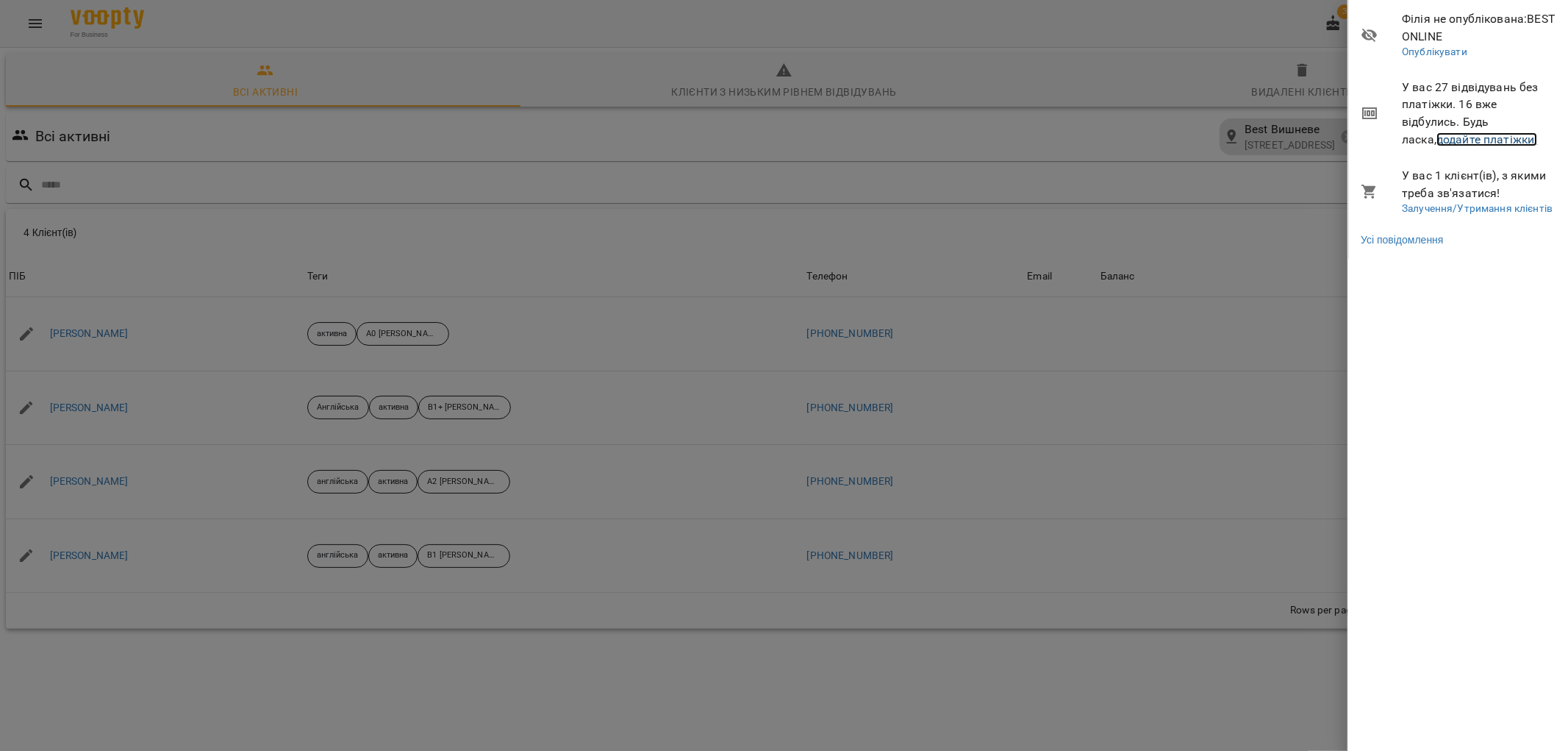
click at [1447, 143] on link "додайте платіжки!" at bounding box center [1488, 139] width 102 height 14
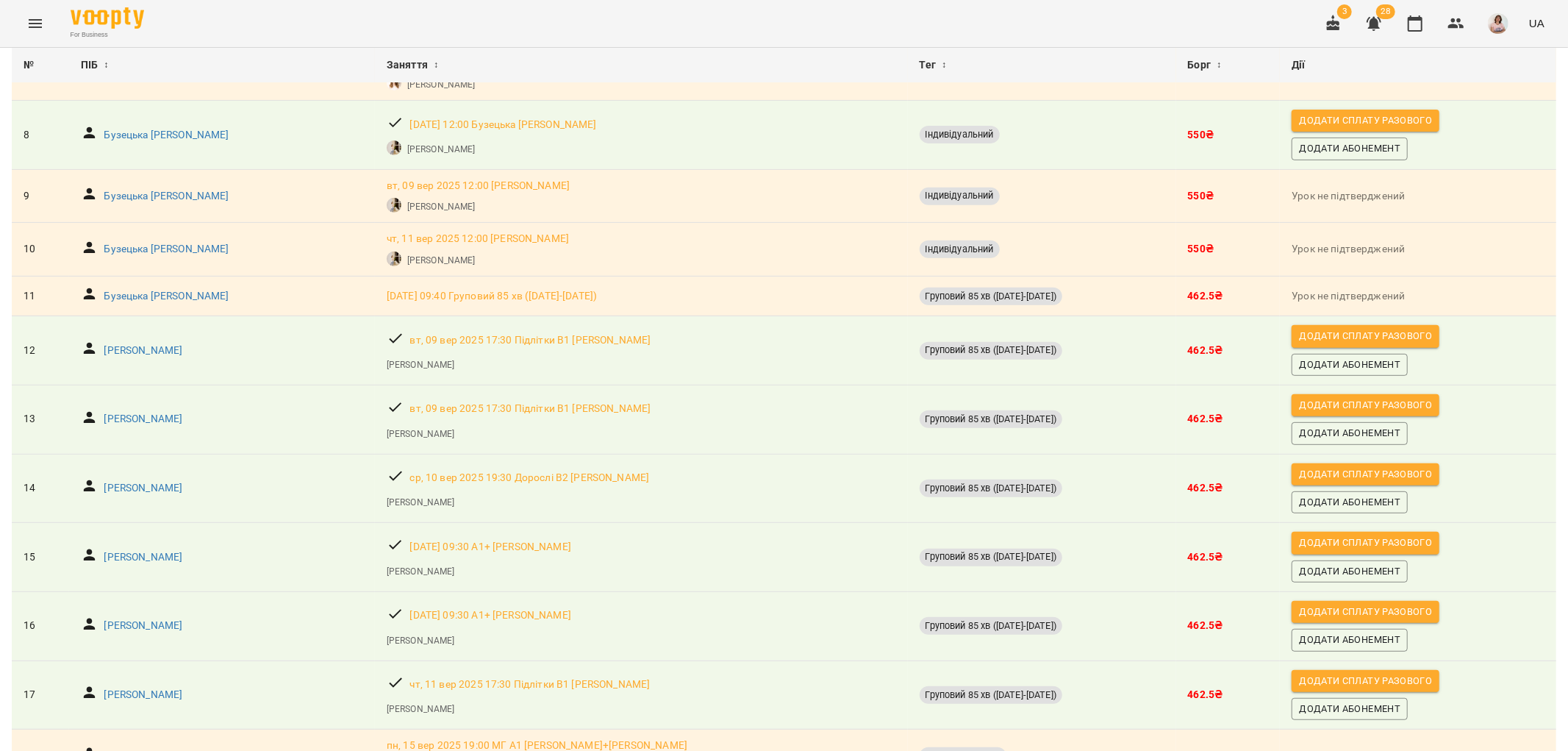
scroll to position [910, 0]
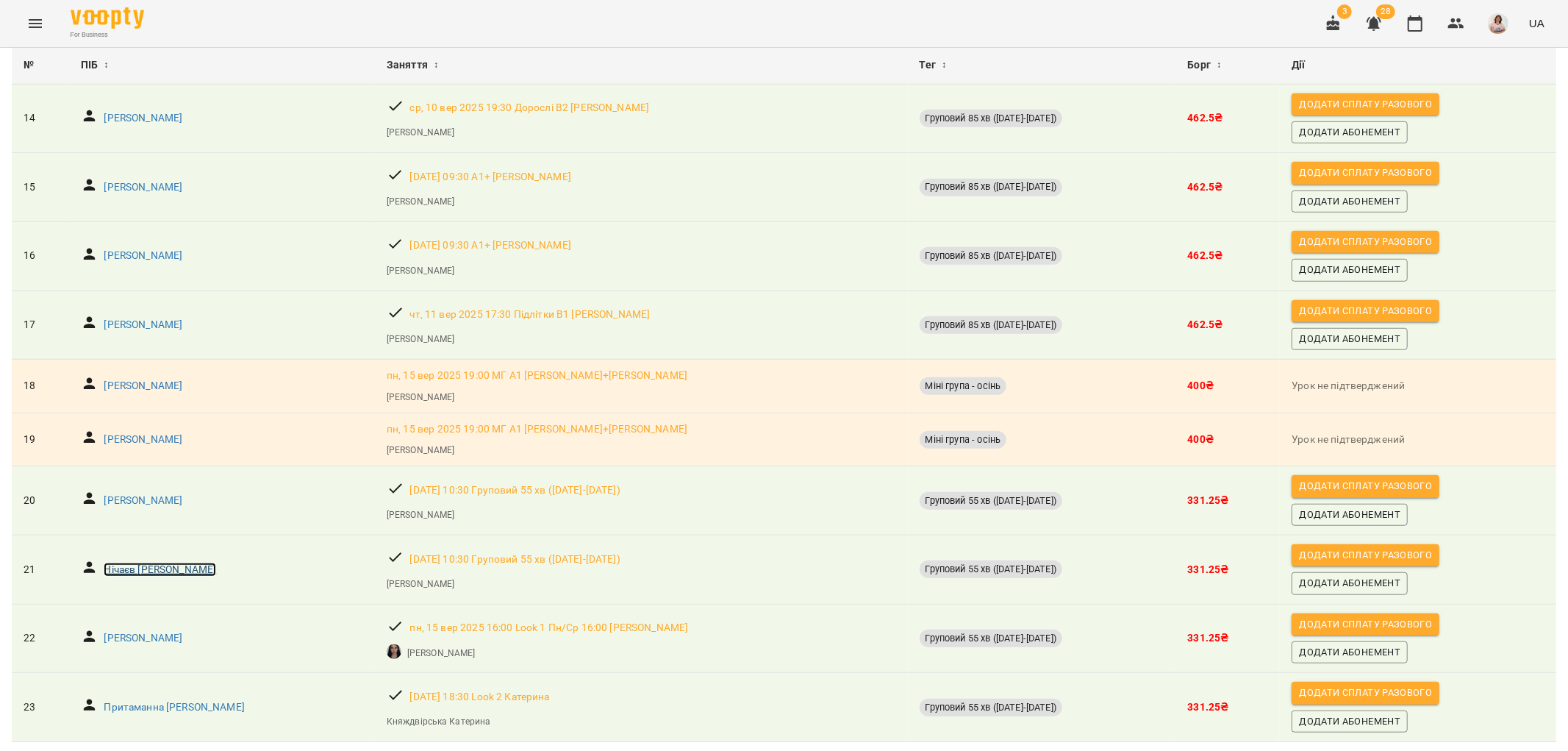
click at [143, 563] on p "Нічаєв [PERSON_NAME]" at bounding box center [160, 570] width 113 height 15
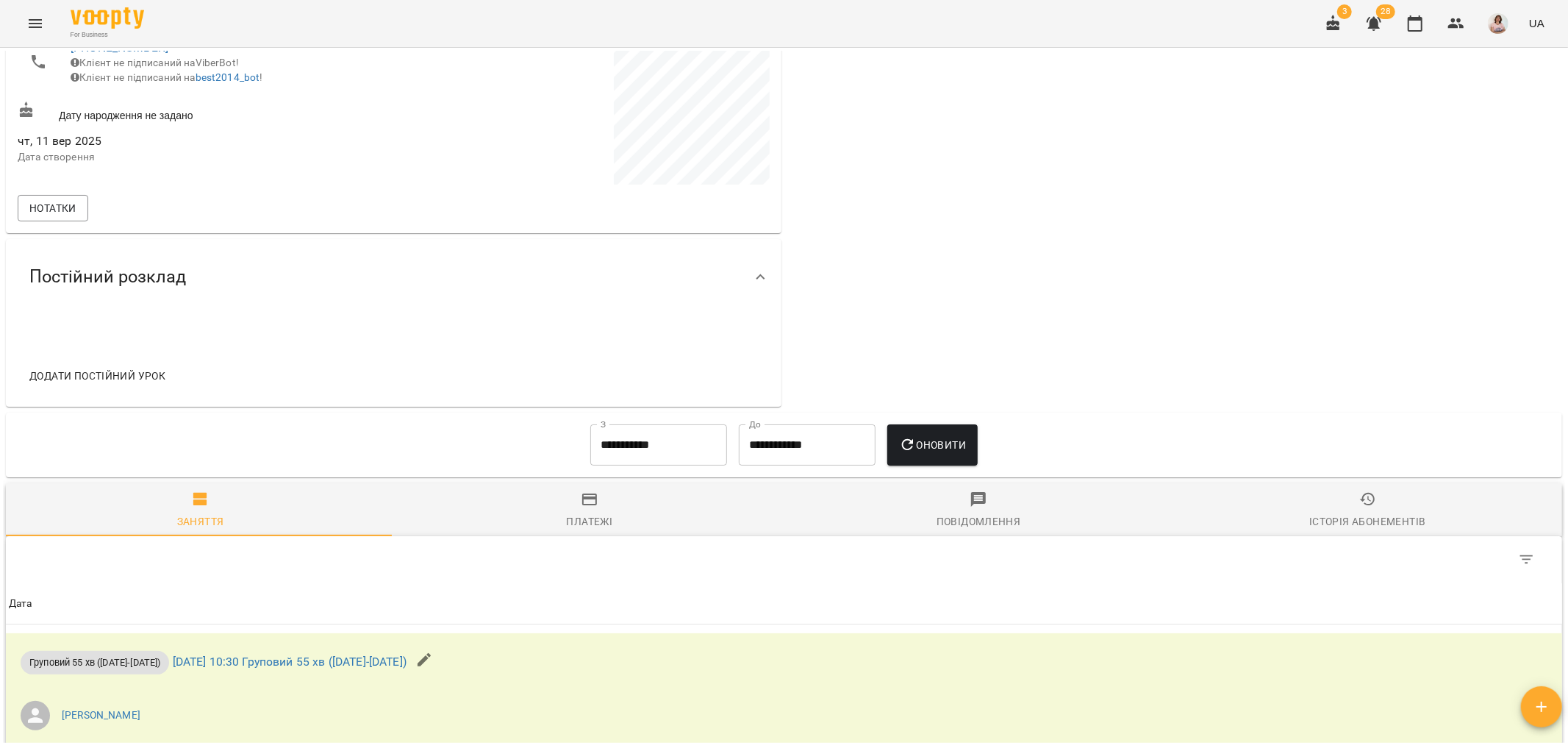
scroll to position [699, 0]
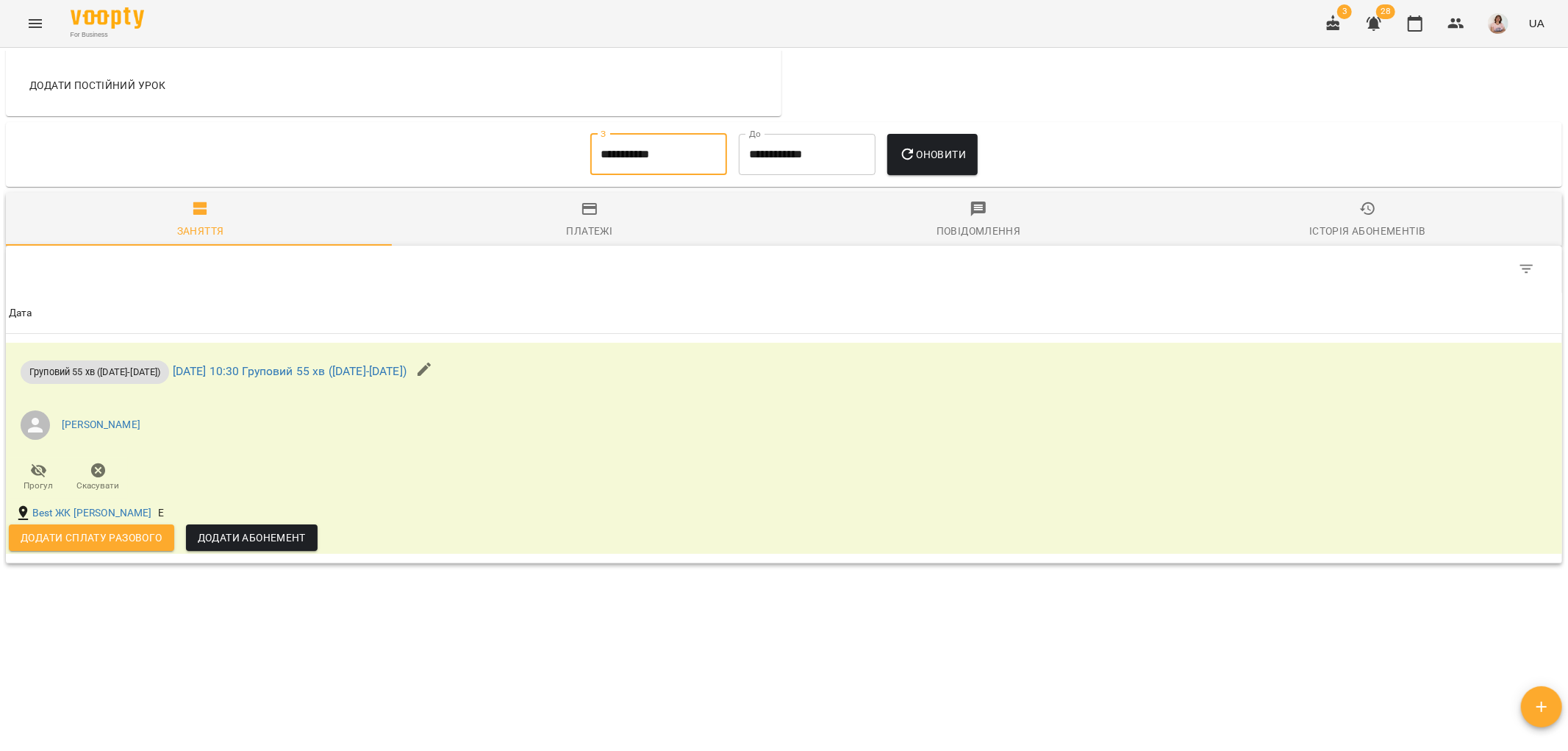
click at [686, 156] on input "**********" at bounding box center [659, 155] width 137 height 41
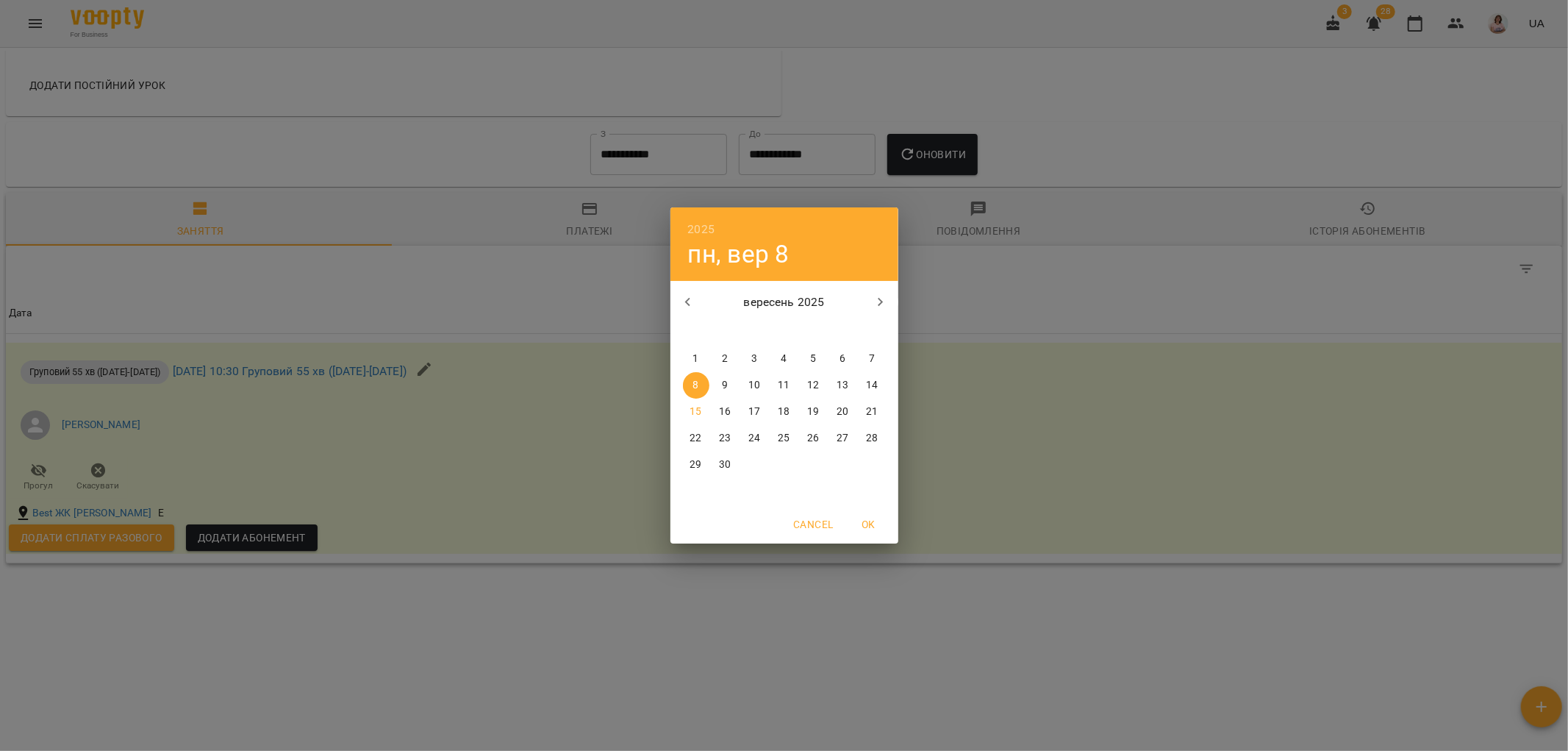
click at [696, 353] on p "1" at bounding box center [696, 358] width 6 height 15
type input "**********"
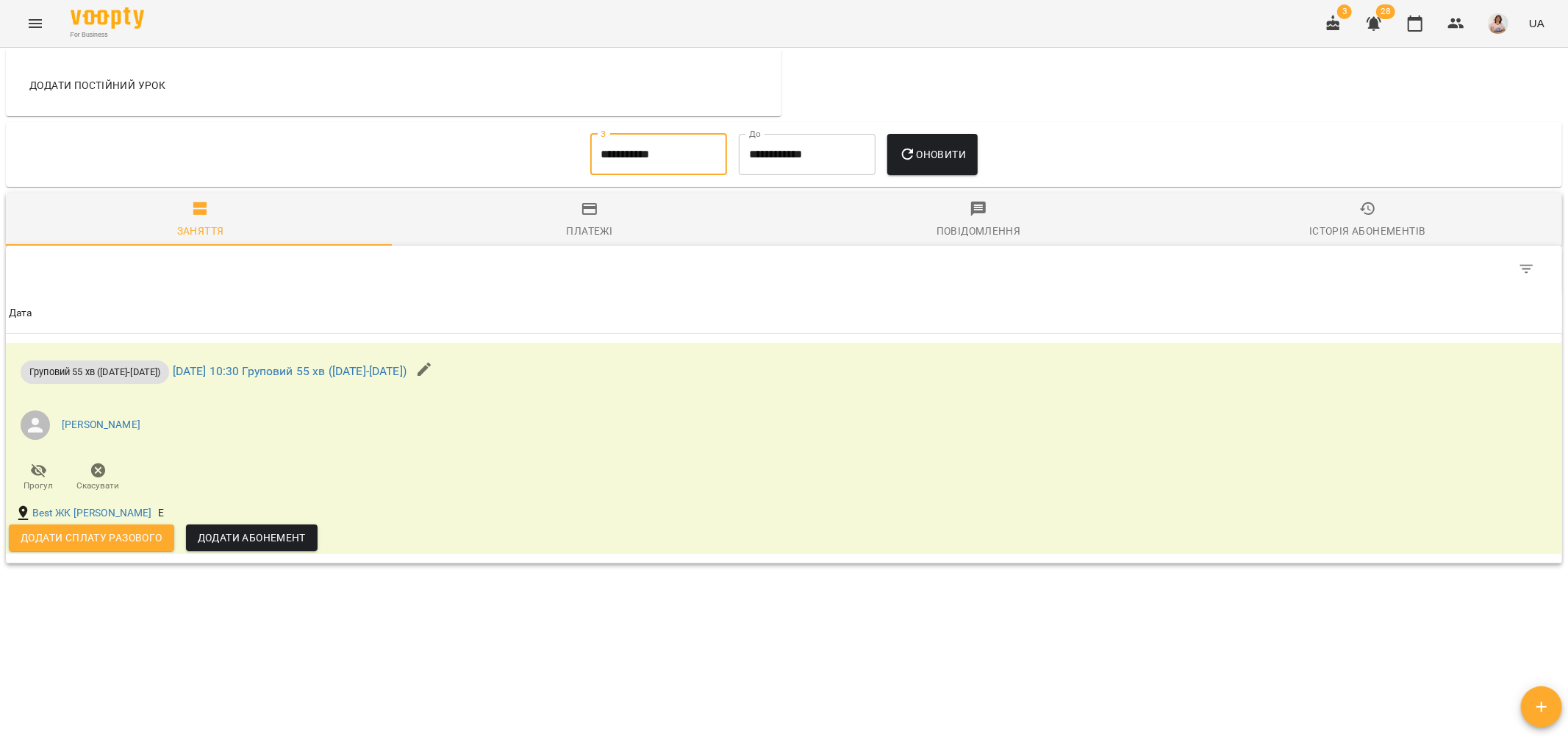
click at [927, 150] on span "Оновити" at bounding box center [933, 155] width 67 height 18
click at [300, 372] on link "[DATE] 10:30 Груповий 55 хв ([DATE]-[DATE])" at bounding box center [290, 371] width 234 height 14
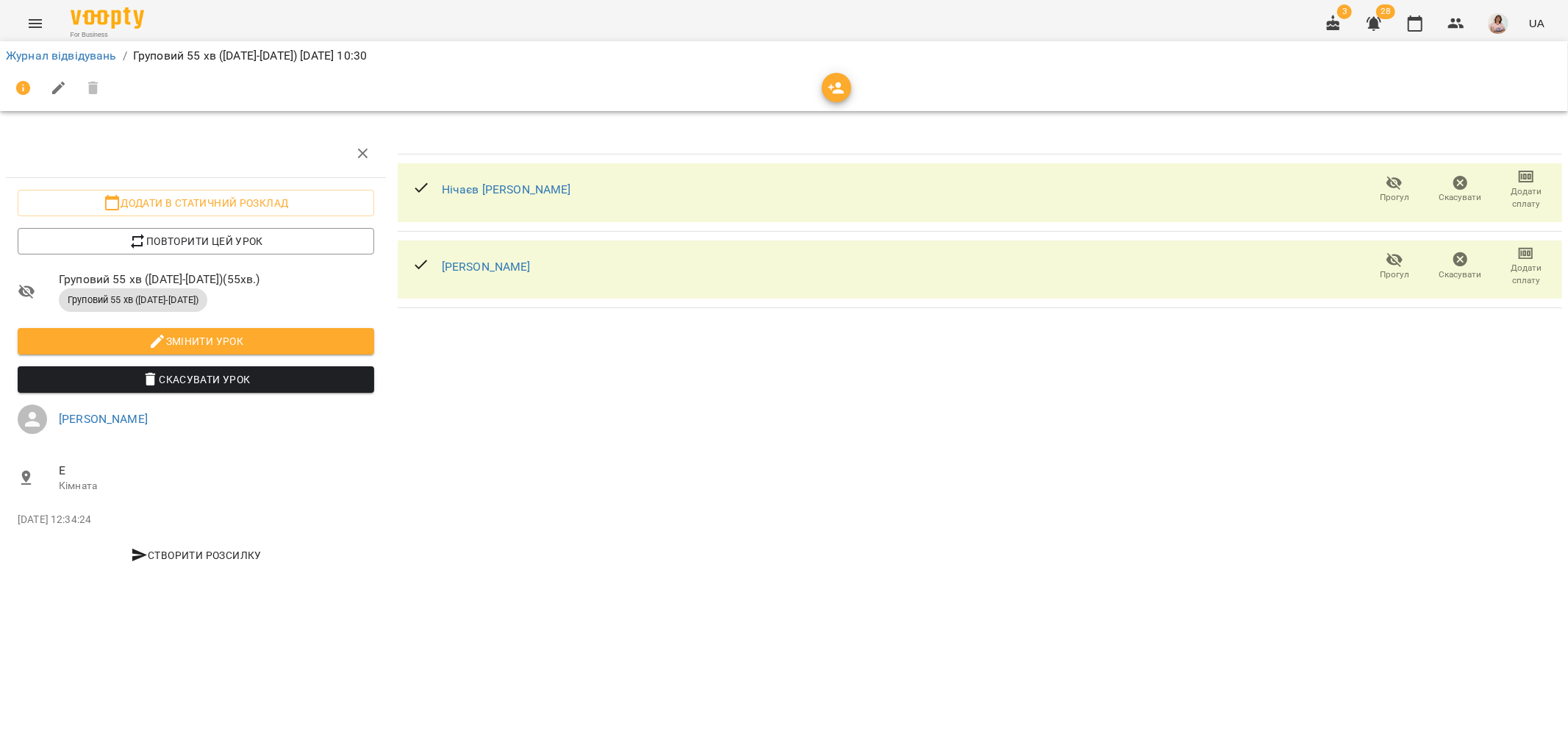
click at [27, 47] on li "Журнал відвідувань" at bounding box center [61, 56] width 111 height 18
click at [25, 56] on link "Журнал відвідувань" at bounding box center [61, 56] width 111 height 14
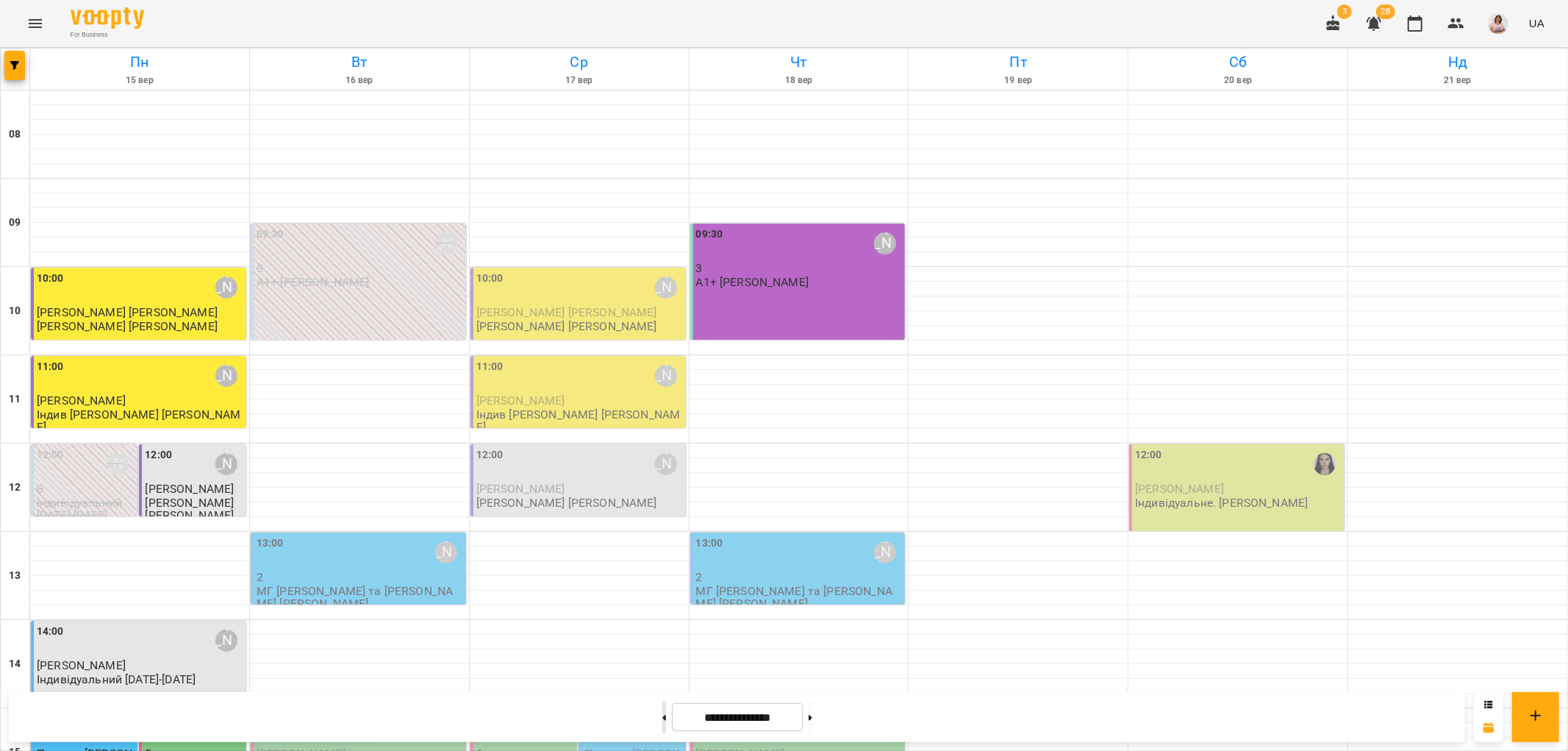
click at [663, 714] on button at bounding box center [665, 717] width 4 height 32
type input "**********"
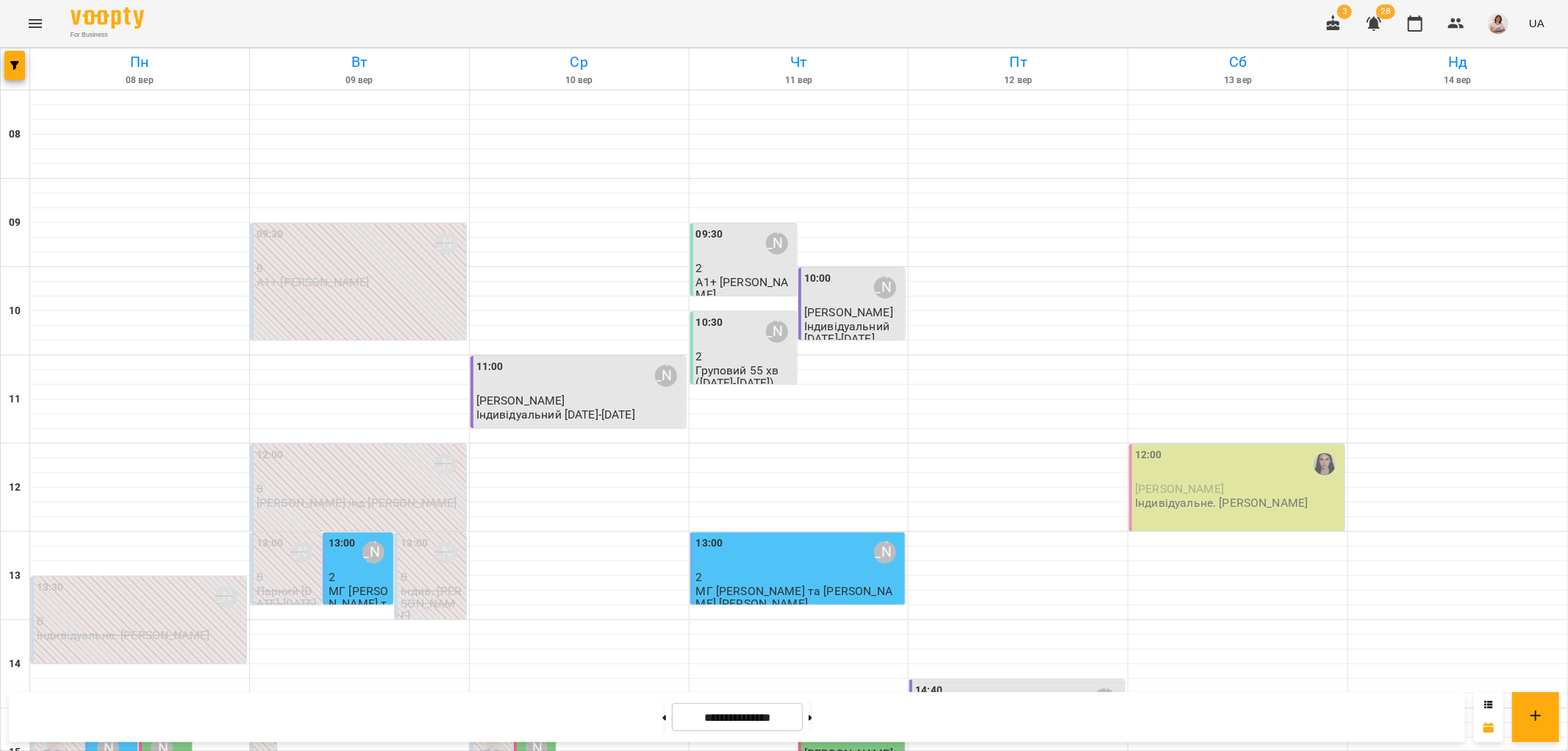
scroll to position [572, 0]
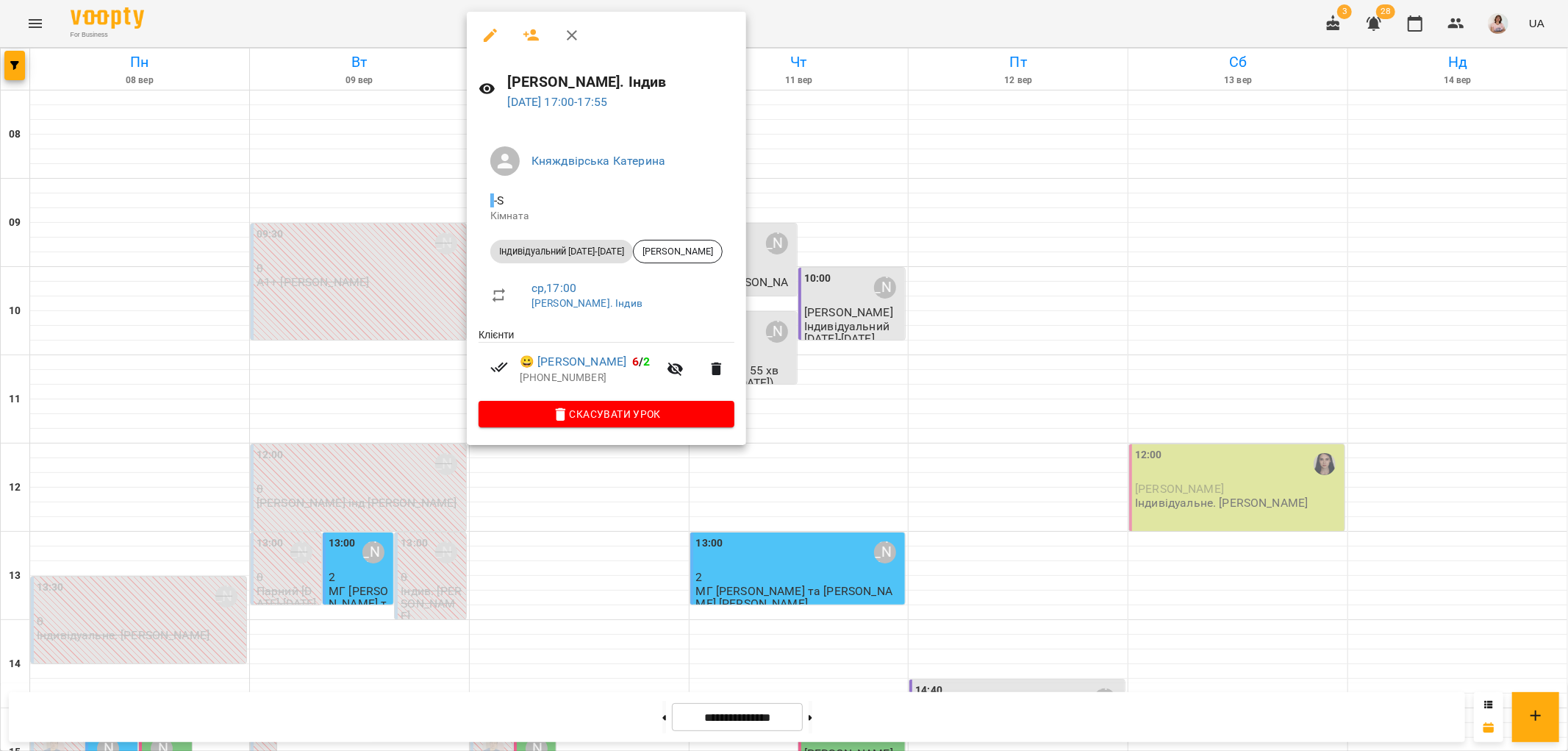
click at [577, 479] on div at bounding box center [784, 375] width 1568 height 751
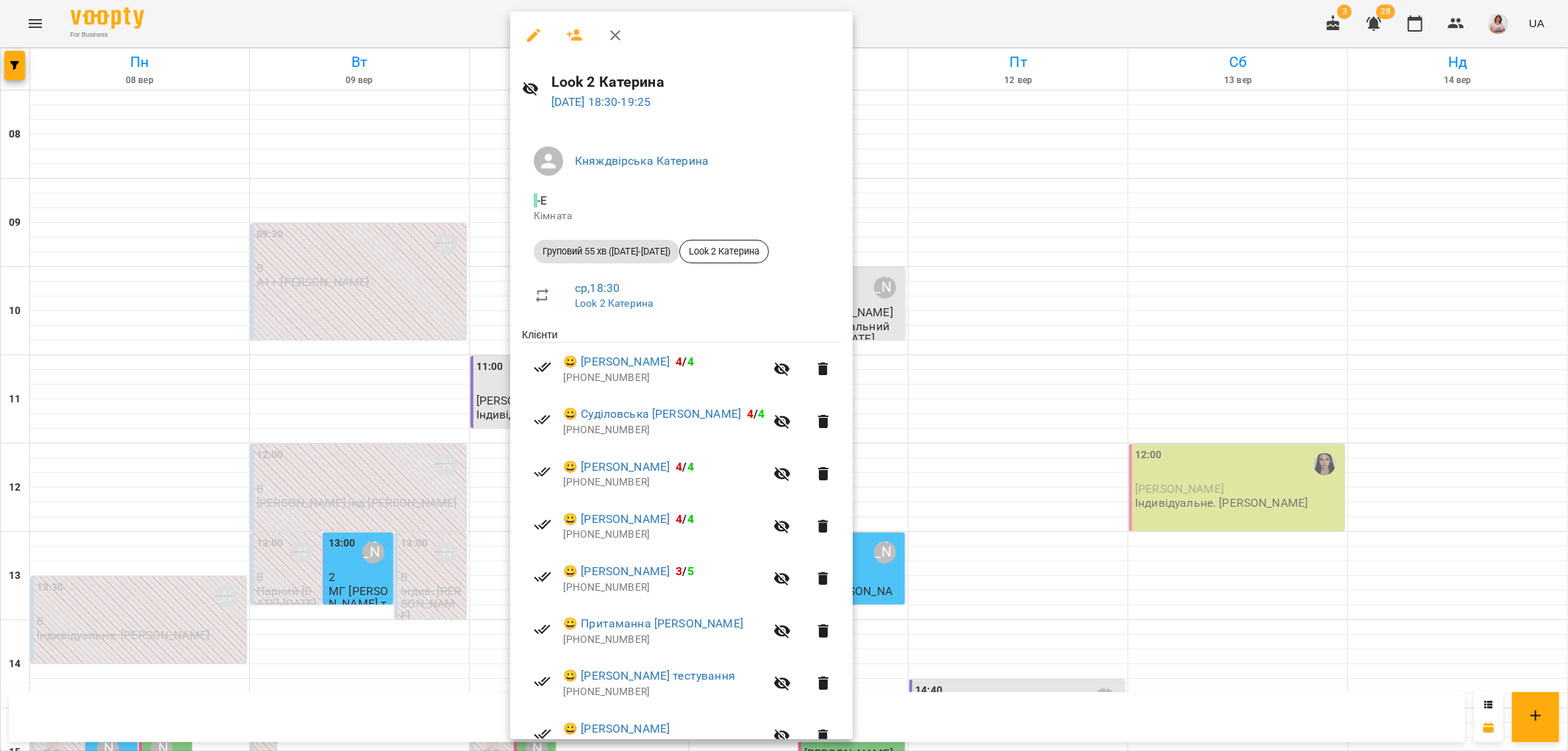
scroll to position [125, 0]
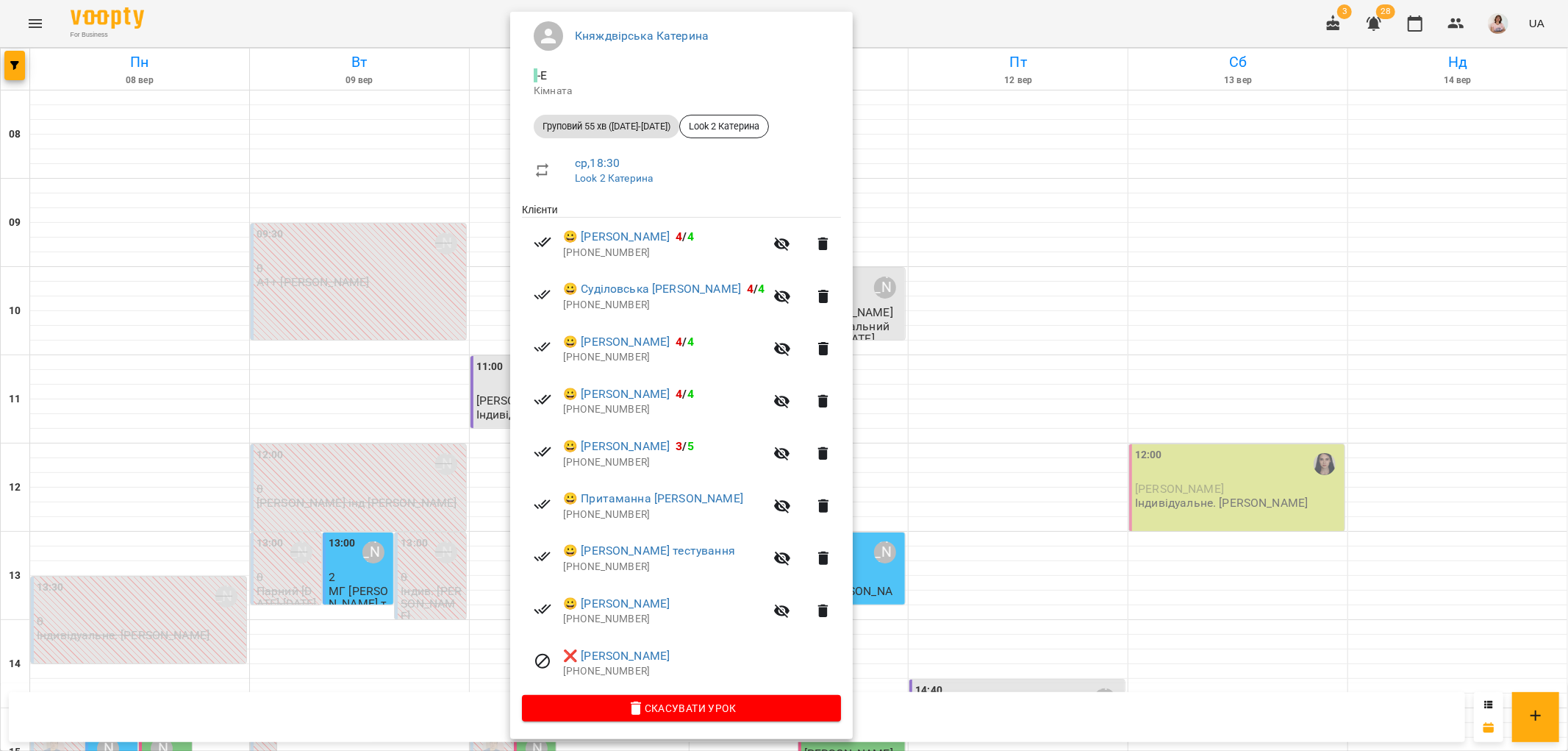
drag, startPoint x: 1105, startPoint y: 405, endPoint x: 1211, endPoint y: 156, distance: 270.6
click at [1105, 404] on div at bounding box center [784, 375] width 1568 height 751
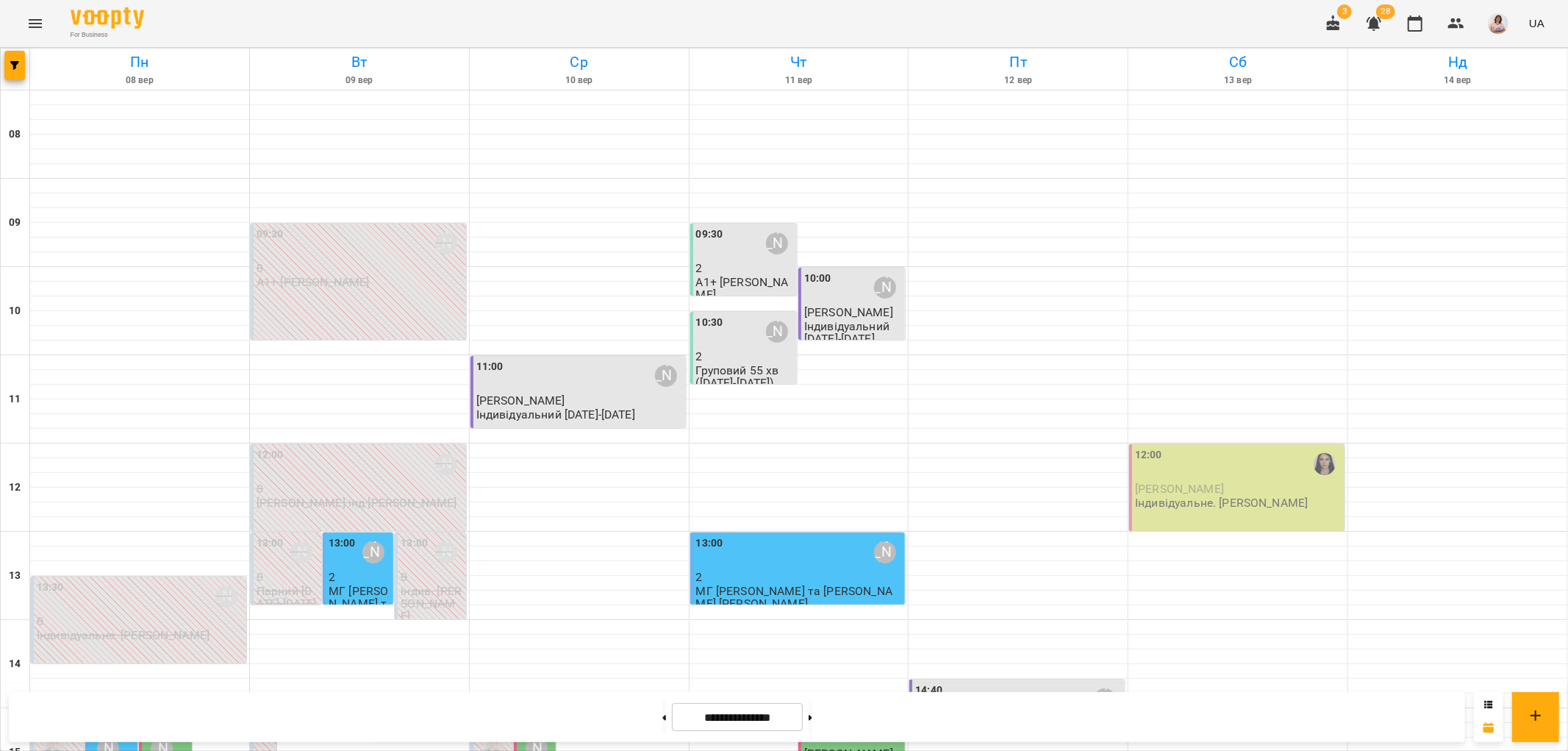
scroll to position [490, 0]
click at [1452, 20] on icon "button" at bounding box center [1456, 23] width 18 height 18
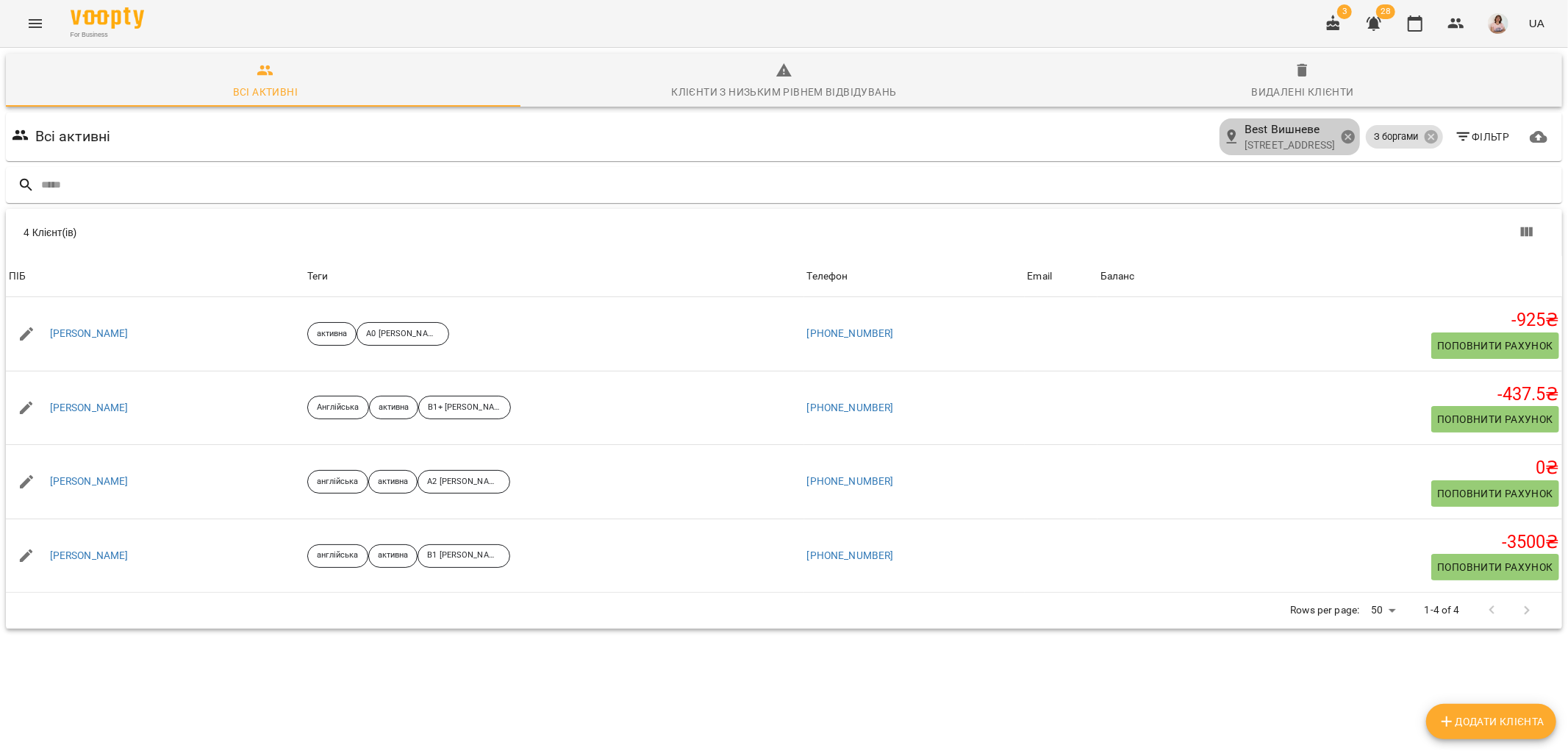
click at [1341, 134] on icon at bounding box center [1348, 137] width 14 height 14
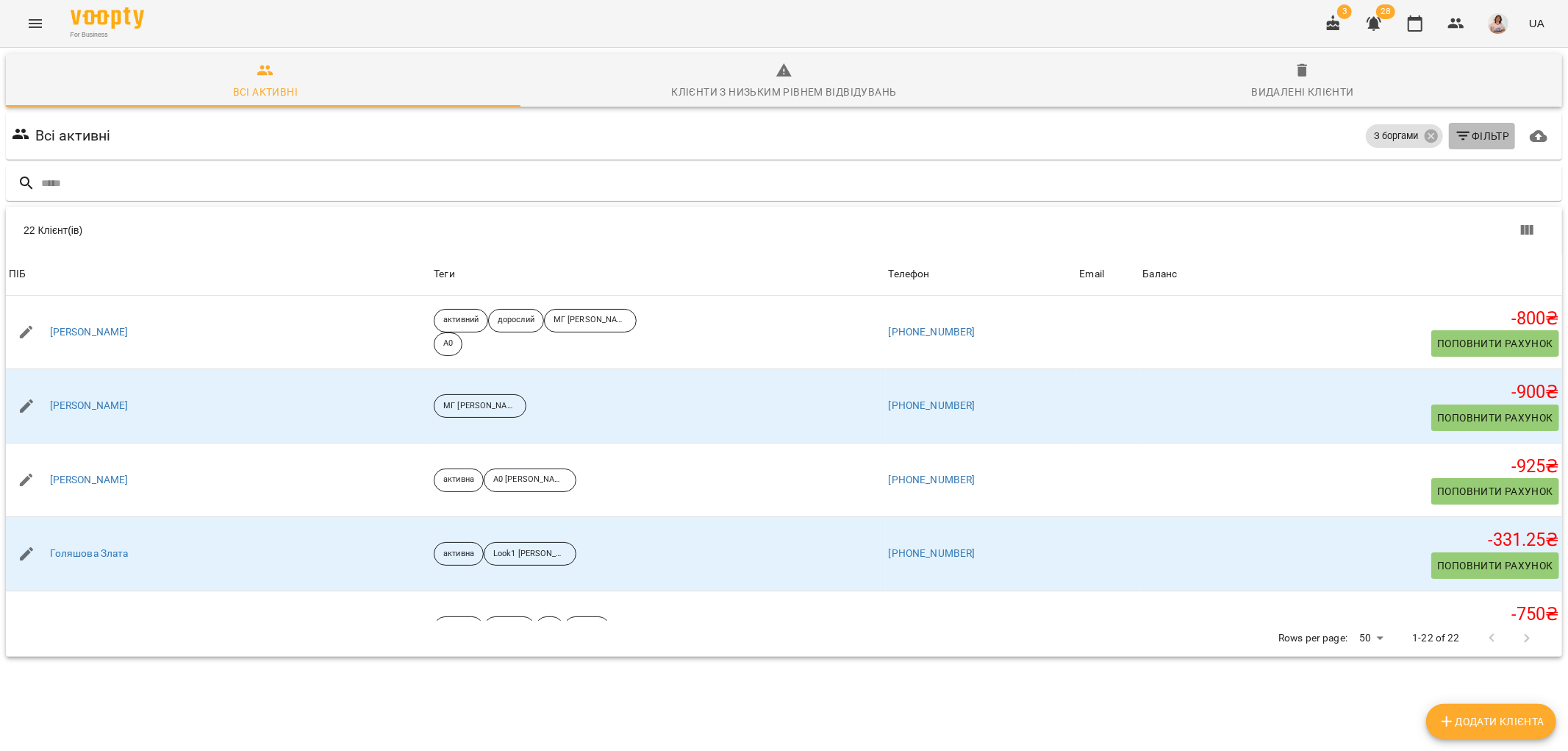
click at [1456, 136] on icon "button" at bounding box center [1463, 135] width 14 height 9
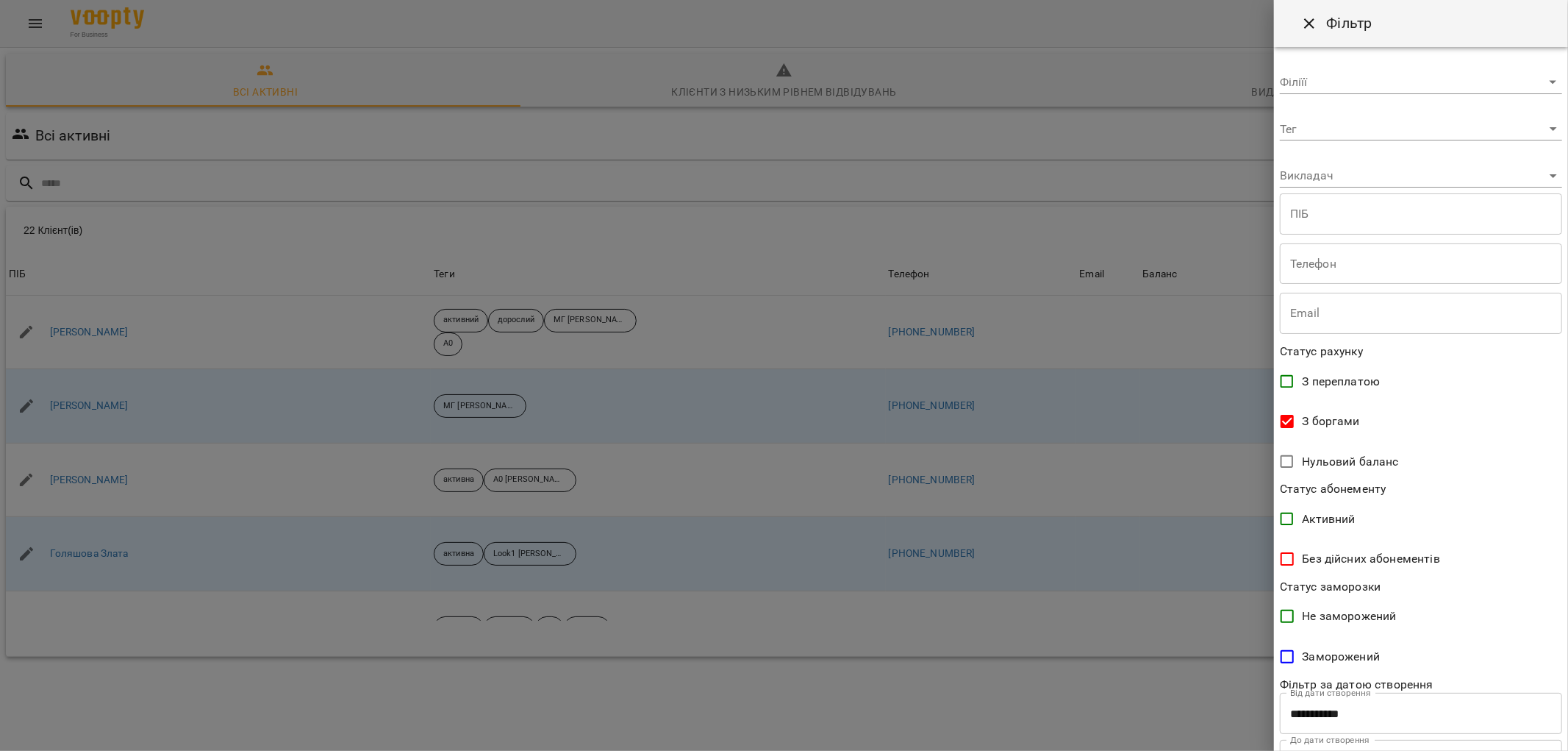
click at [1295, 81] on body "For Business 3 28 UA Всі активні Клієнти з низьким рівнем відвідувань Видалені …" at bounding box center [784, 383] width 1568 height 766
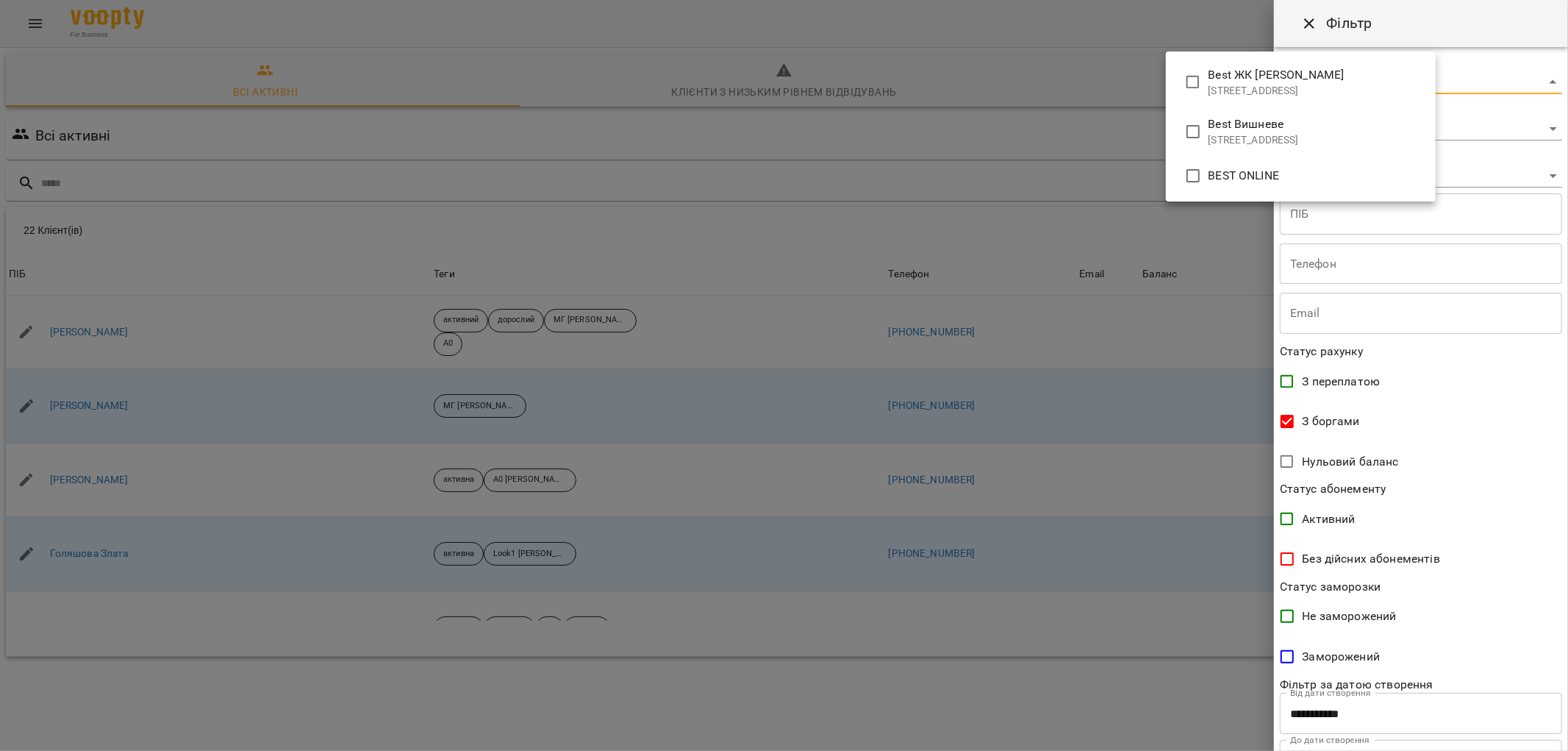
type input "**********"
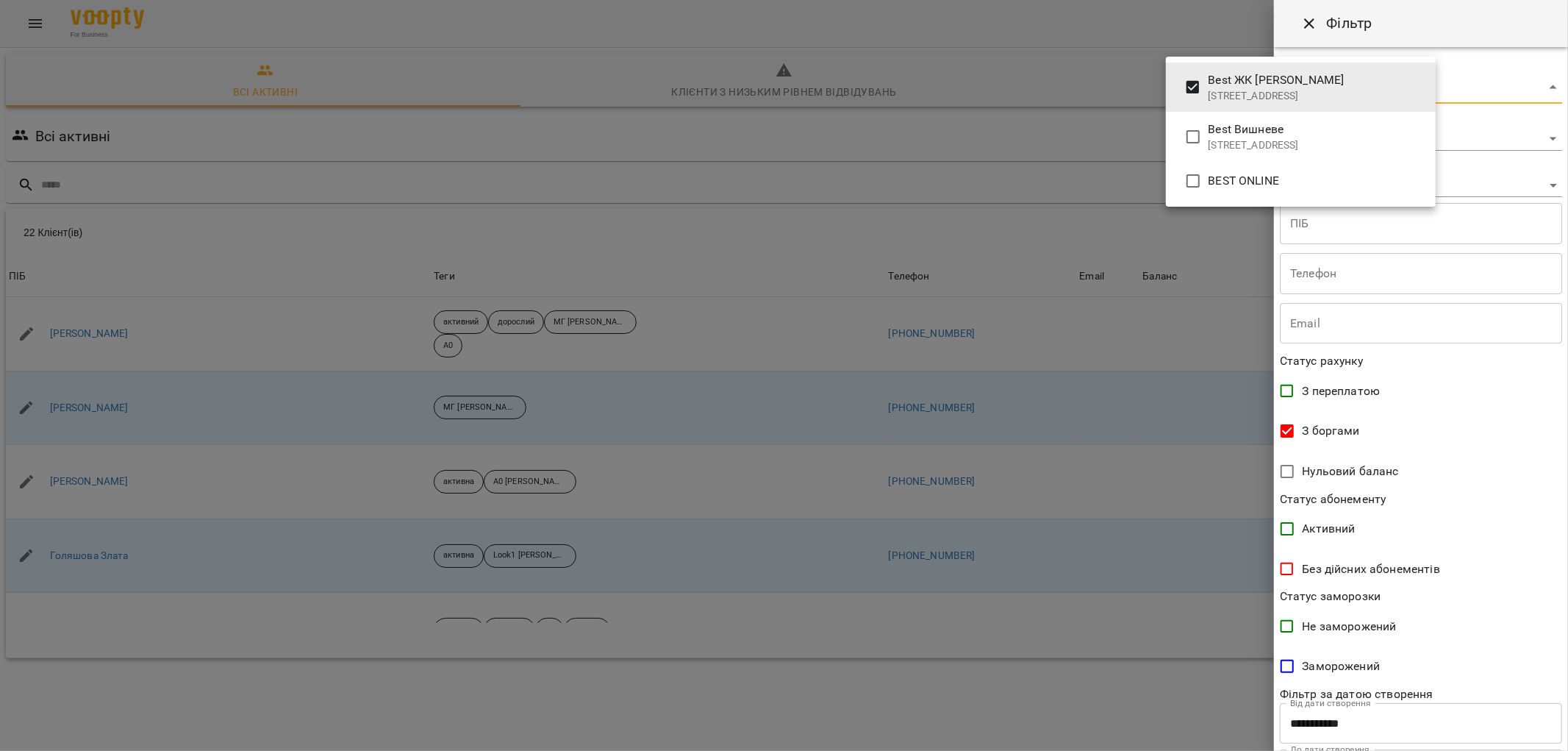
click at [1507, 482] on div at bounding box center [784, 375] width 1568 height 751
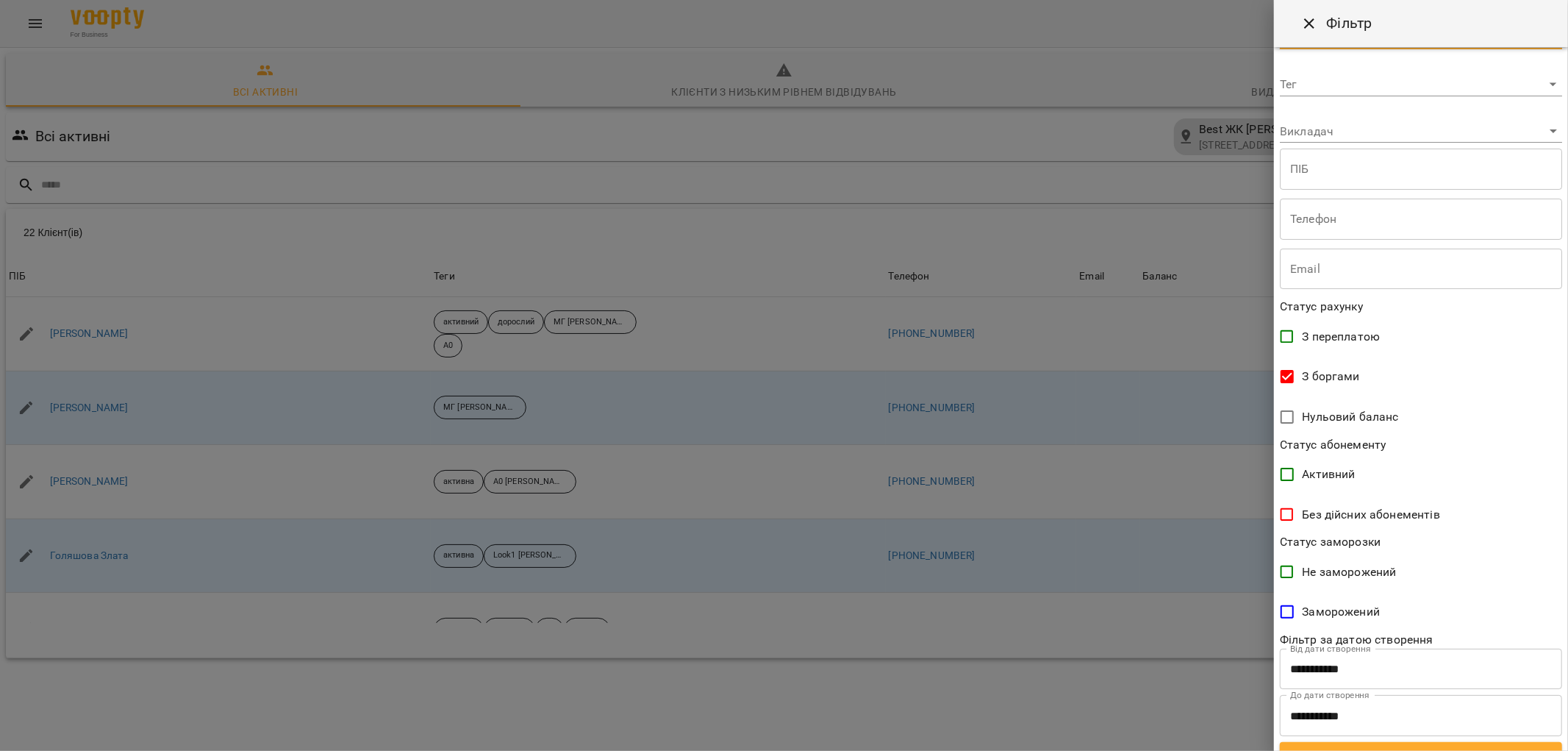
scroll to position [77, 0]
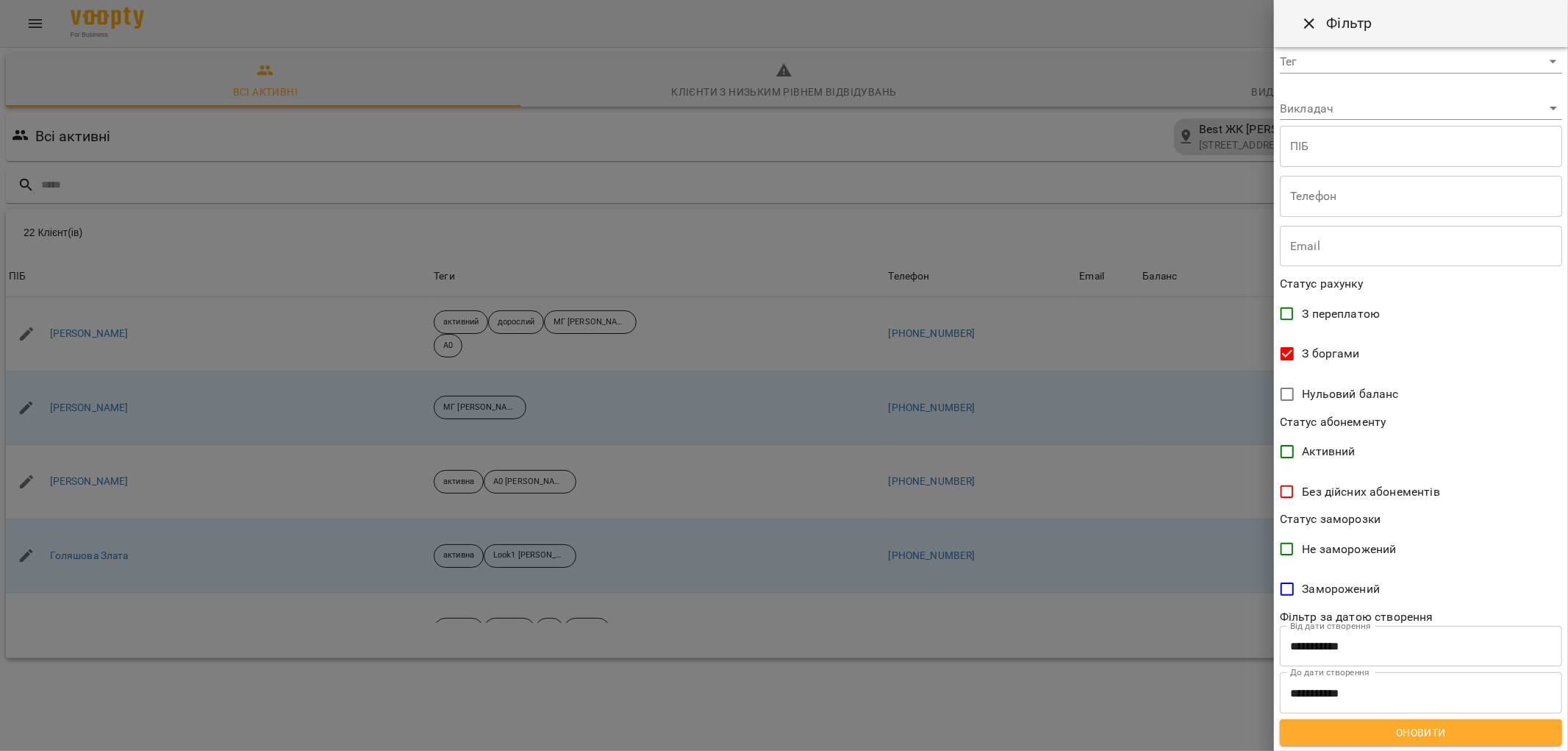
click at [1469, 727] on span "Оновити" at bounding box center [1421, 732] width 258 height 18
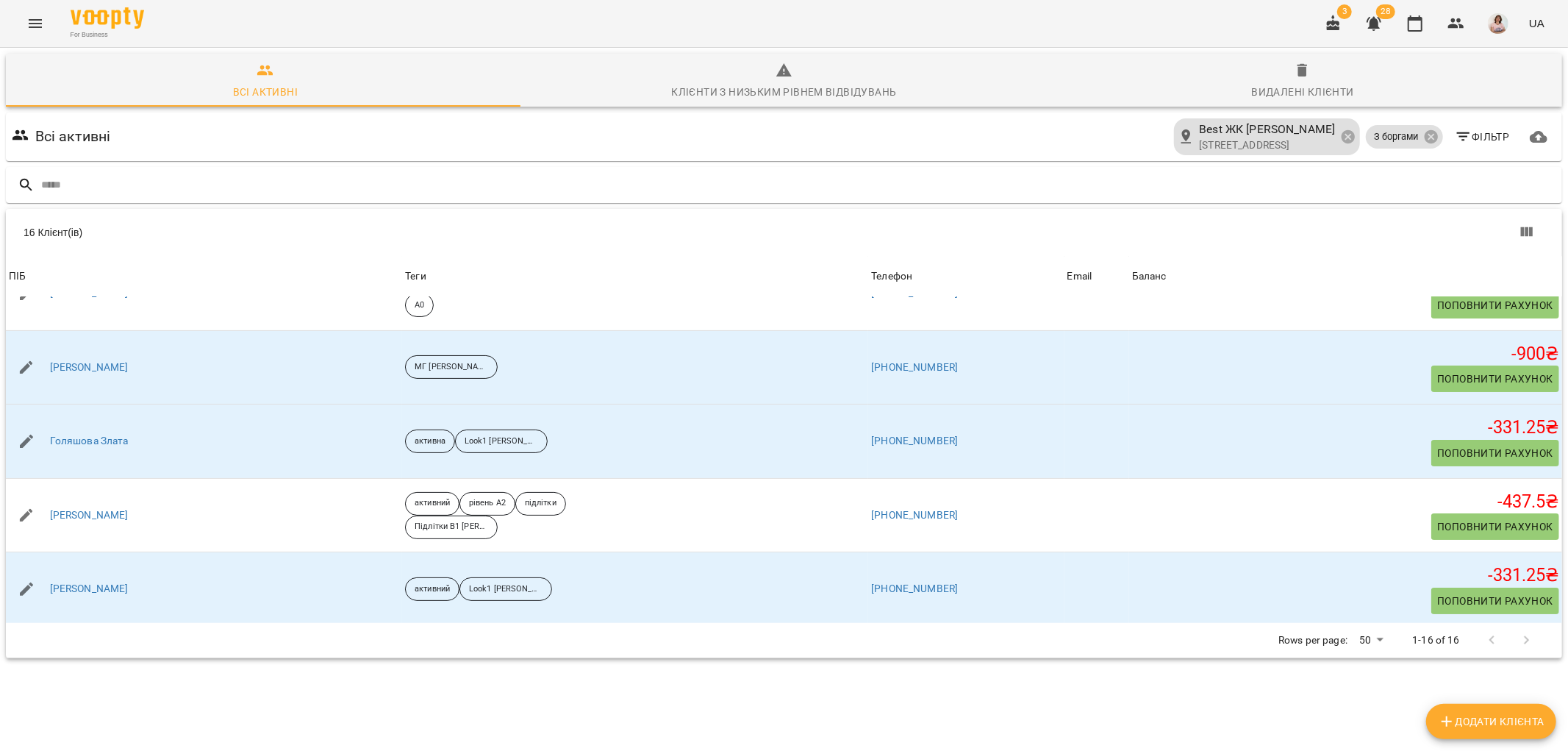
scroll to position [0, 0]
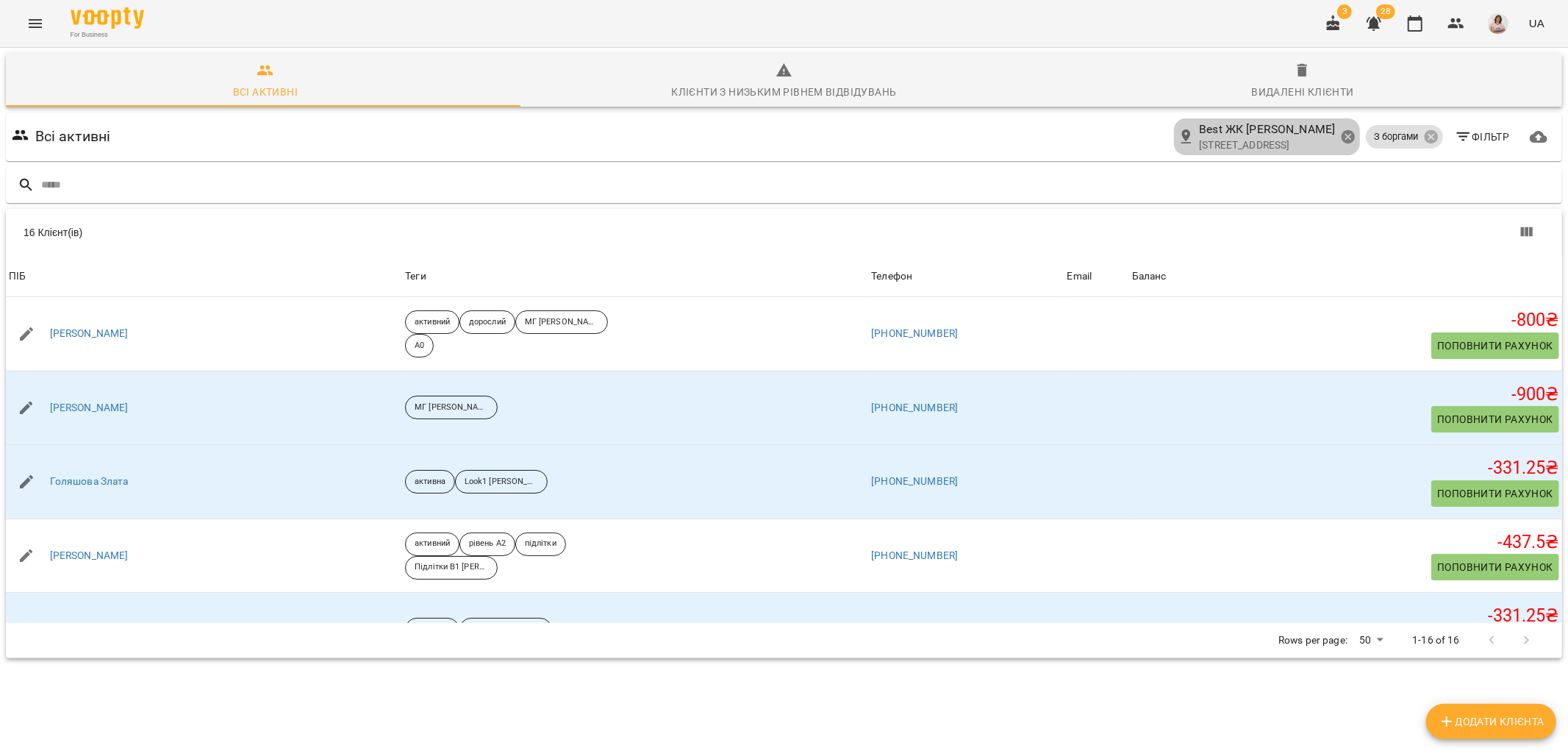
click at [1341, 130] on icon at bounding box center [1348, 137] width 14 height 14
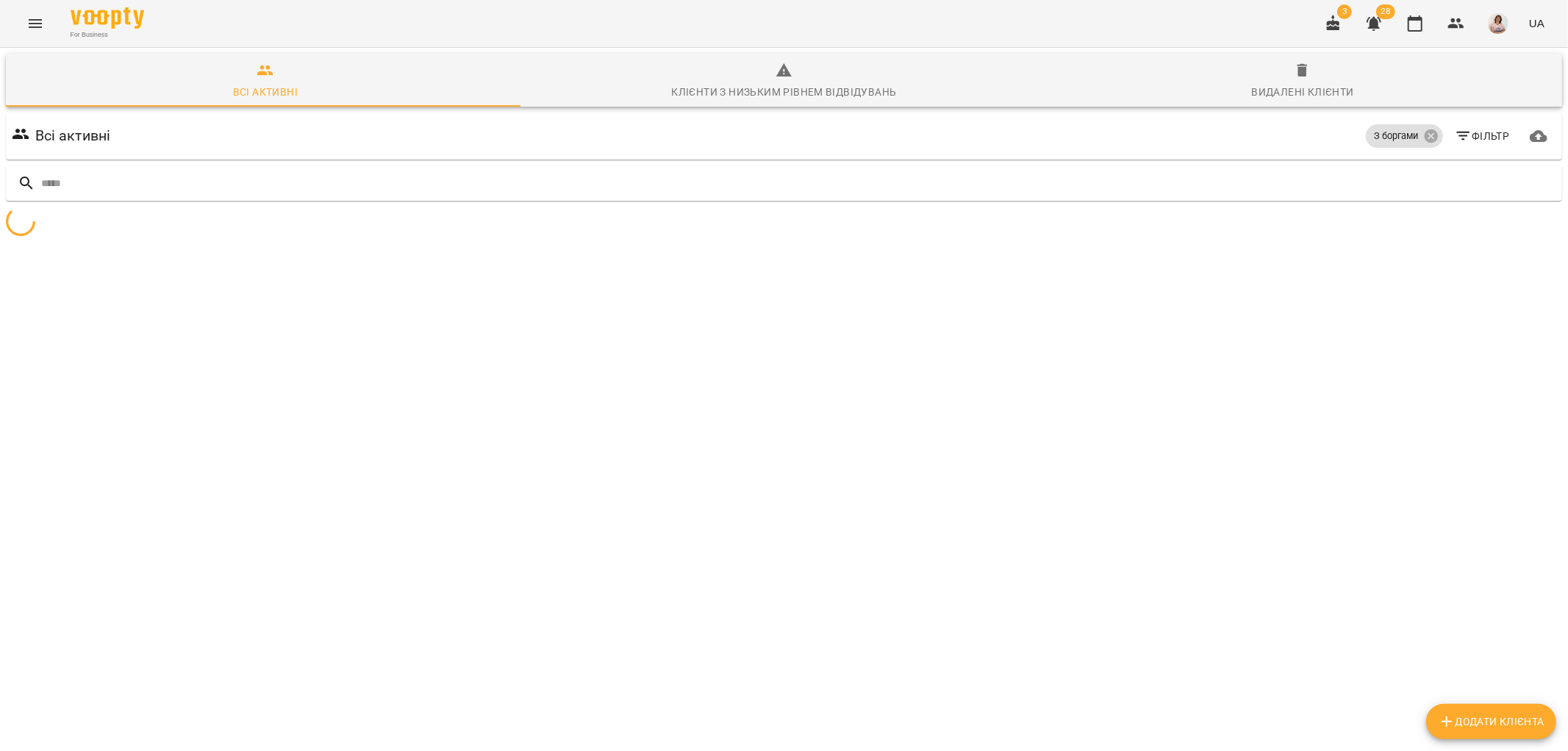
click at [1455, 127] on icon "button" at bounding box center [1464, 136] width 18 height 18
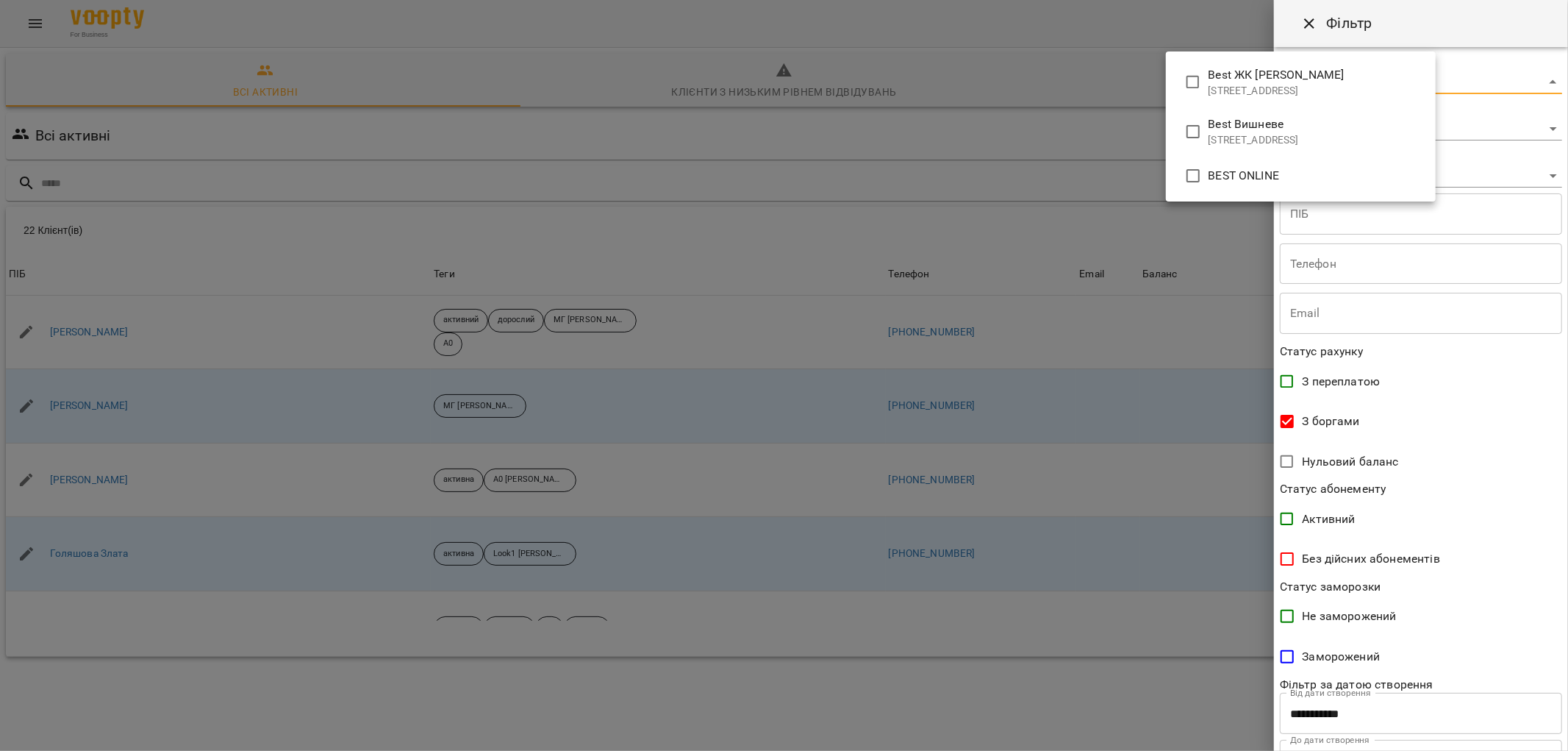
click at [1322, 83] on body "For Business 3 28 UA Всі активні Клієнти з низьким рівнем відвідувань Видалені …" at bounding box center [784, 383] width 1568 height 766
type input "**********"
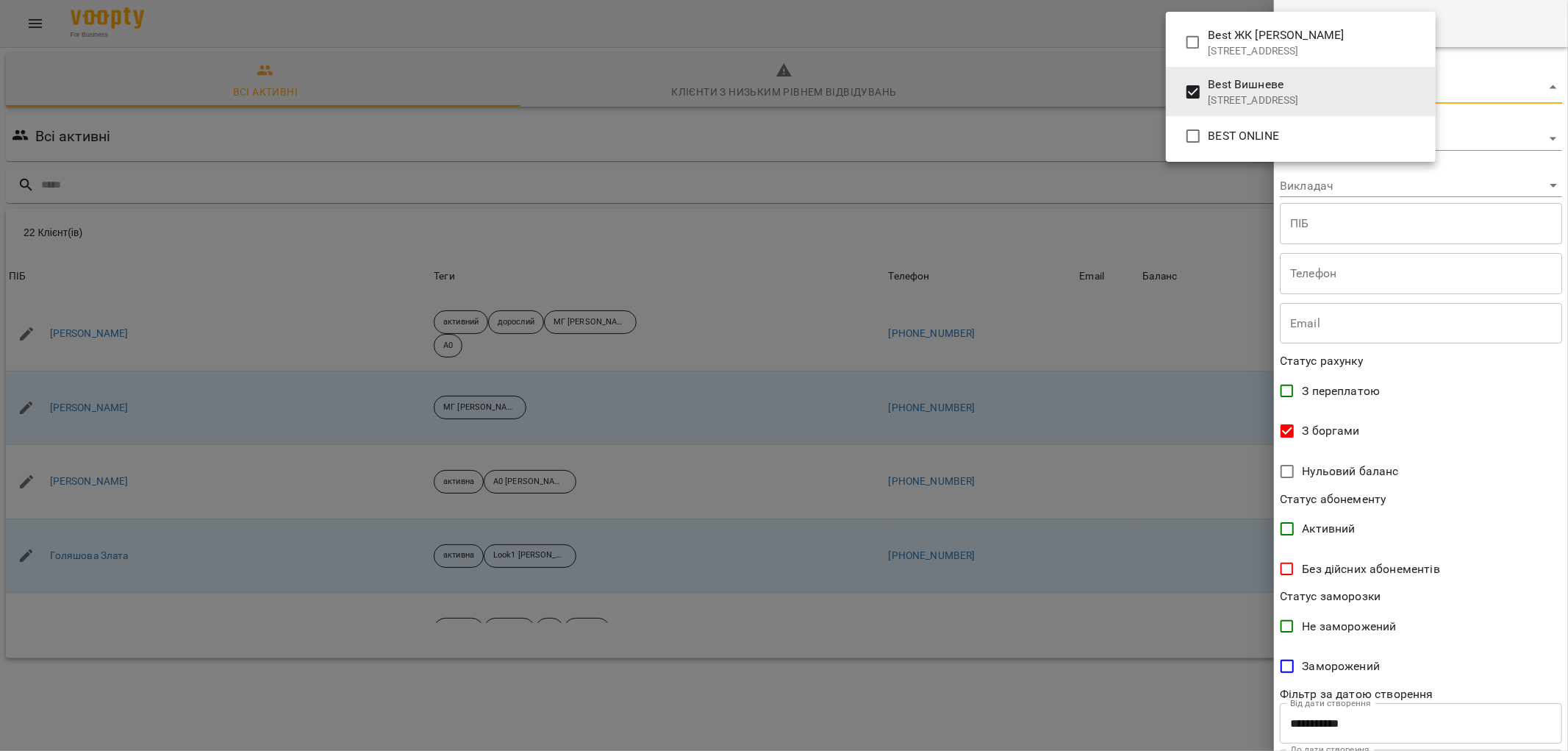
click at [1497, 400] on div at bounding box center [784, 375] width 1568 height 751
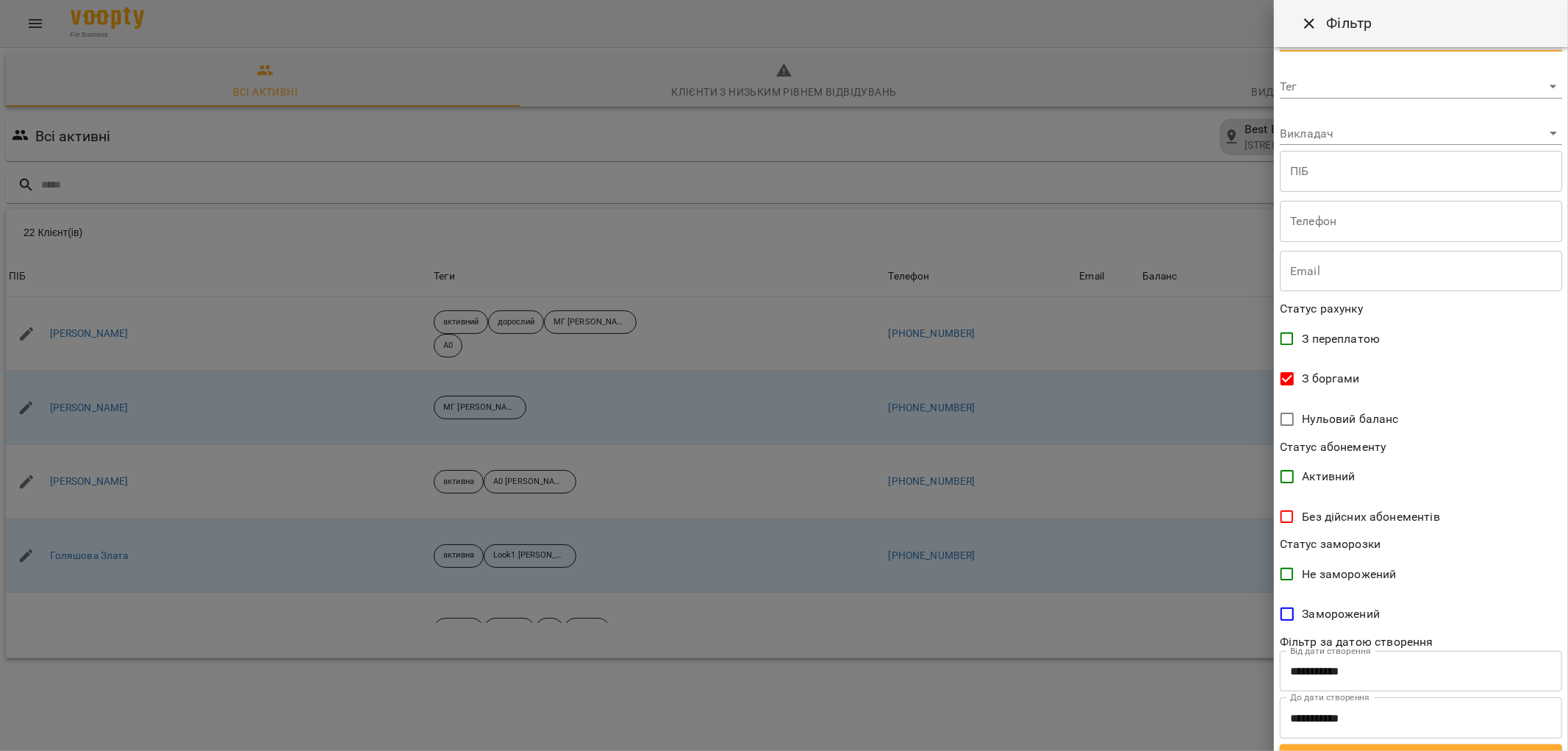
scroll to position [77, 0]
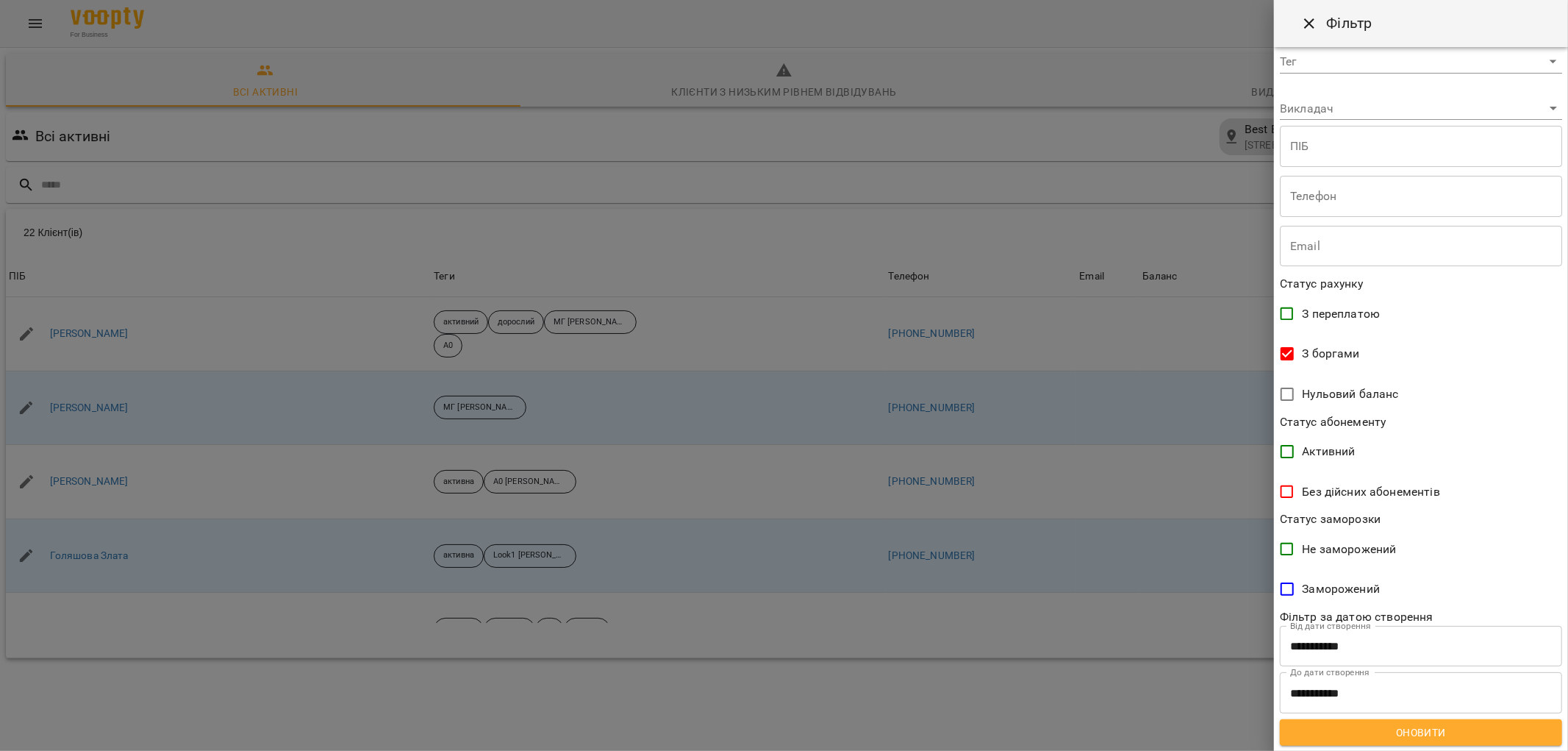
click at [1435, 735] on span "Оновити" at bounding box center [1421, 732] width 258 height 18
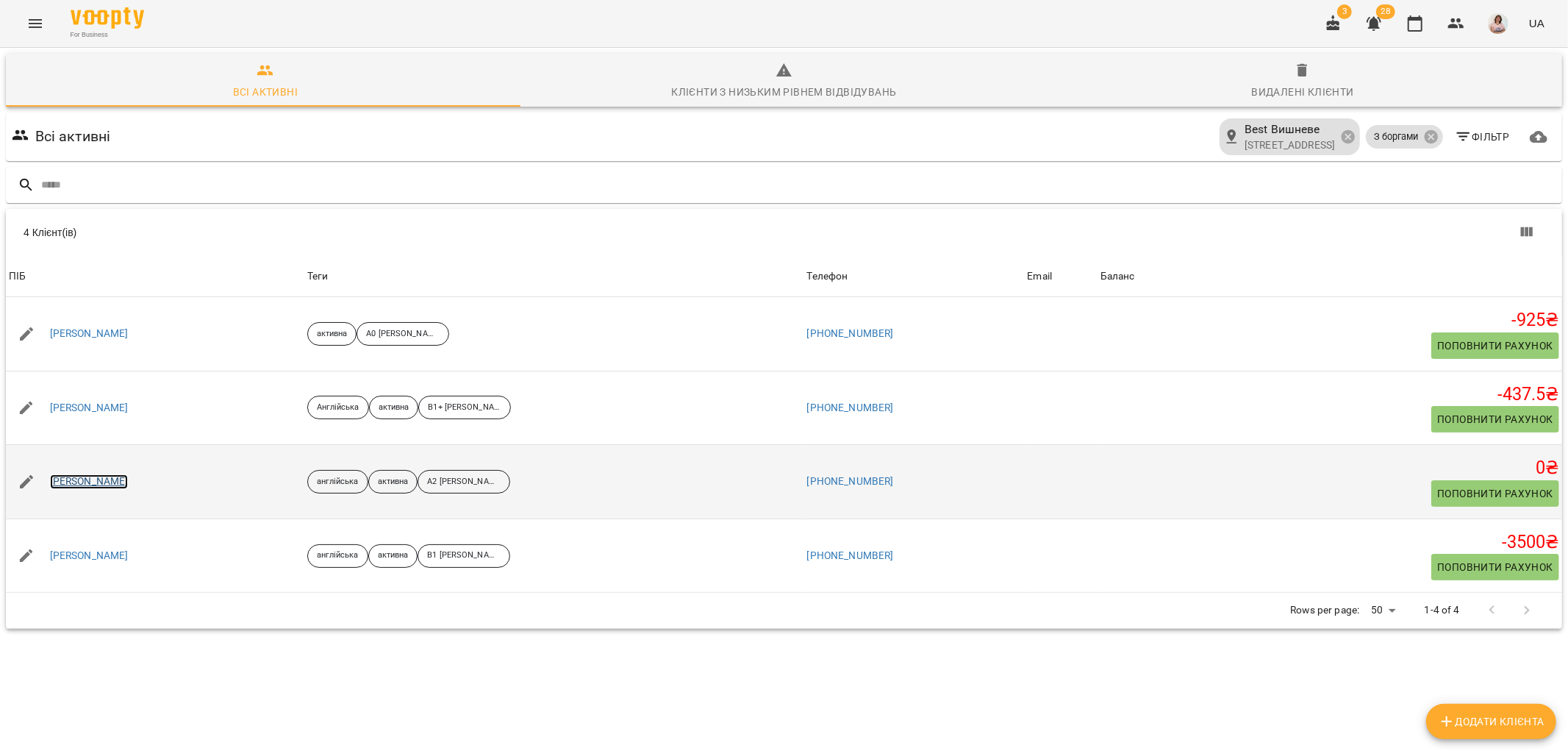
click at [115, 475] on link "[PERSON_NAME]" at bounding box center [89, 482] width 78 height 15
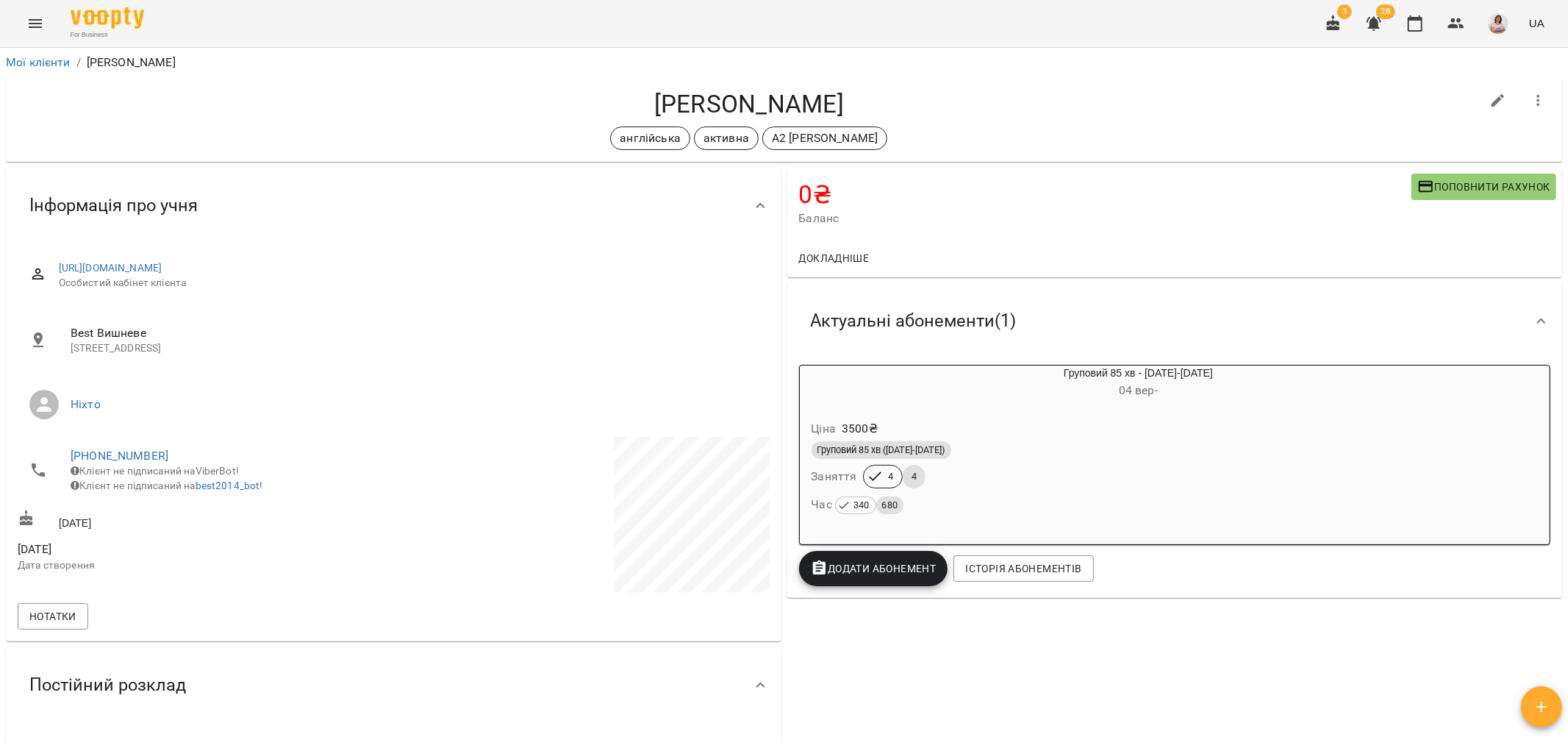
click at [30, 14] on button "Menu" at bounding box center [35, 23] width 35 height 35
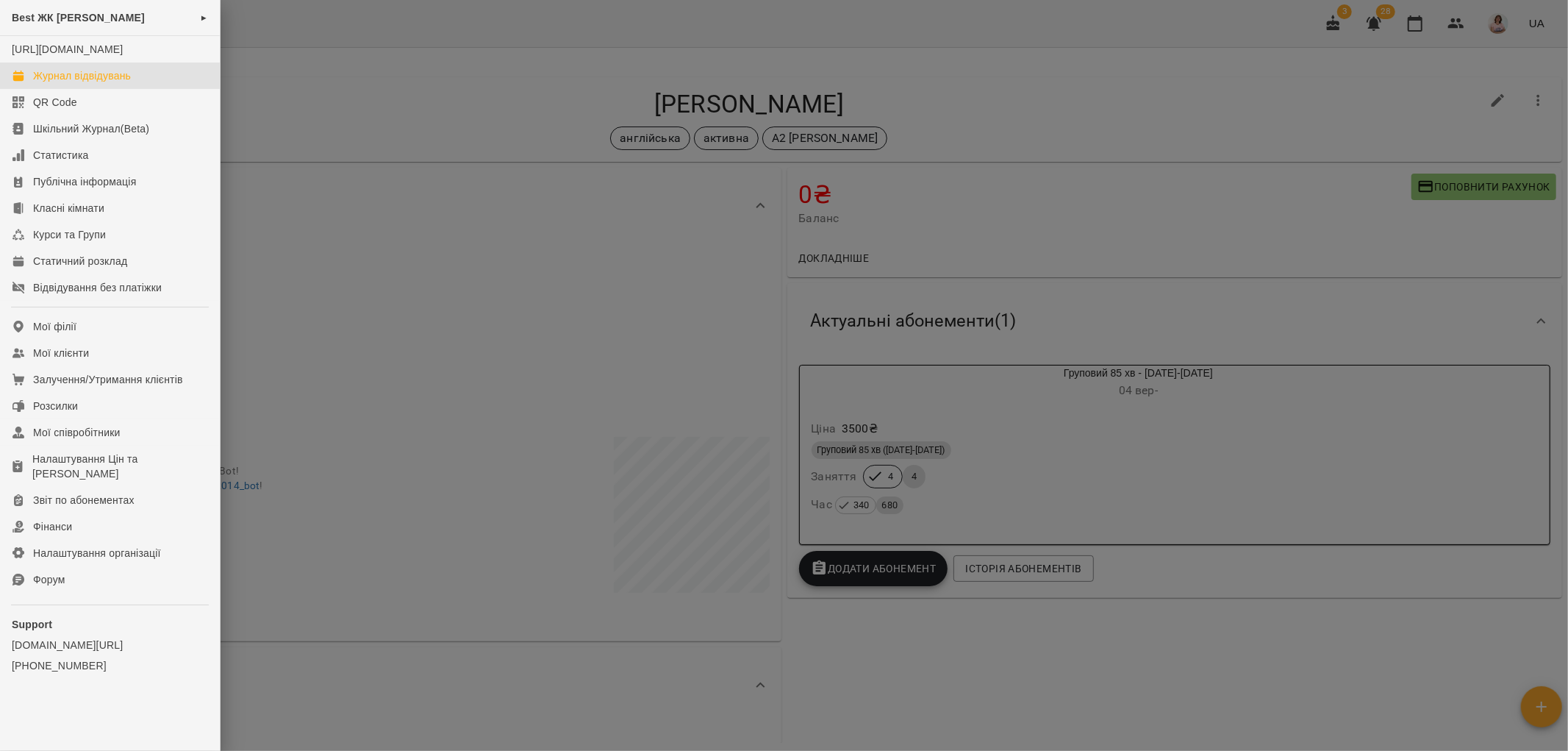
click at [90, 83] on div "Журнал відвідувань" at bounding box center [82, 75] width 98 height 15
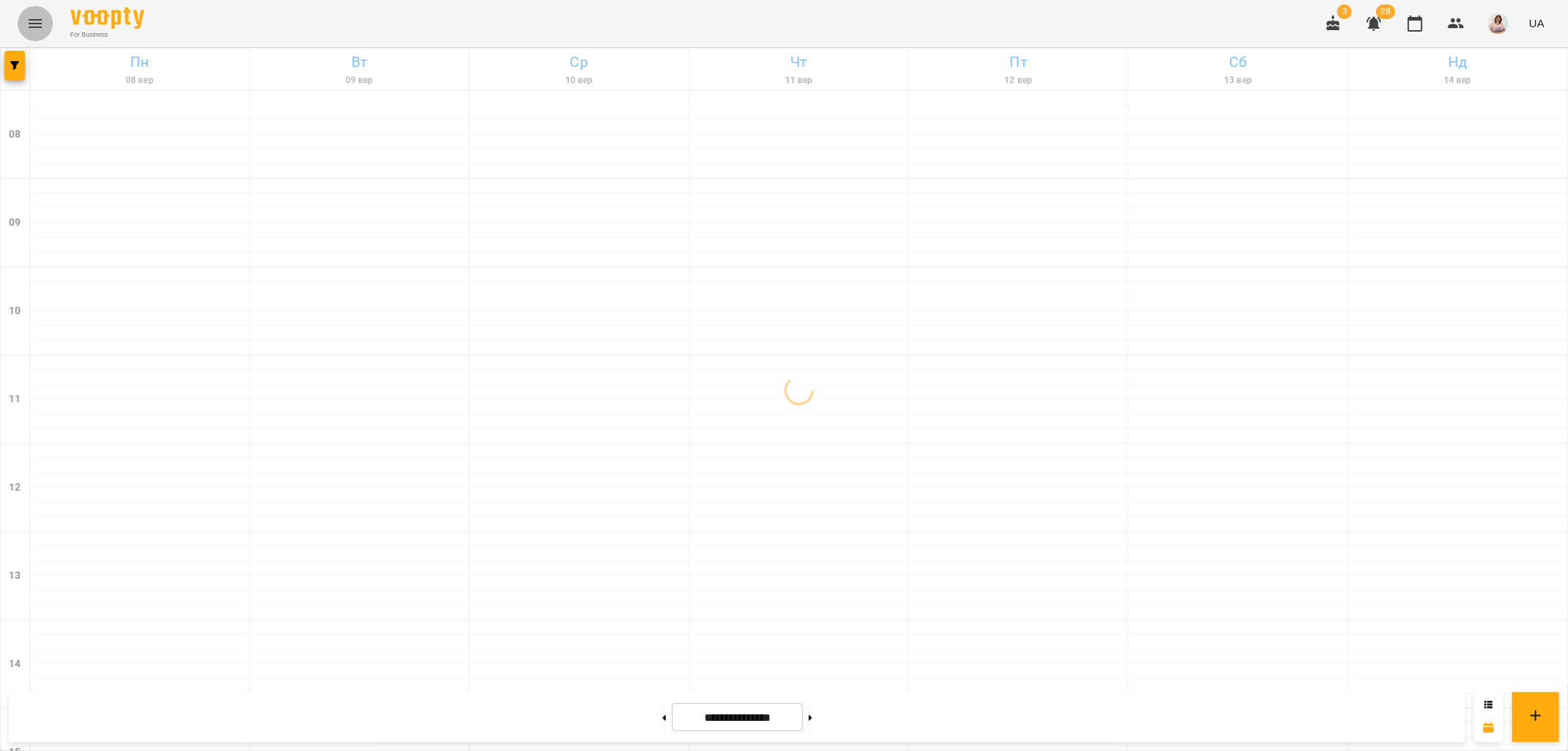
click at [34, 20] on icon "Menu" at bounding box center [35, 23] width 14 height 9
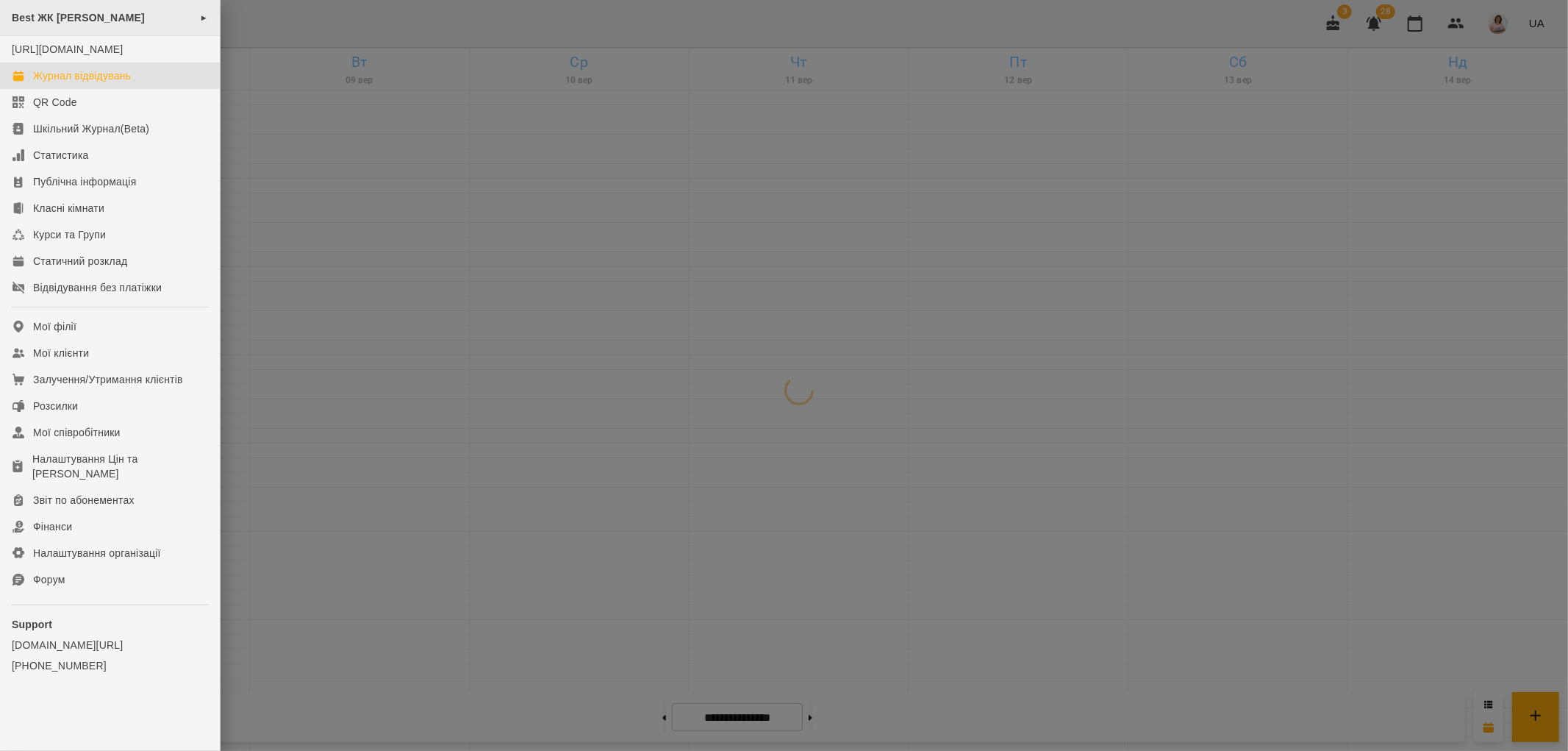
click at [62, 24] on div "Best ЖК [PERSON_NAME] ►" at bounding box center [110, 18] width 220 height 36
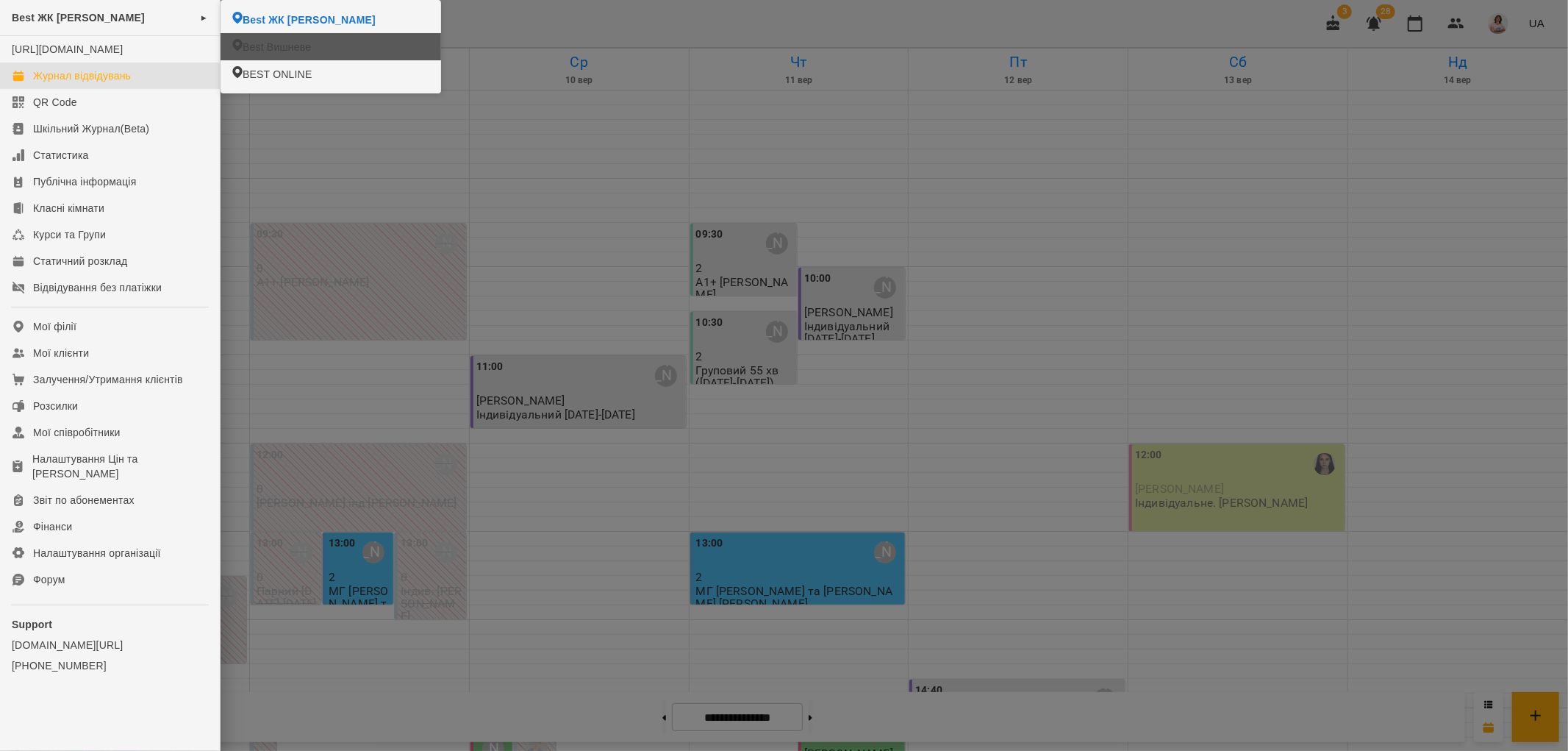
click at [255, 49] on span "Best Вишневе" at bounding box center [277, 47] width 69 height 15
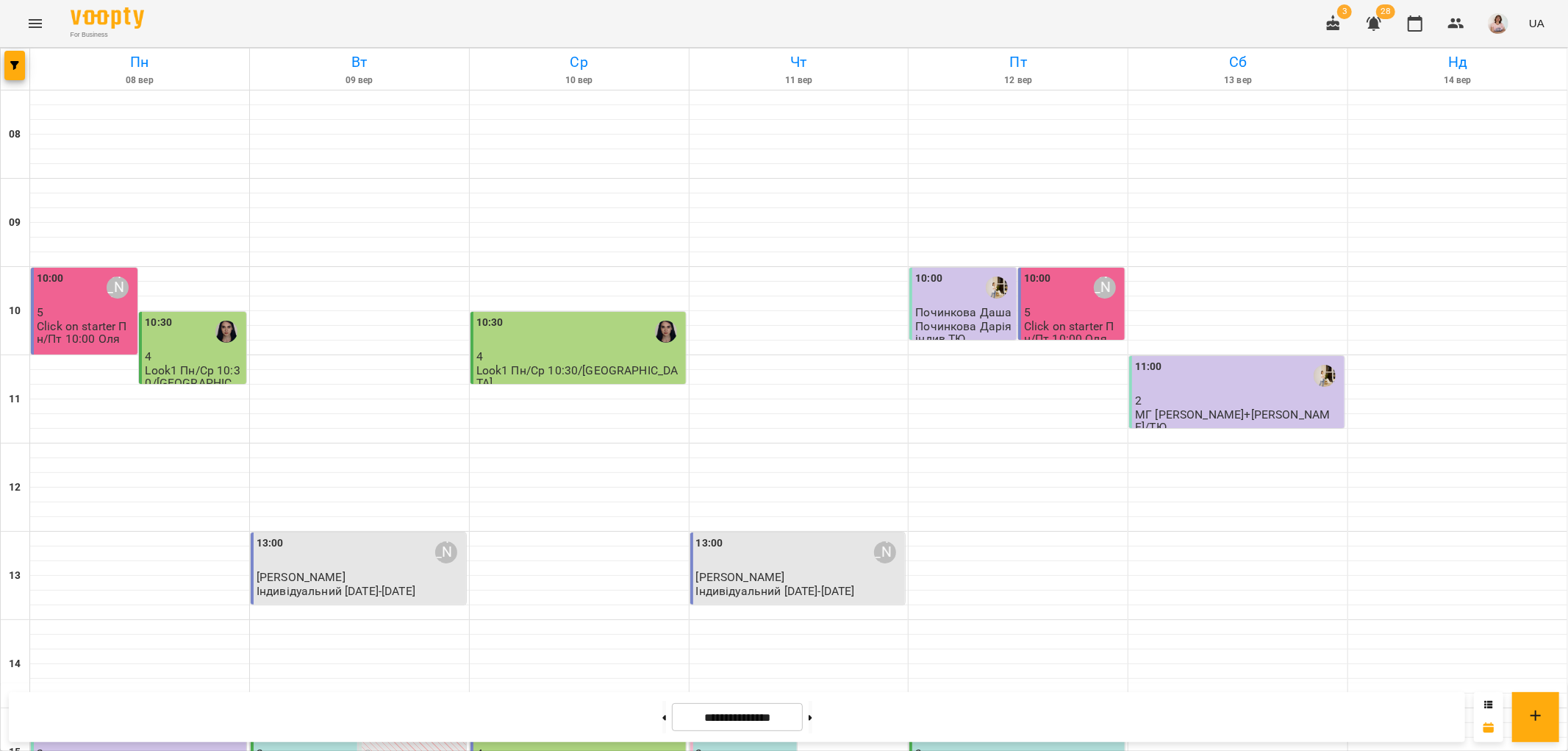
scroll to position [641, 0]
click at [812, 720] on icon at bounding box center [810, 718] width 4 height 6
type input "**********"
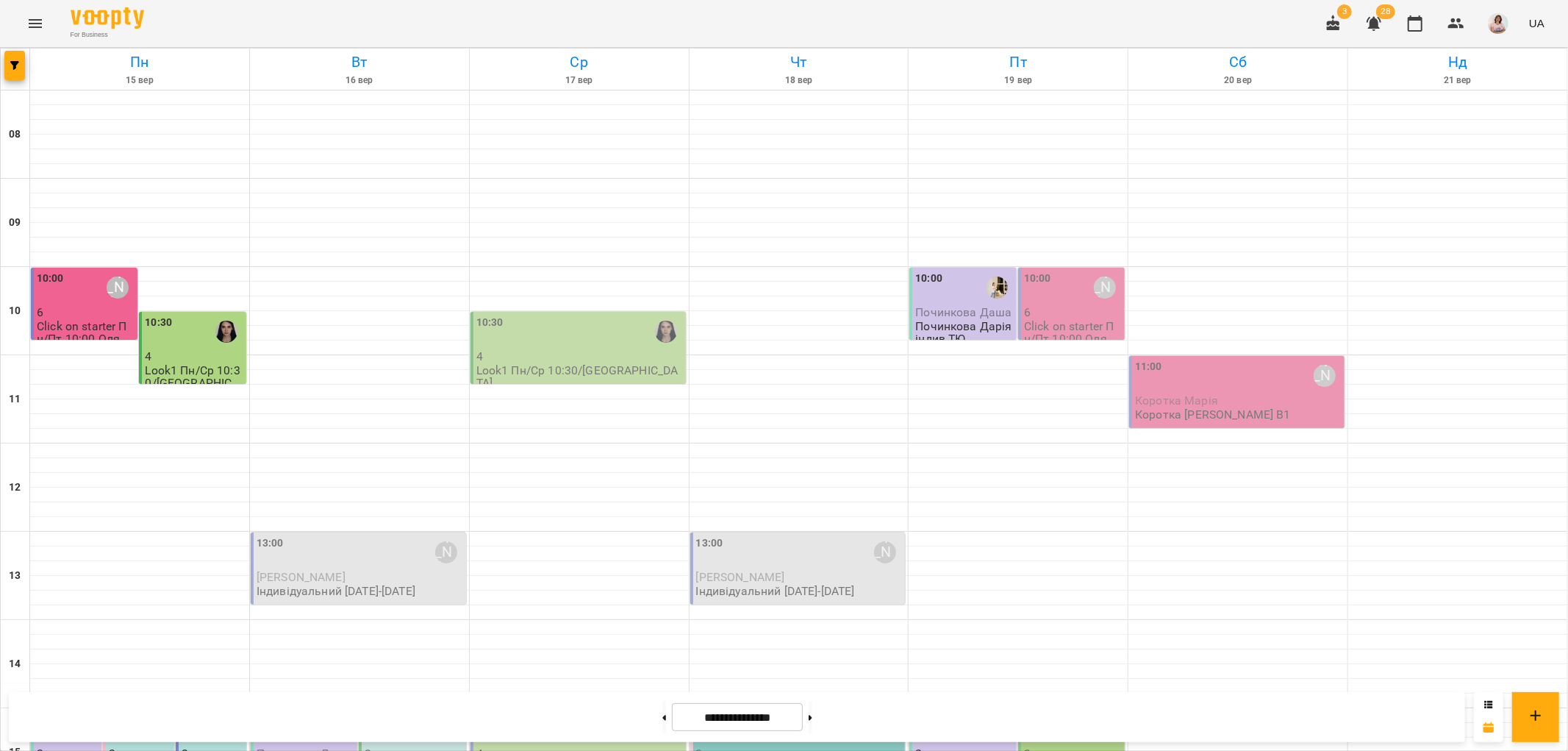
scroll to position [478, 0]
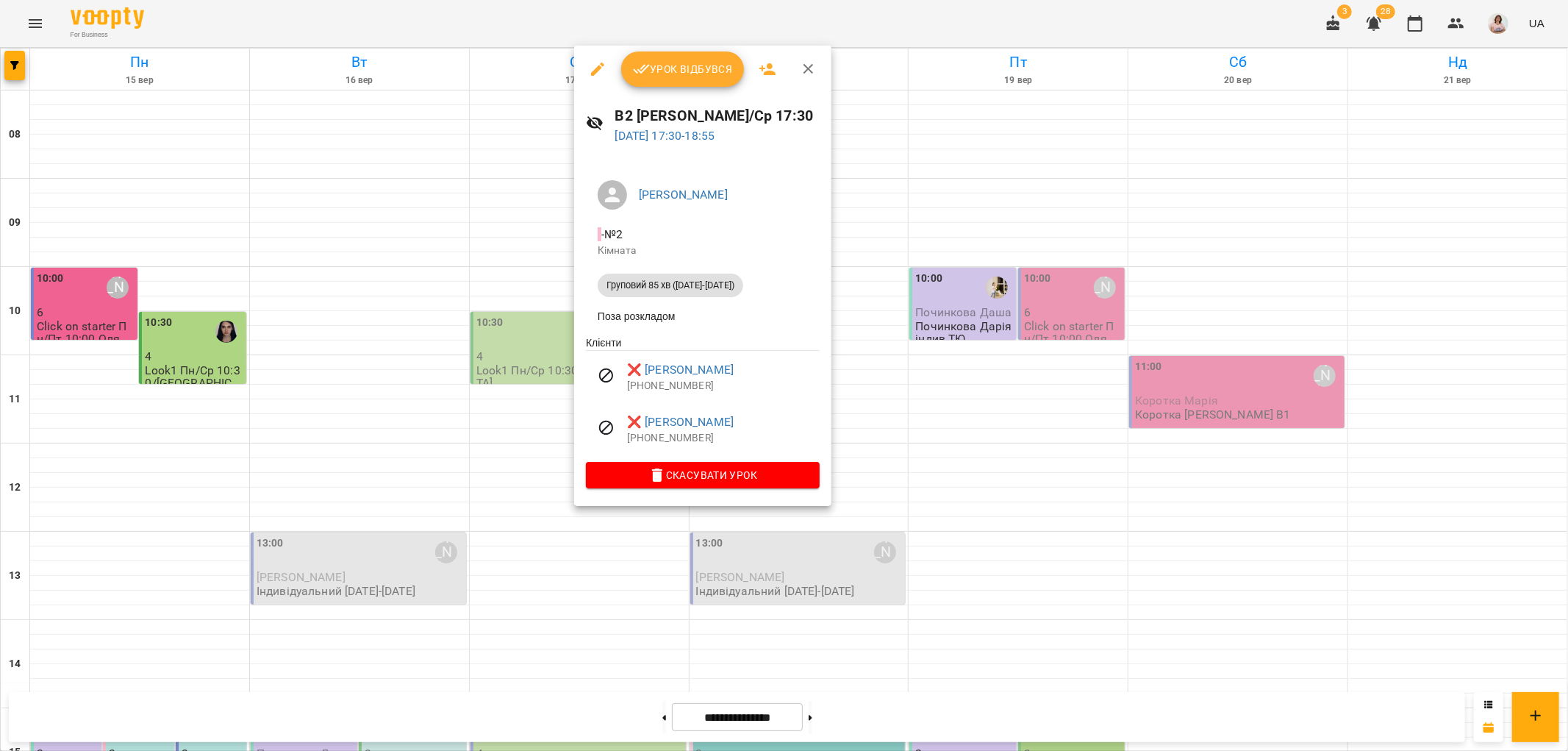
click at [1001, 534] on div at bounding box center [784, 375] width 1568 height 751
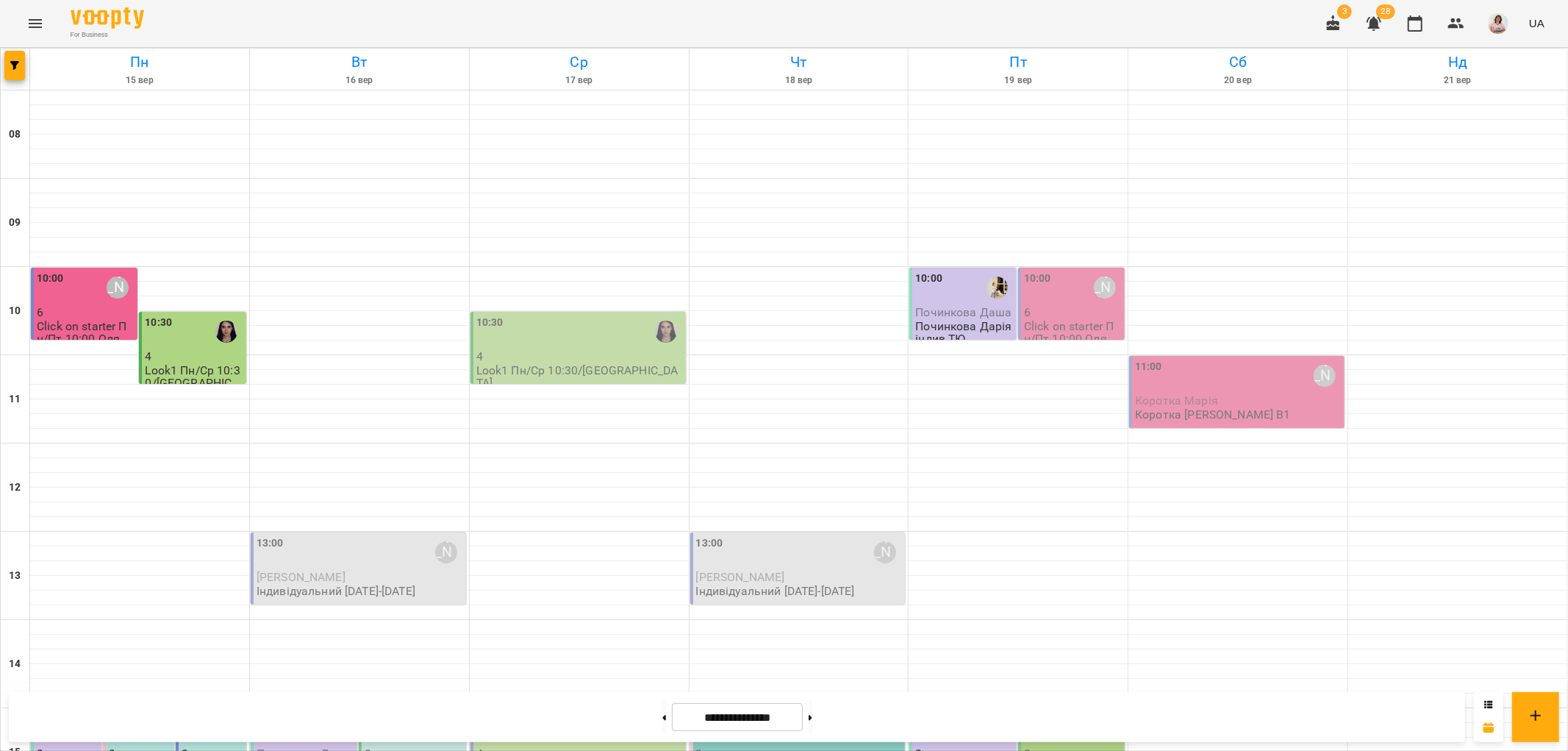
scroll to position [245, 0]
